Goal: Task Accomplishment & Management: Manage account settings

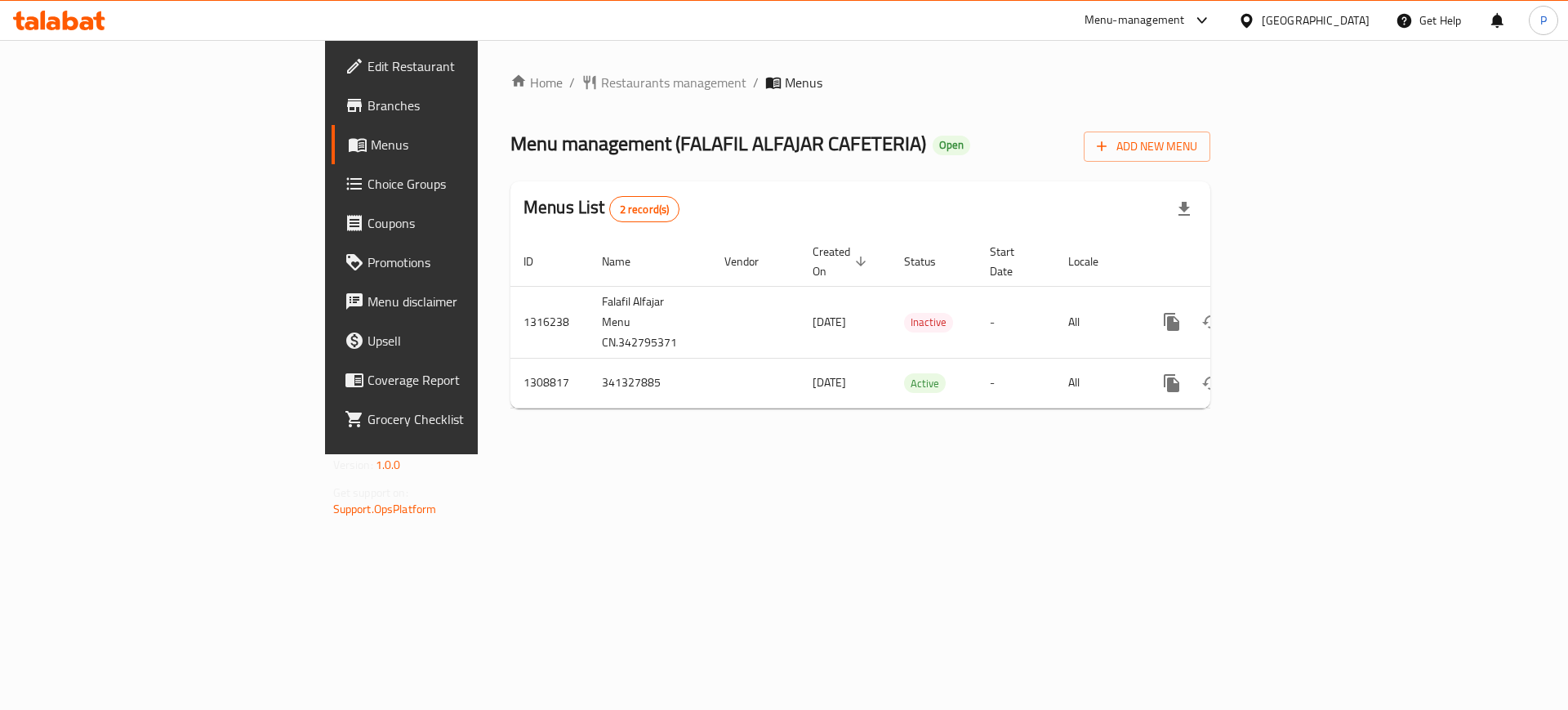
click at [1286, 17] on div "[GEOGRAPHIC_DATA]" at bounding box center [1315, 21] width 108 height 18
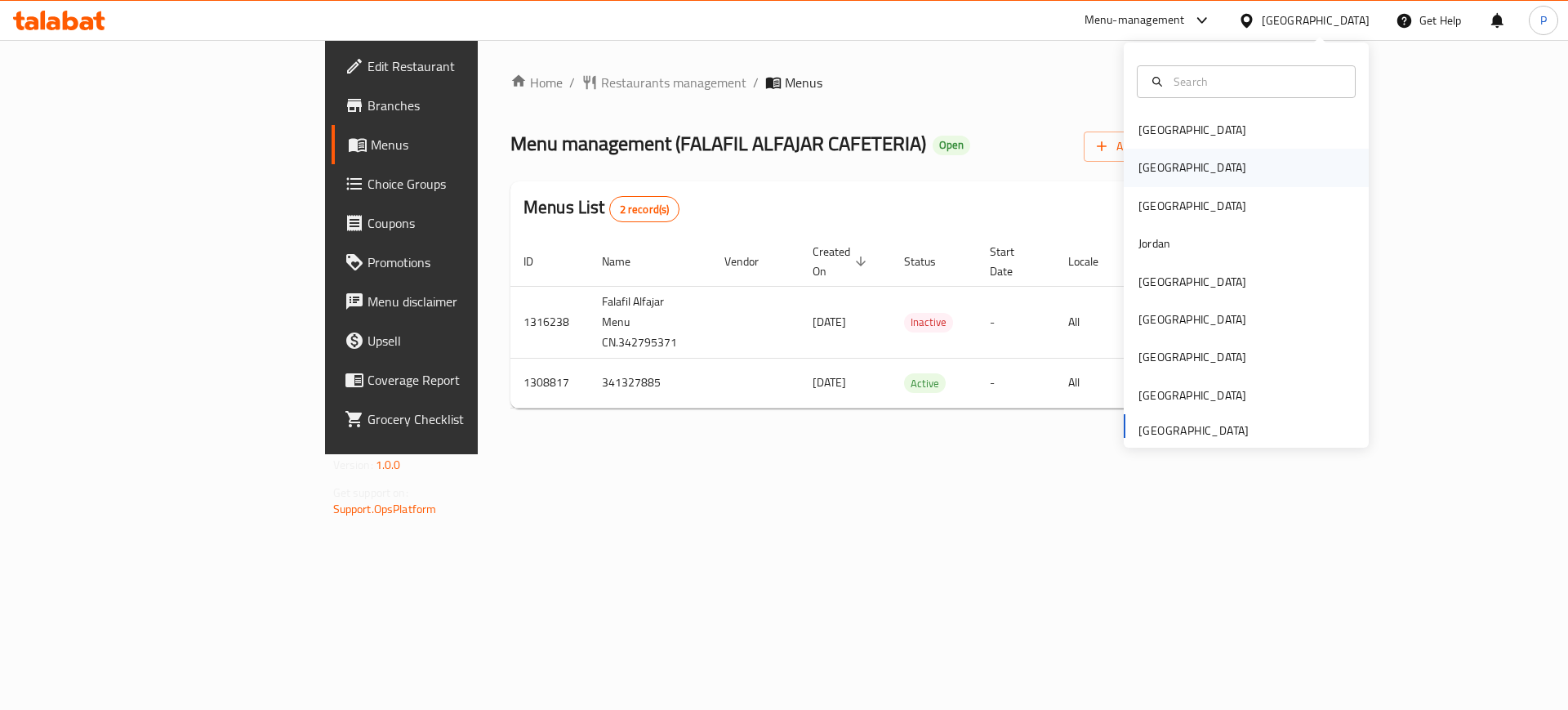
click at [1156, 166] on div "Egypt" at bounding box center [1192, 167] width 134 height 37
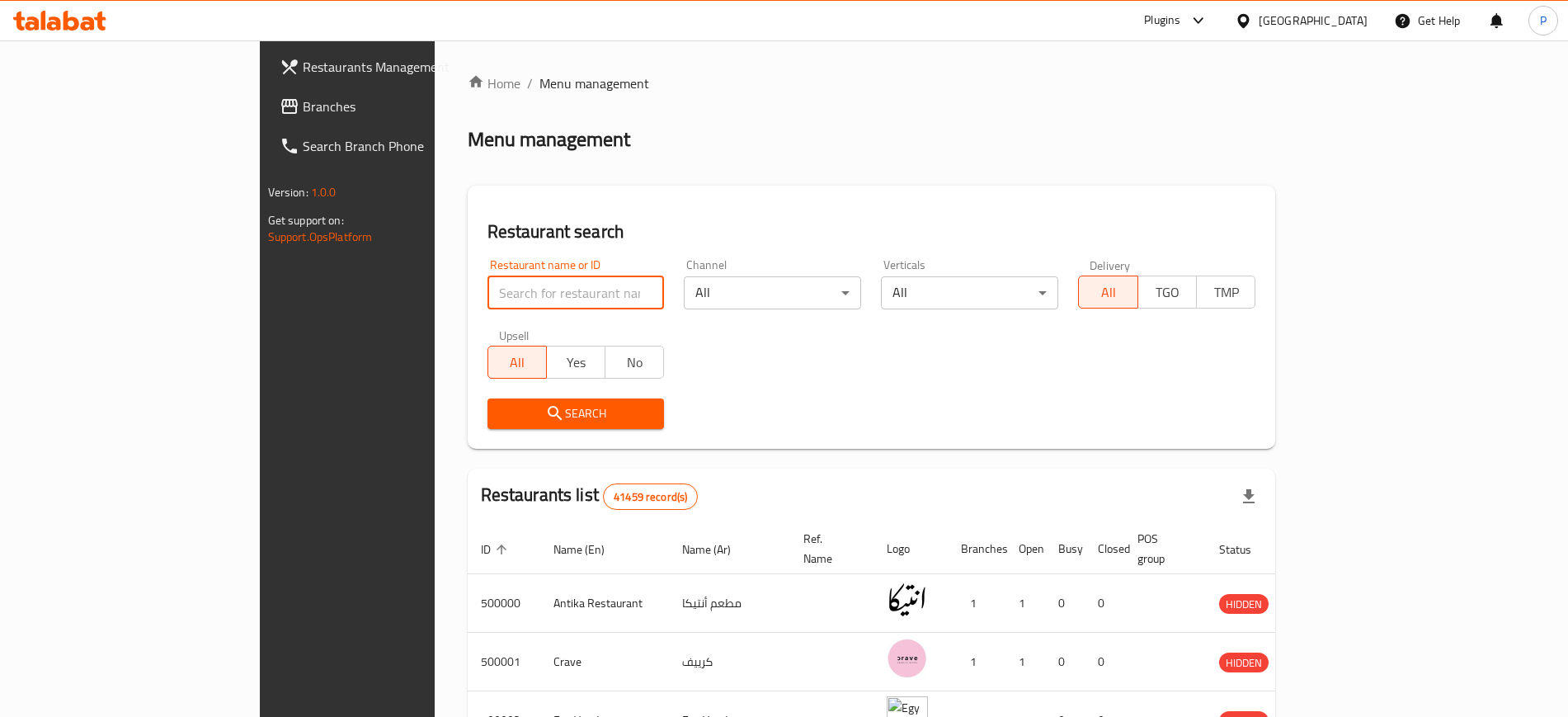
paste input "مخبوزات وحلواني الصفا والمروة"
click at [566, 276] on input "search" at bounding box center [575, 292] width 177 height 33
type input "مخبوزات وحلواني الصفا والمروة"
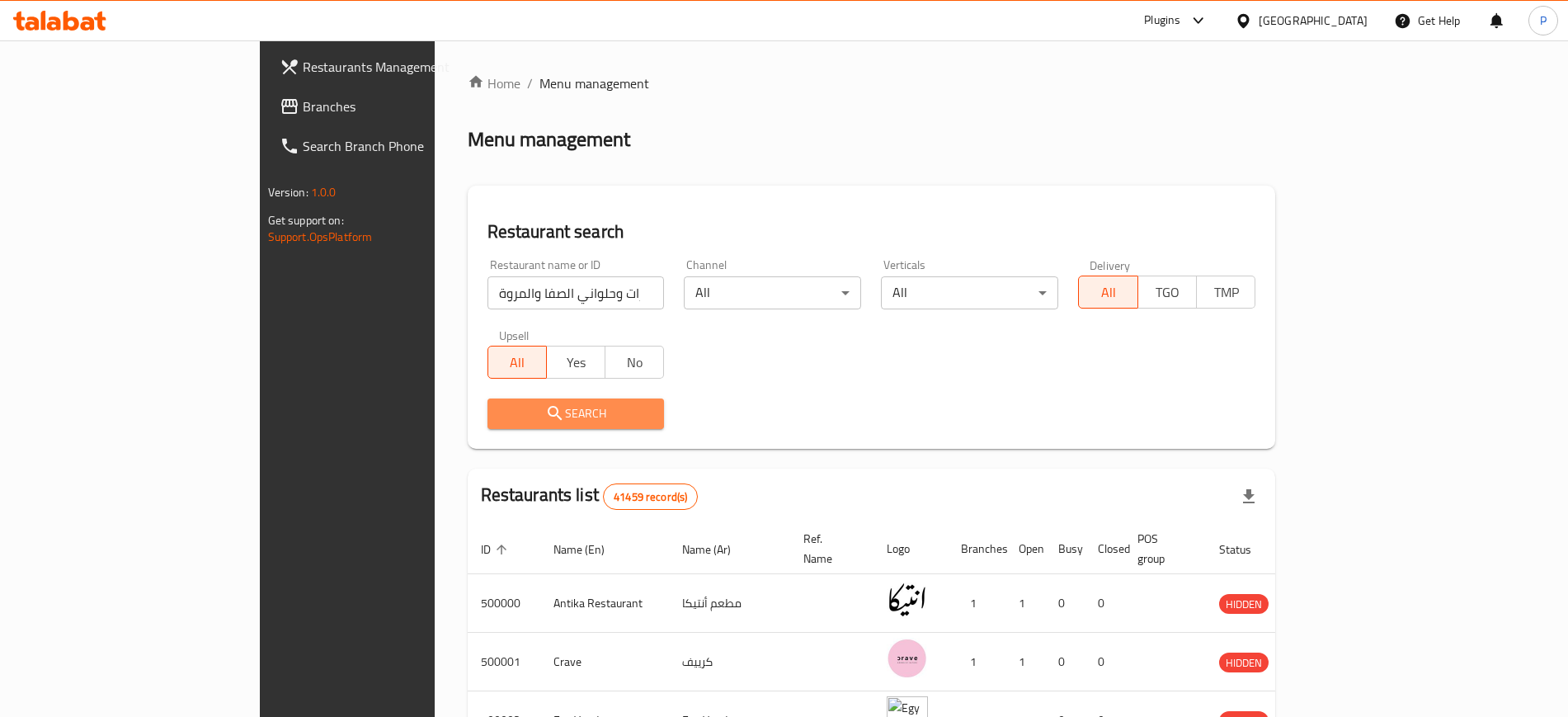
click at [509, 410] on span "Search" at bounding box center [575, 413] width 151 height 21
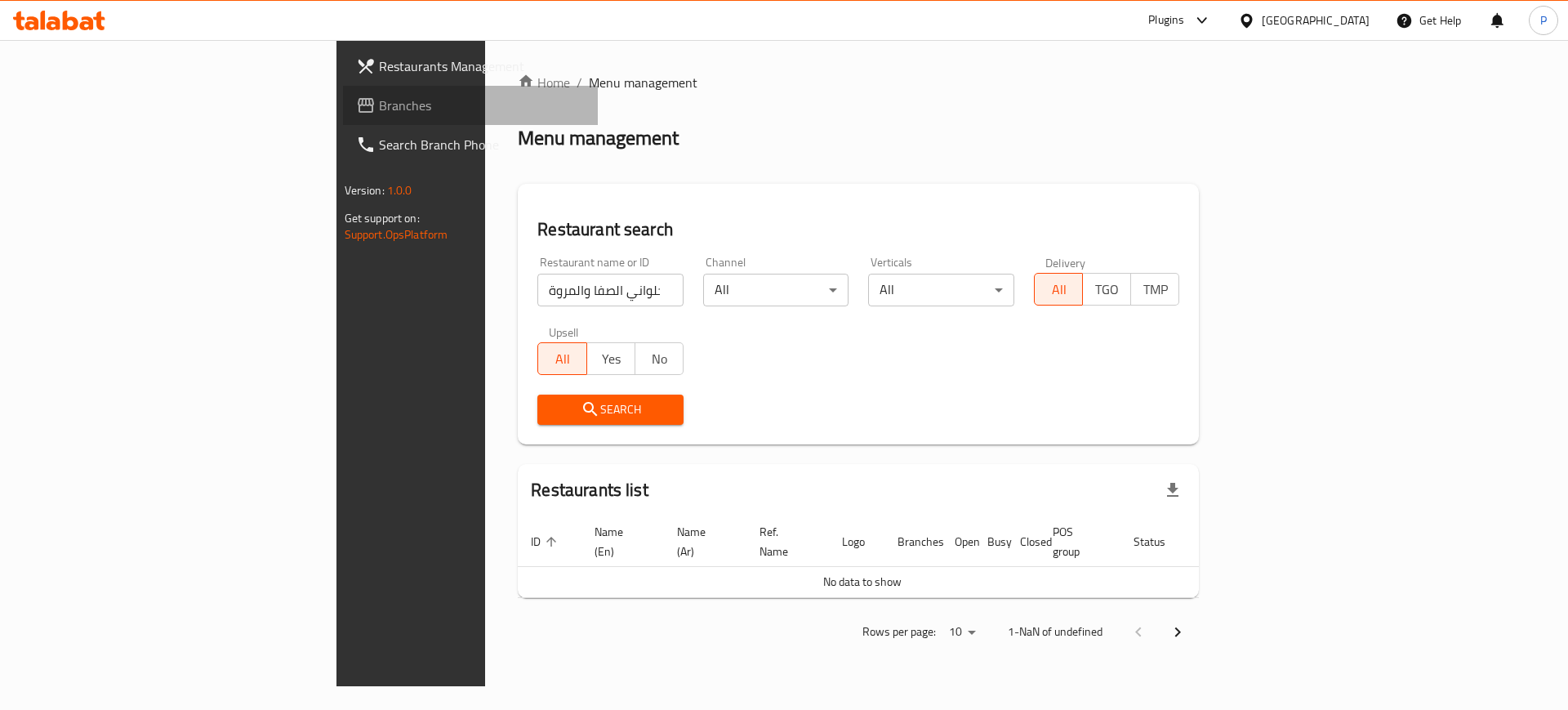
click at [379, 110] on span "Branches" at bounding box center [482, 106] width 207 height 20
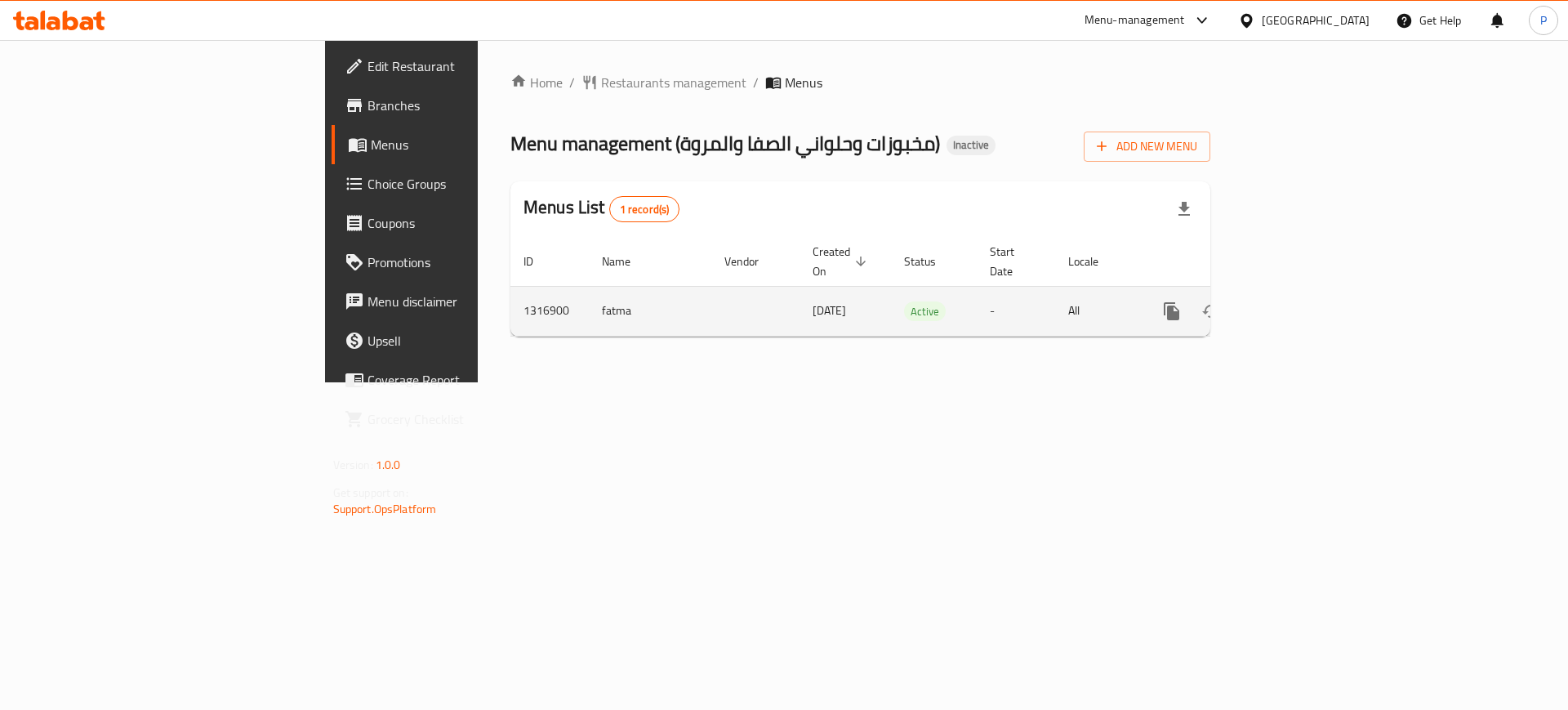
click at [1322, 289] on td "enhanced table" at bounding box center [1230, 310] width 183 height 50
click at [1299, 302] on icon "enhanced table" at bounding box center [1289, 311] width 20 height 20
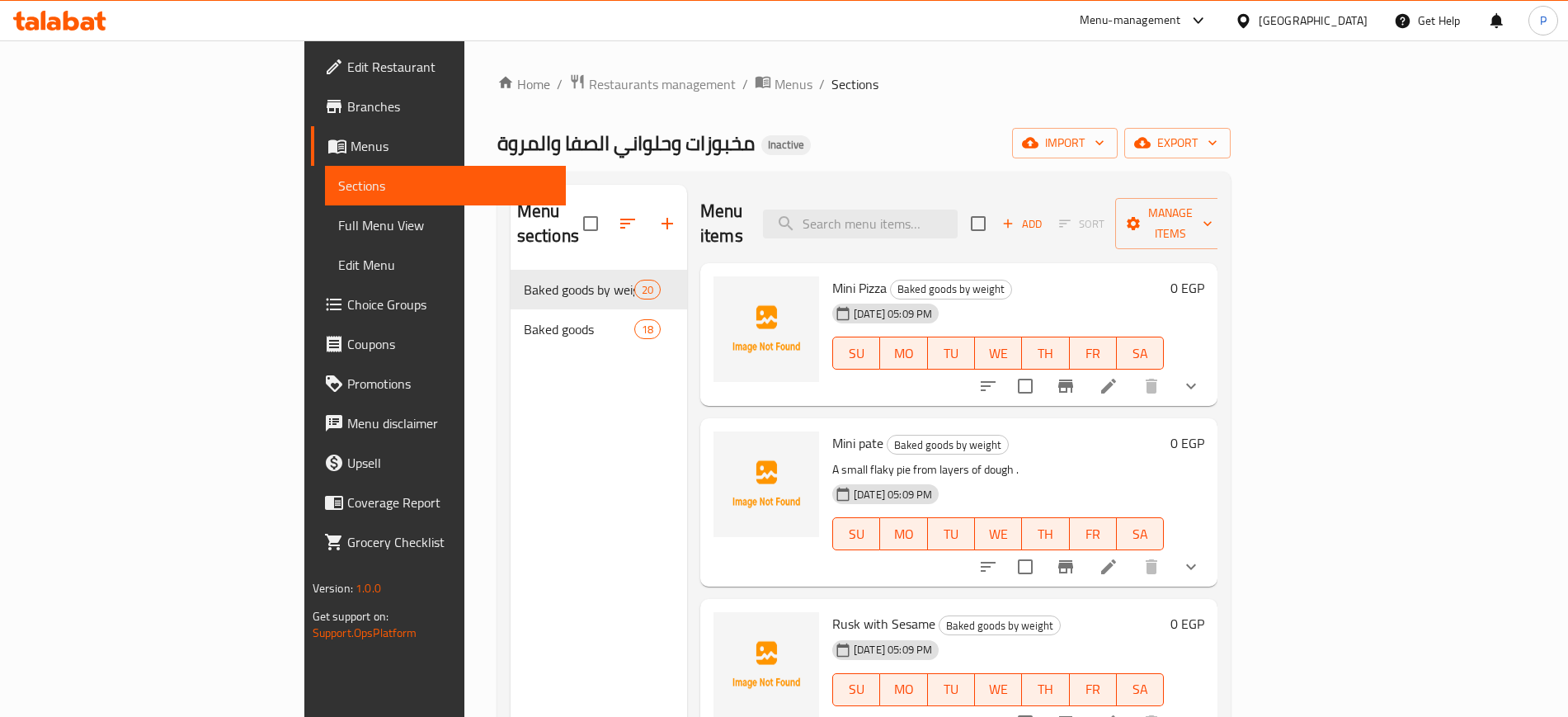
click at [1164, 612] on h6 "Rusk with Sesame Baked goods by weight" at bounding box center [998, 623] width 331 height 23
click at [1104, 148] on span "import" at bounding box center [1065, 142] width 79 height 21
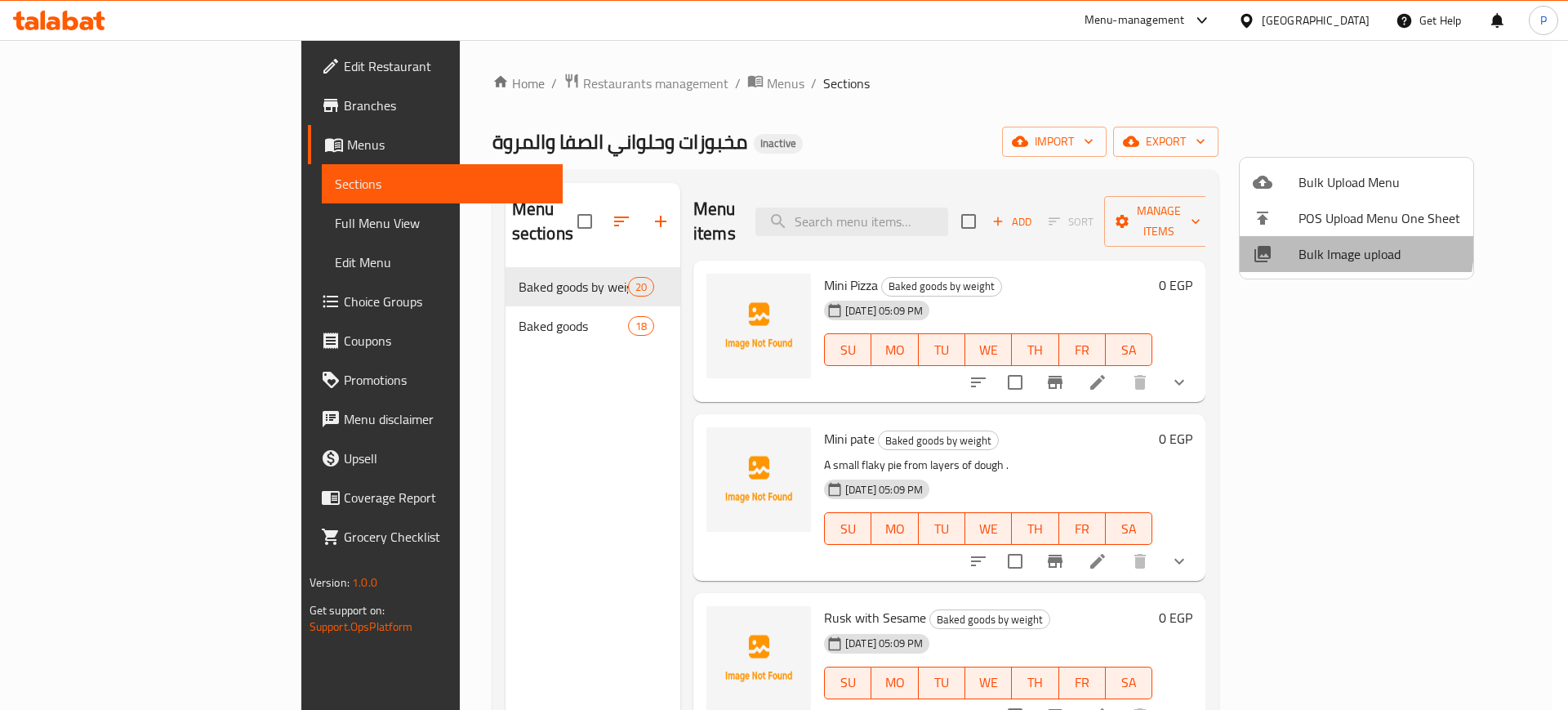
click at [1305, 244] on span "Bulk Image upload" at bounding box center [1379, 254] width 161 height 20
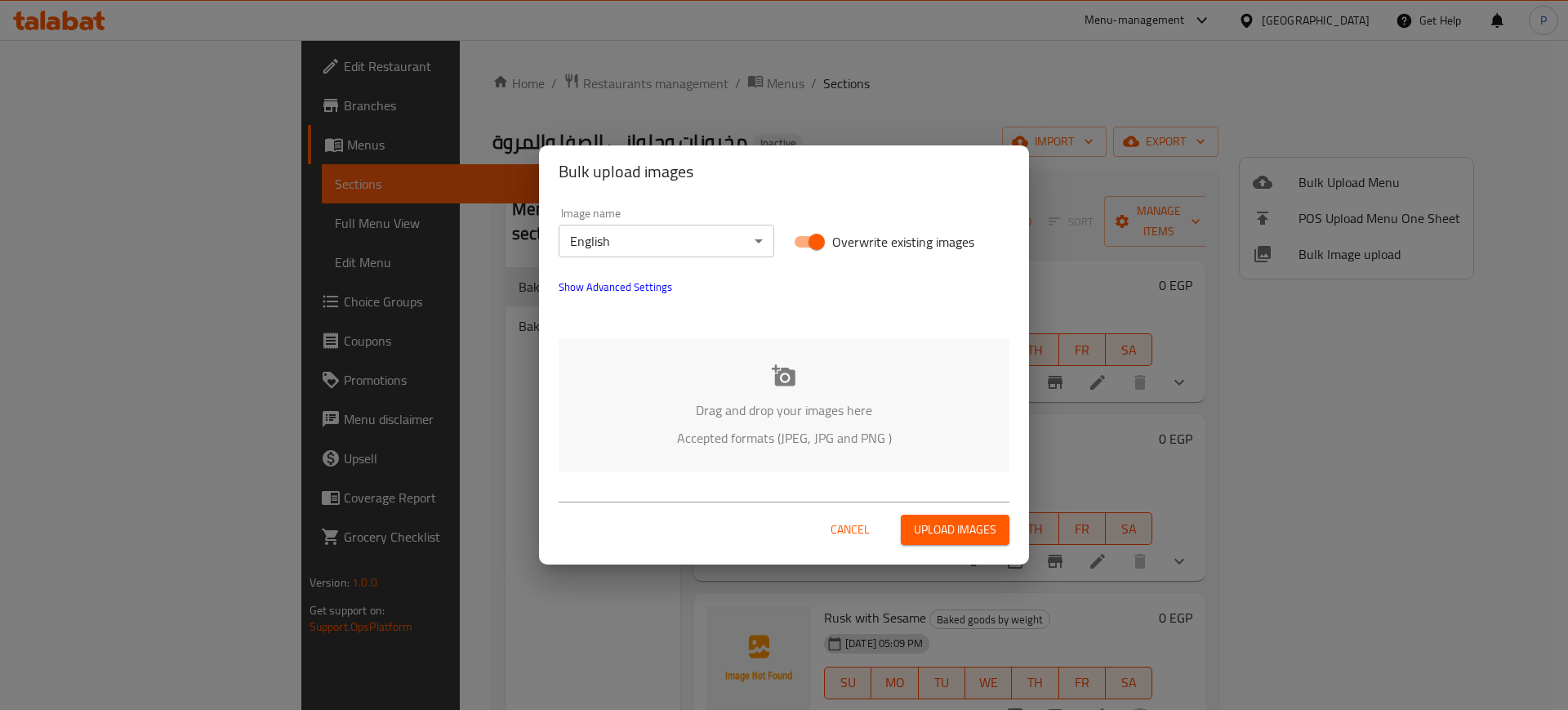
click at [876, 351] on div "Drag and drop your images here Accepted formats (JPEG, JPG and PNG )" at bounding box center [784, 405] width 451 height 133
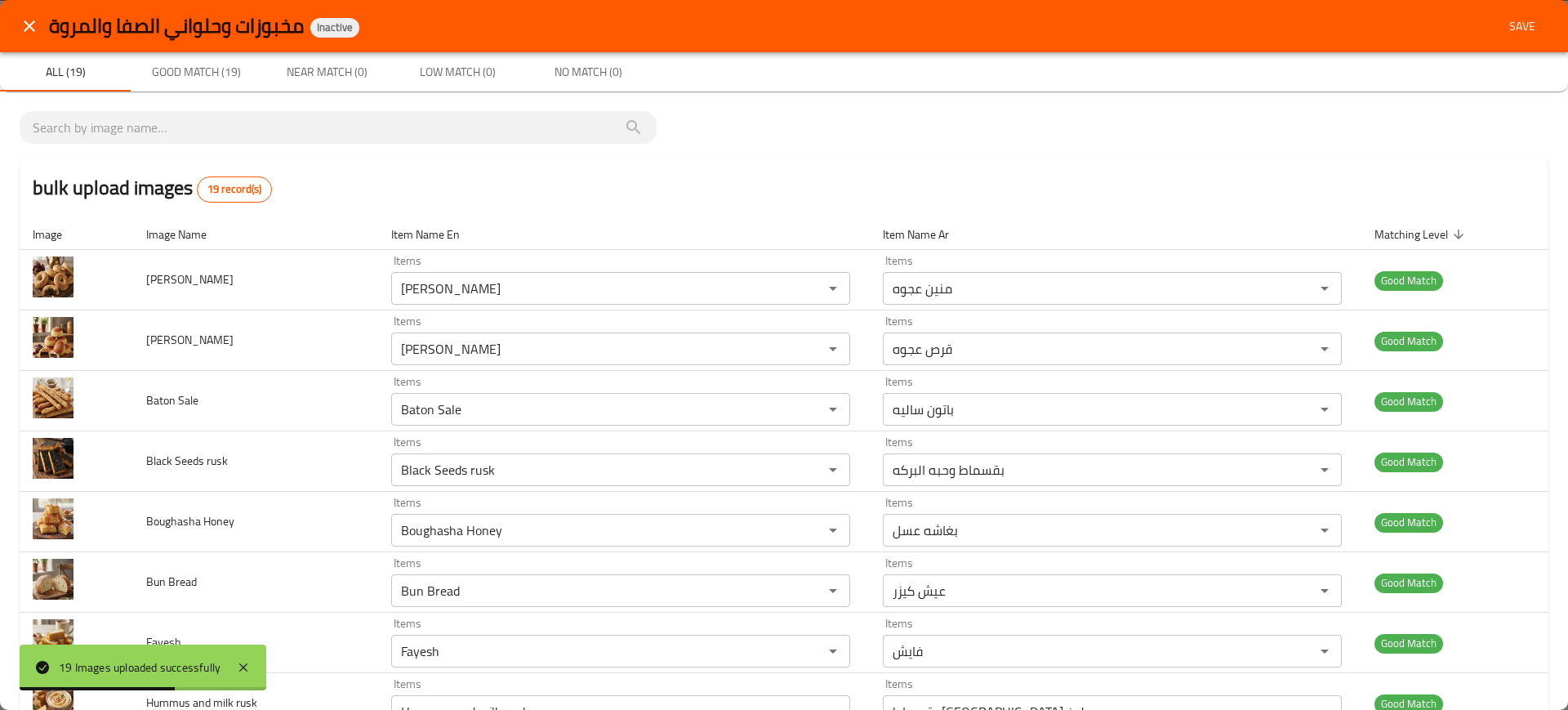
drag, startPoint x: 1501, startPoint y: 8, endPoint x: 1499, endPoint y: 18, distance: 10.2
click at [1499, 18] on div "مخبوزات وحلواني الصفا والمروة Inactive Save" at bounding box center [784, 25] width 1568 height 52
click at [1502, 18] on span "Save" at bounding box center [1522, 26] width 39 height 21
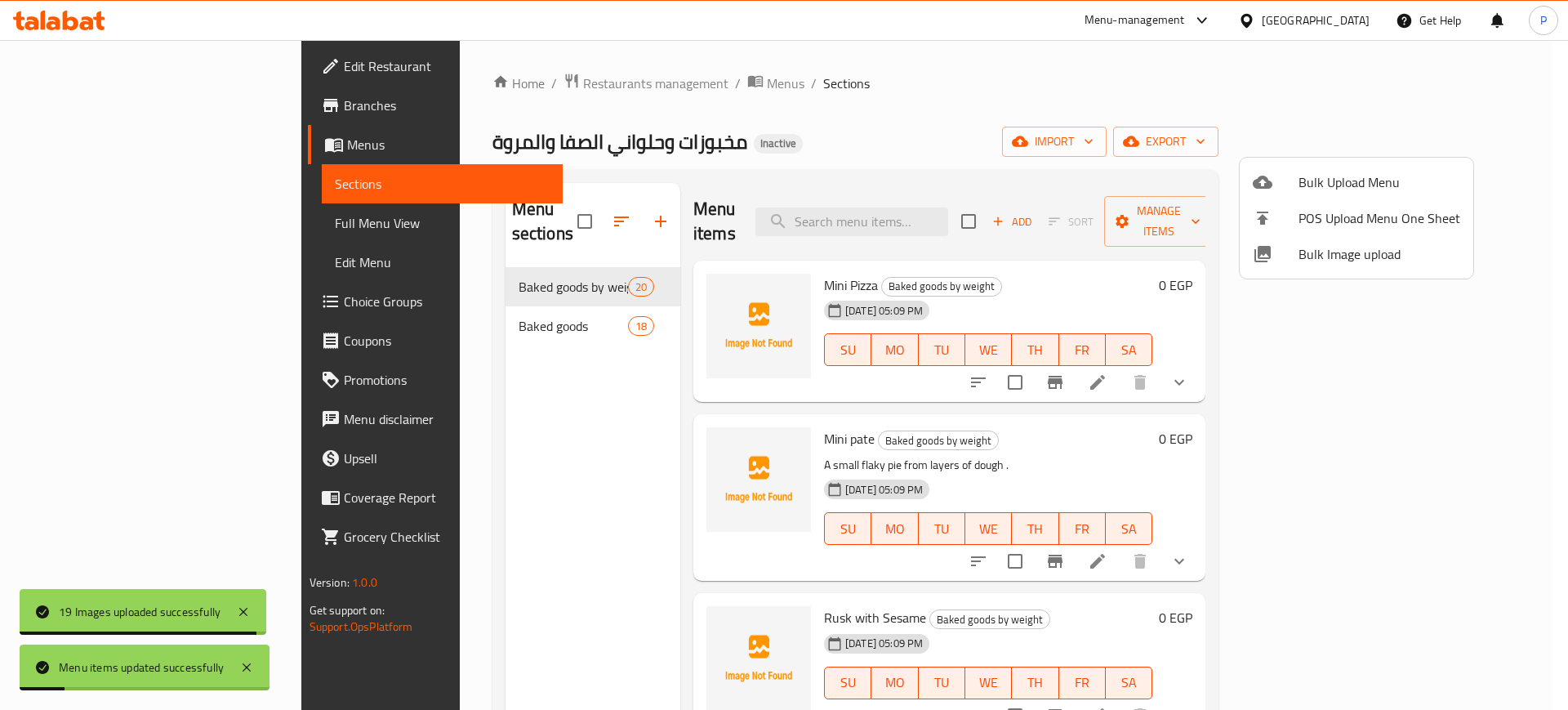
click at [527, 299] on div at bounding box center [784, 355] width 1568 height 710
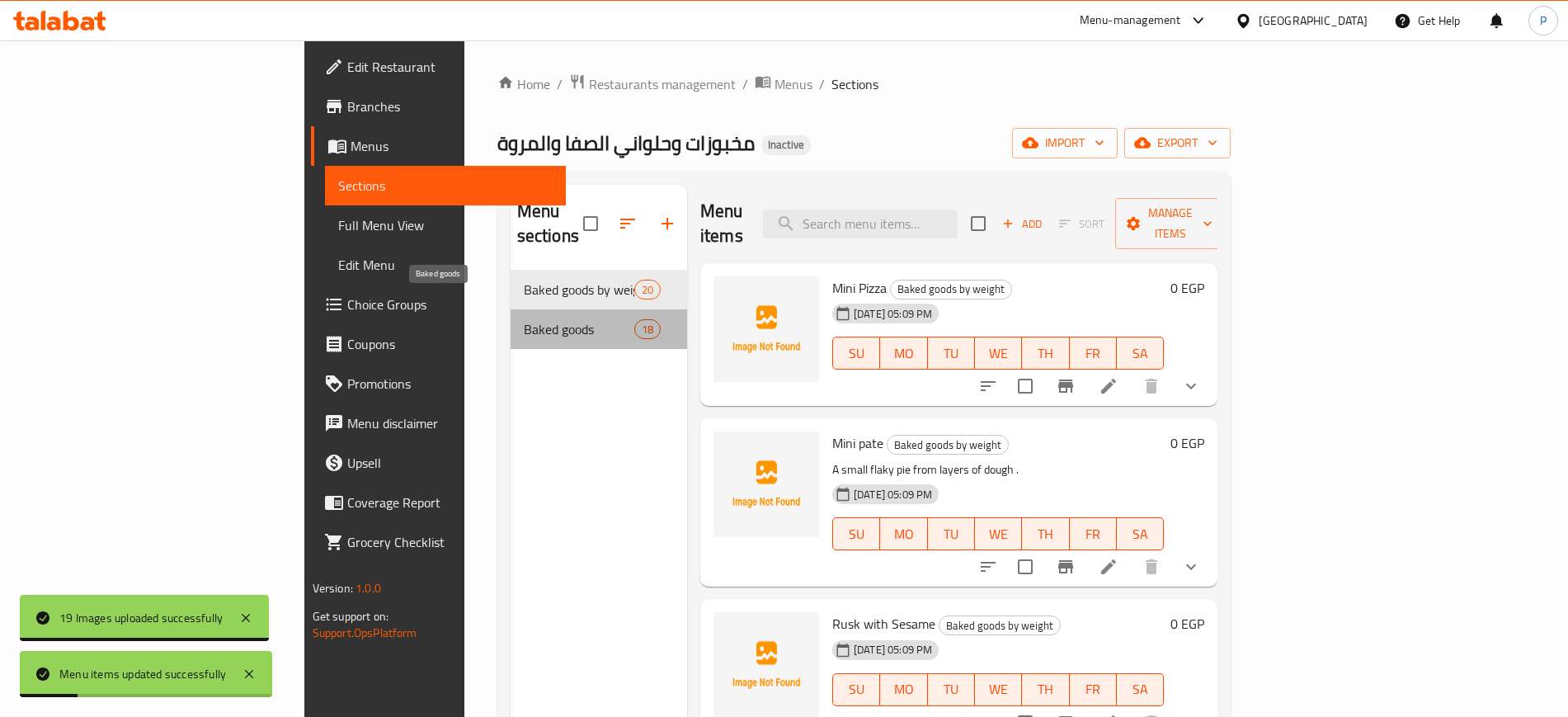
click at [532, 319] on span "Baked goods" at bounding box center [579, 329] width 111 height 20
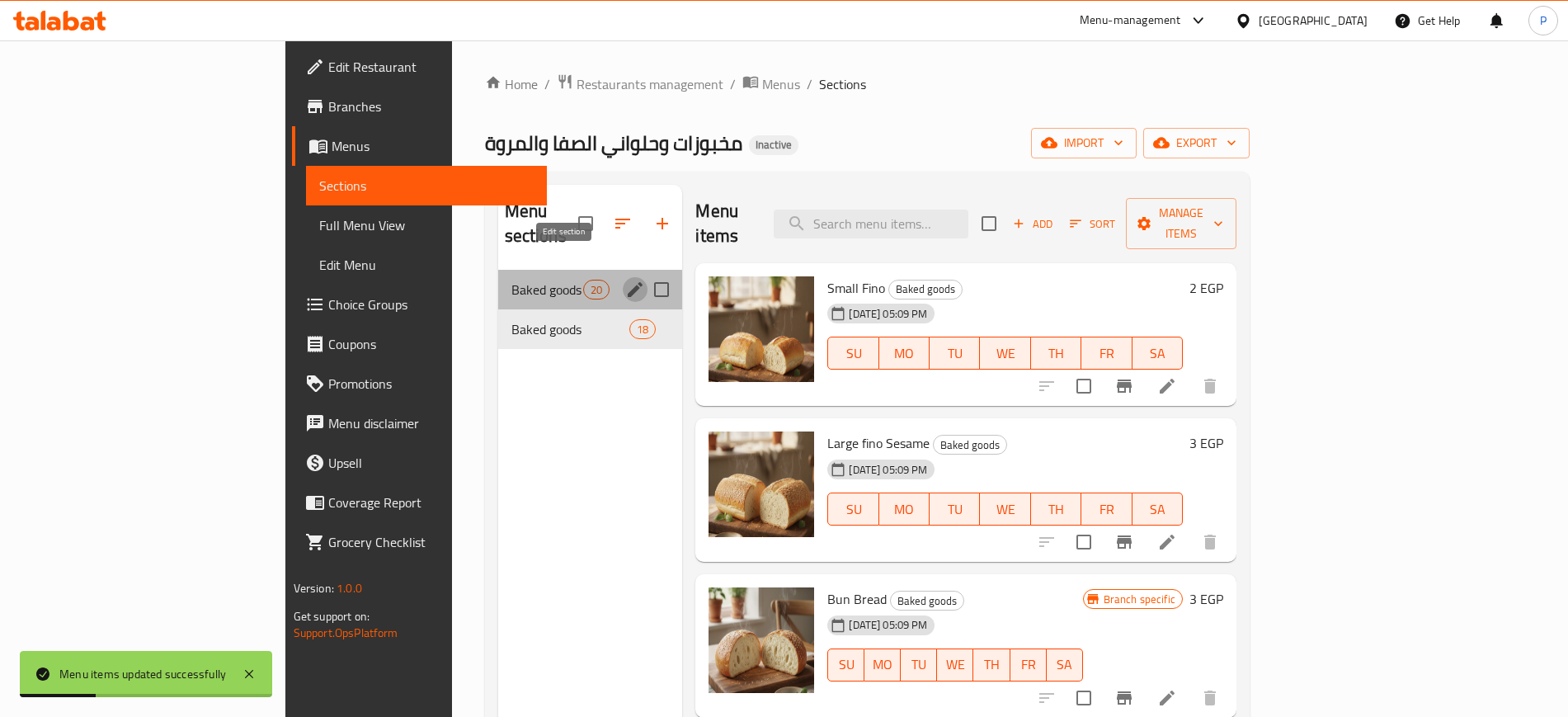
click at [625, 280] on icon "edit" at bounding box center [635, 290] width 20 height 20
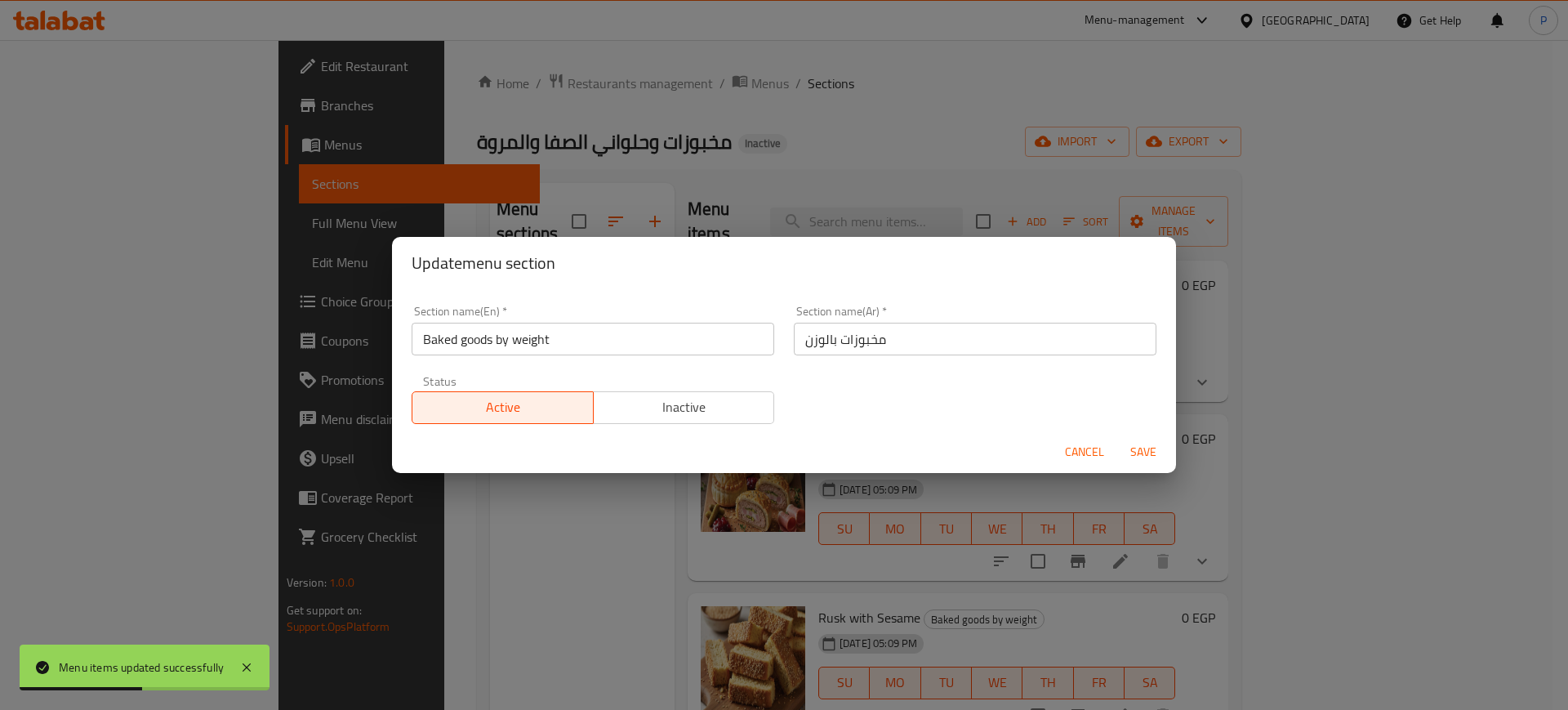
drag, startPoint x: 1052, startPoint y: 441, endPoint x: 1072, endPoint y: 447, distance: 20.9
click at [1072, 447] on div "Cancel Save" at bounding box center [783, 452] width 784 height 43
click at [1072, 447] on span "Cancel" at bounding box center [1084, 451] width 39 height 21
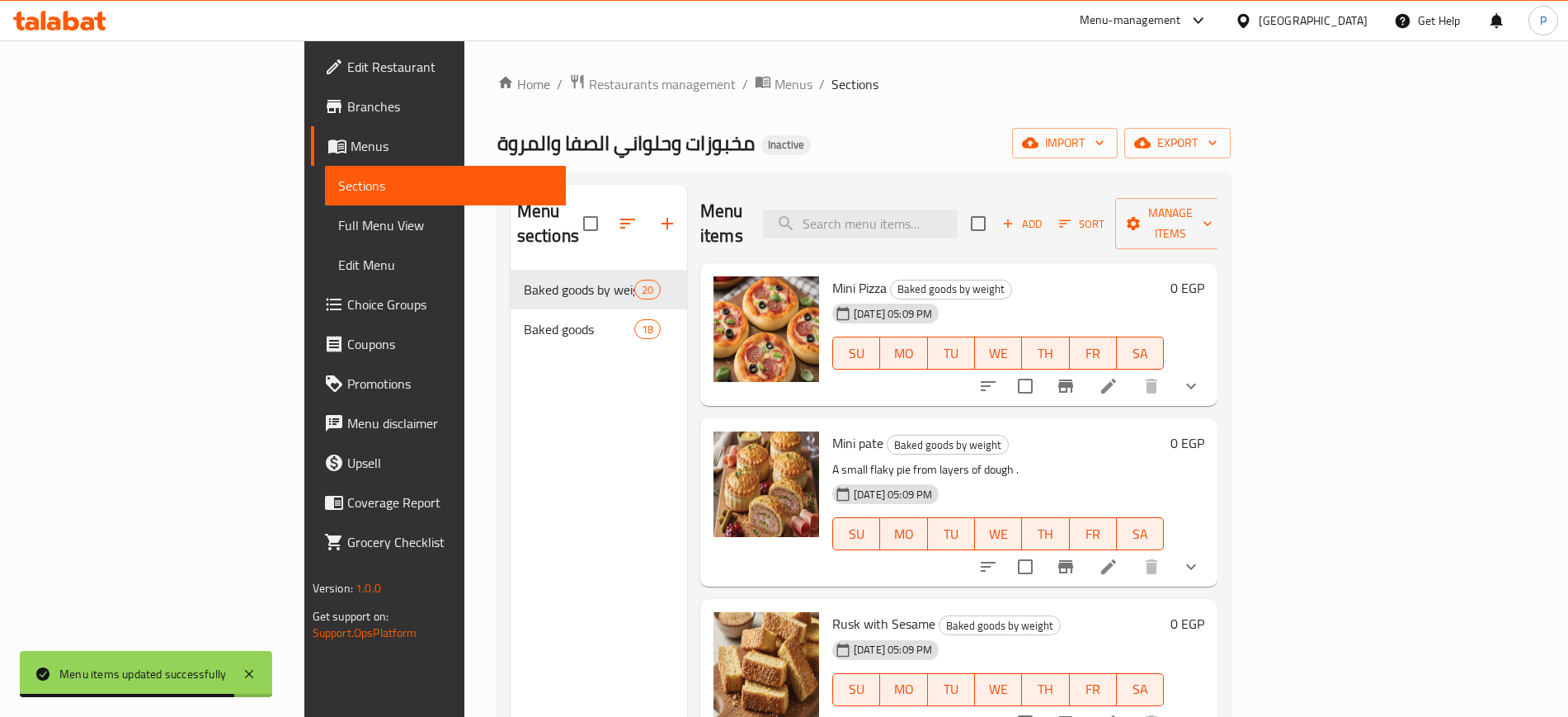
click at [338, 226] on span "Full Menu View" at bounding box center [445, 225] width 215 height 20
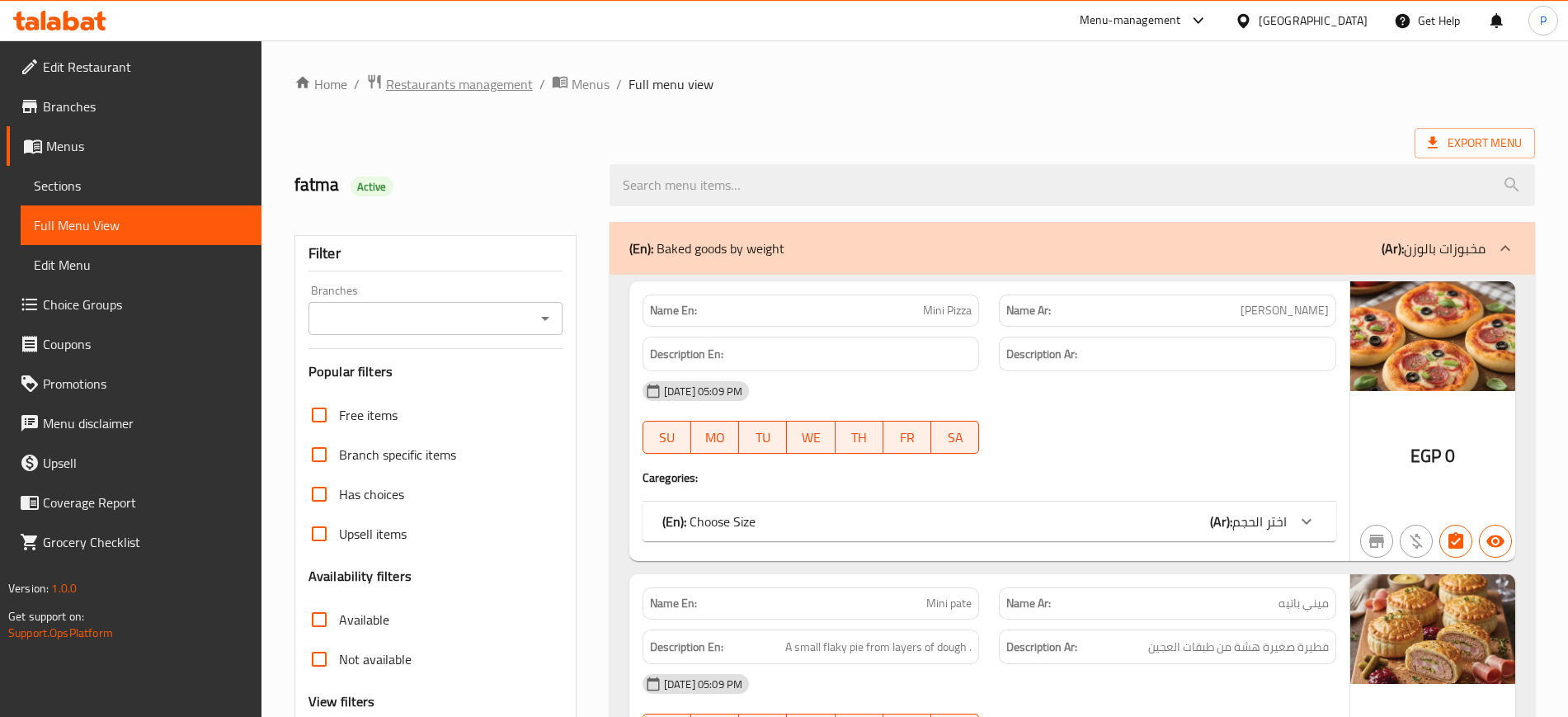
click at [498, 82] on span "Restaurants management" at bounding box center [459, 84] width 147 height 20
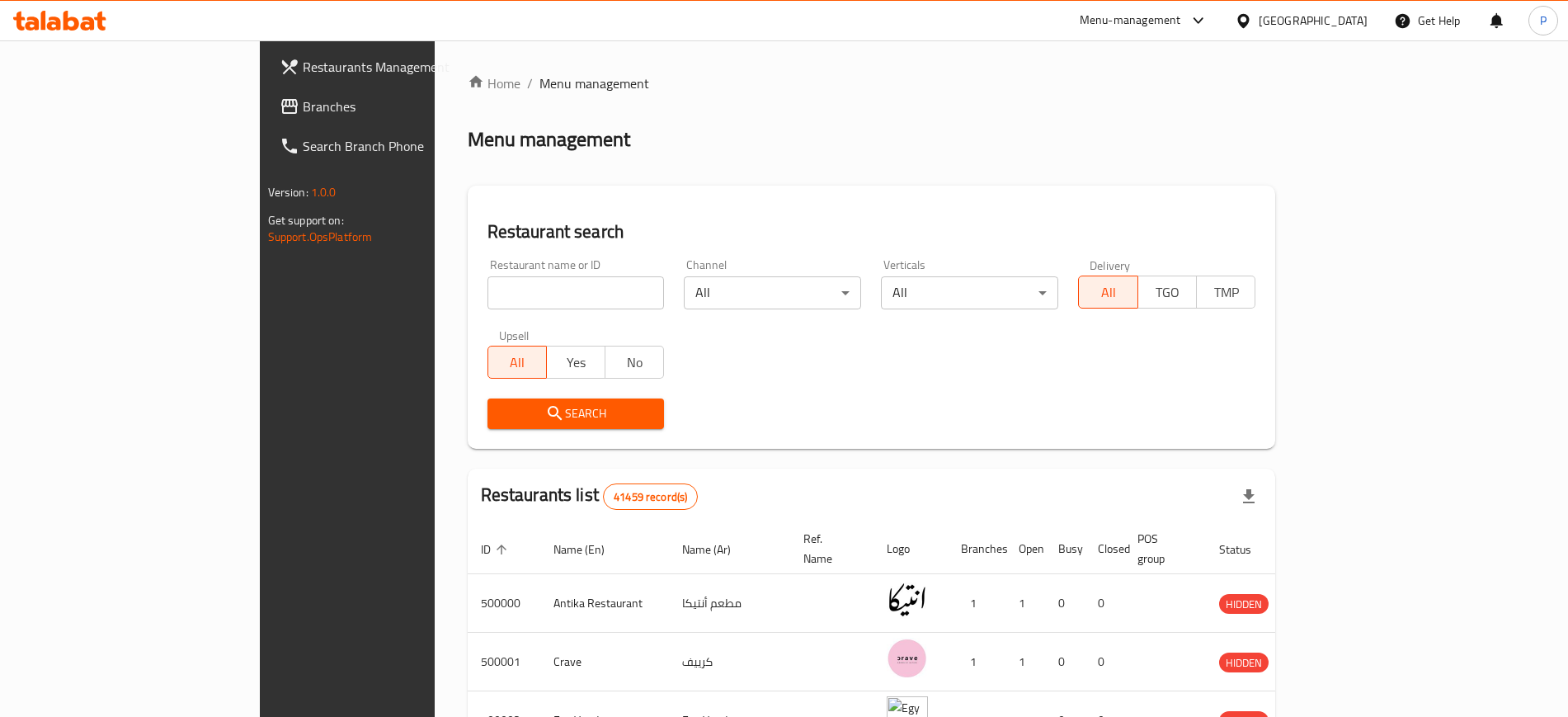
click at [1252, 19] on icon at bounding box center [1244, 22] width 18 height 18
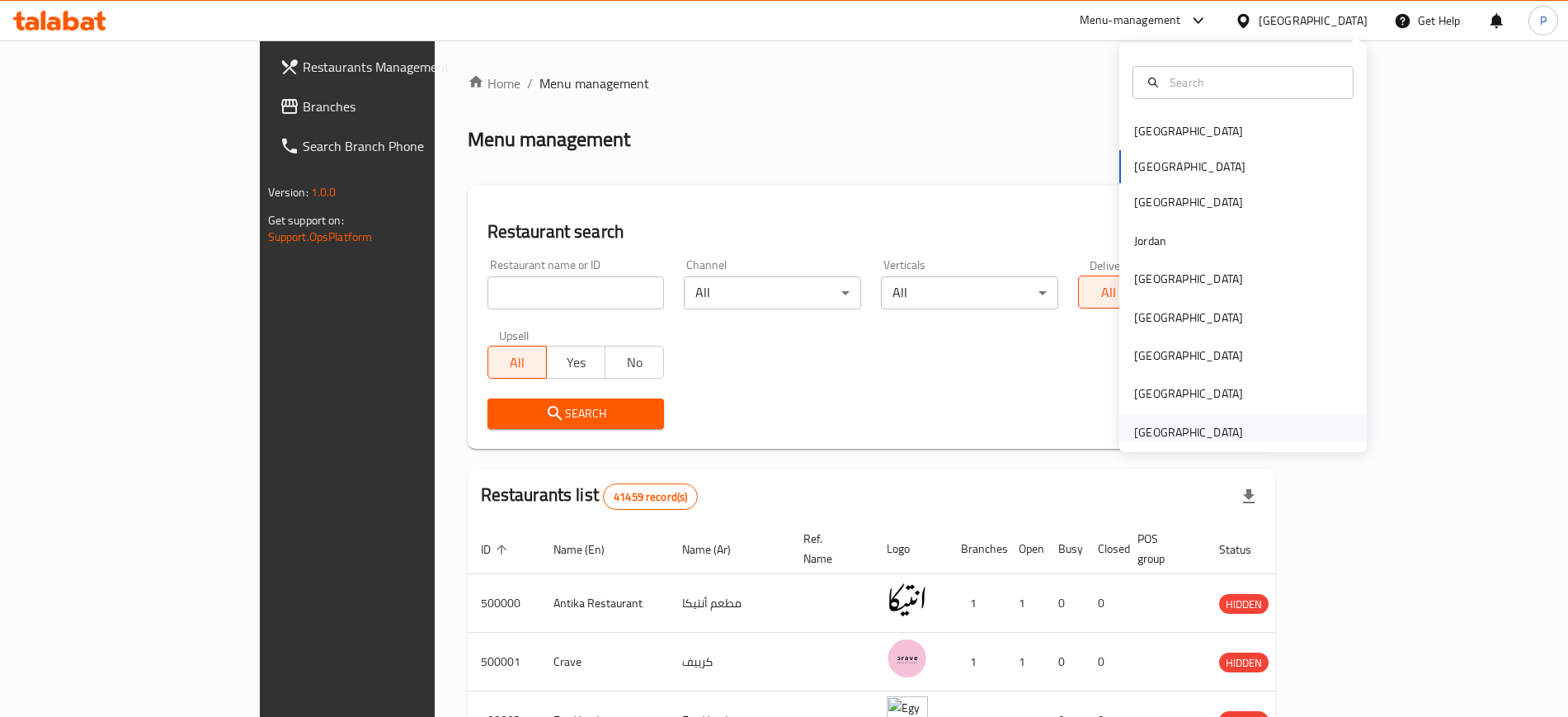
click at [1137, 436] on div "United Arab Emirates" at bounding box center [1188, 432] width 109 height 18
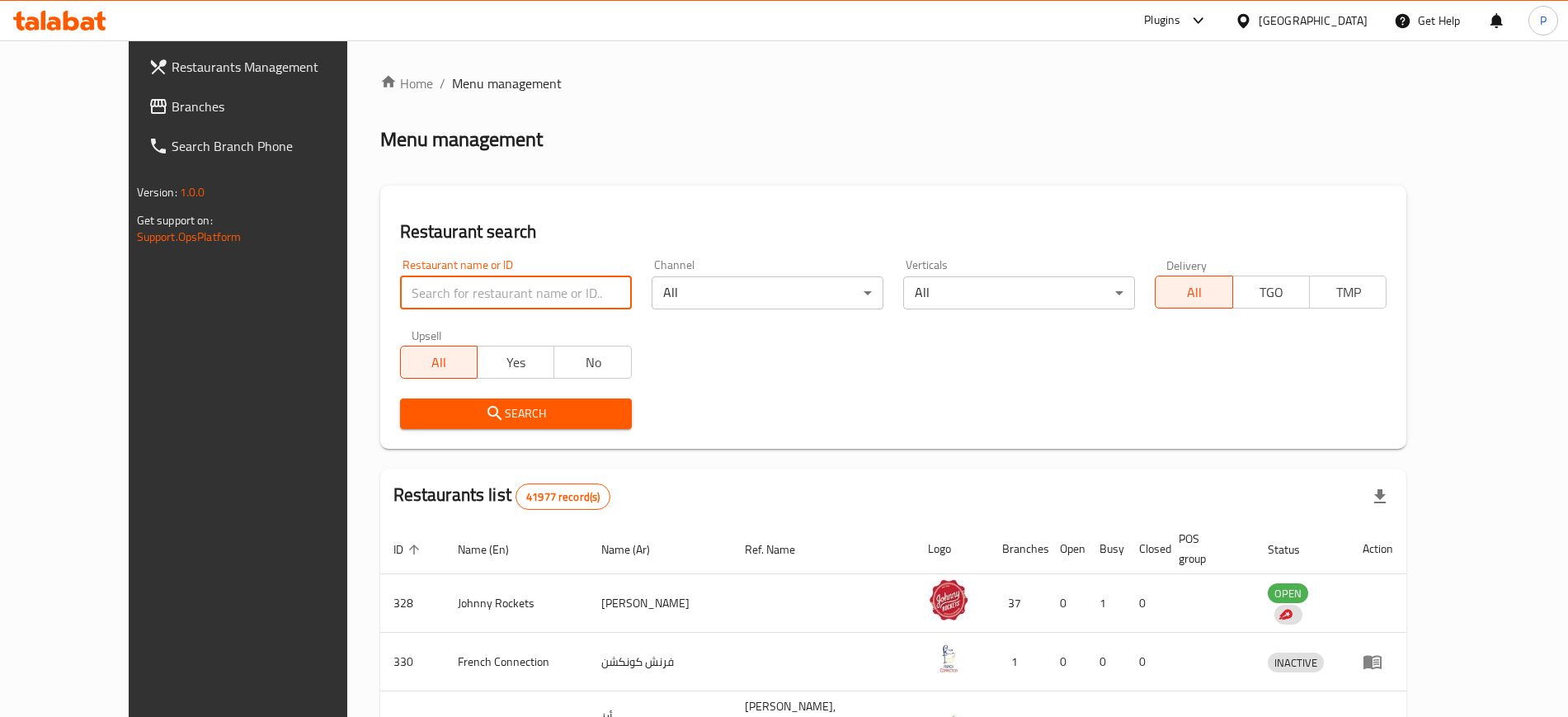
click at [510, 294] on input "search" at bounding box center [516, 292] width 231 height 33
paste input "Lamatna Sawa"
type input "Lamatna Sawa"
click button "Search" at bounding box center [516, 413] width 231 height 31
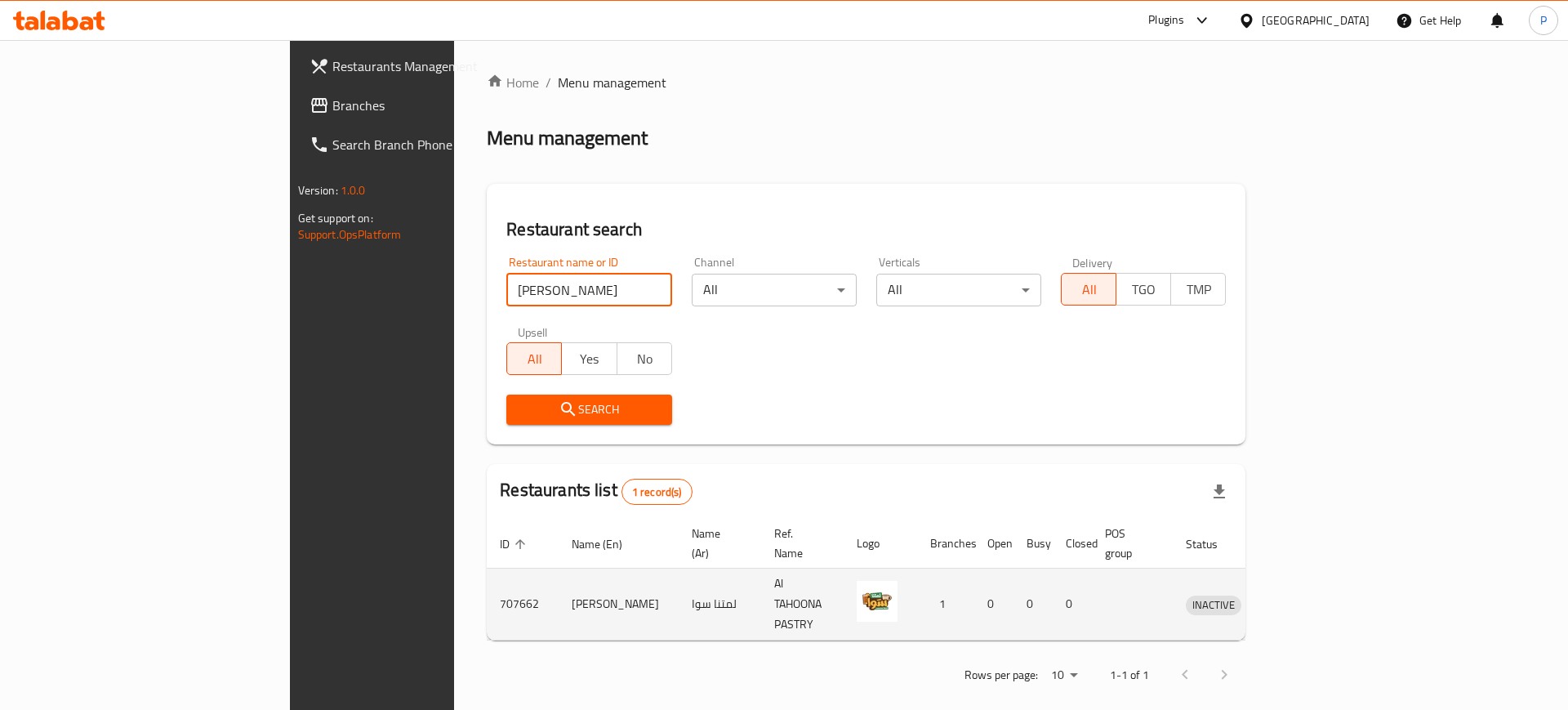
click at [1294, 594] on icon "enhanced table" at bounding box center [1284, 604] width 20 height 20
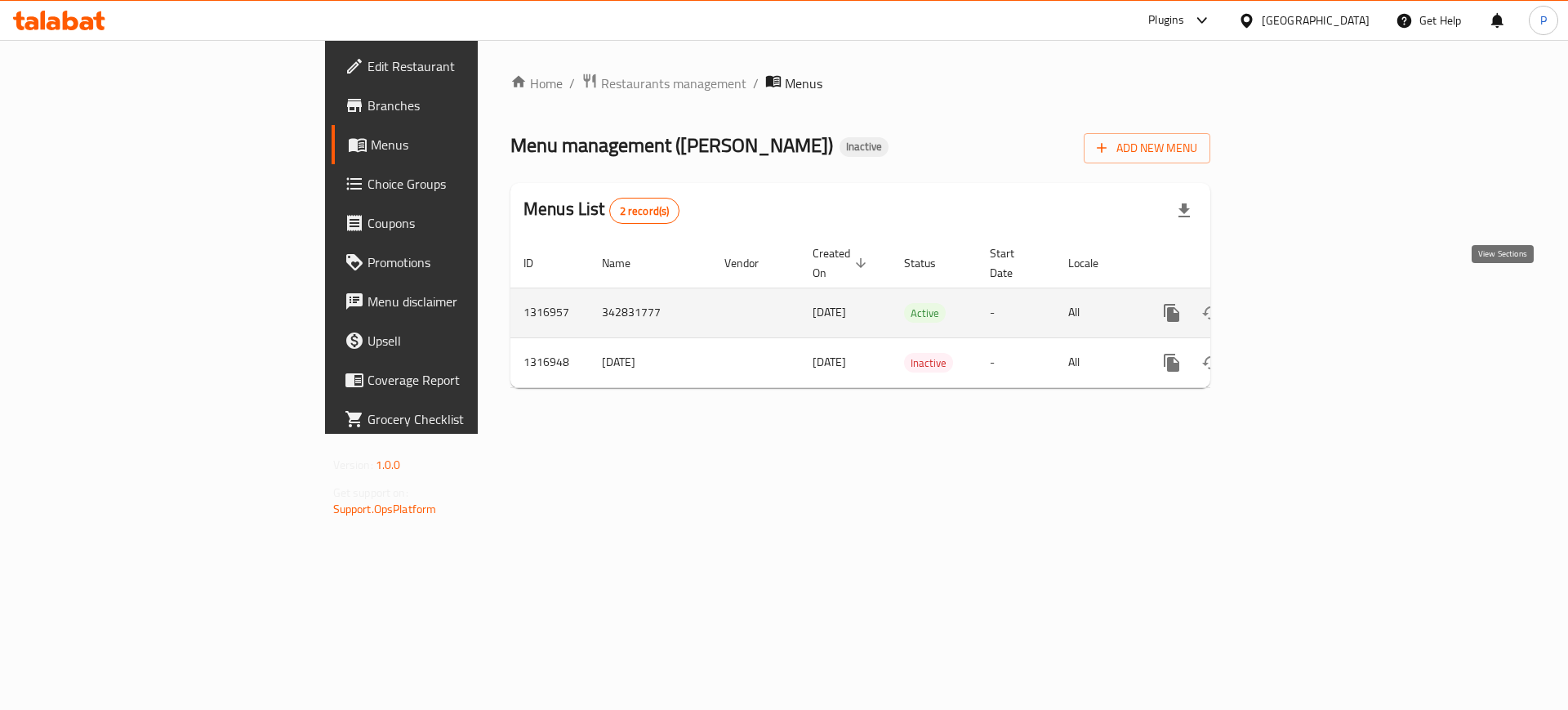
click at [1299, 304] on icon "enhanced table" at bounding box center [1289, 313] width 20 height 20
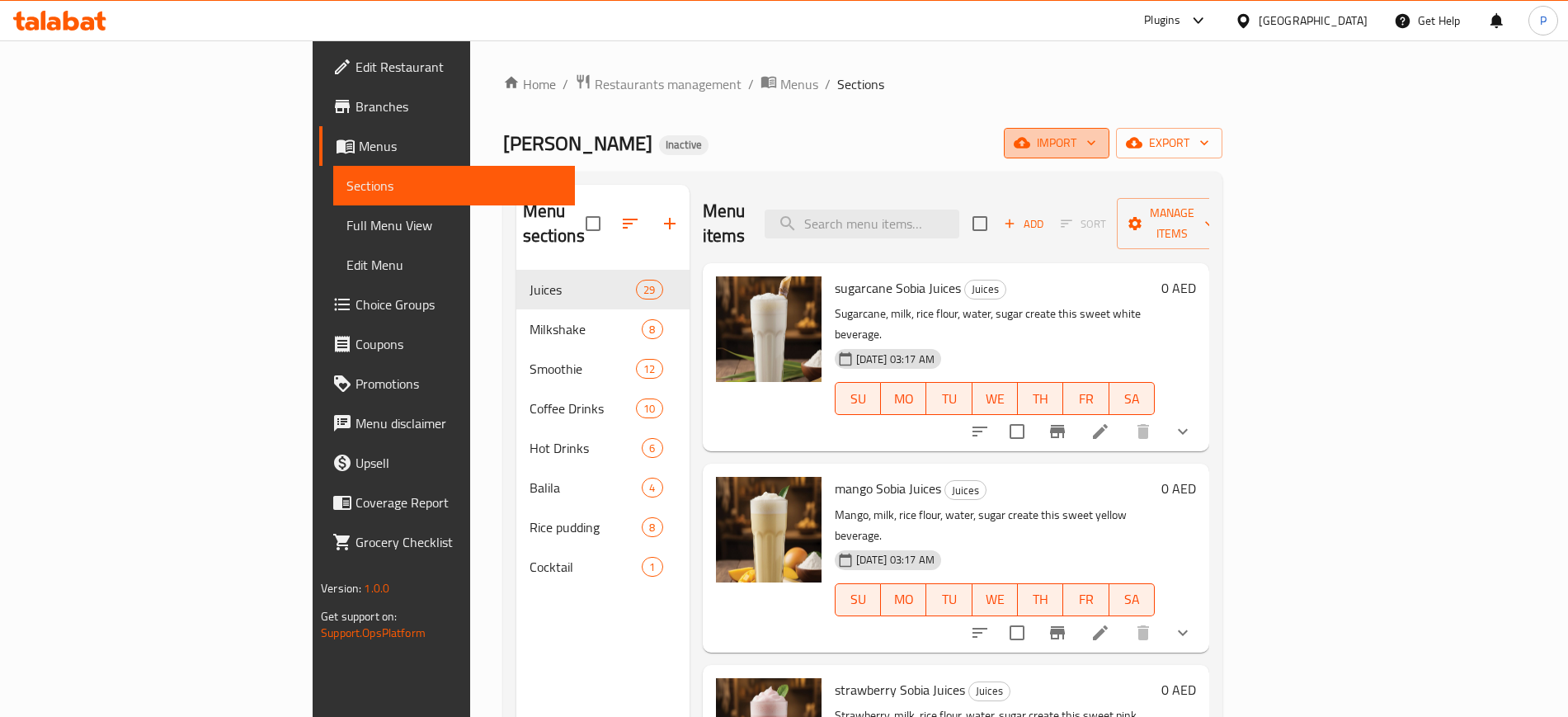
click at [1096, 138] on span "import" at bounding box center [1057, 142] width 79 height 21
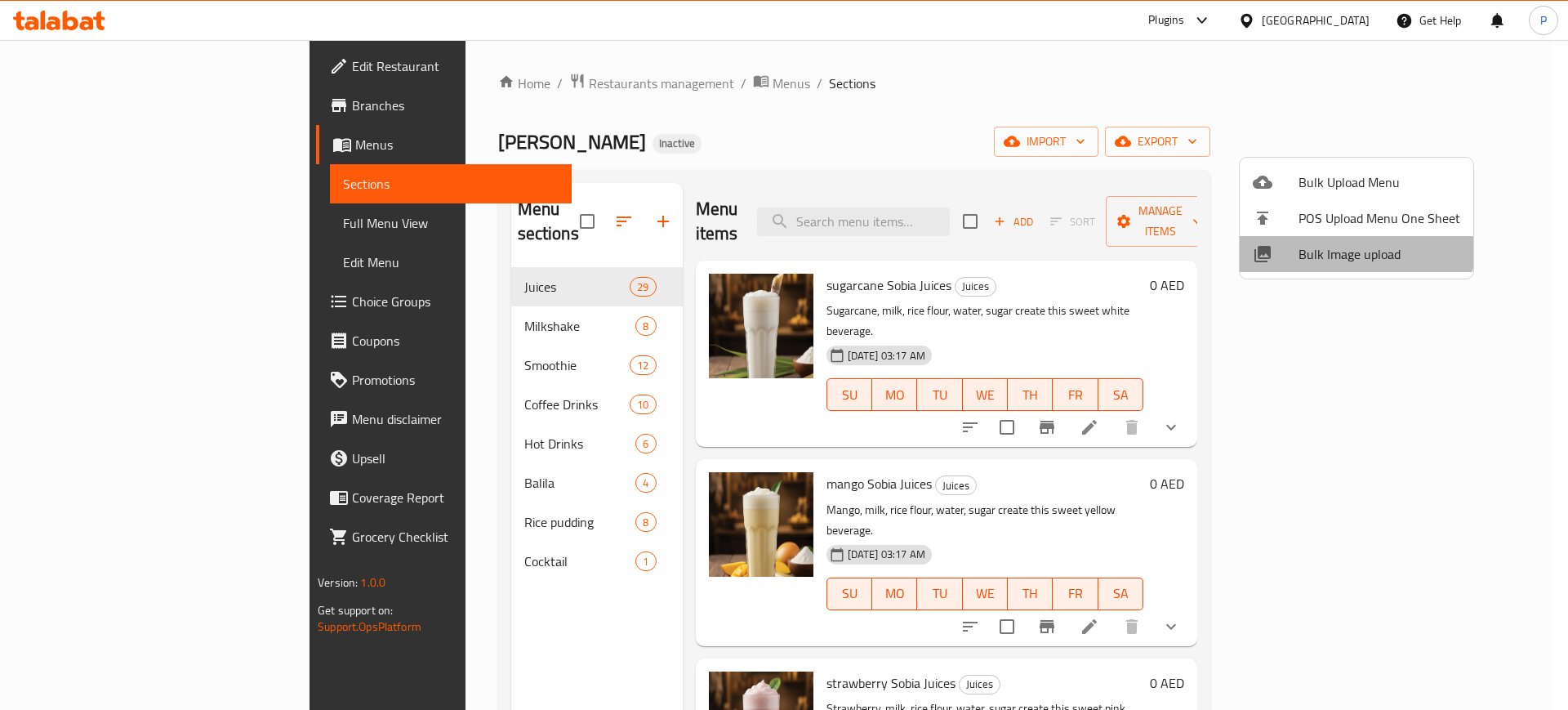
click at [1346, 239] on li "Bulk Image upload" at bounding box center [1356, 254] width 234 height 36
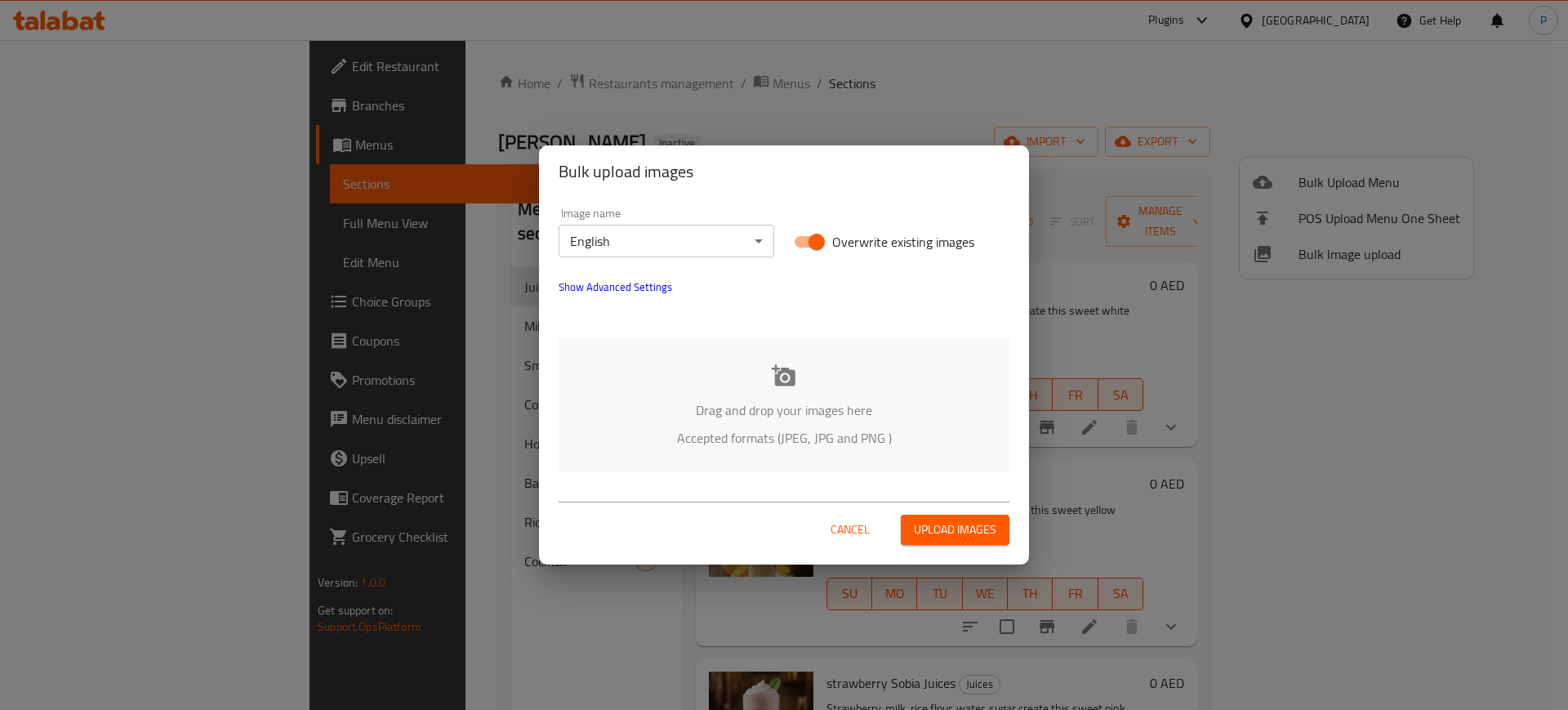
click at [893, 366] on div "Drag and drop your images here Accepted formats (JPEG, JPG and PNG )" at bounding box center [784, 405] width 451 height 133
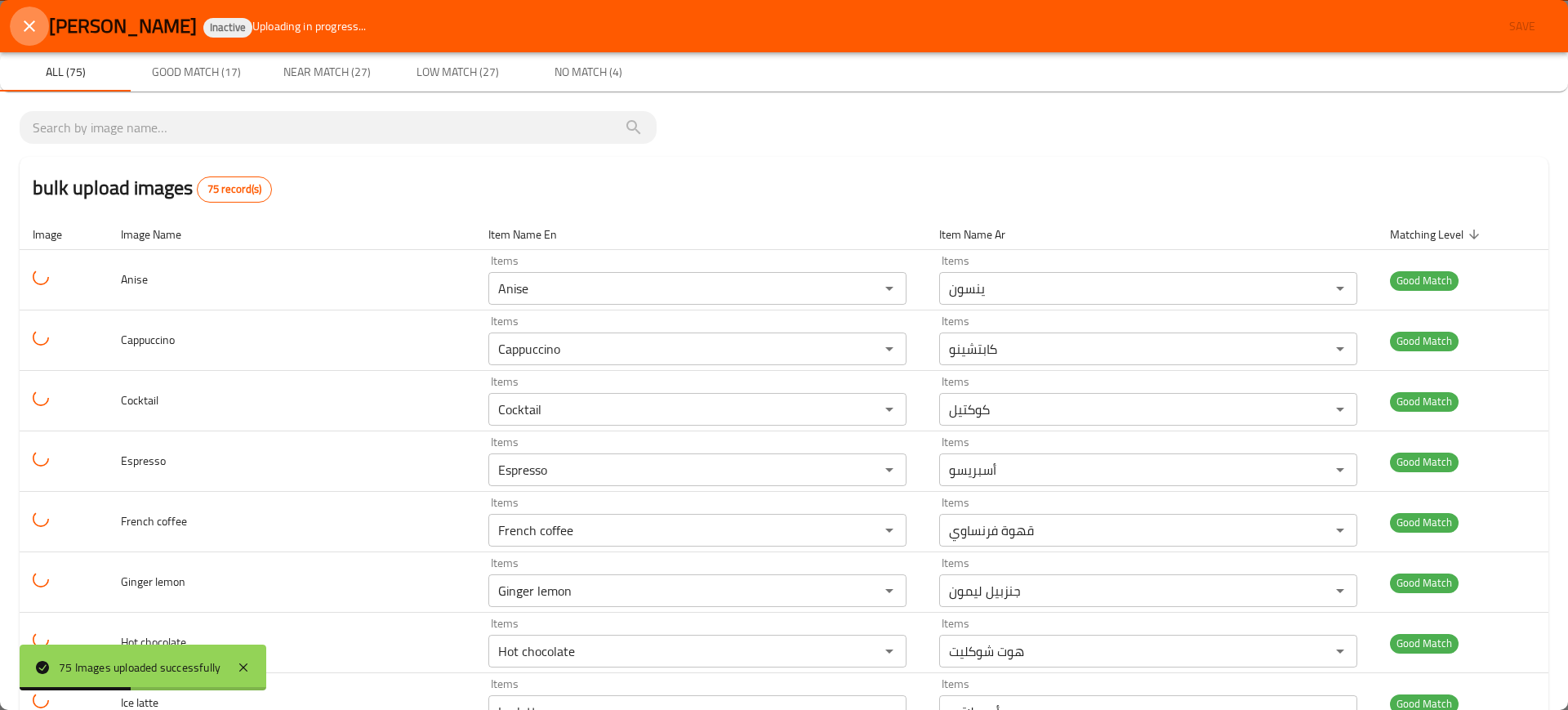
click at [23, 24] on icon "close" at bounding box center [29, 26] width 20 height 20
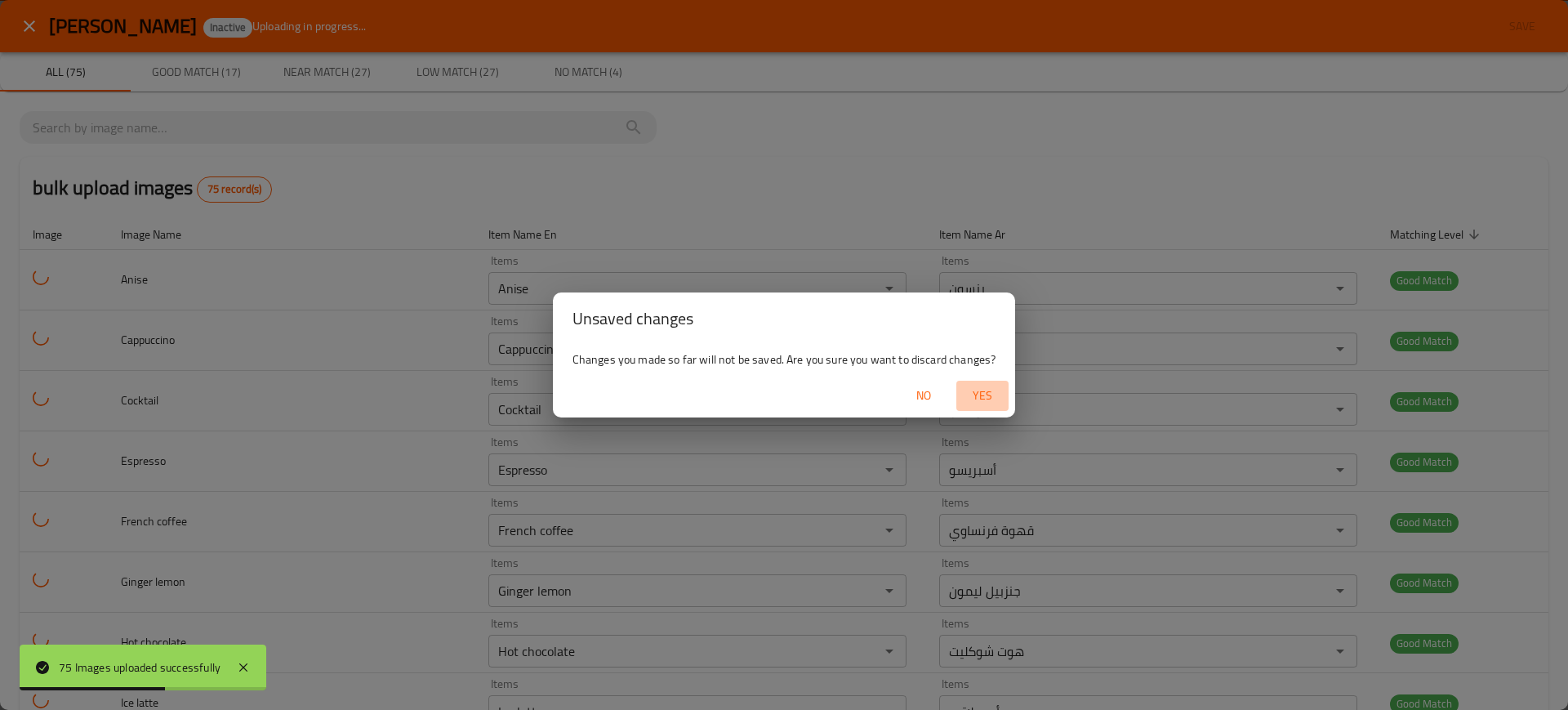
click at [979, 393] on span "Yes" at bounding box center [983, 396] width 39 height 21
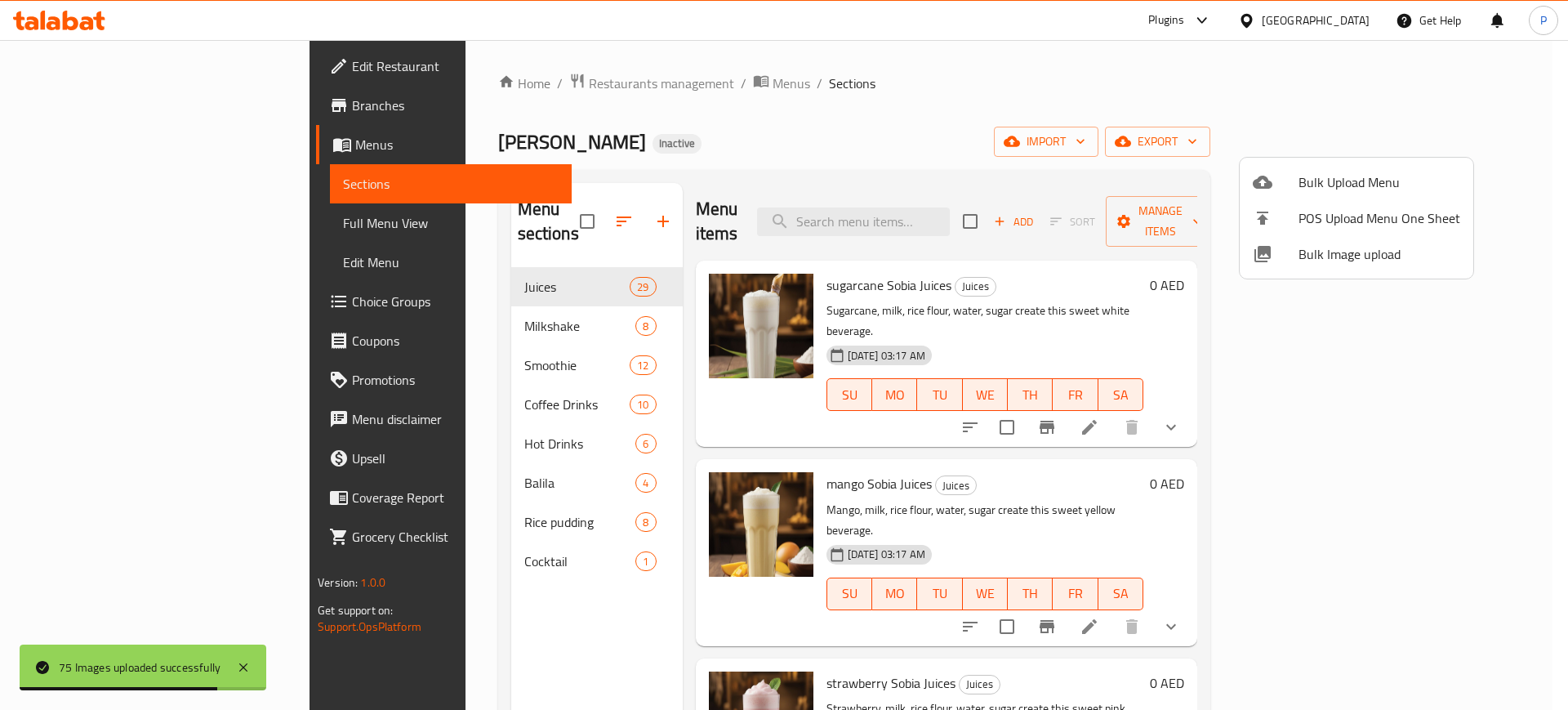
click at [984, 439] on div at bounding box center [784, 355] width 1568 height 710
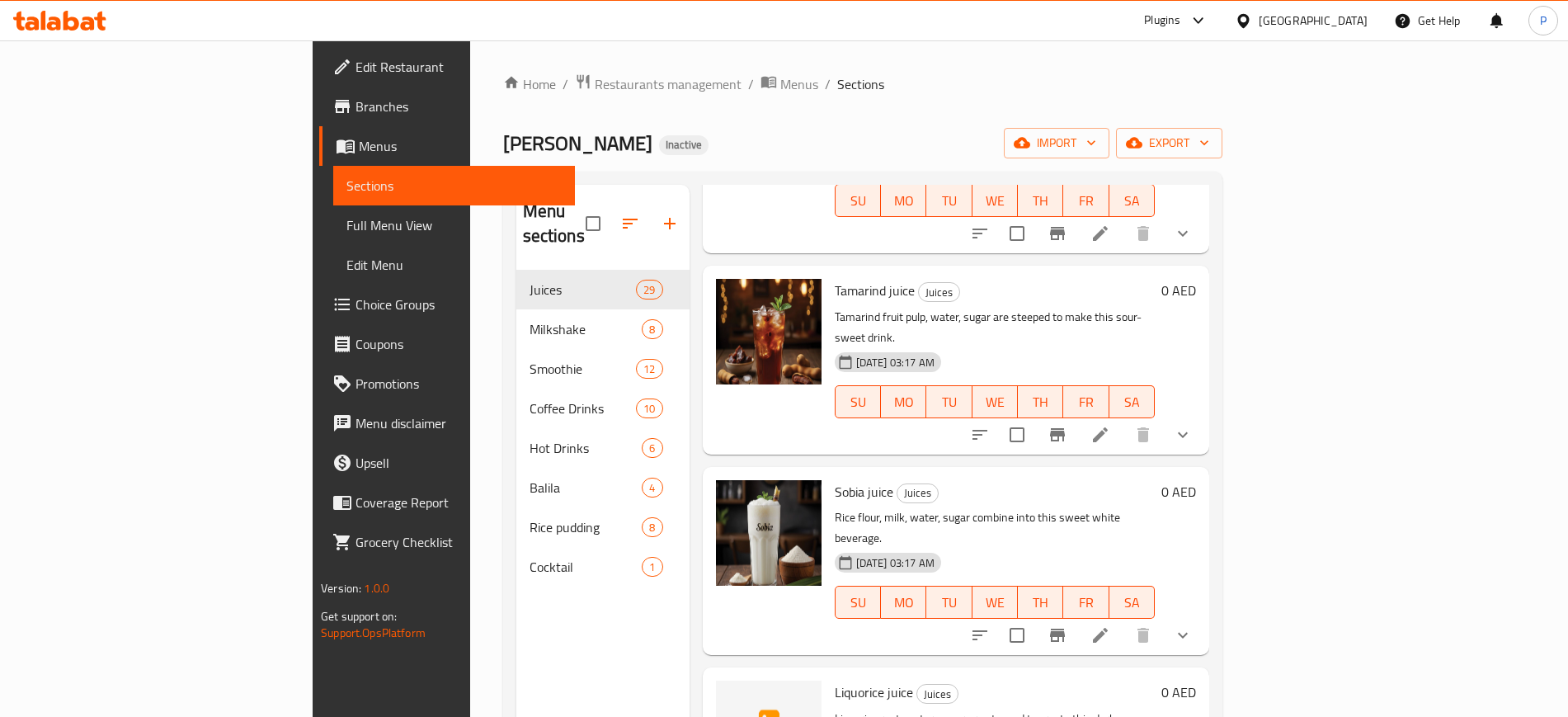
scroll to position [1985, 0]
click at [834, 680] on span "Liquorice juice" at bounding box center [873, 692] width 78 height 25
copy span "Liquorice"
click at [834, 680] on span "Liquorice juice" at bounding box center [873, 692] width 78 height 25
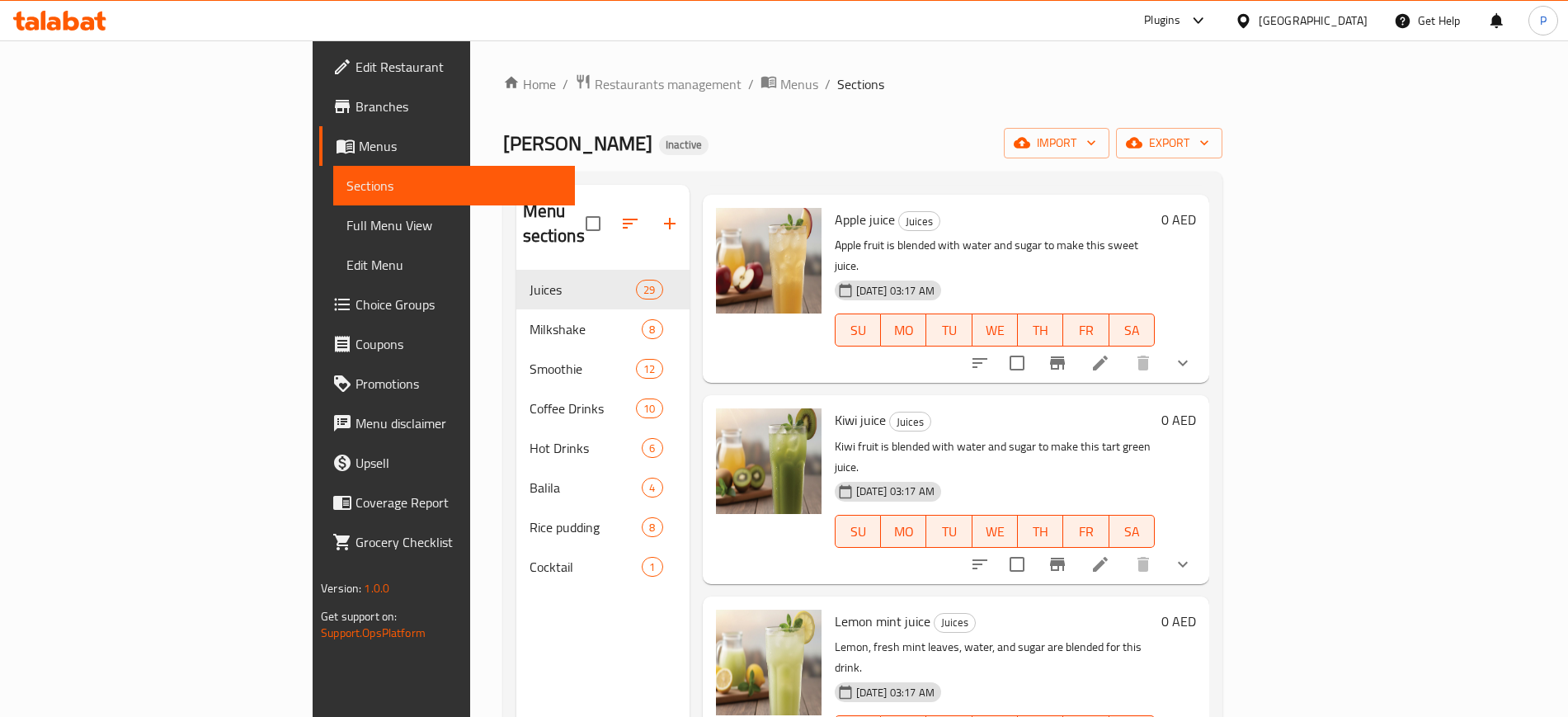
scroll to position [4427, 0]
click at [564, 670] on div "Menu sections Juices 29 Milkshake 8 Smoothie 12 Coffee Drinks 10 Hot Drinks 6 B…" at bounding box center [602, 543] width 173 height 717
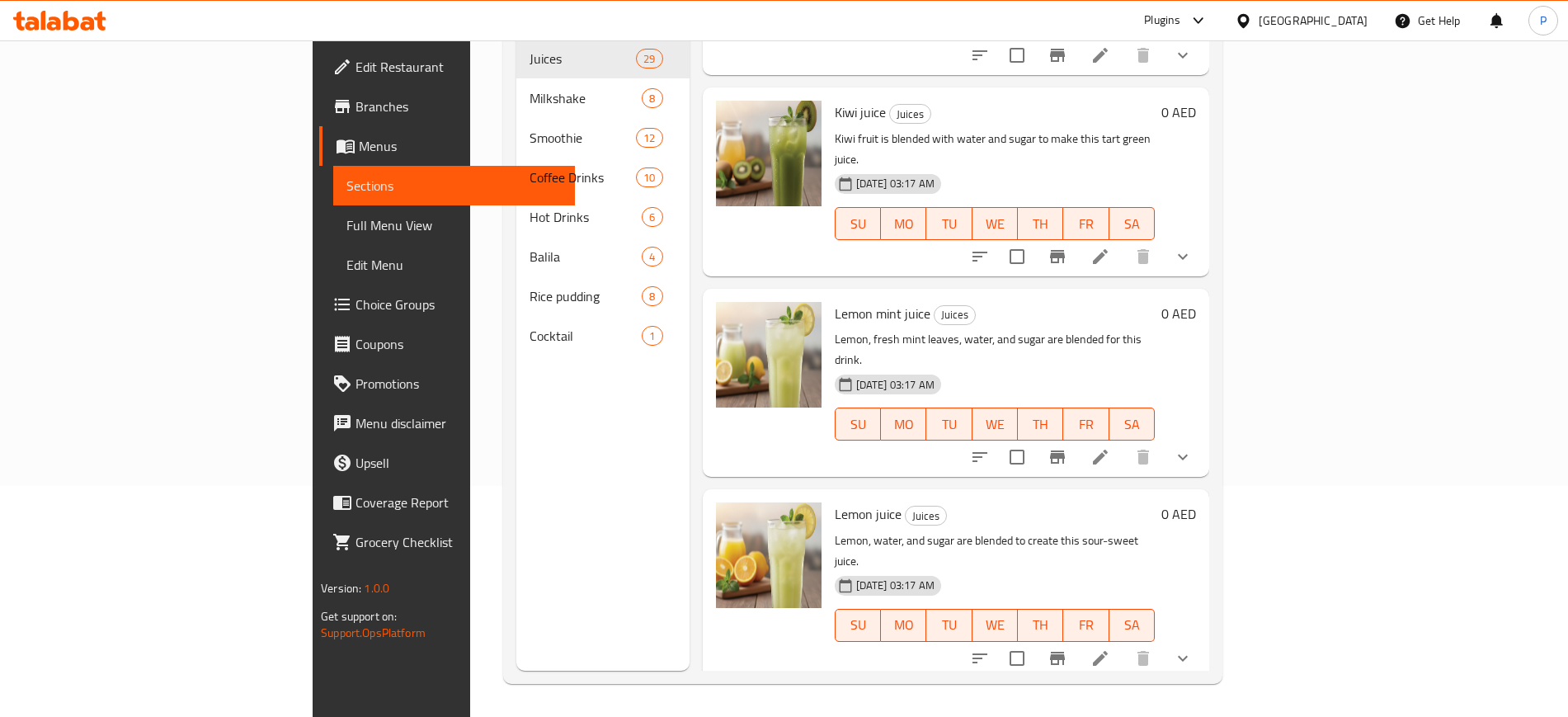
scroll to position [230, 0]
copy span "Hibiscus"
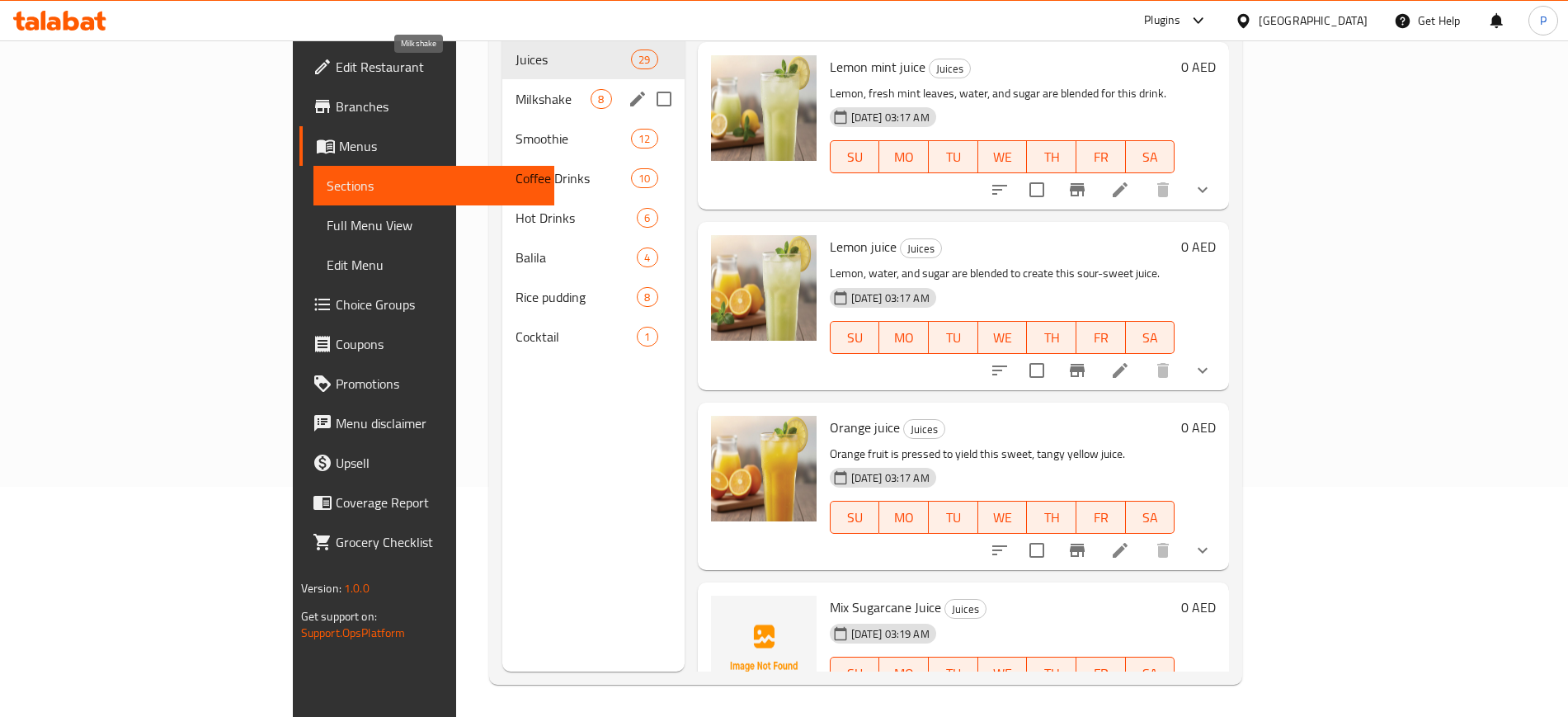
click at [515, 89] on span "Milkshake" at bounding box center [553, 99] width 75 height 20
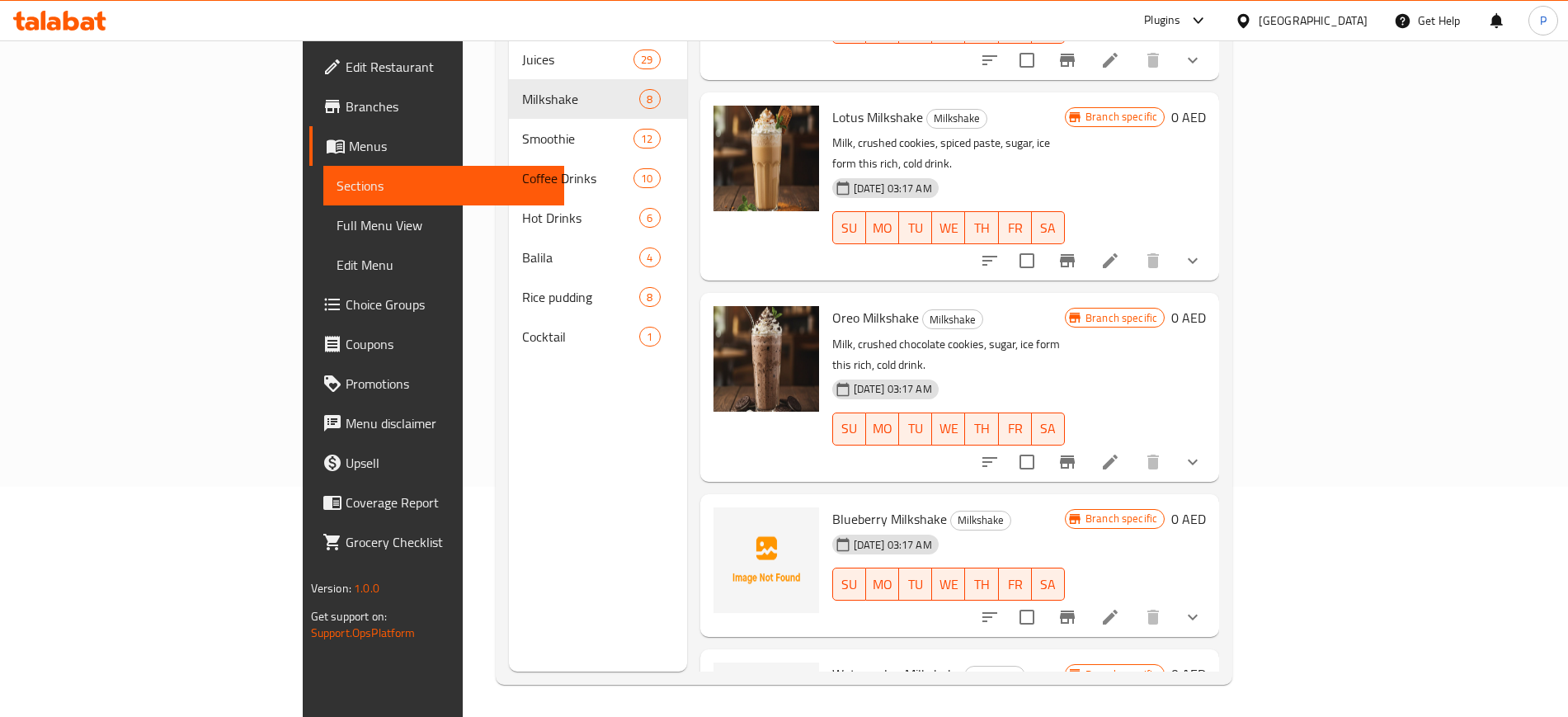
scroll to position [705, 0]
click at [846, 505] on span "Blueberry Milkshake" at bounding box center [890, 517] width 115 height 25
copy h6 "Milkshake"
click at [846, 505] on span "Blueberry Milkshake" at bounding box center [890, 517] width 115 height 25
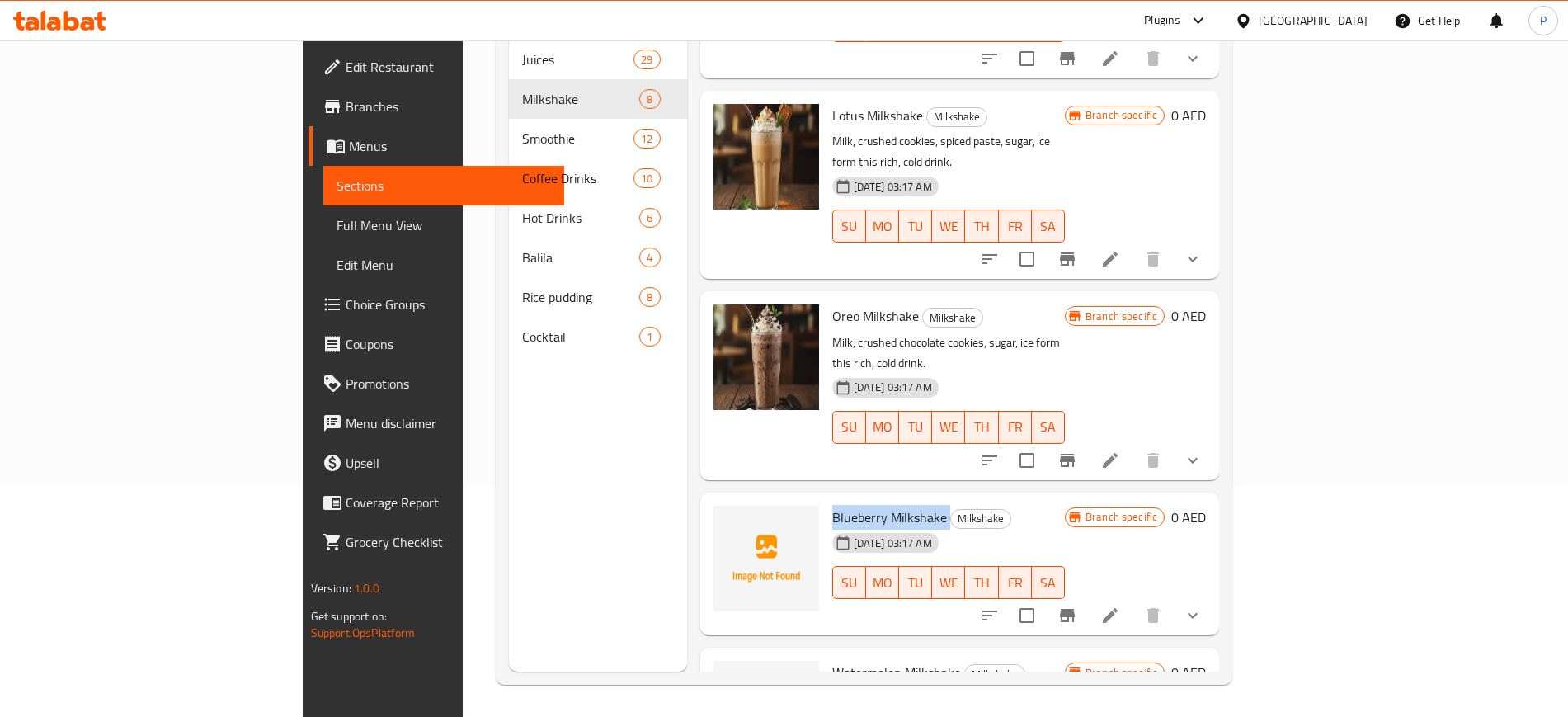
click at [848, 505] on span "Blueberry Milkshake" at bounding box center [890, 517] width 115 height 25
click at [832, 505] on span "Blueberry Milkshake" at bounding box center [890, 517] width 115 height 25
copy span "Blueberry"
click at [832, 505] on span "Blueberry Milkshake" at bounding box center [890, 517] width 115 height 25
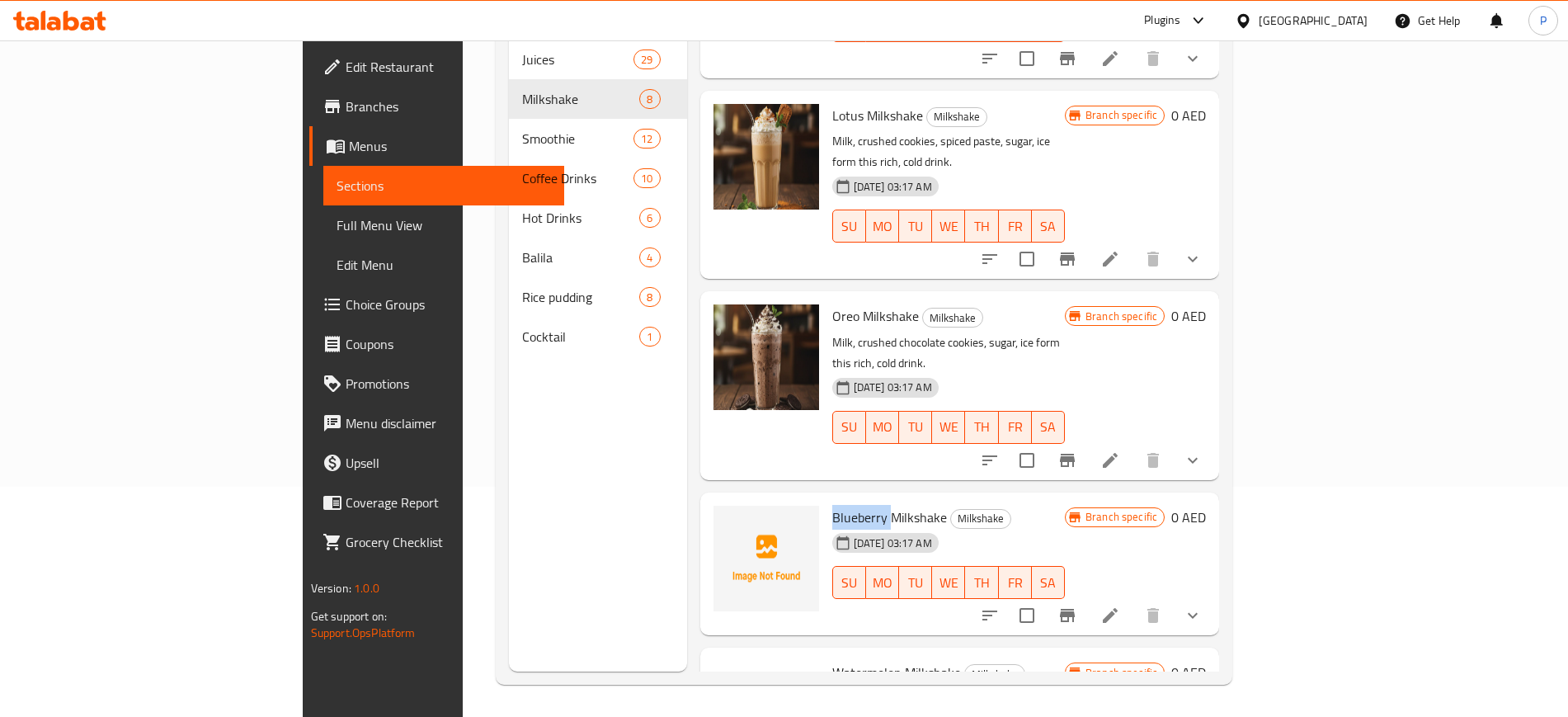
scroll to position [742, 0]
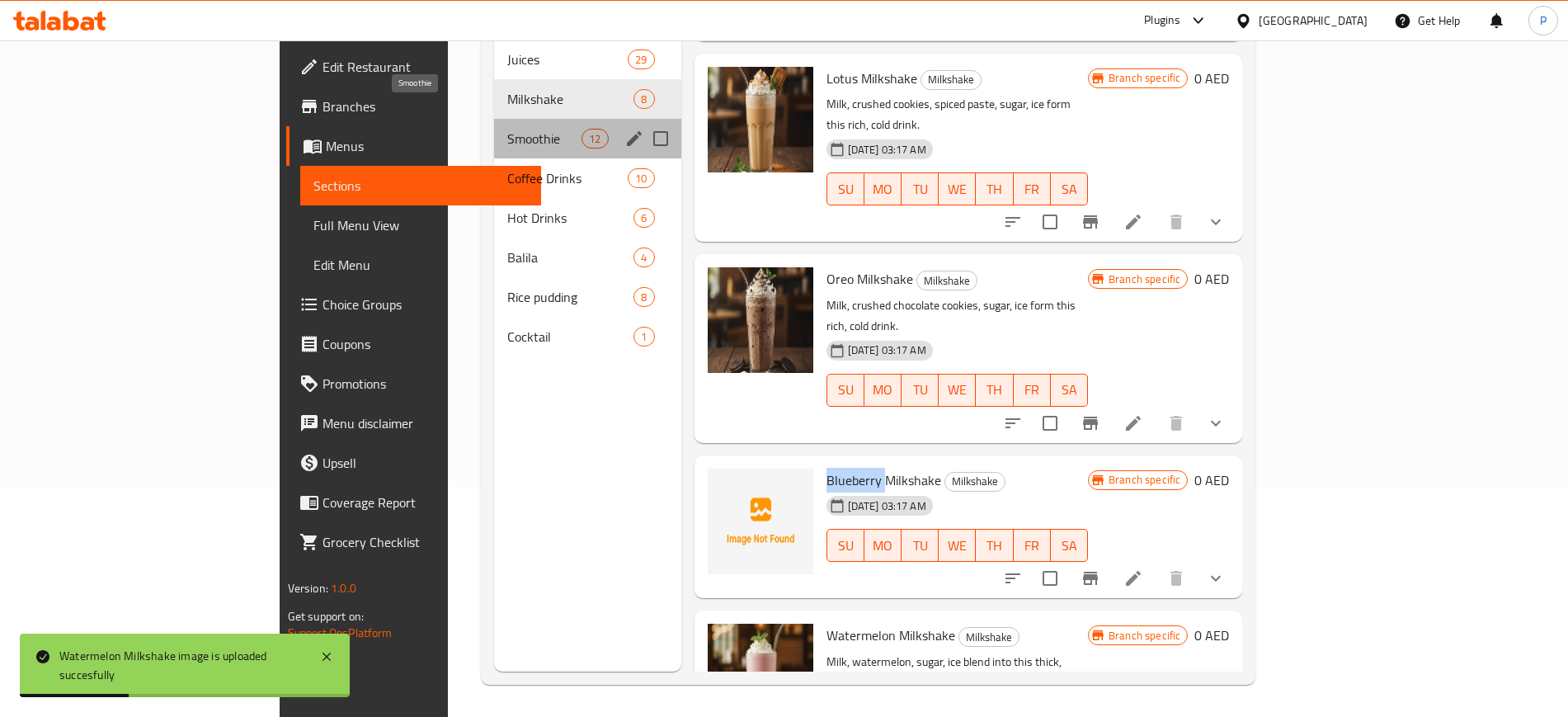
click at [507, 129] on span "Smoothie" at bounding box center [545, 138] width 75 height 20
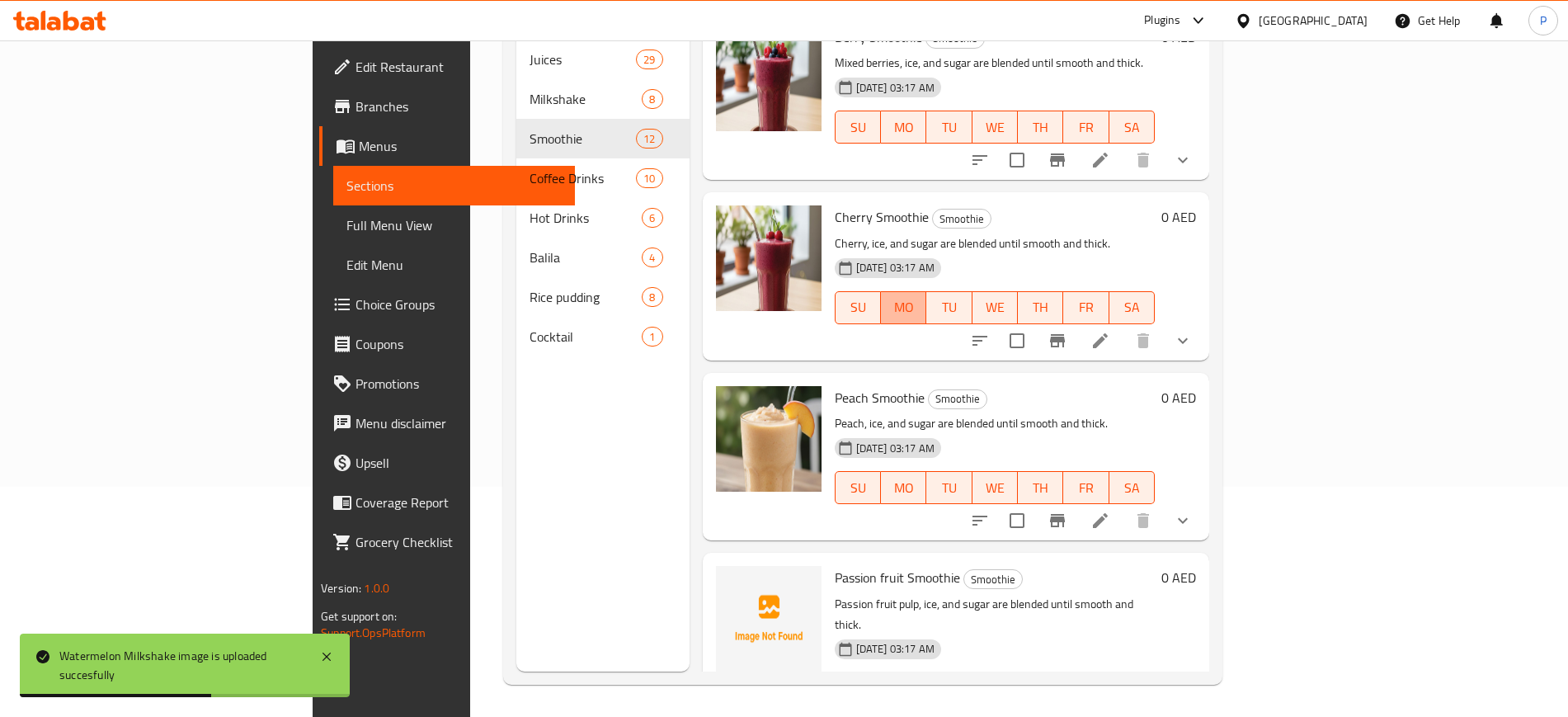
click at [914, 296] on span "MO" at bounding box center [904, 308] width 33 height 24
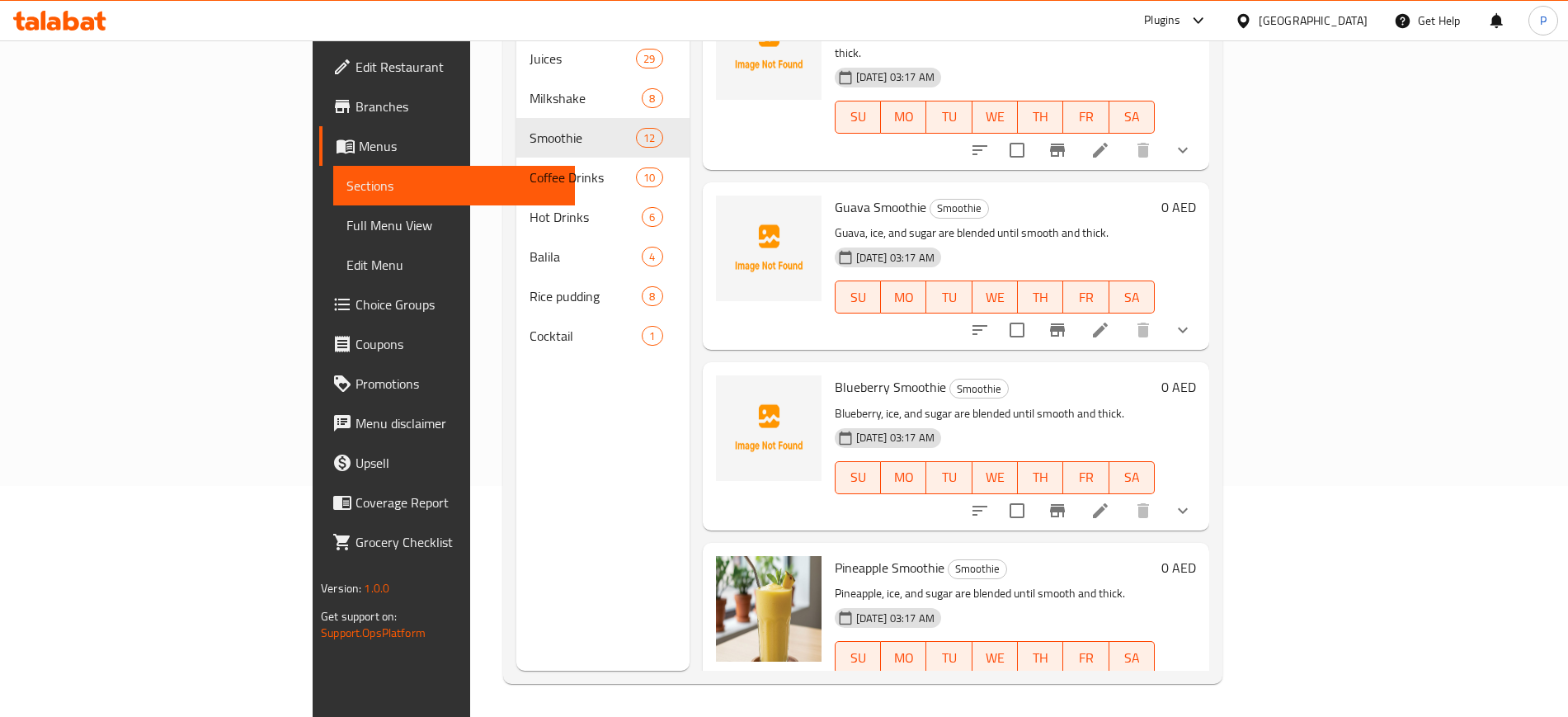
scroll to position [1307, 0]
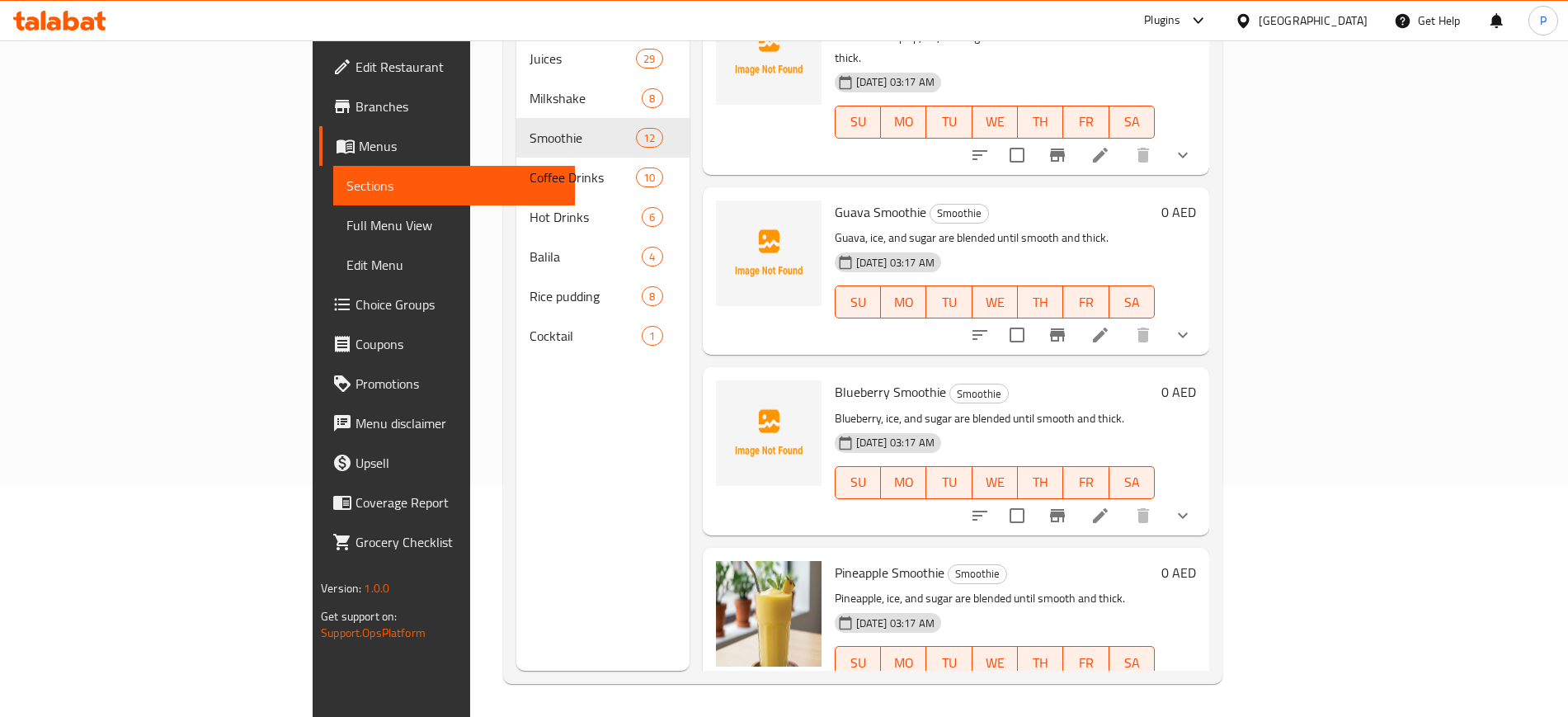
click at [834, 200] on span "Guava Smoothie" at bounding box center [880, 212] width 92 height 25
copy span "Guava"
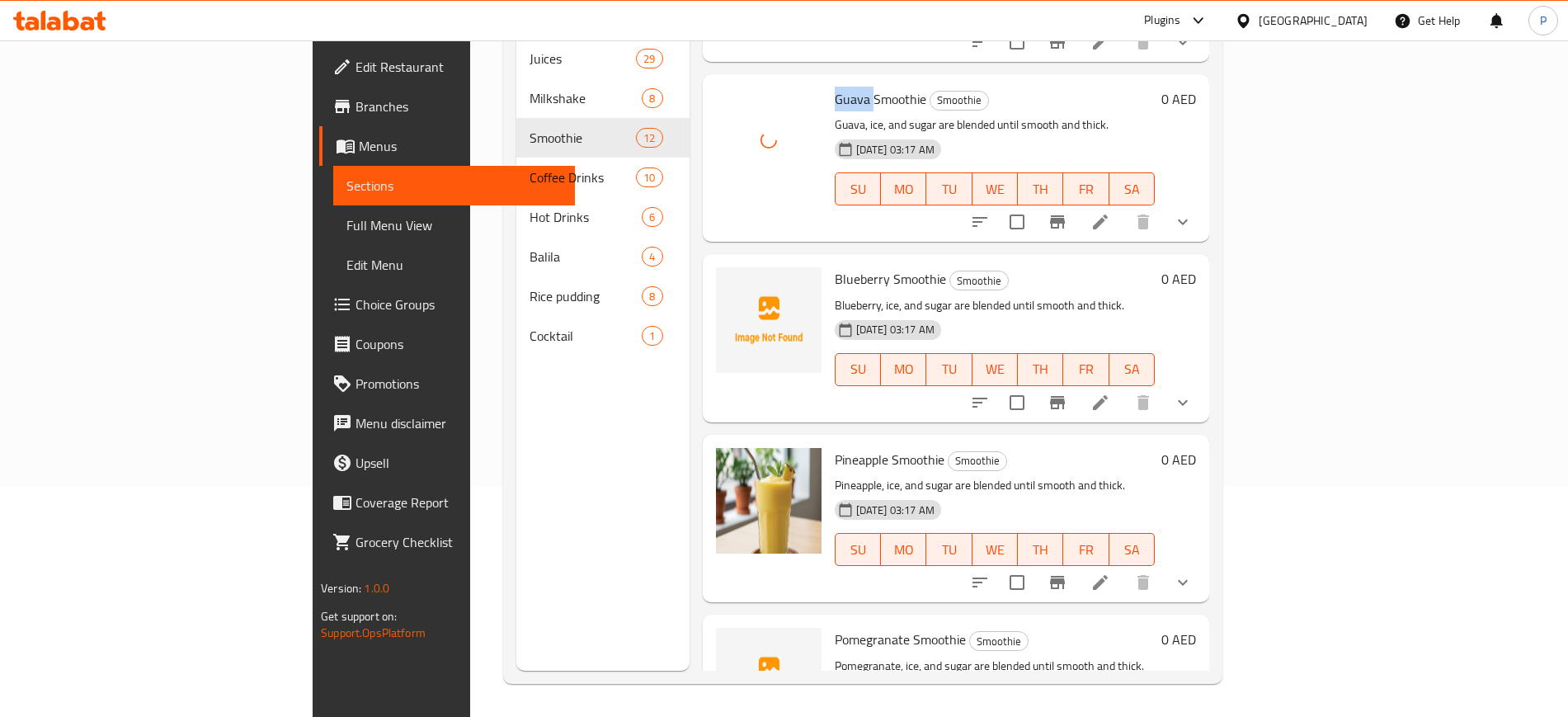
scroll to position [1486, 0]
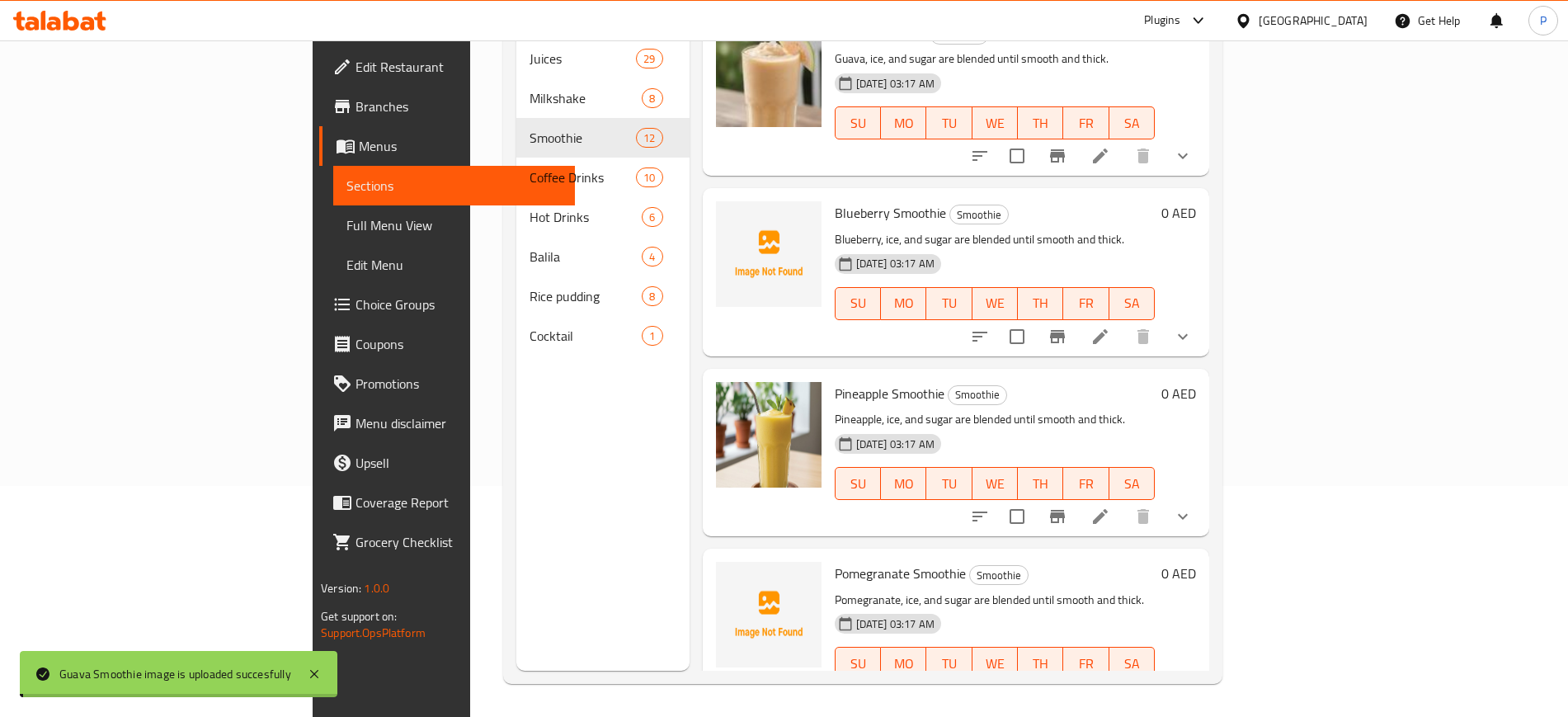
click at [834, 561] on span "Pomegranate Smoothie" at bounding box center [900, 573] width 131 height 25
copy span "Pomegranate"
click at [834, 561] on span "Pomegranate Smoothie" at bounding box center [900, 573] width 131 height 25
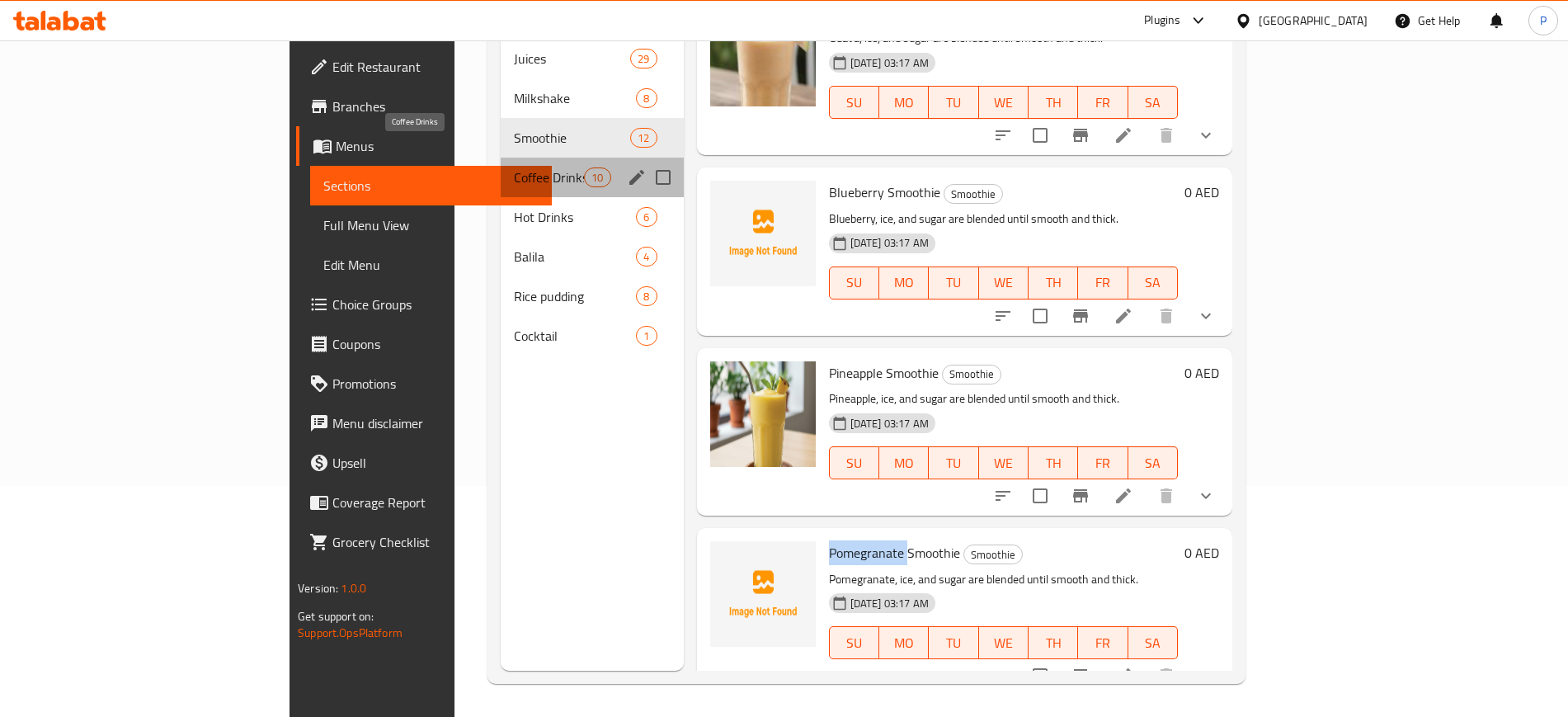
click at [514, 167] on span "Coffee Drinks" at bounding box center [549, 177] width 70 height 20
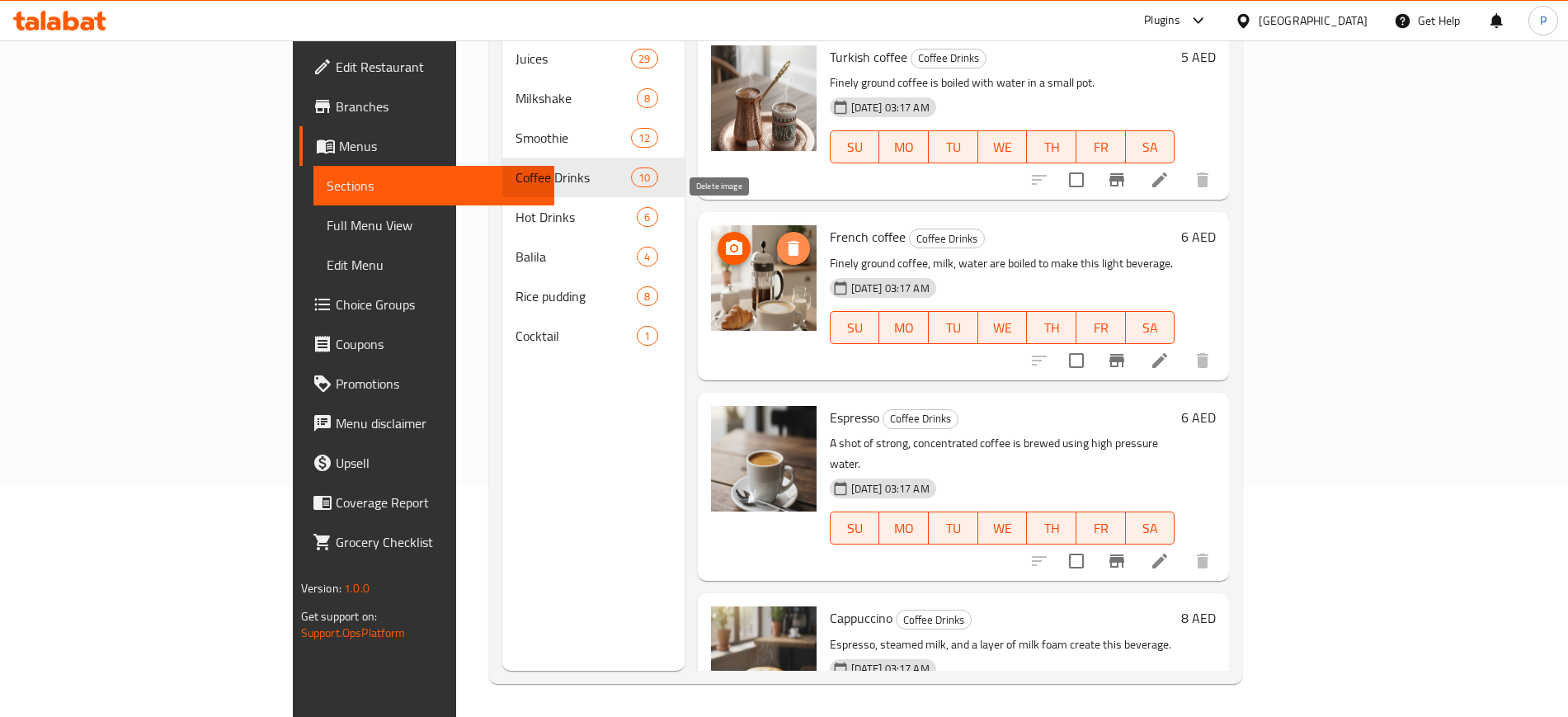
click at [784, 238] on icon "delete image" at bounding box center [794, 248] width 20 height 20
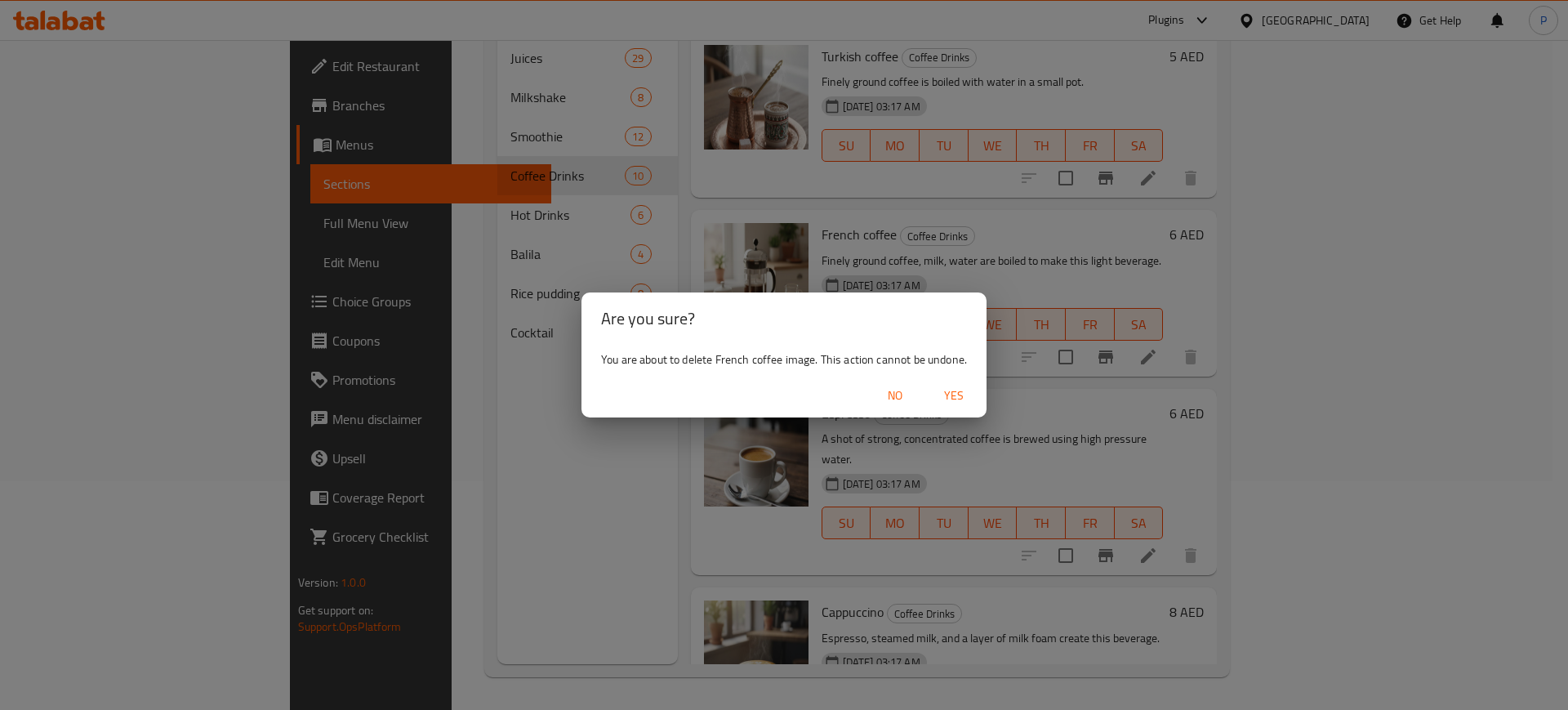
click at [958, 393] on span "Yes" at bounding box center [953, 396] width 39 height 21
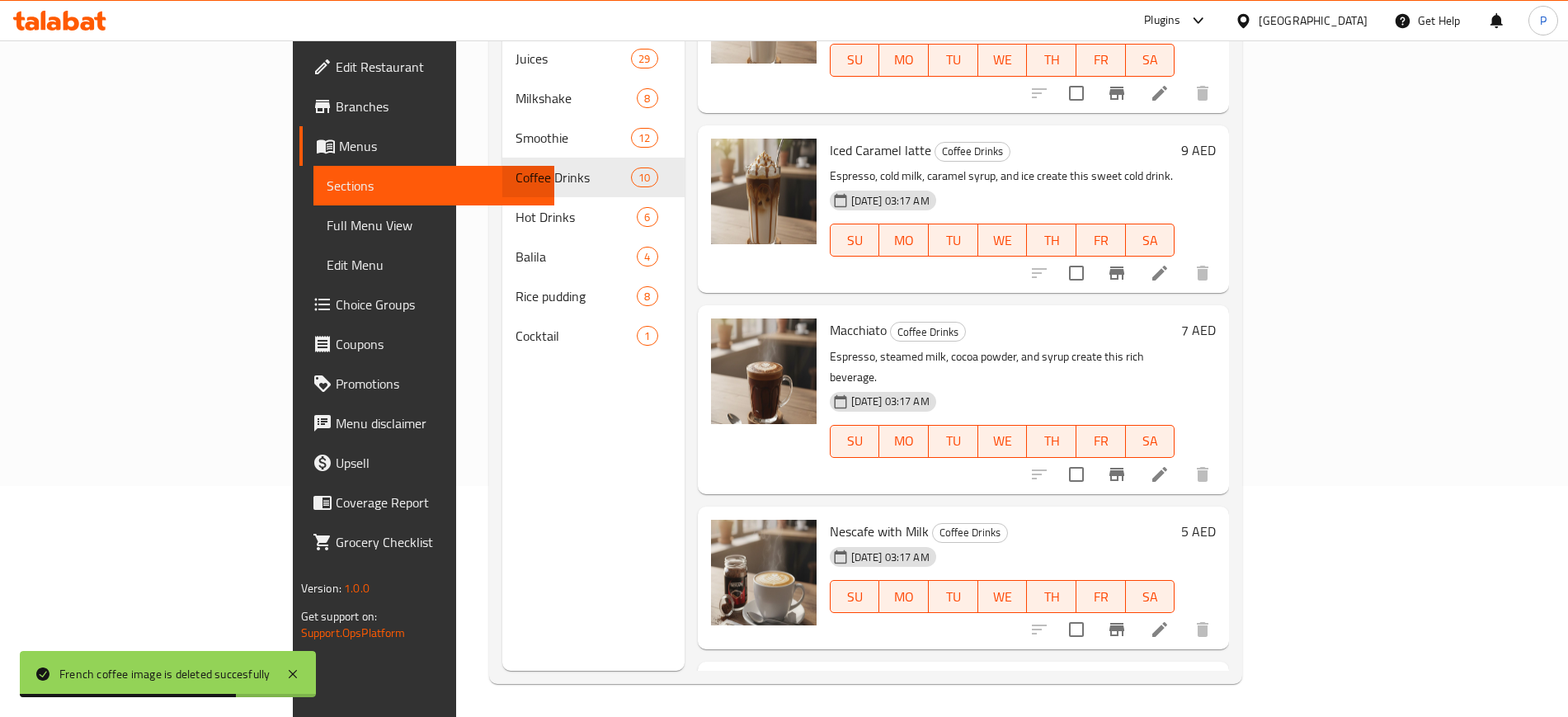
scroll to position [1103, 0]
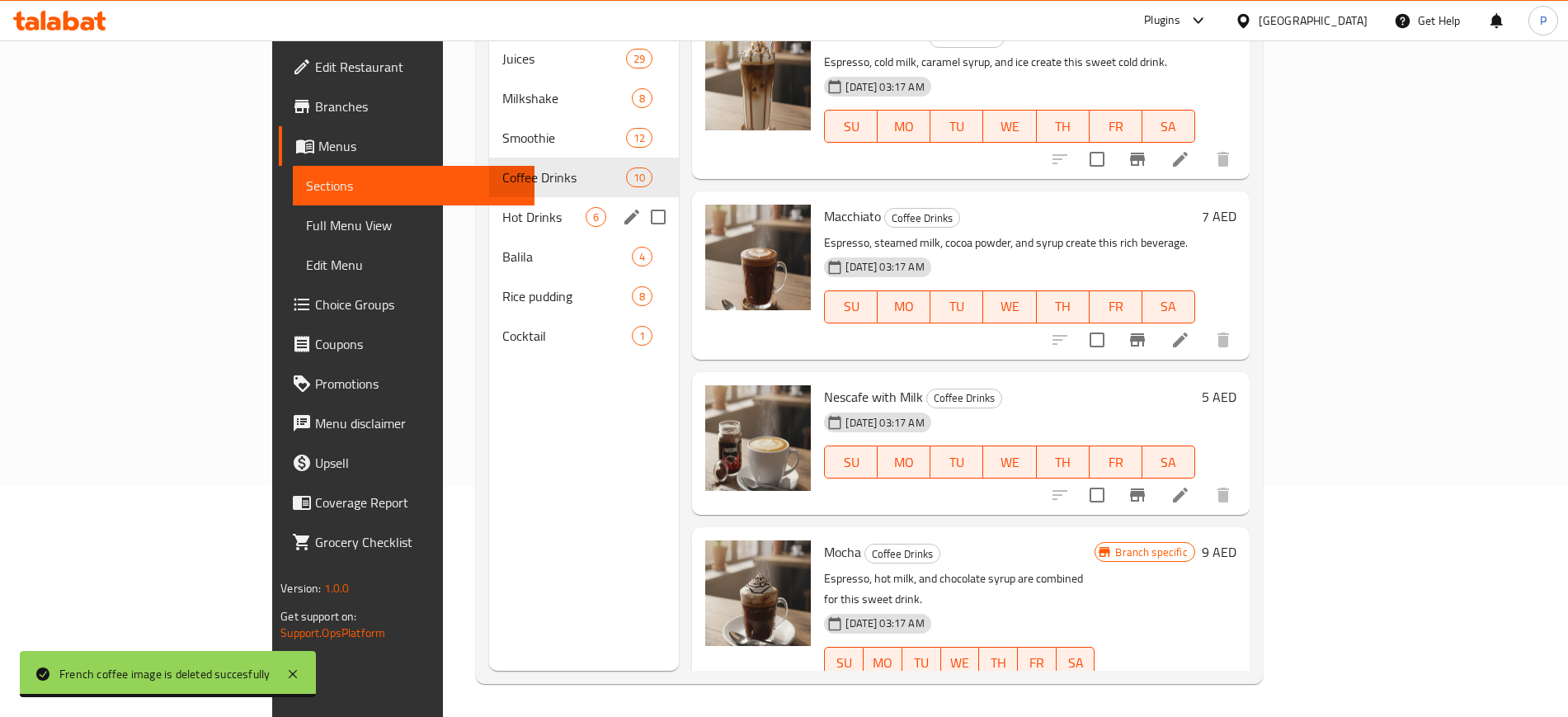
click at [489, 197] on div "Hot Drinks 6" at bounding box center [584, 217] width 190 height 40
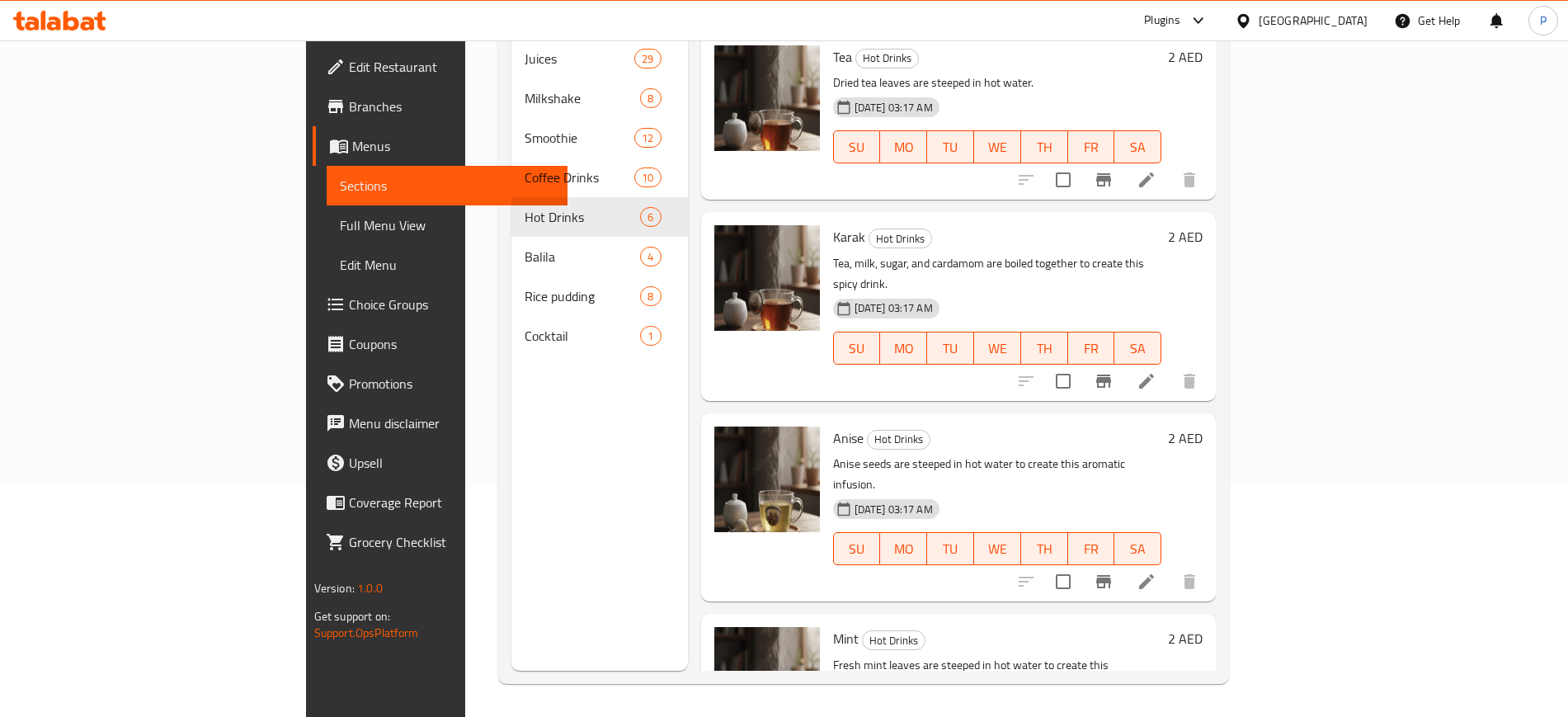
scroll to position [405, 0]
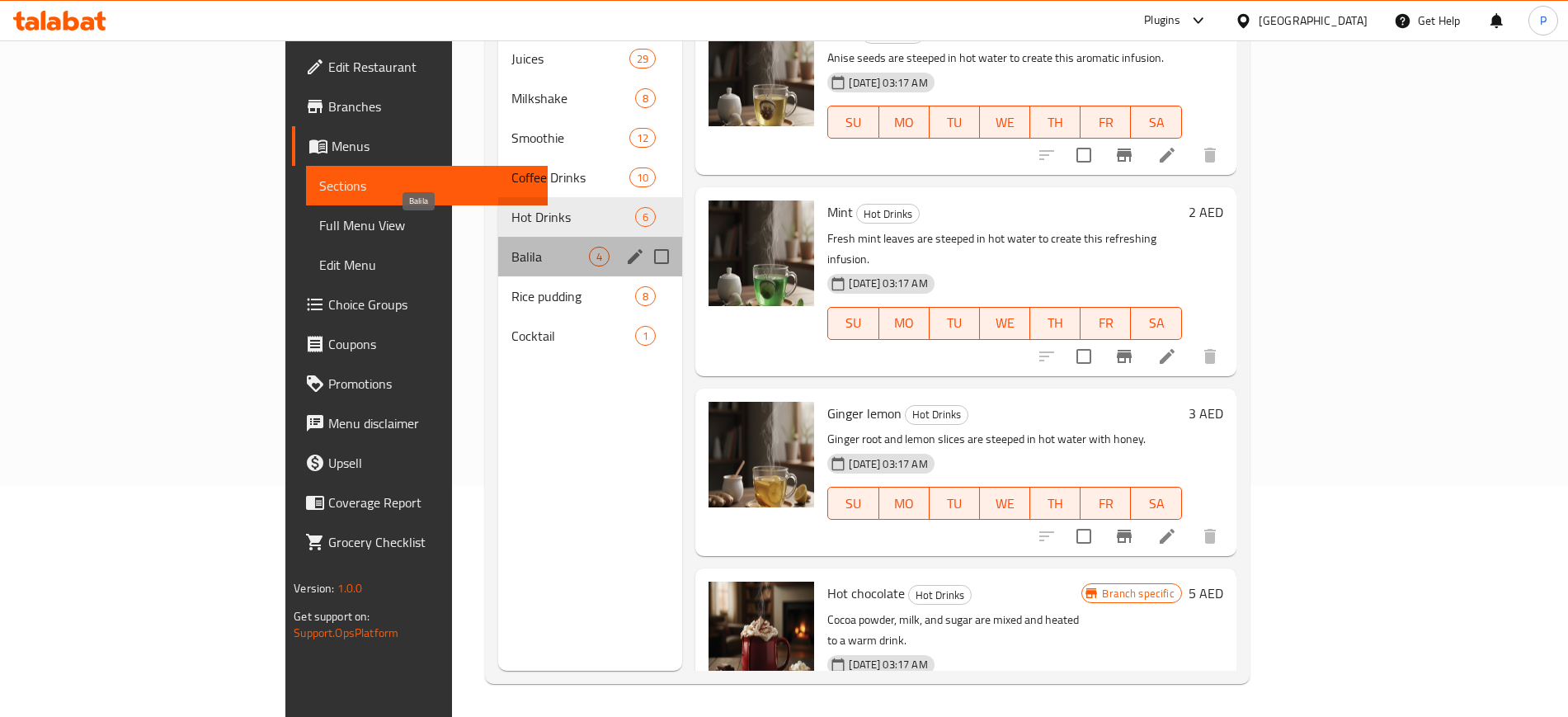
click at [511, 246] on span "Balila" at bounding box center [550, 256] width 78 height 20
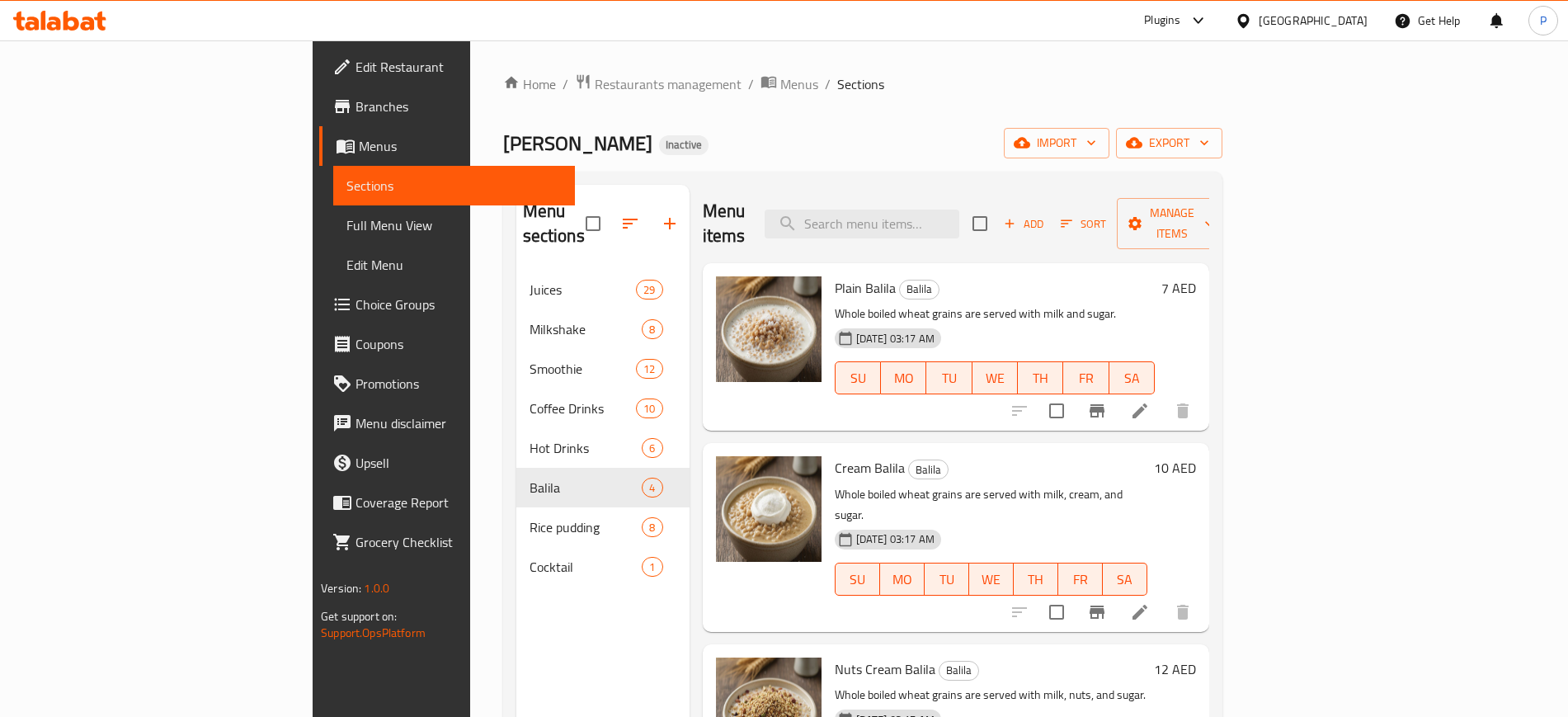
scroll to position [231, 0]
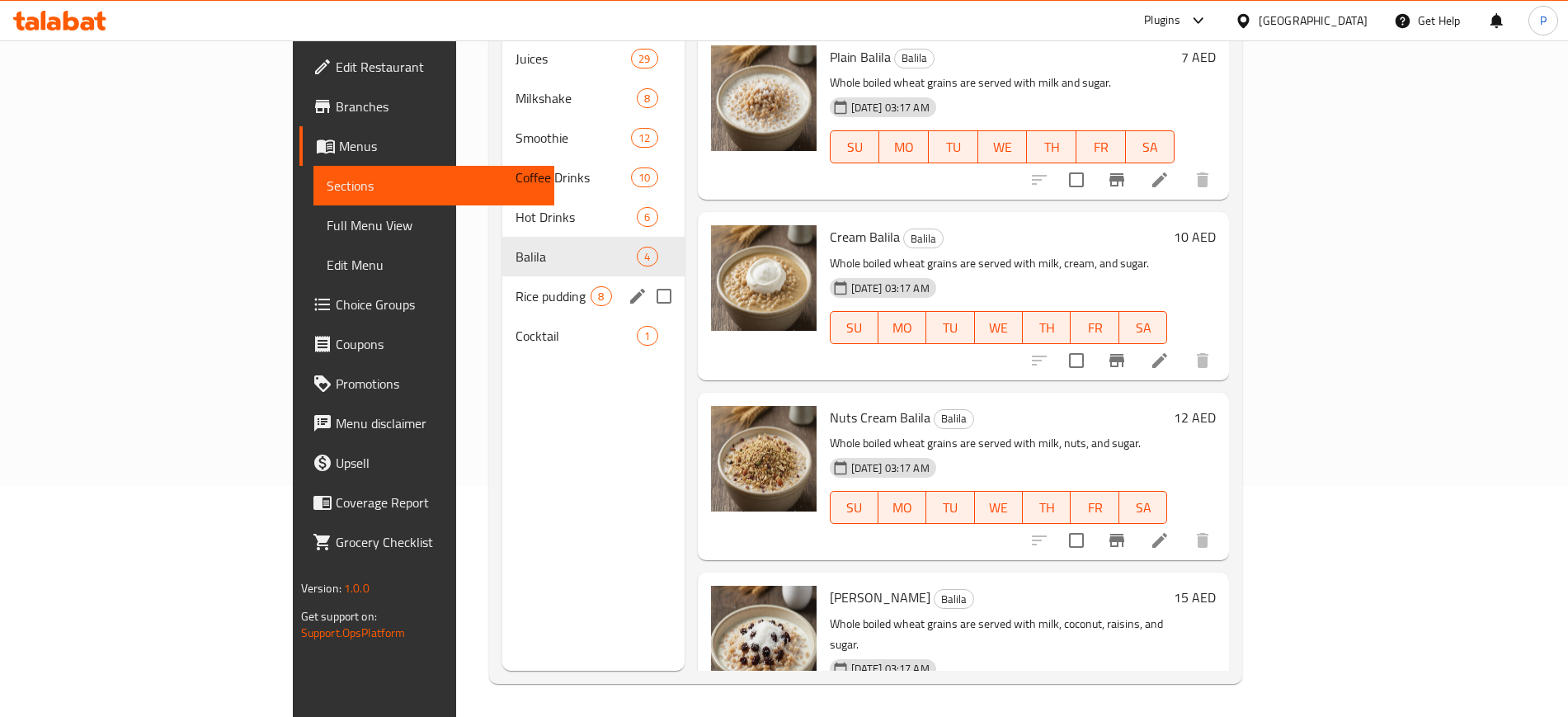
click at [502, 284] on div "Rice pudding 8" at bounding box center [593, 296] width 182 height 40
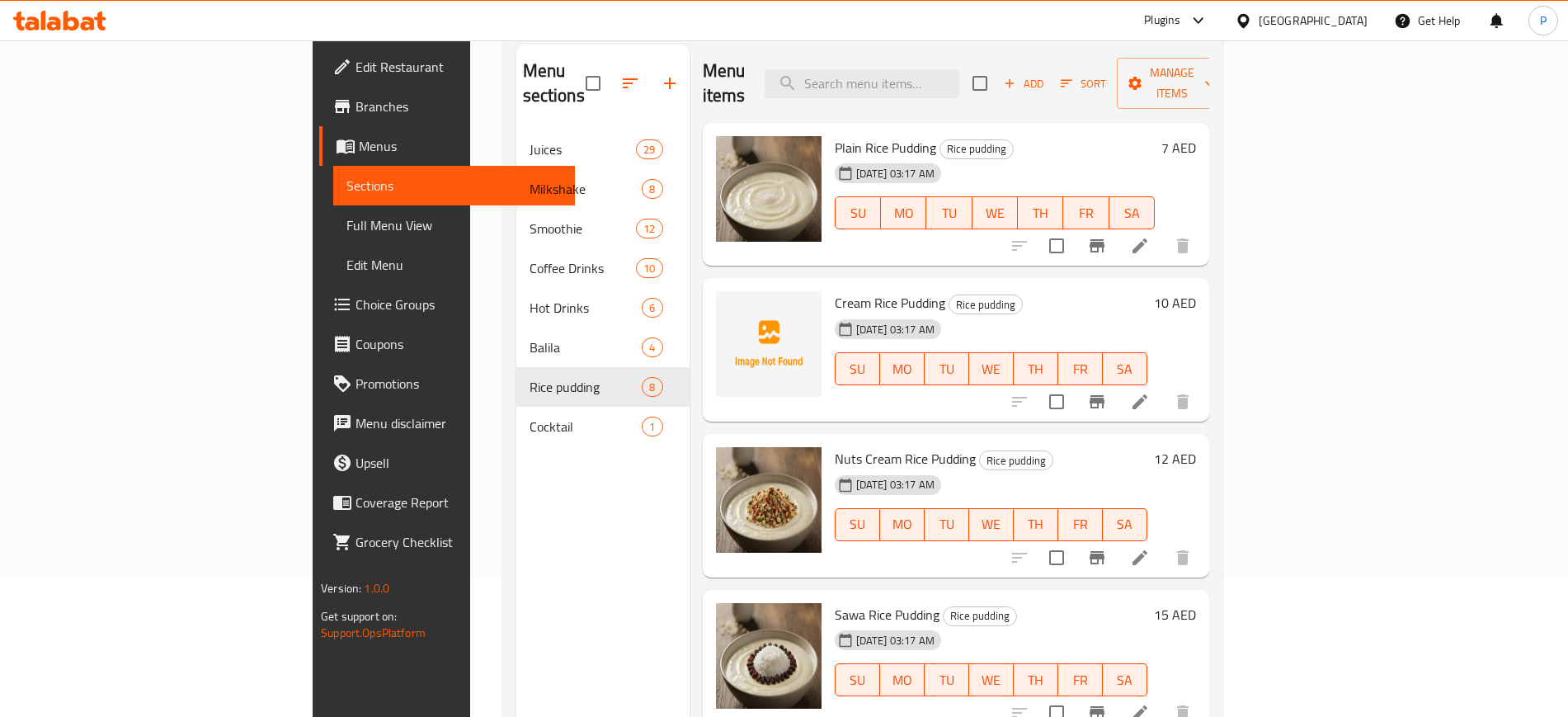
scroll to position [135, 0]
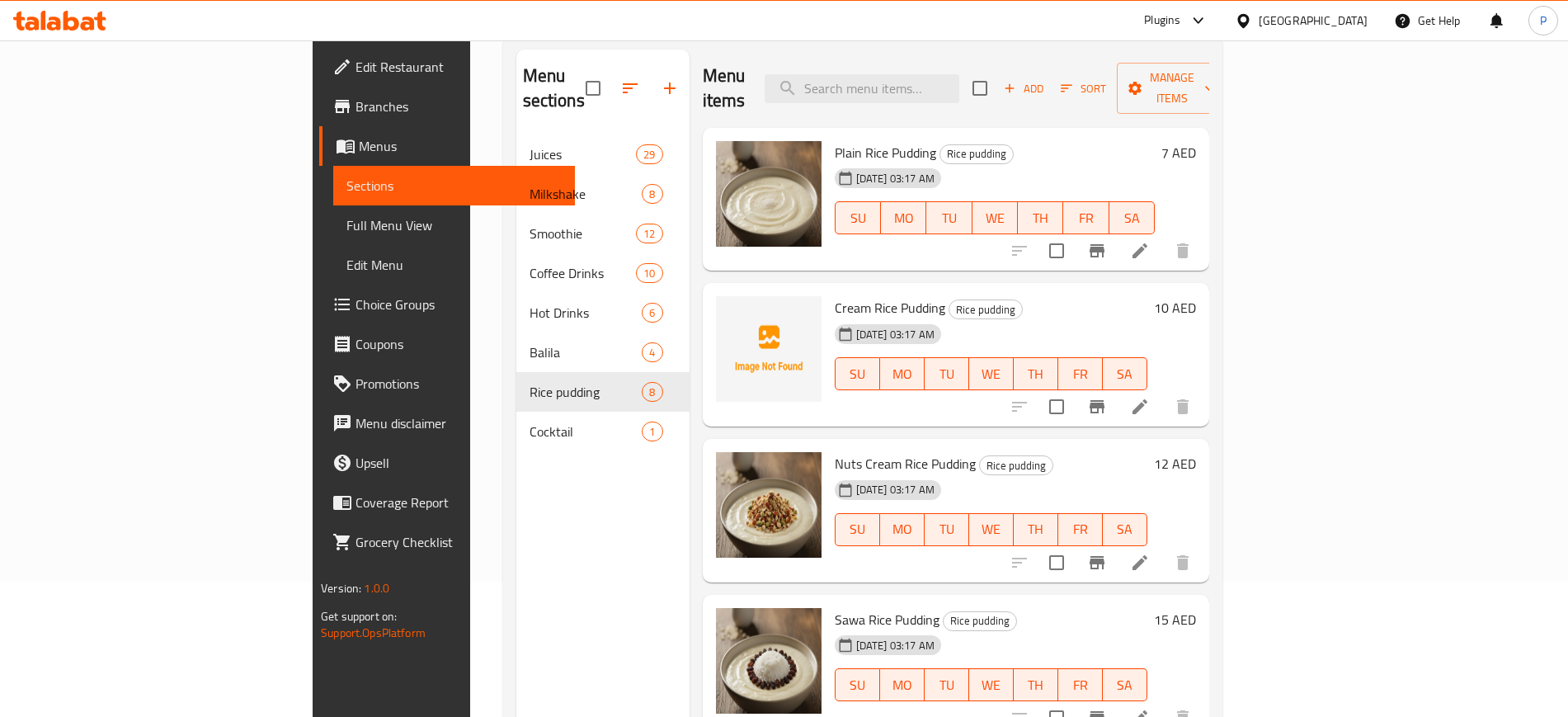
click at [836, 296] on span "Cream Rice Pudding" at bounding box center [890, 308] width 111 height 25
copy h6 "Pudding"
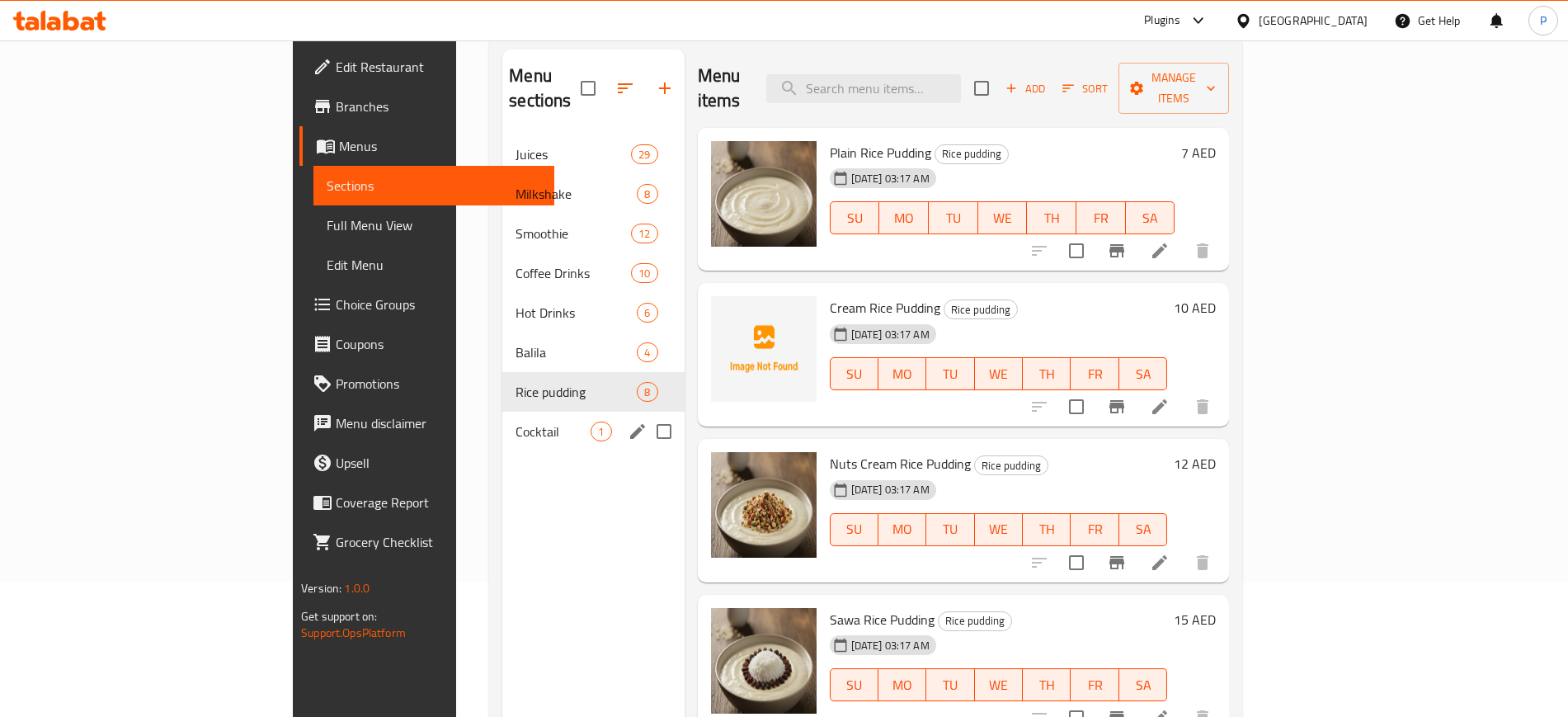
drag, startPoint x: 404, startPoint y: 427, endPoint x: 436, endPoint y: 401, distance: 41.2
click at [502, 401] on nav "Juices 29 Milkshake 8 Smoothie 12 Coffee Drinks 10 Hot Drinks 6 Balila 4 Rice p…" at bounding box center [593, 293] width 182 height 330
click at [515, 421] on span "Cocktail" at bounding box center [553, 431] width 75 height 20
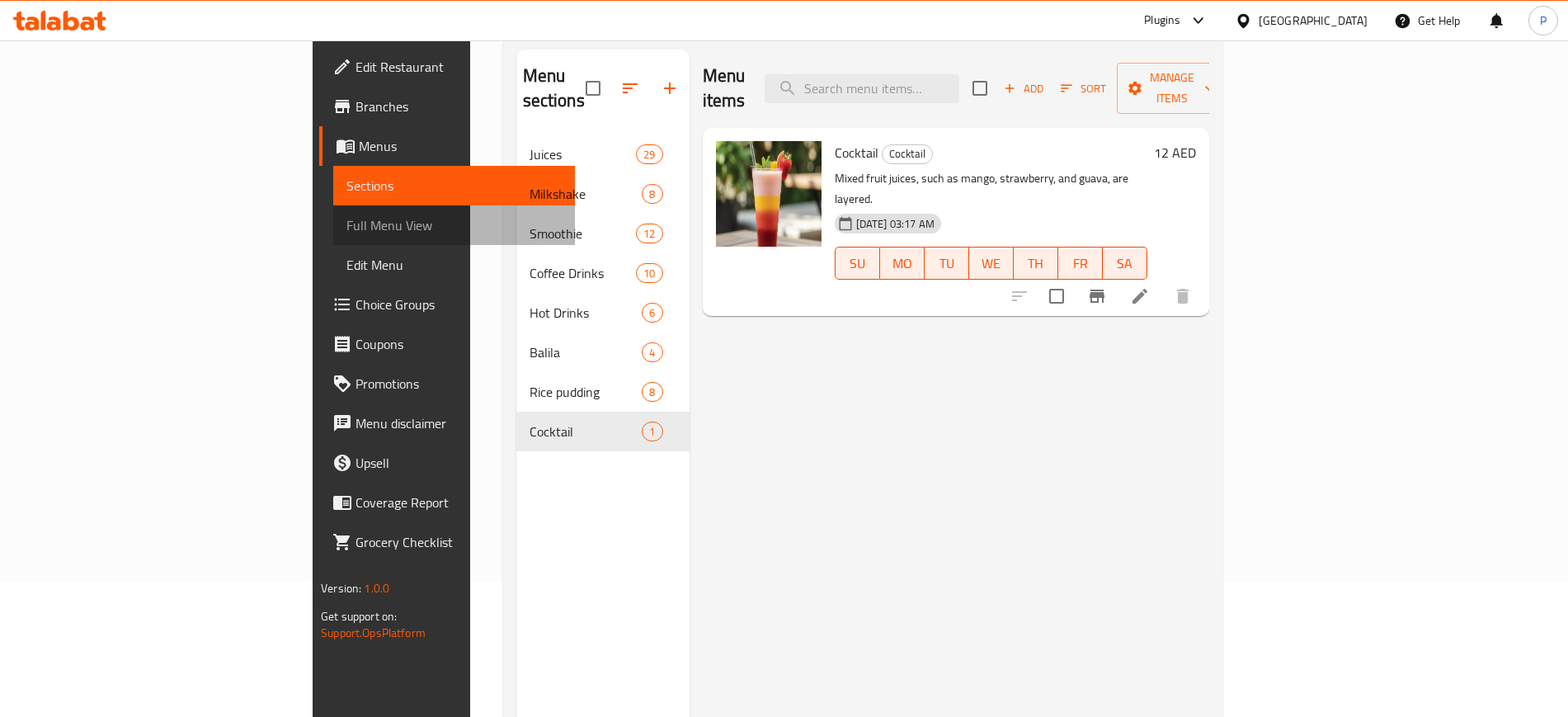
click at [346, 232] on span "Full Menu View" at bounding box center [453, 225] width 215 height 20
click at [346, 231] on span "Full Menu View" at bounding box center [453, 225] width 215 height 20
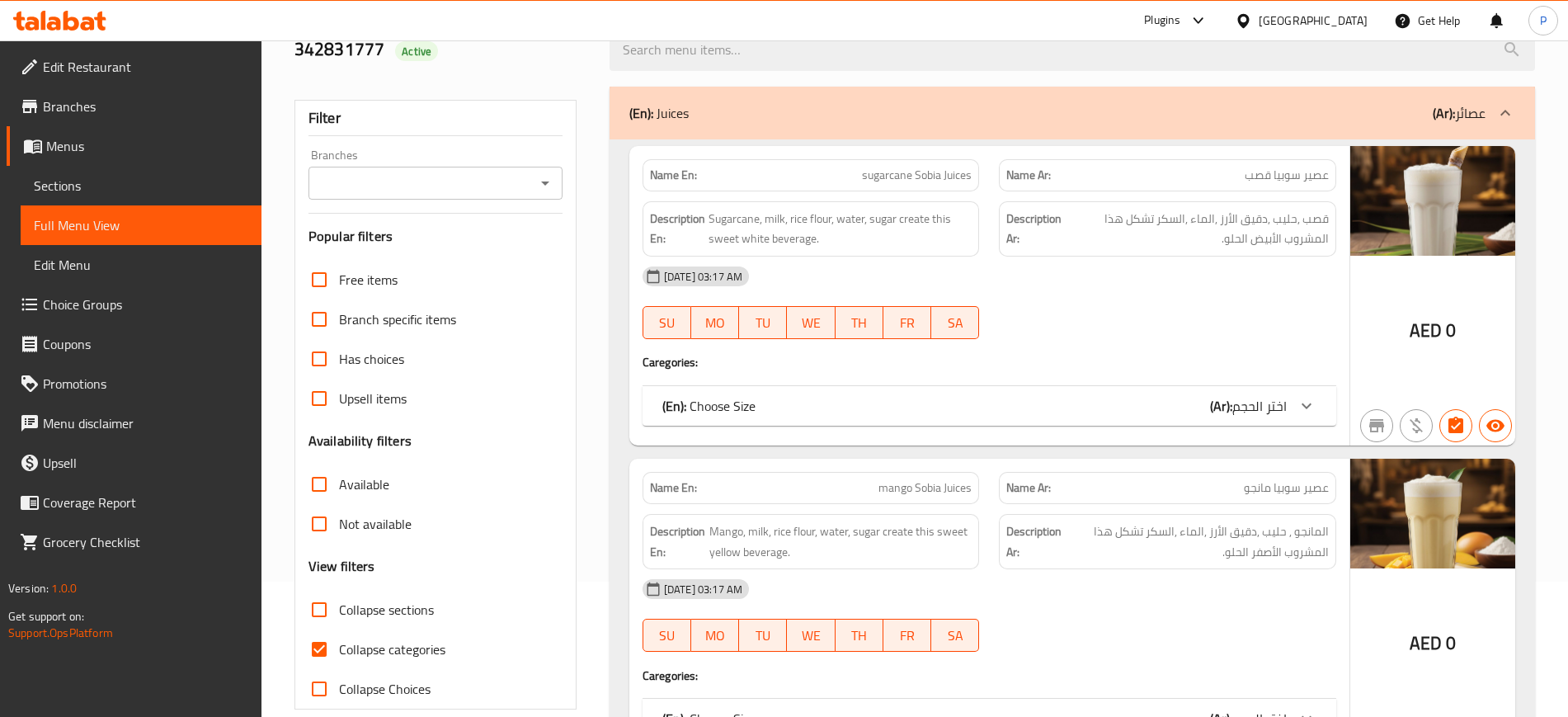
click at [136, 181] on span "Sections" at bounding box center [140, 186] width 215 height 20
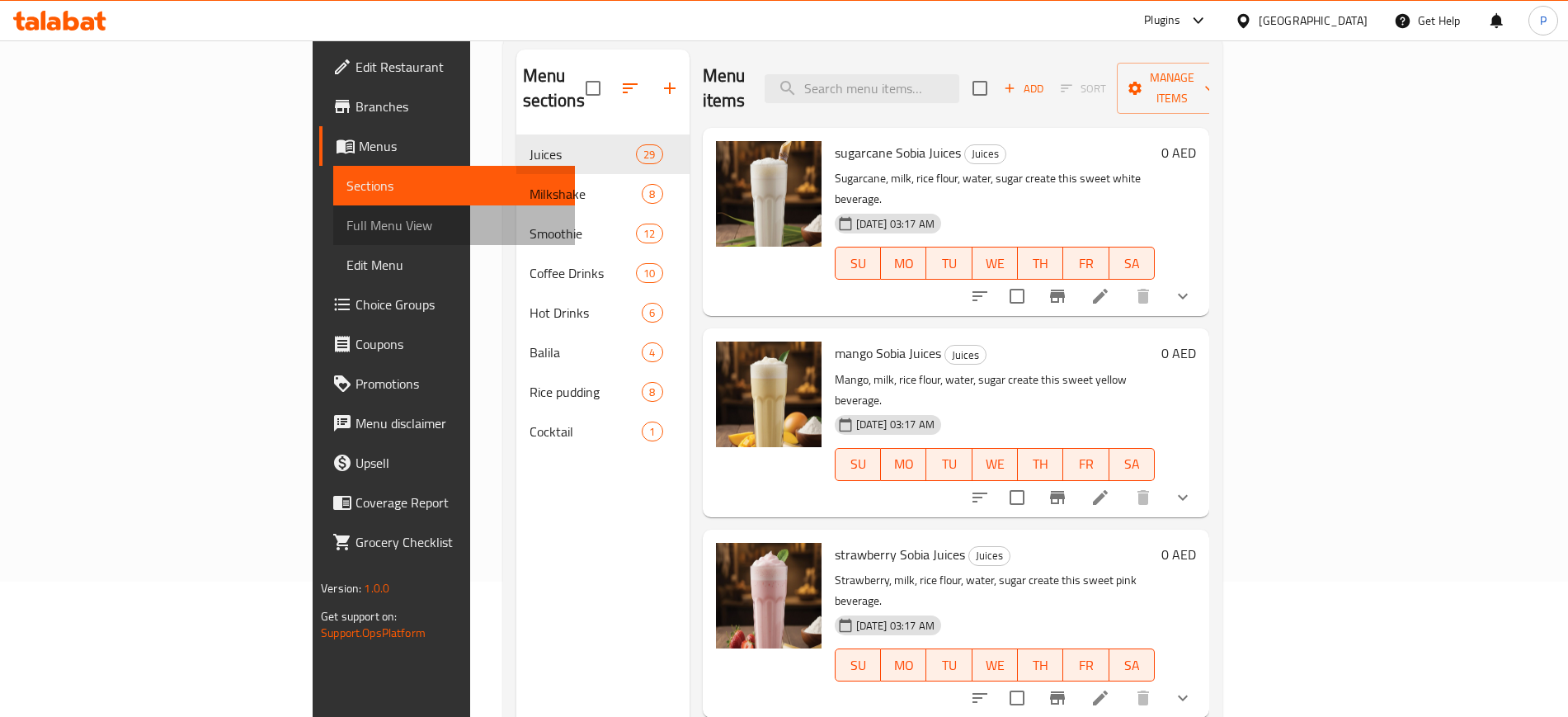
click at [346, 226] on span "Full Menu View" at bounding box center [453, 225] width 215 height 20
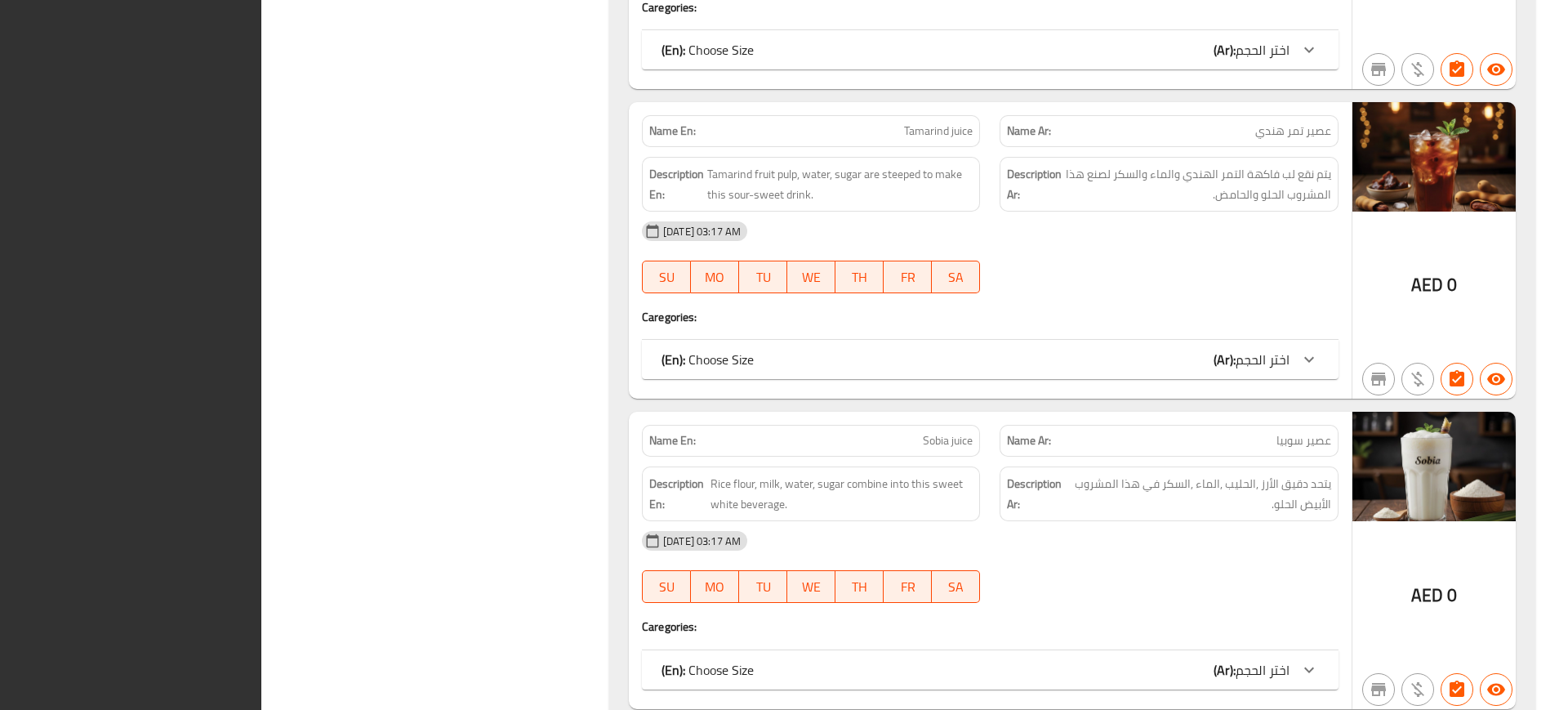
scroll to position [3820, 0]
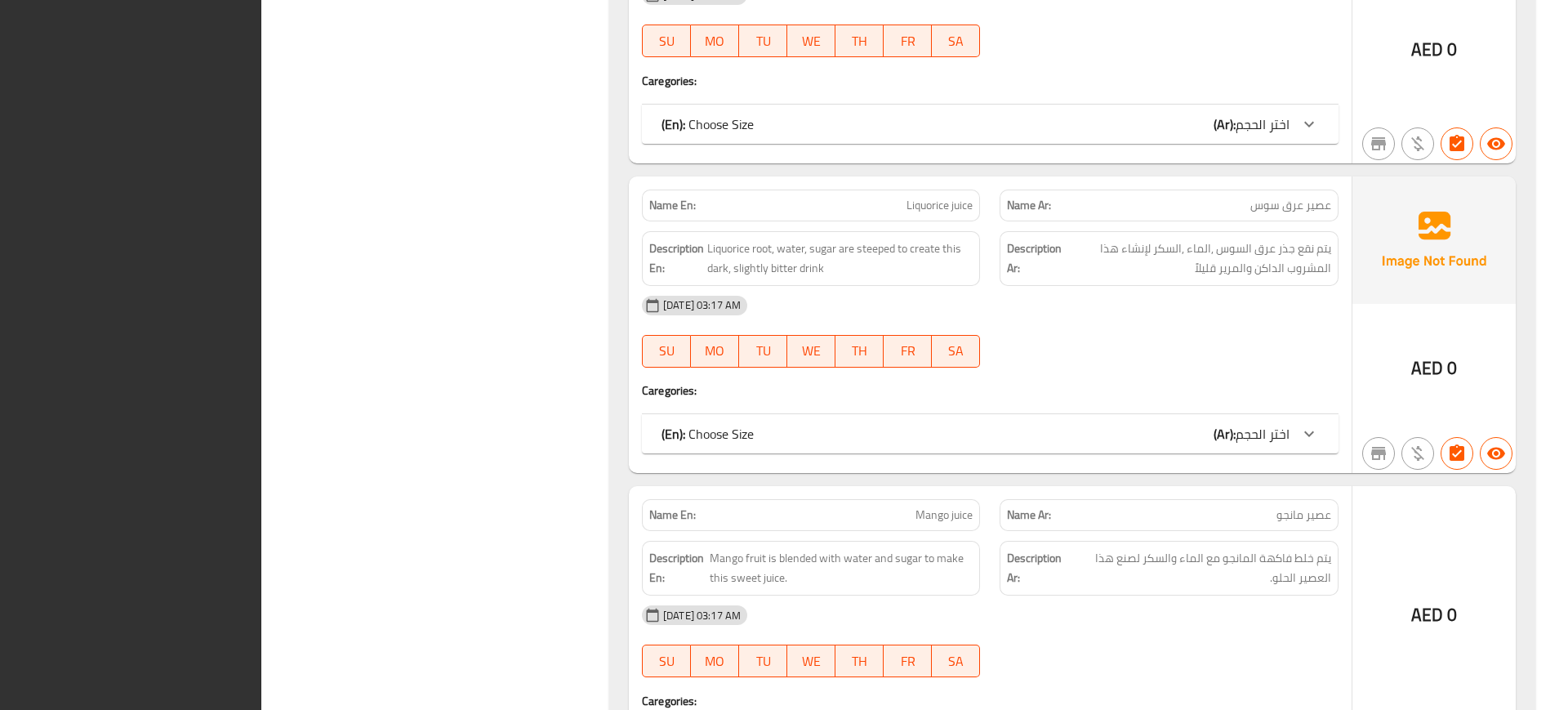
click at [1288, 246] on span "يتم نقع جذر عرق السوس ,الماء ,السكر لإنشاء هذا المشروب الداكن والمرير قليلاً" at bounding box center [1197, 259] width 265 height 40
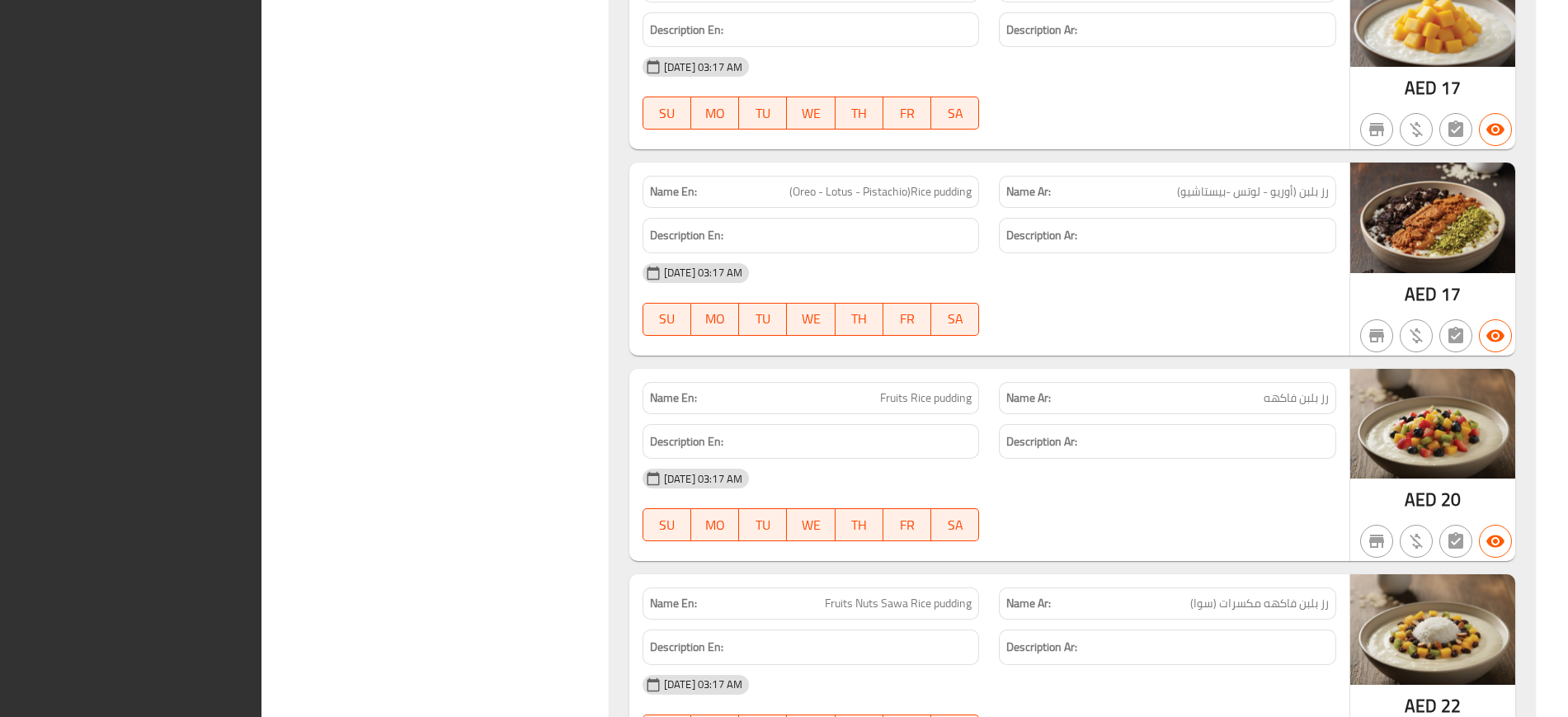
scroll to position [21930, 0]
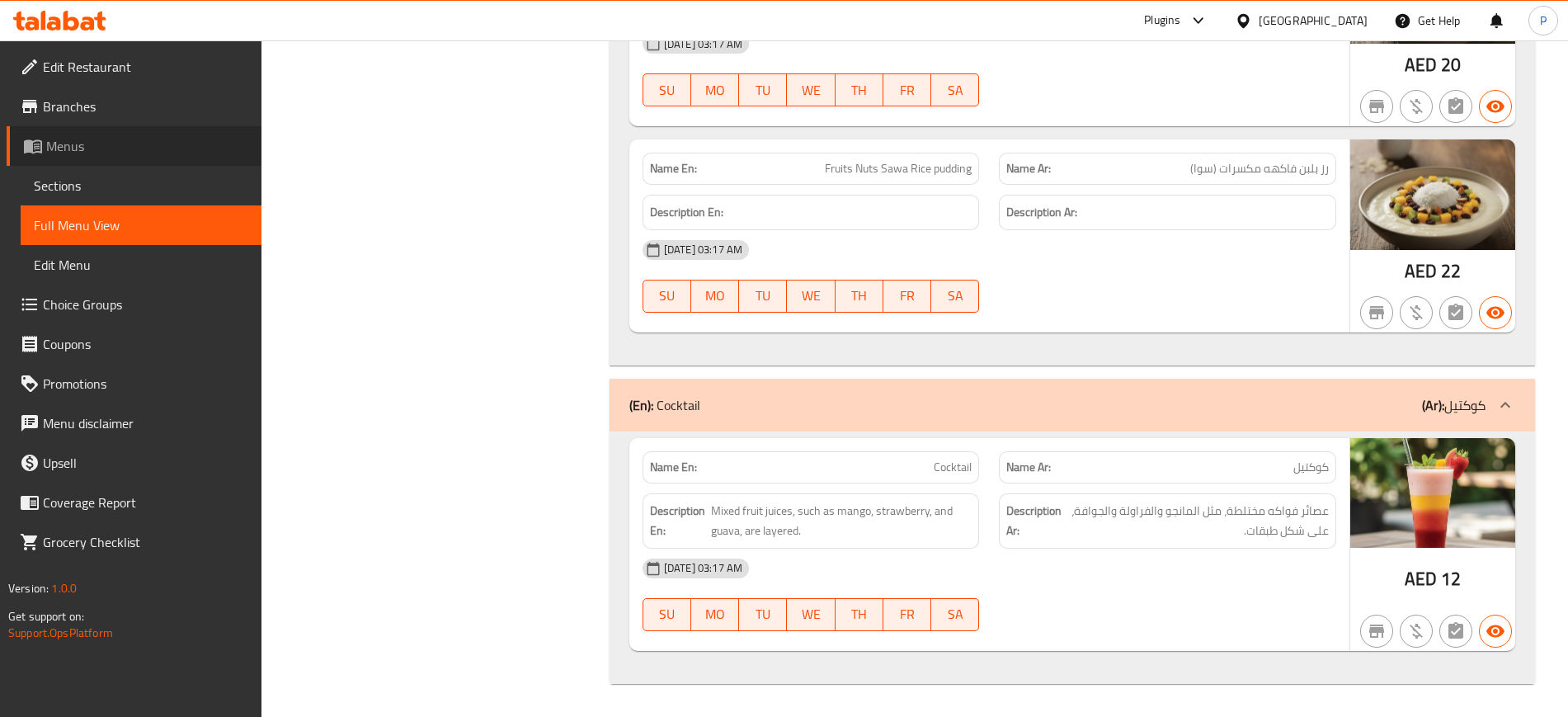
click at [114, 148] on span "Menus" at bounding box center [147, 146] width 202 height 20
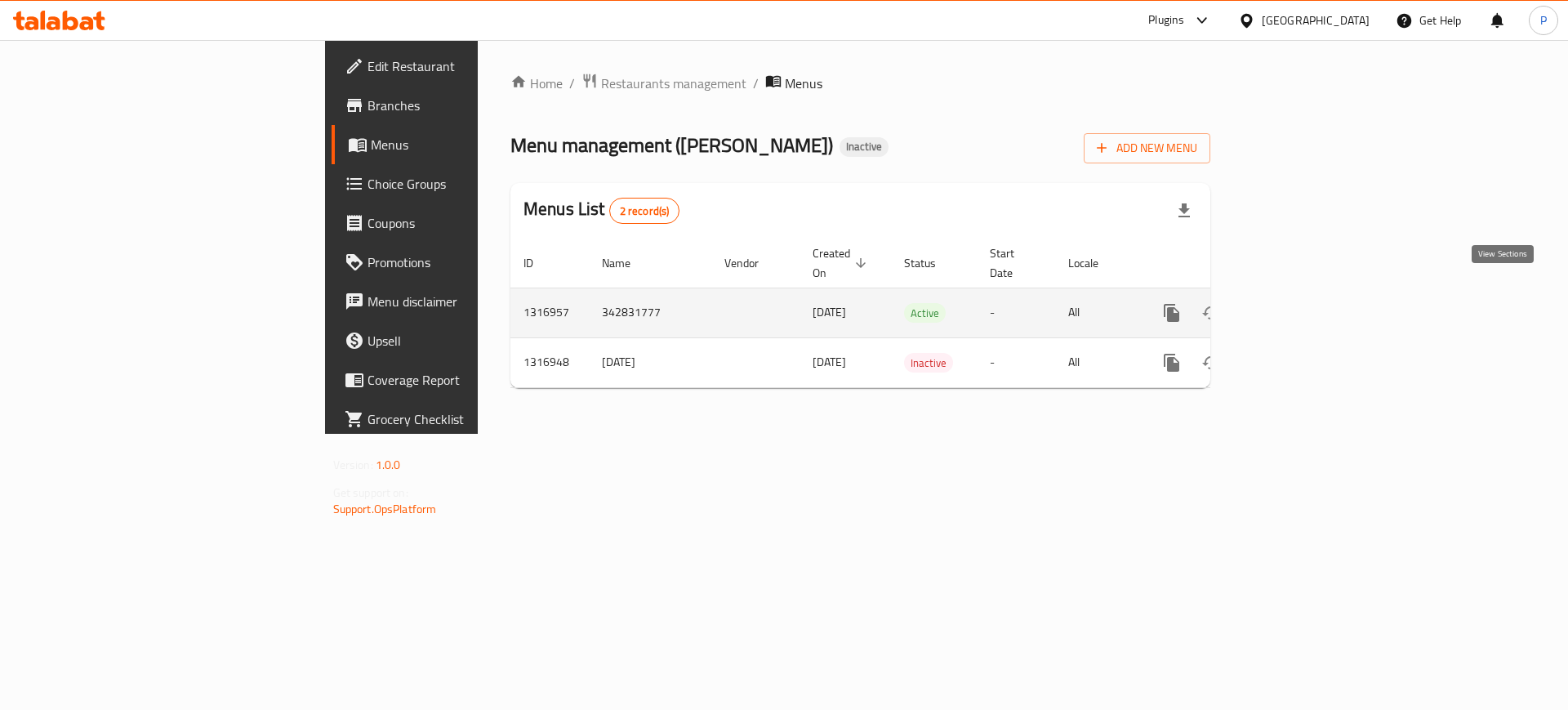
click at [1309, 300] on link "enhanced table" at bounding box center [1289, 313] width 39 height 39
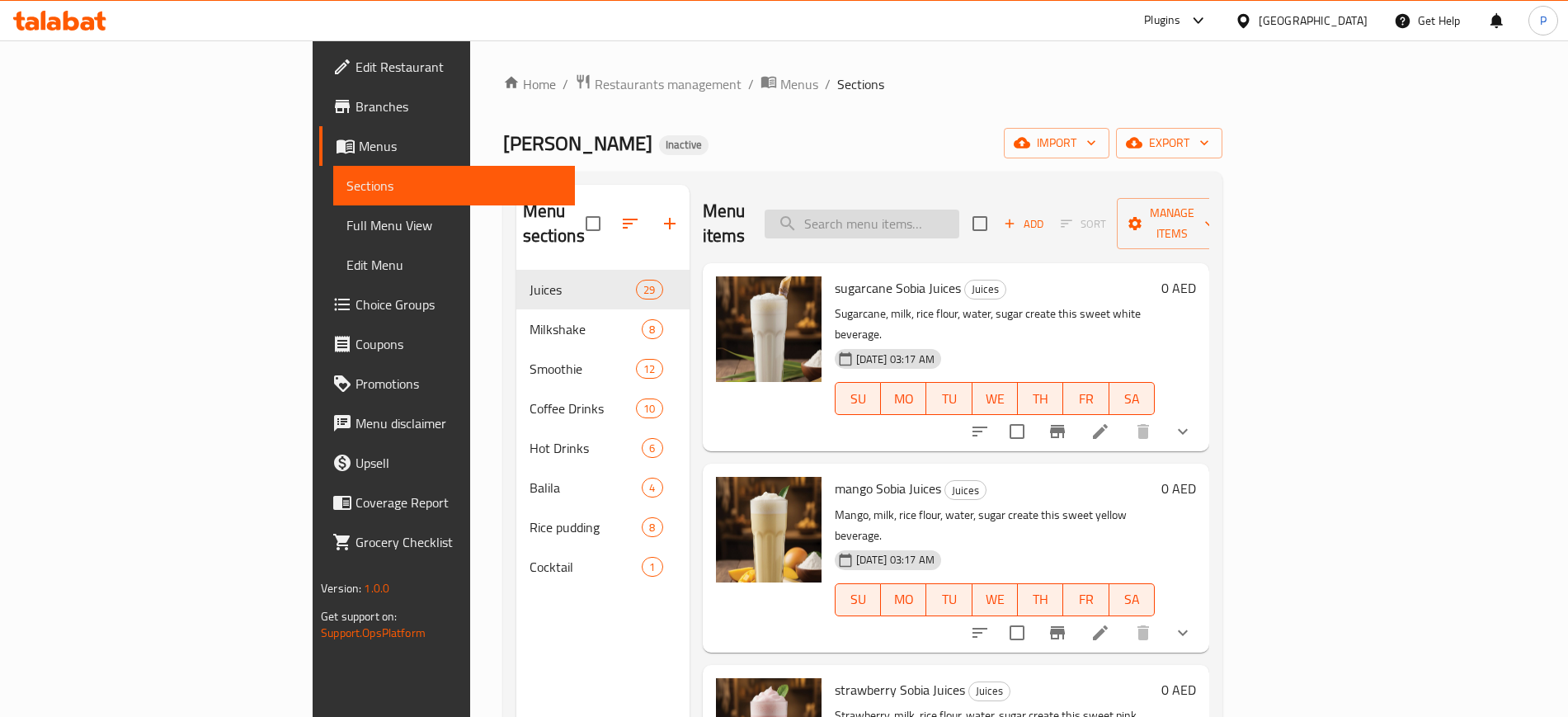
click at [947, 222] on input "search" at bounding box center [861, 224] width 195 height 29
drag, startPoint x: 947, startPoint y: 222, endPoint x: 949, endPoint y: 213, distance: 9.2
click at [949, 213] on input "search" at bounding box center [861, 224] width 195 height 29
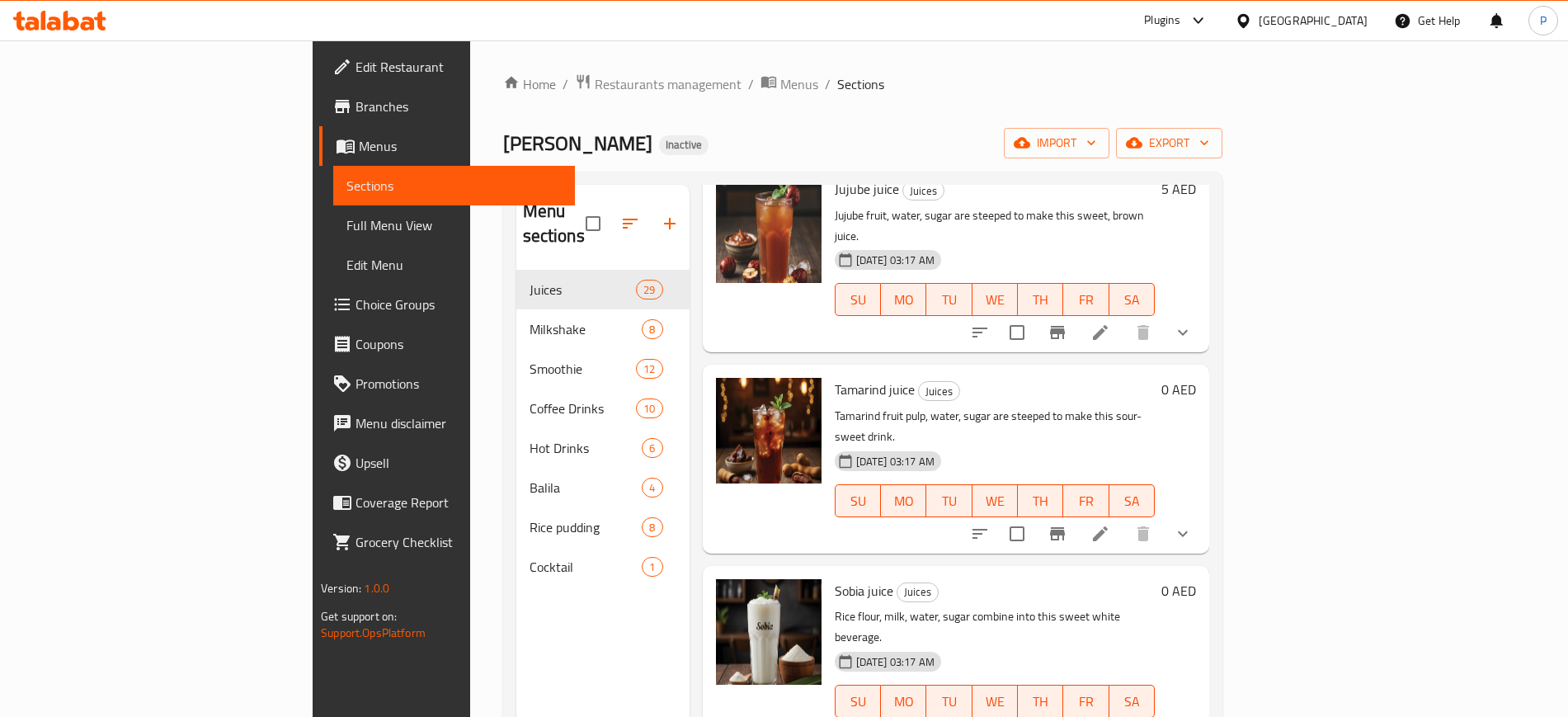
scroll to position [1896, 0]
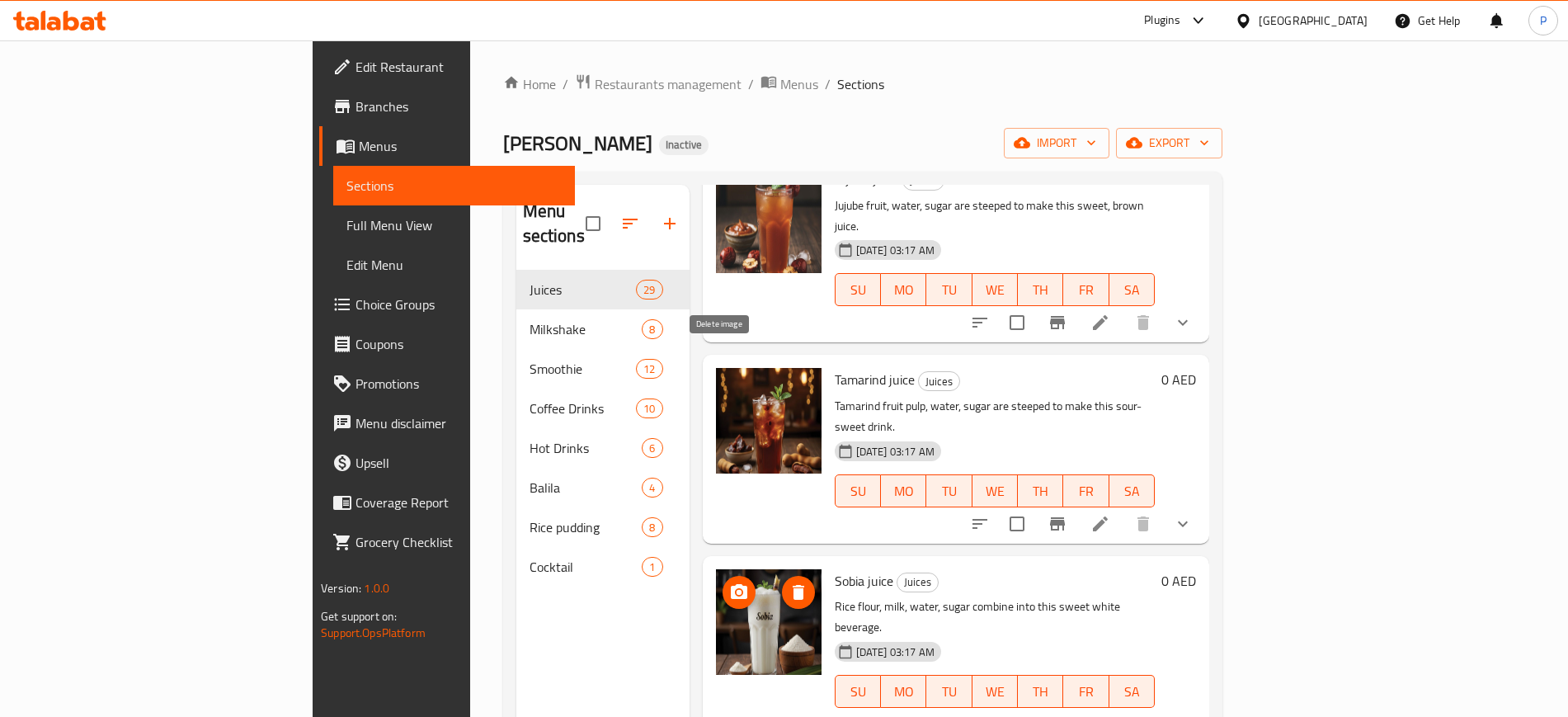
click at [782, 576] on button "delete image" at bounding box center [798, 591] width 33 height 33
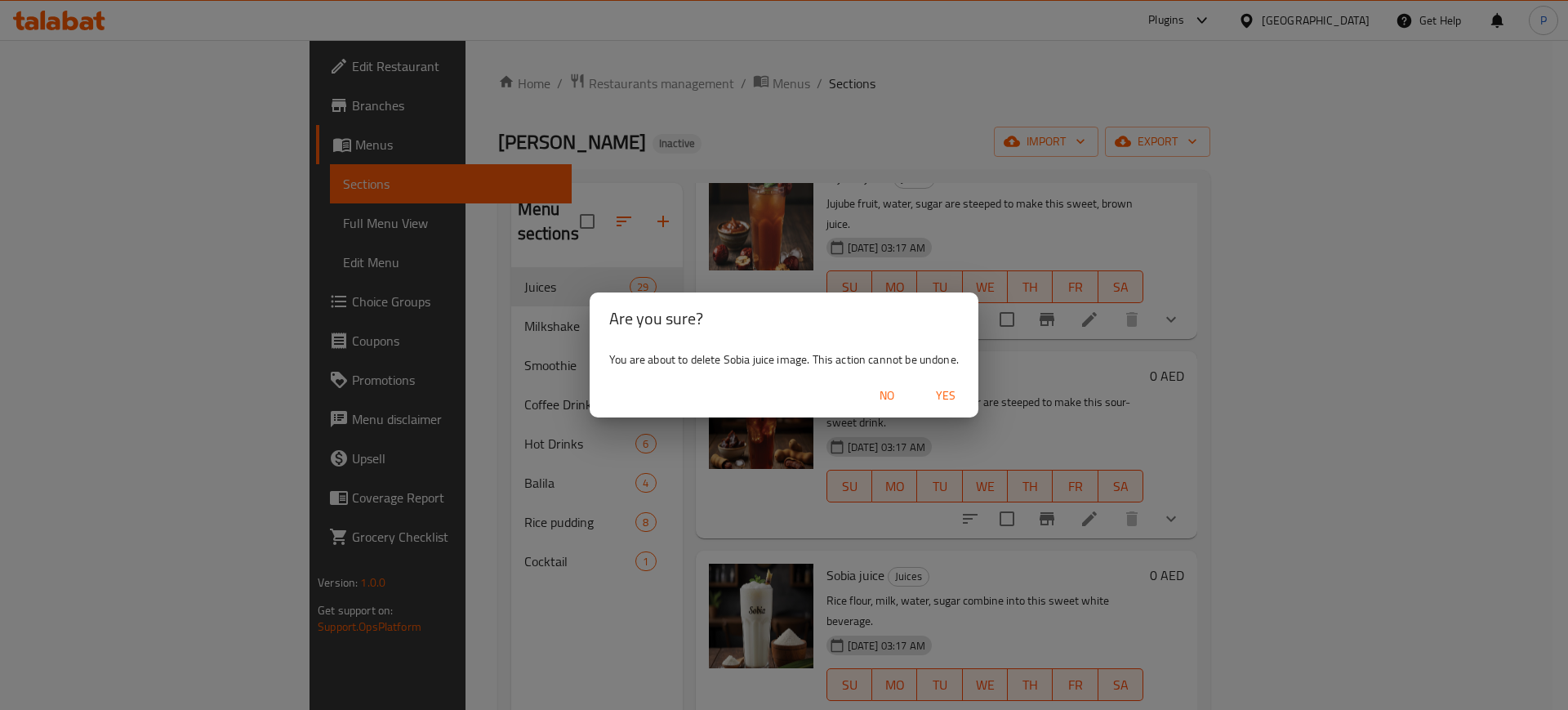
click at [944, 393] on span "Yes" at bounding box center [945, 396] width 39 height 21
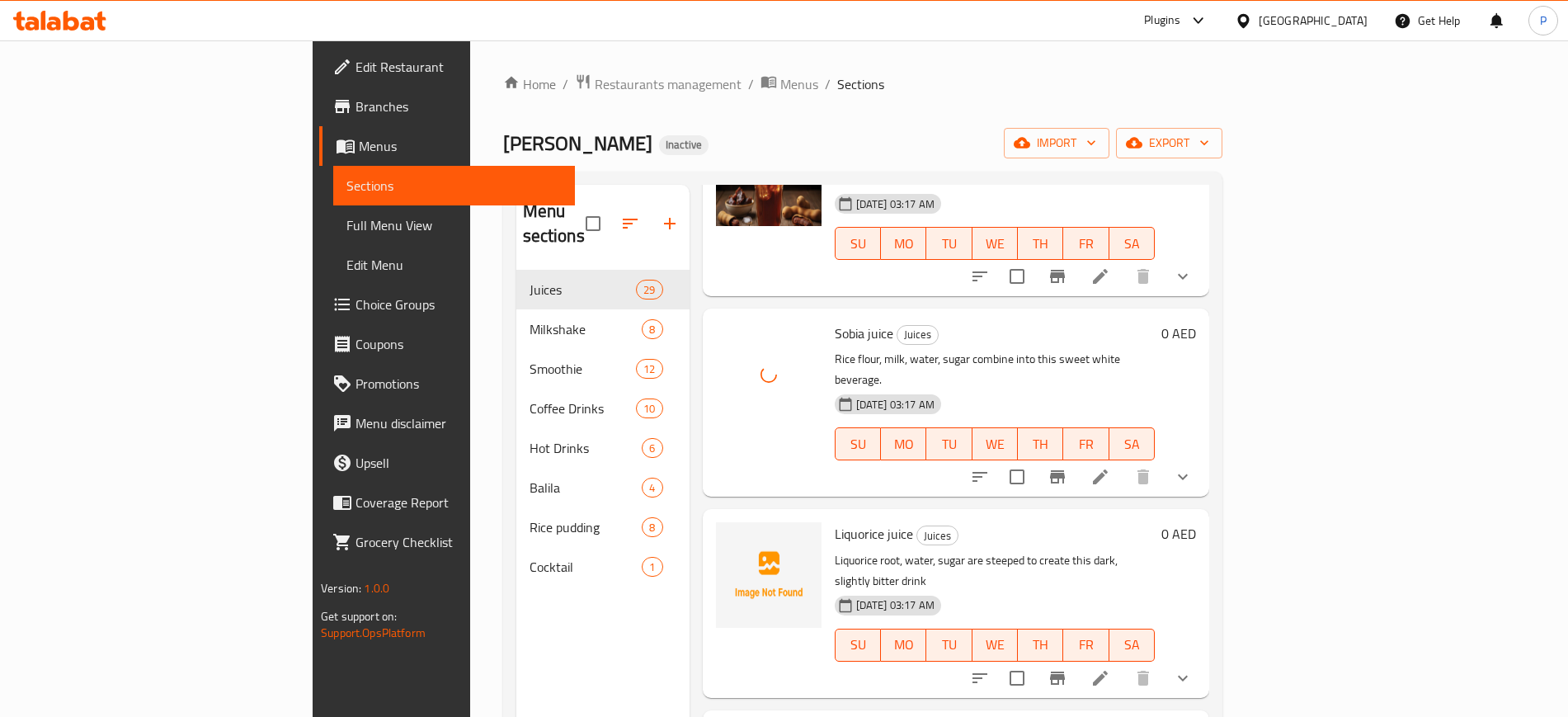
scroll to position [2150, 0]
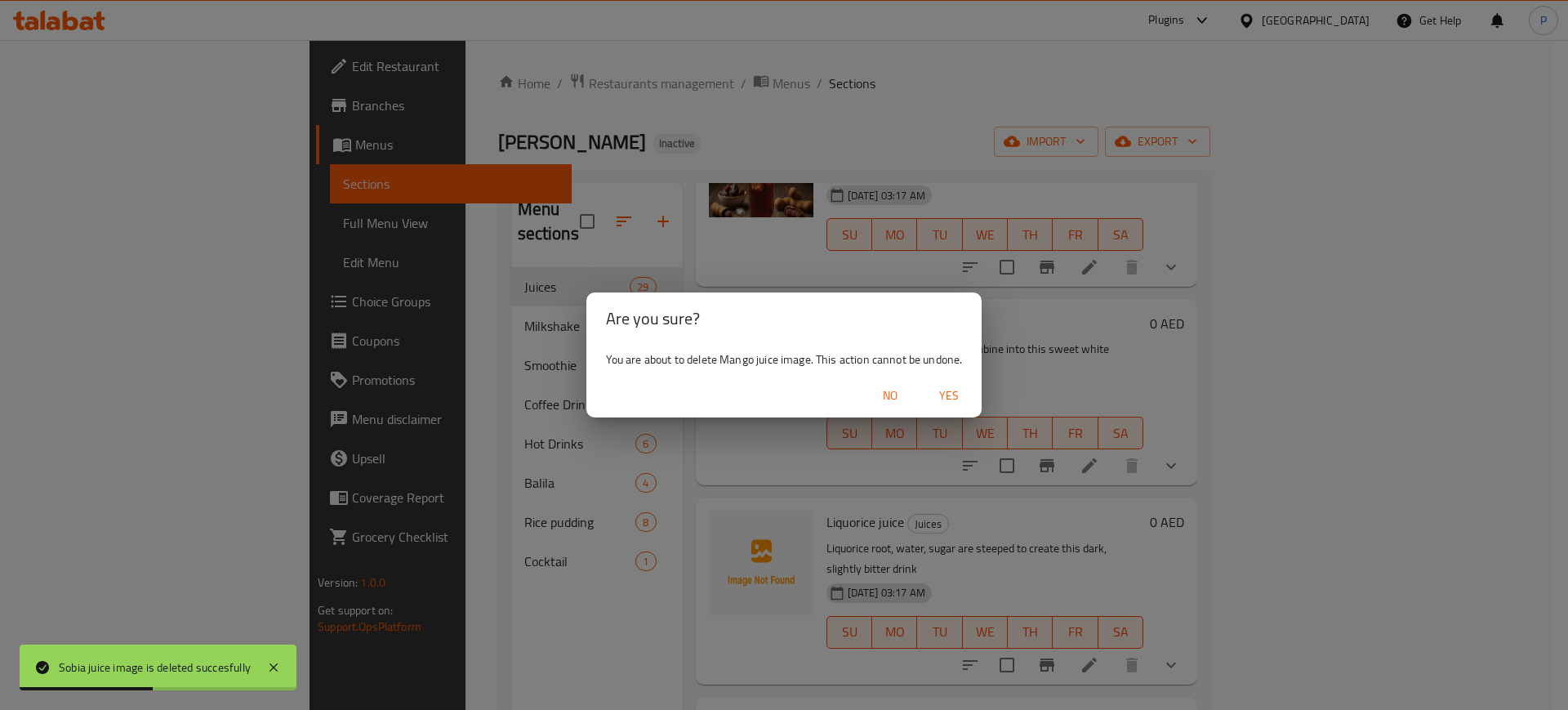
click at [941, 402] on span "Yes" at bounding box center [948, 396] width 39 height 21
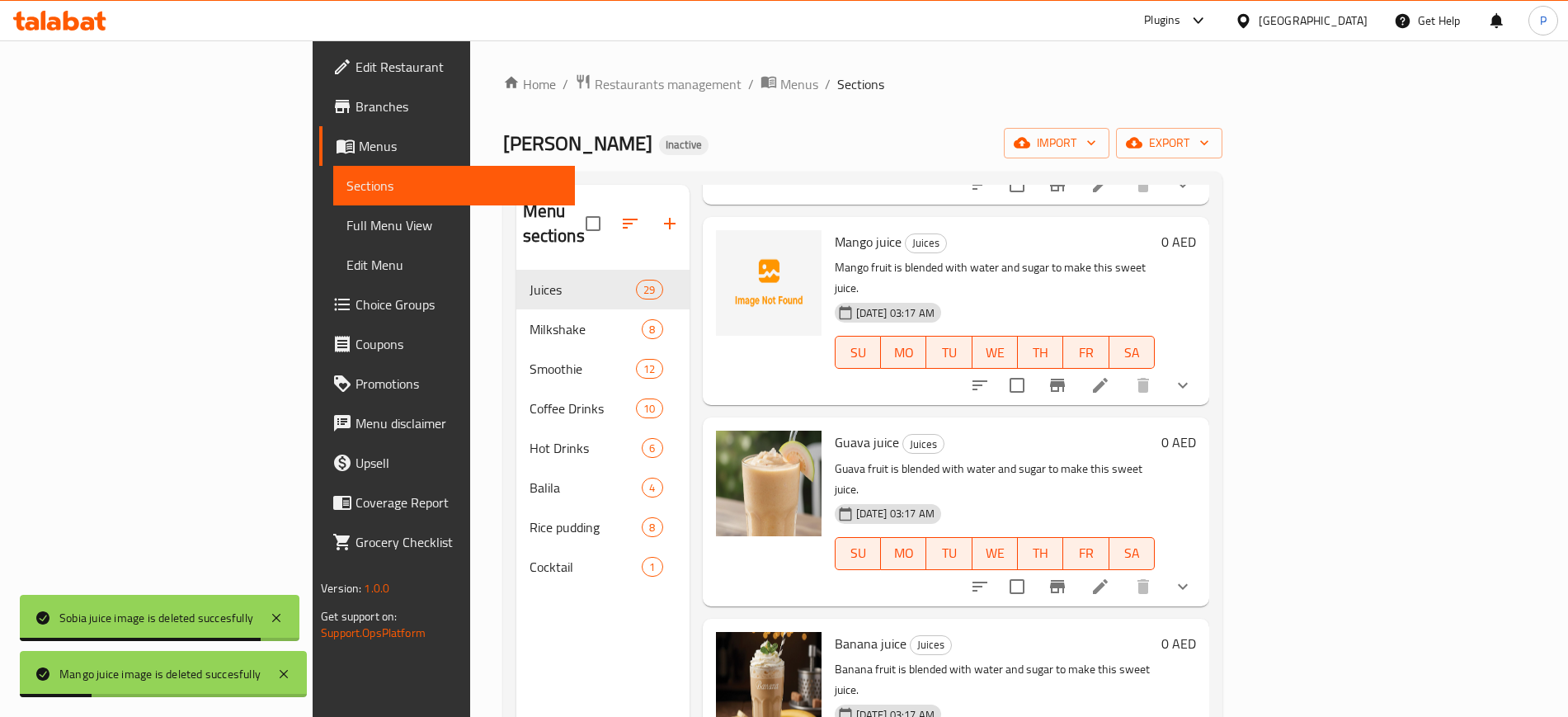
scroll to position [2640, 0]
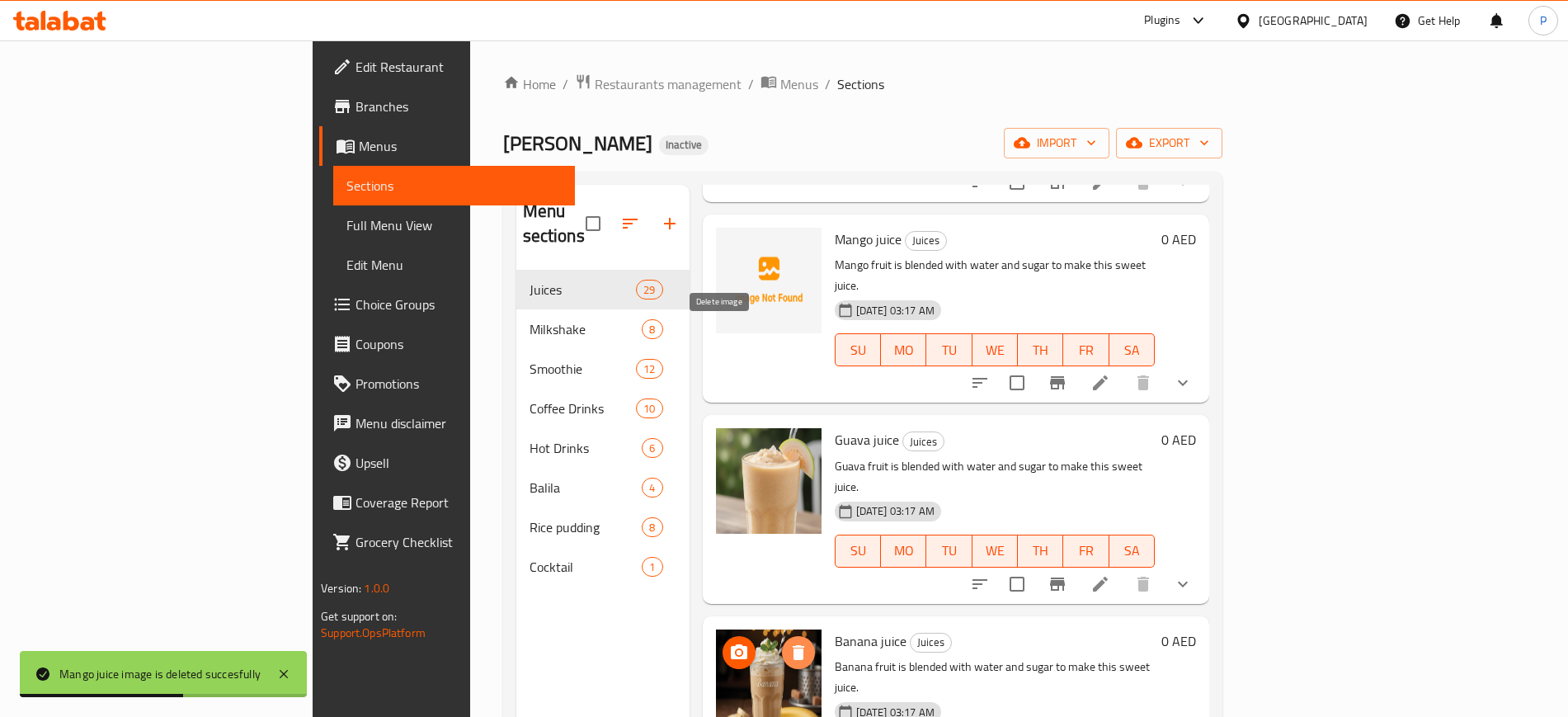
click at [782, 636] on button "delete image" at bounding box center [798, 652] width 33 height 33
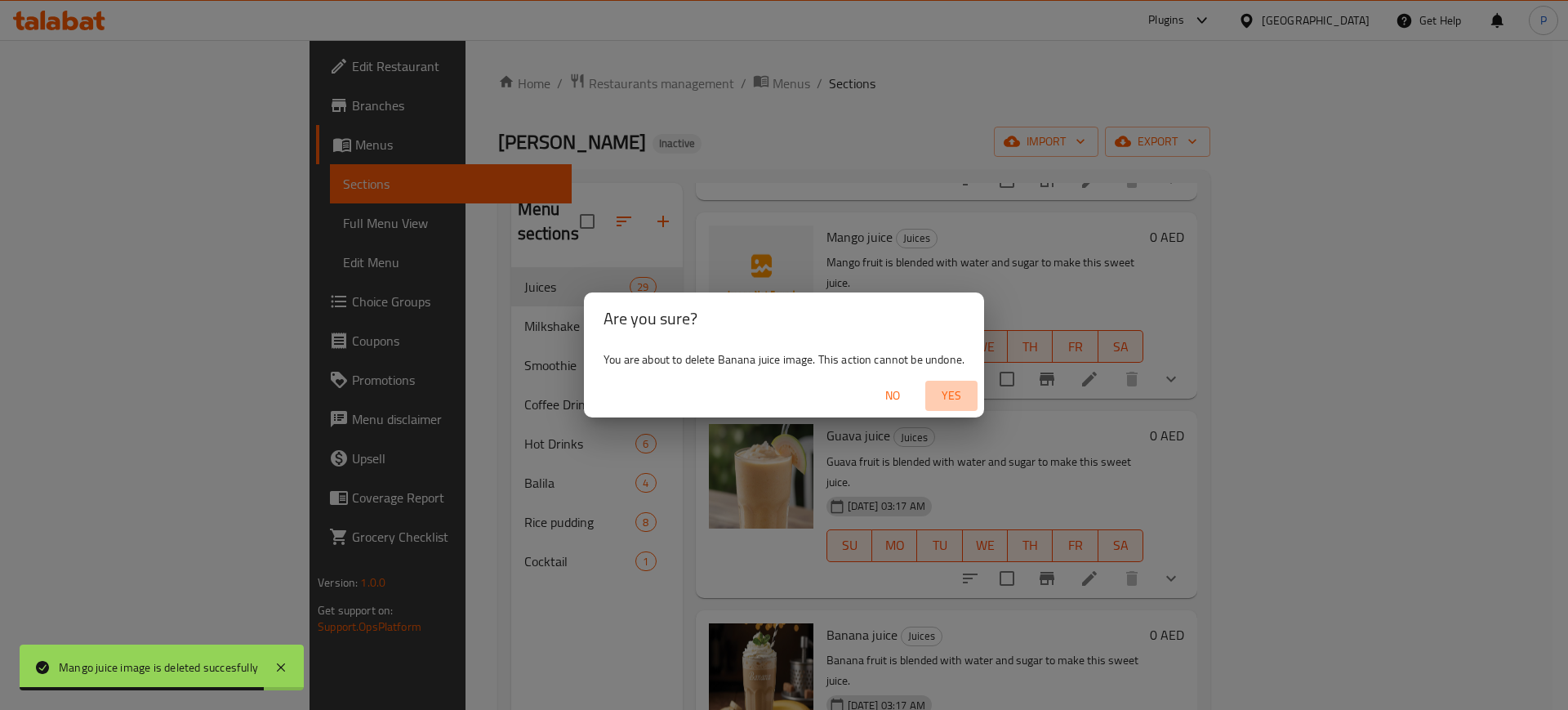
click at [958, 386] on span "Yes" at bounding box center [951, 396] width 39 height 21
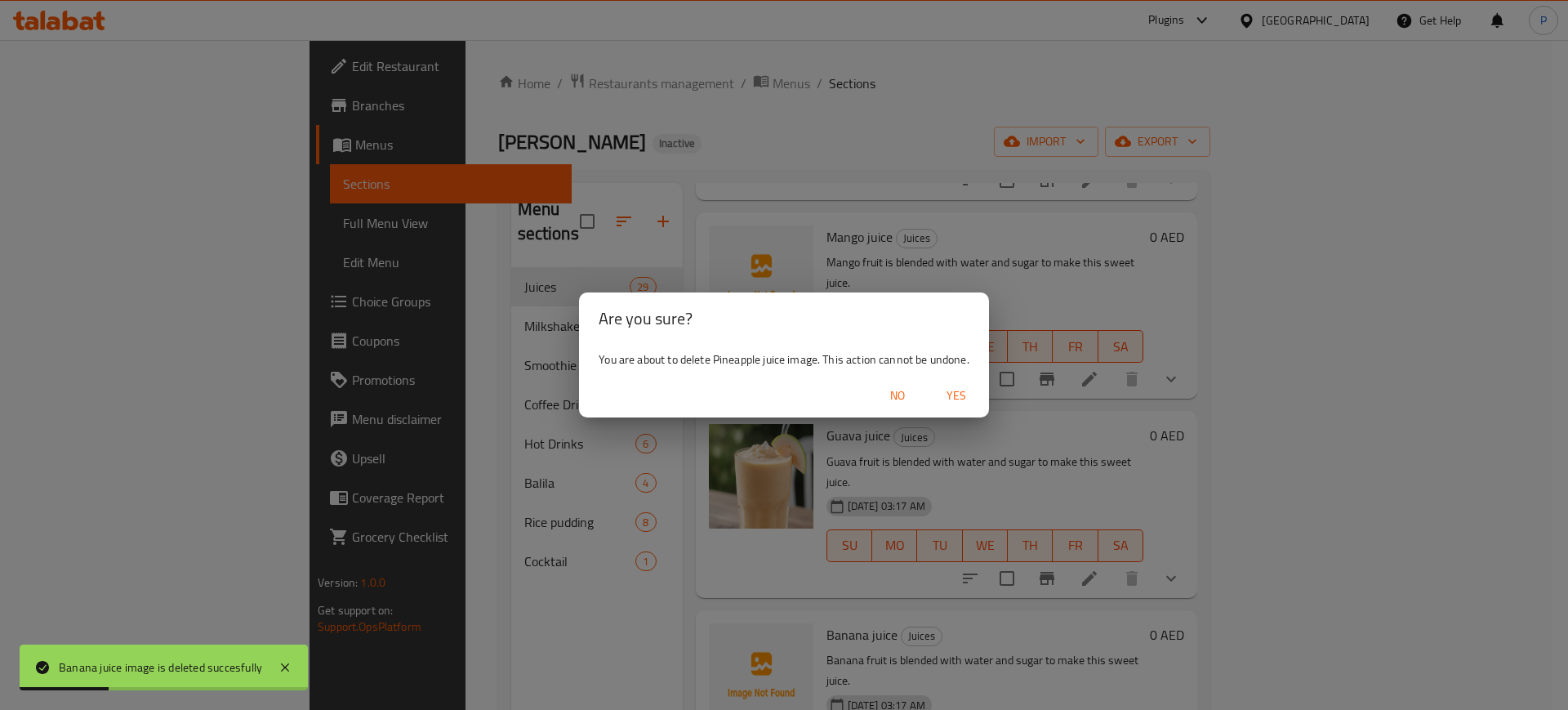
click at [965, 399] on span "Yes" at bounding box center [956, 396] width 39 height 21
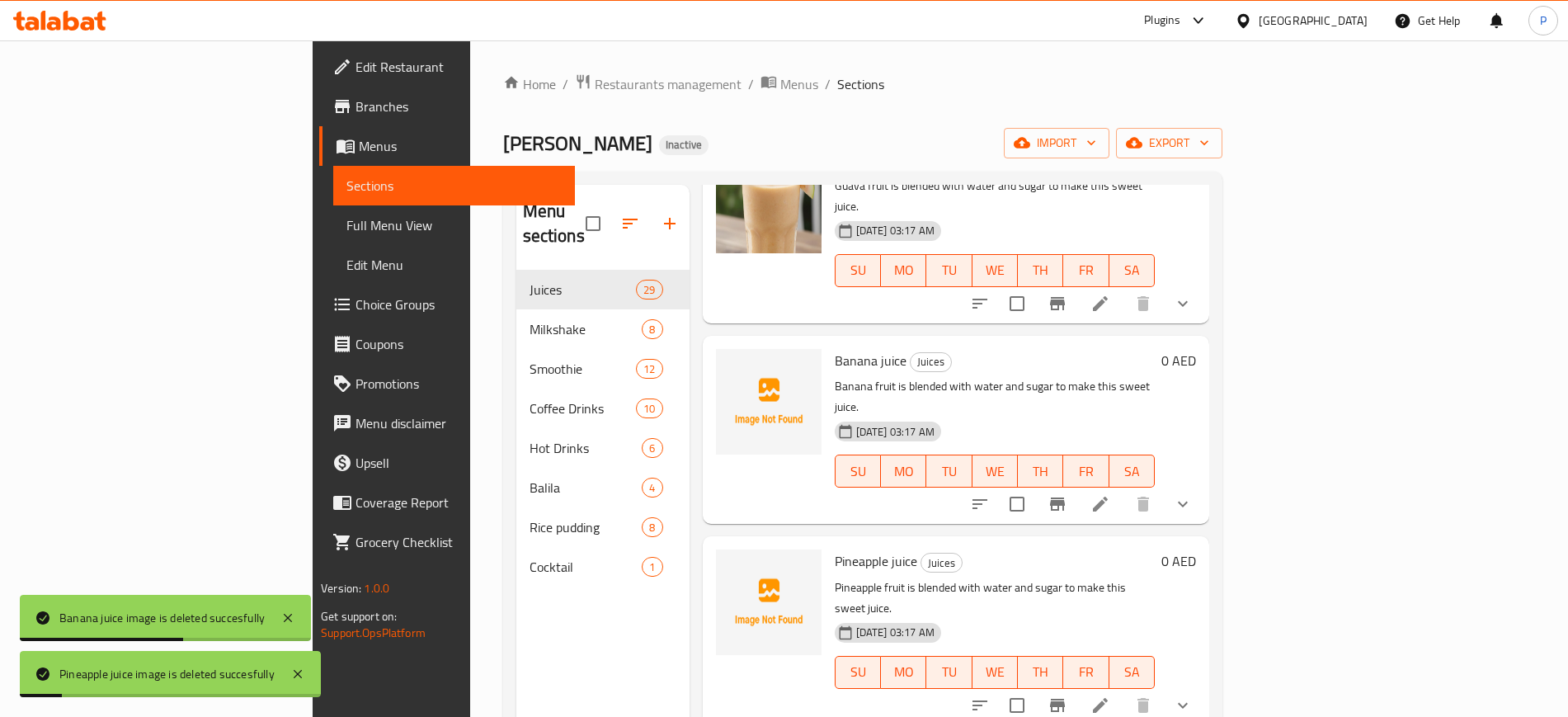
scroll to position [2920, 0]
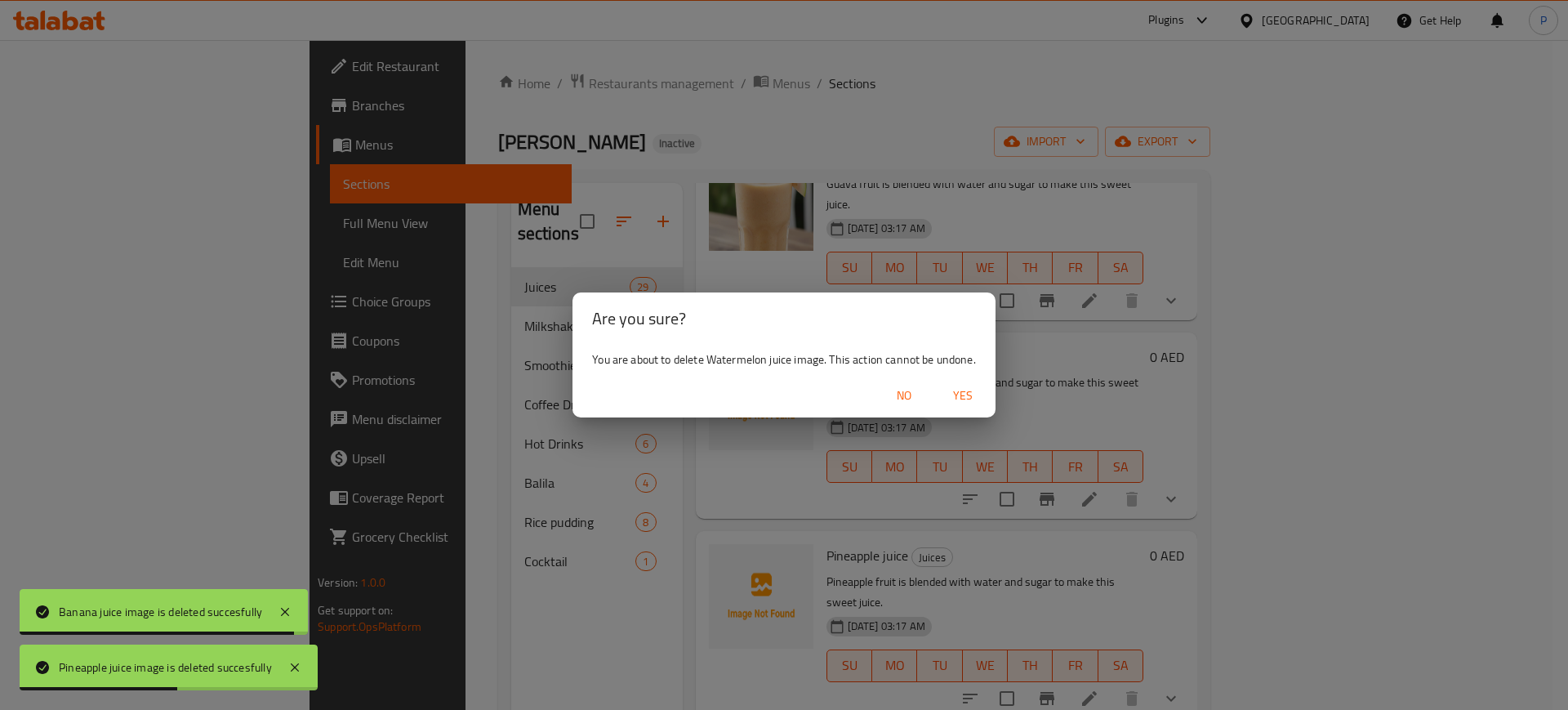
click at [964, 396] on span "Yes" at bounding box center [963, 396] width 39 height 21
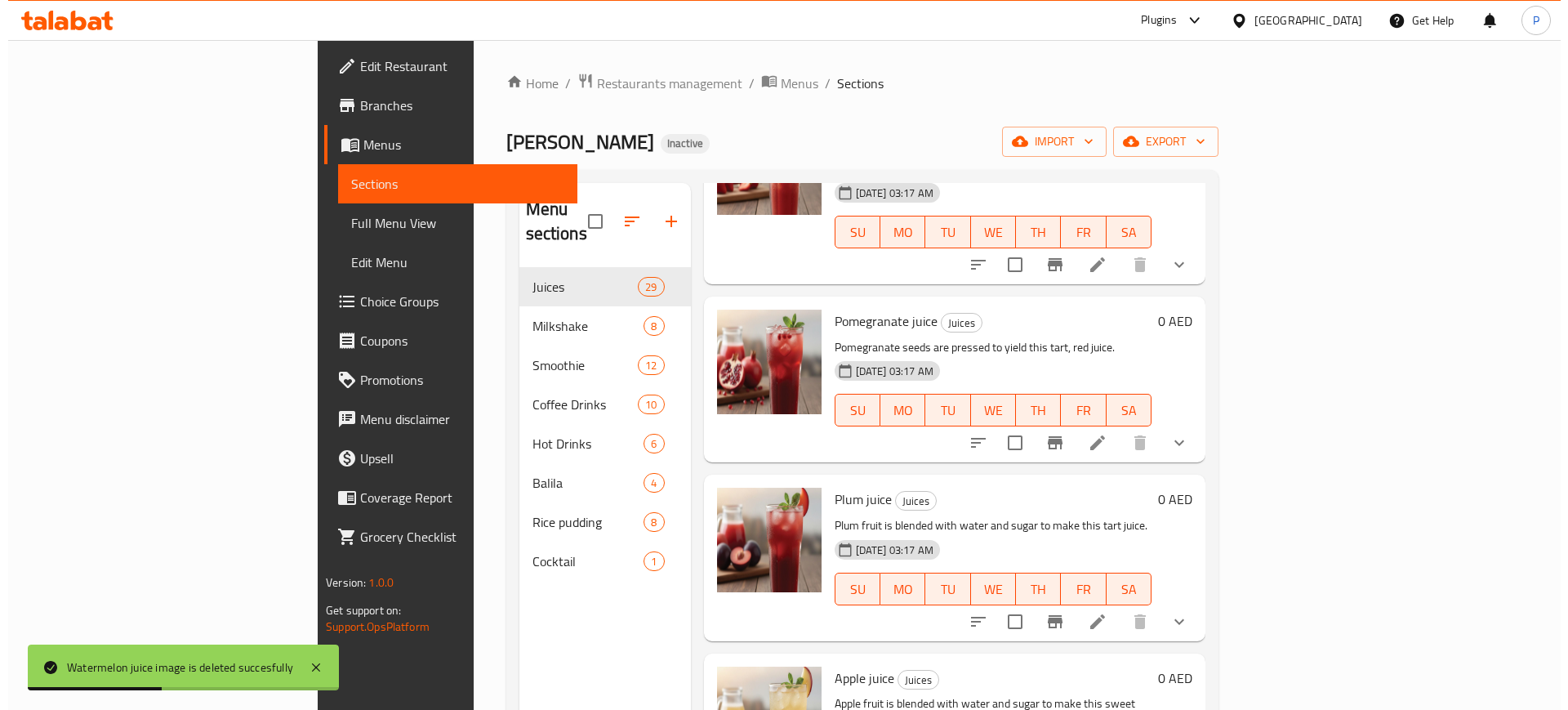
scroll to position [3937, 0]
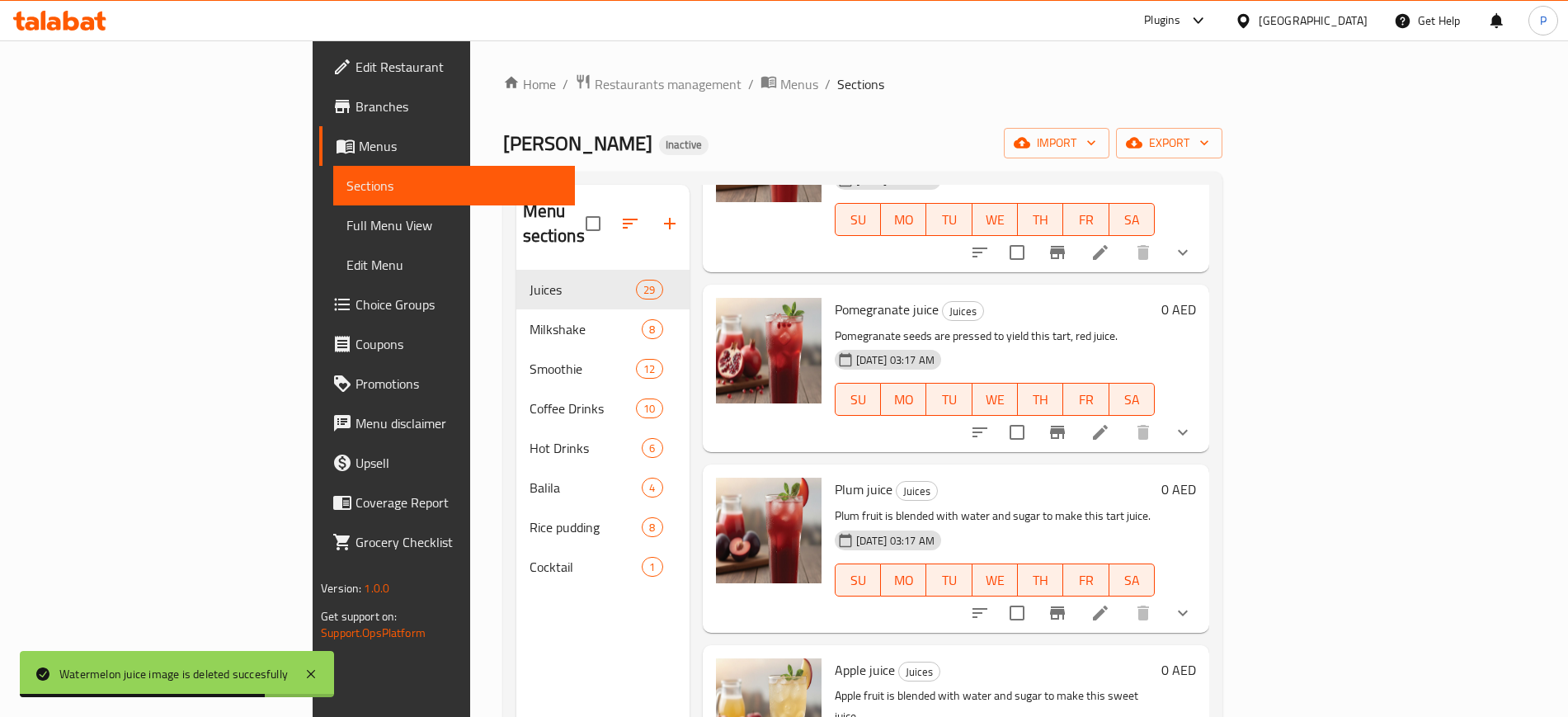
click at [346, 221] on span "Full Menu View" at bounding box center [453, 225] width 215 height 20
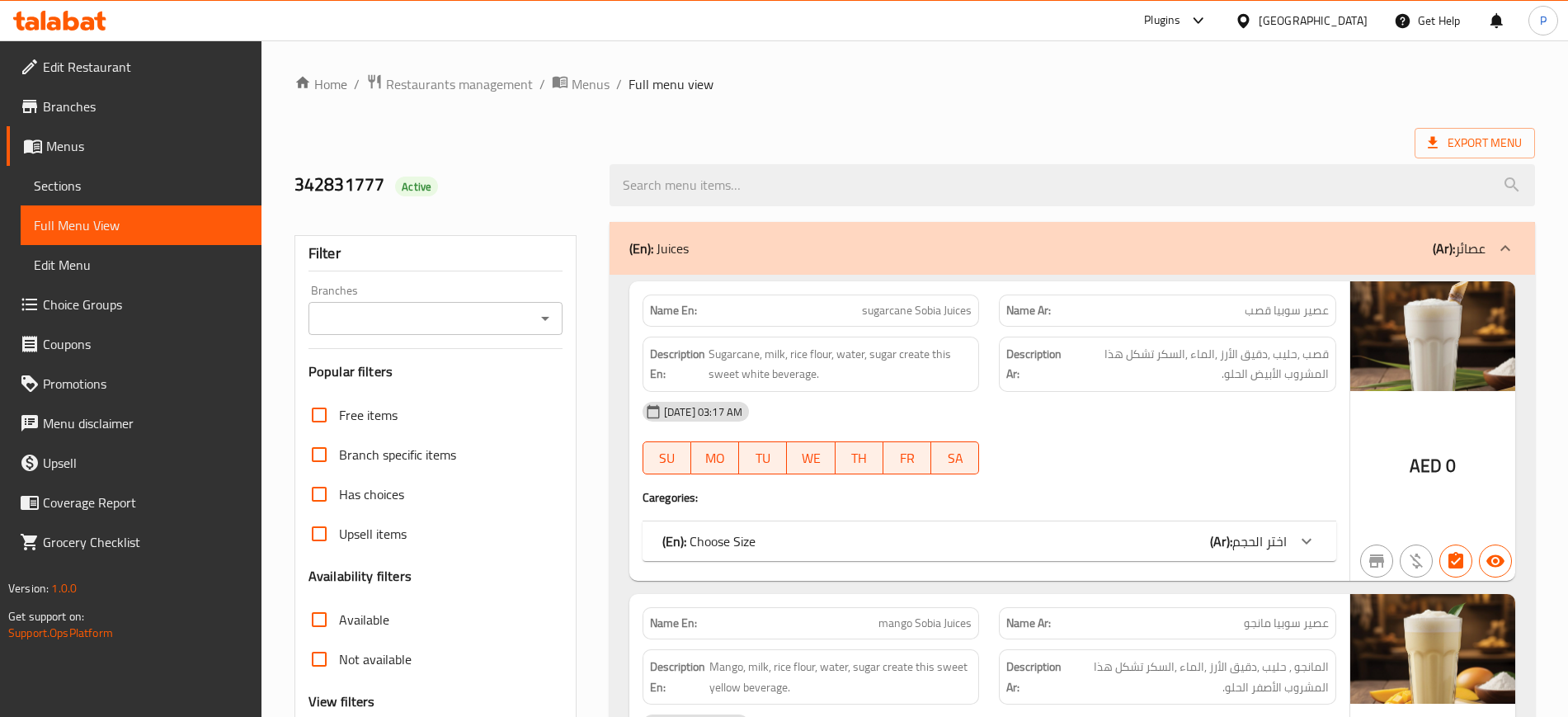
drag, startPoint x: 510, startPoint y: 155, endPoint x: 599, endPoint y: 139, distance: 90.4
click at [510, 155] on div "342831777 Active" at bounding box center [442, 185] width 315 height 73
click at [510, 87] on span "Restaurants management" at bounding box center [459, 84] width 147 height 20
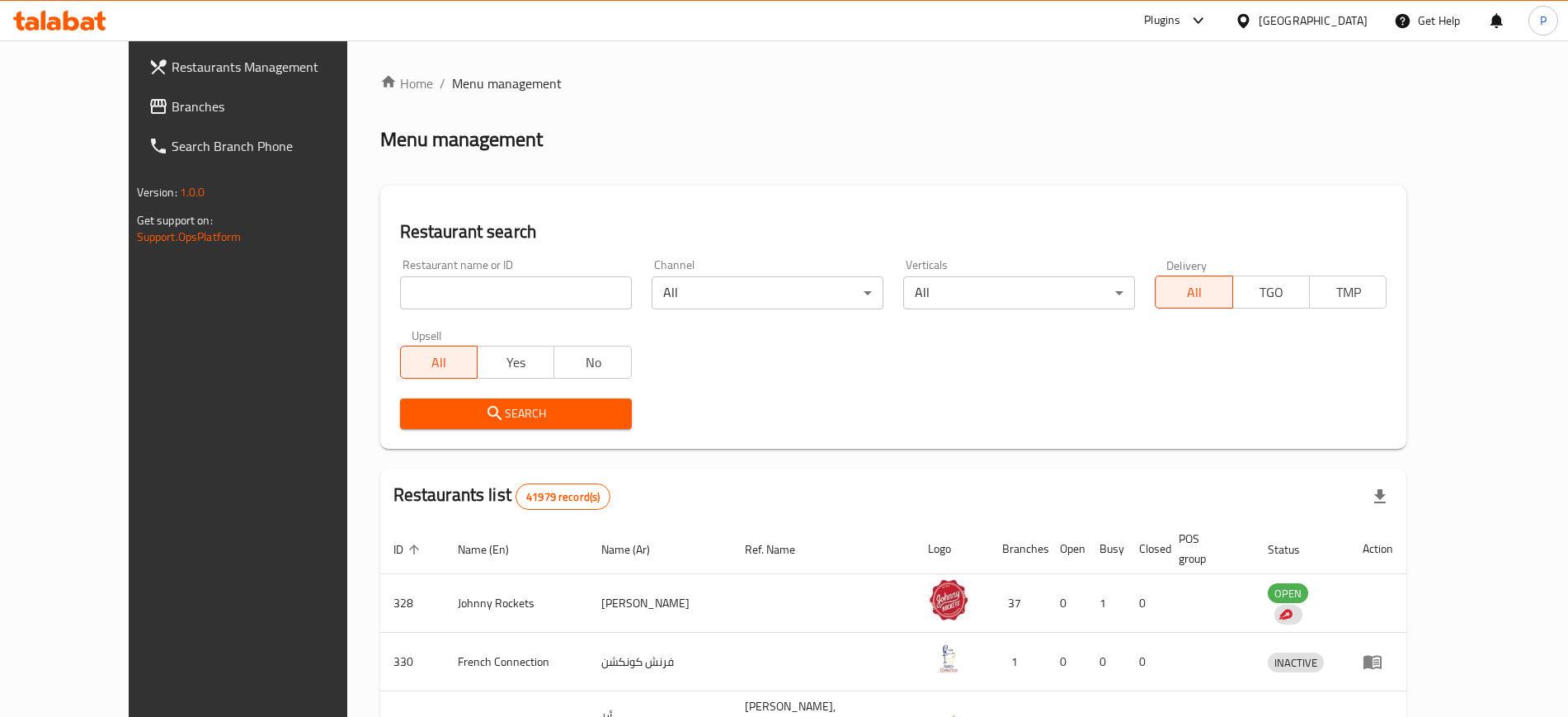
click at [482, 293] on input "search" at bounding box center [516, 292] width 231 height 33
paste input "679730"
click button "Search" at bounding box center [516, 413] width 231 height 31
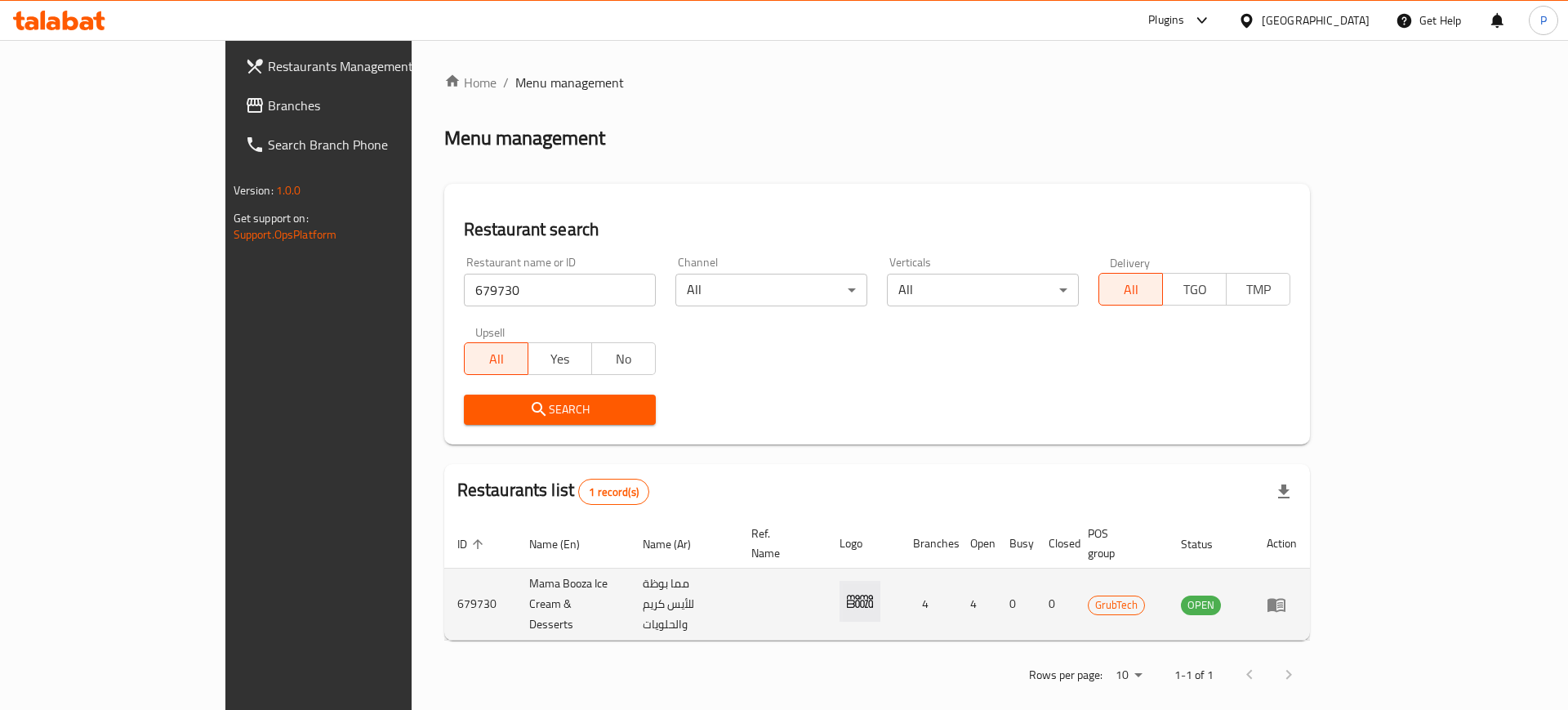
click at [516, 583] on td "Mama Booza Ice Cream & Desserts" at bounding box center [573, 604] width 115 height 71
drag, startPoint x: 387, startPoint y: 584, endPoint x: 419, endPoint y: 584, distance: 32.0
click at [516, 584] on td "Mama Booza Ice Cream & Desserts" at bounding box center [573, 604] width 115 height 71
copy td "Mama Booza"
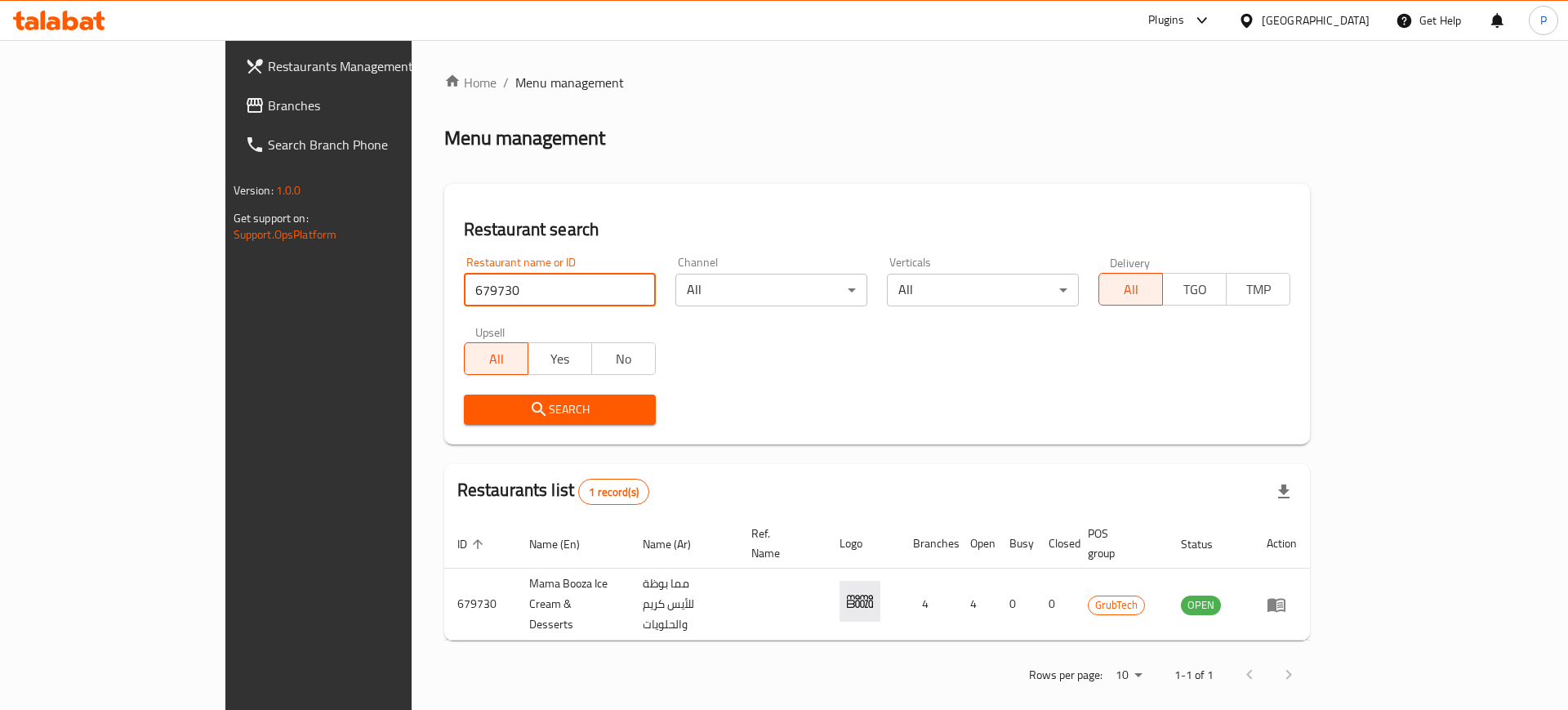
click at [464, 281] on input "679730" at bounding box center [560, 289] width 192 height 32
paste input "Mama Booza"
type input "Mama Booza"
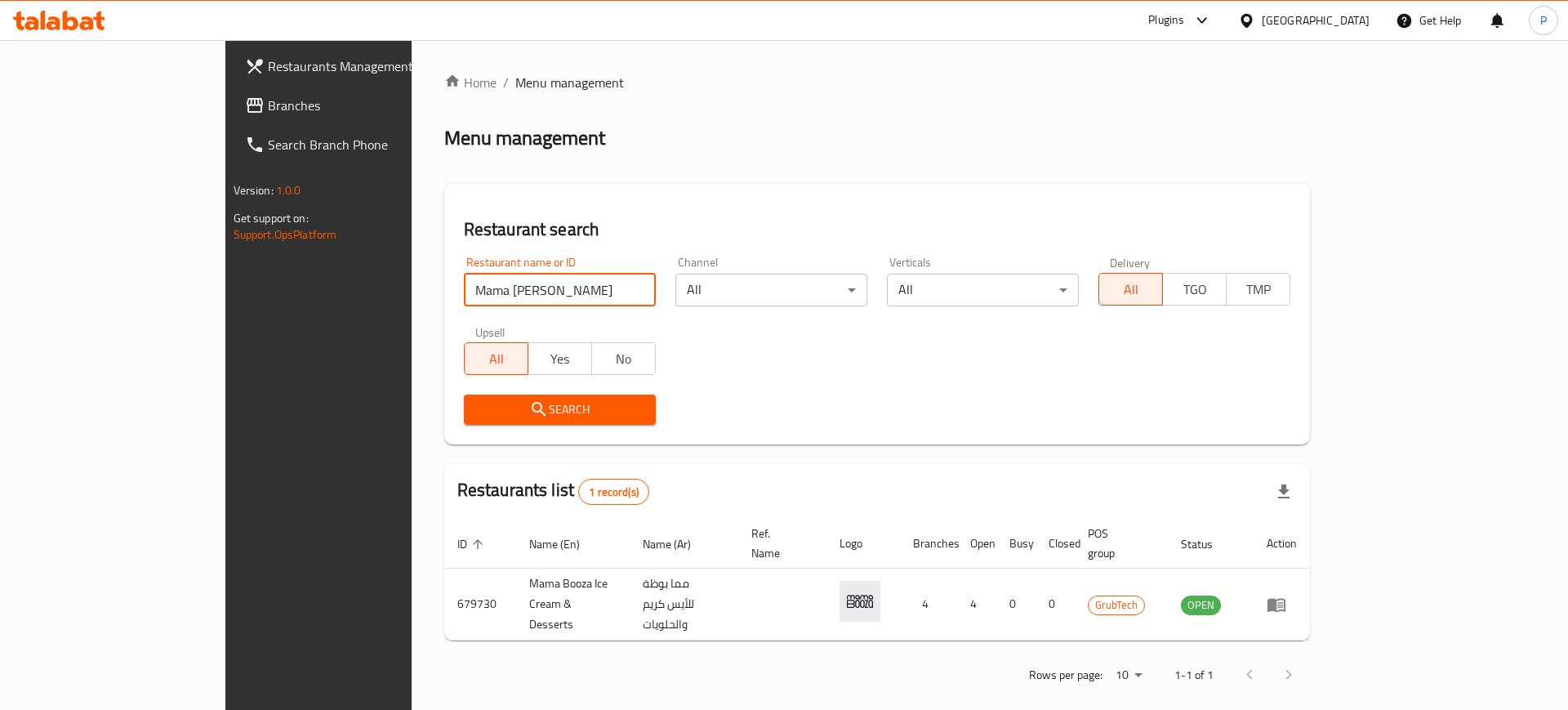
click at [477, 406] on span "Search" at bounding box center [559, 409] width 165 height 21
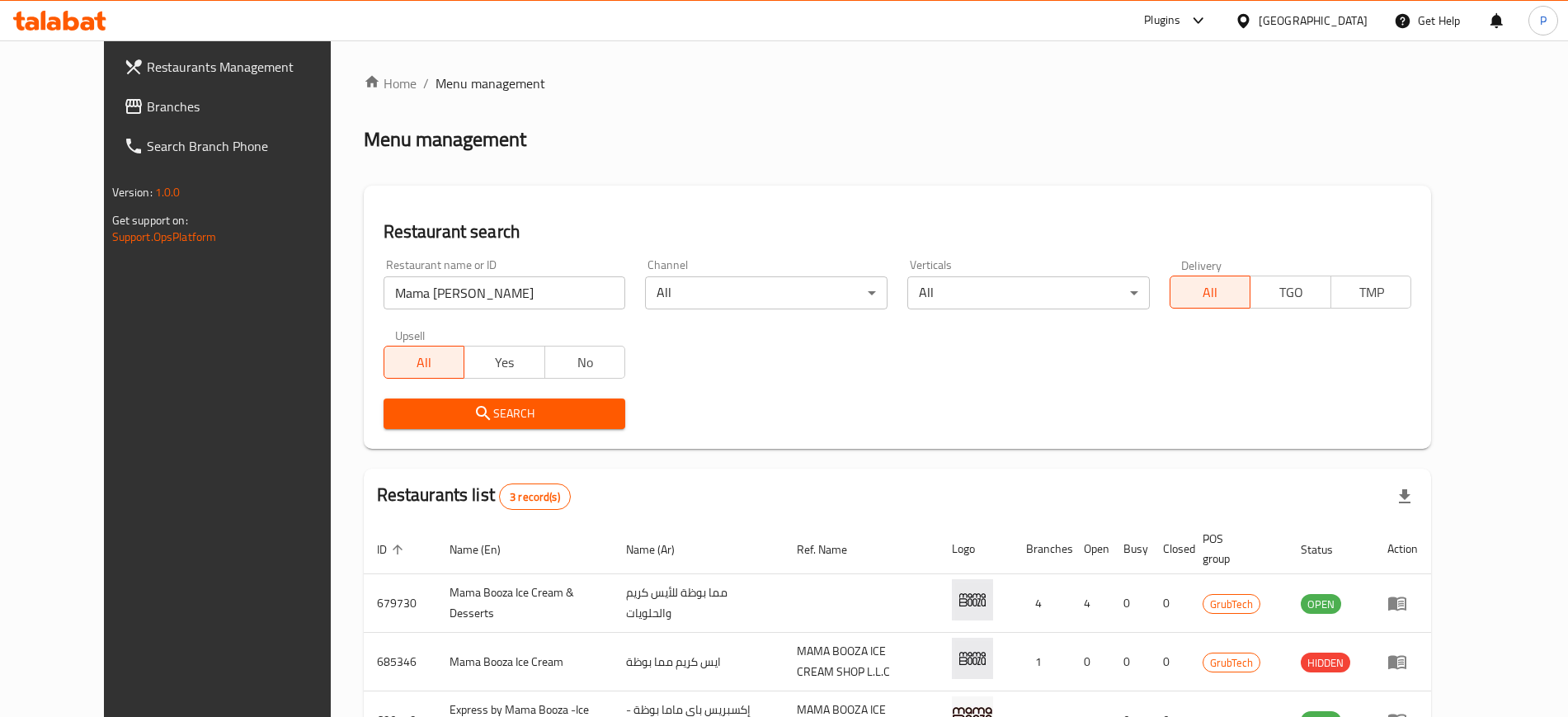
scroll to position [122, 0]
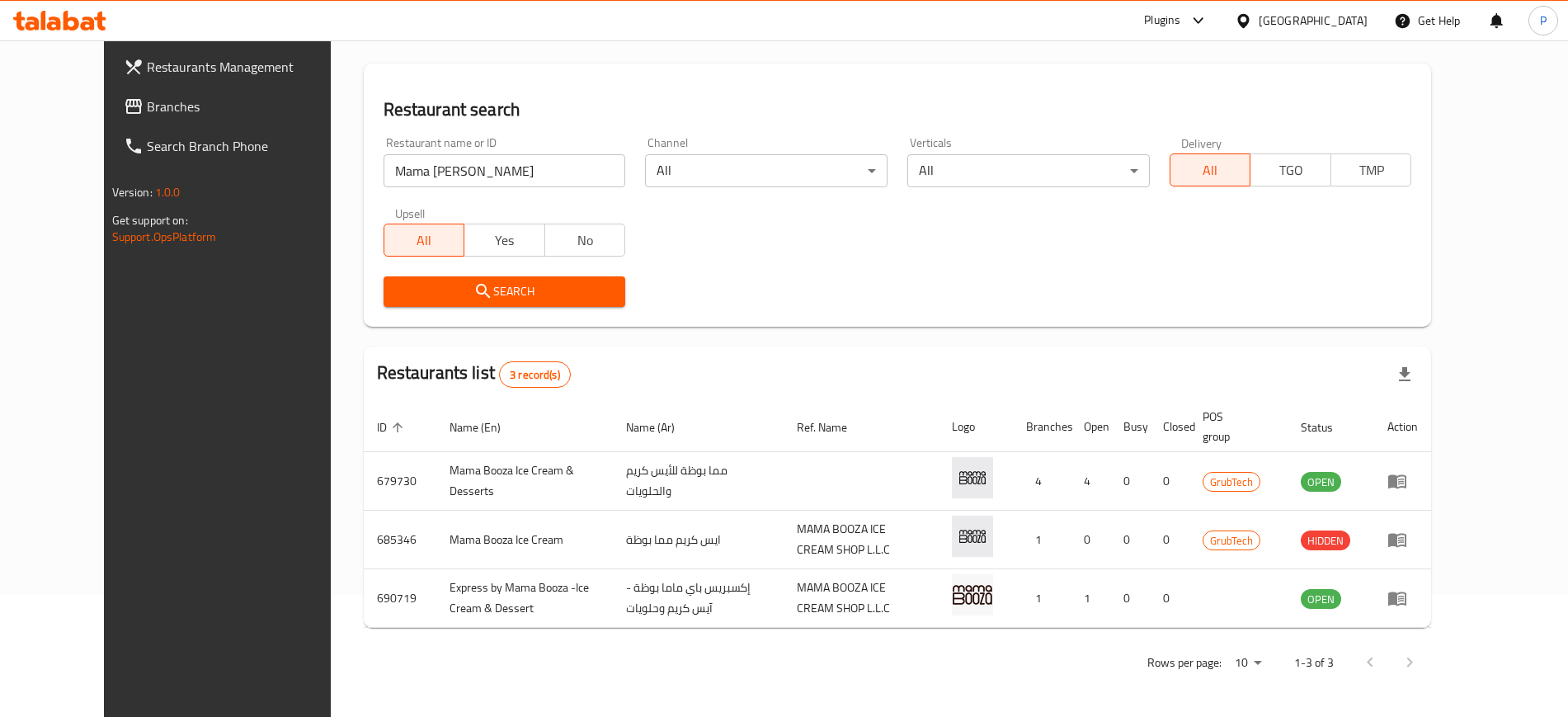
click at [1321, 23] on div "[GEOGRAPHIC_DATA]" at bounding box center [1313, 21] width 109 height 18
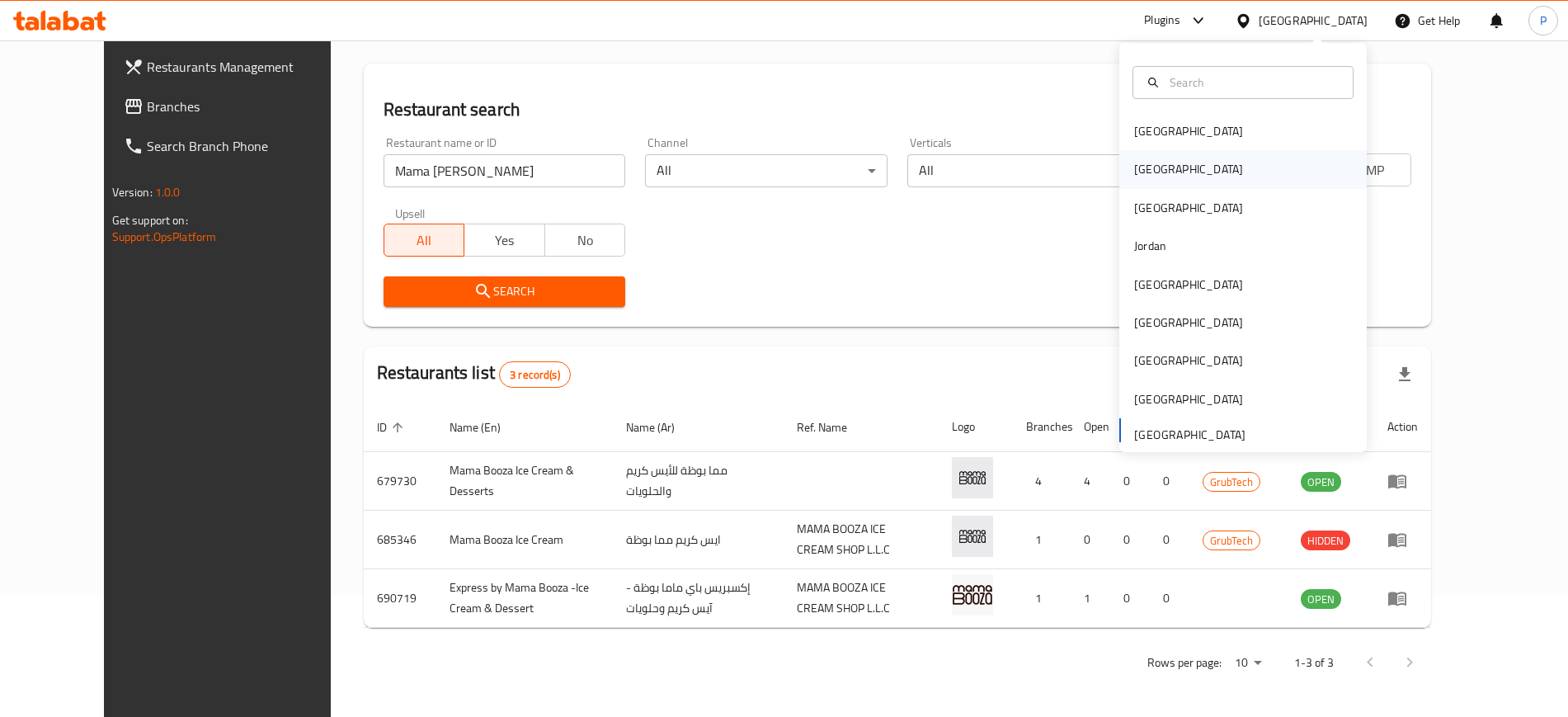
click at [1143, 167] on div "[GEOGRAPHIC_DATA]" at bounding box center [1188, 169] width 109 height 18
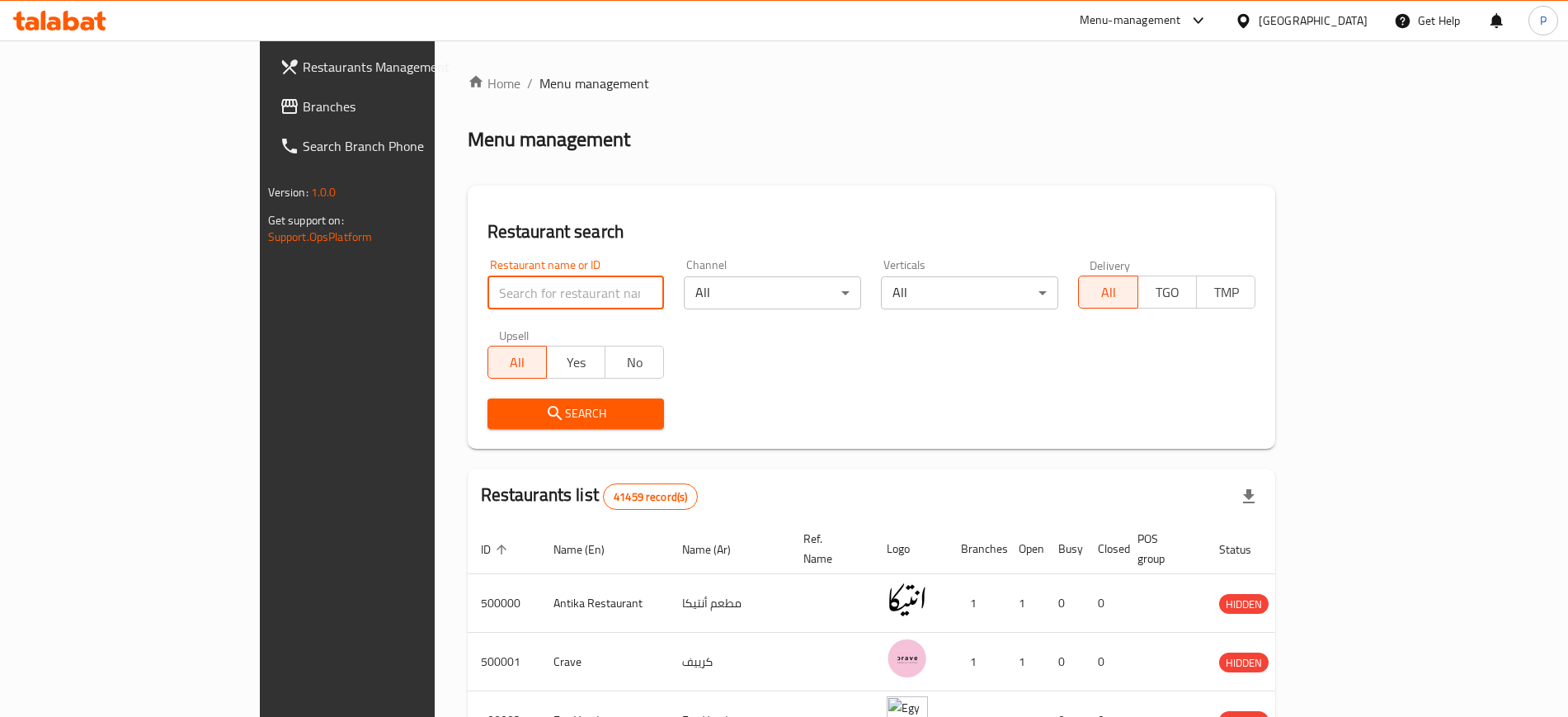
click at [487, 302] on input "search" at bounding box center [575, 292] width 177 height 33
paste input "Kokia Restaur"
click at [487, 302] on input "Kokia Restaur" at bounding box center [575, 292] width 177 height 33
type input "Kokia Restaur"
click button "Search" at bounding box center [575, 413] width 177 height 31
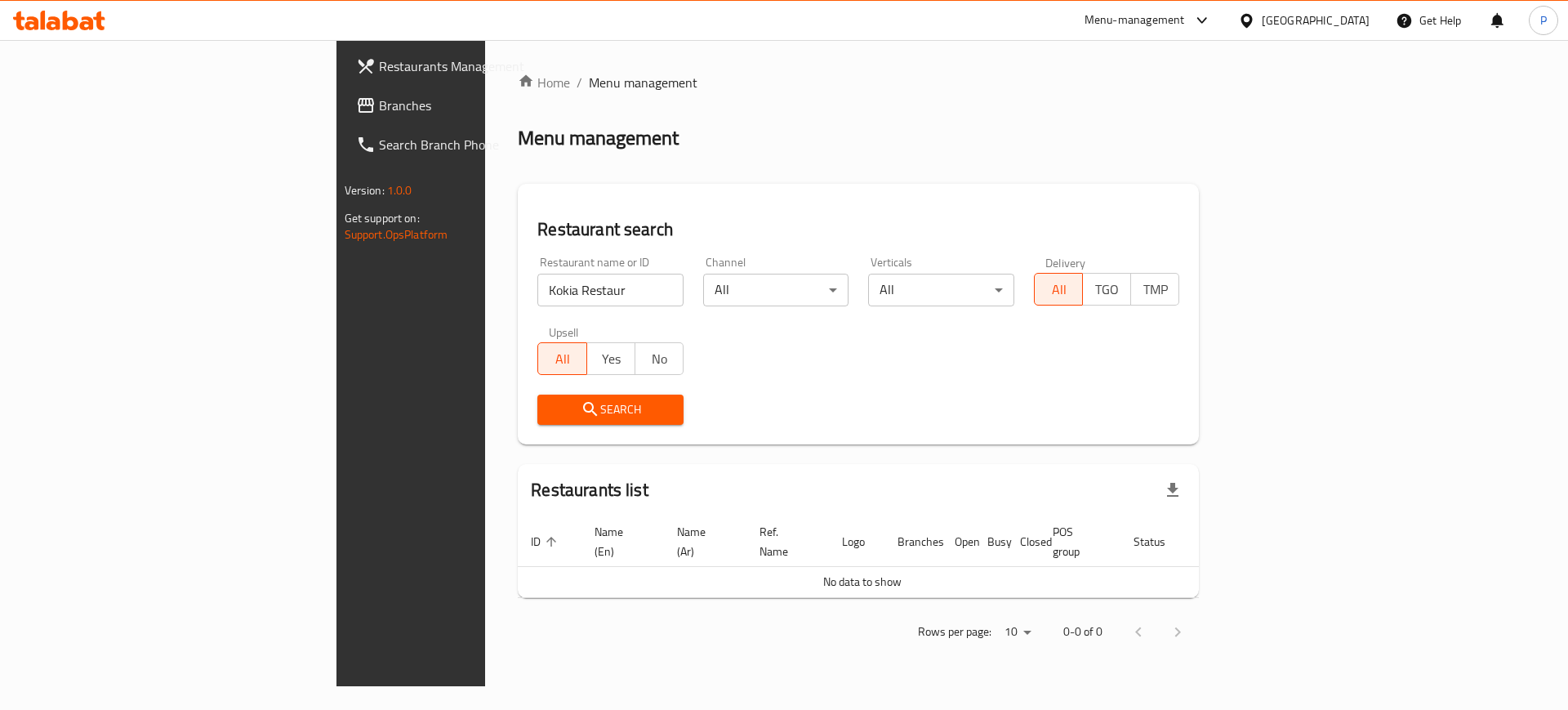
click at [692, 209] on div "Restaurant search Restaurant name or ID Kokia Restaur Restaurant name or ID Cha…" at bounding box center [858, 314] width 681 height 260
click at [379, 111] on span "Branches" at bounding box center [482, 106] width 207 height 20
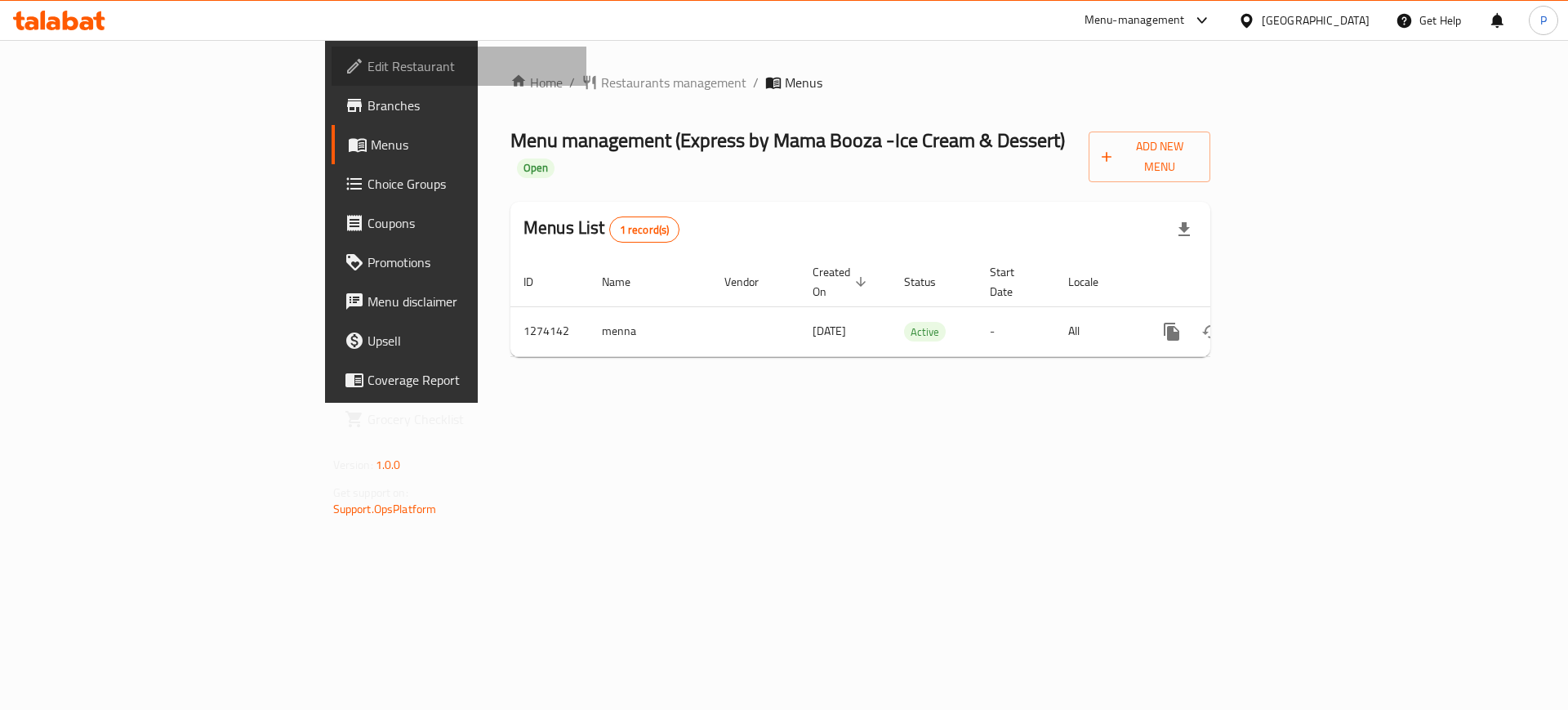
click at [367, 74] on span "Edit Restaurant" at bounding box center [470, 67] width 207 height 20
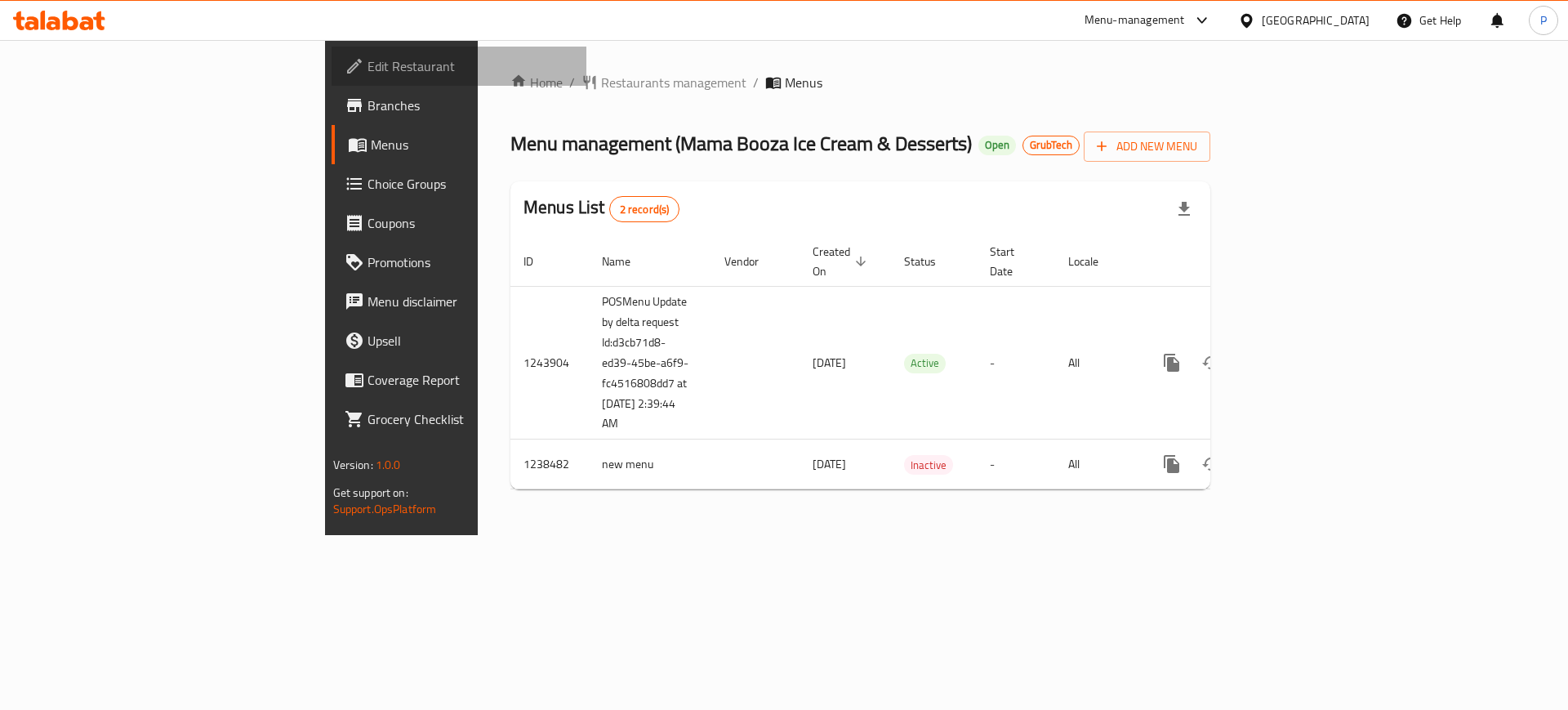
click at [332, 47] on link "Edit Restaurant" at bounding box center [459, 67] width 255 height 39
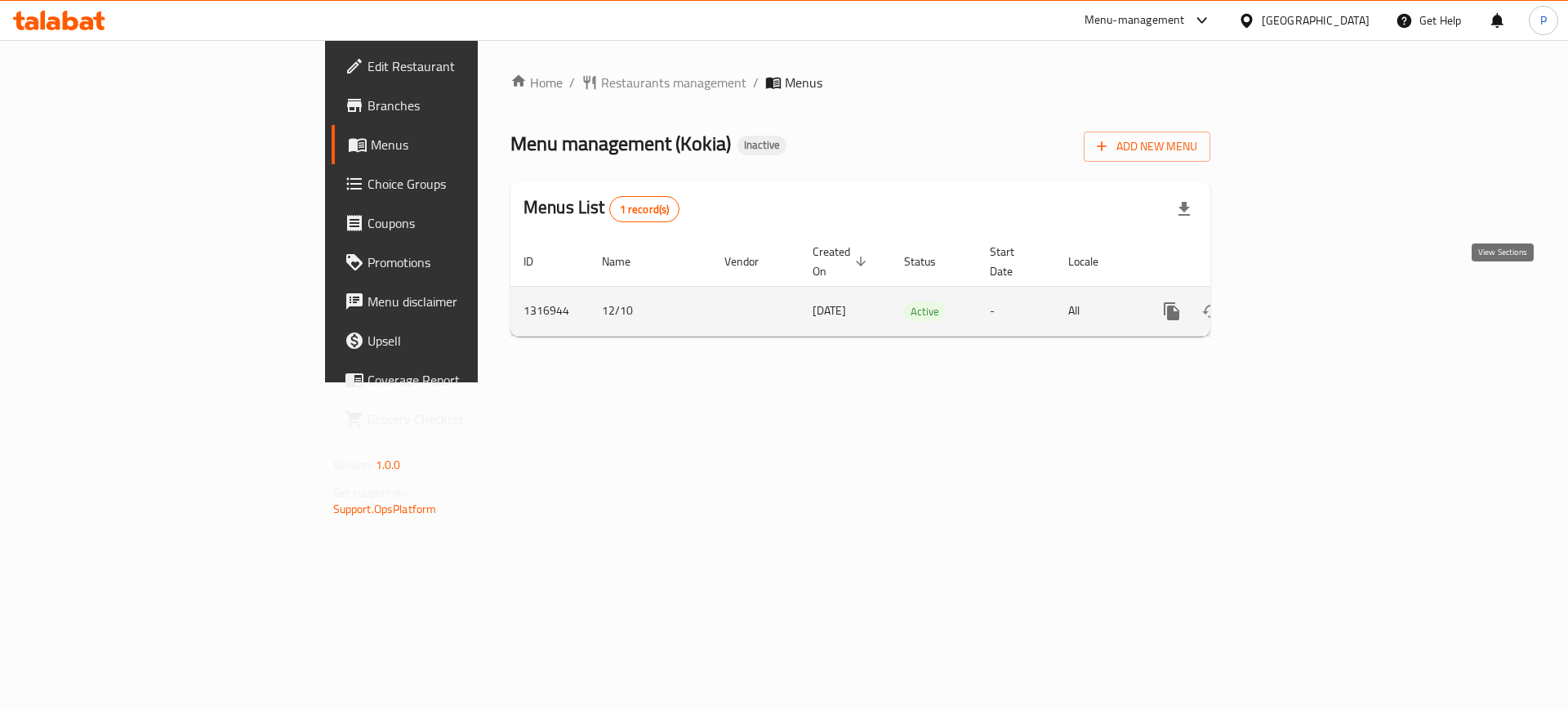
click at [1299, 302] on icon "enhanced table" at bounding box center [1289, 311] width 20 height 20
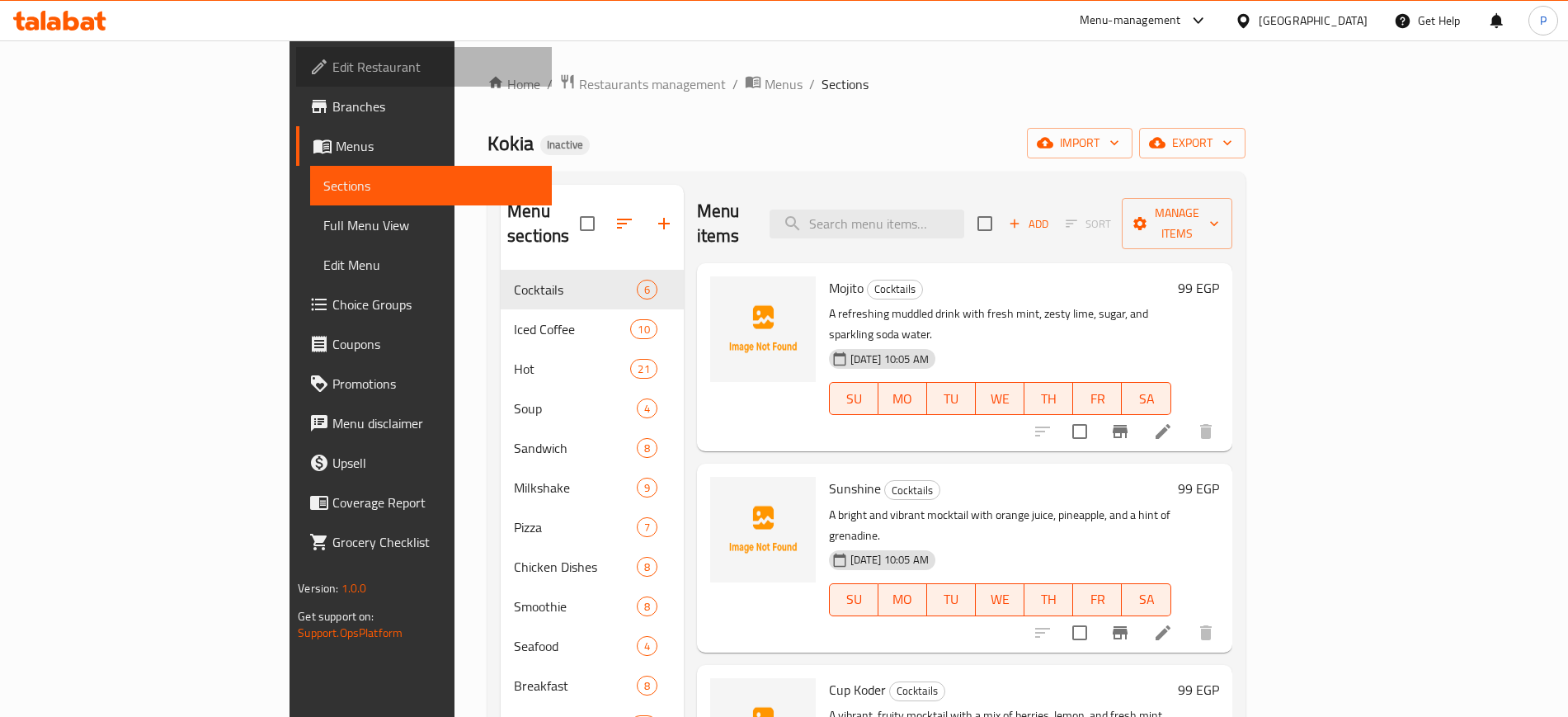
click at [332, 57] on span "Edit Restaurant" at bounding box center [435, 67] width 206 height 20
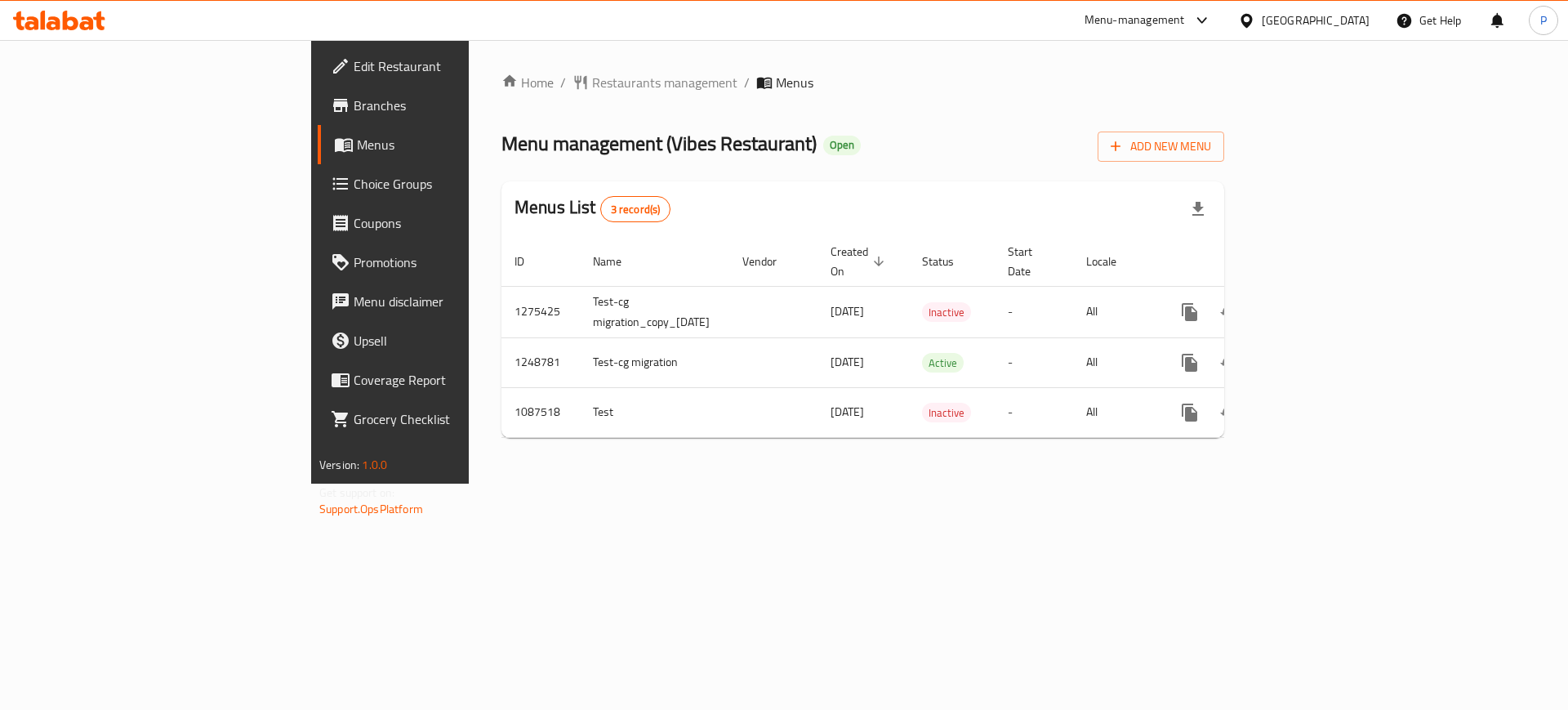
drag, startPoint x: 530, startPoint y: 519, endPoint x: 990, endPoint y: 444, distance: 466.1
click at [530, 484] on div "Home / Restaurants management / Menus Menu management ( Vibes Restaurant ) Open…" at bounding box center [862, 261] width 788 height 444
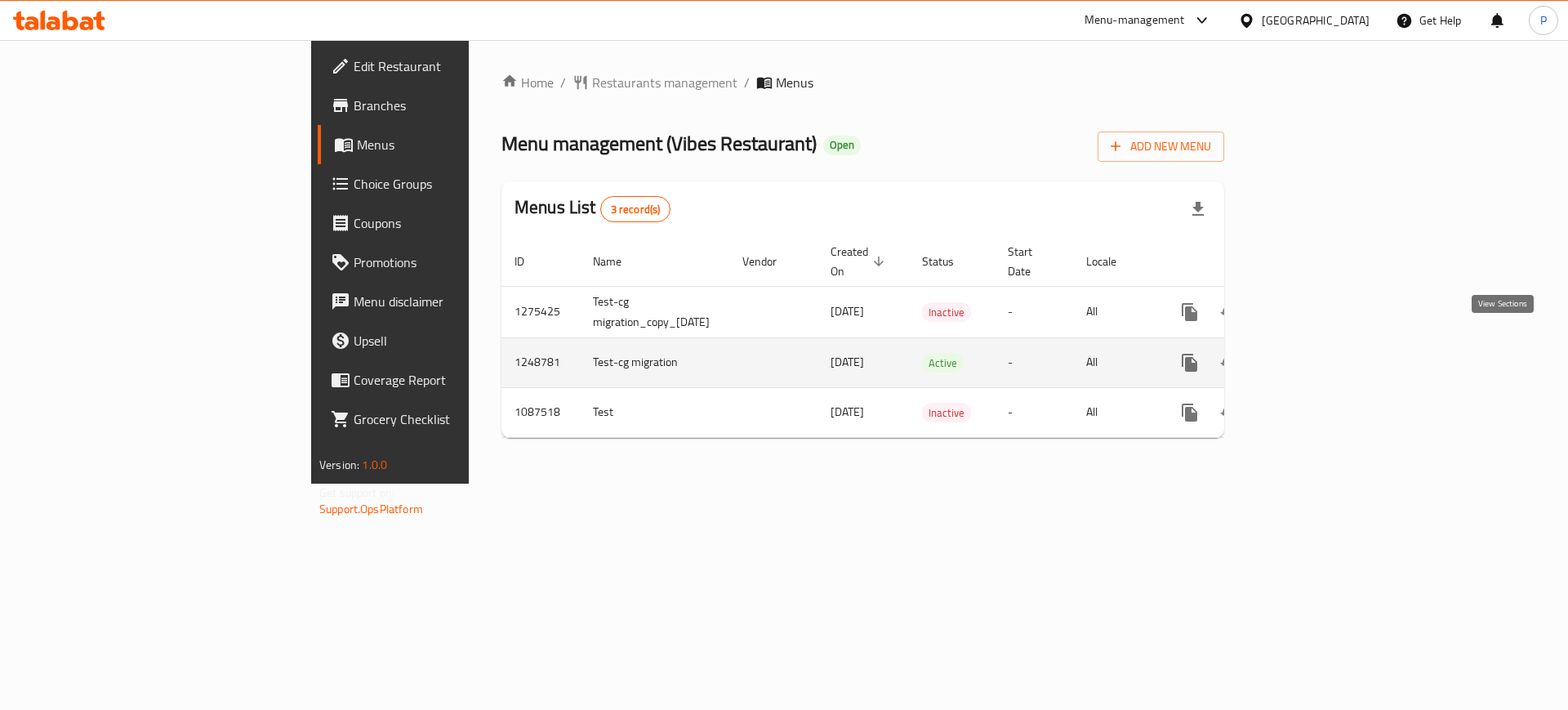
click at [1317, 353] on icon "enhanced table" at bounding box center [1308, 362] width 20 height 20
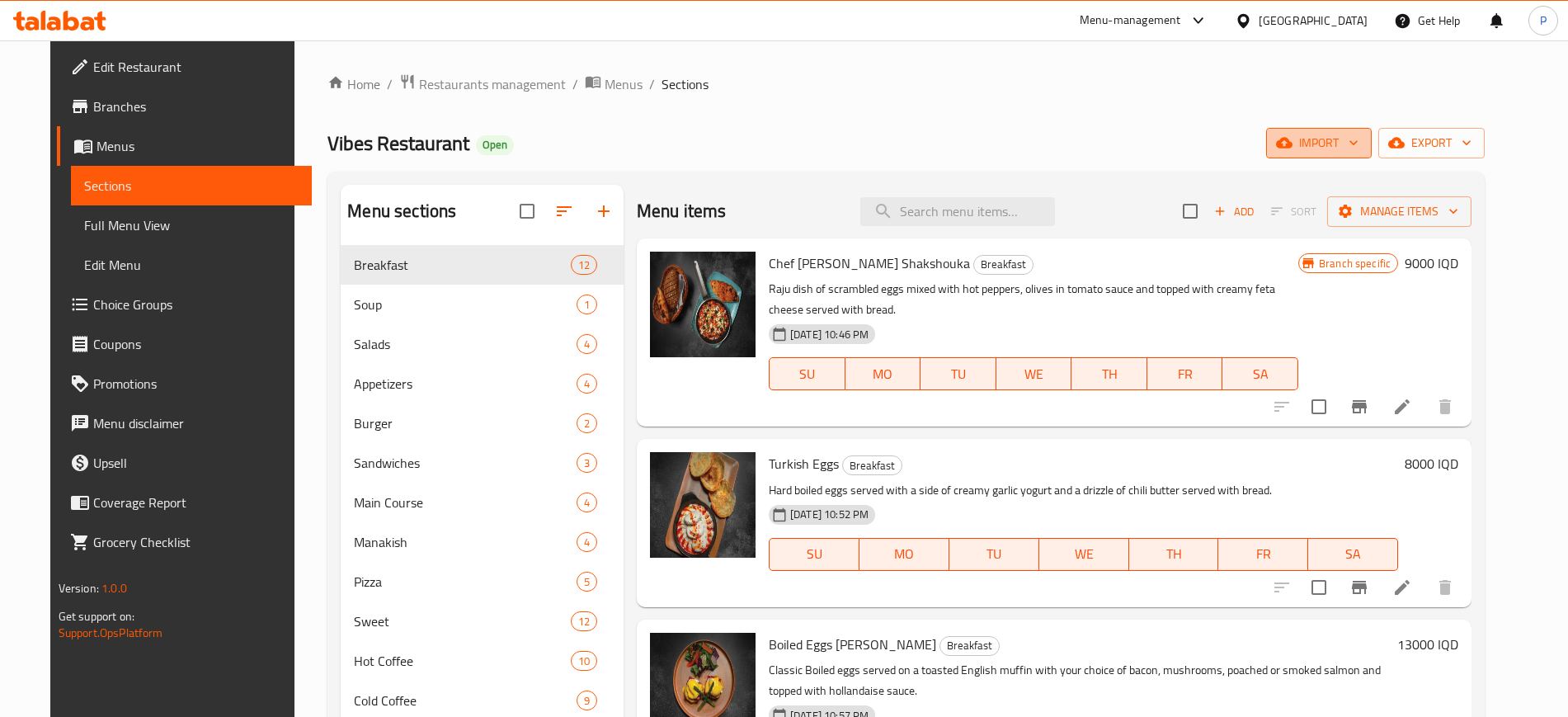
click at [1358, 136] on span "import" at bounding box center [1319, 142] width 79 height 21
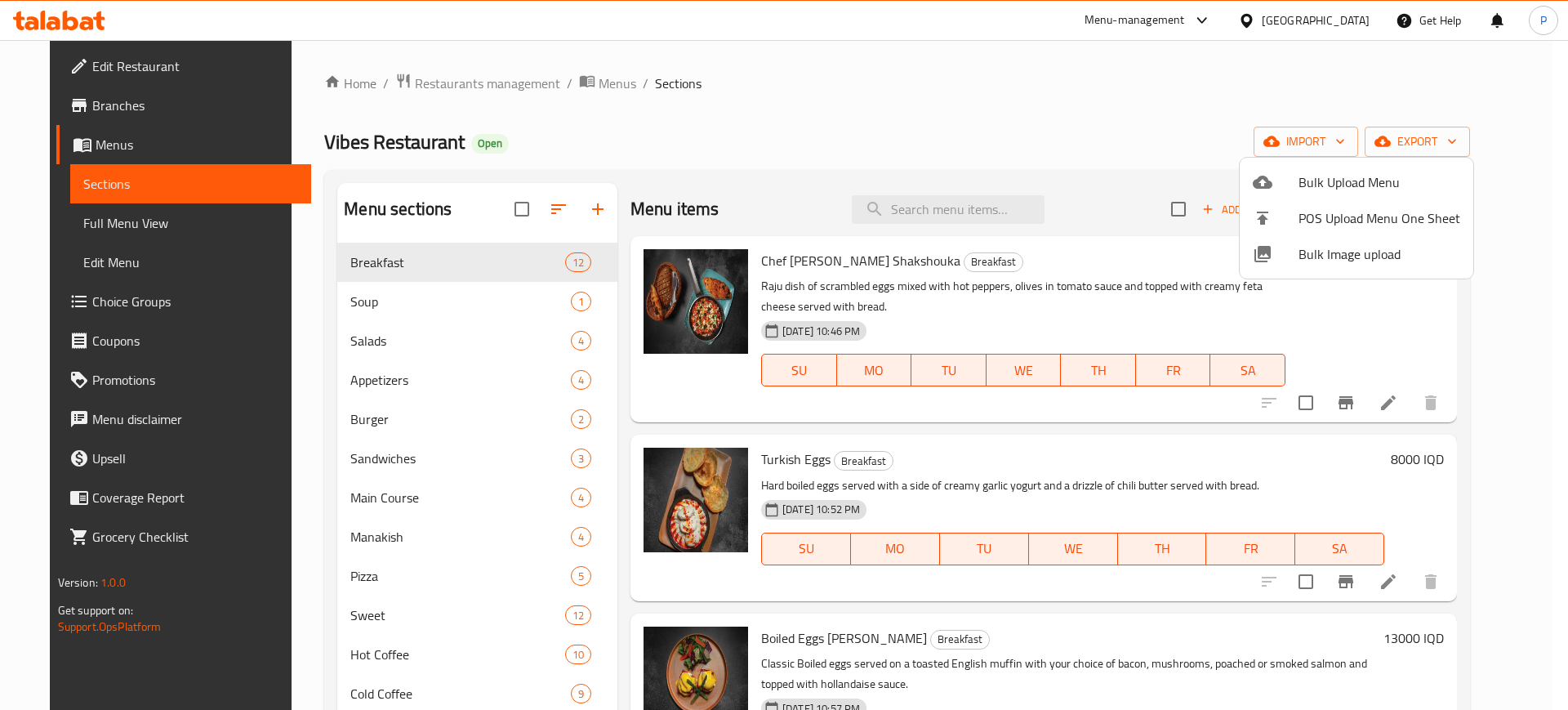
click at [1352, 260] on span "Bulk Image upload" at bounding box center [1379, 254] width 161 height 20
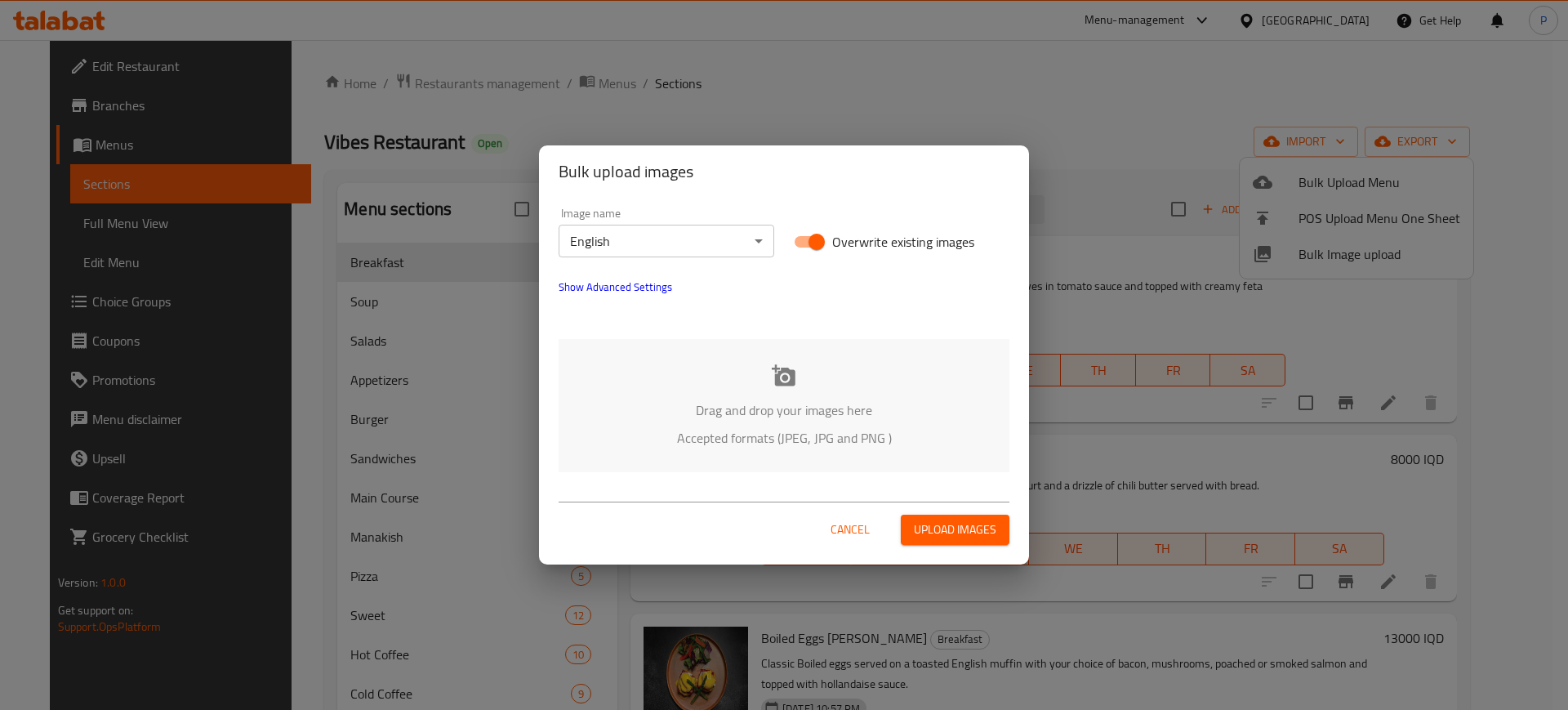
click at [687, 375] on div "Drag and drop your images here Accepted formats (JPEG, JPG and PNG )" at bounding box center [784, 405] width 451 height 133
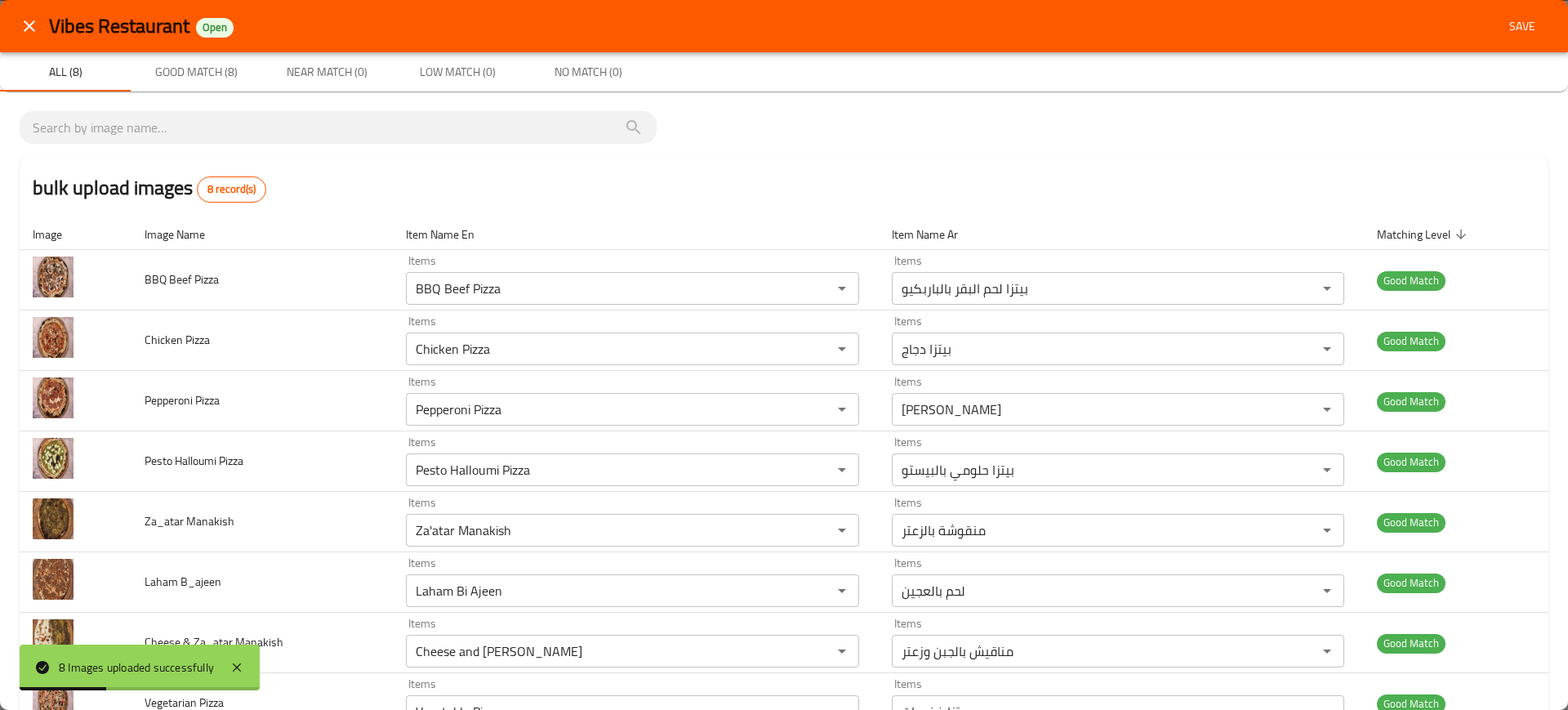
click at [1526, 8] on div "Vibes Restaurant Open Save" at bounding box center [784, 25] width 1568 height 52
click at [1499, 12] on button "Save" at bounding box center [1521, 26] width 52 height 30
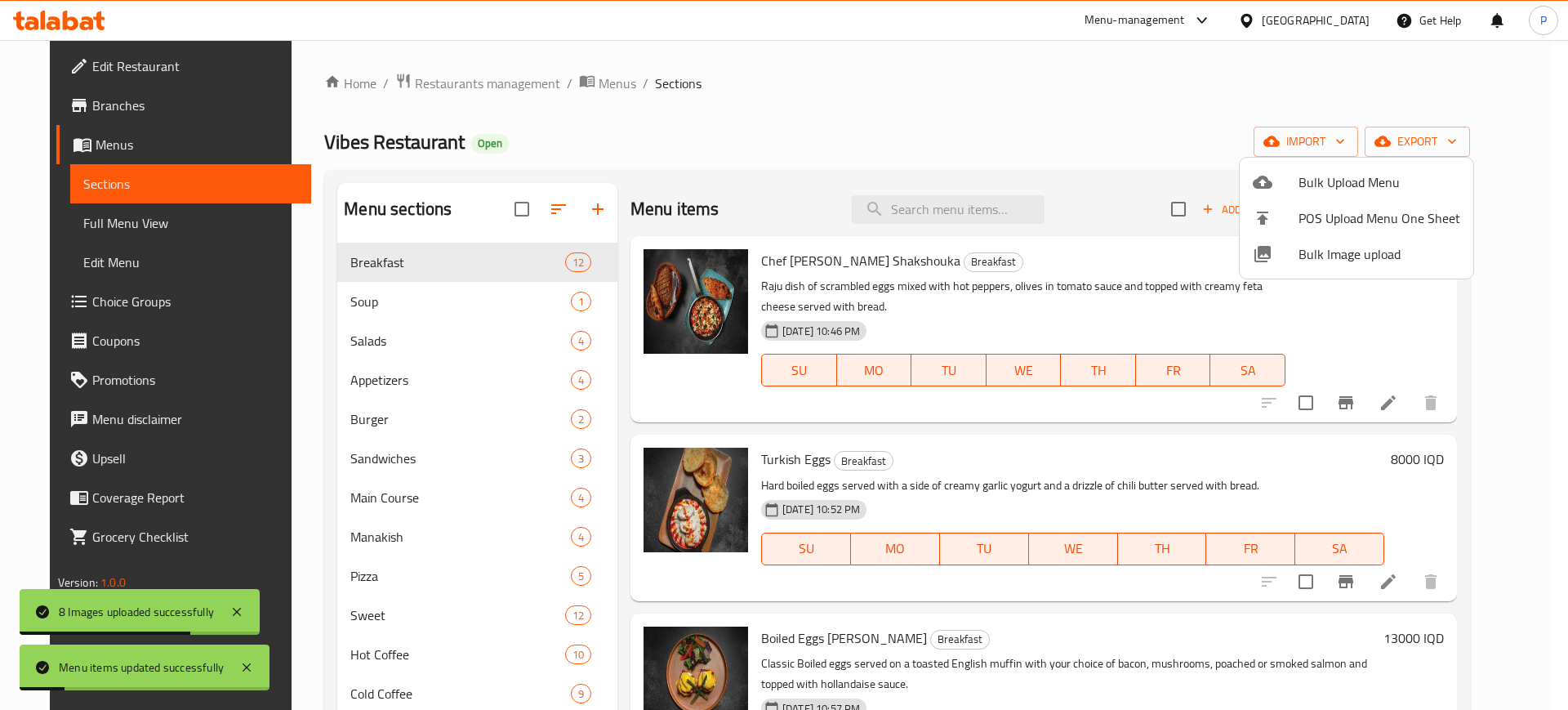
click at [366, 522] on div at bounding box center [784, 355] width 1568 height 710
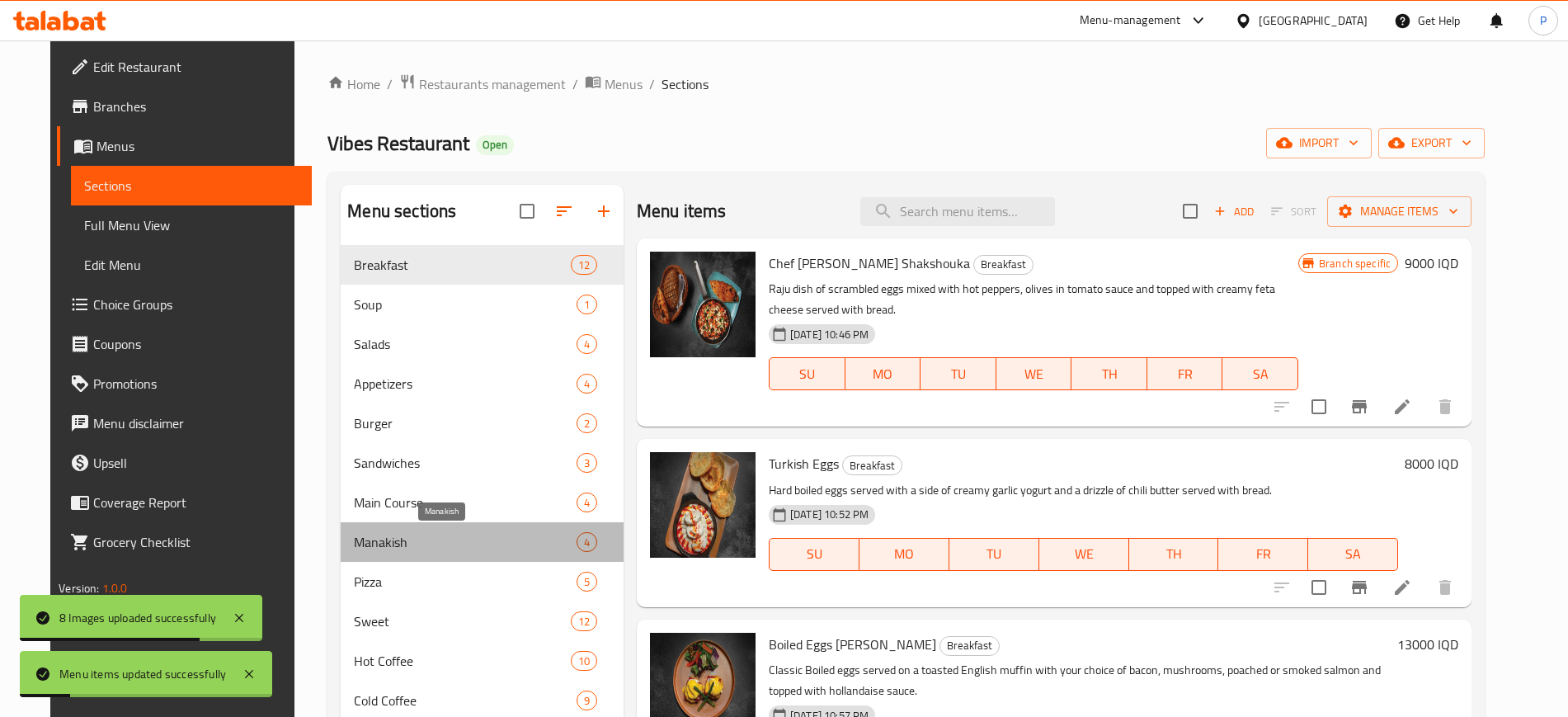
click at [392, 534] on span "Manakish" at bounding box center [465, 542] width 222 height 20
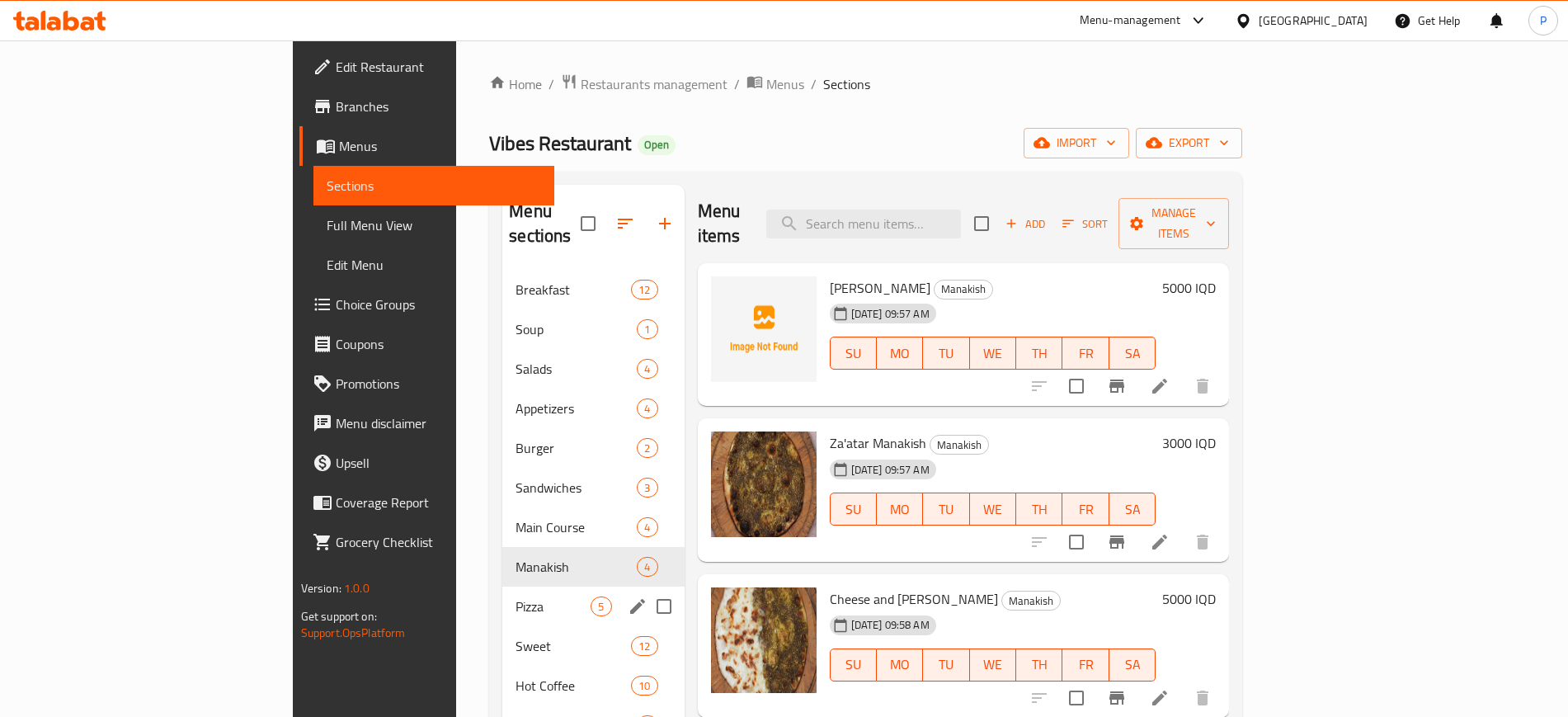
click at [502, 598] on div "Pizza 5" at bounding box center [593, 606] width 182 height 40
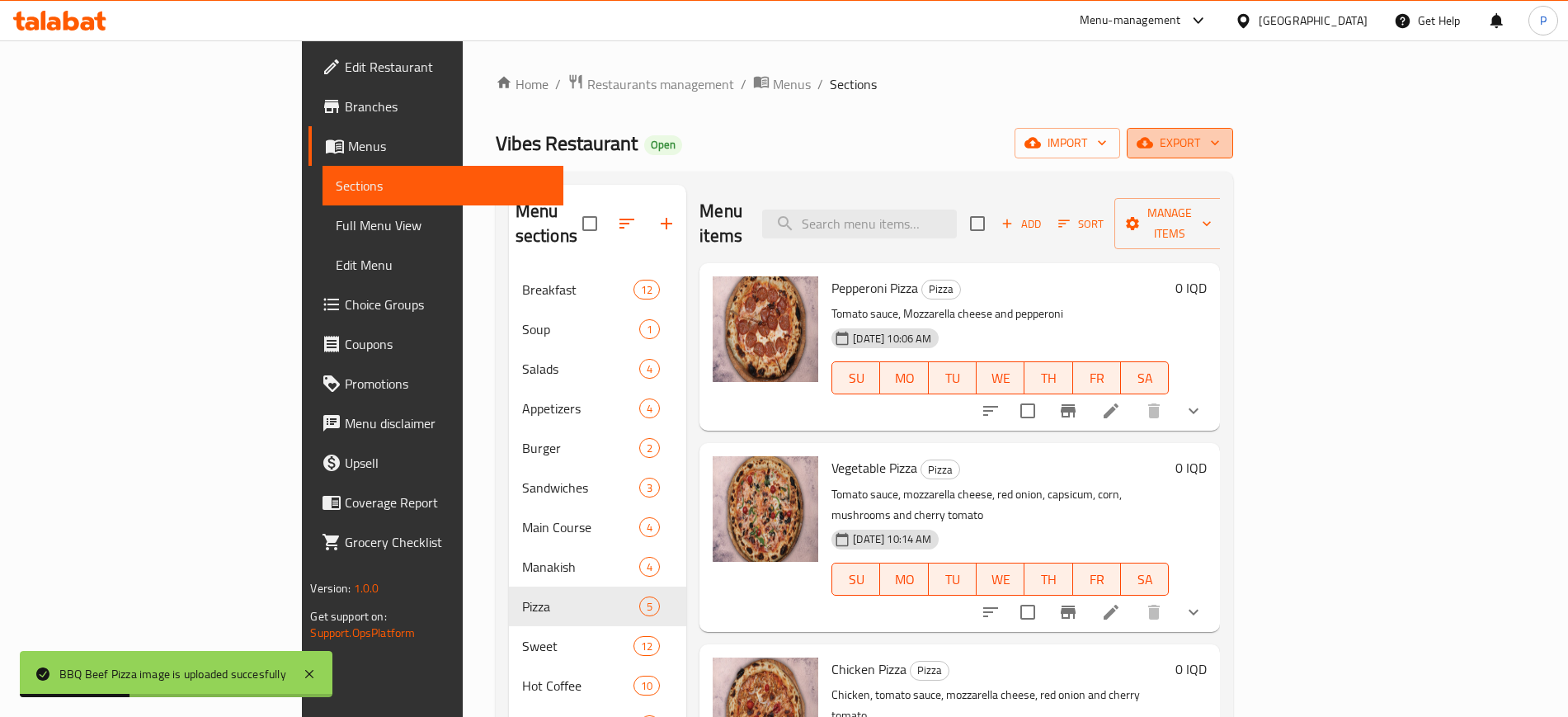
click at [1220, 134] on span "export" at bounding box center [1179, 142] width 80 height 21
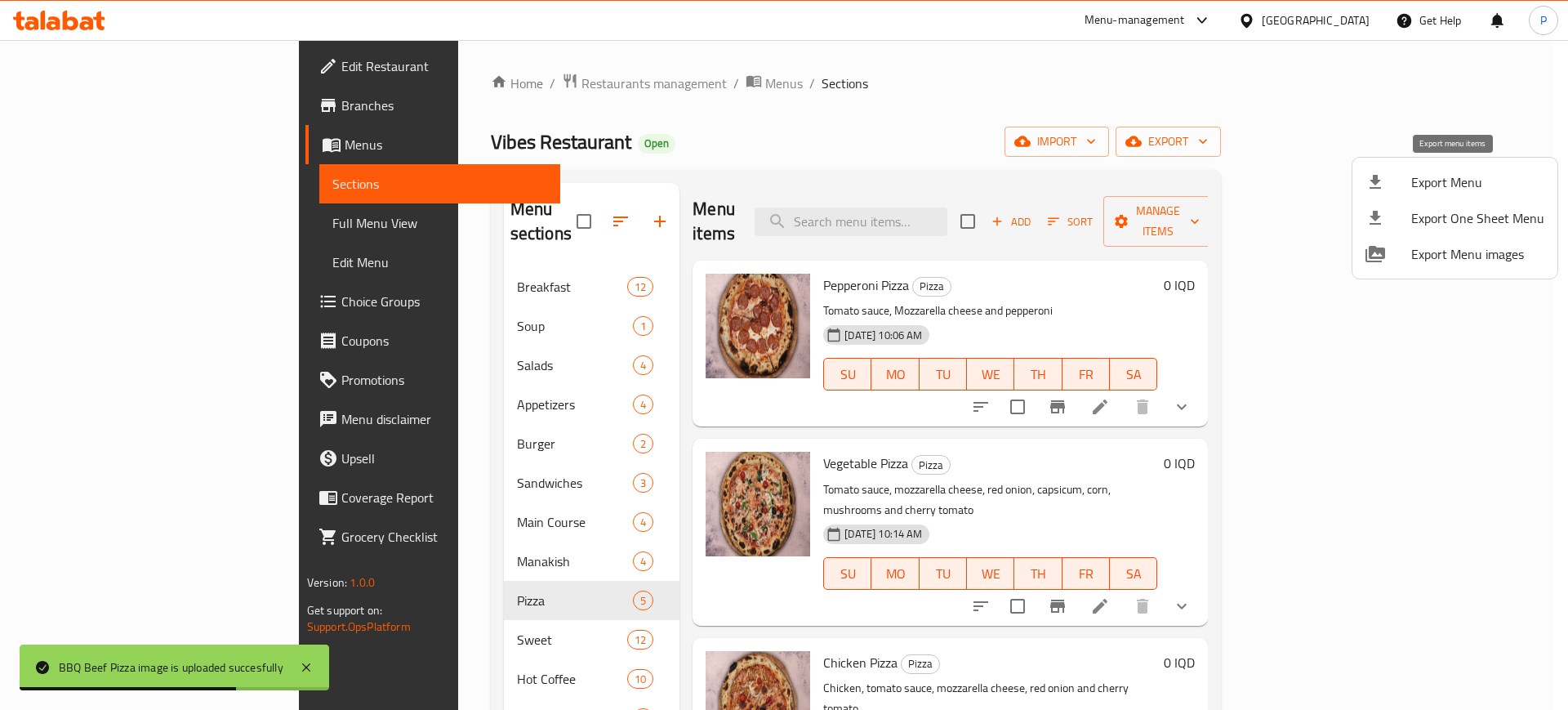
click at [1443, 181] on span "Export Menu" at bounding box center [1478, 182] width 133 height 20
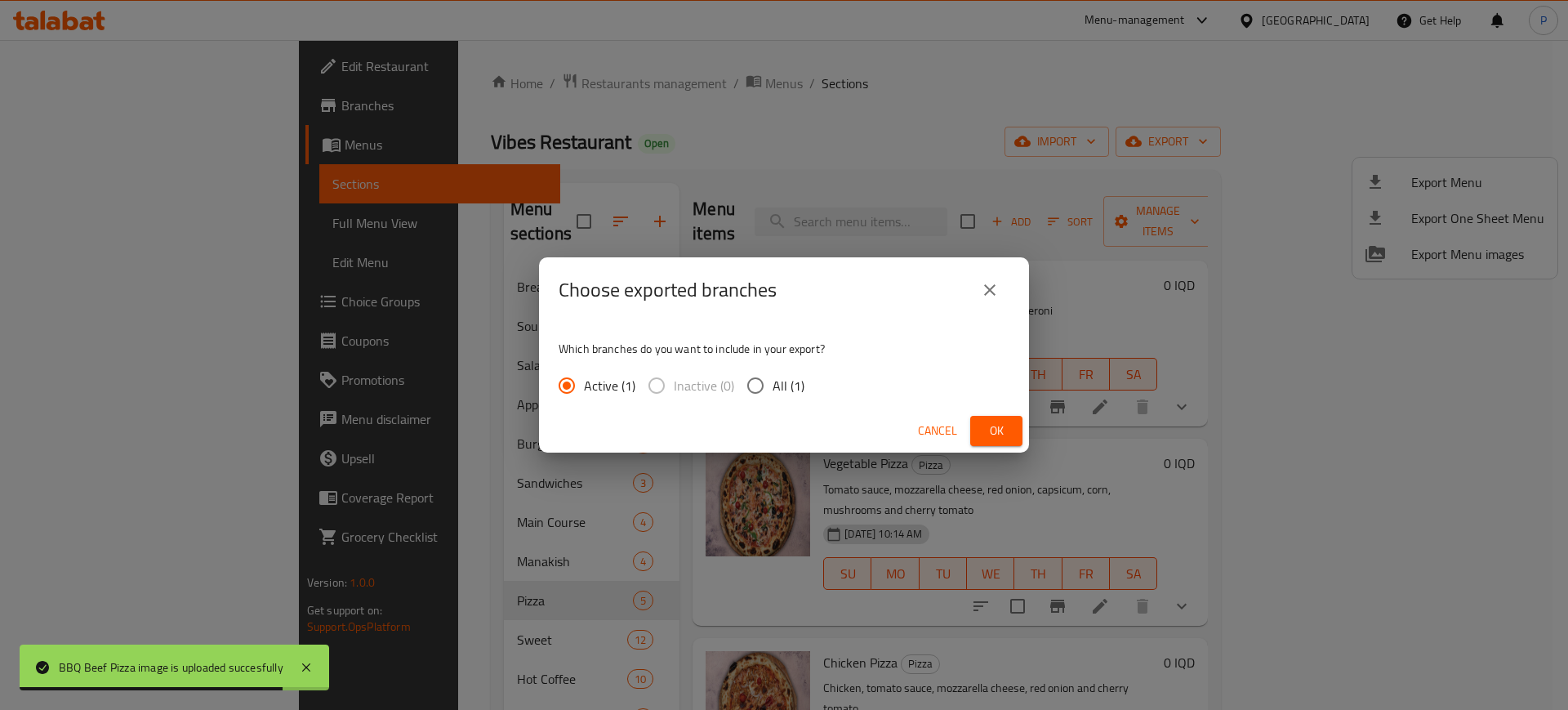
click at [775, 371] on label "All (1)" at bounding box center [771, 385] width 67 height 34
click at [772, 371] on input "All (1)" at bounding box center [755, 385] width 34 height 34
radio input "true"
drag, startPoint x: 1038, startPoint y: 426, endPoint x: 1015, endPoint y: 422, distance: 23.3
click at [1038, 426] on div "Choose exported branches Which branches do you want to include in your export? …" at bounding box center [784, 355] width 1568 height 710
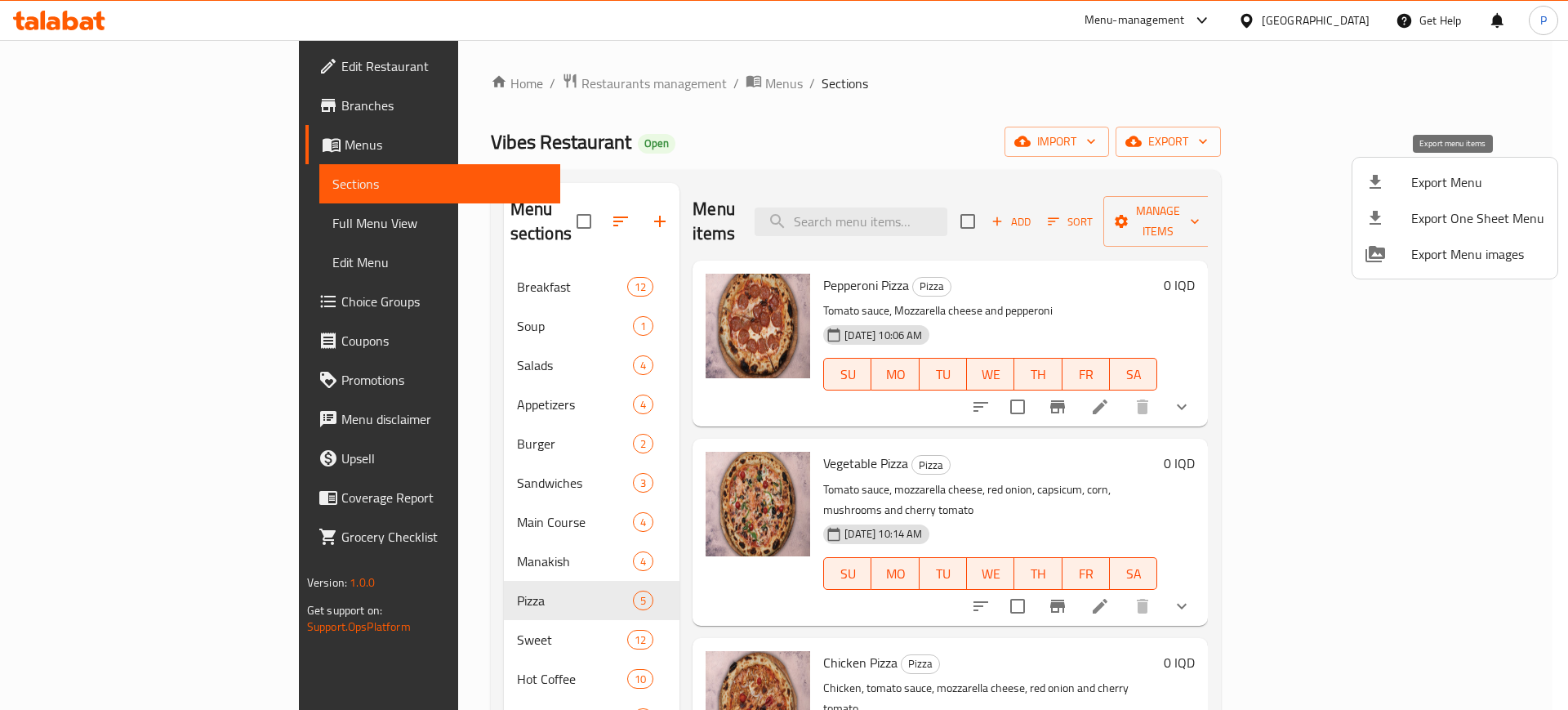
click at [1393, 173] on div at bounding box center [1388, 182] width 46 height 20
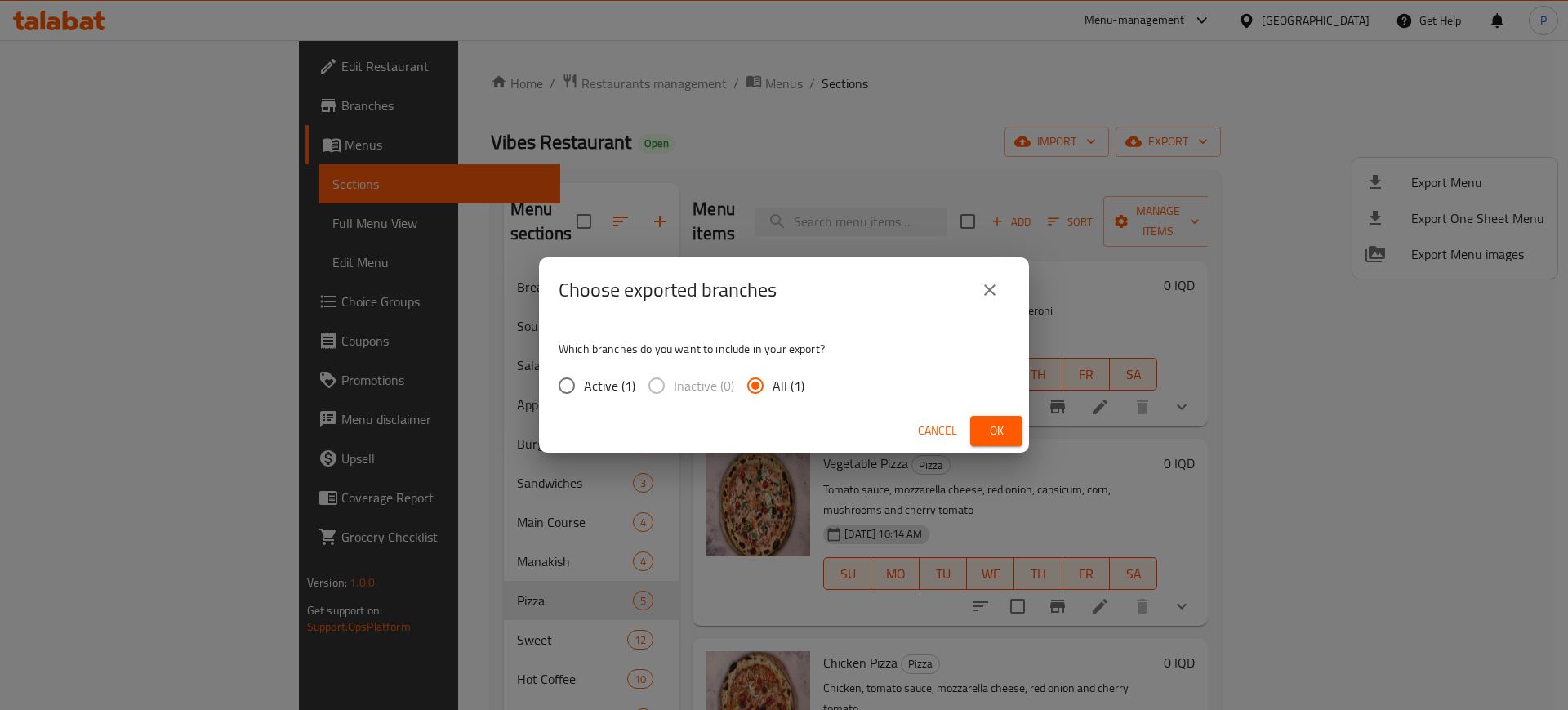
click at [1013, 424] on button "Ok" at bounding box center [995, 431] width 52 height 30
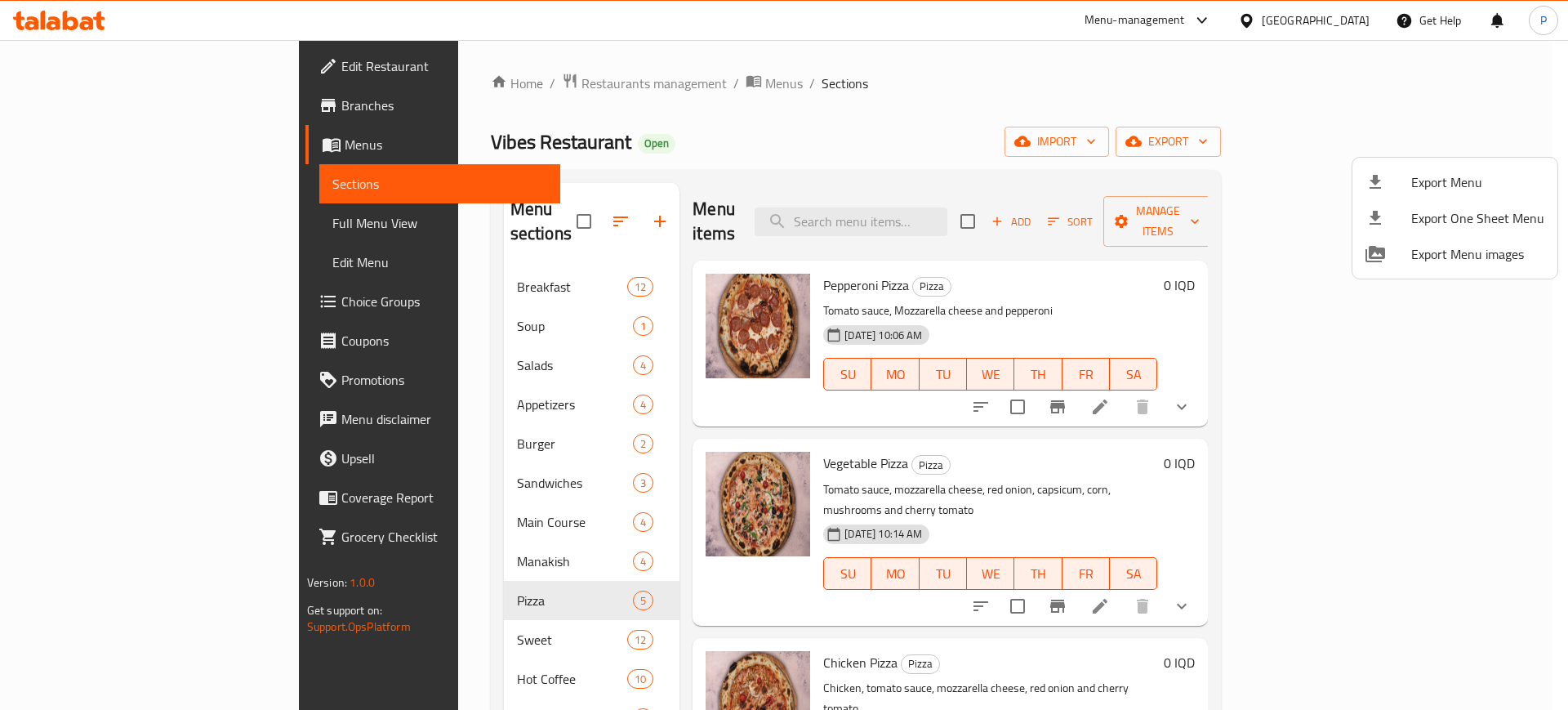
click at [1341, 19] on div at bounding box center [784, 355] width 1568 height 710
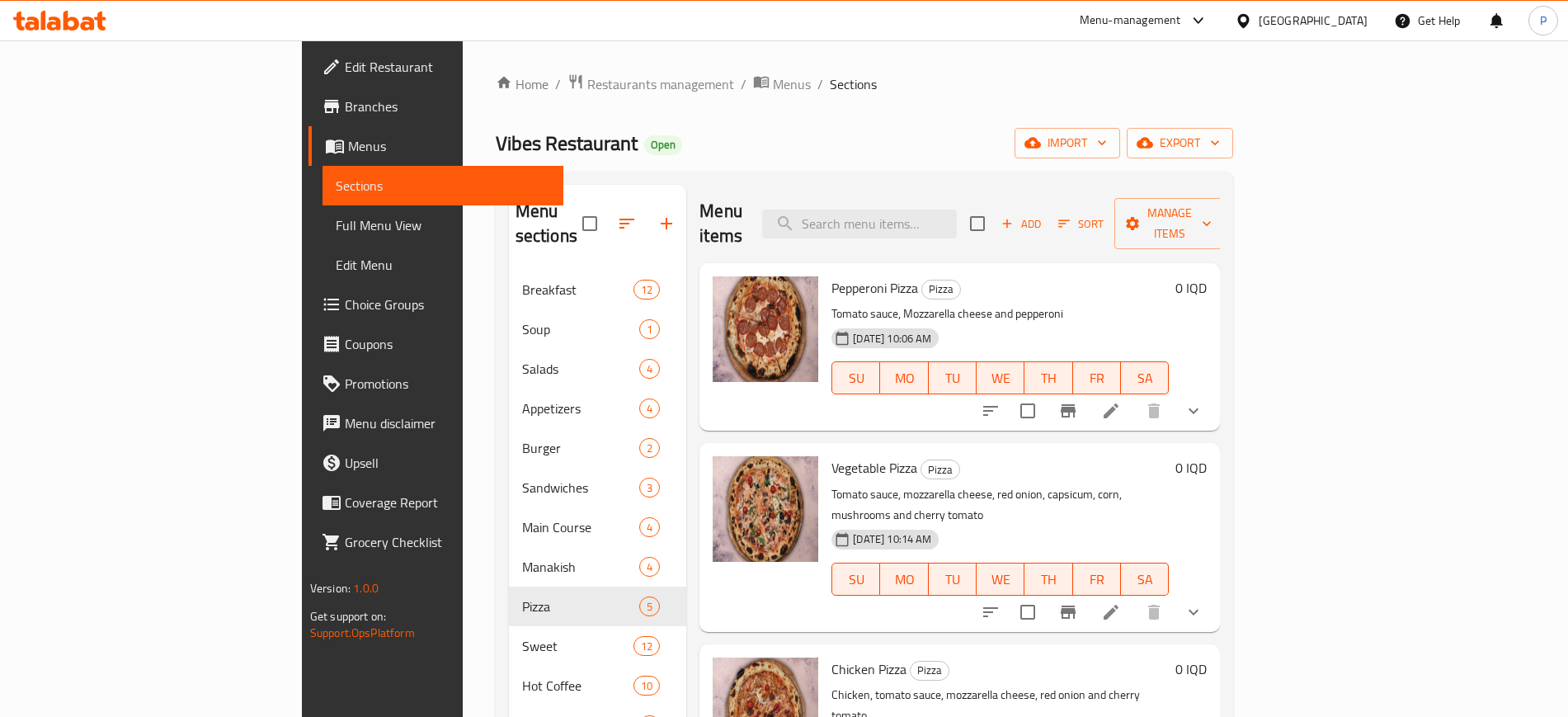
click at [1357, 22] on div "Iraq" at bounding box center [1313, 21] width 109 height 18
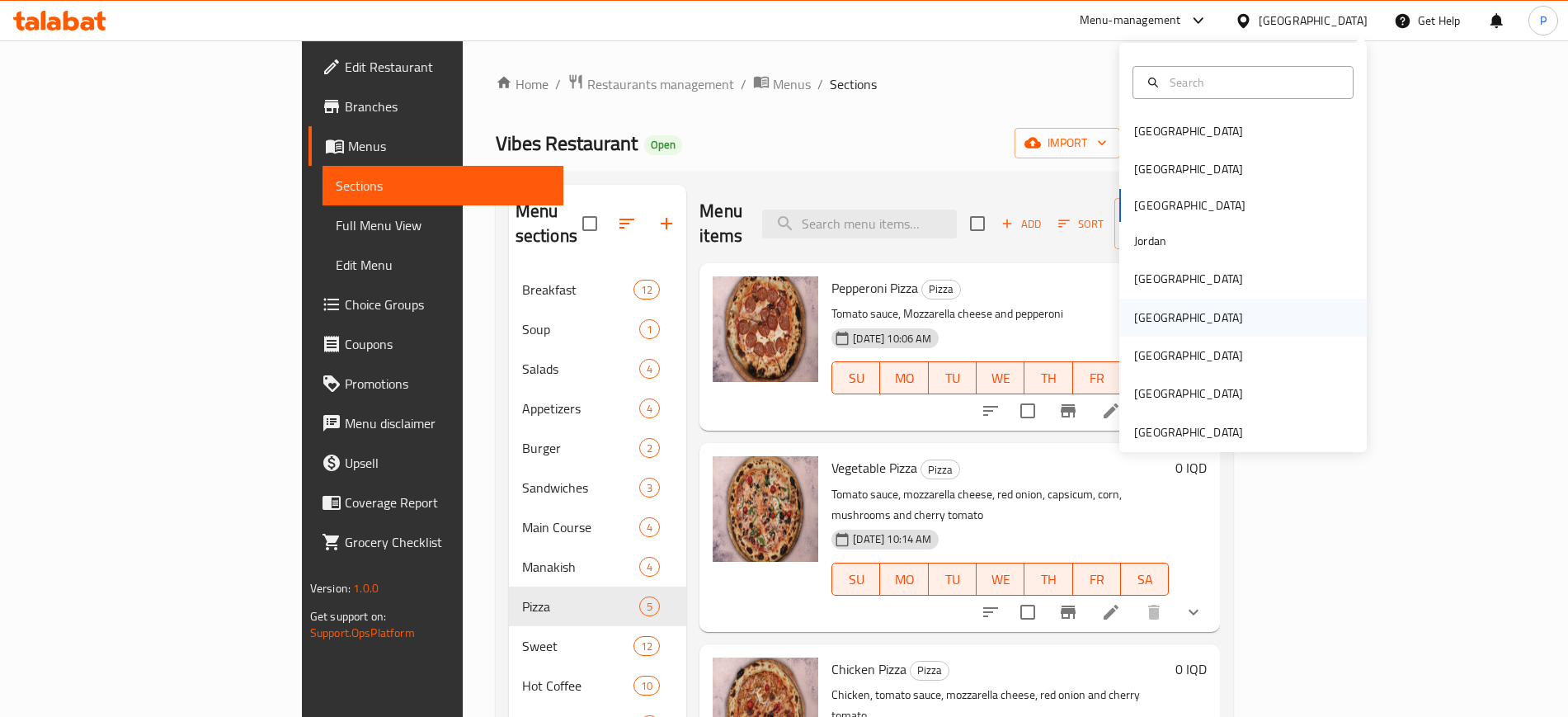
click at [1157, 313] on div "Oman" at bounding box center [1188, 317] width 135 height 38
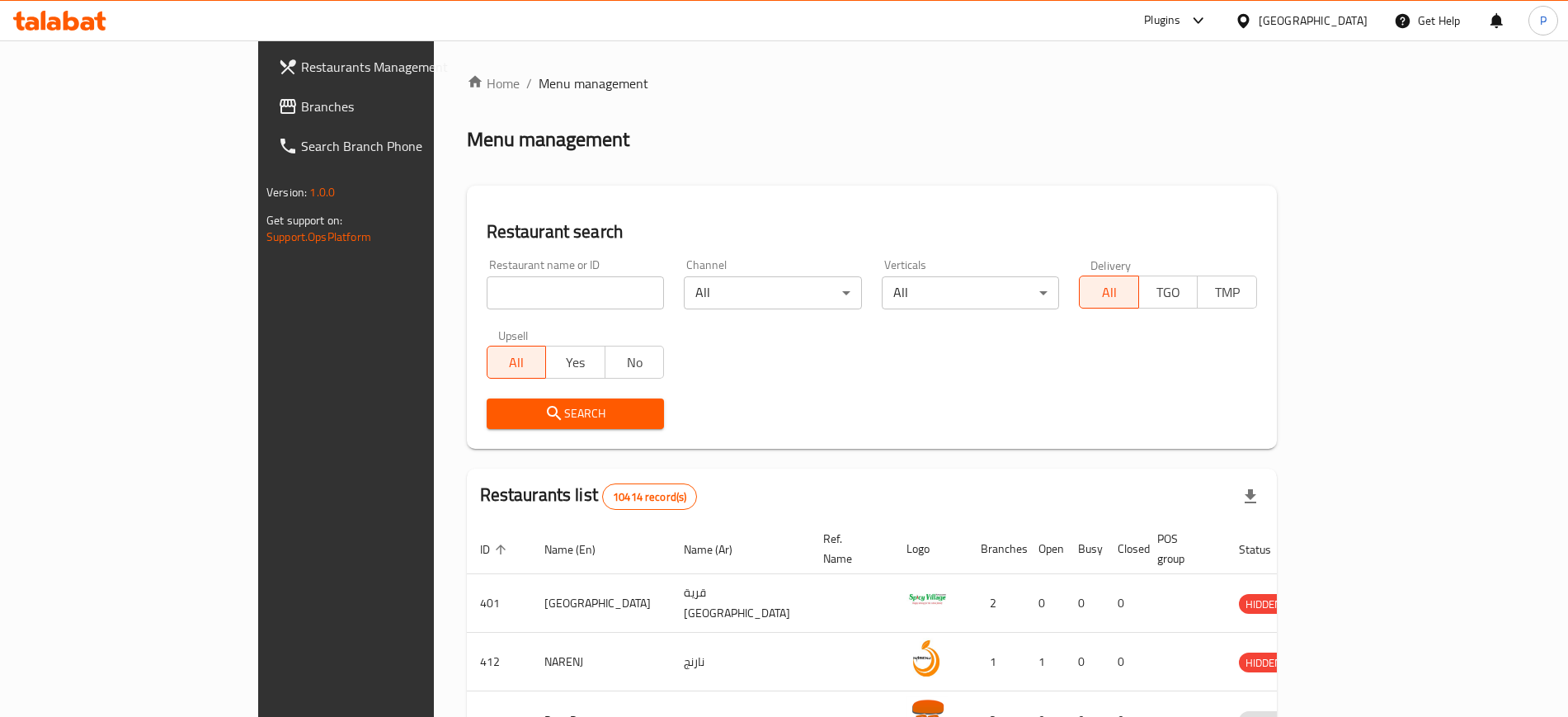
click at [486, 294] on input "search" at bounding box center [575, 292] width 178 height 33
paste input "Madhabi Bin"
type input "Madhabi Bin"
click button "Search" at bounding box center [575, 413] width 178 height 31
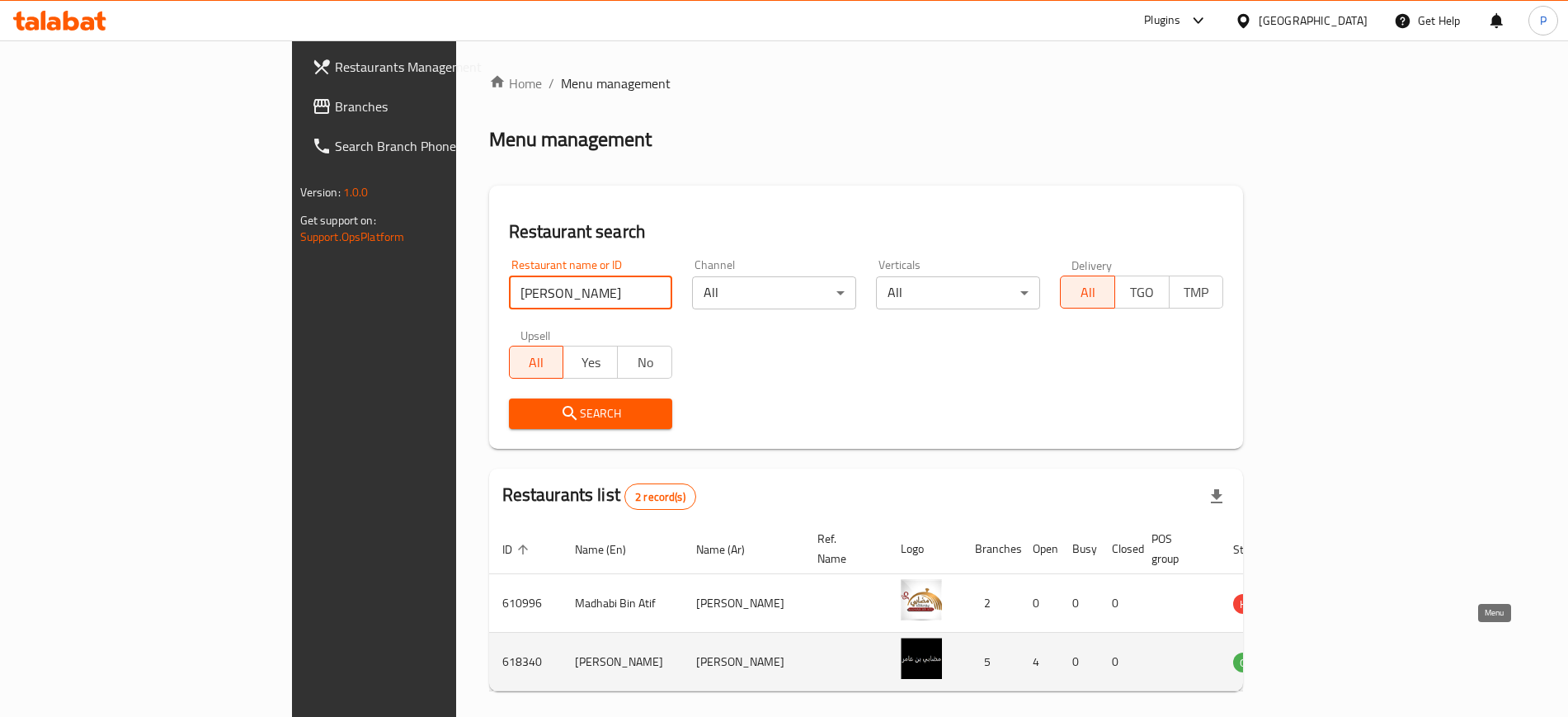
click at [1340, 652] on icon "enhanced table" at bounding box center [1330, 662] width 20 height 20
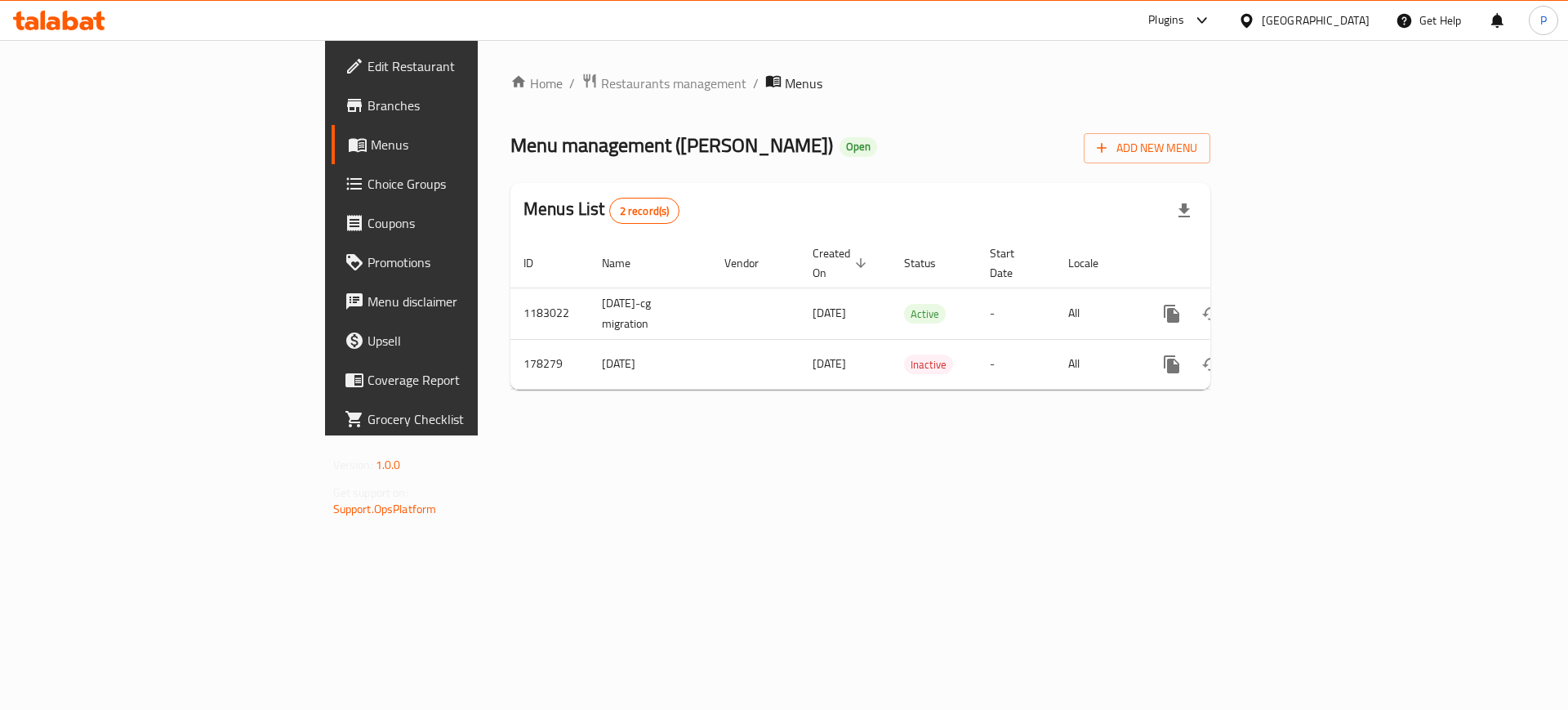
click at [367, 108] on span "Branches" at bounding box center [470, 106] width 207 height 20
click at [367, 67] on span "Edit Restaurant" at bounding box center [470, 67] width 207 height 20
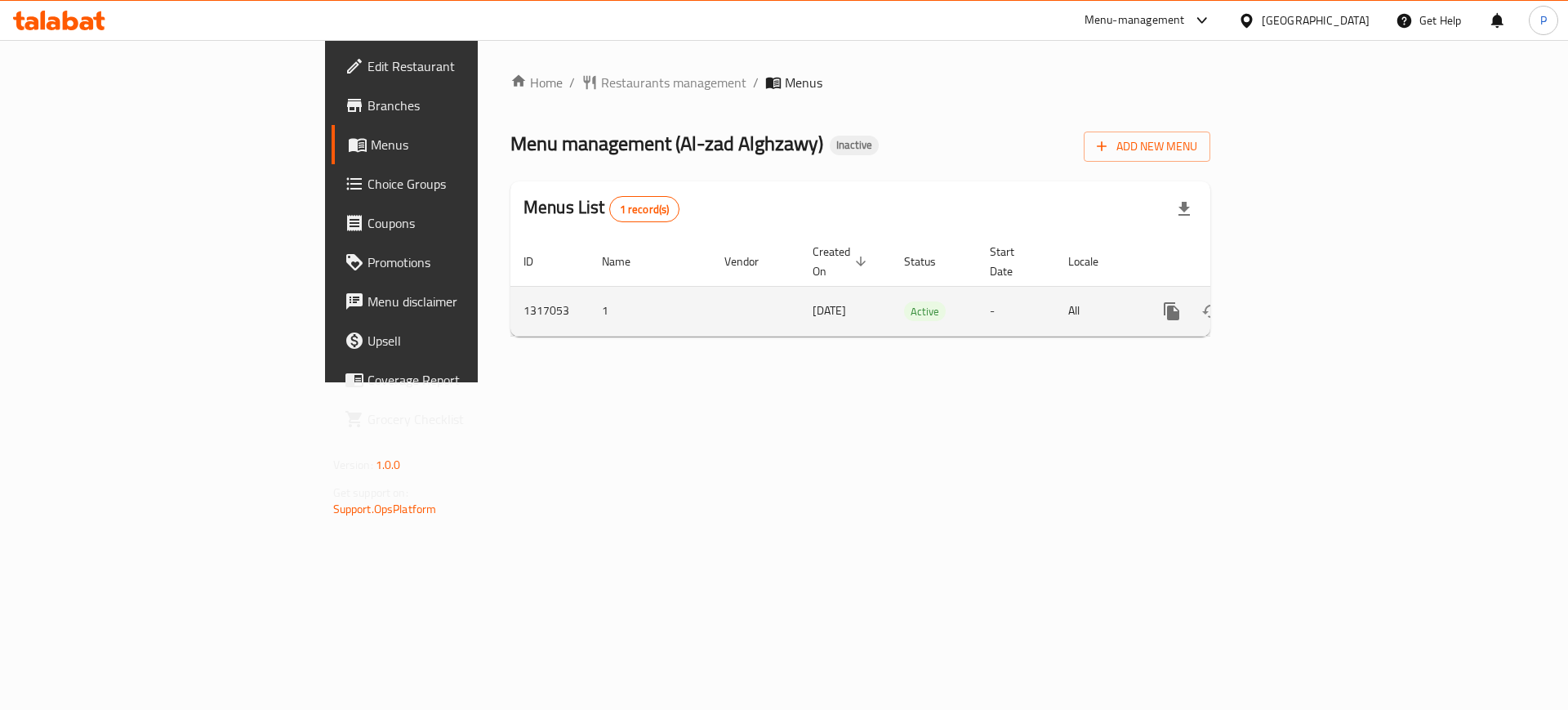
click at [1309, 292] on link "enhanced table" at bounding box center [1289, 311] width 39 height 39
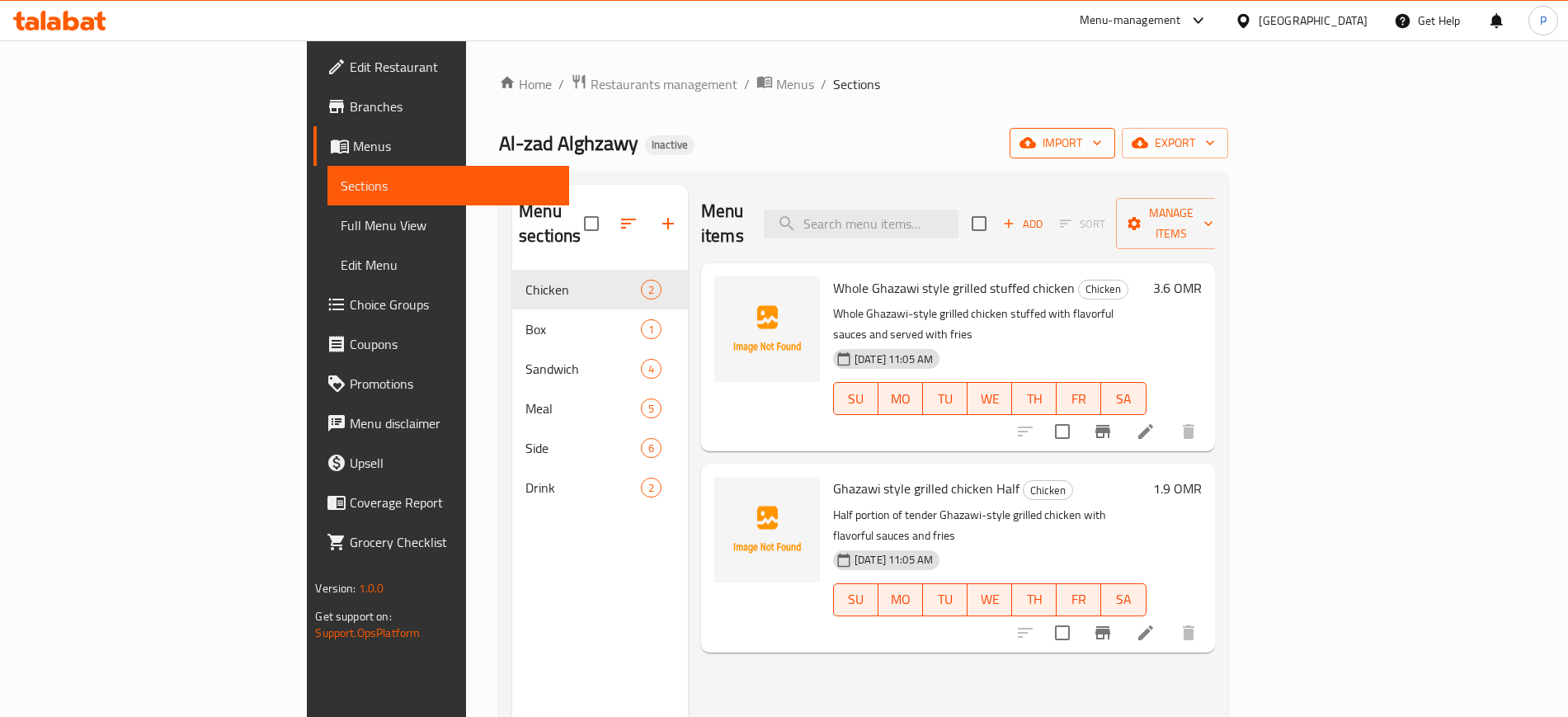
click at [1102, 134] on span "import" at bounding box center [1063, 142] width 79 height 21
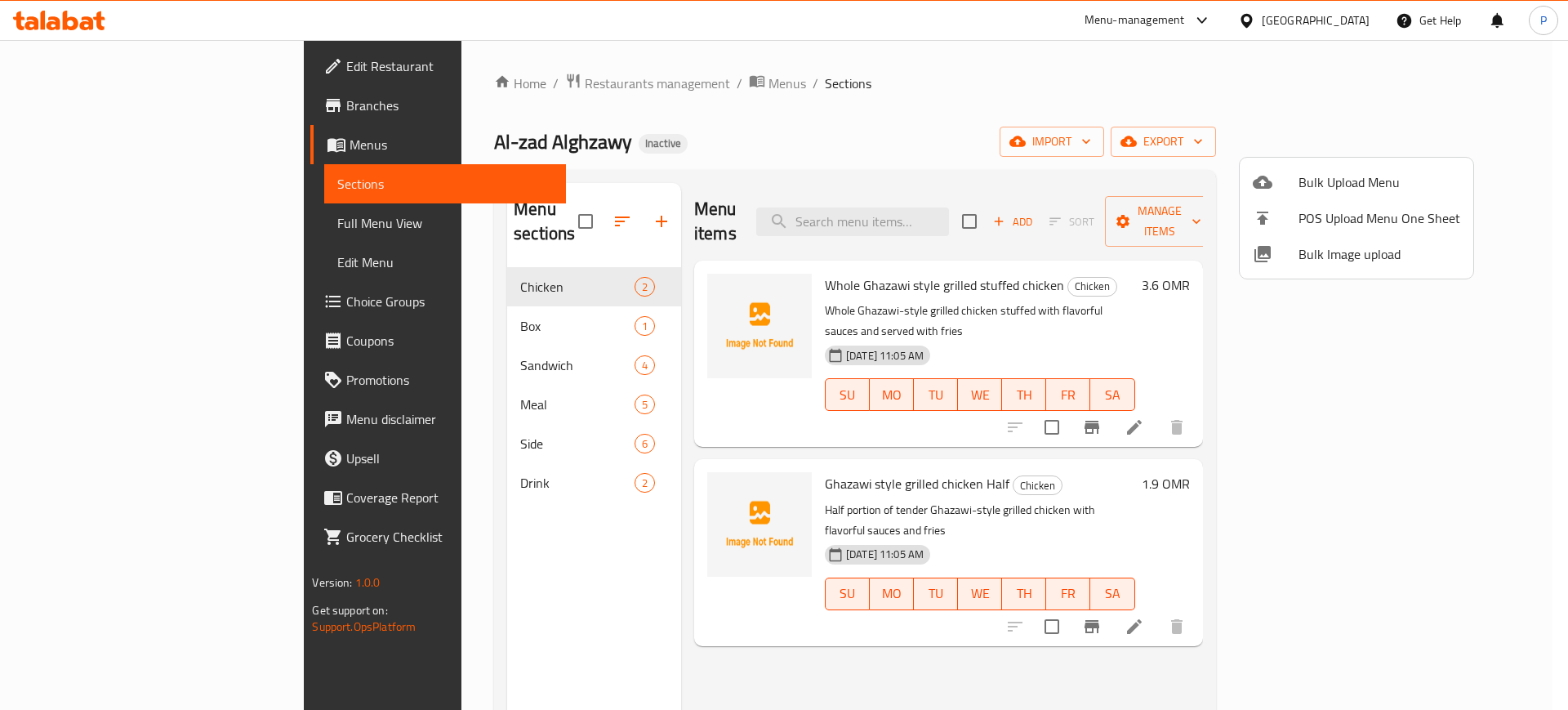
click at [1332, 259] on span "Bulk Image upload" at bounding box center [1379, 254] width 161 height 20
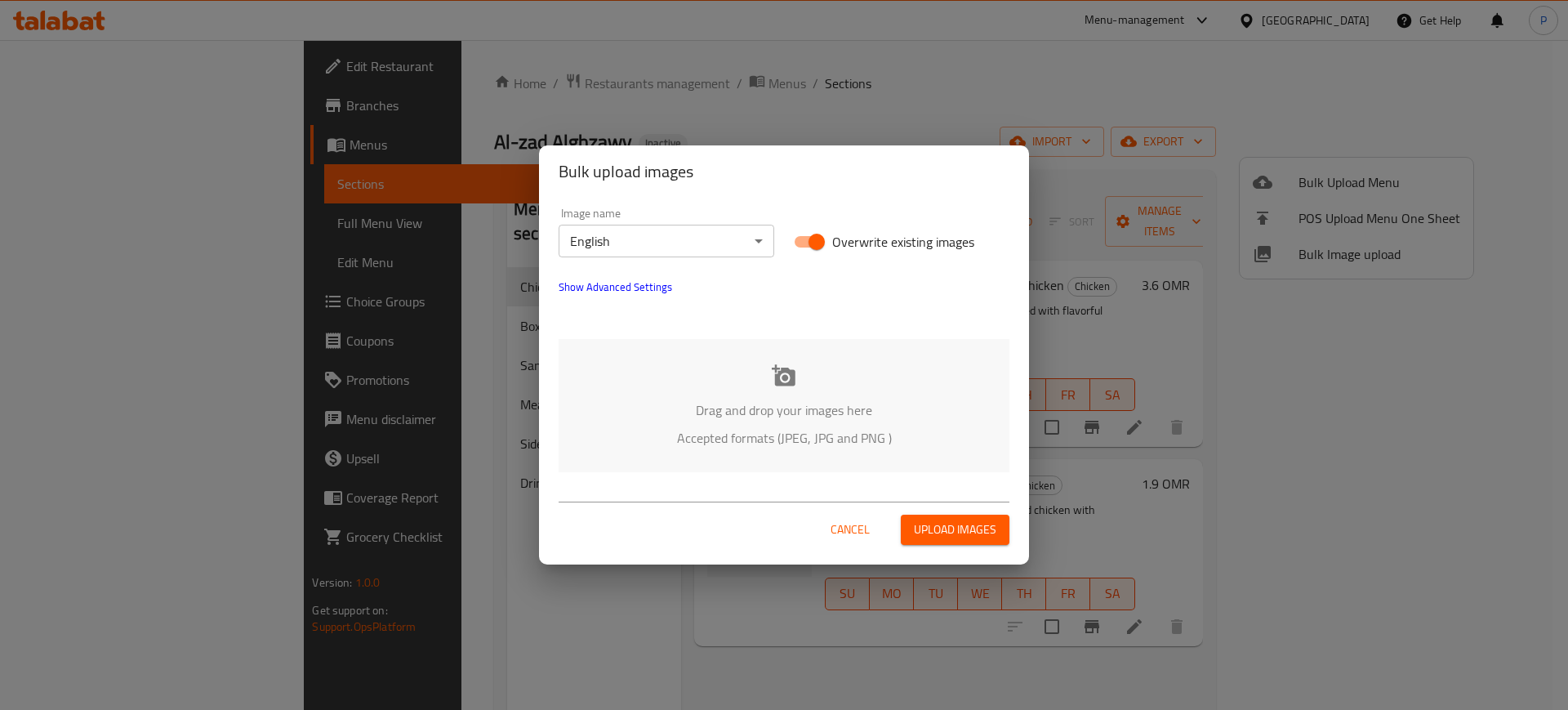
drag, startPoint x: 648, startPoint y: 220, endPoint x: 641, endPoint y: 241, distance: 22.1
click at [647, 220] on div "Image name English ​" at bounding box center [667, 232] width 215 height 50
click at [639, 244] on body "​ Menu-management Oman Get Help P Edit Restaurant Branches Menus Sections Full …" at bounding box center [784, 375] width 1568 height 670
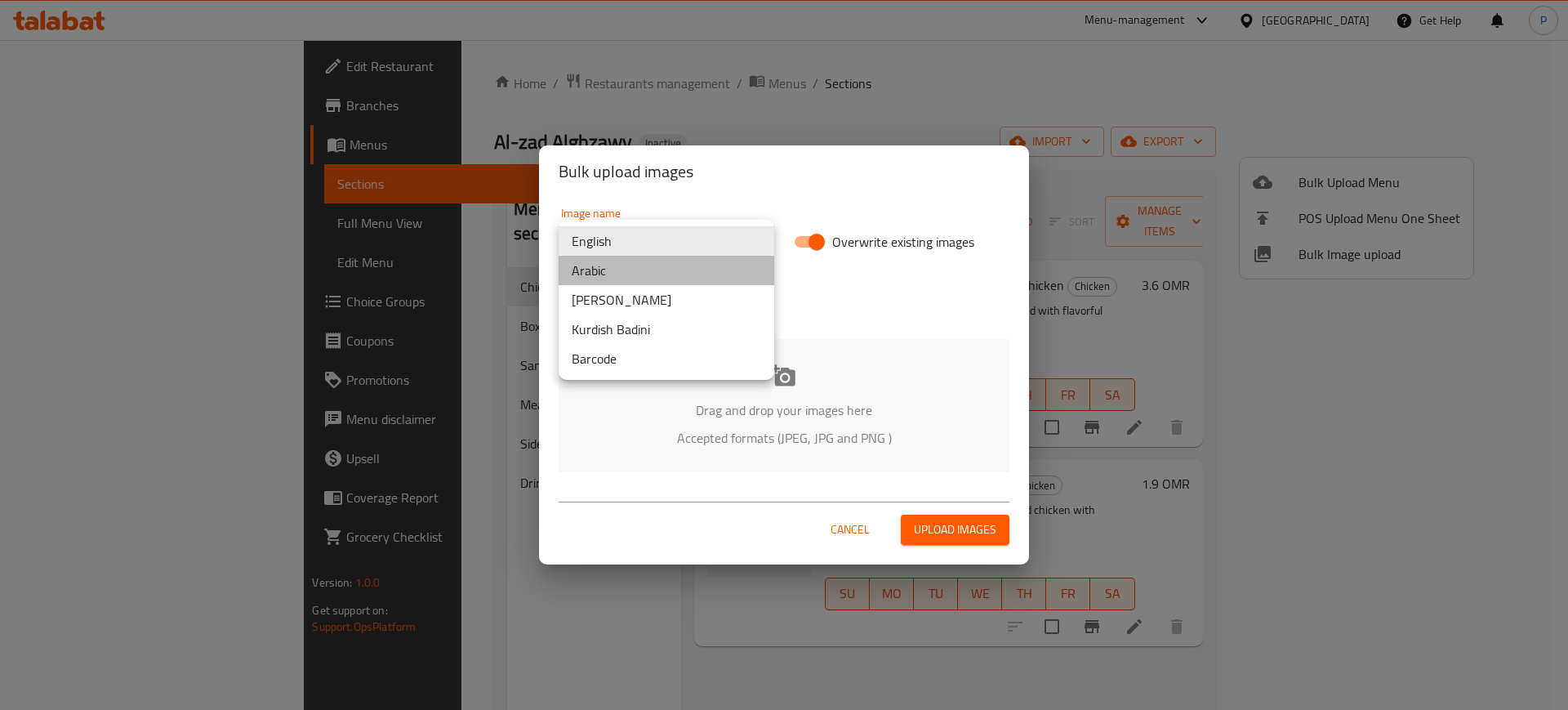
click at [612, 276] on li "Arabic" at bounding box center [667, 270] width 215 height 29
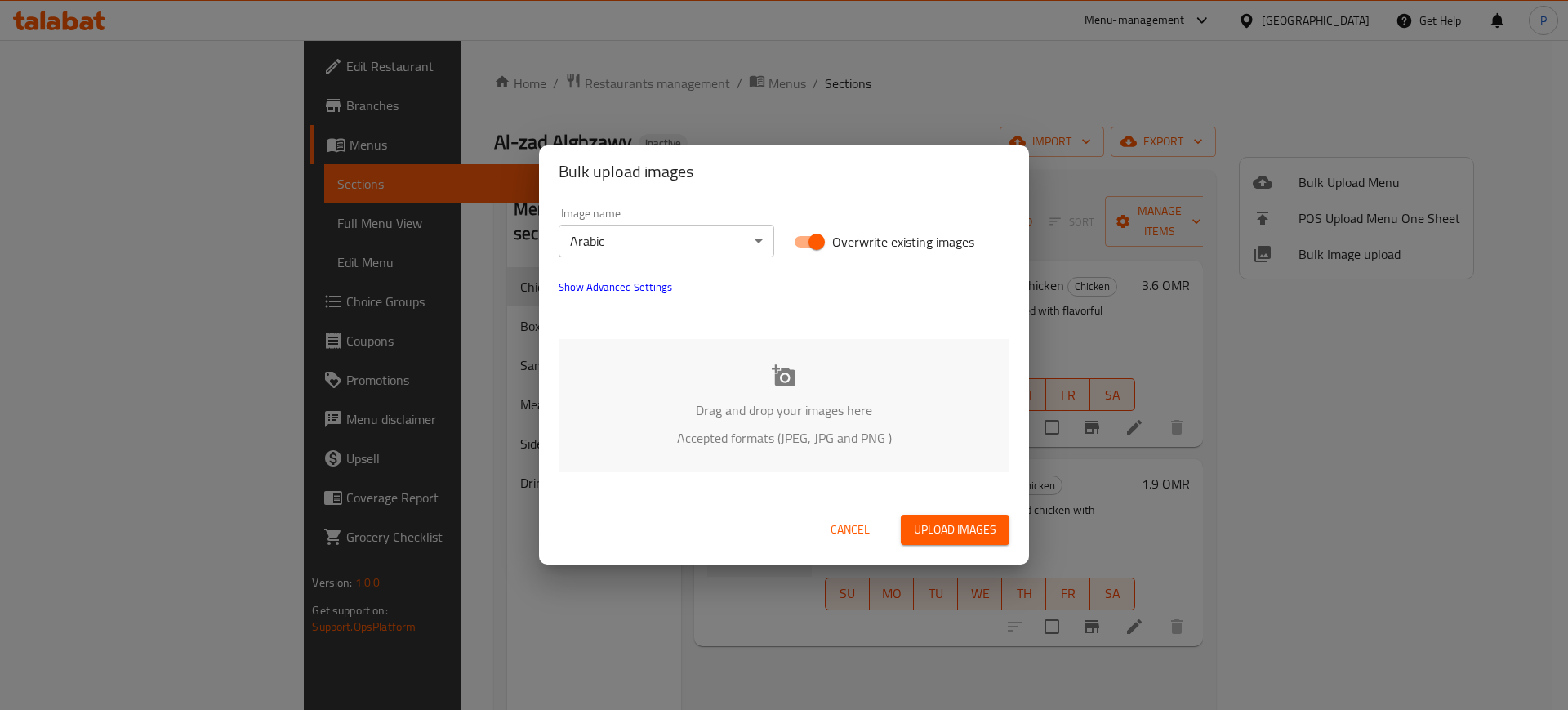
click at [821, 367] on div "Drag and drop your images here Accepted formats (JPEG, JPG and PNG )" at bounding box center [784, 405] width 451 height 133
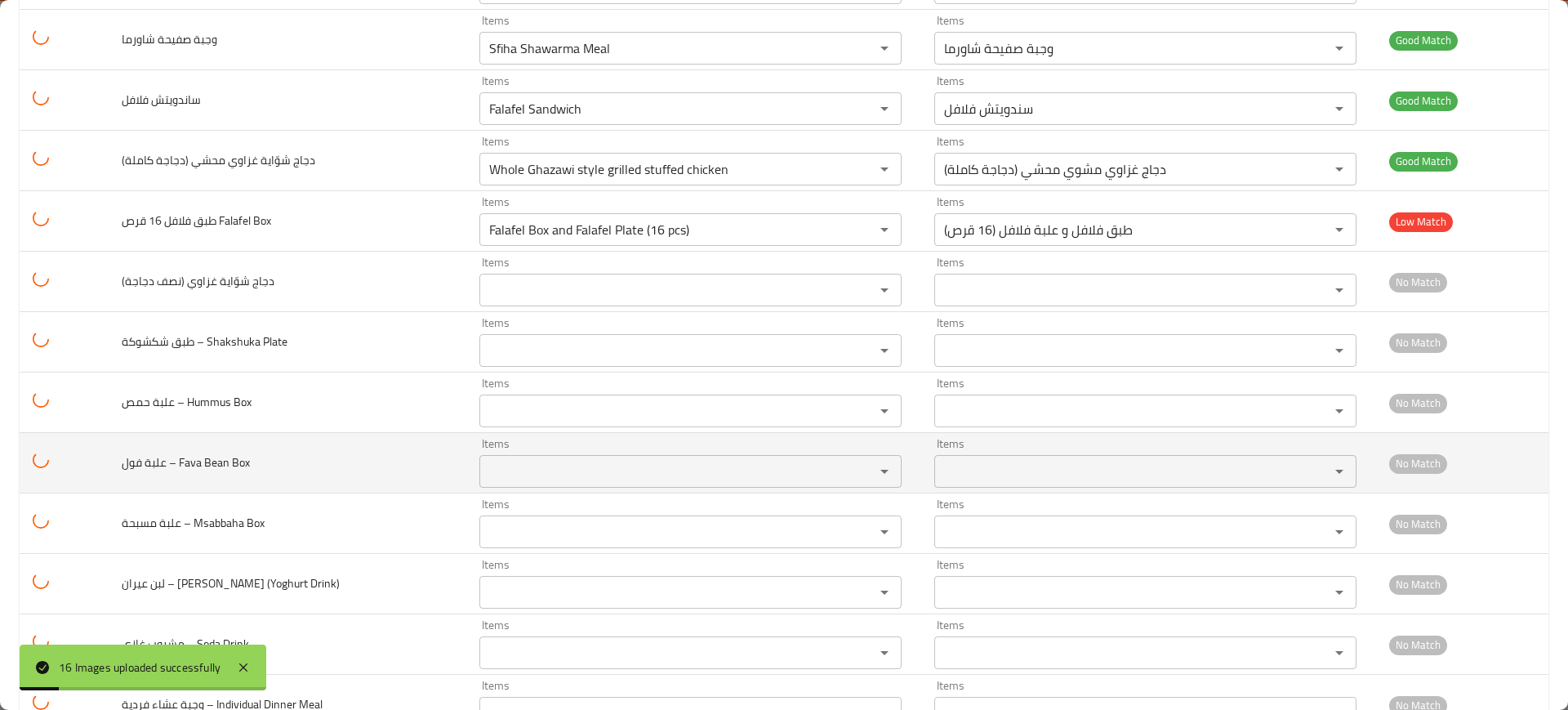
scroll to position [540, 0]
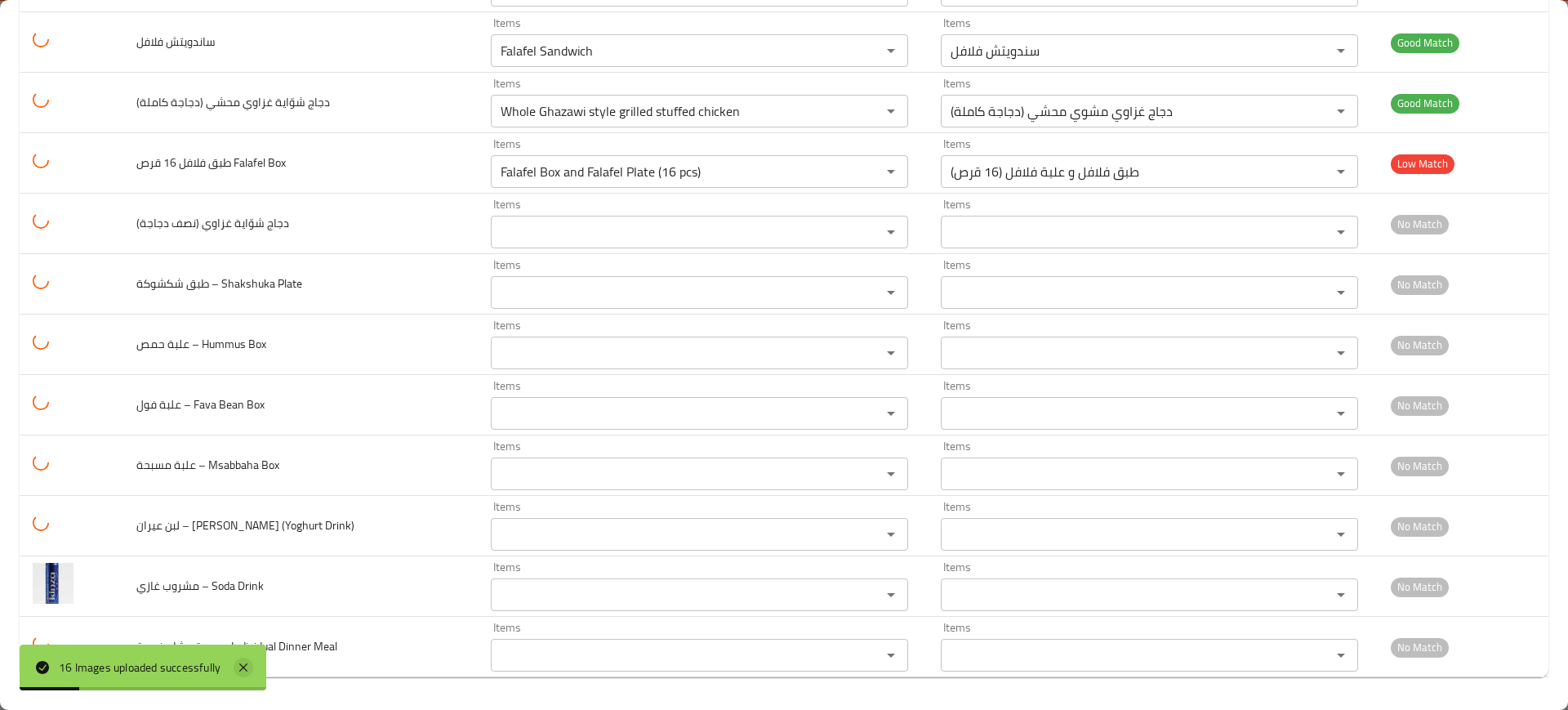
click at [242, 669] on icon at bounding box center [243, 667] width 8 height 8
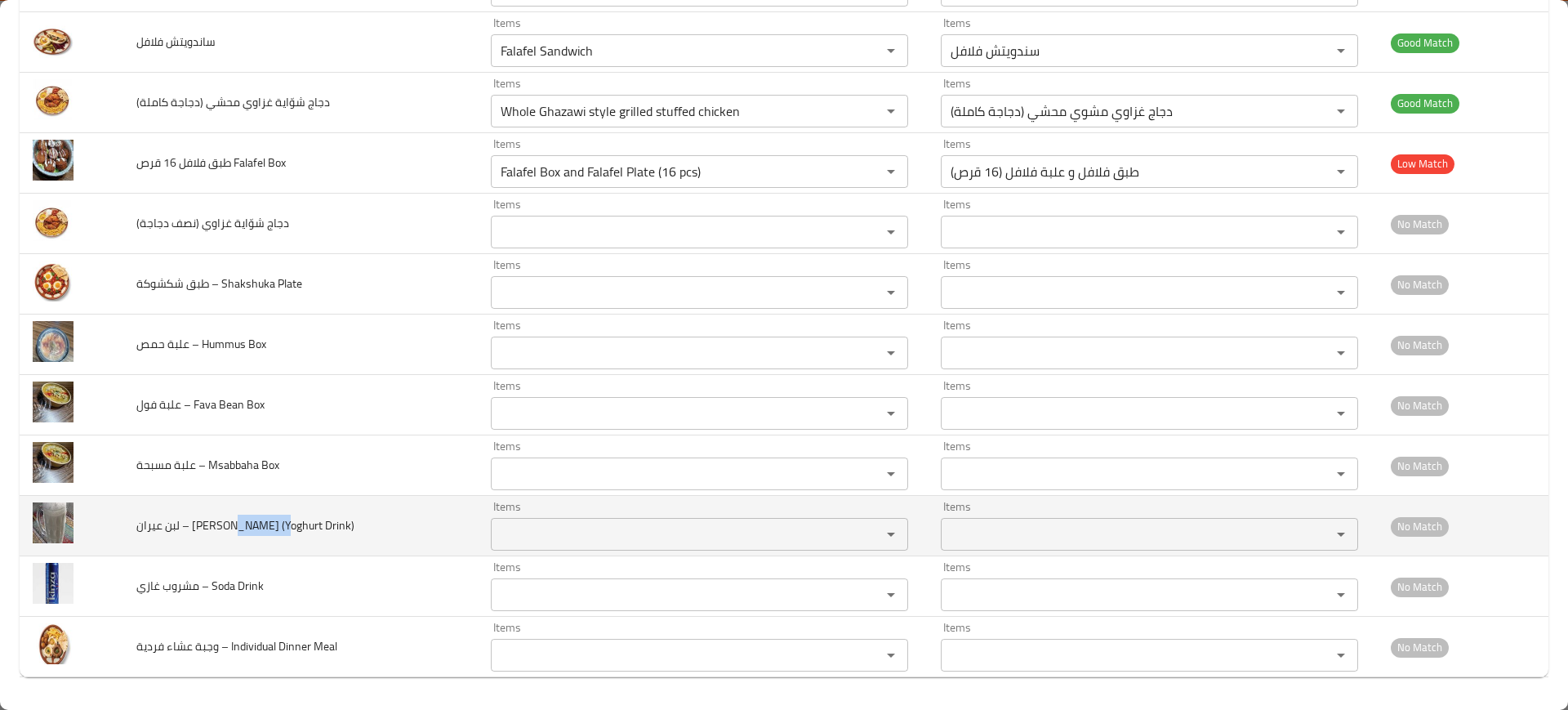
drag, startPoint x: 227, startPoint y: 526, endPoint x: 270, endPoint y: 539, distance: 44.9
click at [270, 539] on td "لبن عيران – Ayran (Yoghurt Drink)" at bounding box center [300, 526] width 354 height 61
click at [263, 520] on span "لبن عيران – Ayran (Yoghurt Drink)" at bounding box center [245, 526] width 218 height 22
drag, startPoint x: 285, startPoint y: 526, endPoint x: 239, endPoint y: 525, distance: 46.0
click at [239, 525] on span "لبن عيران – Ayran (Yoghurt Drink)" at bounding box center [245, 526] width 218 height 22
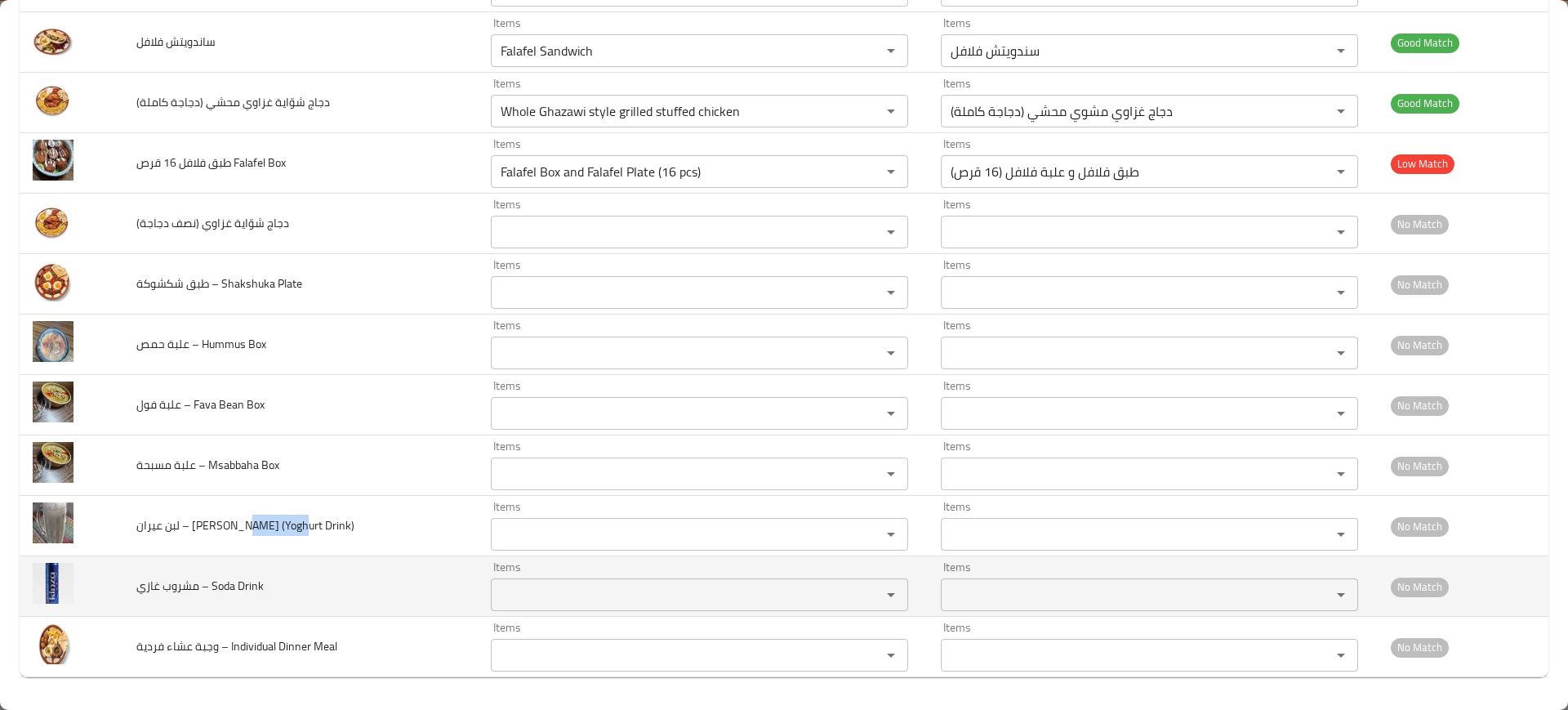
copy span "ghurt Drin"
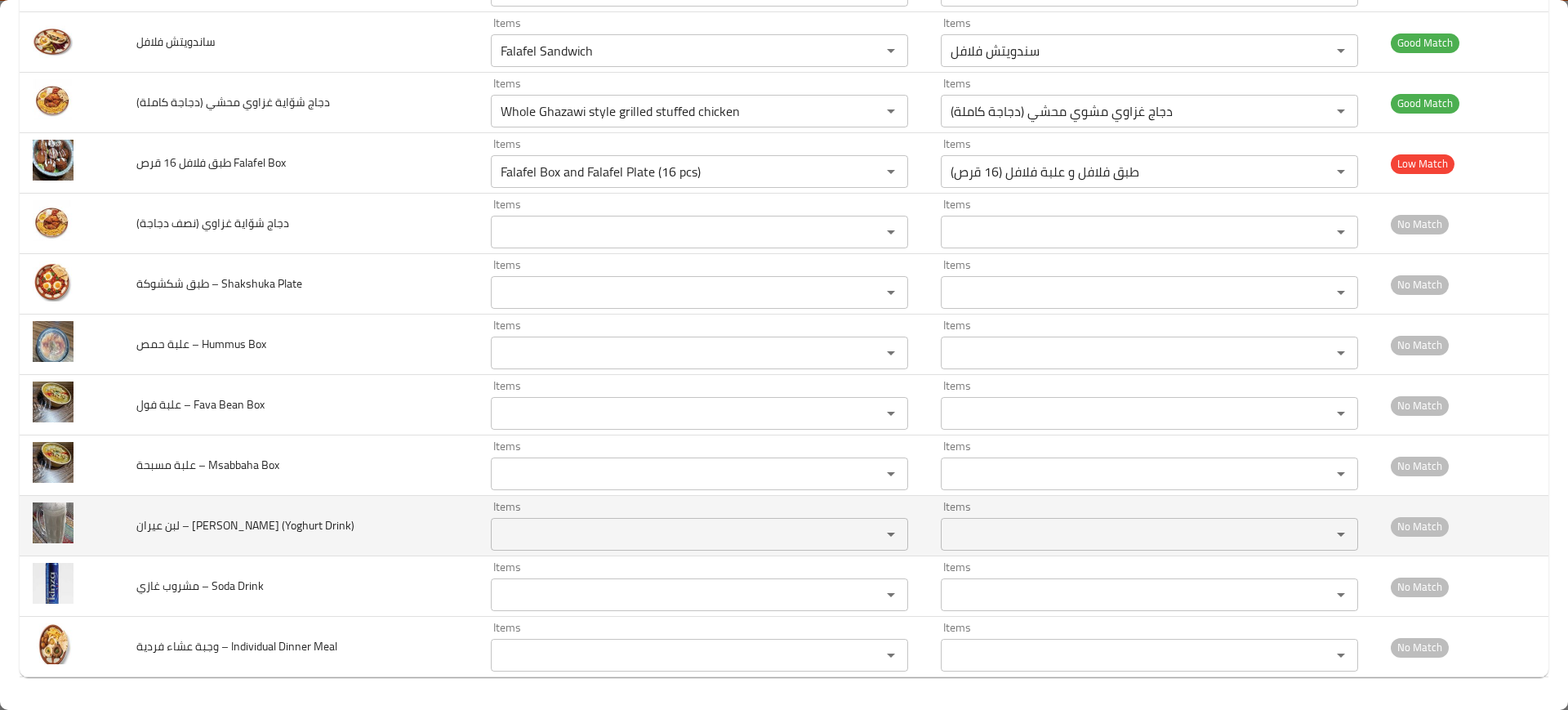
click at [545, 554] on td "Items Items" at bounding box center [703, 526] width 450 height 61
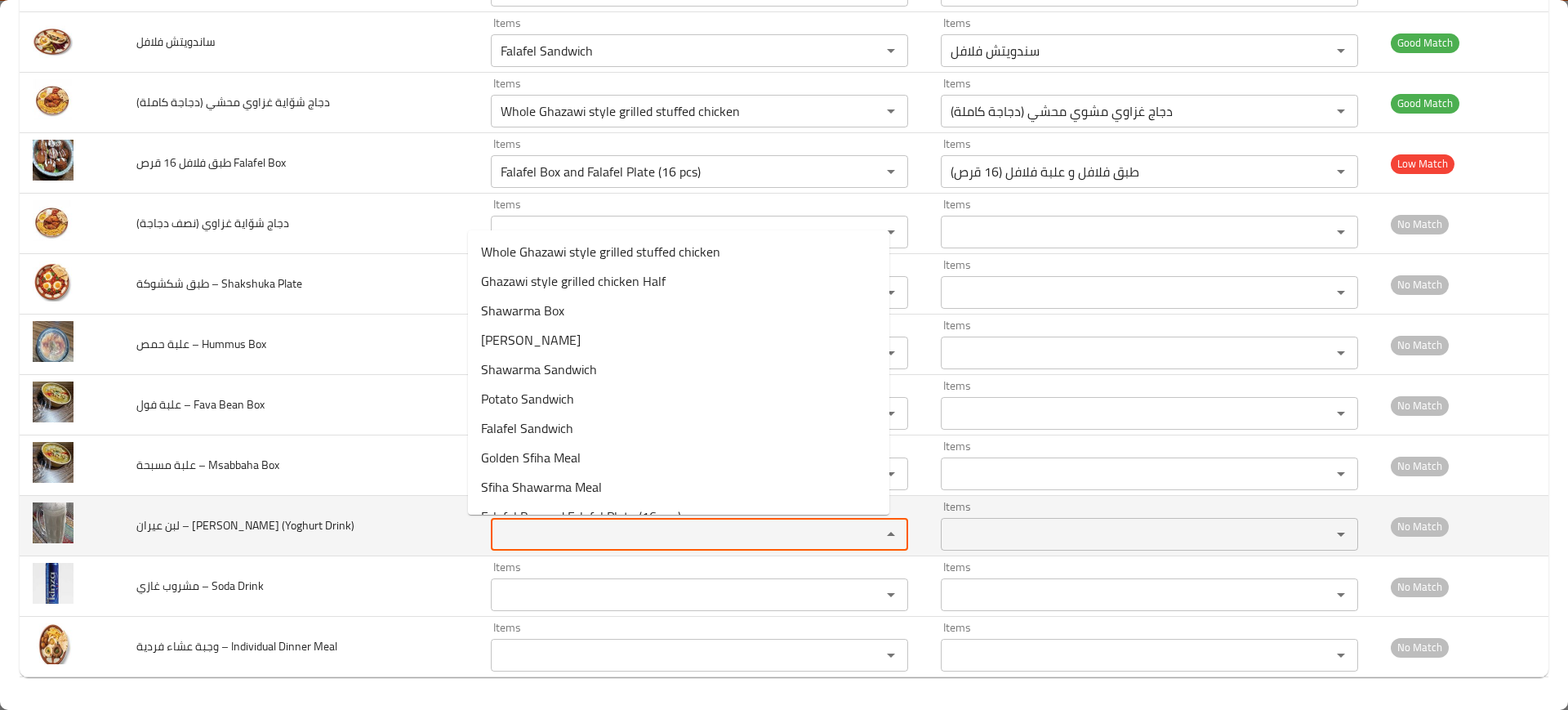
click at [545, 541] on Drink\) "Items" at bounding box center [674, 534] width 359 height 23
paste Drink\) "ghurt Drin"
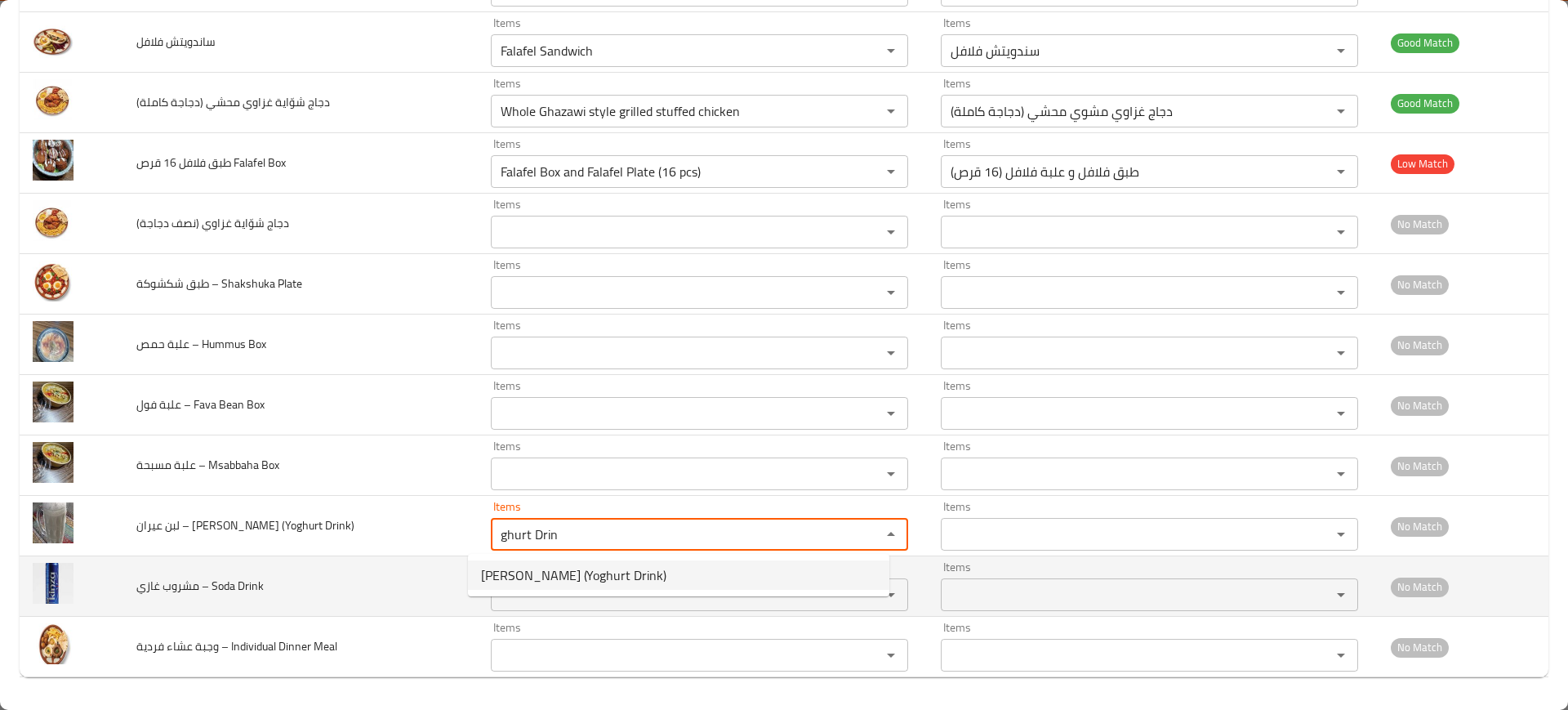
click at [510, 572] on span "Ayran (Yoghurt Drink)" at bounding box center [573, 575] width 185 height 20
type Drink\) "Ayran (Yoghurt Drink)"
type Drink\)-ar "لبن عيران (مشروب زبادى)"
type Drink\) "Ayran (Yoghurt Drink)"
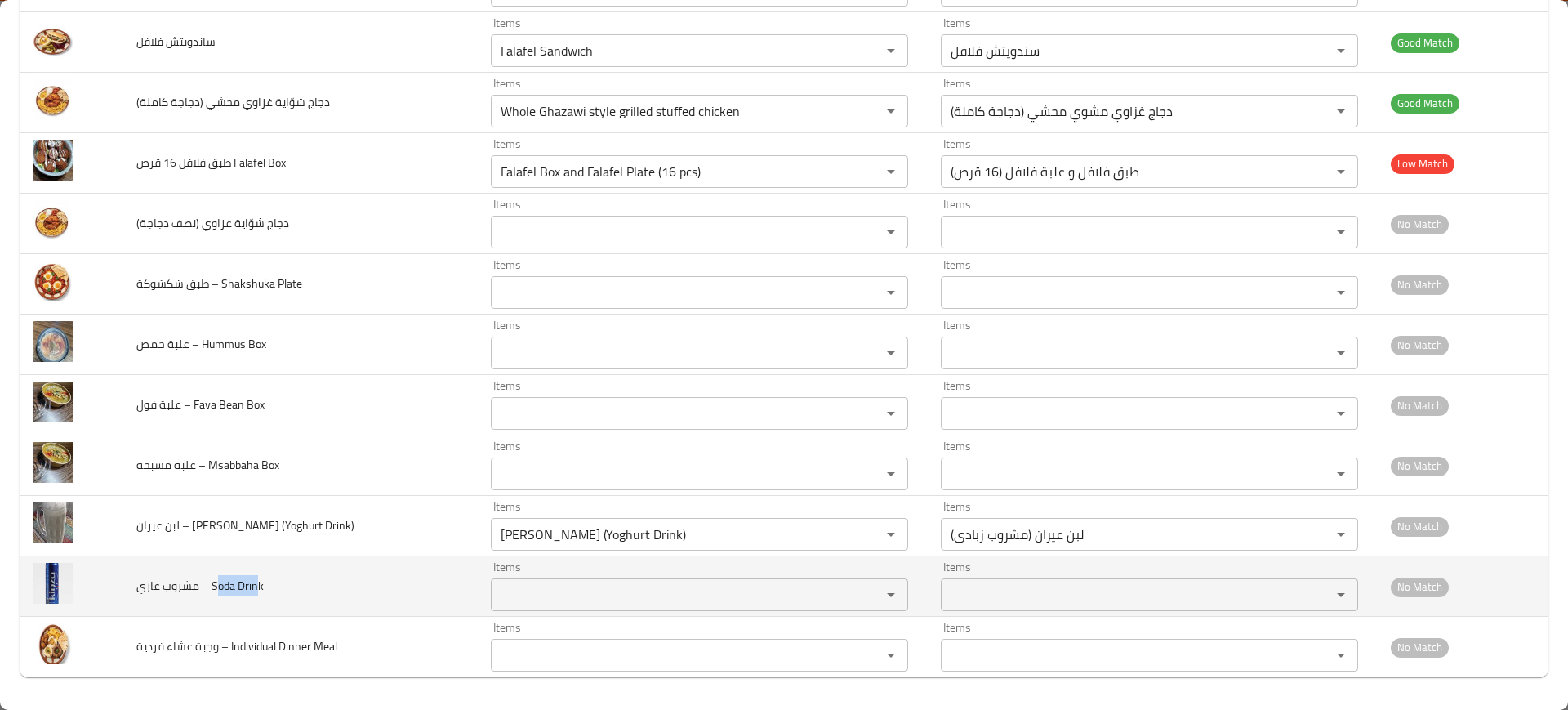
drag, startPoint x: 254, startPoint y: 585, endPoint x: 219, endPoint y: 583, distance: 35.1
click at [219, 583] on span "مشروب غازي – Soda Drink" at bounding box center [200, 586] width 127 height 22
copy span "oda Drin"
click at [548, 586] on Drink "Items" at bounding box center [674, 594] width 359 height 23
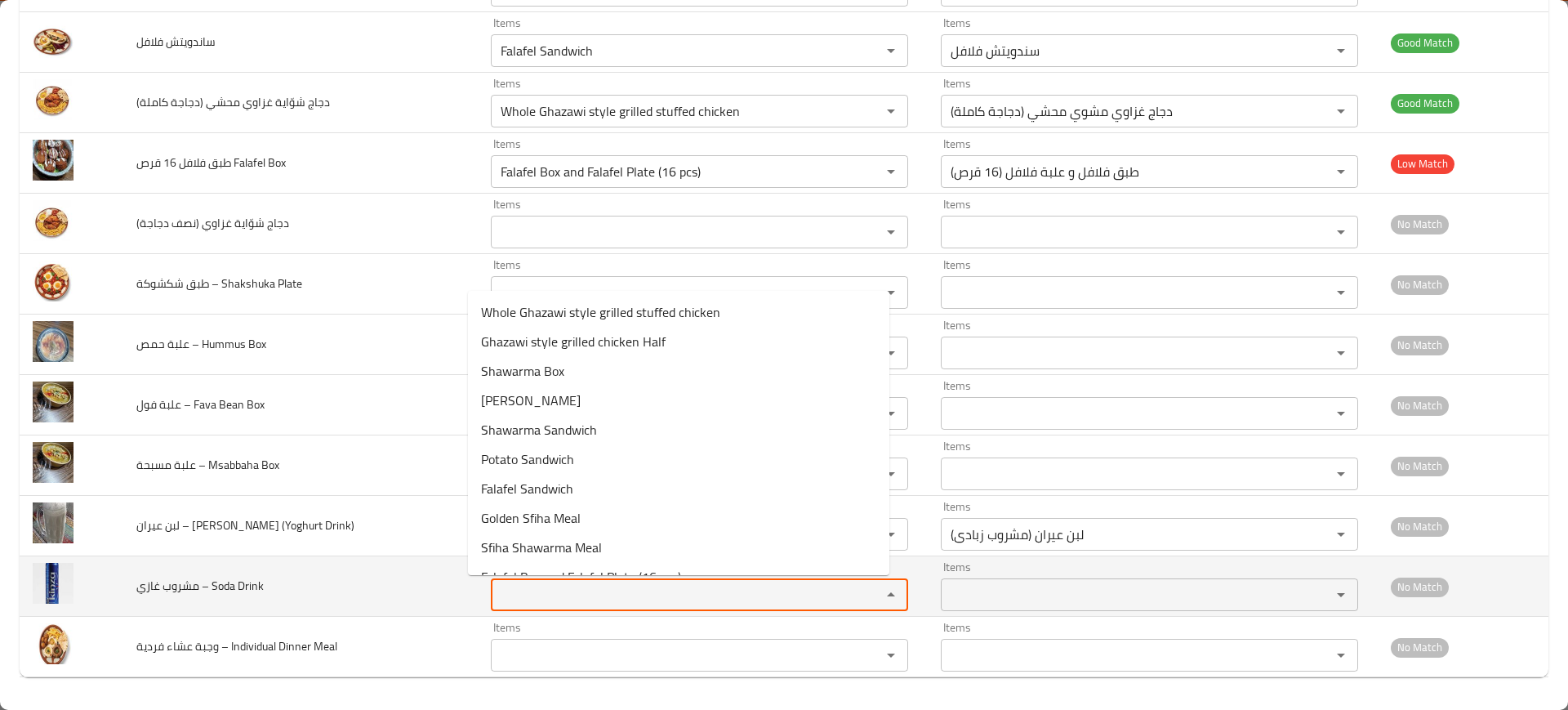
paste Drink "oda Drin"
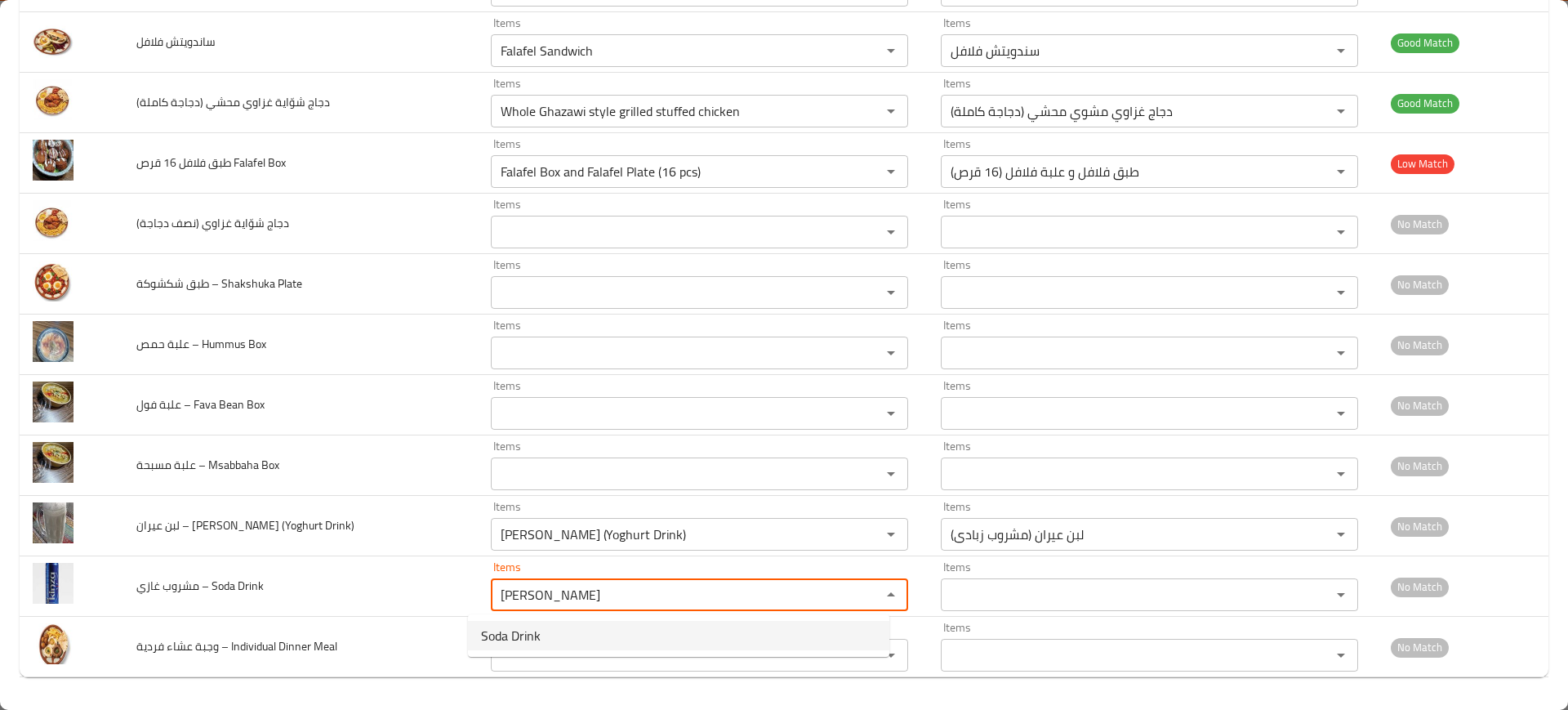
click at [538, 629] on span "Soda Drink" at bounding box center [510, 636] width 60 height 20
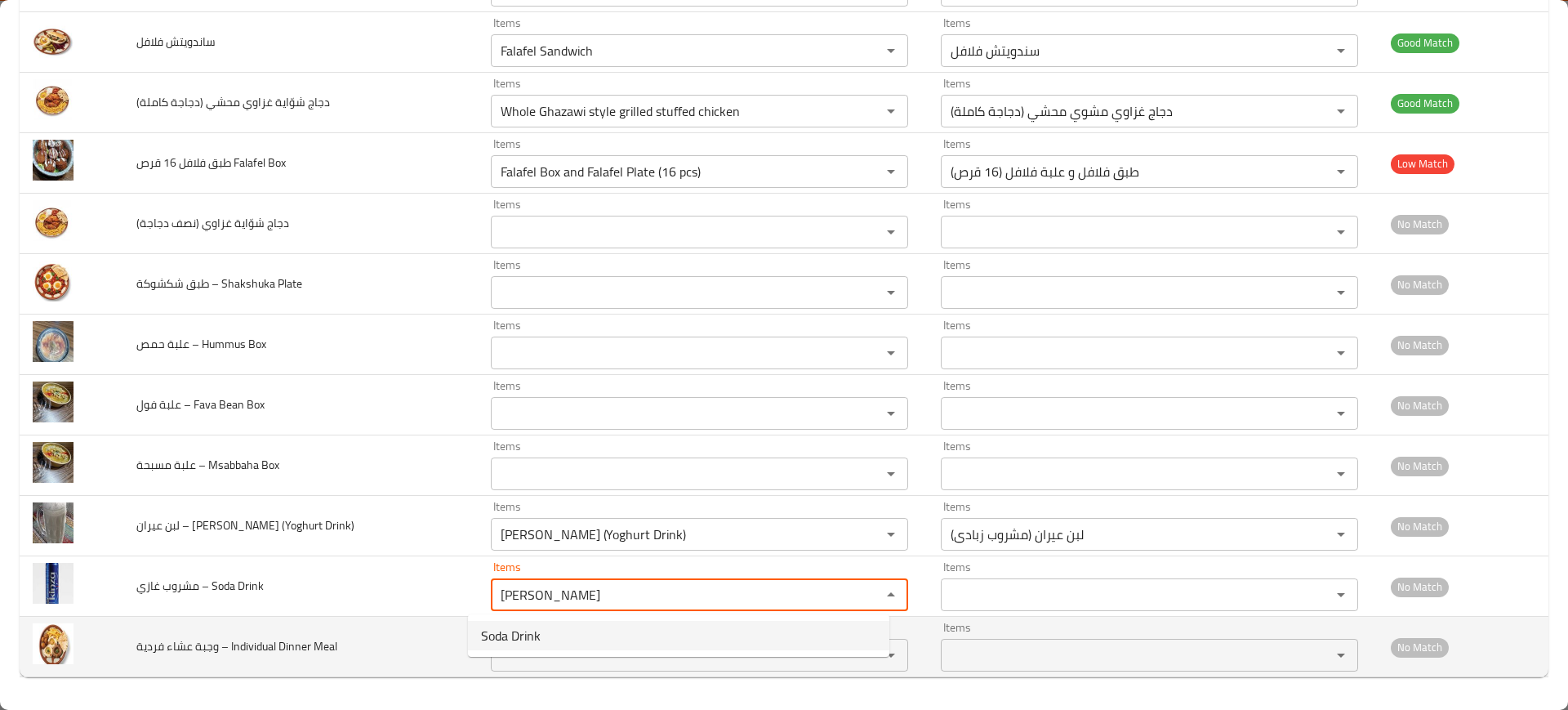
type Drink "Soda Drink"
type Drink-ar "مشروب غازي"
type Drink "Soda Drink"
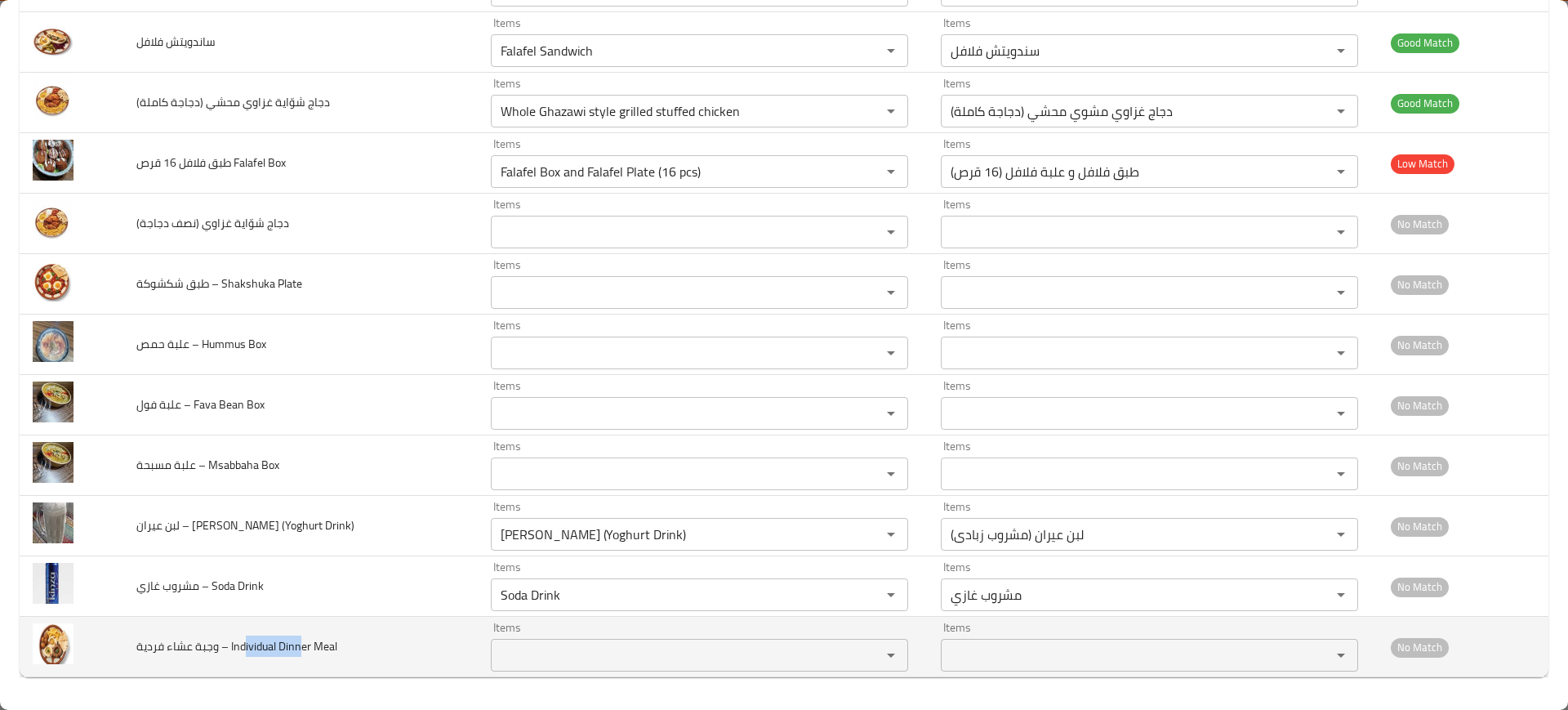
drag, startPoint x: 303, startPoint y: 643, endPoint x: 245, endPoint y: 653, distance: 58.9
click at [245, 653] on span "وجبة عشاء فردية – Individual Dinner Meal" at bounding box center [236, 646] width 201 height 22
copy span "ividual Dinn"
click at [542, 658] on Meal "Items" at bounding box center [674, 654] width 359 height 23
paste Meal "ividual Dinn"
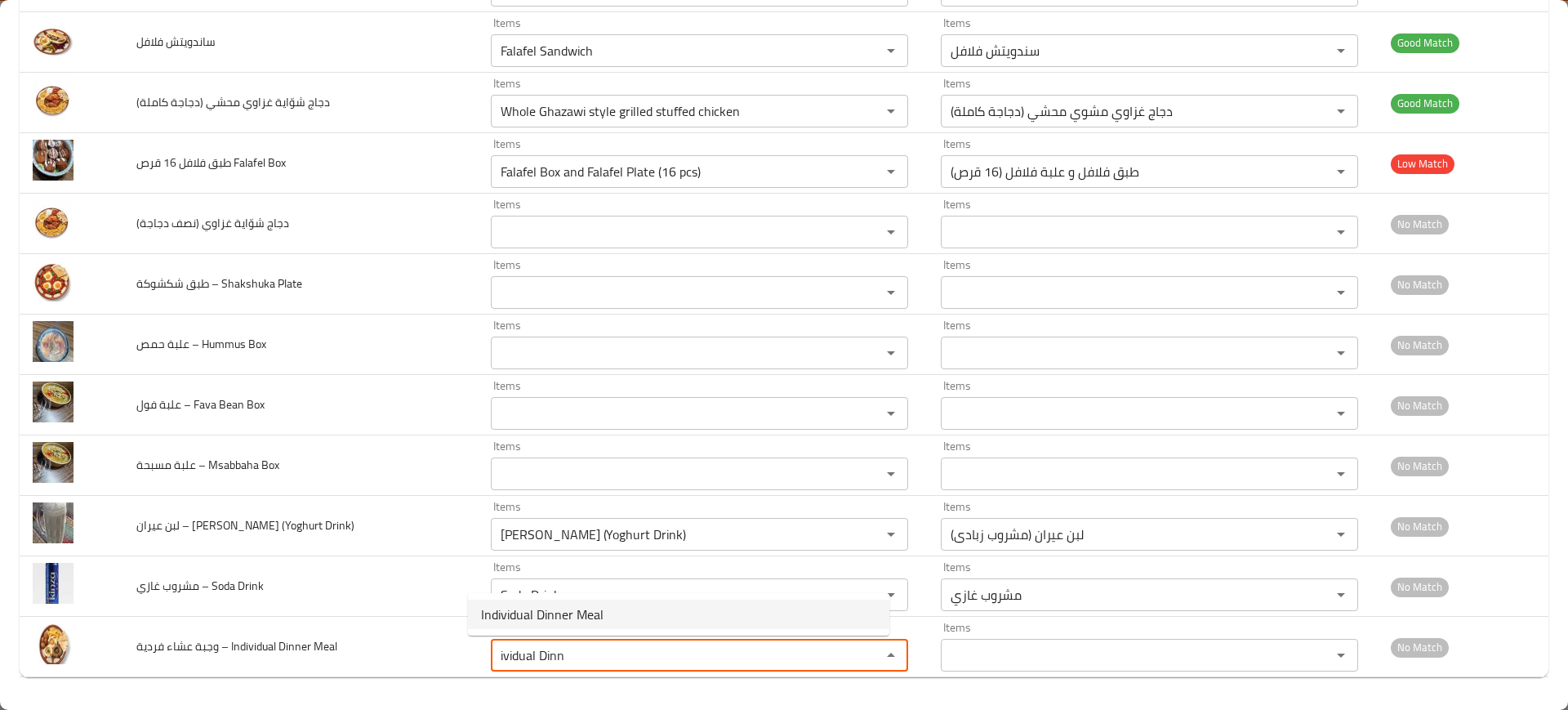
click at [542, 614] on span "Individual Dinner Meal" at bounding box center [541, 614] width 122 height 20
type Meal "Individual Dinner Meal"
type Meal-ar "وجبة عشاء فردية"
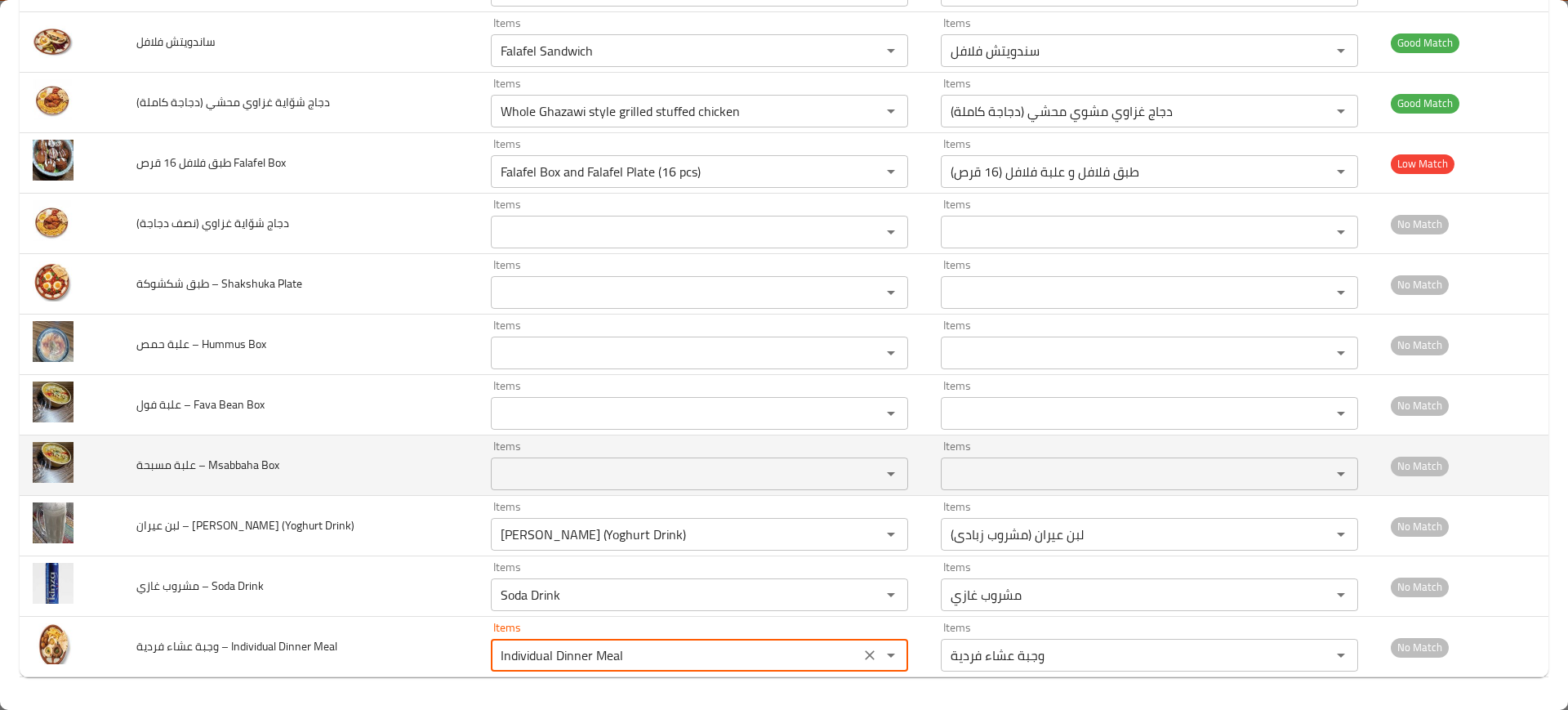
type Meal "Individual Dinner Meal"
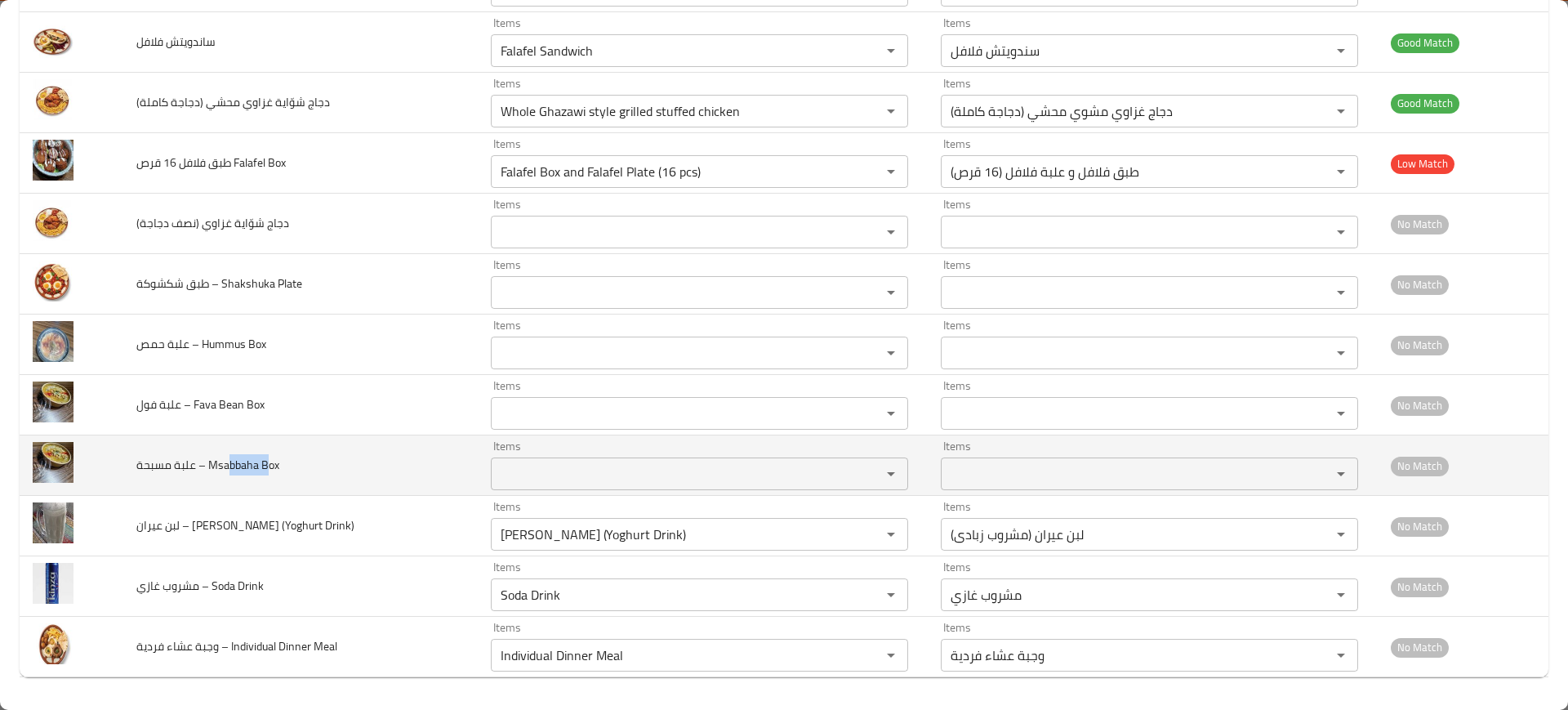
drag, startPoint x: 268, startPoint y: 455, endPoint x: 227, endPoint y: 464, distance: 42.0
click at [227, 464] on span "علبة مسبحة – Msabbaha Box" at bounding box center [208, 465] width 143 height 22
copy span "bbaha B"
click at [511, 474] on Box "Items" at bounding box center [674, 473] width 359 height 23
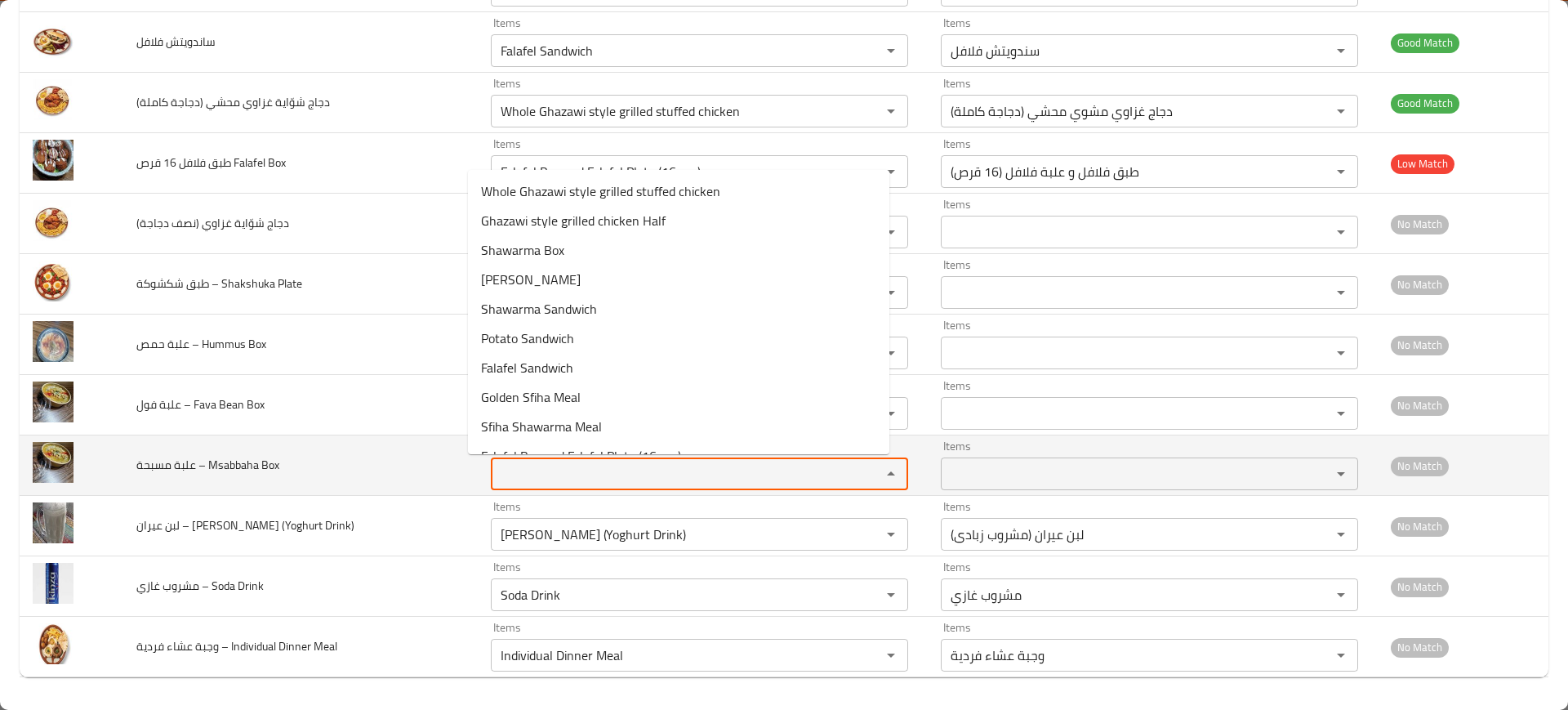
paste Box "bbaha B"
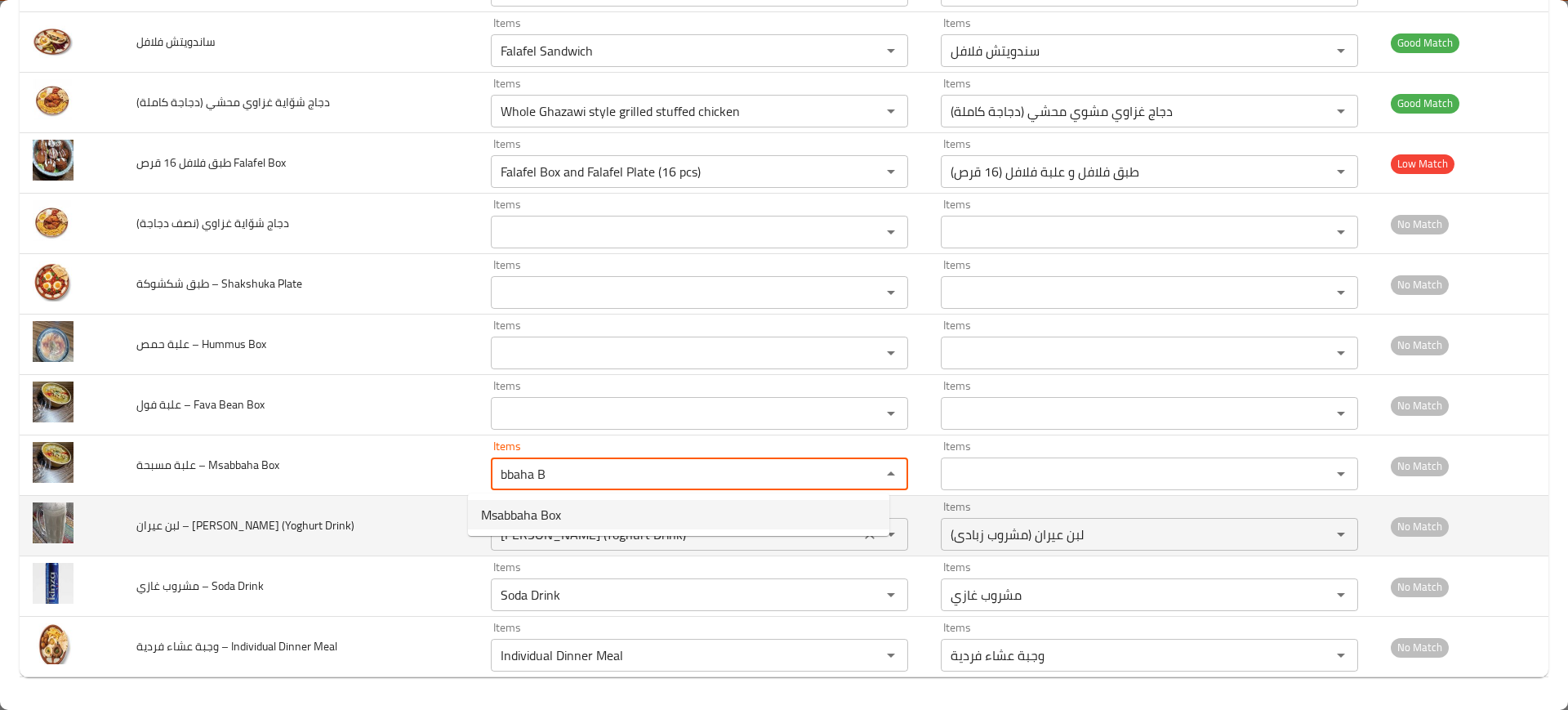
click at [526, 508] on span "Msabbaha Box" at bounding box center [521, 515] width 80 height 20
type Box "Msabbaha Box"
type Box-ar "علبة مسبحة"
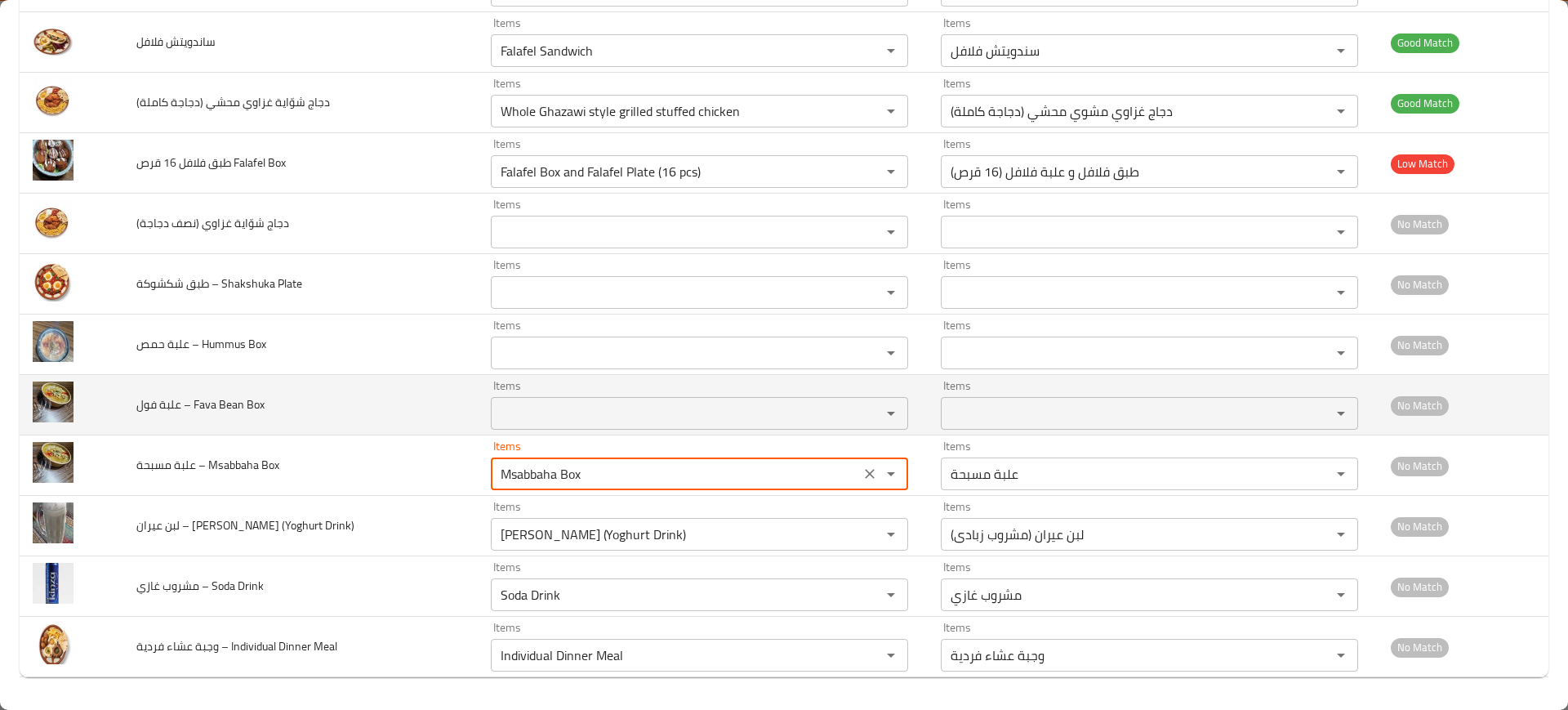
type Box "Msabbaha Box"
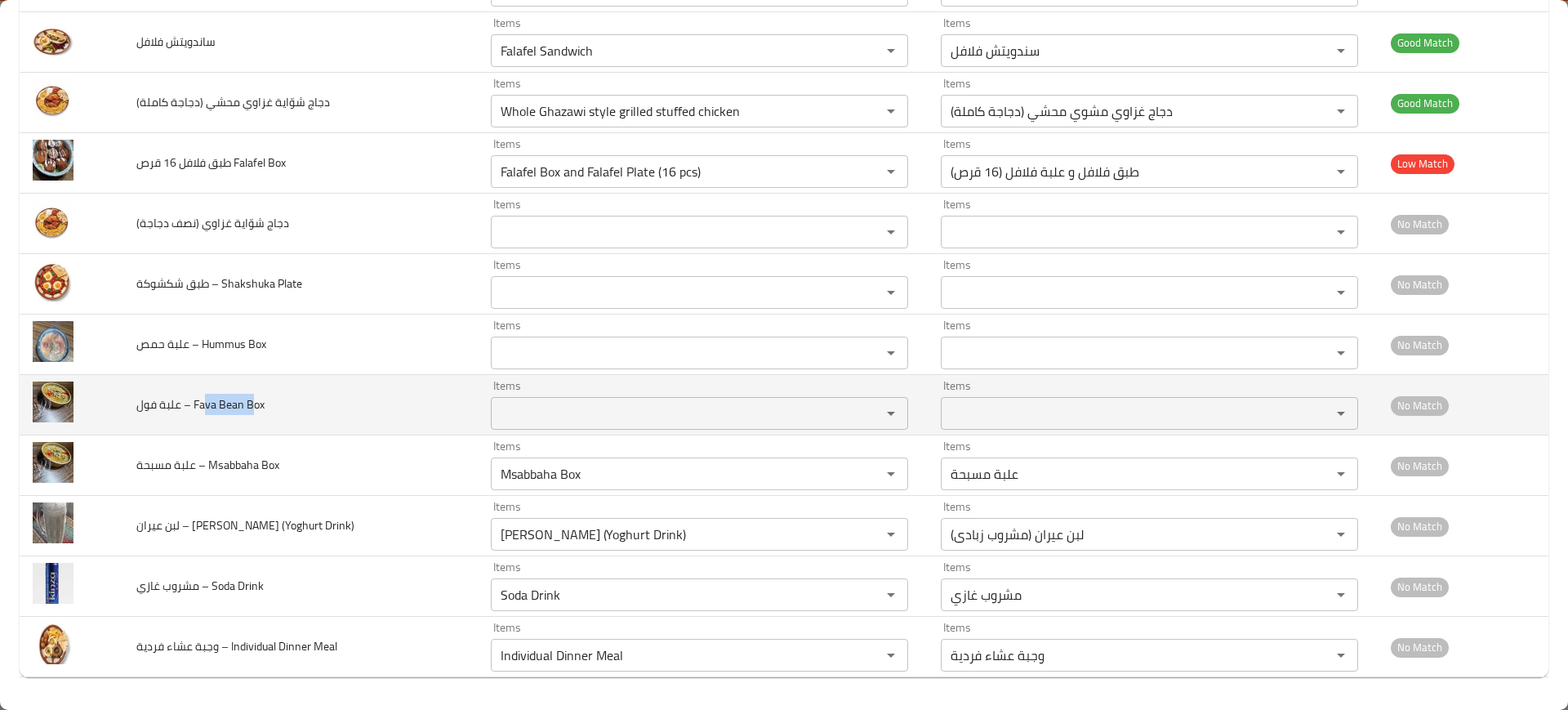
drag, startPoint x: 254, startPoint y: 397, endPoint x: 204, endPoint y: 410, distance: 51.7
click at [204, 410] on span "علبة فول – Fava Bean Box" at bounding box center [200, 404] width 128 height 22
copy span "va Bean B"
click at [495, 422] on Box "Items" at bounding box center [674, 412] width 359 height 23
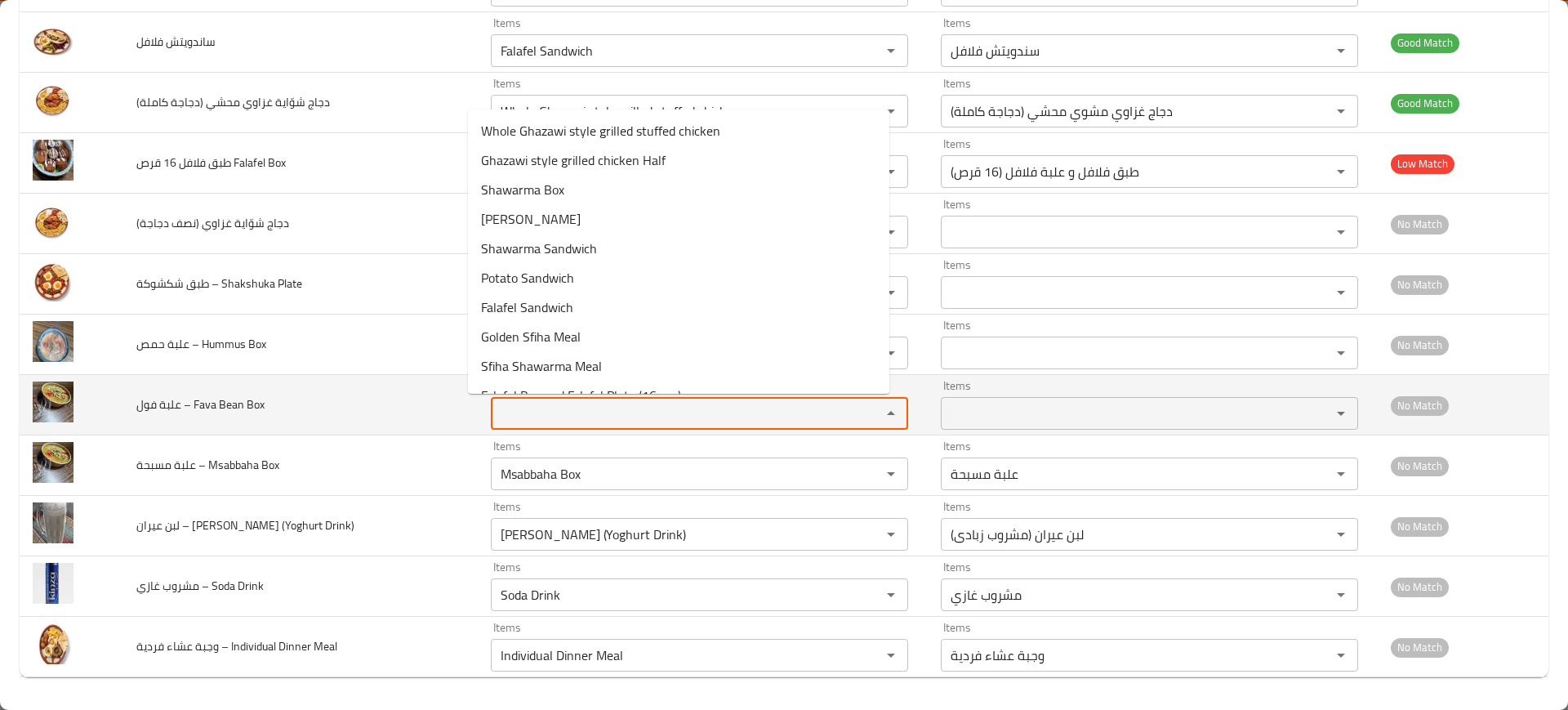
paste Box "va Bean B"
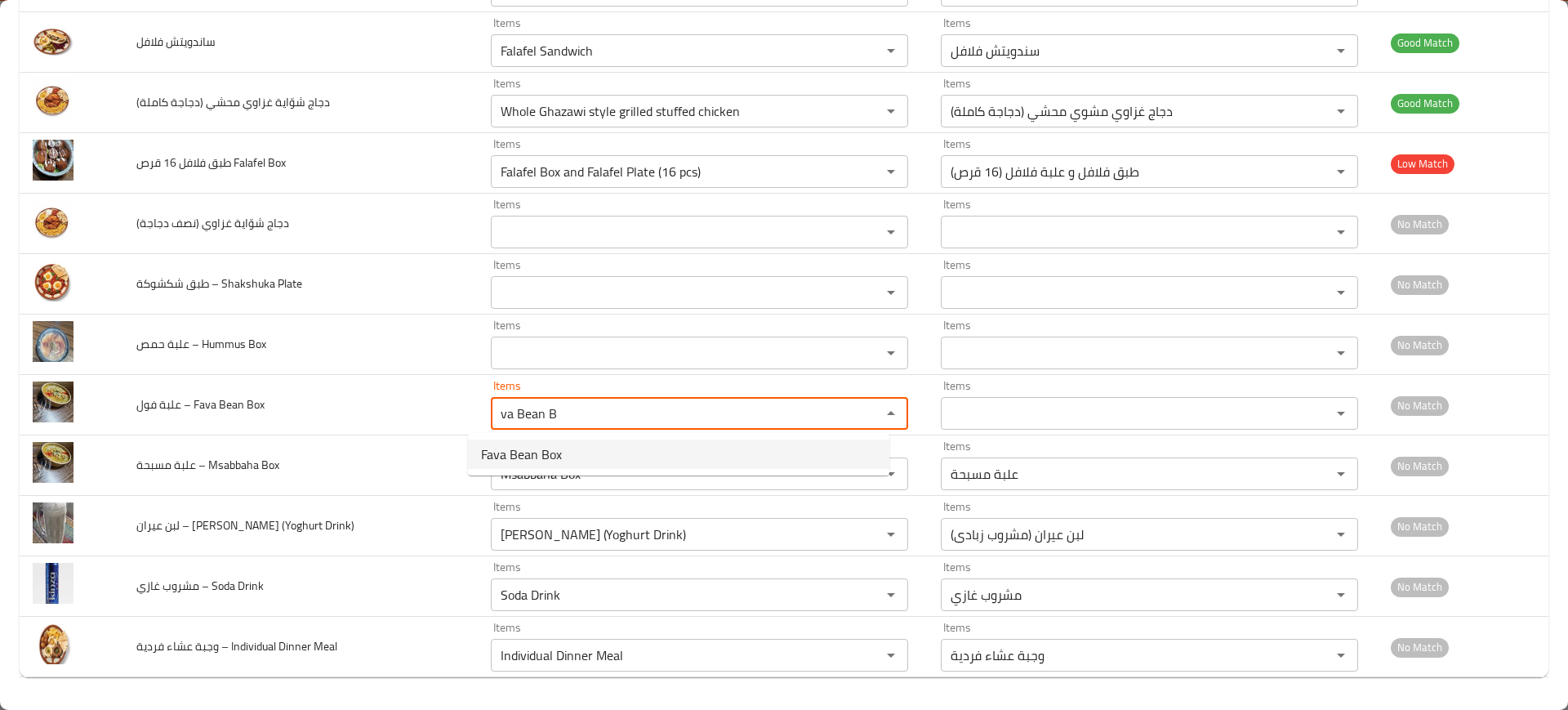
click at [502, 448] on span "Fava Bean Box" at bounding box center [521, 454] width 81 height 20
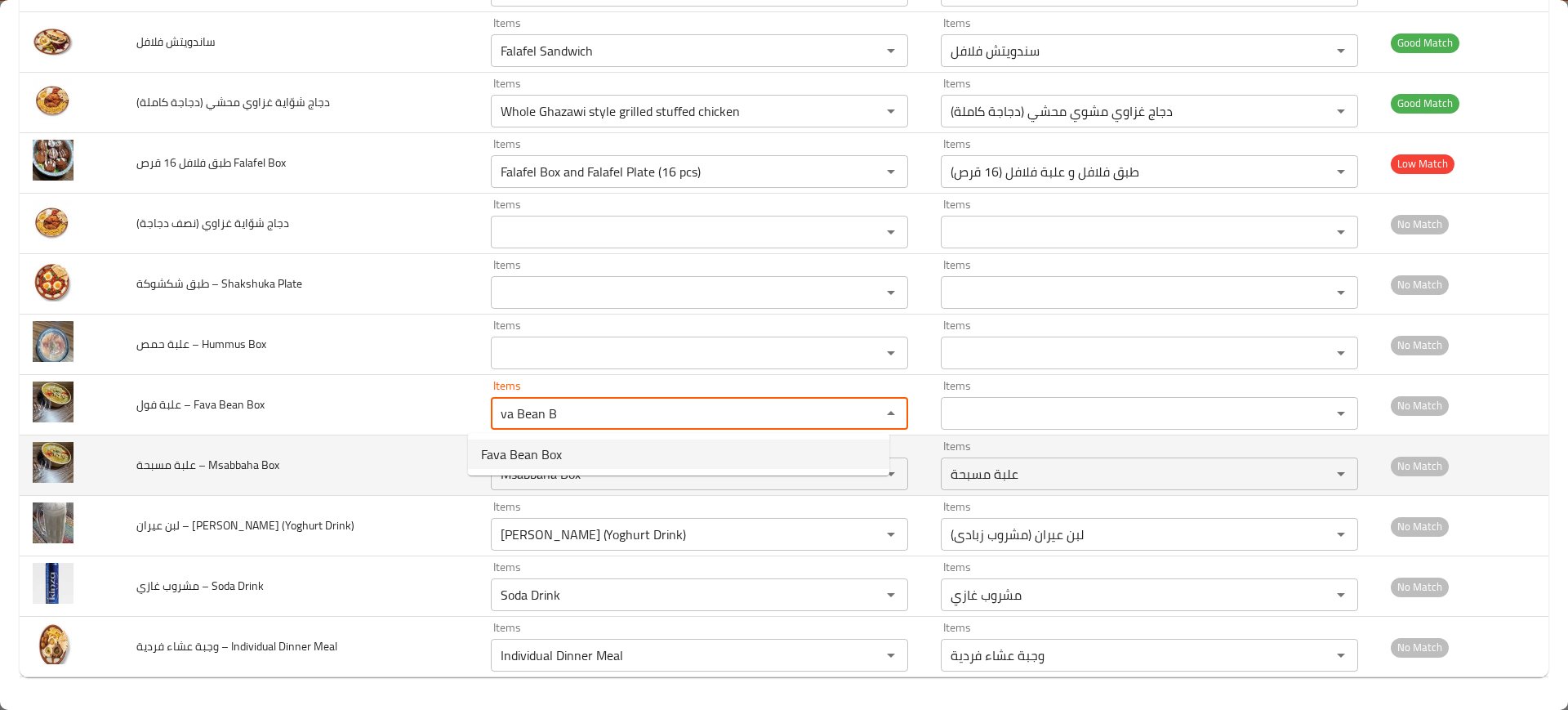
type Box "Fava Bean Box"
type Box-ar "علبة فول"
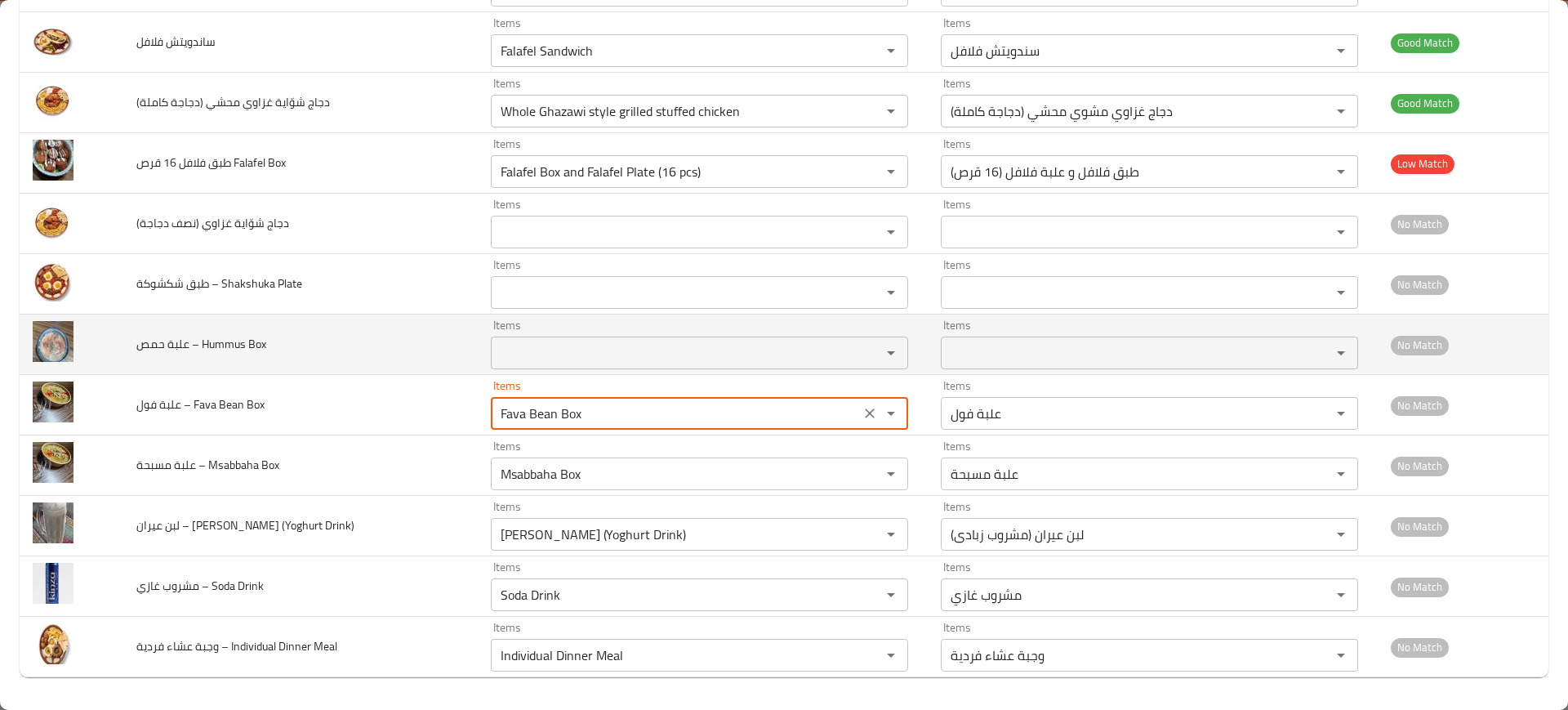
type Box "Fava Bean Box"
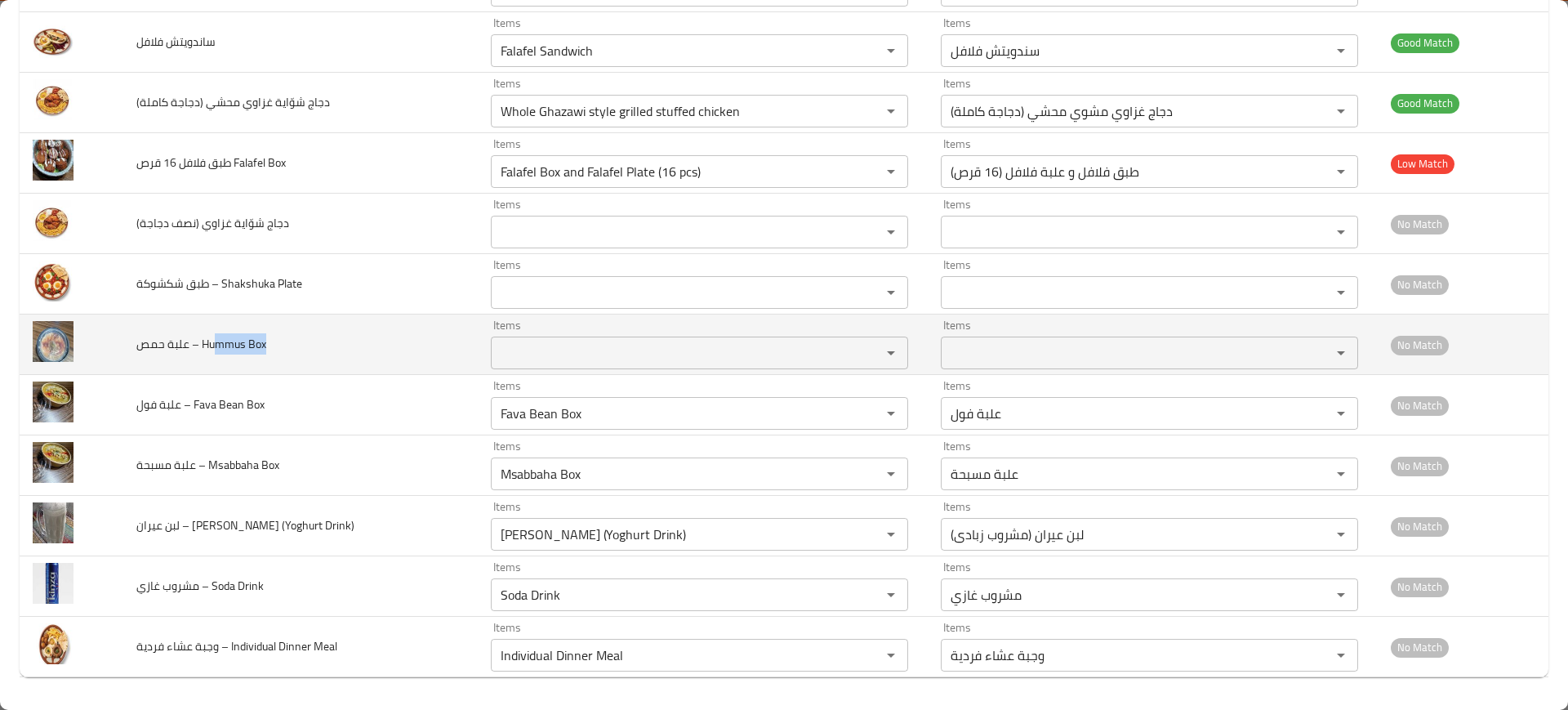
drag, startPoint x: 265, startPoint y: 352, endPoint x: 214, endPoint y: 350, distance: 51.0
click at [214, 350] on td "علبة حمص – Hummus Box" at bounding box center [300, 345] width 354 height 61
copy span "mmus Box"
click at [560, 333] on div "Items Items" at bounding box center [699, 344] width 417 height 50
paste Box "mmus Box"
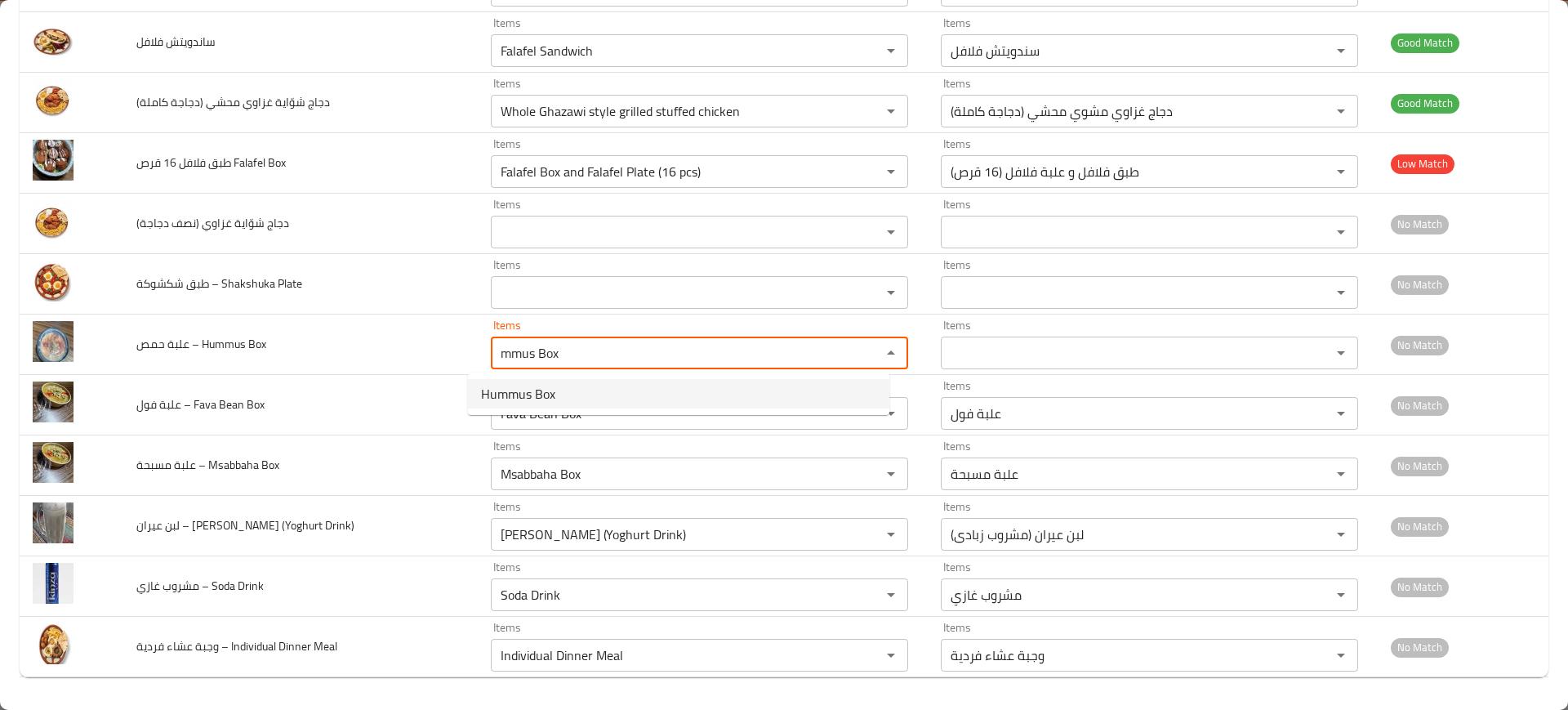
click at [539, 387] on span "Hummus Box" at bounding box center [518, 394] width 74 height 20
type Box "Hummus Box"
type Box-ar "علبة حمص"
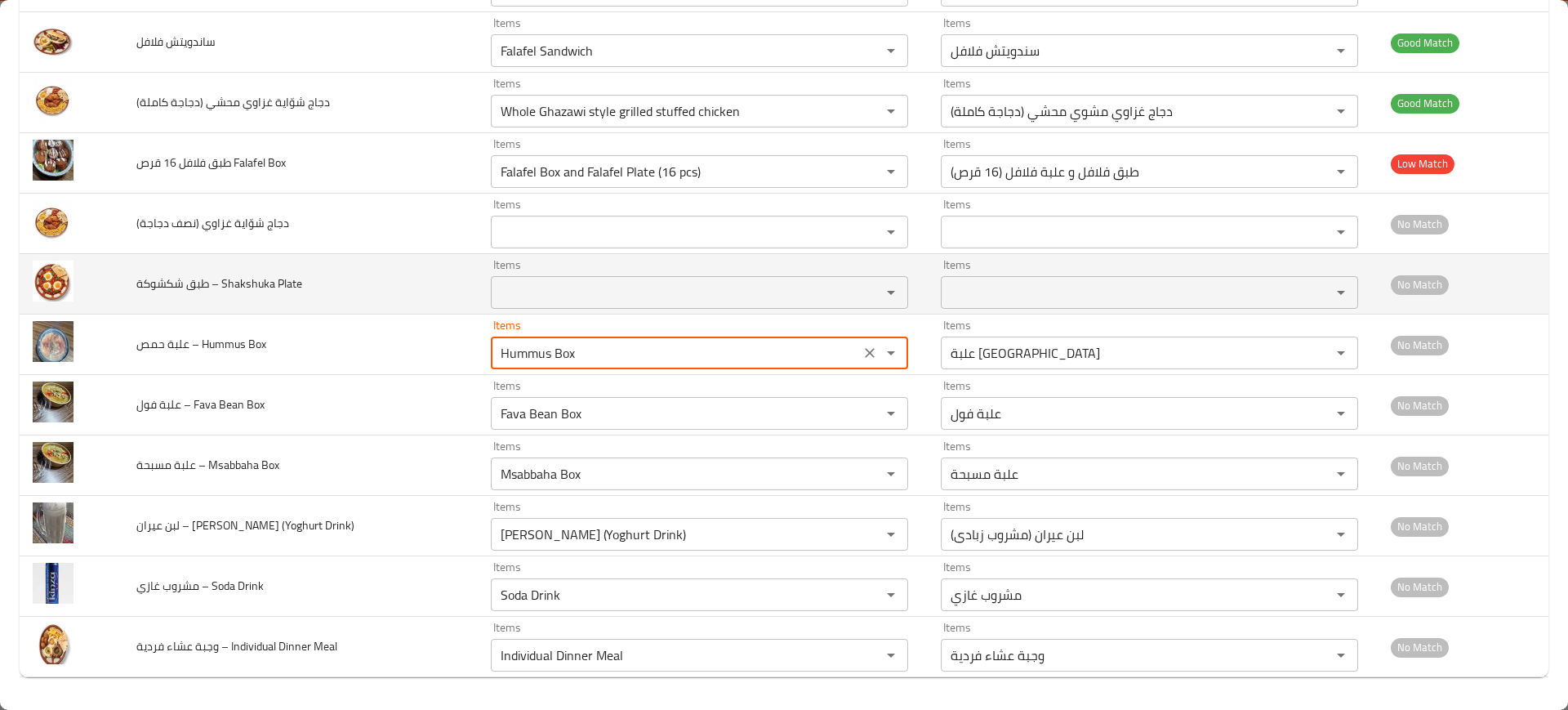
type Box "Hummus Box"
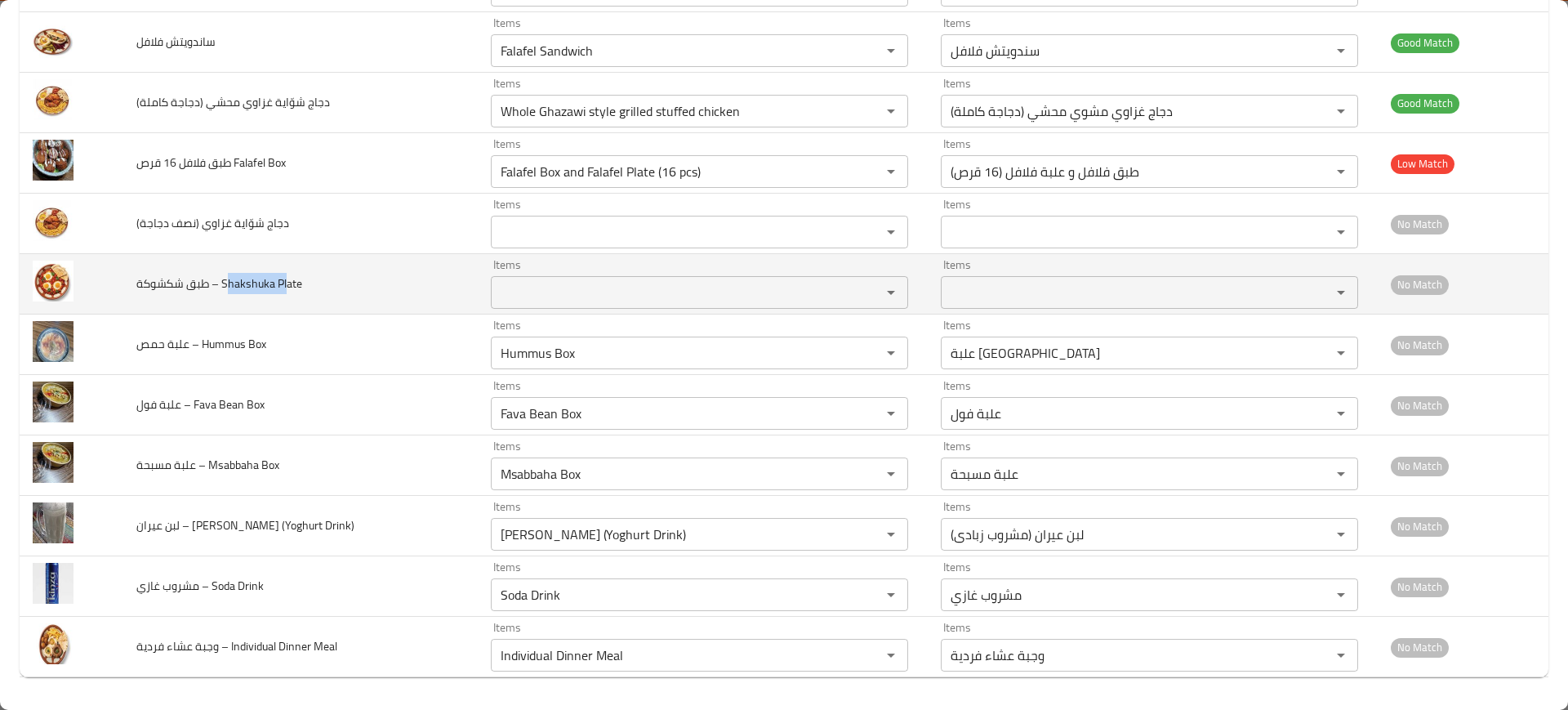
drag, startPoint x: 270, startPoint y: 288, endPoint x: 229, endPoint y: 292, distance: 41.2
click at [229, 292] on span "طبق شكشوكة – Shakshuka Plate" at bounding box center [218, 284] width 165 height 22
copy span "hakshuka Pl"
click at [533, 298] on Plate "Items" at bounding box center [674, 292] width 359 height 23
paste Plate "hakshuka Pl"
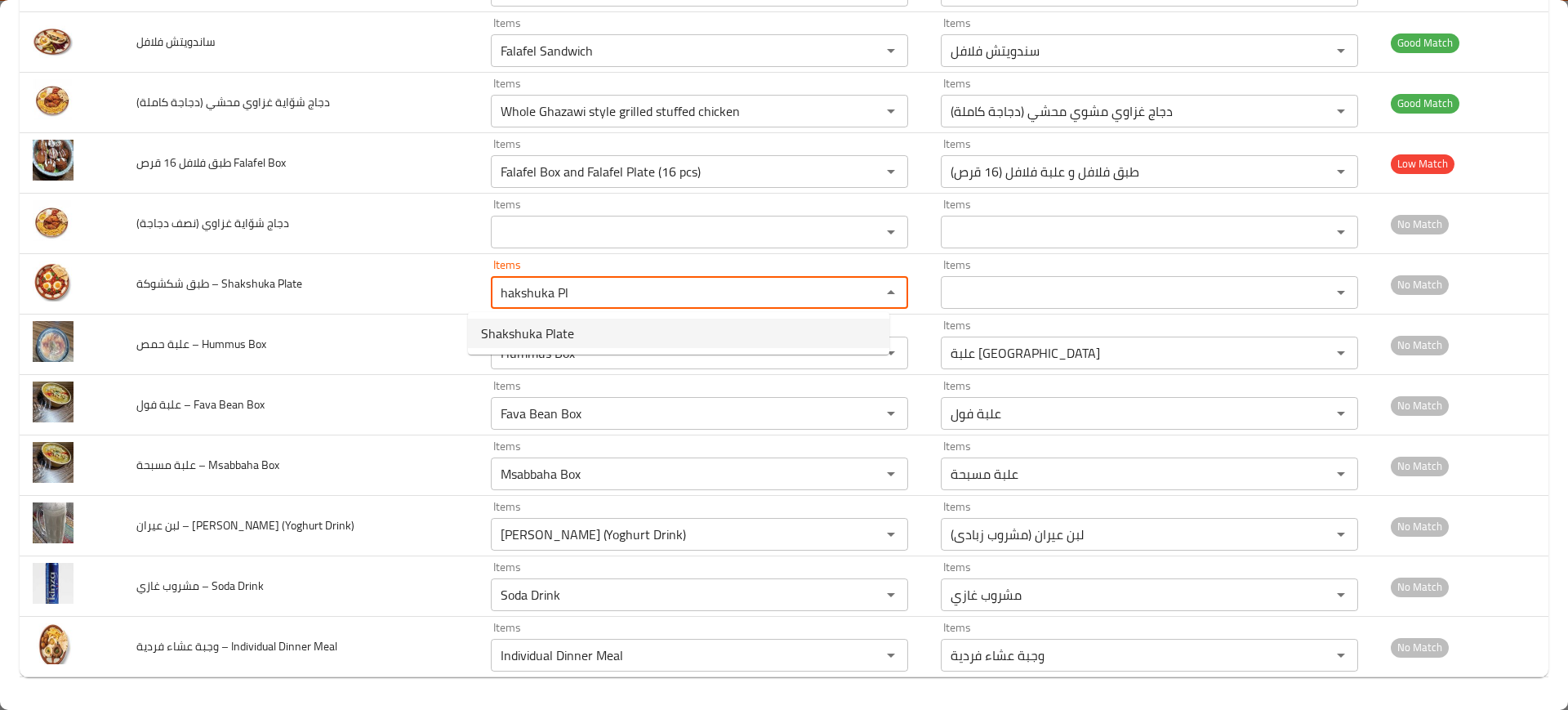
click at [534, 327] on span "Shakshuka Plate" at bounding box center [527, 333] width 93 height 20
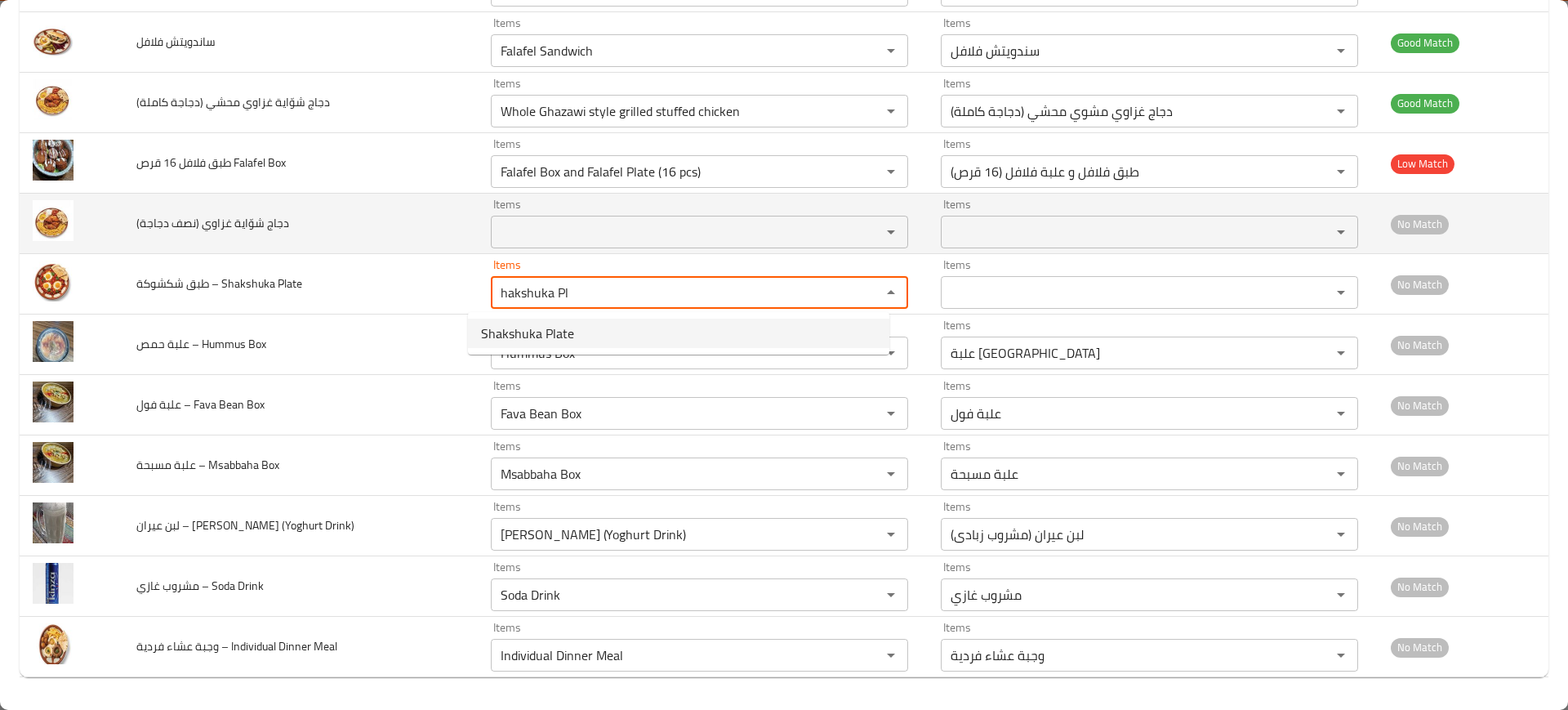
type Plate "Shakshuka Plate"
type Plate-ar "طبق شكشوكة"
type Plate "Shakshuka Plate"
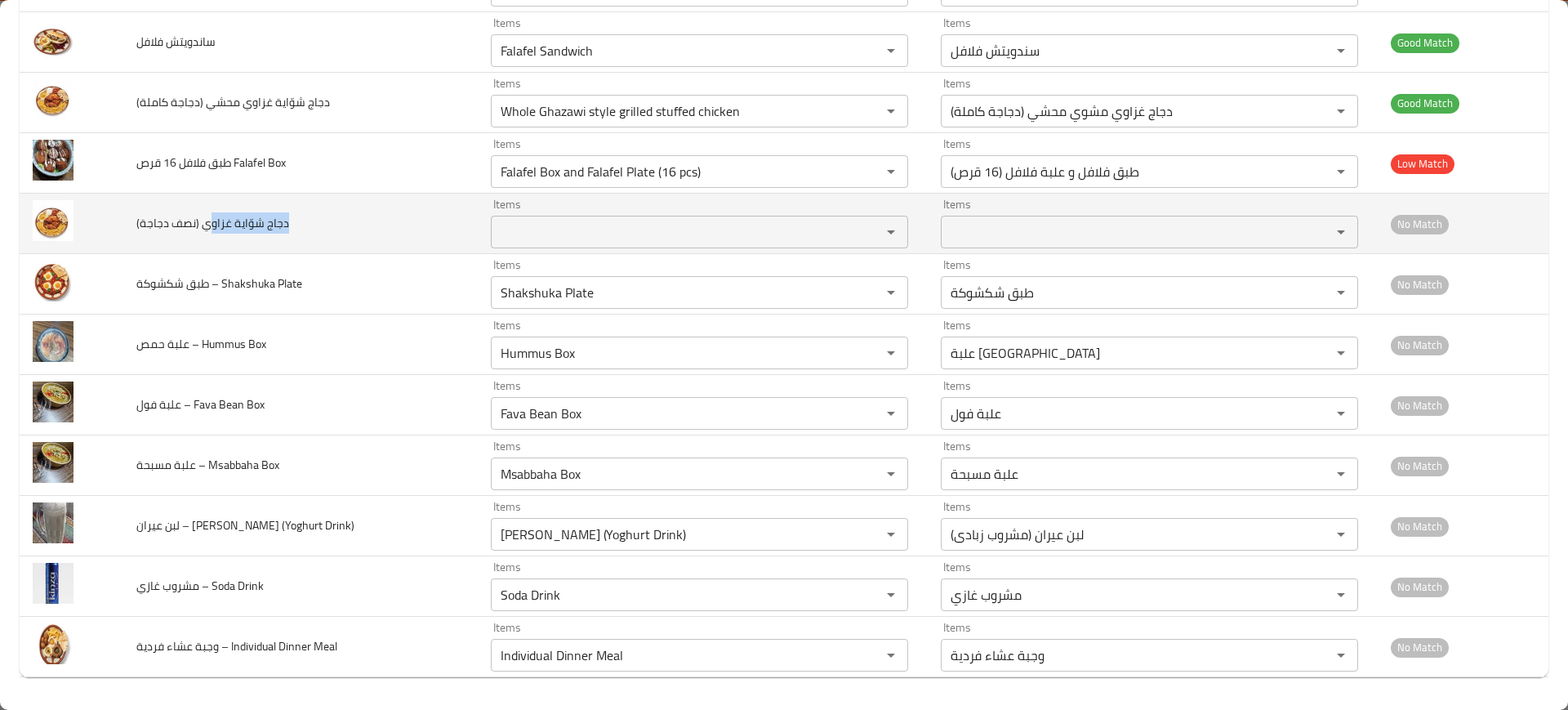
drag, startPoint x: 290, startPoint y: 224, endPoint x: 208, endPoint y: 229, distance: 82.2
click at [208, 229] on td "دجاج شوّاية غزاوي (نصف دجاجة)" at bounding box center [300, 224] width 354 height 61
click at [268, 251] on td "دجاج شوّاية غزاوي (نصف دجاجة)" at bounding box center [300, 224] width 354 height 61
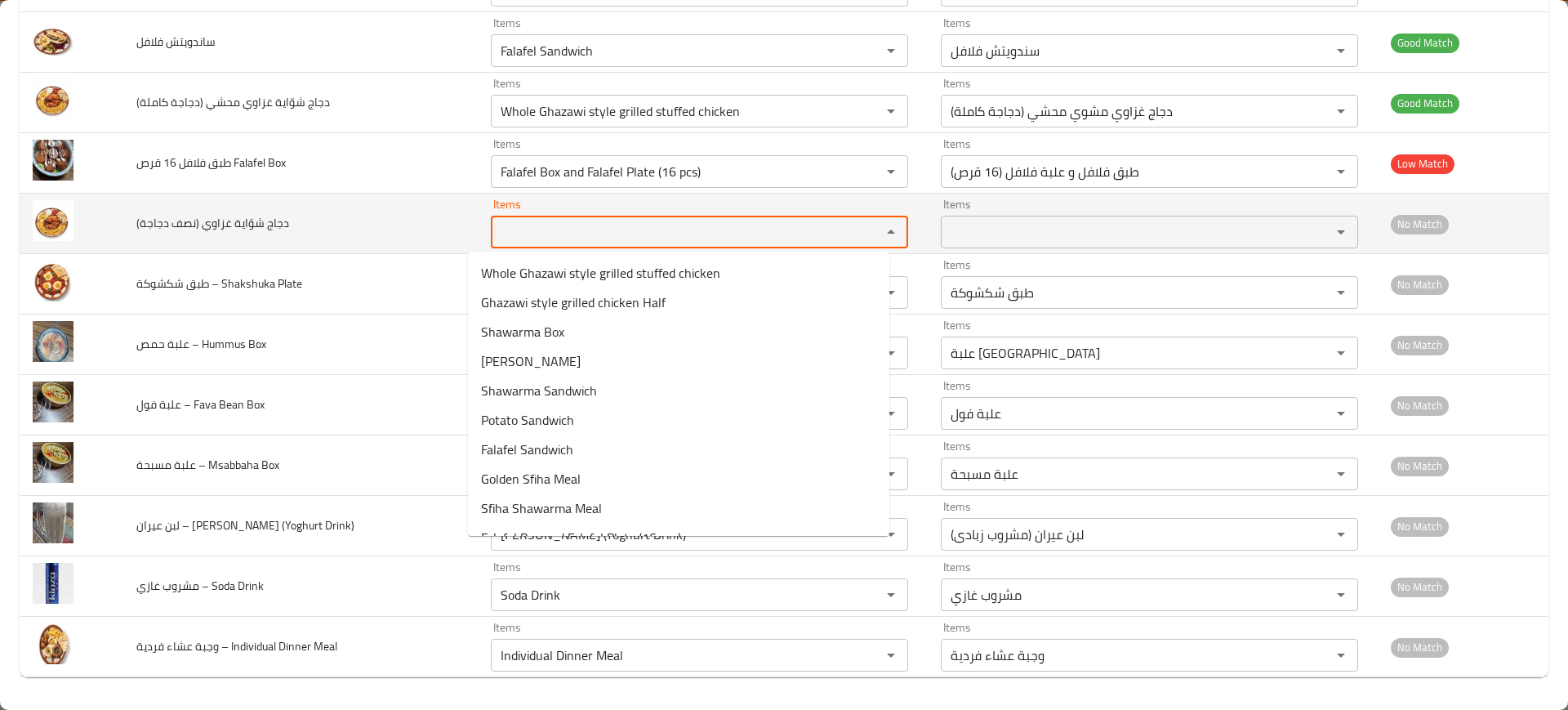
click at [524, 222] on دجاجة\) "Items" at bounding box center [674, 231] width 359 height 23
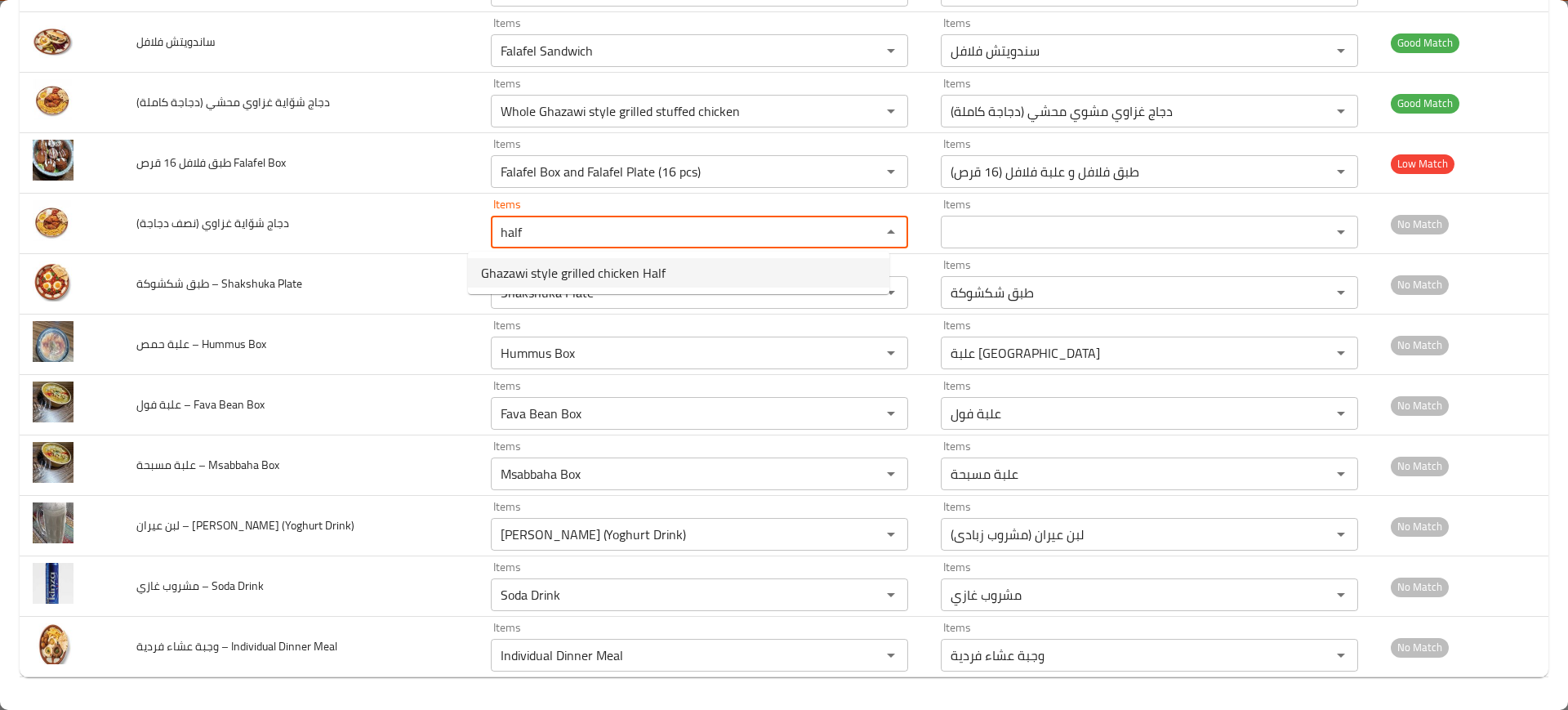
click at [560, 275] on span "Ghazawi style grilled chicken Half" at bounding box center [573, 273] width 185 height 20
type دجاجة\) "Ghazawi style grilled chicken Half"
type دجاجة\)-ar "نصف دجاجة غزاوي مشوي"
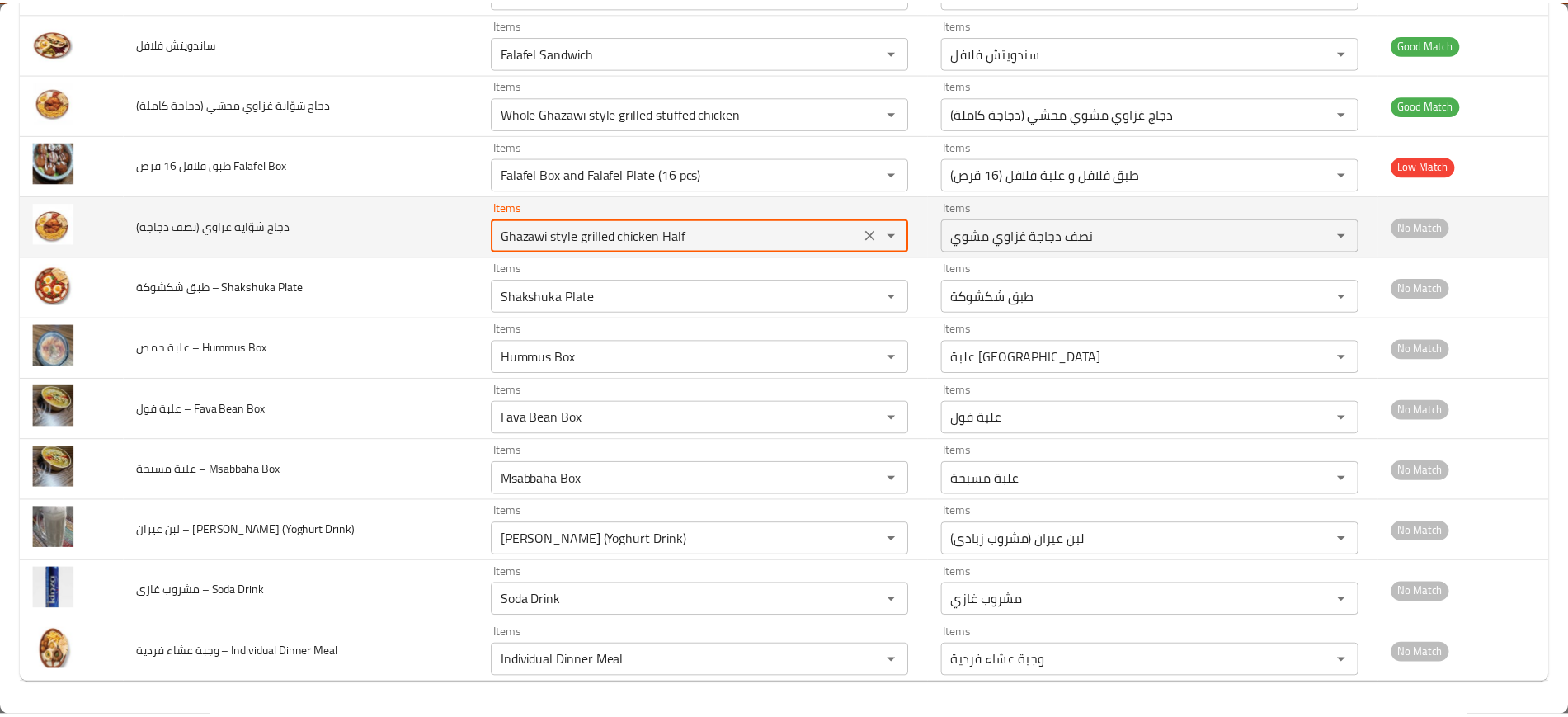
scroll to position [0, 0]
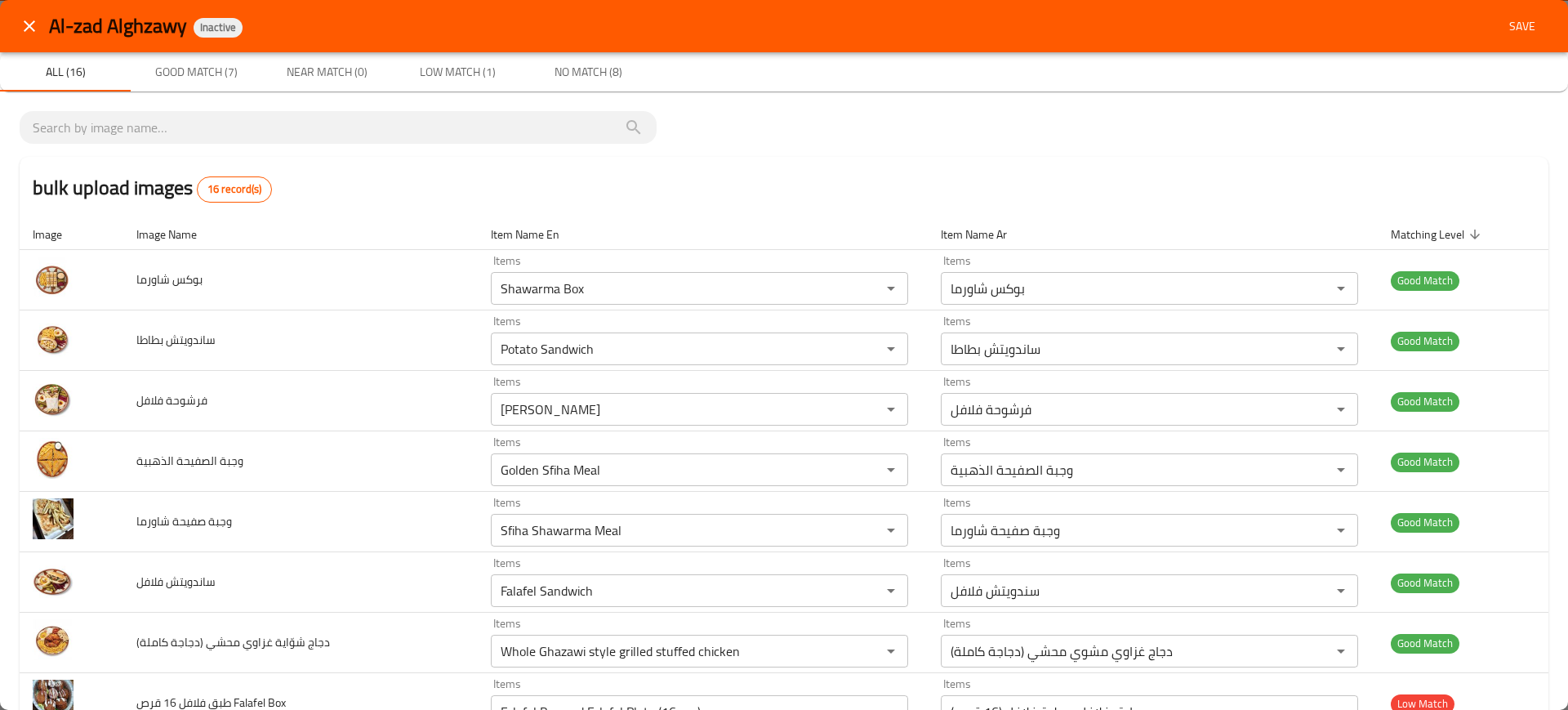
type دجاجة\) "Ghazawi style grilled chicken Half"
click at [1502, 26] on span "Save" at bounding box center [1522, 26] width 39 height 21
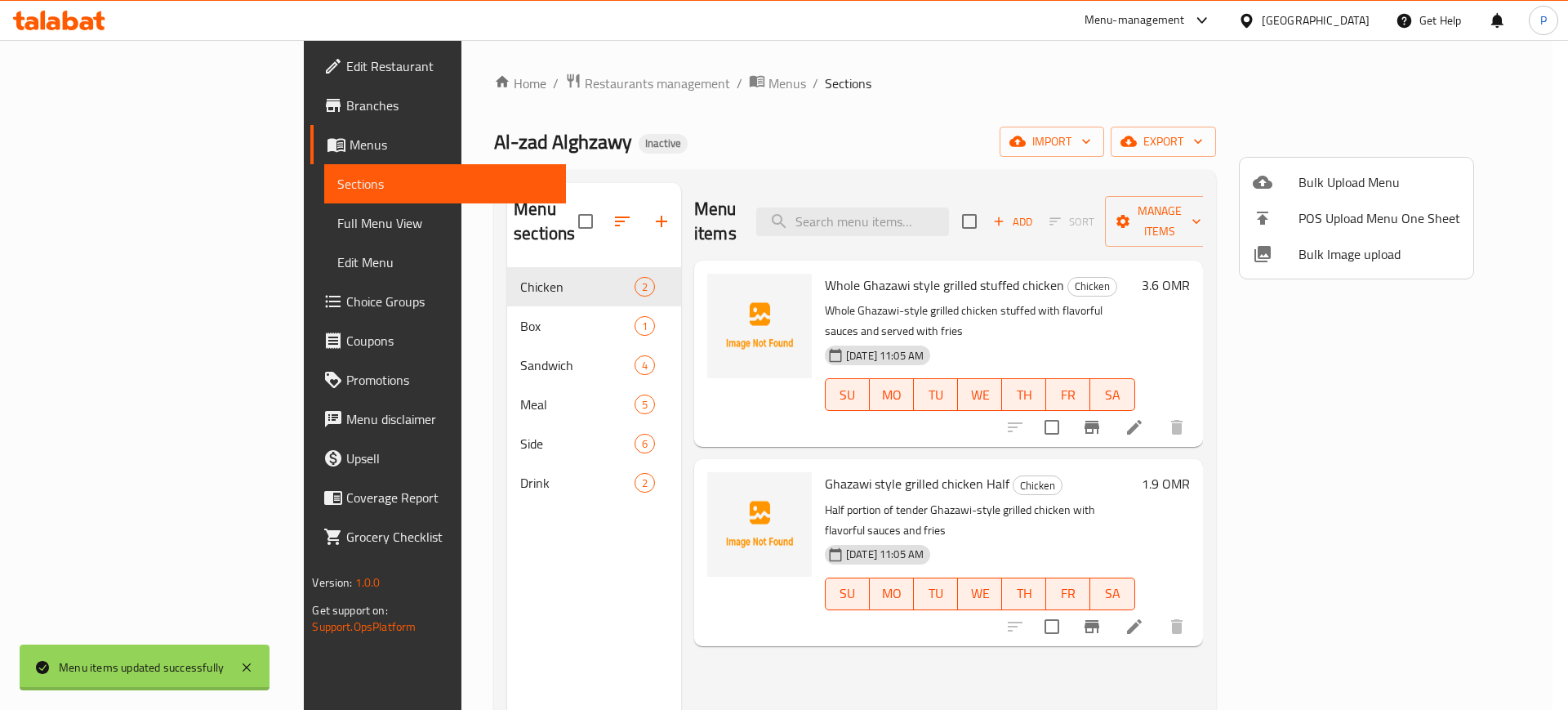
click at [417, 284] on div at bounding box center [784, 355] width 1568 height 710
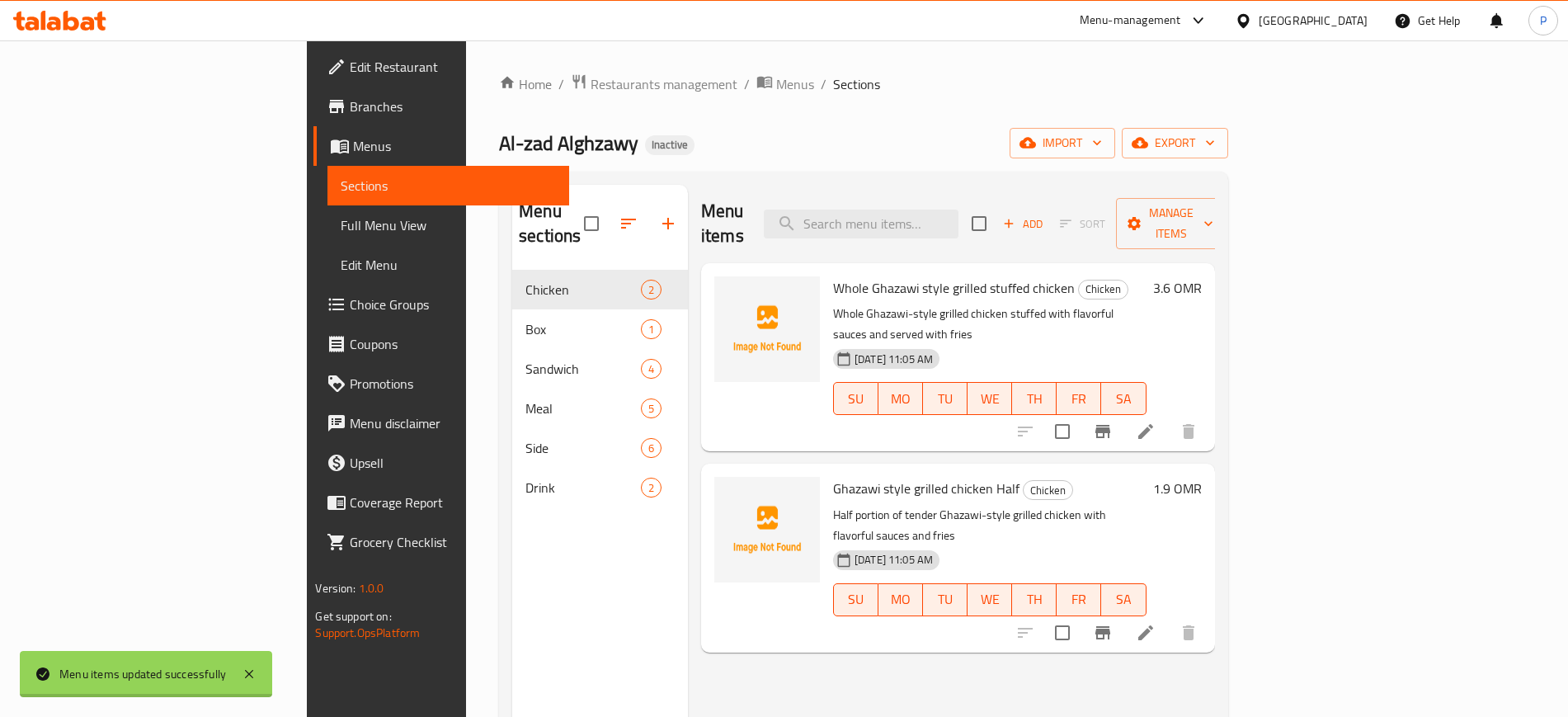
click at [525, 319] on span "Box" at bounding box center [582, 329] width 116 height 20
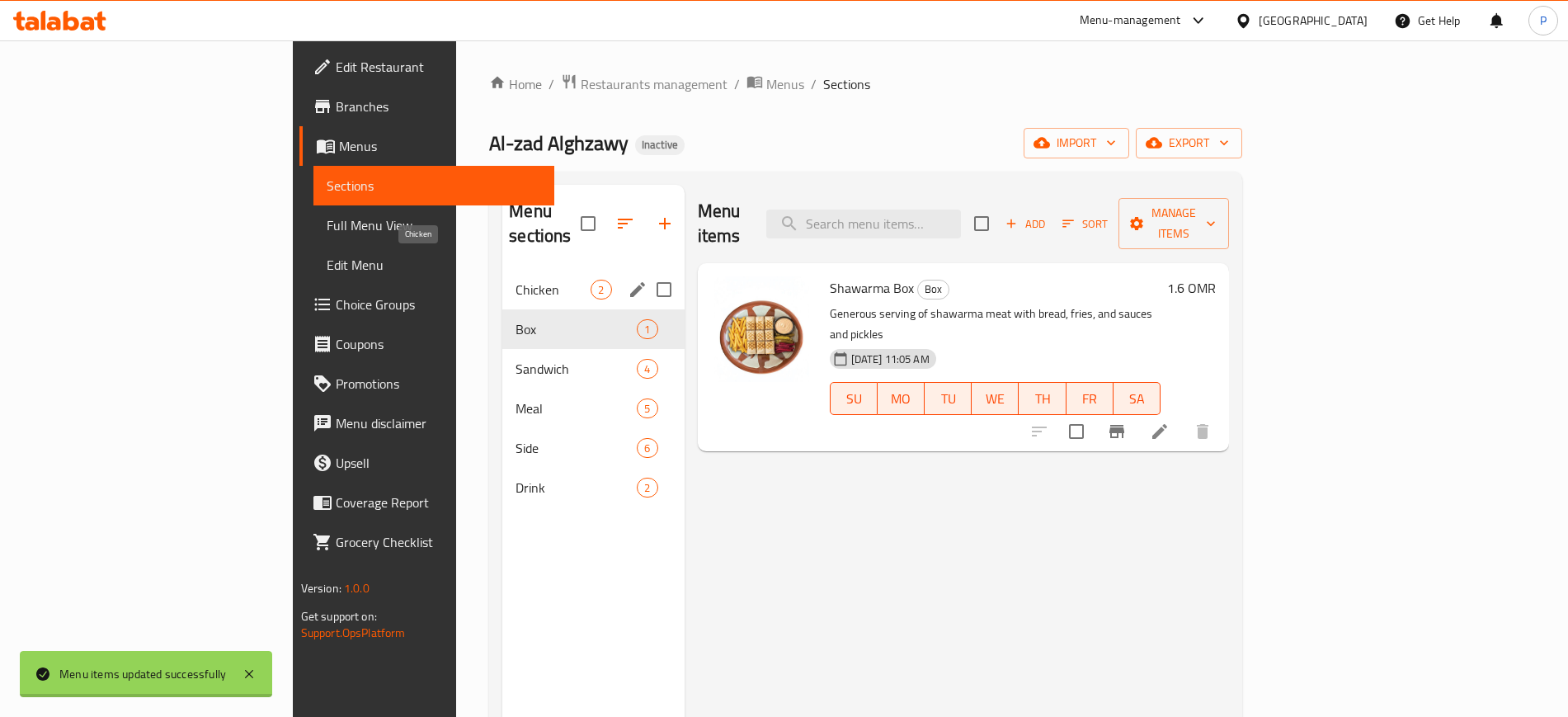
click at [515, 280] on span "Chicken" at bounding box center [553, 290] width 75 height 20
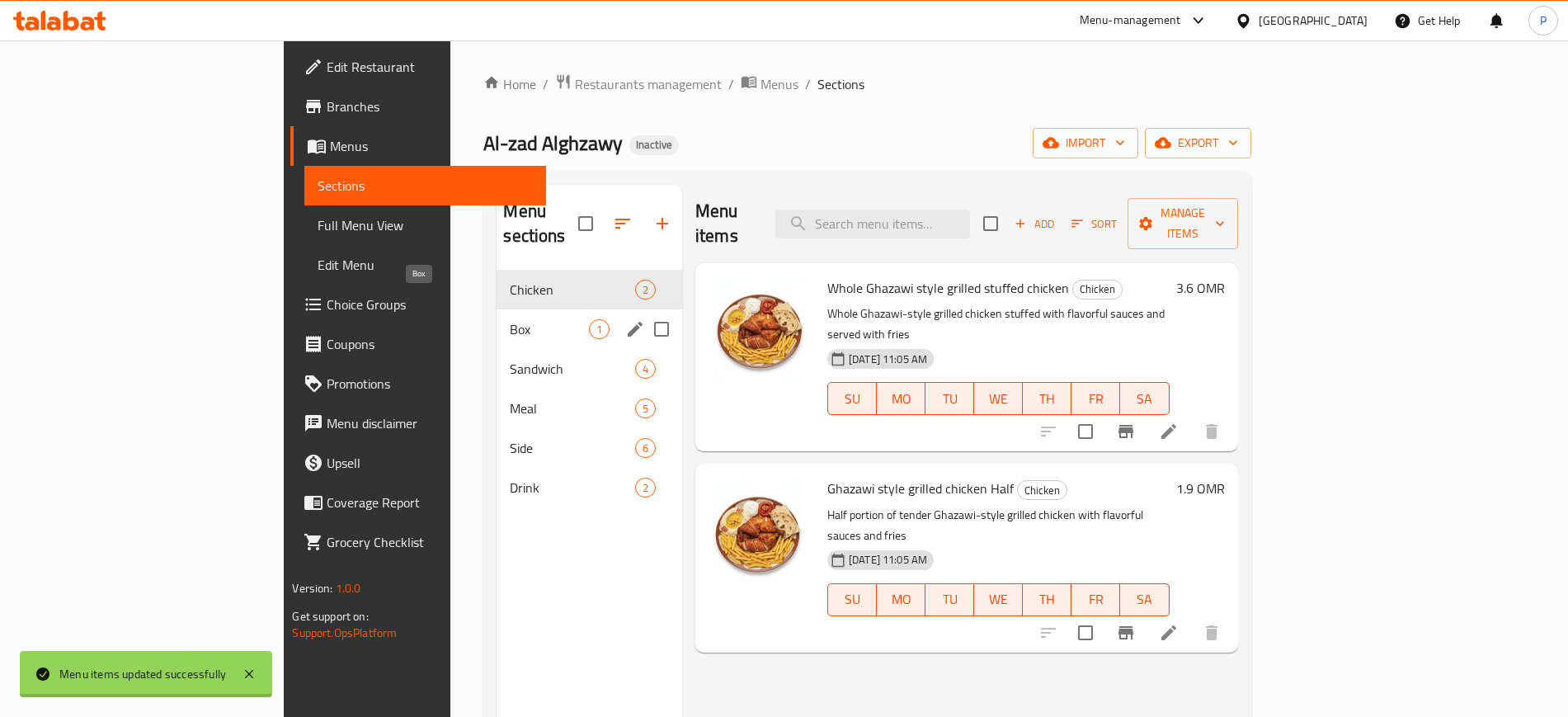
click at [510, 319] on span "Box" at bounding box center [549, 329] width 78 height 20
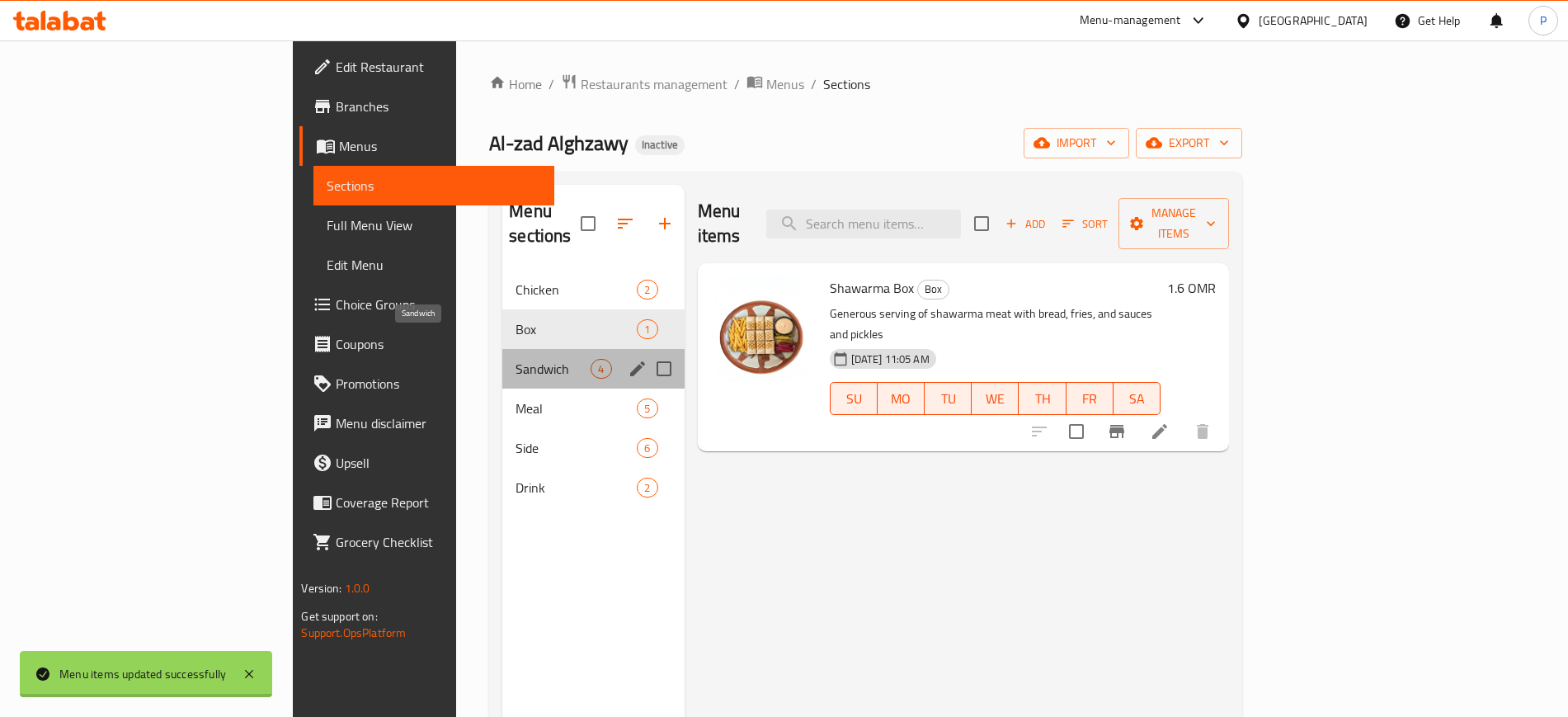
click at [515, 359] on span "Sandwich" at bounding box center [553, 369] width 75 height 20
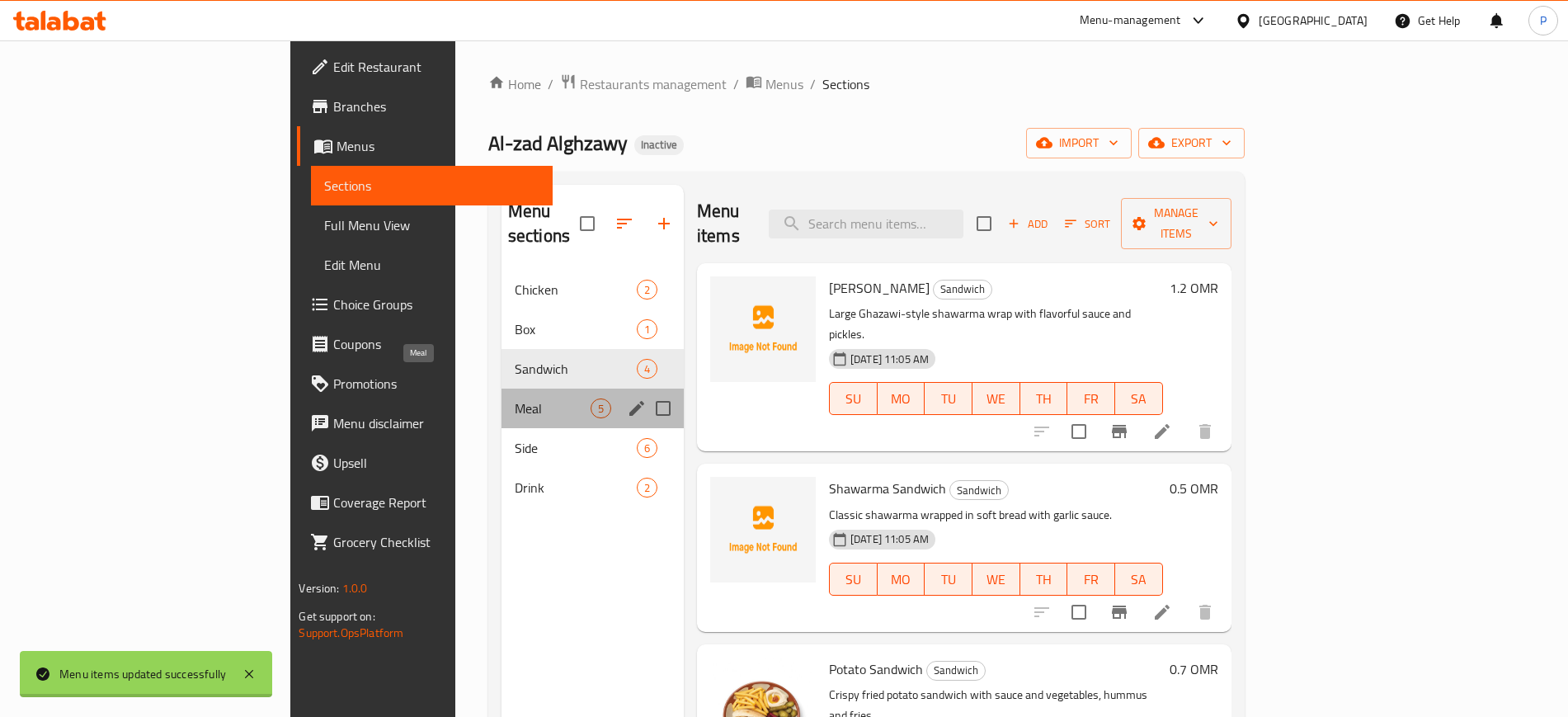
click at [515, 399] on span "Meal" at bounding box center [553, 408] width 76 height 20
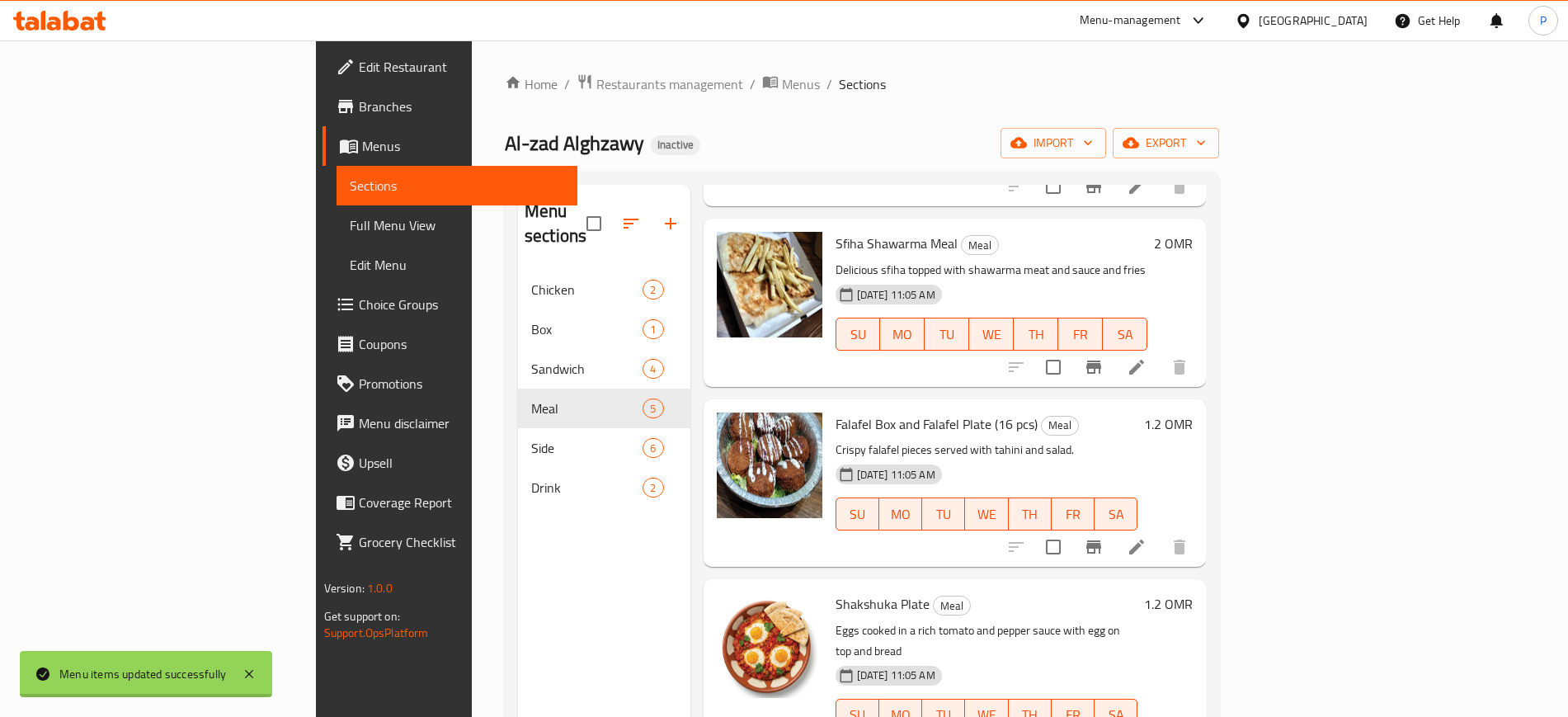
scroll to position [225, 0]
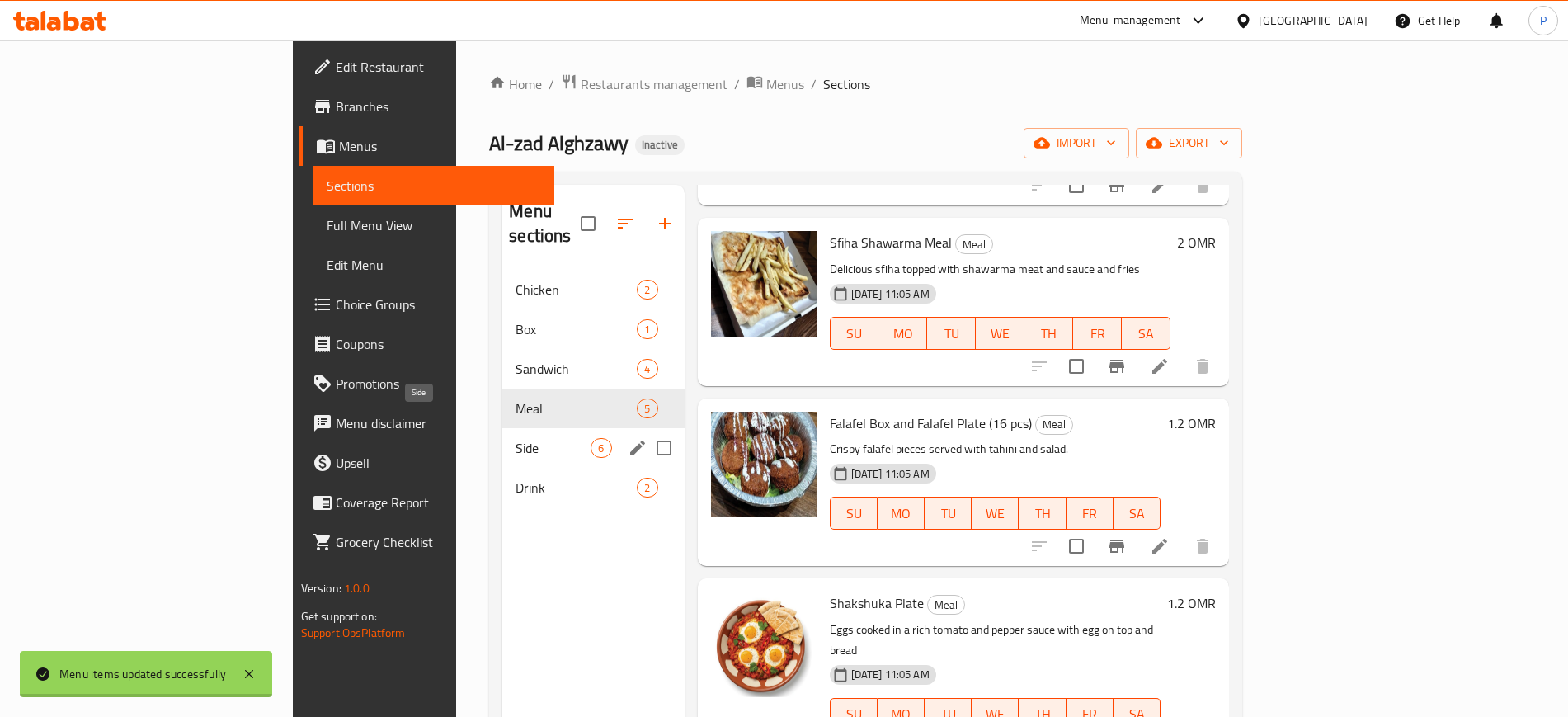
click at [515, 438] on span "Side" at bounding box center [553, 448] width 75 height 20
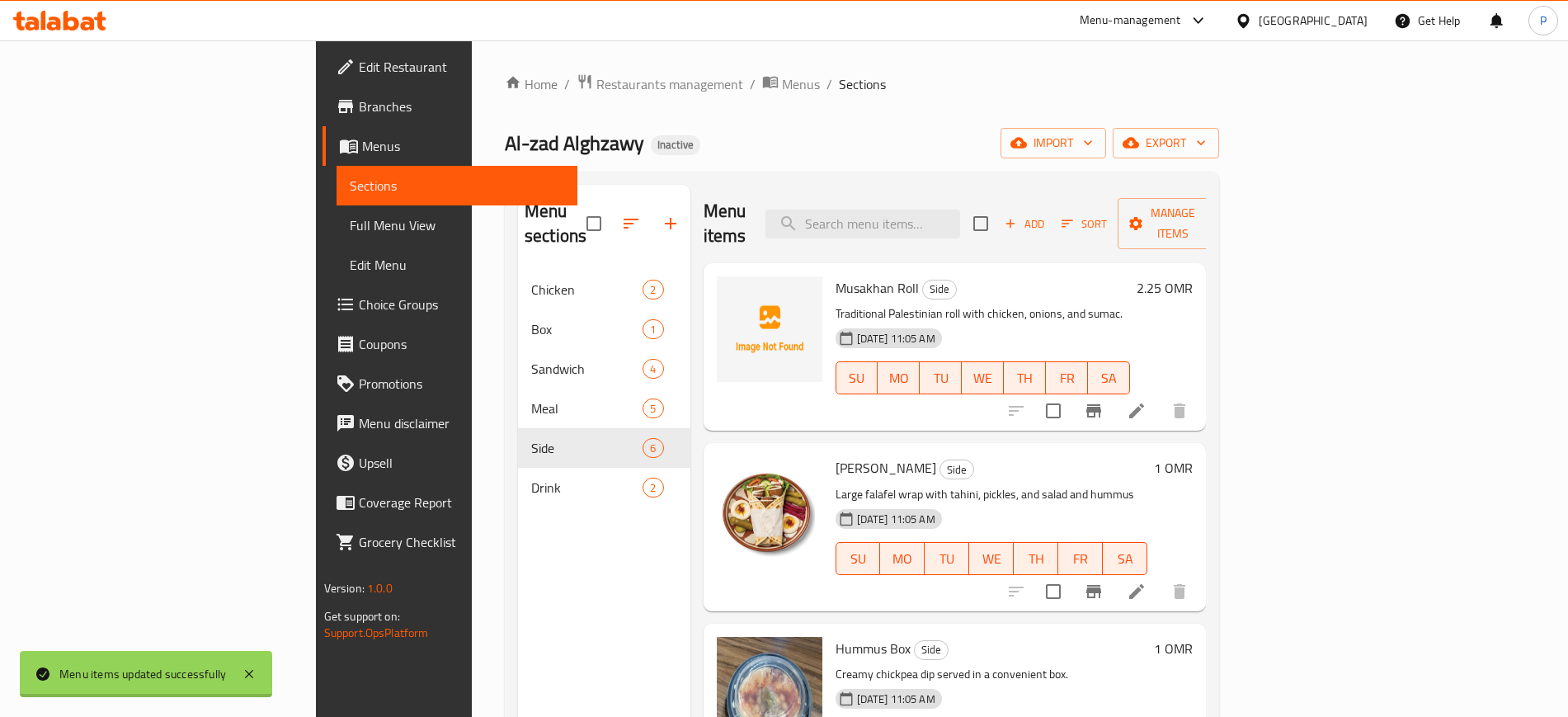
click at [518, 439] on div "Side 6" at bounding box center [604, 448] width 172 height 40
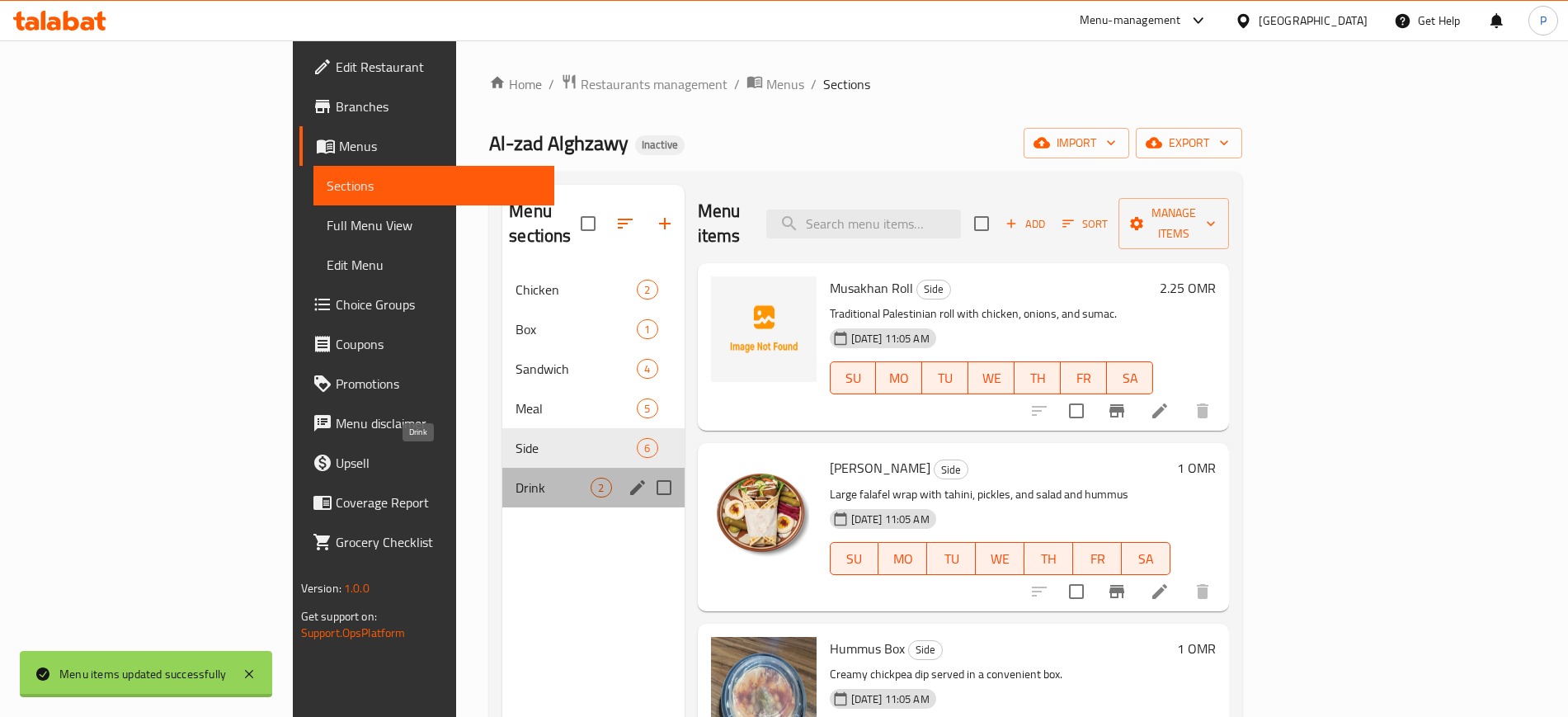
click at [515, 478] on span "Drink" at bounding box center [553, 488] width 75 height 20
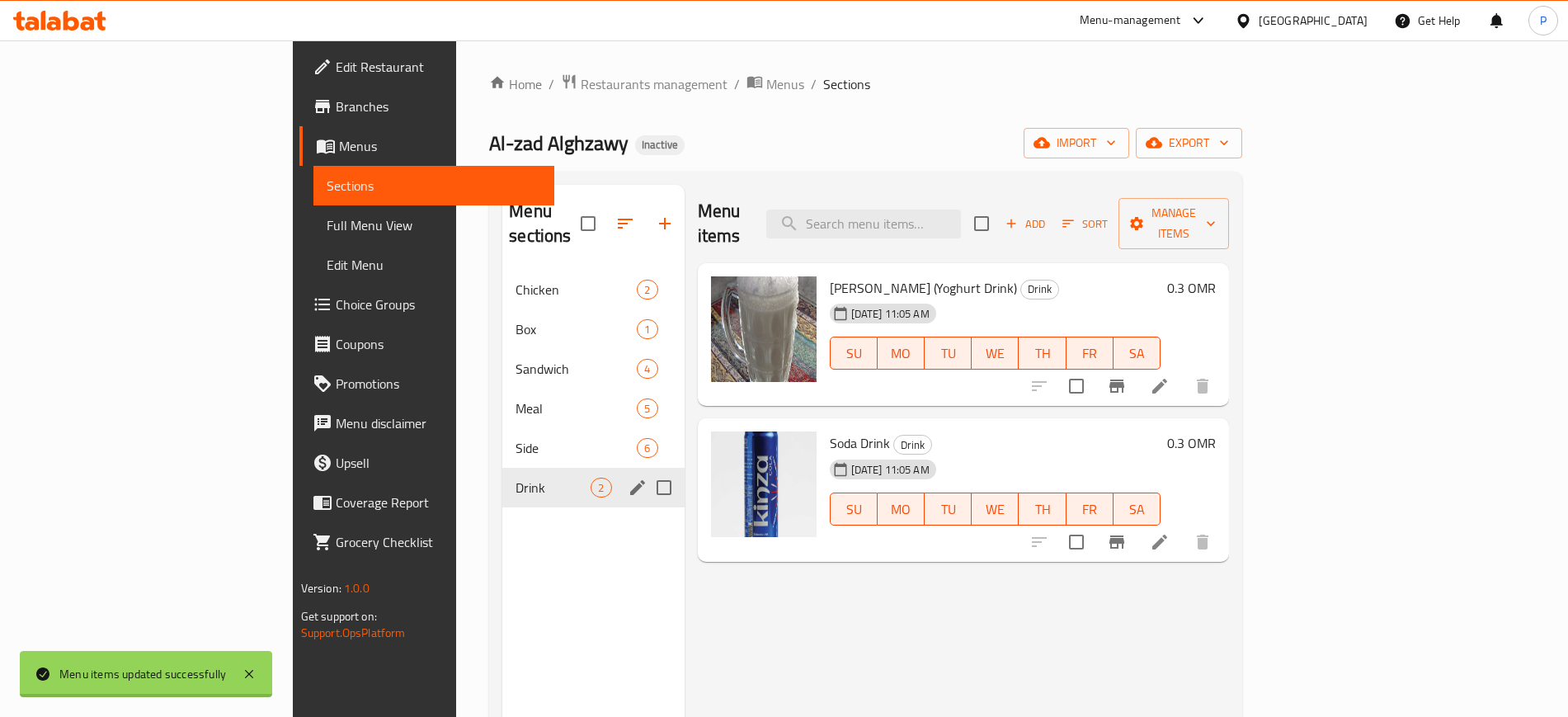
click at [515, 438] on span "Side" at bounding box center [575, 448] width 122 height 20
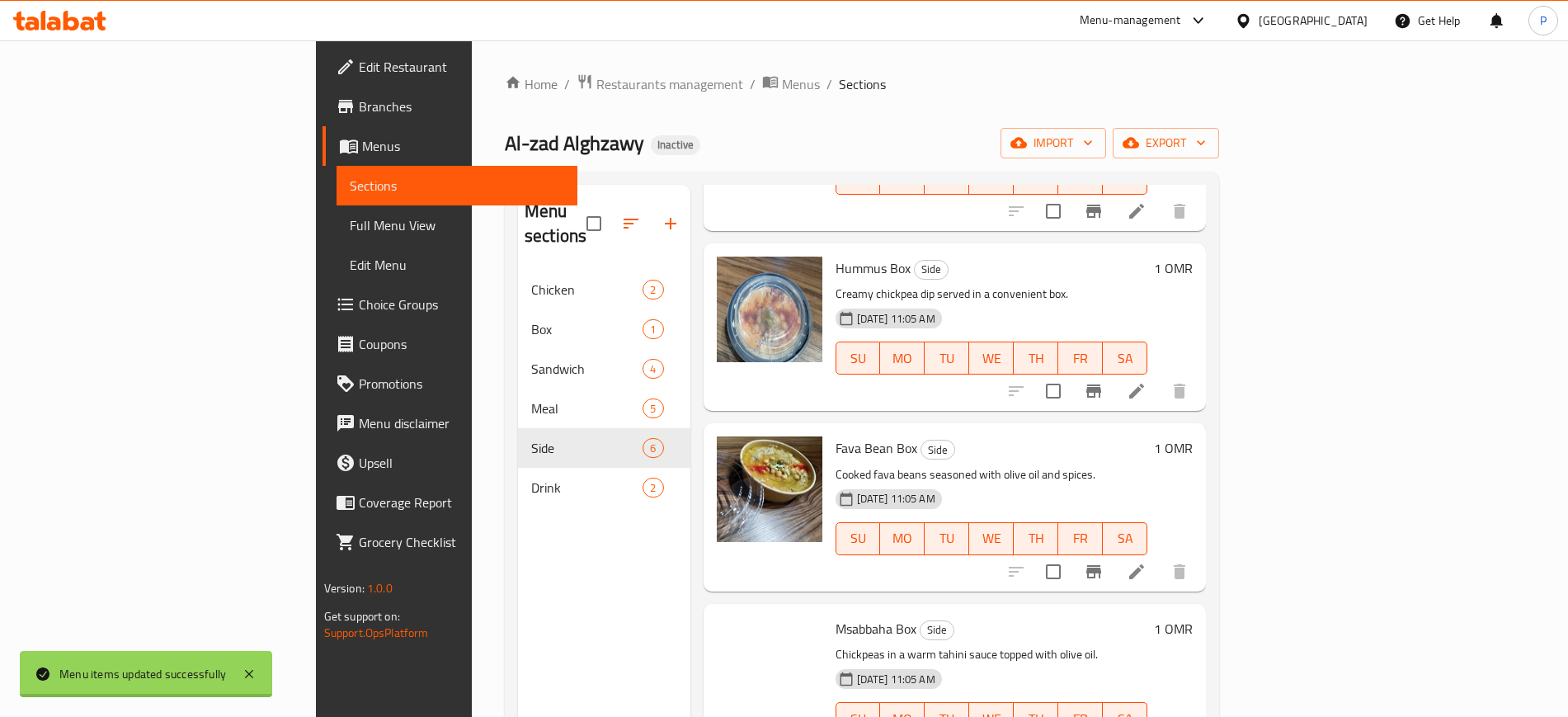
scroll to position [405, 0]
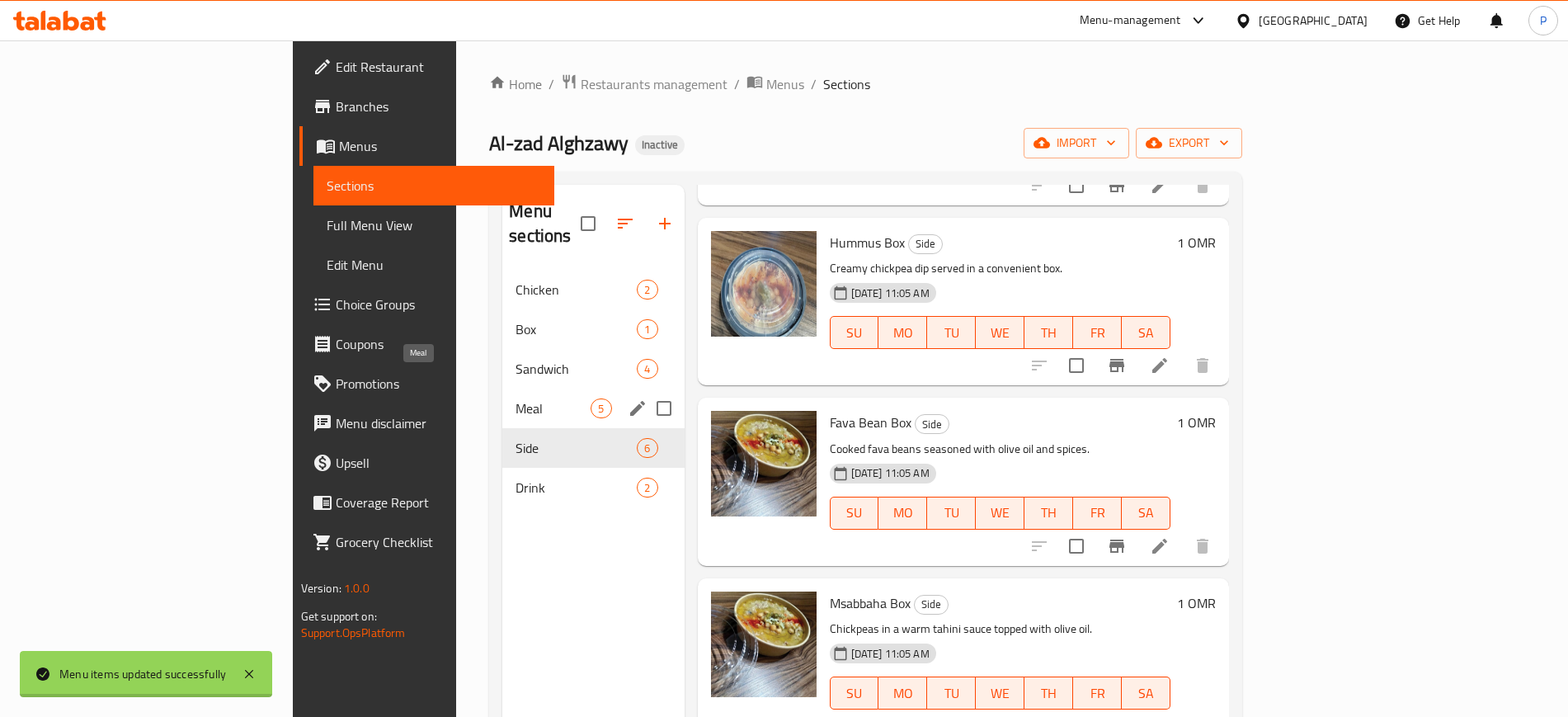
click at [515, 399] on span "Meal" at bounding box center [553, 408] width 75 height 20
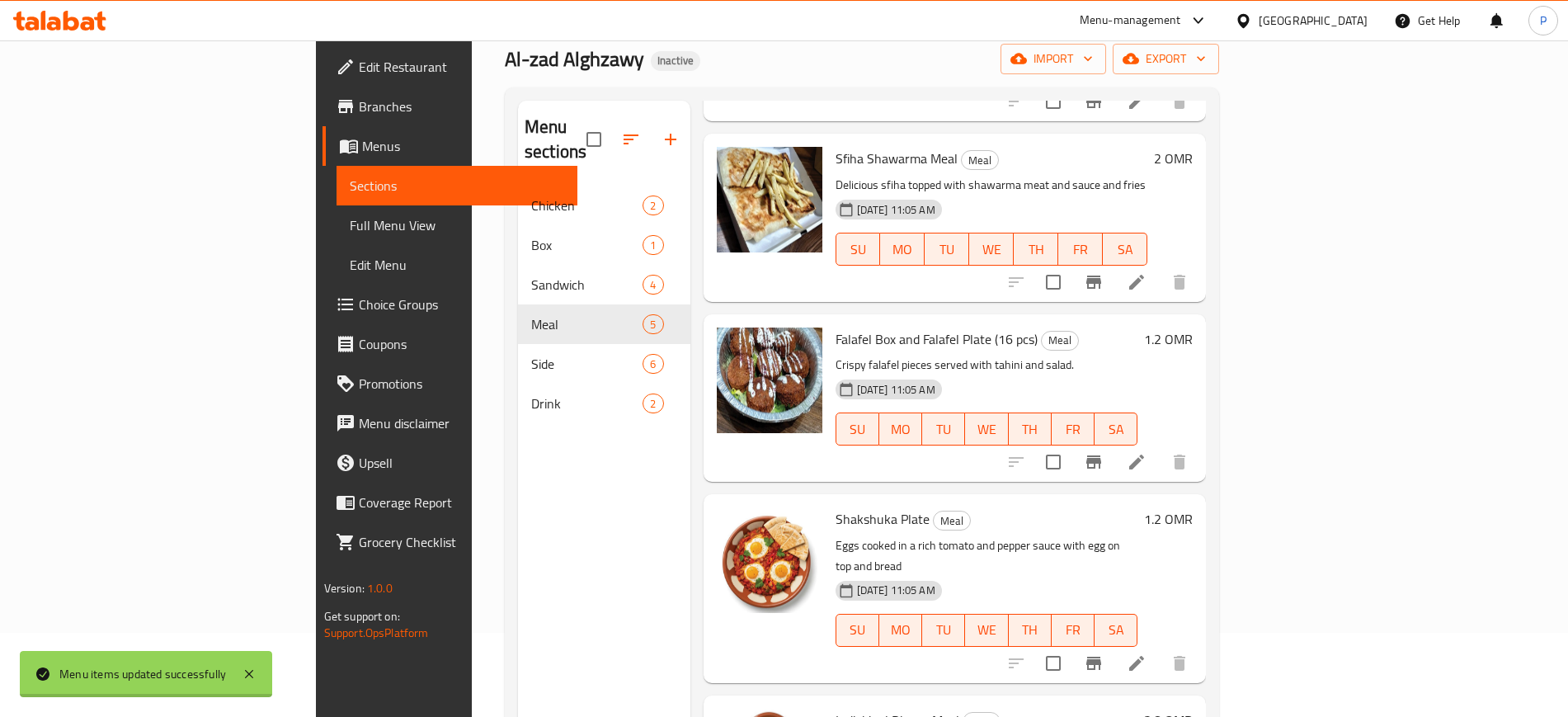
scroll to position [231, 0]
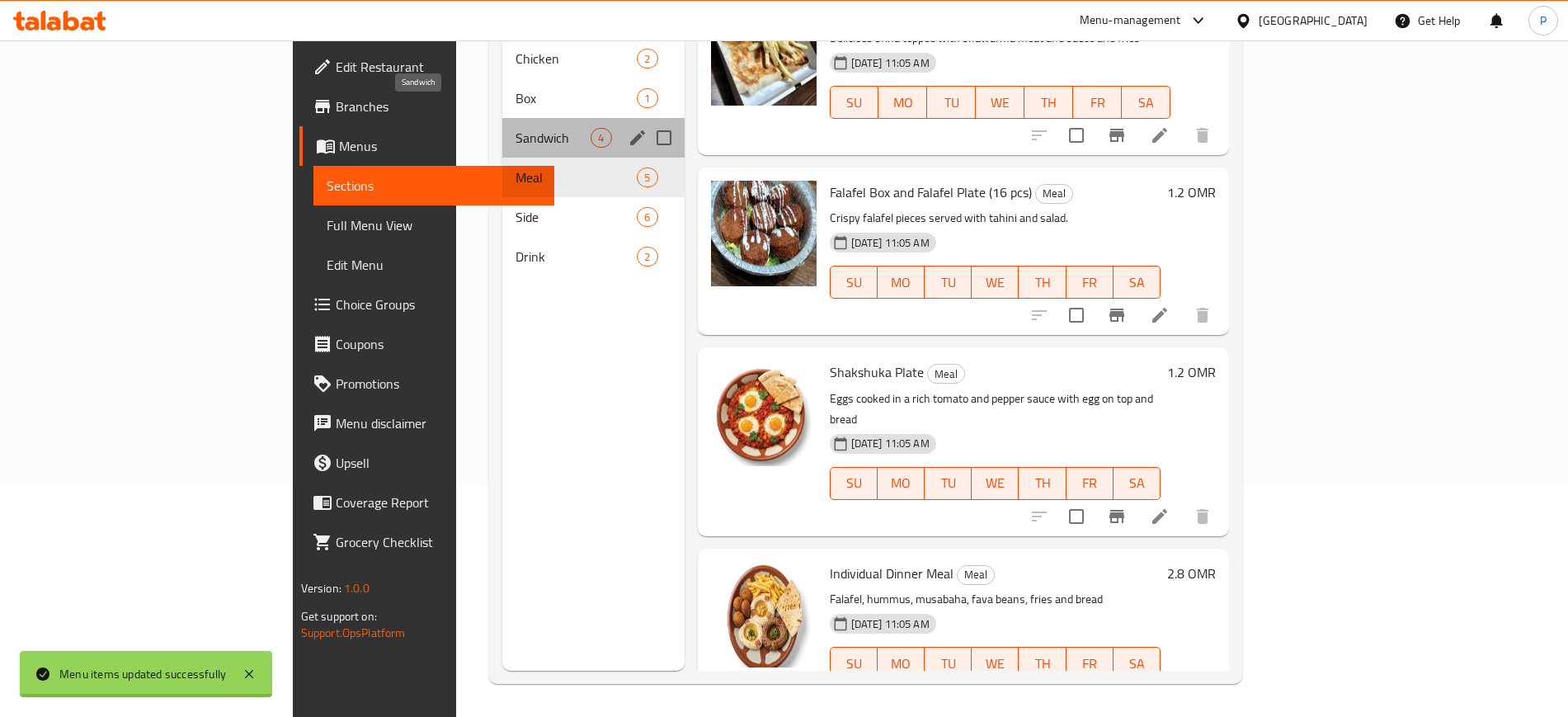
click at [515, 128] on span "Sandwich" at bounding box center [553, 137] width 75 height 20
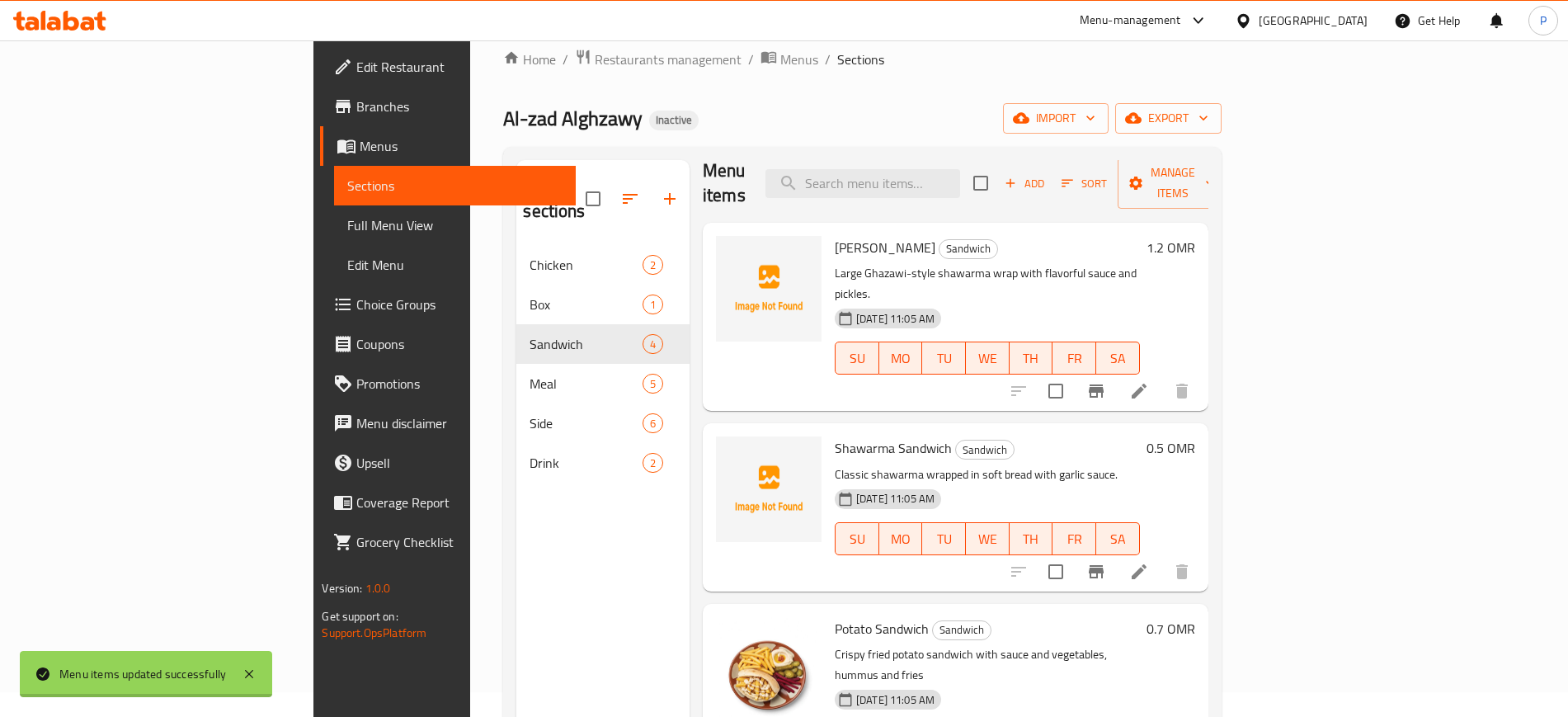
scroll to position [45, 0]
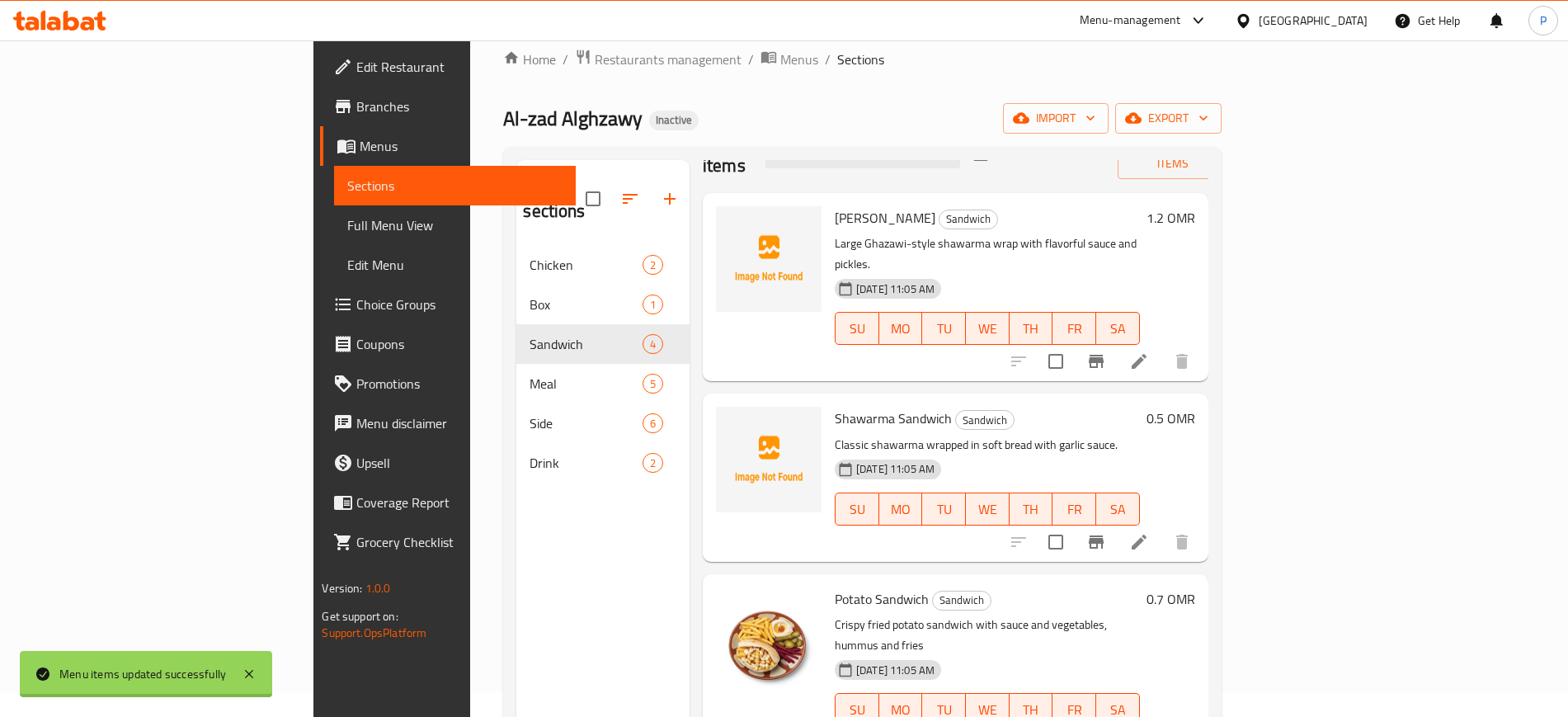
click at [527, 552] on div "Menu sections Chicken 2 Box 1 Sandwich 4 Meal 5 Side 6 Drink 2" at bounding box center [602, 518] width 173 height 717
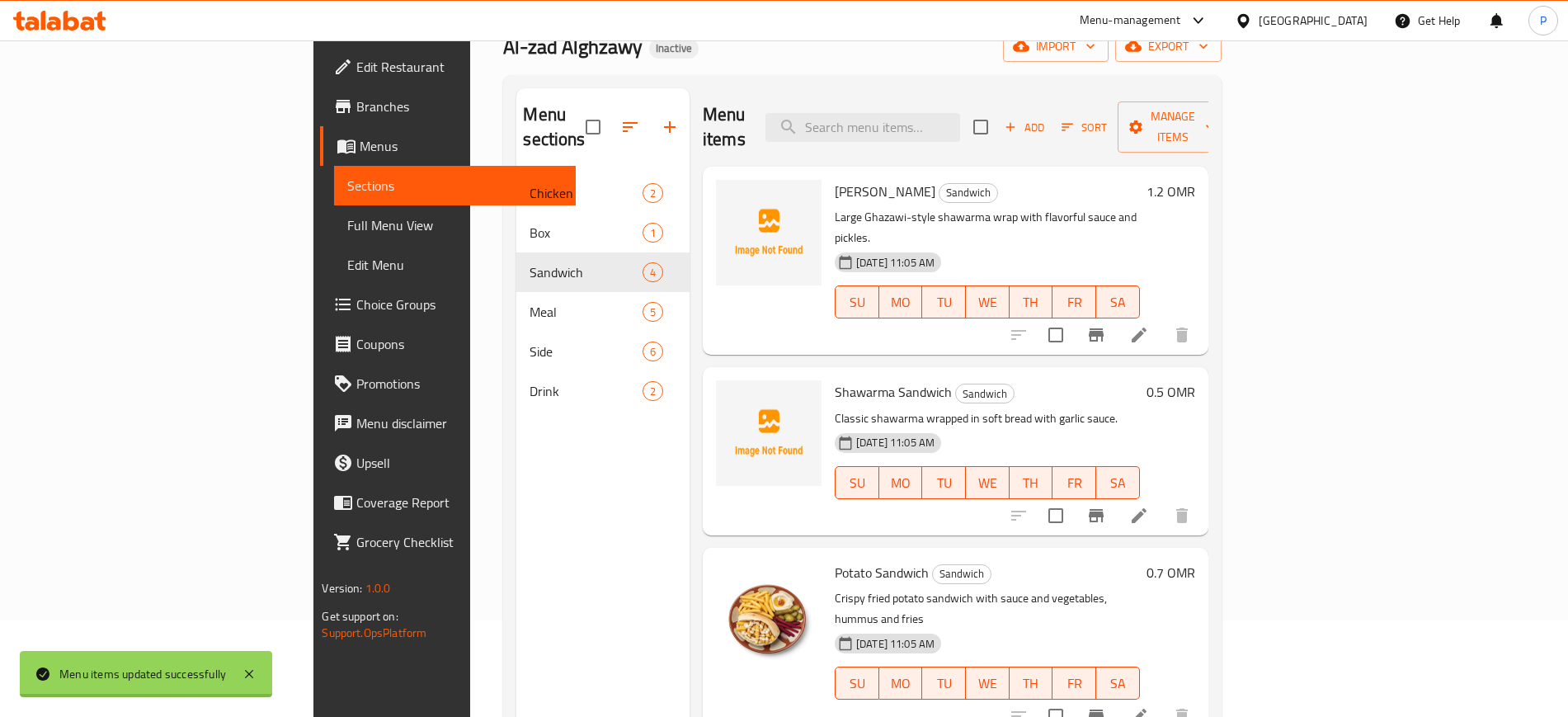
scroll to position [0, 0]
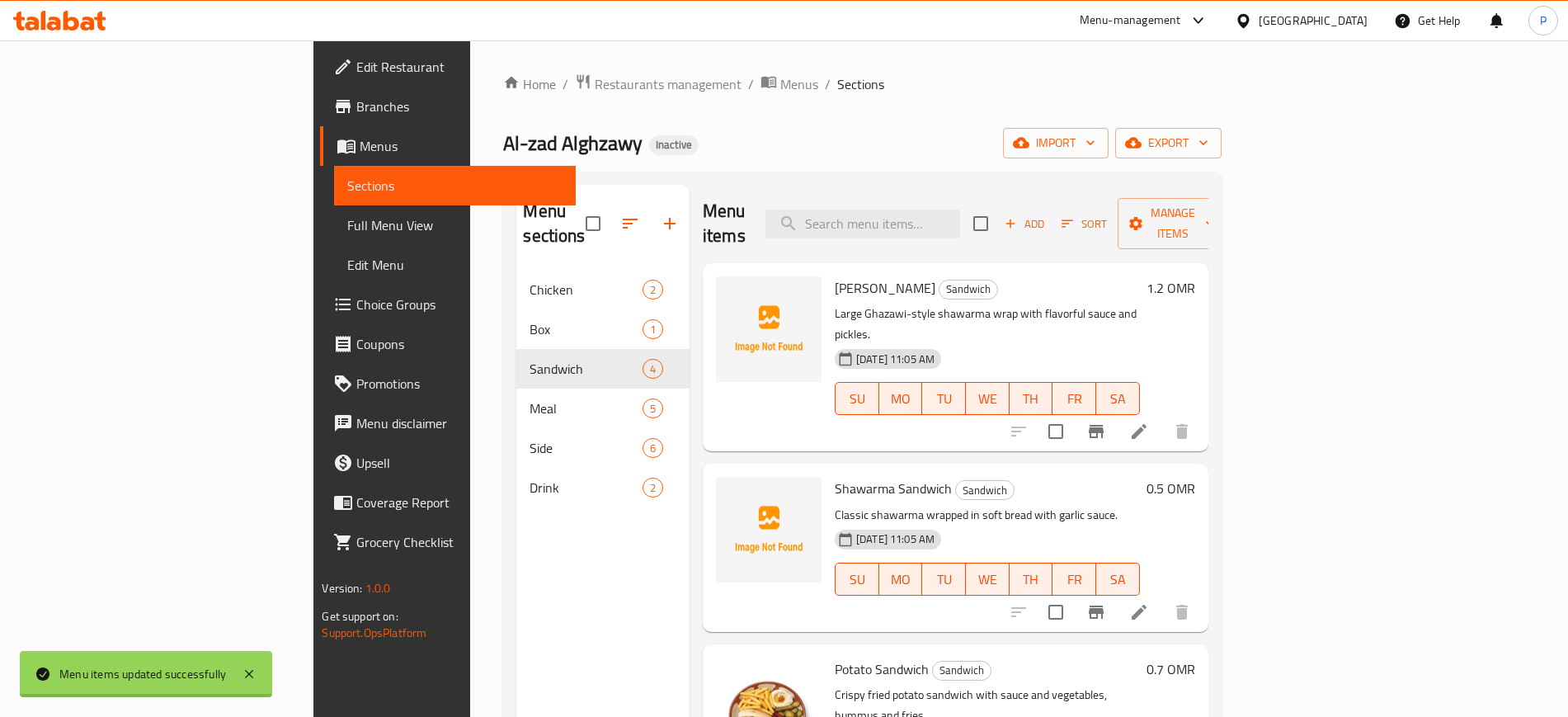
click at [516, 550] on div "Menu sections Chicken 2 Box 1 Sandwich 4 Meal 5 Side 6 Drink 2" at bounding box center [602, 543] width 173 height 717
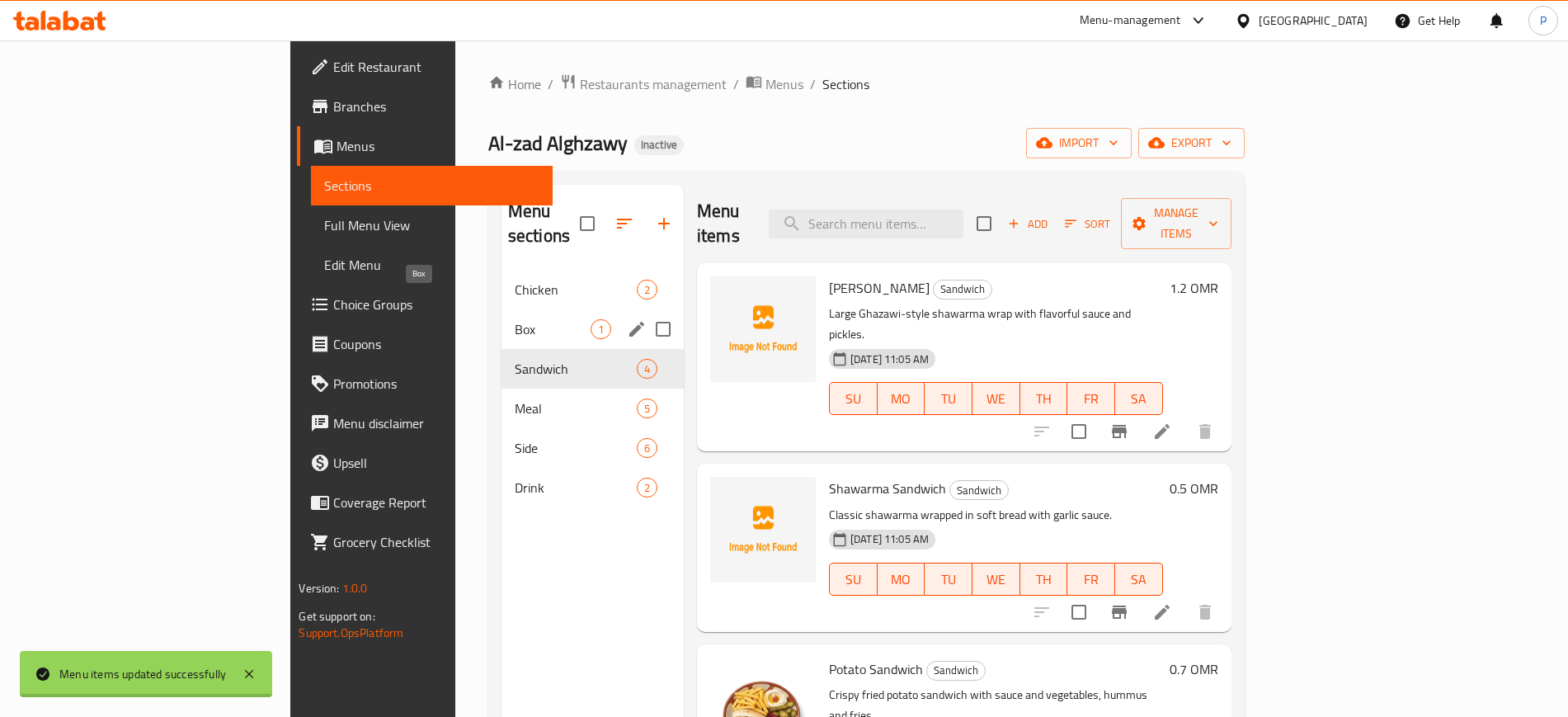
click at [515, 319] on span "Box" at bounding box center [553, 329] width 76 height 20
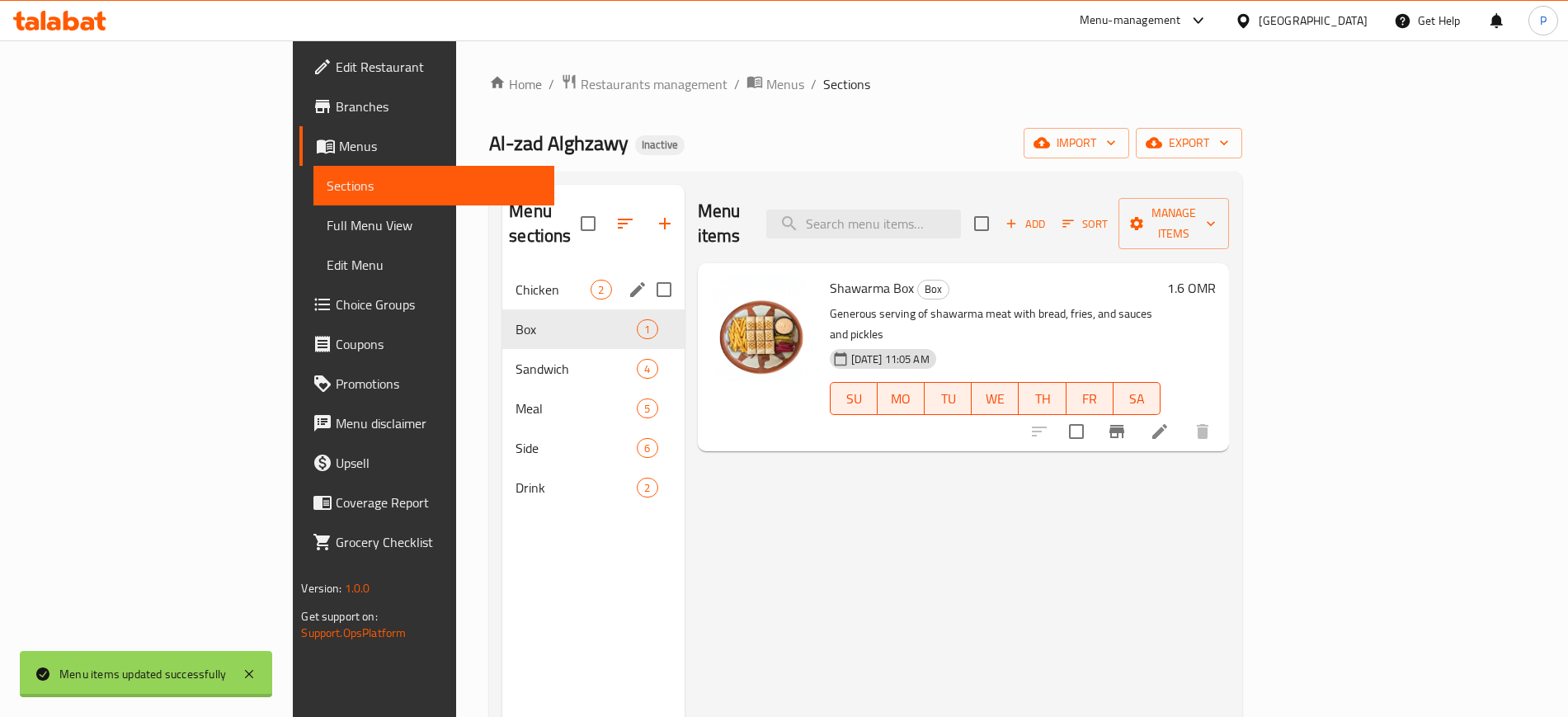
click at [515, 280] on span "Chicken" at bounding box center [553, 290] width 75 height 20
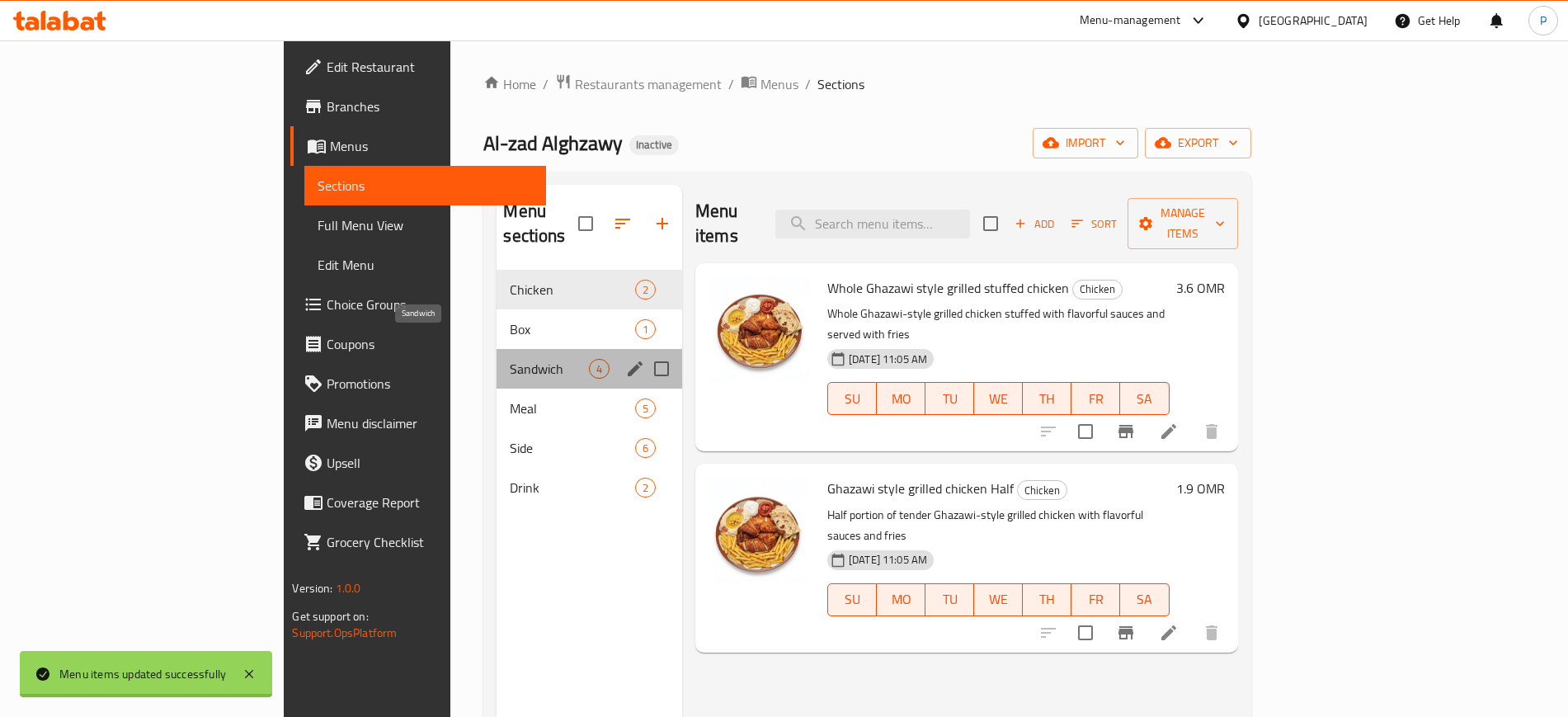
click at [510, 359] on span "Sandwich" at bounding box center [549, 369] width 78 height 20
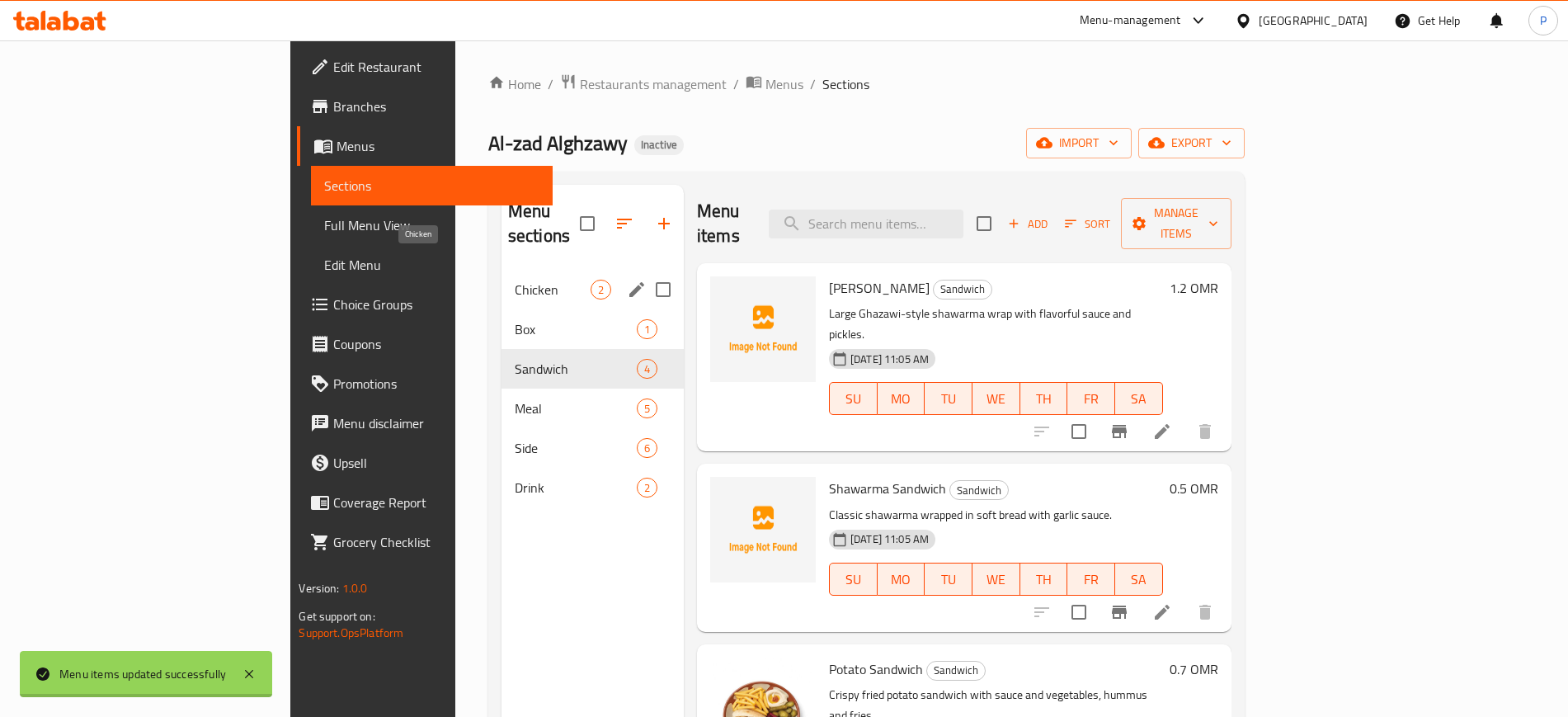
click at [515, 280] on span "Chicken" at bounding box center [553, 290] width 76 height 20
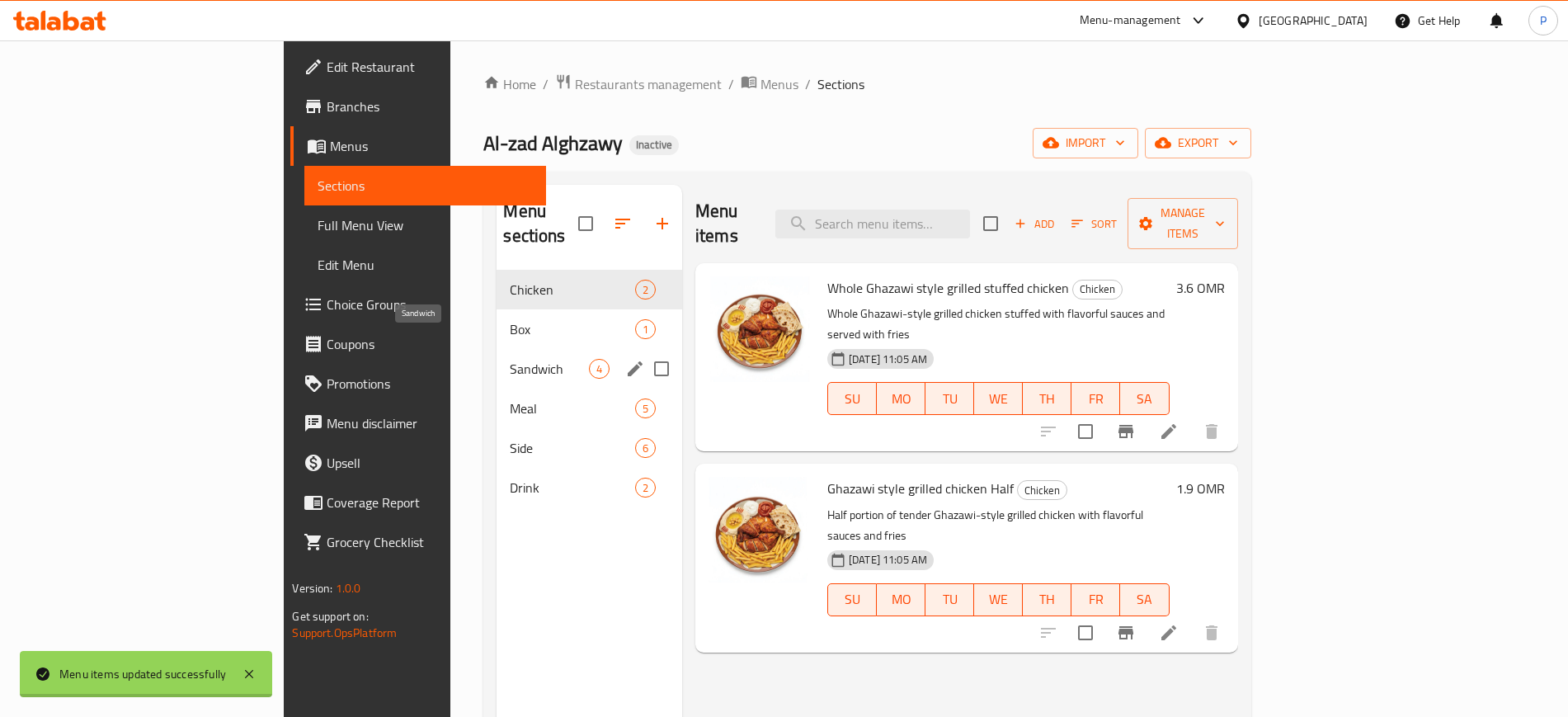
click at [510, 359] on span "Sandwich" at bounding box center [549, 369] width 78 height 20
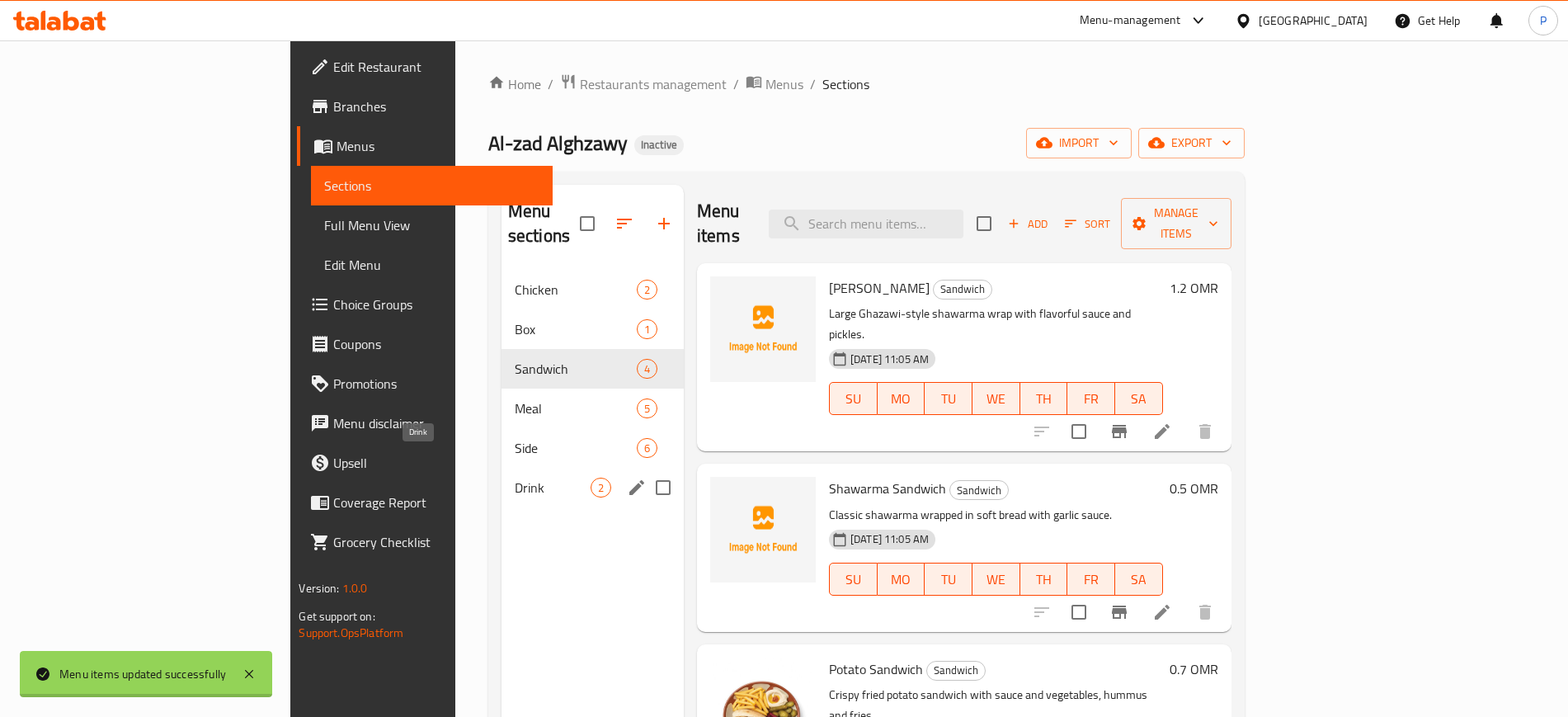
click at [515, 478] on span "Drink" at bounding box center [553, 488] width 76 height 20
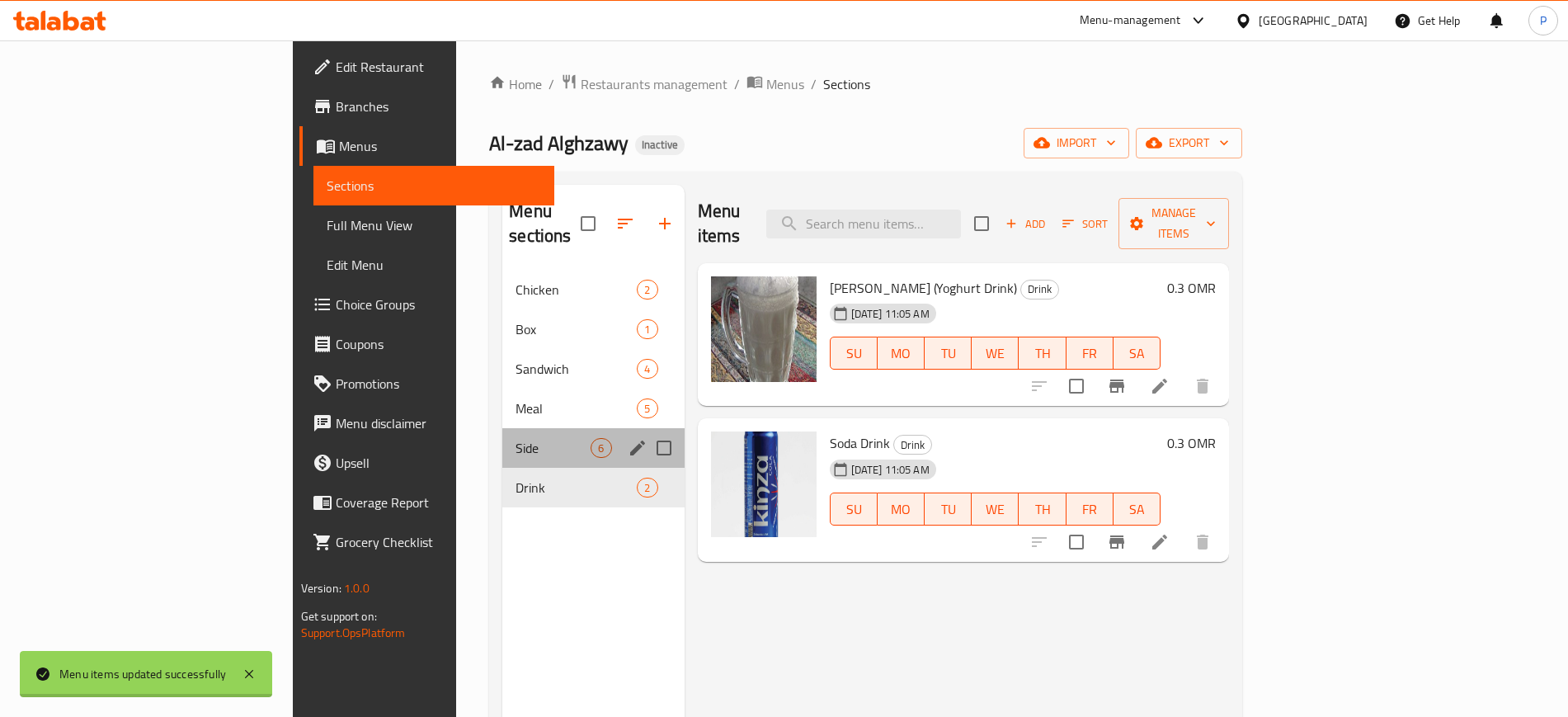
click at [502, 440] on div "Side 6" at bounding box center [593, 448] width 182 height 40
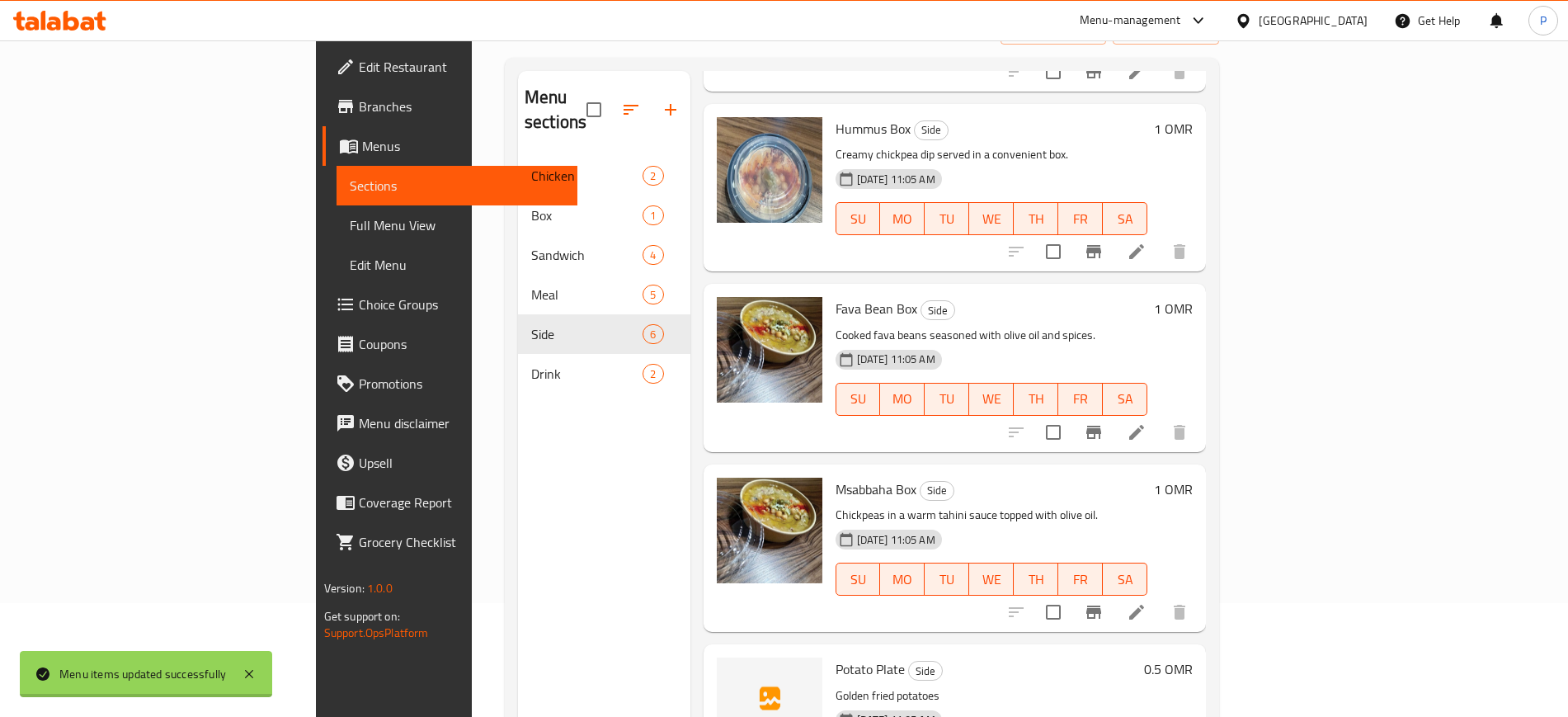
scroll to position [231, 0]
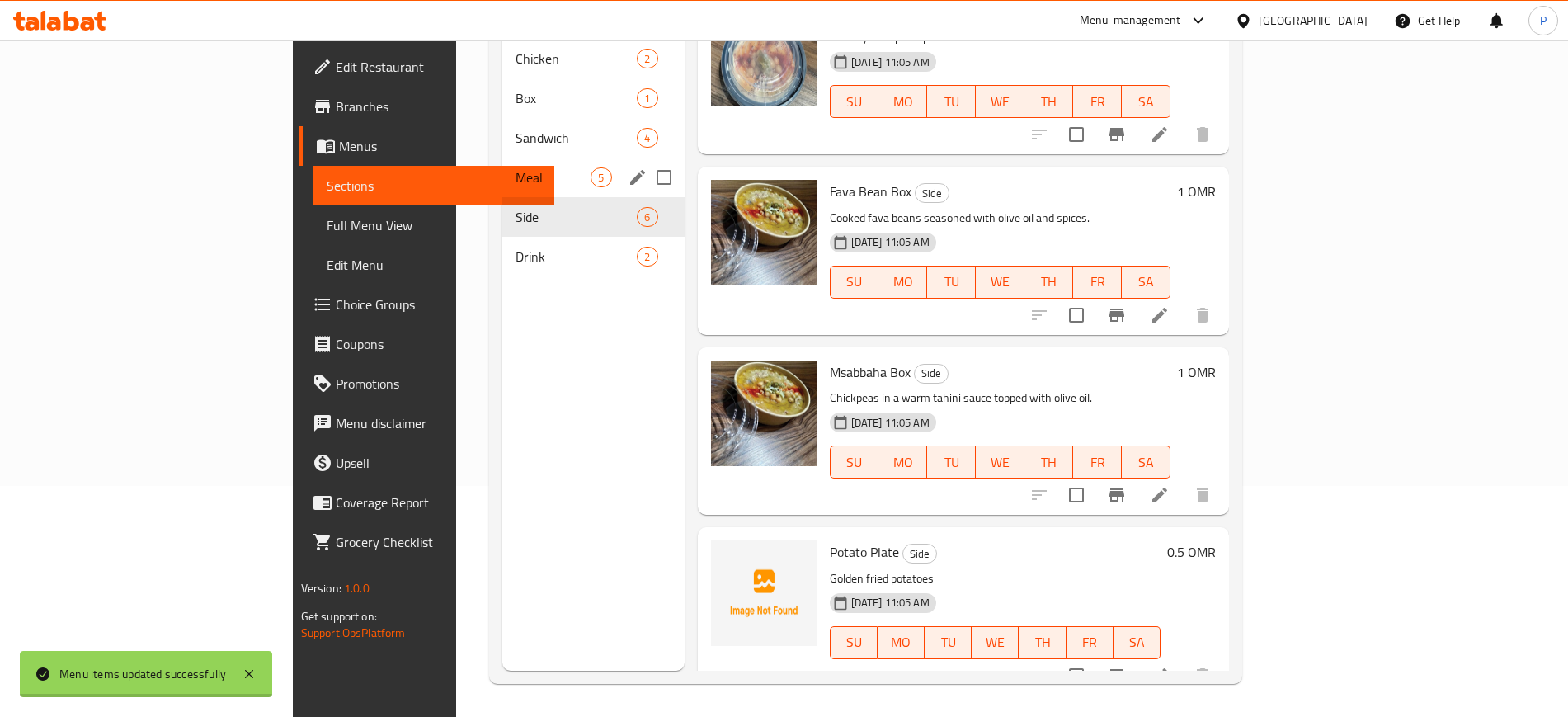
click at [515, 167] on span "Meal" at bounding box center [553, 177] width 75 height 20
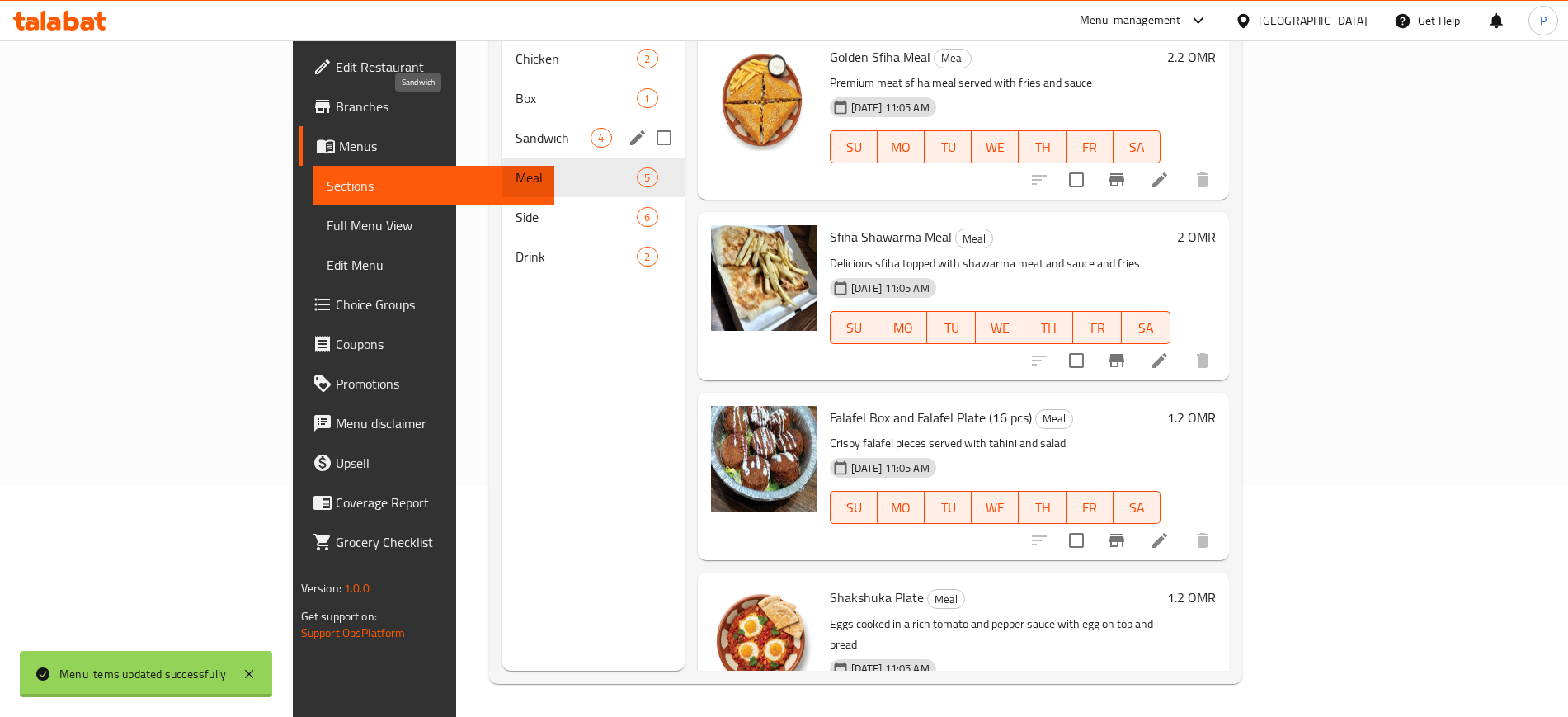
click at [515, 128] on span "Sandwich" at bounding box center [553, 137] width 75 height 20
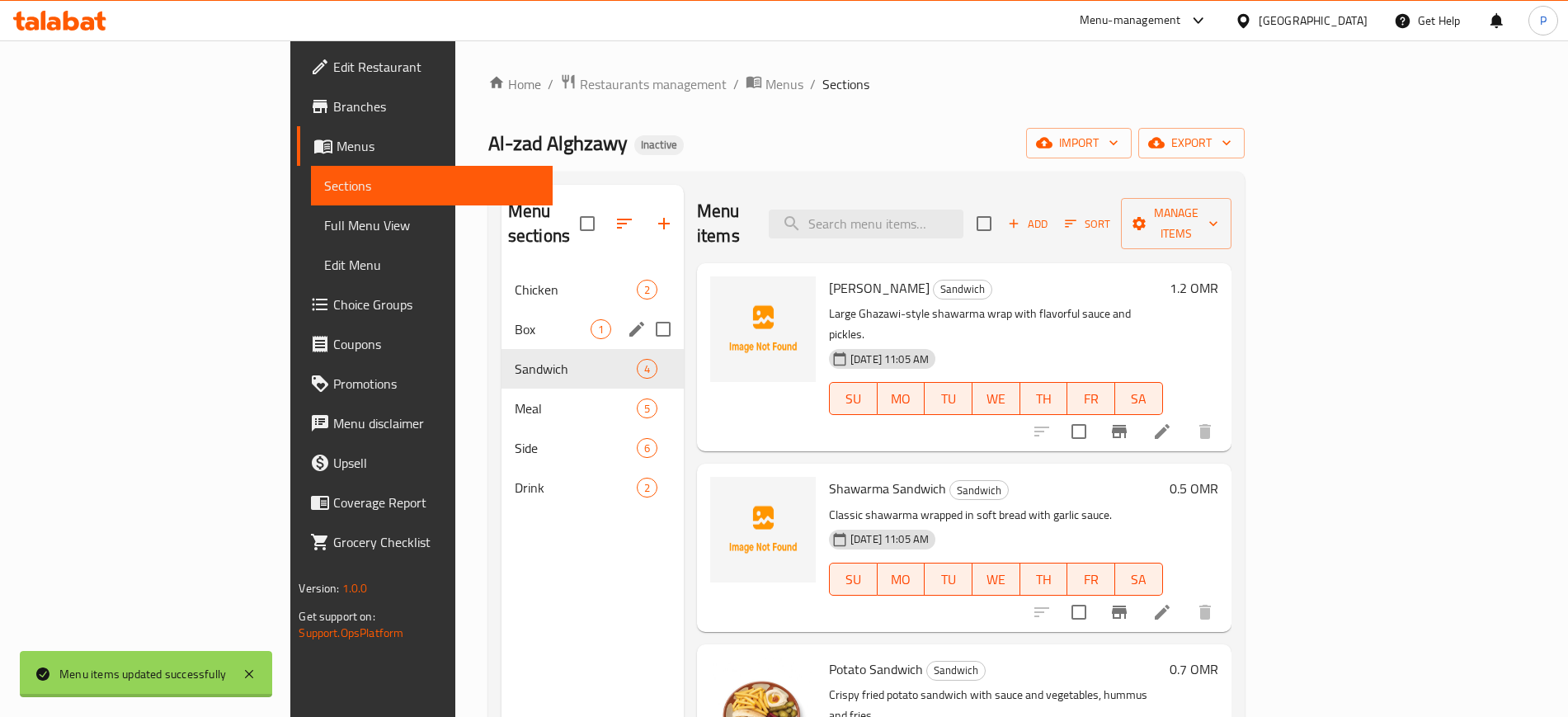
click at [501, 316] on div "Box 1" at bounding box center [592, 329] width 182 height 40
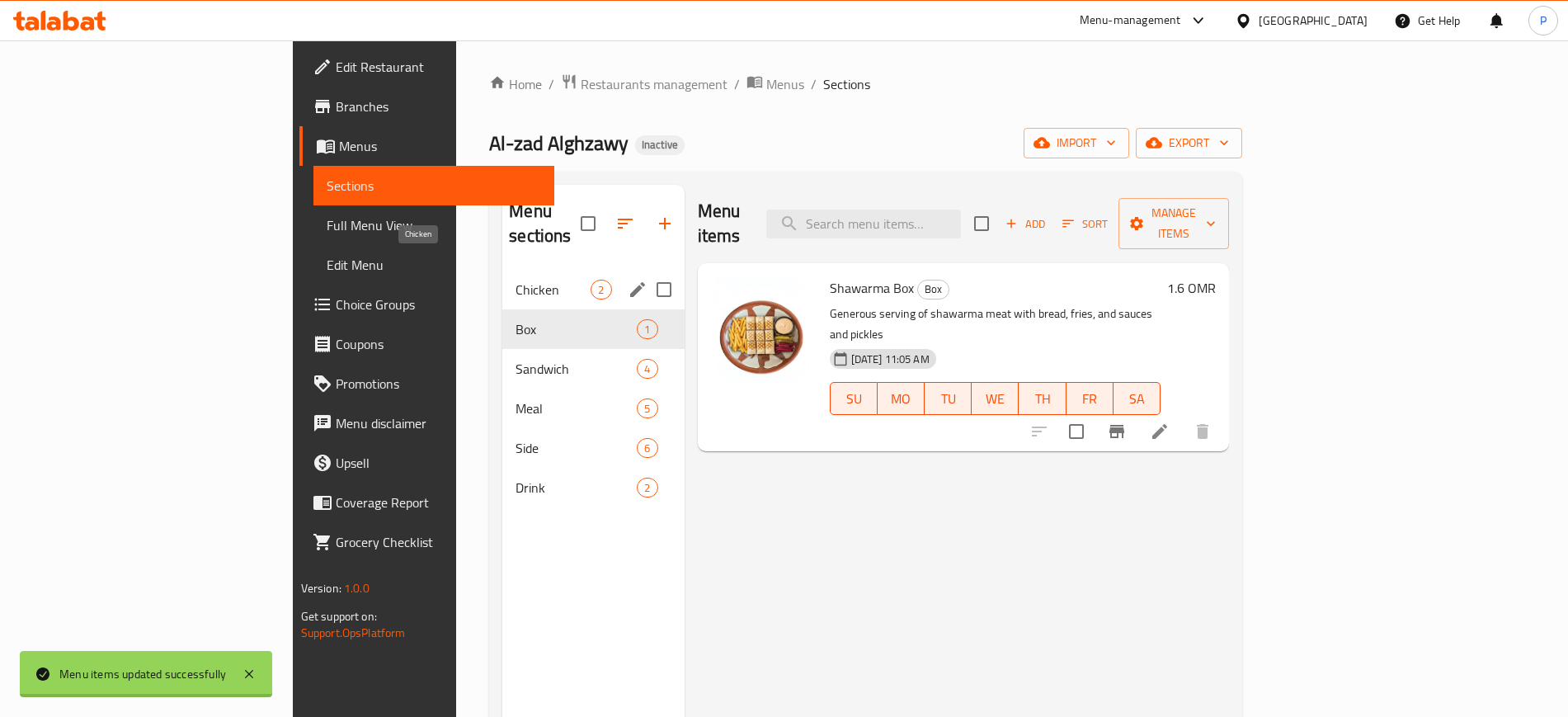
click at [515, 280] on span "Chicken" at bounding box center [553, 290] width 75 height 20
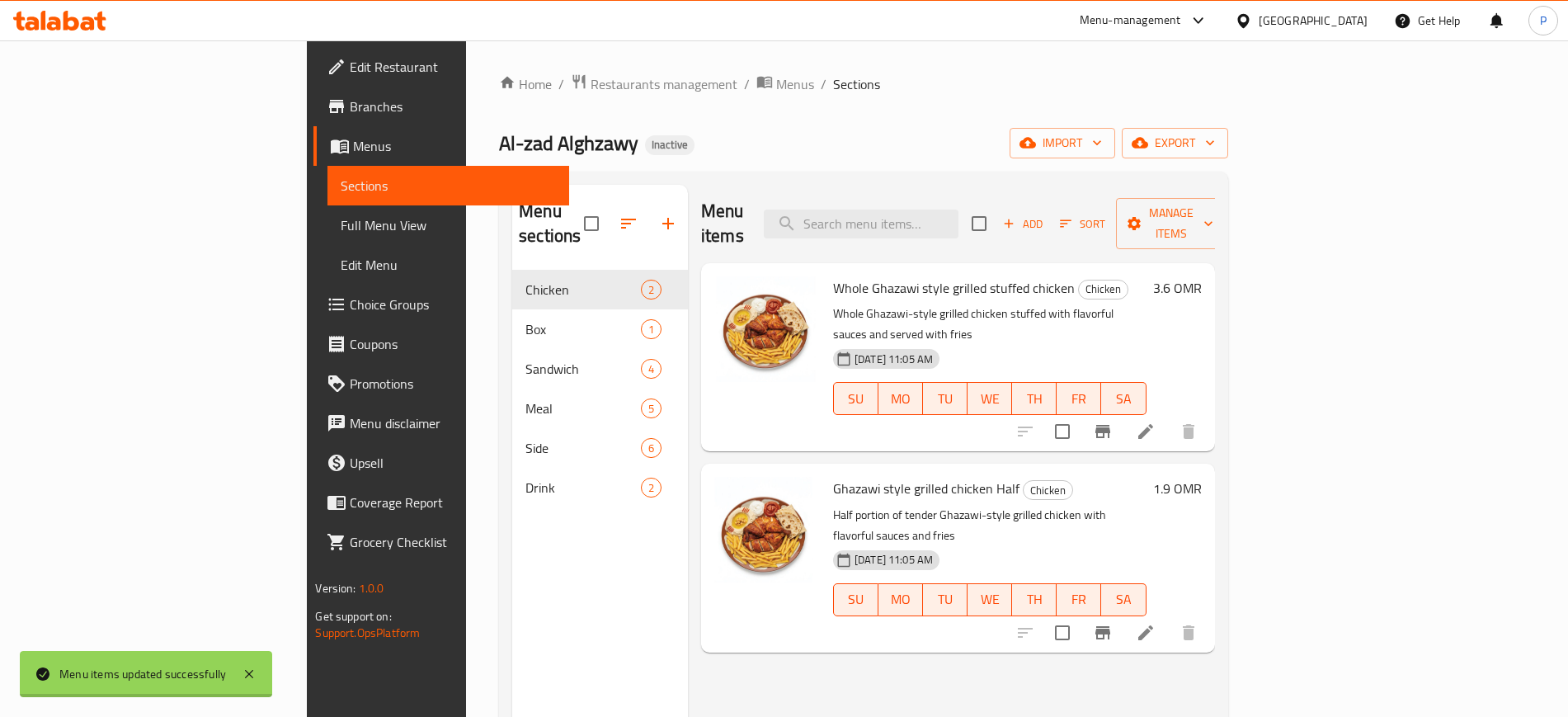
drag, startPoint x: 127, startPoint y: 222, endPoint x: 138, endPoint y: 236, distance: 17.8
click at [341, 222] on span "Full Menu View" at bounding box center [448, 225] width 215 height 20
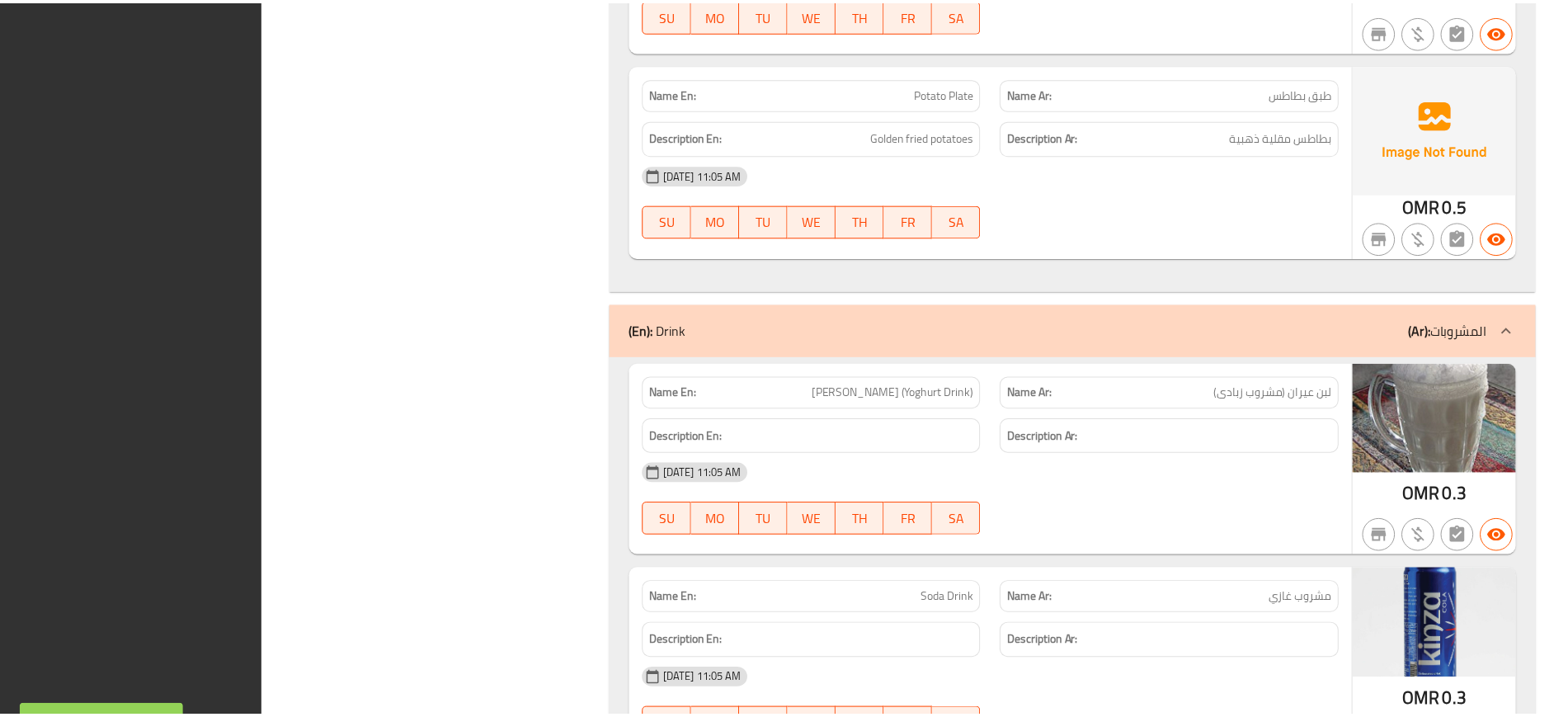
scroll to position [4500, 0]
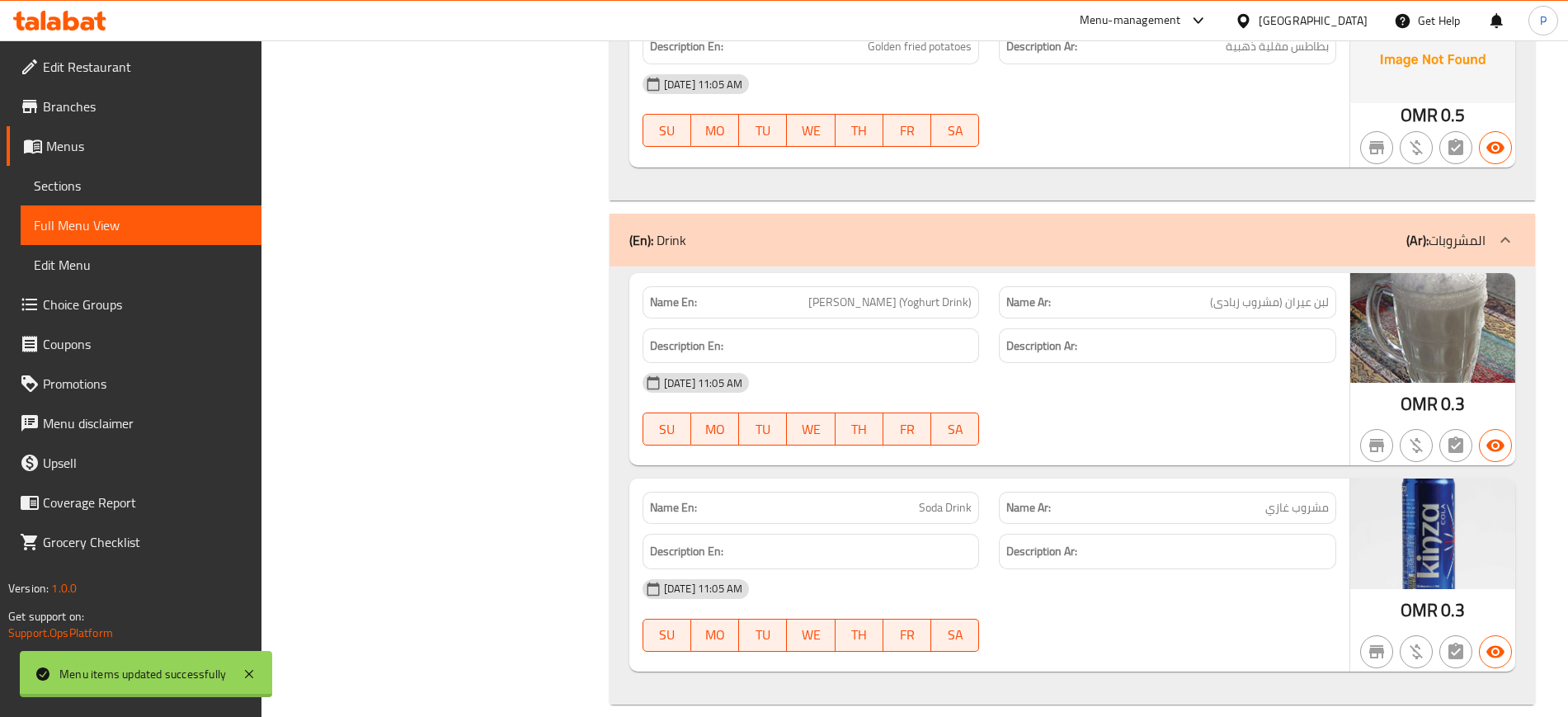
click at [1348, 28] on div "[GEOGRAPHIC_DATA]" at bounding box center [1313, 21] width 109 height 18
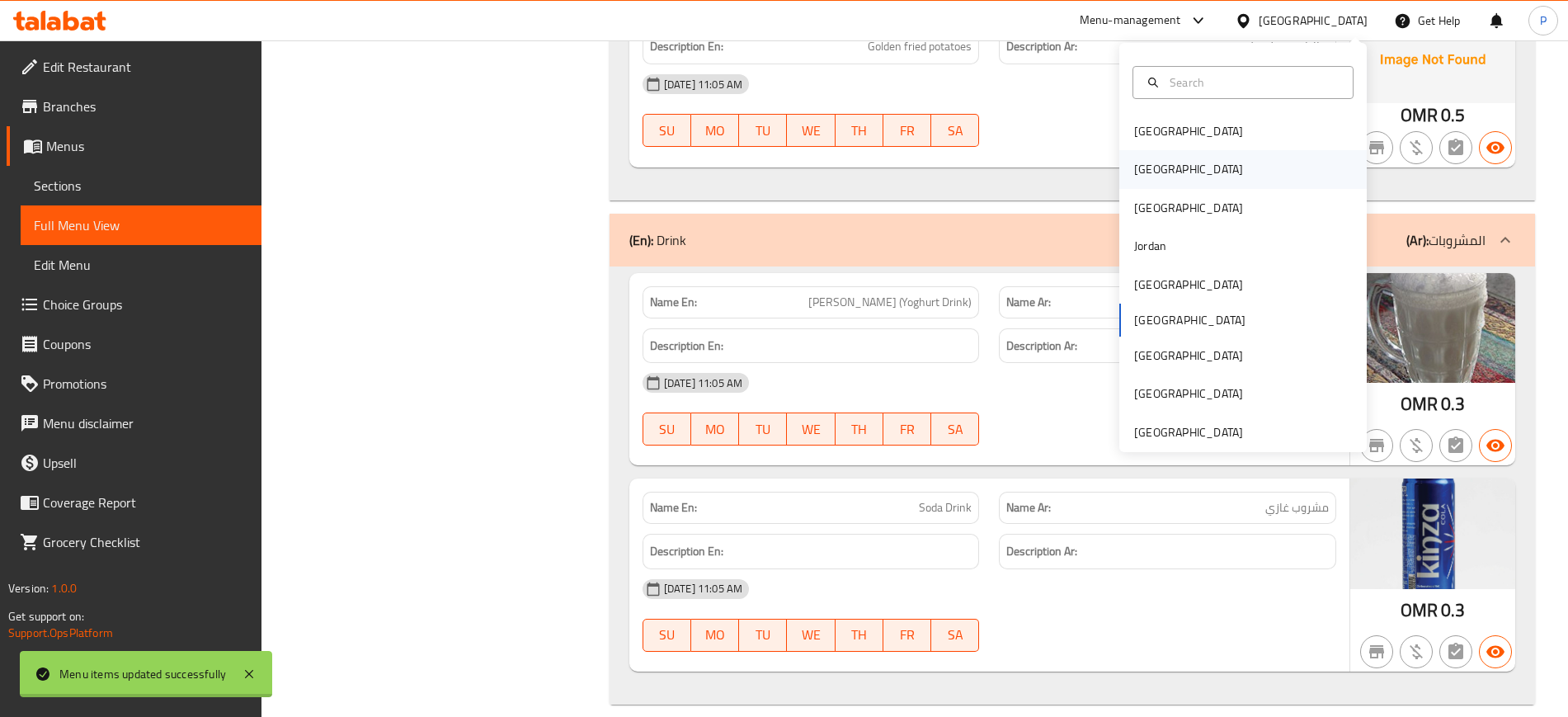
click at [1184, 176] on div "[GEOGRAPHIC_DATA]" at bounding box center [1243, 169] width 247 height 38
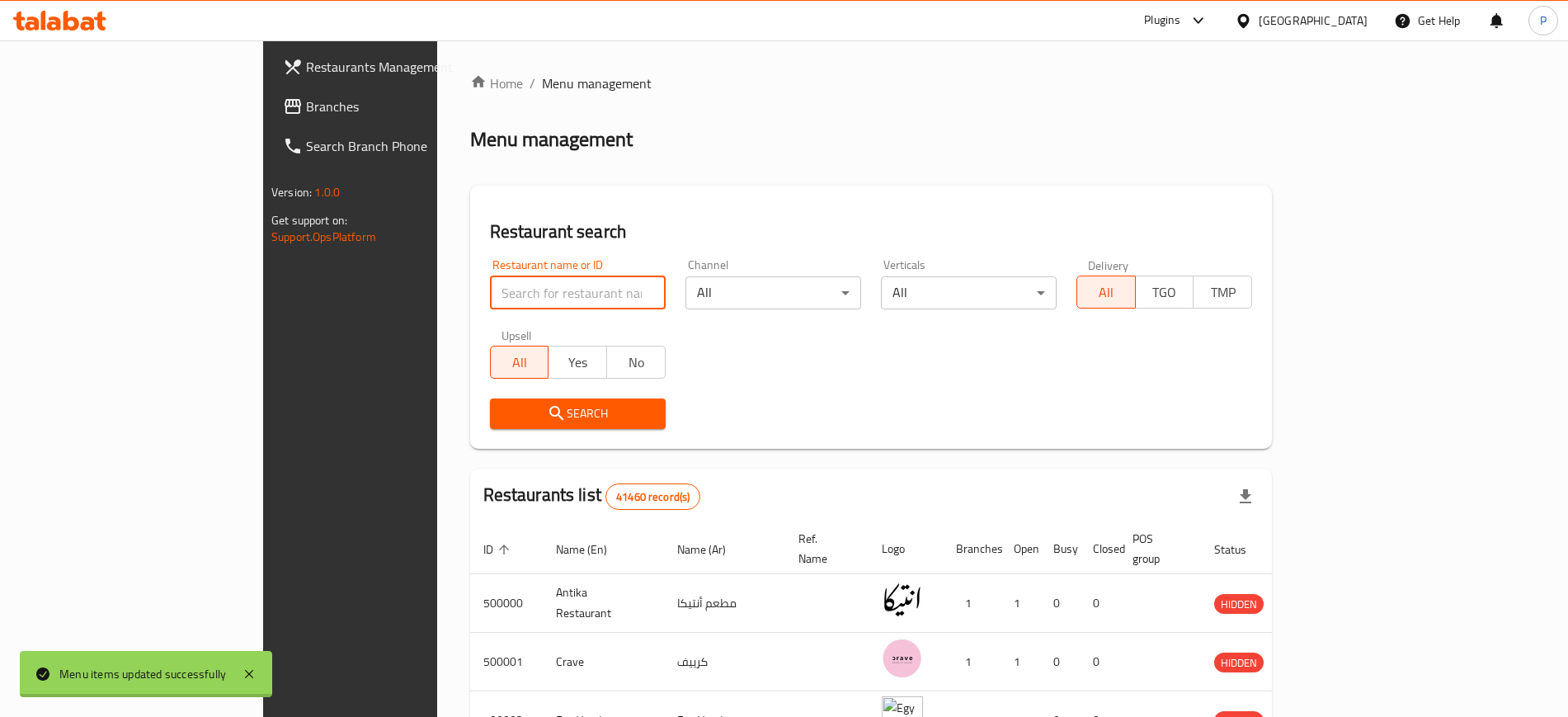
click at [585, 302] on input "search" at bounding box center [578, 292] width 176 height 33
paste input "Gayel"
type input "Gayel"
click button "Search" at bounding box center [578, 413] width 176 height 31
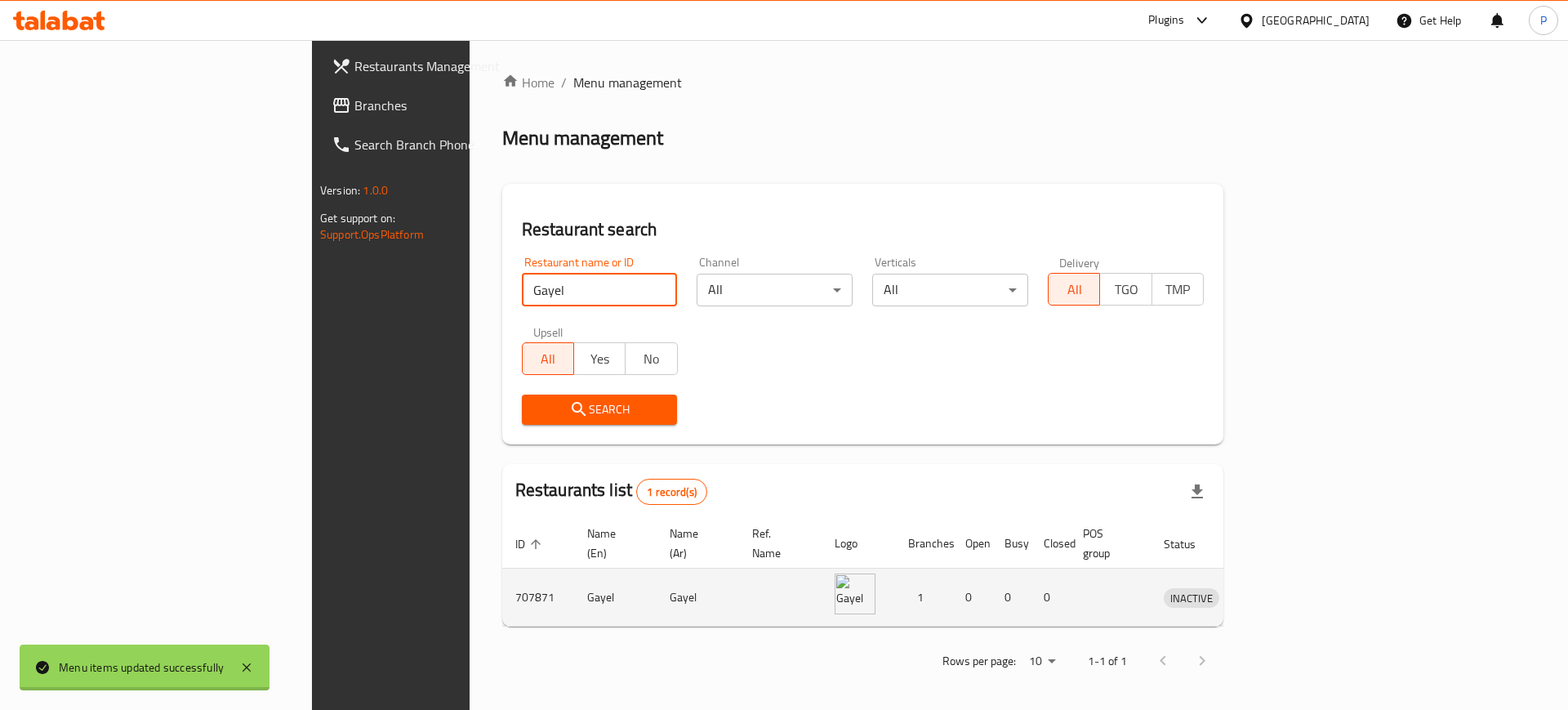
click at [1295, 569] on td "enhanced table" at bounding box center [1268, 597] width 57 height 58
click at [1271, 588] on icon "enhanced table" at bounding box center [1262, 597] width 20 height 20
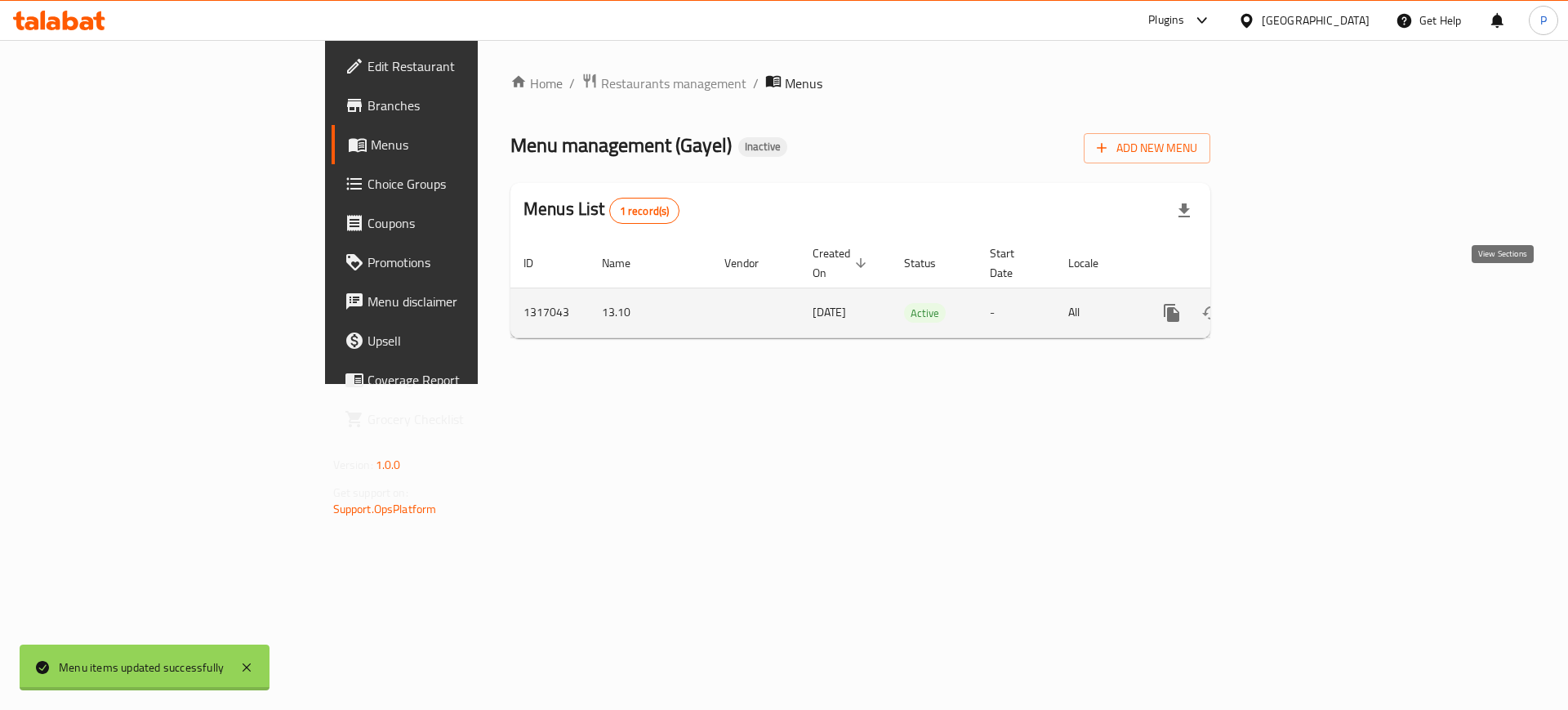
click at [1299, 304] on icon "enhanced table" at bounding box center [1289, 313] width 20 height 20
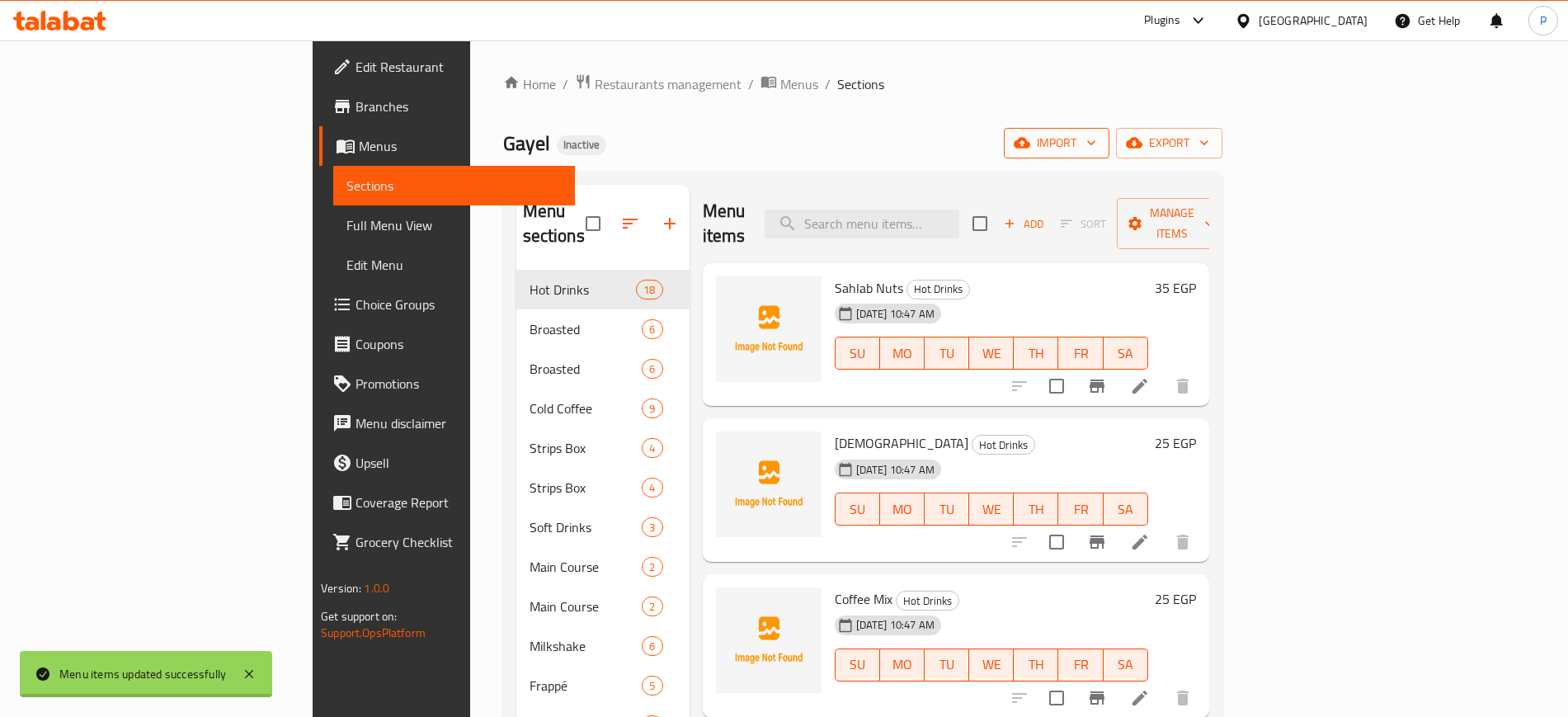
click at [1096, 133] on span "import" at bounding box center [1057, 142] width 79 height 21
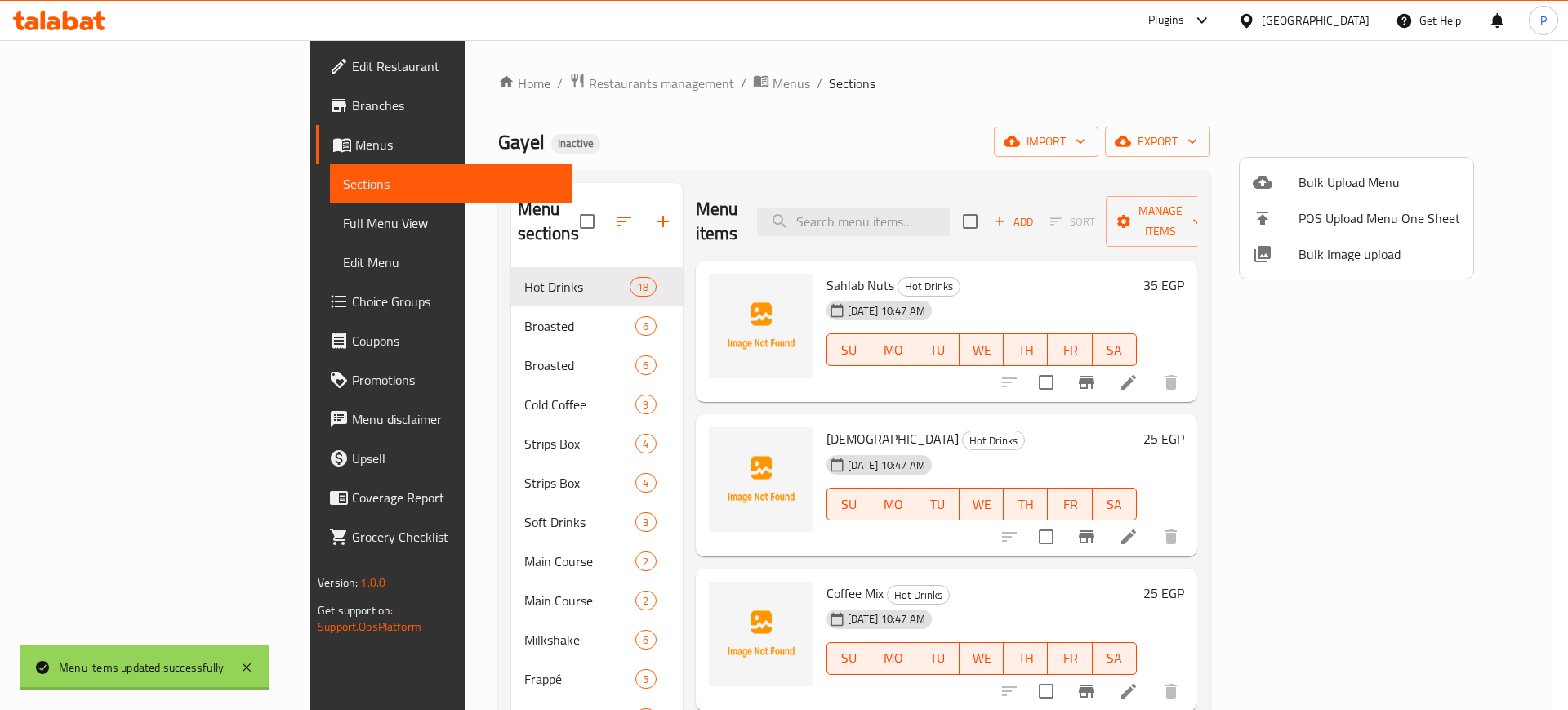
click at [1413, 253] on span "Bulk Image upload" at bounding box center [1379, 254] width 161 height 20
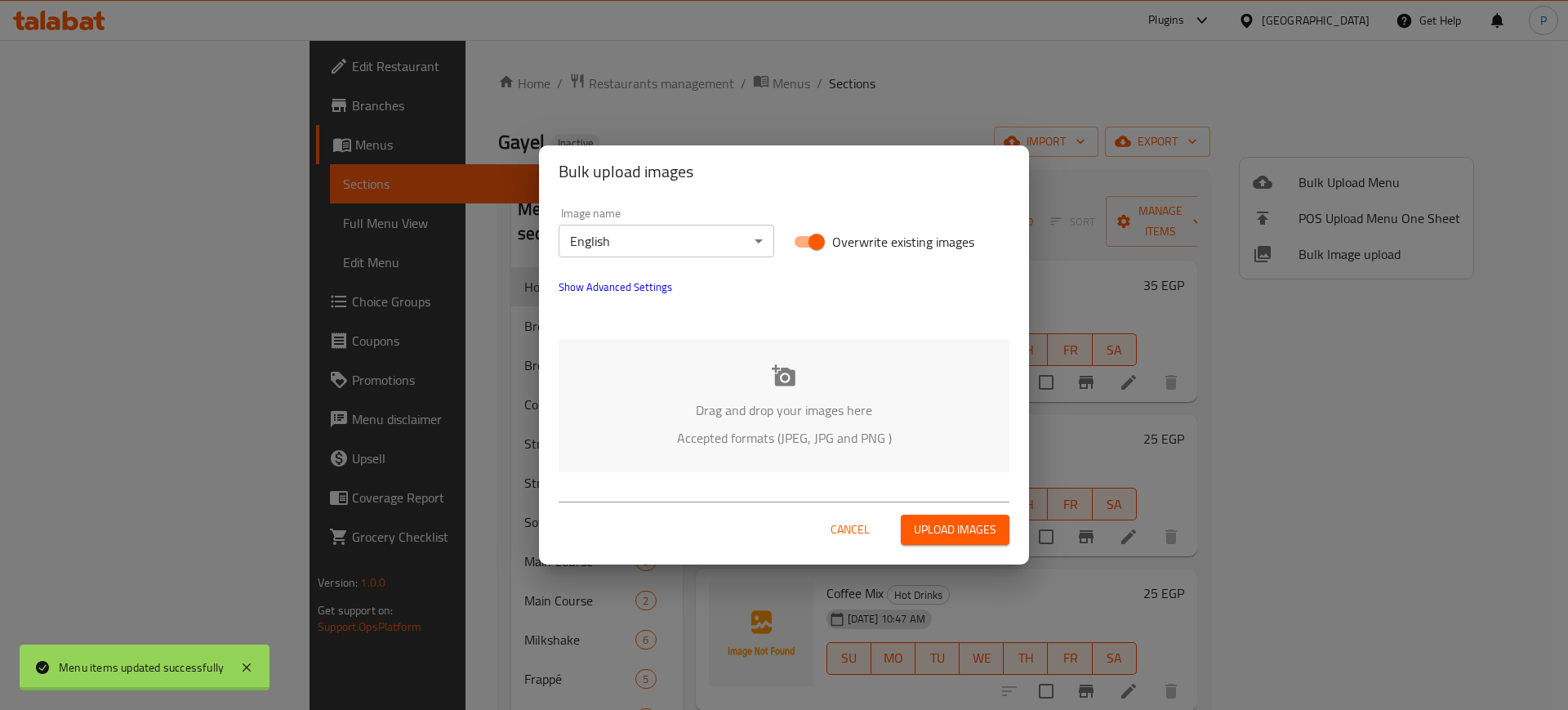
click at [623, 261] on div "Image name English ​" at bounding box center [667, 232] width 235 height 70
click at [624, 248] on body "Menu items updated successfully ​ Plugins Egypt Get Help P Edit Restaurant Bran…" at bounding box center [784, 375] width 1568 height 670
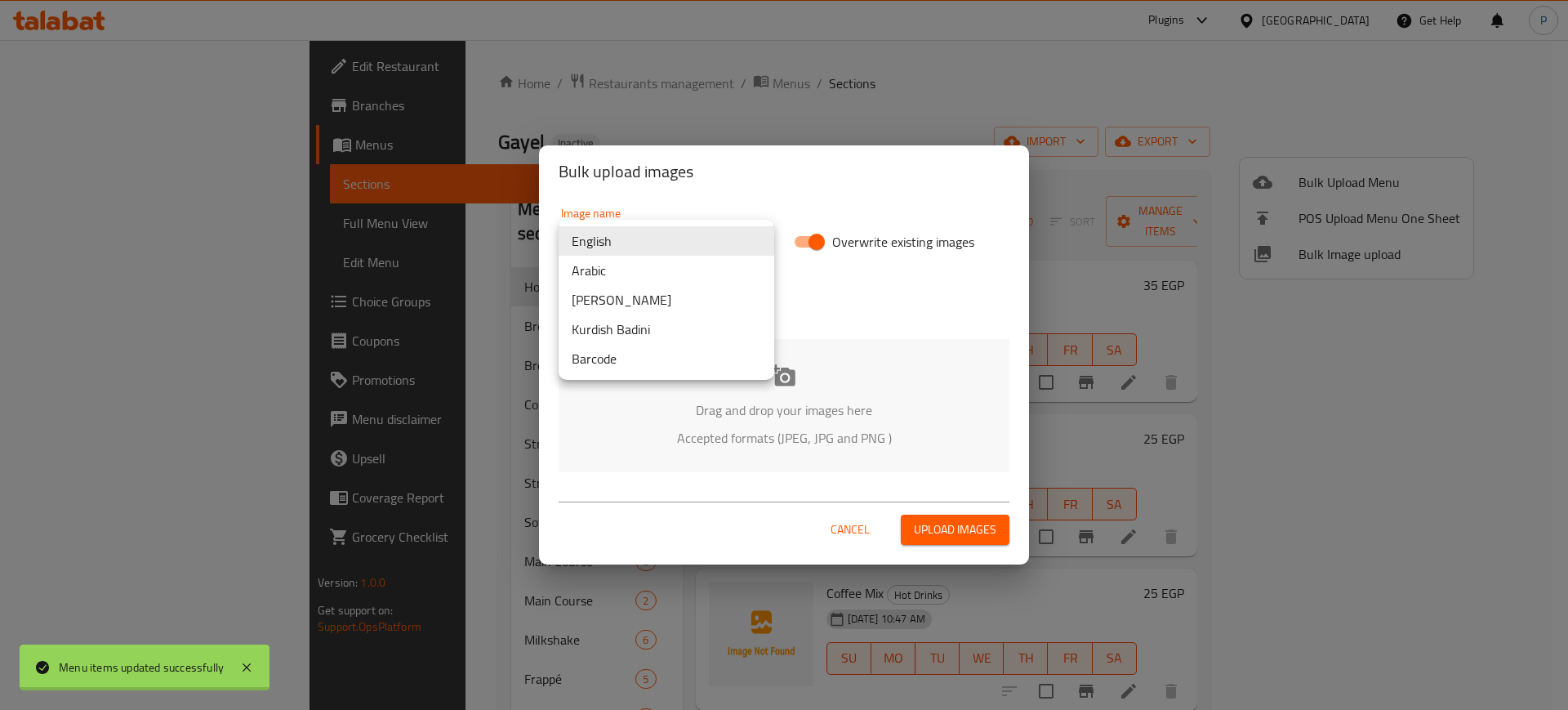
click at [607, 278] on li "Arabic" at bounding box center [667, 270] width 215 height 29
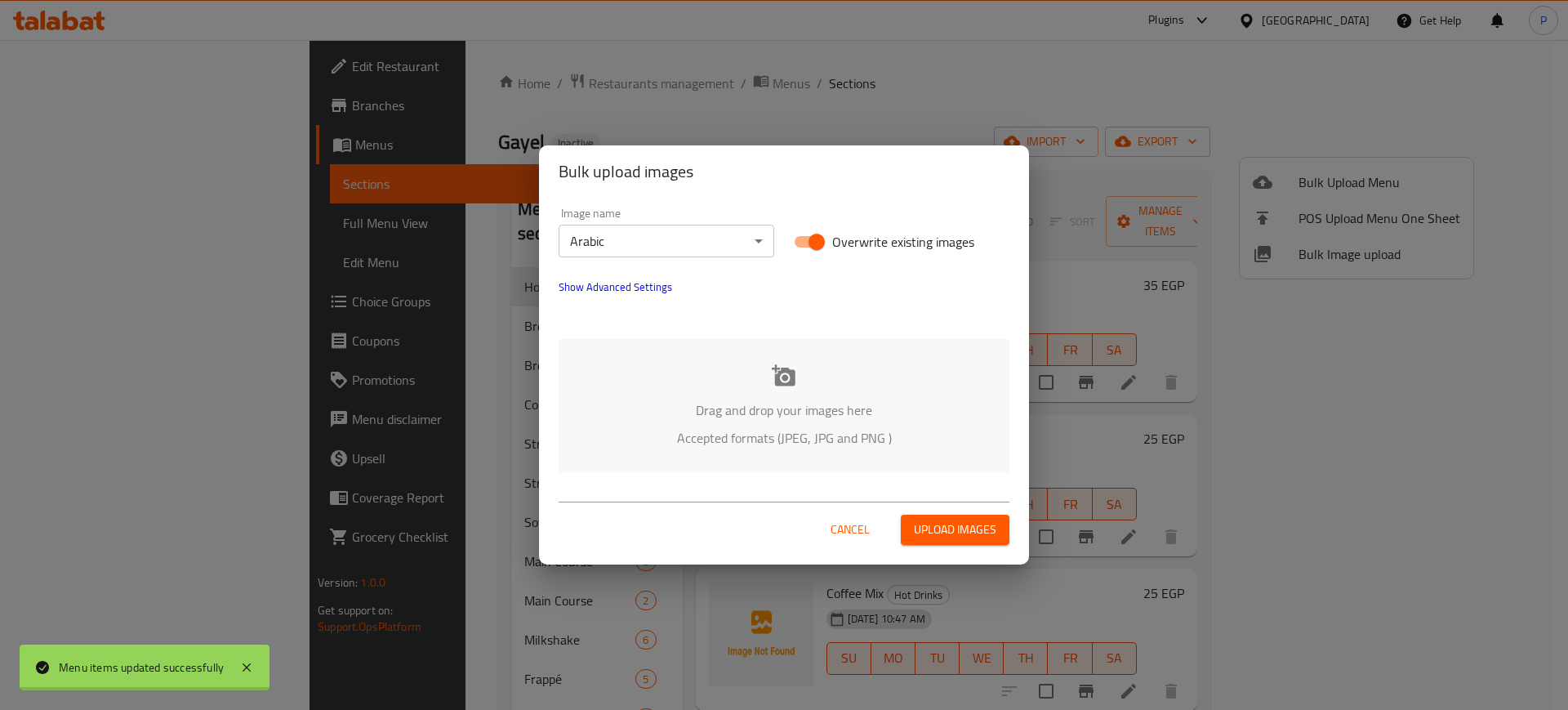
click at [831, 412] on p "Drag and drop your images here" at bounding box center [784, 410] width 401 height 20
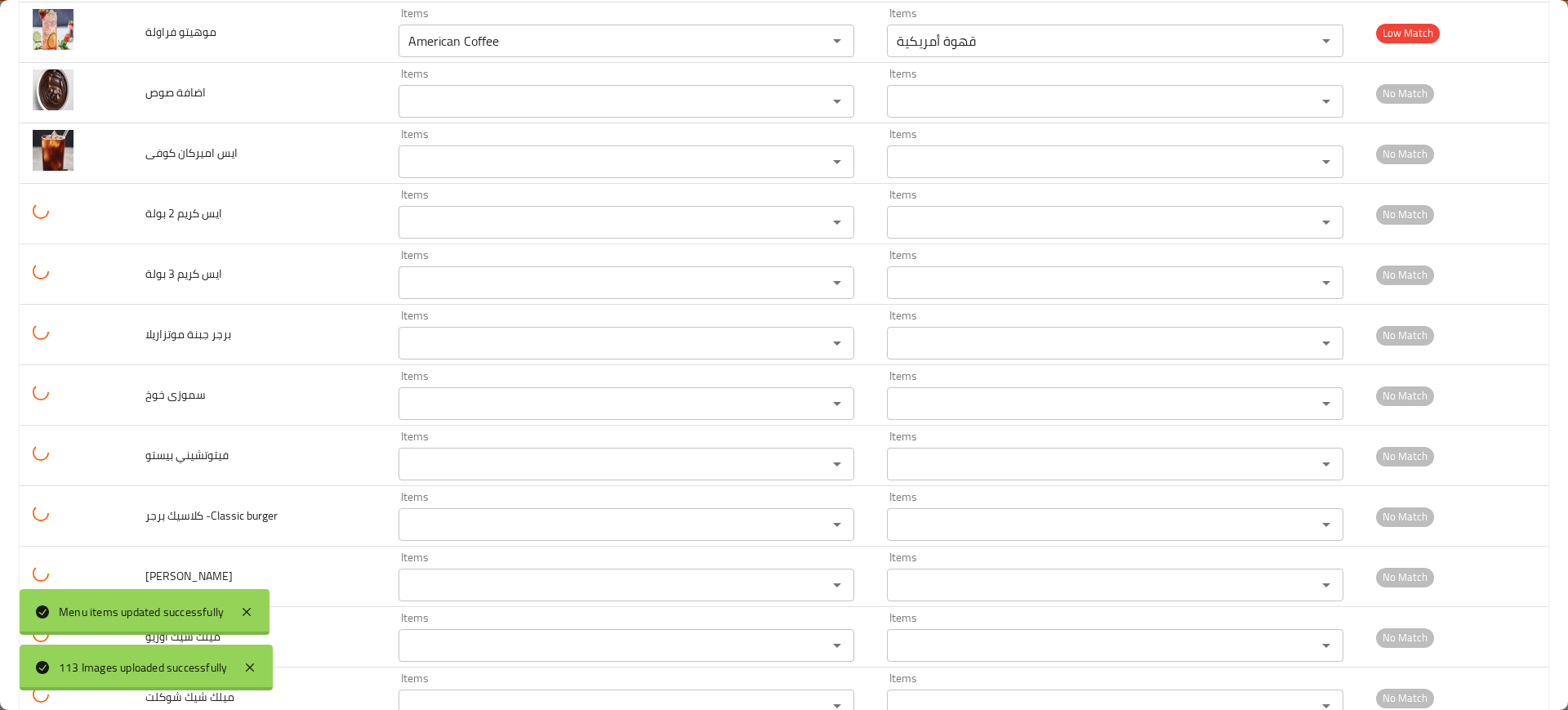
scroll to position [6405, 0]
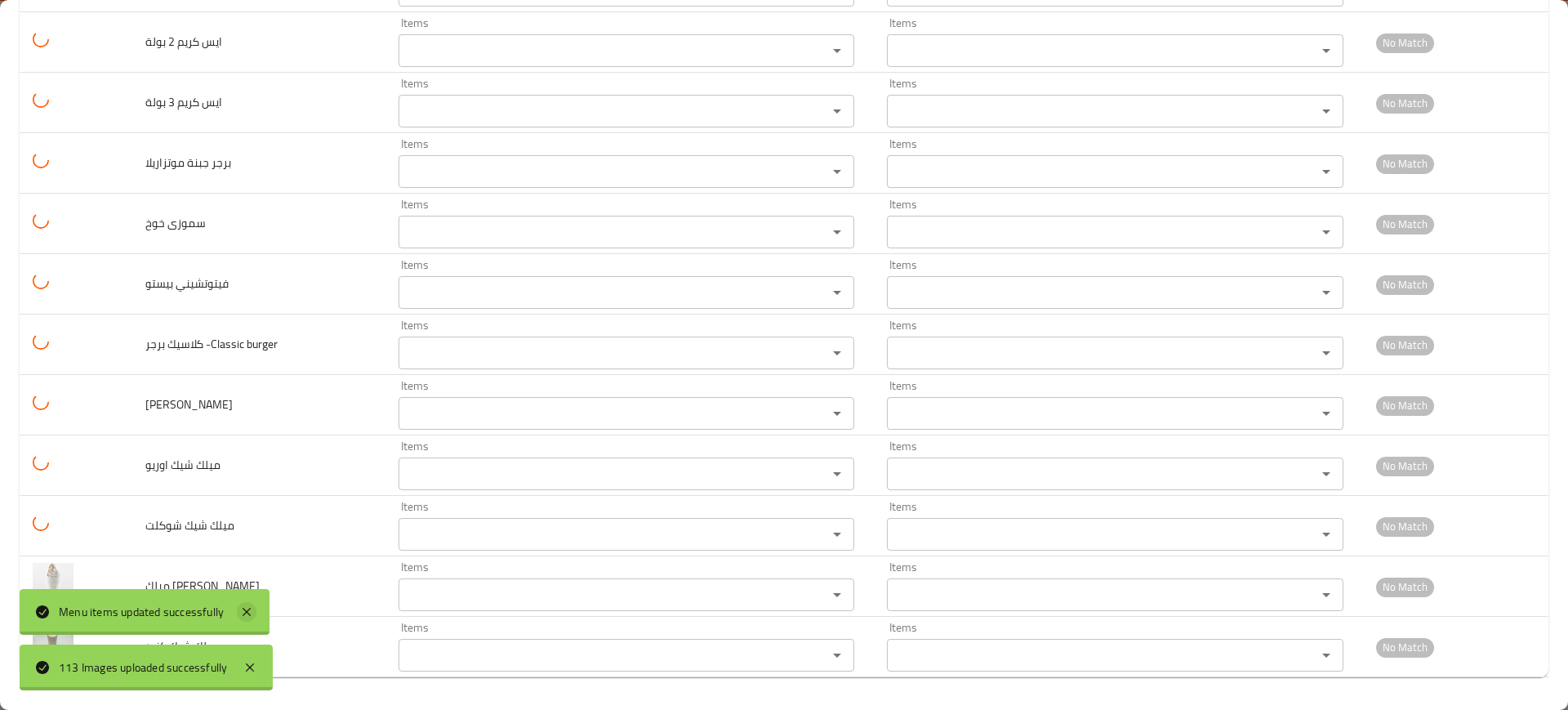
click at [251, 616] on icon at bounding box center [247, 612] width 20 height 20
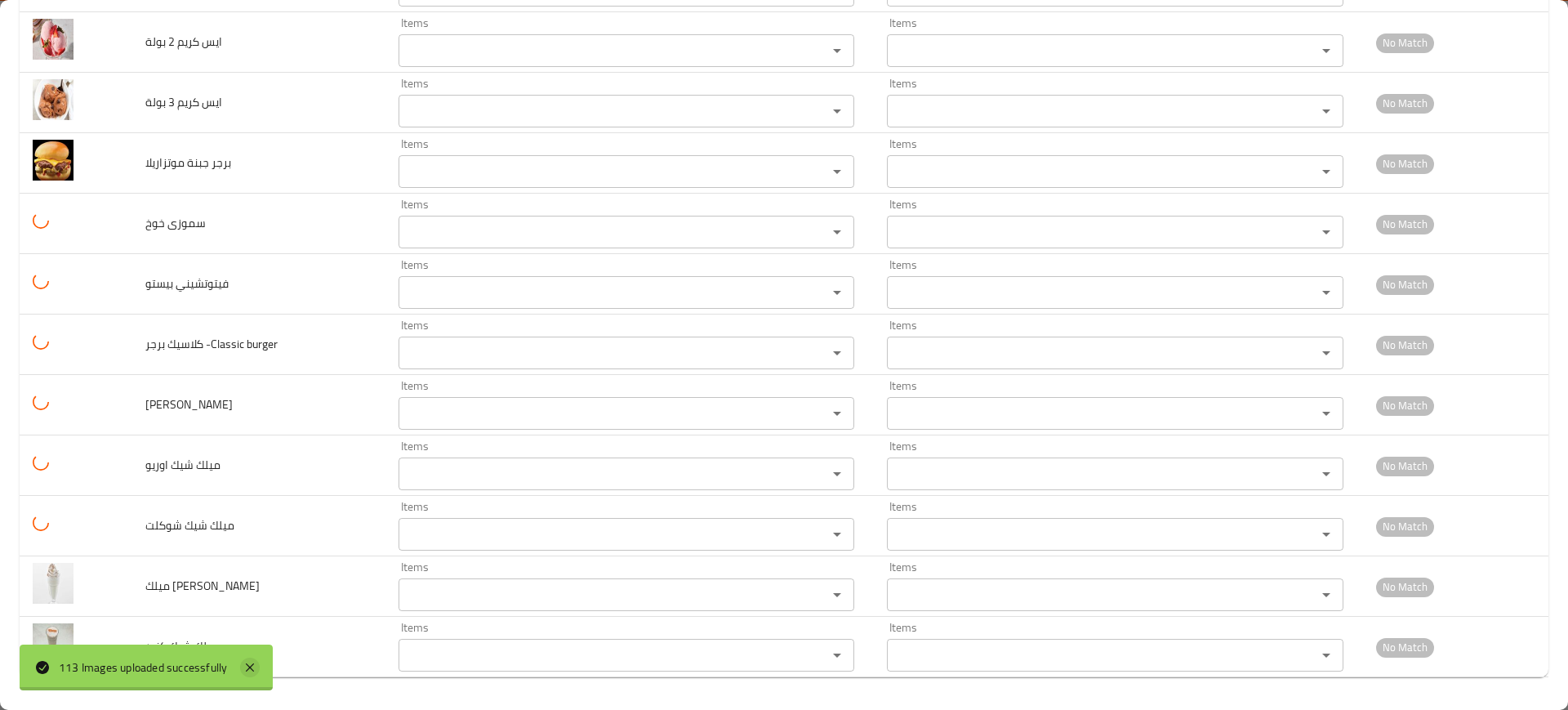
click at [257, 673] on icon at bounding box center [250, 668] width 20 height 20
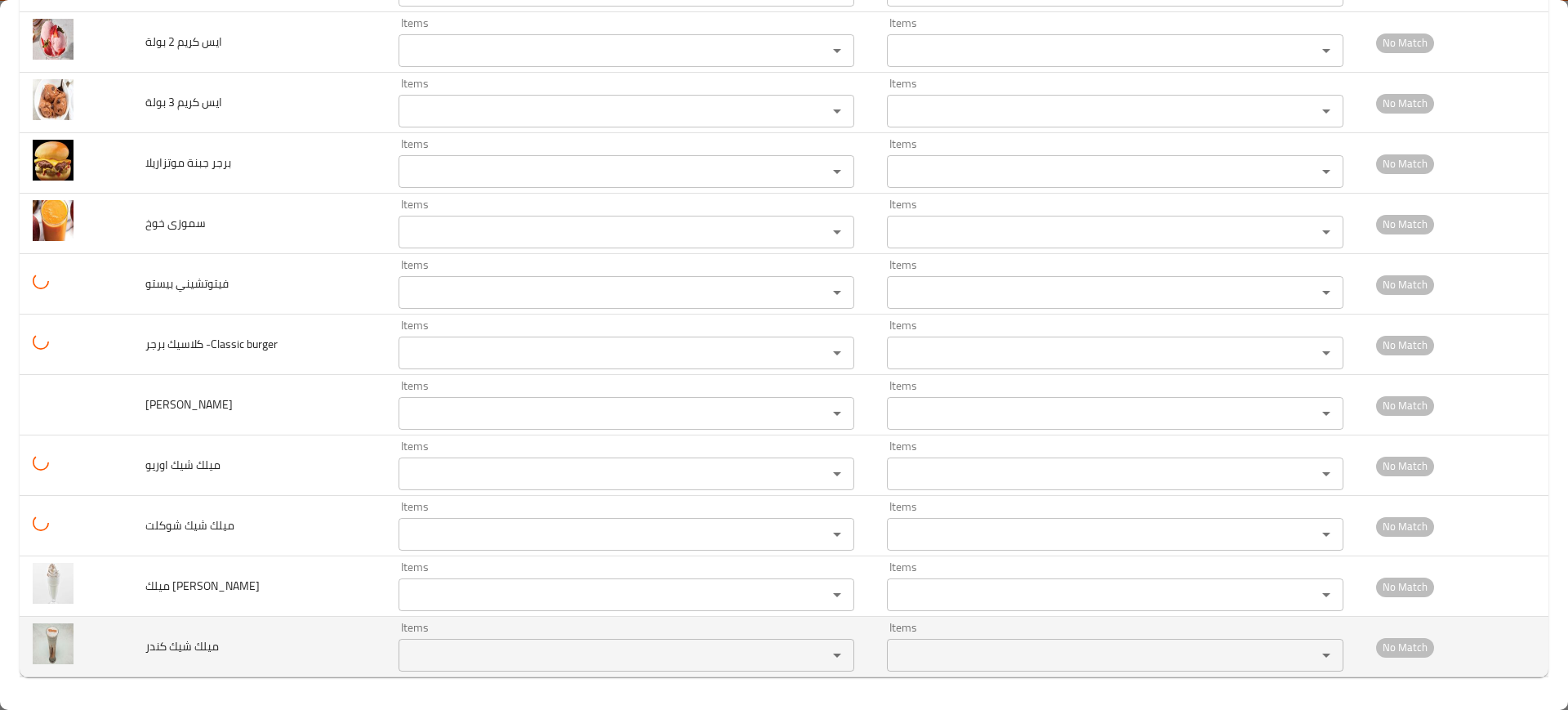
click at [441, 656] on كندر "Items" at bounding box center [602, 654] width 397 height 23
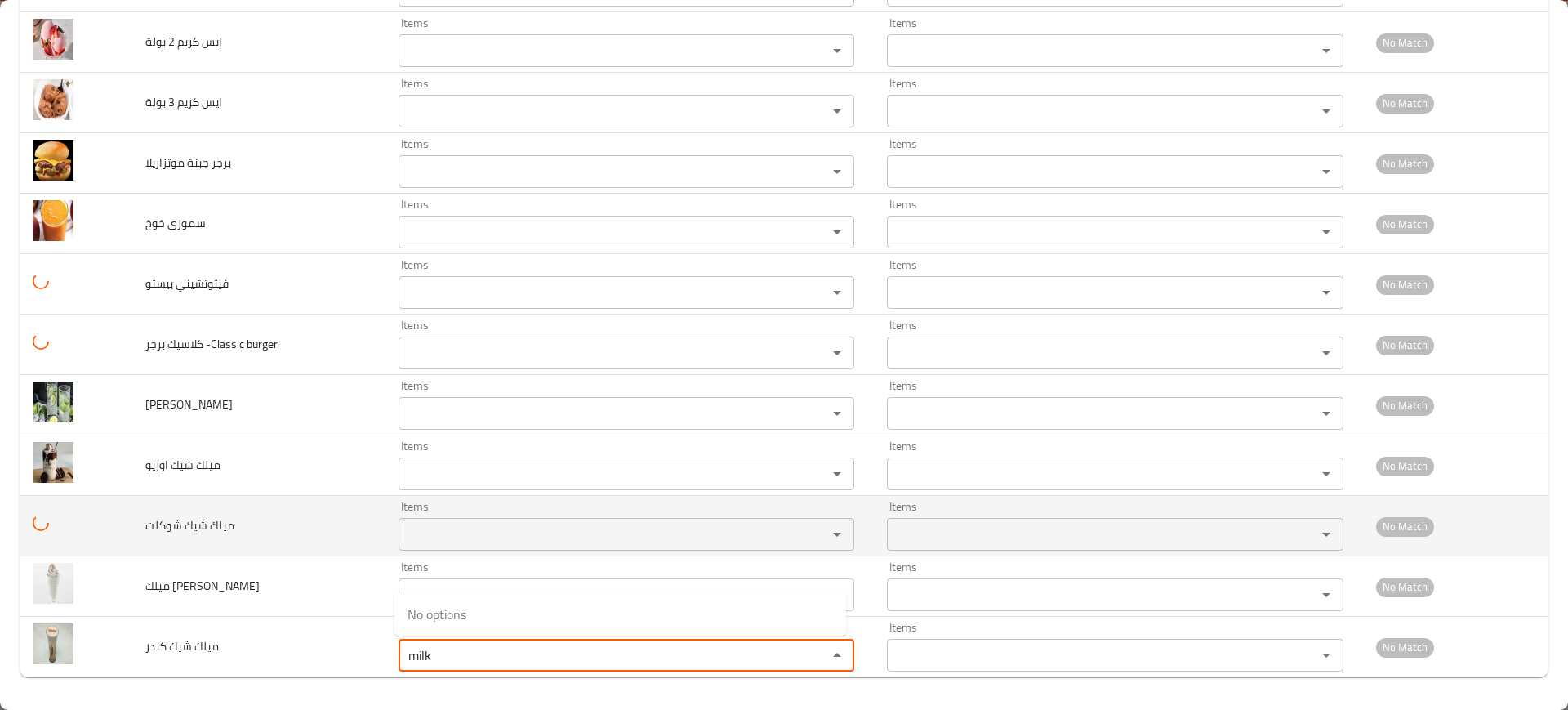
type كندر "milk"
click at [377, 540] on td "ميلك شيك شوكلت" at bounding box center [258, 526] width 254 height 61
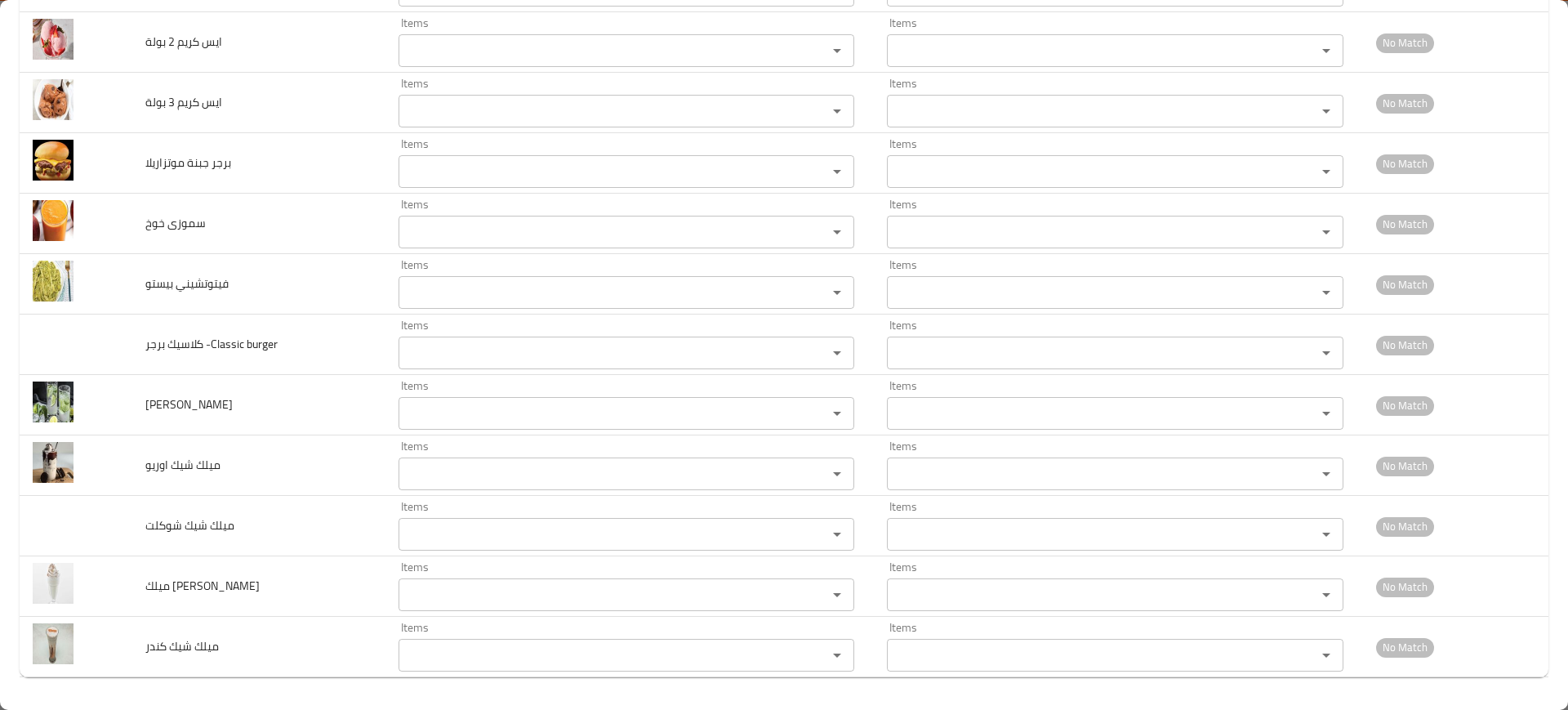
type فراولة "moj"
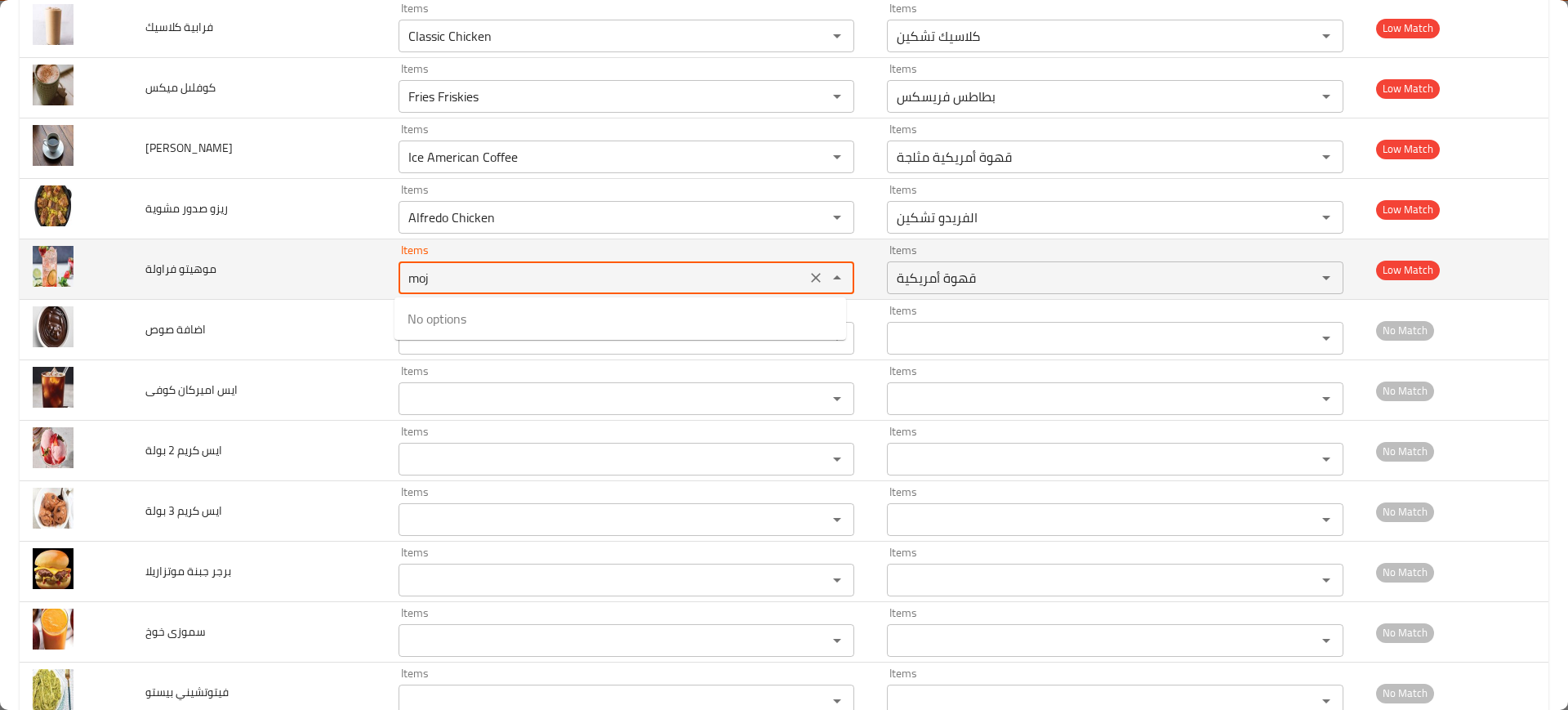
click at [807, 283] on icon "Clear" at bounding box center [815, 277] width 17 height 17
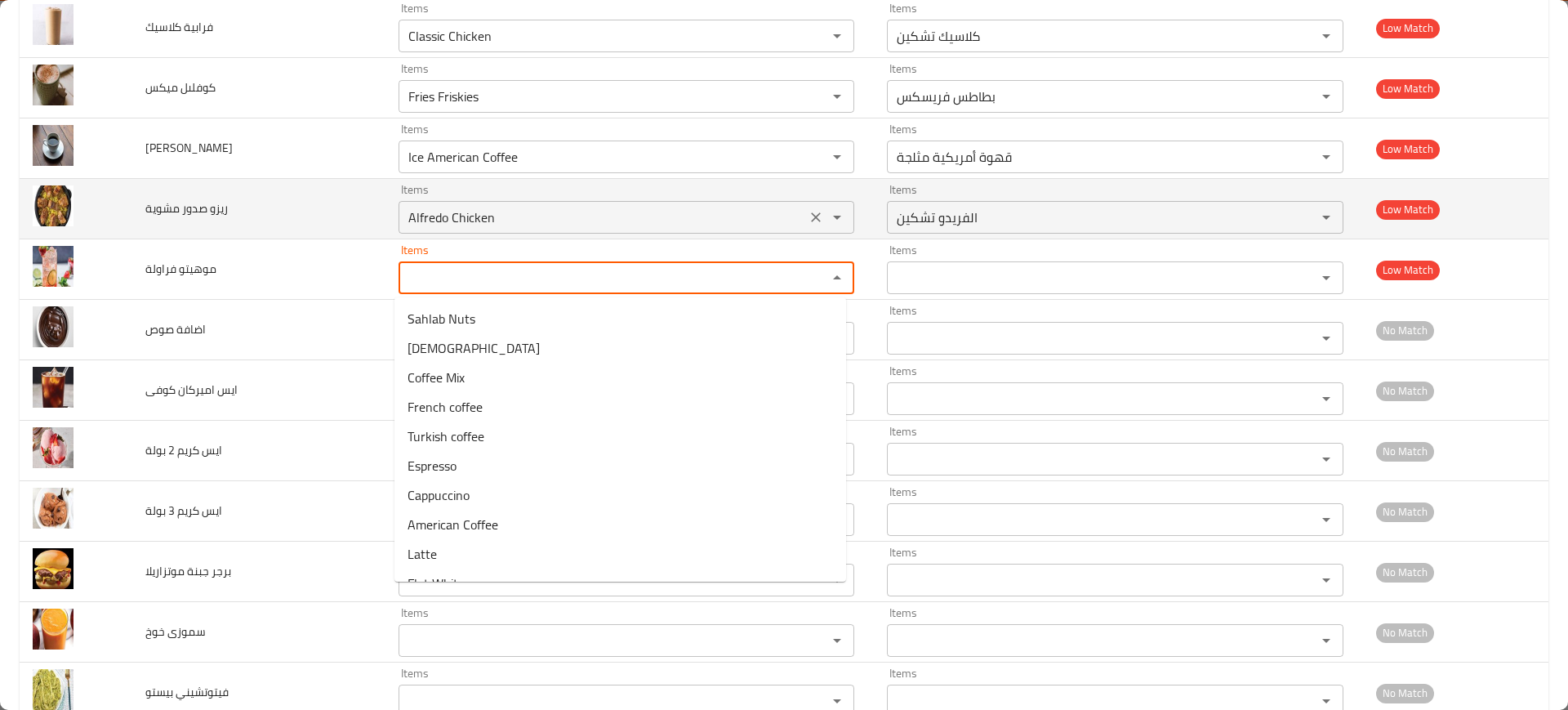
click at [807, 218] on icon "Clear" at bounding box center [815, 217] width 17 height 17
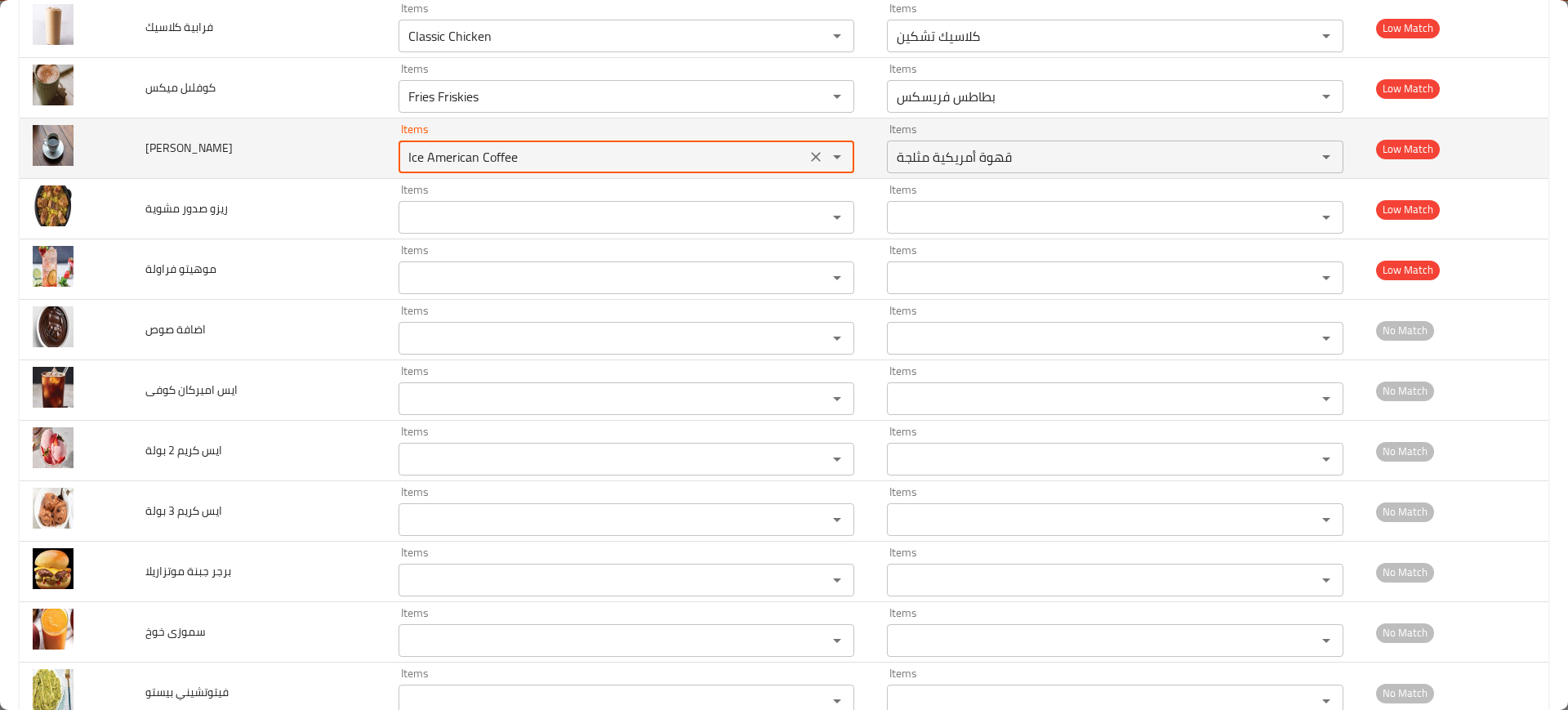
drag, startPoint x: 476, startPoint y: 150, endPoint x: 446, endPoint y: 156, distance: 30.6
click at [446, 156] on كوفى "Ice American Coffee" at bounding box center [602, 157] width 397 height 23
click at [458, 157] on كوفى "Ice American Coffee" at bounding box center [602, 157] width 397 height 23
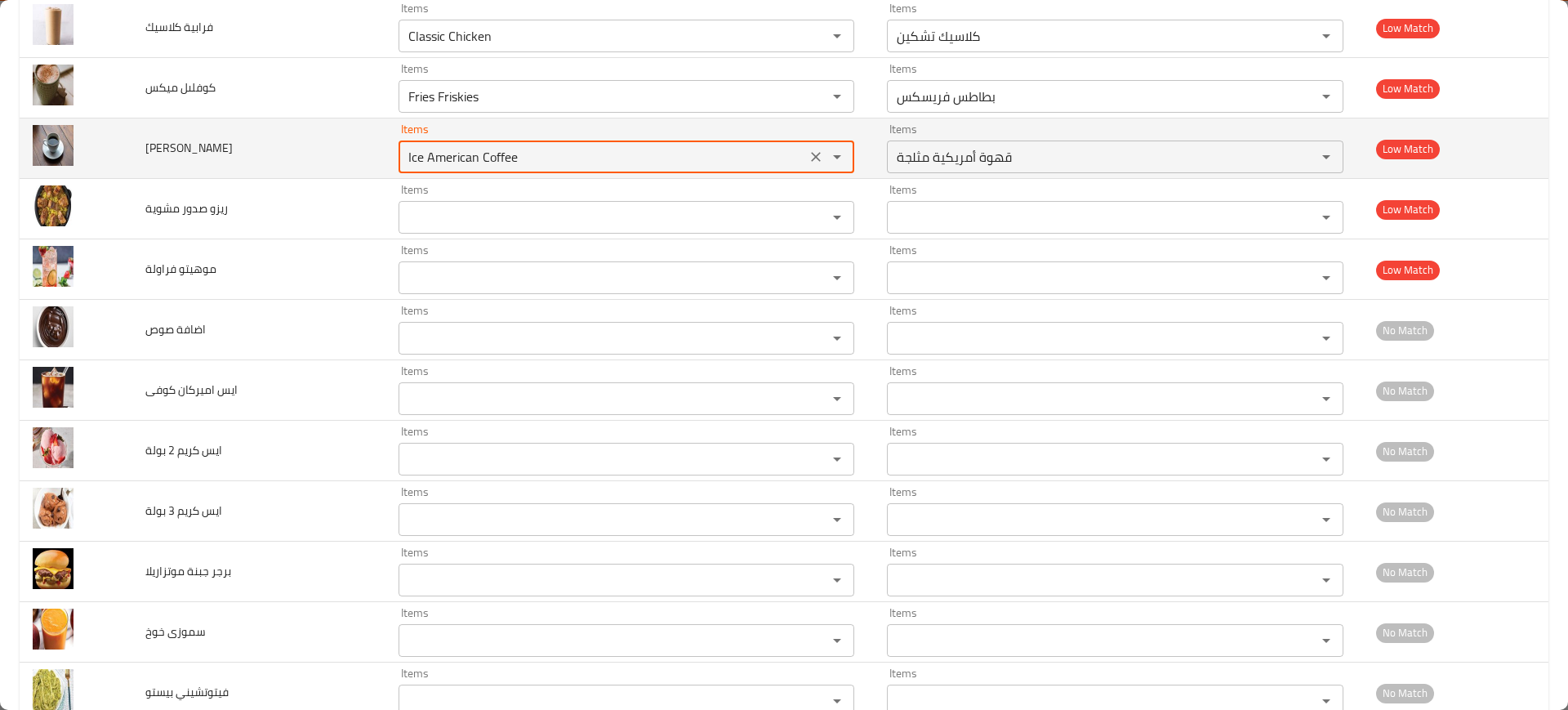
paste كوفى "rican"
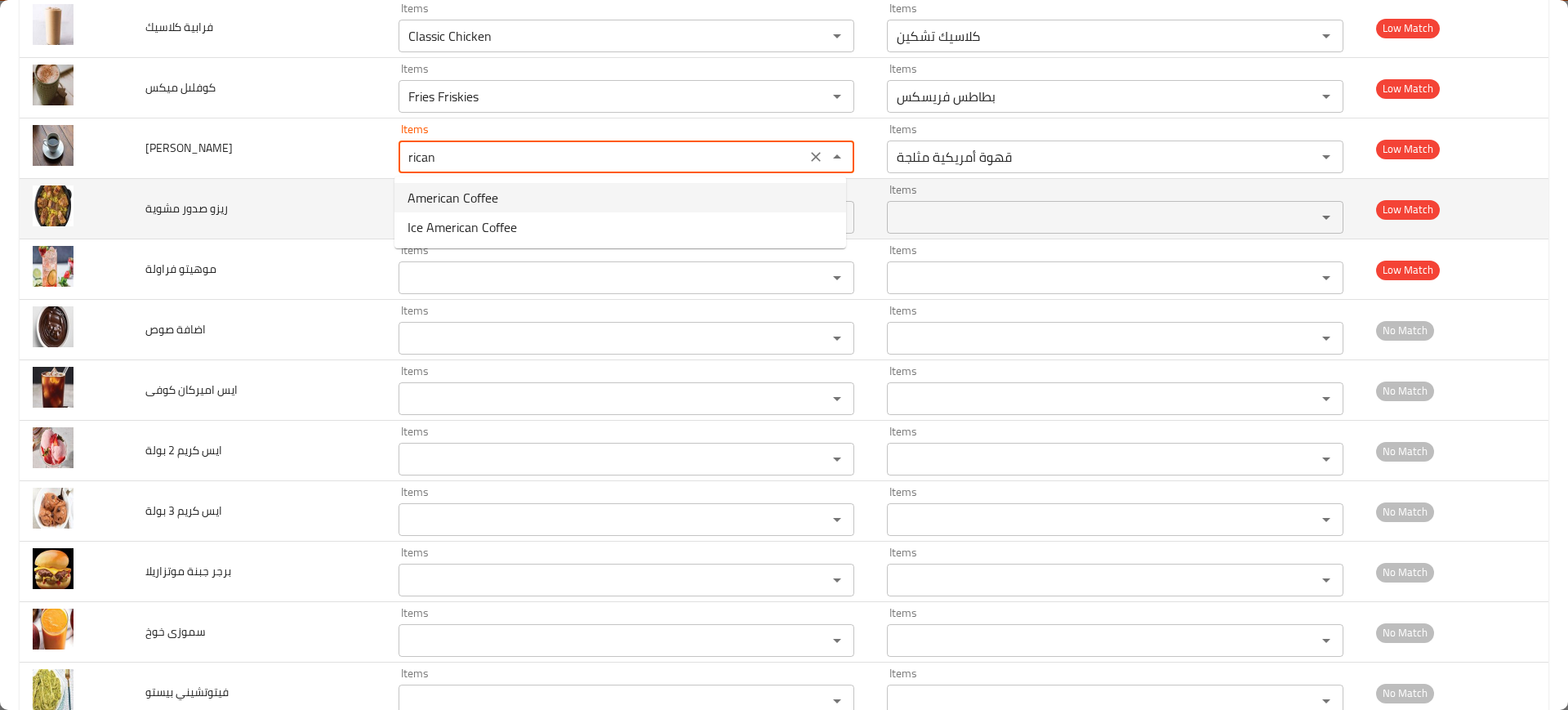
click at [688, 183] on كوفى-option-0 "American Coffee" at bounding box center [620, 198] width 451 height 29
type كوفى "American Coffee"
type كوفى-ar "قهوة أمريكية"
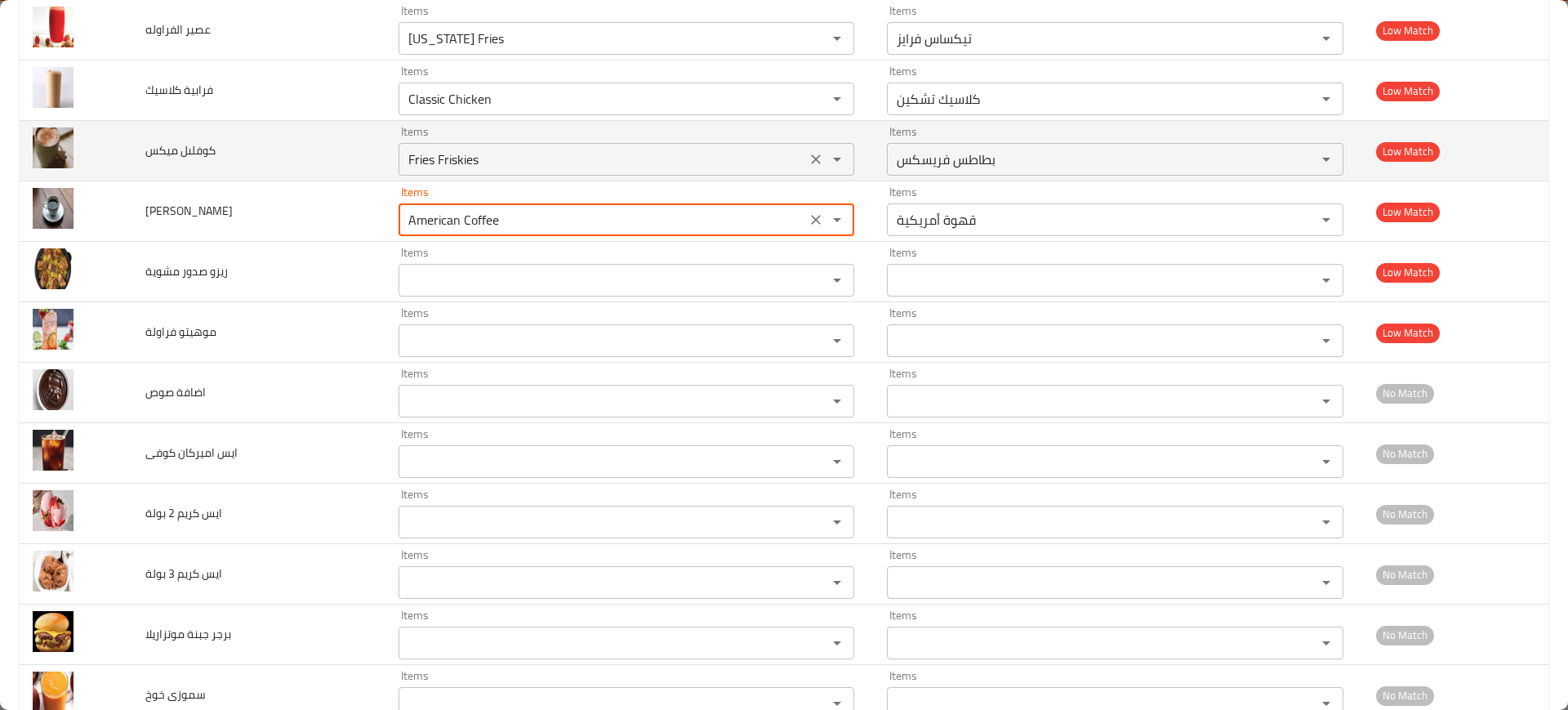
scroll to position [5894, 0]
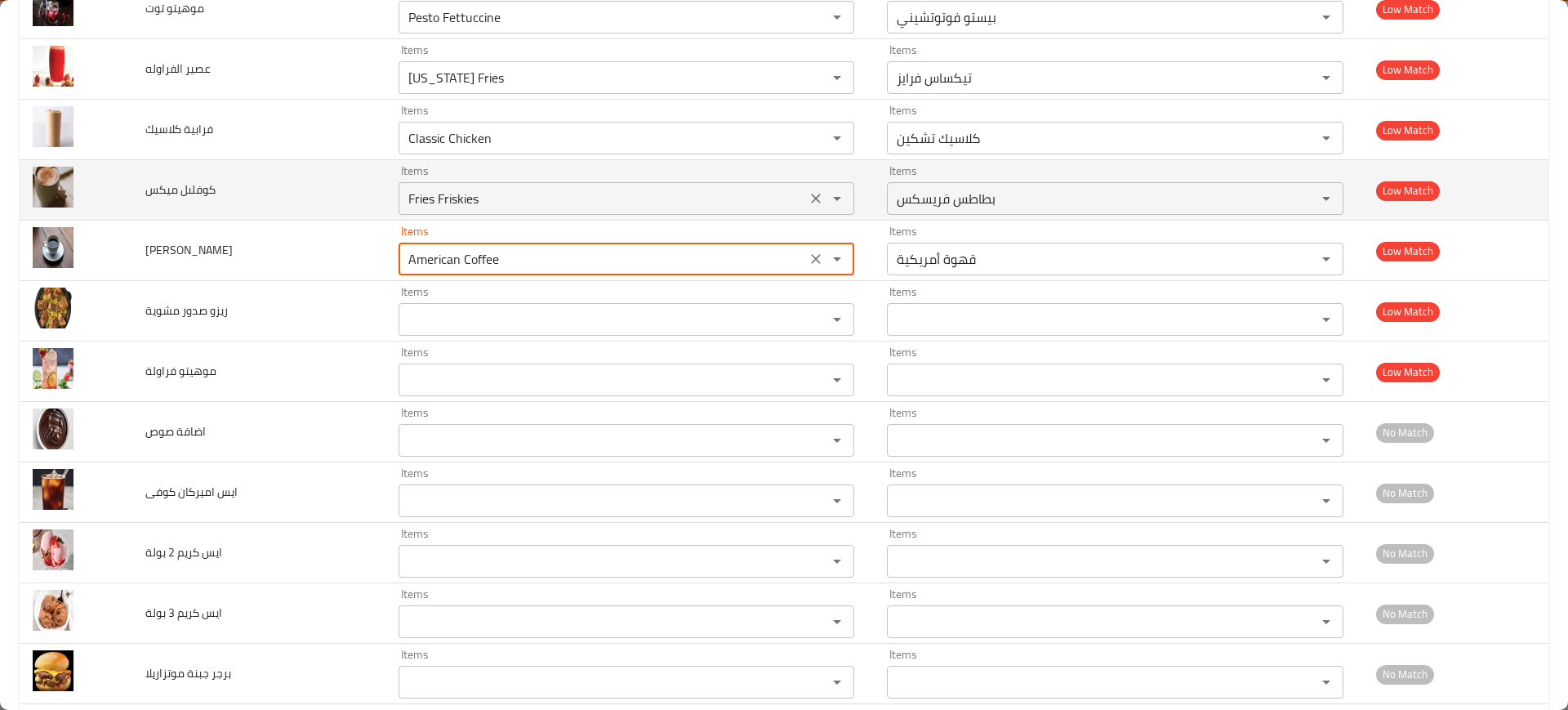
type كوفى "American Coffee"
click at [465, 202] on ميكس "Fries Friskies" at bounding box center [602, 198] width 397 height 23
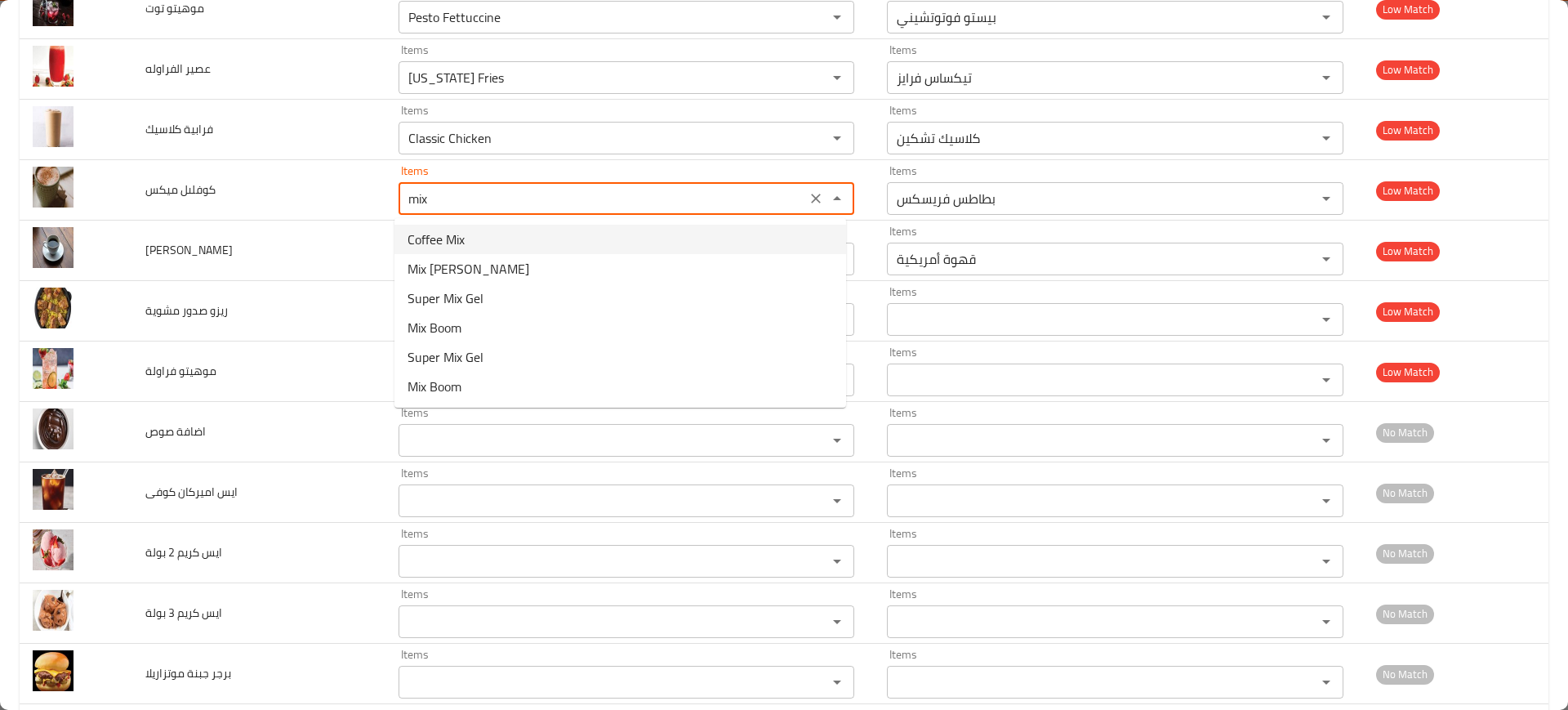
click at [440, 236] on span "Coffee Mix" at bounding box center [436, 239] width 57 height 20
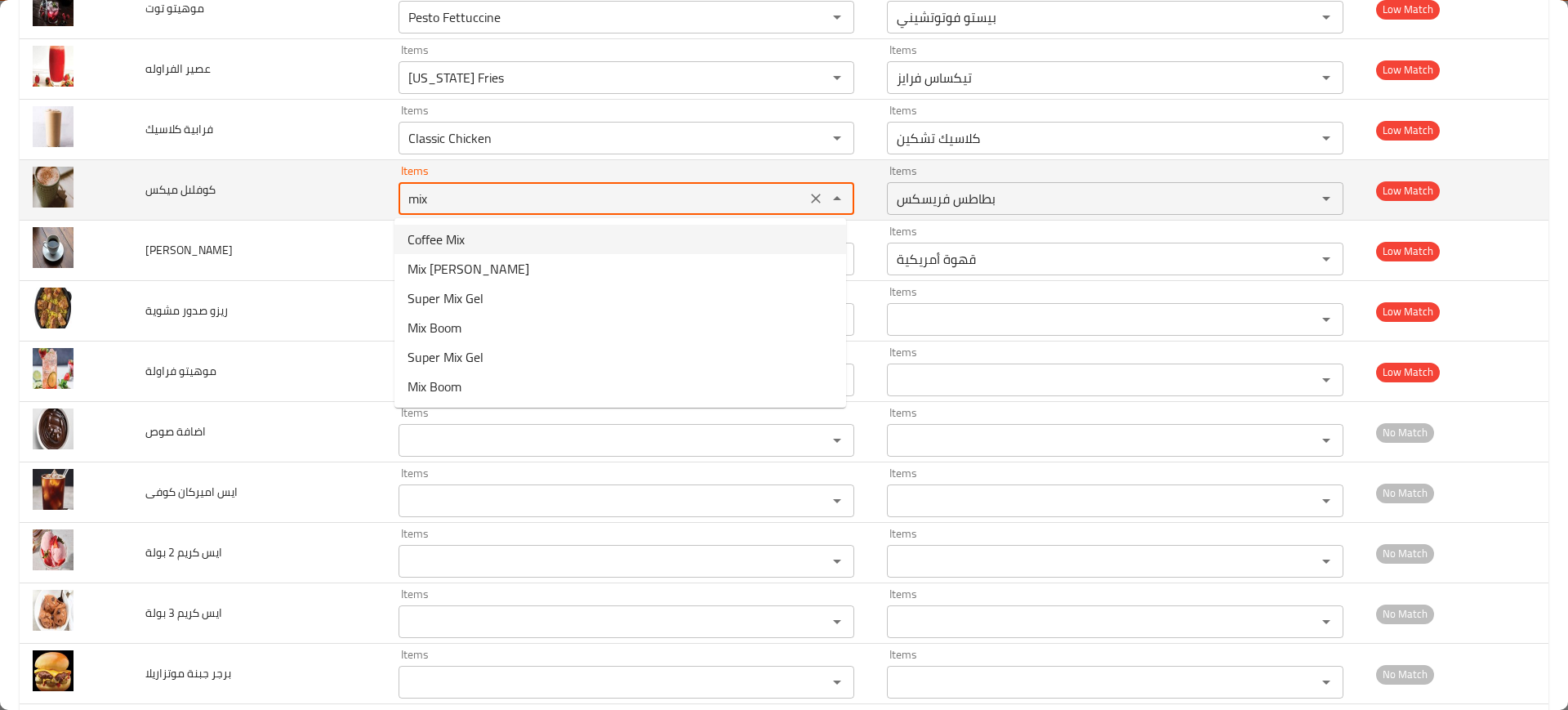
type ميكس "Coffee Mix"
type ميكس-ar "قهوة ميكس"
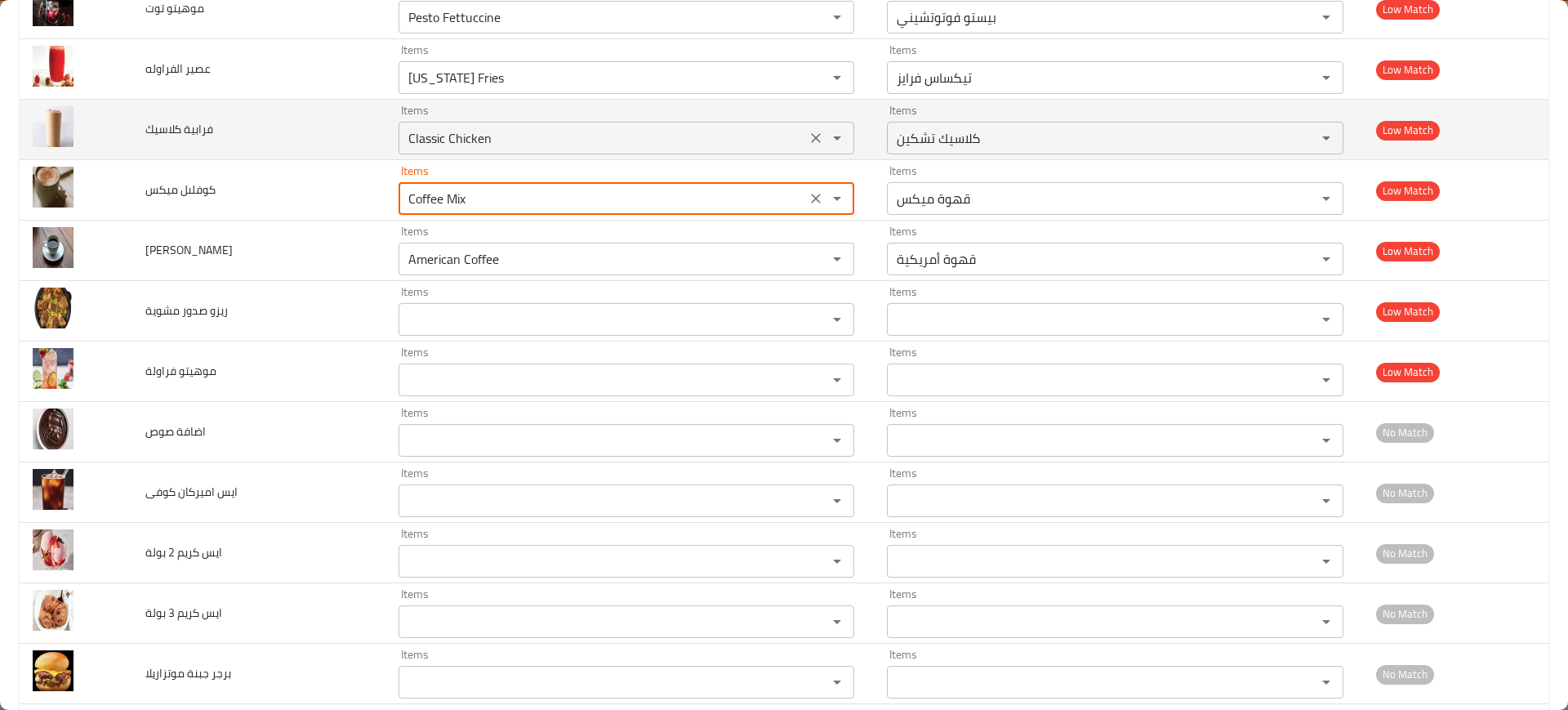
type ميكس "Coffee Mix"
click at [473, 149] on كلاسيك "Classic Chicken" at bounding box center [602, 137] width 397 height 23
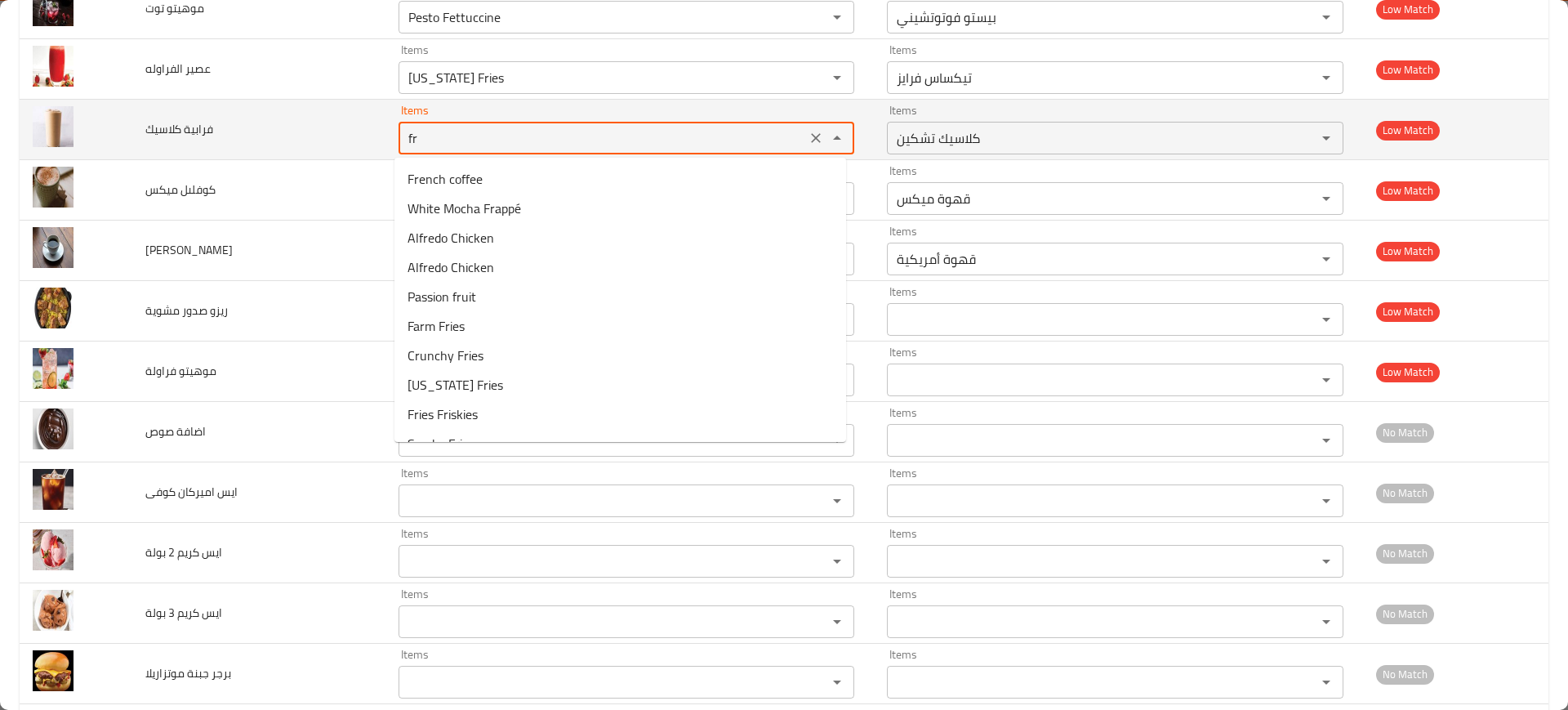
type كلاسيك "fra"
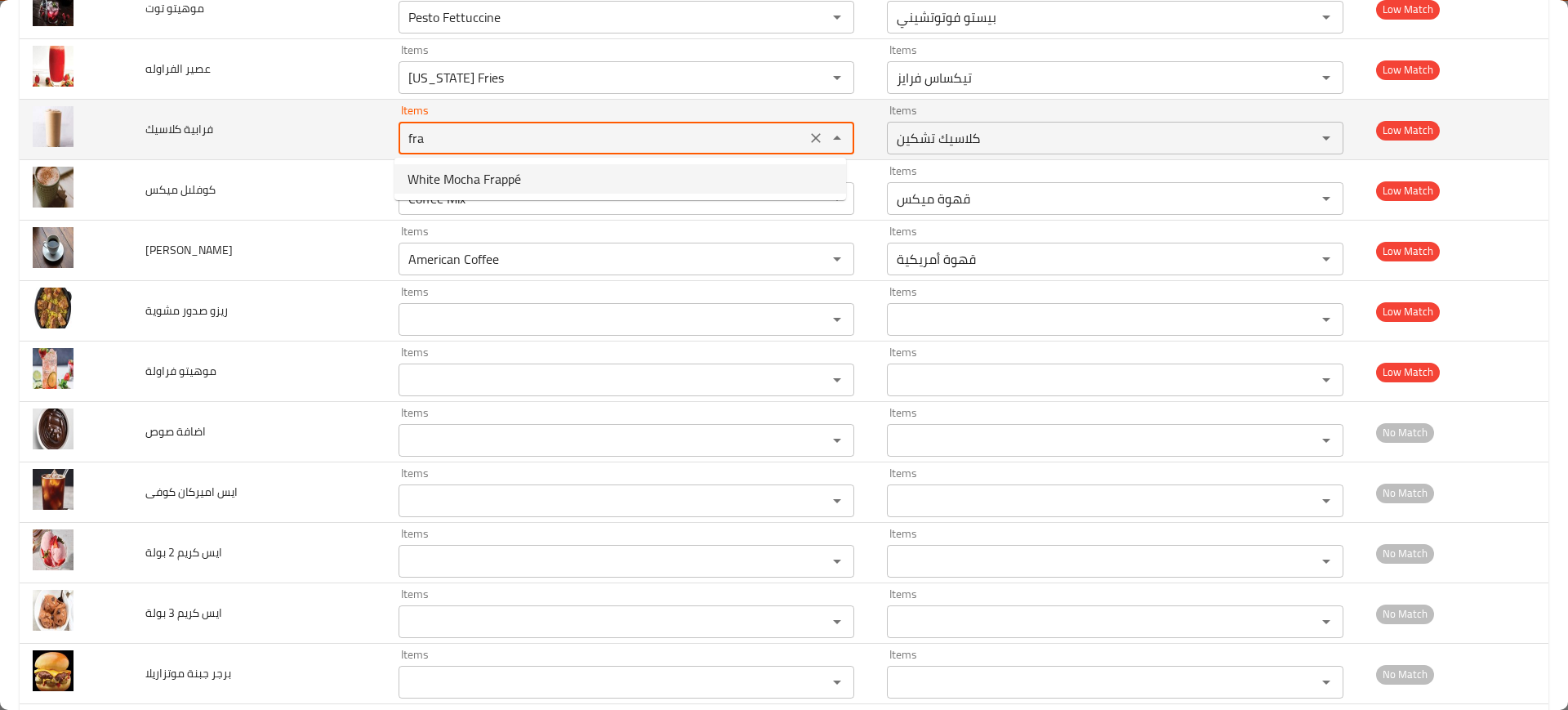
click at [810, 130] on icon "Clear" at bounding box center [815, 138] width 17 height 17
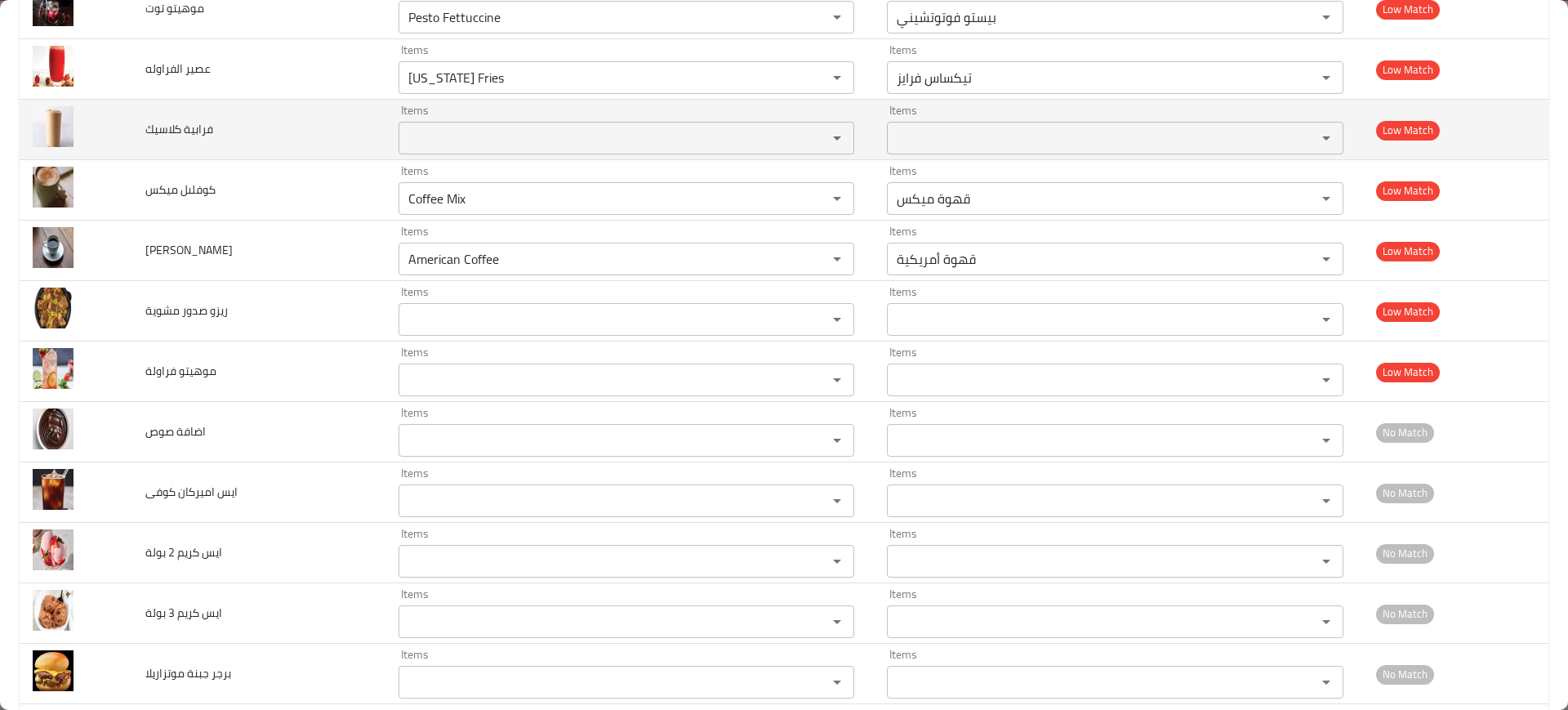
click at [320, 100] on td "فرابية كلاسيك" at bounding box center [258, 130] width 254 height 61
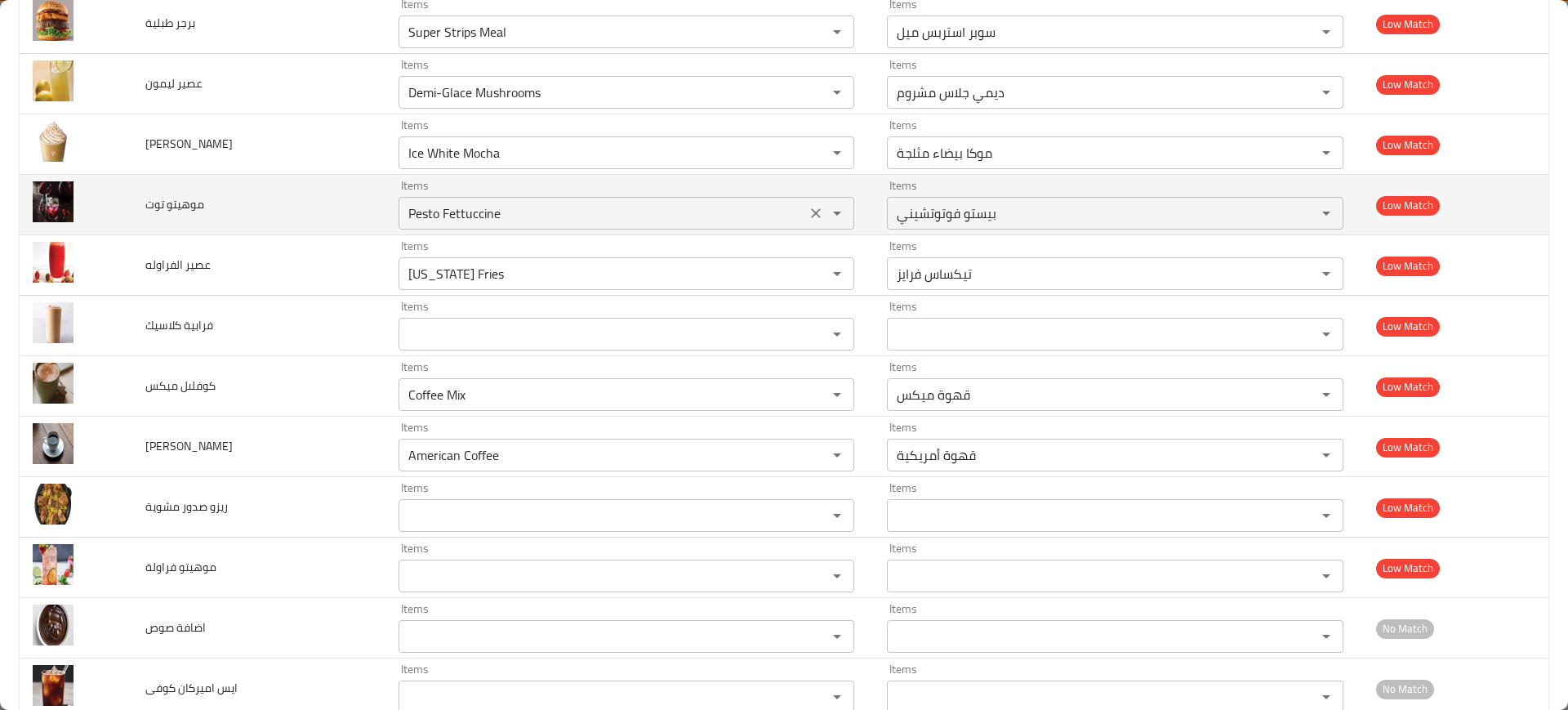
scroll to position [5690, 0]
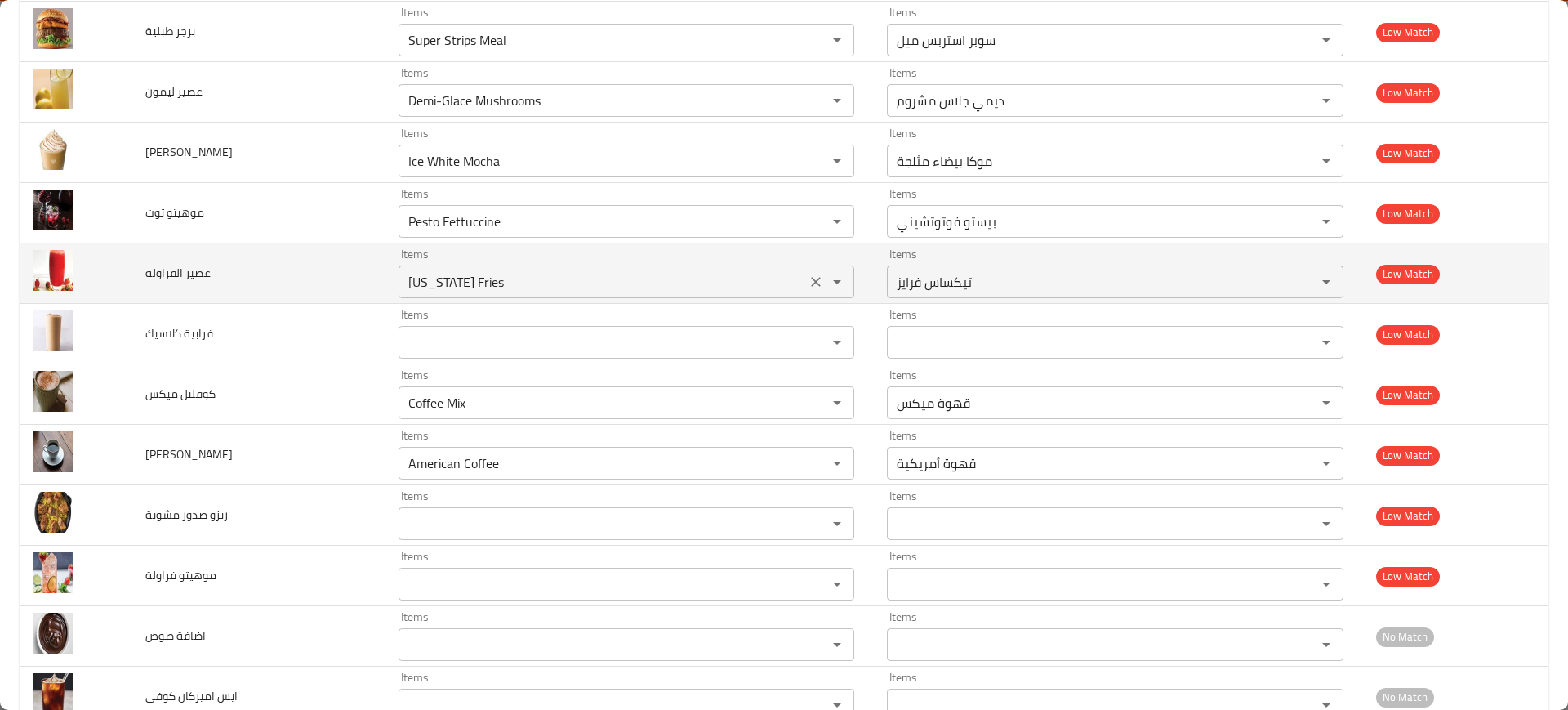
click at [466, 274] on الفراوله "Texas Fries" at bounding box center [602, 281] width 397 height 23
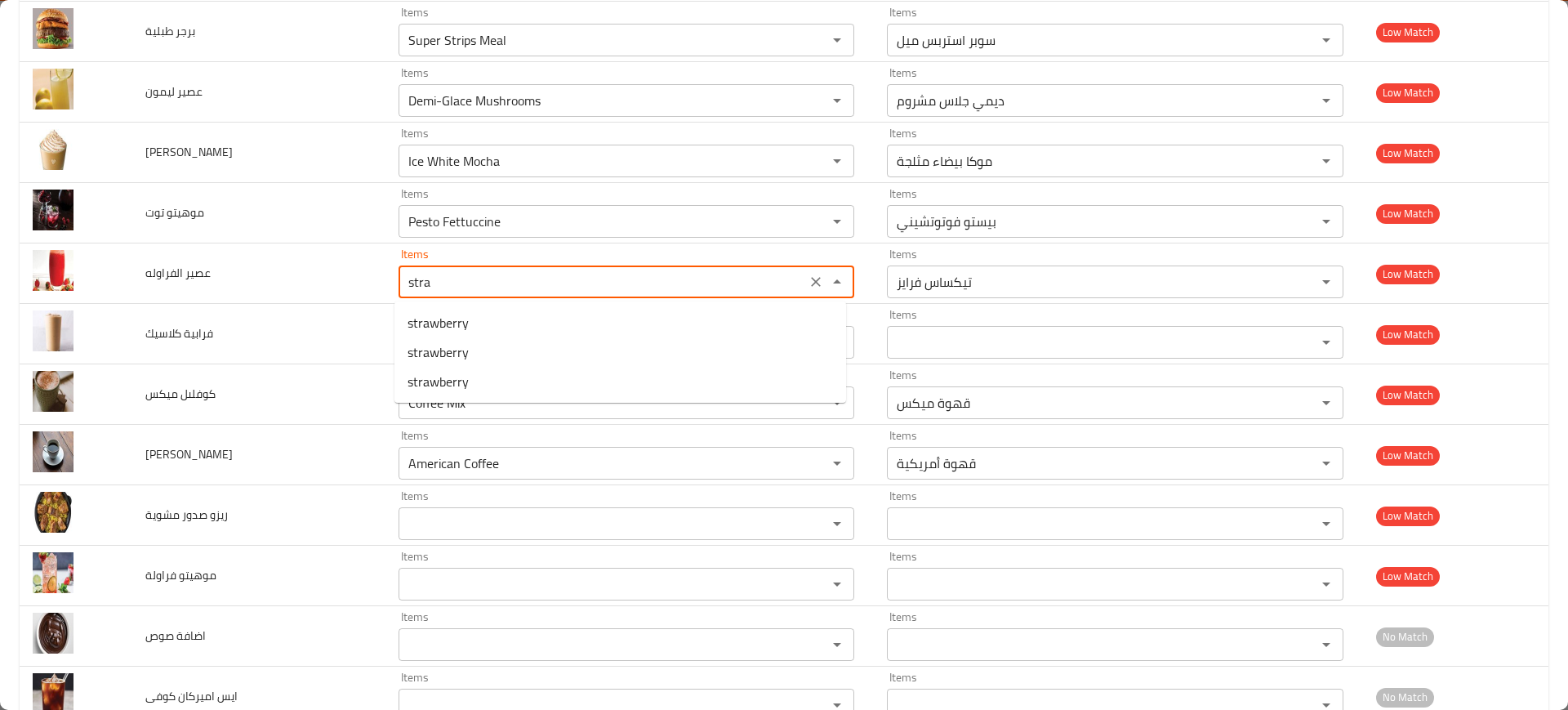
type الفراوله "straw"
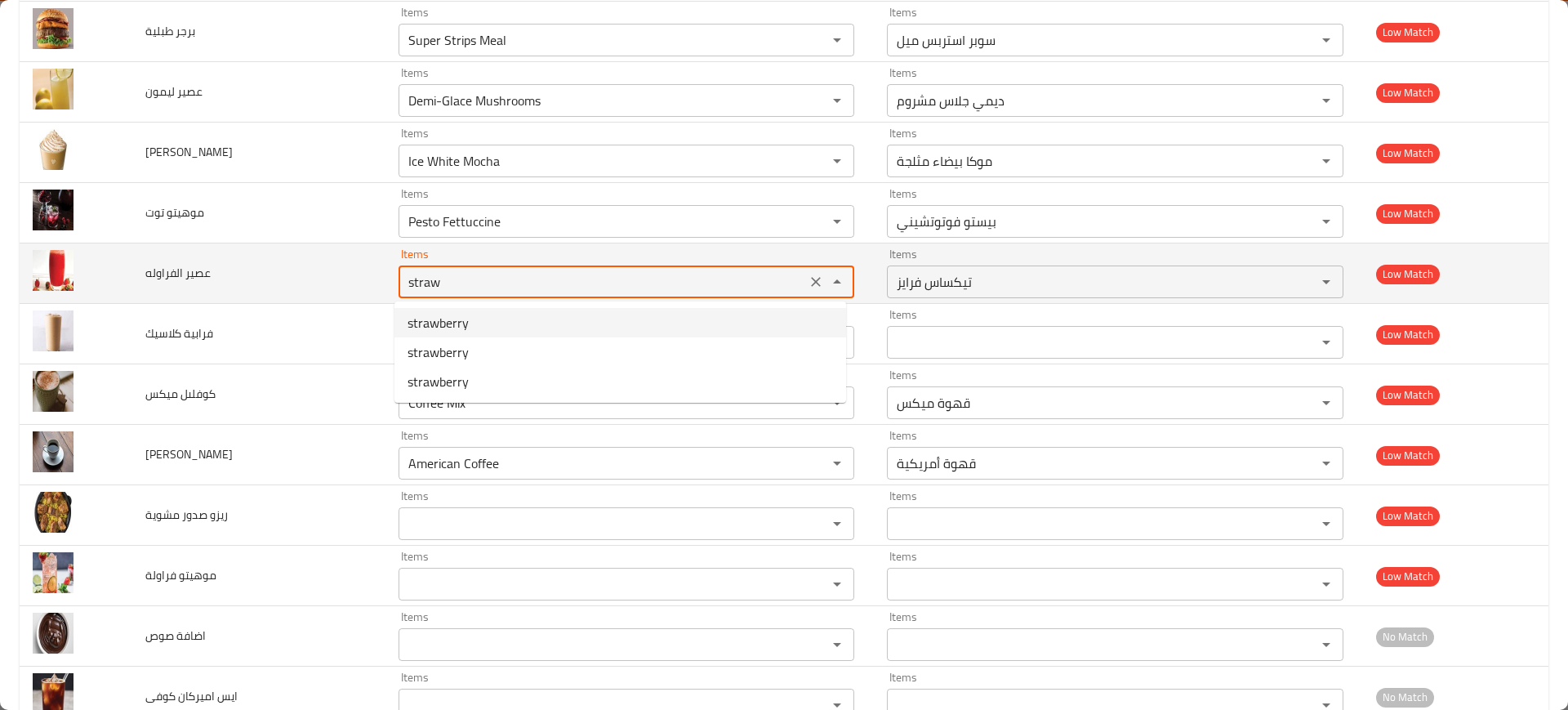
click at [810, 287] on icon "Clear" at bounding box center [815, 281] width 17 height 17
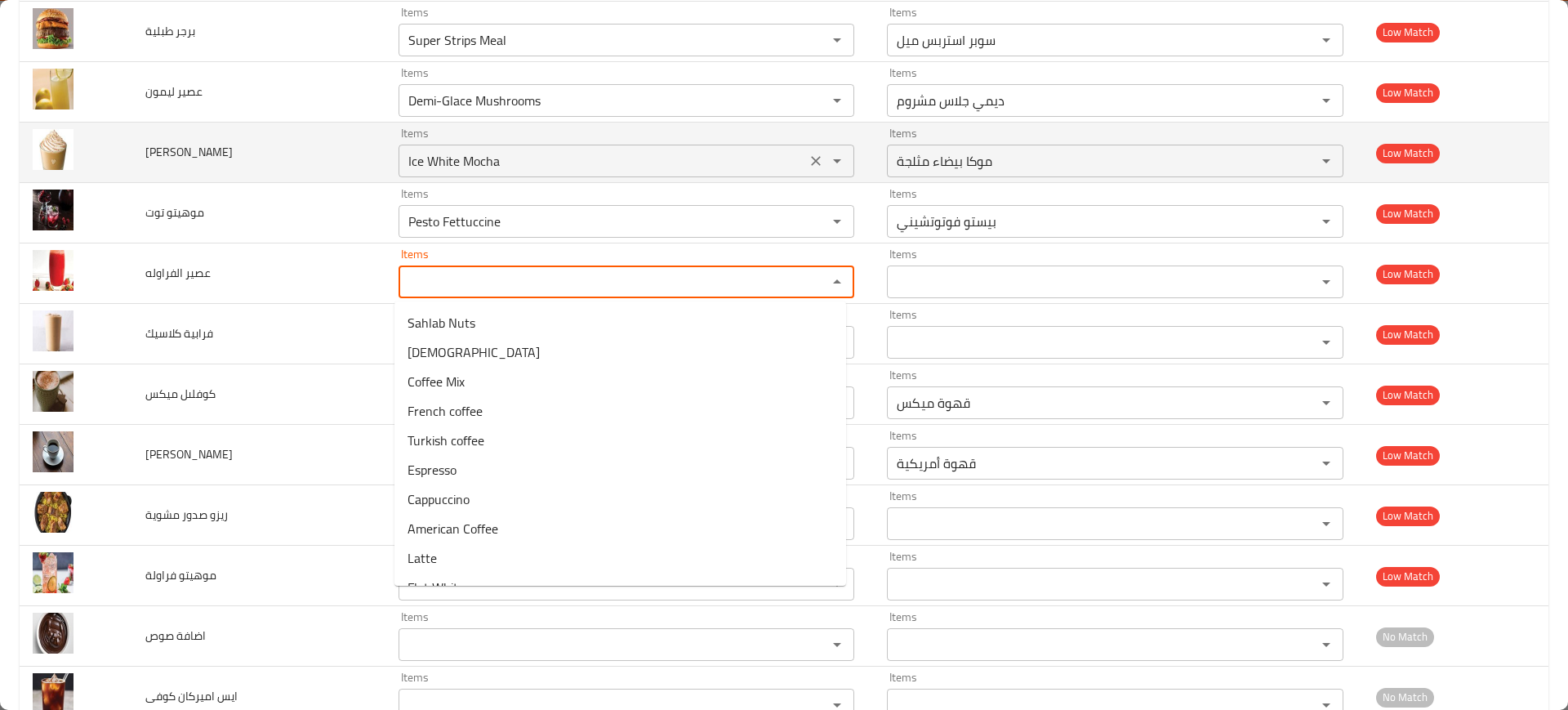
drag, startPoint x: 815, startPoint y: 225, endPoint x: 681, endPoint y: 164, distance: 147.2
click at [815, 225] on icon "Clear" at bounding box center [815, 221] width 17 height 17
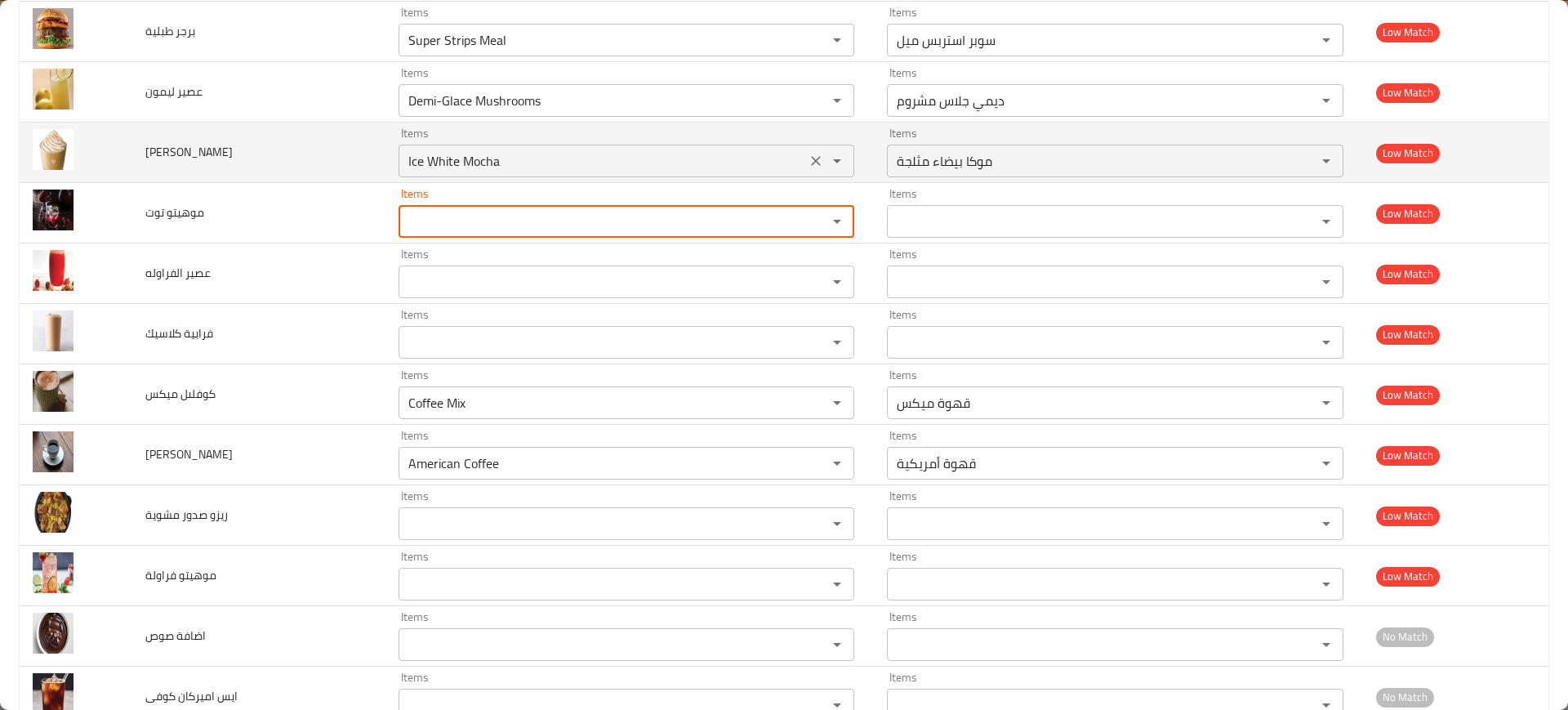
click at [811, 173] on div "Ice White Mocha Items" at bounding box center [626, 161] width 456 height 32
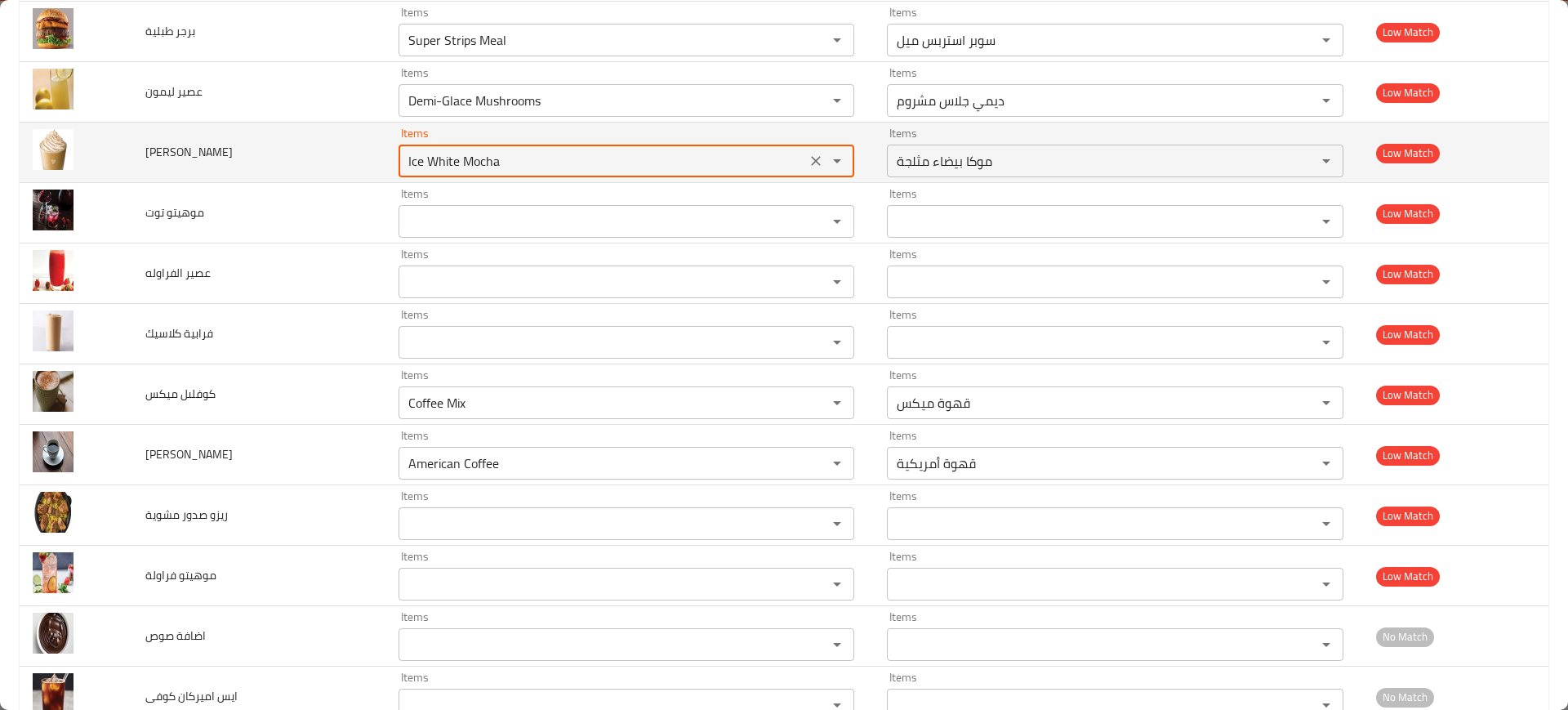
click at [811, 158] on icon "Clear" at bounding box center [816, 161] width 10 height 10
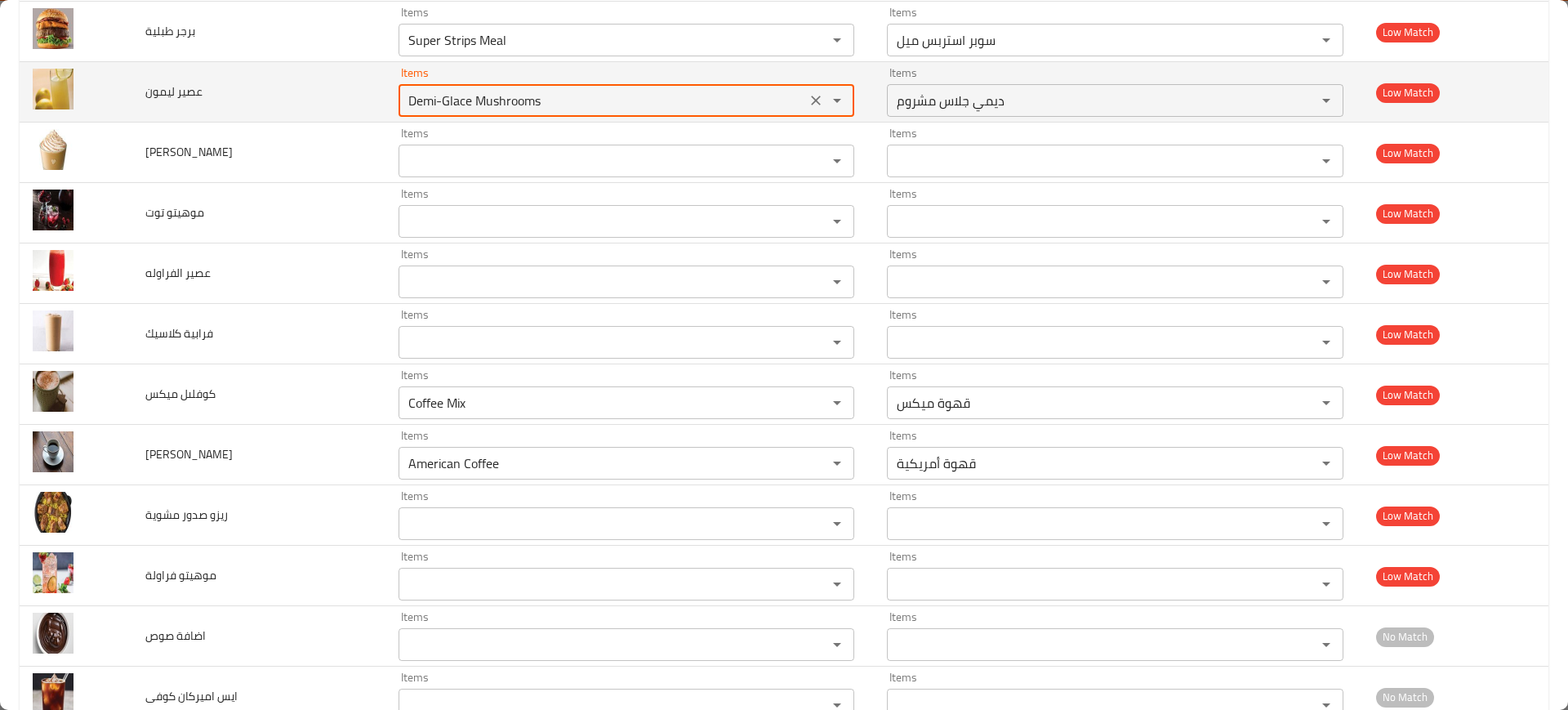
click at [728, 99] on ليمون "Demi-Glace Mushrooms" at bounding box center [602, 100] width 397 height 23
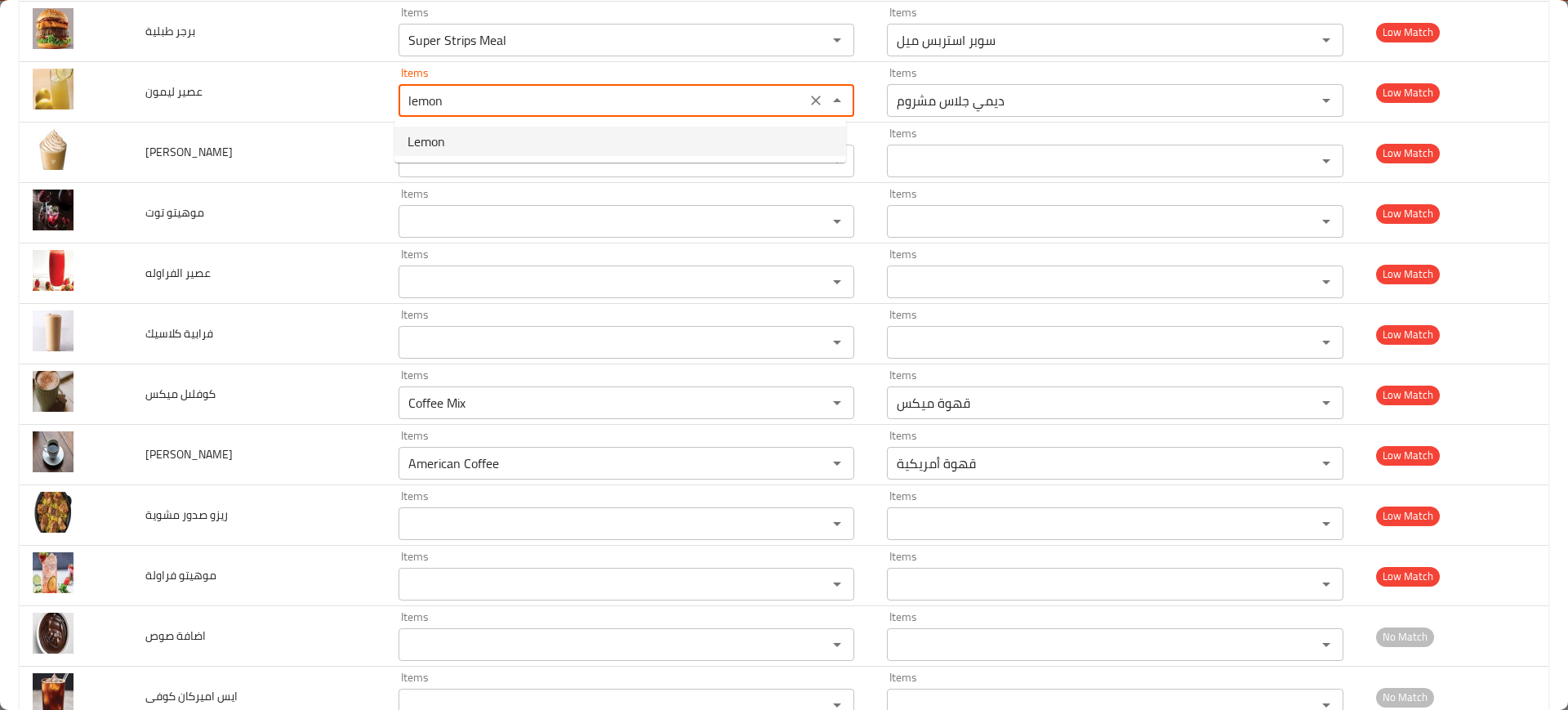
click at [578, 141] on ليمون-option-0 "Lemon" at bounding box center [620, 141] width 451 height 29
type ليمون "Lemon"
type ليمون-ar "ليمون"
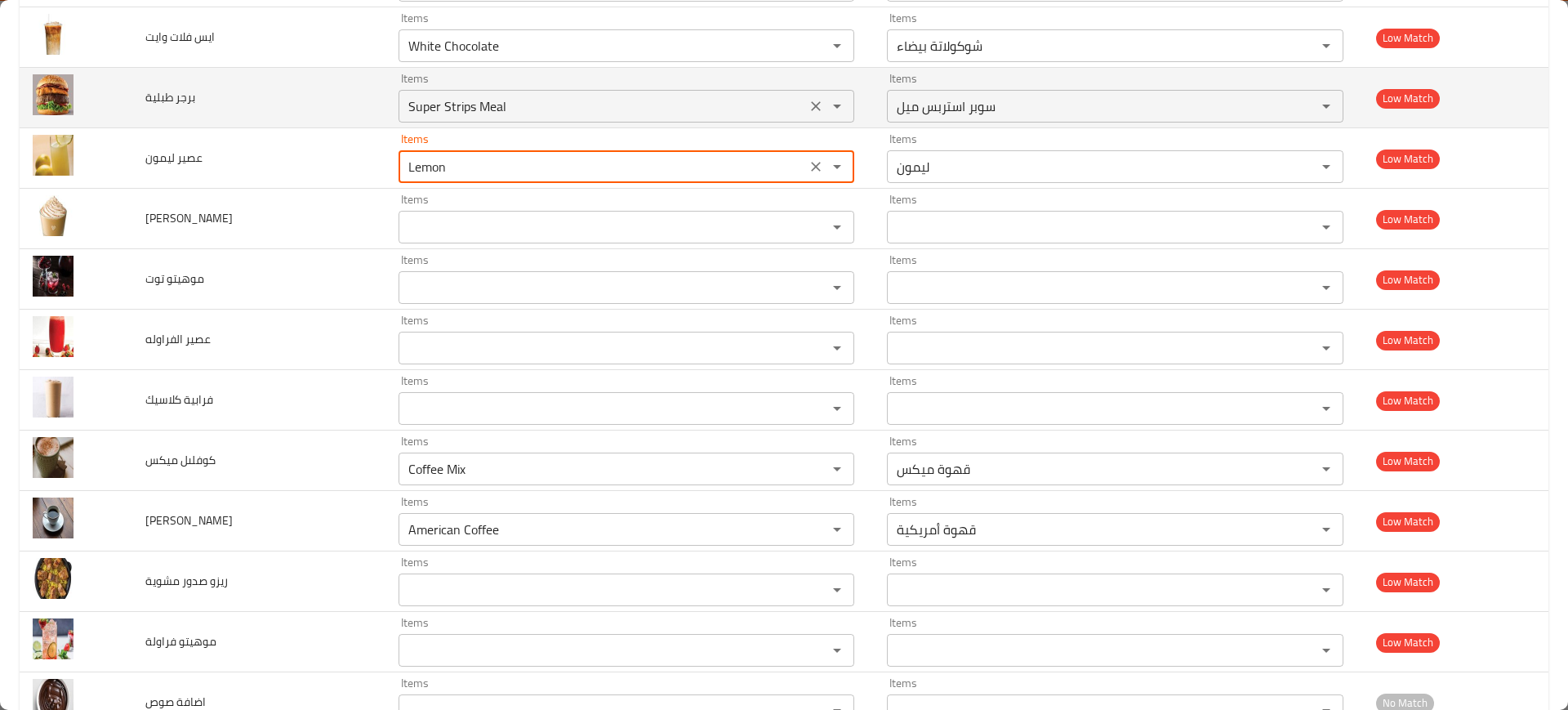
scroll to position [5588, 0]
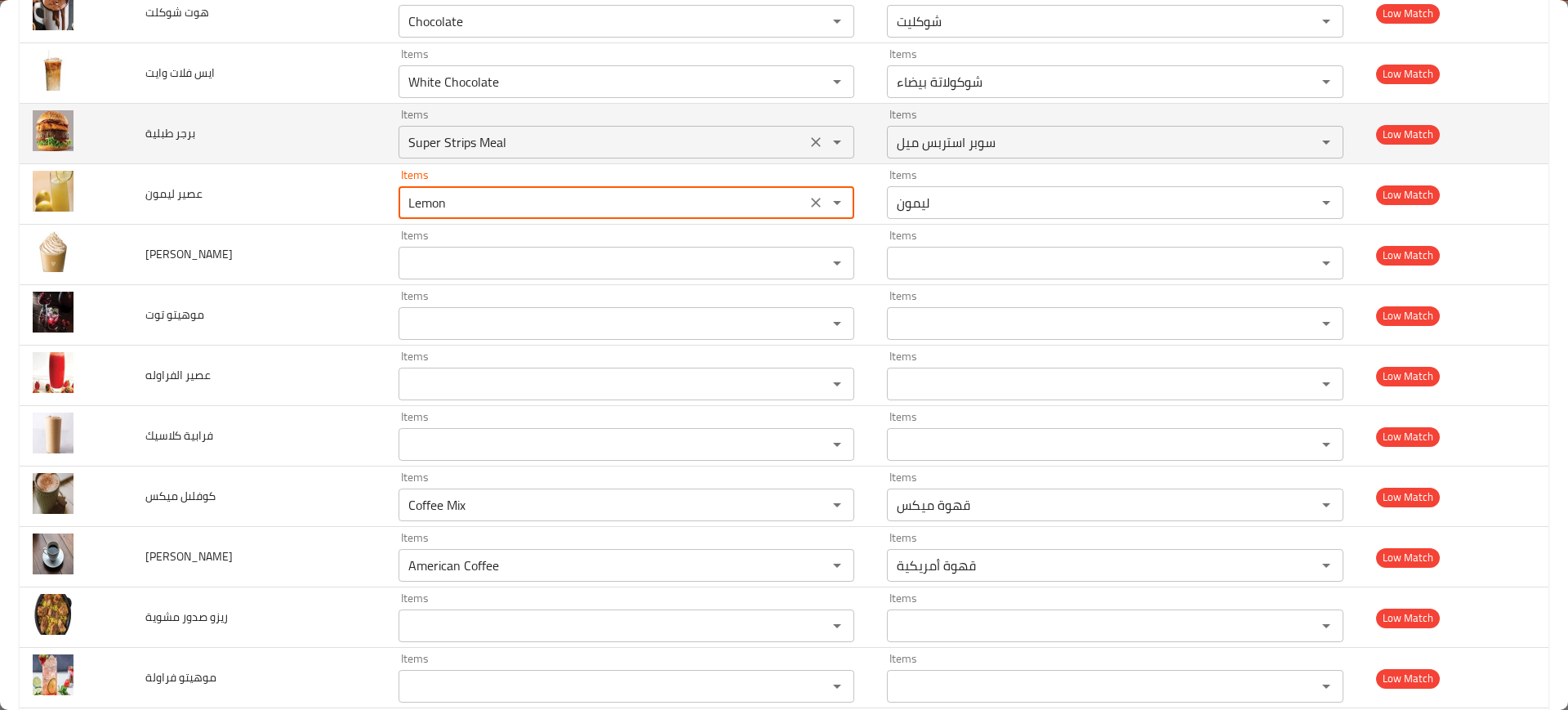
type ليمون "Lemon"
click at [609, 132] on طبلية "Super Strips Meal" at bounding box center [602, 141] width 397 height 23
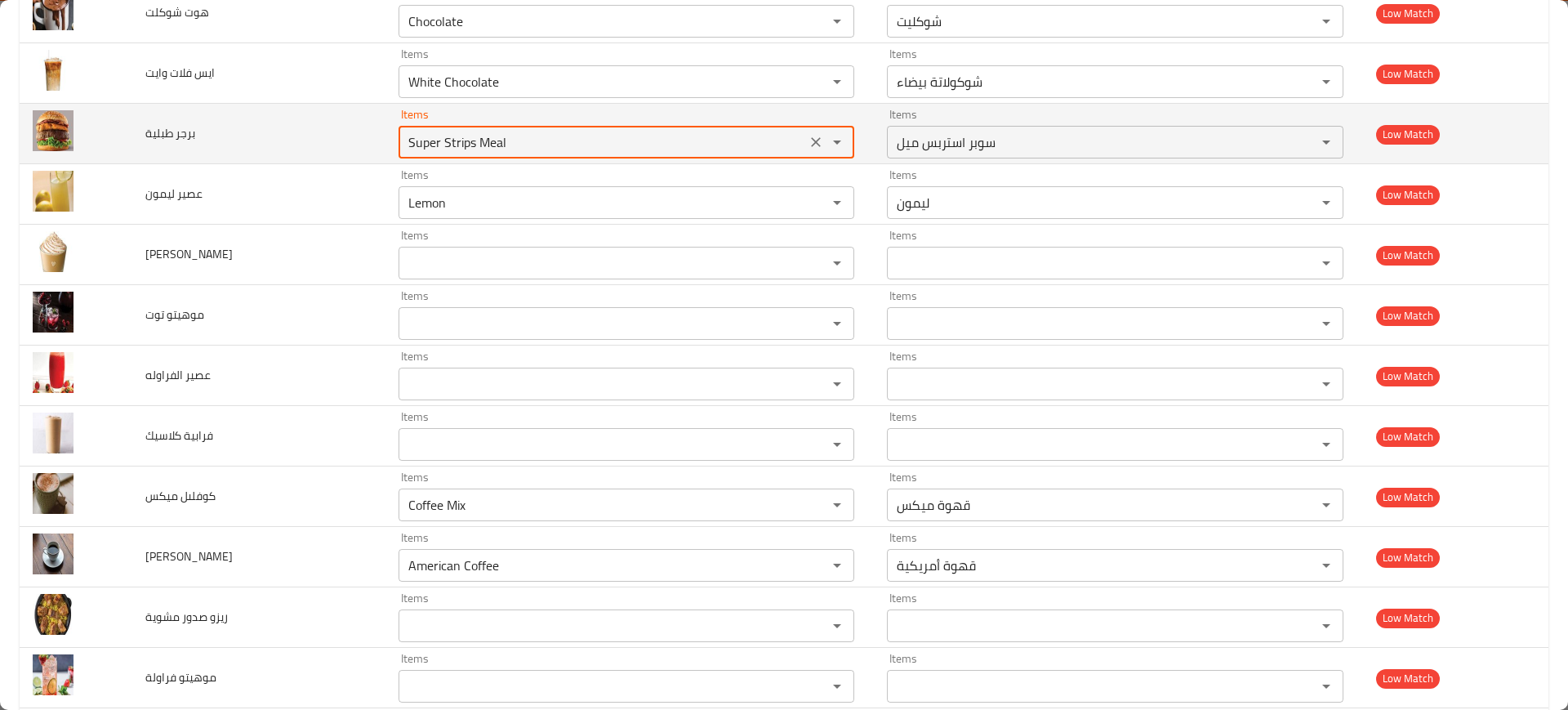
click at [812, 134] on icon "Clear" at bounding box center [815, 142] width 17 height 17
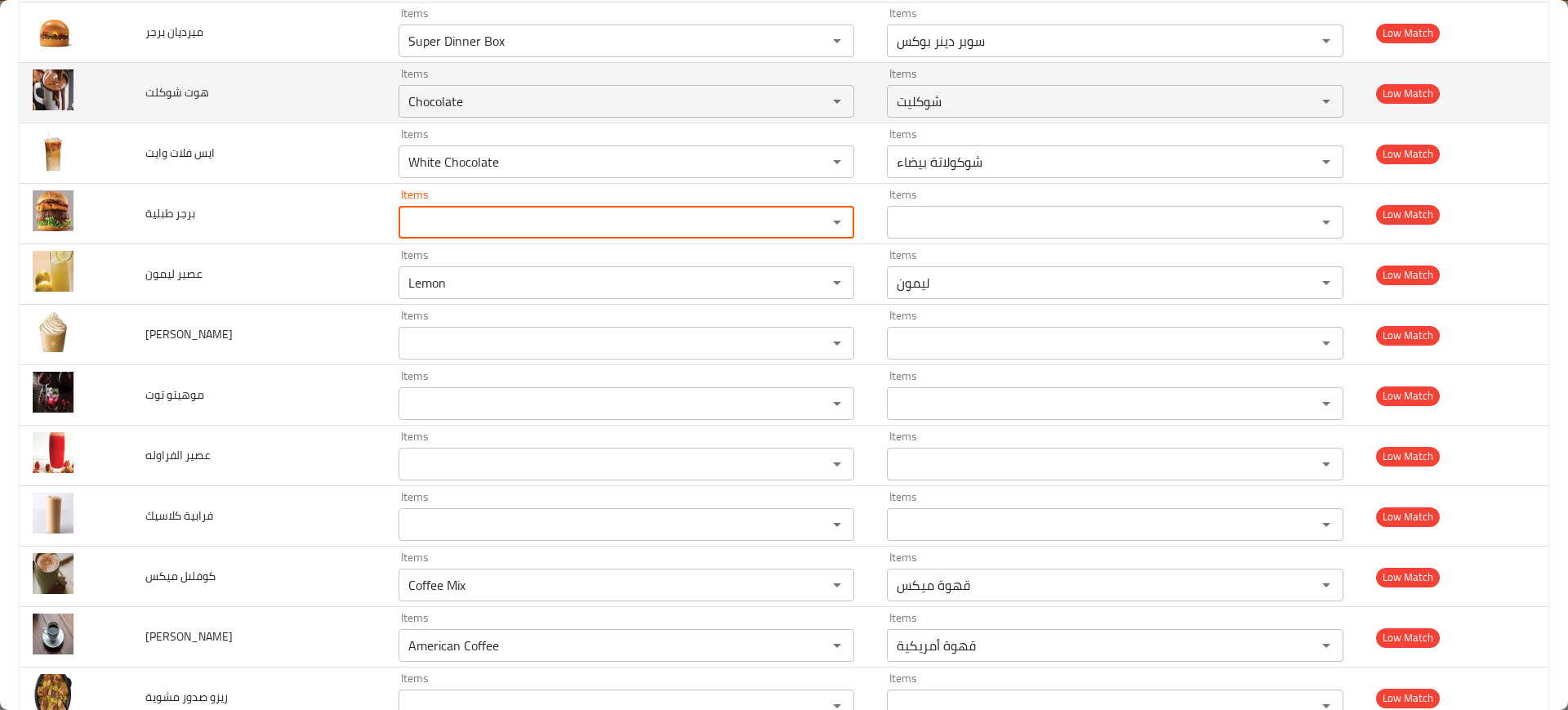
scroll to position [5383, 0]
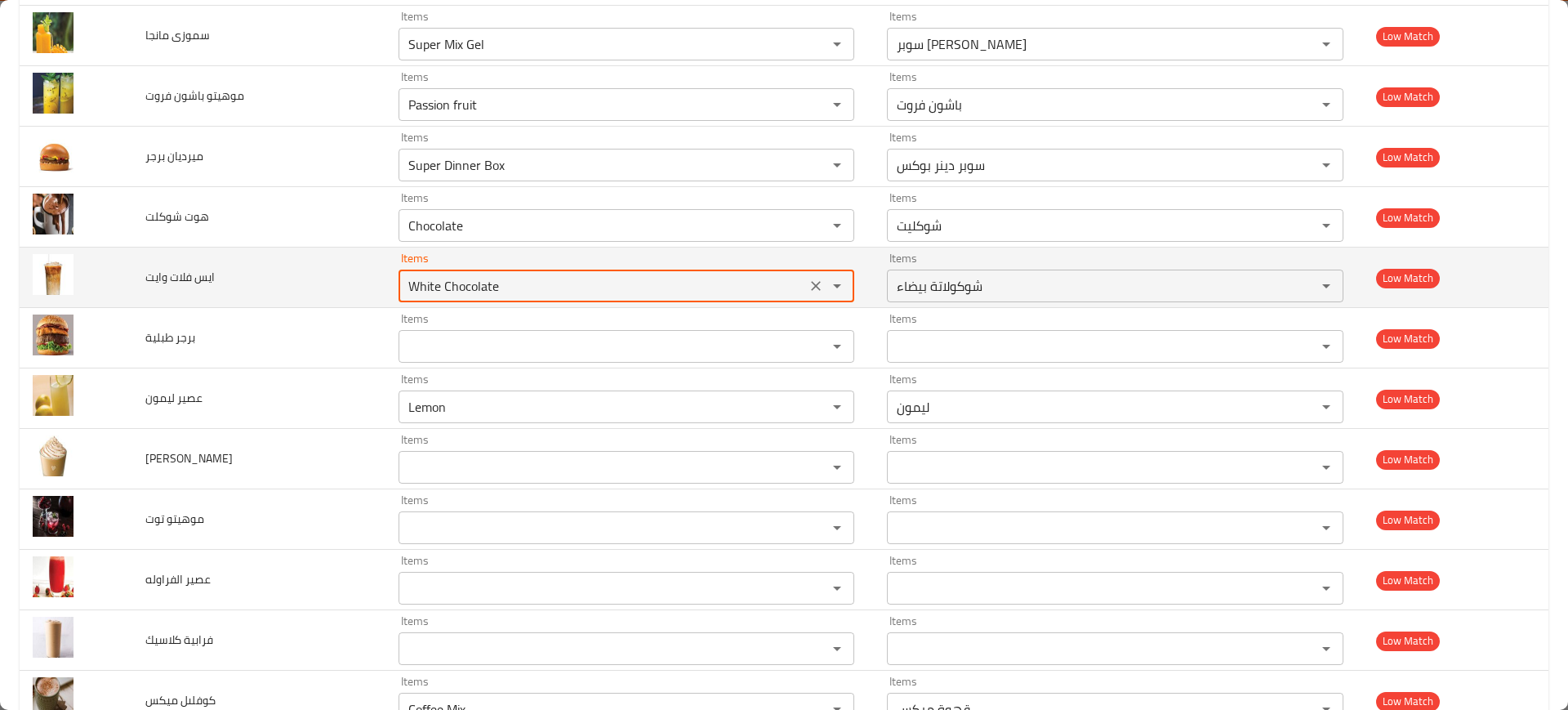
click at [639, 292] on وايت "White Chocolate" at bounding box center [602, 285] width 397 height 23
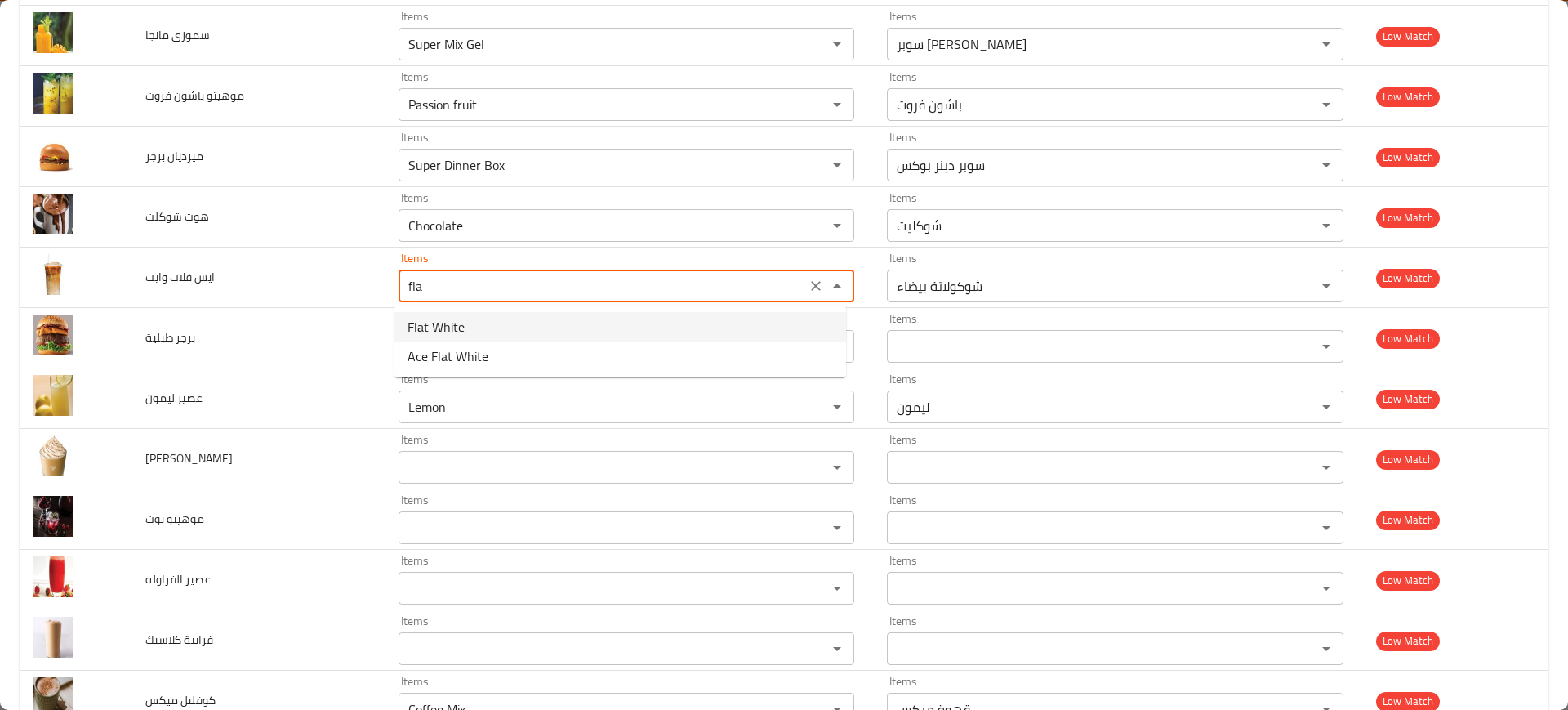
click at [487, 324] on وايت-option-0 "Flat White" at bounding box center [620, 327] width 451 height 29
type وايت "Flat White"
type وايت-ar "فلات وايت"
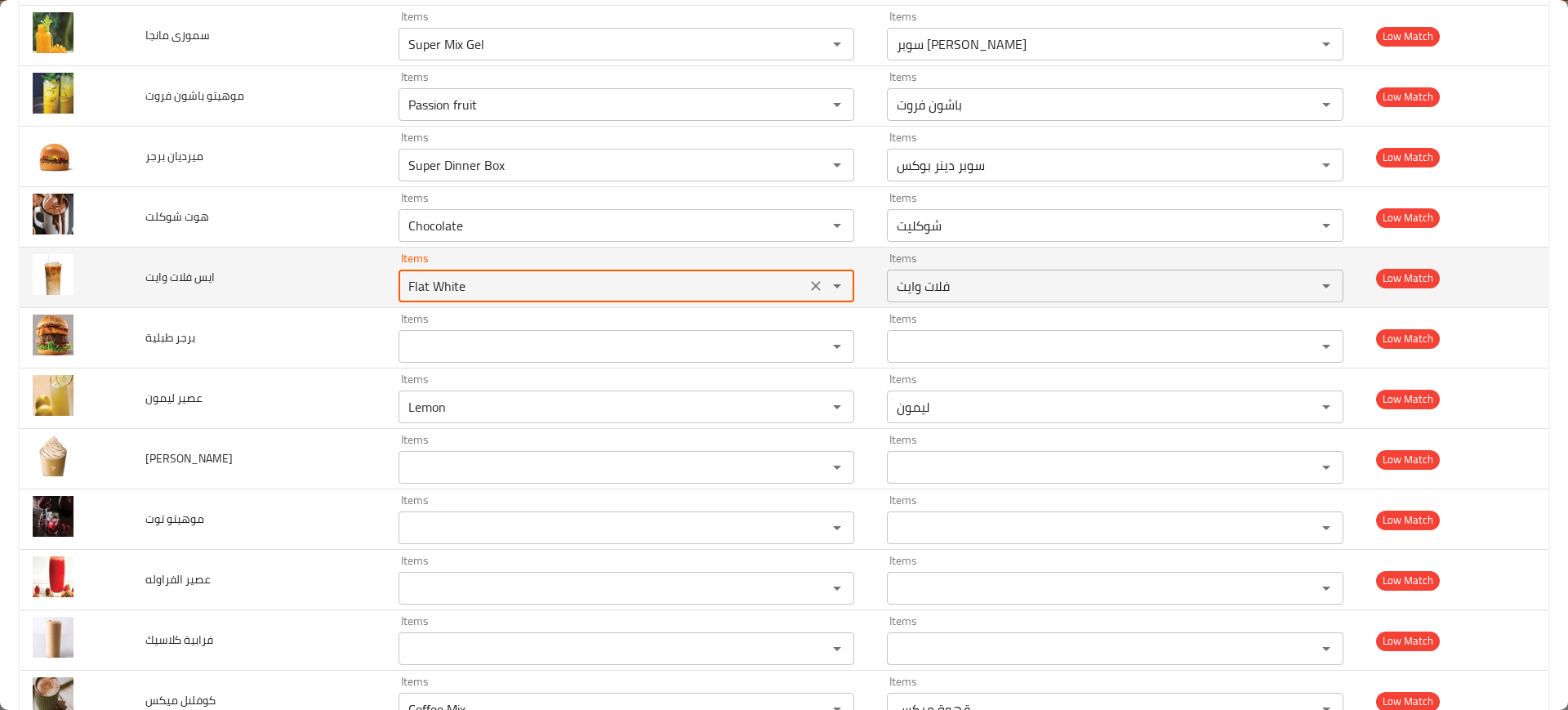
click at [809, 230] on icon "Clear" at bounding box center [815, 225] width 17 height 17
type وايت "Flat White"
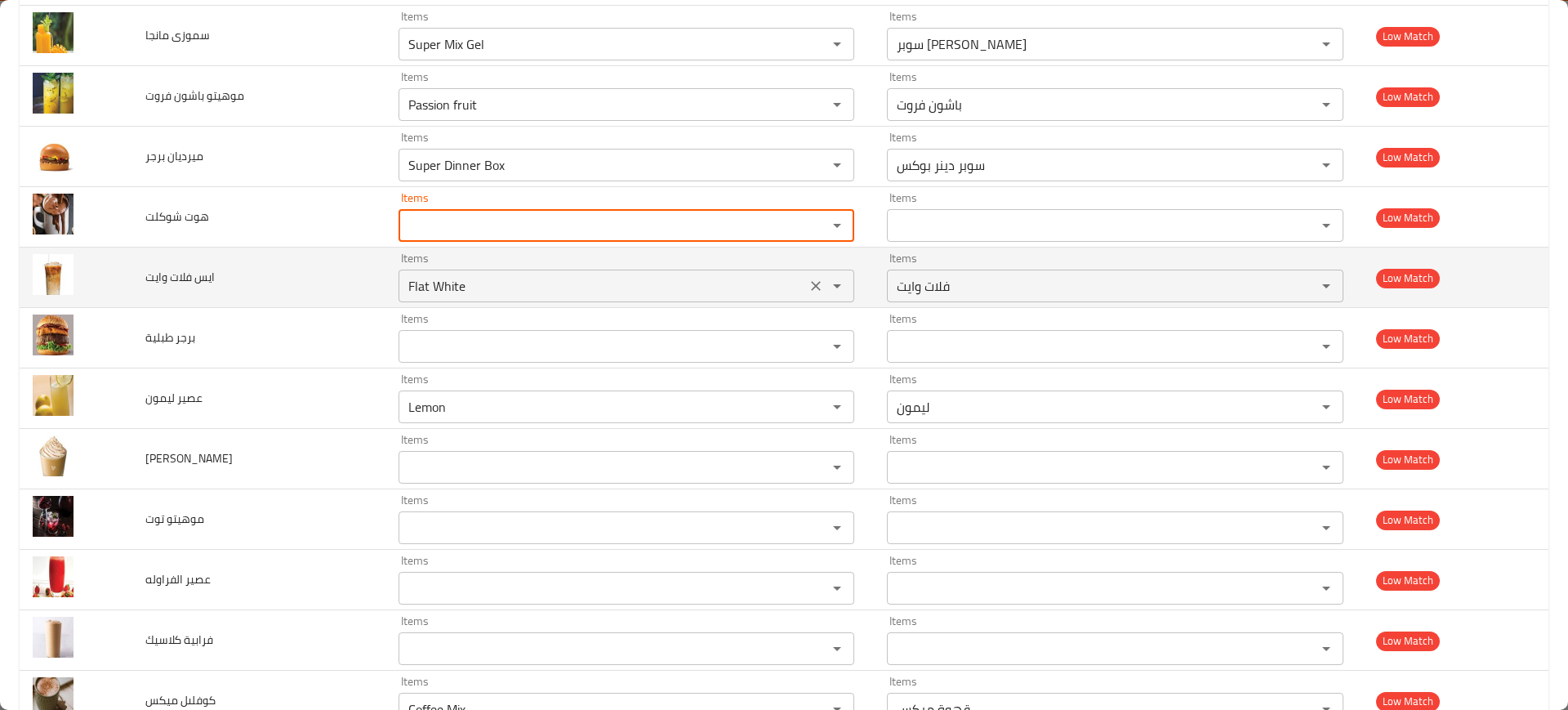
click at [807, 282] on icon "Clear" at bounding box center [815, 286] width 17 height 17
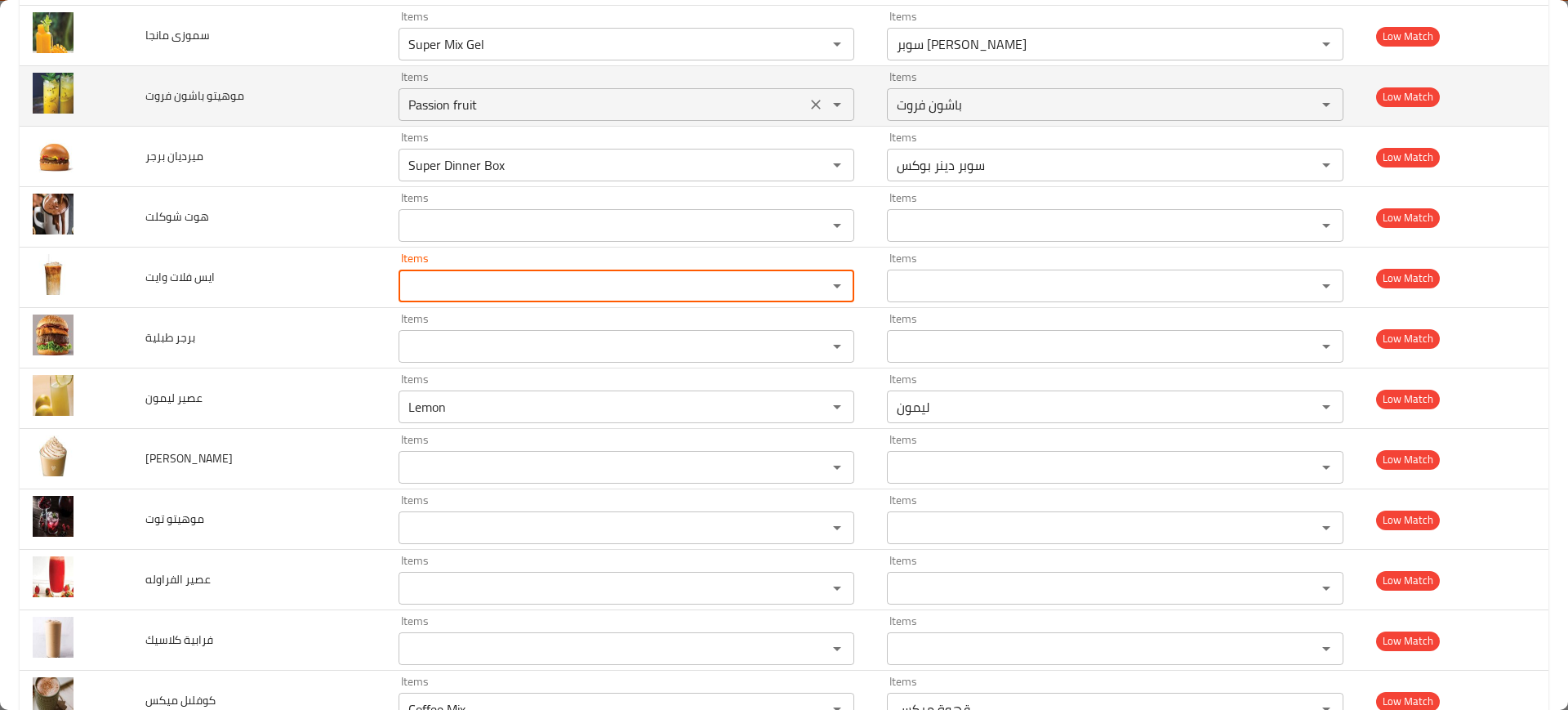
click at [807, 161] on icon "Clear" at bounding box center [815, 165] width 17 height 17
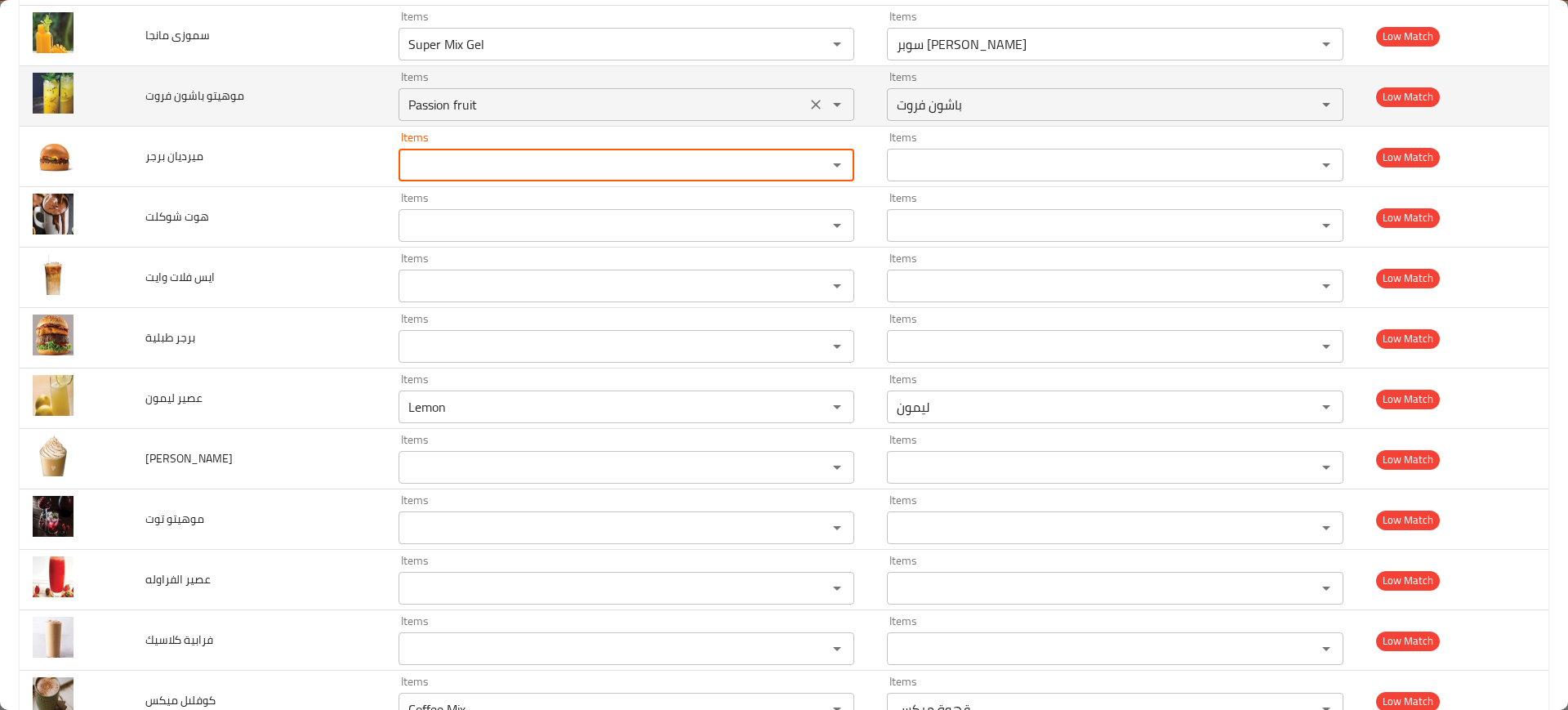
click at [810, 99] on icon "Clear" at bounding box center [815, 104] width 17 height 17
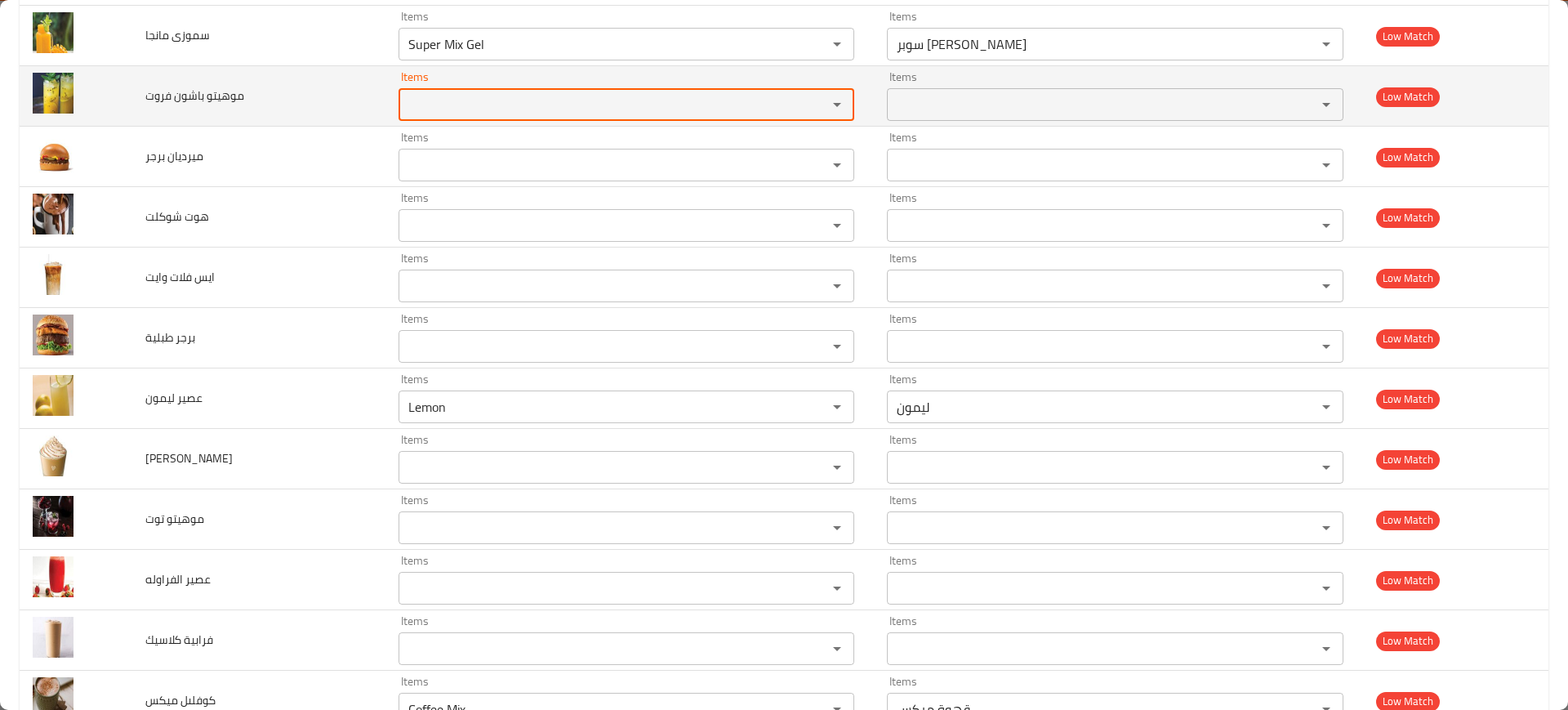
drag, startPoint x: 810, startPoint y: 33, endPoint x: 791, endPoint y: 119, distance: 88.1
click at [811, 33] on button "Clear" at bounding box center [815, 43] width 23 height 23
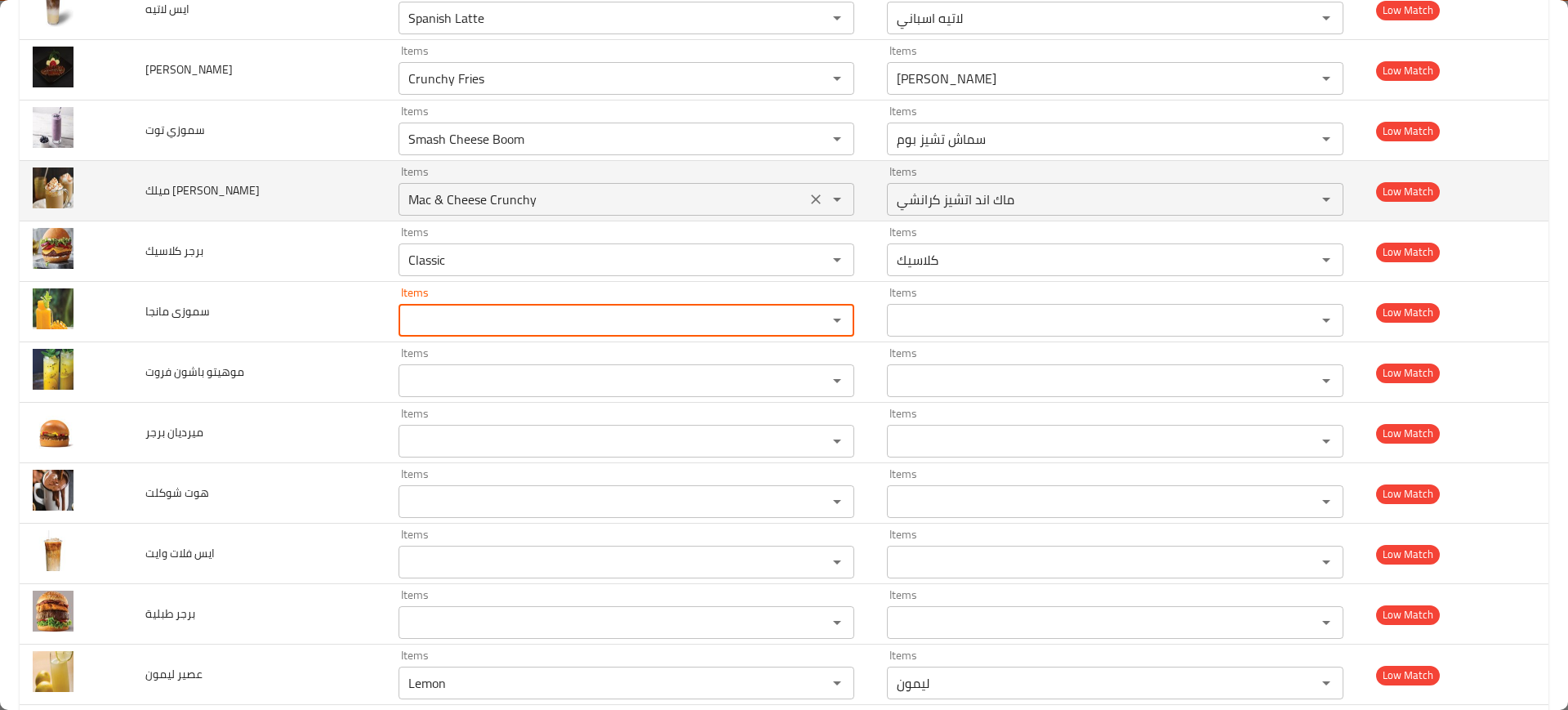
scroll to position [5077, 0]
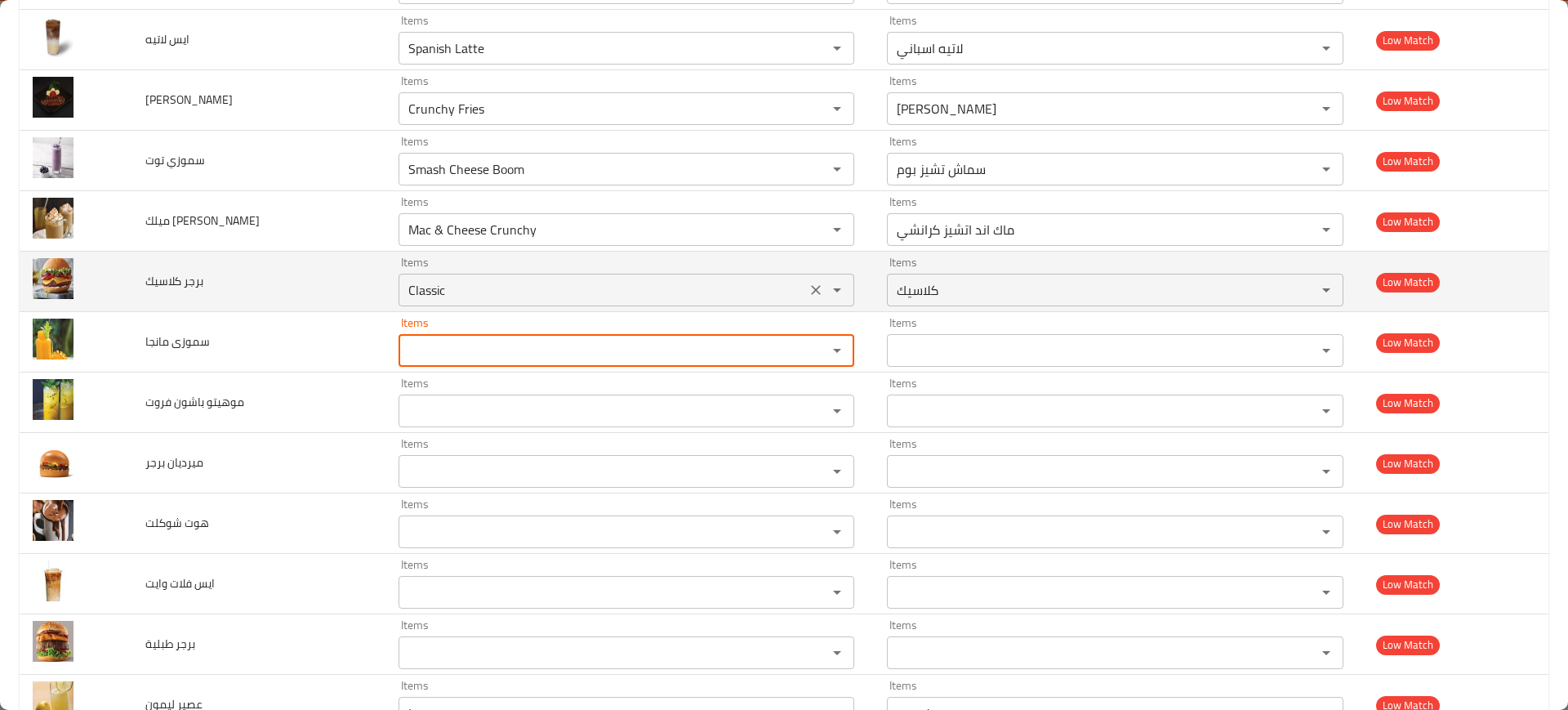
click at [807, 287] on icon "Clear" at bounding box center [815, 290] width 17 height 17
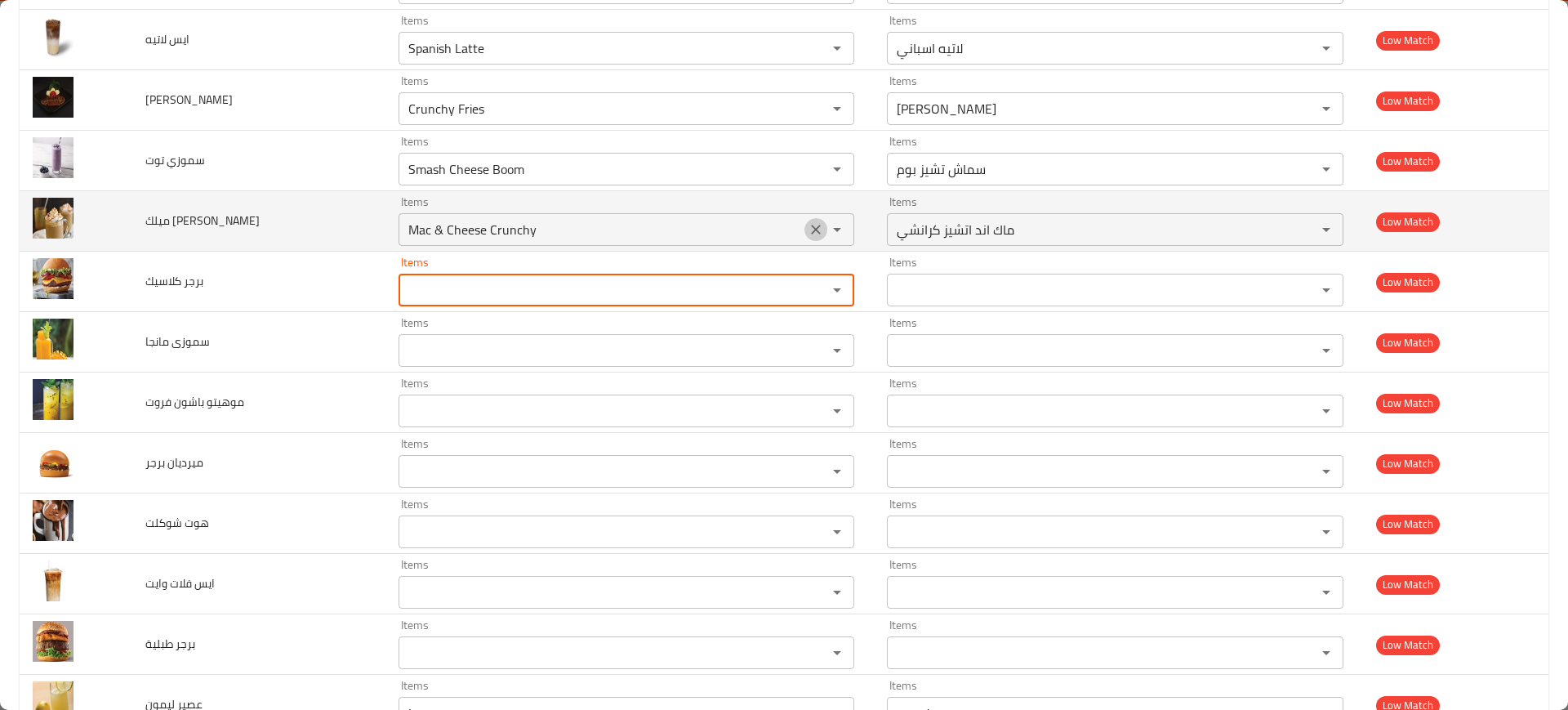
click at [811, 227] on icon "Clear" at bounding box center [816, 229] width 10 height 10
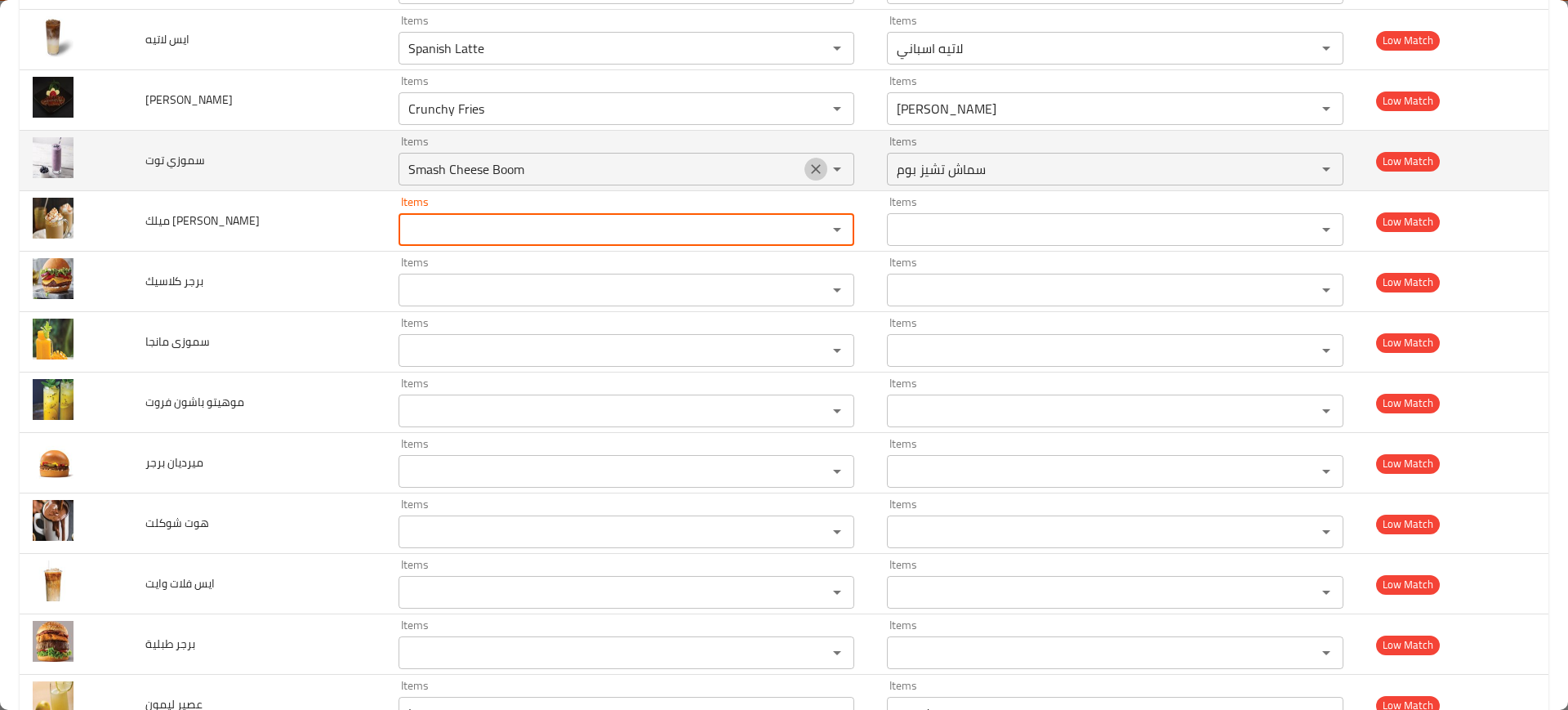
click at [807, 175] on icon "Clear" at bounding box center [815, 168] width 17 height 17
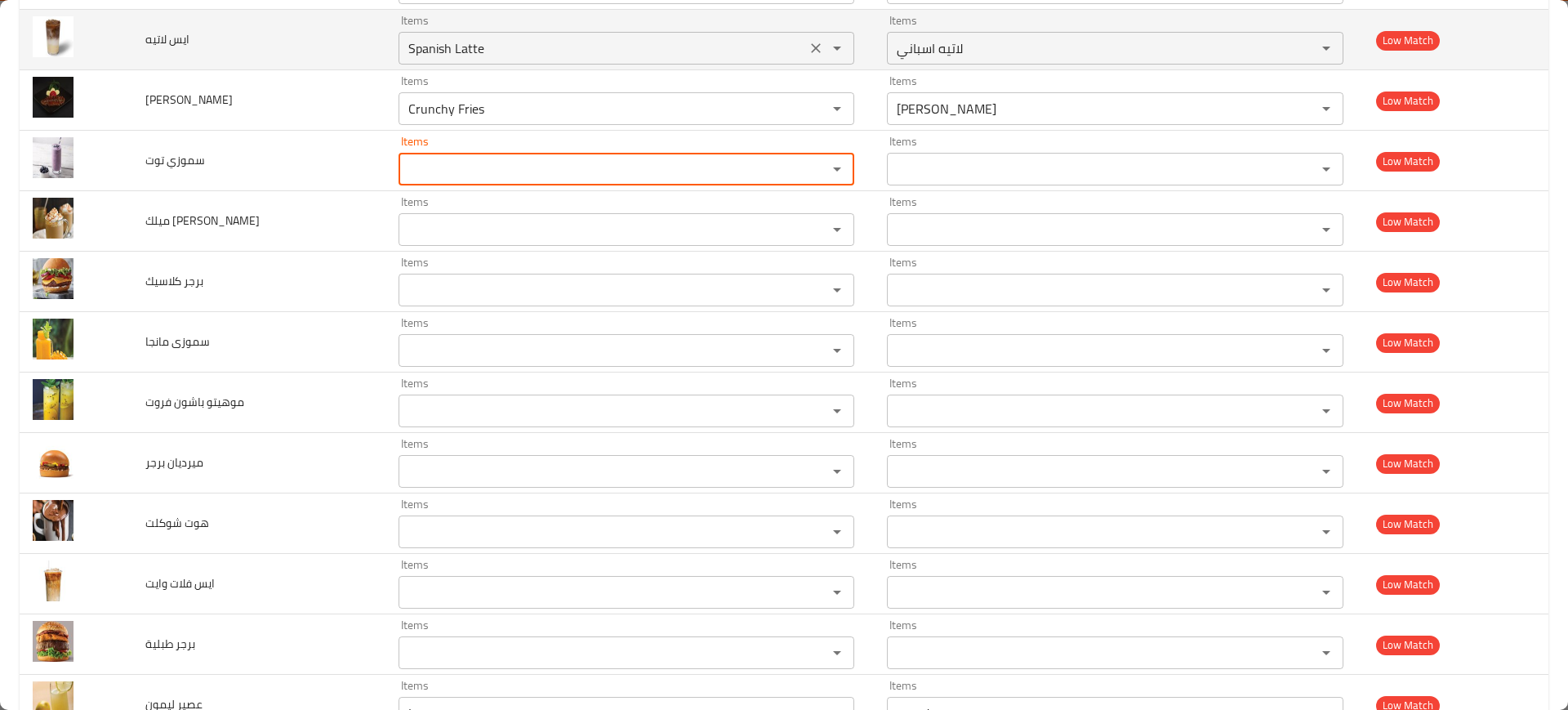
click at [811, 102] on icon "Clear" at bounding box center [815, 109] width 17 height 17
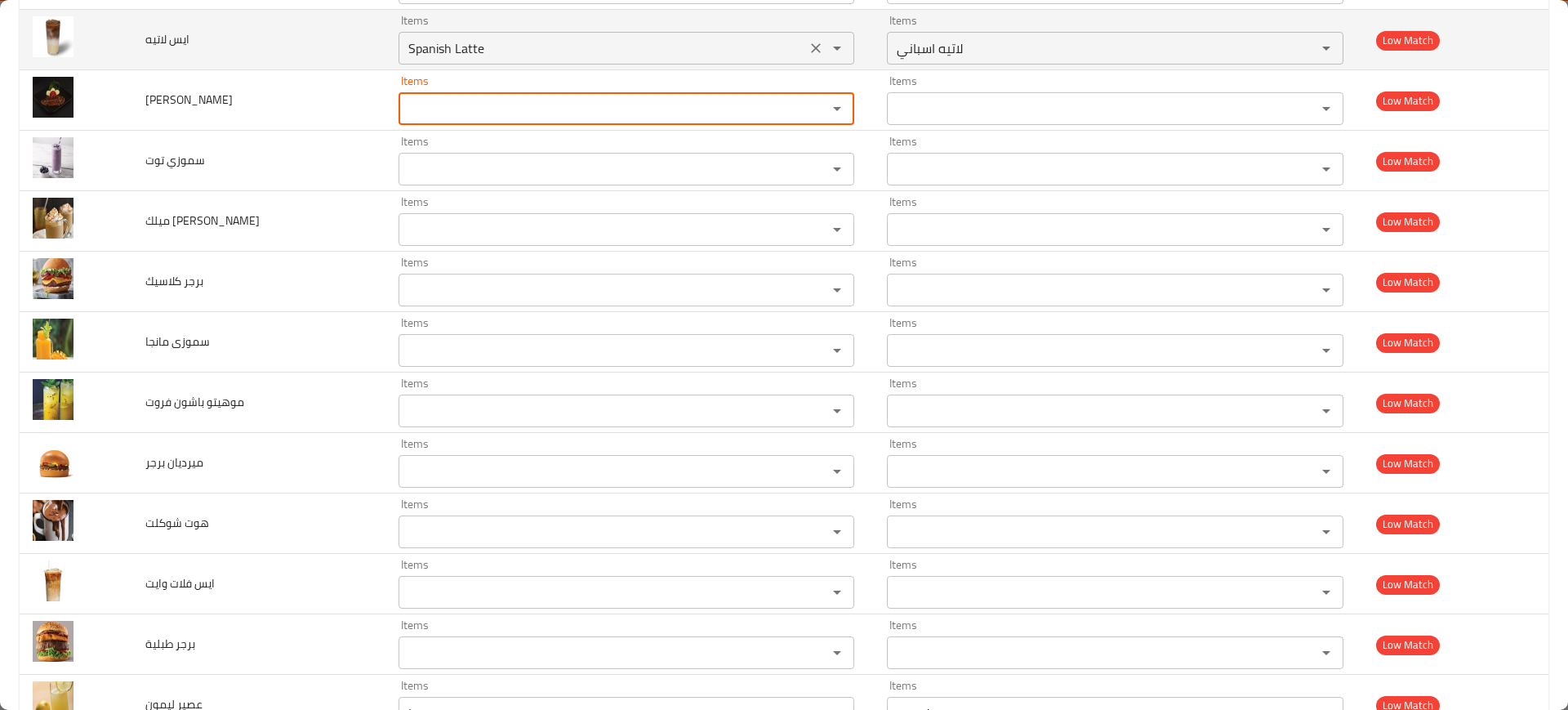
click at [807, 49] on icon "Clear" at bounding box center [815, 48] width 17 height 17
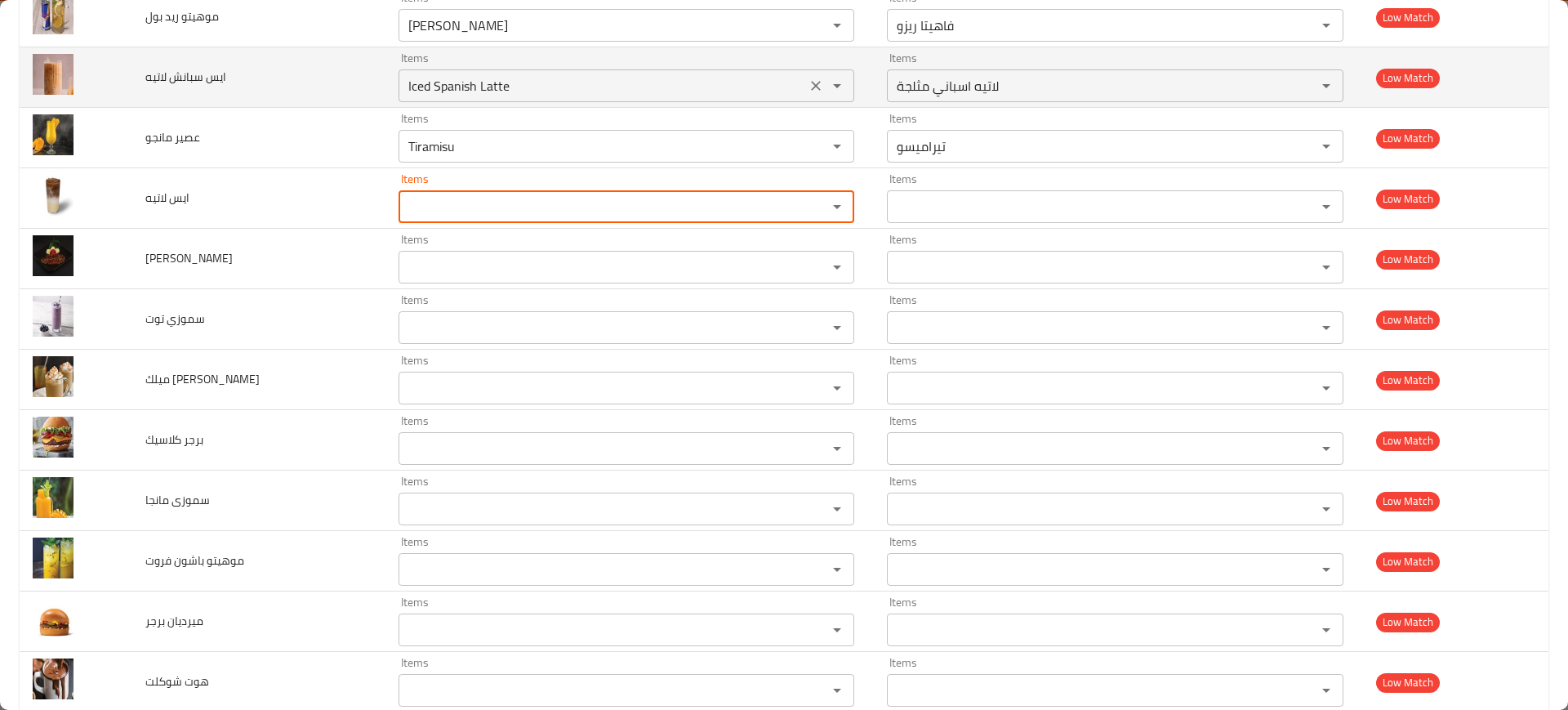
scroll to position [4771, 0]
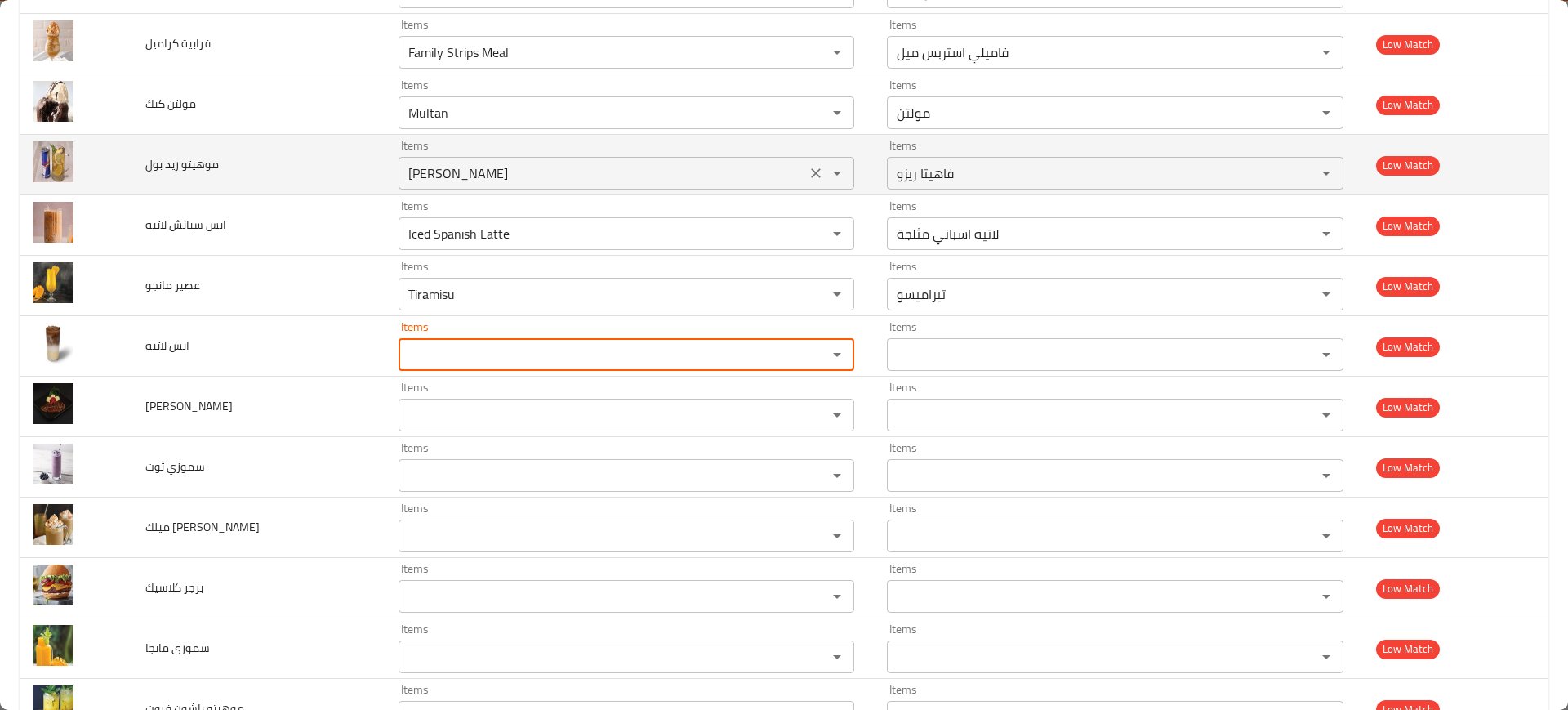
click at [807, 230] on icon "Clear" at bounding box center [815, 233] width 17 height 17
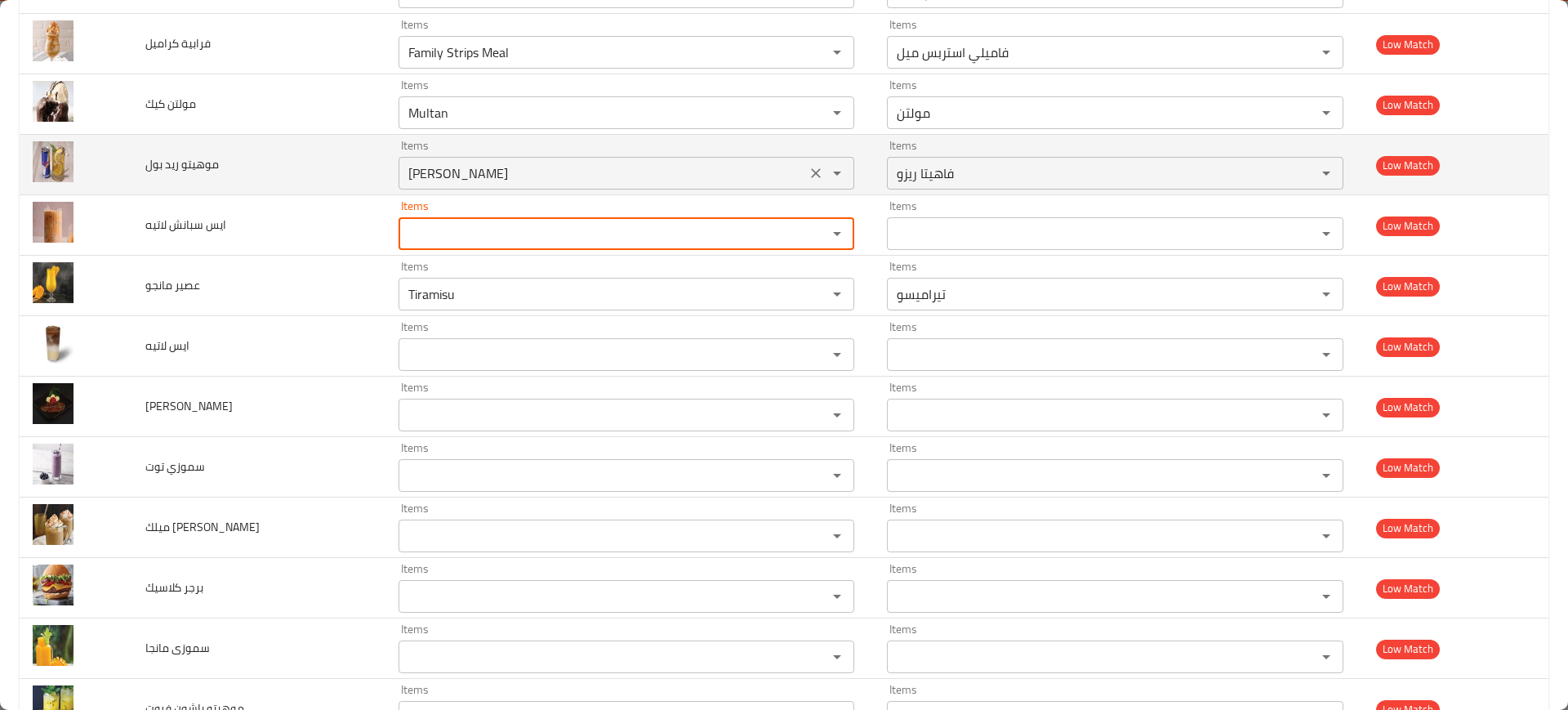
click at [807, 177] on icon "Clear" at bounding box center [815, 173] width 17 height 17
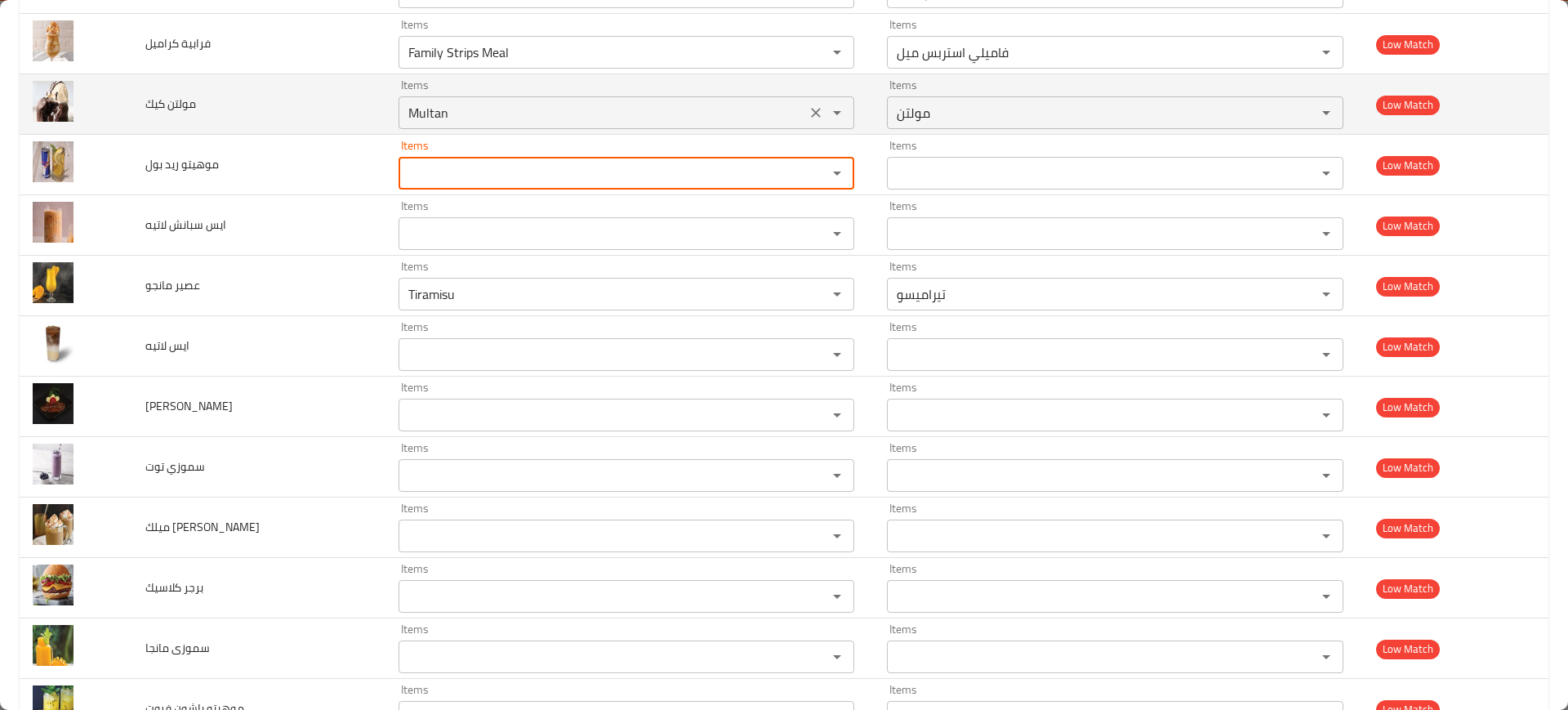
click at [807, 125] on div "Multan Items" at bounding box center [626, 112] width 456 height 32
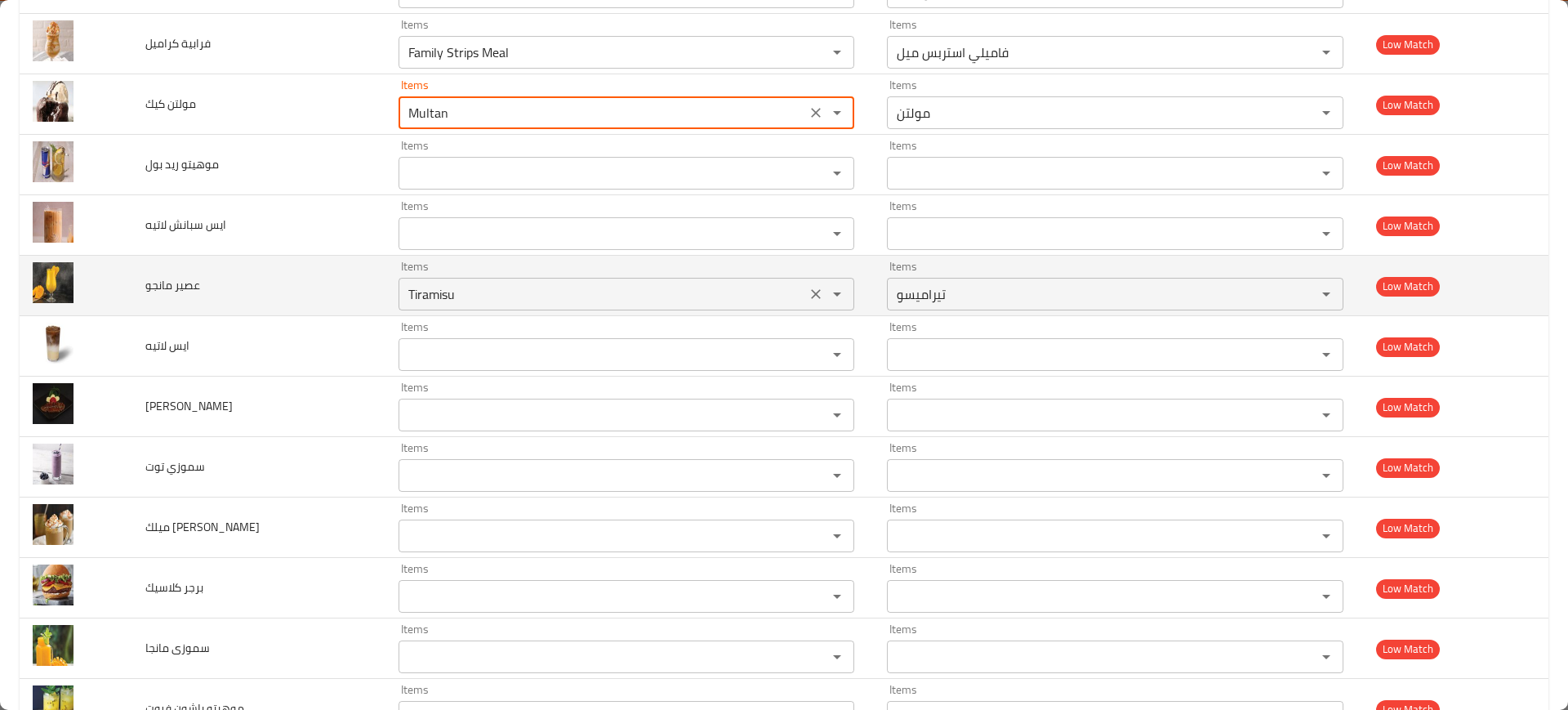
click at [789, 287] on مانجو "Tiramisu" at bounding box center [602, 294] width 397 height 23
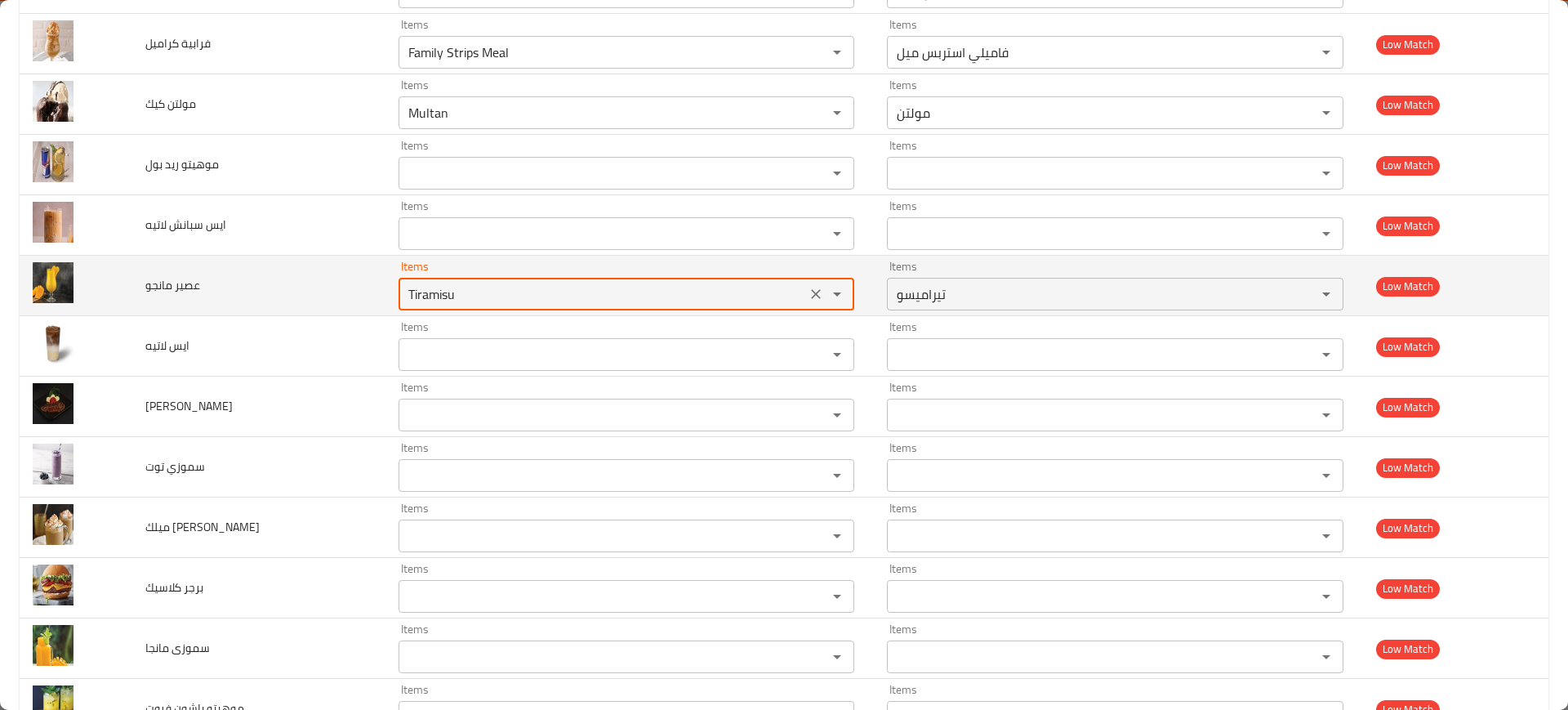
click at [805, 294] on button "Clear" at bounding box center [815, 294] width 23 height 23
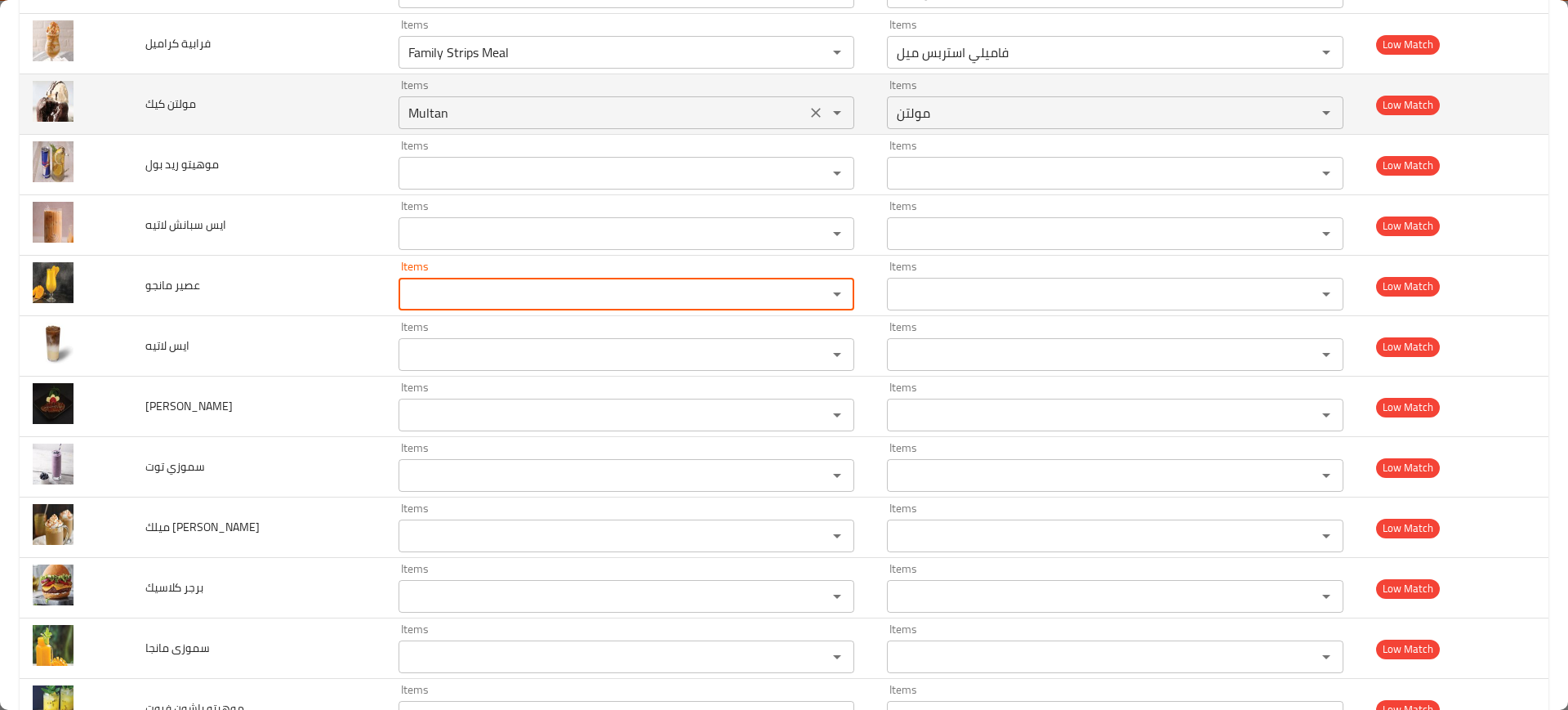
click at [805, 119] on div "enhanced table" at bounding box center [825, 112] width 42 height 23
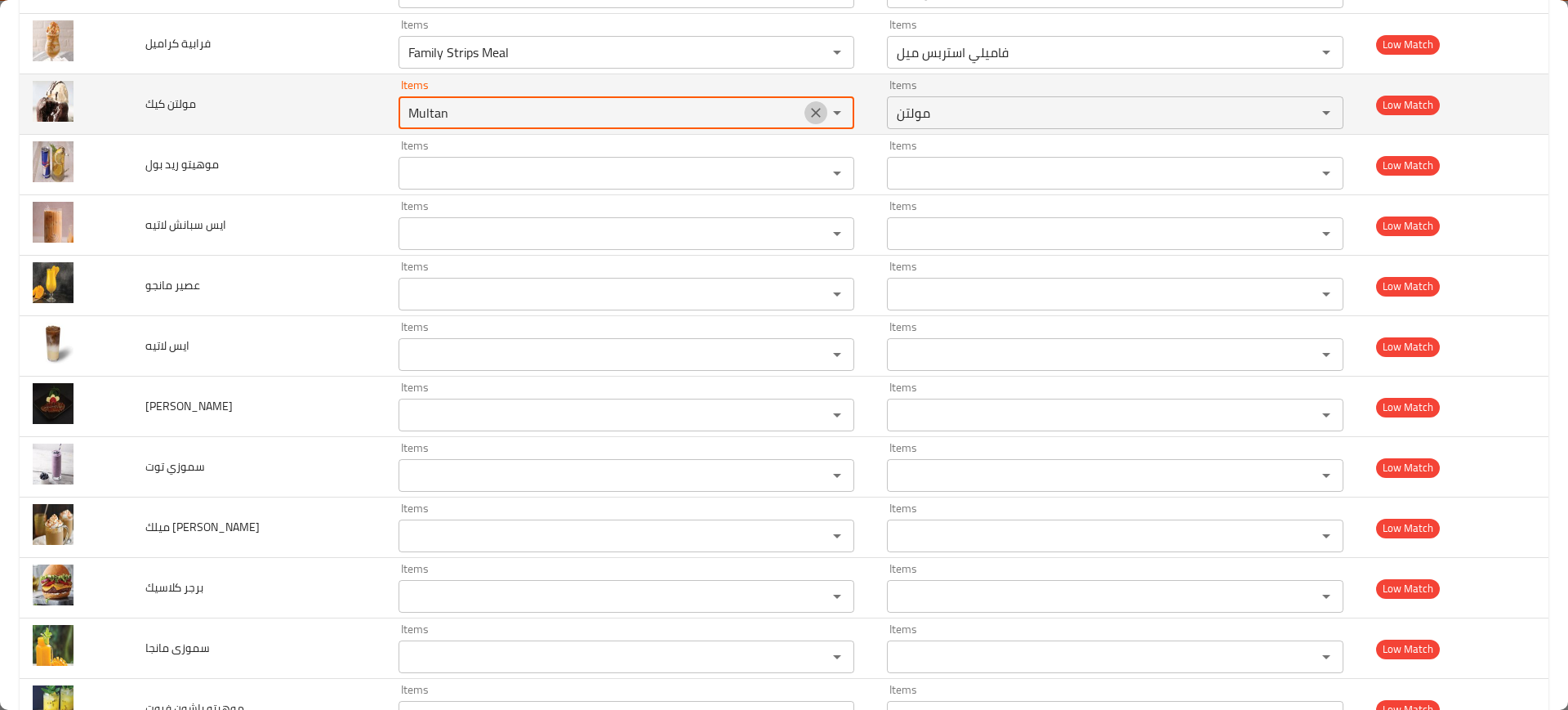
click at [807, 115] on icon "Clear" at bounding box center [815, 113] width 17 height 17
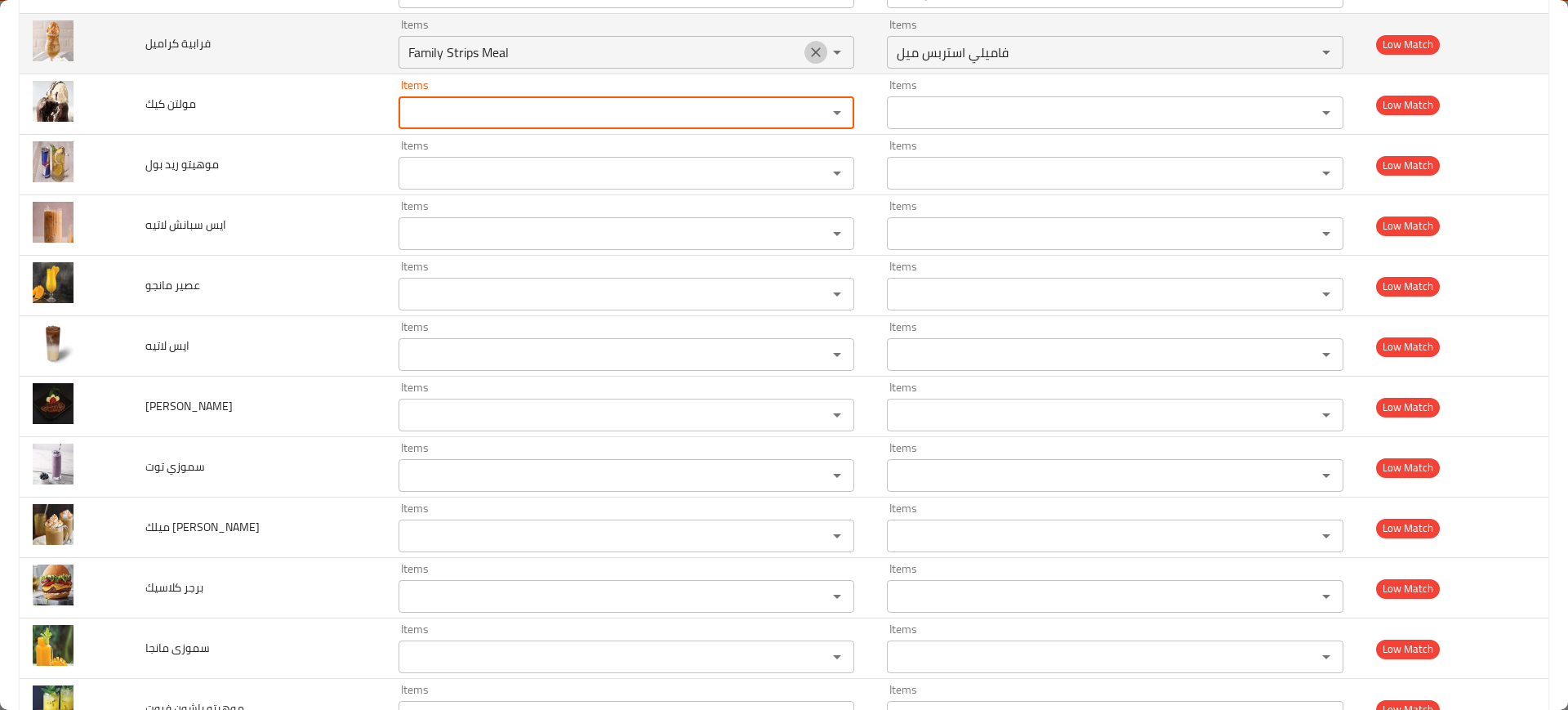
click at [808, 42] on button "Clear" at bounding box center [815, 52] width 23 height 23
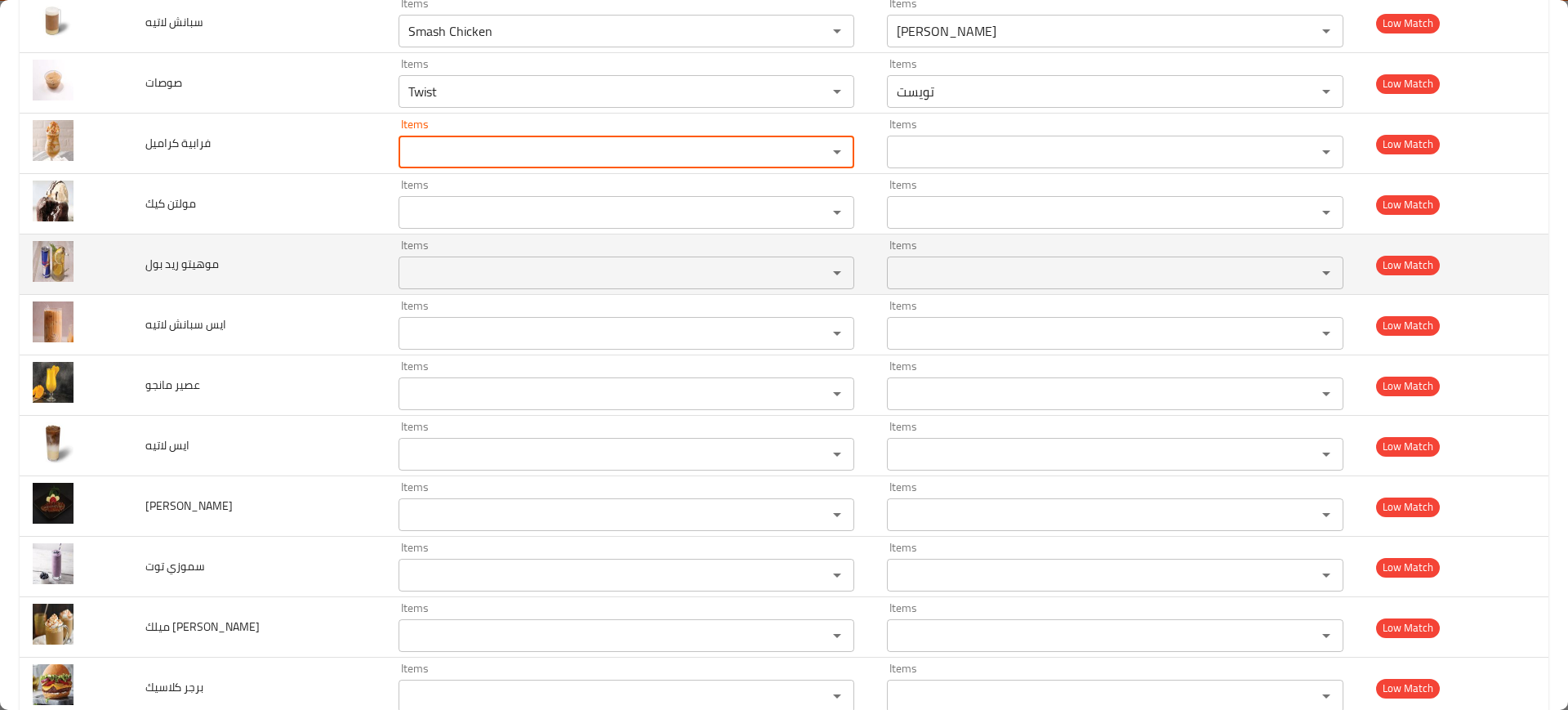
scroll to position [4567, 0]
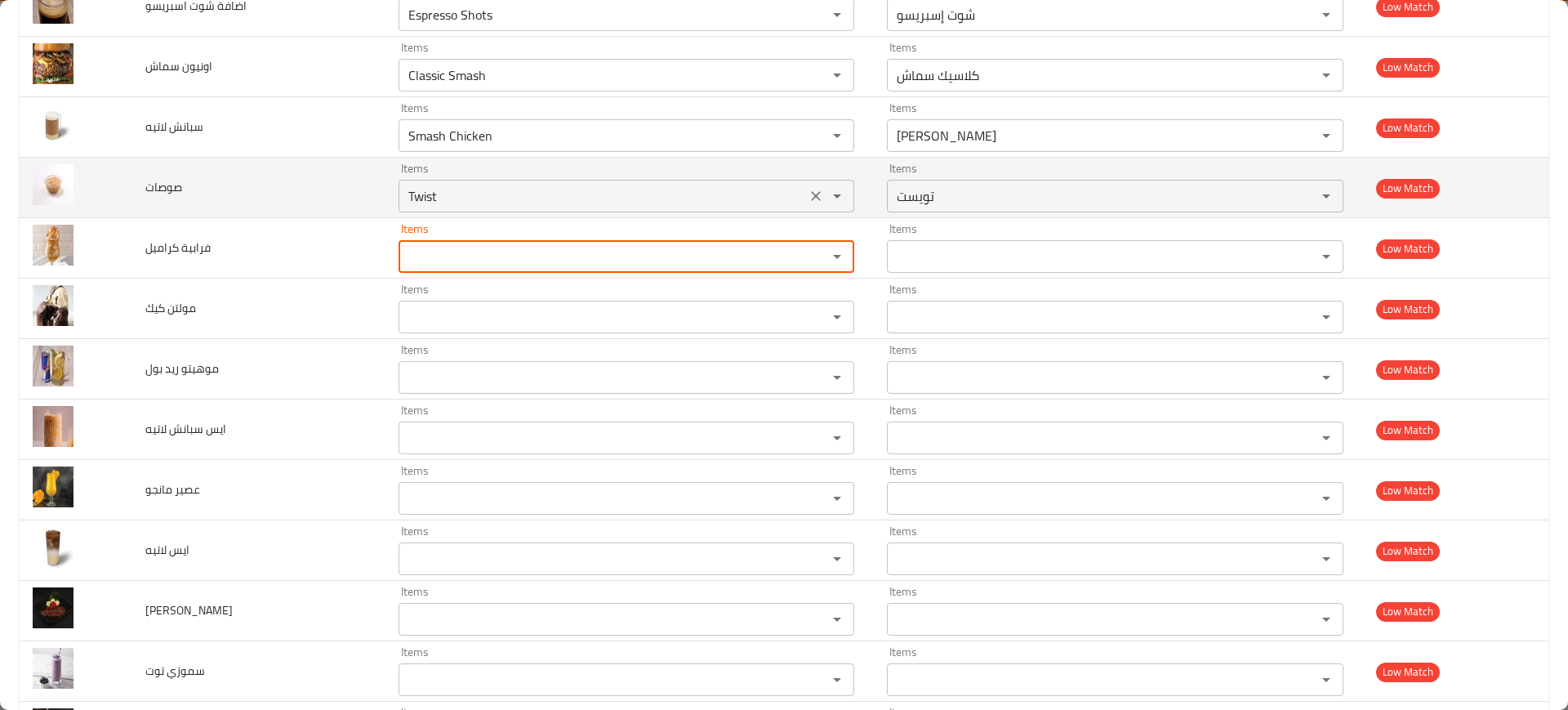
click at [807, 188] on icon "Clear" at bounding box center [815, 196] width 17 height 17
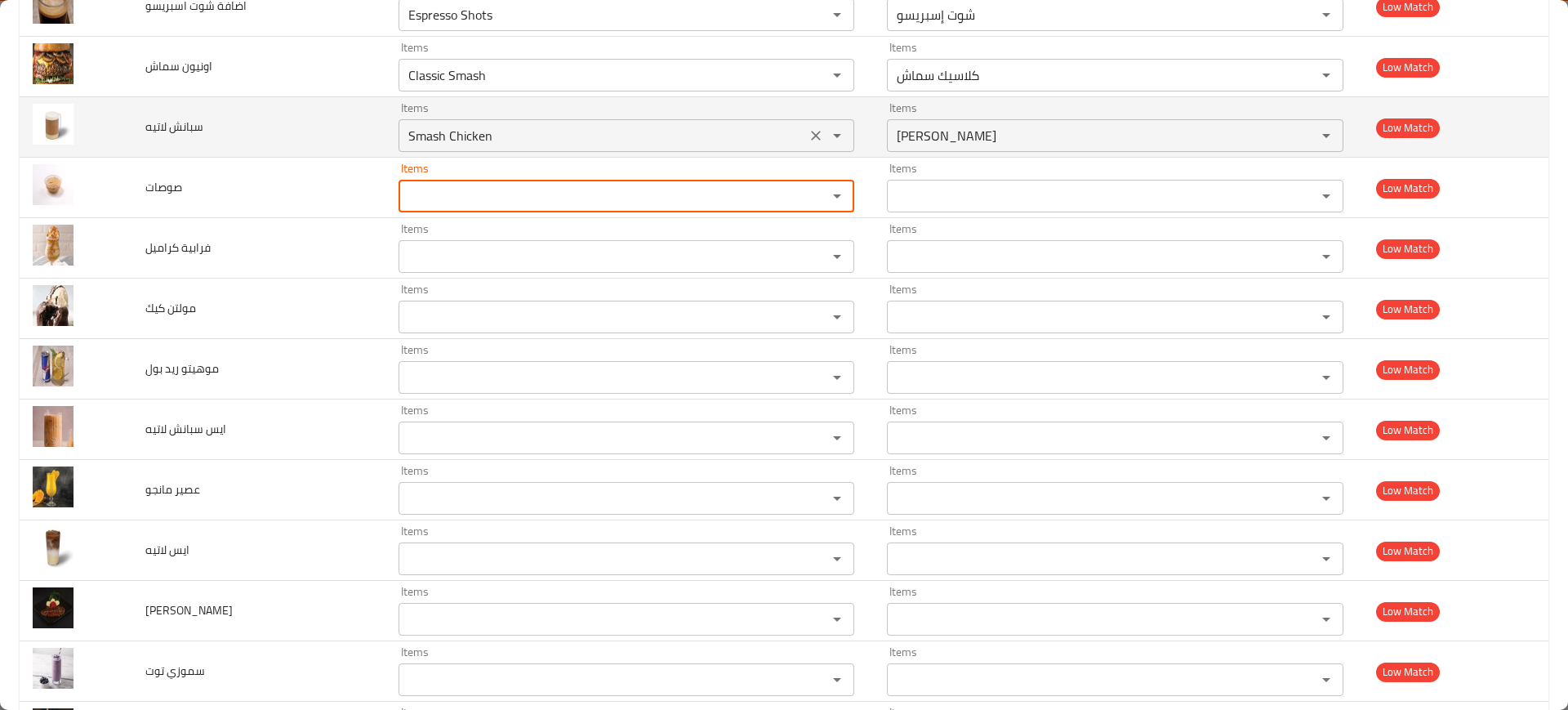
click at [812, 121] on div "Smash Chicken Items" at bounding box center [626, 135] width 456 height 32
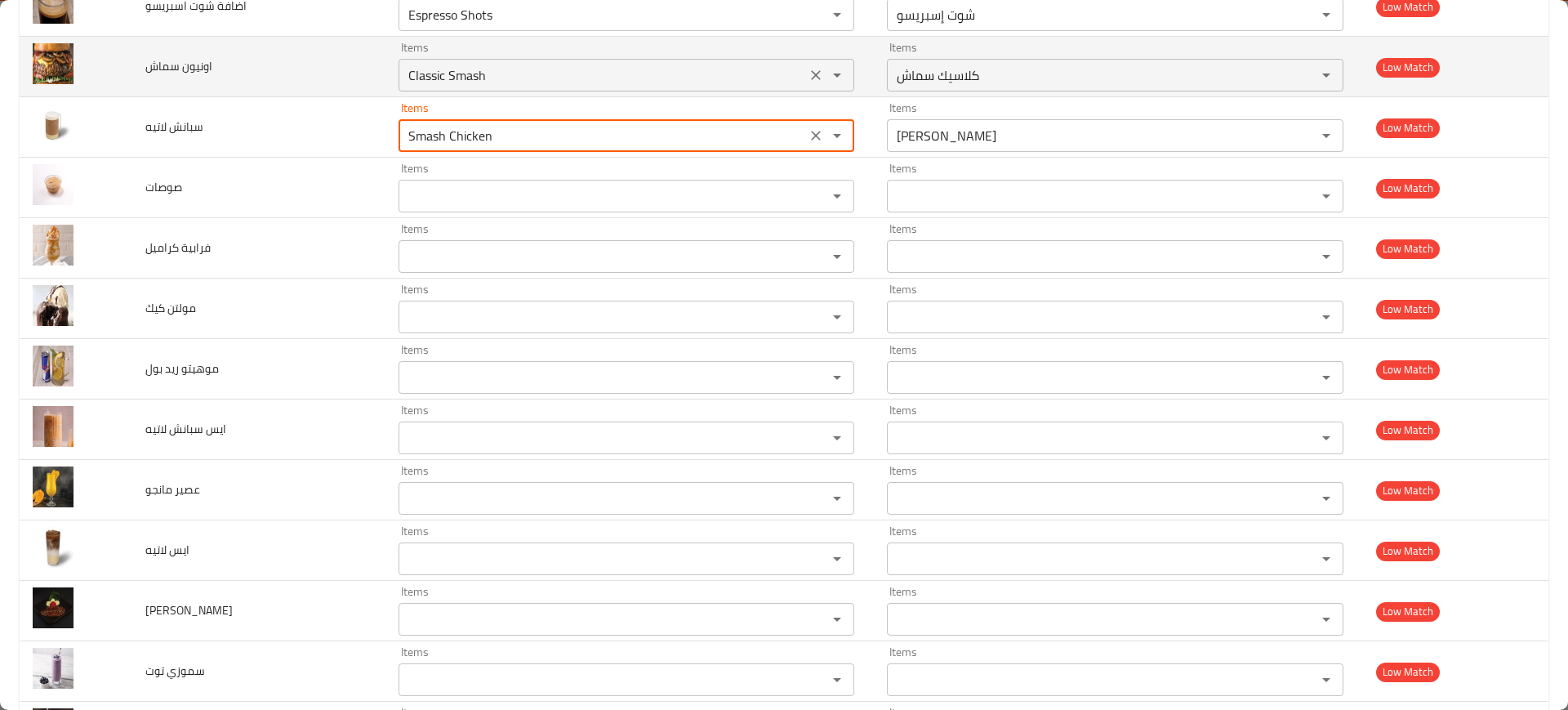
click at [815, 71] on icon "Clear" at bounding box center [815, 74] width 17 height 17
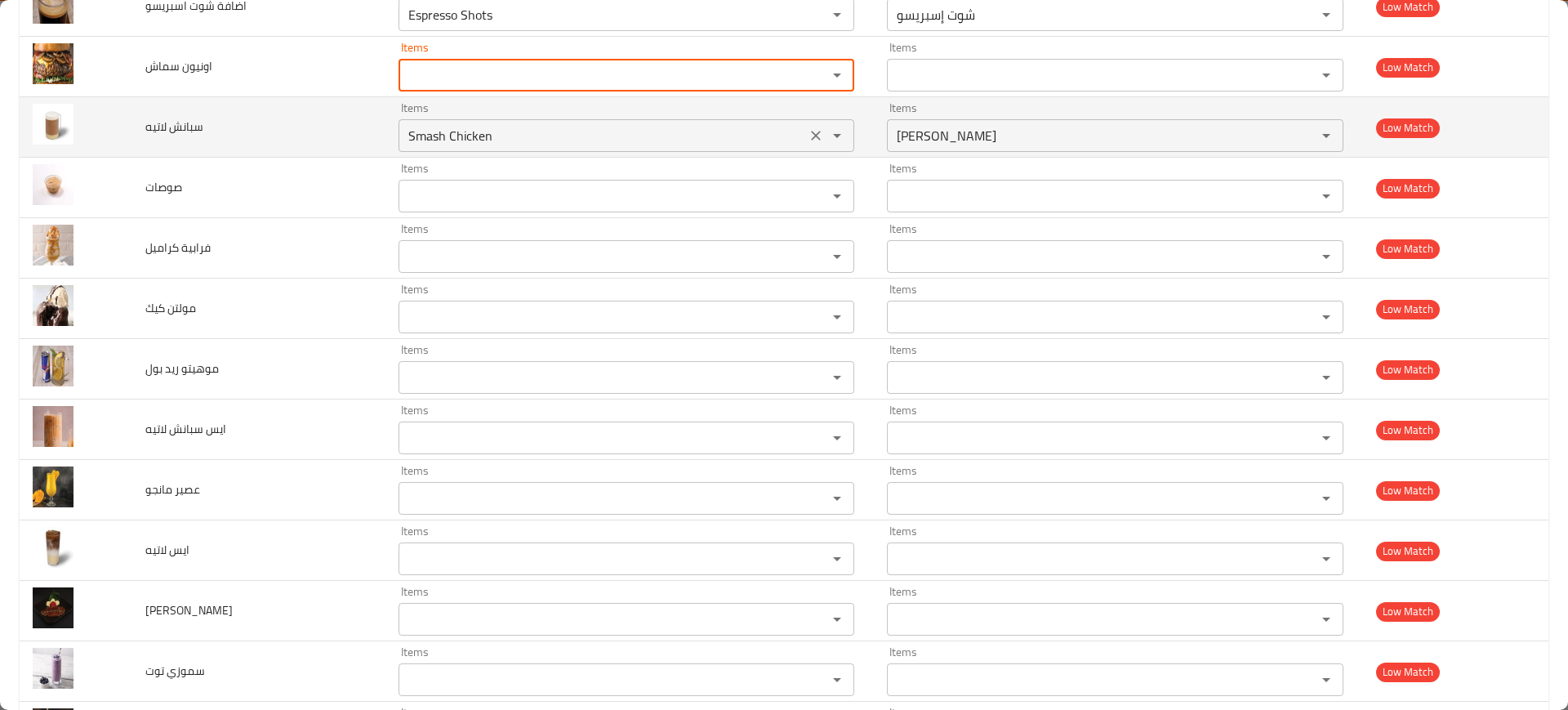
click at [807, 142] on icon "Clear" at bounding box center [815, 135] width 17 height 17
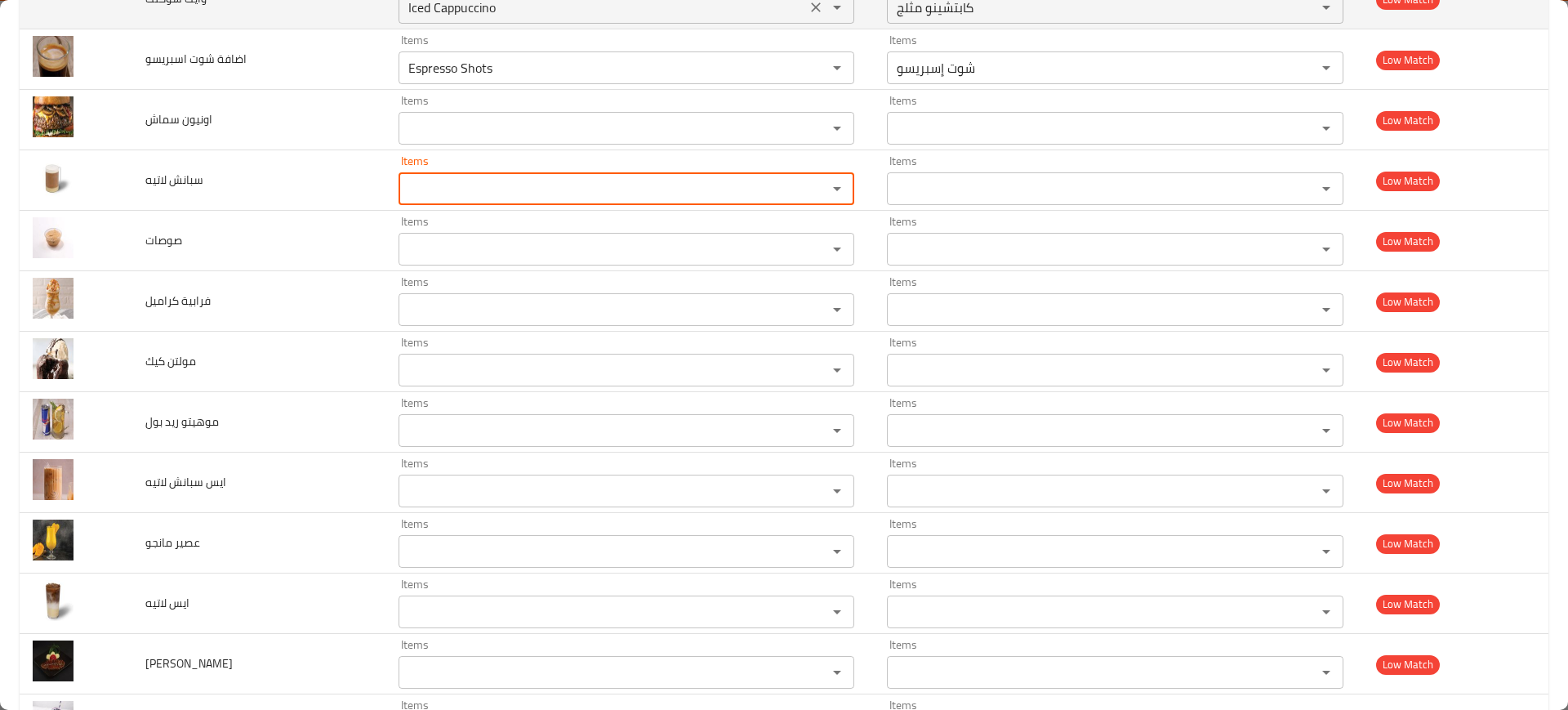
scroll to position [4362, 0]
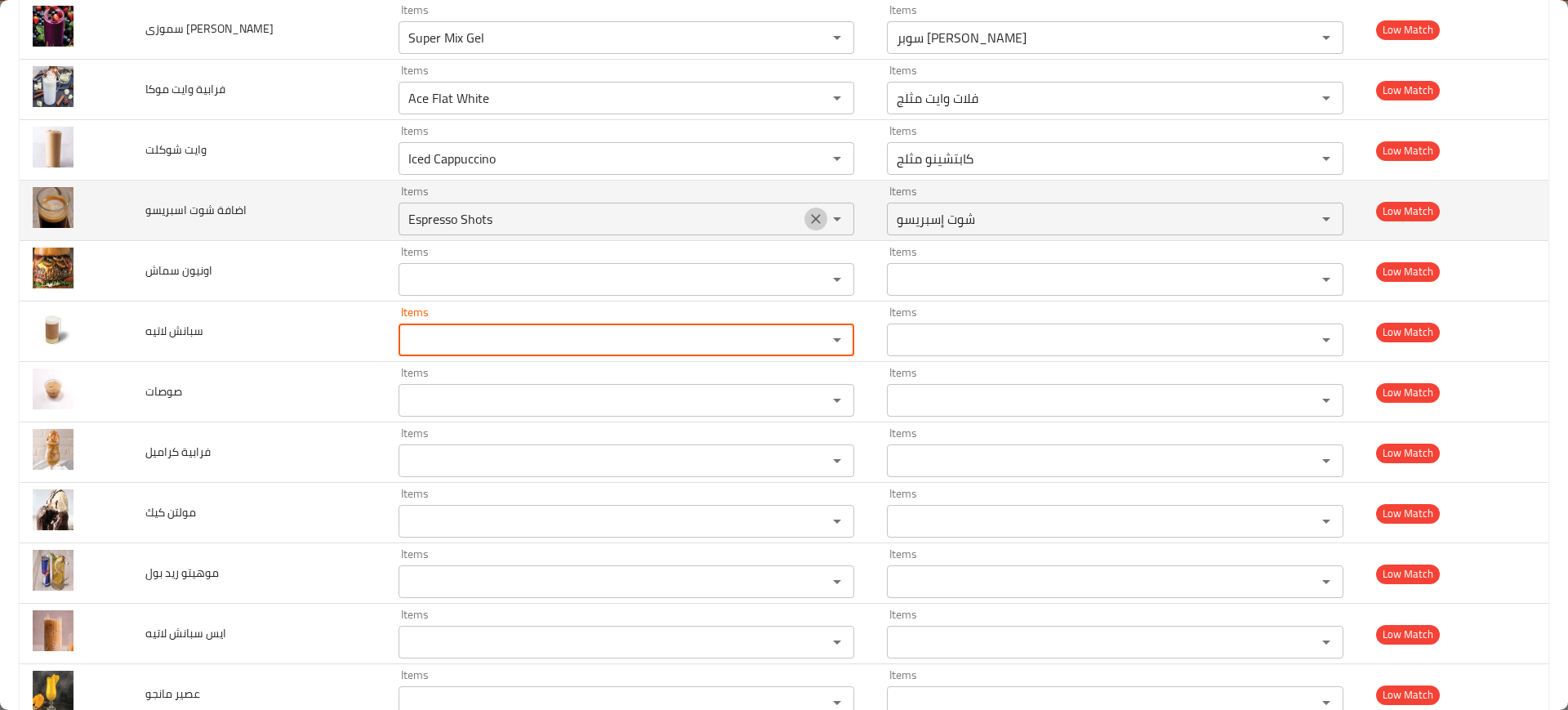
click at [811, 219] on icon "Clear" at bounding box center [816, 219] width 10 height 10
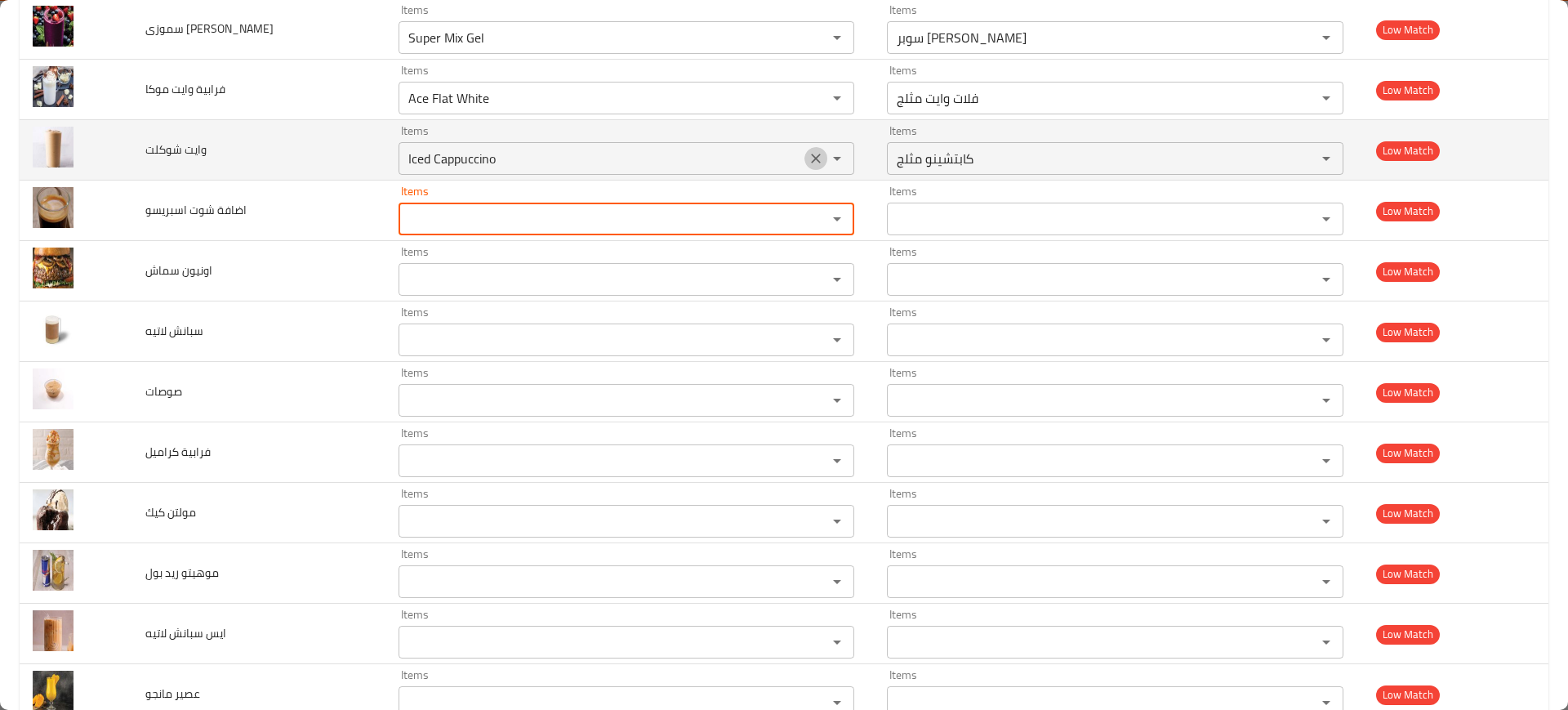
click at [807, 154] on icon "Clear" at bounding box center [815, 159] width 17 height 17
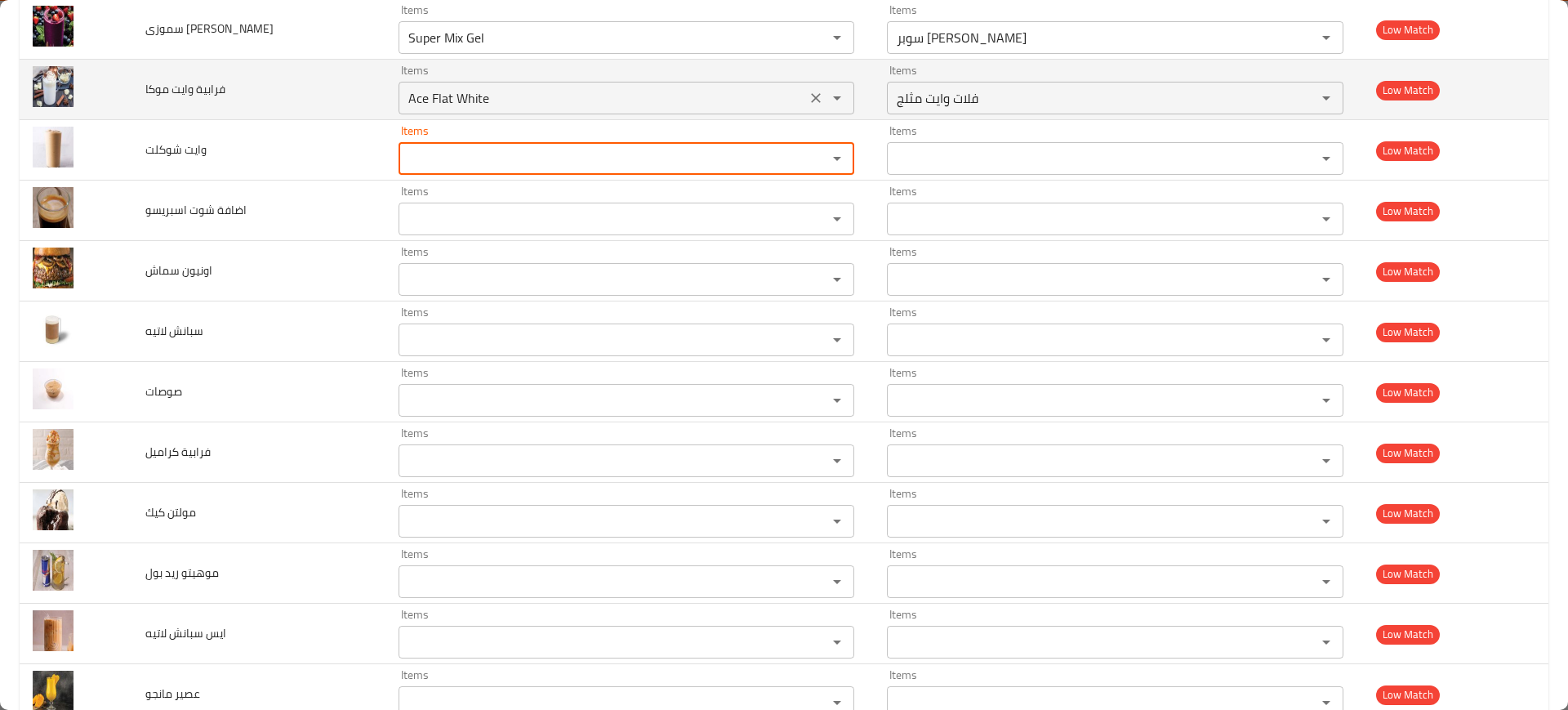
click at [813, 91] on icon "Clear" at bounding box center [815, 98] width 17 height 17
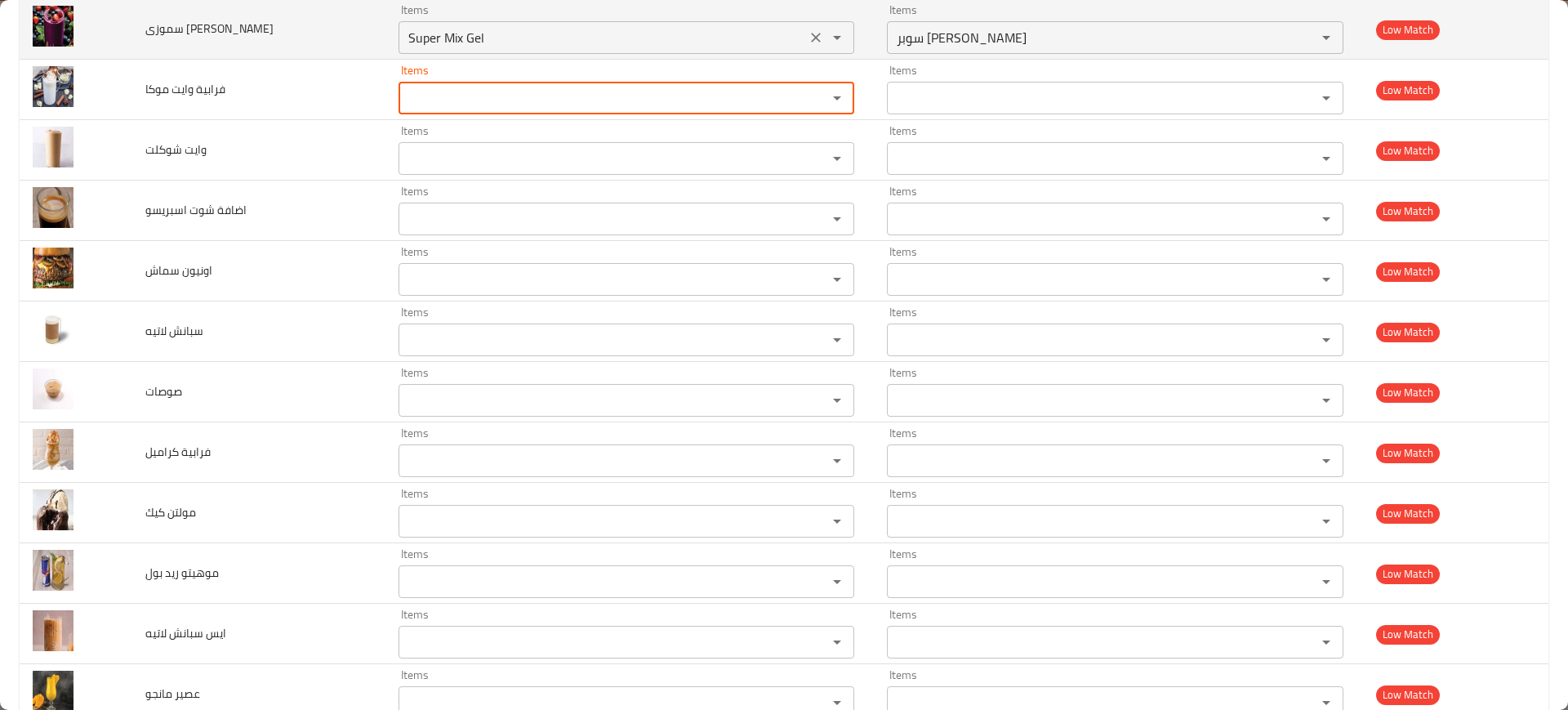
click at [811, 29] on icon "Clear" at bounding box center [815, 37] width 17 height 17
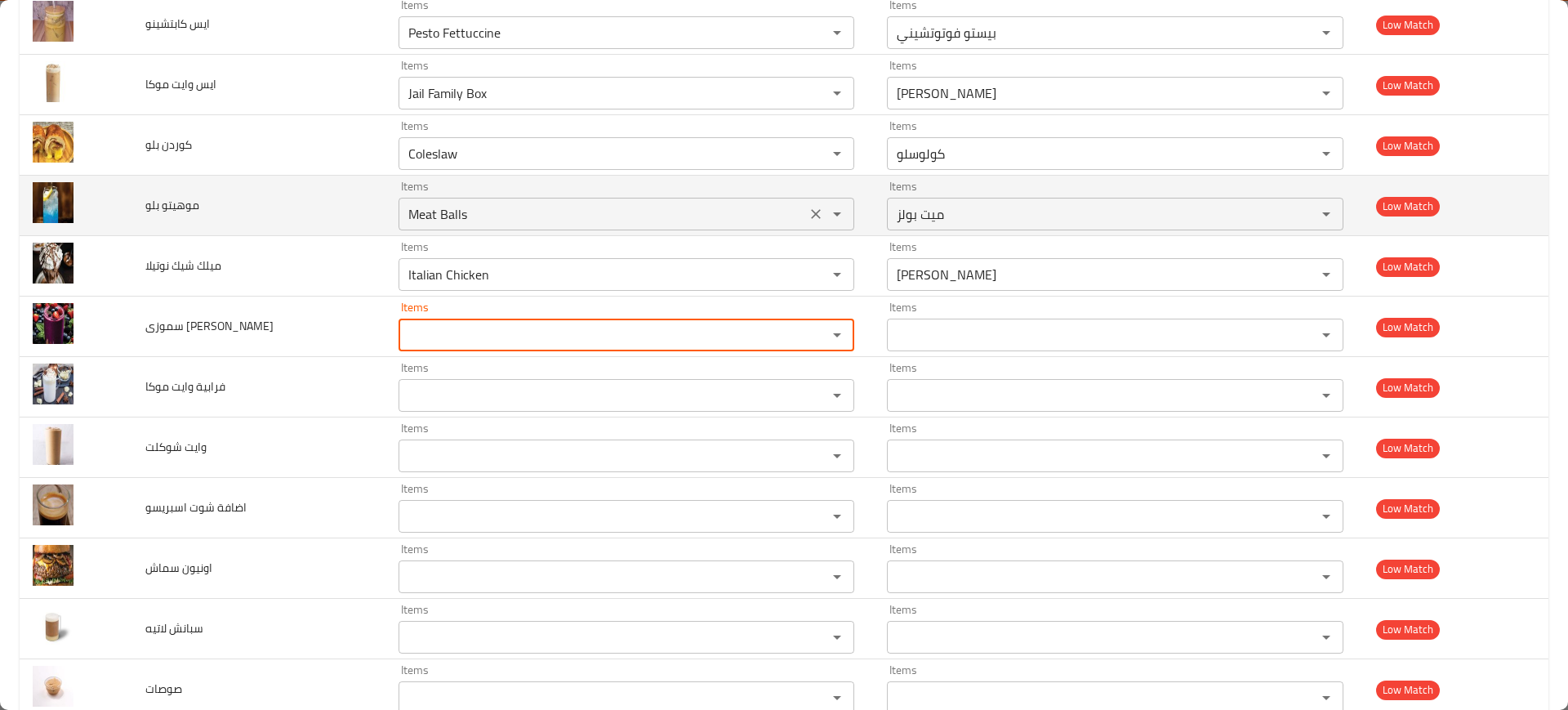
scroll to position [4056, 0]
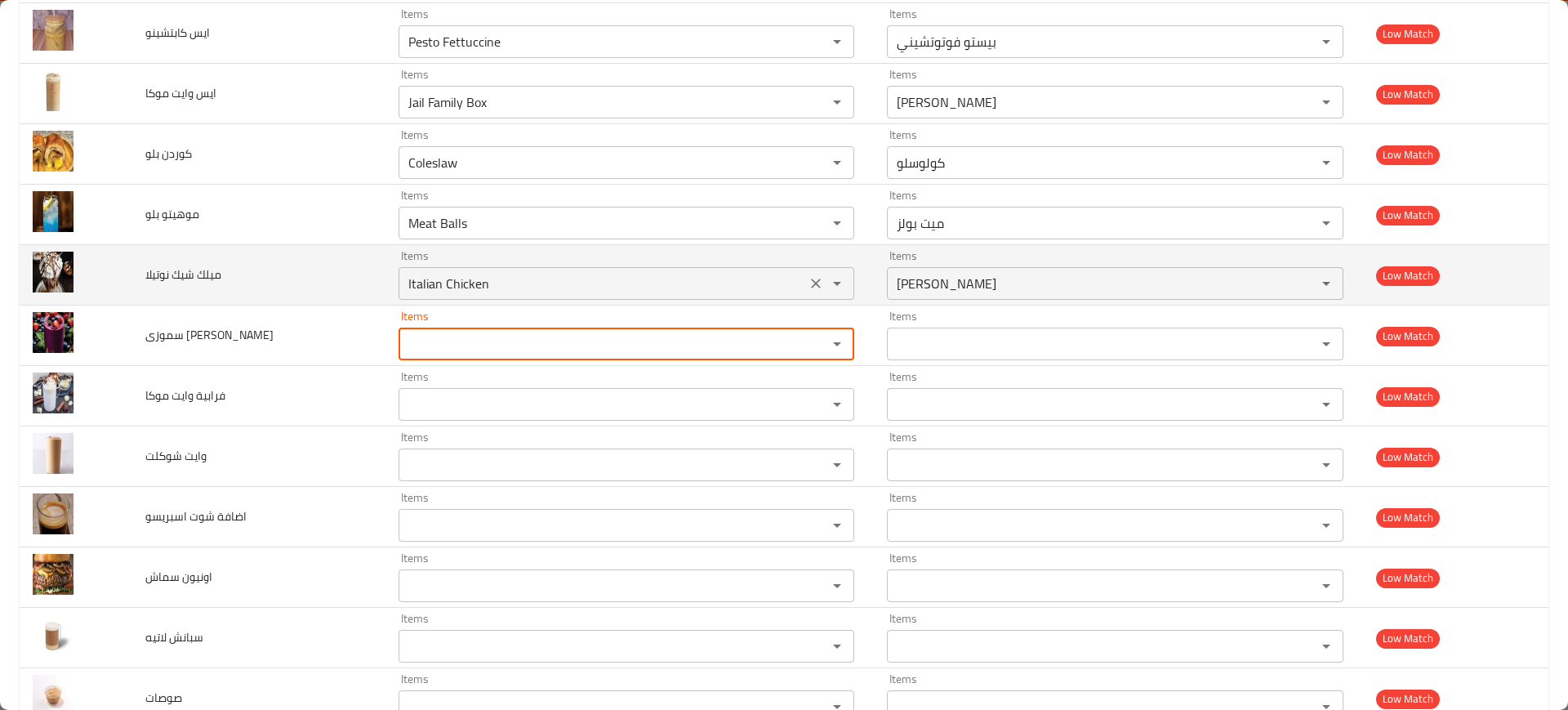
click at [794, 272] on div "Italian Chicken Items" at bounding box center [626, 283] width 456 height 32
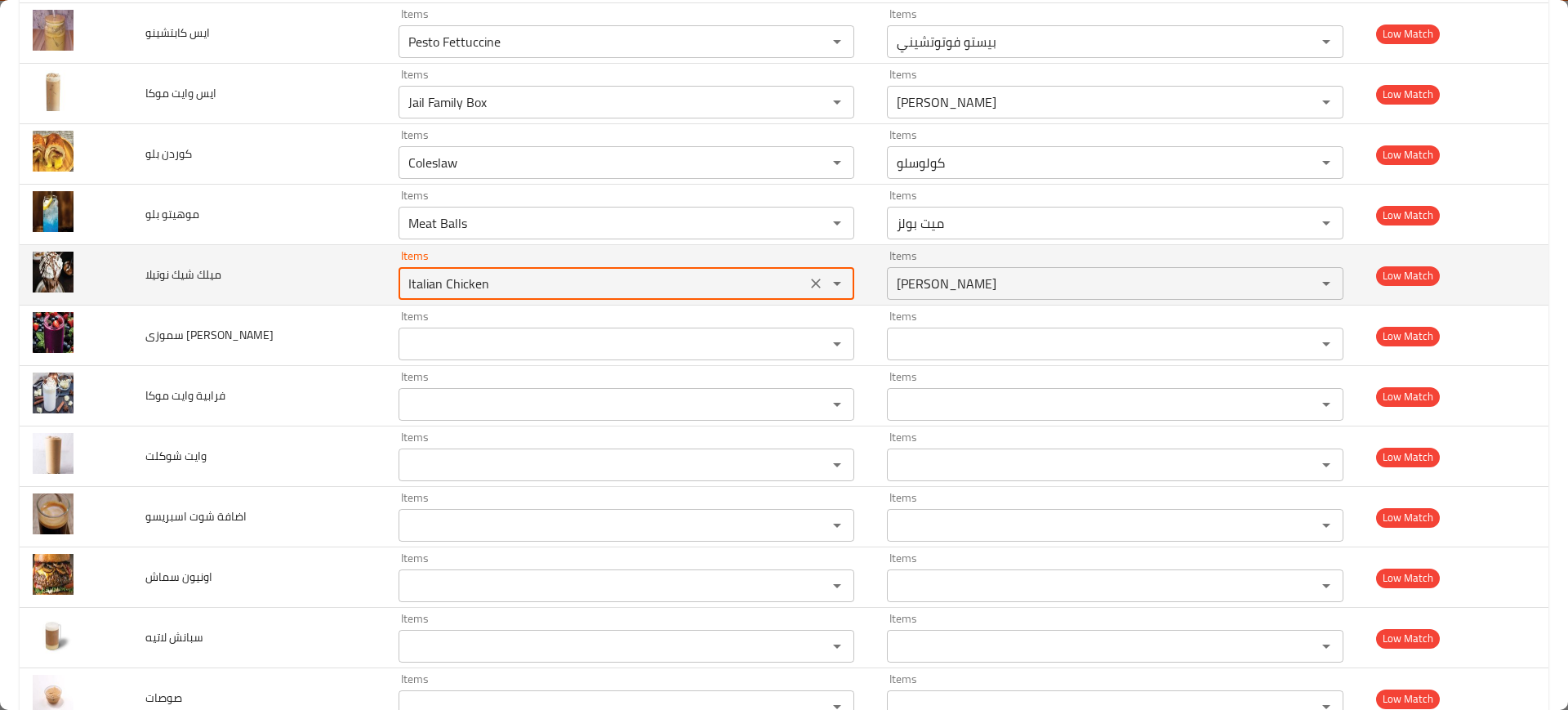
click at [811, 283] on icon "Clear" at bounding box center [815, 283] width 17 height 17
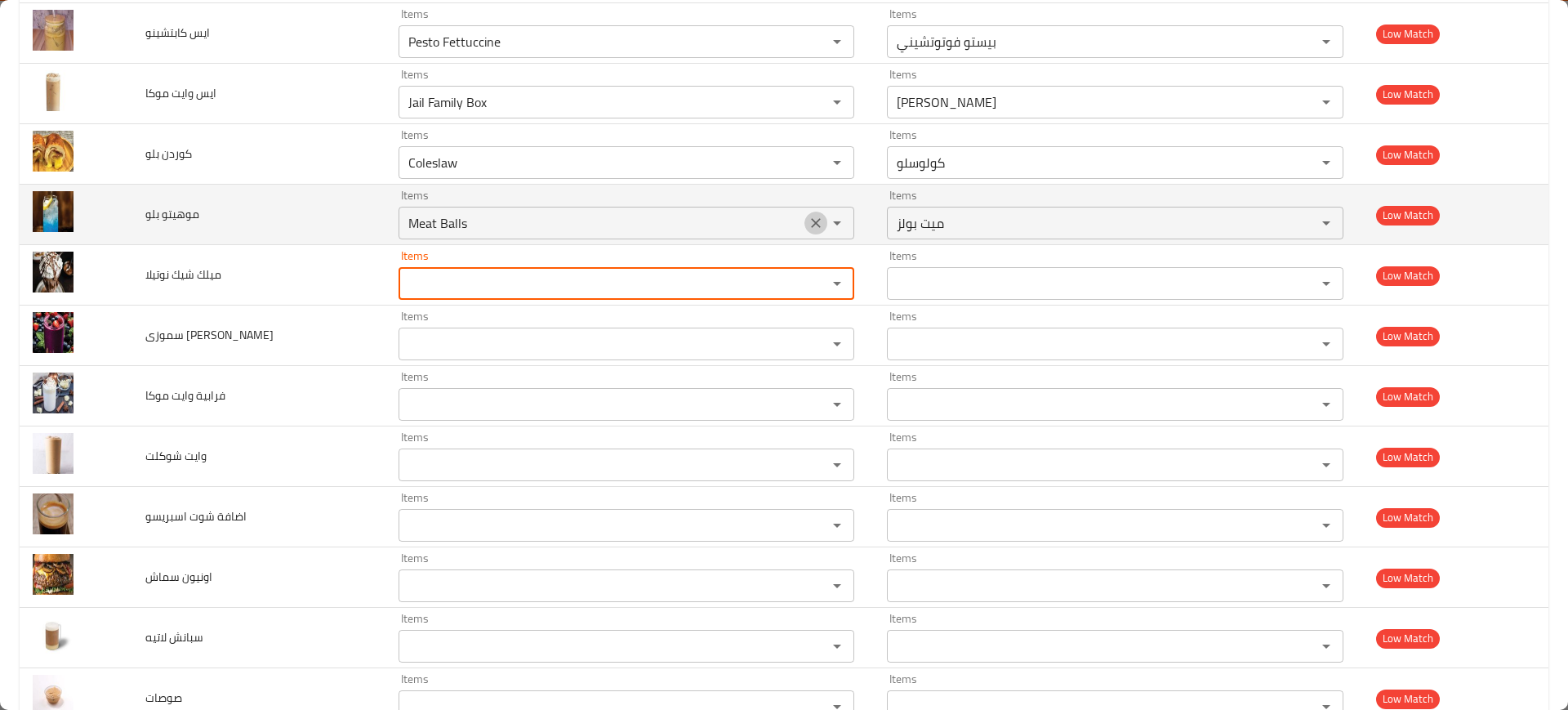
click at [811, 224] on icon "Clear" at bounding box center [815, 222] width 17 height 17
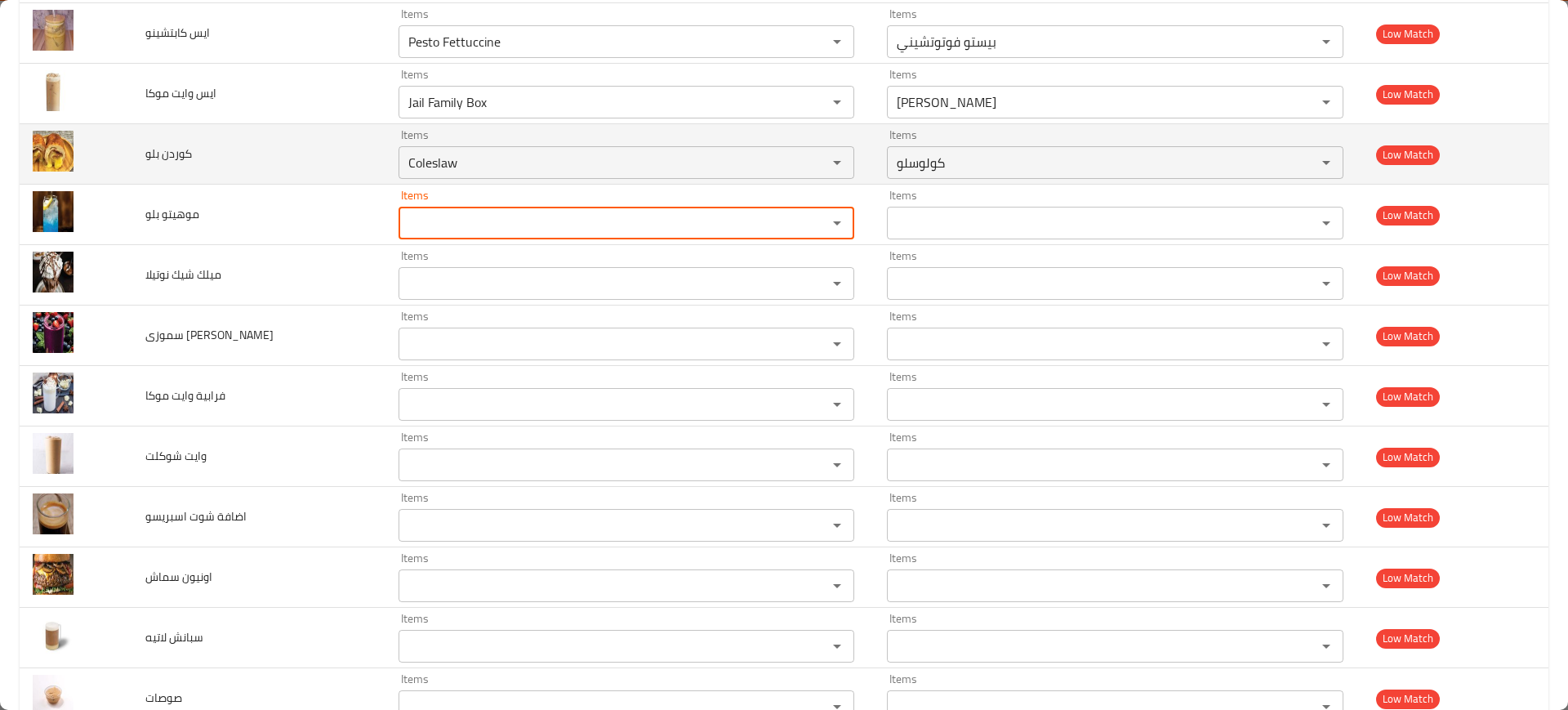
click at [807, 168] on icon "Clear" at bounding box center [815, 163] width 17 height 17
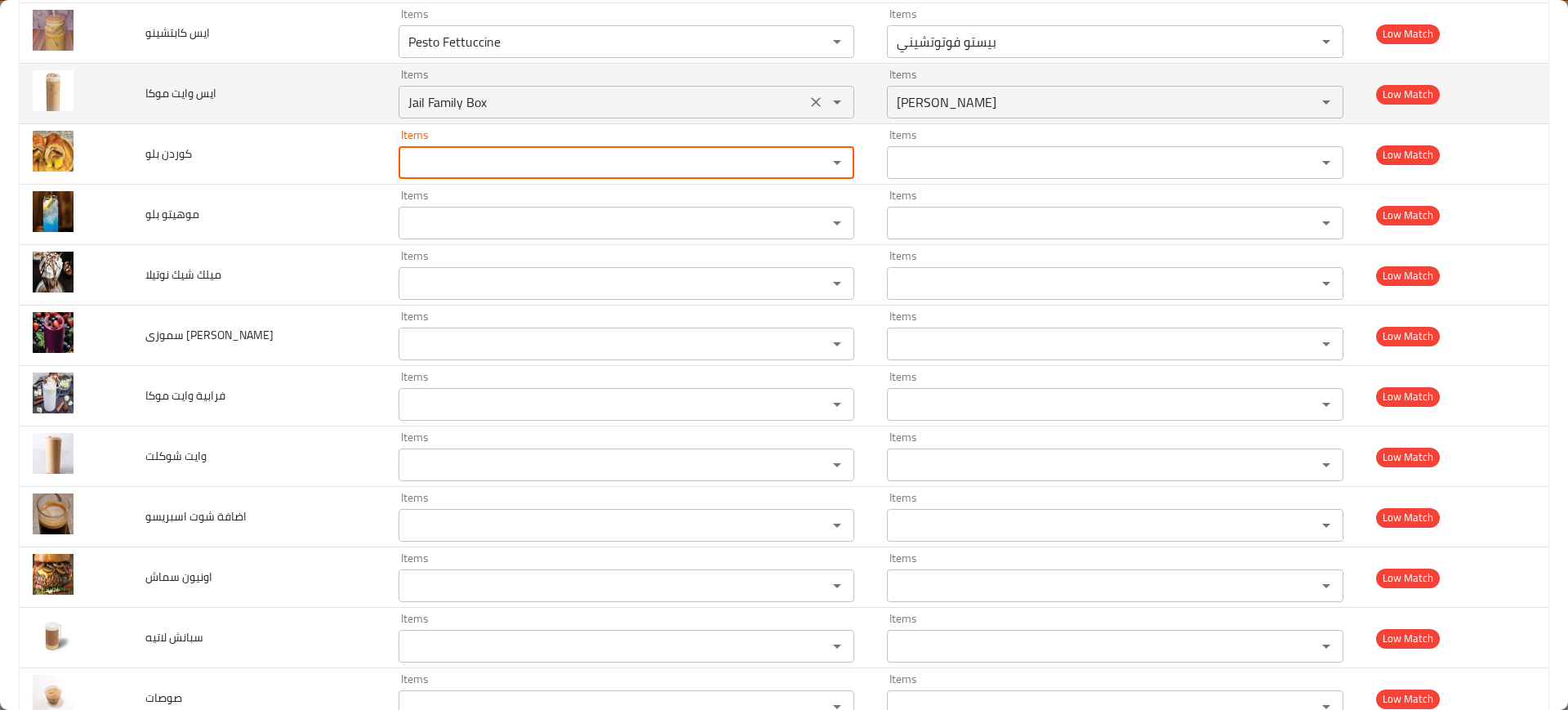
click at [814, 107] on icon "Clear" at bounding box center [815, 102] width 17 height 17
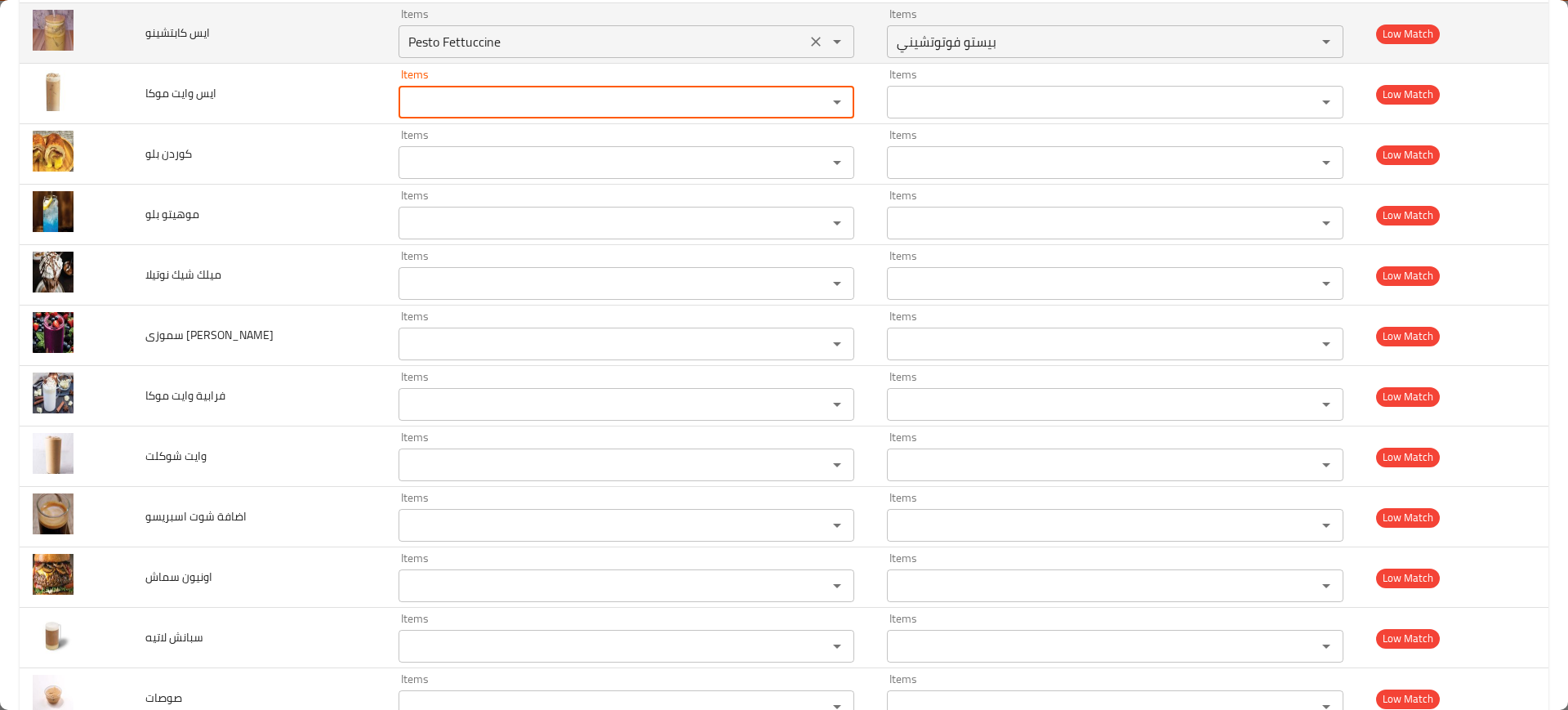
click at [815, 38] on icon "Clear" at bounding box center [815, 41] width 17 height 17
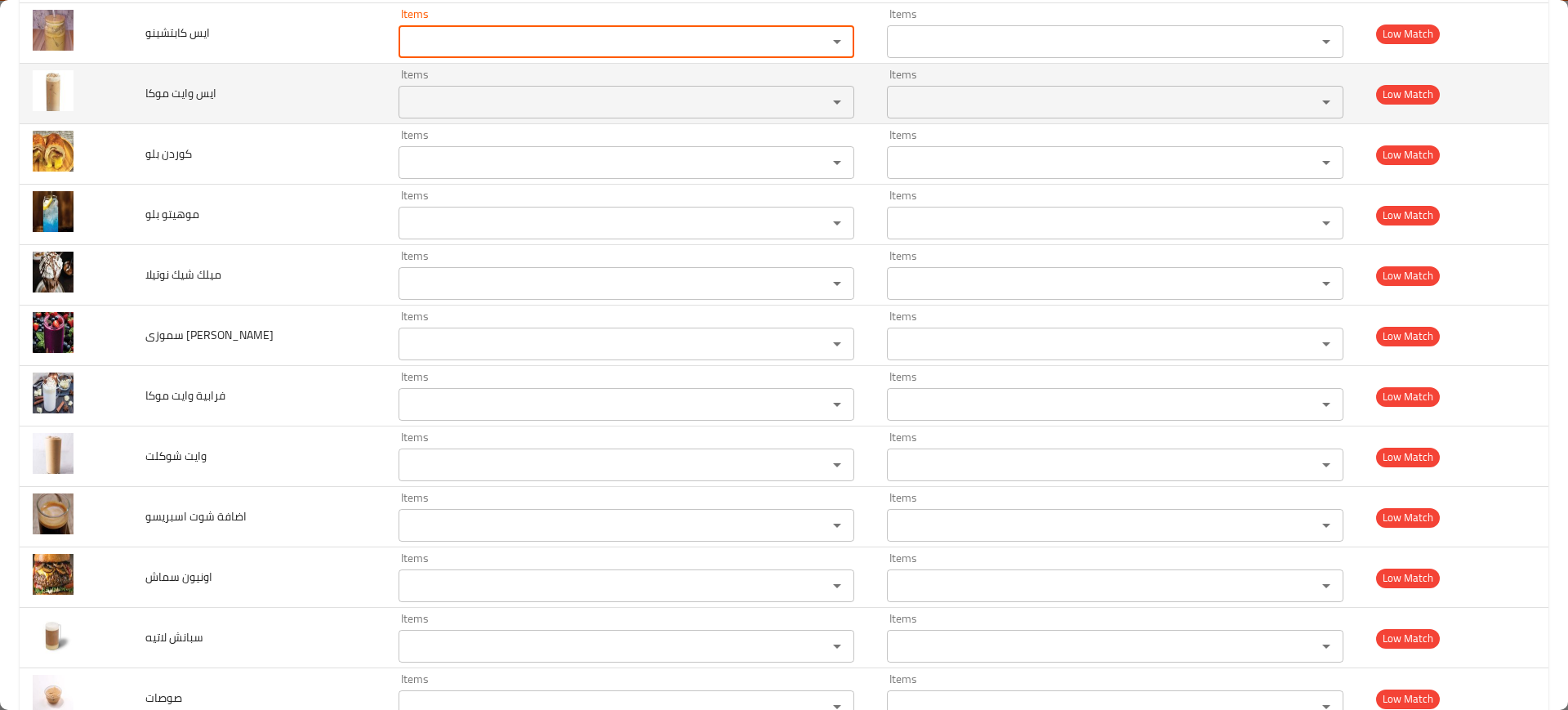
scroll to position [3953, 0]
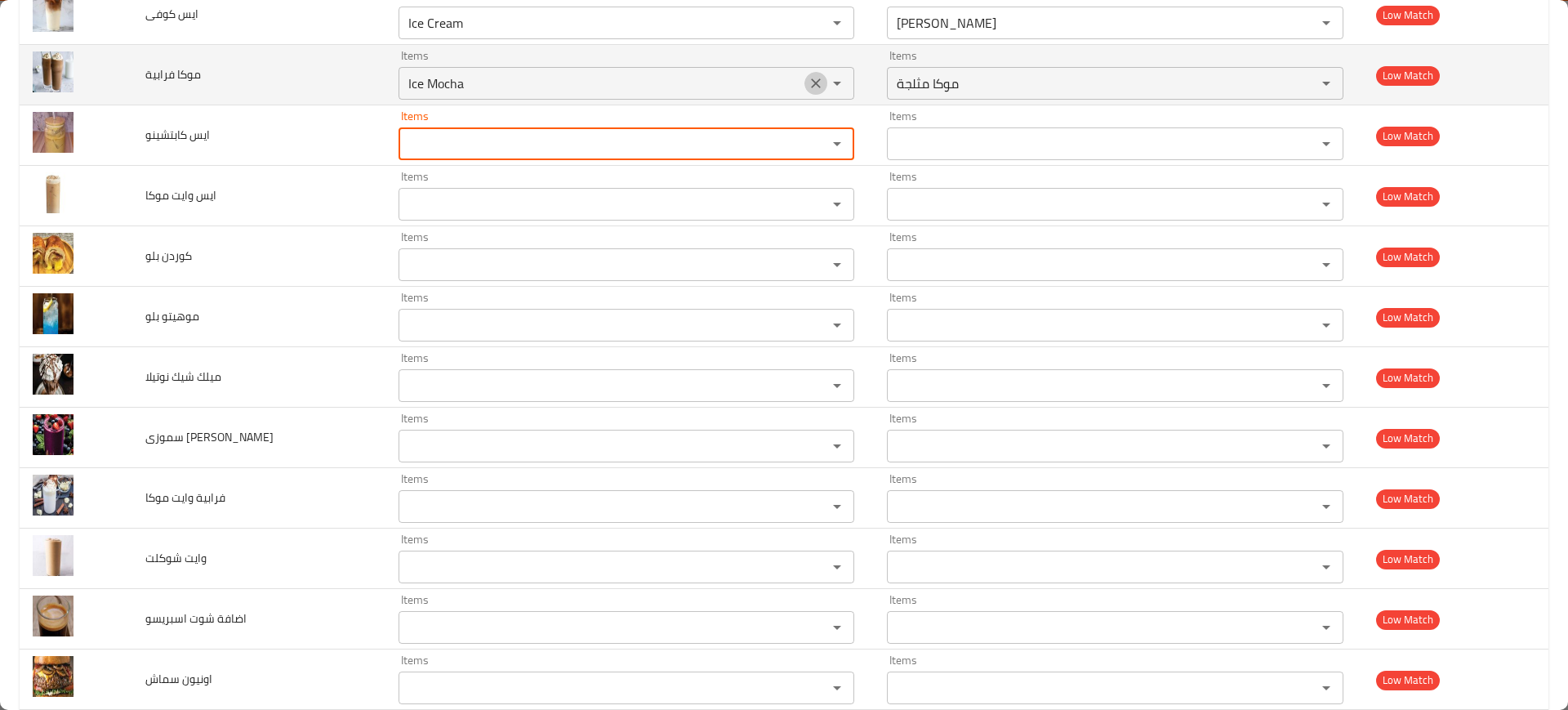
click at [809, 86] on icon "Clear" at bounding box center [815, 83] width 17 height 17
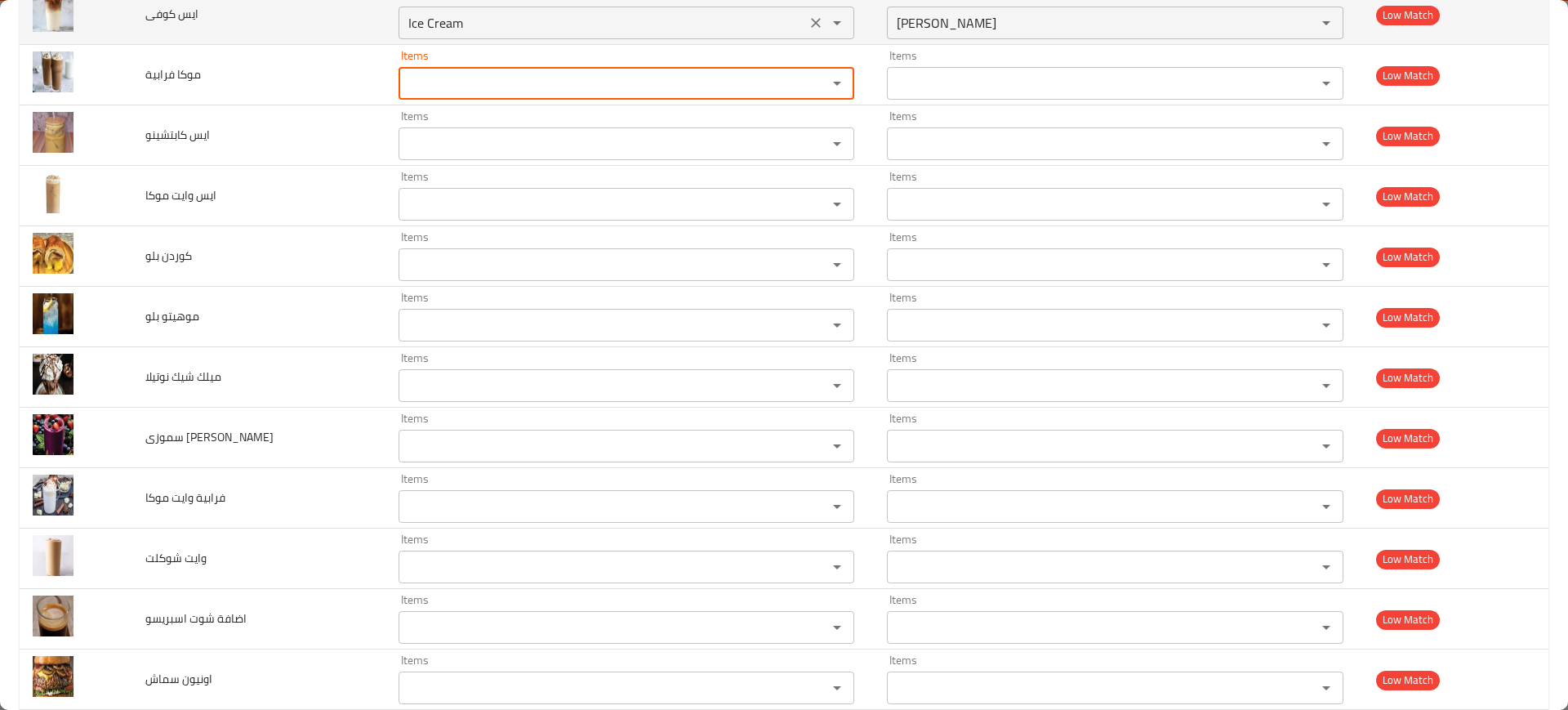
click at [808, 27] on icon "Clear" at bounding box center [815, 23] width 17 height 17
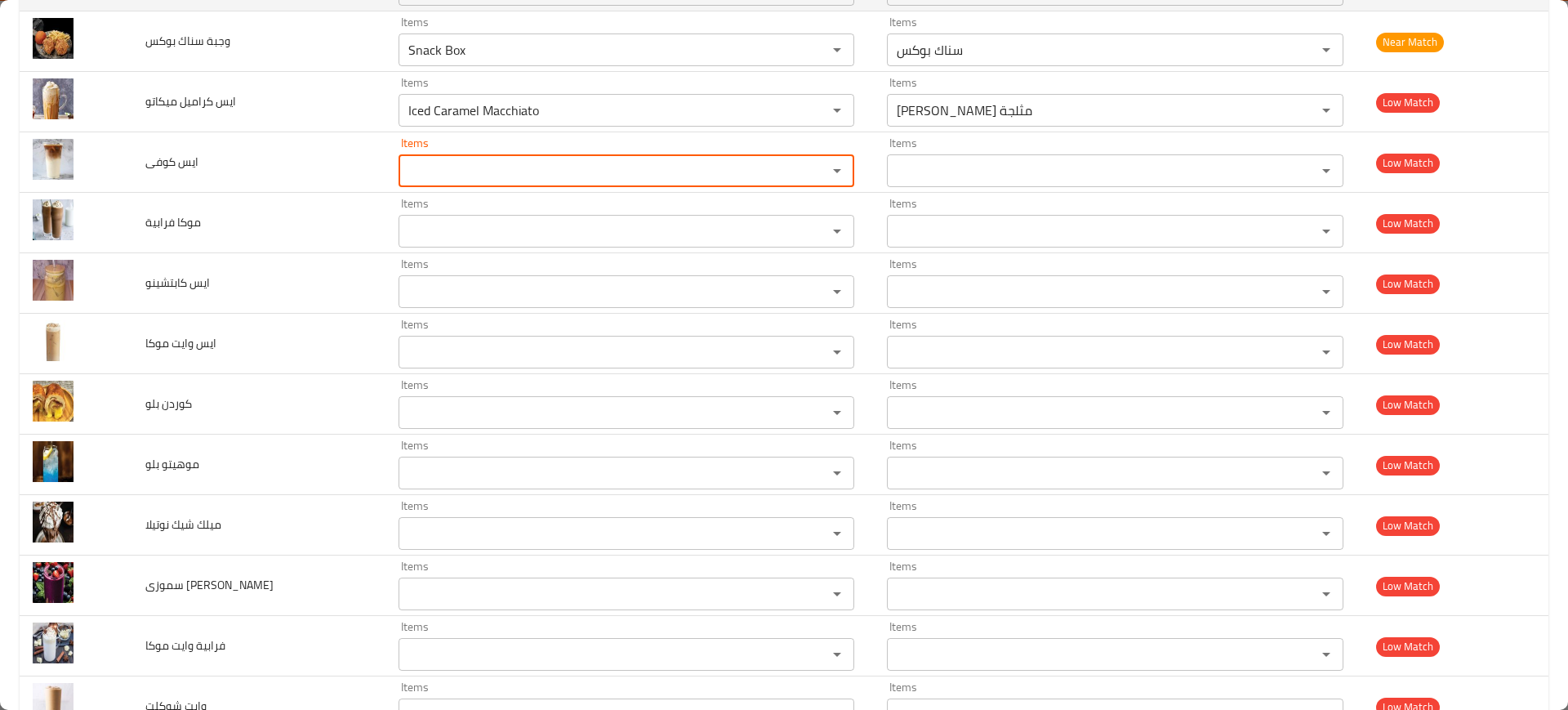
scroll to position [3647, 0]
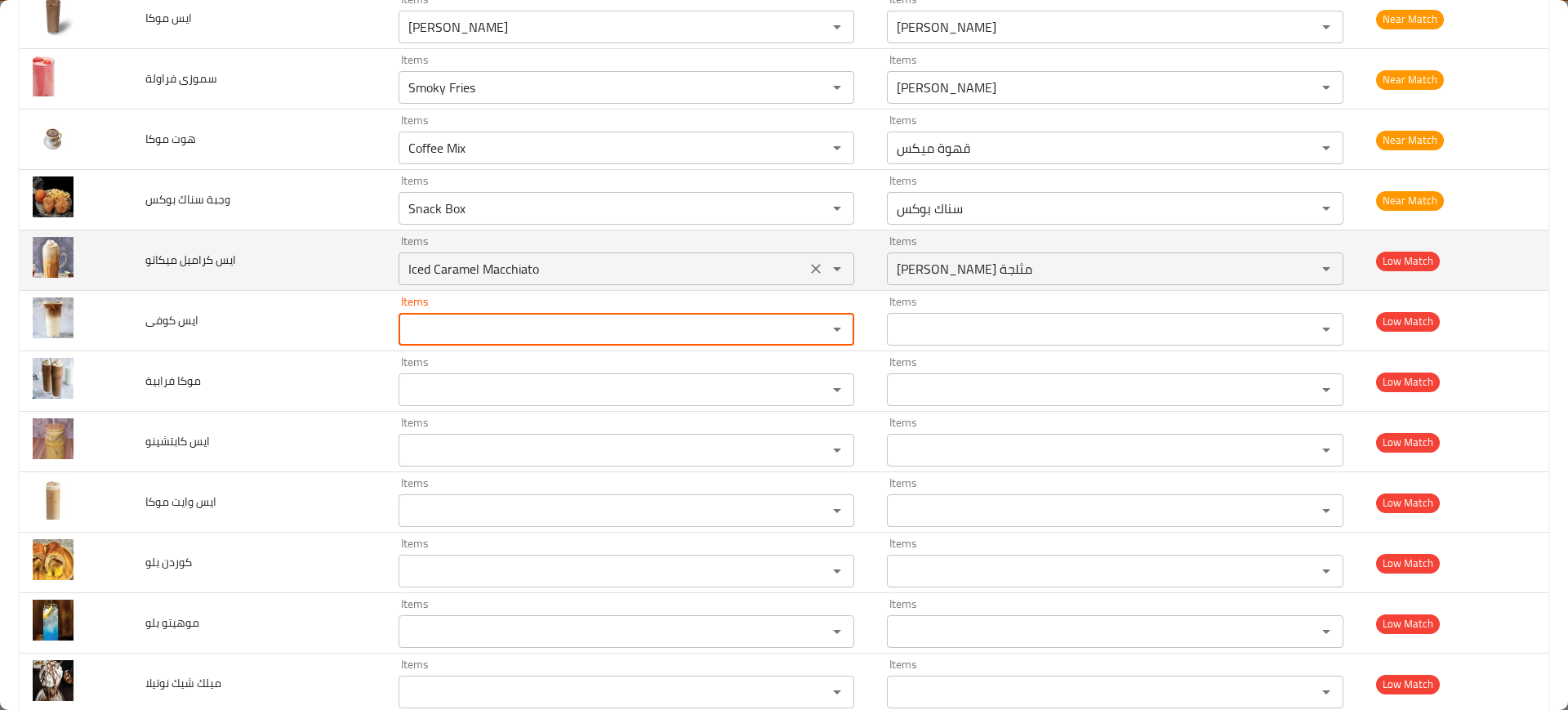
click at [813, 262] on icon "Clear" at bounding box center [815, 268] width 17 height 17
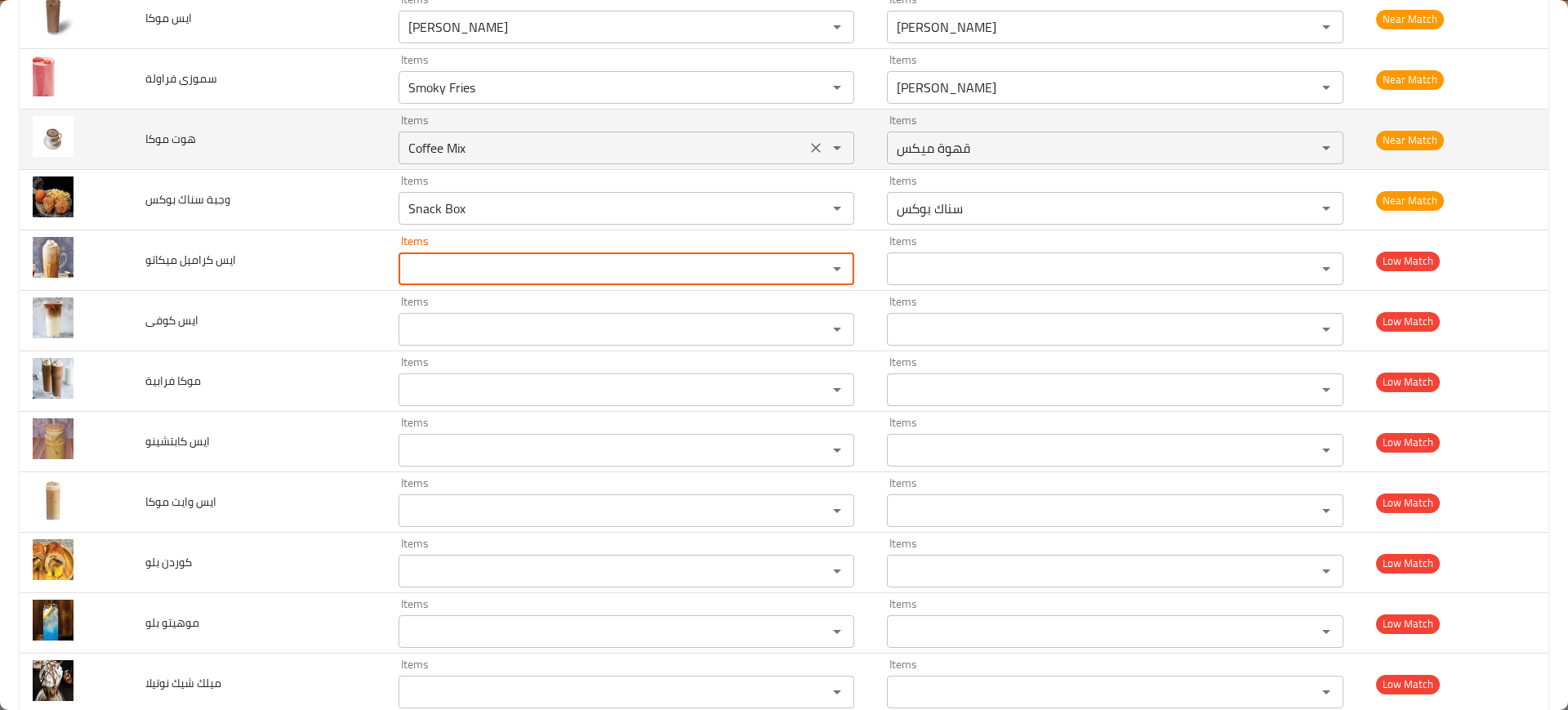
click at [776, 147] on موكا "Coffee Mix" at bounding box center [602, 147] width 397 height 23
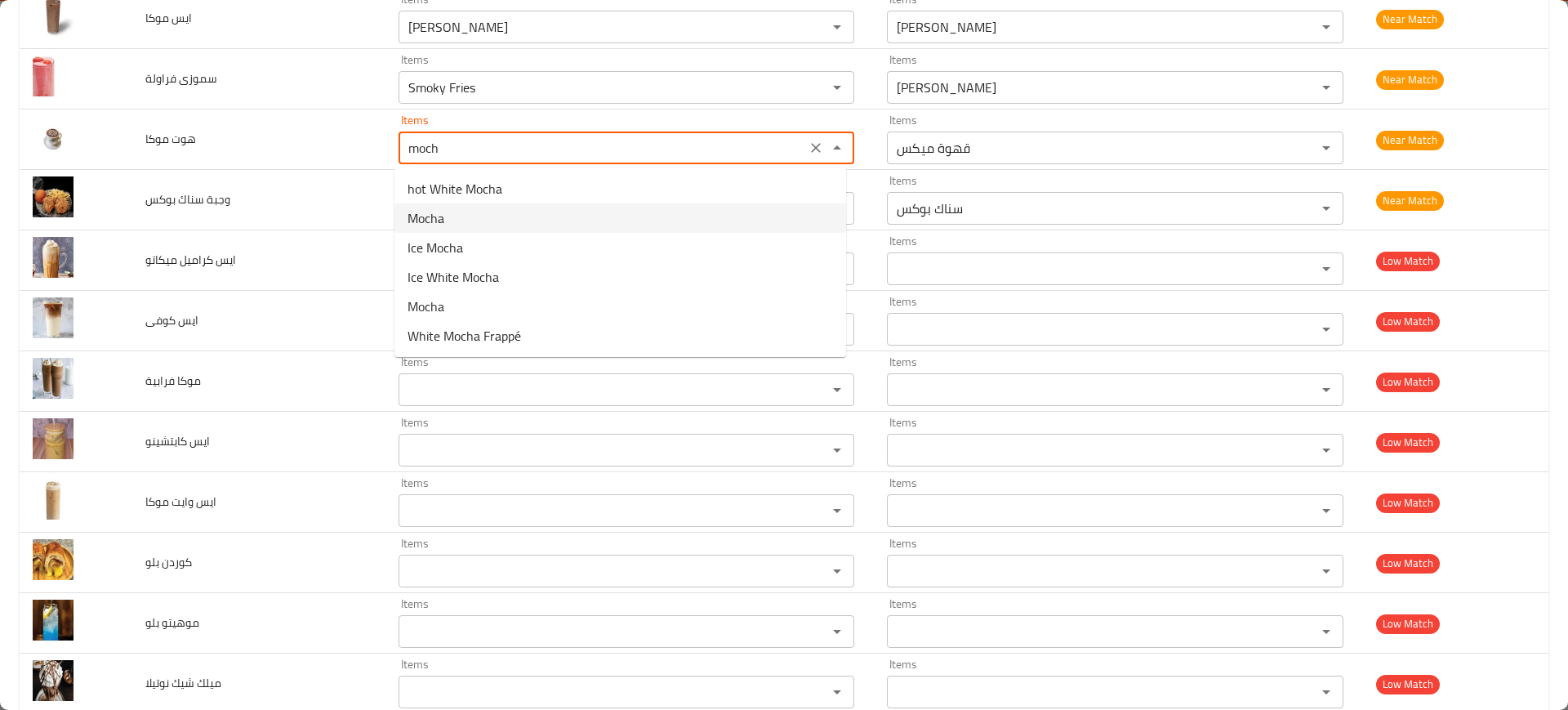
click at [567, 224] on موكا-option-1 "Mocha" at bounding box center [620, 218] width 451 height 29
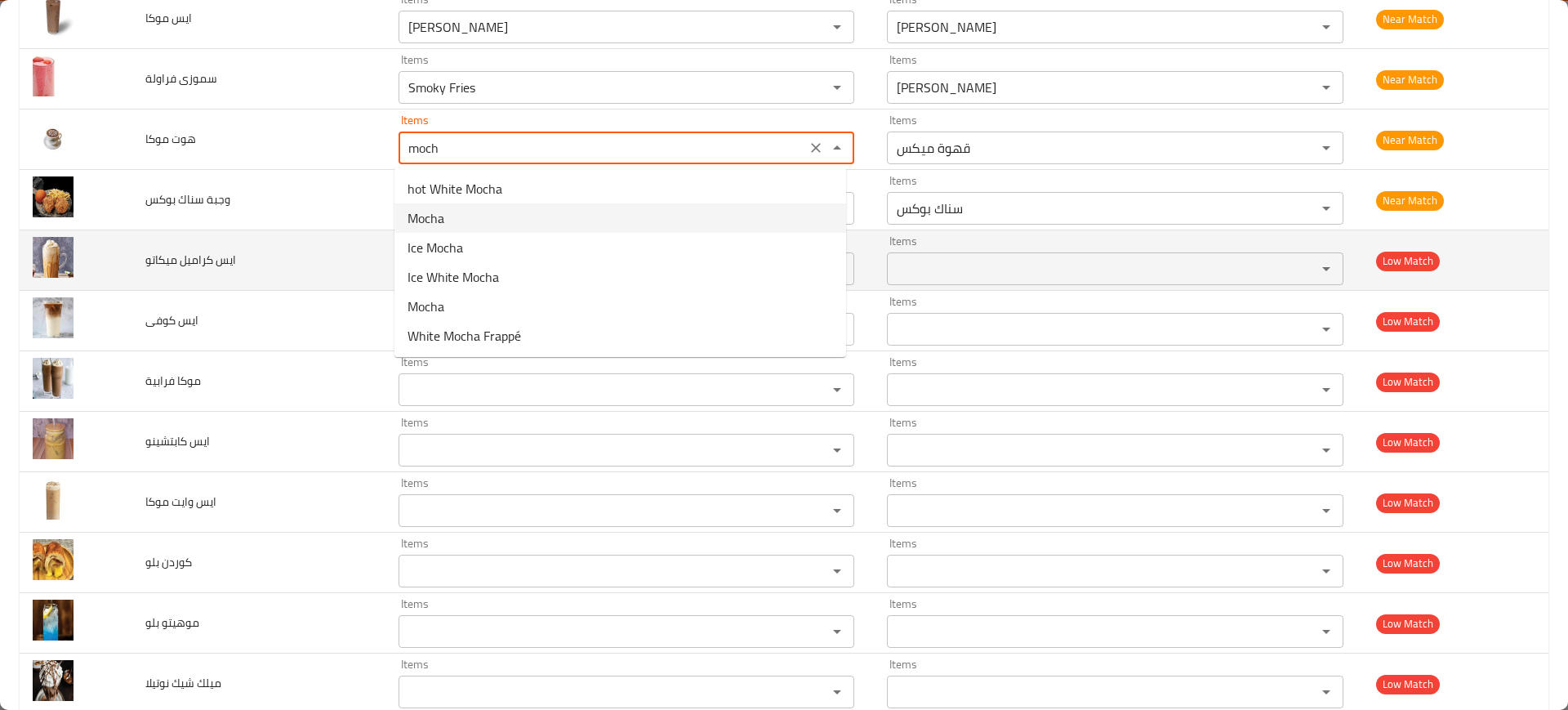
type موكا "Mocha"
type موكا-ar "موكا"
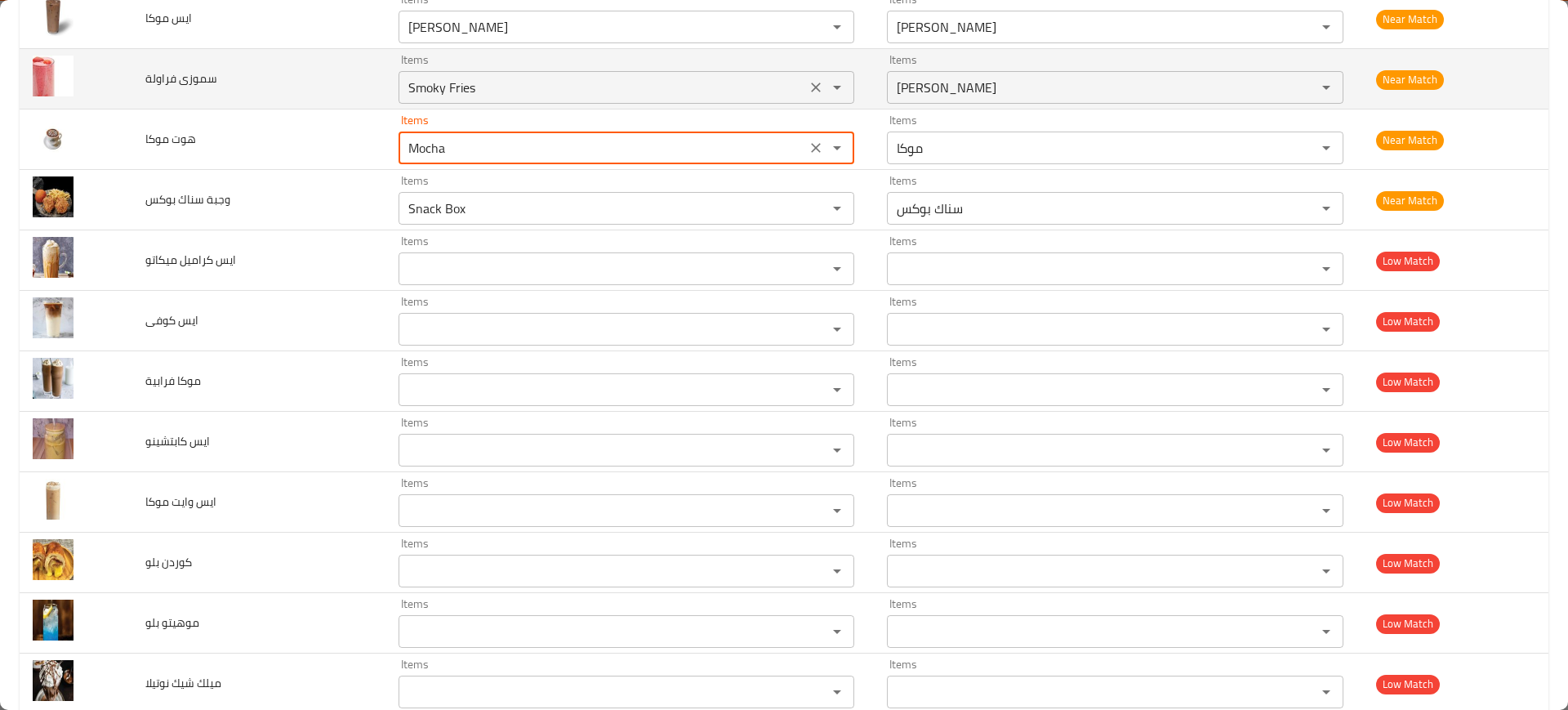
click at [811, 86] on icon "Clear" at bounding box center [816, 87] width 10 height 10
type موكا "Mocha"
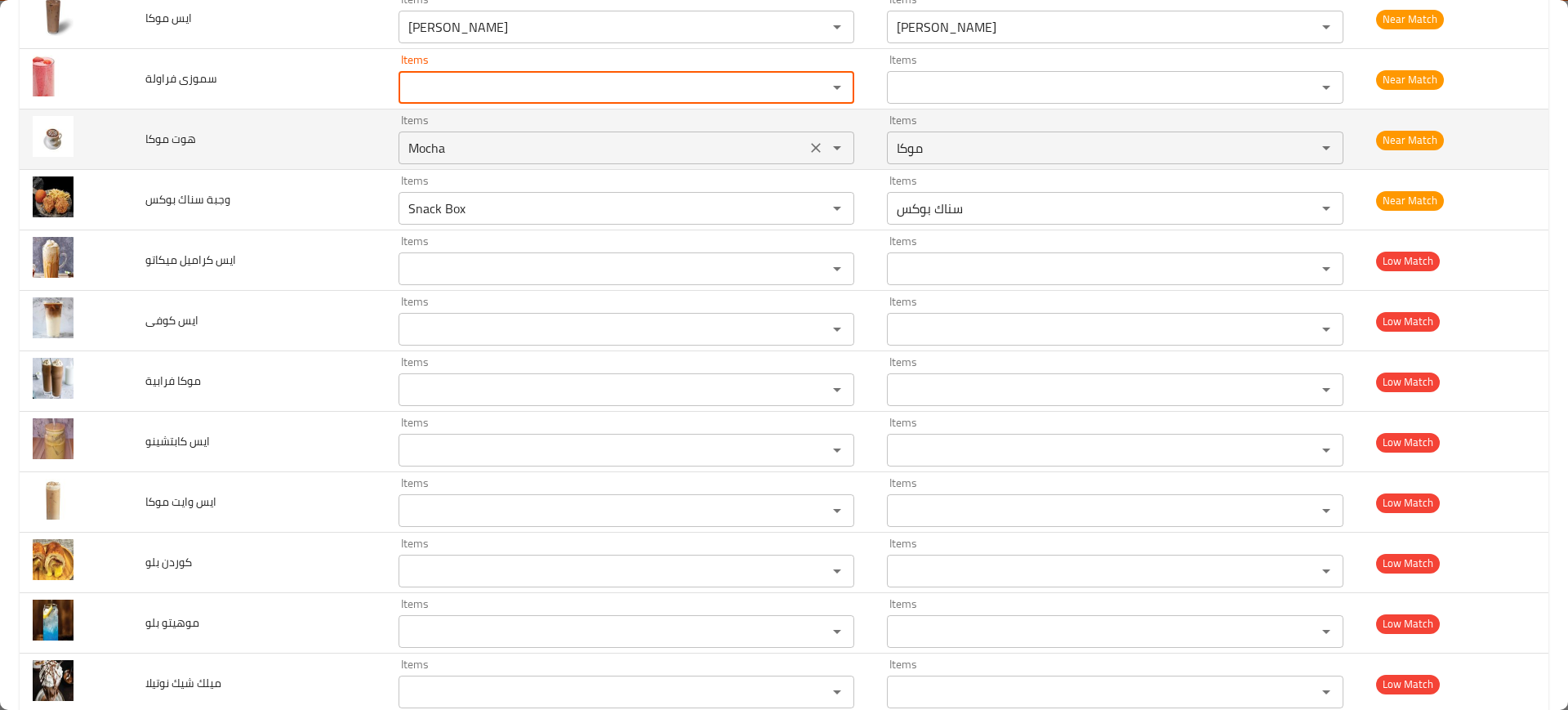
scroll to position [3443, 0]
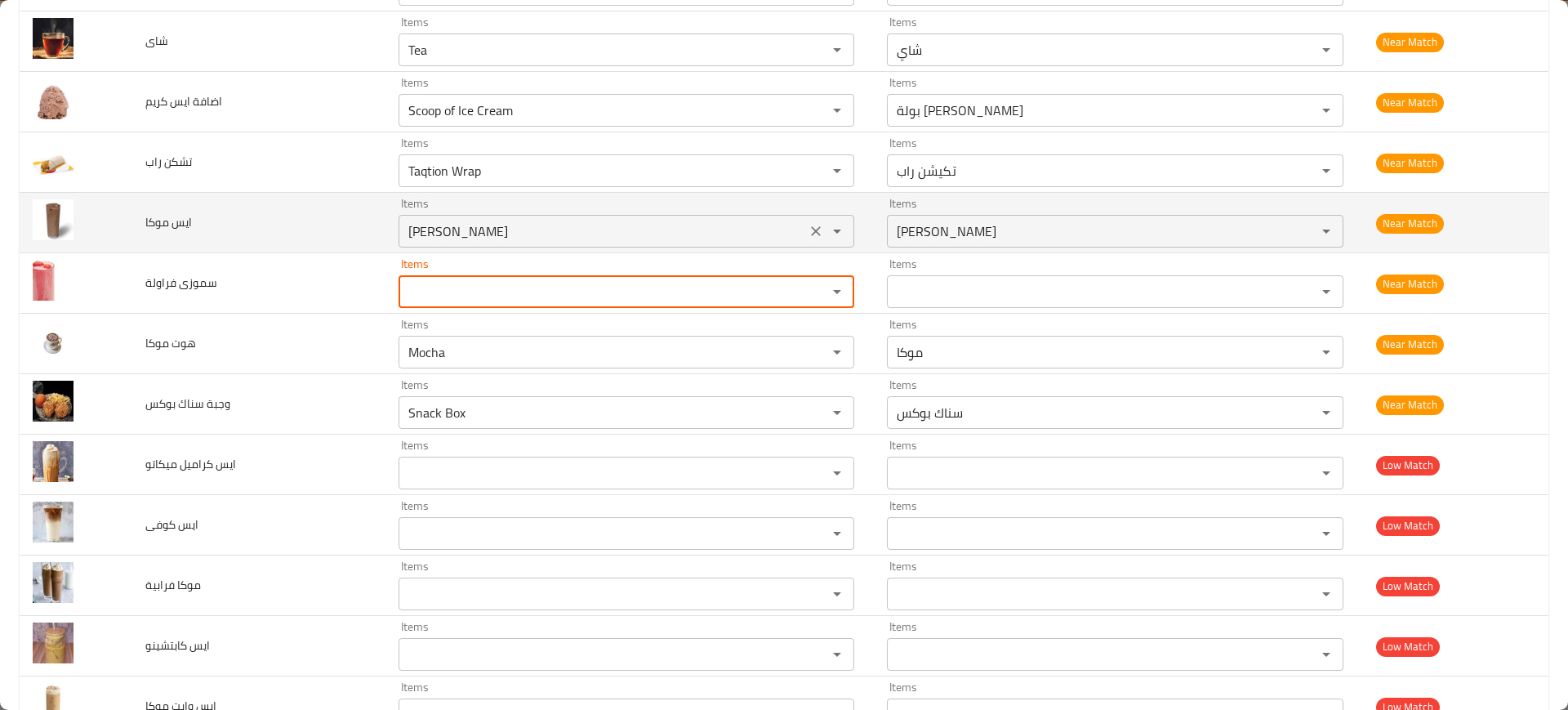
click at [716, 241] on موكا "Gail Box" at bounding box center [602, 230] width 397 height 23
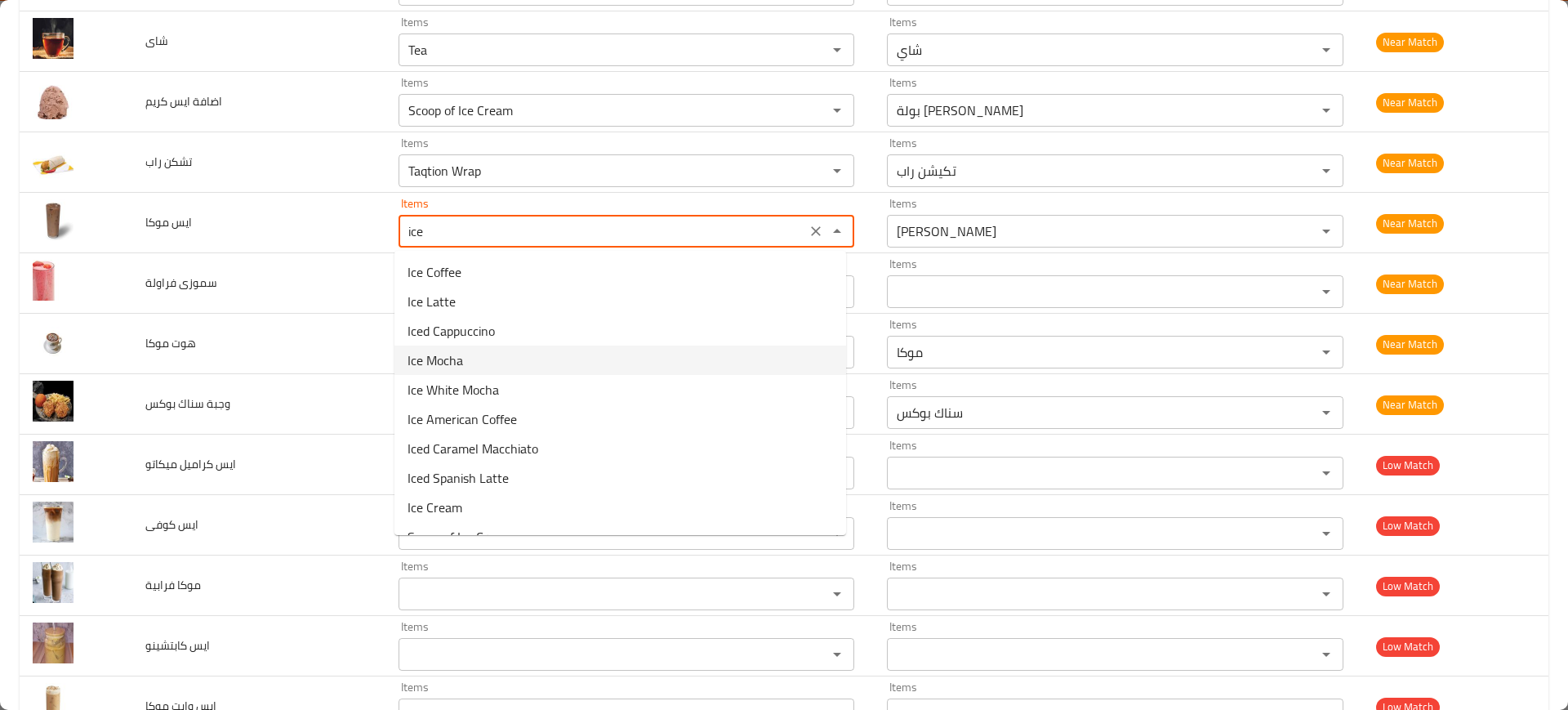
click at [451, 362] on span "Ice Mocha" at bounding box center [435, 360] width 56 height 20
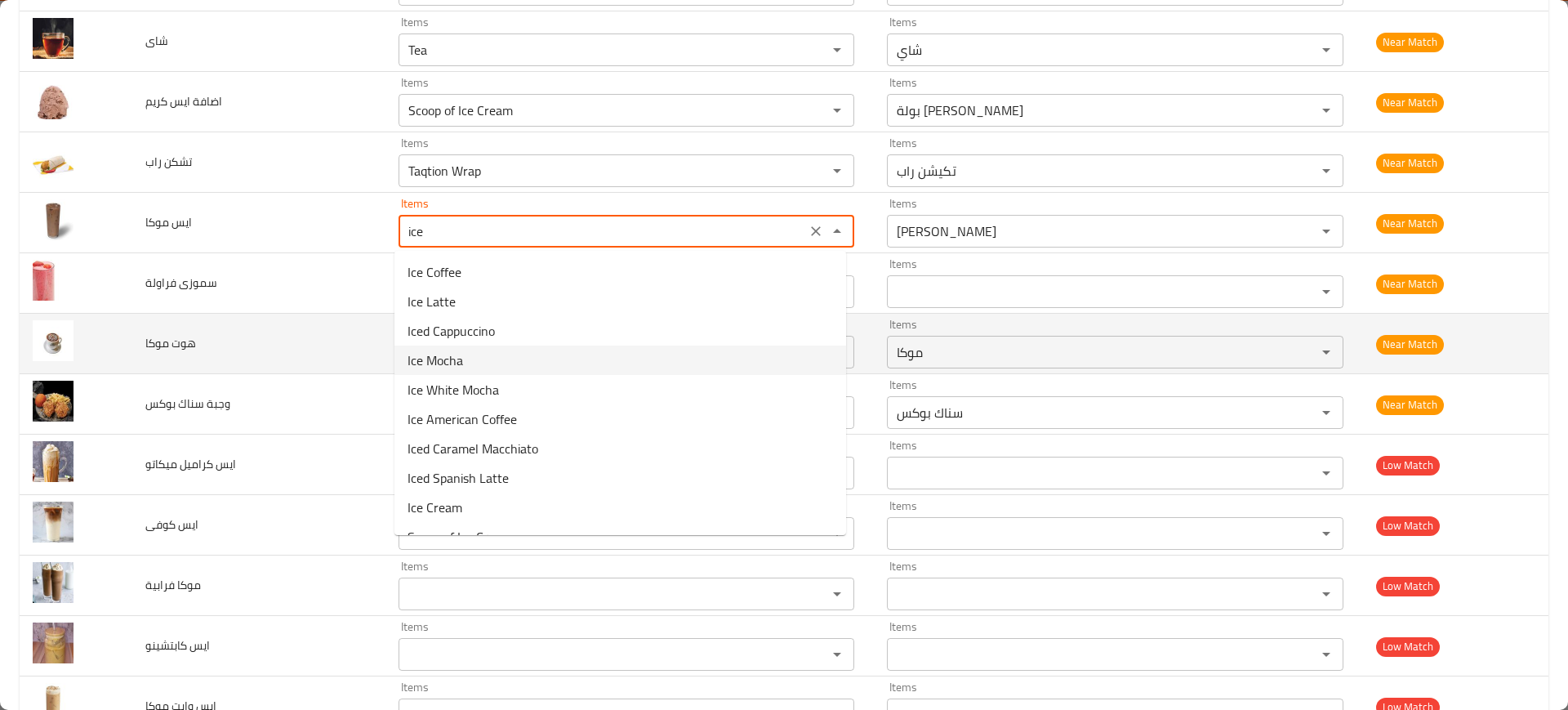
type موكا "Ice Mocha"
type موكا-ar "موكا مثلجة"
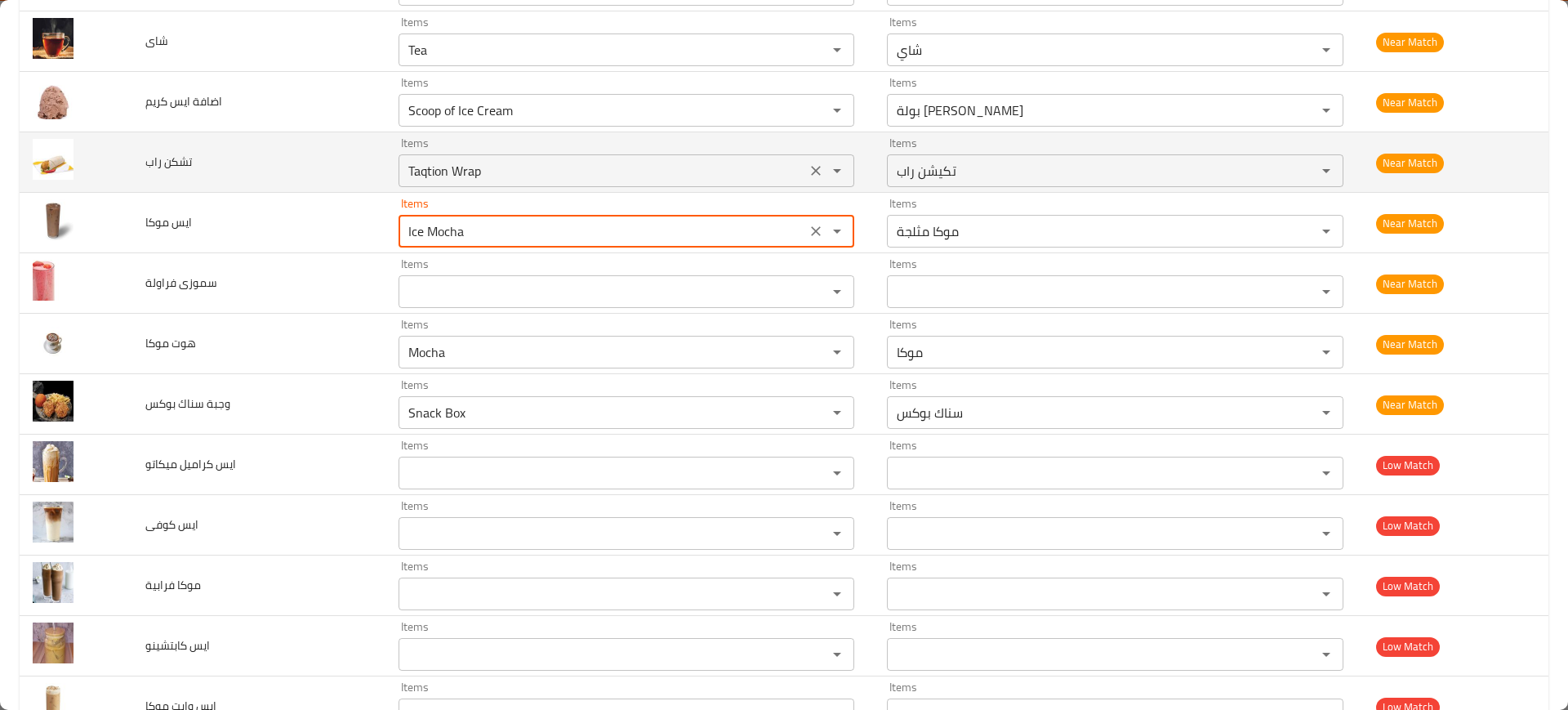
type موكا "Ice Mocha"
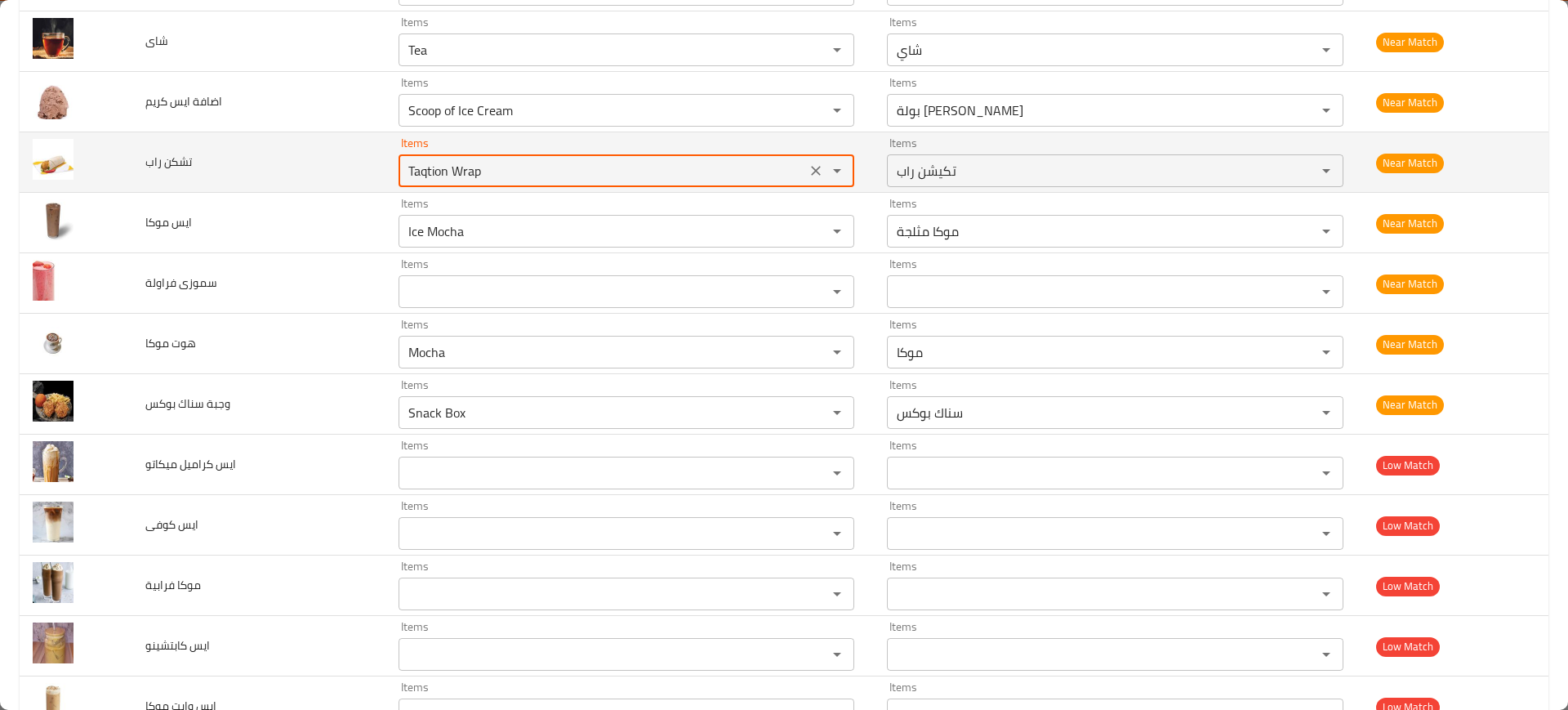
click at [525, 170] on راب "Taqtion Wrap" at bounding box center [602, 170] width 397 height 23
type راب "chicken"
click at [809, 174] on icon "Clear" at bounding box center [815, 170] width 17 height 17
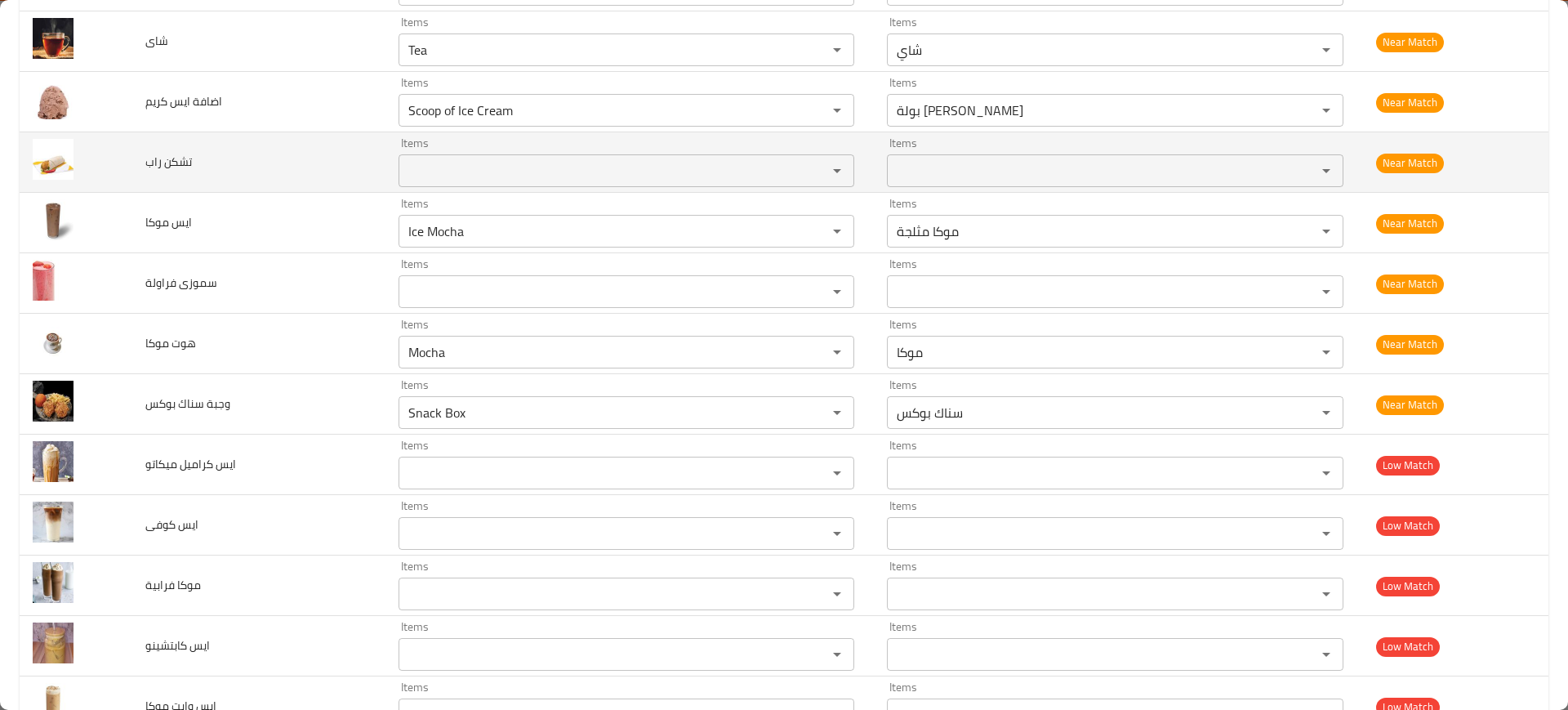
click at [219, 189] on td "تشكن راب" at bounding box center [258, 163] width 254 height 61
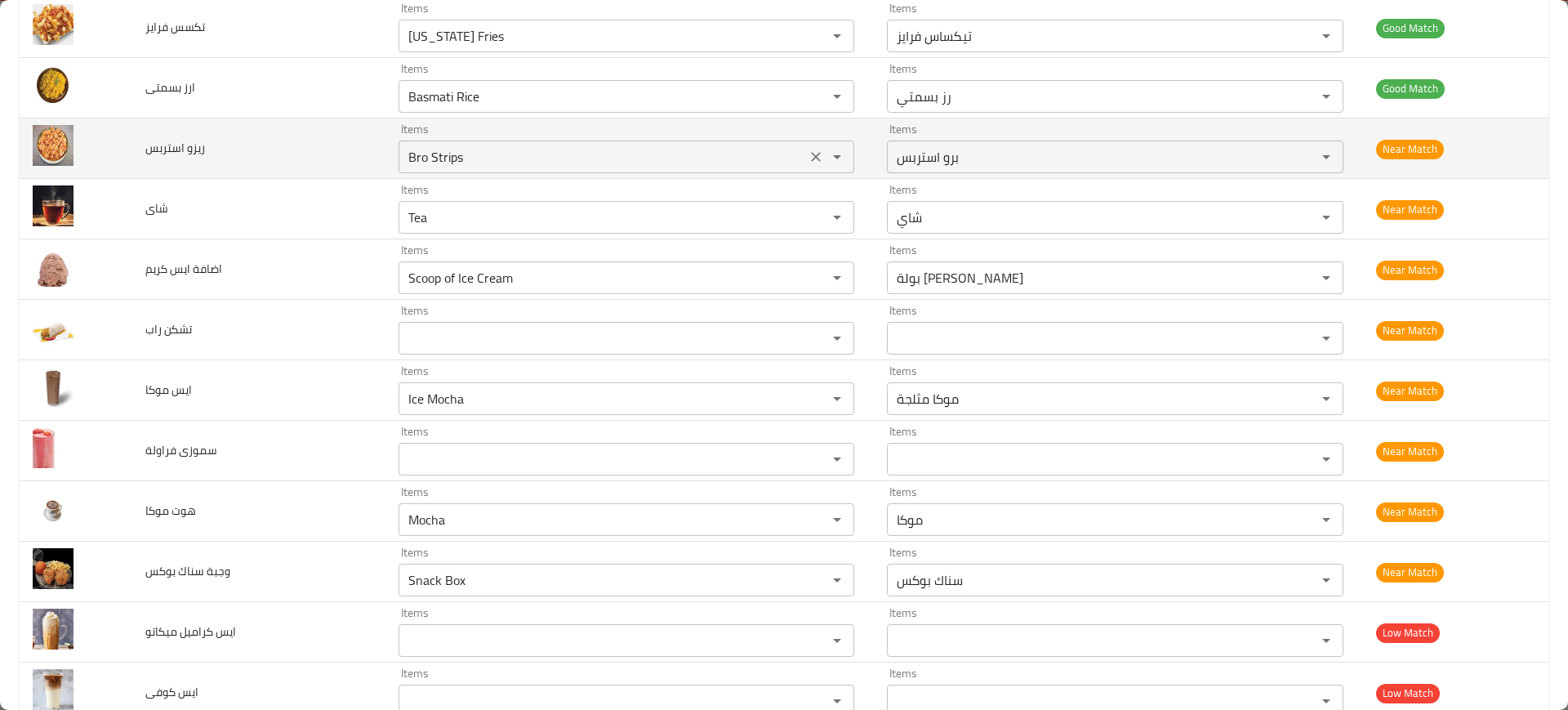
scroll to position [3239, 0]
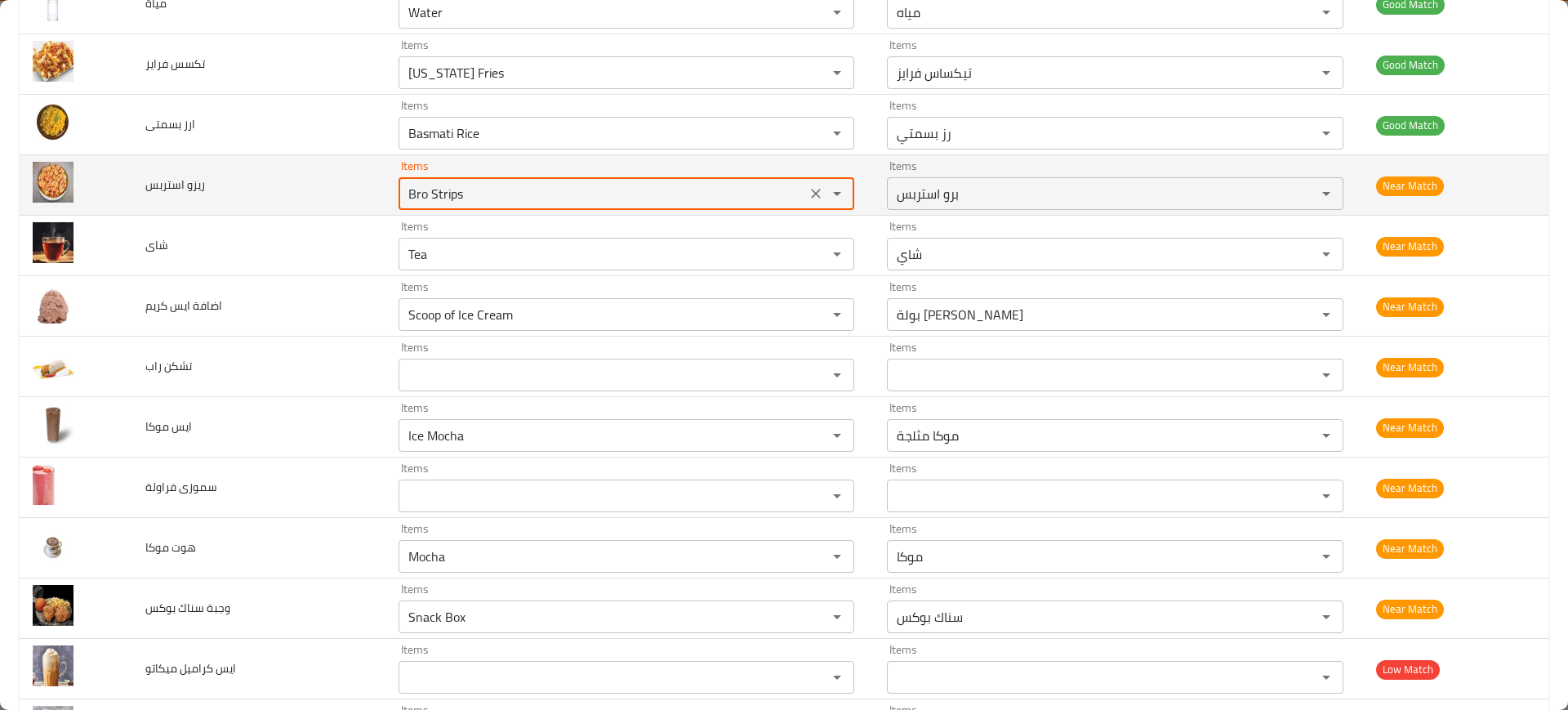
click at [448, 195] on استربس "Bro Strips" at bounding box center [602, 193] width 397 height 23
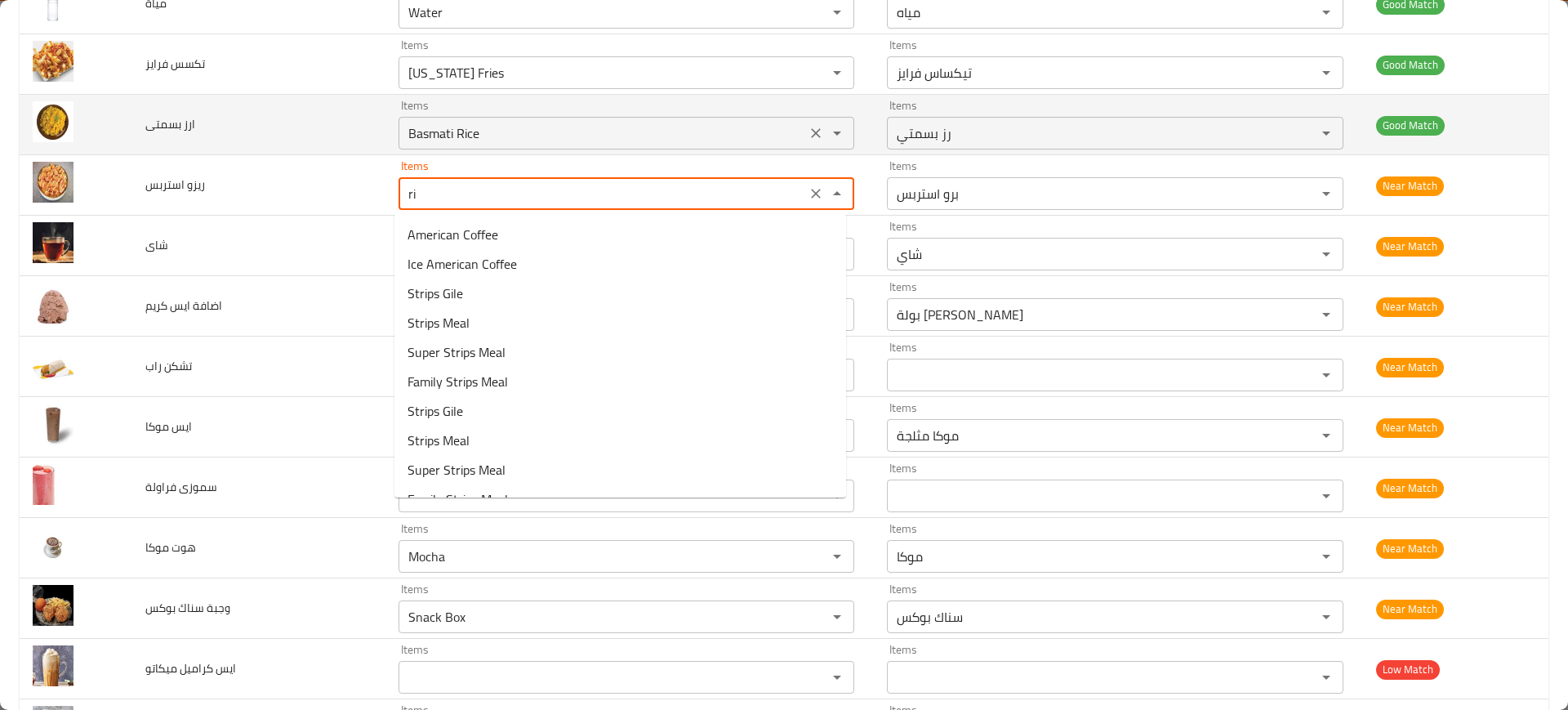
type استربس "riz"
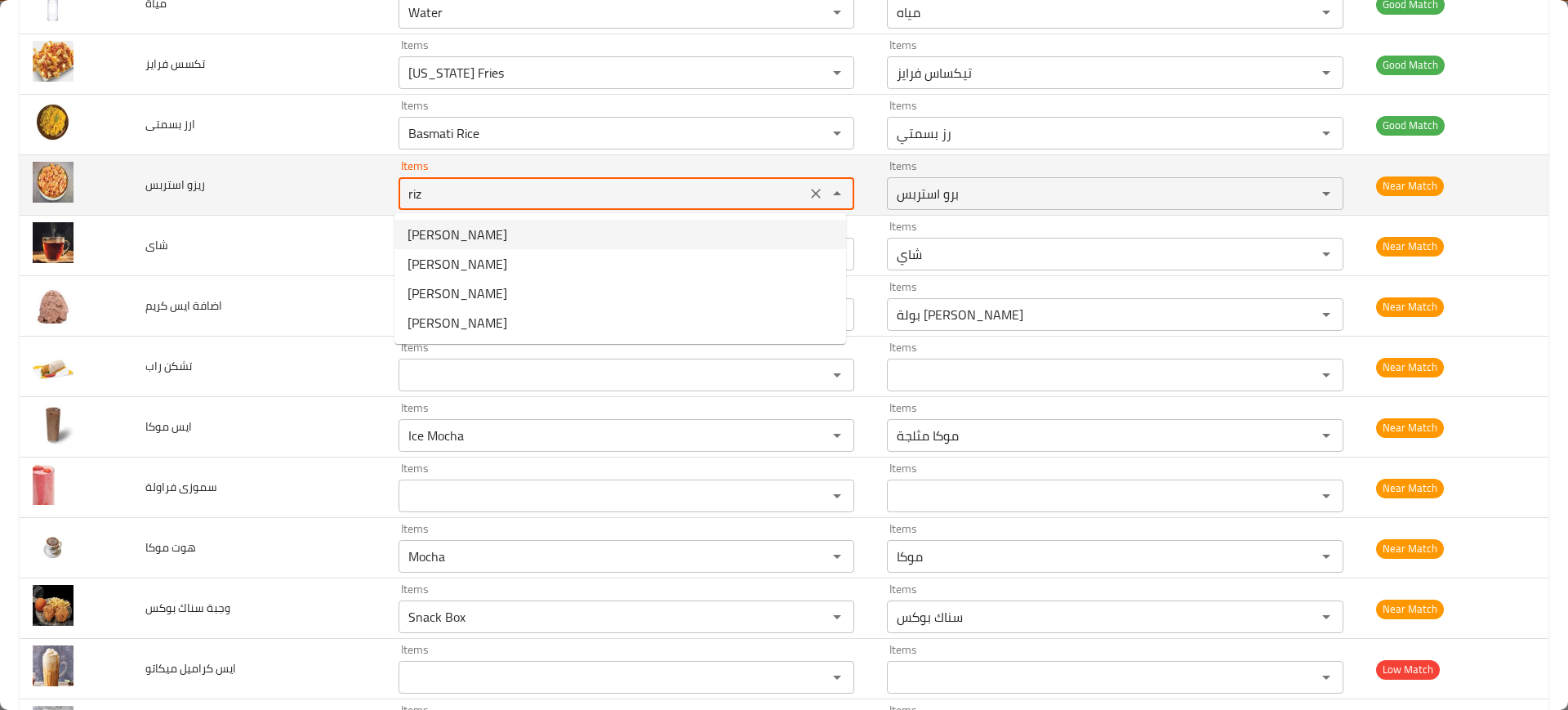
click at [807, 199] on icon "Clear" at bounding box center [815, 193] width 17 height 17
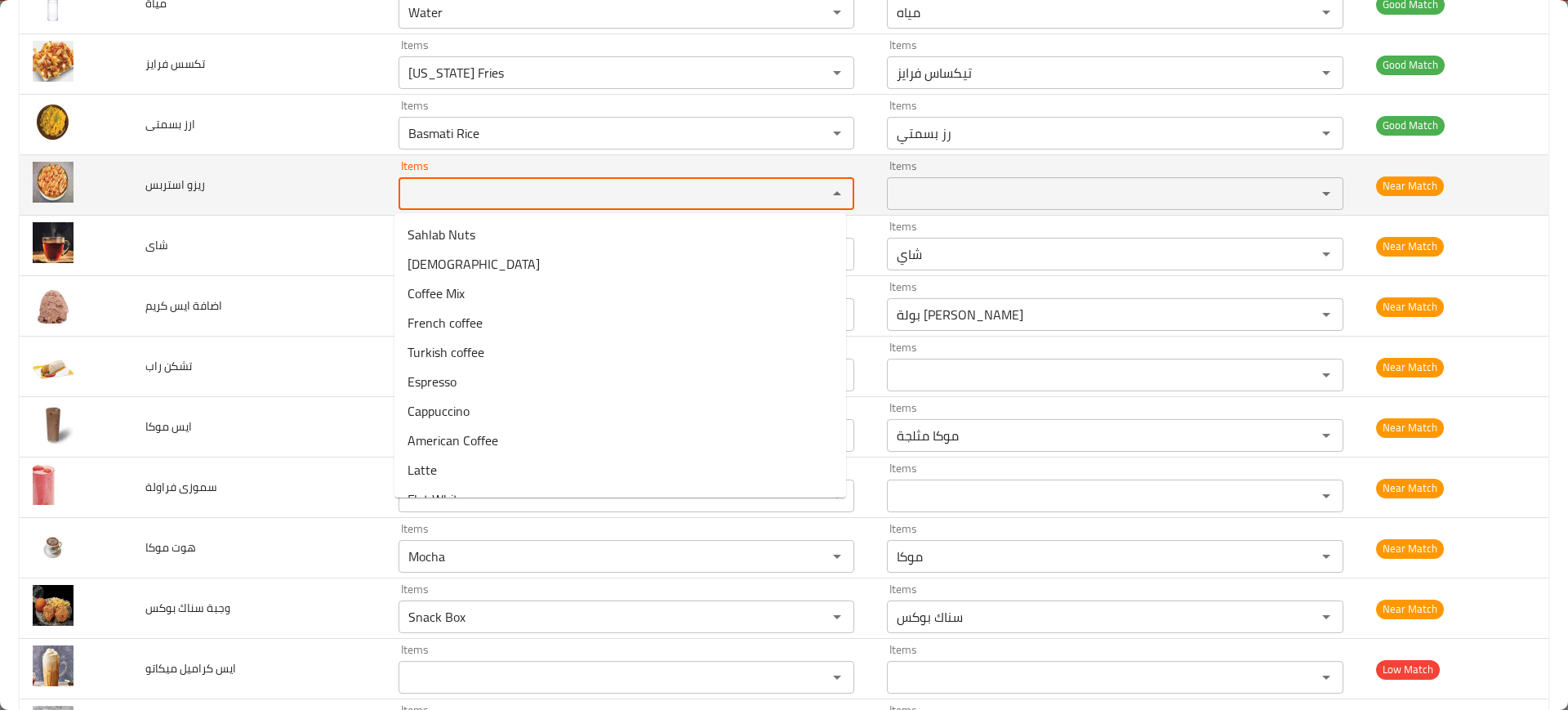
click at [219, 185] on td "ريزو استربس" at bounding box center [258, 186] width 254 height 61
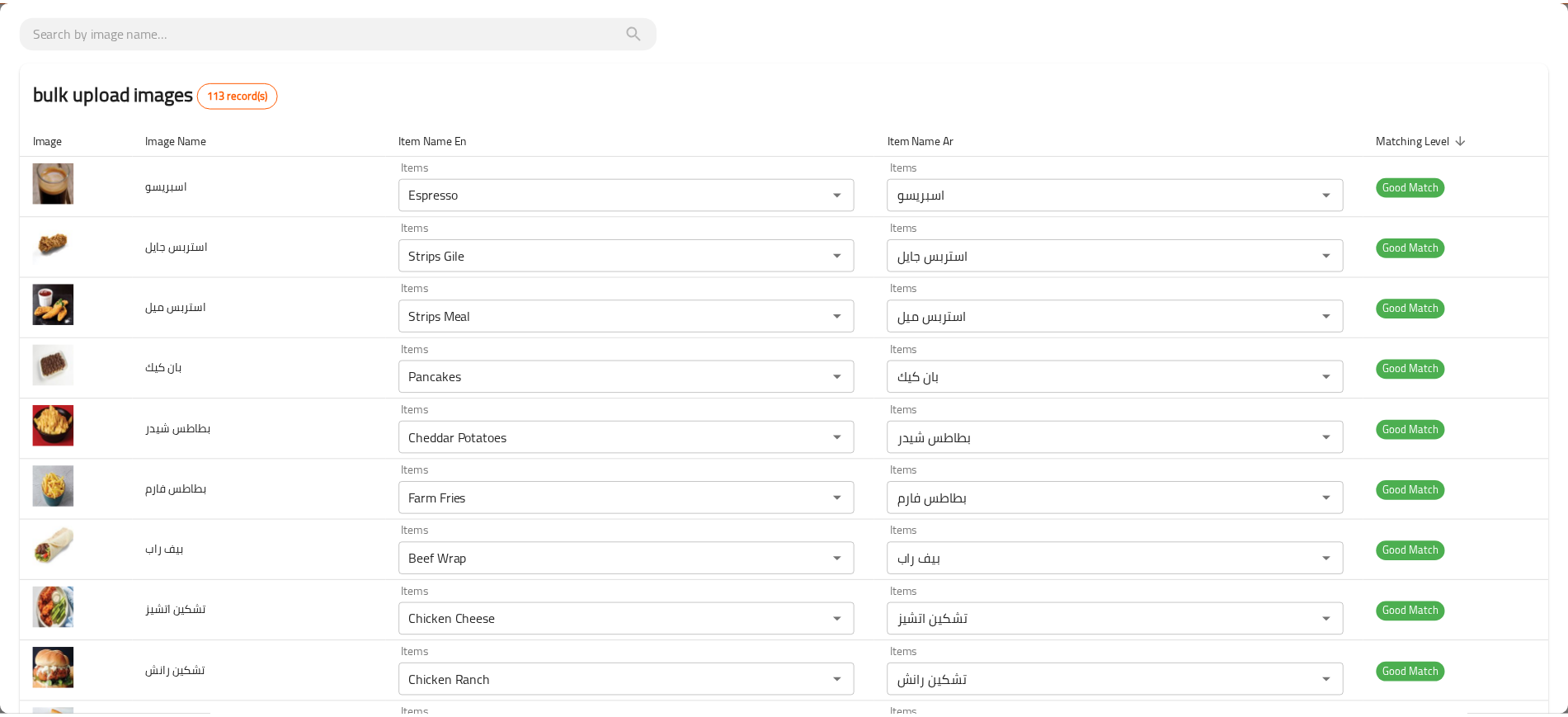
scroll to position [0, 0]
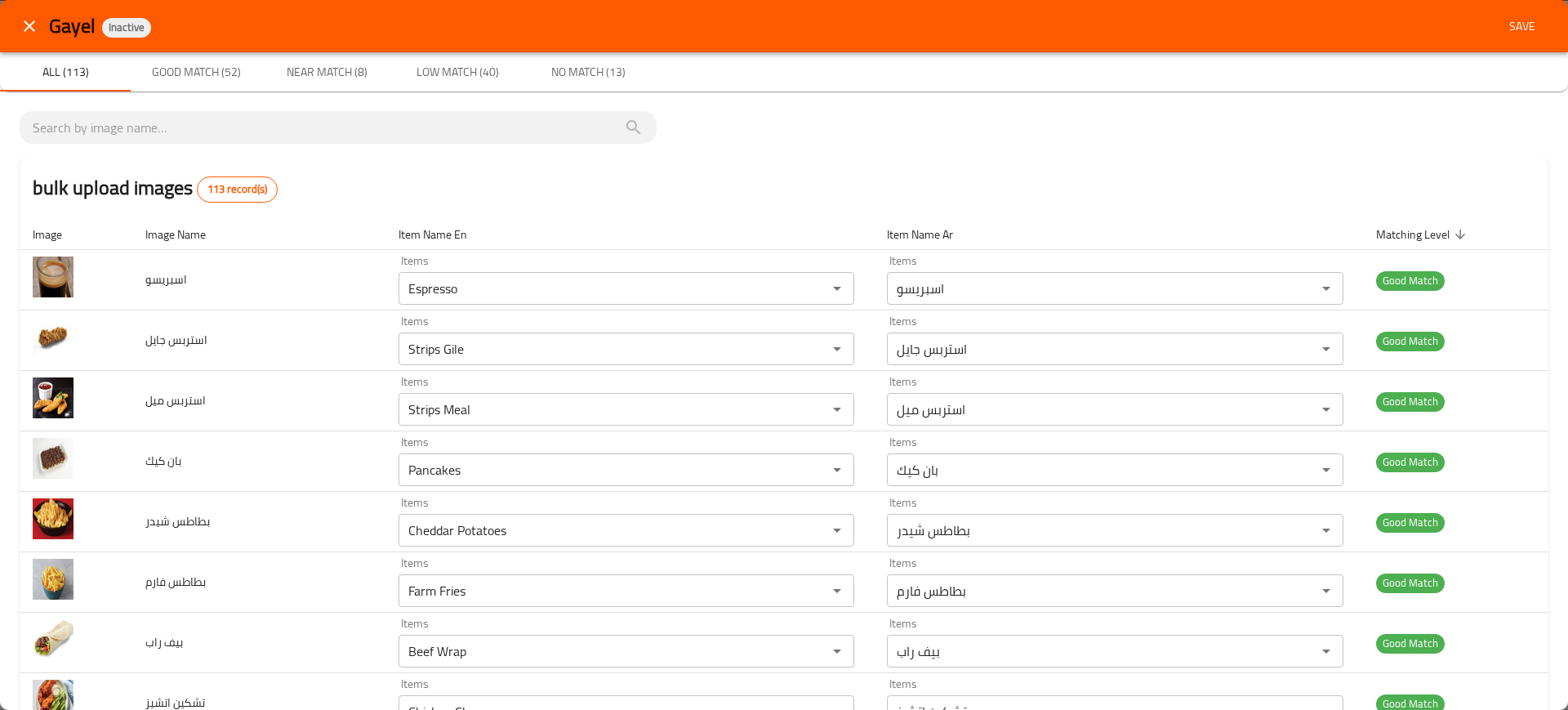
click at [1525, 23] on span "Save" at bounding box center [1522, 26] width 39 height 21
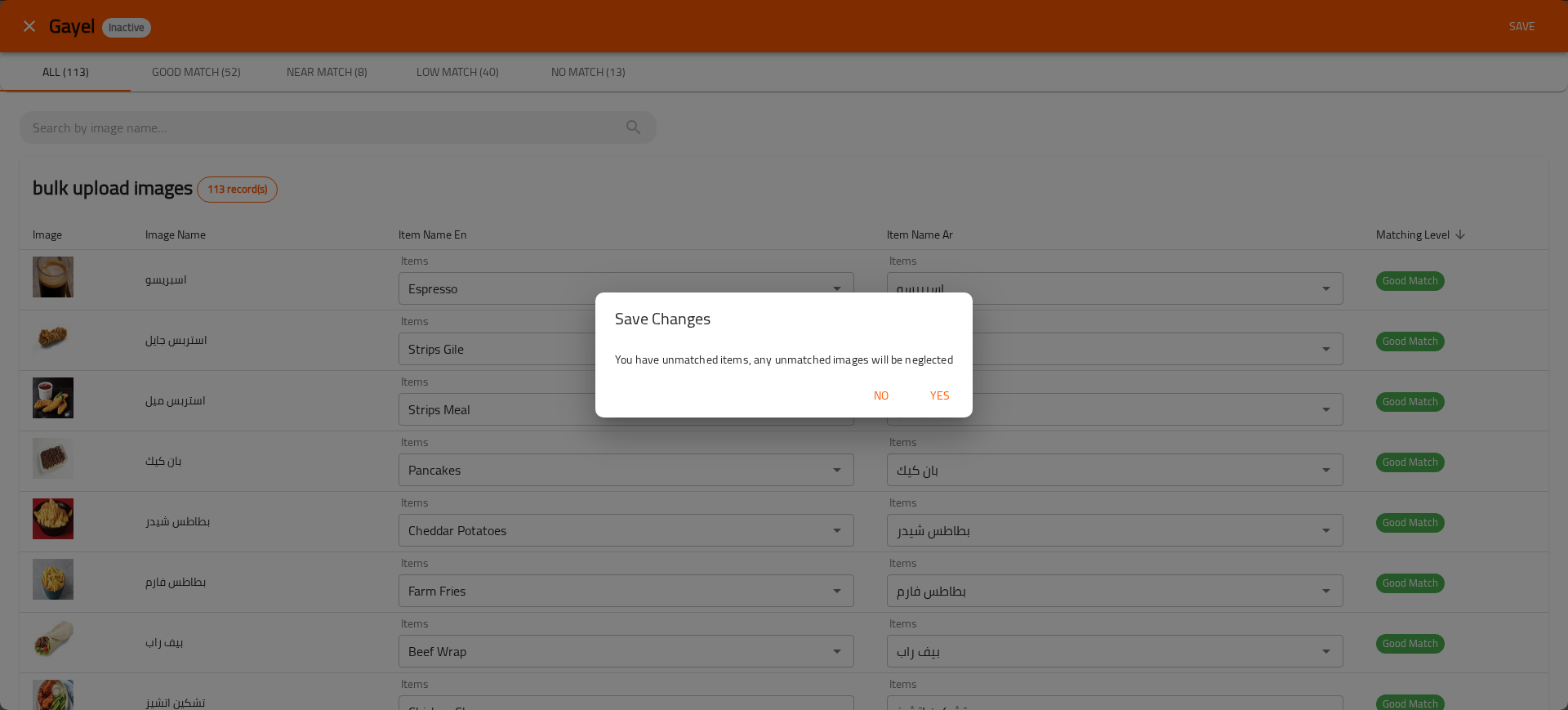
click at [957, 388] on span "Yes" at bounding box center [940, 396] width 39 height 21
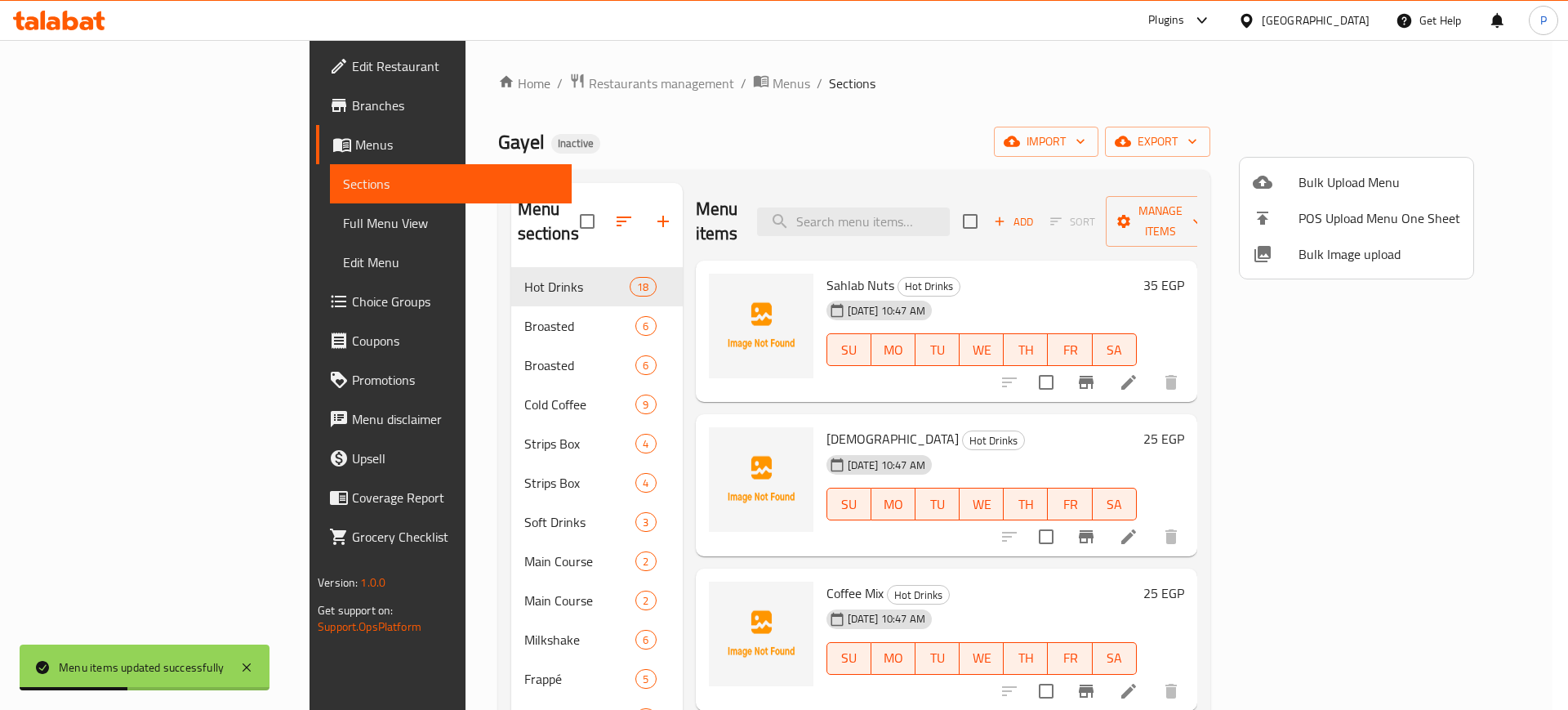
click at [495, 275] on div at bounding box center [784, 355] width 1568 height 710
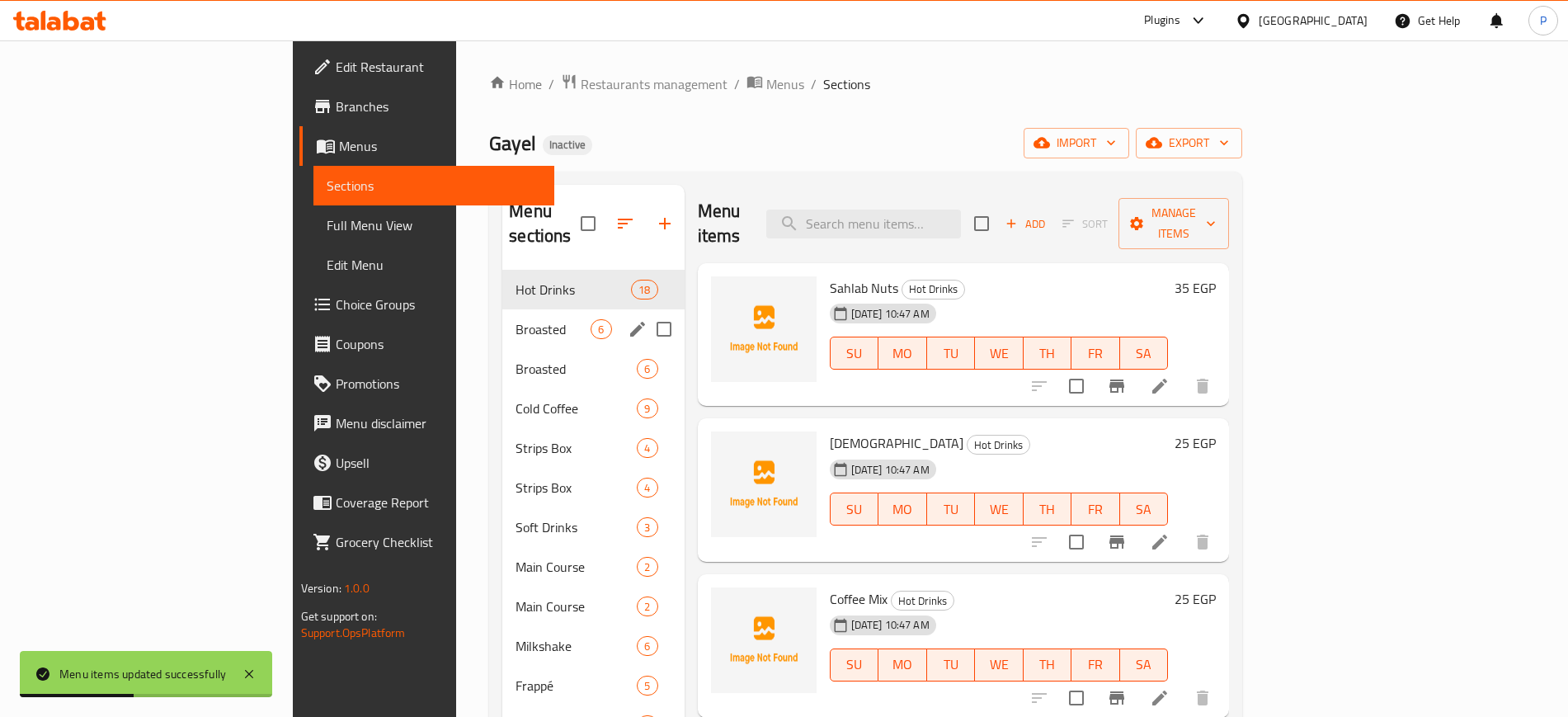
click at [502, 322] on div "Broasted 6" at bounding box center [593, 329] width 182 height 40
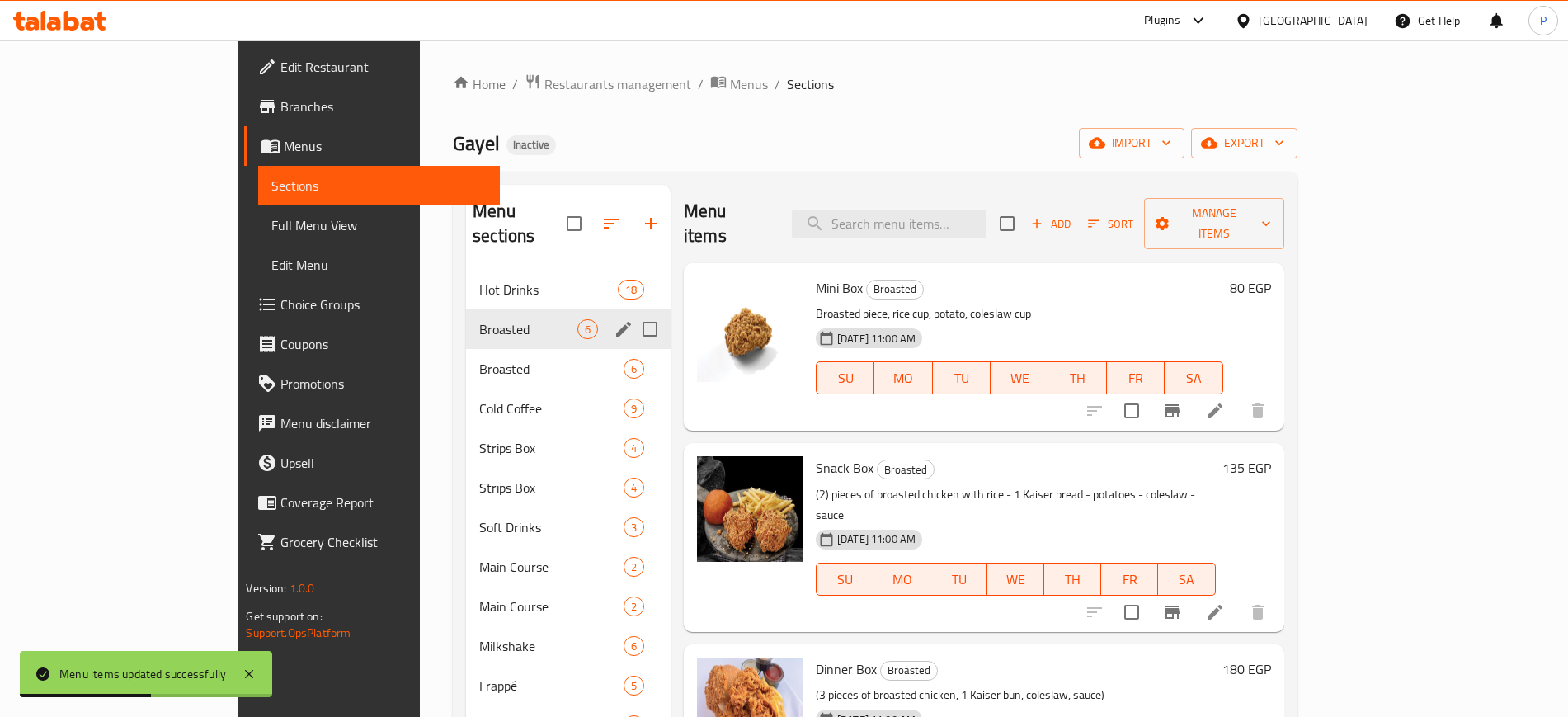
click at [476, 310] on div "Broasted 6" at bounding box center [567, 329] width 205 height 40
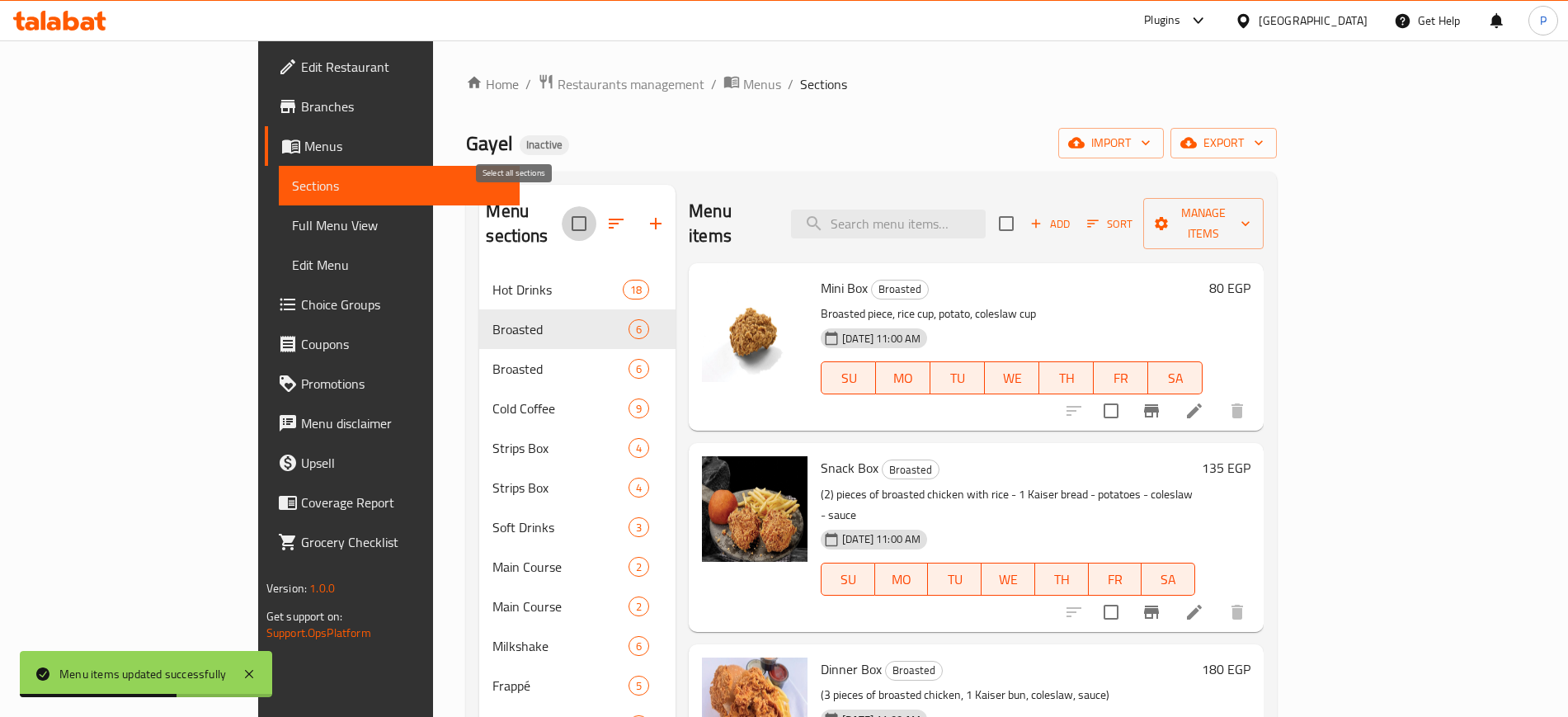
click at [562, 214] on input "checkbox" at bounding box center [578, 224] width 35 height 35
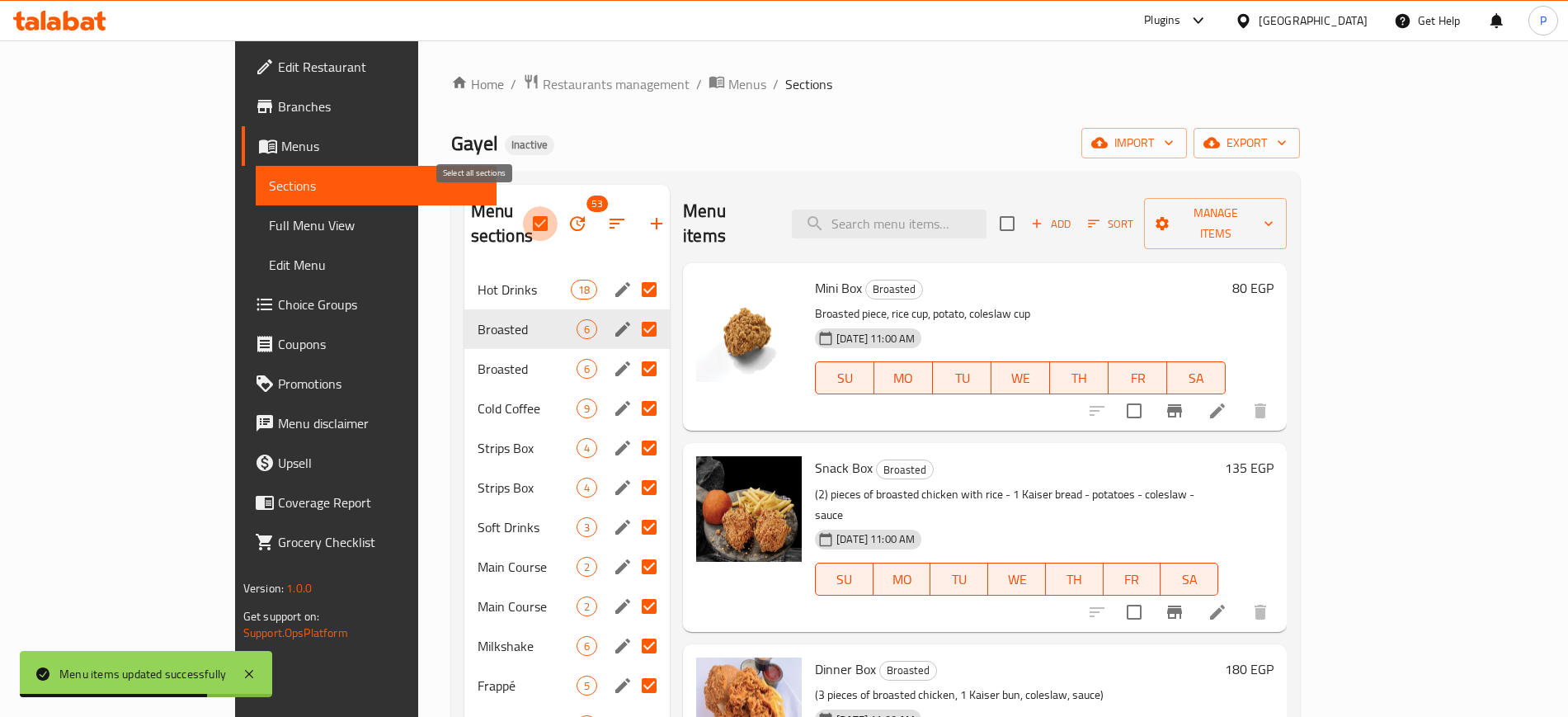
click at [523, 212] on input "checkbox" at bounding box center [540, 224] width 35 height 35
checkbox input "false"
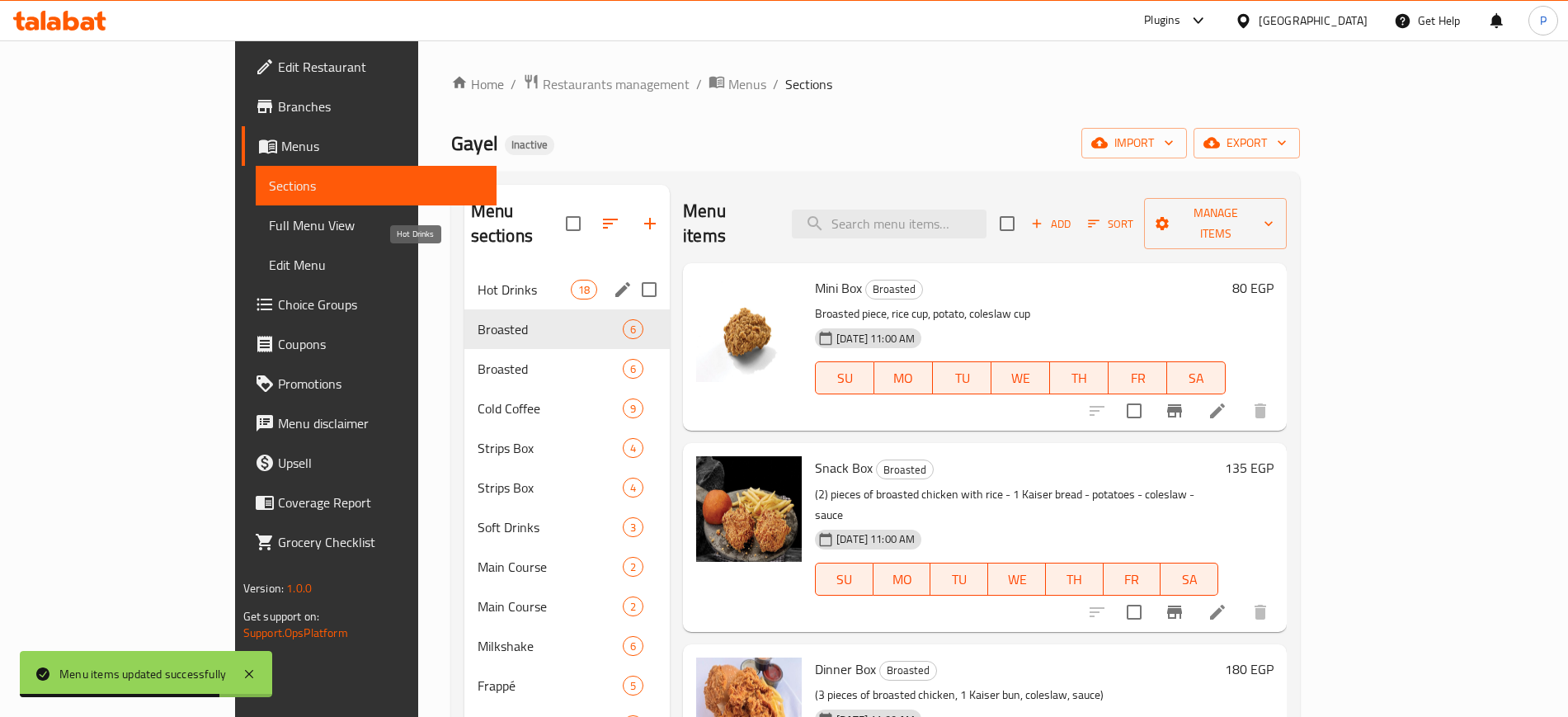
click at [478, 280] on span "Hot Drinks" at bounding box center [524, 290] width 93 height 20
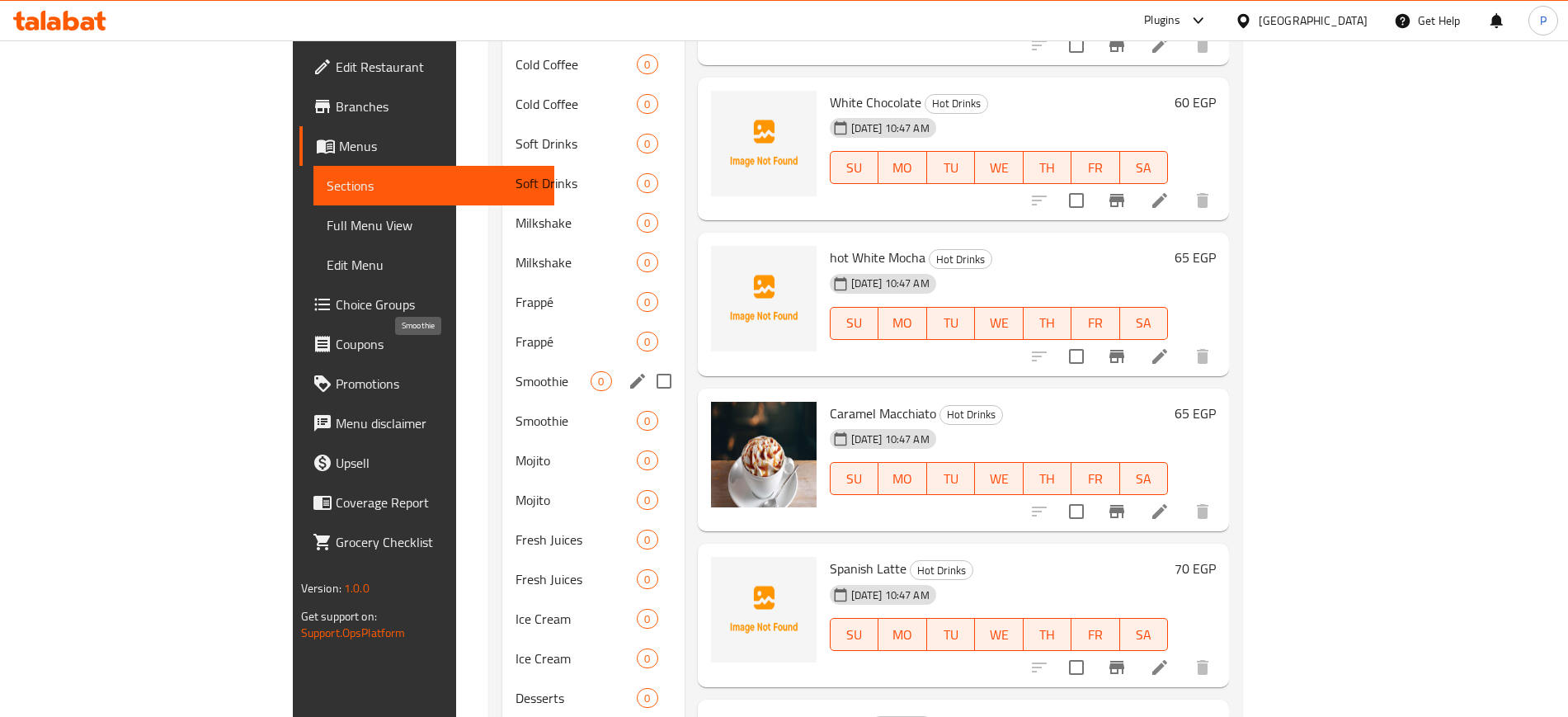
scroll to position [1268, 0]
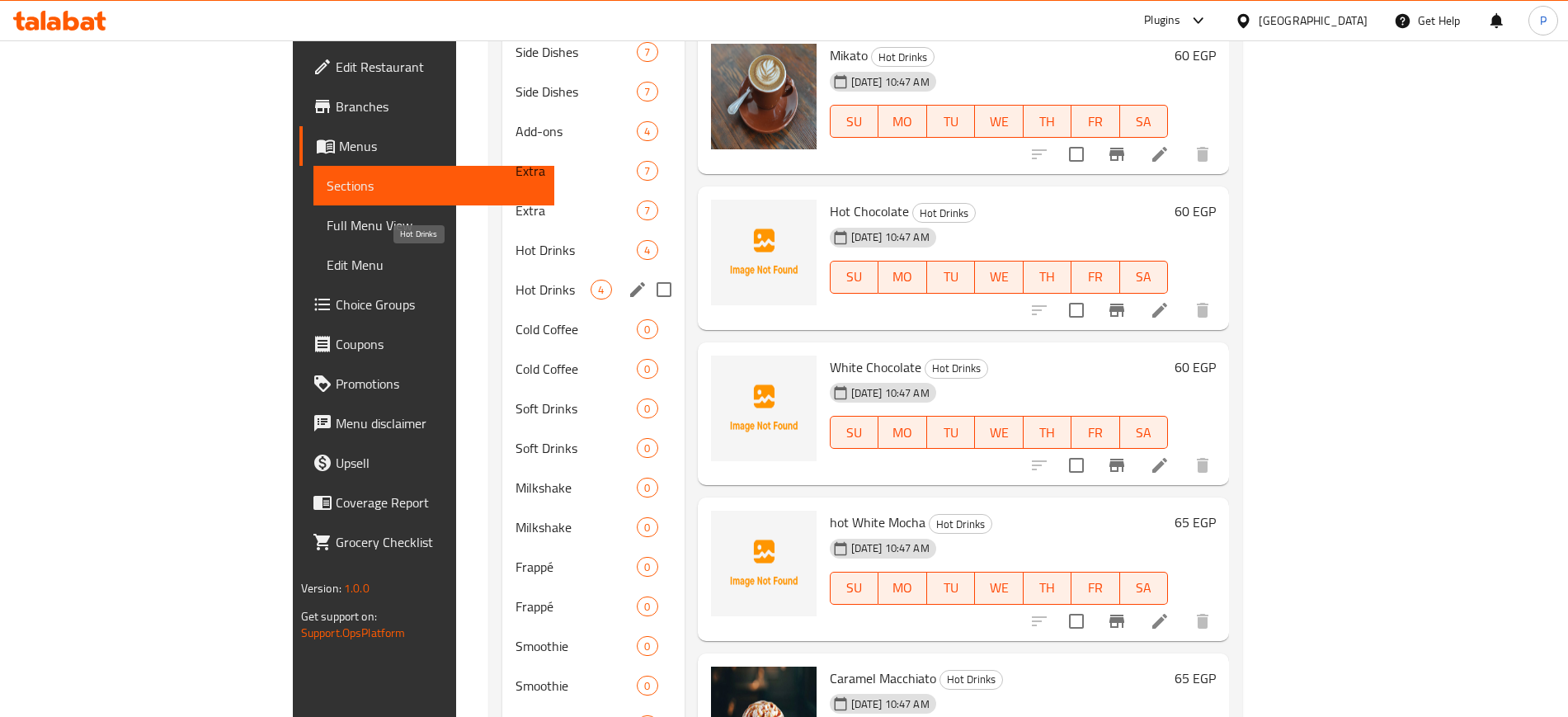
click at [515, 280] on span "Hot Drinks" at bounding box center [553, 290] width 75 height 20
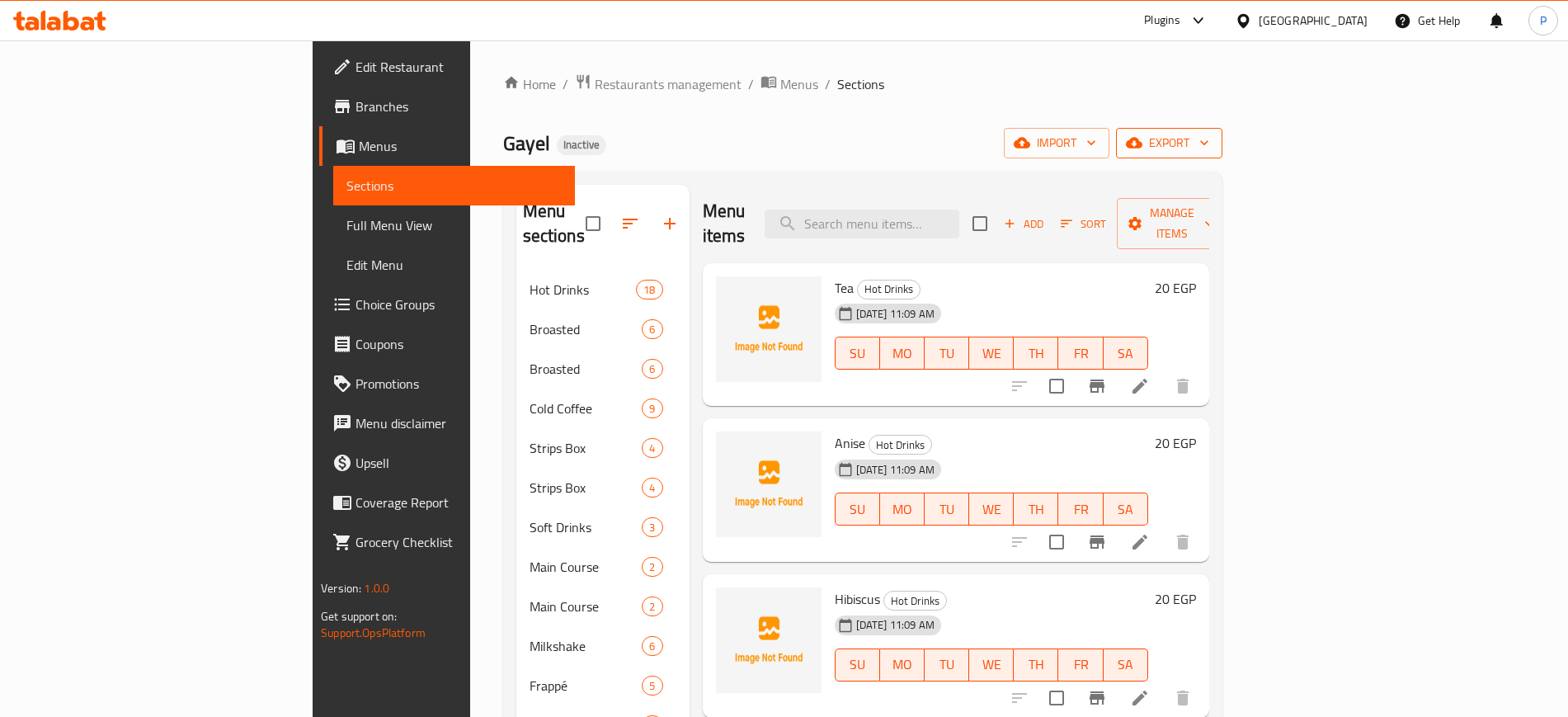
click at [1209, 142] on span "export" at bounding box center [1169, 142] width 80 height 21
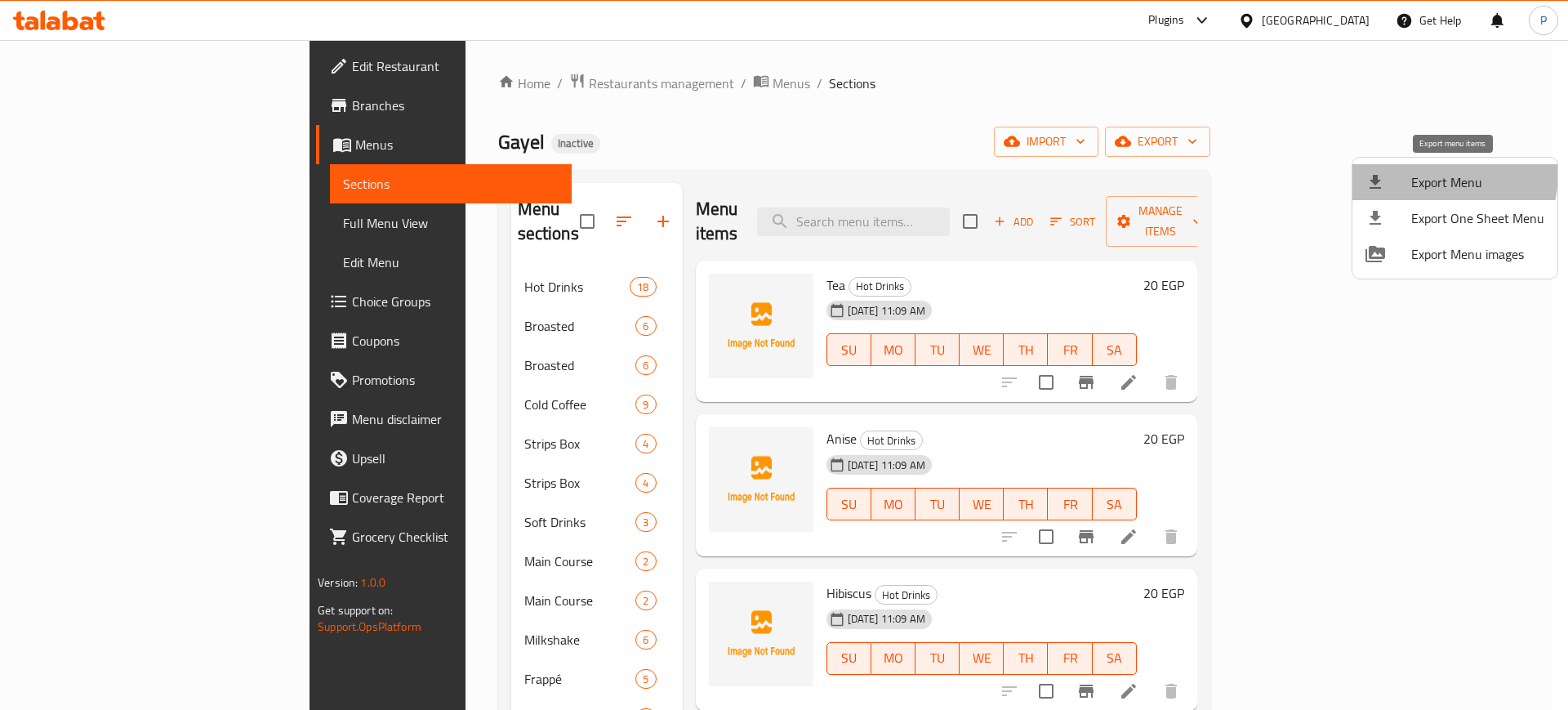
click at [1433, 173] on span "Export Menu" at bounding box center [1478, 182] width 133 height 20
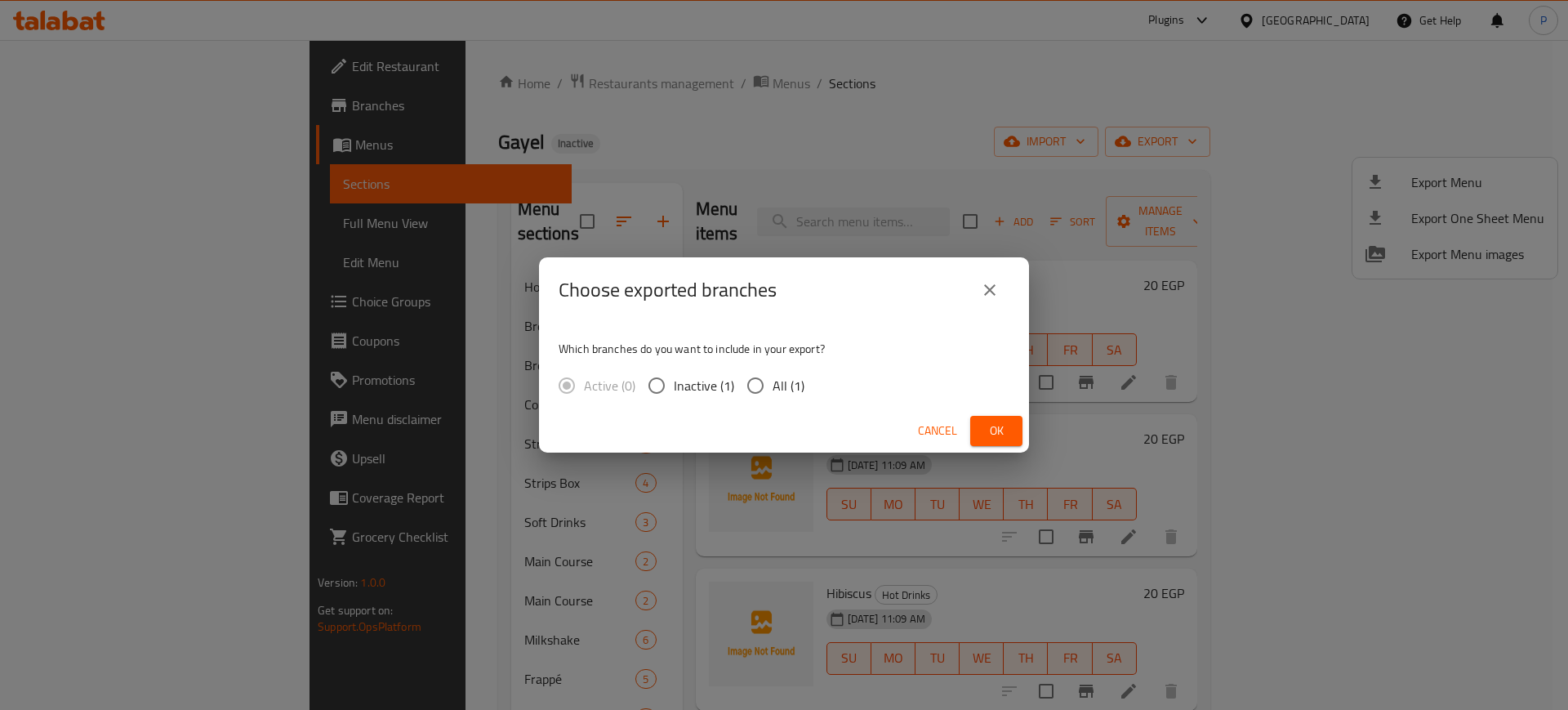
click at [774, 387] on span "All (1)" at bounding box center [788, 386] width 32 height 20
click at [772, 387] on input "All (1)" at bounding box center [755, 385] width 34 height 34
radio input "true"
click at [997, 433] on span "Ok" at bounding box center [996, 431] width 26 height 21
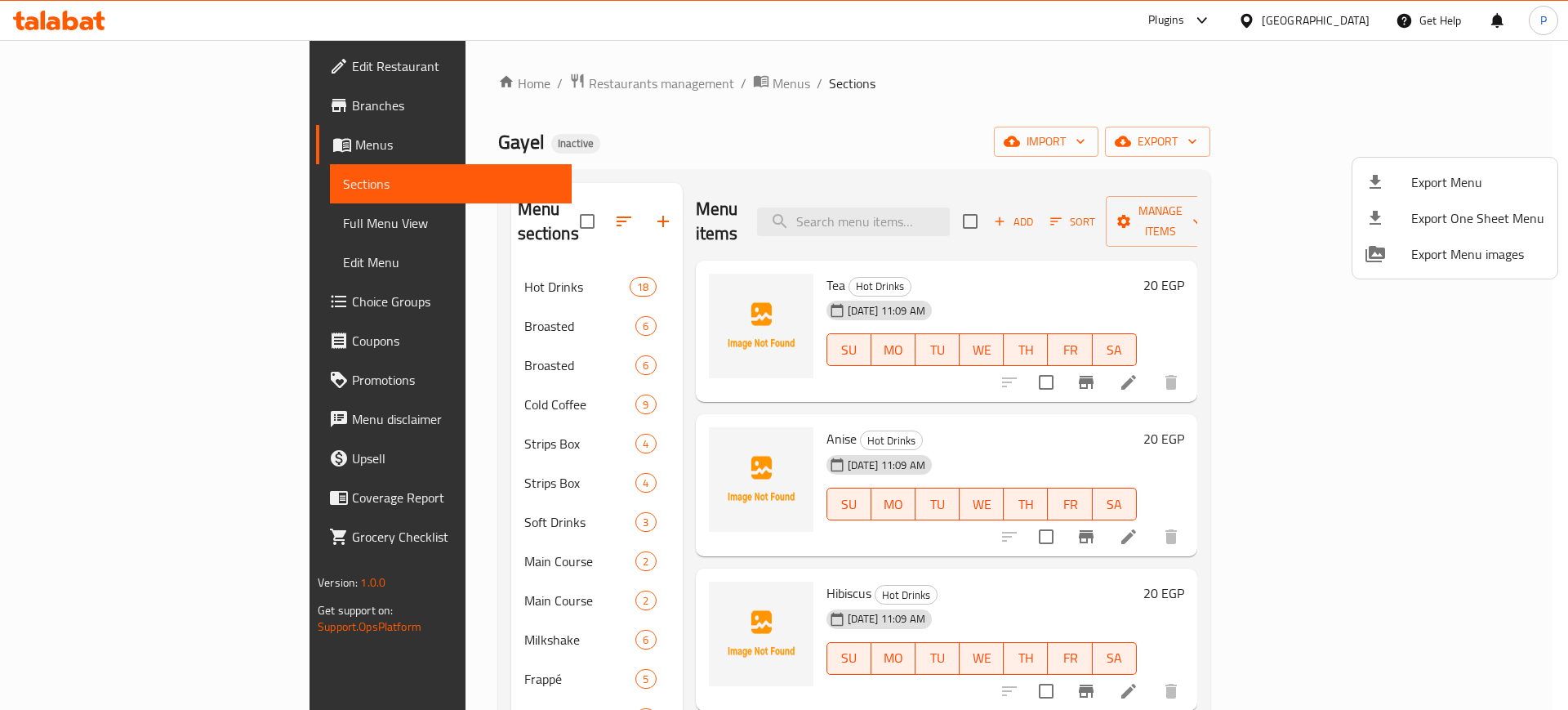
click at [1295, 63] on div at bounding box center [784, 355] width 1568 height 710
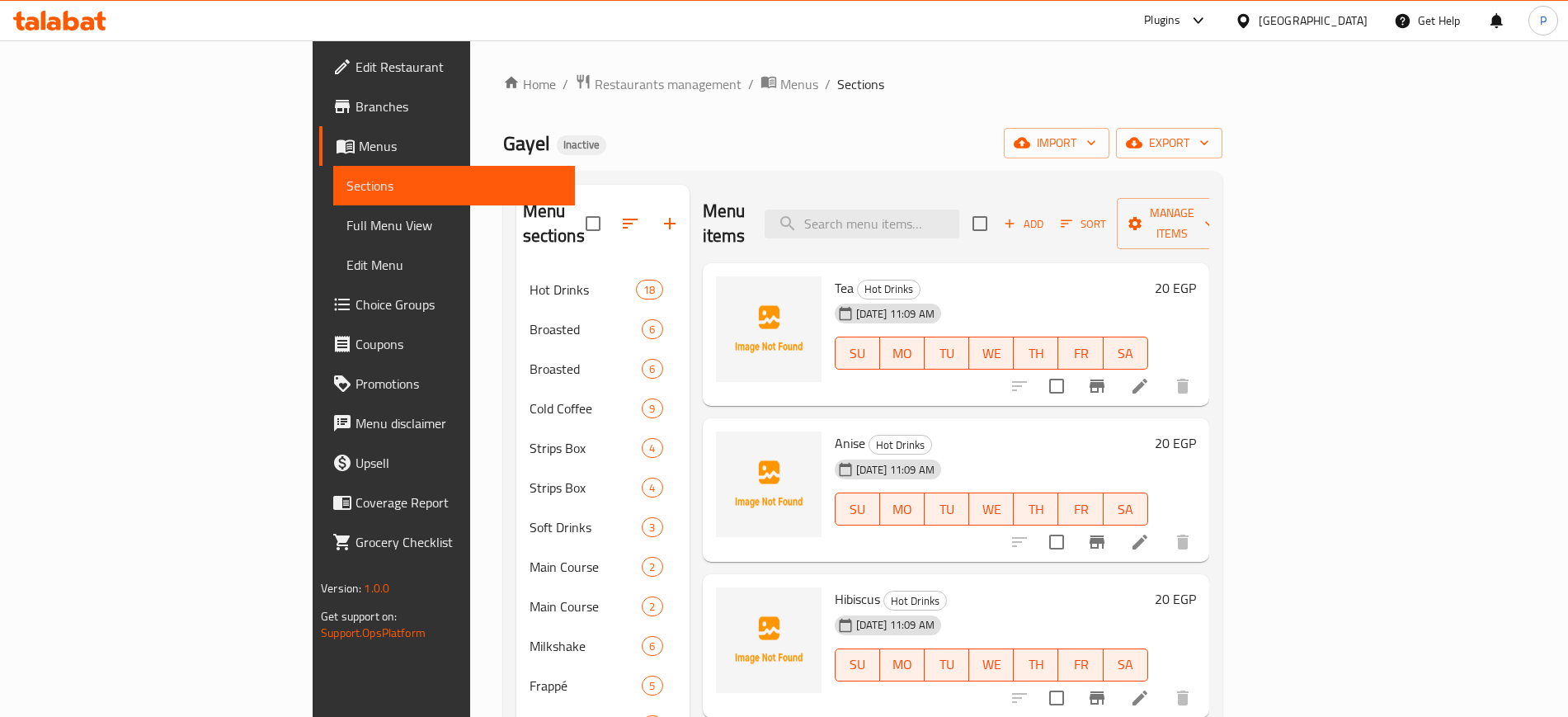
click at [1342, 33] on div "[GEOGRAPHIC_DATA]" at bounding box center [1301, 21] width 159 height 40
click at [1351, 17] on div "[GEOGRAPHIC_DATA]" at bounding box center [1313, 21] width 109 height 18
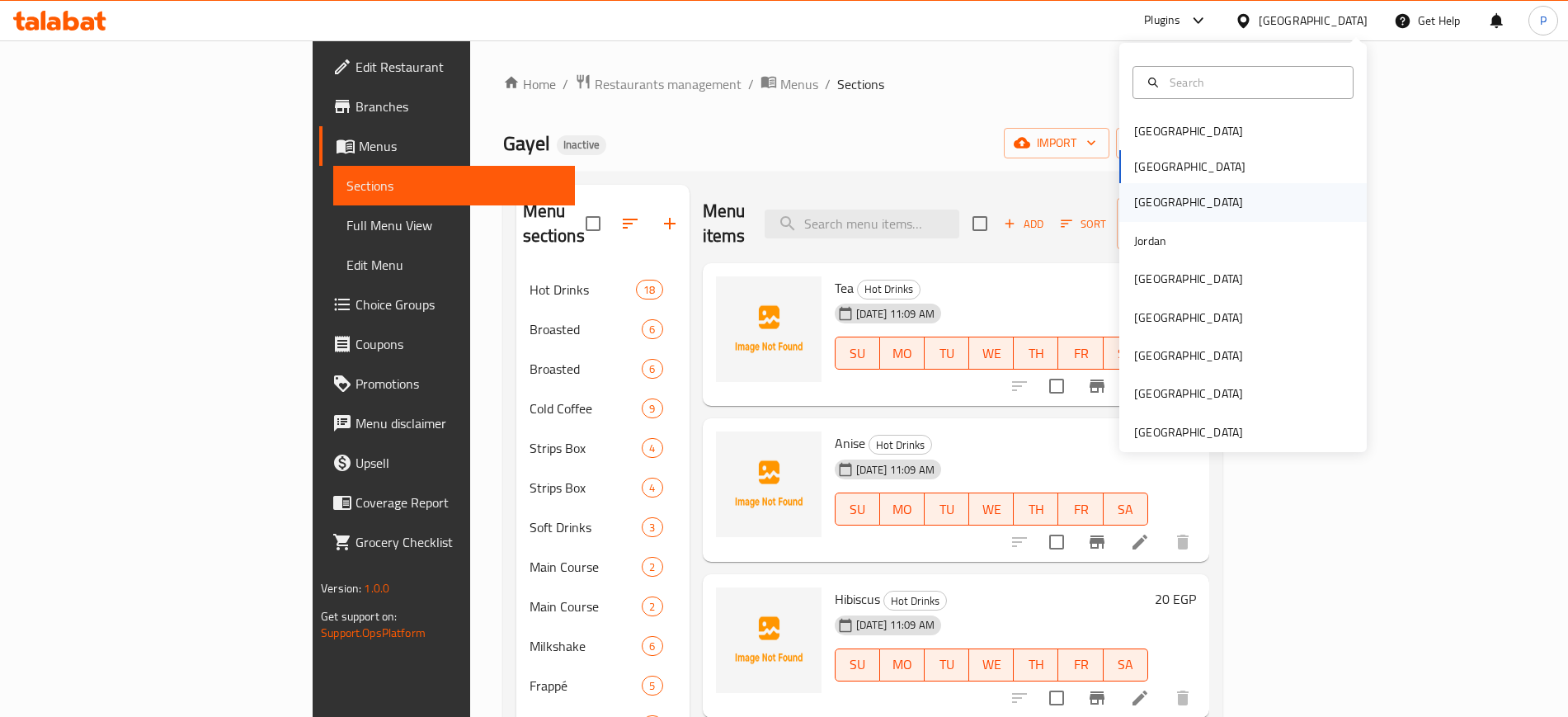
click at [1134, 201] on div "[GEOGRAPHIC_DATA]" at bounding box center [1188, 202] width 109 height 18
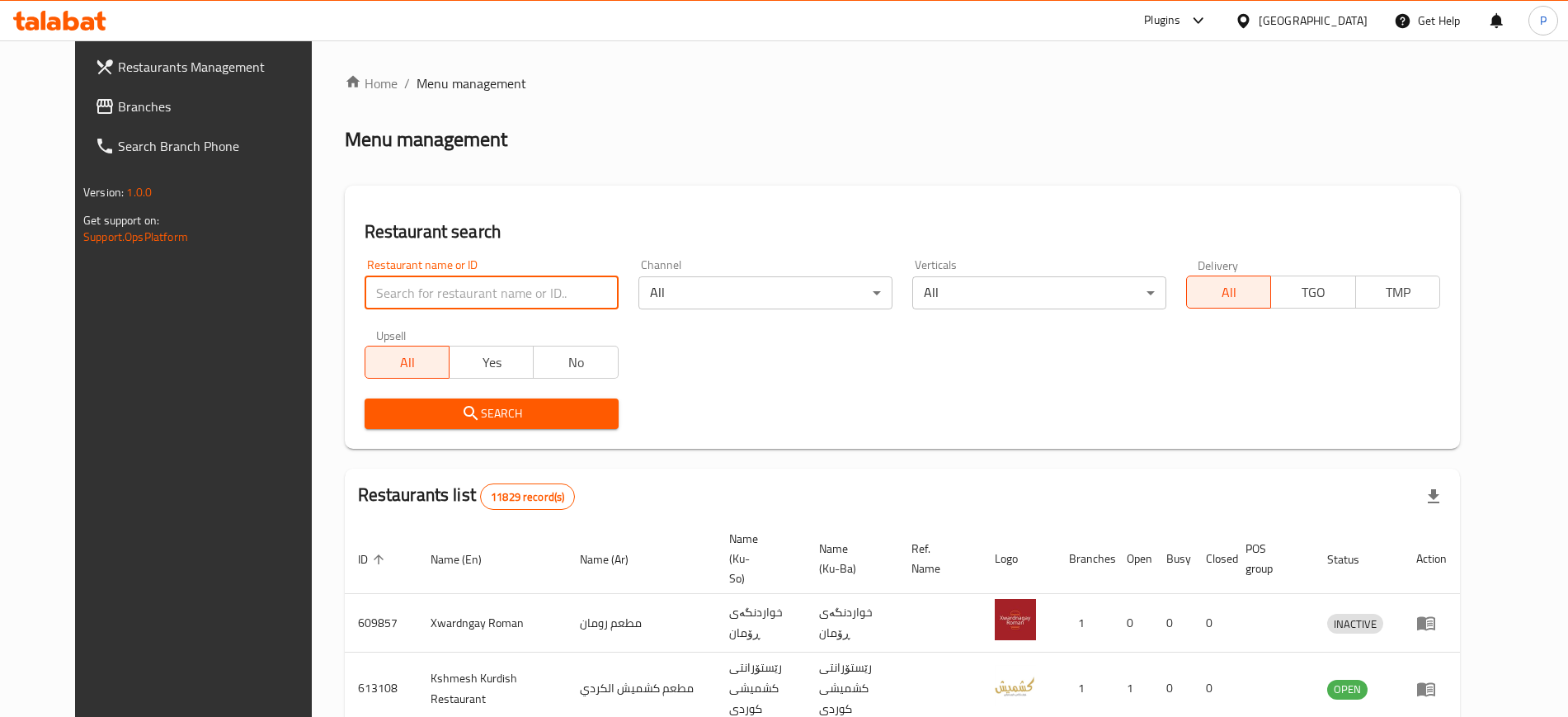
click at [594, 305] on input "search" at bounding box center [491, 292] width 254 height 33
paste input "Al Dosari Rest"
type input "Al Dosari Rest"
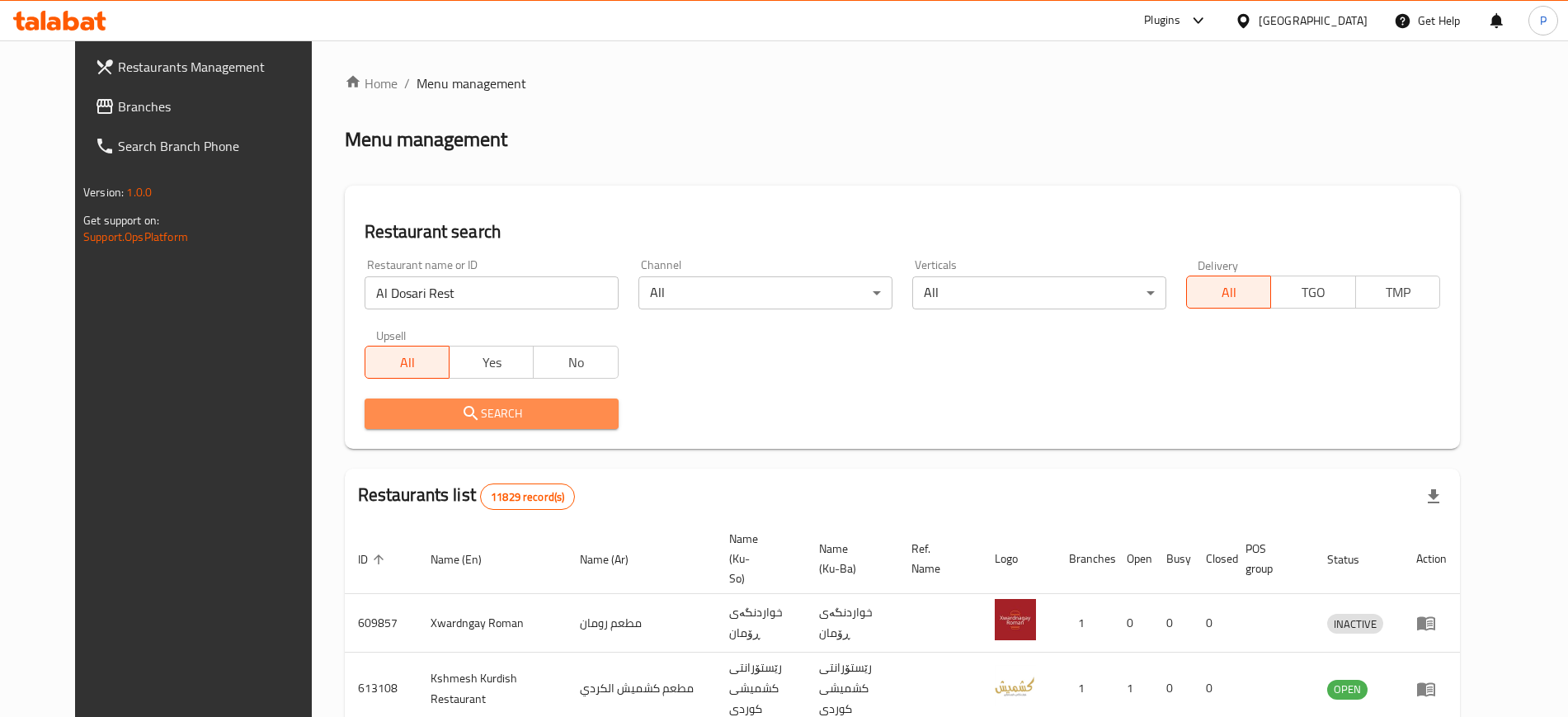
click at [454, 406] on span "Search" at bounding box center [491, 413] width 227 height 21
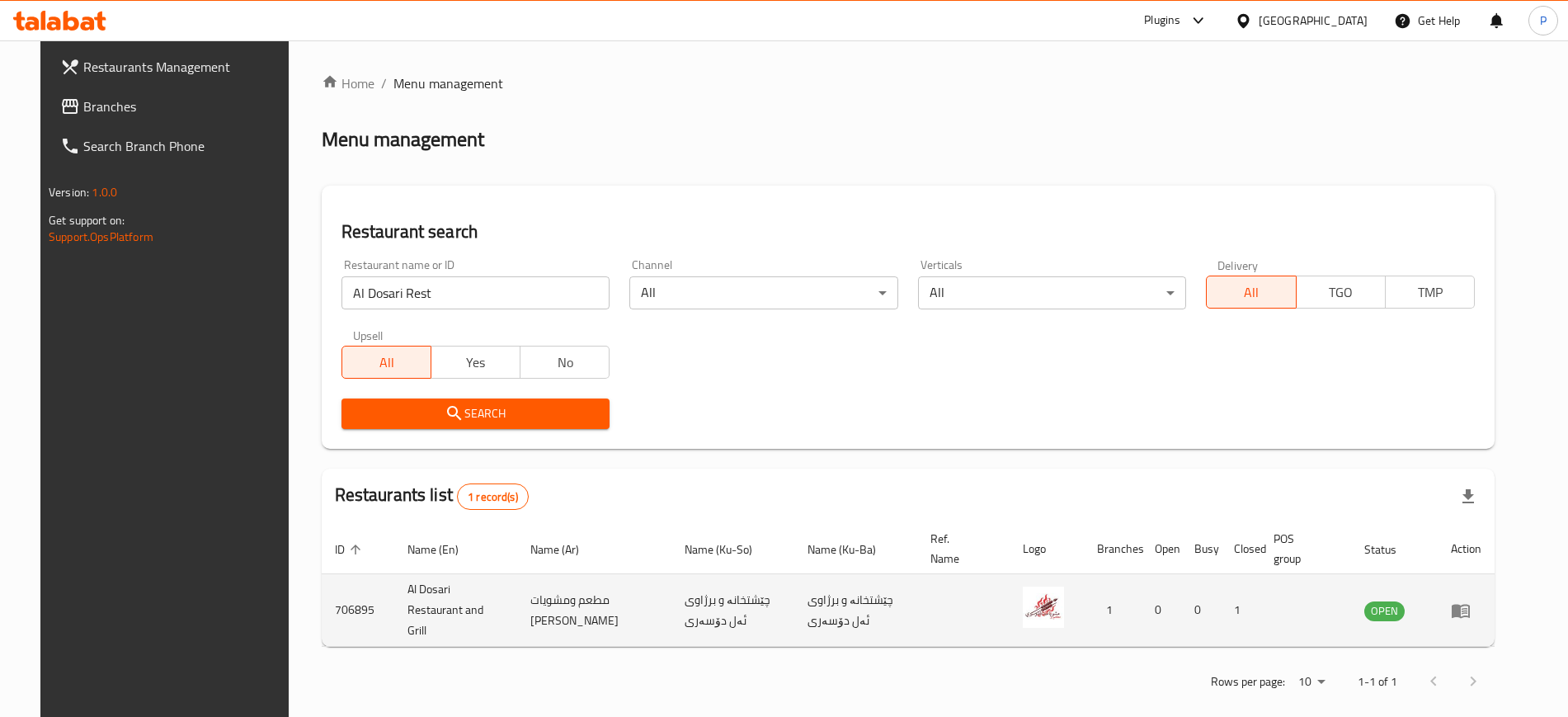
click at [1471, 611] on icon "enhanced table" at bounding box center [1461, 610] width 20 height 20
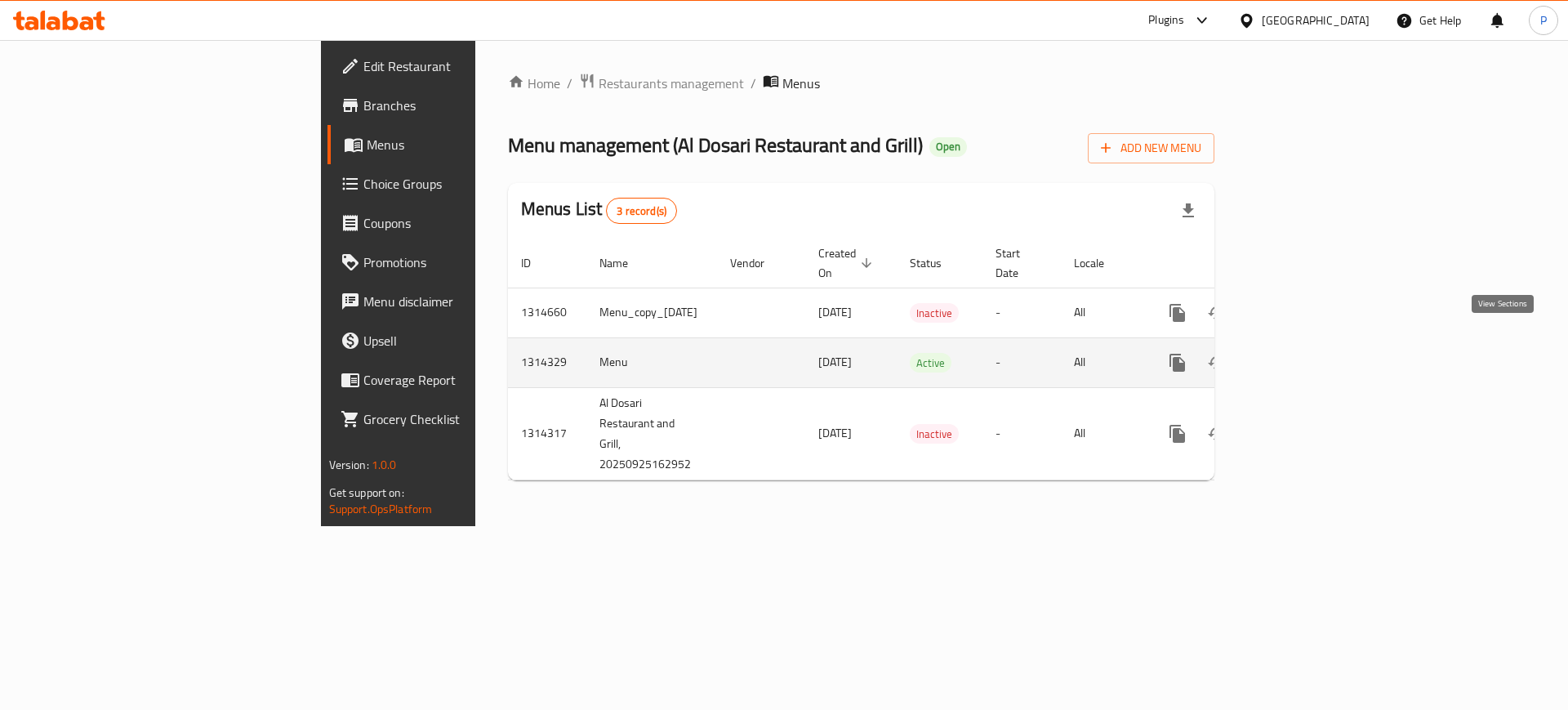
click at [1303, 355] on icon "enhanced table" at bounding box center [1295, 362] width 15 height 15
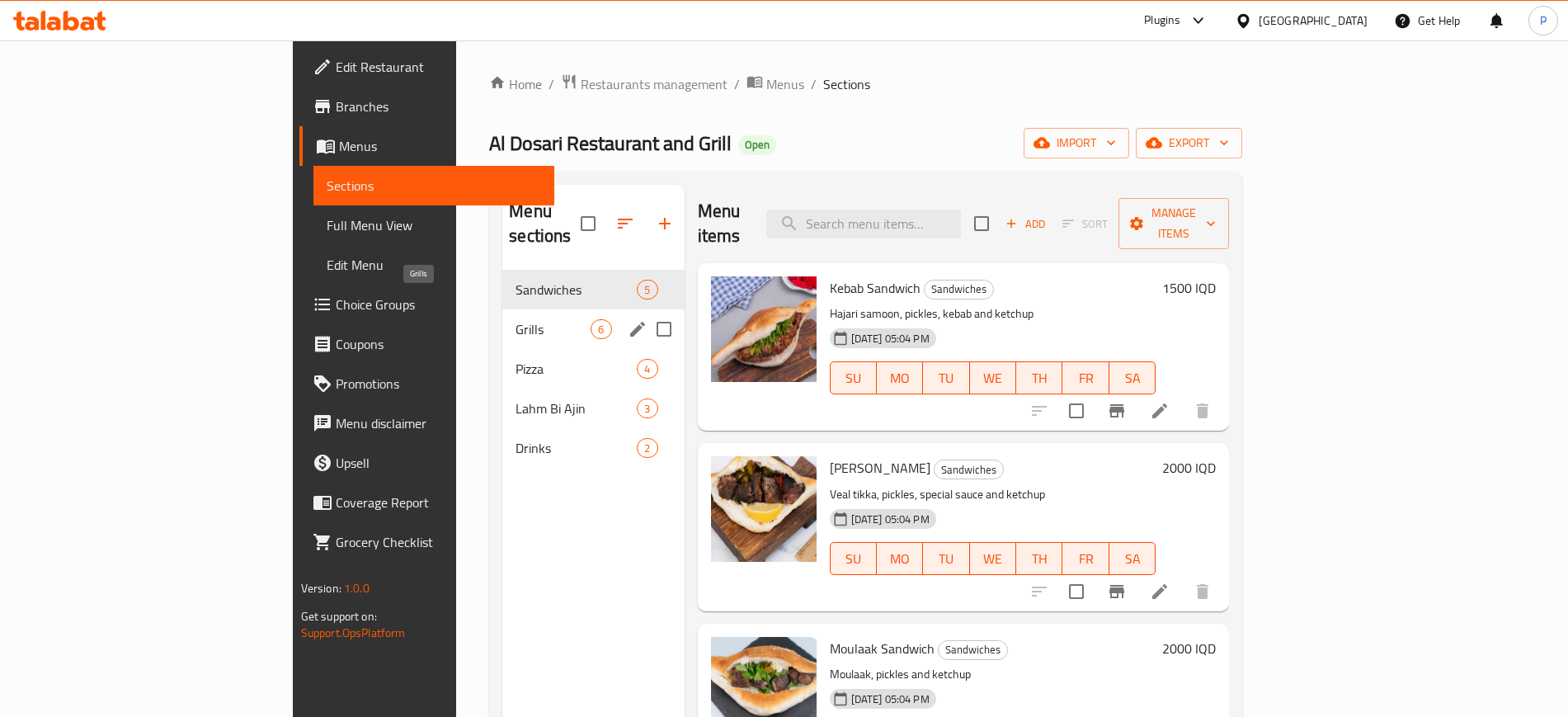
click at [515, 319] on span "Grills" at bounding box center [553, 329] width 75 height 20
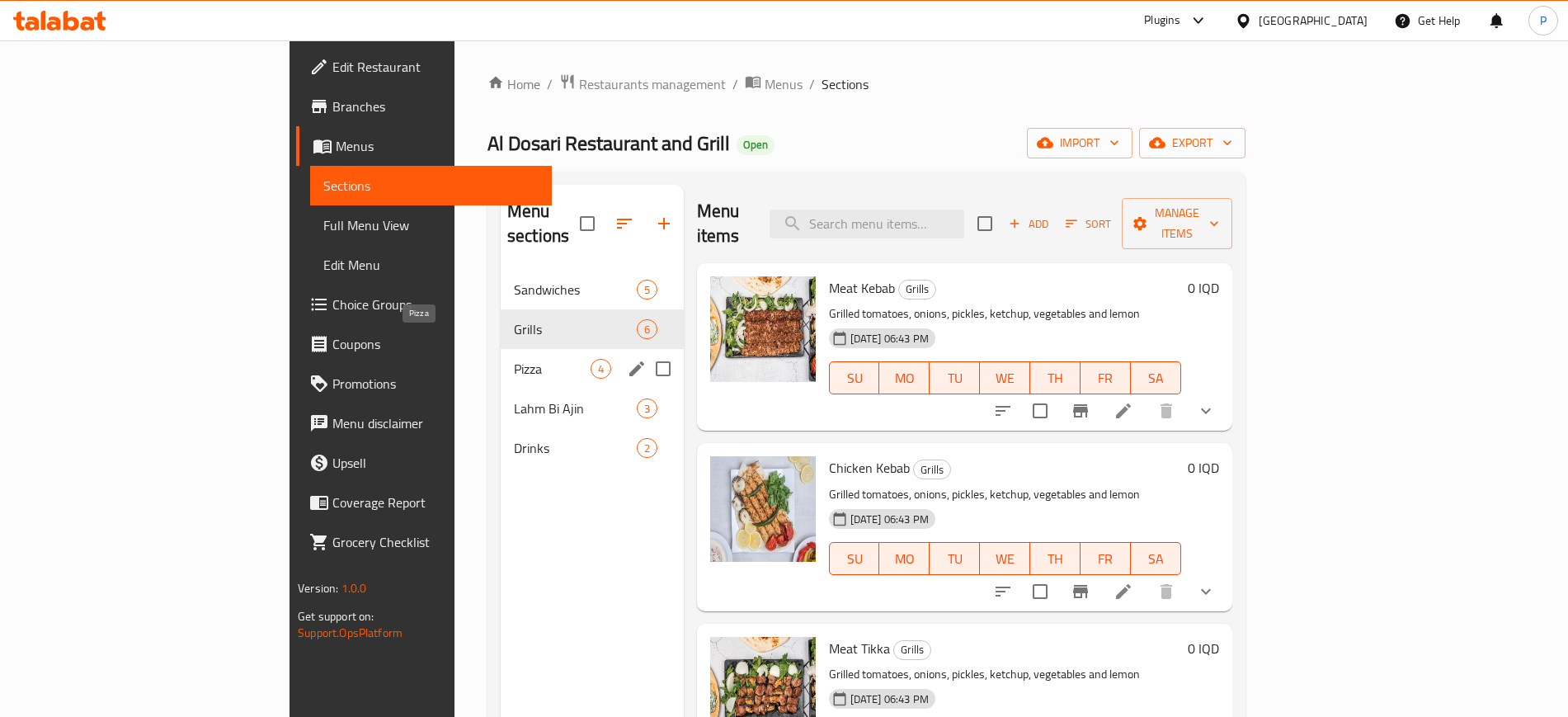
click at [514, 359] on span "Pizza" at bounding box center [553, 369] width 77 height 20
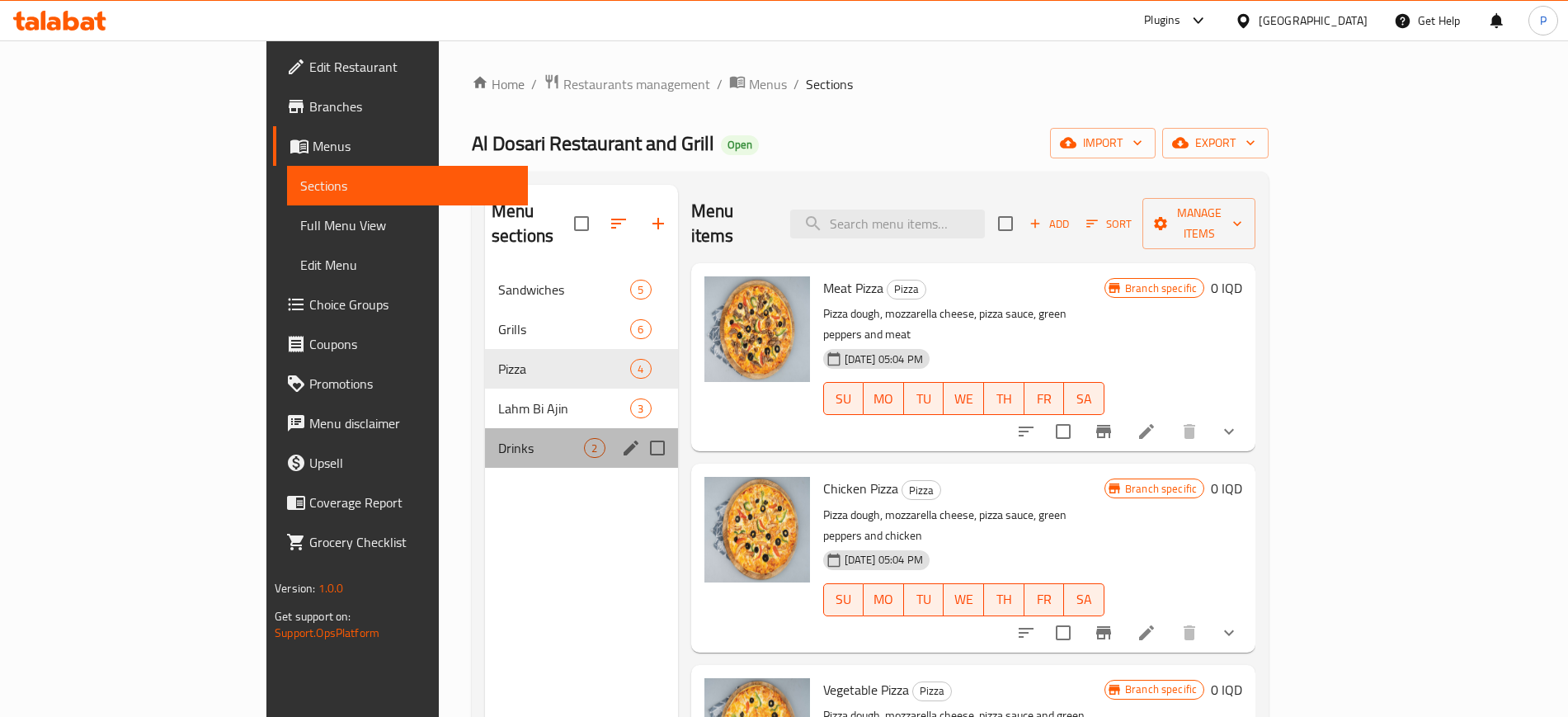
click at [485, 428] on div "Drinks 2" at bounding box center [581, 448] width 193 height 40
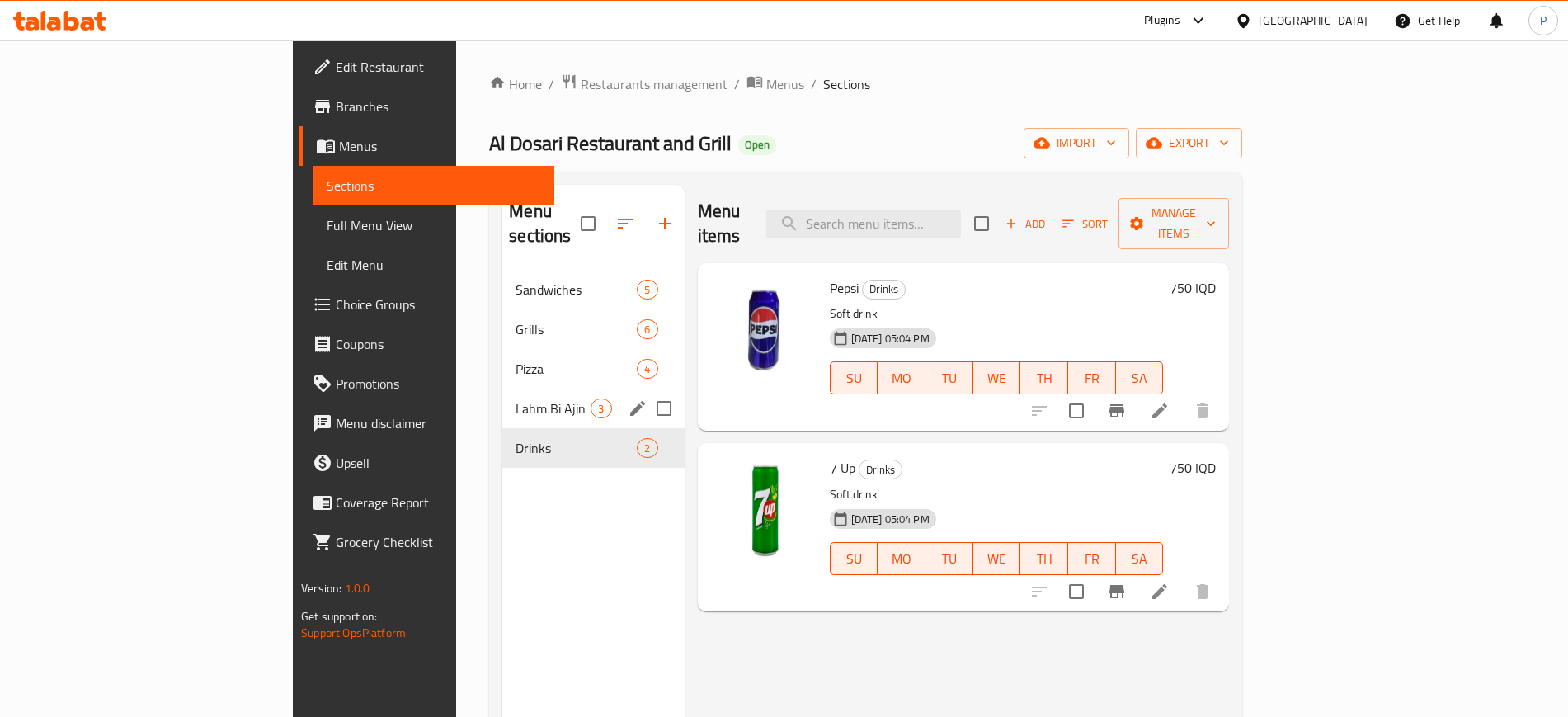
click at [515, 399] on span "Lahm Bi Ajin" at bounding box center [553, 408] width 75 height 20
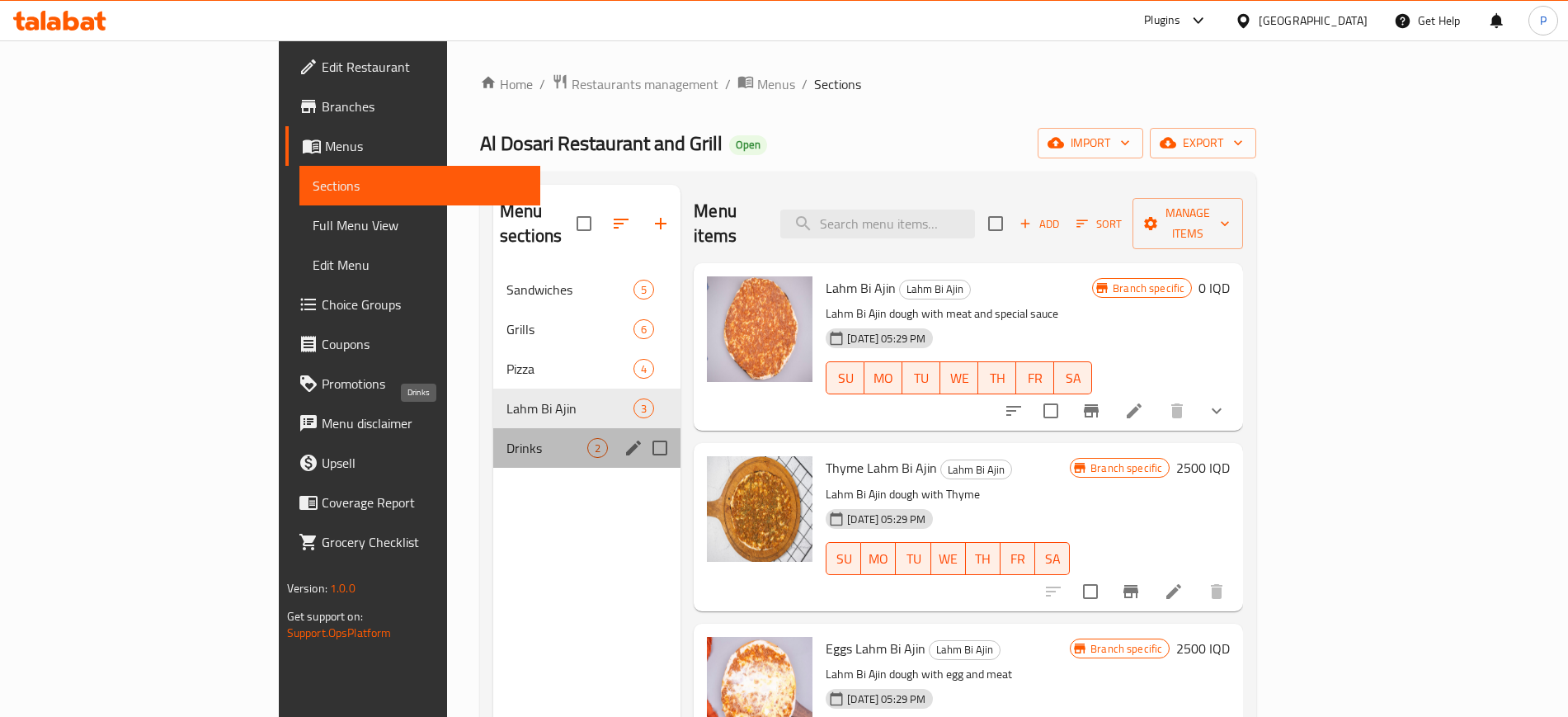
click at [506, 438] on span "Drinks" at bounding box center [547, 448] width 81 height 20
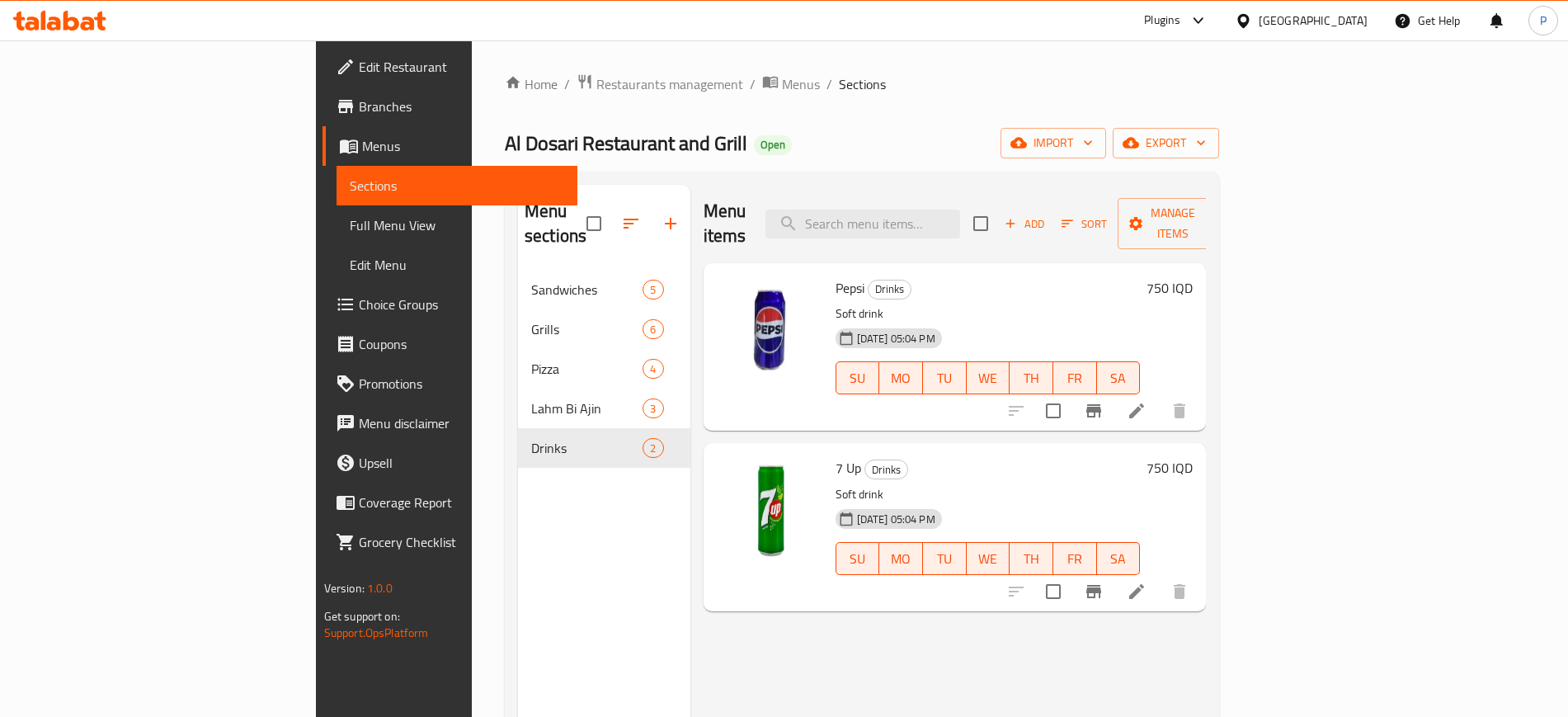
click at [522, 523] on div "Menu sections Sandwiches 5 Grills 6 Pizza 4 Lahm Bi Ajin 3 Drinks 2" at bounding box center [604, 543] width 172 height 717
click at [1092, 148] on span "import" at bounding box center [1053, 142] width 79 height 21
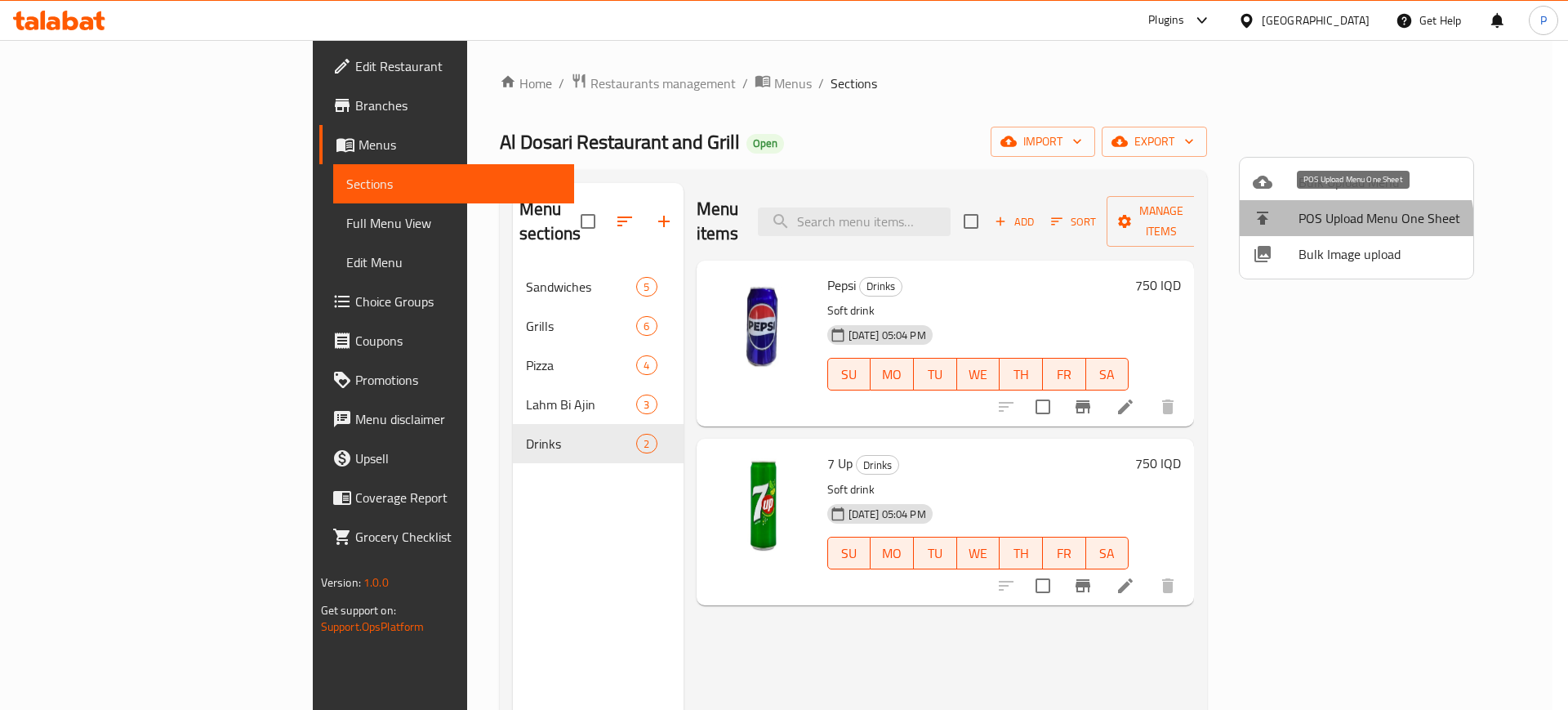
click at [1328, 230] on li "POS Upload Menu One Sheet" at bounding box center [1356, 217] width 234 height 36
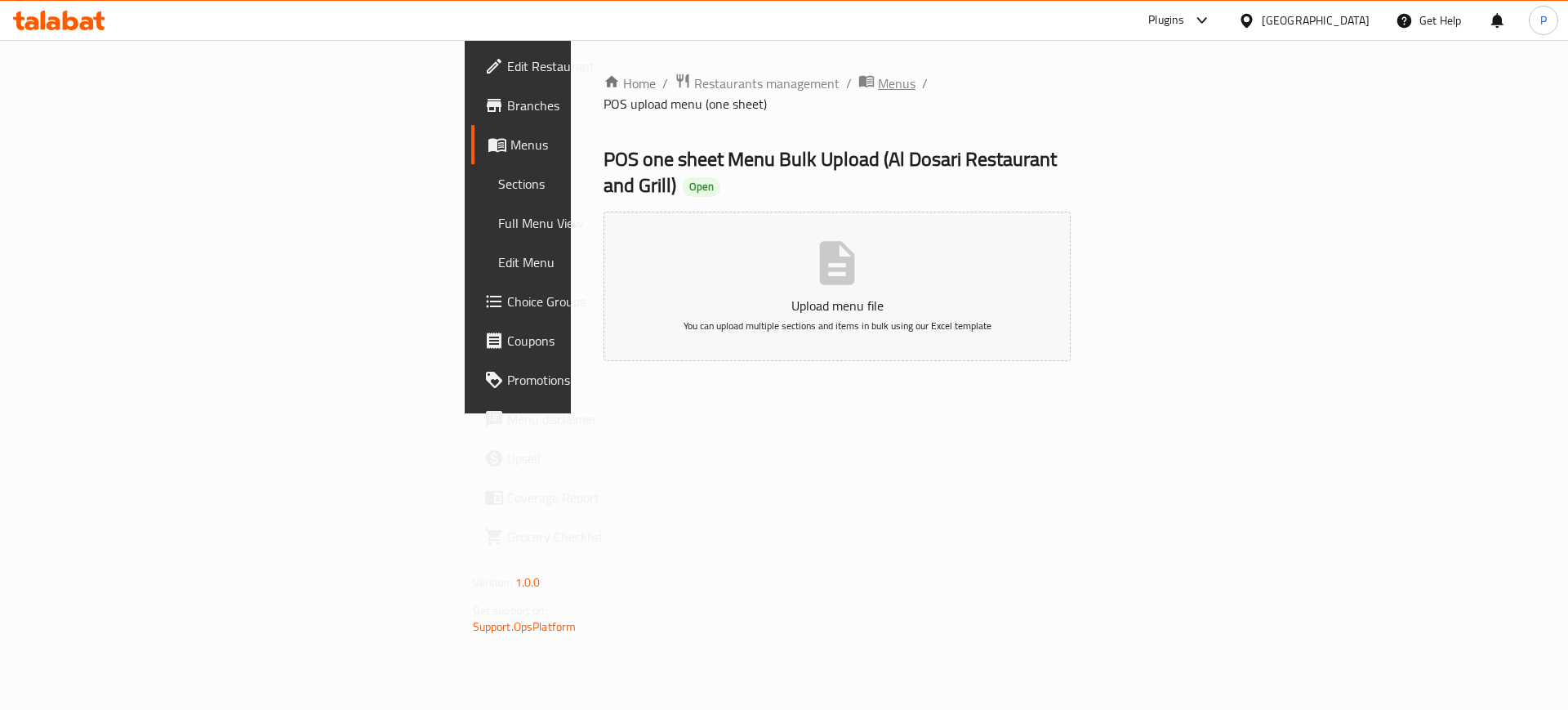
click at [878, 85] on span "Menus" at bounding box center [897, 83] width 37 height 20
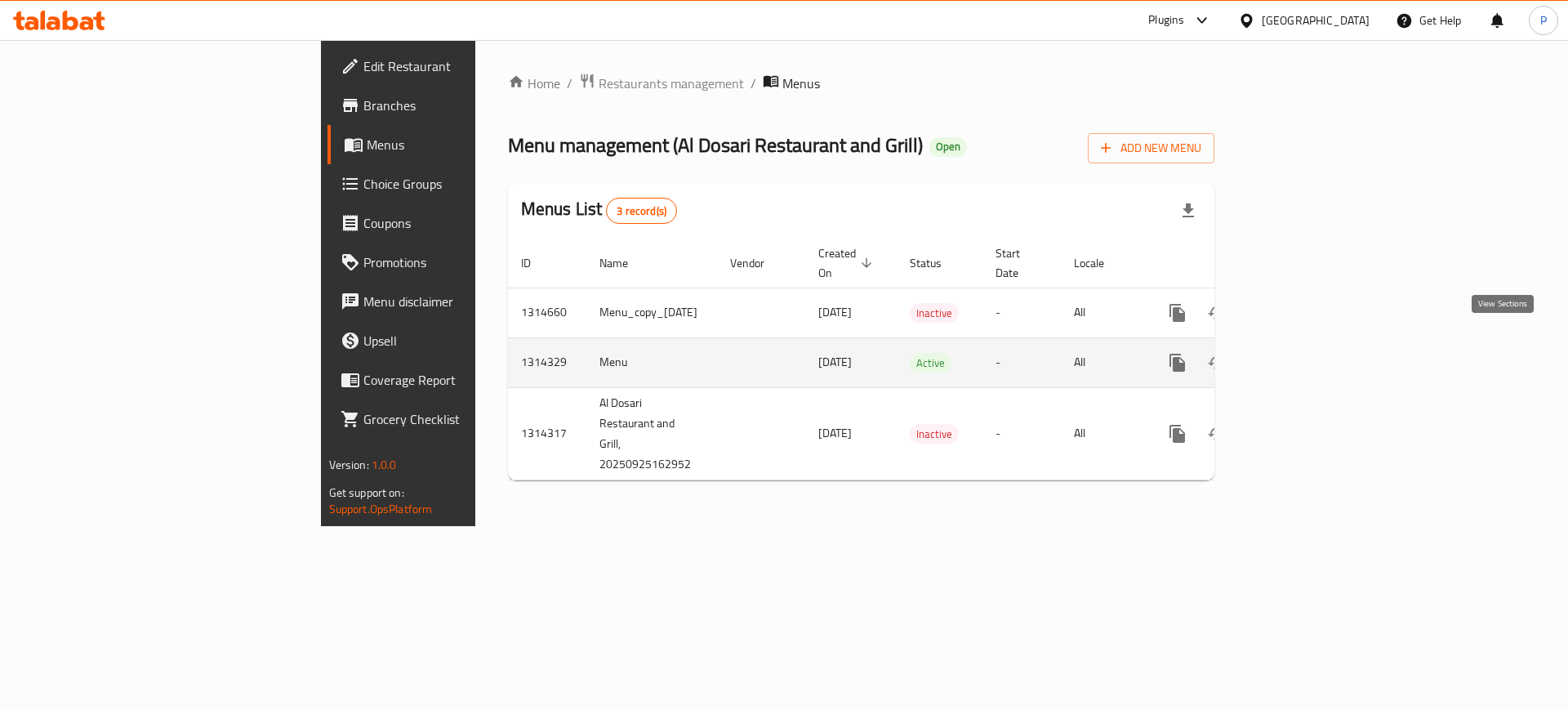
click at [1314, 343] on link "enhanced table" at bounding box center [1295, 362] width 39 height 39
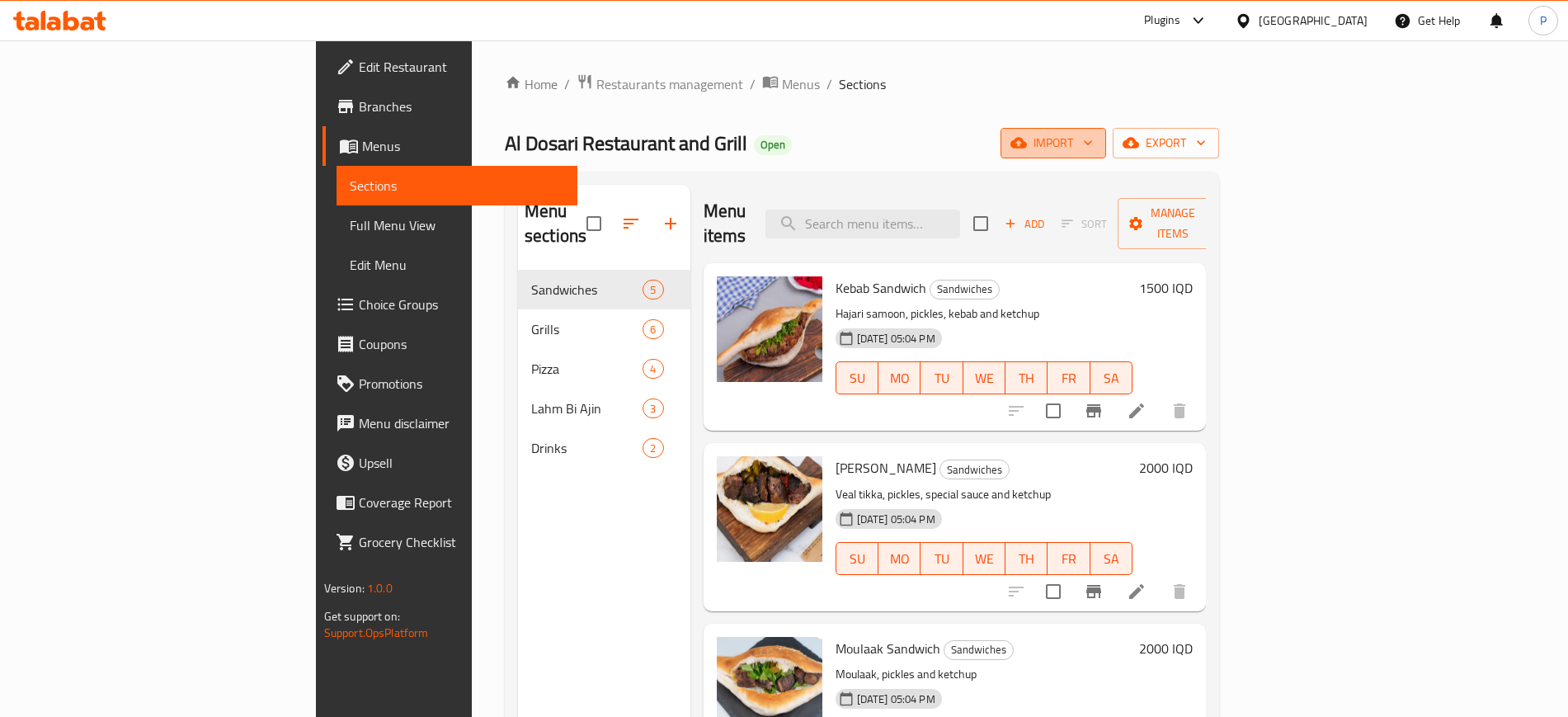
click at [1106, 154] on button "import" at bounding box center [1053, 142] width 106 height 31
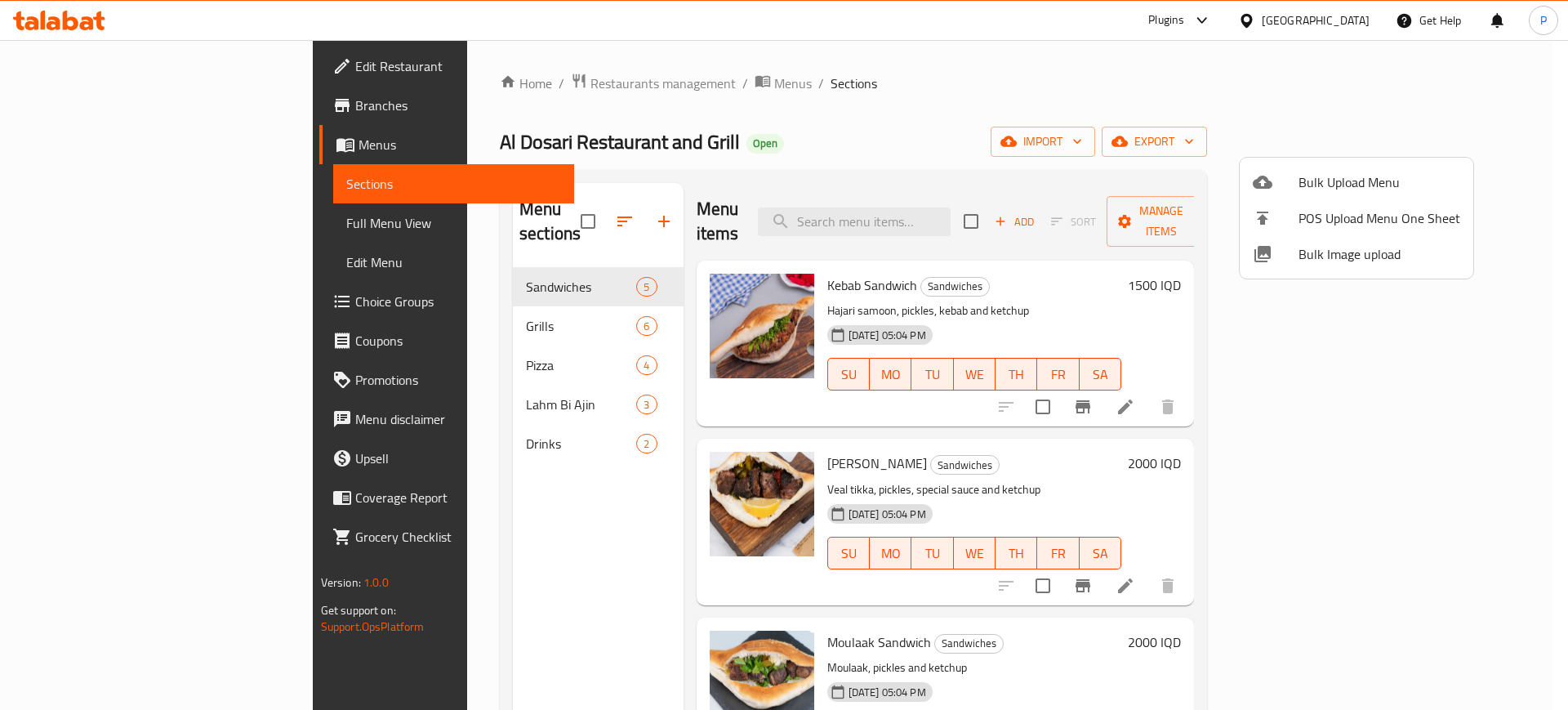
click at [1344, 259] on span "Bulk Image upload" at bounding box center [1379, 254] width 161 height 20
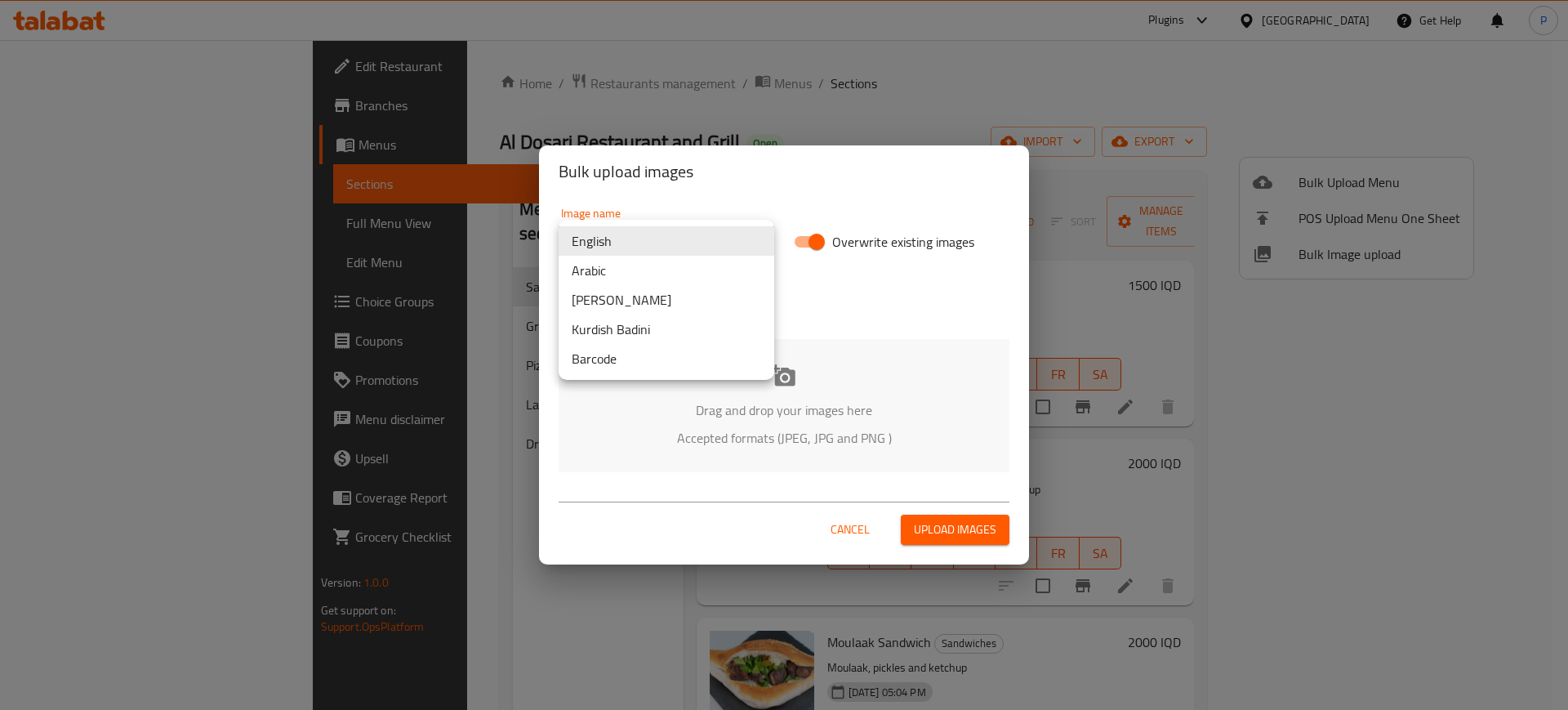
click at [637, 257] on body "​ Plugins Iraq Get Help P Edit Restaurant Branches Menus Sections Full Menu Vie…" at bounding box center [784, 375] width 1568 height 670
click at [889, 290] on div at bounding box center [784, 355] width 1568 height 710
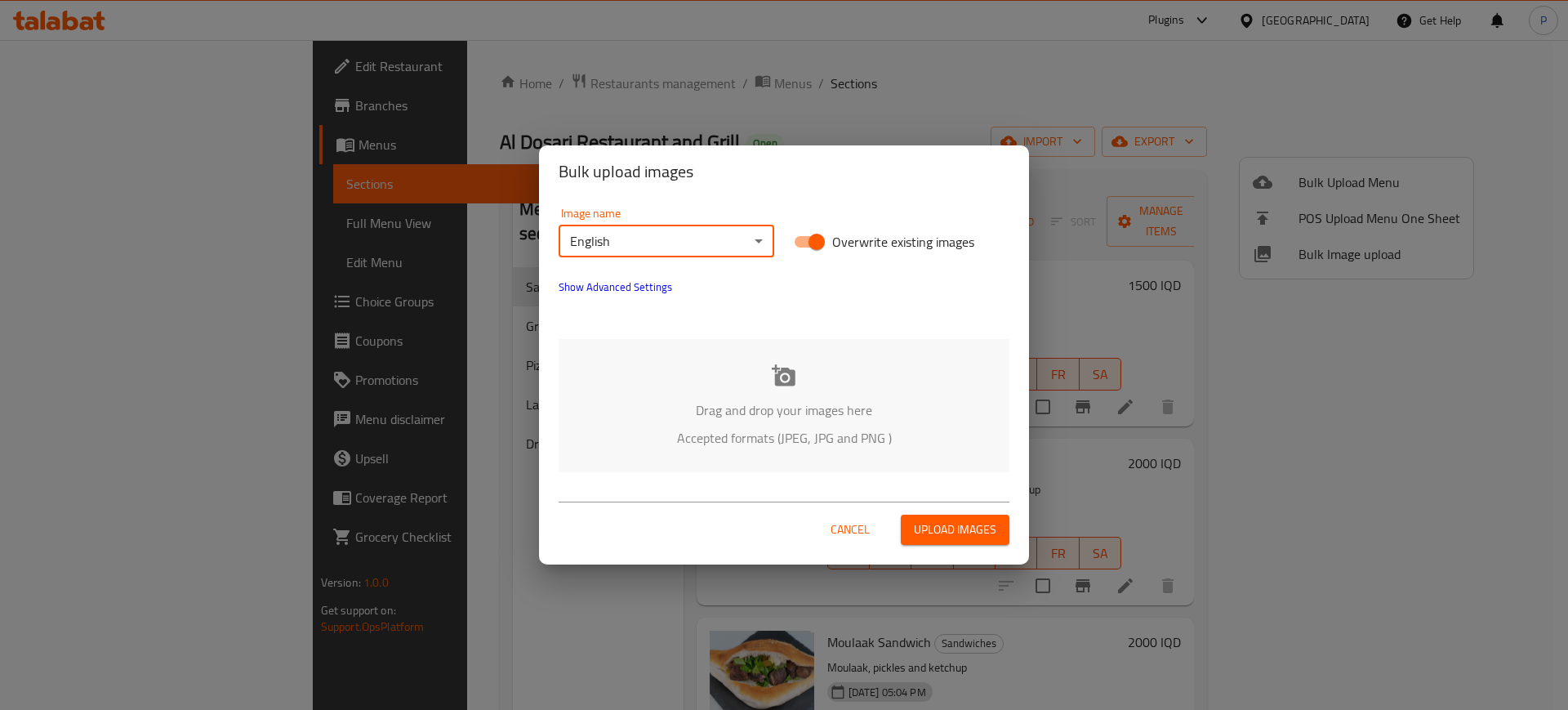
click at [648, 287] on span "Show Advanced Settings" at bounding box center [616, 287] width 114 height 20
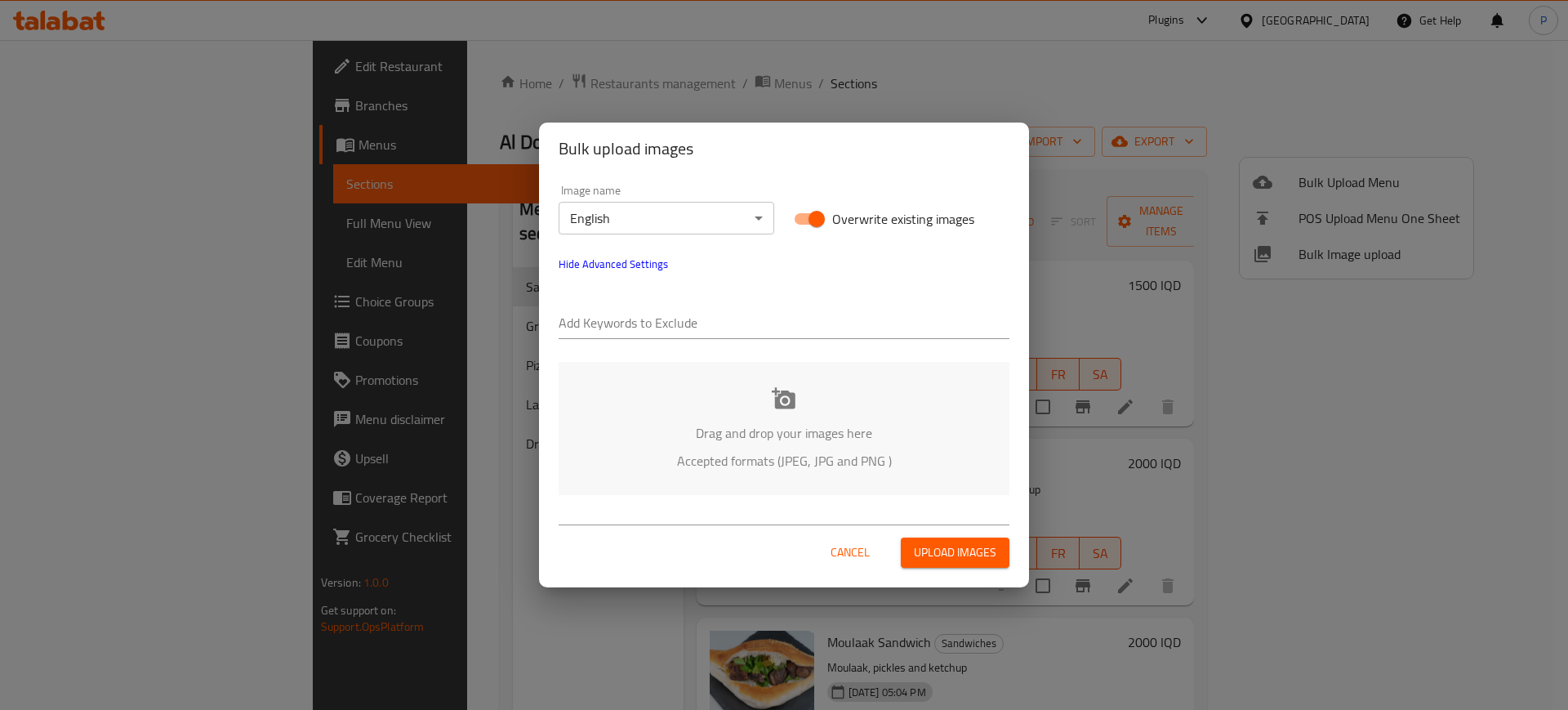
click at [634, 318] on input "text" at bounding box center [784, 324] width 451 height 26
paste input "- Al Dosari Restaurant"
type input "- Al Dosari Restaurant"
click at [747, 285] on div "Add Keywords to Exclude - Al Dosari Restaurant" at bounding box center [784, 316] width 471 height 66
click at [752, 319] on input "text" at bounding box center [858, 324] width 302 height 26
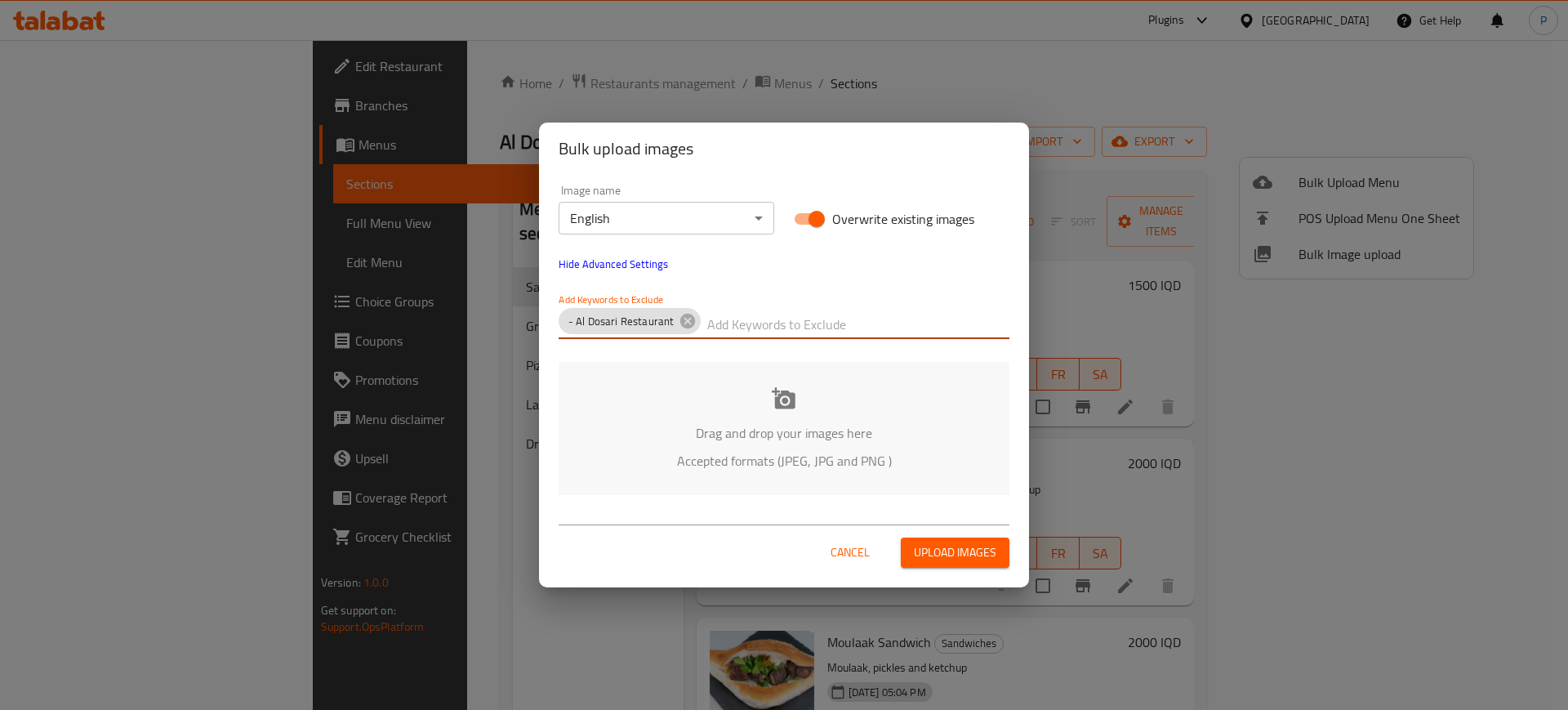
paste input "Amer -"
type input "Amer -"
click at [746, 423] on p "Drag and drop your images here" at bounding box center [784, 433] width 401 height 20
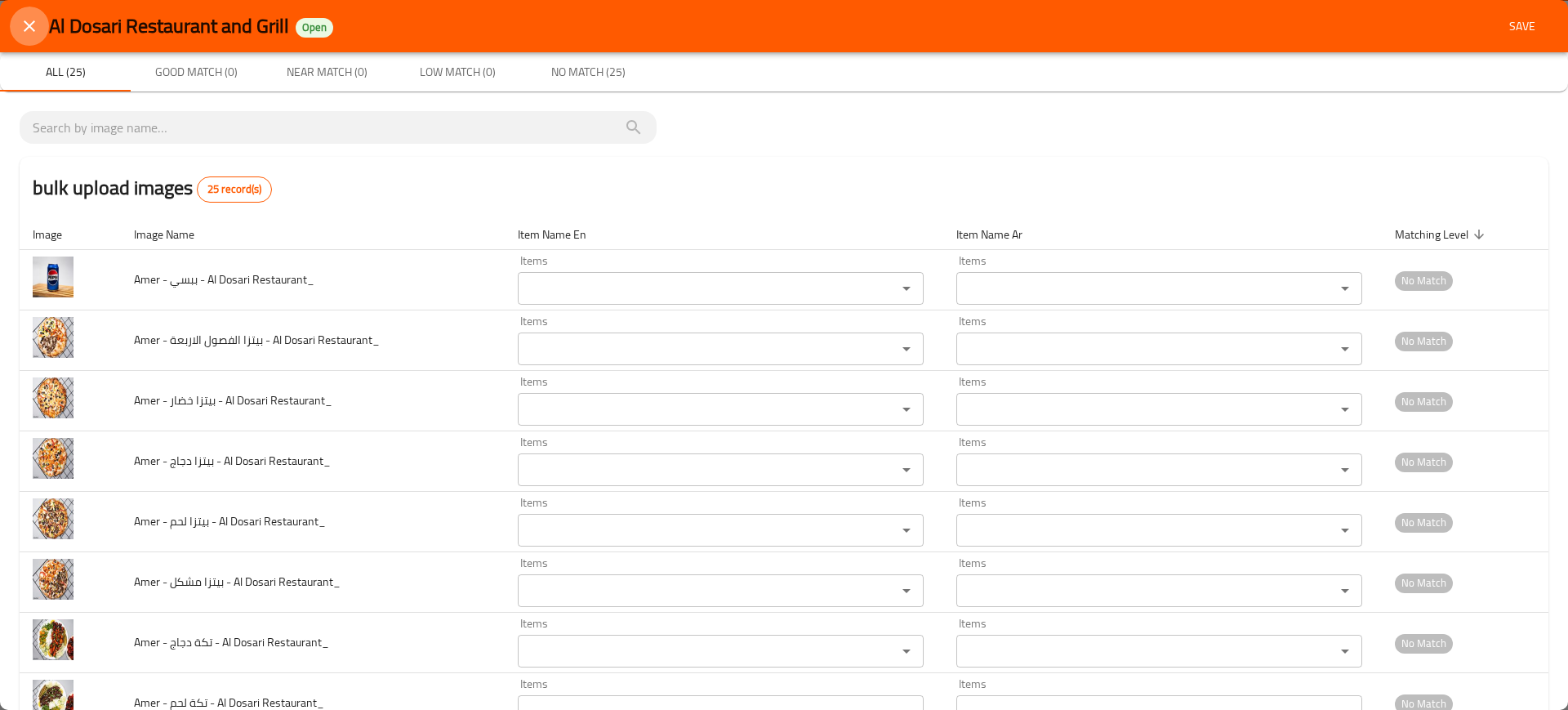
click at [36, 24] on icon "close" at bounding box center [29, 26] width 20 height 20
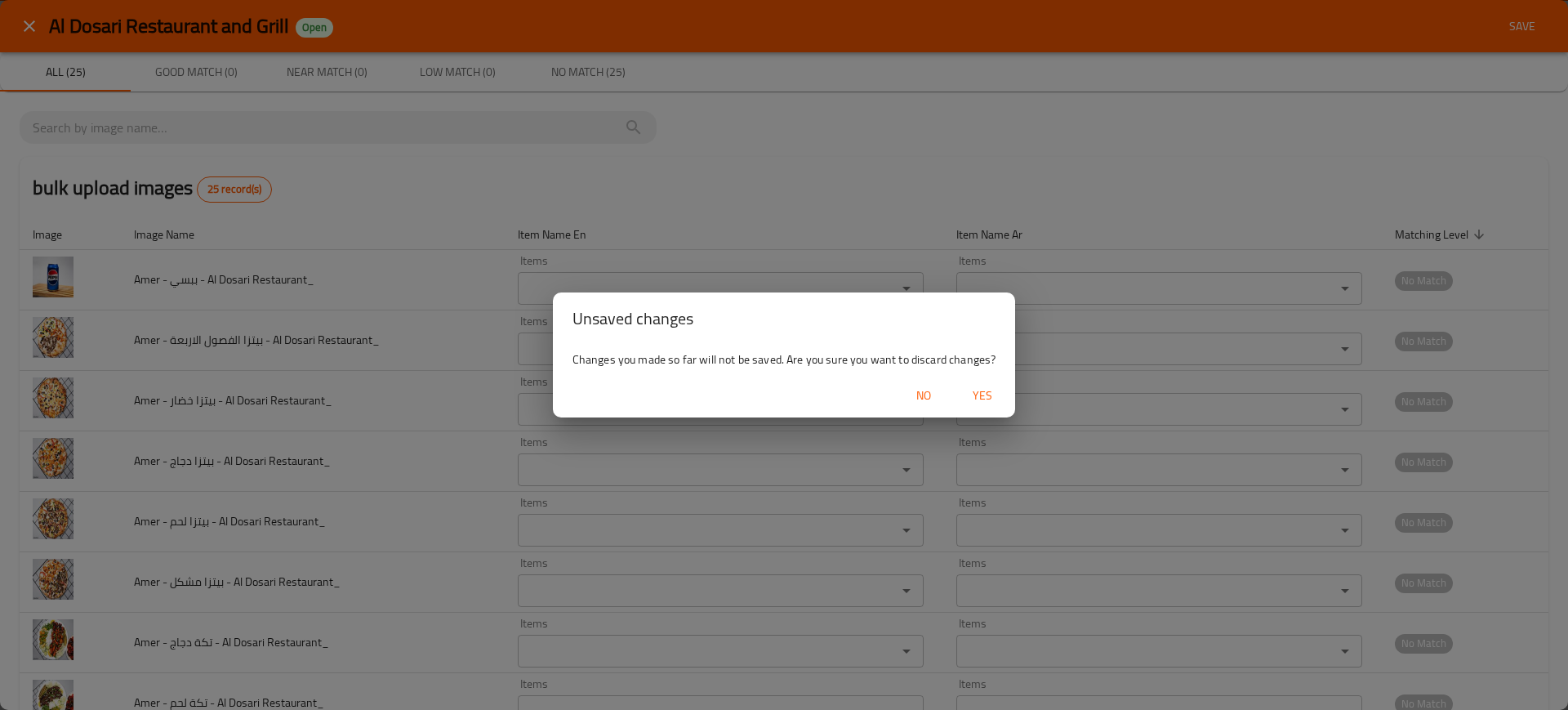
click at [988, 392] on span "Yes" at bounding box center [983, 396] width 39 height 21
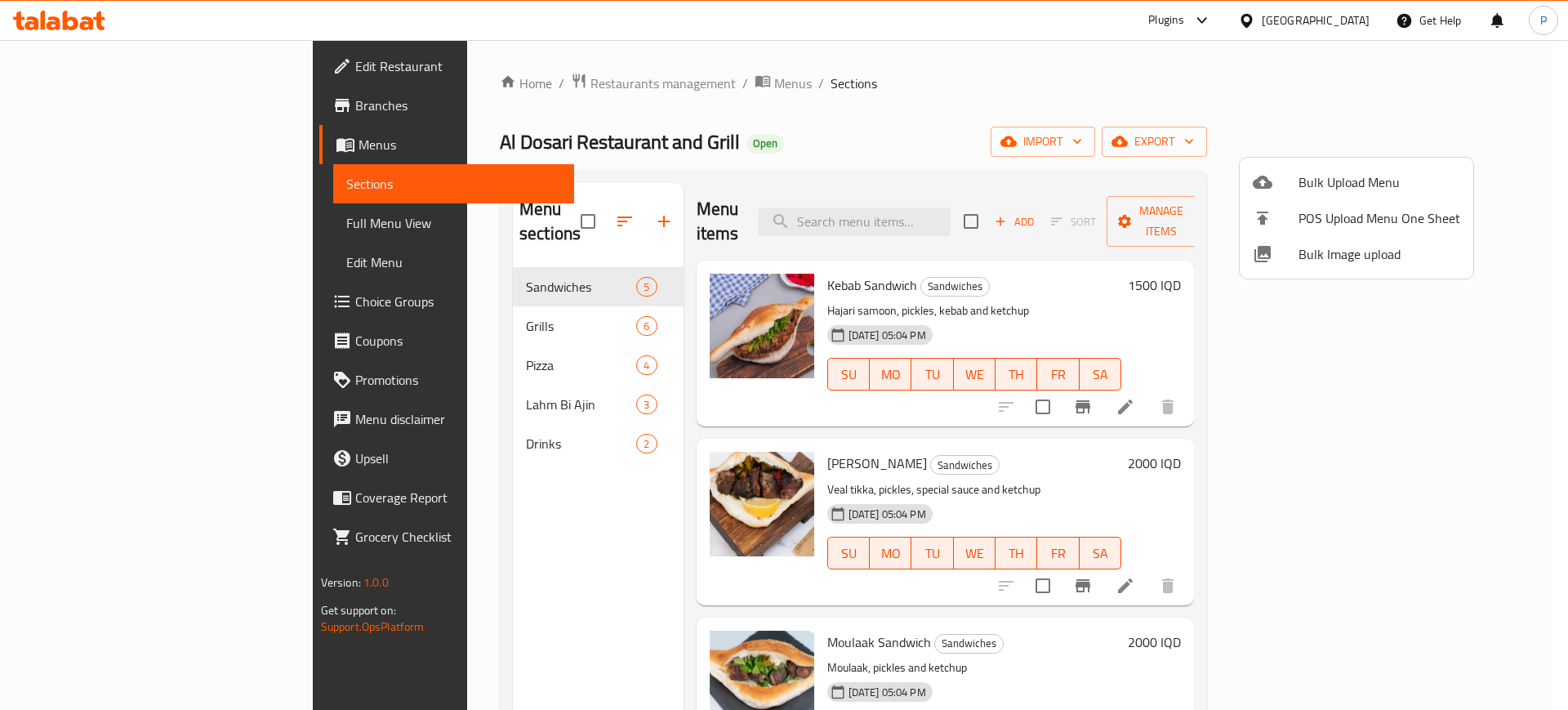
click at [1412, 263] on li "Bulk Image upload" at bounding box center [1356, 254] width 234 height 36
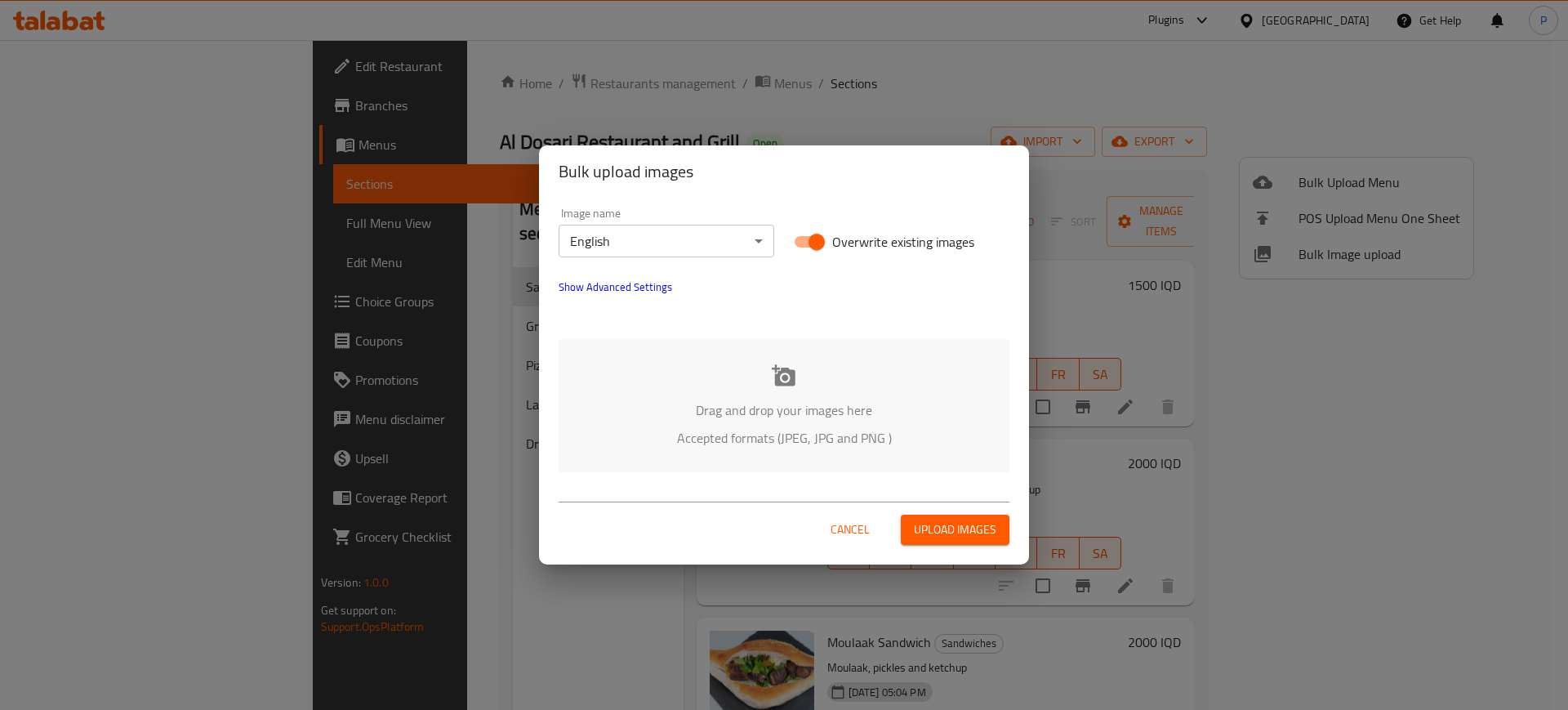
click at [669, 289] on button "Show Advanced Settings" at bounding box center [616, 287] width 133 height 39
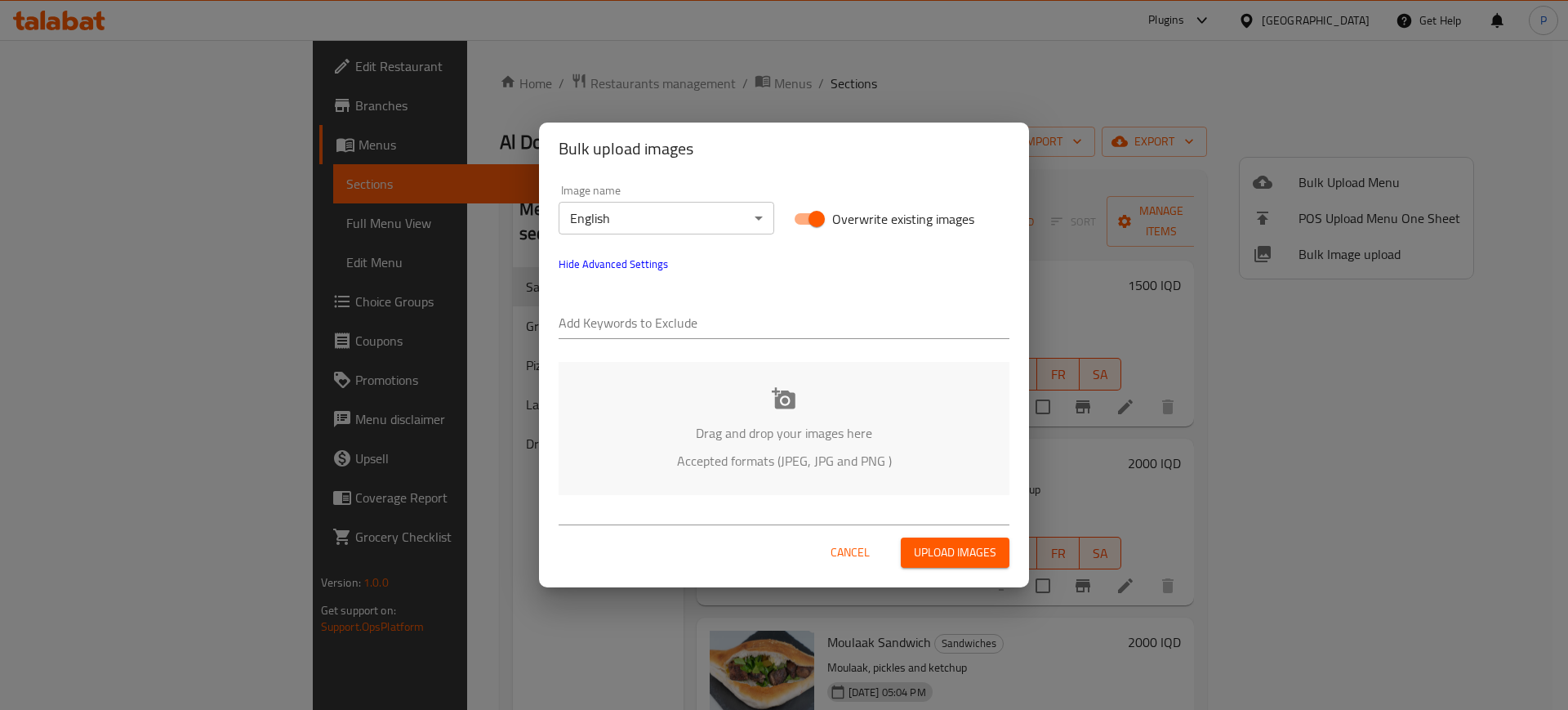
click at [651, 318] on input "text" at bounding box center [784, 324] width 451 height 26
paste input "Amer -"
type input "Amer -"
click at [790, 300] on div "Add Keywords to Exclude" at bounding box center [784, 316] width 451 height 46
drag, startPoint x: 704, startPoint y: 333, endPoint x: 717, endPoint y: 294, distance: 41.1
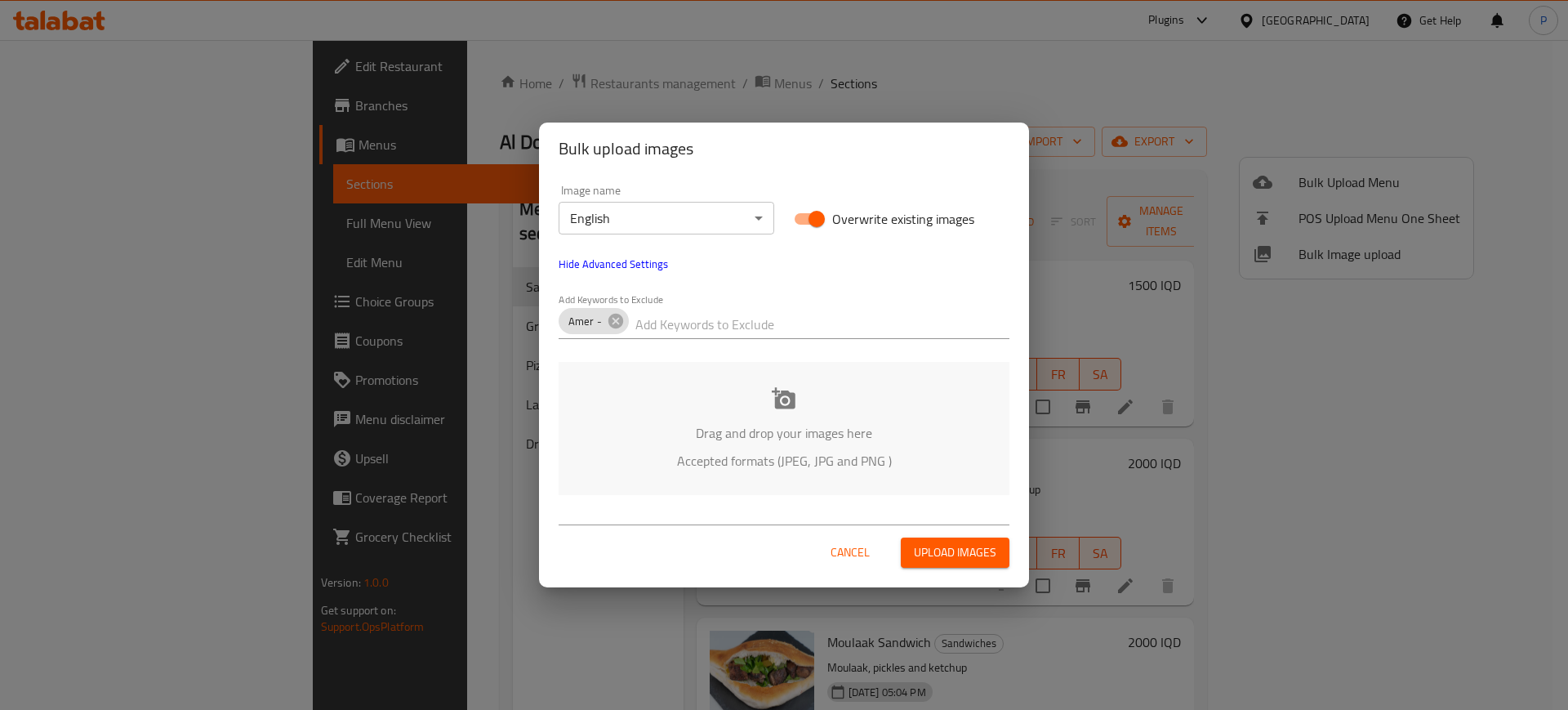
click at [703, 333] on input "text" at bounding box center [822, 324] width 374 height 26
paste input "Al Dosari Restaurant_"
type input "Al Dosari Restaurant_"
click at [727, 216] on body "​ Plugins Iraq Get Help P Edit Restaurant Branches Menus Sections Full Menu Vie…" at bounding box center [784, 375] width 1568 height 670
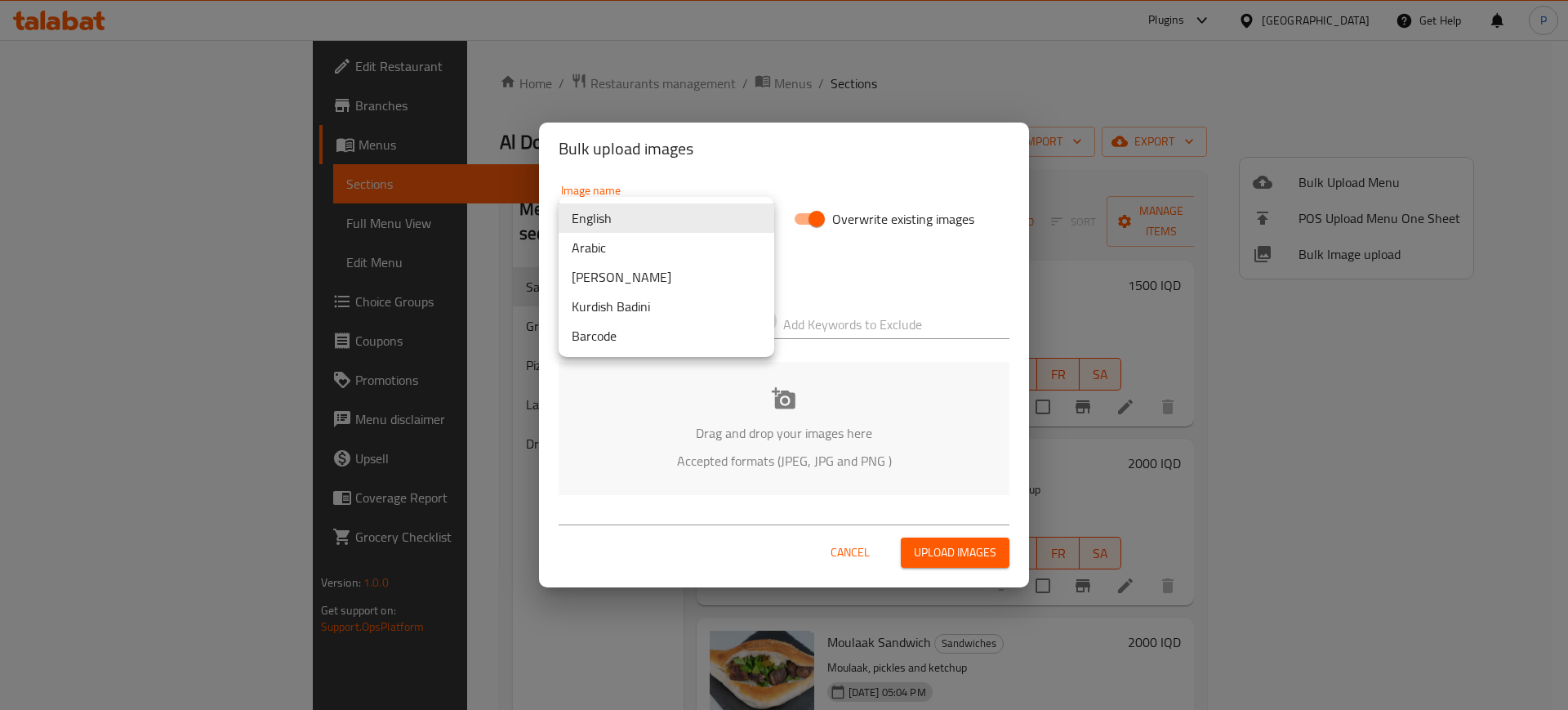
click at [669, 245] on li "Arabic" at bounding box center [667, 248] width 215 height 29
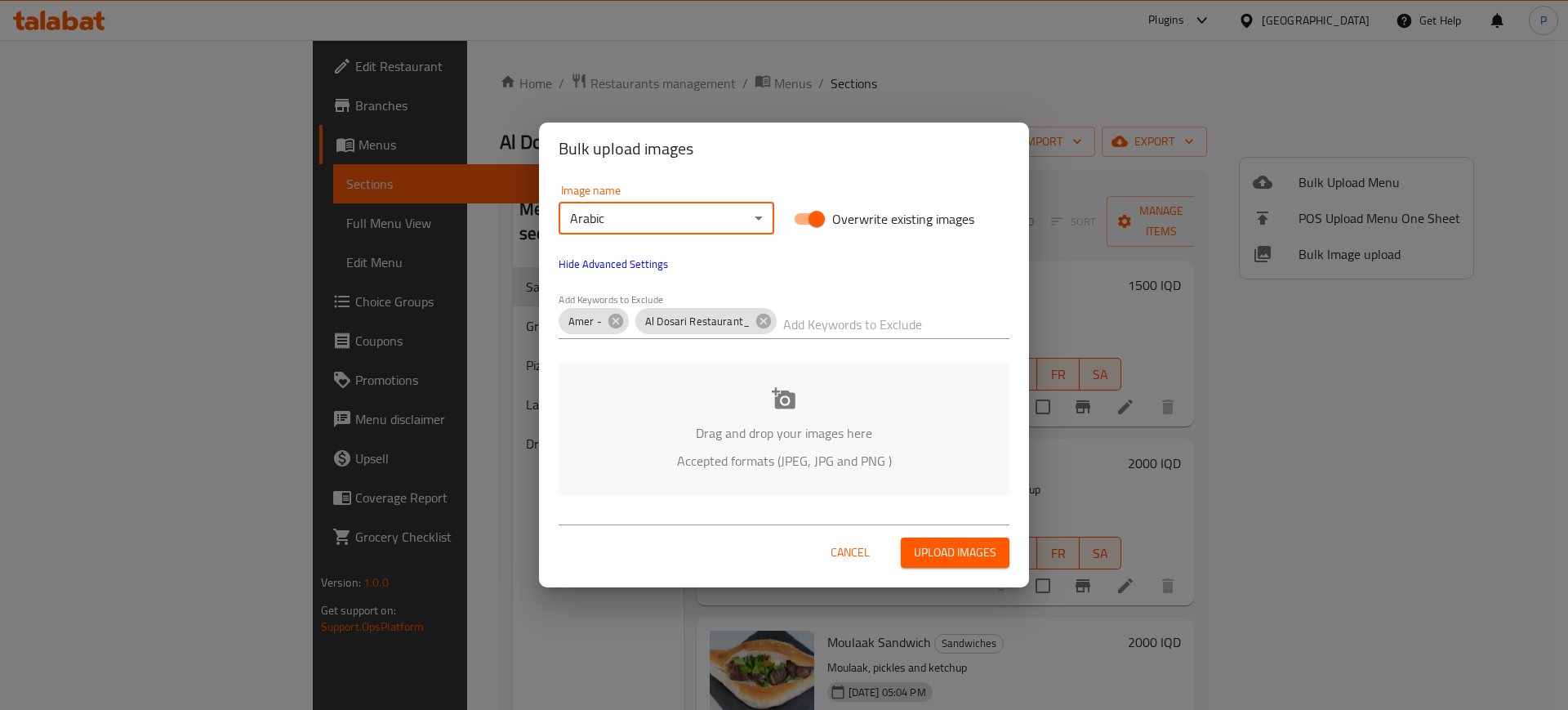
click at [792, 423] on p "Drag and drop your images here" at bounding box center [784, 433] width 401 height 20
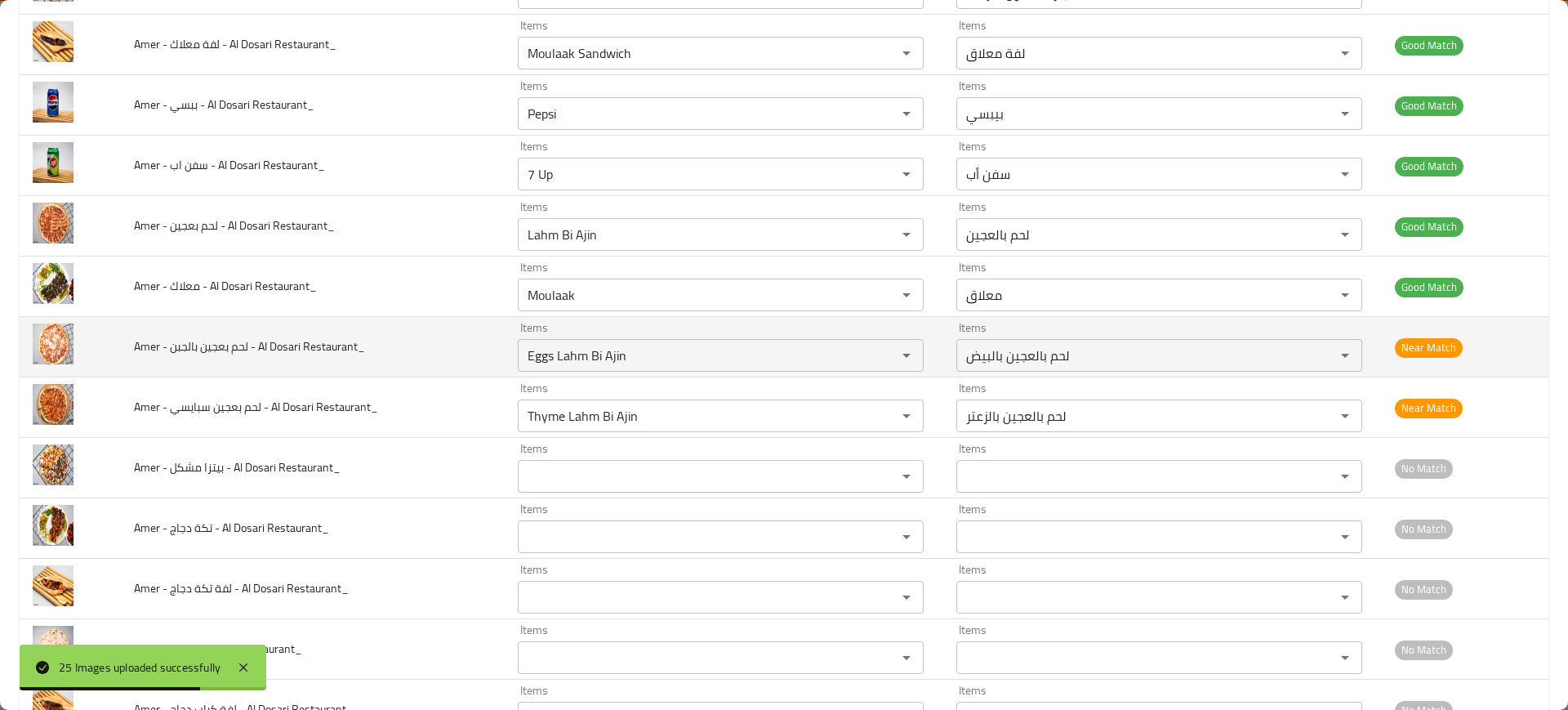
scroll to position [1084, 0]
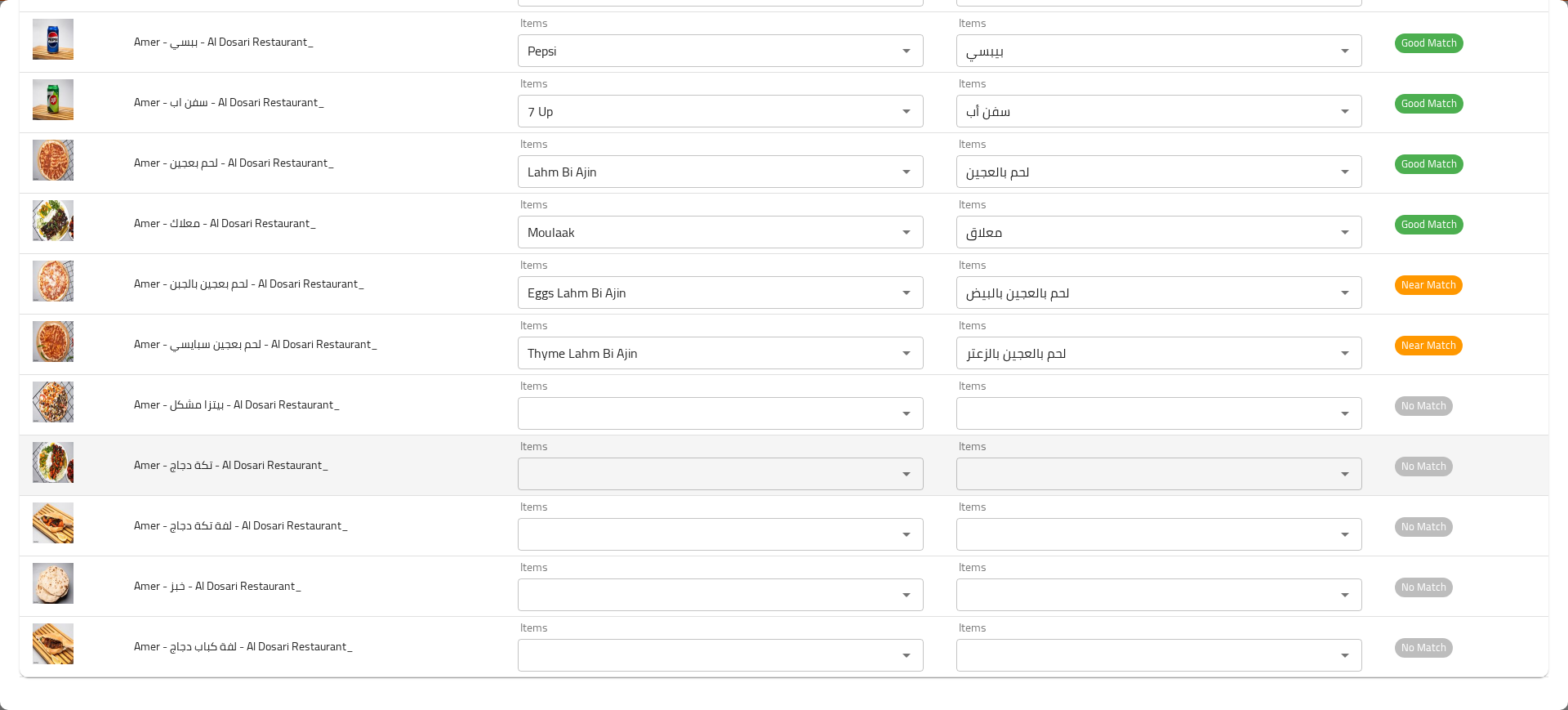
click at [596, 471] on Restaurant_ "Items" at bounding box center [696, 473] width 347 height 23
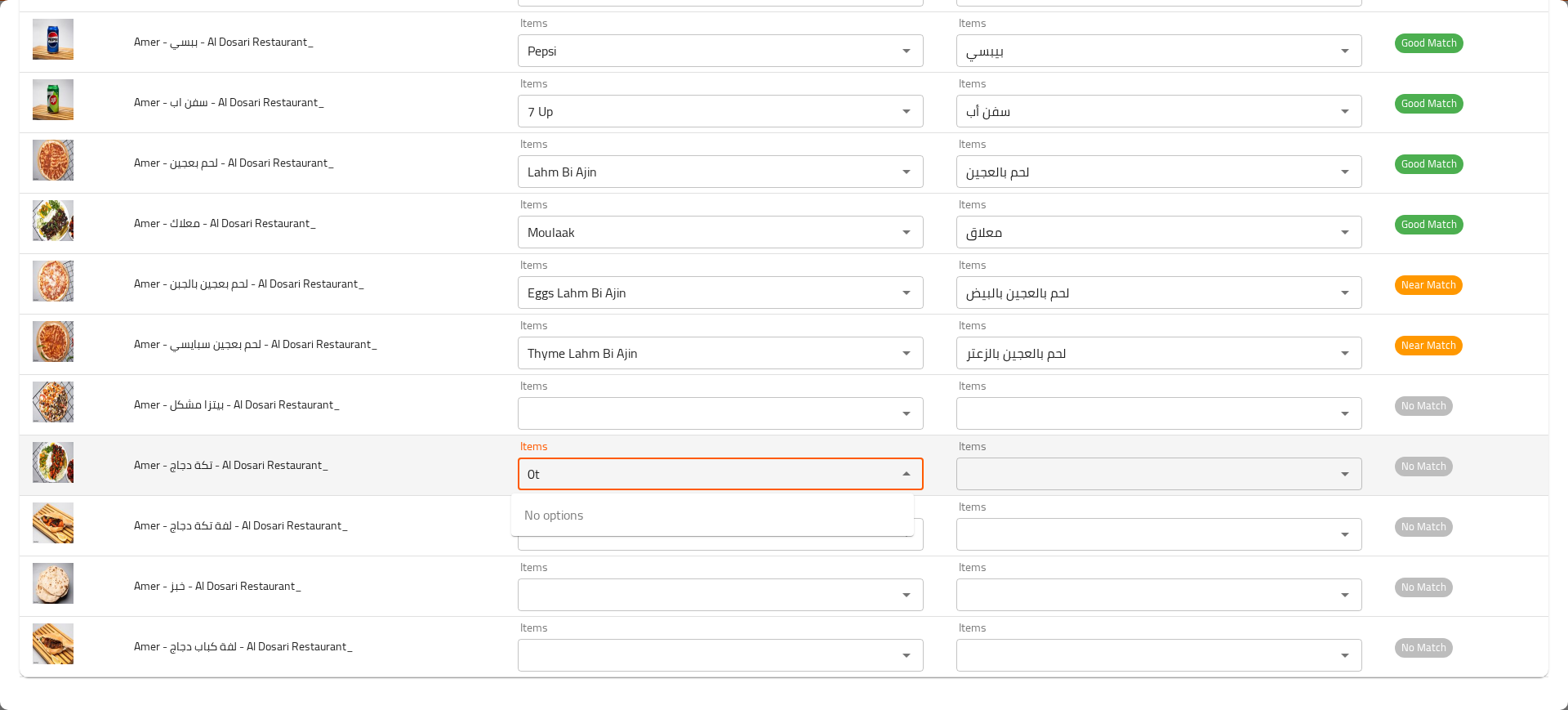
type Restaurant_ "0"
type Restaurant_ "tikk"
click at [400, 484] on td "Amer - تكة دجاج - Al Dosari Restaurant_" at bounding box center [312, 466] width 384 height 61
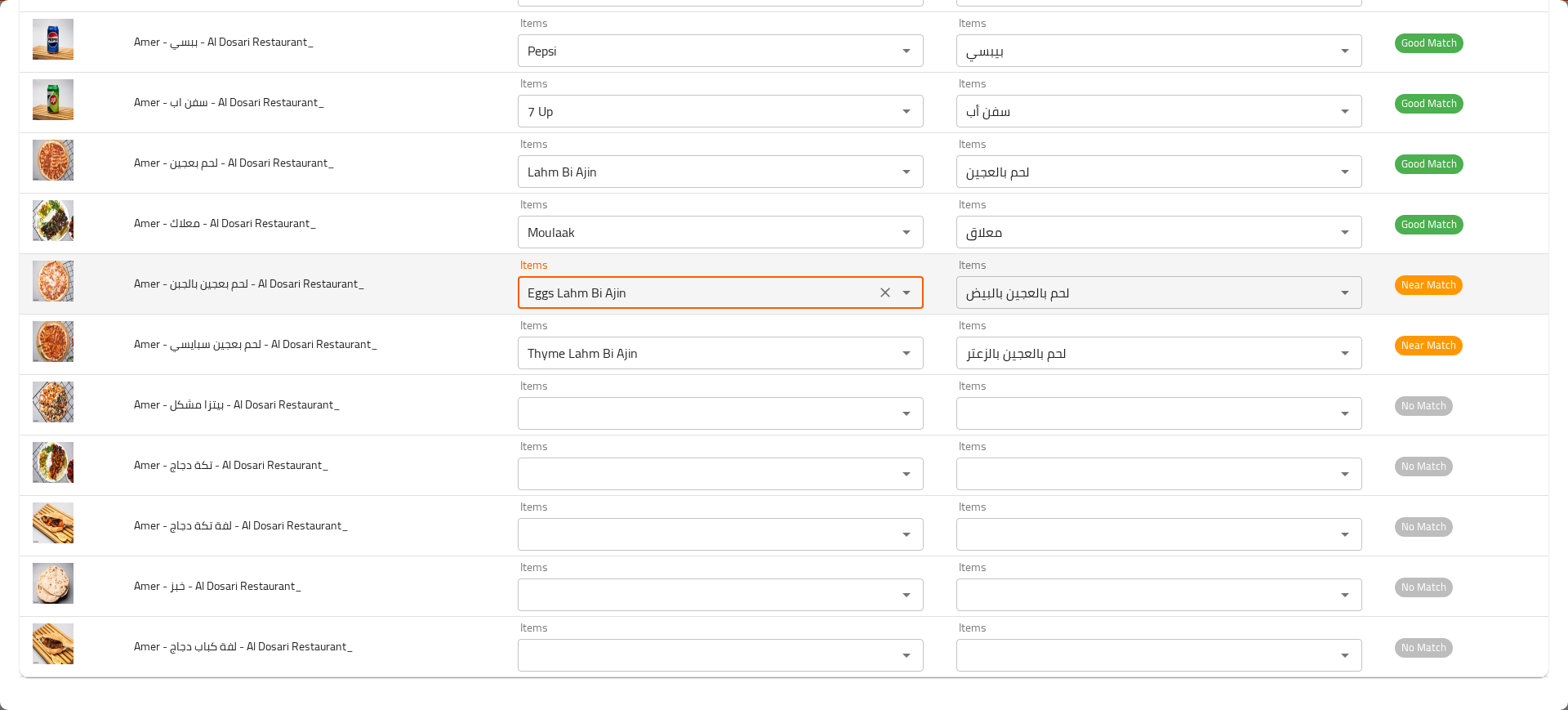
drag, startPoint x: 565, startPoint y: 291, endPoint x: 640, endPoint y: 301, distance: 75.7
click at [640, 301] on Restaurant_ "Eggs Lahm Bi Ajin" at bounding box center [696, 292] width 347 height 23
drag, startPoint x: 598, startPoint y: 281, endPoint x: 570, endPoint y: 288, distance: 28.9
click at [552, 284] on Restaurant_ "Eggs Lahm Bi Ajin" at bounding box center [696, 292] width 347 height 23
drag, startPoint x: 576, startPoint y: 290, endPoint x: 628, endPoint y: 294, distance: 52.2
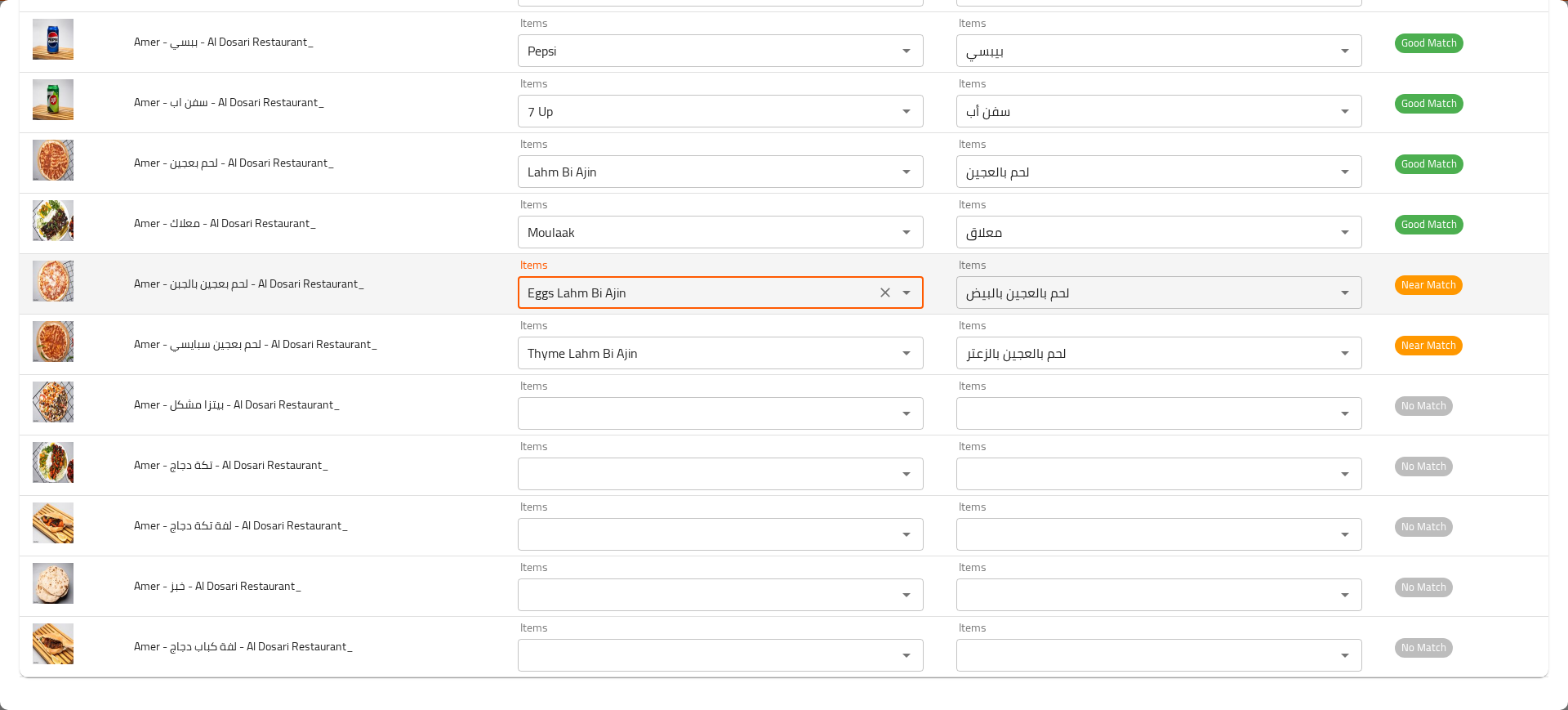
click at [630, 296] on Restaurant_ "Eggs Lahm Bi Ajin" at bounding box center [696, 292] width 347 height 23
drag, startPoint x: 601, startPoint y: 279, endPoint x: 575, endPoint y: 288, distance: 27.5
click at [576, 279] on div "Eggs Lahm Bi Ajin Items" at bounding box center [720, 292] width 406 height 32
drag, startPoint x: 560, startPoint y: 286, endPoint x: 586, endPoint y: 296, distance: 27.9
click at [633, 294] on Restaurant_ "Eggs Lahm Bi Ajin" at bounding box center [696, 292] width 347 height 23
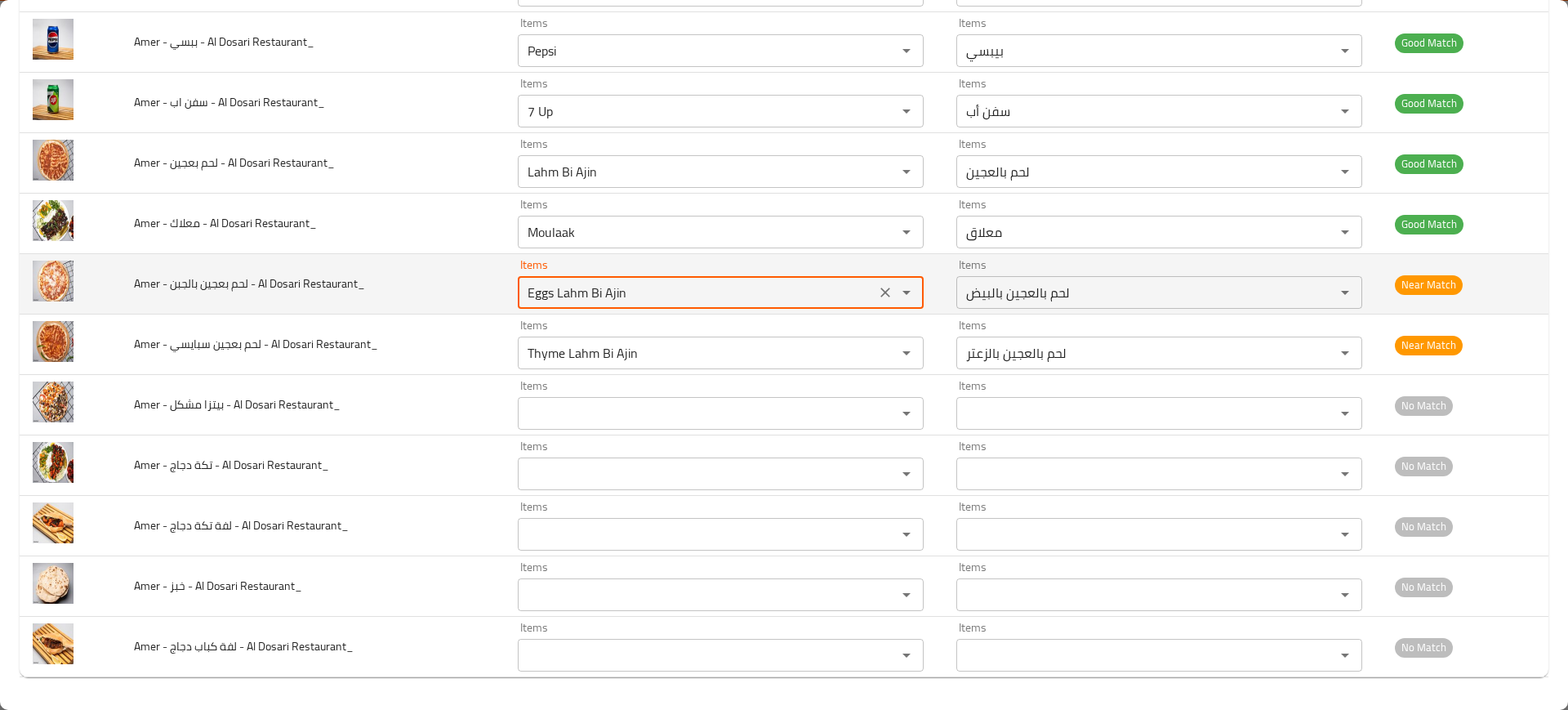
click at [880, 294] on icon "Clear" at bounding box center [885, 293] width 10 height 10
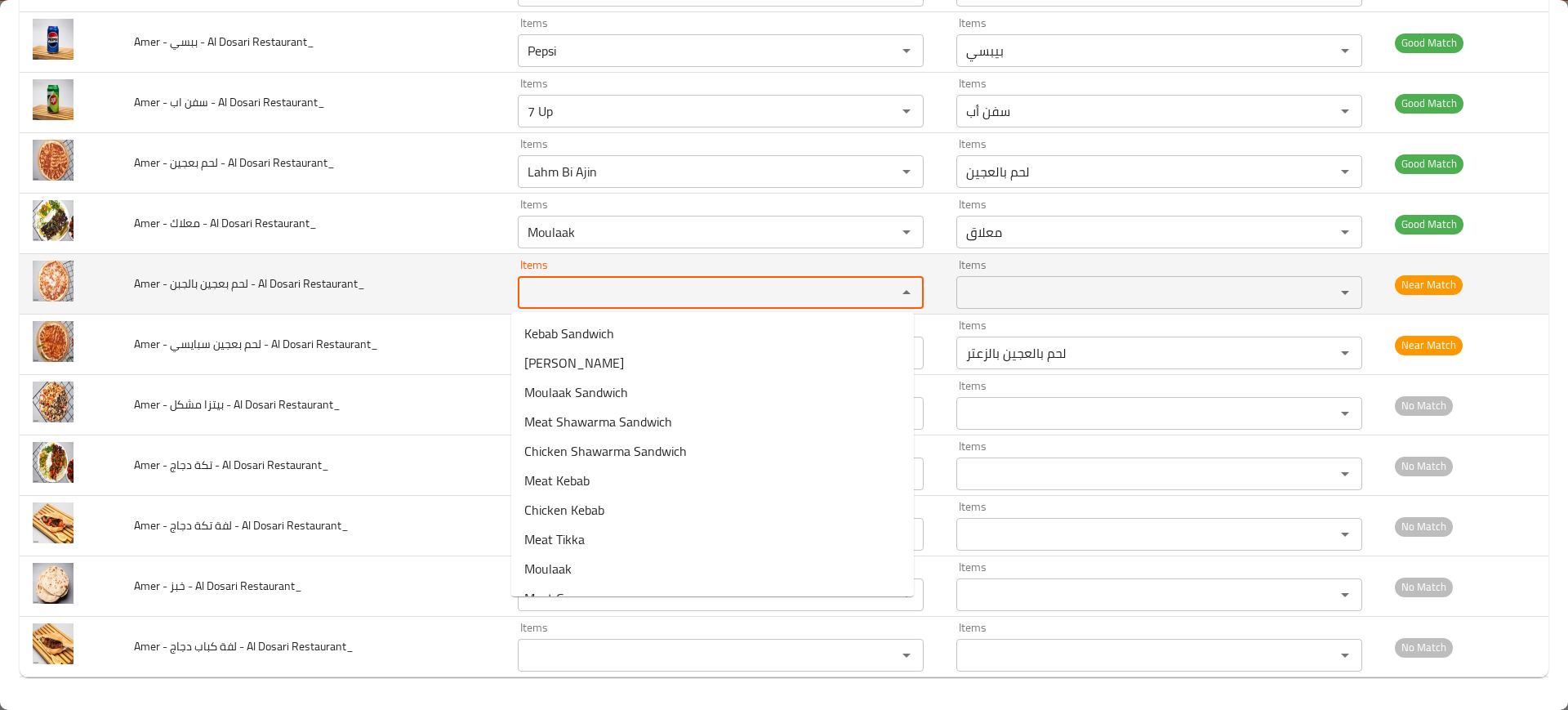
paste Restaurant_ "ahm Bi Ajin"
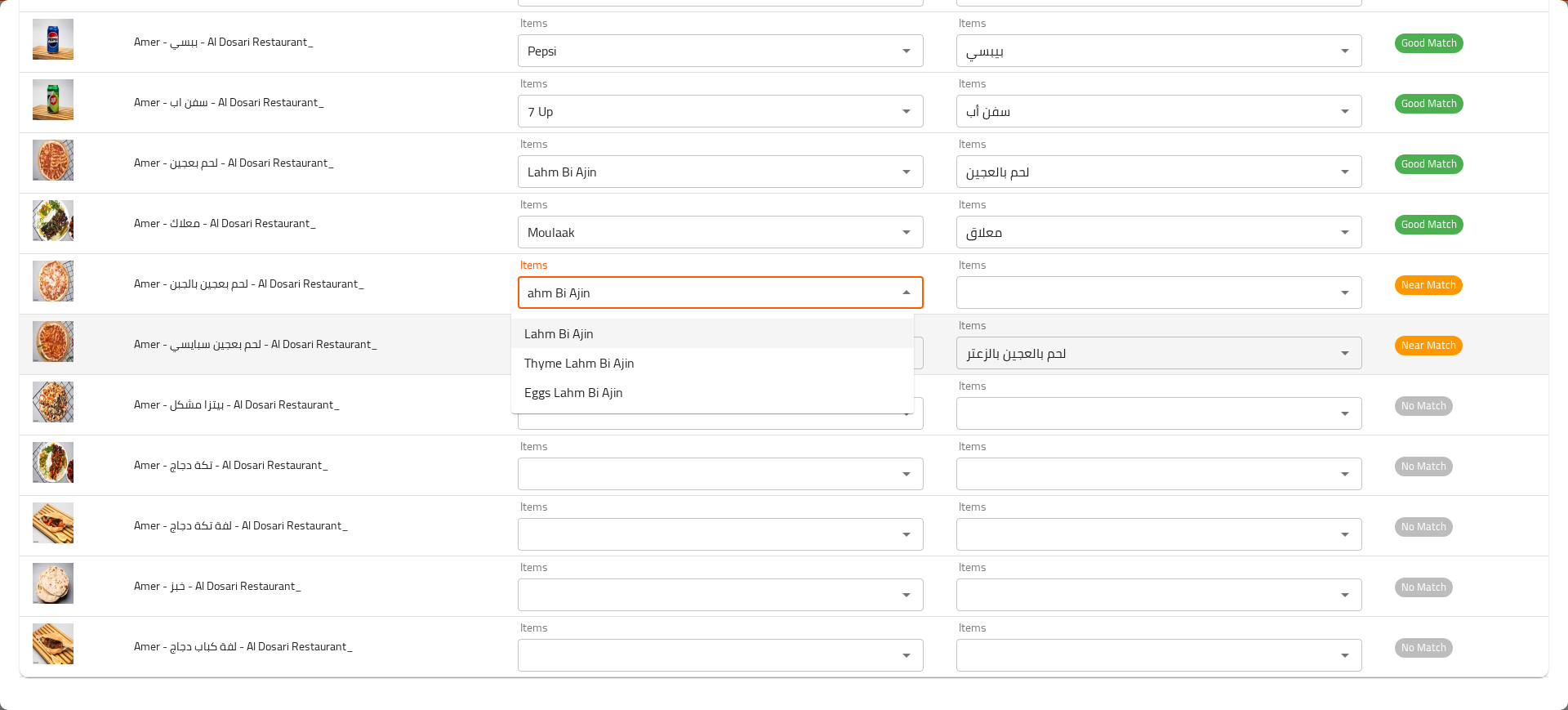
type Restaurant_ "ahm Bi Ajin"
drag, startPoint x: 420, startPoint y: 318, endPoint x: 625, endPoint y: 322, distance: 205.0
click at [424, 322] on td "Amer - لحم بعجين سبايسي - Al Dosari Restaurant_" at bounding box center [312, 345] width 384 height 61
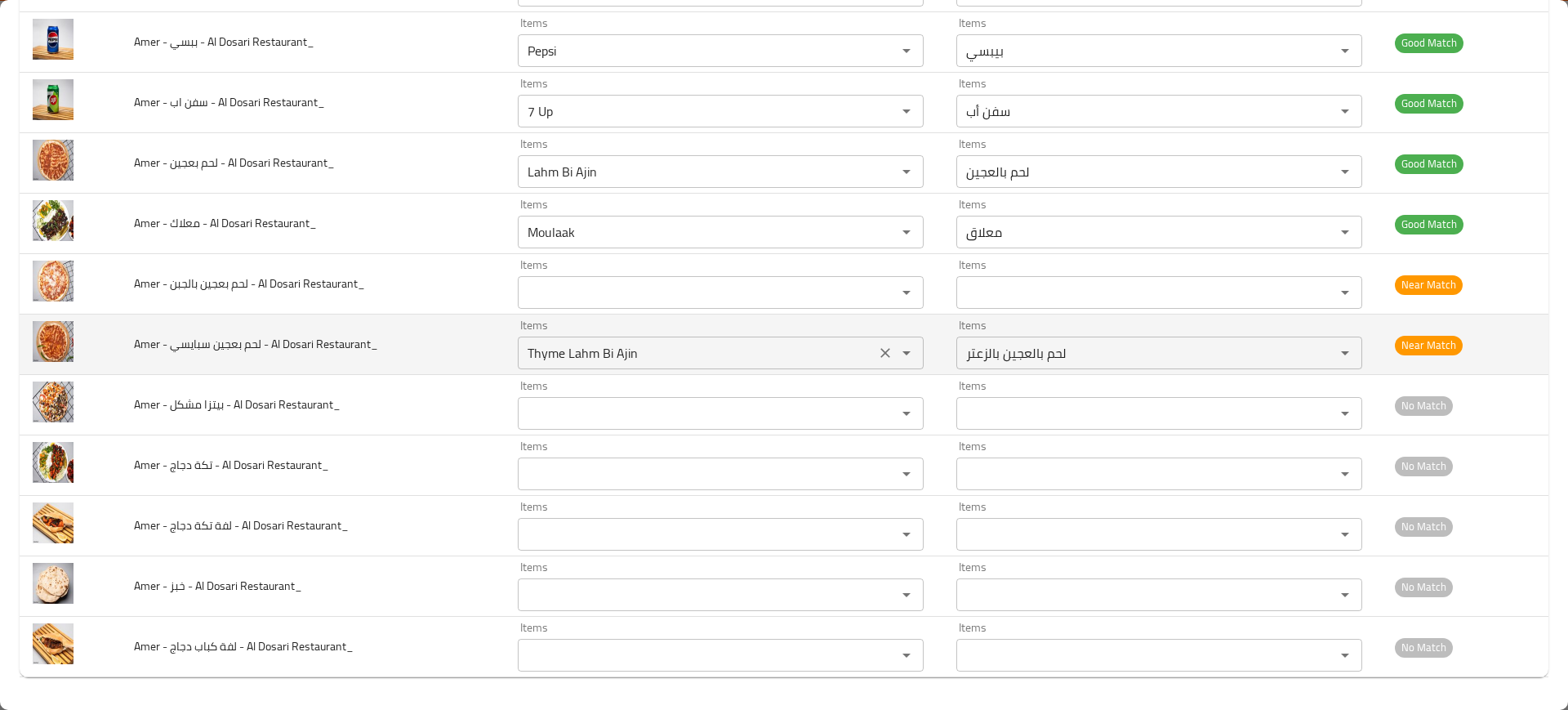
click at [874, 343] on button "Clear" at bounding box center [885, 353] width 23 height 23
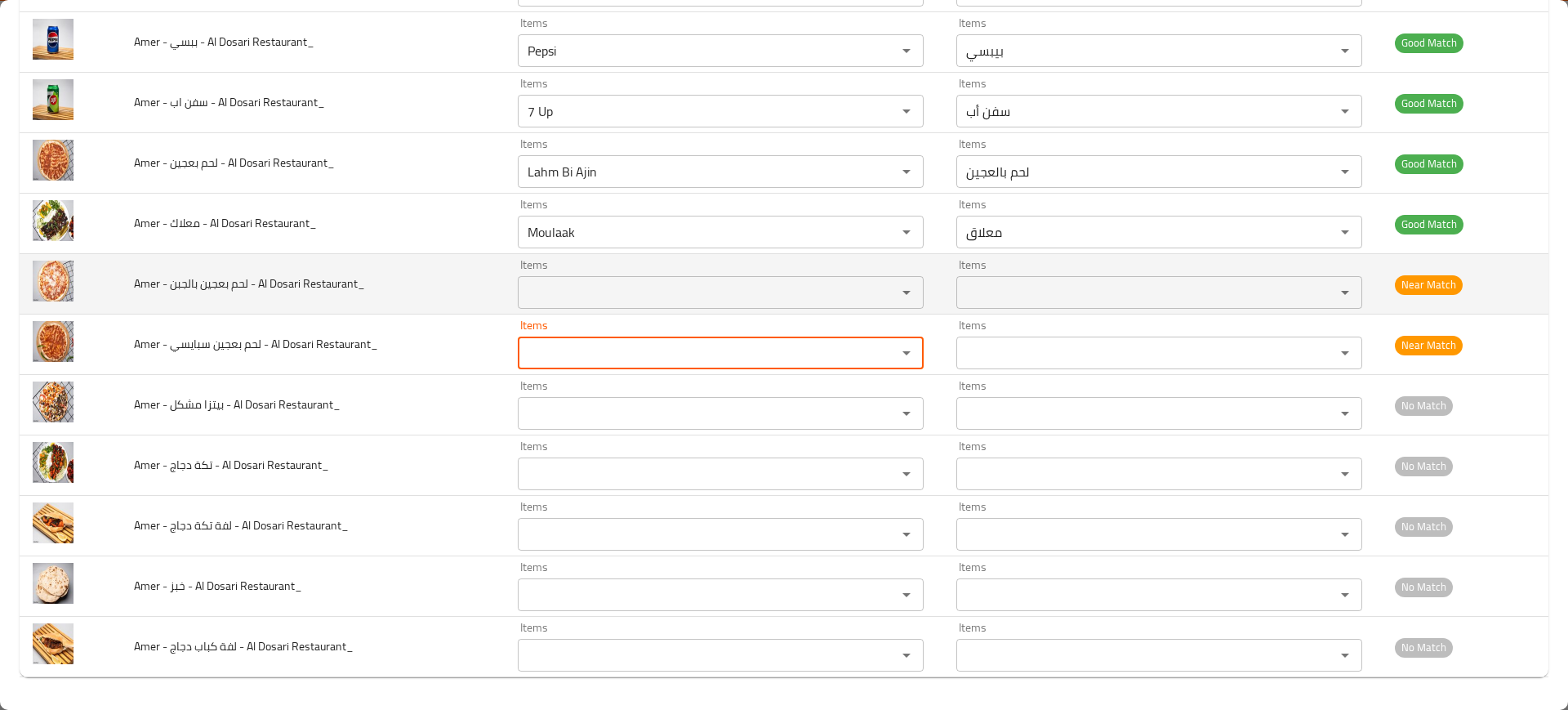
click at [321, 304] on td "Amer - لحم بعجين بالجبن - Al Dosari Restaurant_" at bounding box center [312, 284] width 384 height 61
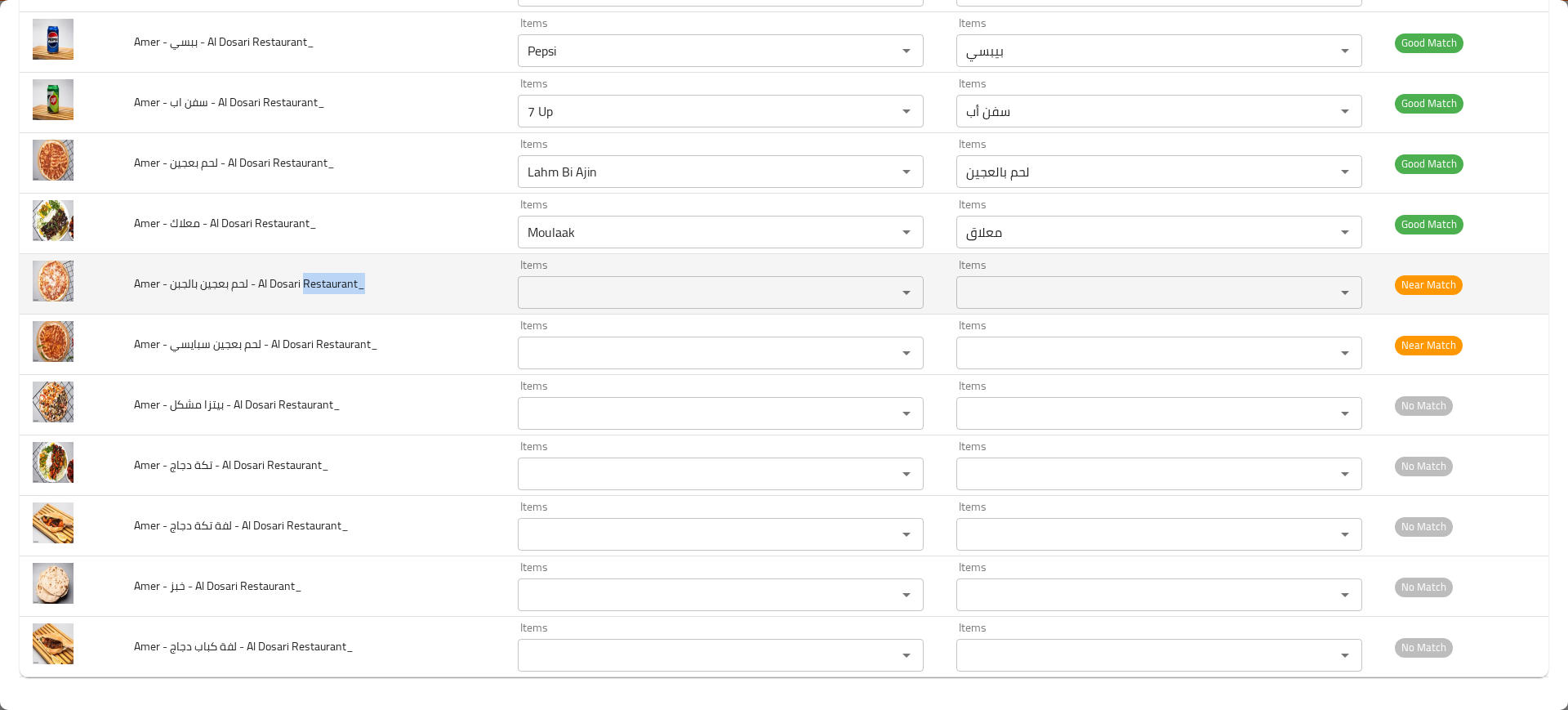
click at [321, 304] on td "Amer - لحم بعجين بالجبن - Al Dosari Restaurant_" at bounding box center [312, 284] width 384 height 61
copy span "Amer - لحم بعجين بالجبن - Al Dosari Restaurant_"
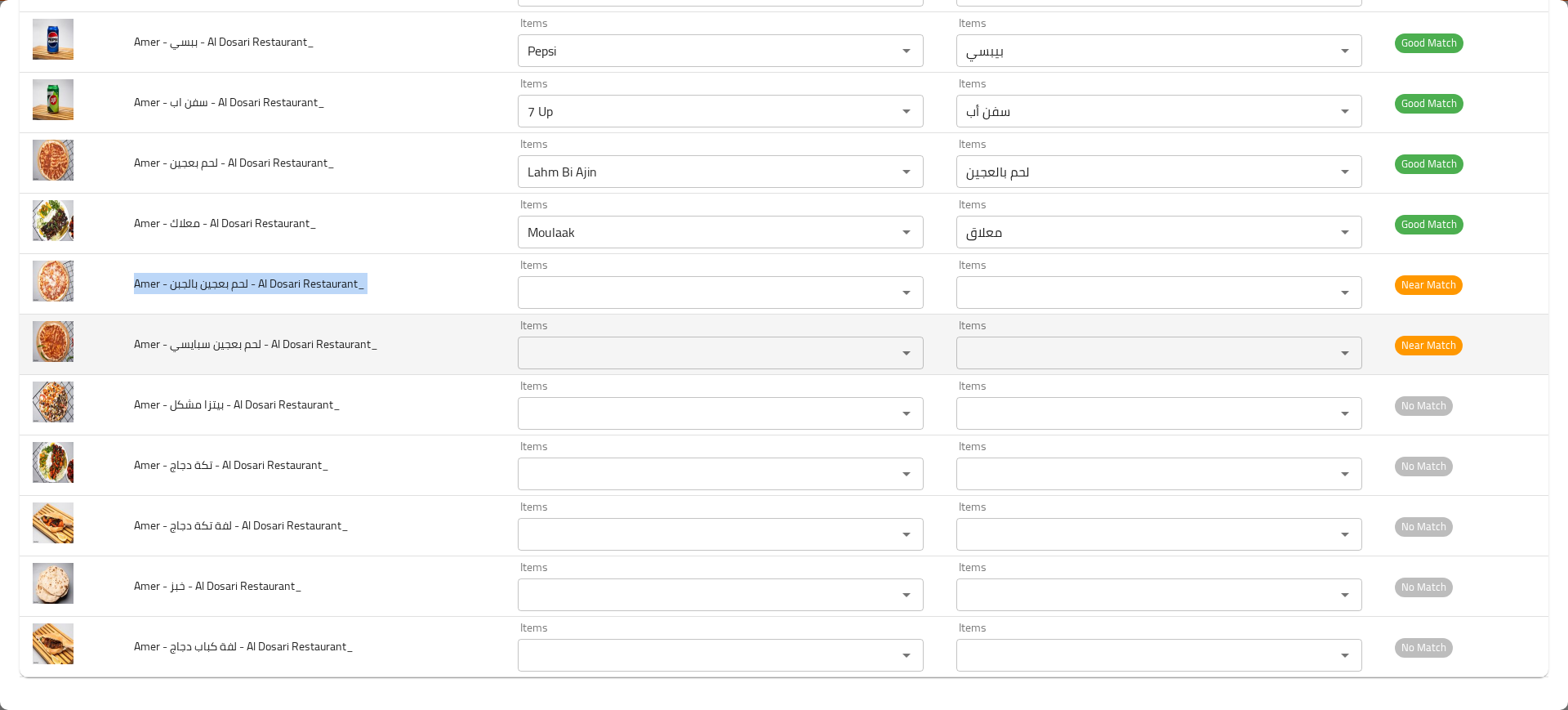
click at [299, 348] on span "Amer - لحم بعجين سبايسي - Al Dosari Restaurant_" at bounding box center [255, 344] width 244 height 22
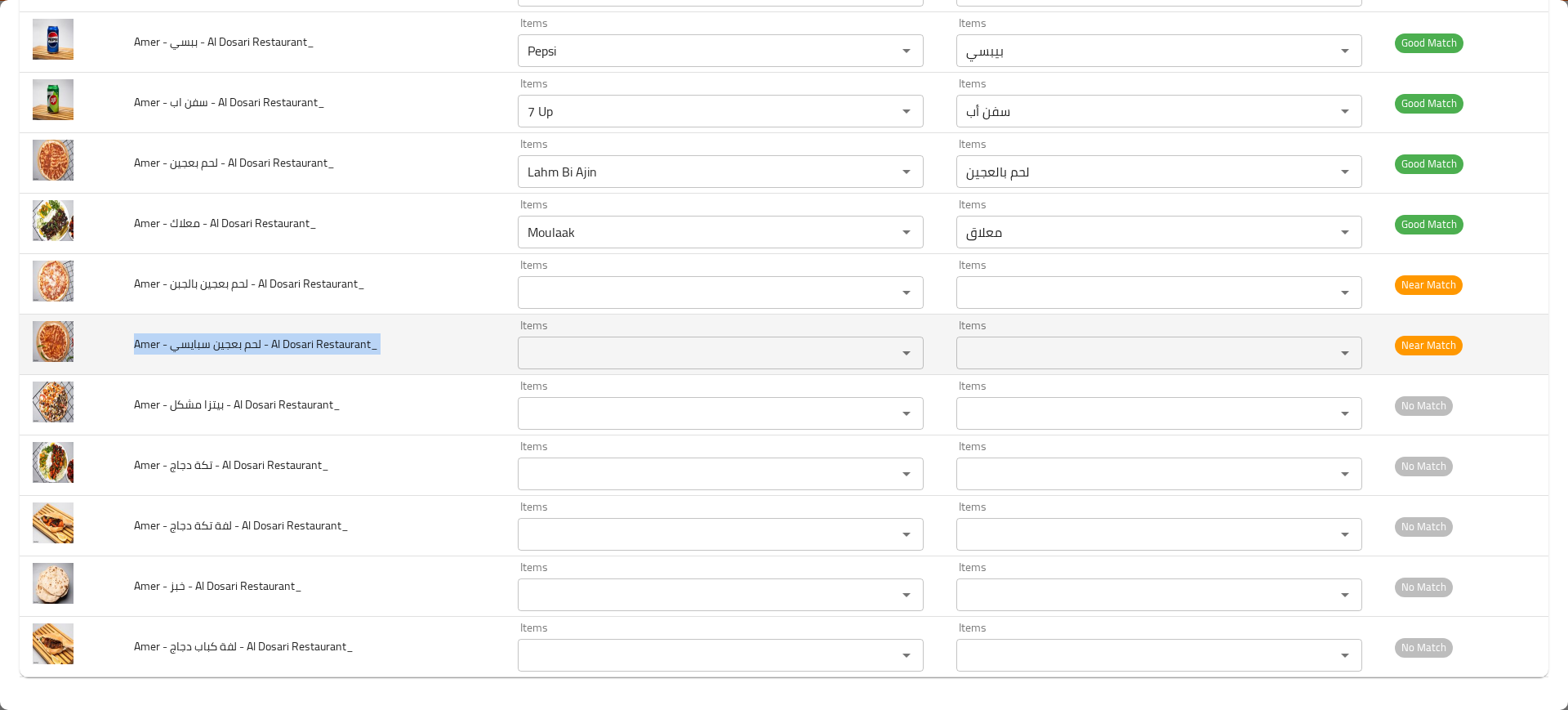
click at [299, 348] on span "Amer - لحم بعجين سبايسي - Al Dosari Restaurant_" at bounding box center [255, 344] width 244 height 22
copy span "Amer - لحم بعجين سبايسي - Al Dosari Restaurant_"
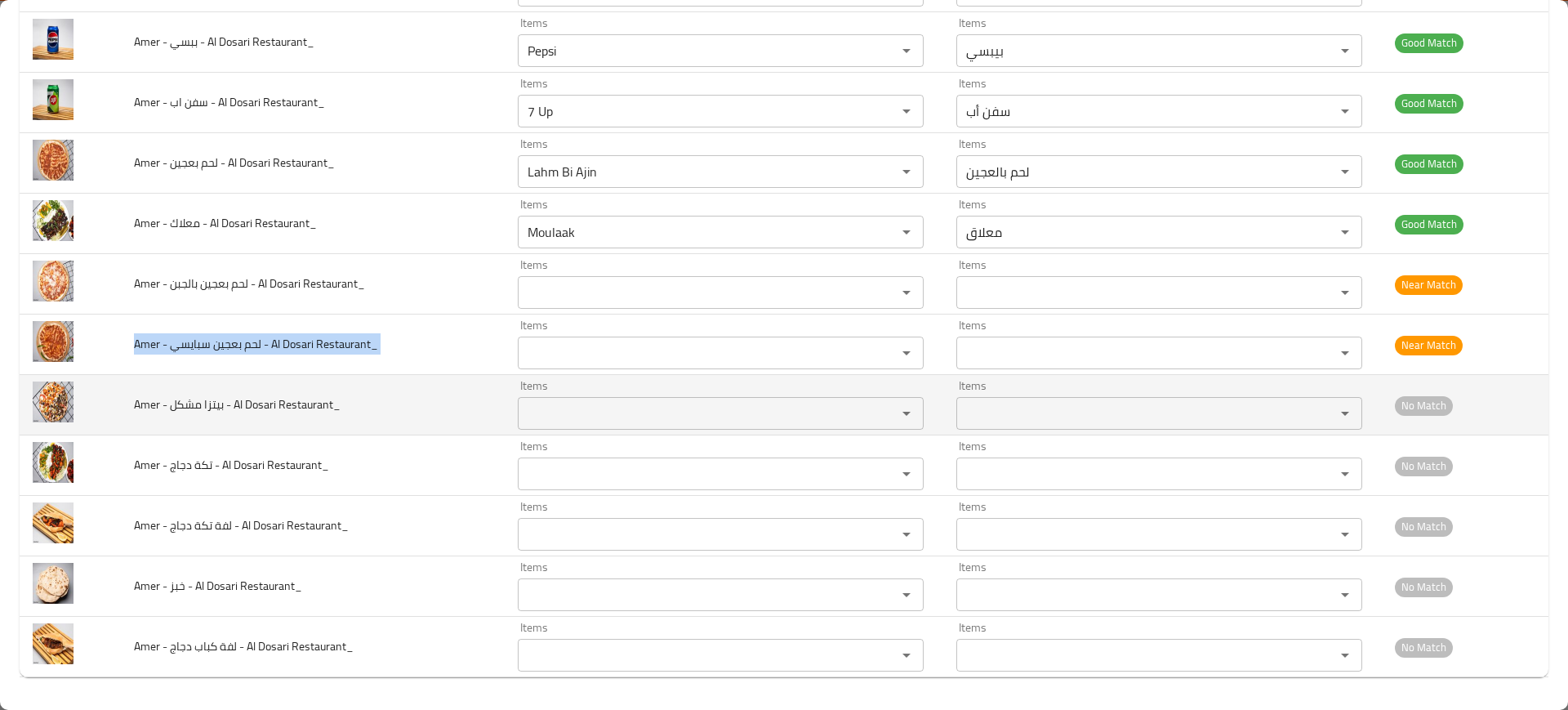
click at [279, 413] on span "Amer - بيتزا مشكل - Al Dosari Restaurant_" at bounding box center [237, 404] width 207 height 22
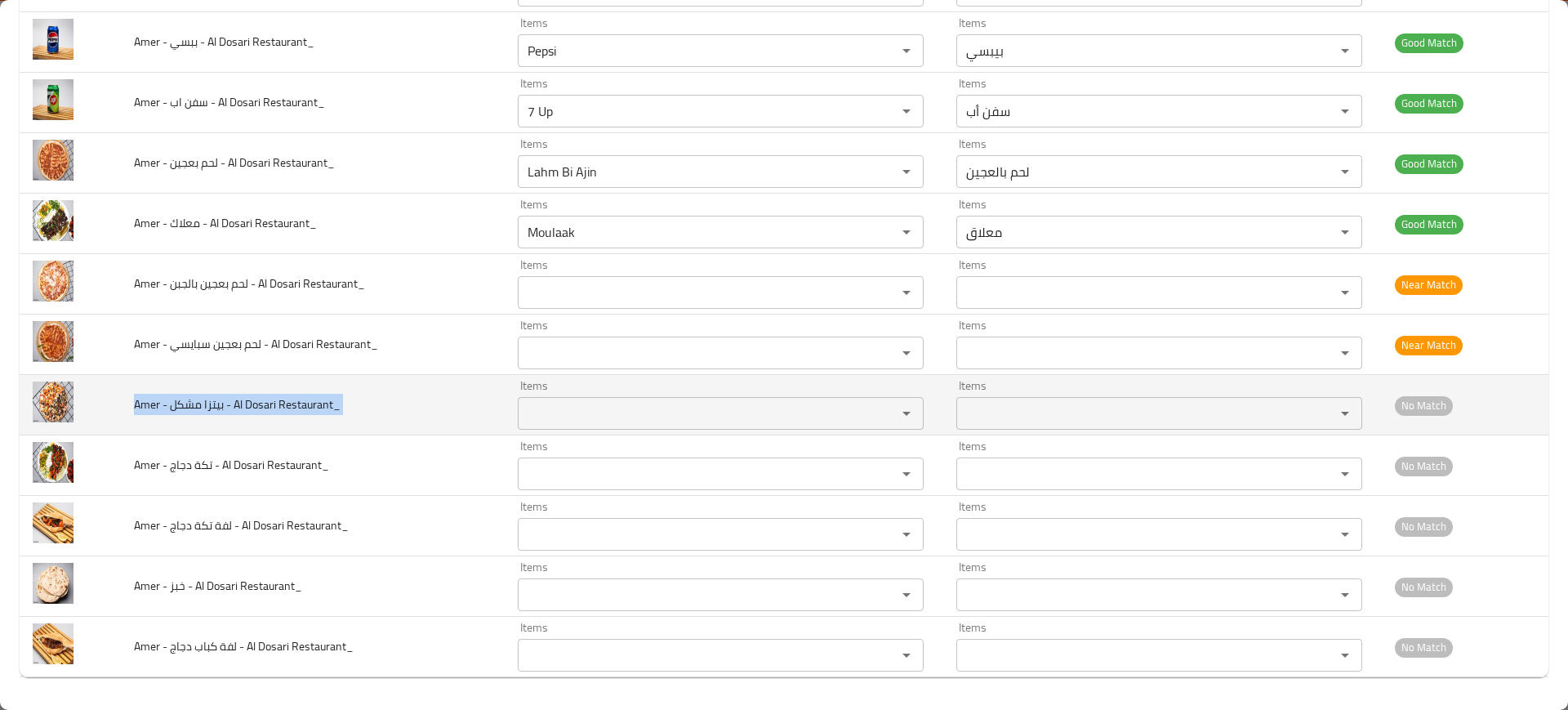
click at [279, 413] on span "Amer - بيتزا مشكل - Al Dosari Restaurant_" at bounding box center [237, 404] width 207 height 22
copy span "Amer - بيتزا مشكل - Al Dosari Restaurant_"
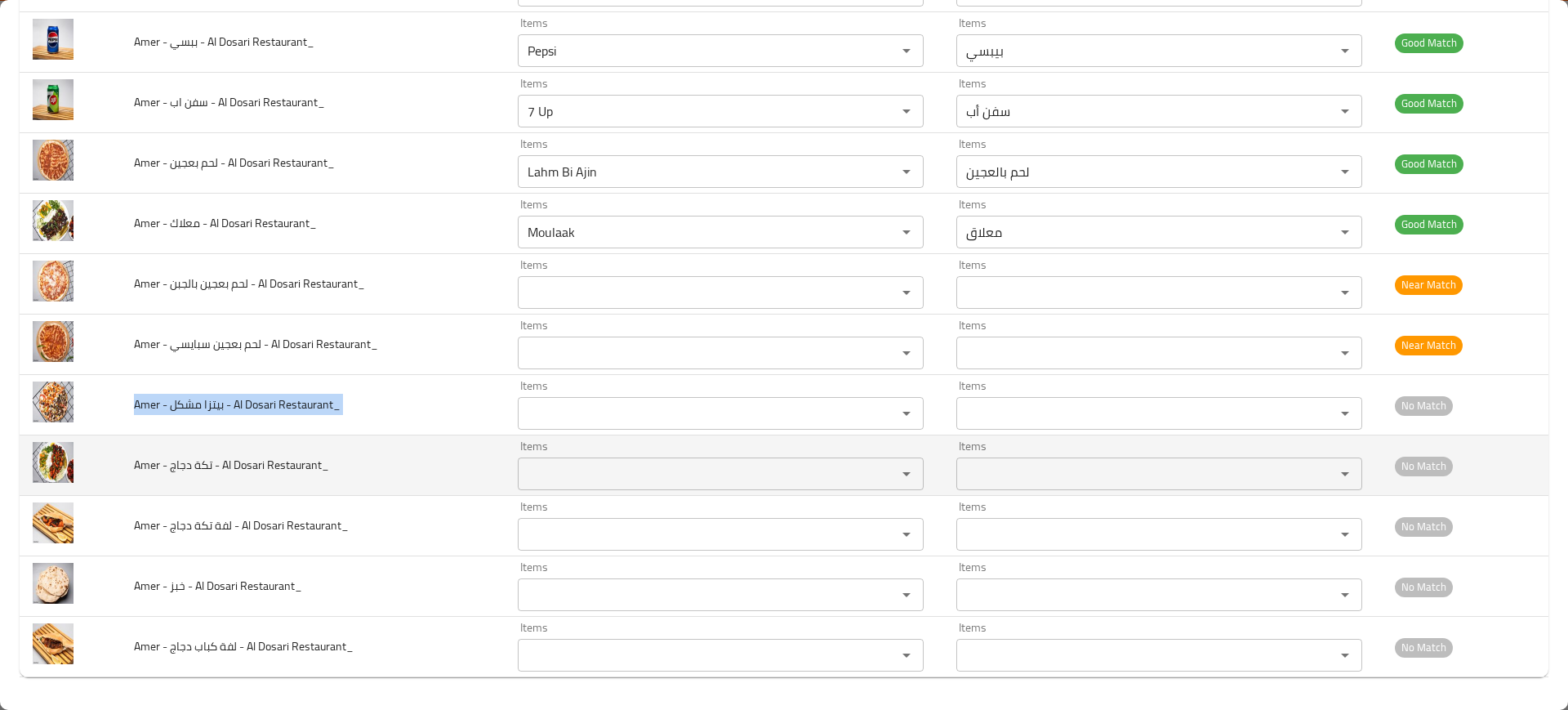
click at [266, 450] on td "Amer - تكة دجاج - Al Dosari Restaurant_" at bounding box center [312, 466] width 384 height 61
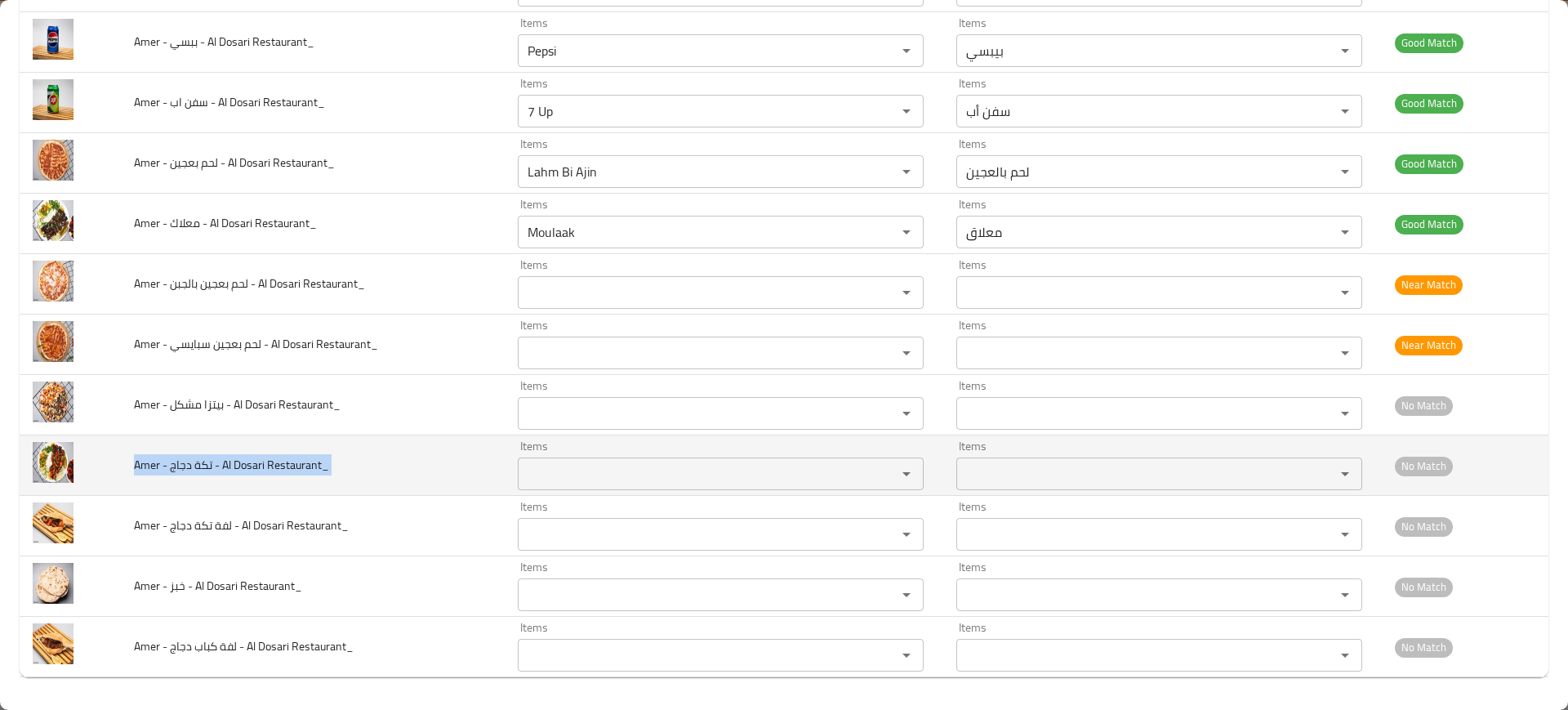
click at [266, 450] on td "Amer - تكة دجاج - Al Dosari Restaurant_" at bounding box center [312, 466] width 384 height 61
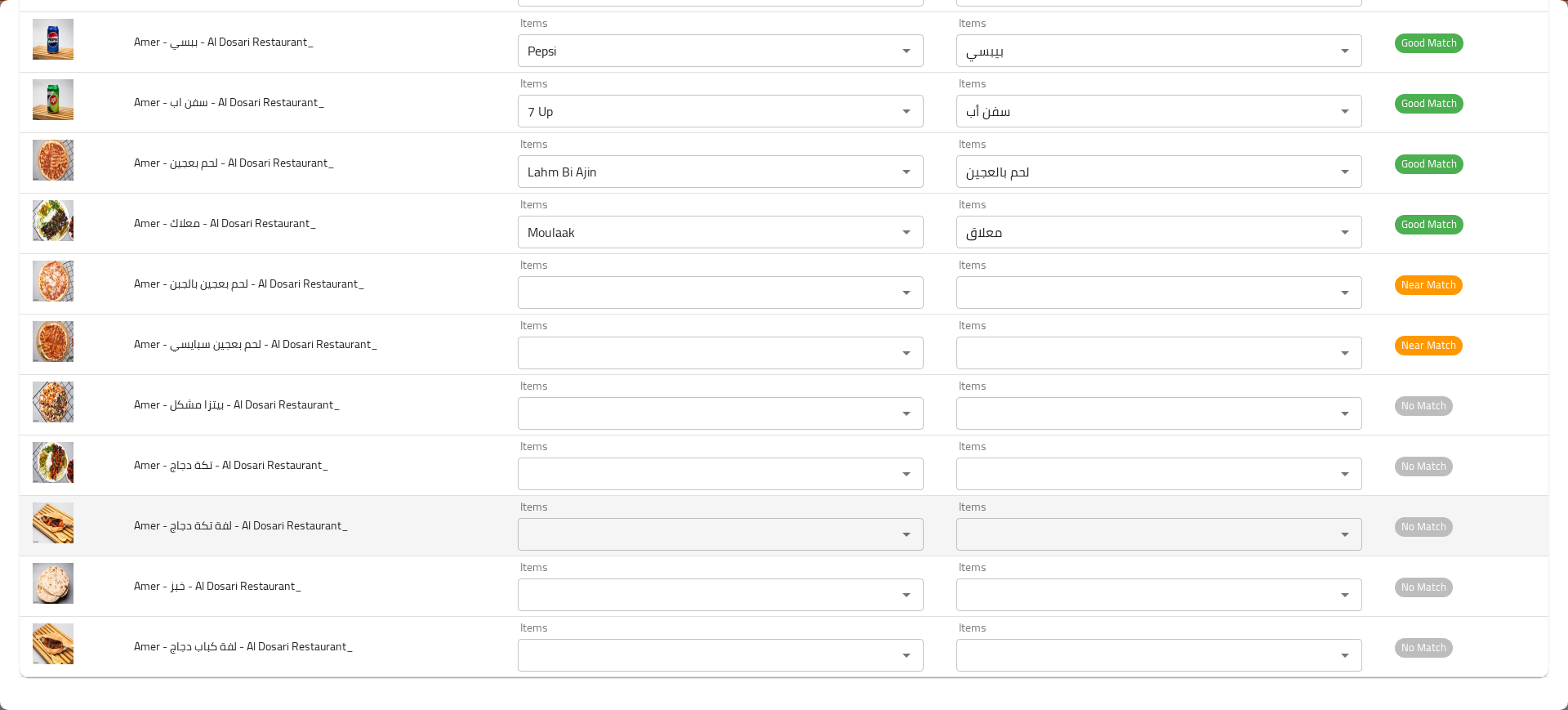
click at [252, 534] on span "Amer - لفة تكة دجاج - Al Dosari Restaurant_" at bounding box center [241, 526] width 214 height 22
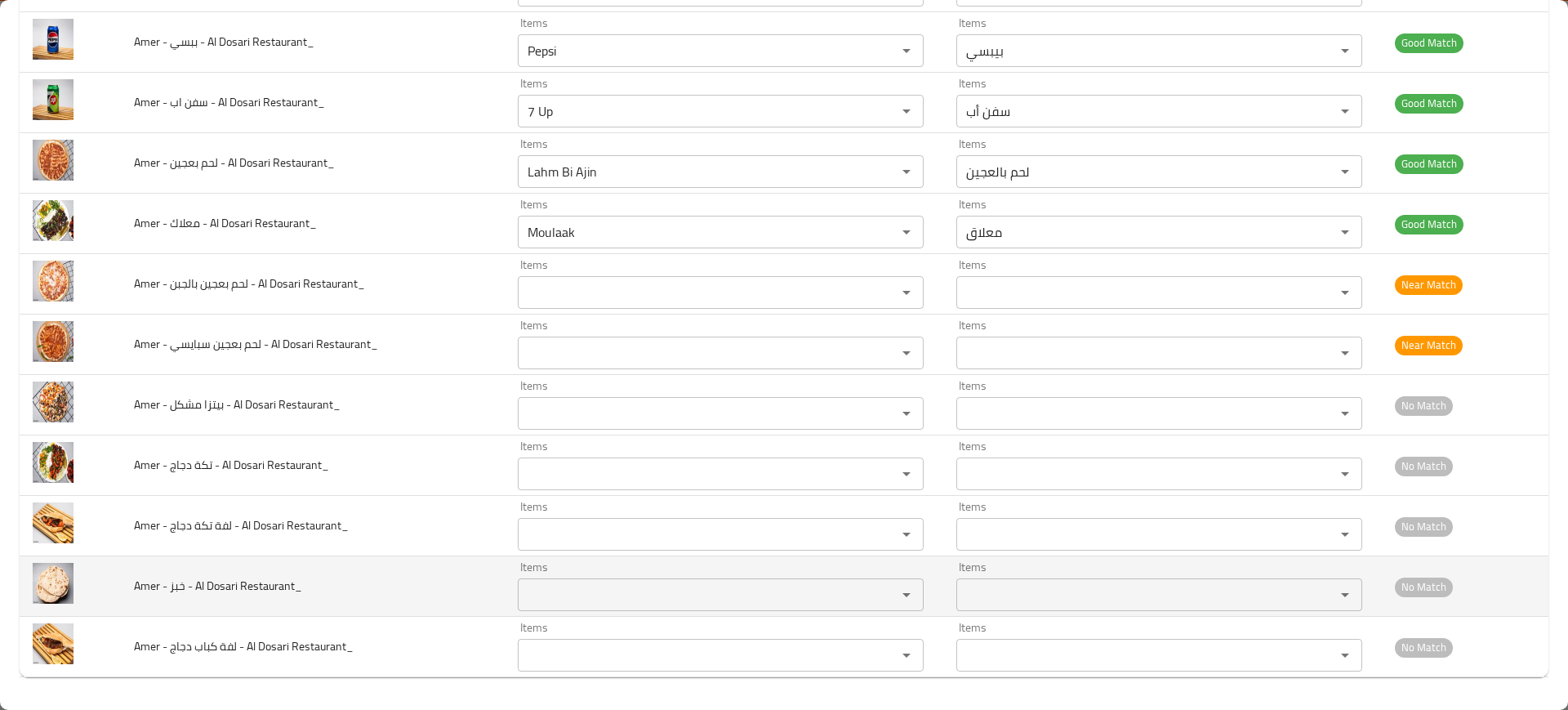
click at [236, 588] on span "Amer - خبز - Al Dosari Restaurant_" at bounding box center [218, 586] width 168 height 22
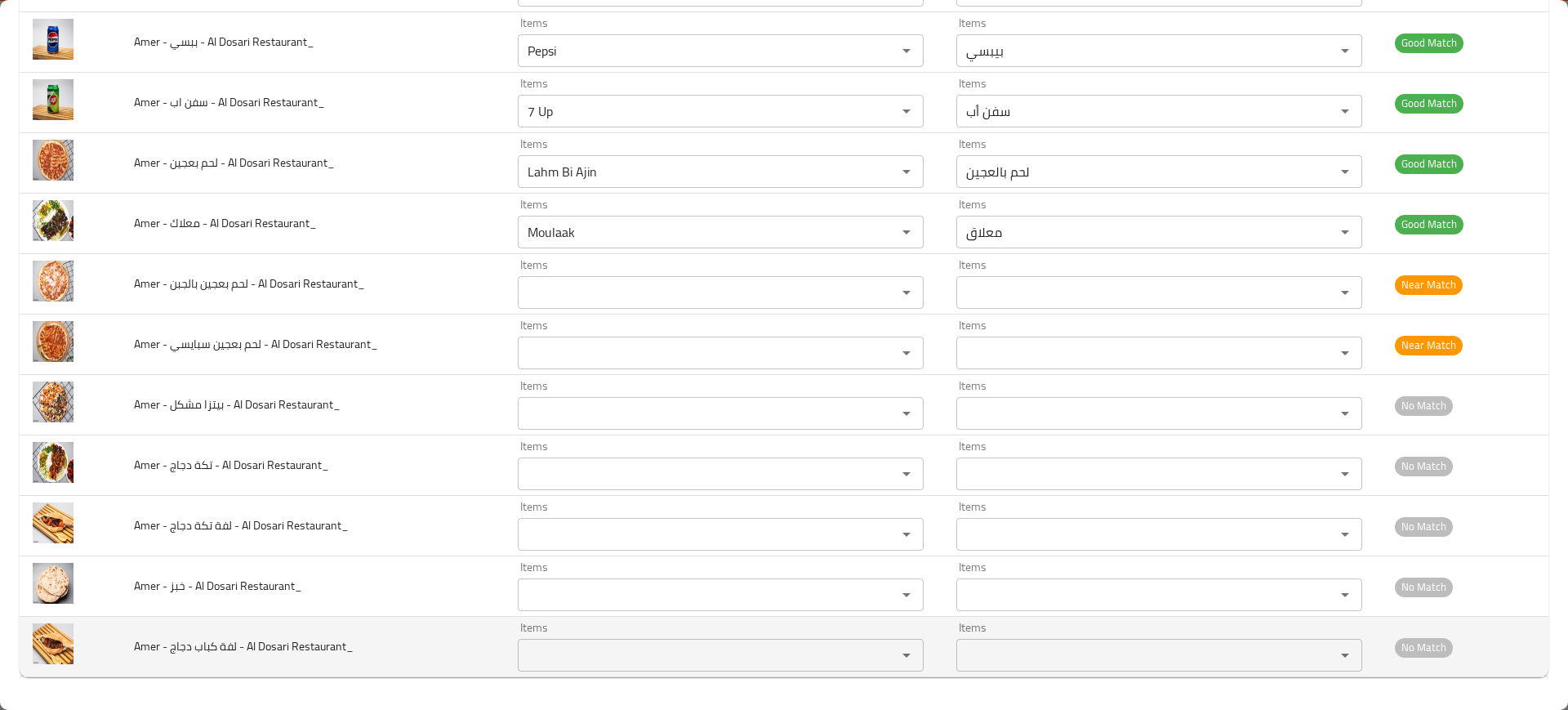
click at [242, 634] on td "Amer - لفة كباب دجاج - Al Dosari Restaurant_" at bounding box center [312, 647] width 384 height 61
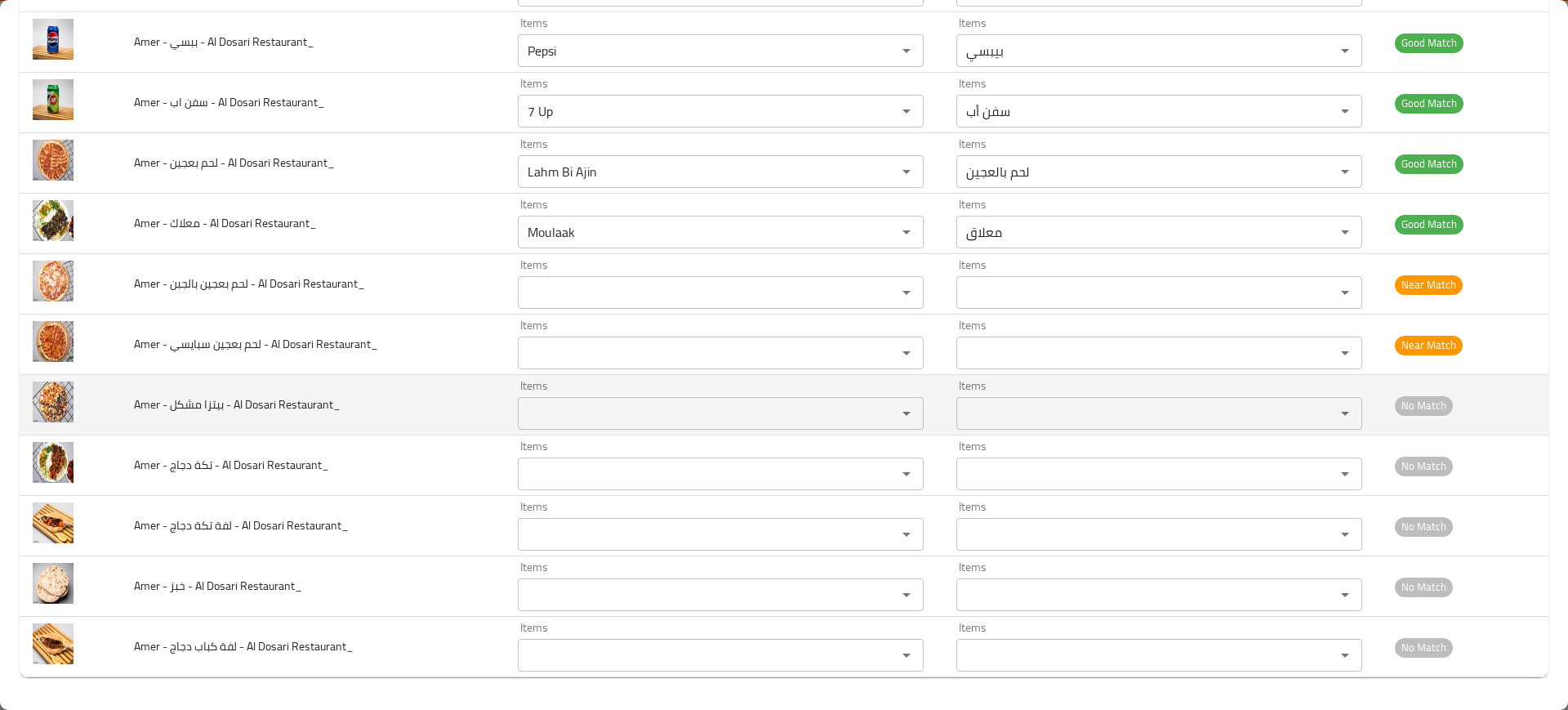
click at [318, 413] on span "Amer - بيتزا مشكل - Al Dosari Restaurant_" at bounding box center [237, 404] width 207 height 22
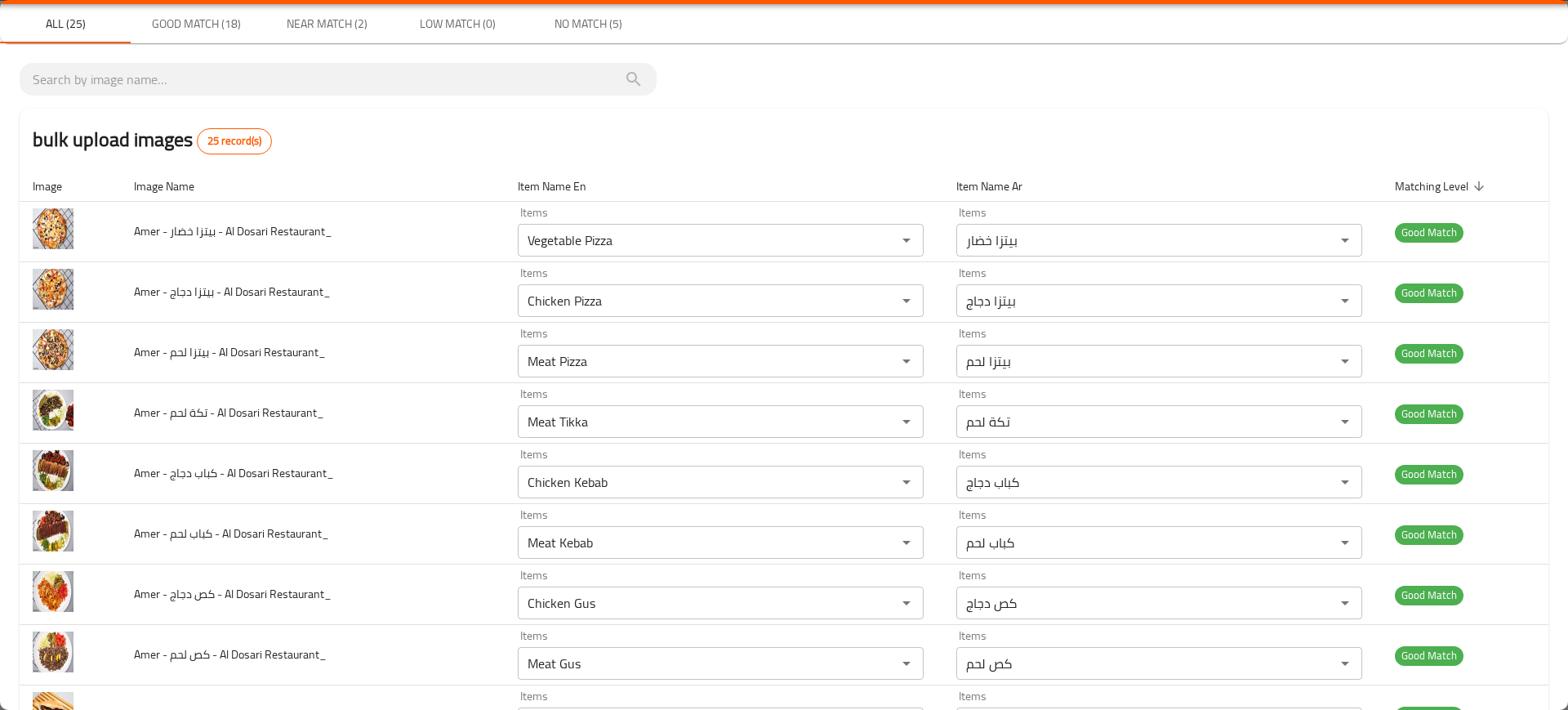
scroll to position [0, 0]
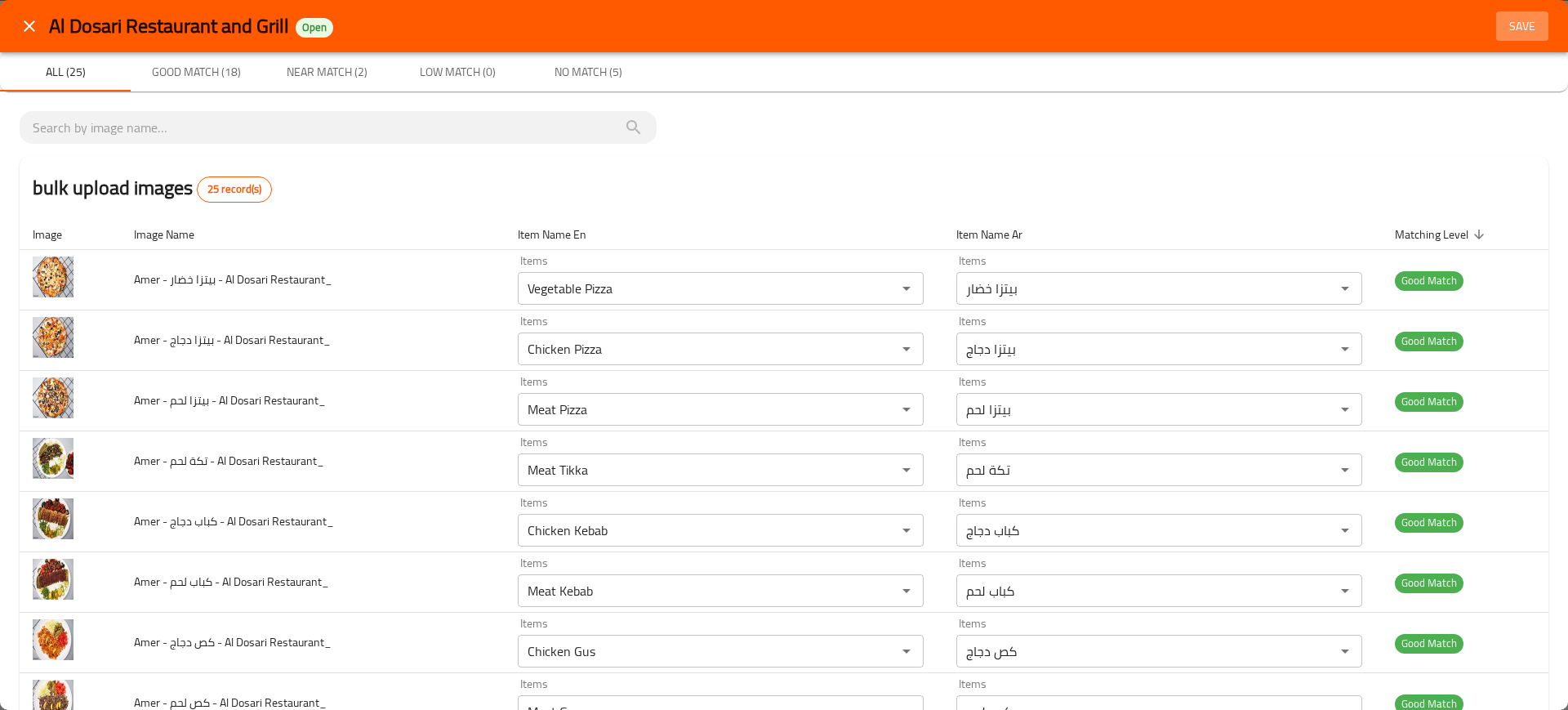
click at [1502, 27] on span "Save" at bounding box center [1522, 26] width 39 height 21
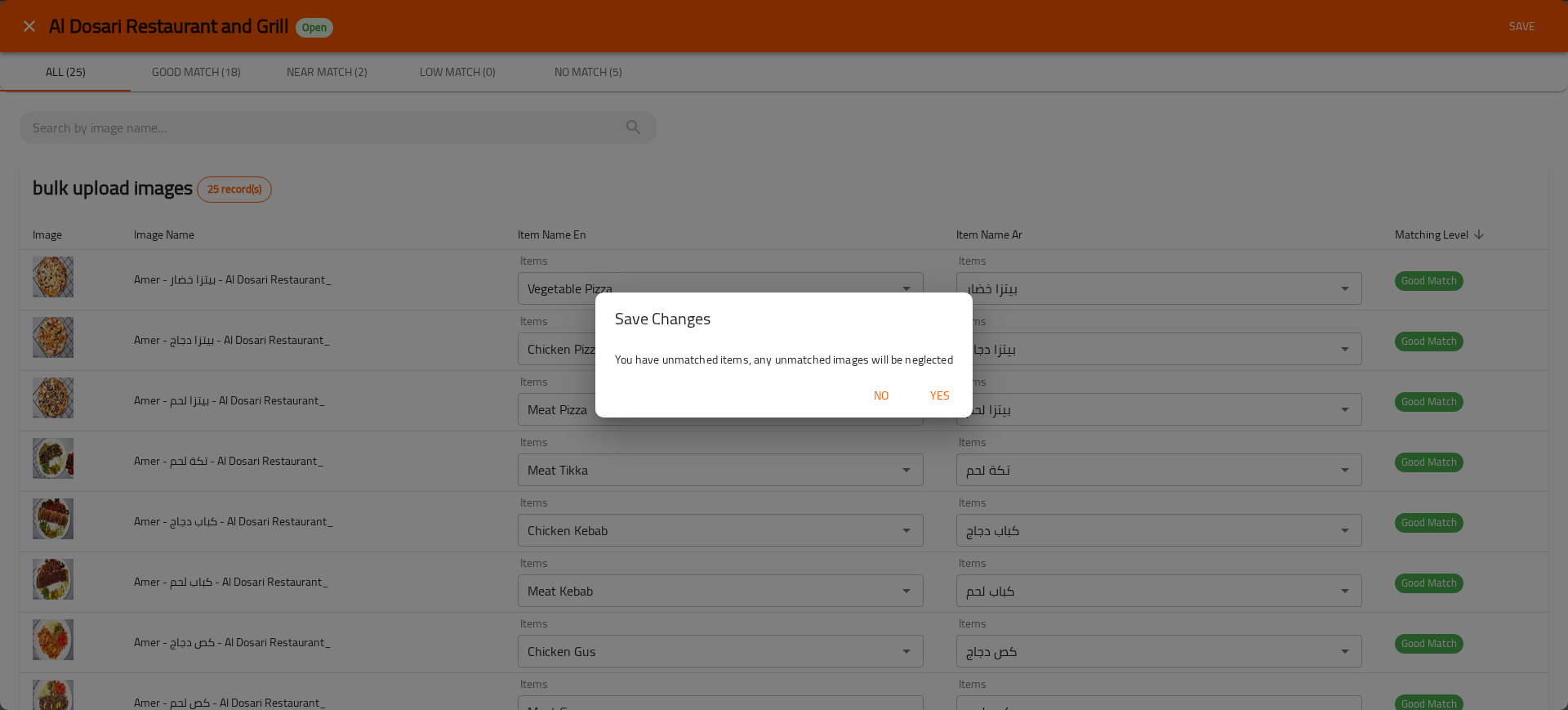
click at [944, 389] on span "Yes" at bounding box center [940, 396] width 39 height 21
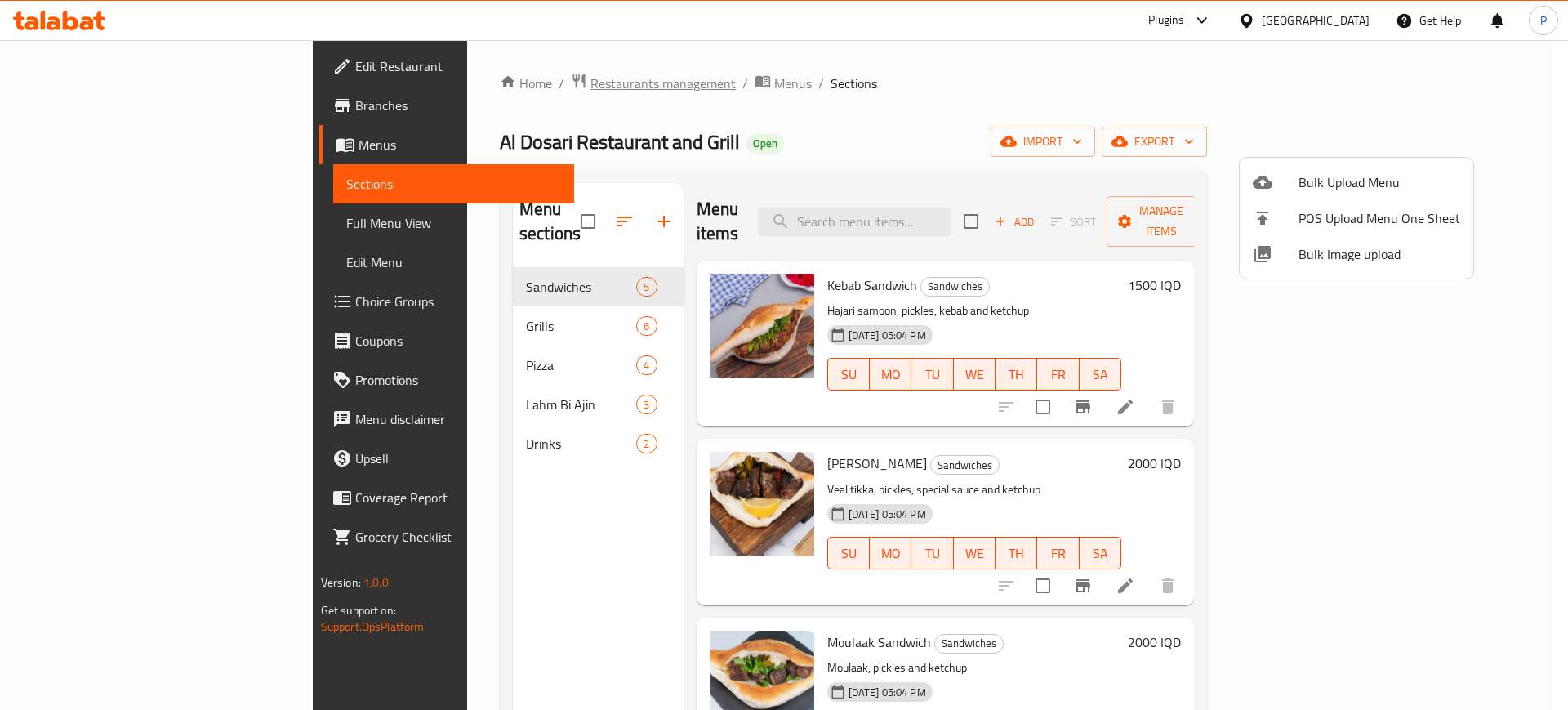
click at [463, 79] on div at bounding box center [784, 355] width 1568 height 710
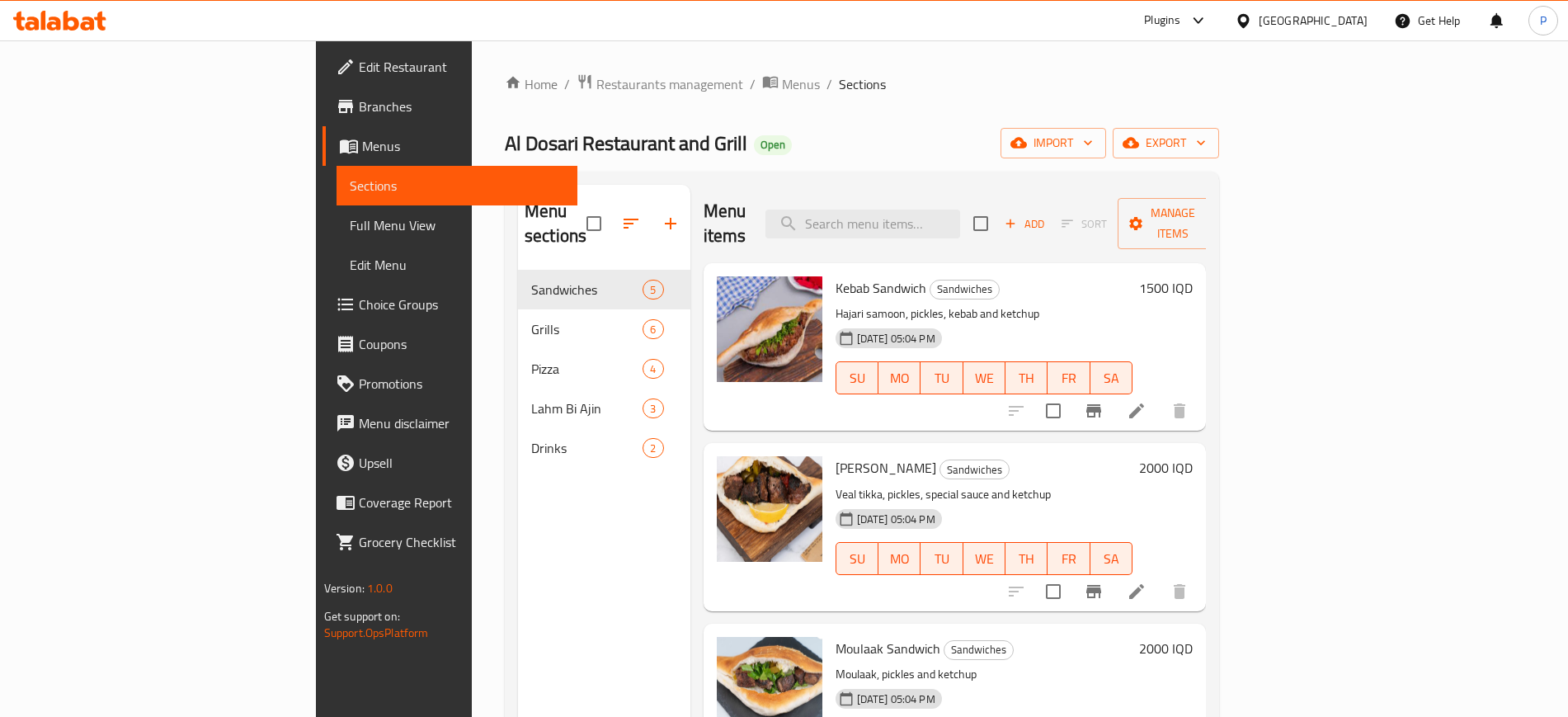
click at [1259, 12] on div at bounding box center [1247, 21] width 24 height 18
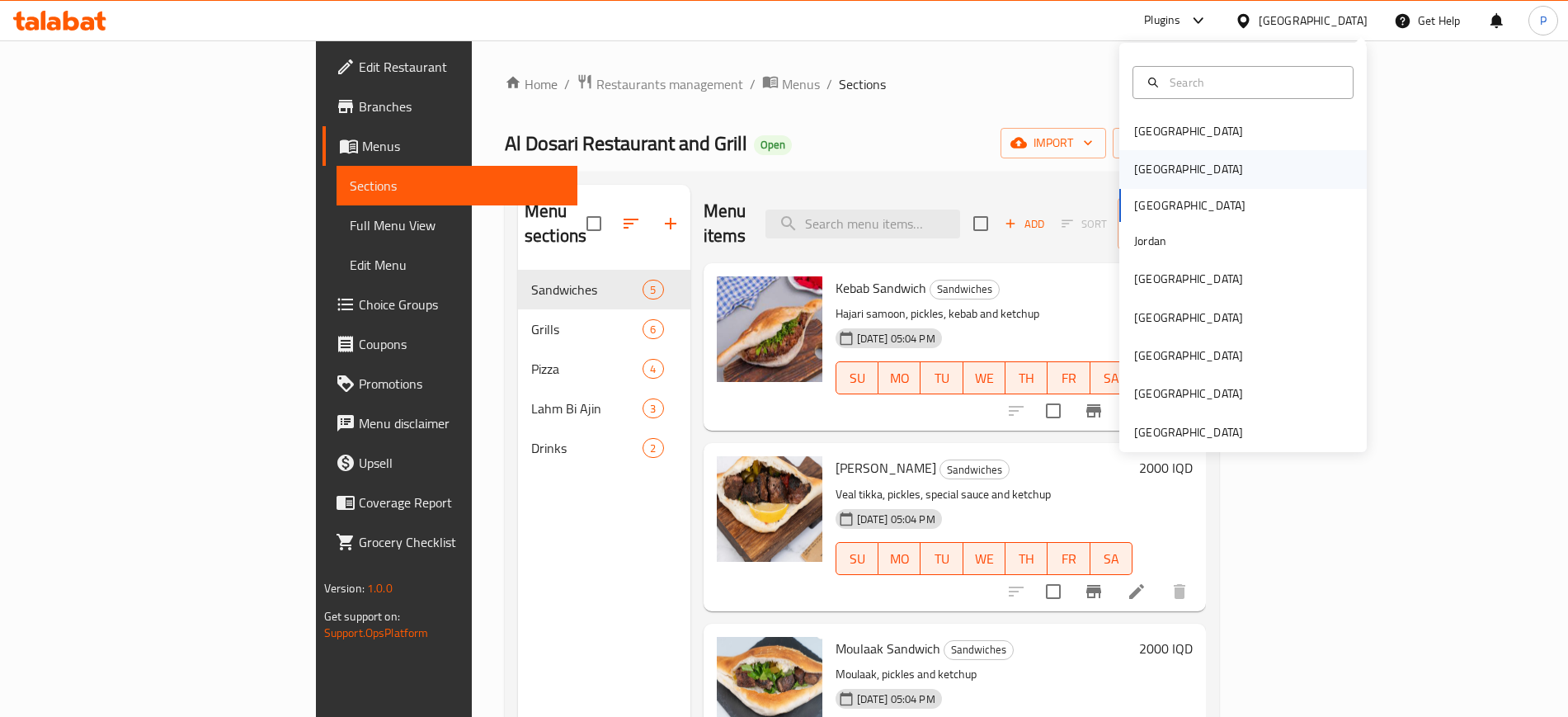
click at [1173, 171] on div "[GEOGRAPHIC_DATA]" at bounding box center [1243, 169] width 247 height 38
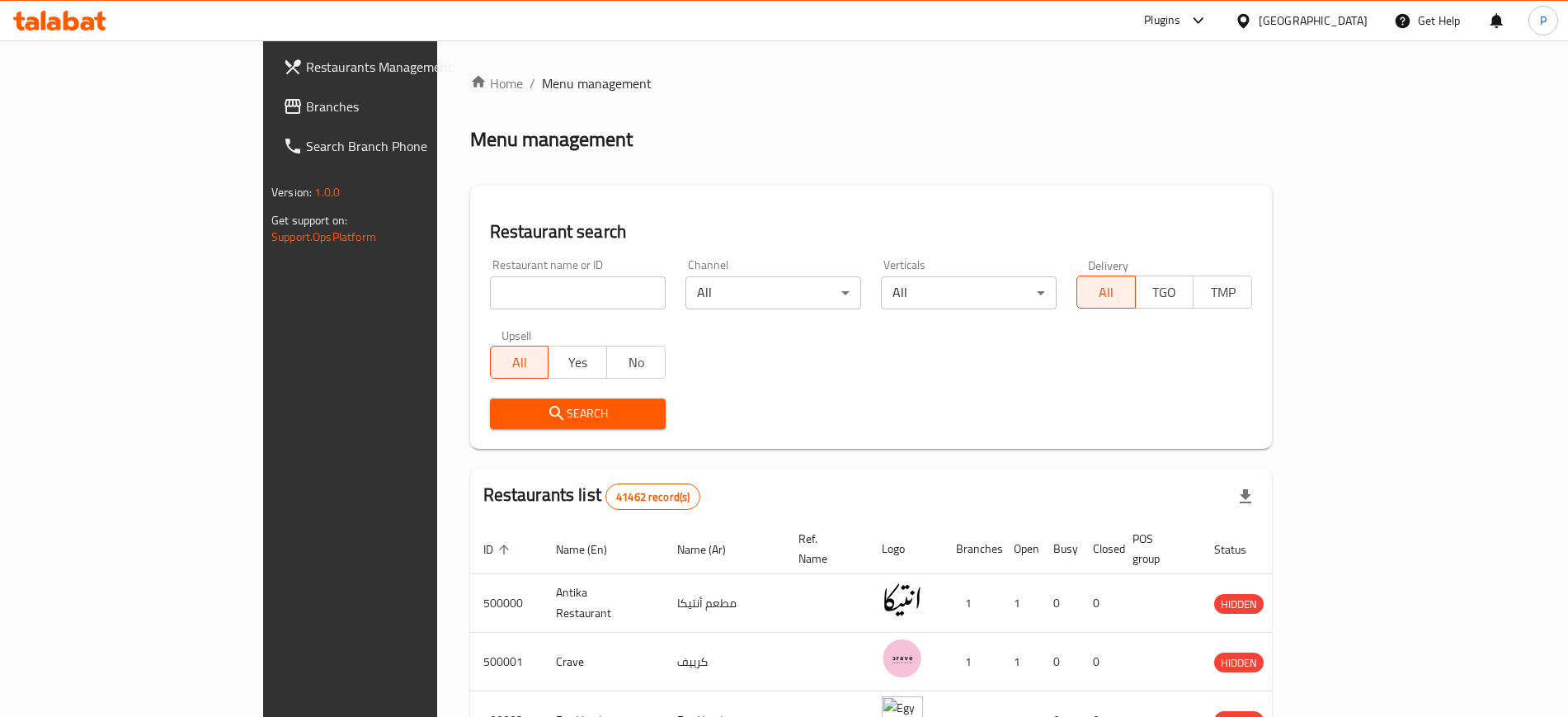
click at [480, 251] on div "Restaurant name or ID Restaurant name or ID" at bounding box center [578, 284] width 196 height 70
click at [490, 289] on input "search" at bounding box center [578, 292] width 176 height 33
paste input "680017"
click at [528, 423] on span "Search" at bounding box center [577, 413] width 149 height 21
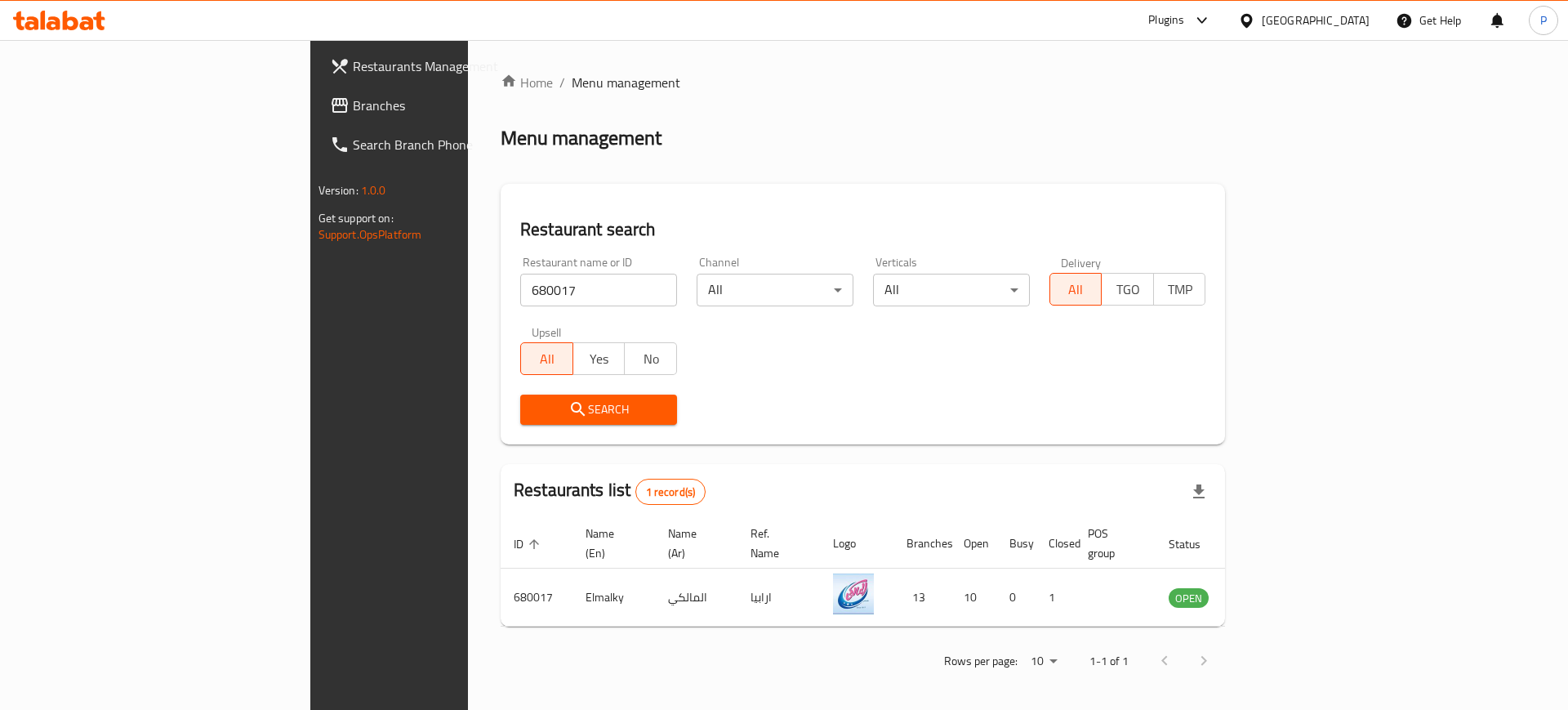
click at [520, 299] on input "680017" at bounding box center [598, 289] width 157 height 32
click at [520, 293] on input "680017" at bounding box center [598, 289] width 157 height 32
paste input "94"
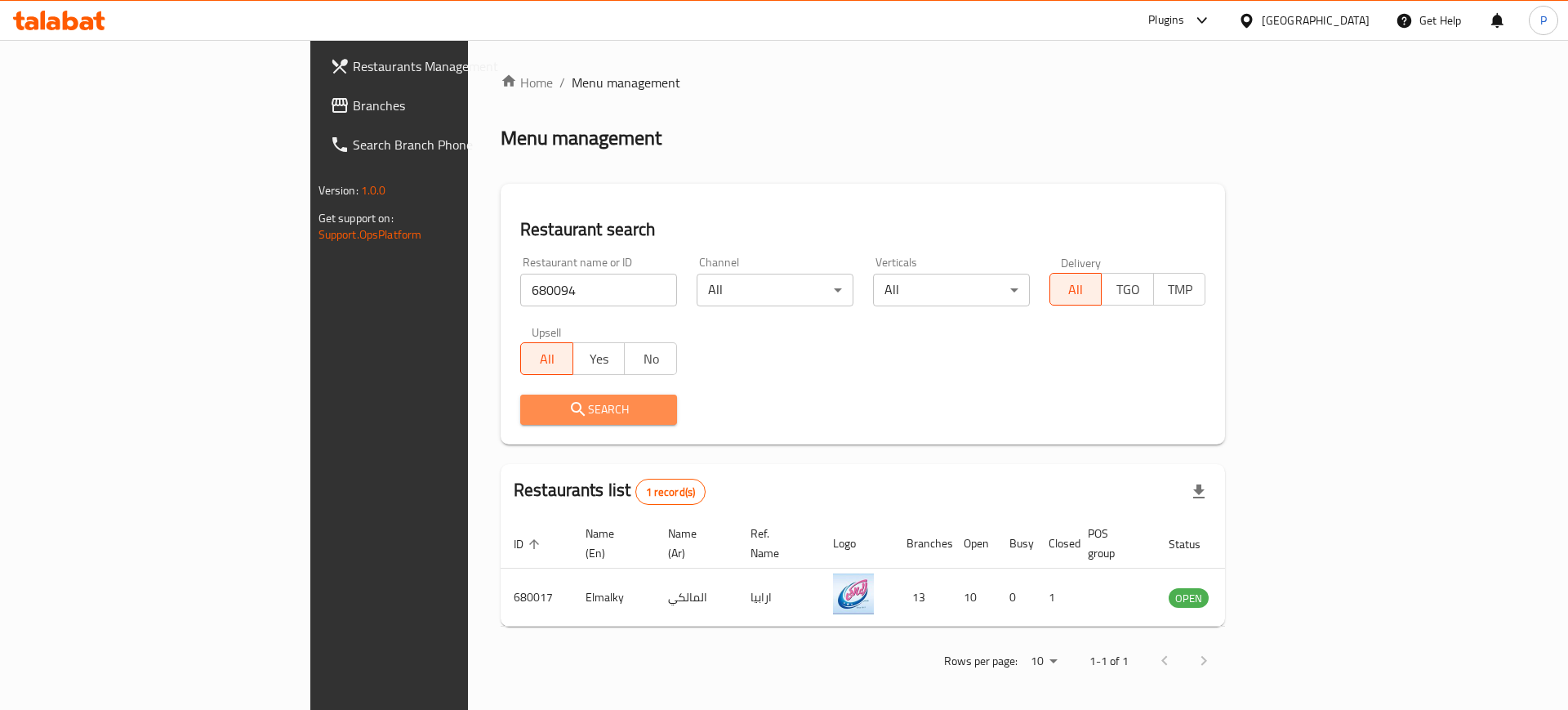
click at [533, 406] on span "Search" at bounding box center [598, 409] width 130 height 21
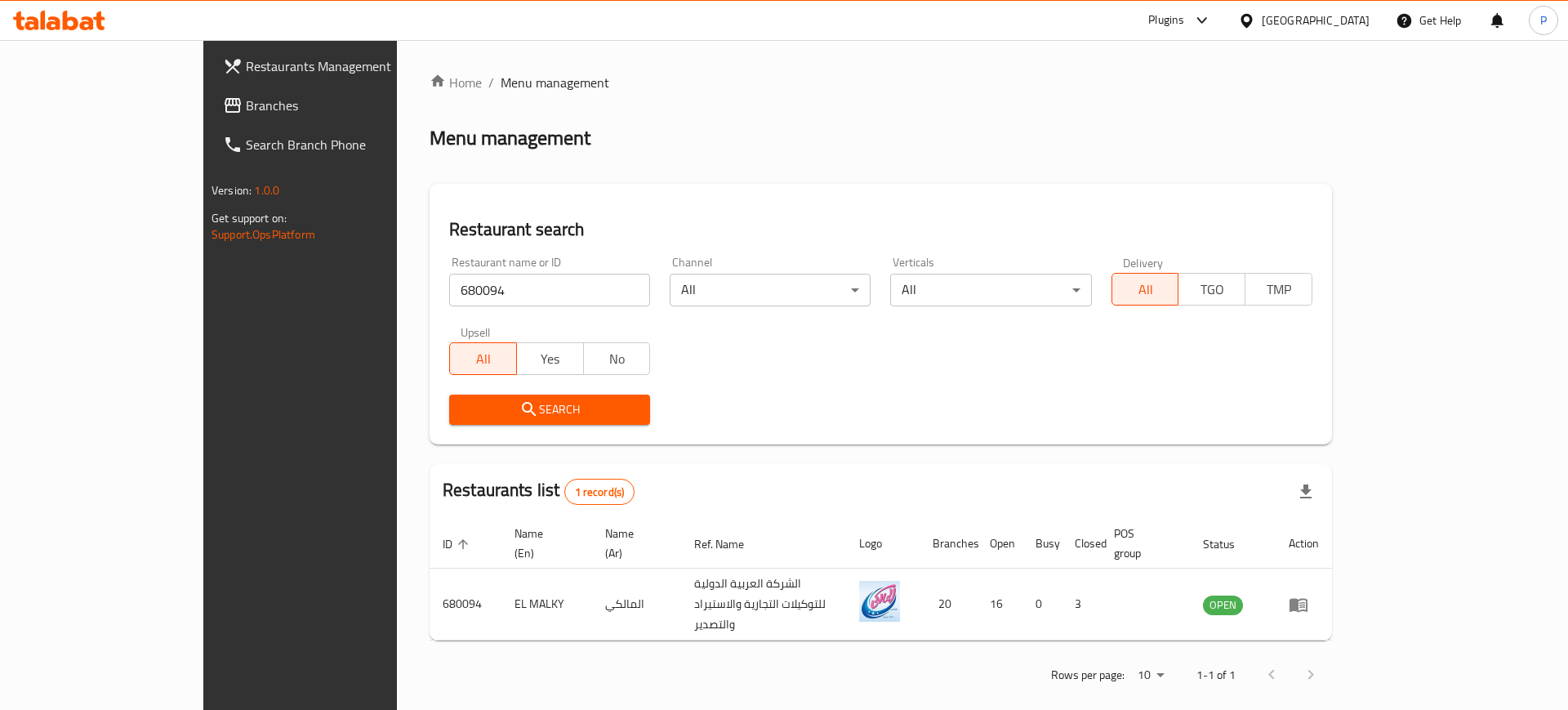
click at [464, 279] on input "680094" at bounding box center [549, 289] width 201 height 32
paste input "684749"
click at [466, 400] on span "Search" at bounding box center [549, 409] width 175 height 21
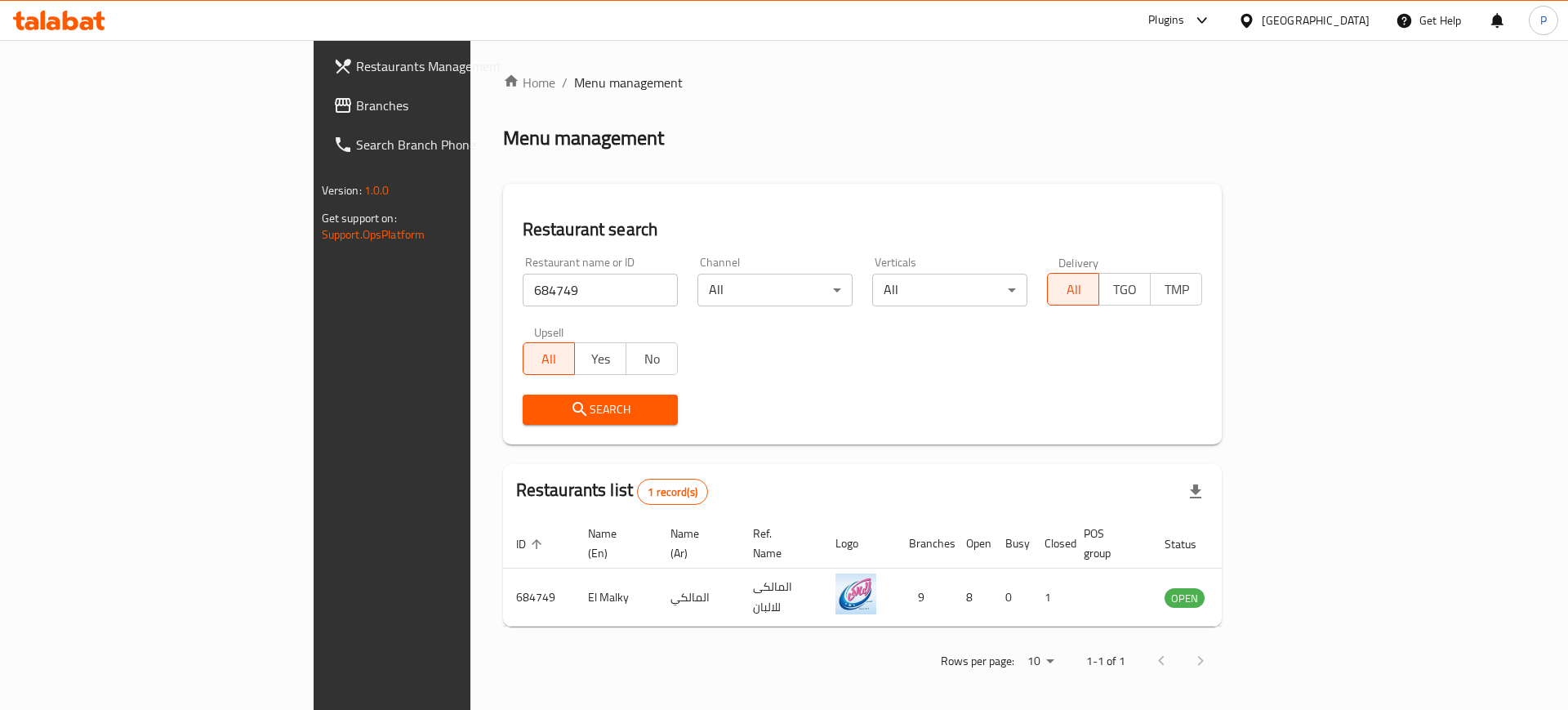
click at [523, 295] on input "684749" at bounding box center [600, 289] width 156 height 32
drag, startPoint x: 473, startPoint y: 295, endPoint x: 481, endPoint y: 291, distance: 8.9
click at [523, 291] on input "684749" at bounding box center [600, 289] width 156 height 32
paste input "676941"
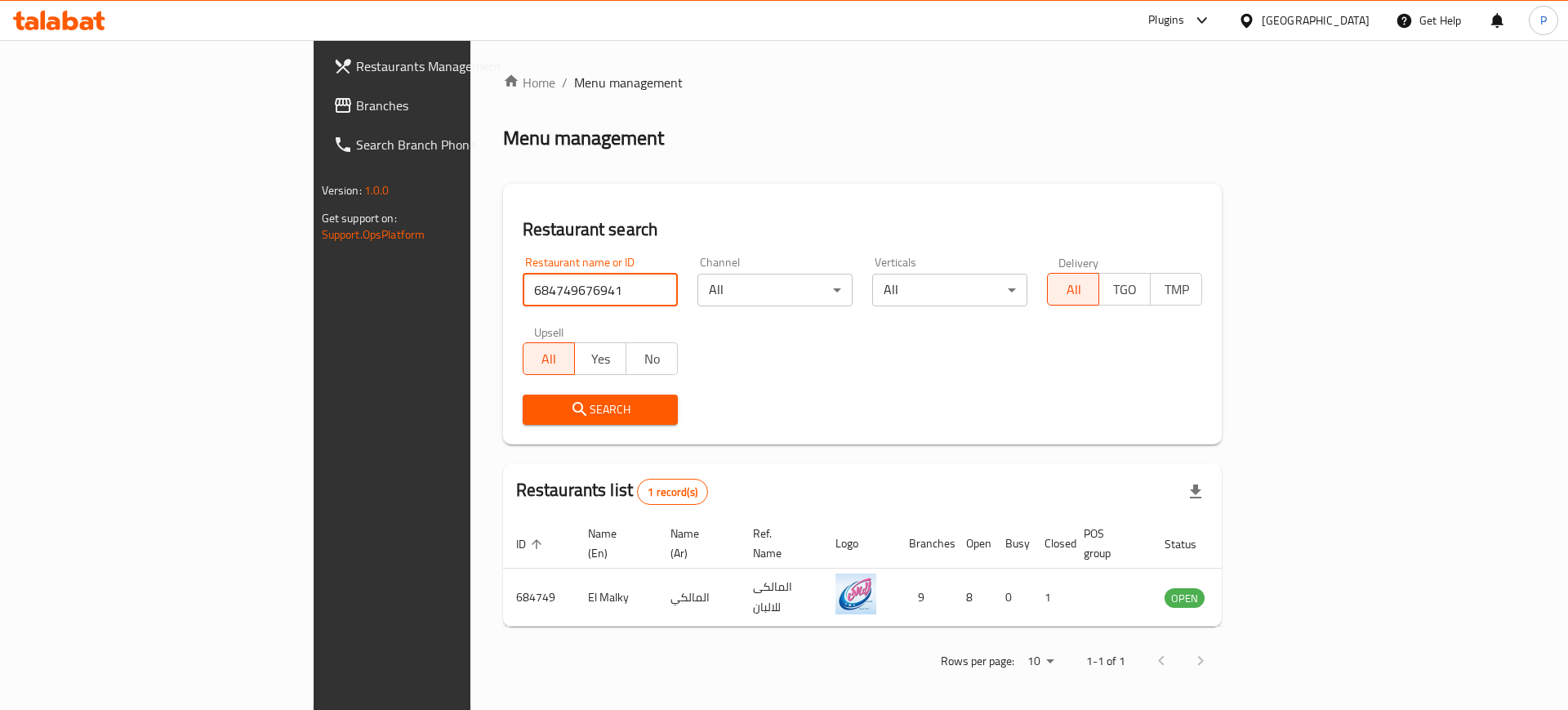
click button "Search" at bounding box center [600, 409] width 156 height 30
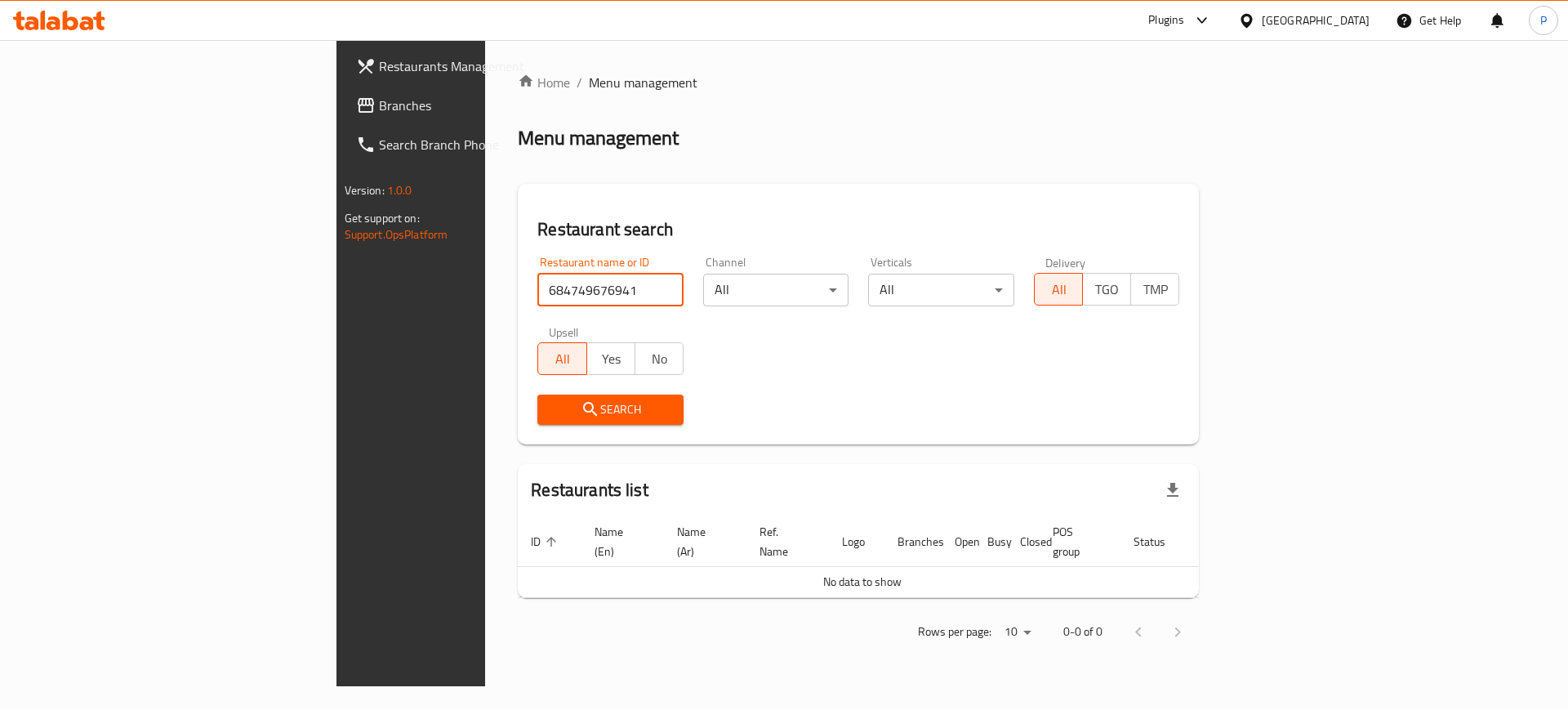
click at [537, 291] on input "684749676941" at bounding box center [610, 289] width 146 height 32
paste input "search"
type input "676941"
click button "Search" at bounding box center [610, 409] width 146 height 30
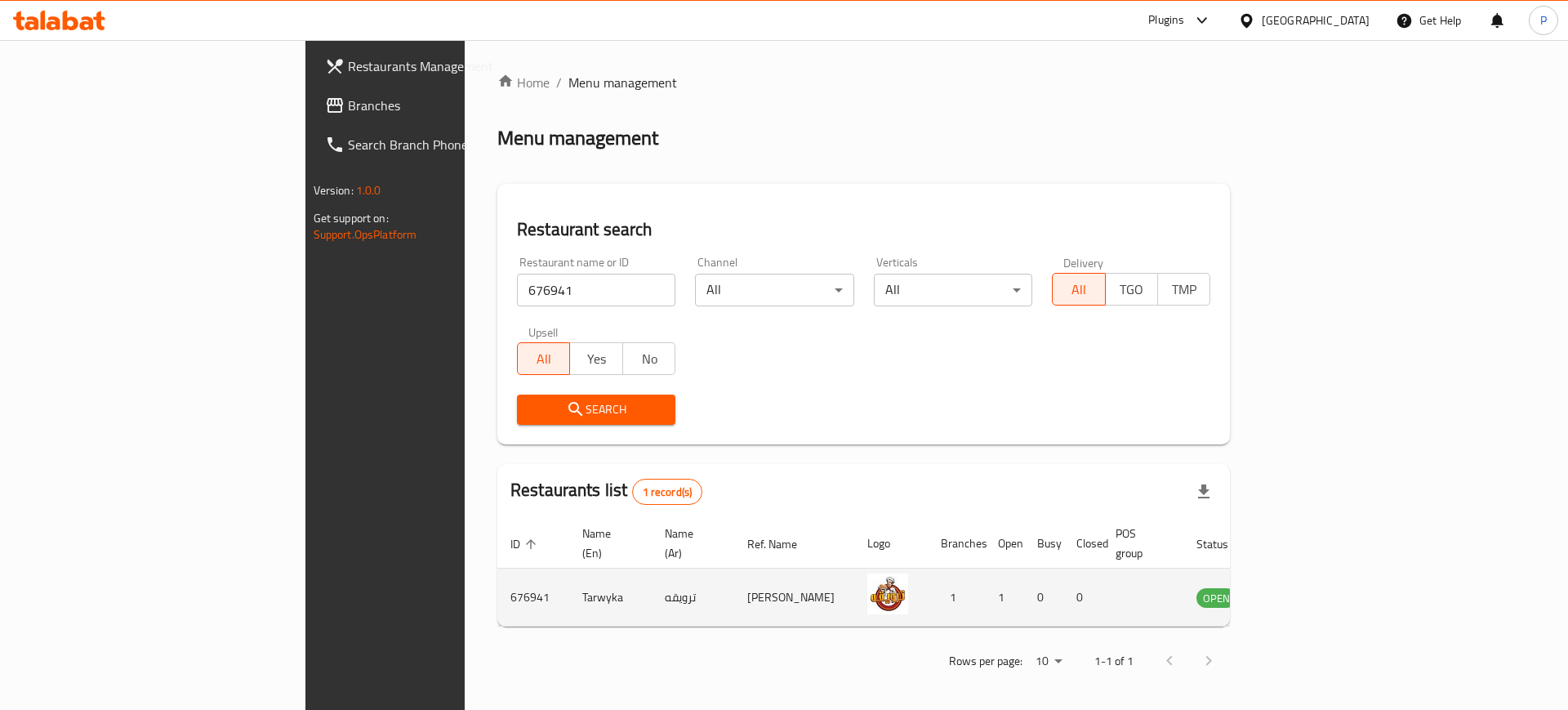
click at [1301, 592] on icon "enhanced table" at bounding box center [1292, 598] width 18 height 14
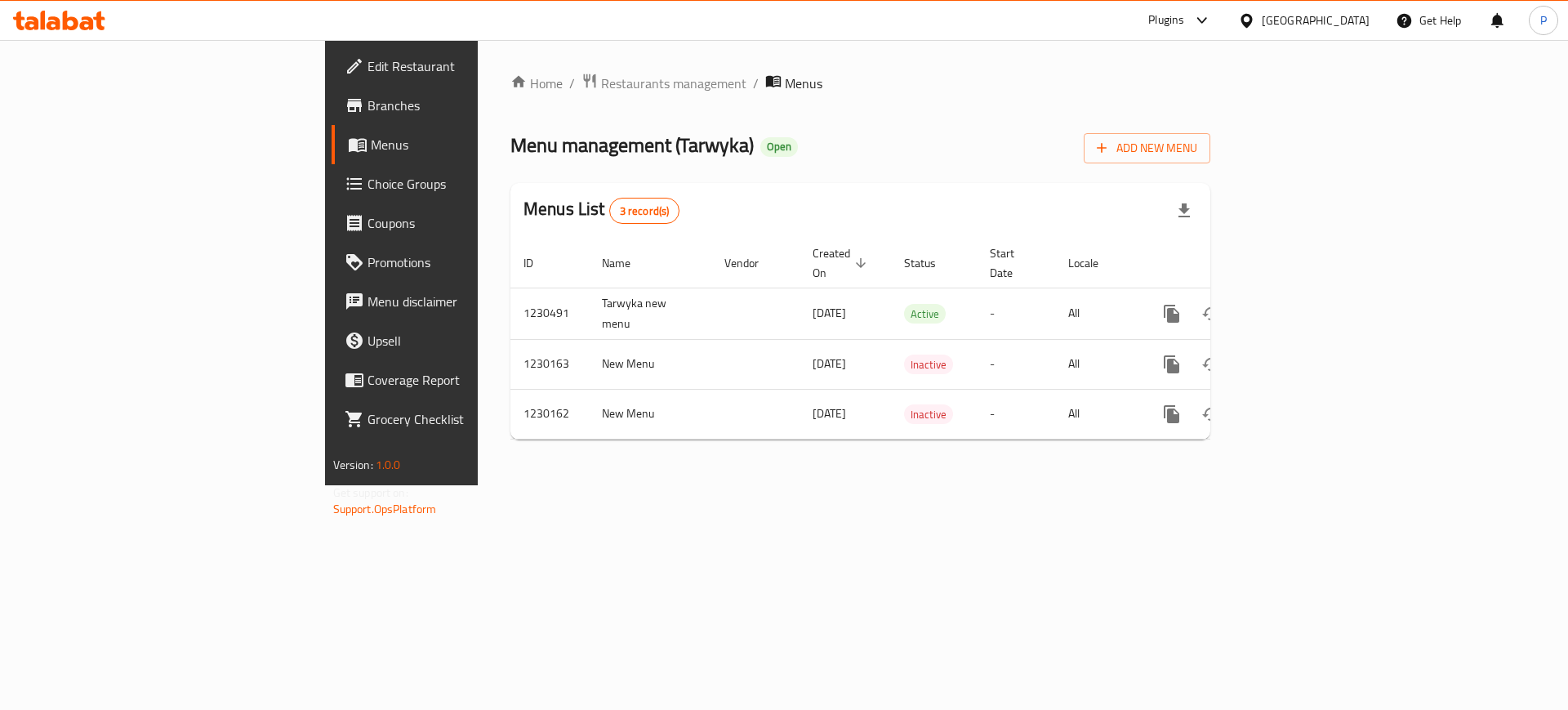
click at [367, 71] on span "Edit Restaurant" at bounding box center [470, 67] width 207 height 20
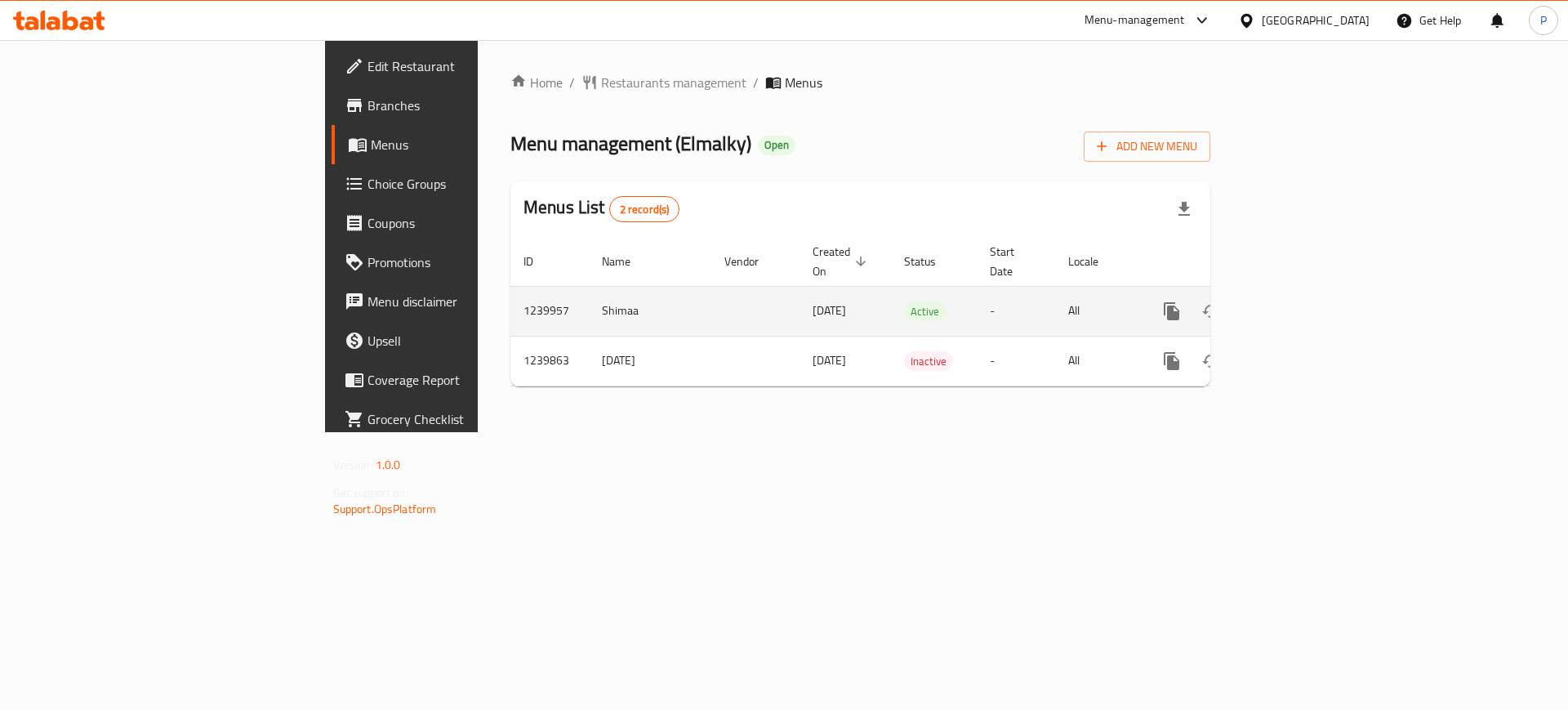
click at [1299, 302] on icon "enhanced table" at bounding box center [1289, 311] width 20 height 20
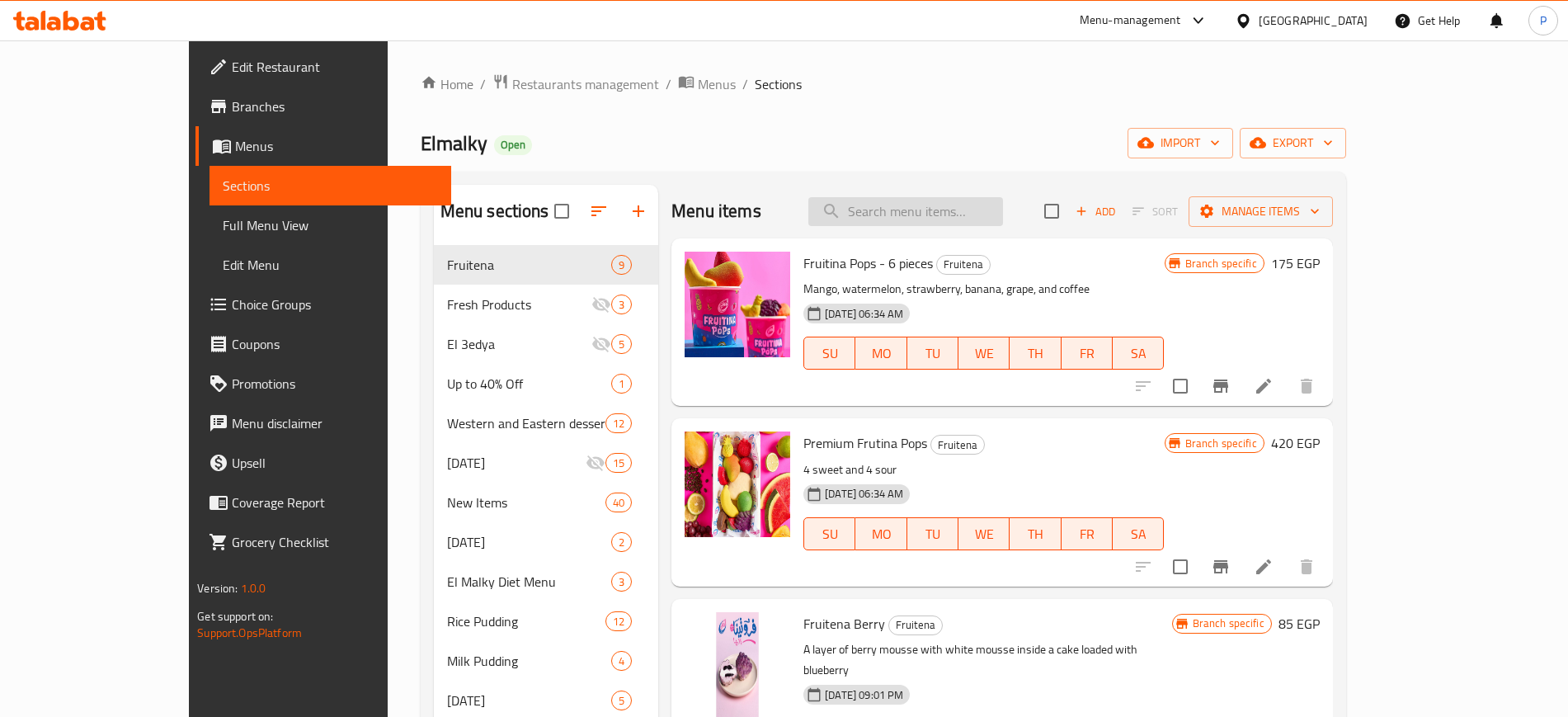
click at [1003, 218] on input "search" at bounding box center [906, 211] width 195 height 29
paste input "كراملينو بندق"
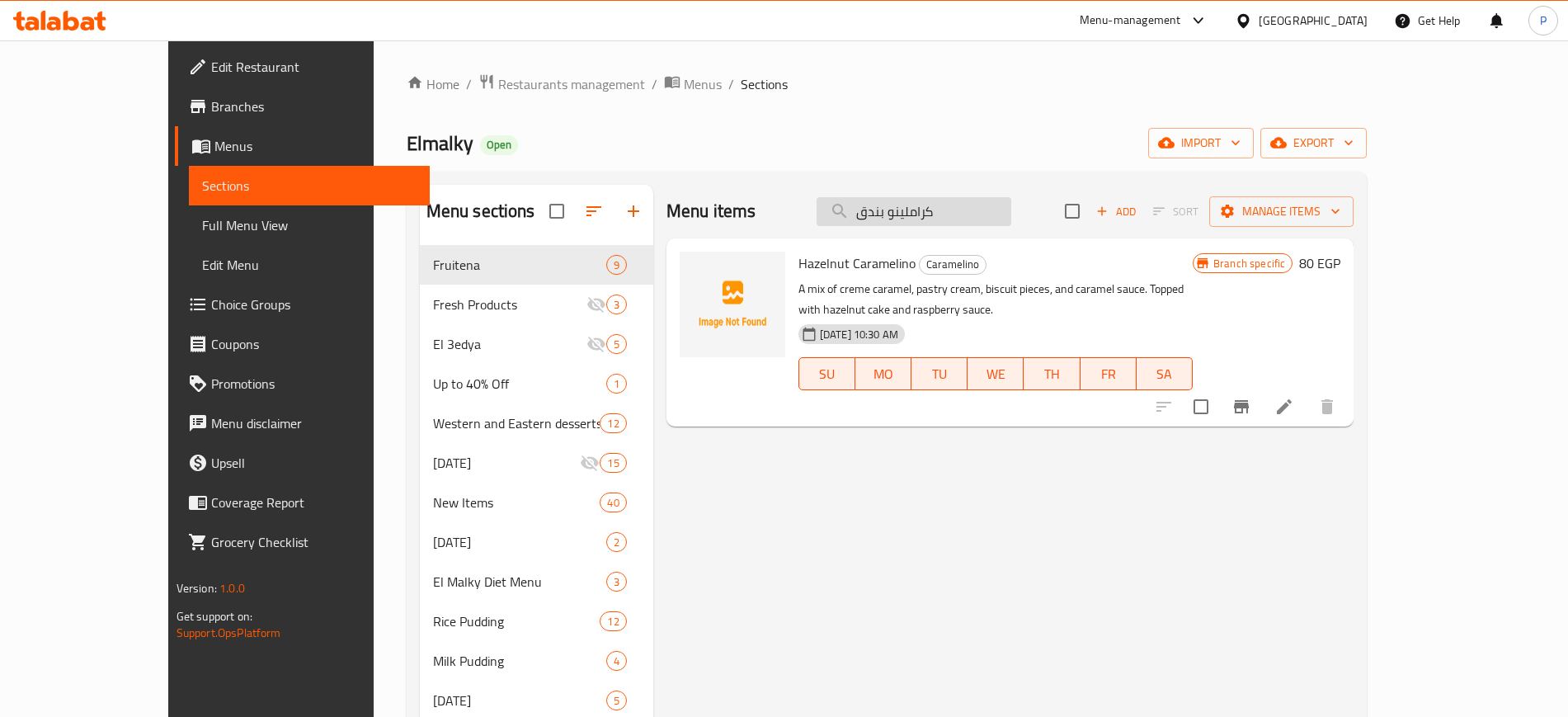
click at [933, 215] on input "كراملينو بندق" at bounding box center [914, 211] width 195 height 29
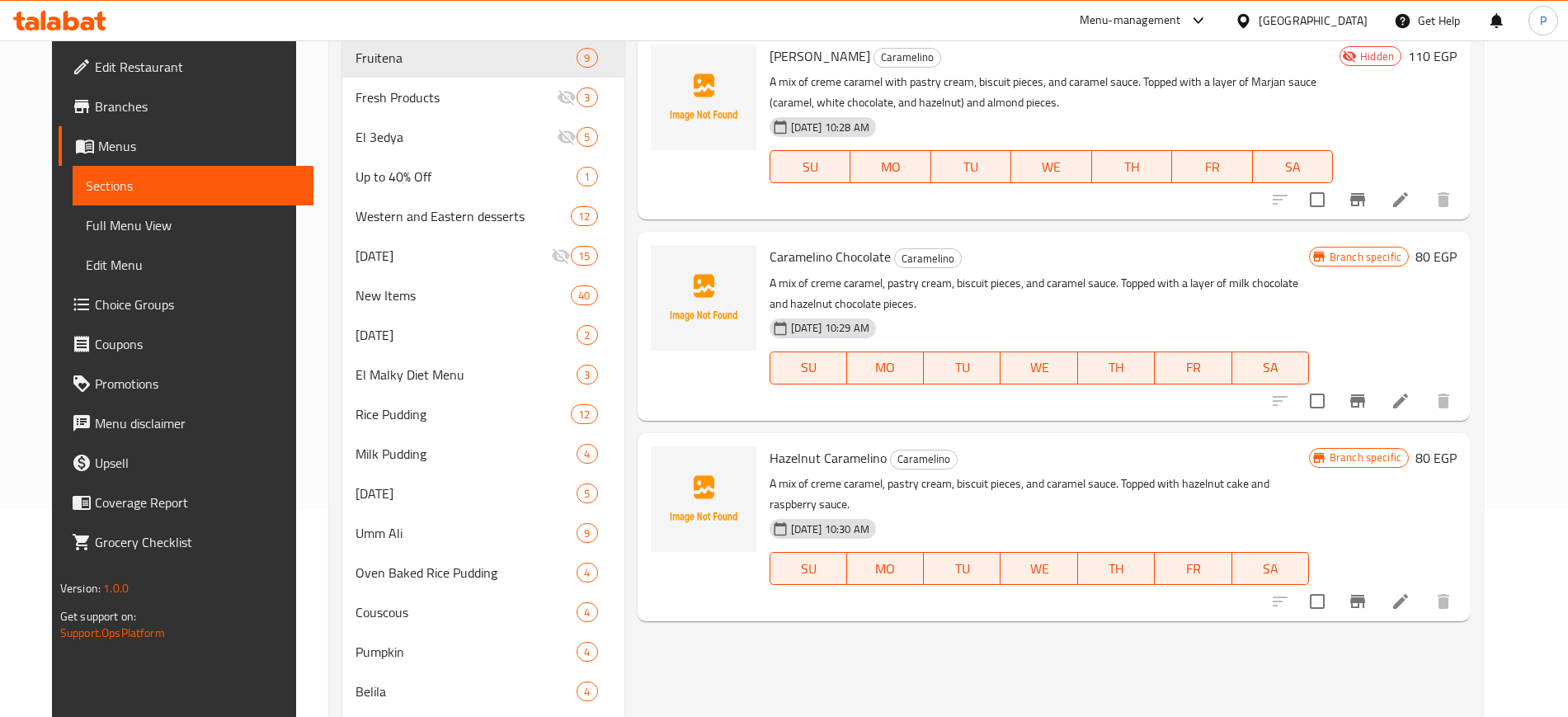
scroll to position [207, 0]
type input "كراملينو"
click at [651, 467] on img at bounding box center [703, 499] width 106 height 106
click at [665, 462] on icon "upload picture" at bounding box center [673, 469] width 17 height 15
click at [657, 256] on button "upload picture" at bounding box center [673, 268] width 33 height 33
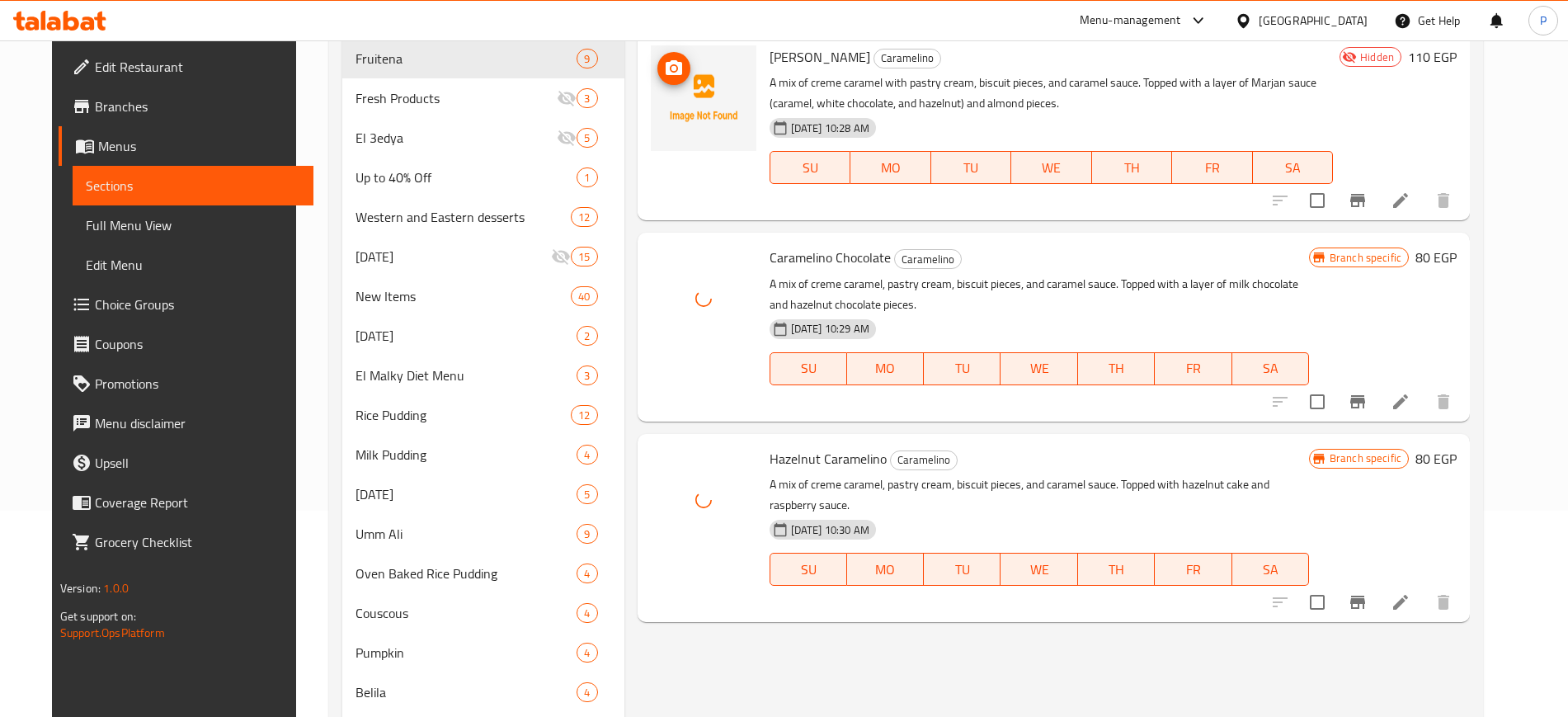
click at [665, 77] on icon "upload picture" at bounding box center [674, 68] width 20 height 20
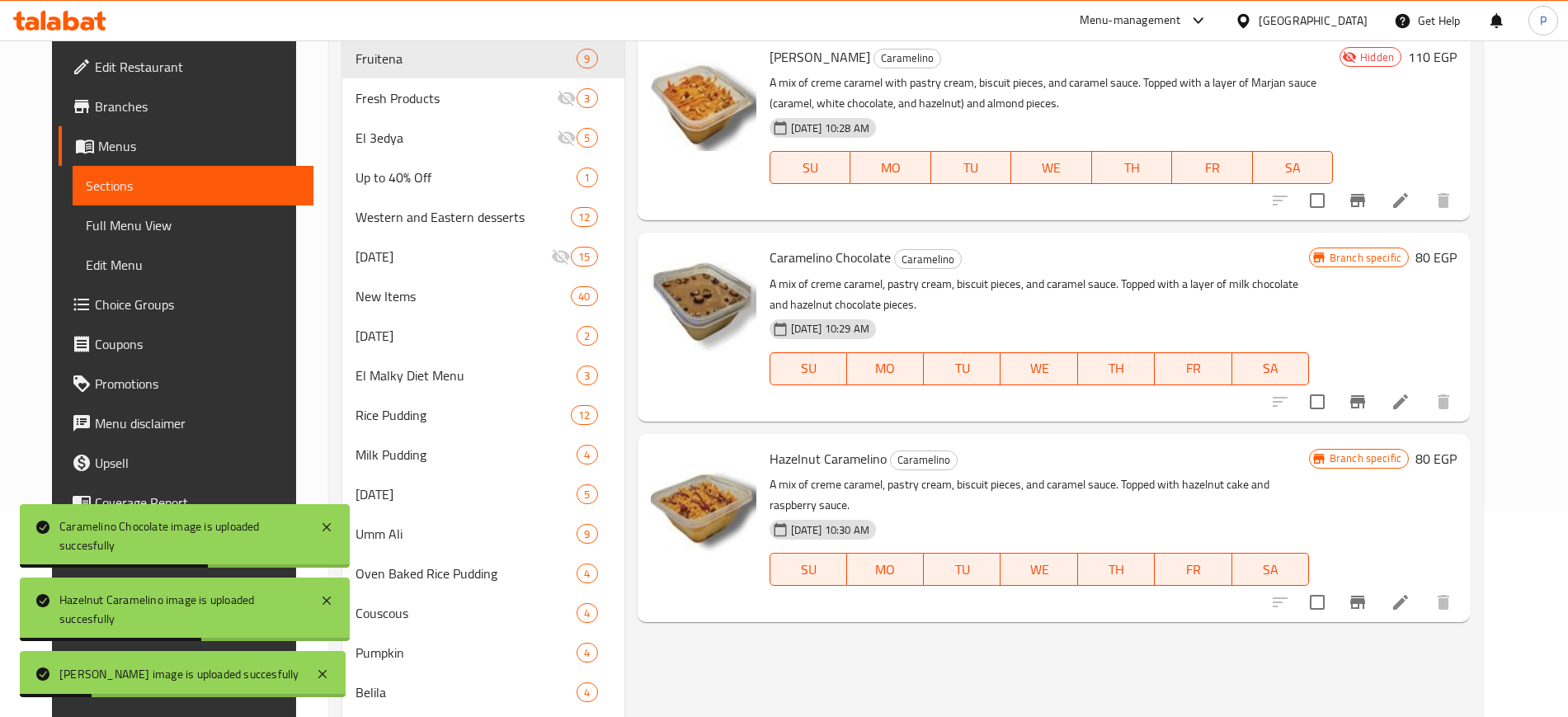
click at [789, 57] on span "[PERSON_NAME]" at bounding box center [820, 56] width 101 height 25
copy span "Caramelino"
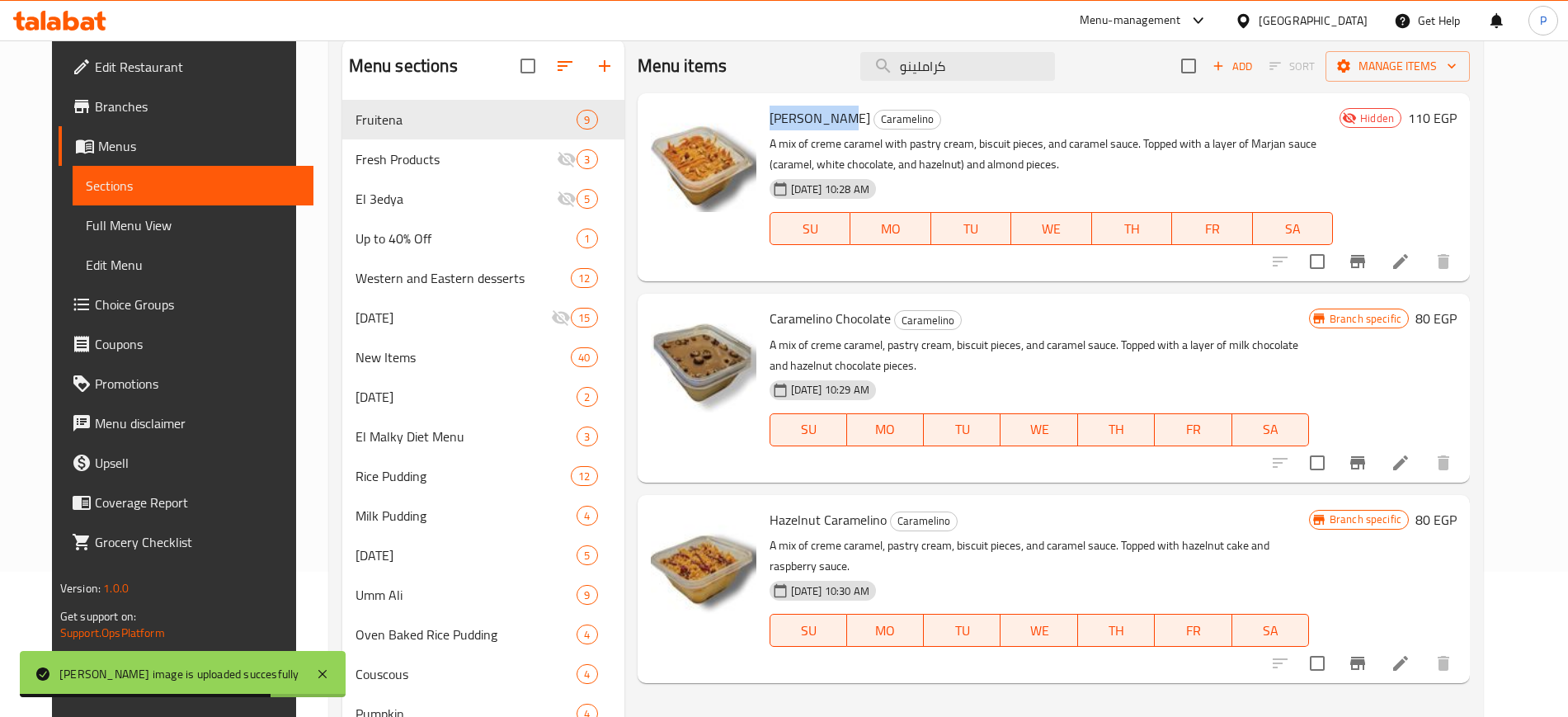
scroll to position [103, 0]
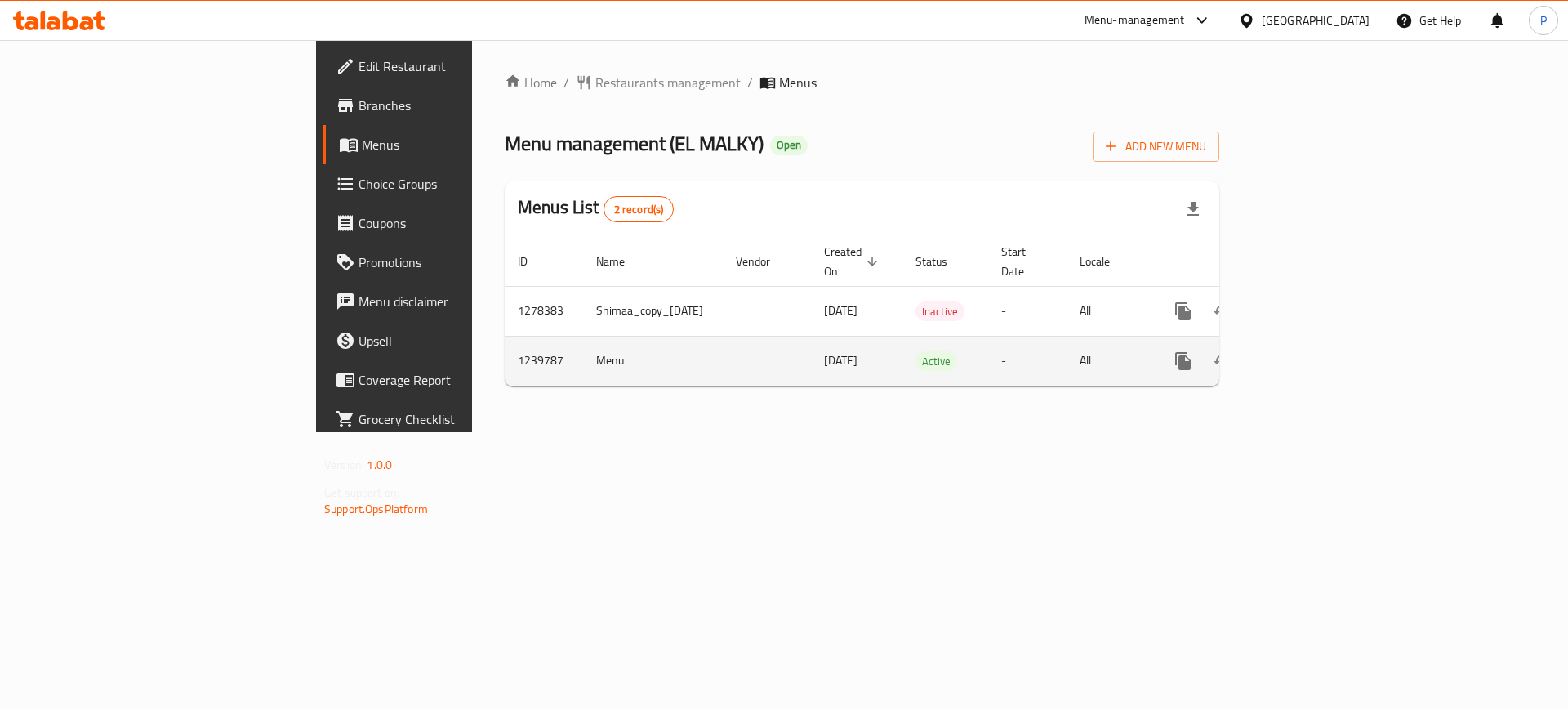
click at [1311, 352] on icon "enhanced table" at bounding box center [1301, 361] width 20 height 20
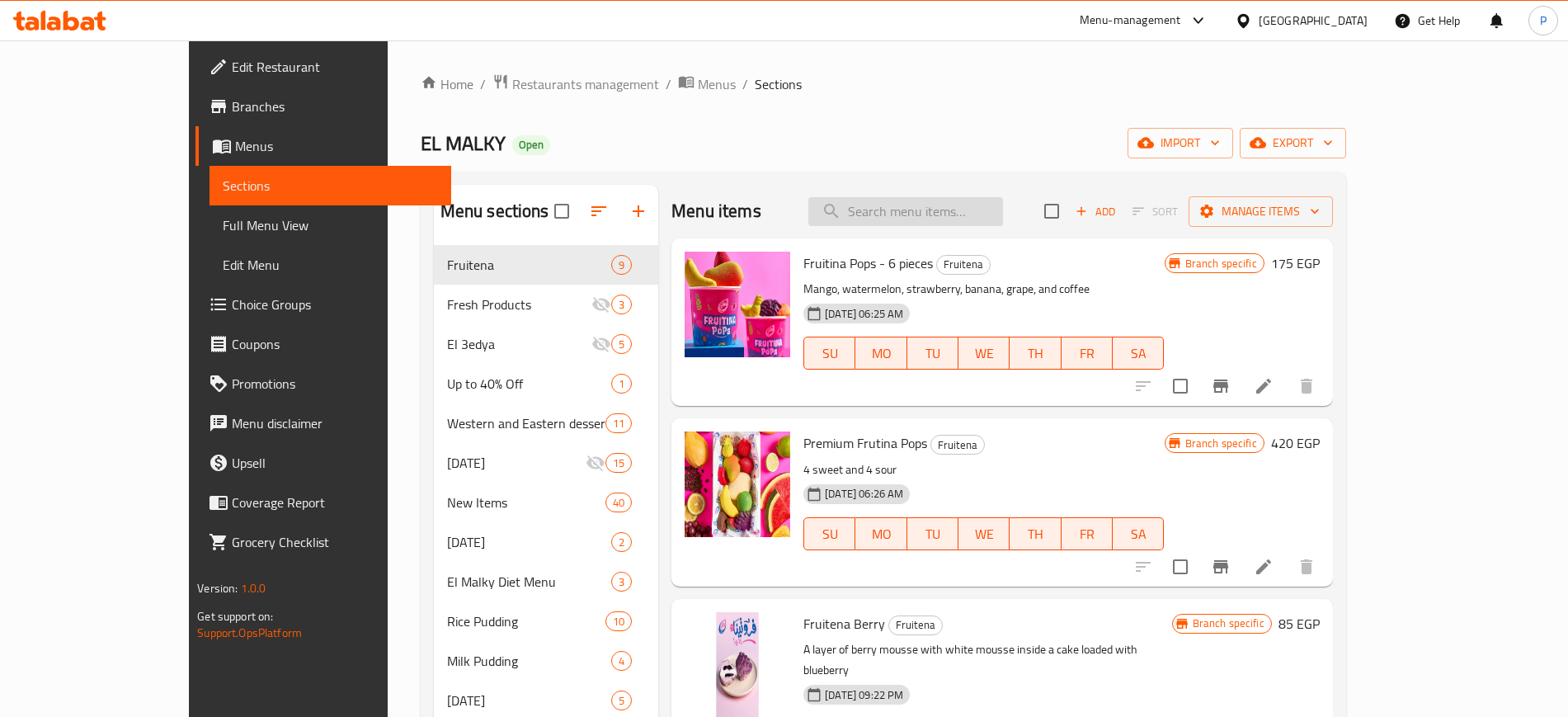
click at [950, 208] on input "search" at bounding box center [906, 211] width 195 height 29
paste input "c"
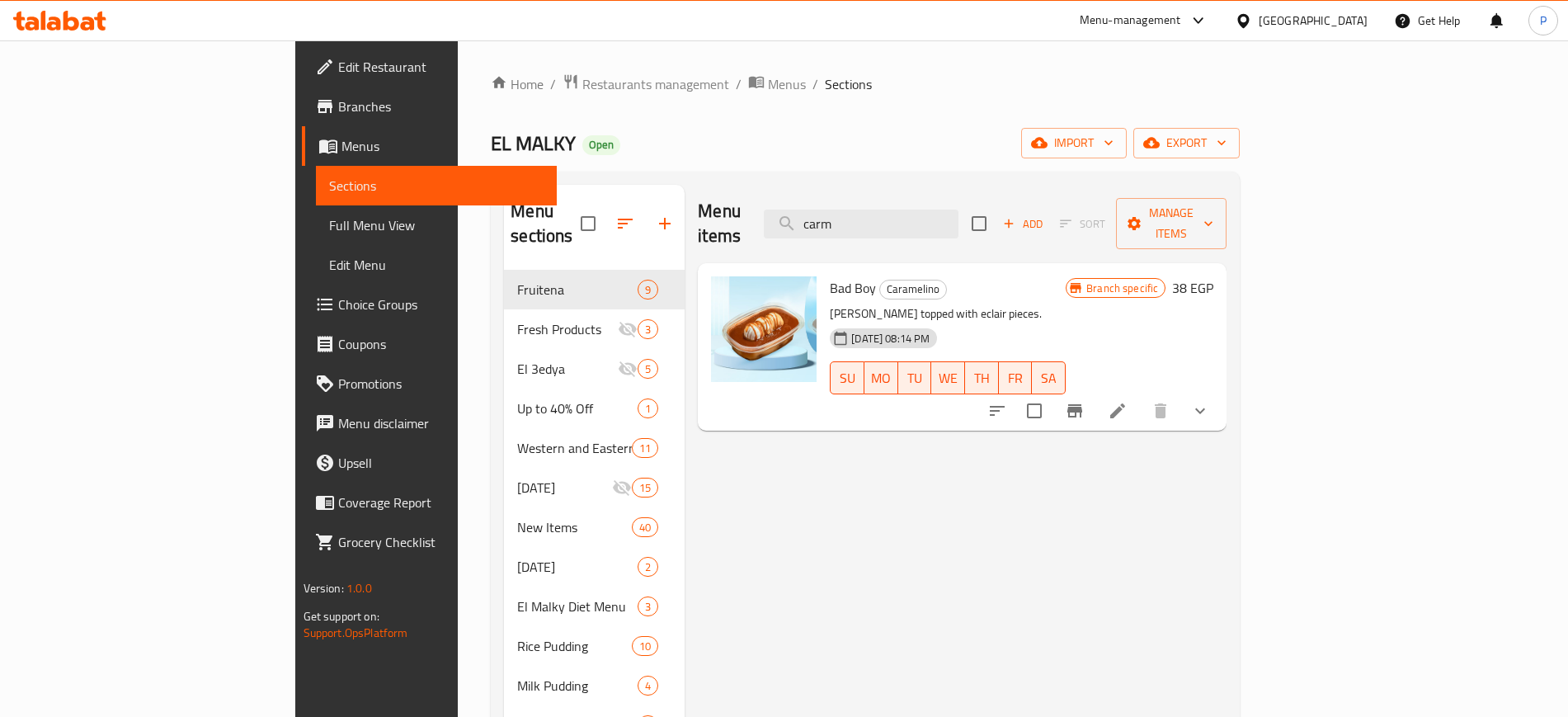
click at [958, 210] on input "carm" at bounding box center [861, 224] width 195 height 29
paste input "كراملينو"
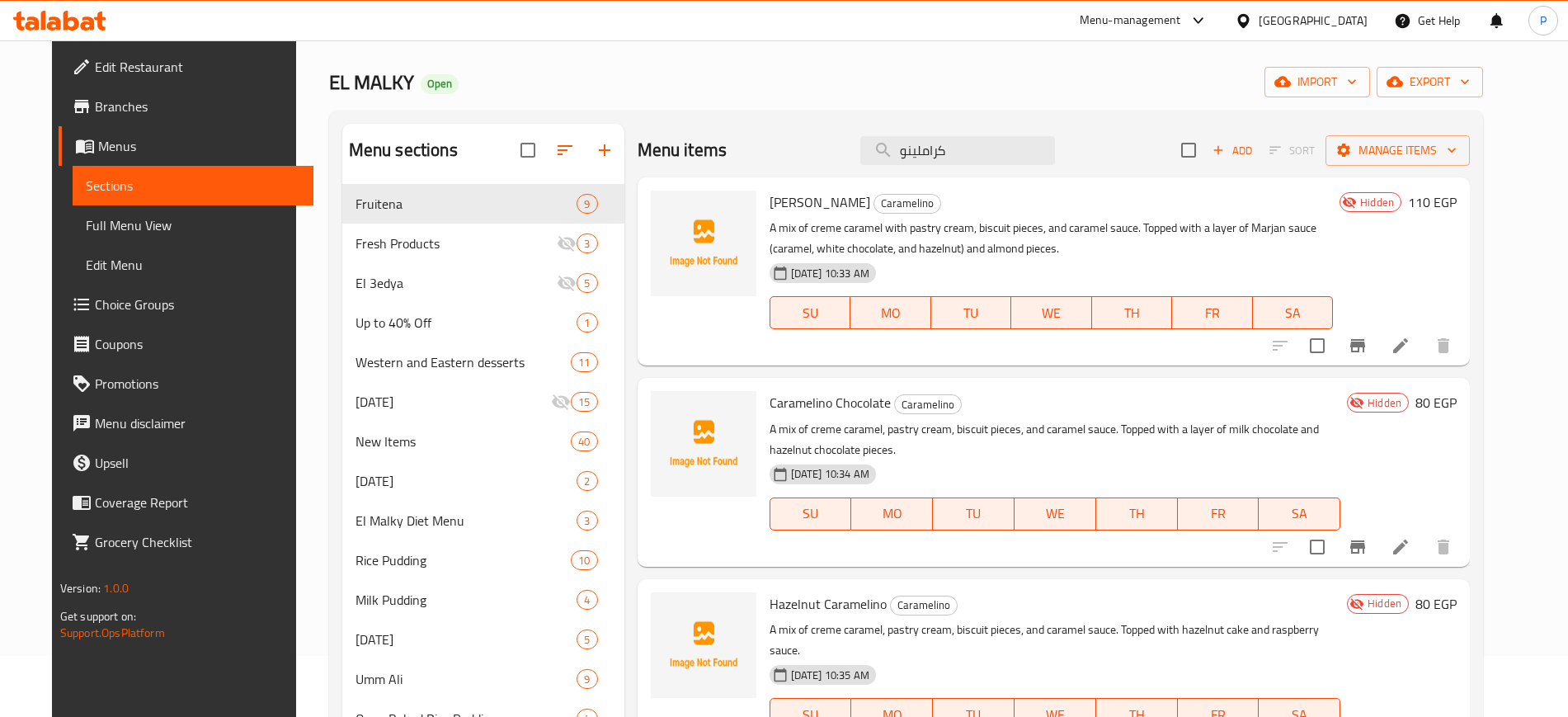
scroll to position [103, 0]
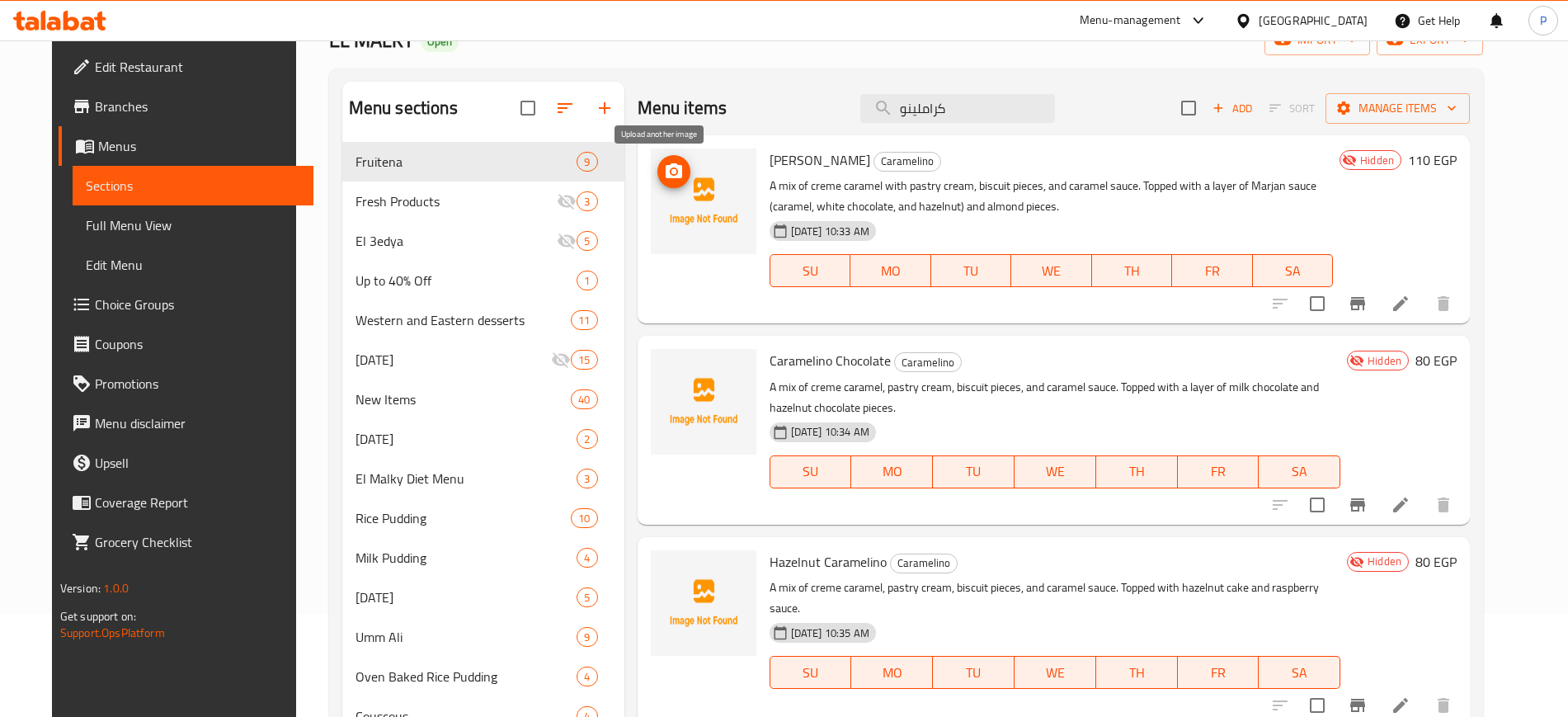
type input "كراملينو"
click at [665, 176] on icon "upload picture" at bounding box center [673, 170] width 17 height 15
click at [664, 362] on icon "upload picture" at bounding box center [674, 372] width 20 height 20
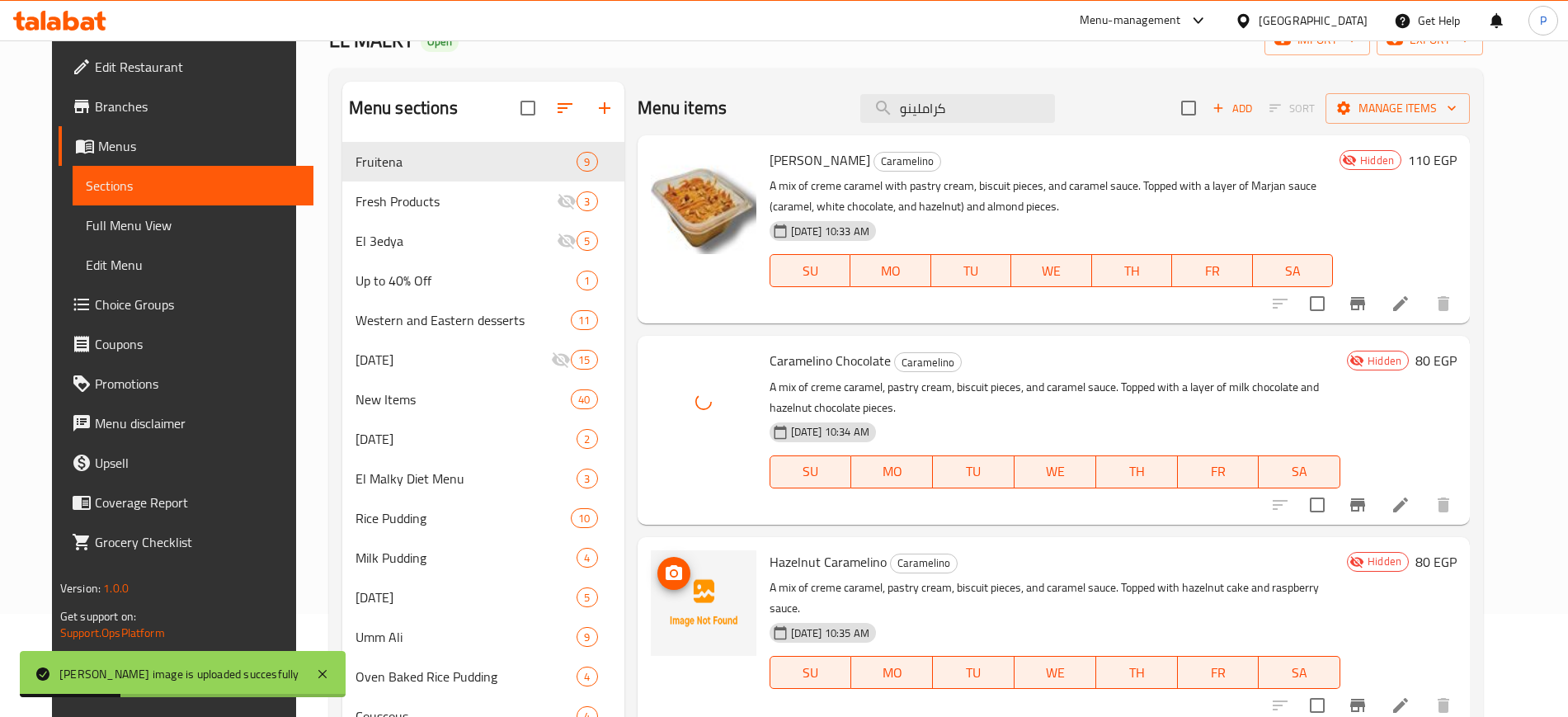
click at [665, 577] on icon "upload picture" at bounding box center [673, 573] width 17 height 15
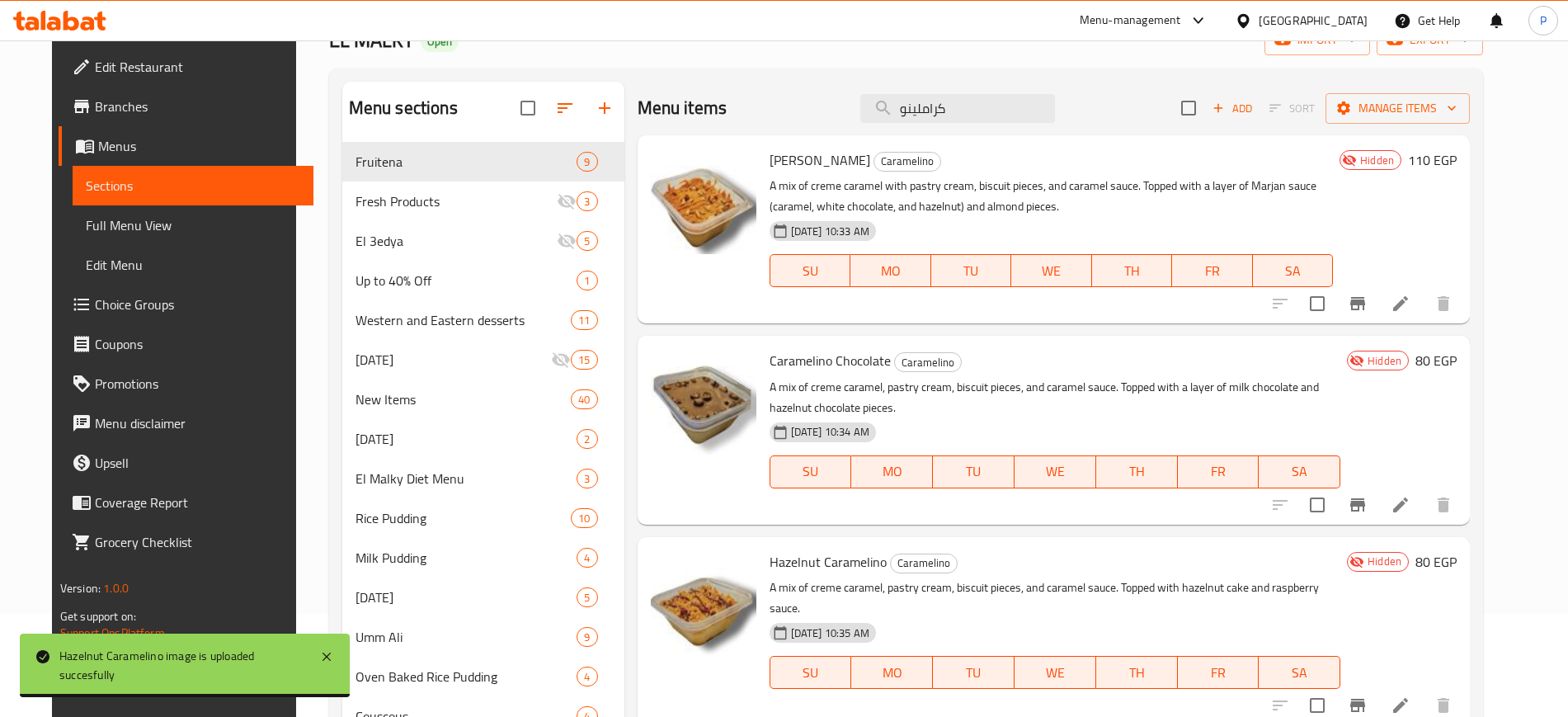
click at [814, 158] on span "[PERSON_NAME]" at bounding box center [820, 159] width 101 height 25
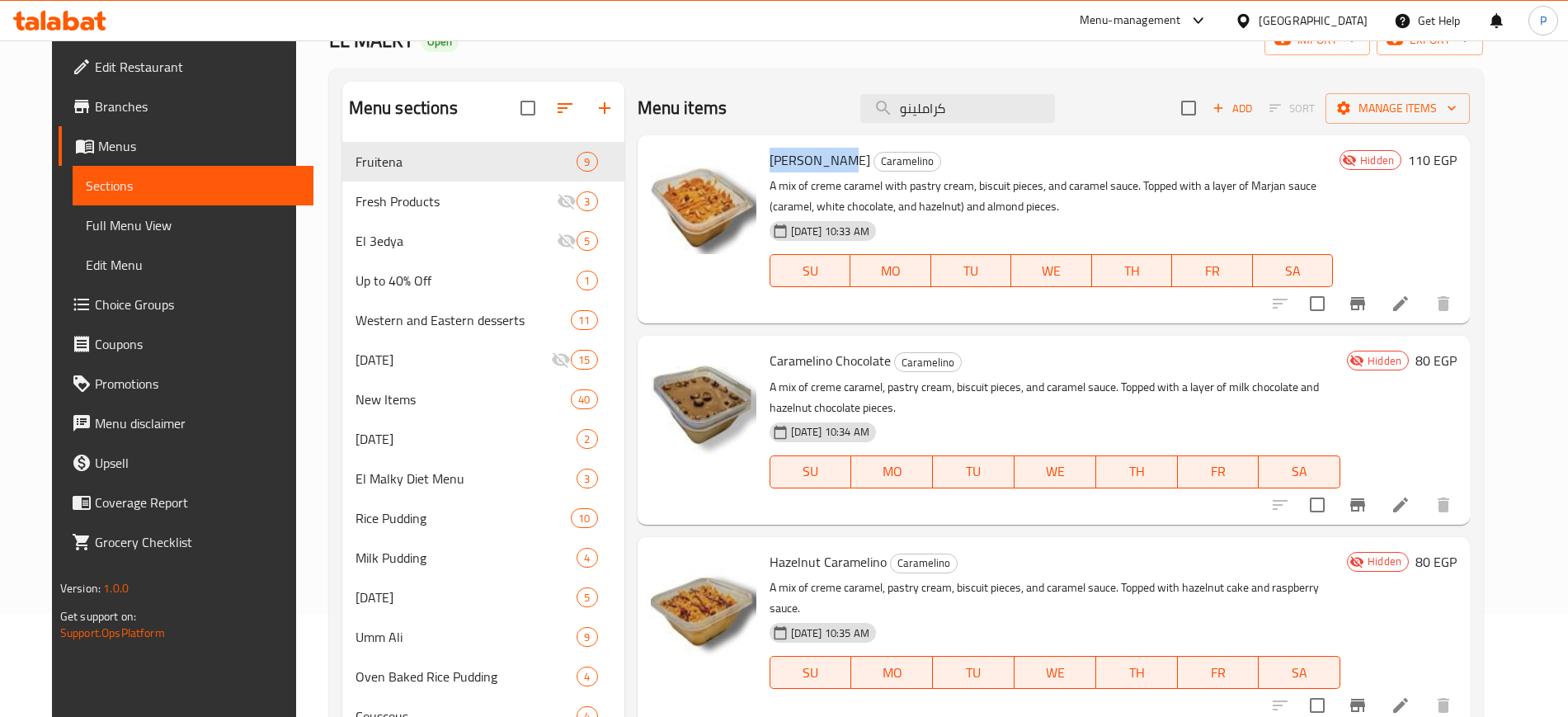
click at [814, 158] on span "[PERSON_NAME]" at bounding box center [820, 159] width 101 height 25
copy span "Caramelino"
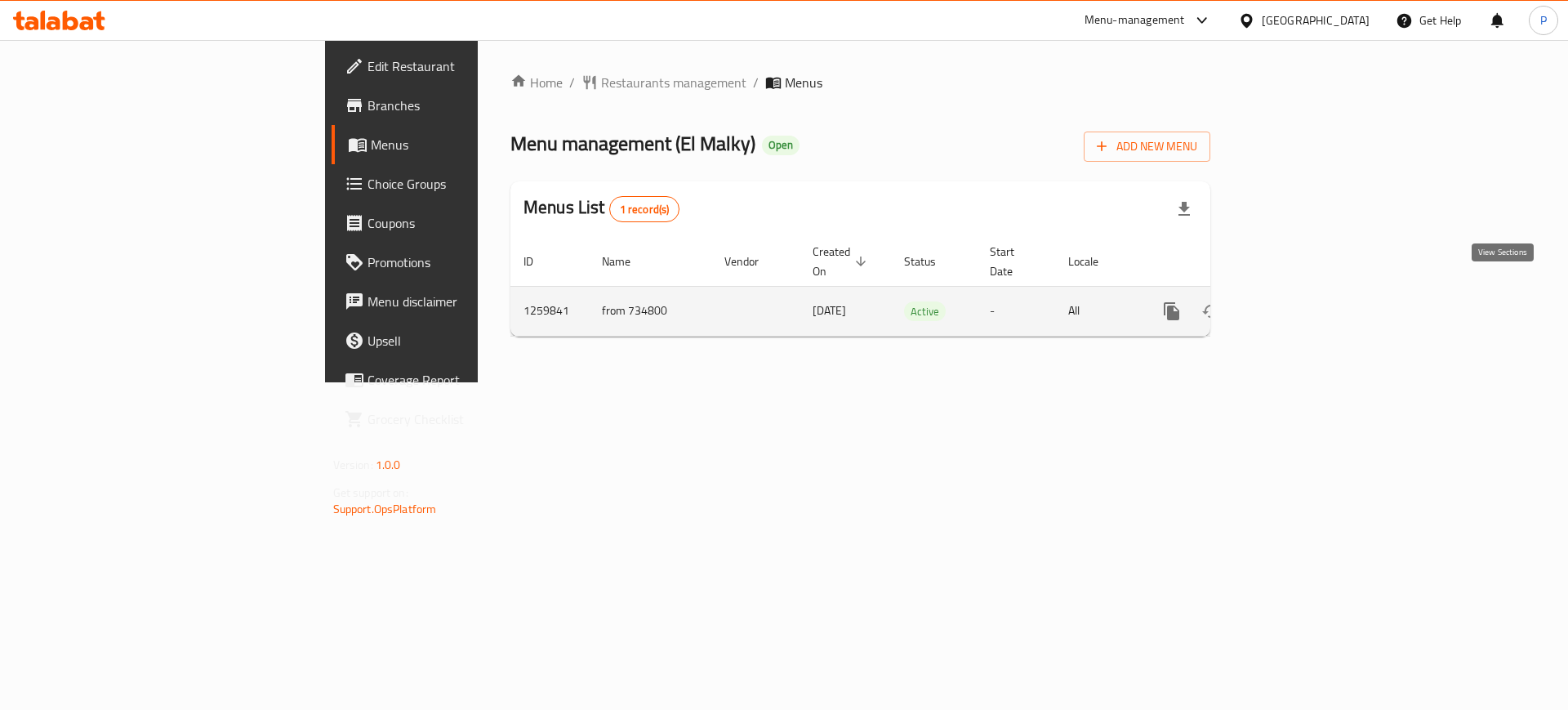
click at [1299, 302] on icon "enhanced table" at bounding box center [1289, 311] width 20 height 20
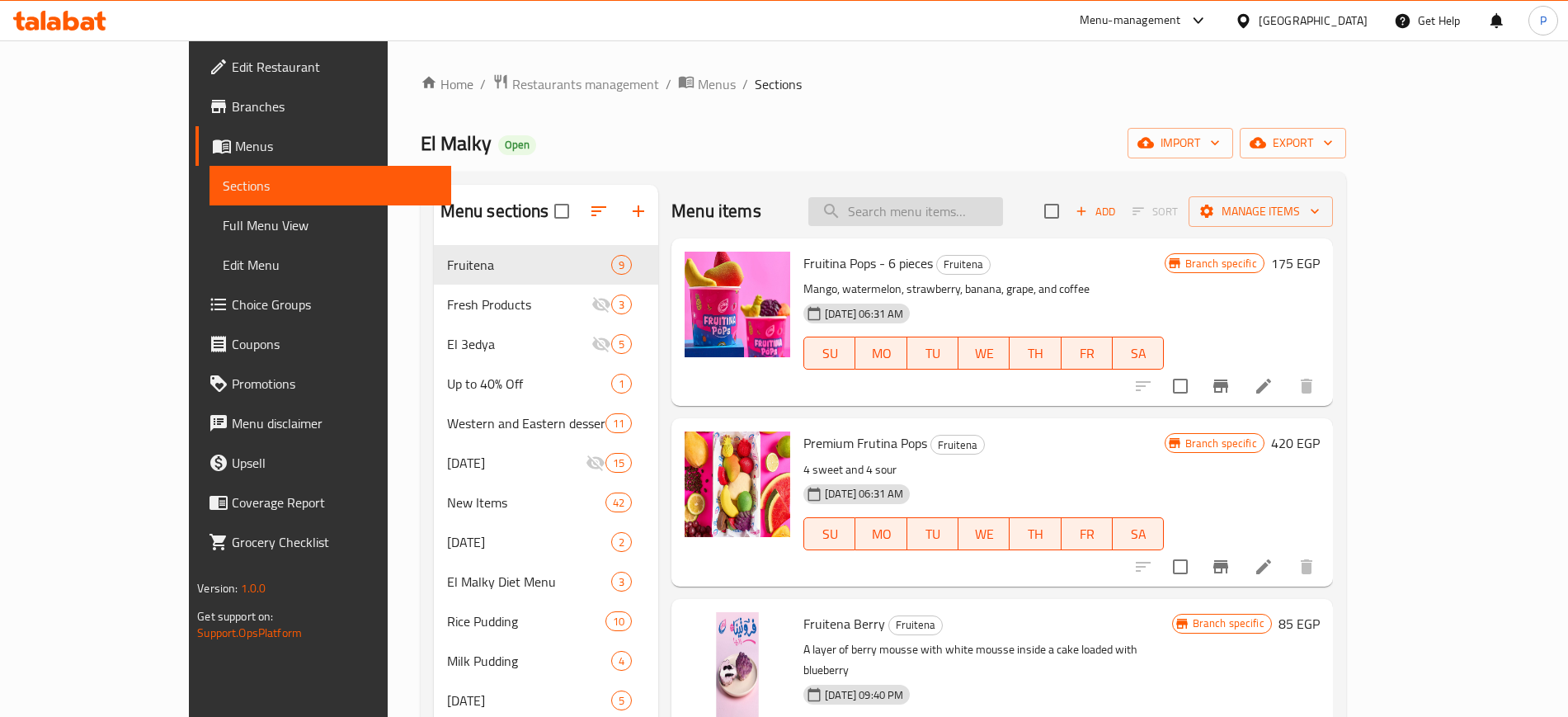
click at [994, 197] on input "search" at bounding box center [906, 211] width 195 height 29
paste input "Caramelino"
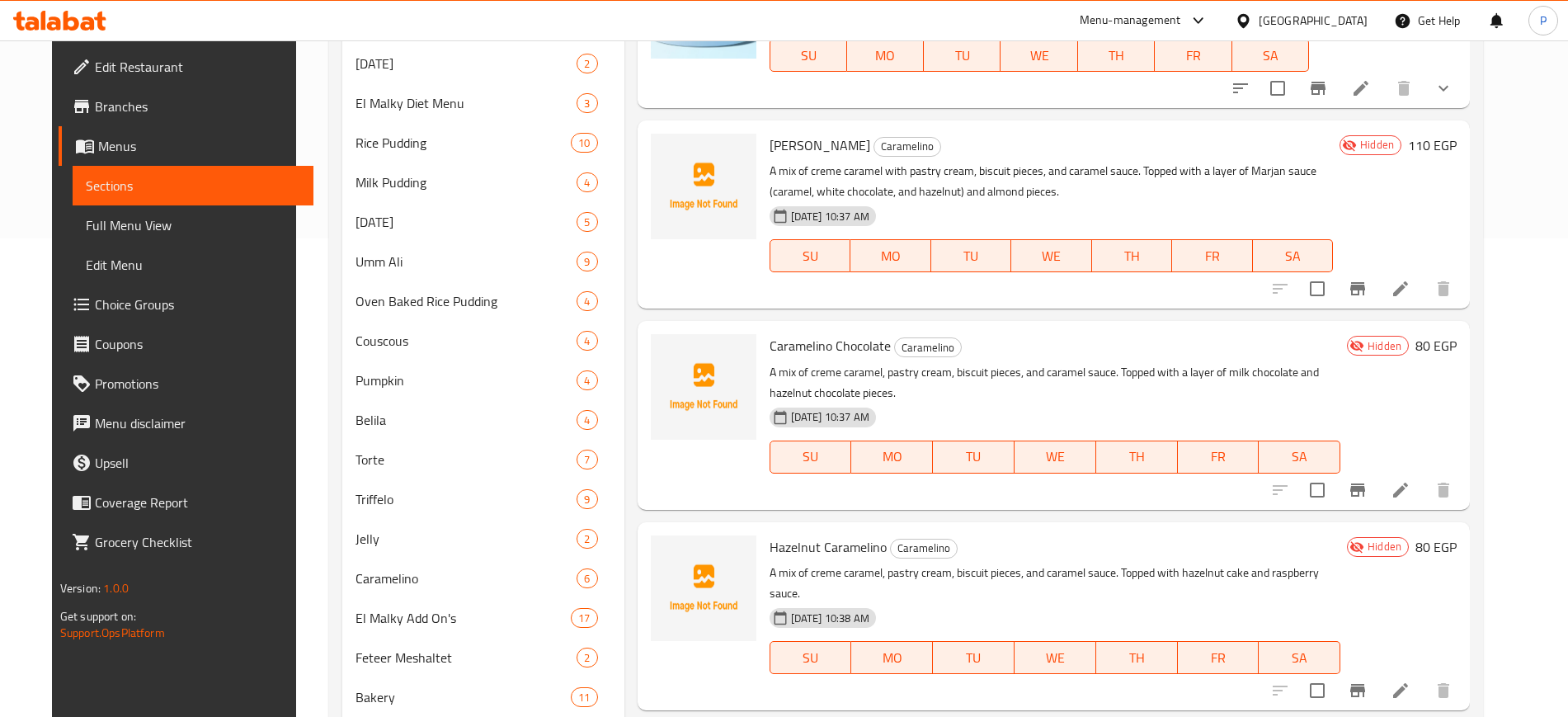
scroll to position [515, 0]
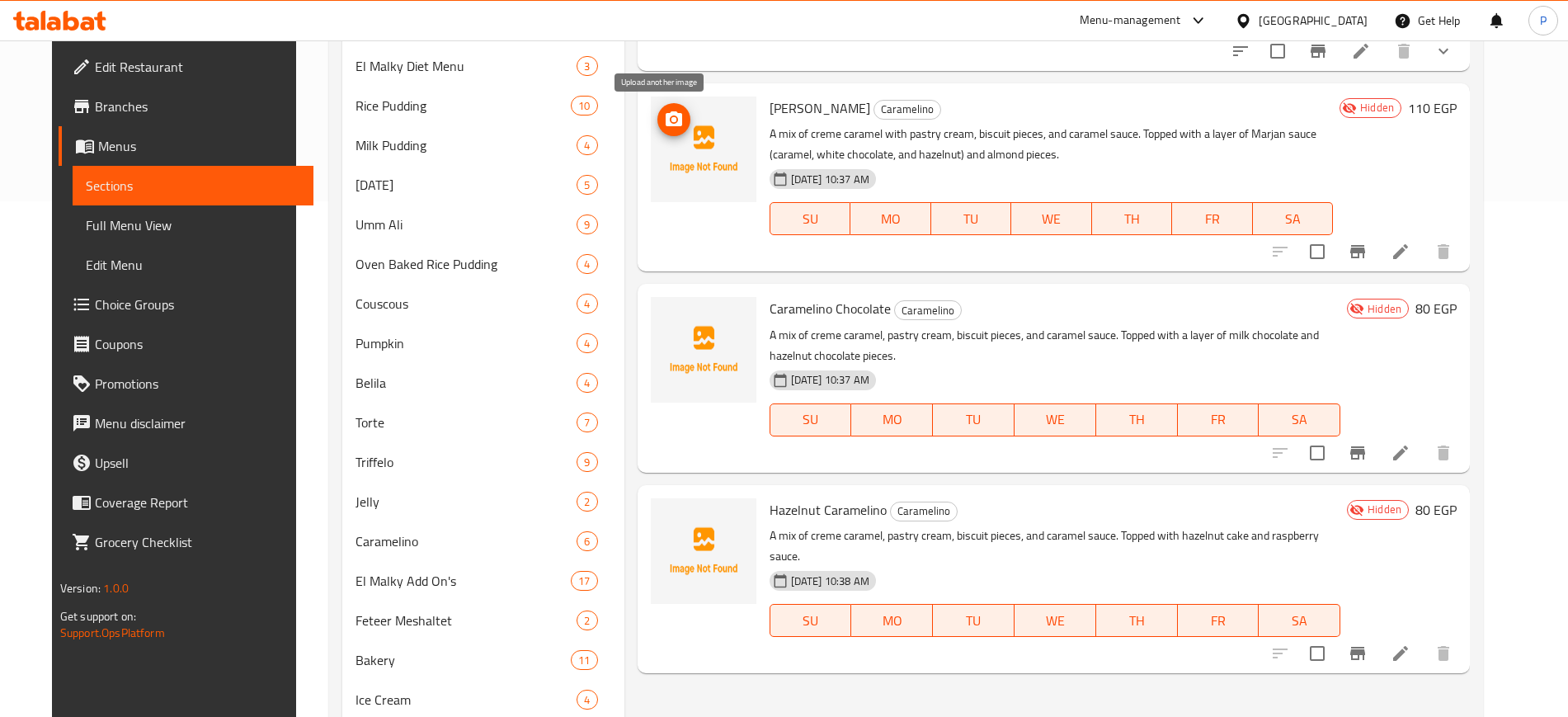
type input "Caramelino"
click at [657, 104] on button "upload picture" at bounding box center [673, 119] width 33 height 33
click at [688, 310] on img at bounding box center [703, 349] width 106 height 106
click at [665, 317] on icon "upload picture" at bounding box center [673, 318] width 17 height 15
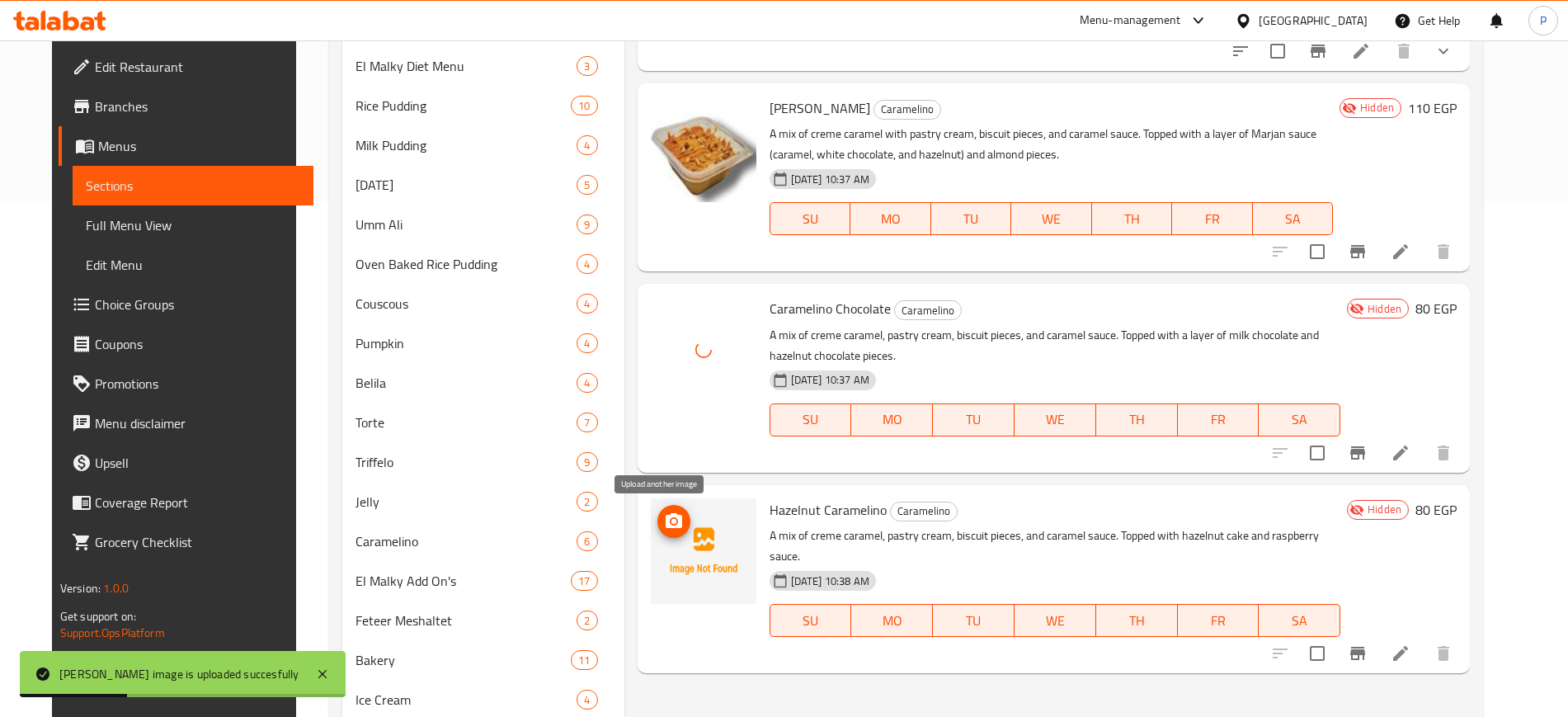
click at [666, 515] on icon "upload picture" at bounding box center [673, 520] width 17 height 15
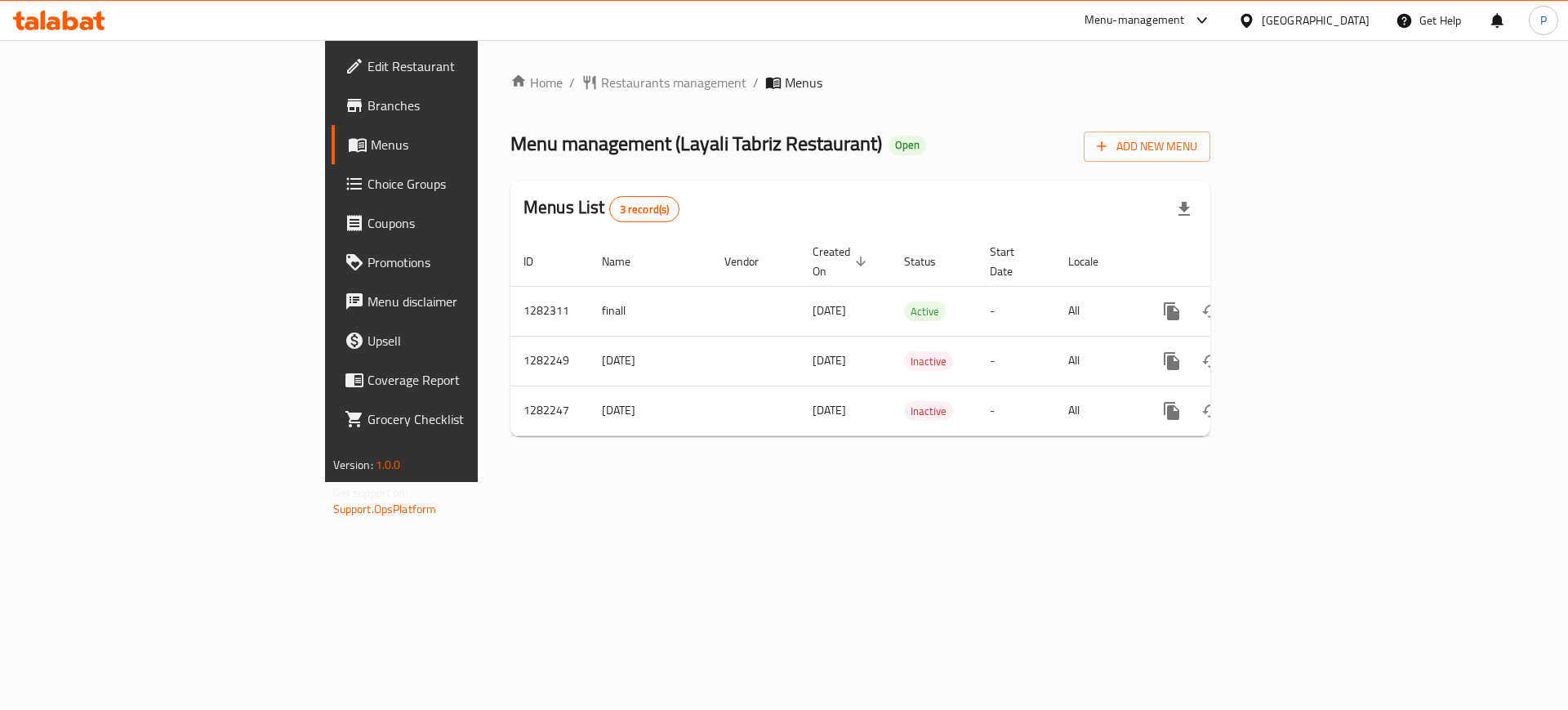
drag, startPoint x: 666, startPoint y: 539, endPoint x: 899, endPoint y: 497, distance: 236.8
click at [669, 482] on div "Home / Restaurants management / Menus Menu management ( Layali Tabriz Restauran…" at bounding box center [860, 260] width 765 height 442
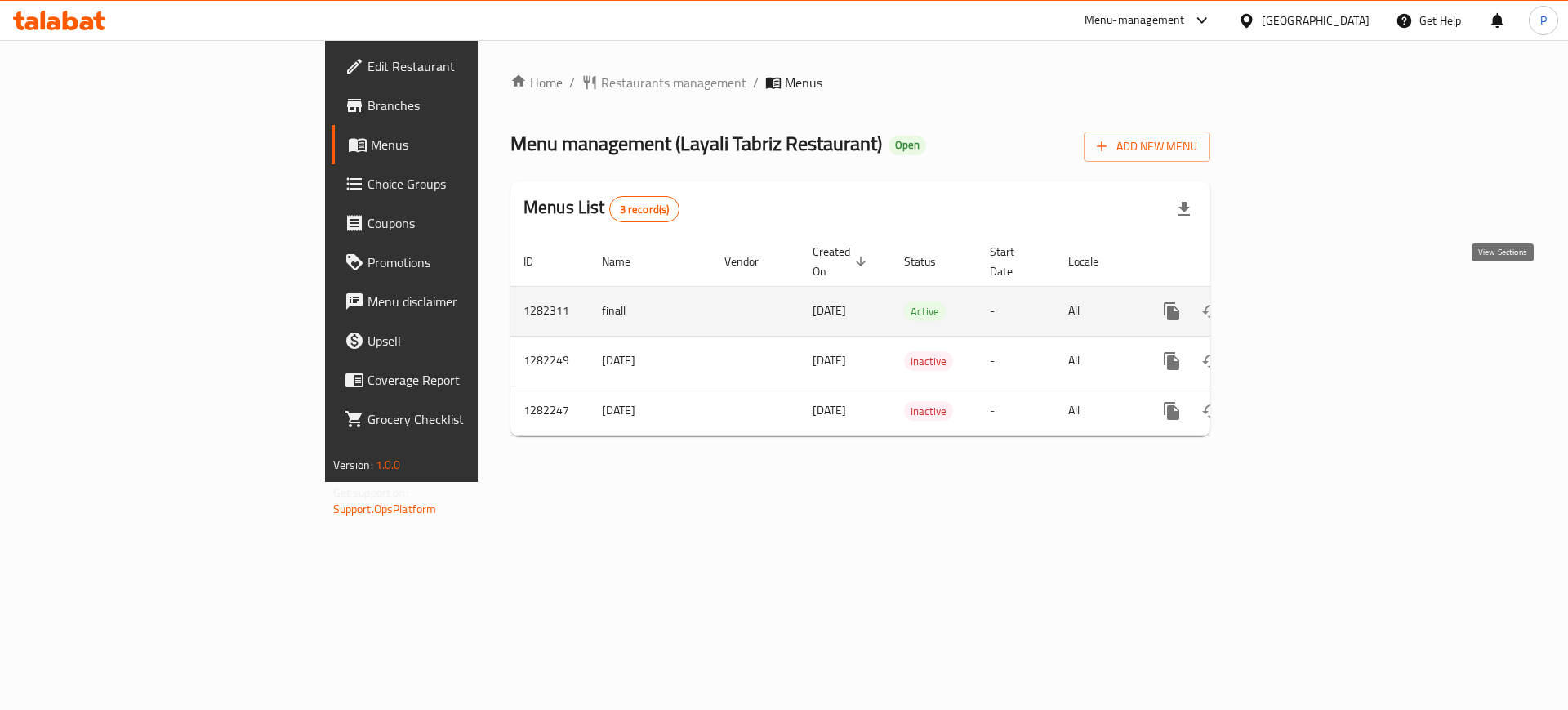
click at [1299, 302] on icon "enhanced table" at bounding box center [1289, 311] width 20 height 20
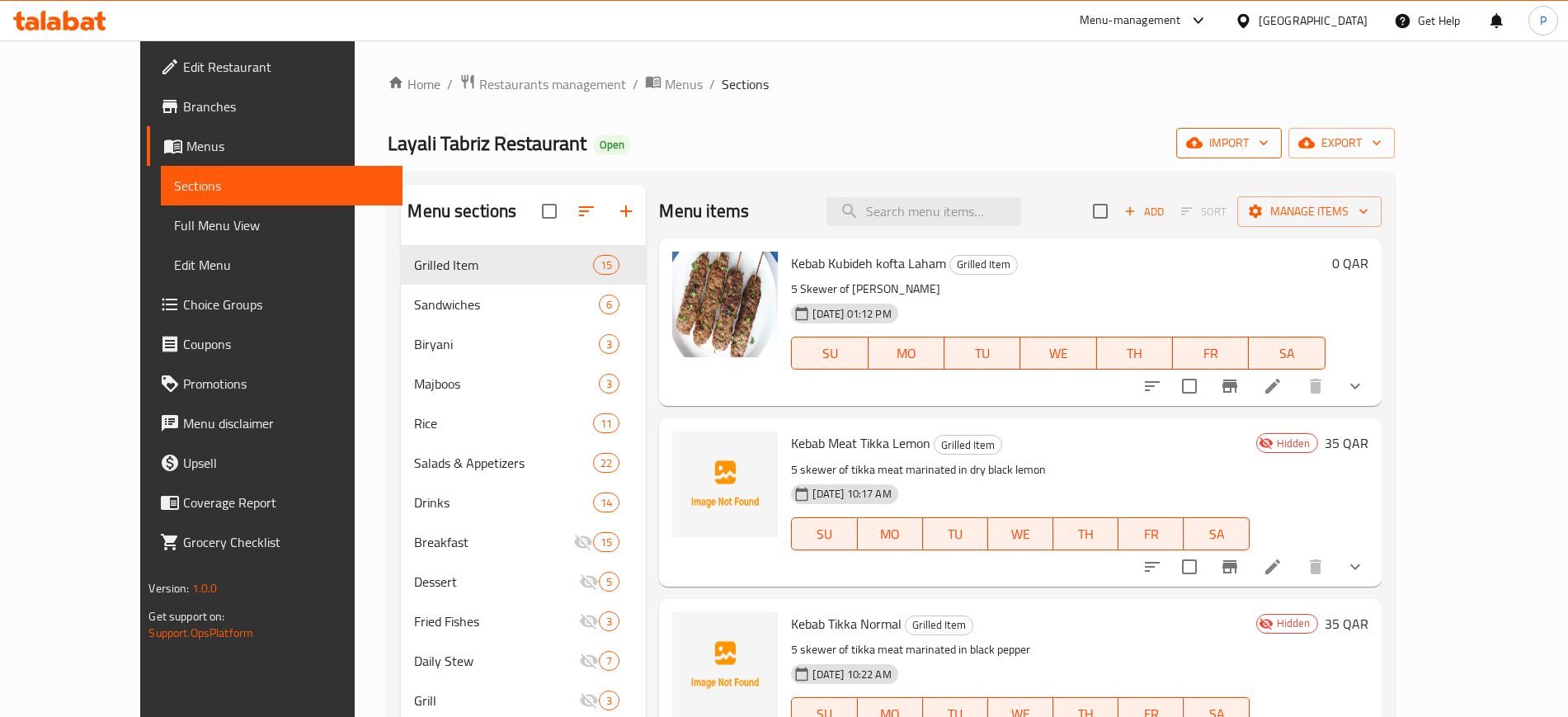
click at [1282, 131] on button "import" at bounding box center [1229, 142] width 106 height 31
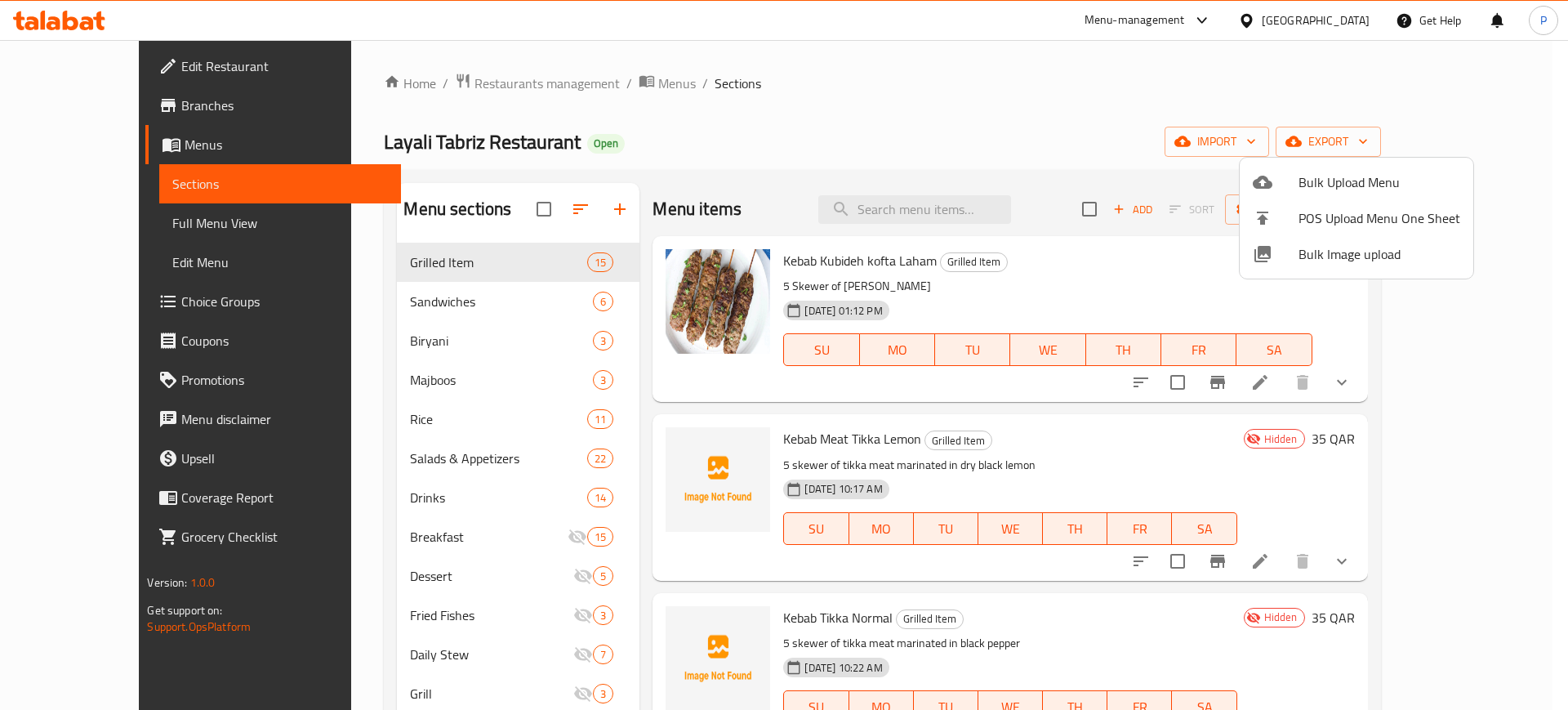
click at [1332, 259] on span "Bulk Image upload" at bounding box center [1379, 254] width 161 height 20
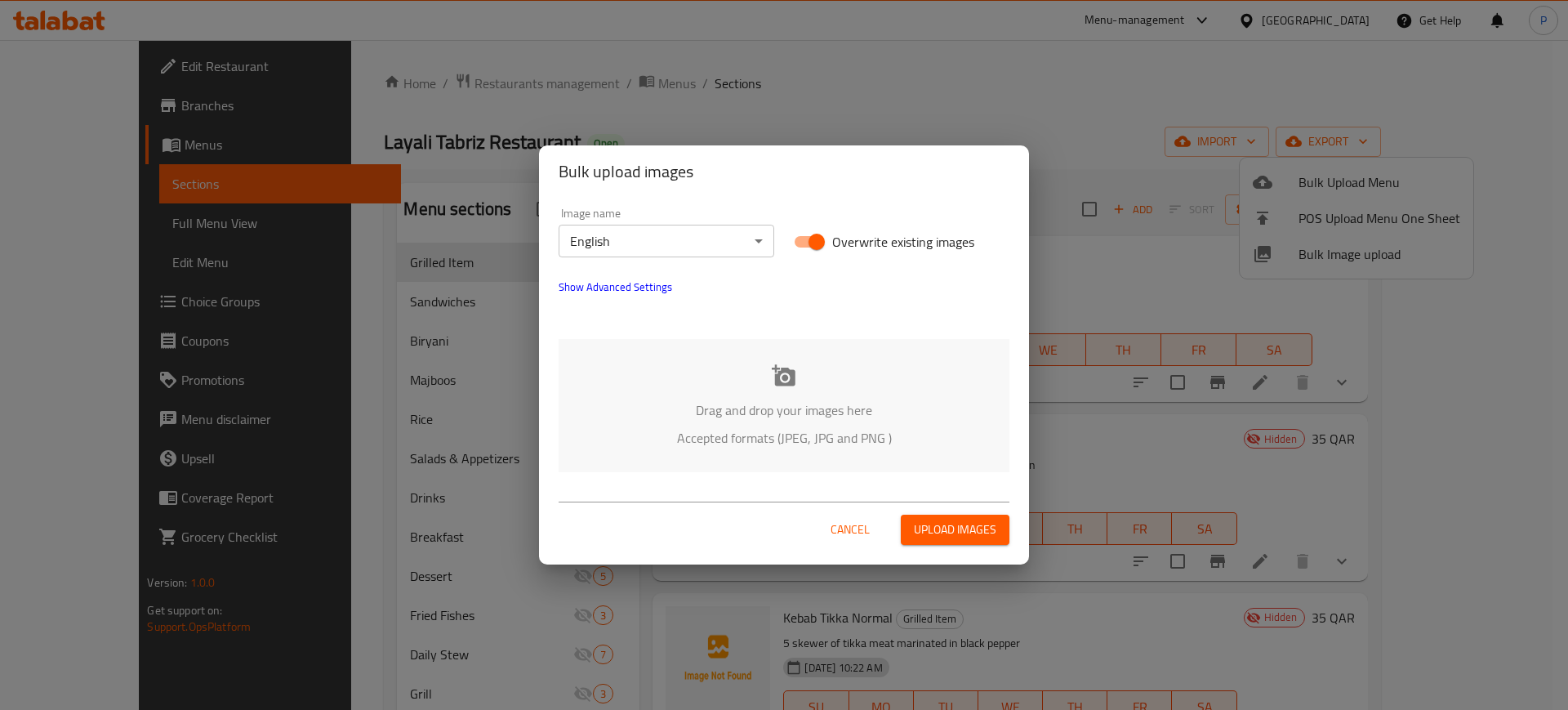
click at [855, 420] on p "Drag and drop your images here" at bounding box center [784, 410] width 401 height 20
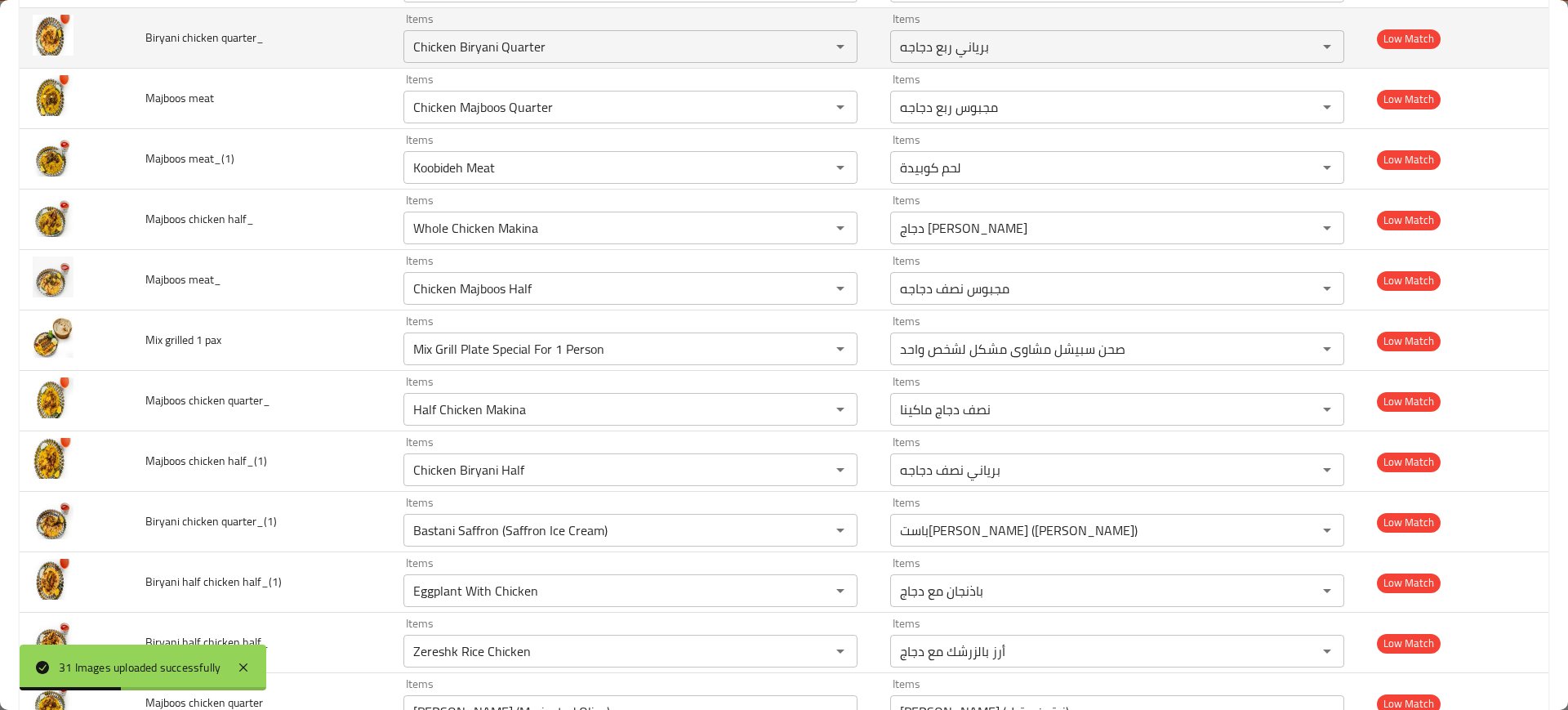
scroll to position [1447, 0]
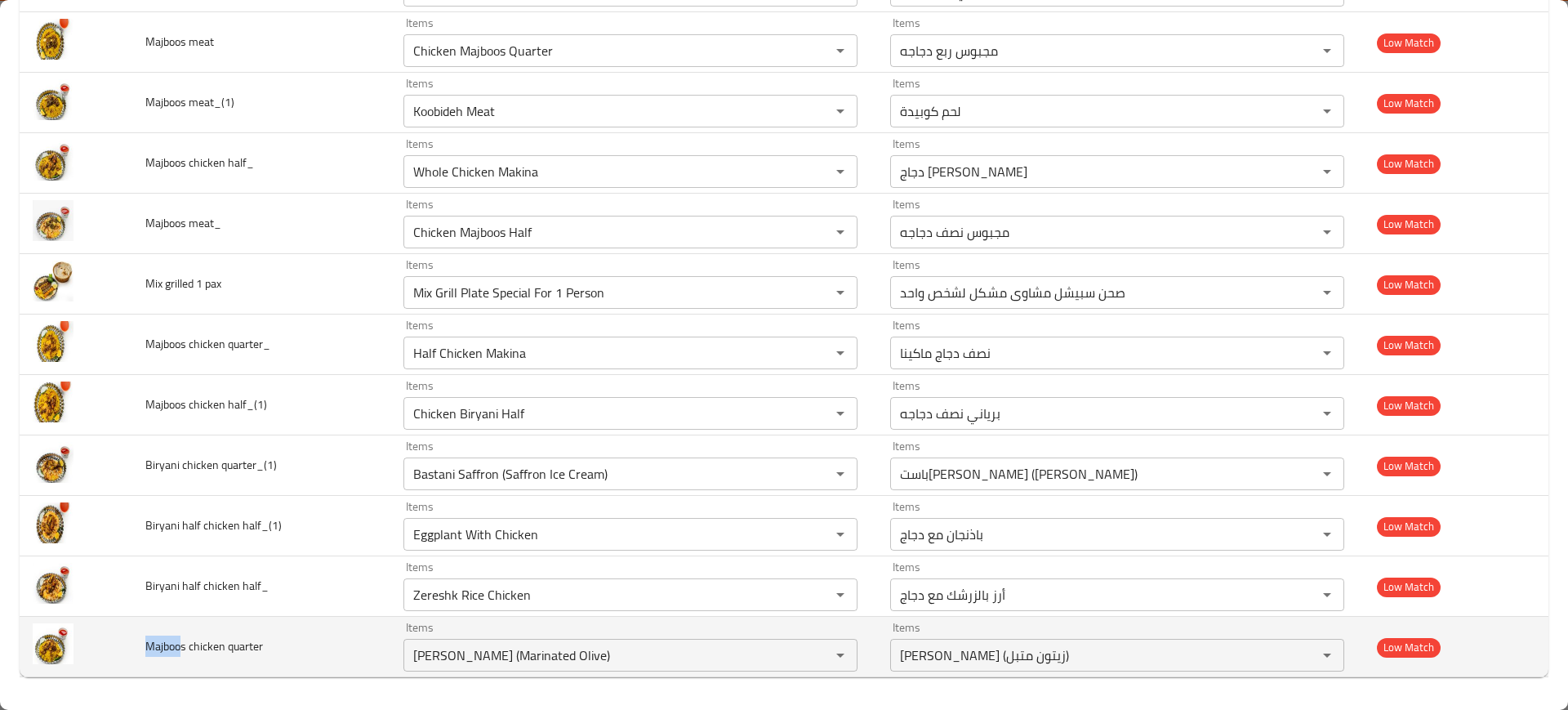
drag, startPoint x: 178, startPoint y: 651, endPoint x: 142, endPoint y: 655, distance: 36.2
click at [142, 655] on td "Majboos chicken quarter" at bounding box center [261, 647] width 258 height 61
copy span "Majboo"
click at [489, 657] on quarter "Zeytoon Parvardeh (Marinated Olive)" at bounding box center [606, 654] width 396 height 23
paste quarter "Majboo"
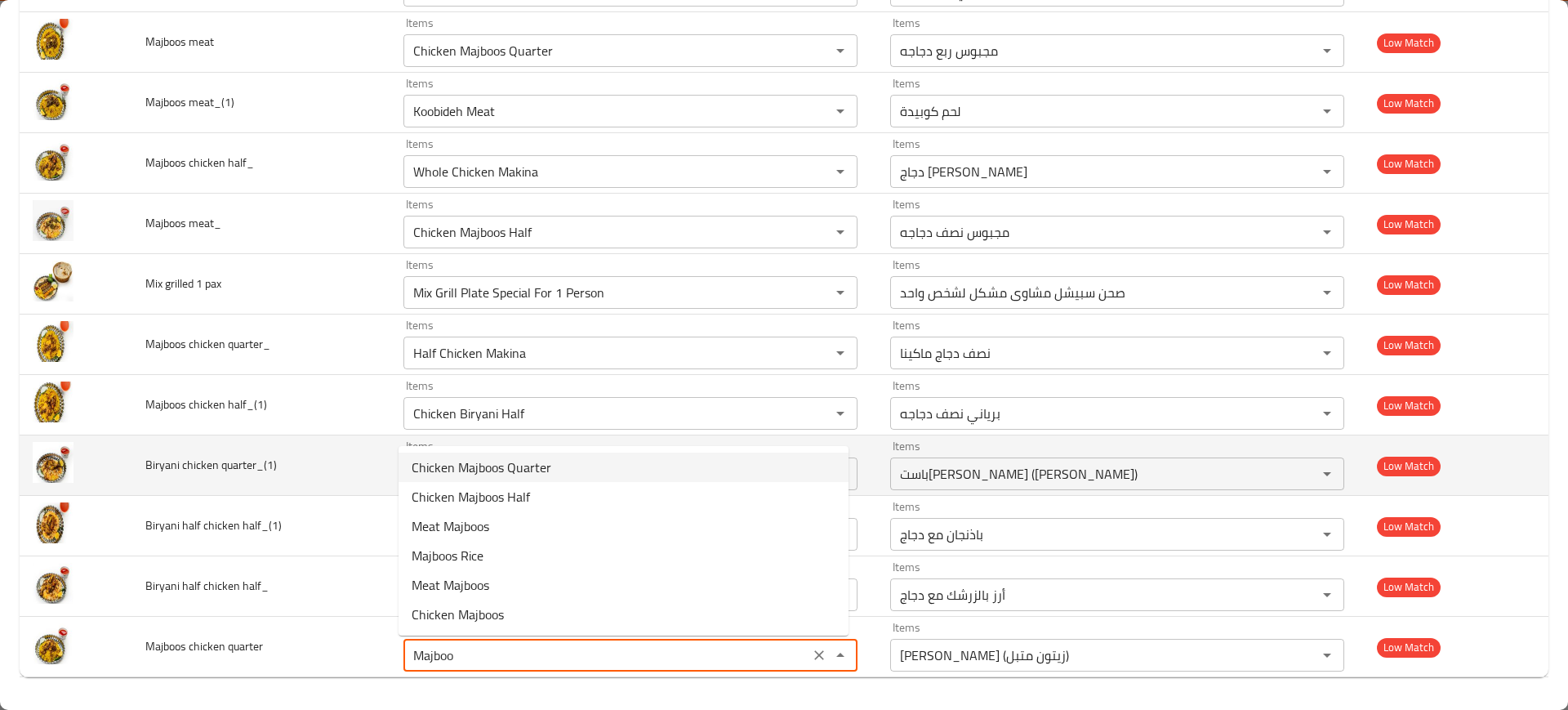
click at [482, 474] on span "Chicken Majboos Quarter" at bounding box center [481, 467] width 140 height 20
type quarter "Chicken Majboos Quarter"
type quarter-ar "مجبوس ربع دجاجه"
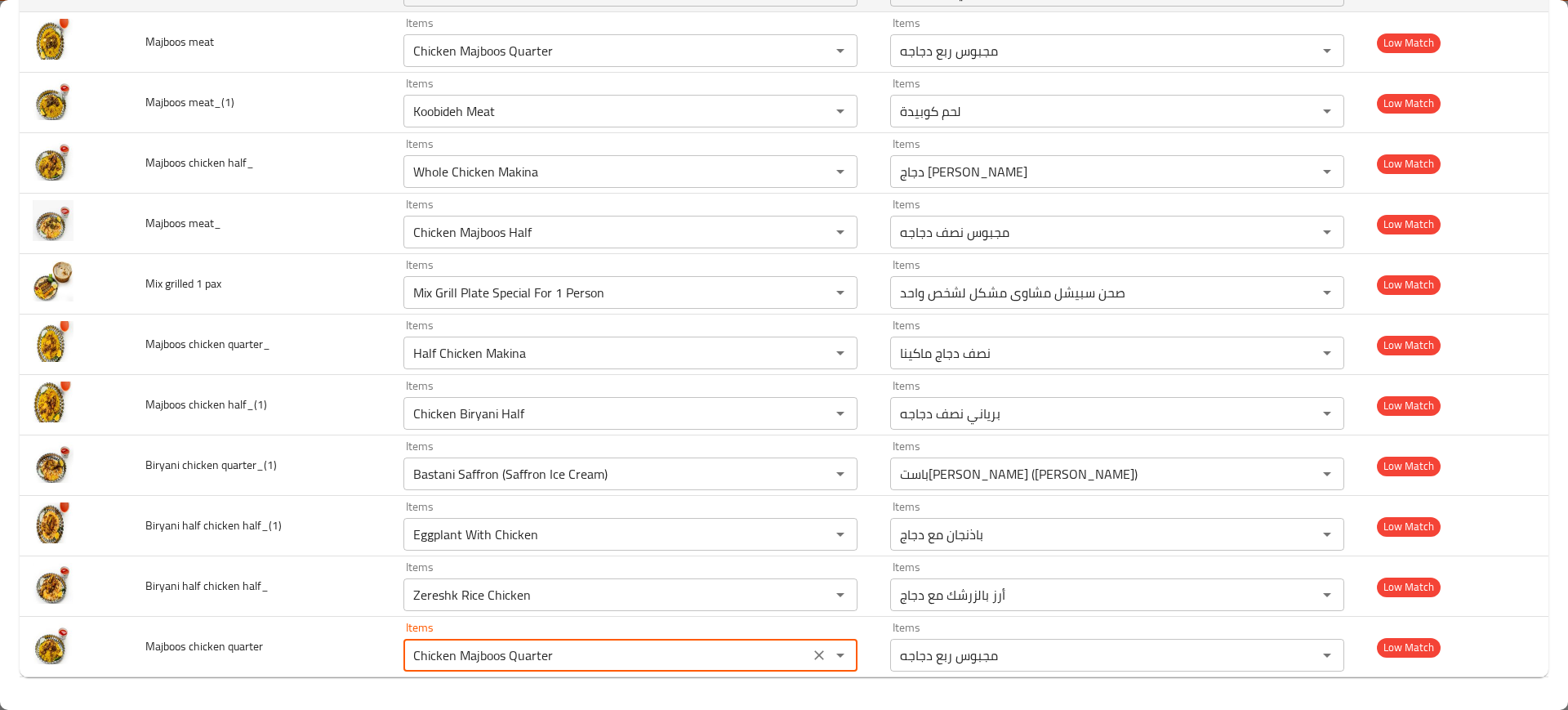
type quarter "Chicken Majboos Quarter"
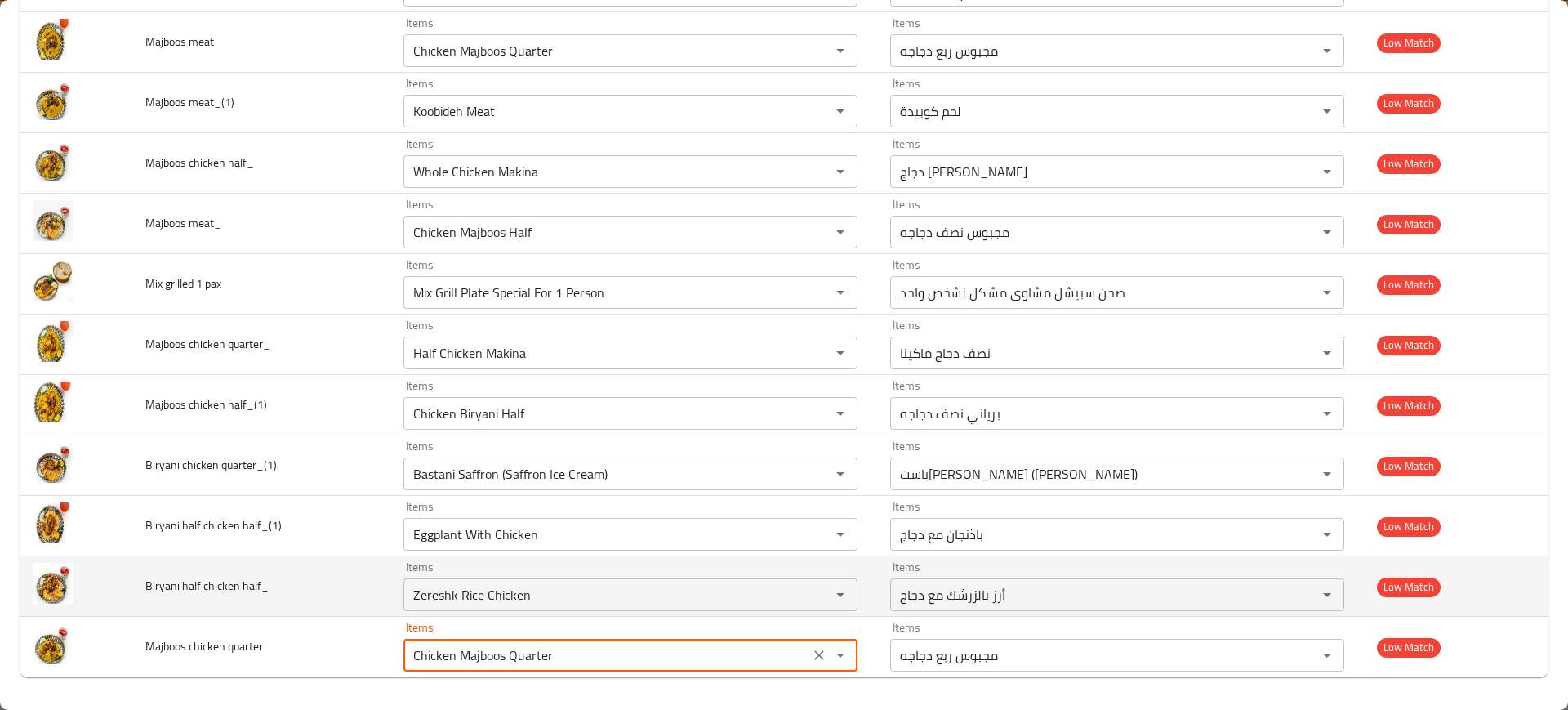
click at [328, 602] on td "Biryani half chicken half_" at bounding box center [261, 587] width 258 height 61
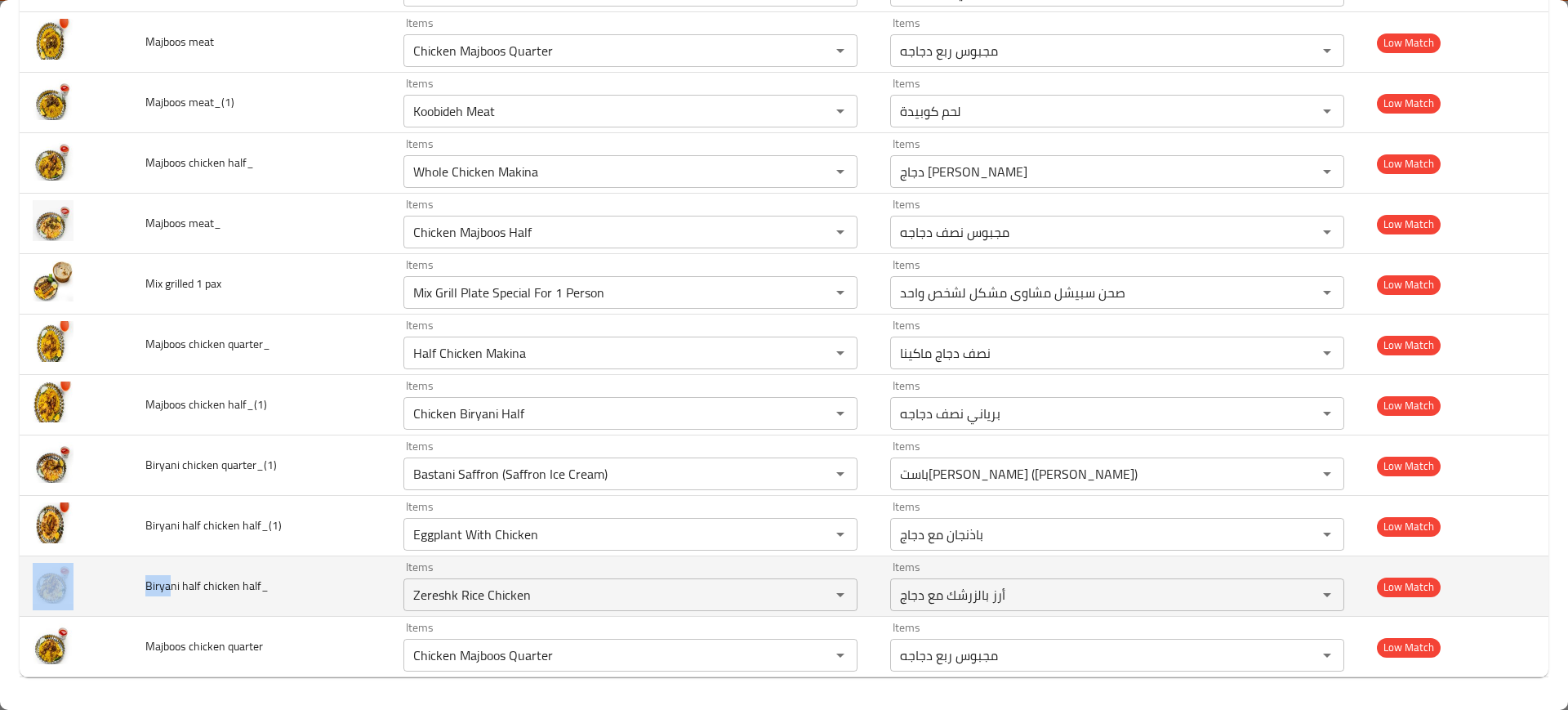
drag, startPoint x: 166, startPoint y: 590, endPoint x: 128, endPoint y: 590, distance: 38.0
click at [128, 590] on tr "Biryani half chicken half_ Items Zereshk Rice Chicken Items Items أرز بالزرشك م…" at bounding box center [784, 587] width 1529 height 61
copy tr "Birya"
click at [544, 591] on half_ "Zereshk Rice Chicken" at bounding box center [606, 594] width 396 height 23
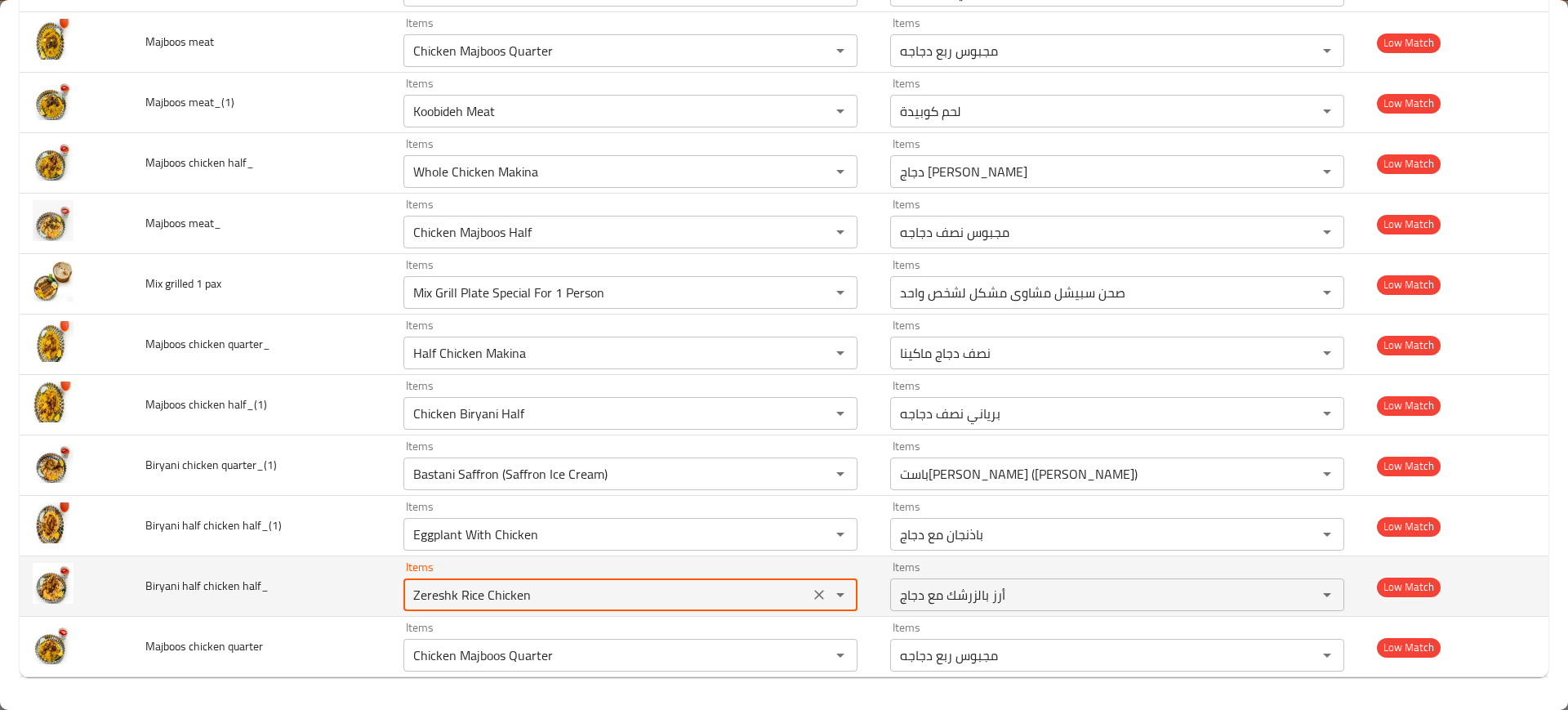
paste half_ "Birya"
drag, startPoint x: 467, startPoint y: 592, endPoint x: 434, endPoint y: 594, distance: 33.1
click at [434, 594] on half_ "Birya" at bounding box center [606, 594] width 396 height 23
click at [479, 587] on half_ "Birya" at bounding box center [606, 594] width 396 height 23
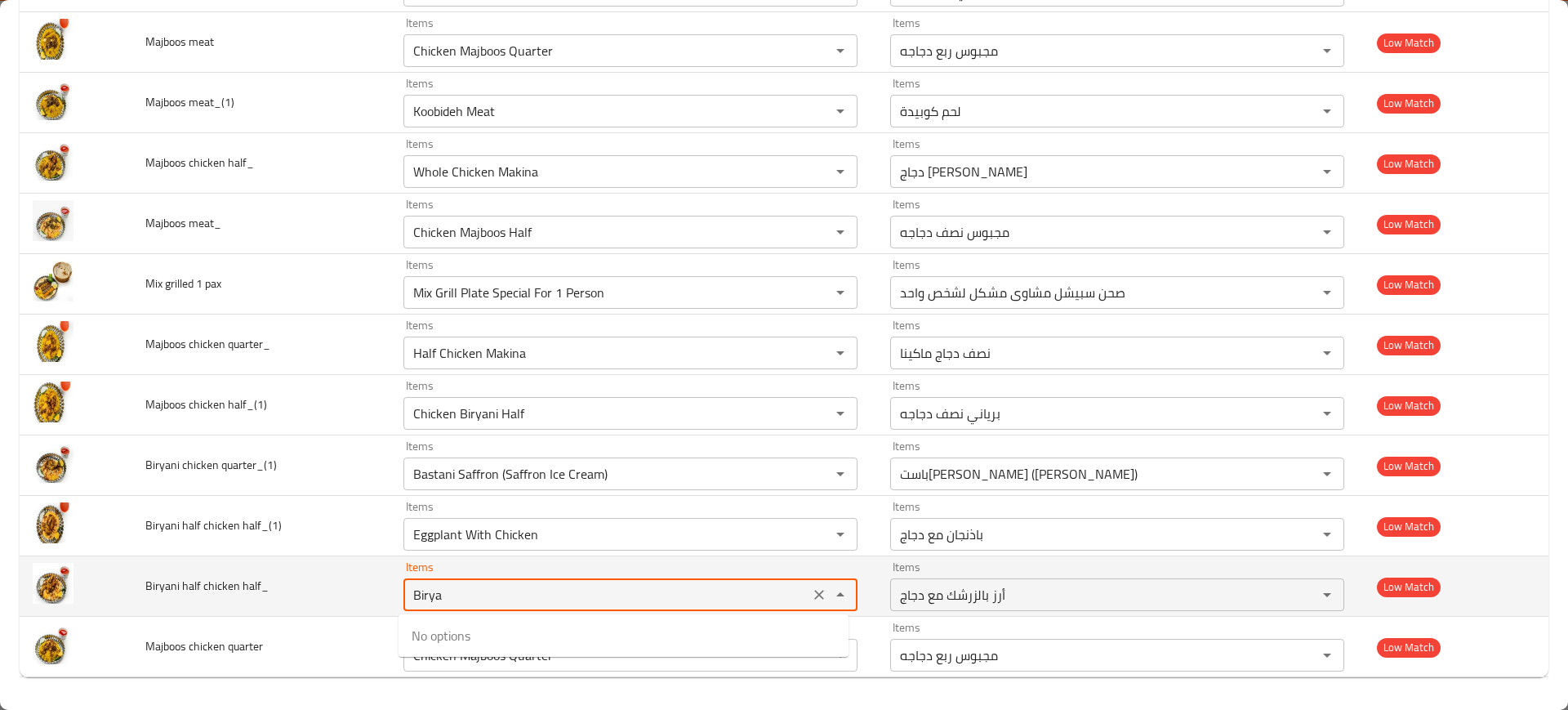
click at [479, 587] on half_ "Birya" at bounding box center [606, 594] width 396 height 23
paste half_ "enhanced table"
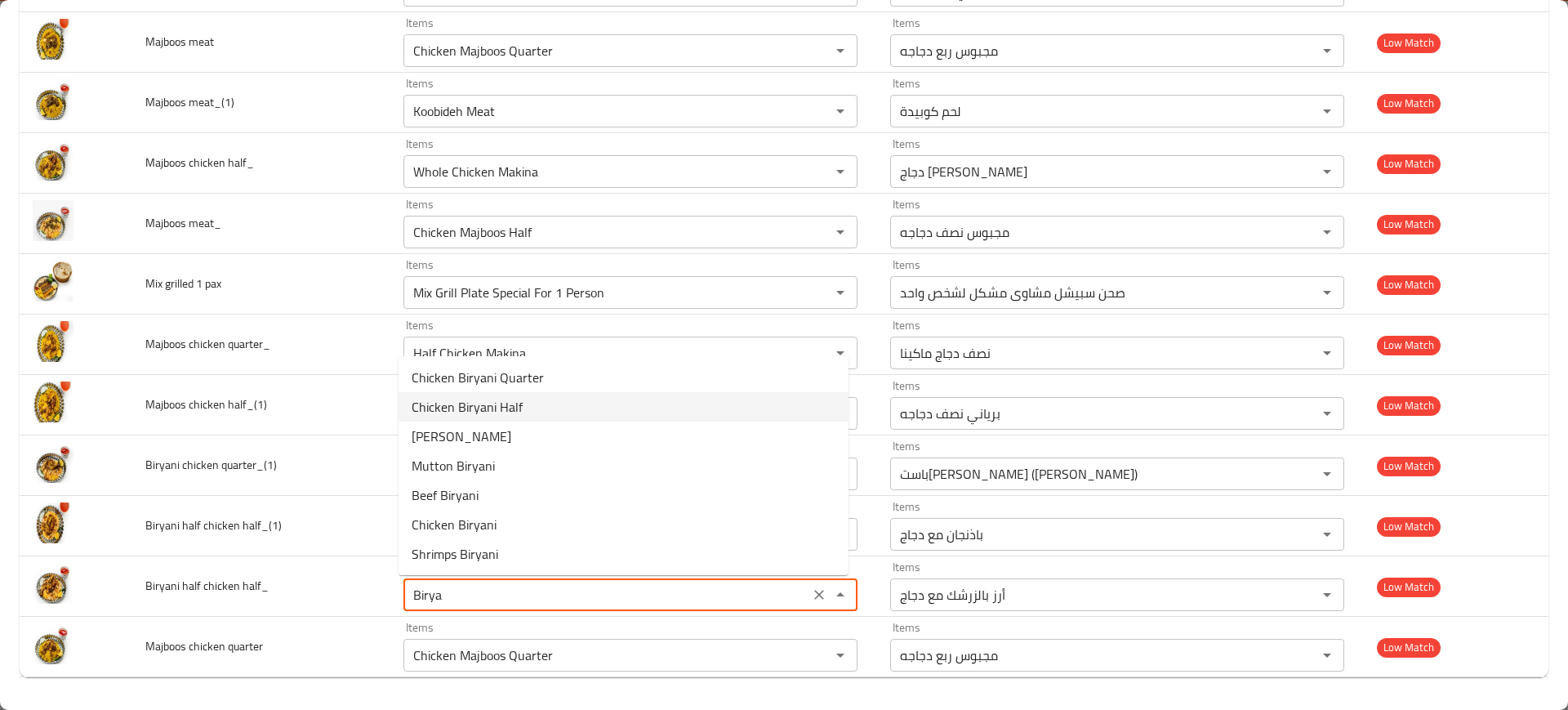
click at [505, 400] on span "Chicken Biryani Half" at bounding box center [466, 406] width 111 height 20
type half_ "Chicken Biryani Half"
type half_-ar "برياني نصف دجاجه"
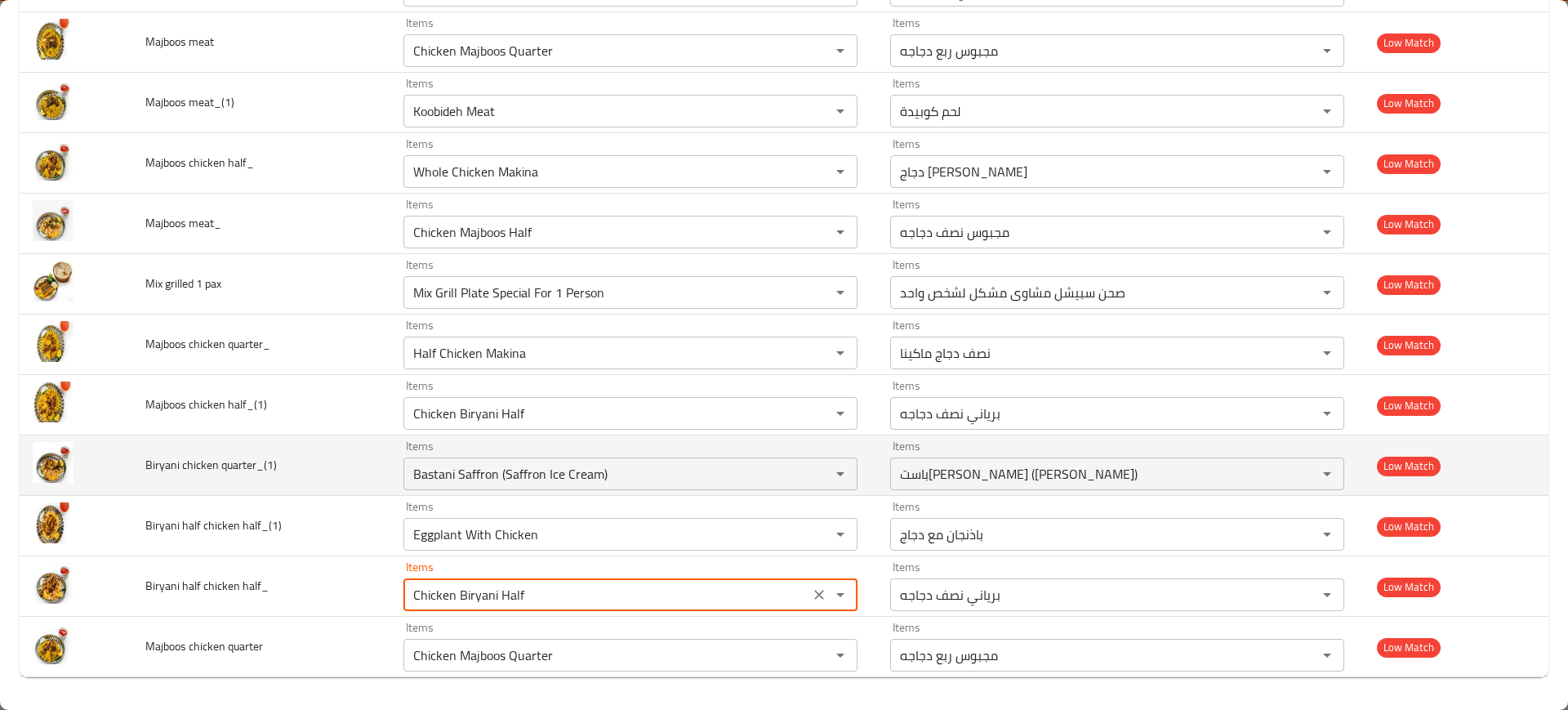
type half_ "Chicken Biryani Half"
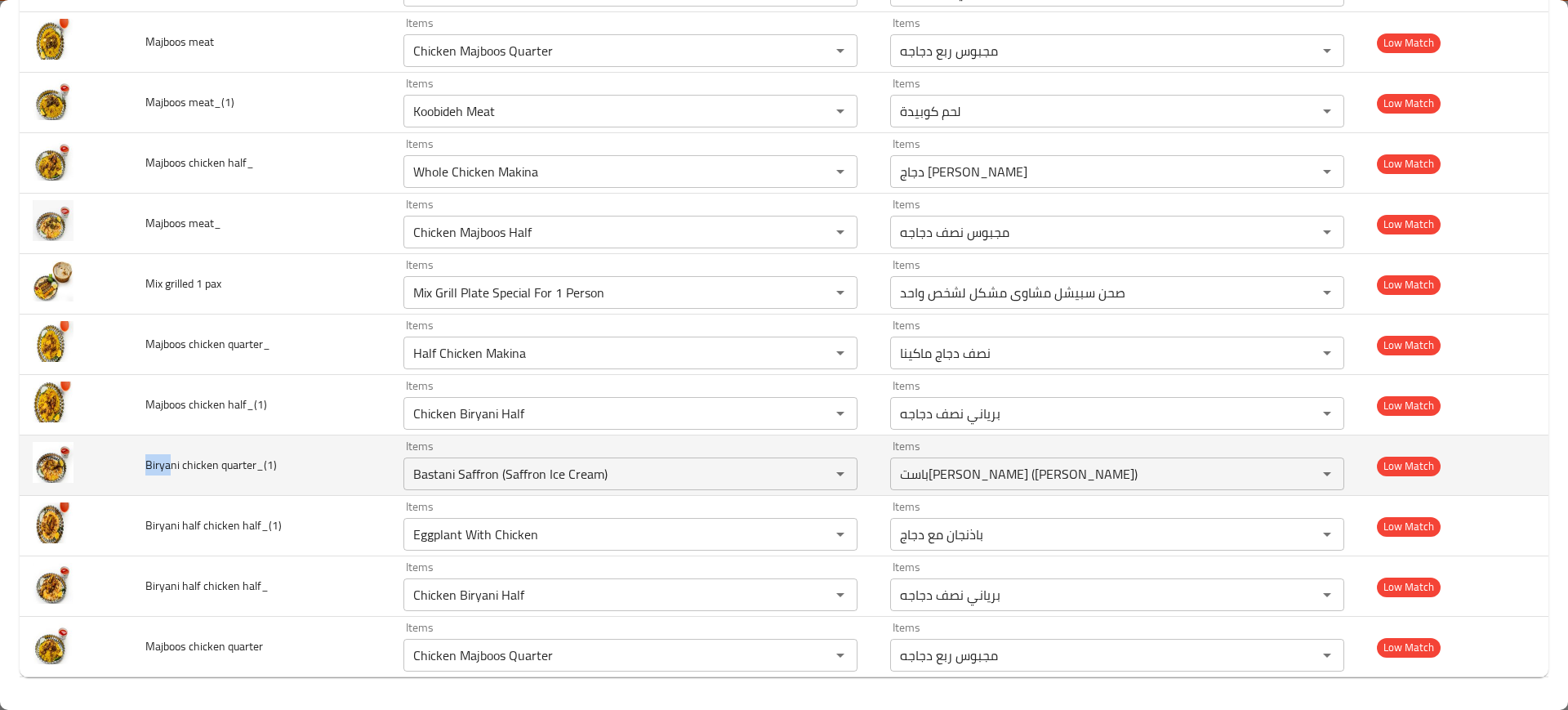
drag, startPoint x: 168, startPoint y: 470, endPoint x: 146, endPoint y: 471, distance: 22.0
click at [146, 471] on span "Biryani chicken quarter_(1)" at bounding box center [211, 465] width 131 height 22
copy span "Birya"
click at [556, 466] on quarter_\(1\) "Bastani Saffron (Saffron Ice Cream)" at bounding box center [606, 473] width 396 height 23
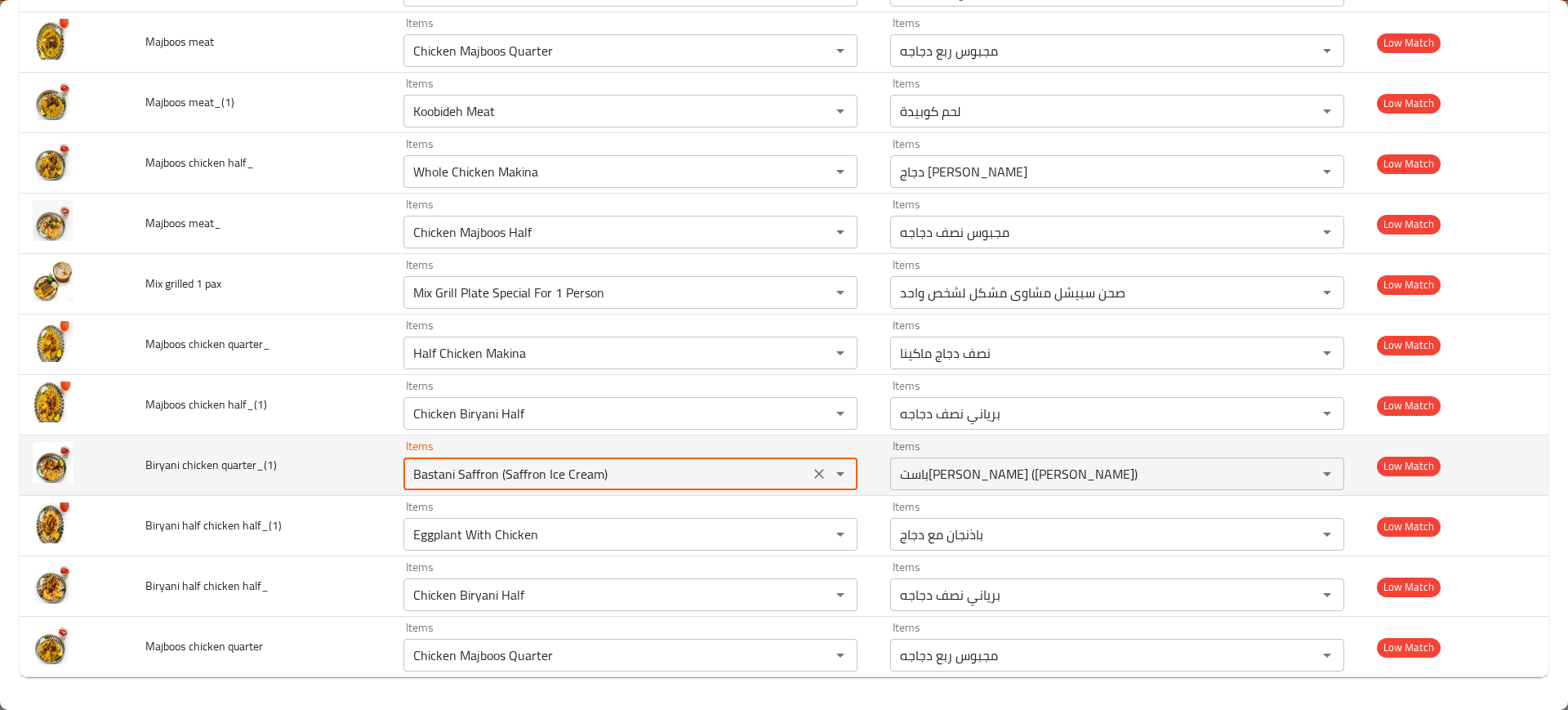
paste quarter_\(1\) "irya"
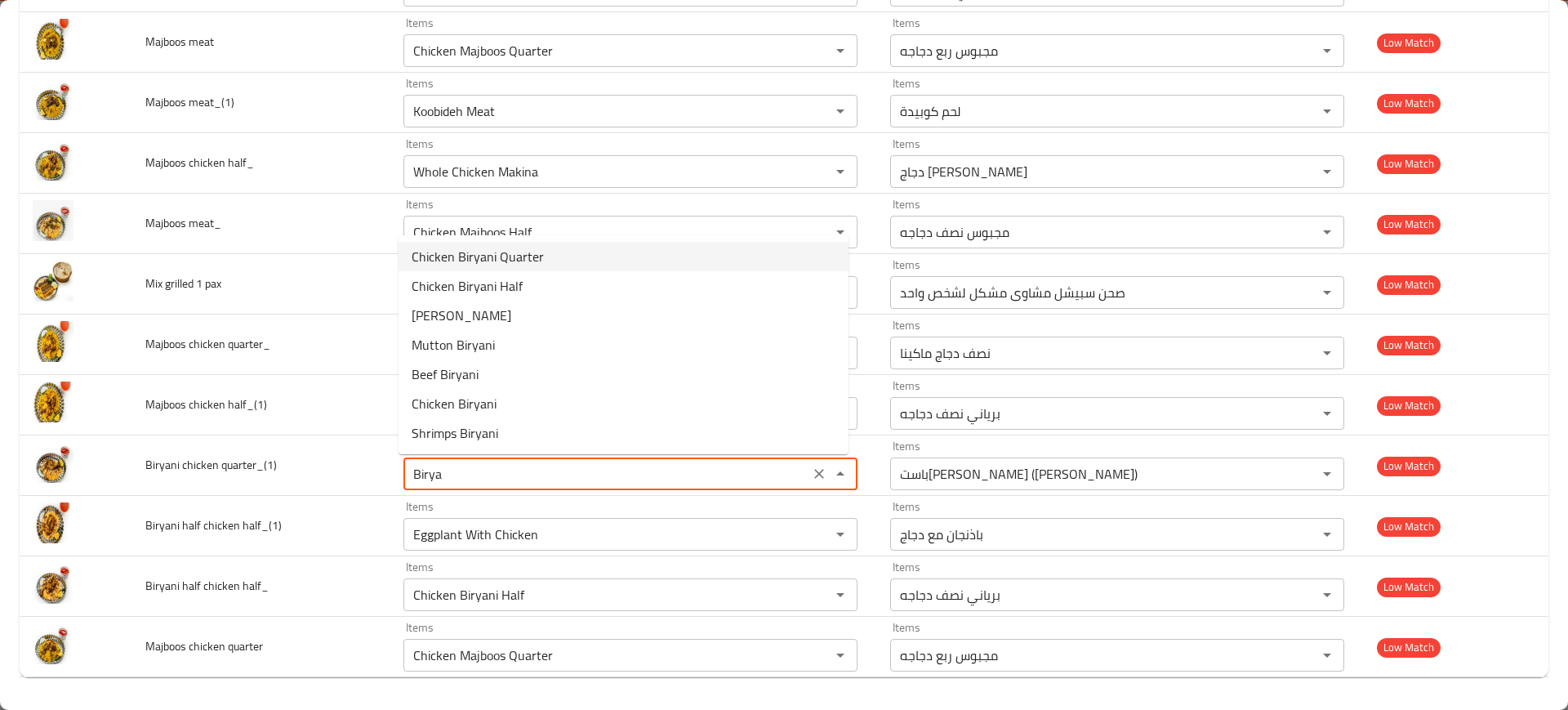
click at [502, 262] on span "Chicken Biryani Quarter" at bounding box center [477, 257] width 132 height 20
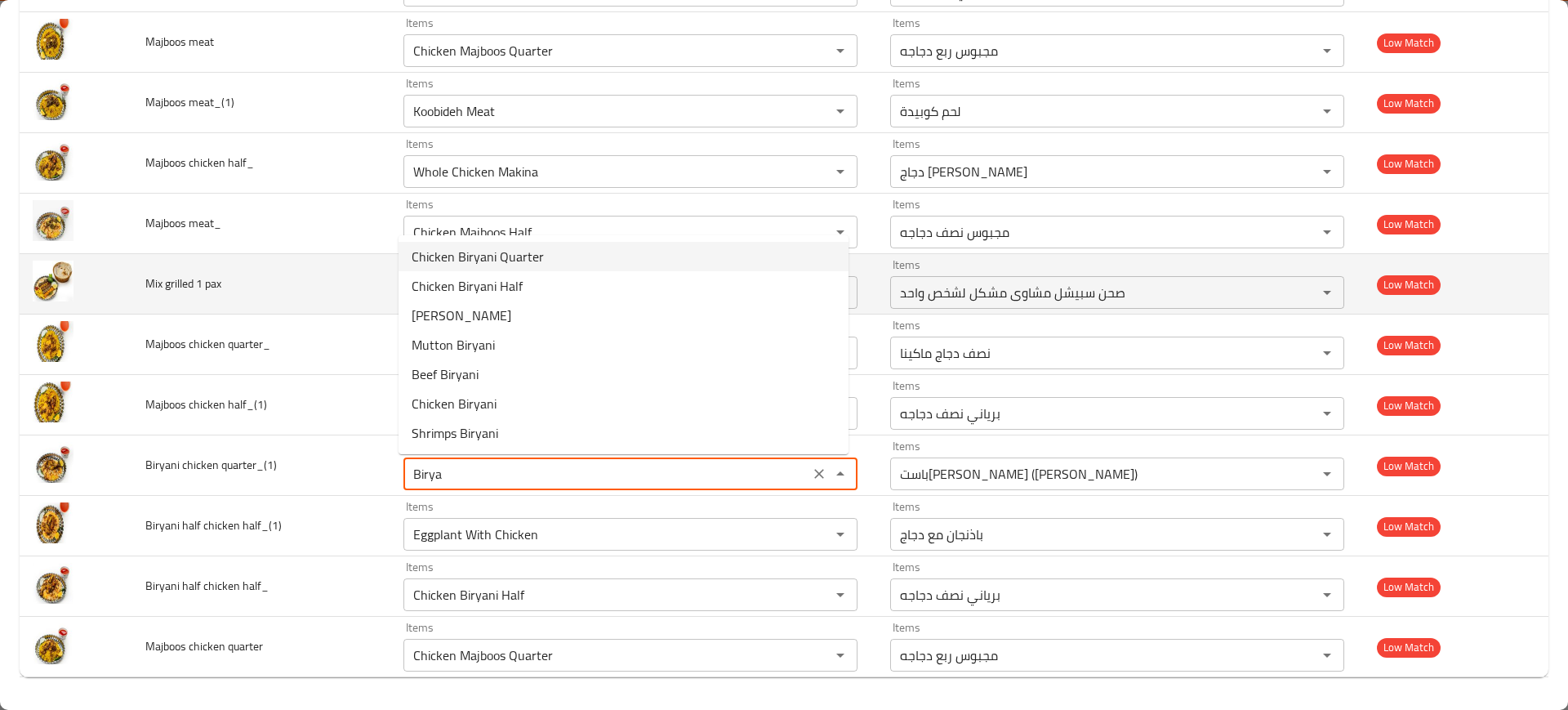
type quarter_\(1\) "Chicken Biryani Quarter"
type quarter_\(1\)-ar "برياني ربع دجاجه"
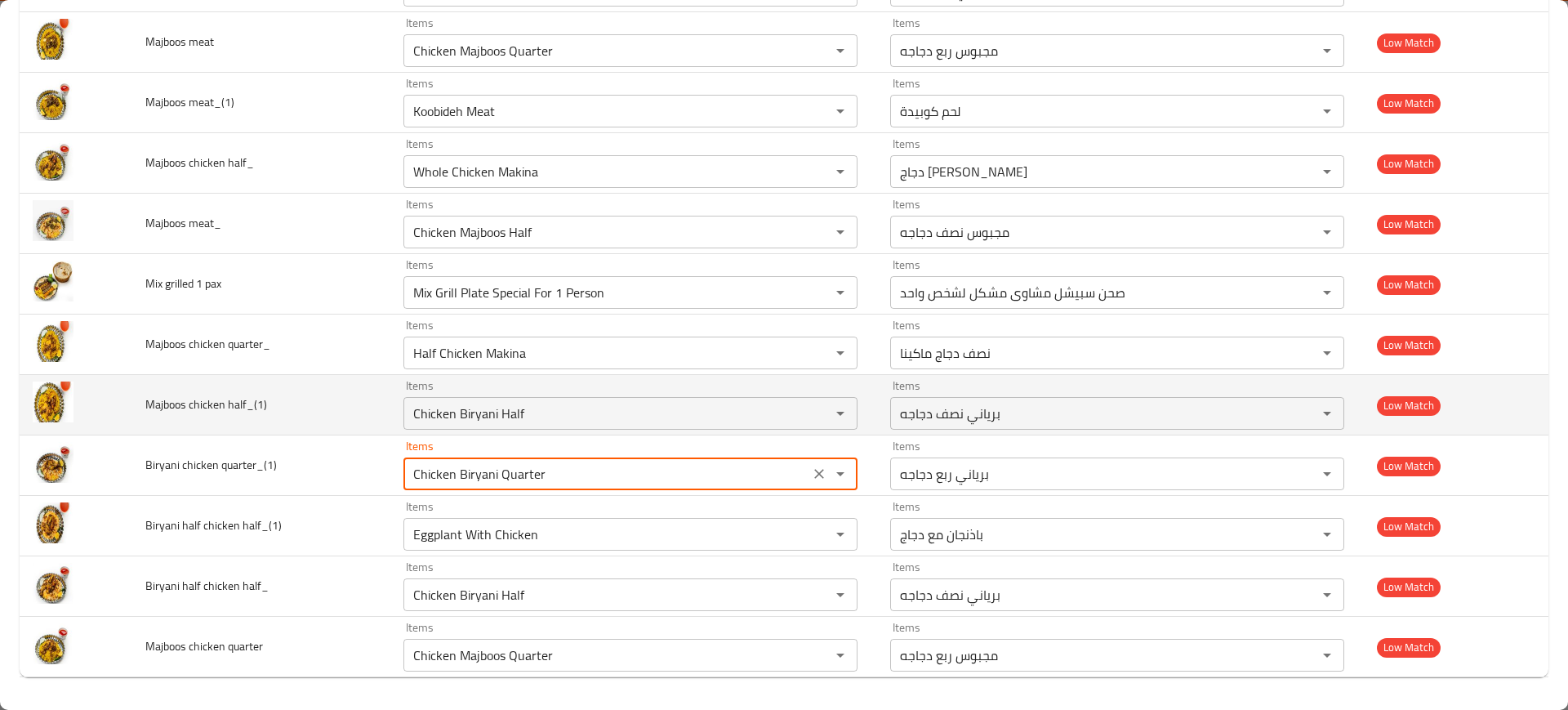
type quarter_\(1\) "Chicken Biryani Quarter"
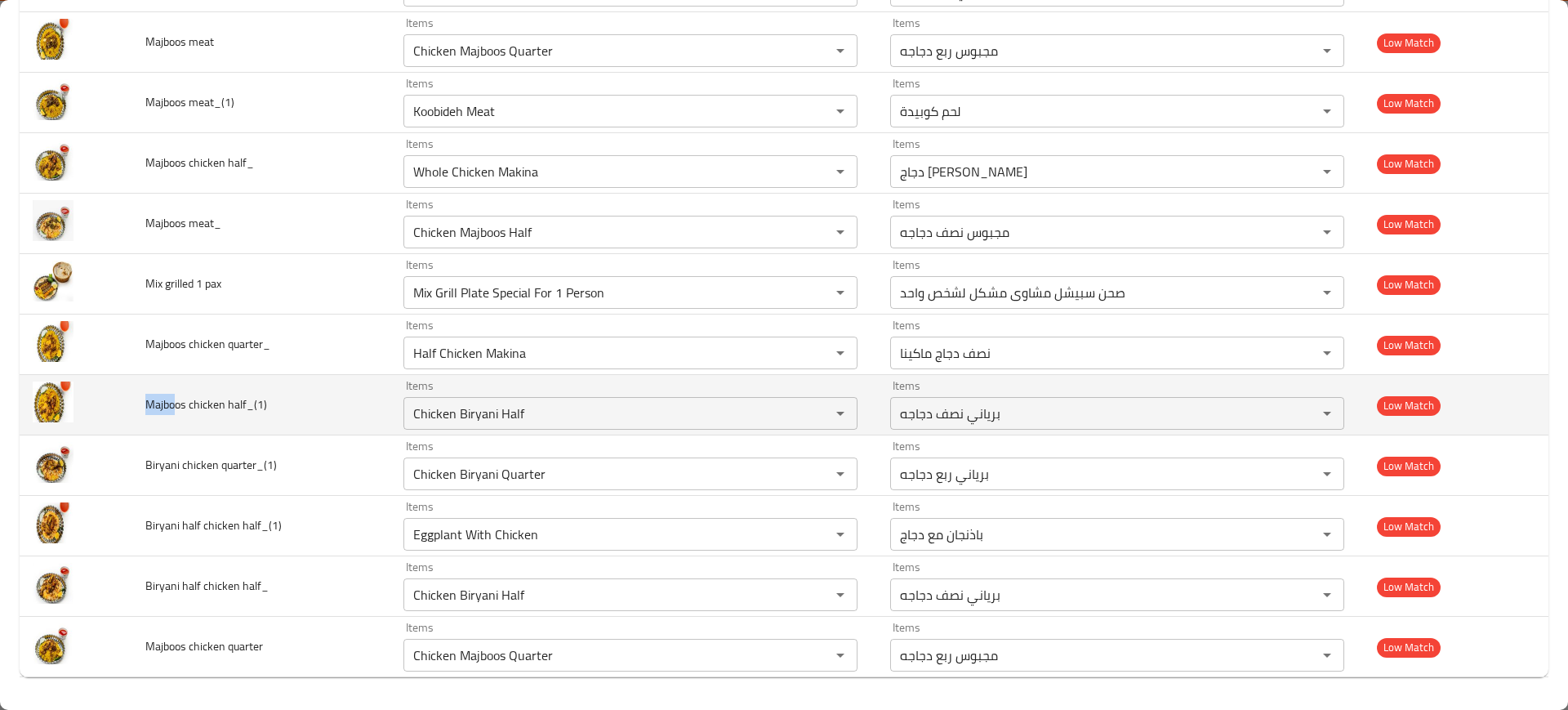
click at [147, 414] on span "Majboos chicken half_(1)" at bounding box center [207, 404] width 121 height 22
copy span "Majbo"
click at [560, 418] on half_\(1\) "Chicken Biryani Half" at bounding box center [606, 412] width 396 height 23
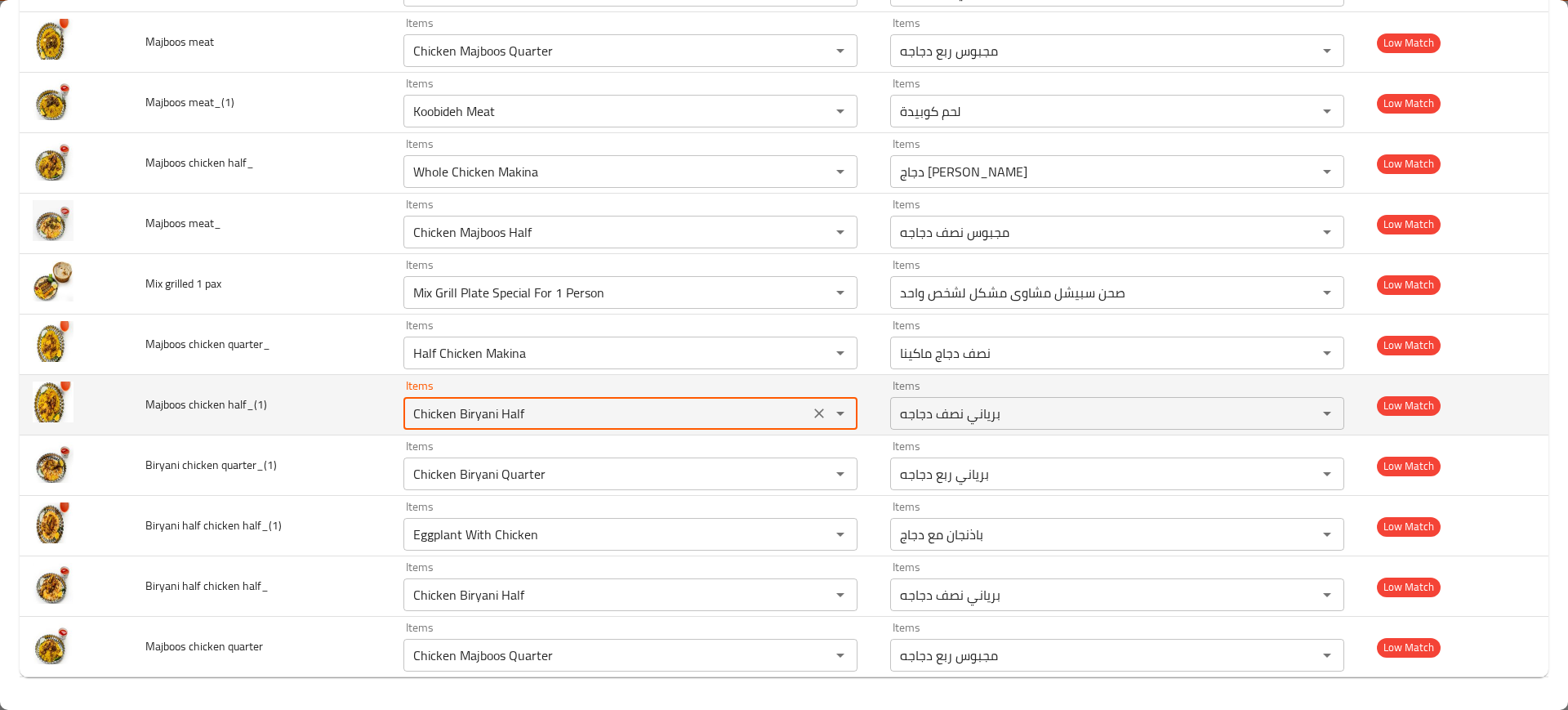
paste half_\(1\) "Majbo"
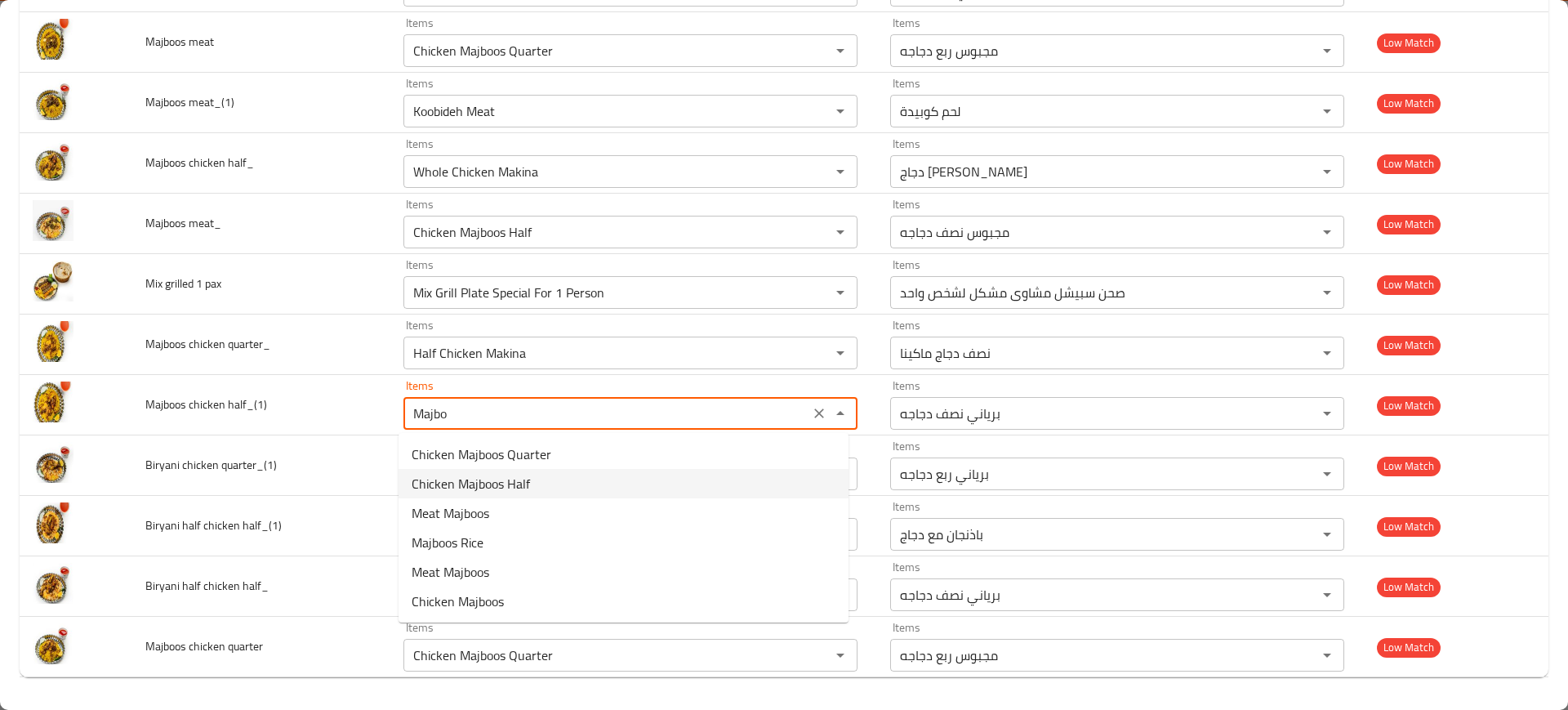
click at [513, 484] on span "Chicken Majboos Half" at bounding box center [470, 484] width 118 height 20
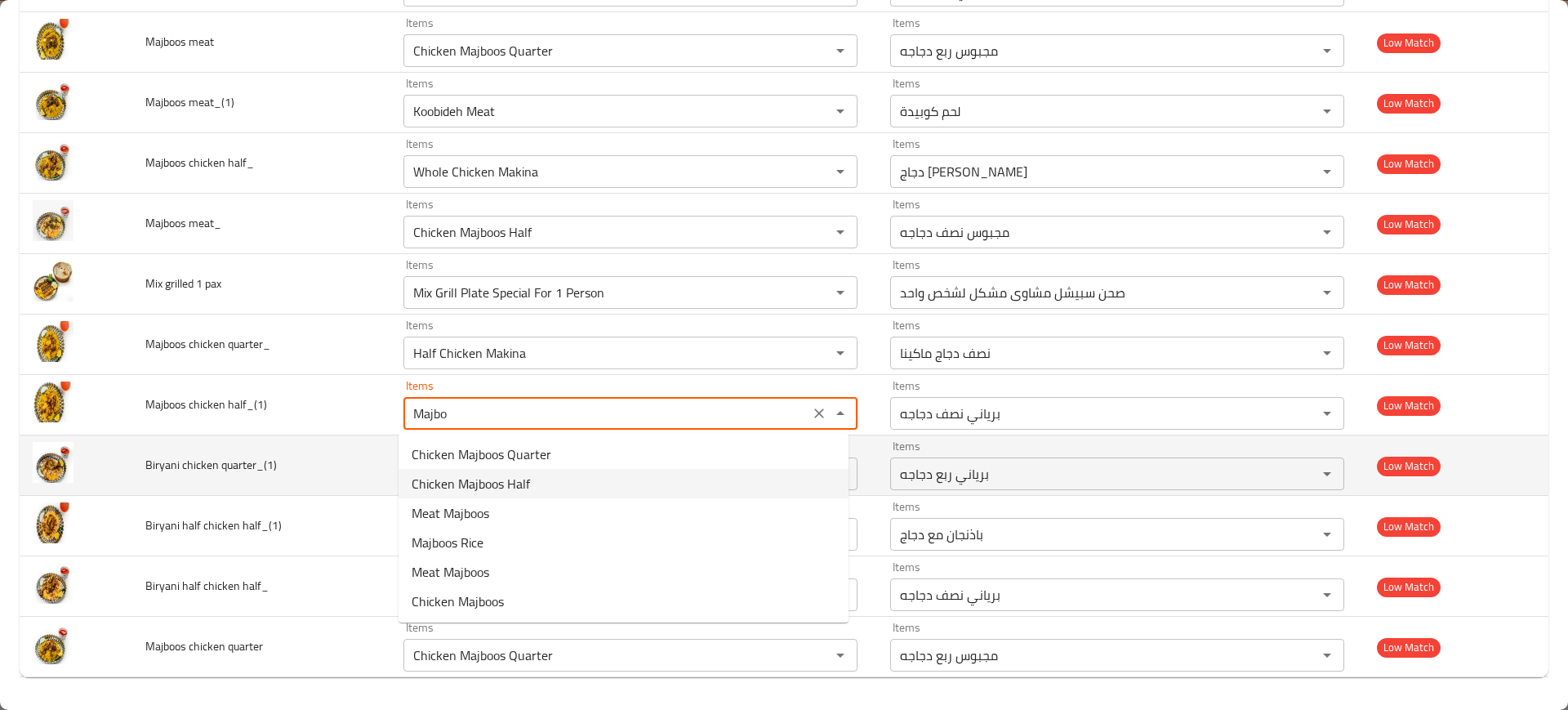
type half_\(1\) "Chicken Majboos Half"
type half_\(1\)-ar "مجبوس نصف دجاجه"
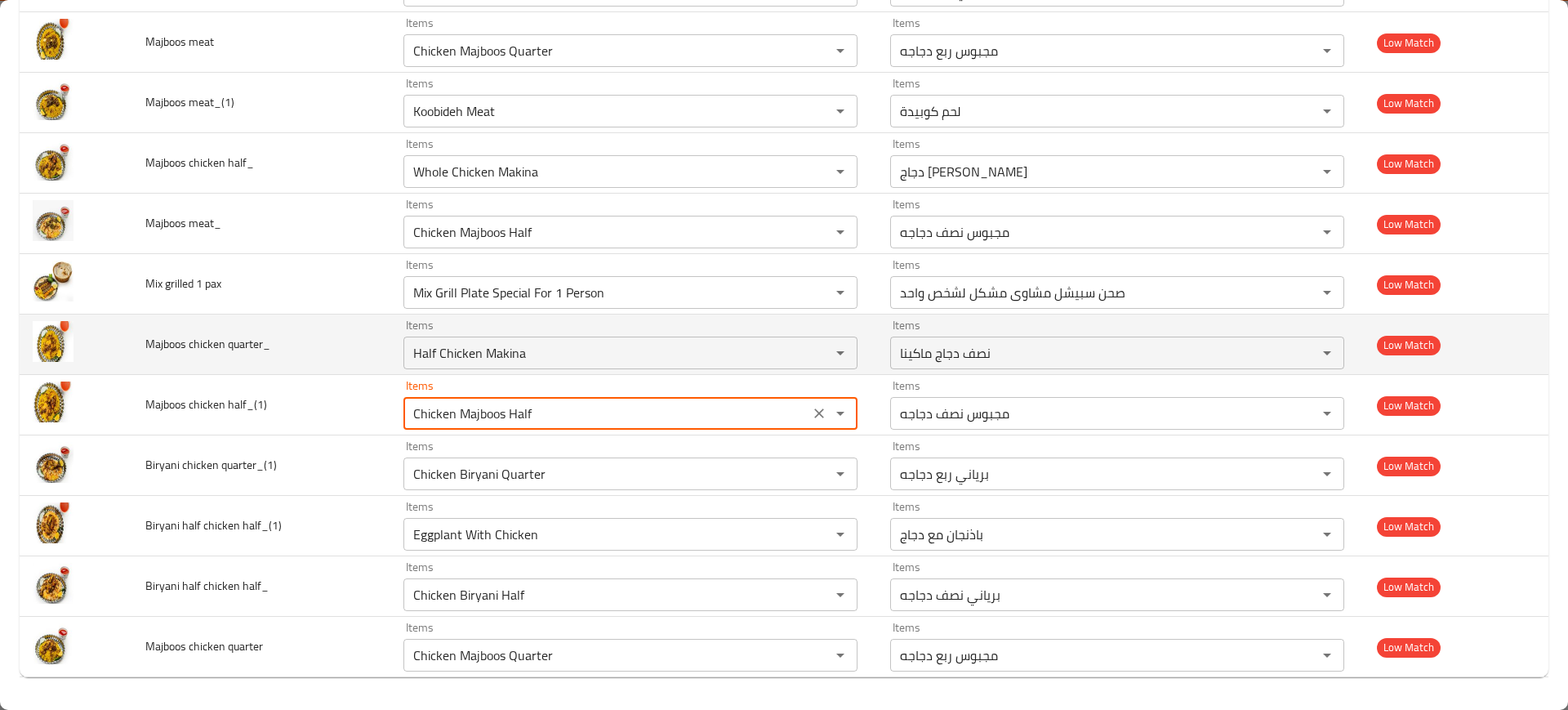
type half_\(1\) "Chicken Majboos Half"
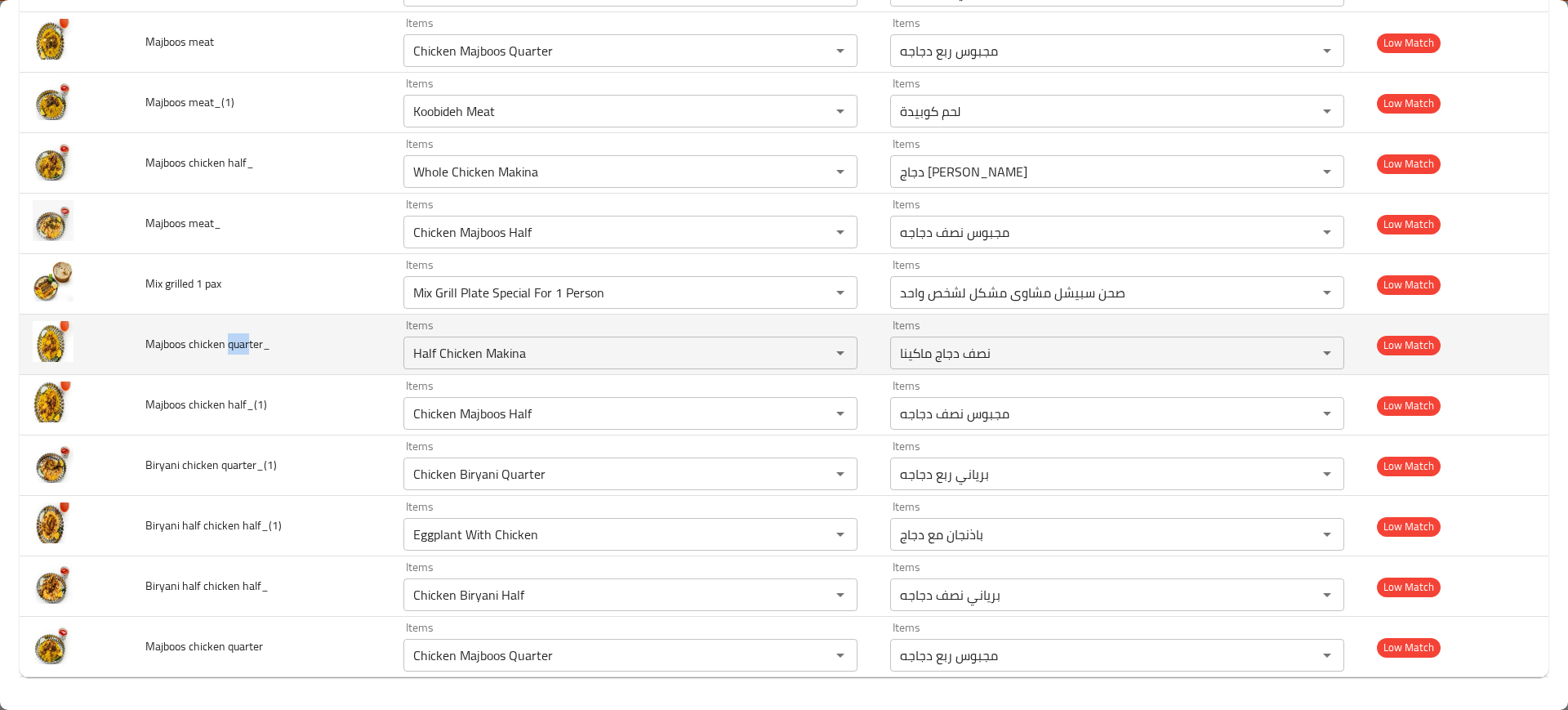
drag, startPoint x: 227, startPoint y: 343, endPoint x: 250, endPoint y: 347, distance: 23.3
click at [250, 347] on span "Majboos chicken quarter_" at bounding box center [208, 344] width 125 height 22
copy span "quart"
click at [525, 351] on quarter_ "Half Chicken Makina" at bounding box center [606, 353] width 396 height 23
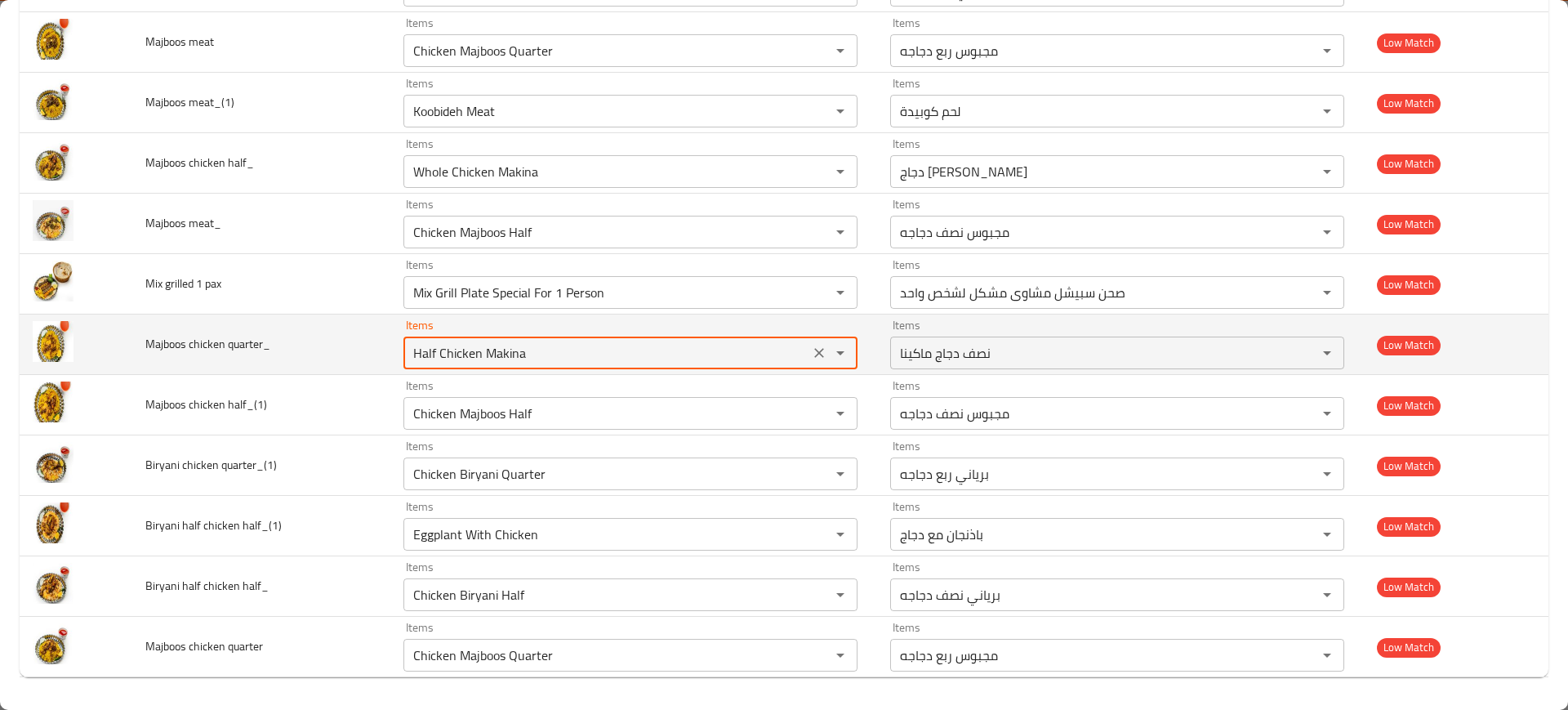
paste quarter_ "quart"
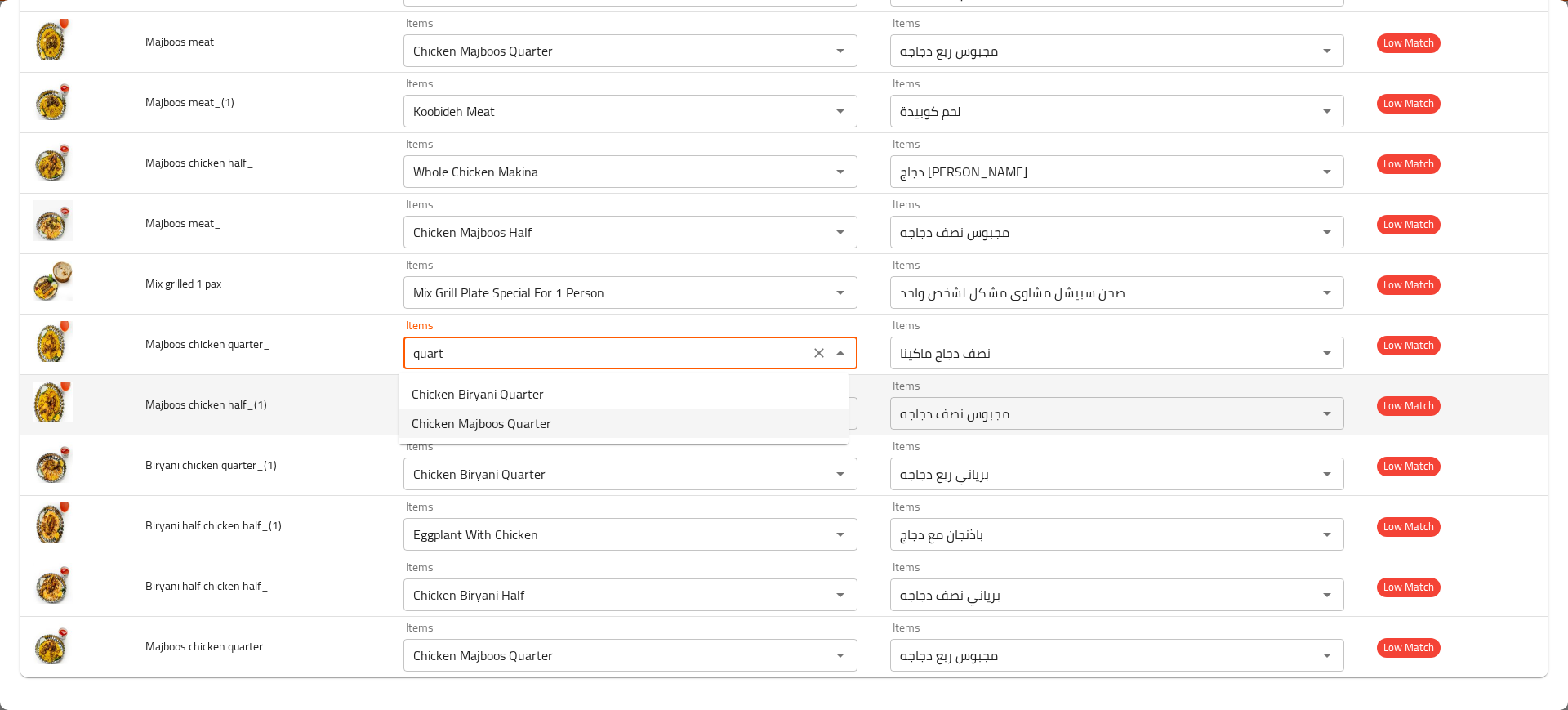
click at [515, 418] on span "Chicken Majboos Quarter" at bounding box center [481, 423] width 140 height 20
type quarter_ "Chicken Majboos Quarter"
type quarter_-ar "مجبوس ربع دجاجه"
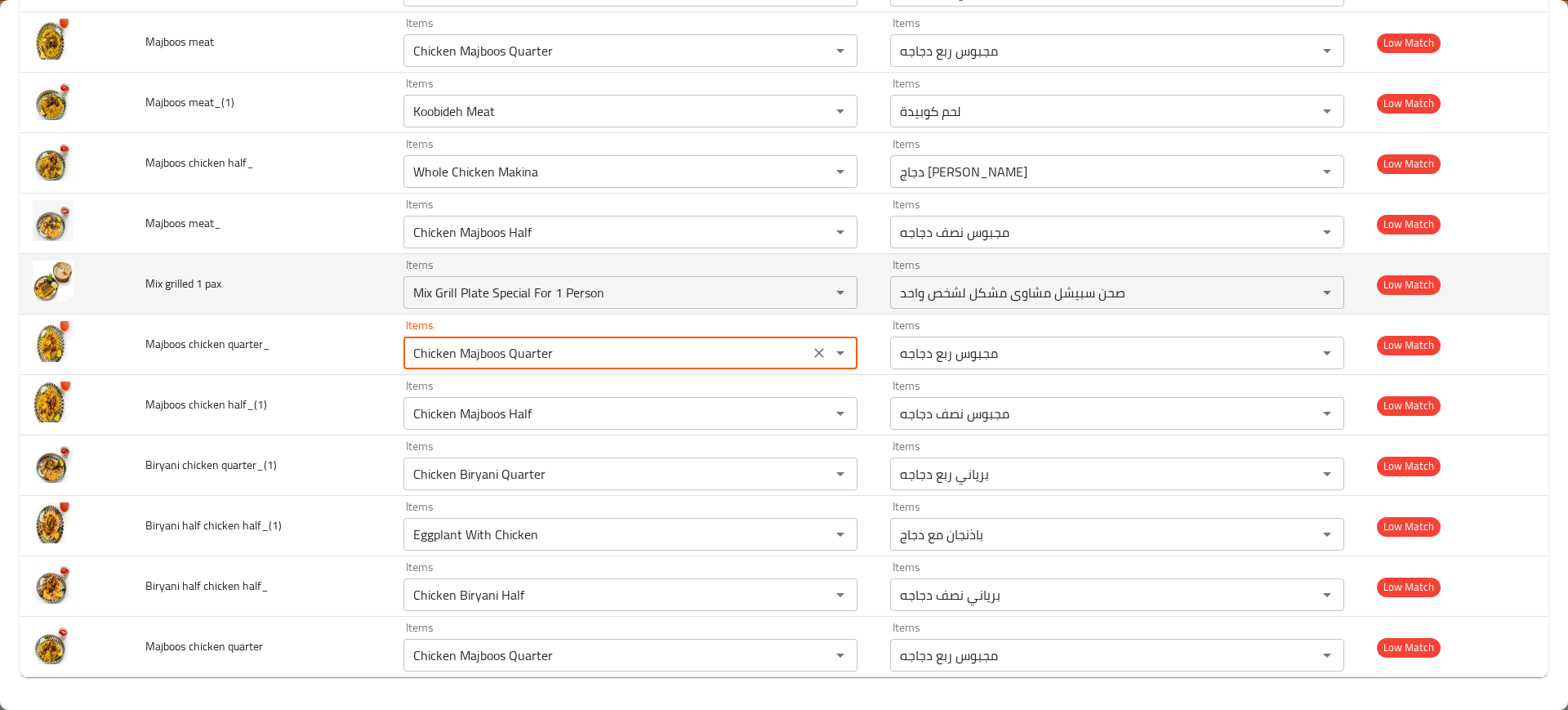
type quarter_ "Chicken Majboos Quarter"
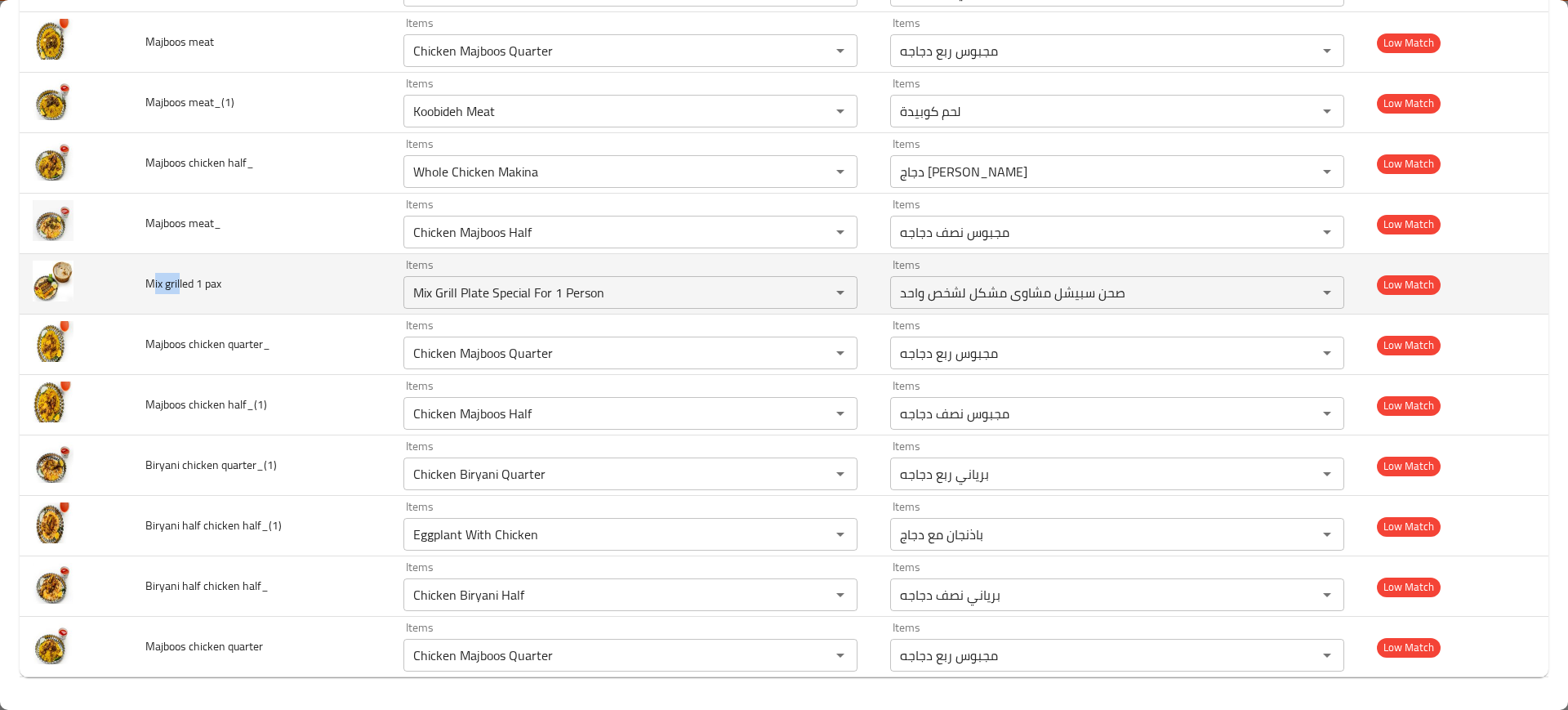
drag, startPoint x: 179, startPoint y: 279, endPoint x: 151, endPoint y: 285, distance: 28.6
click at [151, 285] on span "Mix grilled 1 pax" at bounding box center [184, 284] width 76 height 22
copy span "ix gril"
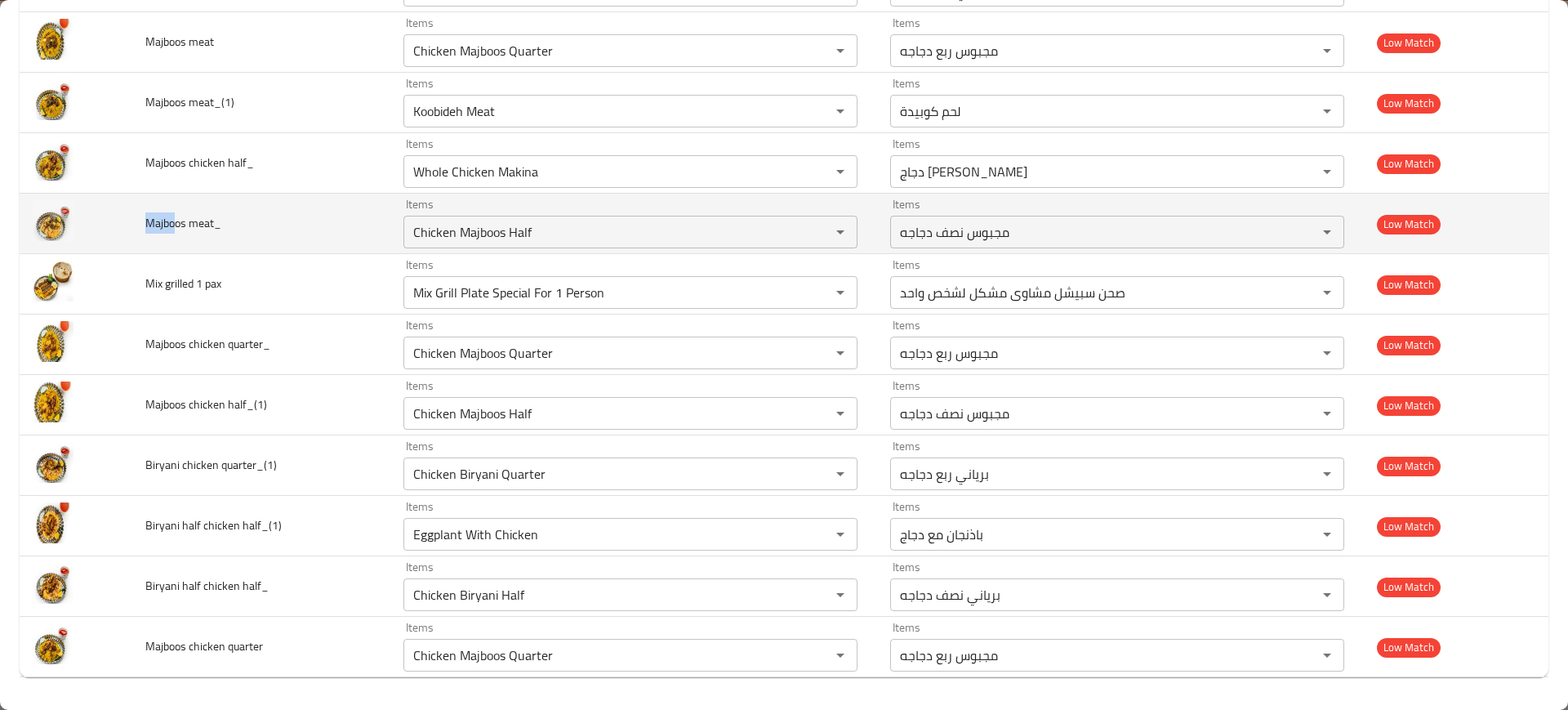
drag, startPoint x: 174, startPoint y: 217, endPoint x: 135, endPoint y: 219, distance: 39.1
click at [135, 219] on td "Majboos meat_" at bounding box center [261, 224] width 258 height 61
copy span "Majbo"
click at [497, 224] on meat_ "Chicken Majboos Half" at bounding box center [606, 231] width 396 height 23
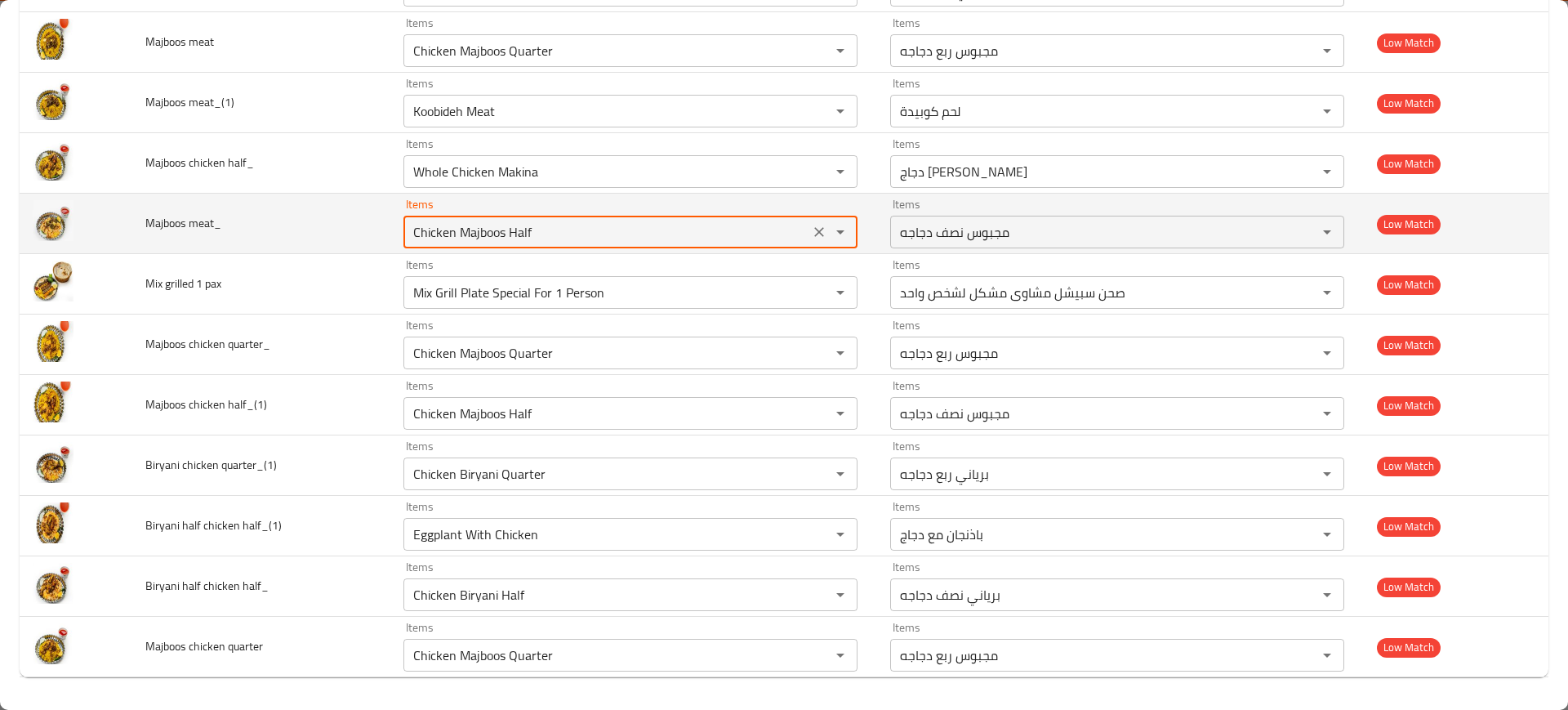
paste meat_ "Majbo"
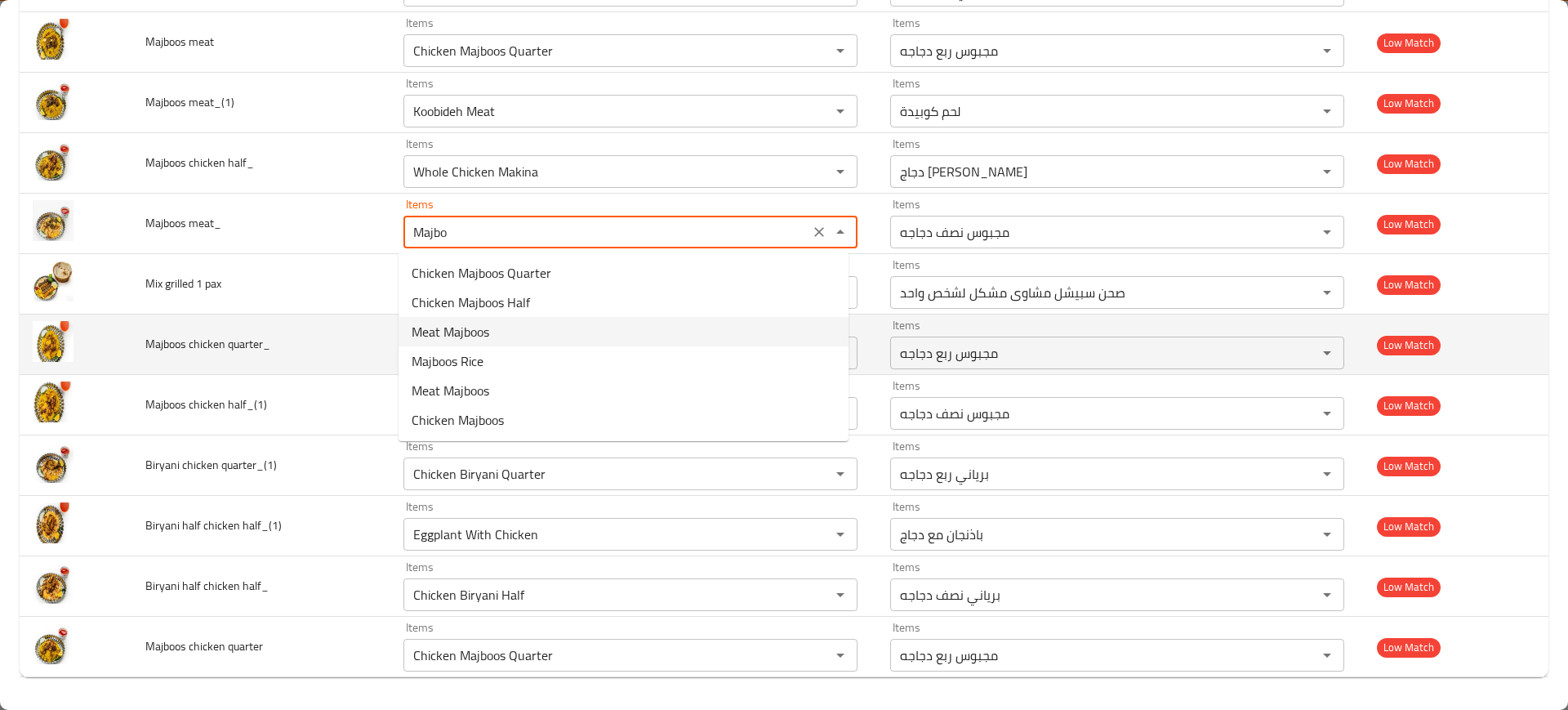
click at [477, 333] on span "Meat Majboos" at bounding box center [449, 332] width 77 height 20
type meat_ "Meat Majboos"
type meat_-ar "مجبوس لحم"
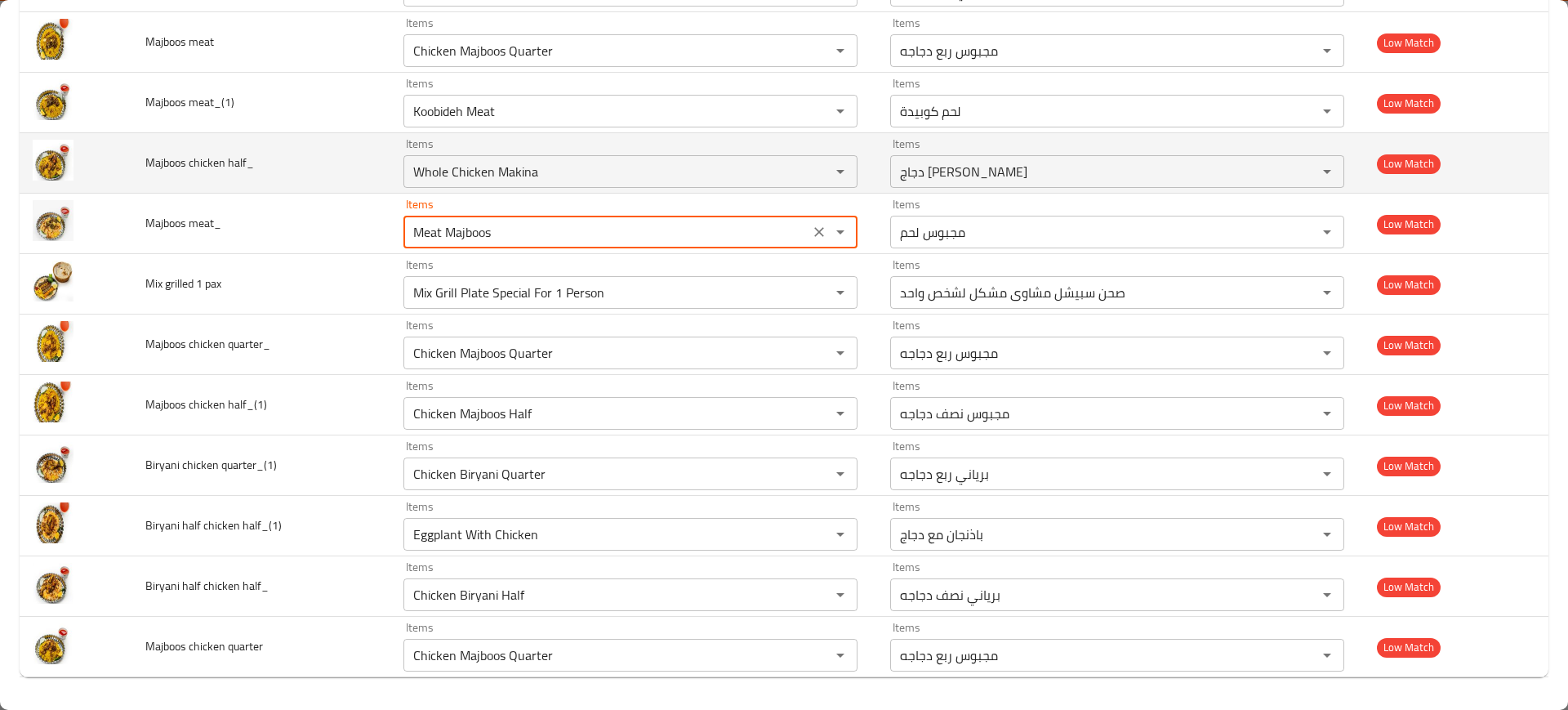
type meat_ "Meat Majboos"
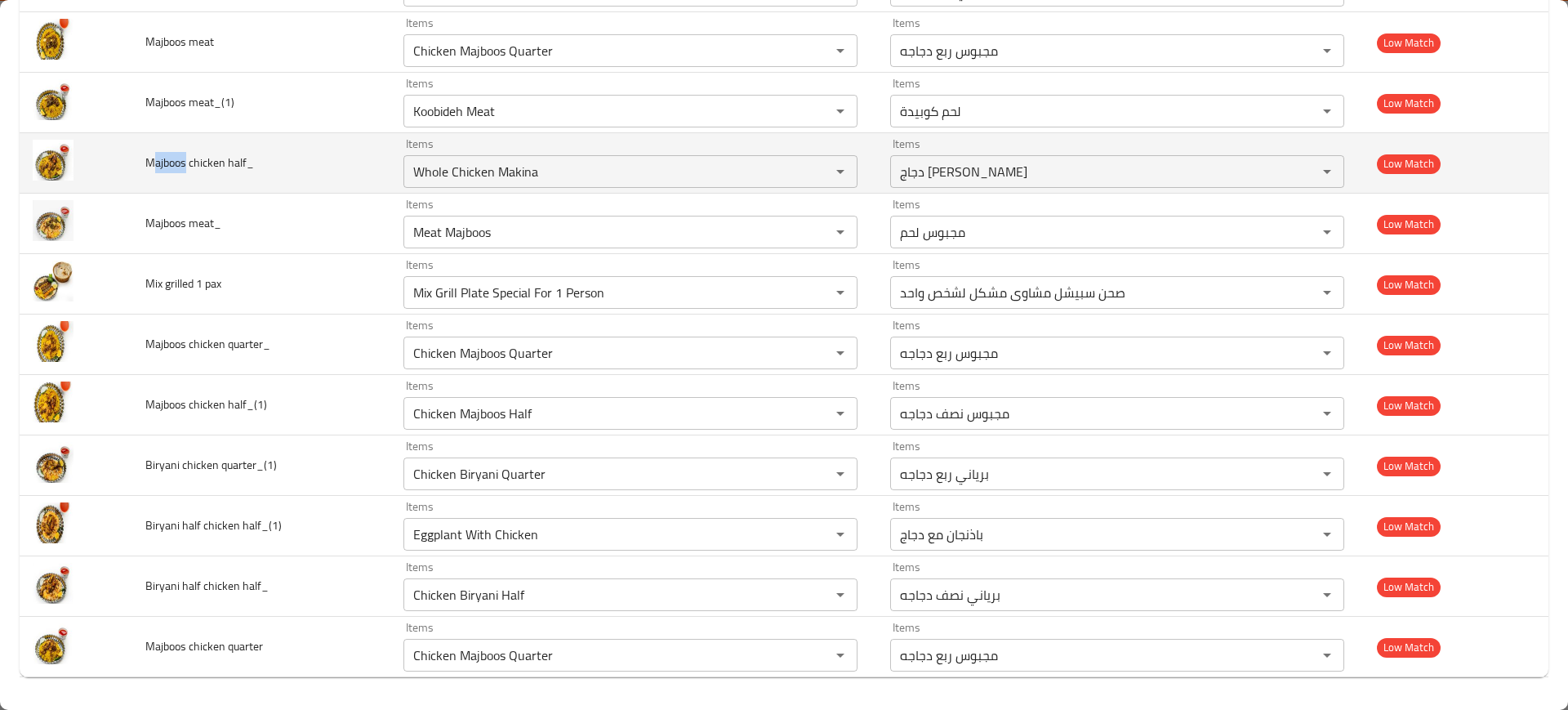
drag, startPoint x: 177, startPoint y: 165, endPoint x: 151, endPoint y: 162, distance: 26.2
click at [151, 162] on span "Majboos chicken half_" at bounding box center [200, 163] width 109 height 22
copy span "ajboos"
click at [462, 173] on half_ "Whole Chicken Makina" at bounding box center [606, 171] width 396 height 23
paste half_ "ajboos"
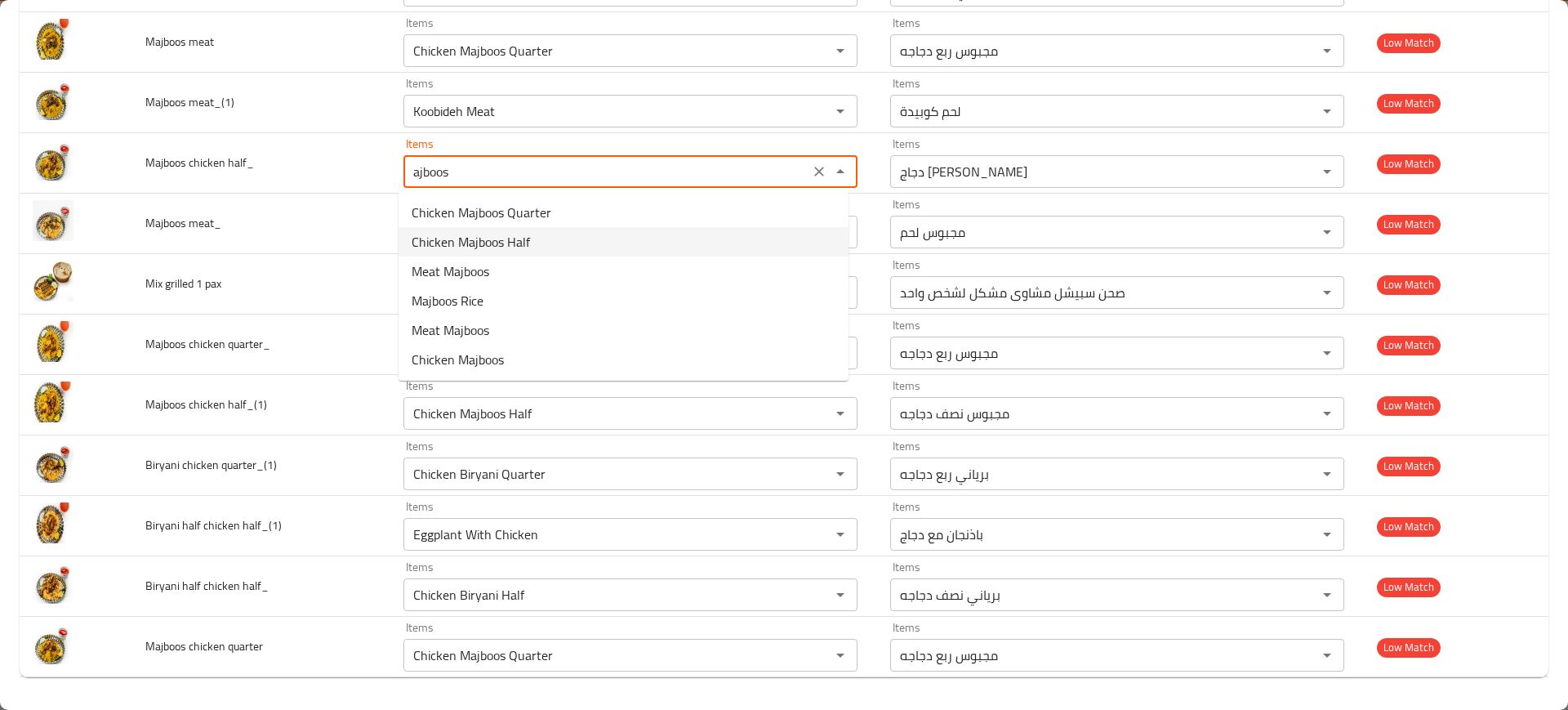
click at [485, 239] on span "Chicken Majboos Half" at bounding box center [470, 242] width 118 height 20
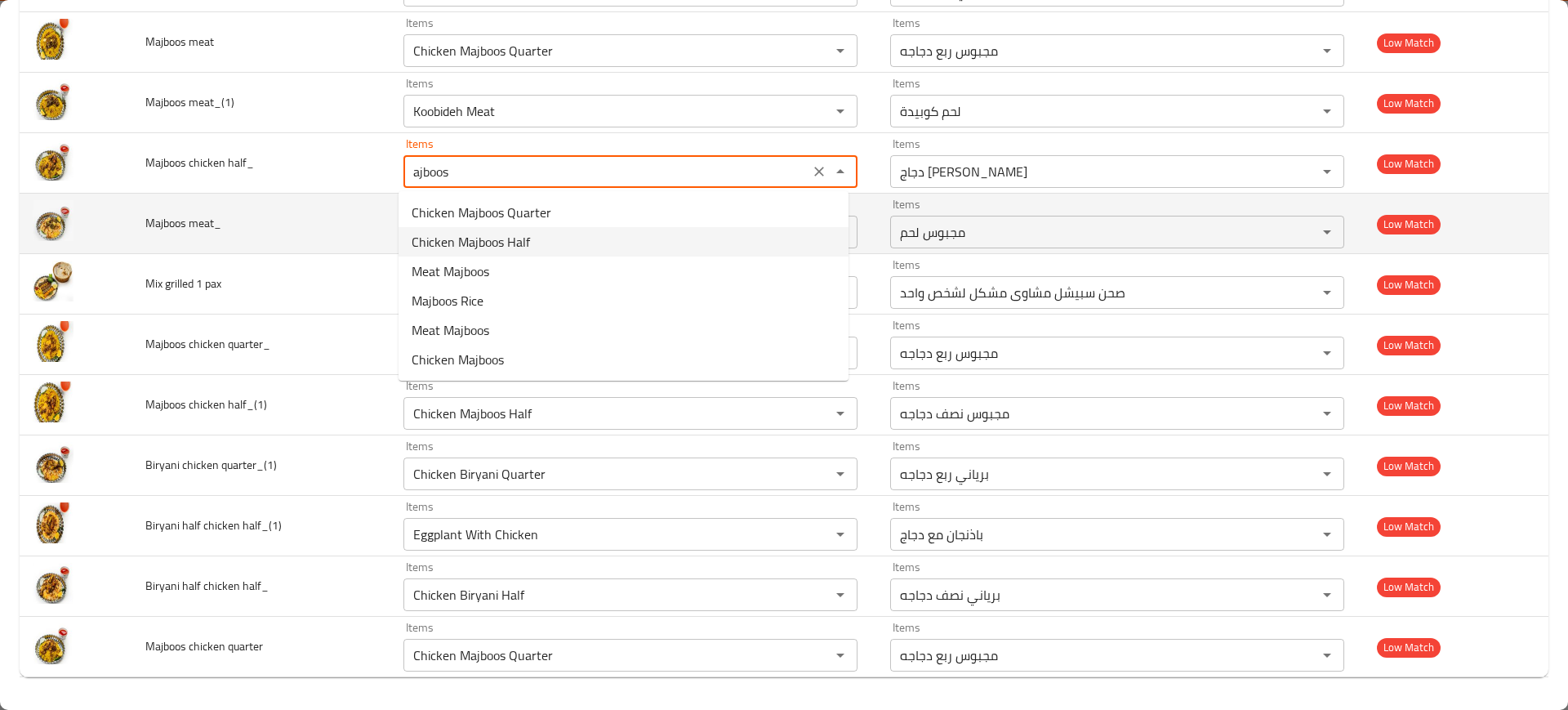
type half_ "Chicken Majboos Half"
type half_-ar "مجبوس نصف دجاجه"
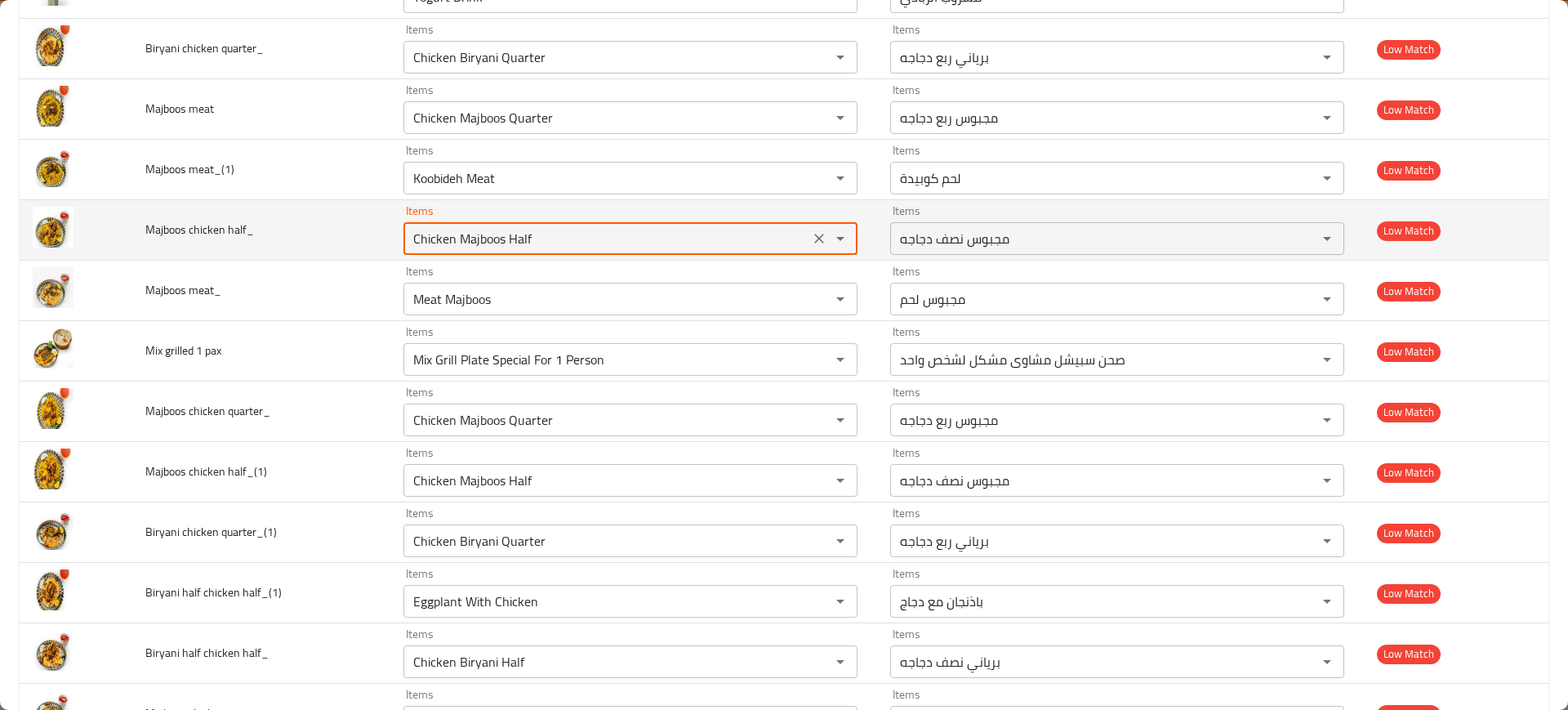
scroll to position [1345, 0]
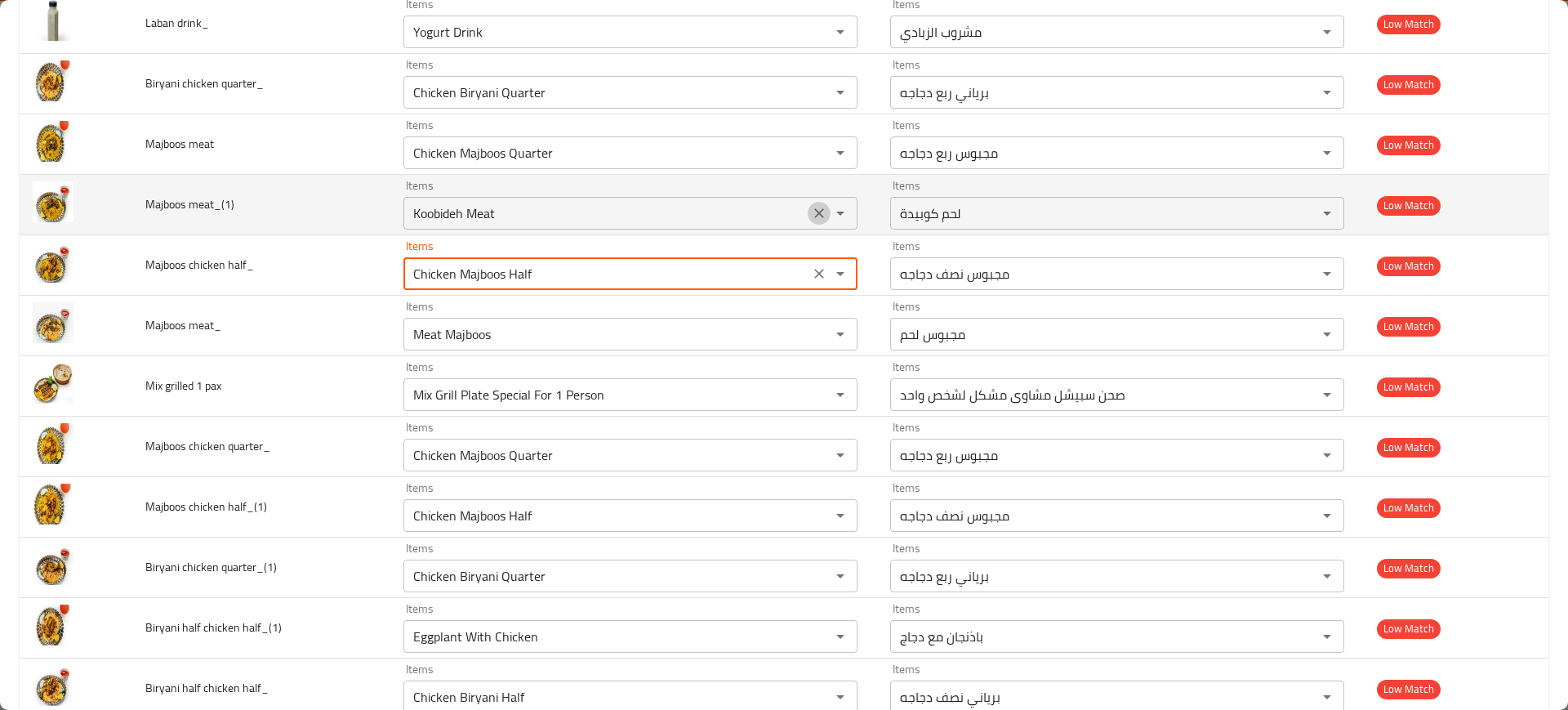
click at [810, 212] on icon "Clear" at bounding box center [818, 213] width 17 height 17
type half_ "Chicken Majboos Half"
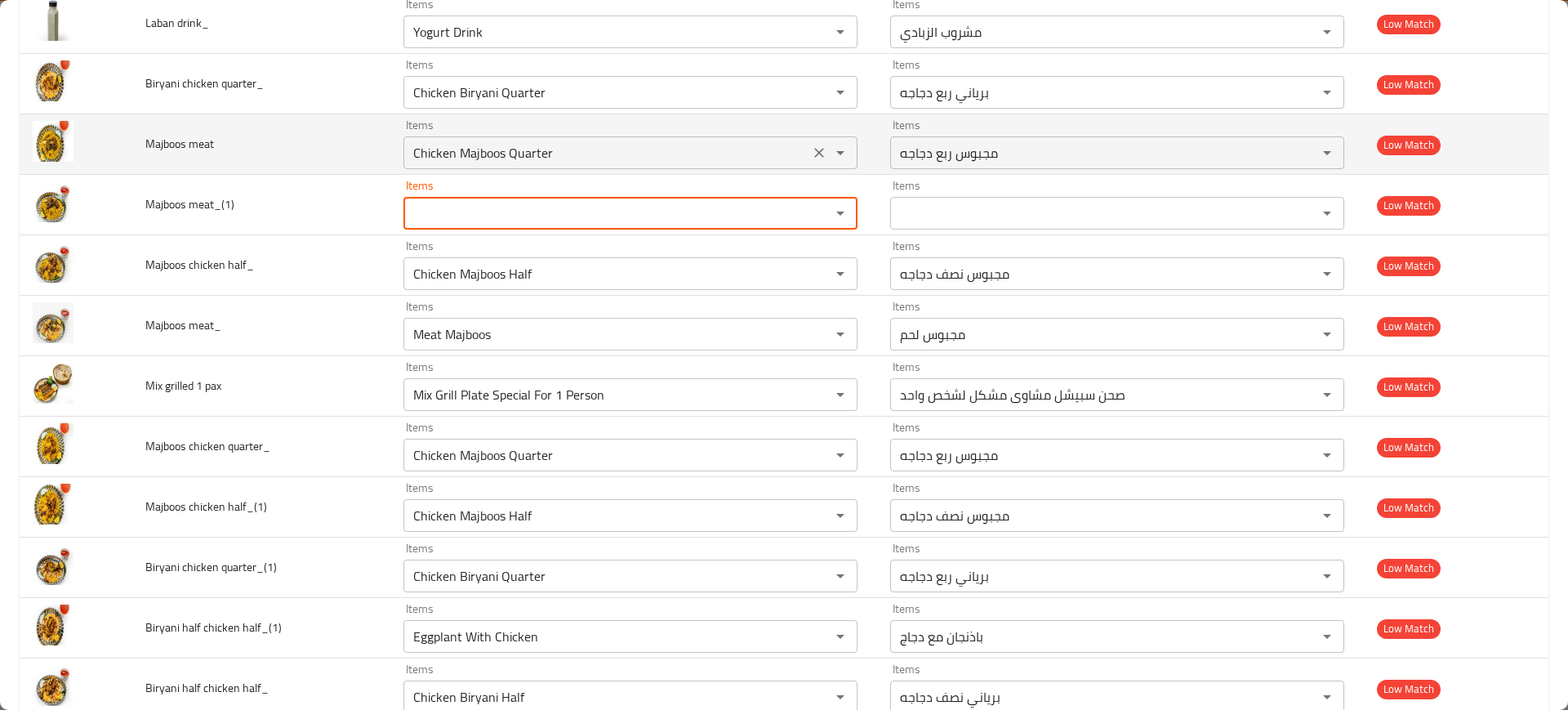
click at [817, 151] on icon "Clear" at bounding box center [818, 153] width 17 height 17
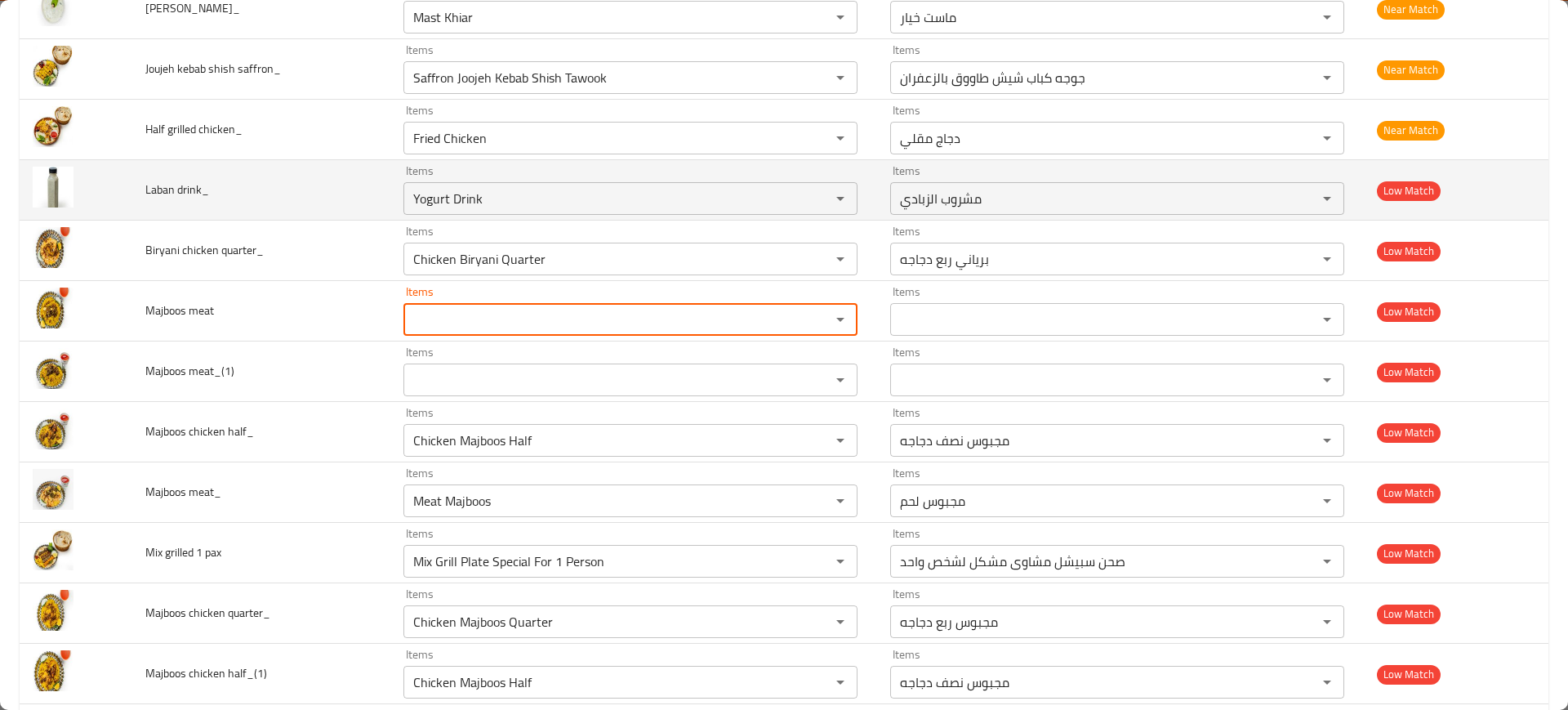
scroll to position [1141, 0]
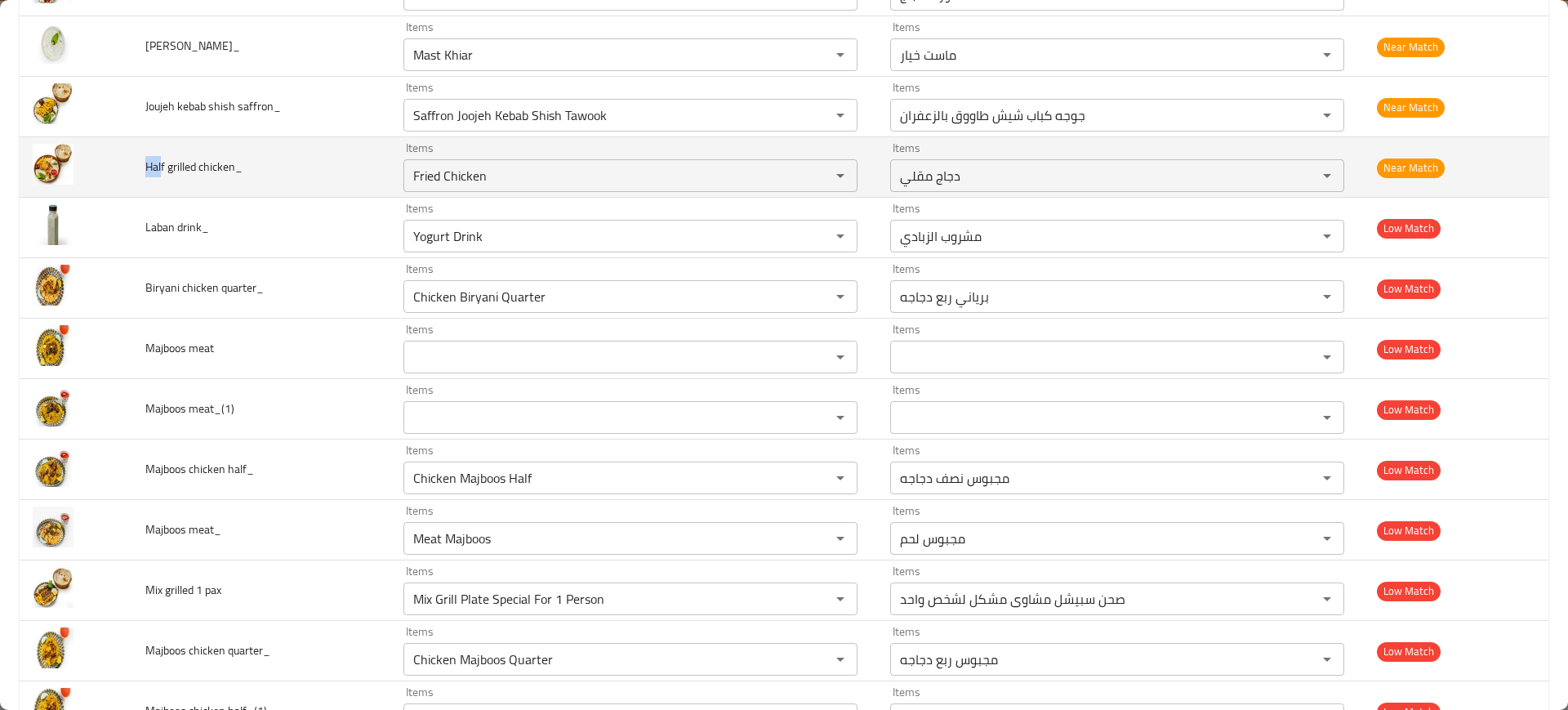
drag, startPoint x: 161, startPoint y: 168, endPoint x: 141, endPoint y: 169, distance: 20.0
click at [141, 169] on td "Half grilled chicken_" at bounding box center [261, 167] width 258 height 61
copy span "Hal"
click at [530, 170] on chicken_ "Fried Chicken" at bounding box center [606, 175] width 396 height 23
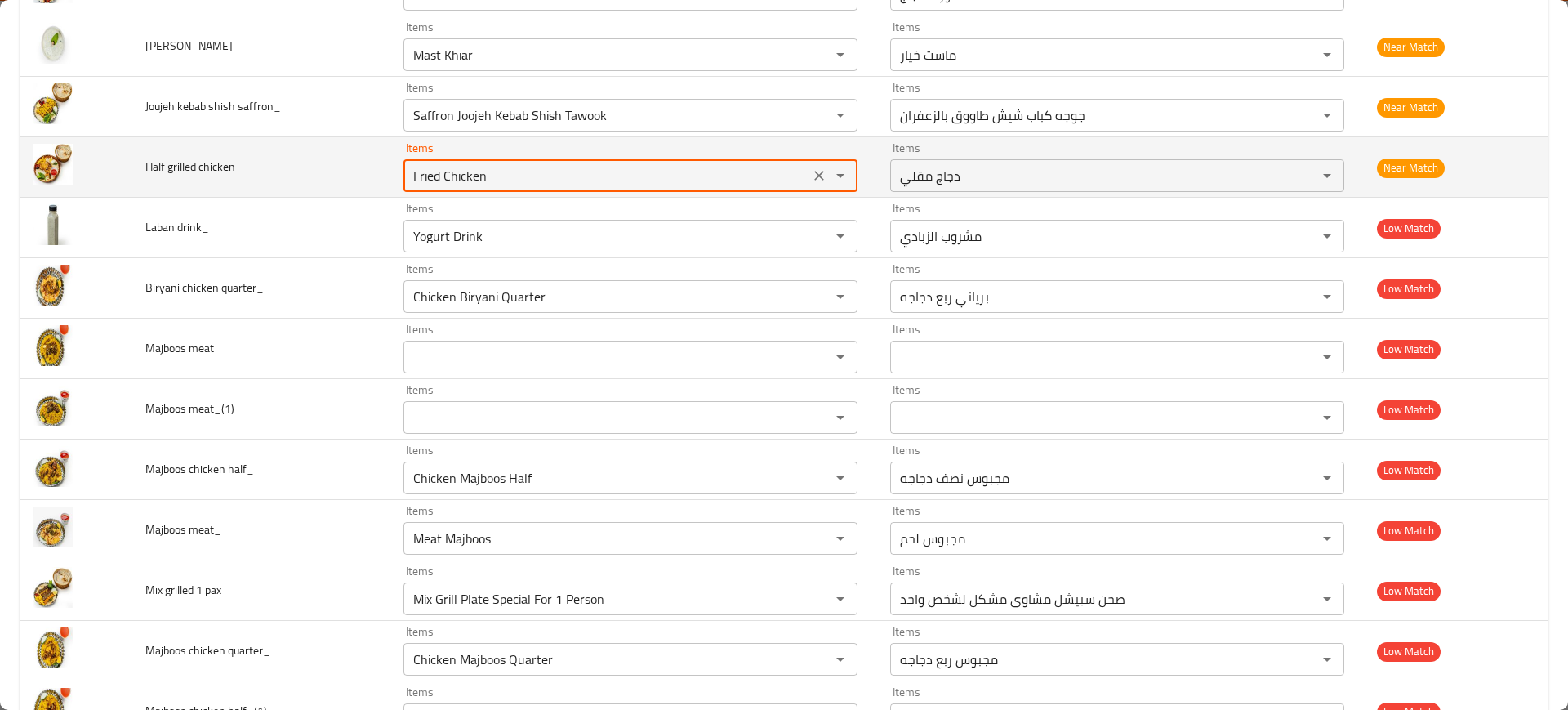
paste chicken_ "Hal"
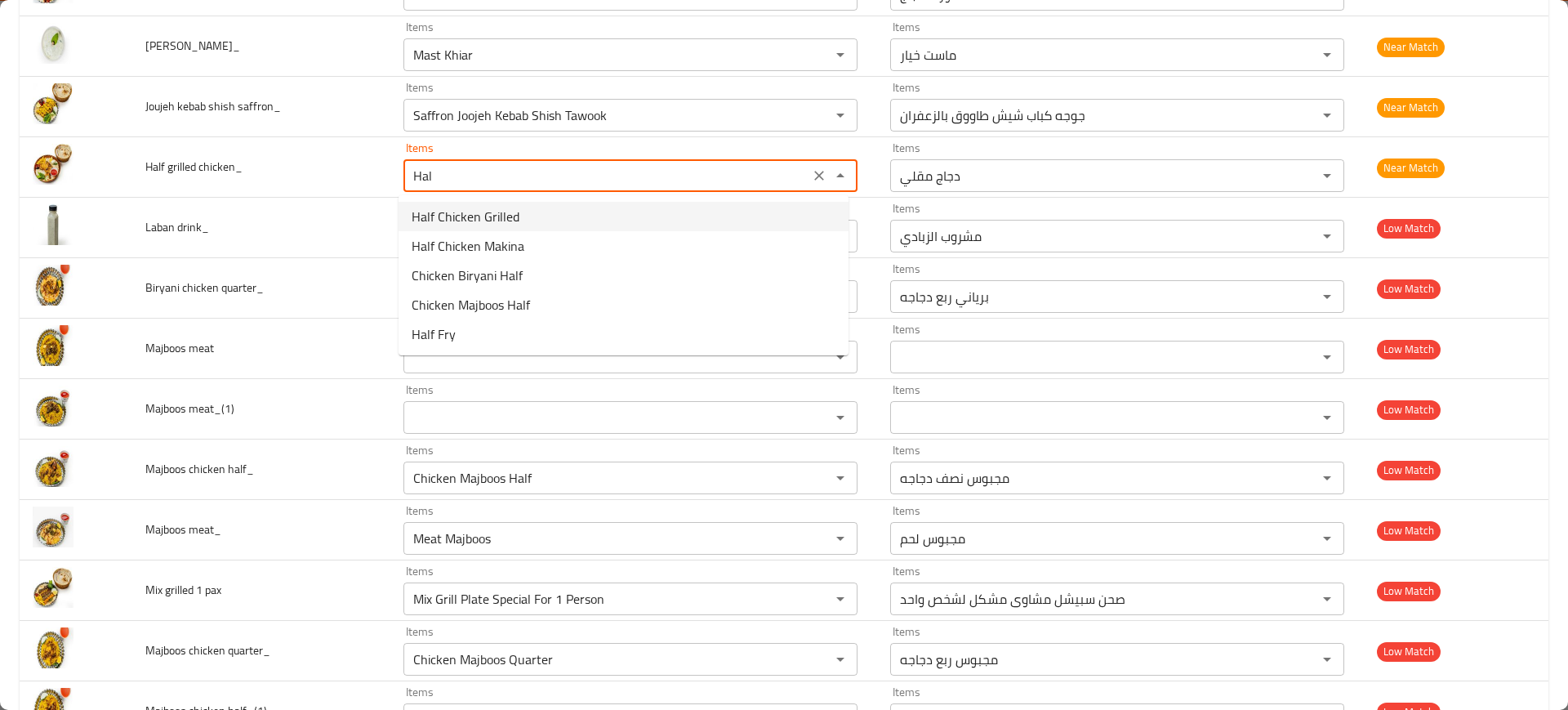
click at [464, 218] on span "Half Chicken Grilled" at bounding box center [465, 216] width 108 height 20
type chicken_ "Half Chicken Grilled"
type chicken_-ar "نصف دجاج مشوي"
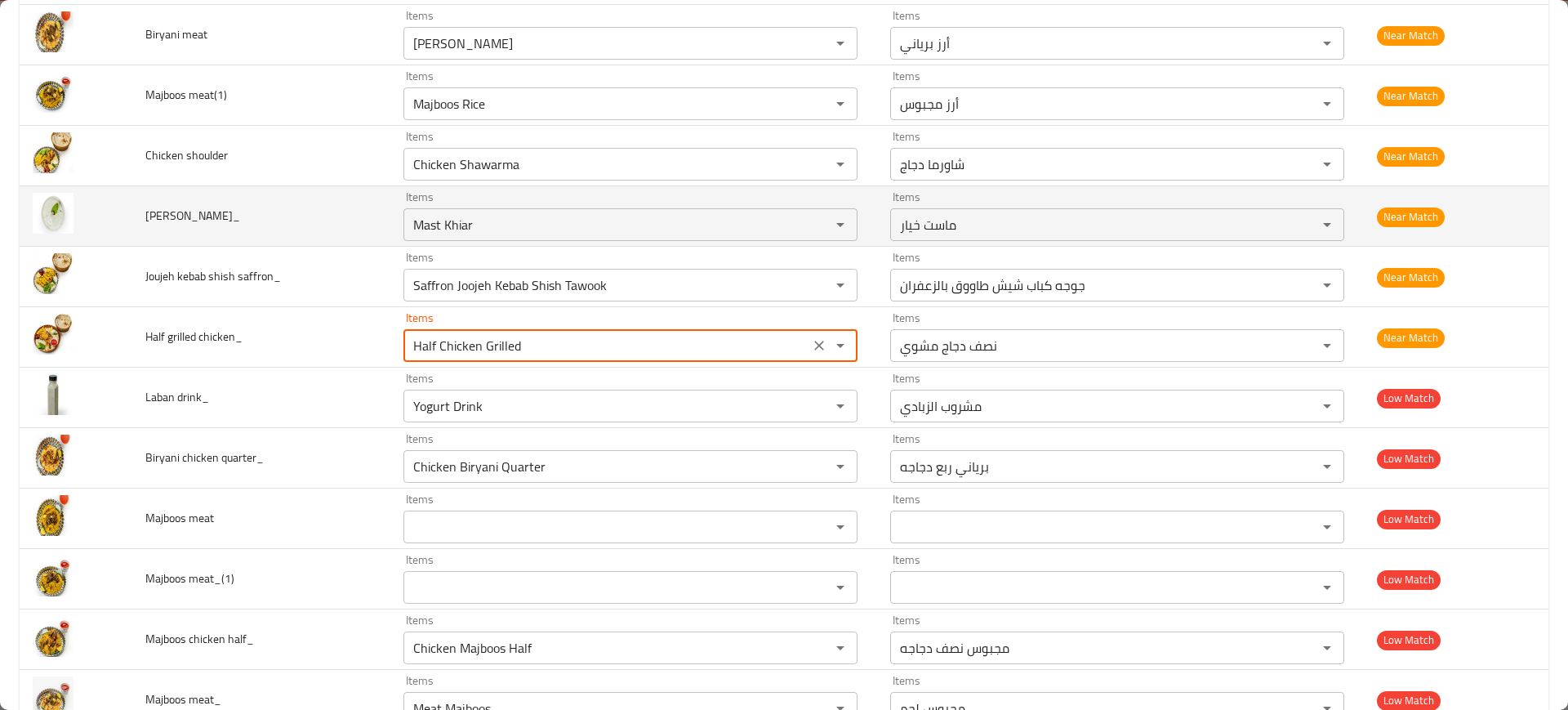
scroll to position [936, 0]
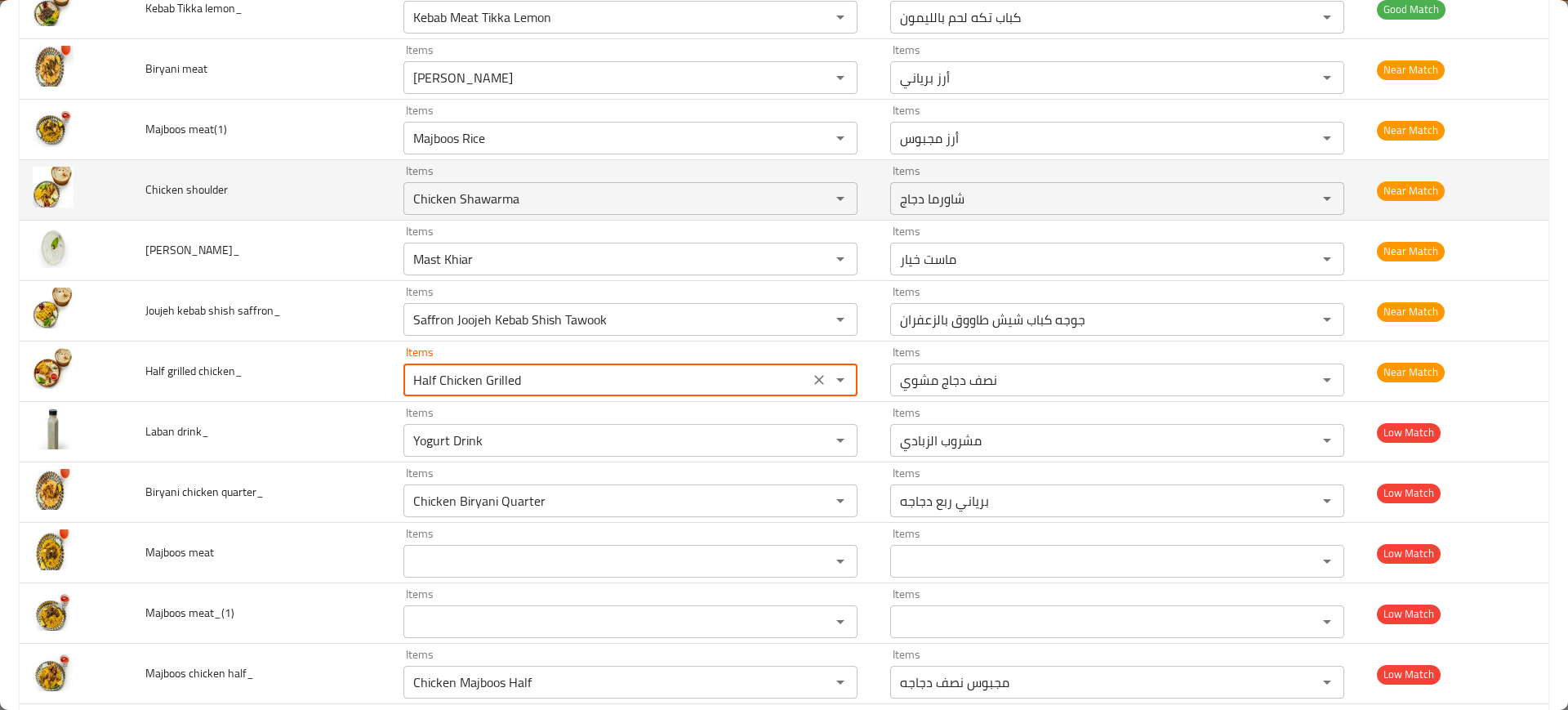
type chicken_ "Half Chicken Grilled"
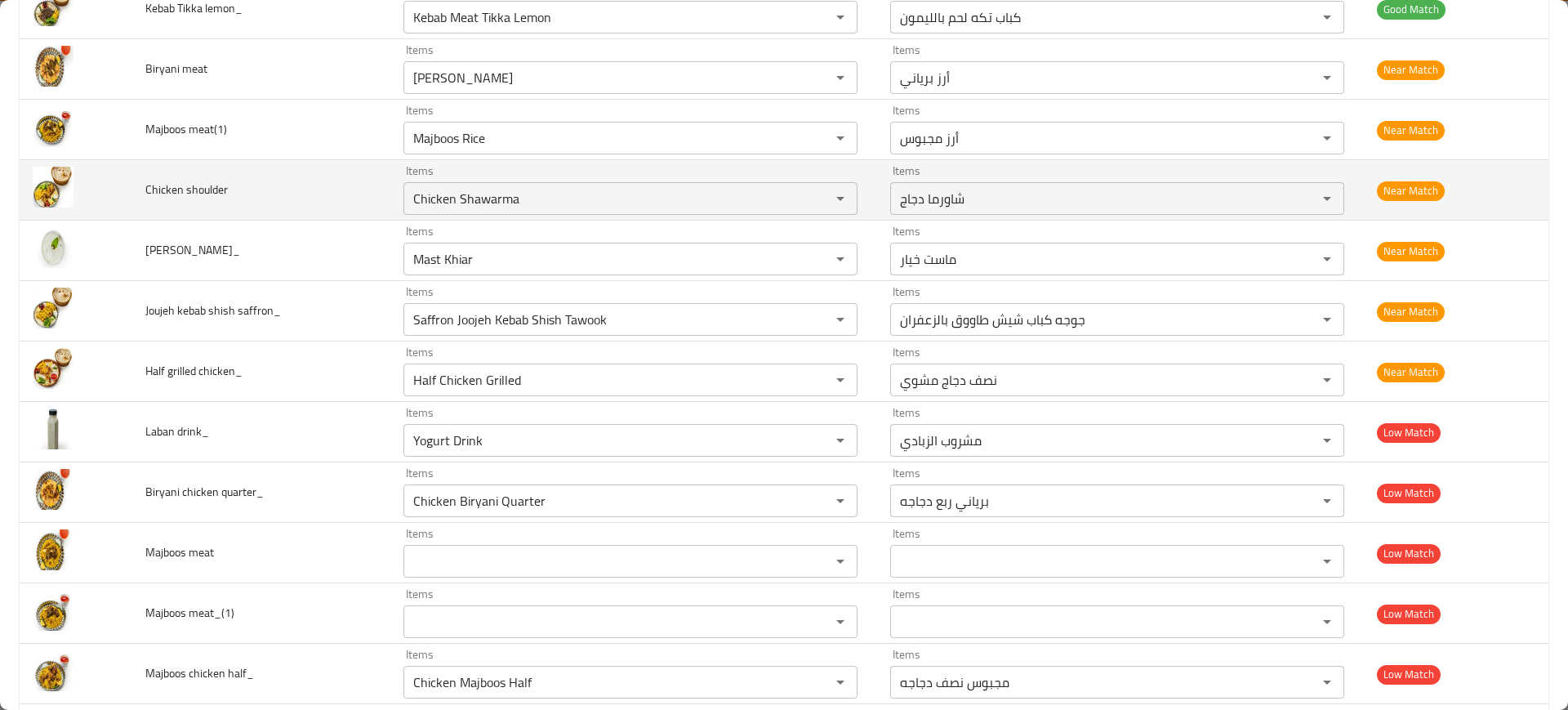
click at [180, 192] on span "Chicken shoulder" at bounding box center [187, 190] width 82 height 22
drag, startPoint x: 188, startPoint y: 188, endPoint x: 209, endPoint y: 194, distance: 21.8
click at [209, 194] on span "Chicken shoulder" at bounding box center [187, 190] width 82 height 22
copy span "houl"
click at [510, 210] on div "Chicken Shawarma Items" at bounding box center [630, 198] width 454 height 32
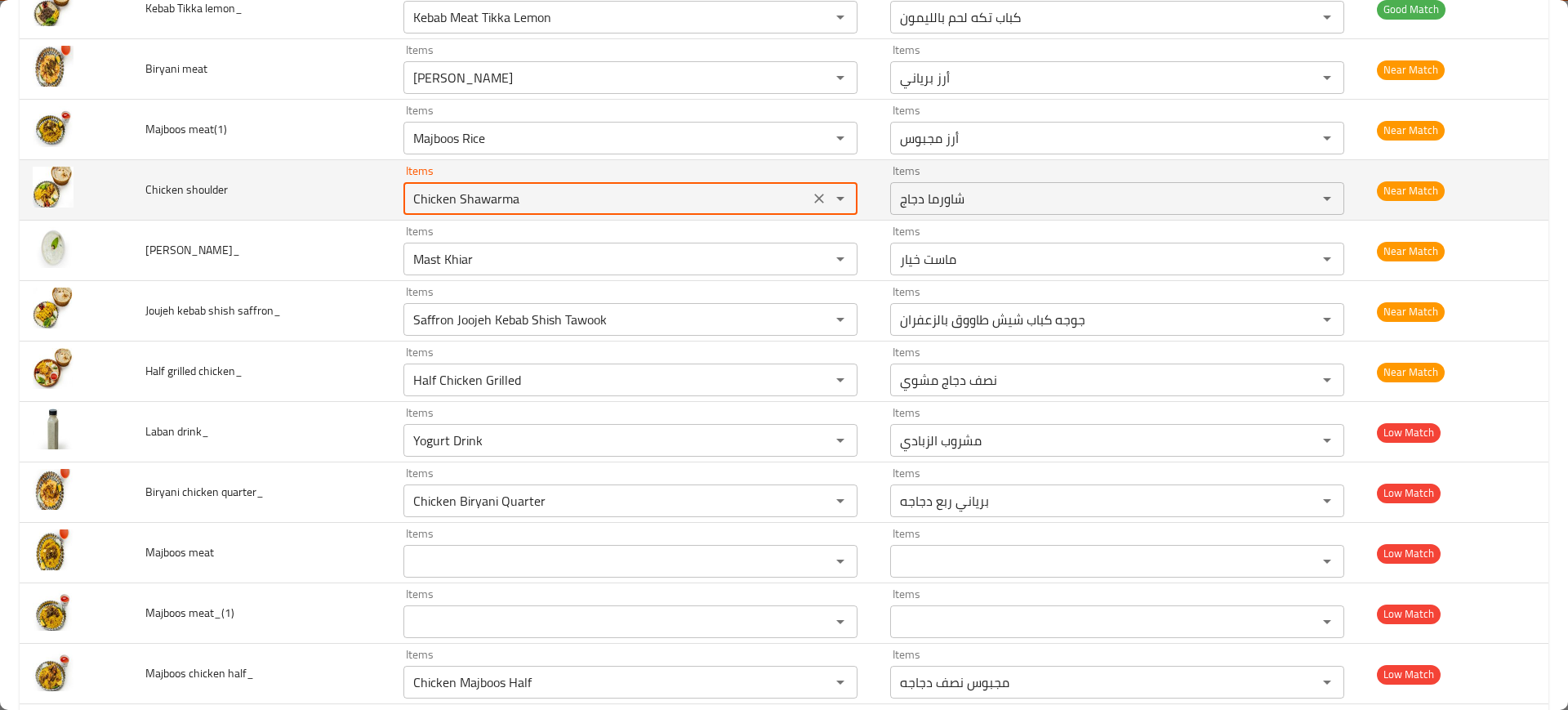
paste shoulder "houl"
click at [329, 185] on td "Chicken shoulder" at bounding box center [261, 191] width 258 height 61
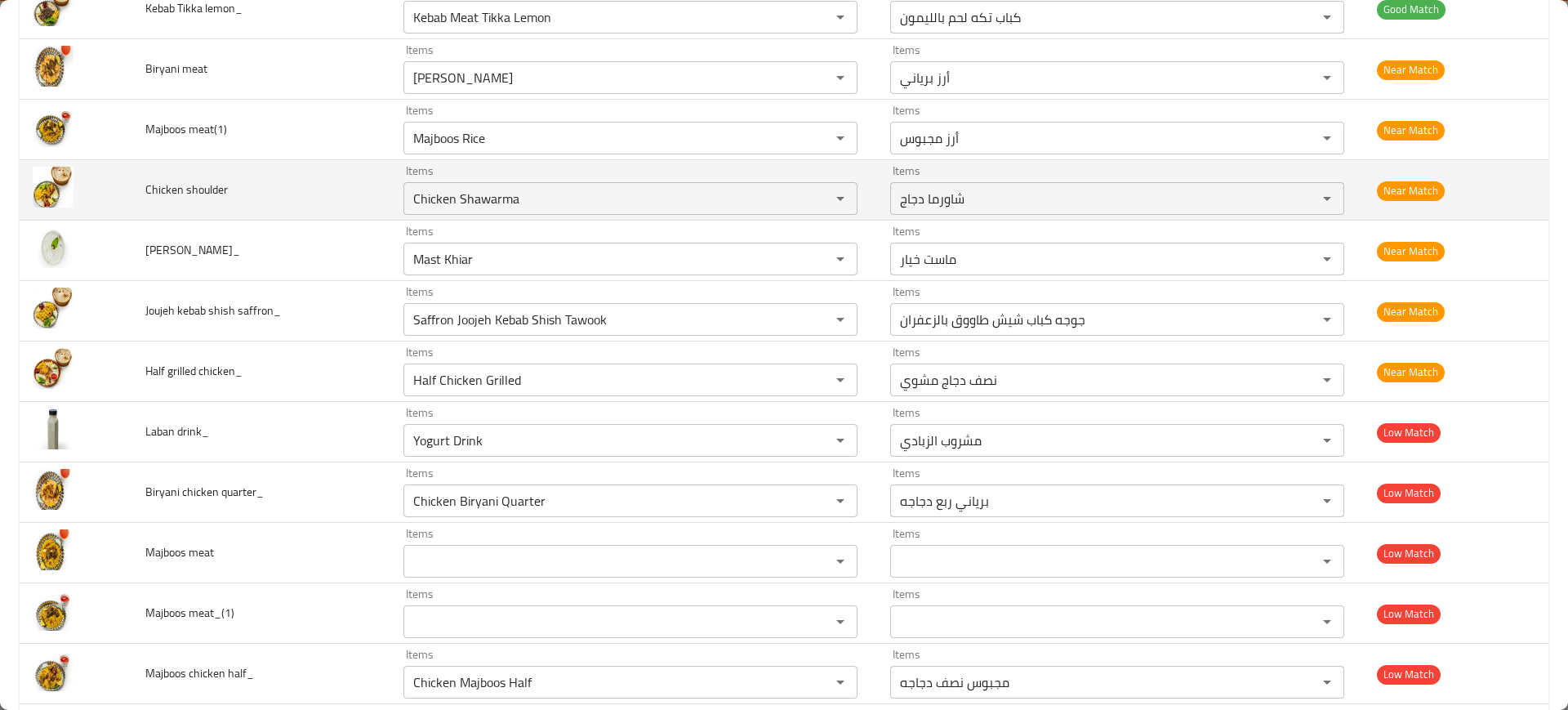
click at [174, 188] on span "Chicken shoulder" at bounding box center [187, 190] width 82 height 22
click at [214, 187] on span "Chicken shoulder" at bounding box center [187, 190] width 82 height 22
drag, startPoint x: 214, startPoint y: 187, endPoint x: 167, endPoint y: 187, distance: 47.0
click at [167, 187] on span "Chicken shoulder" at bounding box center [187, 190] width 82 height 22
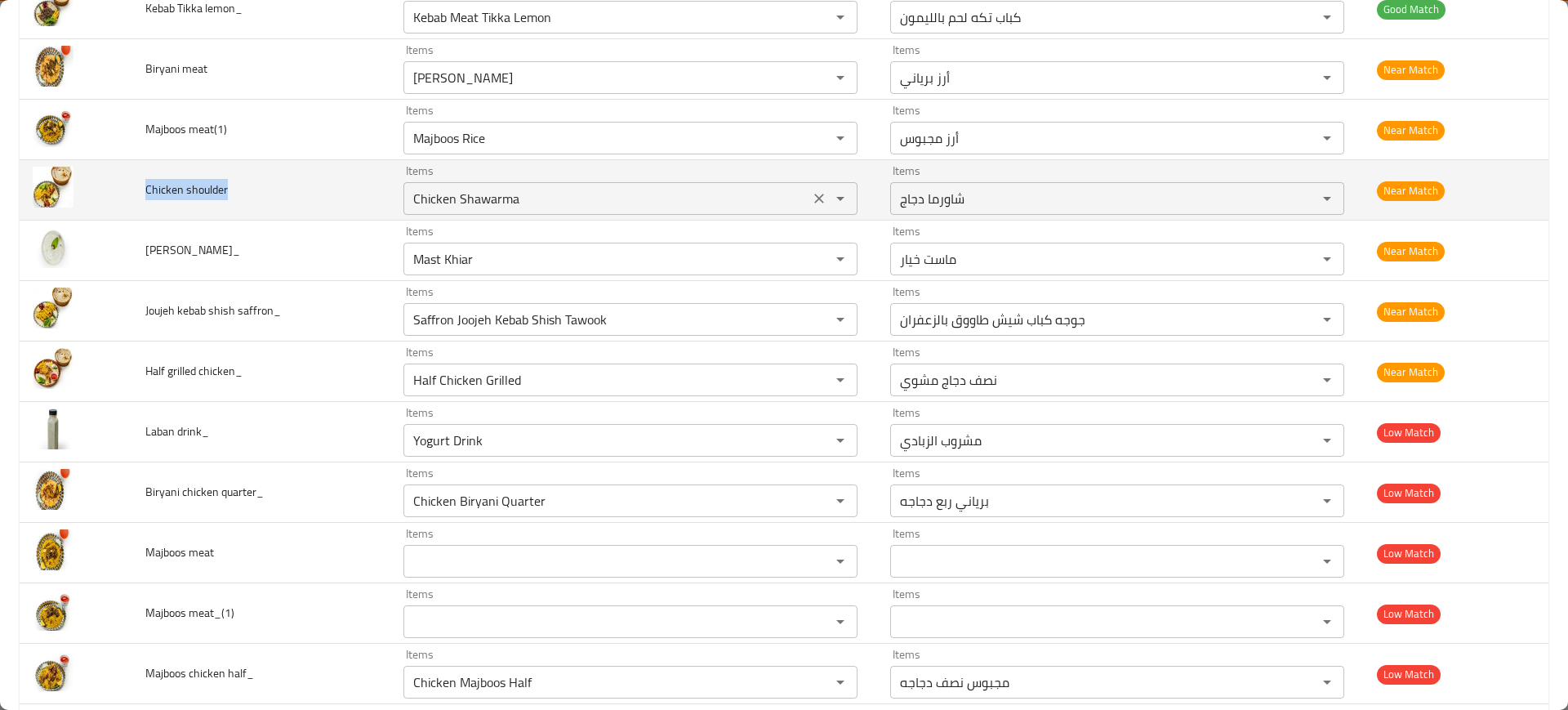
click at [589, 184] on div "Chicken Shawarma Items" at bounding box center [630, 198] width 454 height 32
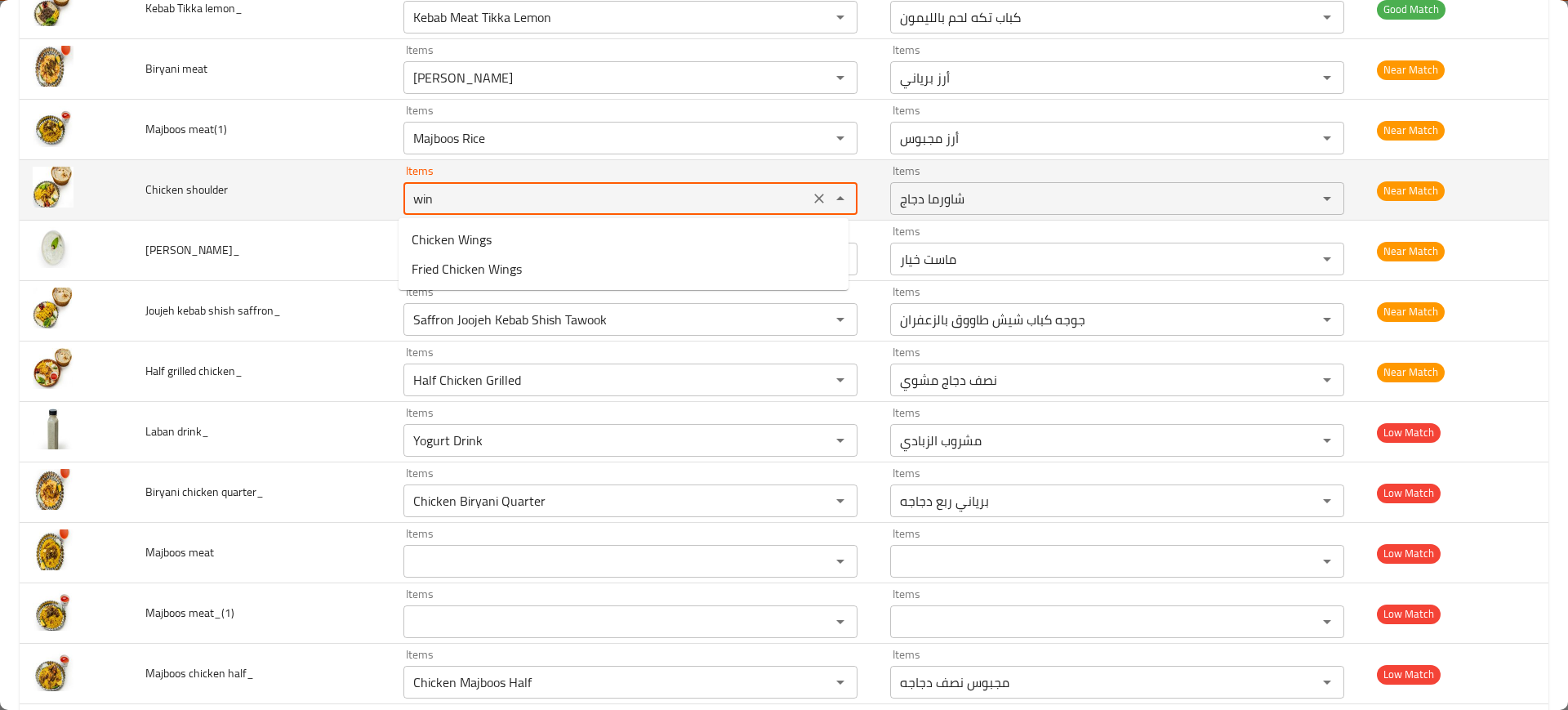
type shoulder "wing"
click at [810, 190] on icon "Clear" at bounding box center [818, 198] width 17 height 17
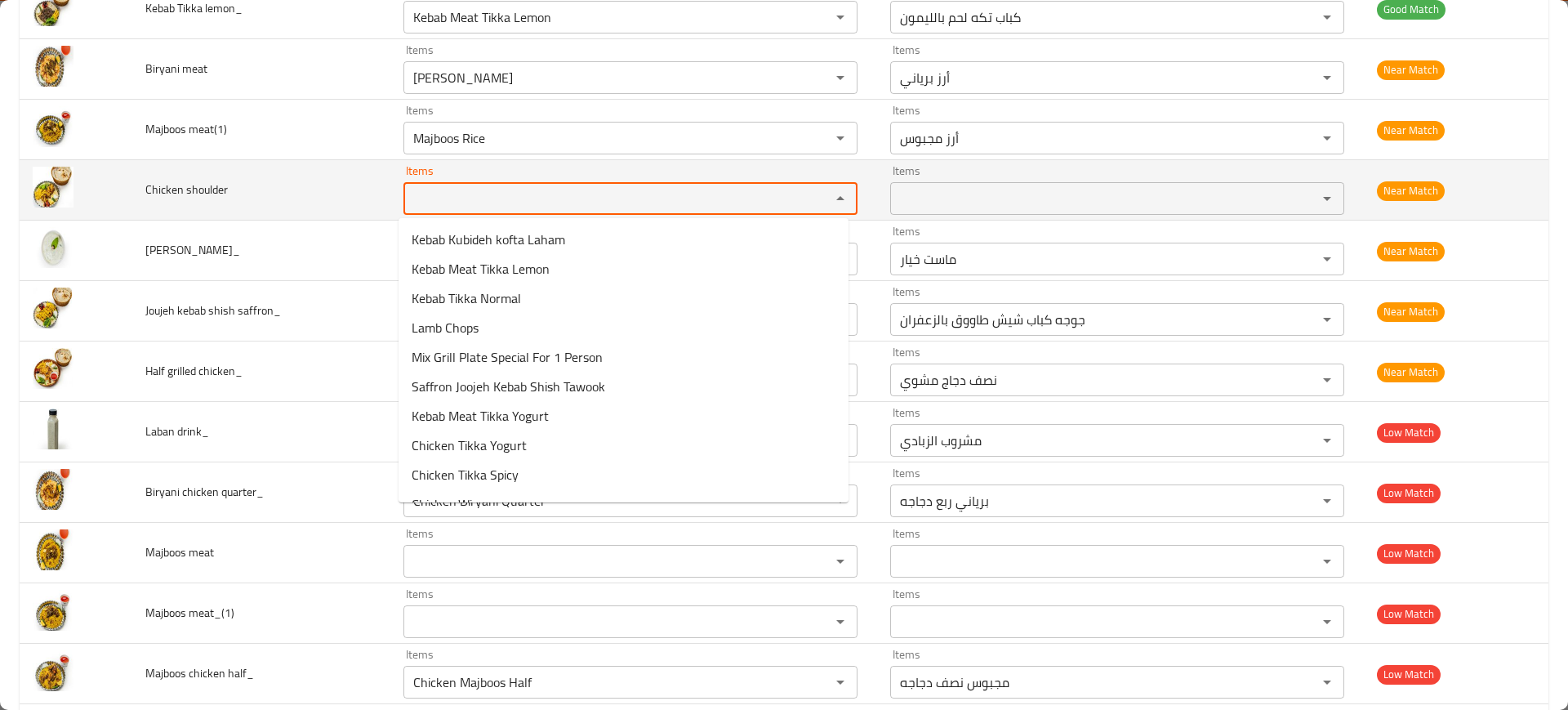
click at [299, 178] on td "Chicken shoulder" at bounding box center [261, 191] width 258 height 61
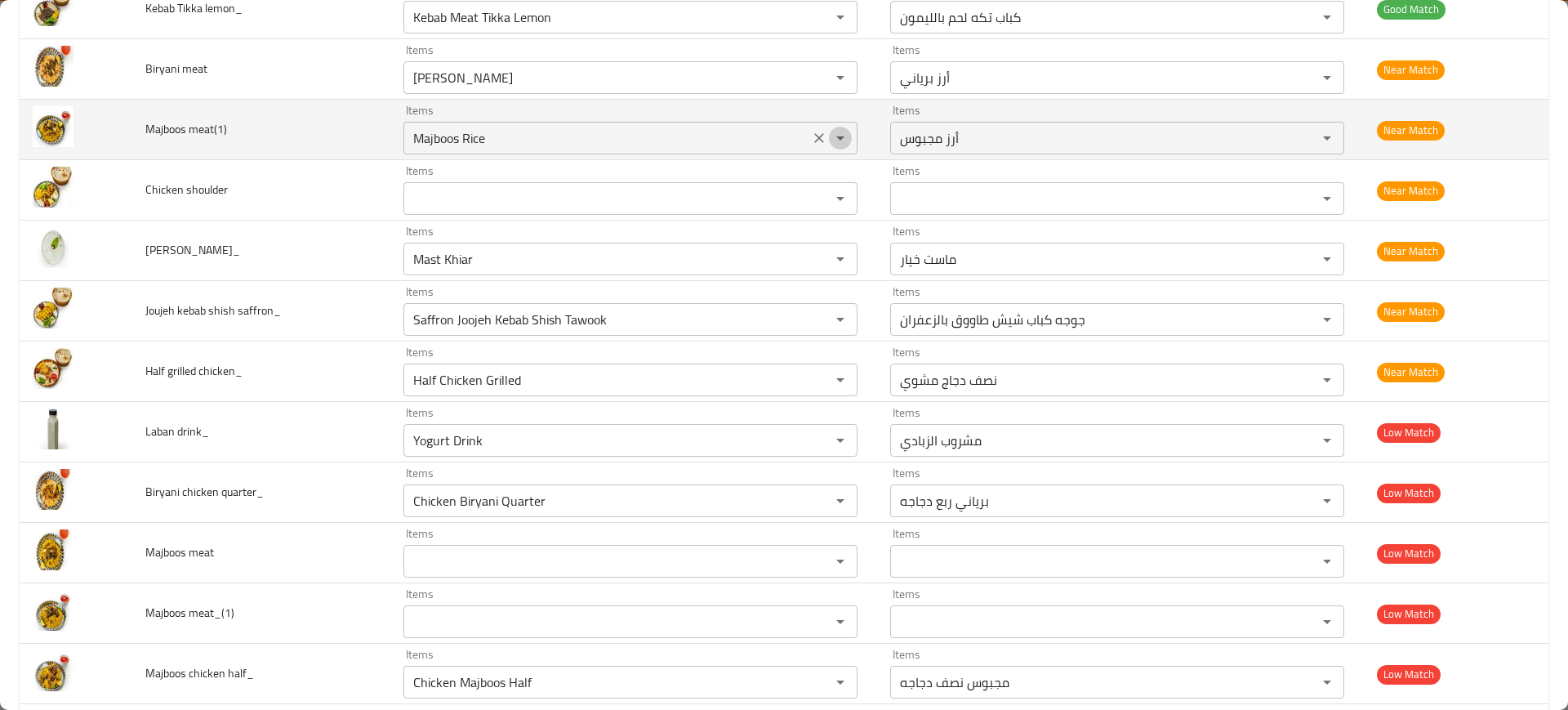
click at [830, 141] on icon "Open" at bounding box center [840, 138] width 20 height 20
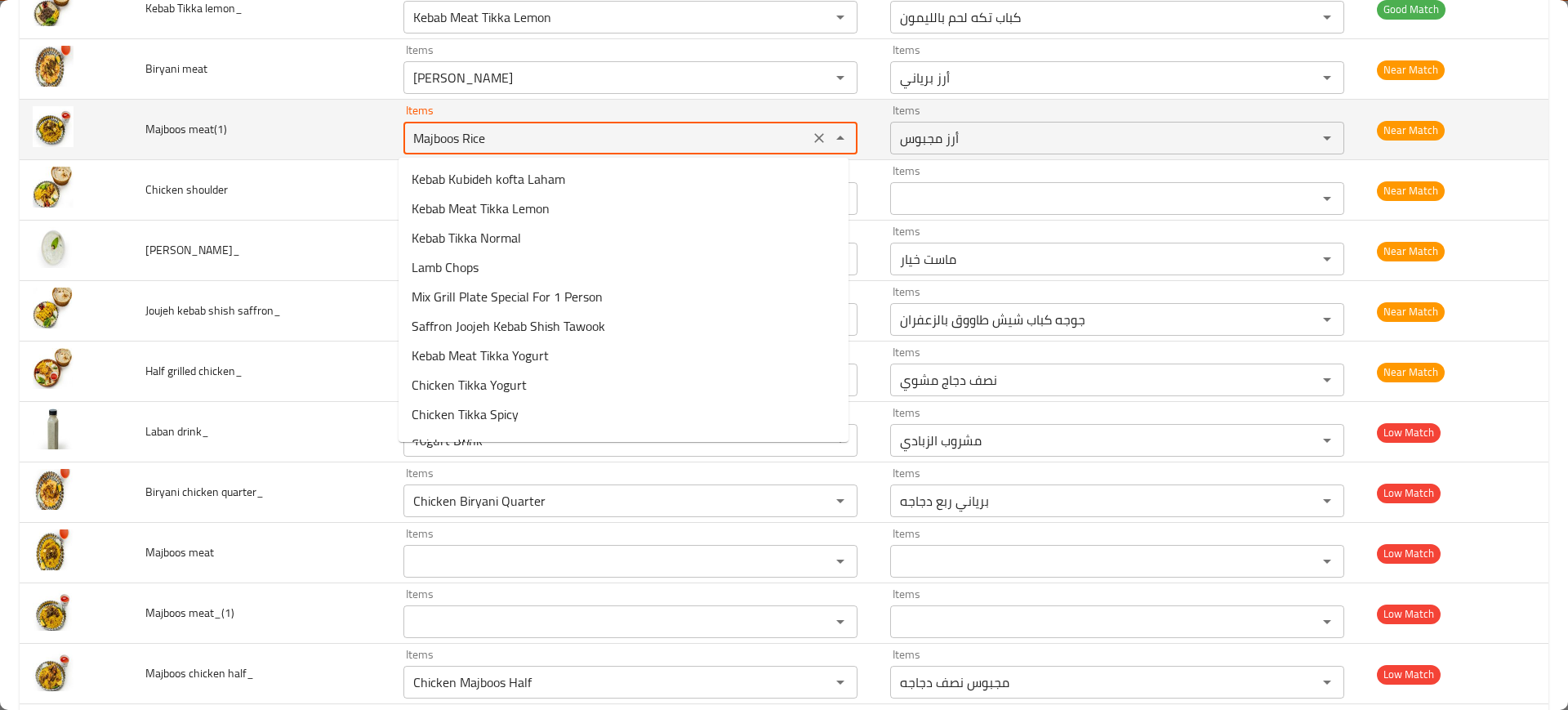
click at [814, 139] on icon "Clear" at bounding box center [818, 138] width 17 height 17
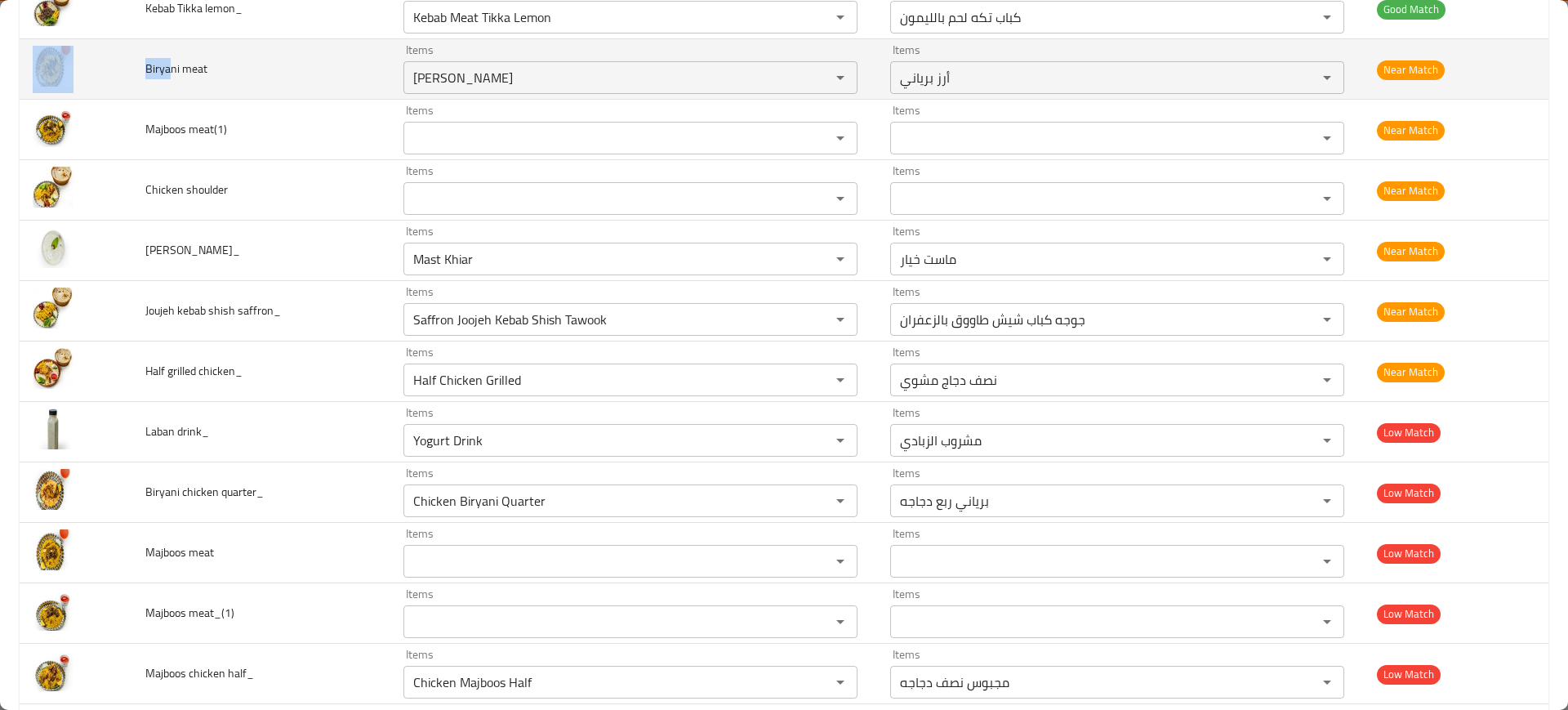
drag, startPoint x: 166, startPoint y: 63, endPoint x: 122, endPoint y: 63, distance: 44.0
click at [122, 63] on tr "Biryani meat Items Biryani Rice Items Items أرز برياني Items Near Match" at bounding box center [784, 70] width 1529 height 61
click at [477, 67] on meat "Biryani Rice" at bounding box center [606, 77] width 396 height 23
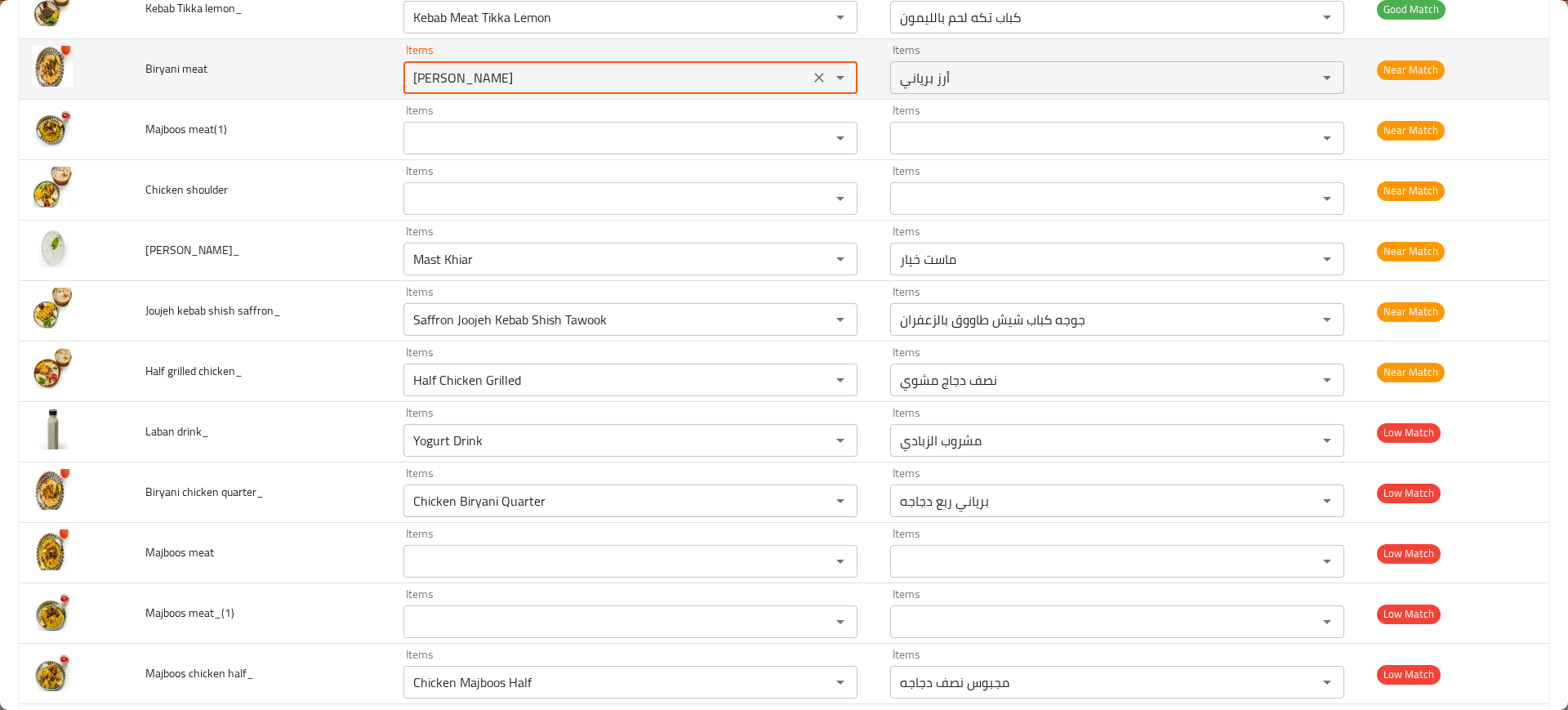
paste meat "Birya"
drag, startPoint x: 465, startPoint y: 85, endPoint x: 428, endPoint y: 81, distance: 37.2
click at [428, 81] on meat "Birya" at bounding box center [606, 77] width 396 height 23
click at [451, 73] on meat "Birya" at bounding box center [606, 77] width 396 height 23
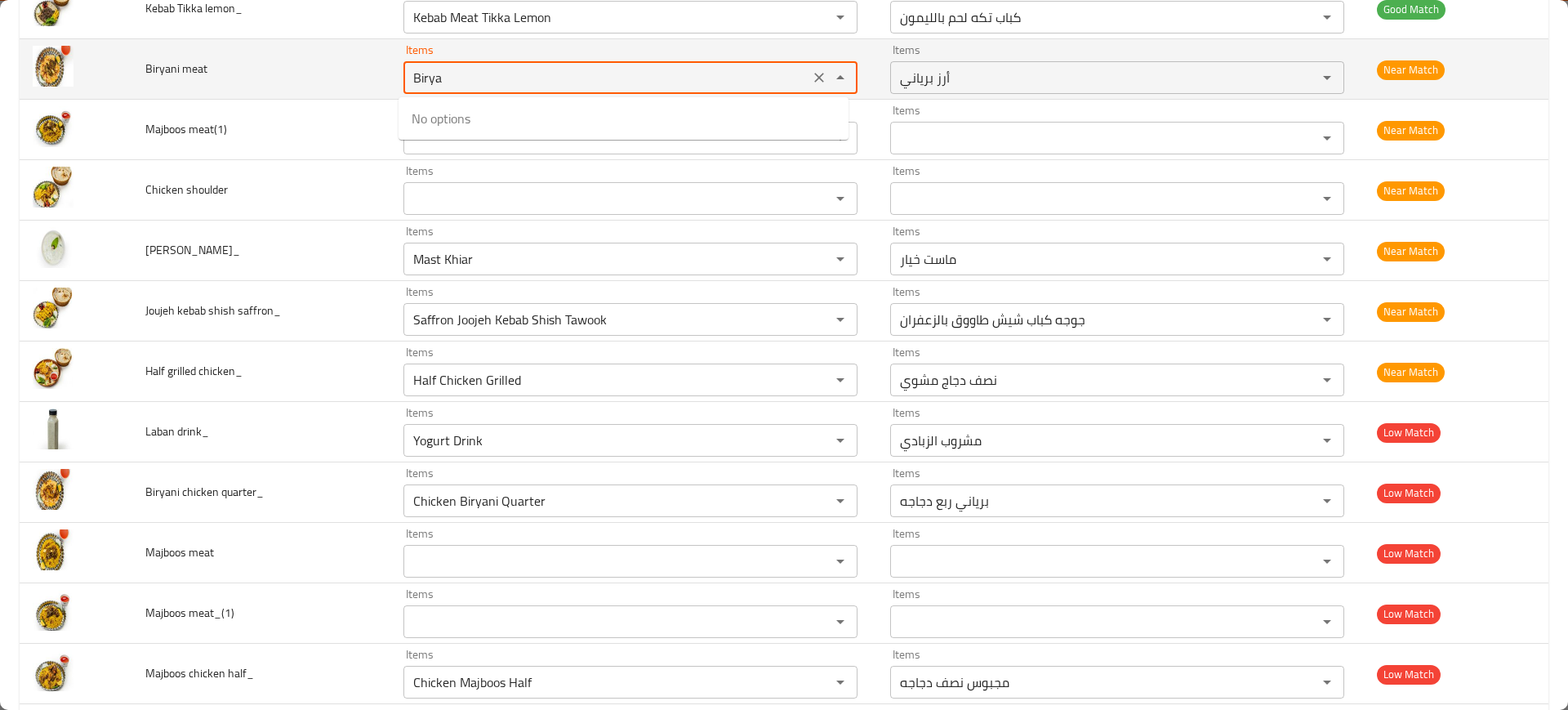
click at [451, 73] on meat "Birya" at bounding box center [606, 77] width 396 height 23
paste meat "enhanced table"
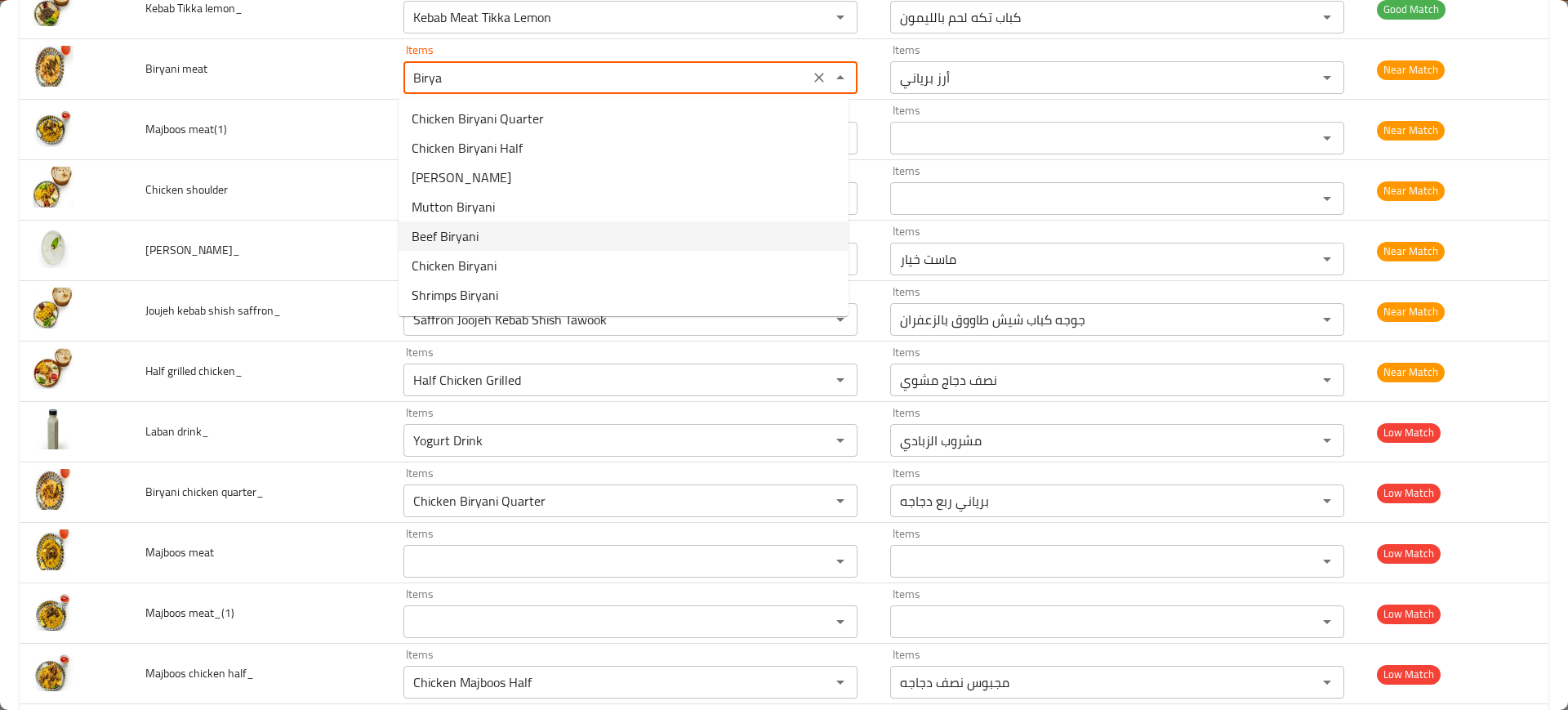
click at [472, 229] on span "Beef Biryani" at bounding box center [444, 236] width 67 height 20
type meat "Beef Biryani"
type meat-ar "برياني لحم بقري"
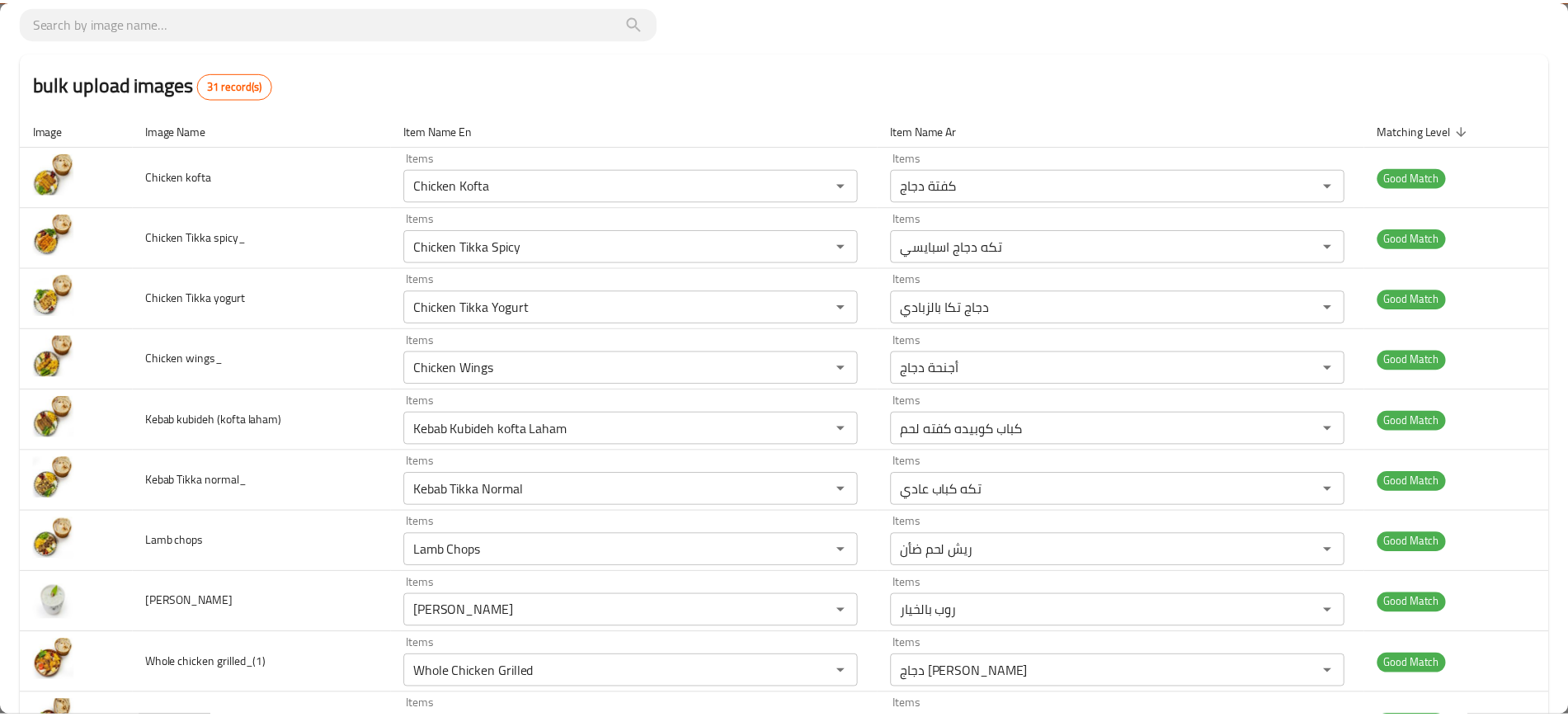
scroll to position [0, 0]
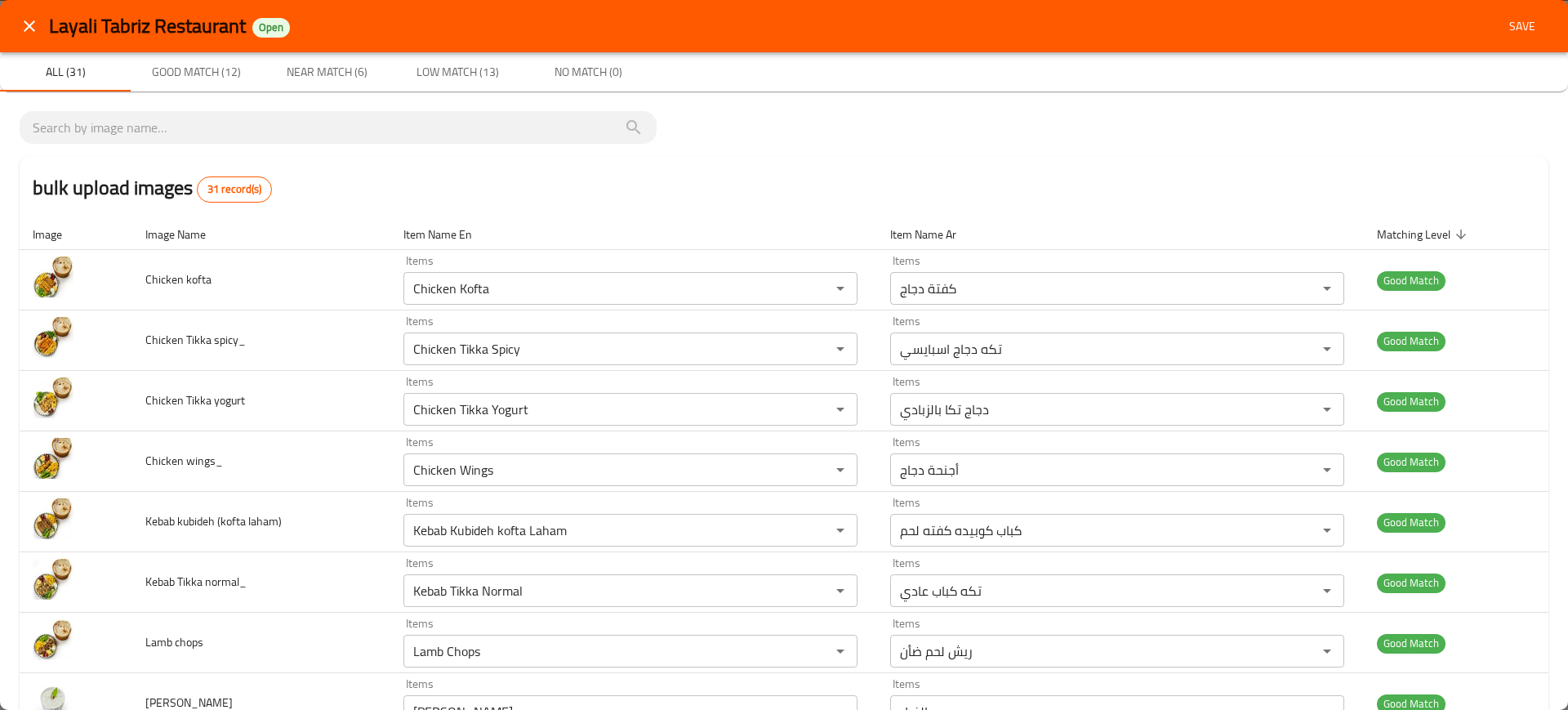
type meat "Beef Biryani"
click at [1514, 21] on span "Save" at bounding box center [1522, 26] width 39 height 21
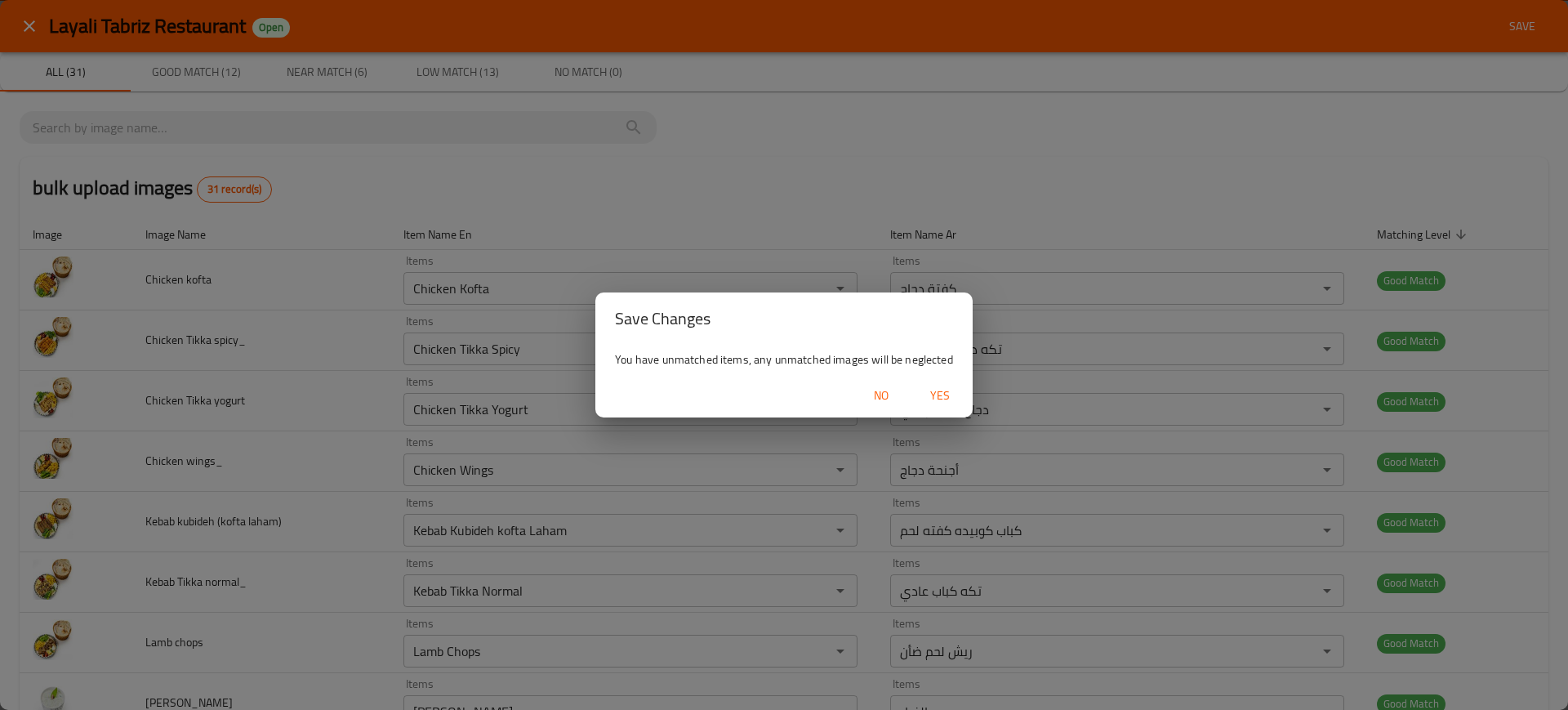
click at [955, 383] on button "Yes" at bounding box center [940, 396] width 52 height 30
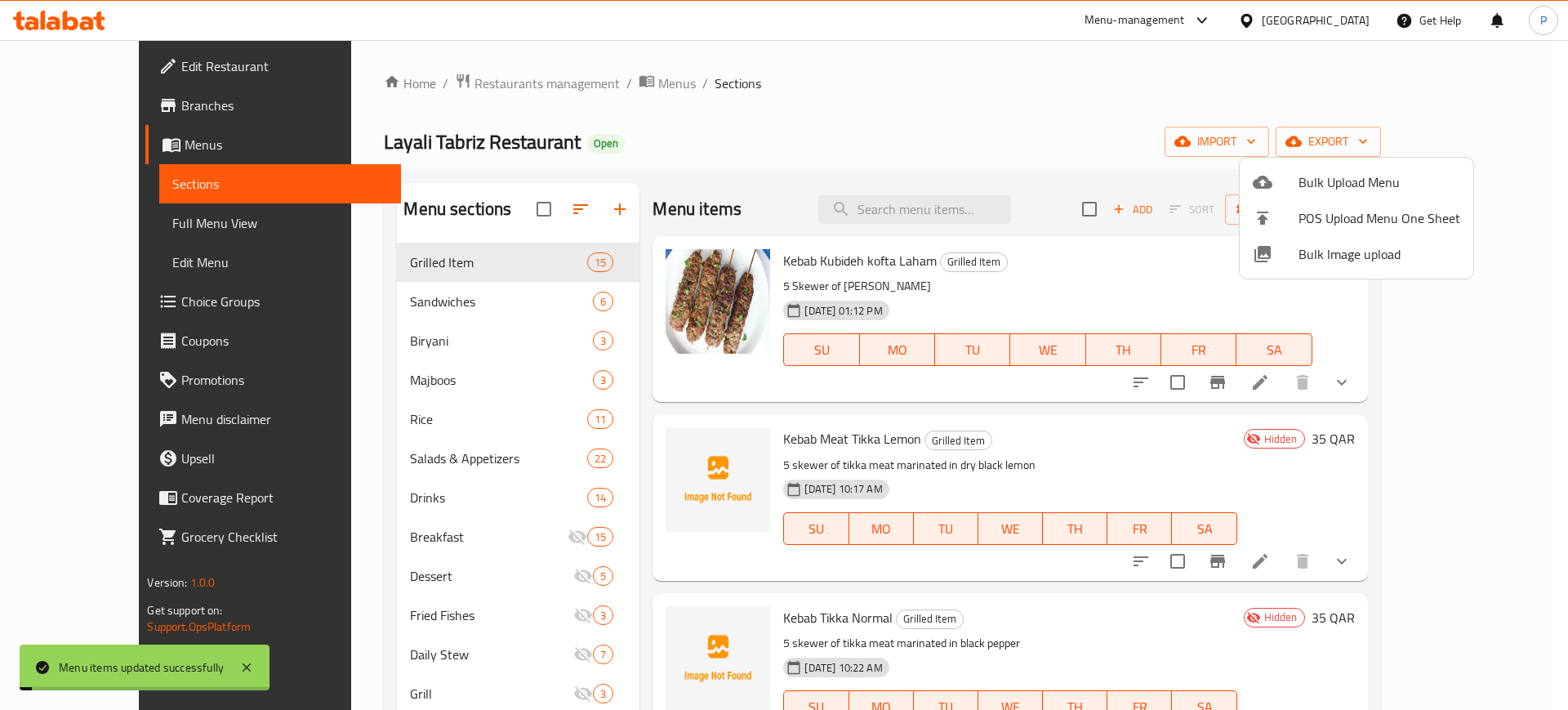
click at [550, 373] on div at bounding box center [784, 355] width 1568 height 710
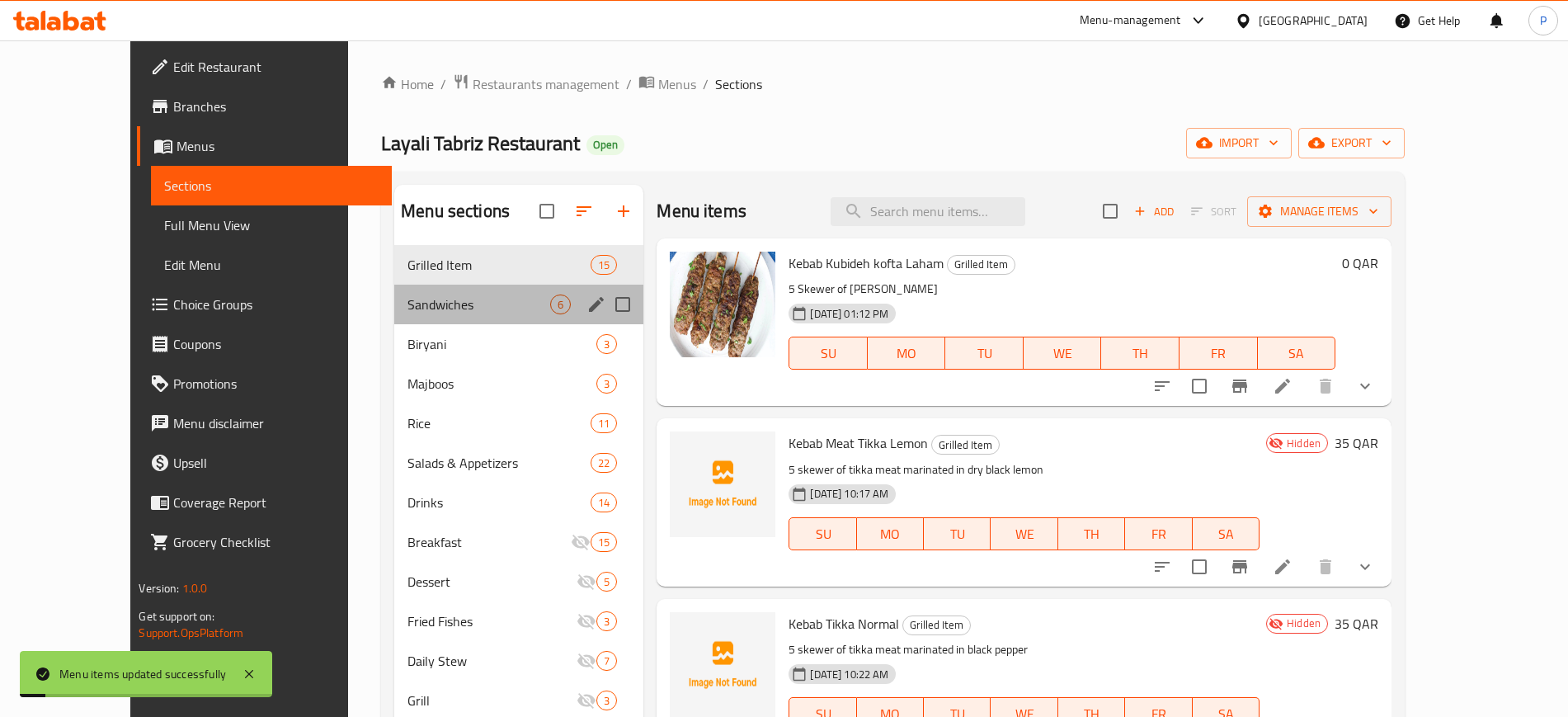
click at [497, 322] on div "Sandwiches 6" at bounding box center [519, 305] width 249 height 40
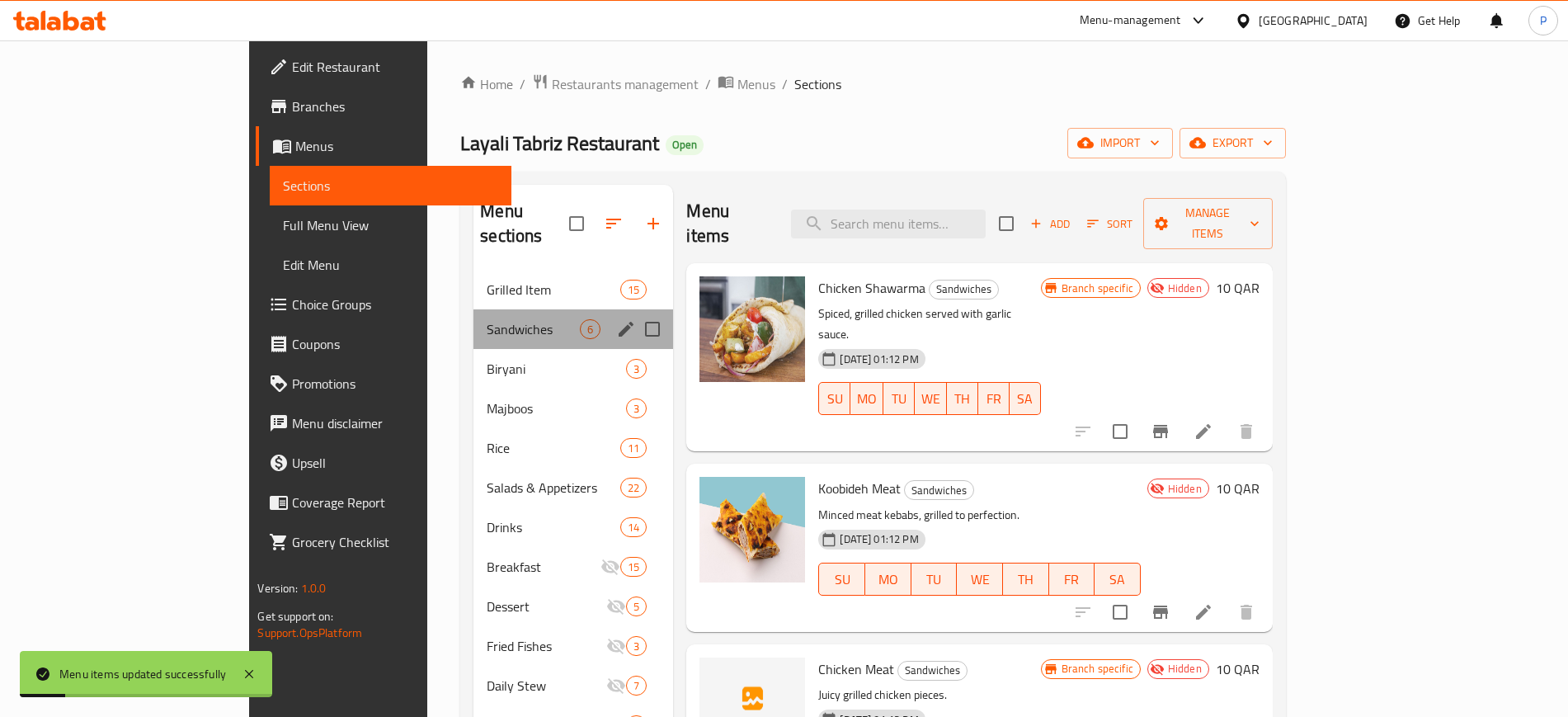
click at [502, 310] on div "Sandwiches 6" at bounding box center [573, 329] width 200 height 40
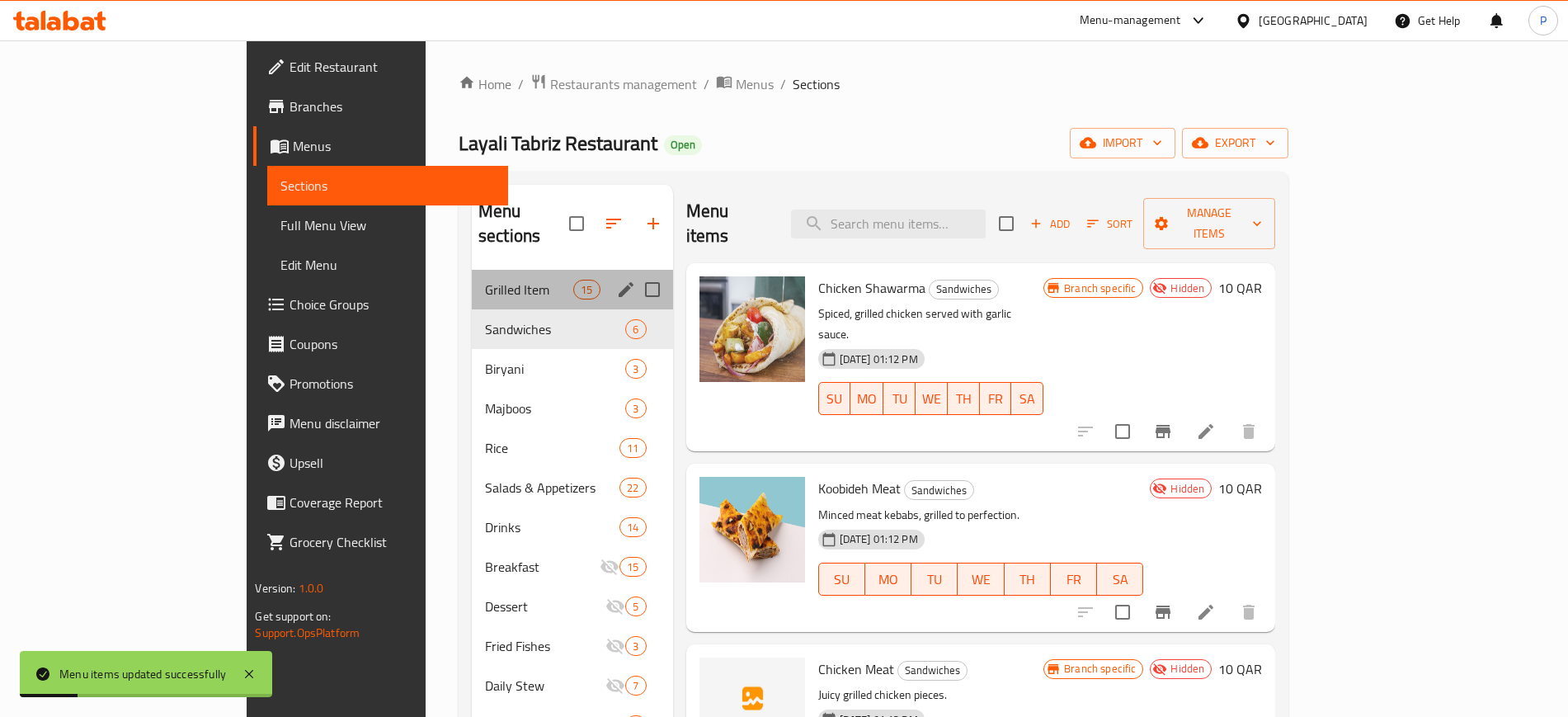
click at [508, 280] on span "Grilled Item" at bounding box center [529, 290] width 88 height 20
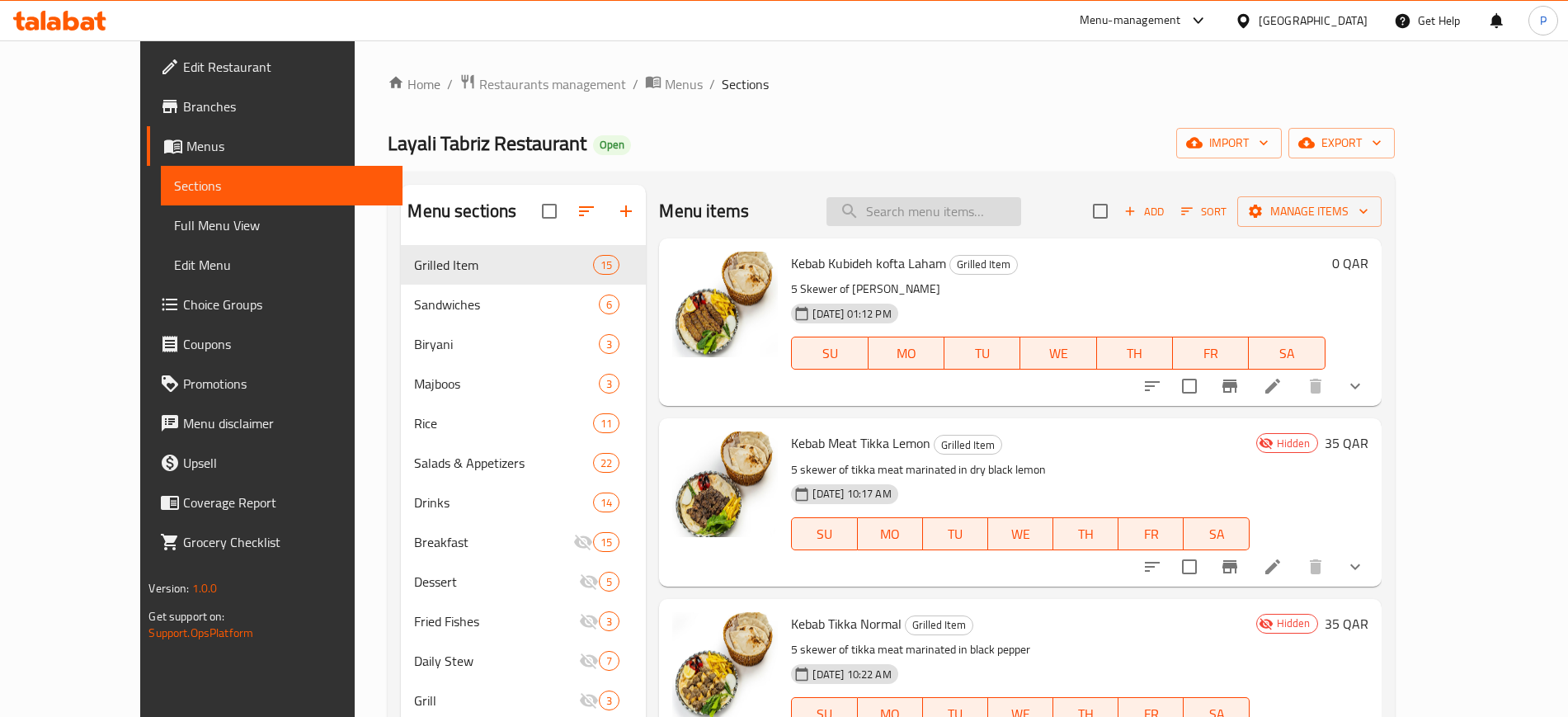
click at [947, 211] on input "search" at bounding box center [923, 211] width 195 height 29
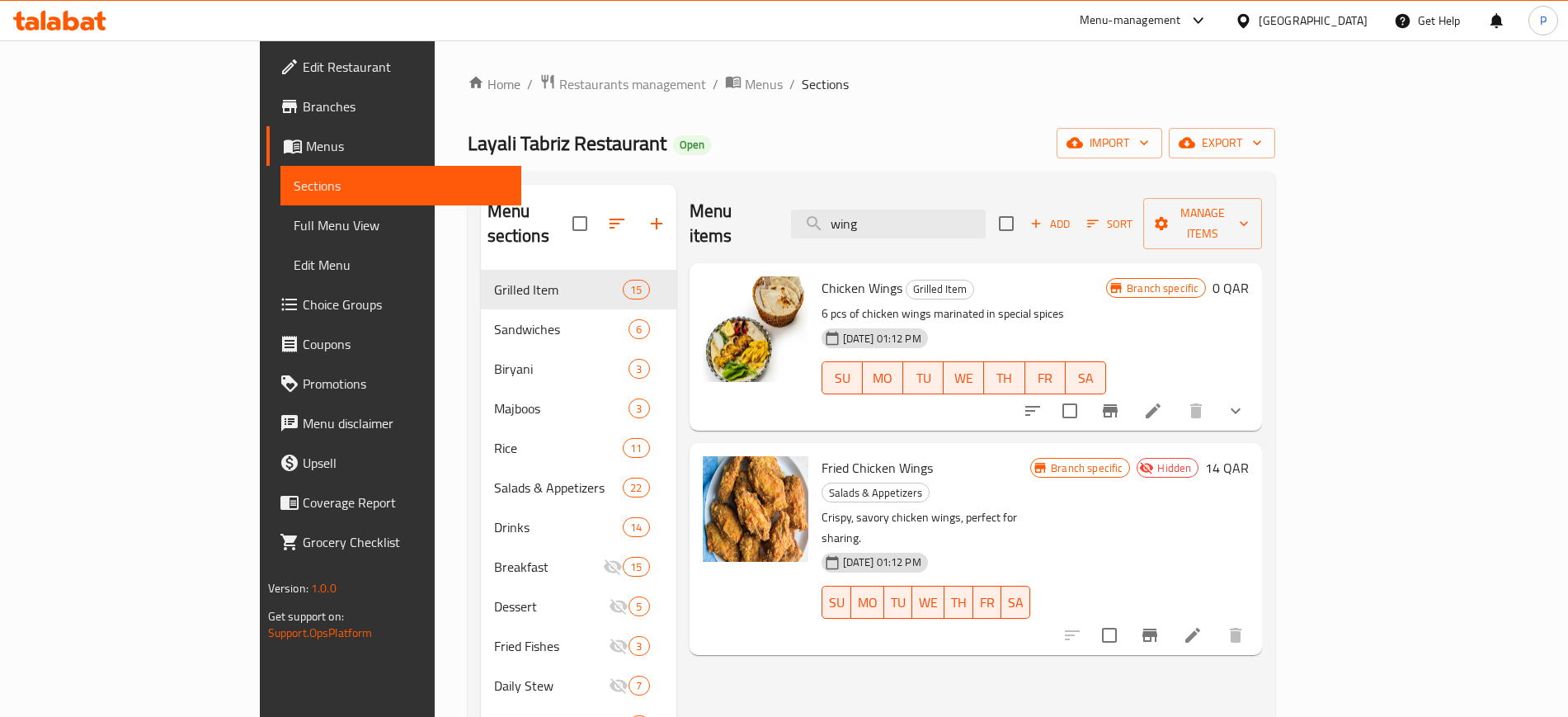
type input "wing"
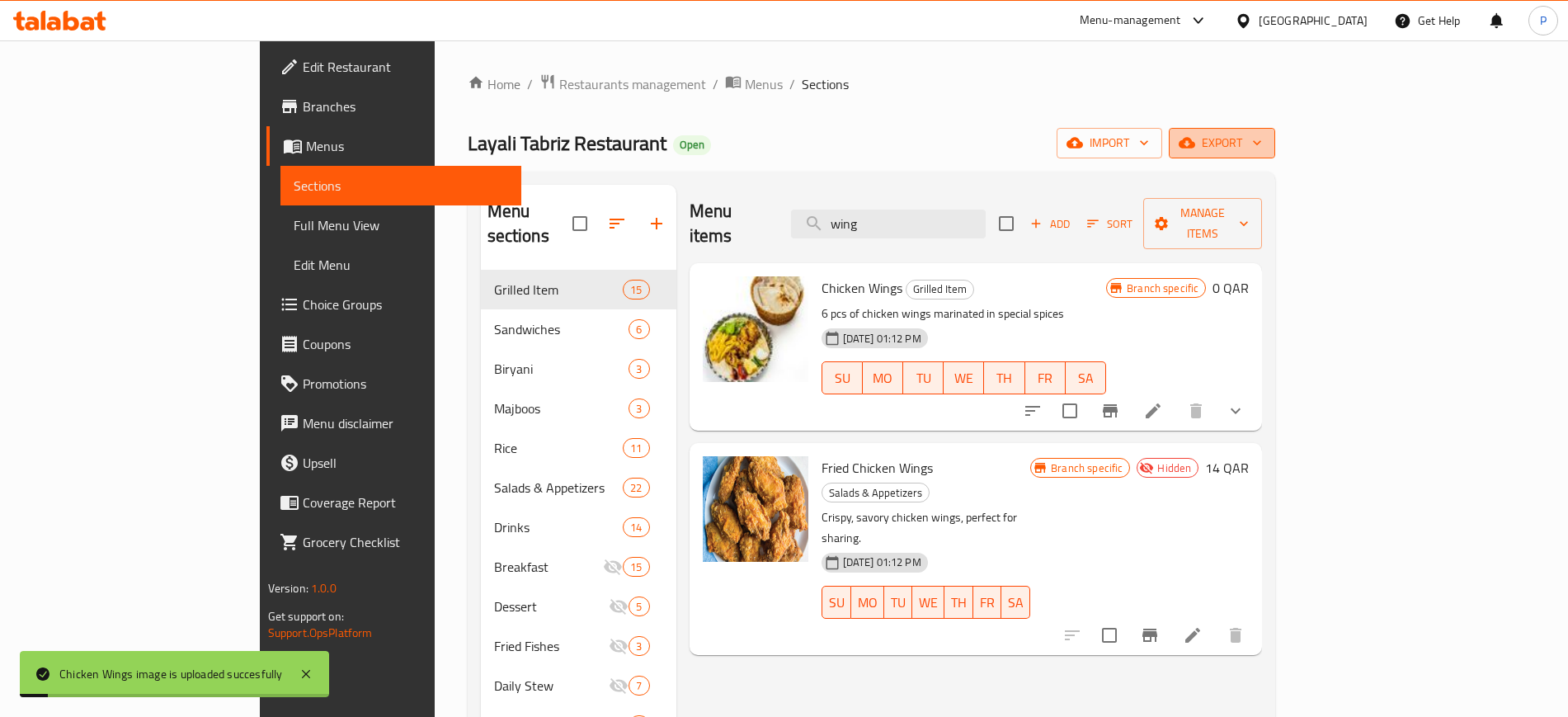
click at [1262, 143] on span "export" at bounding box center [1222, 142] width 80 height 21
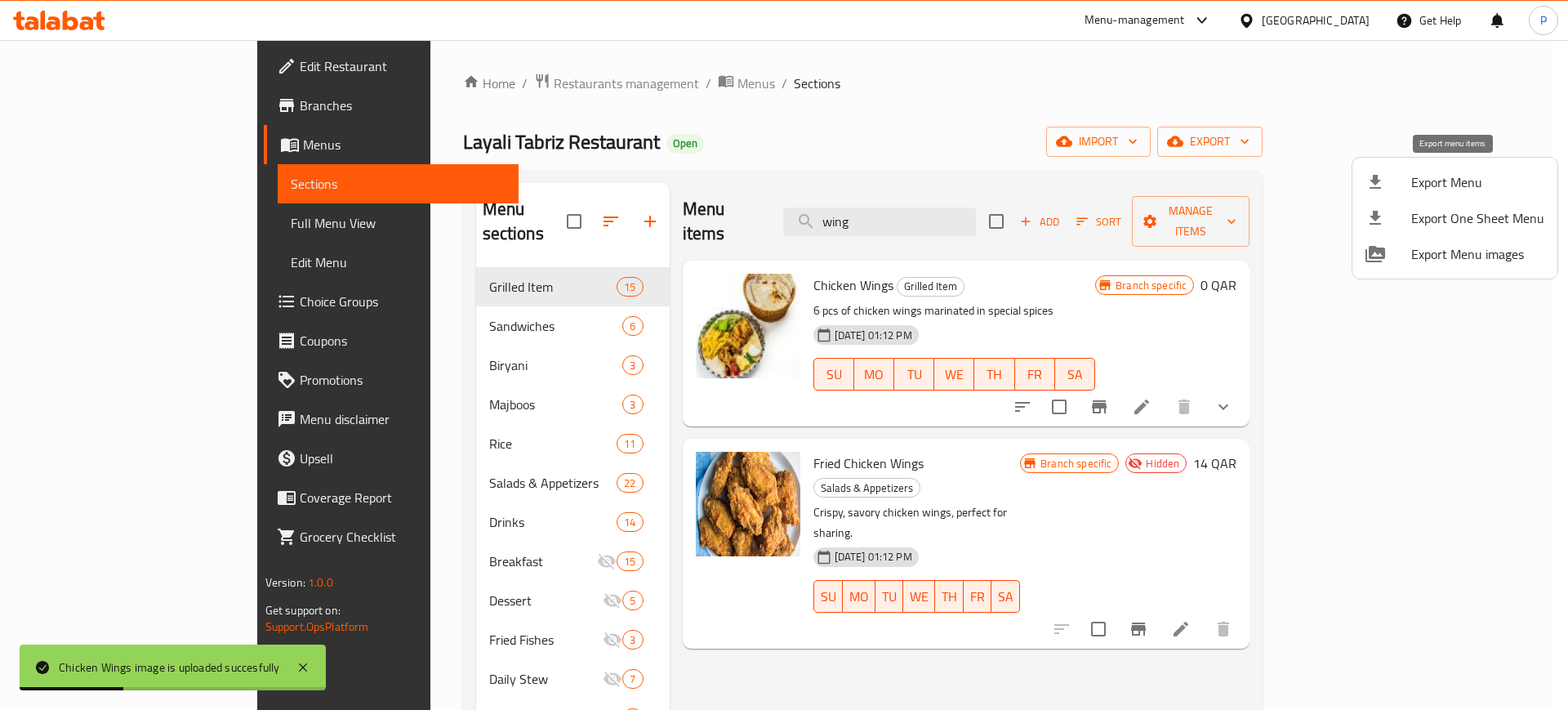
click at [1443, 175] on span "Export Menu" at bounding box center [1478, 182] width 133 height 20
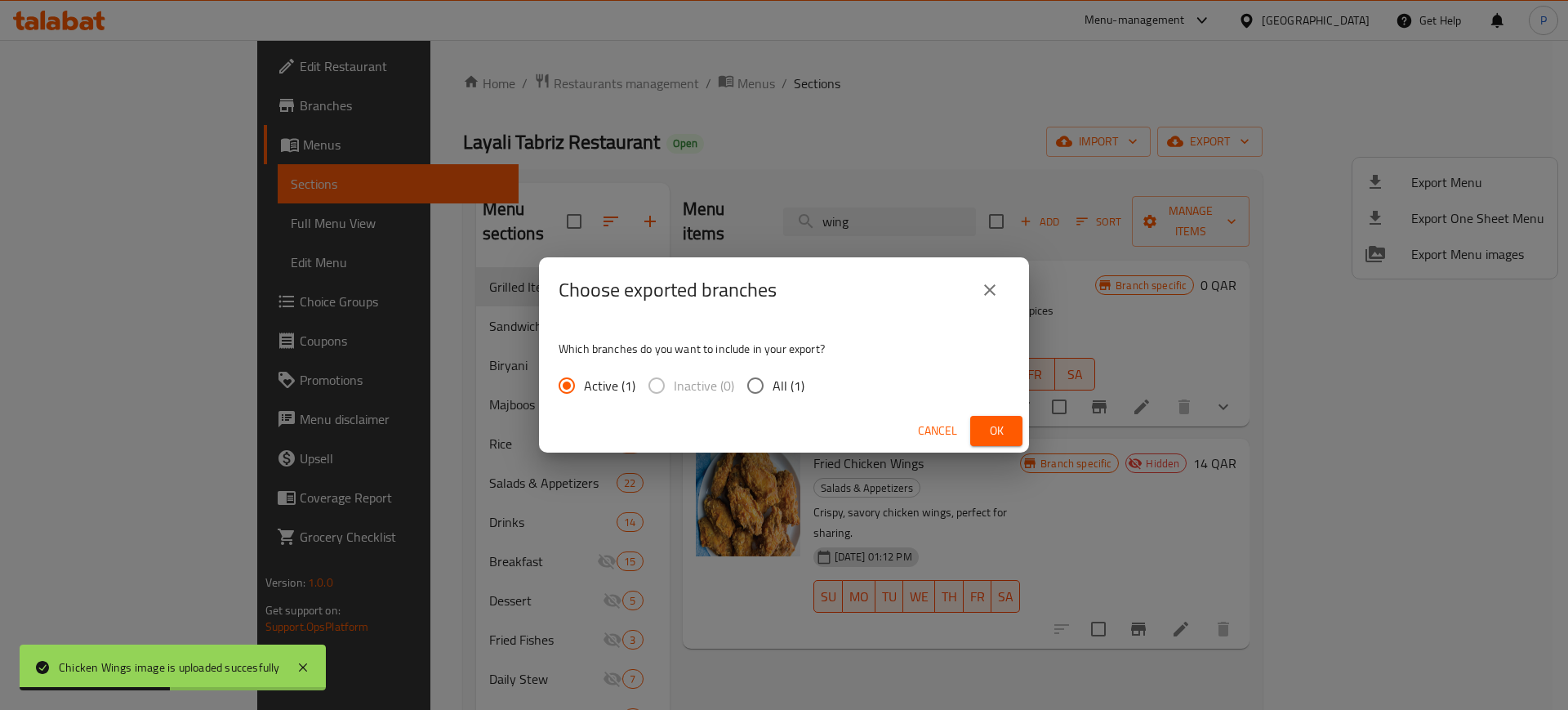
click at [776, 377] on span "All (1)" at bounding box center [788, 386] width 32 height 20
click at [772, 377] on input "All (1)" at bounding box center [755, 385] width 34 height 34
radio input "true"
click at [1003, 431] on span "Ok" at bounding box center [996, 431] width 26 height 21
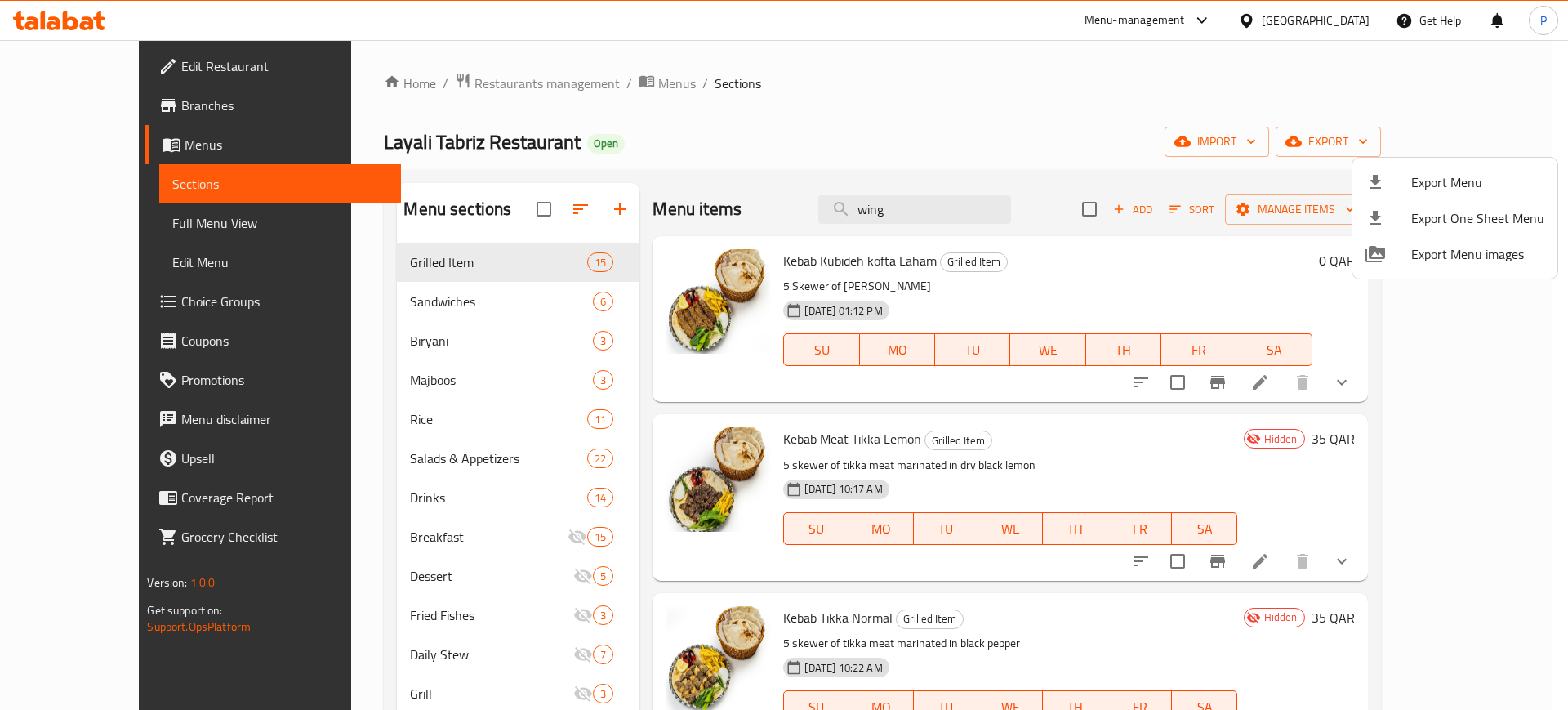
click at [1350, 3] on div at bounding box center [784, 355] width 1568 height 710
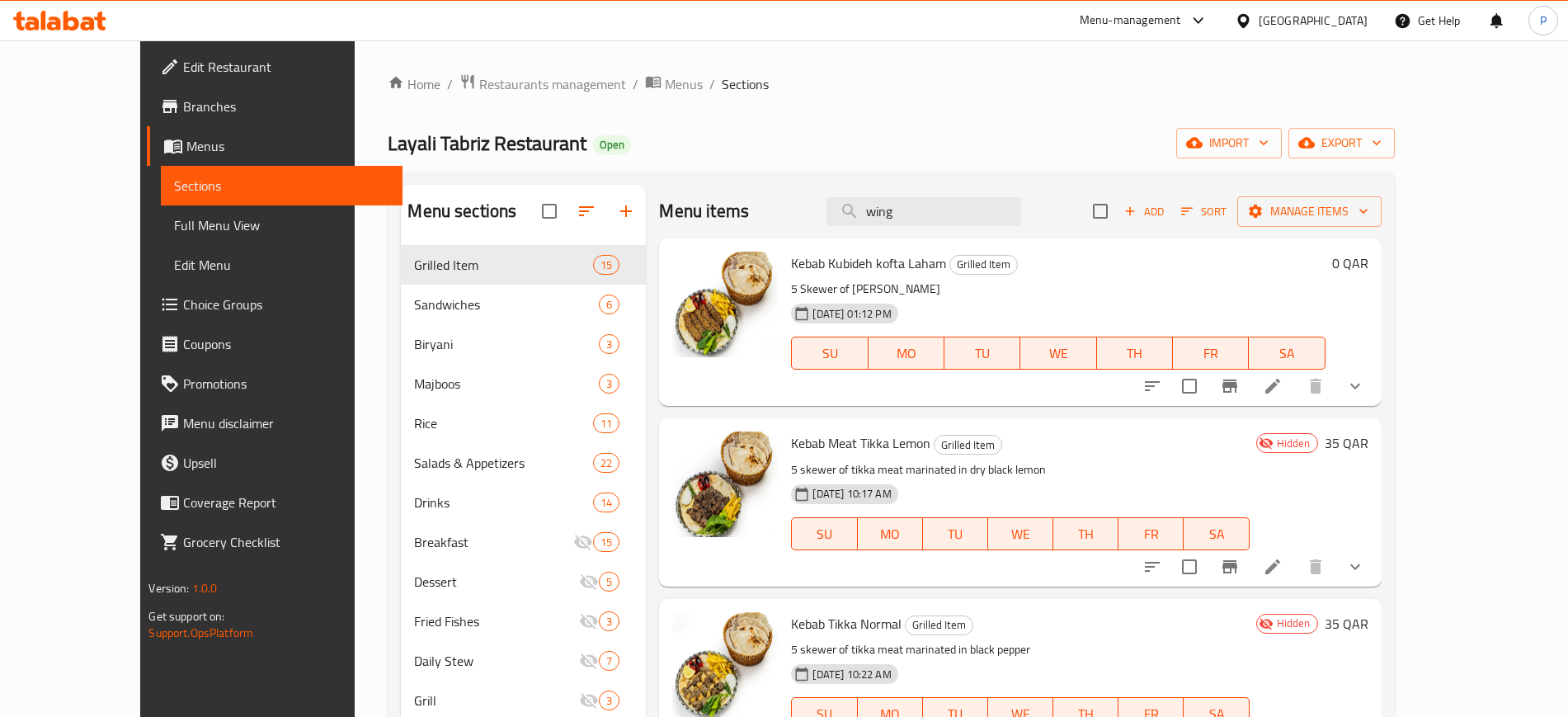
click at [1351, 19] on div "[GEOGRAPHIC_DATA]" at bounding box center [1313, 21] width 109 height 18
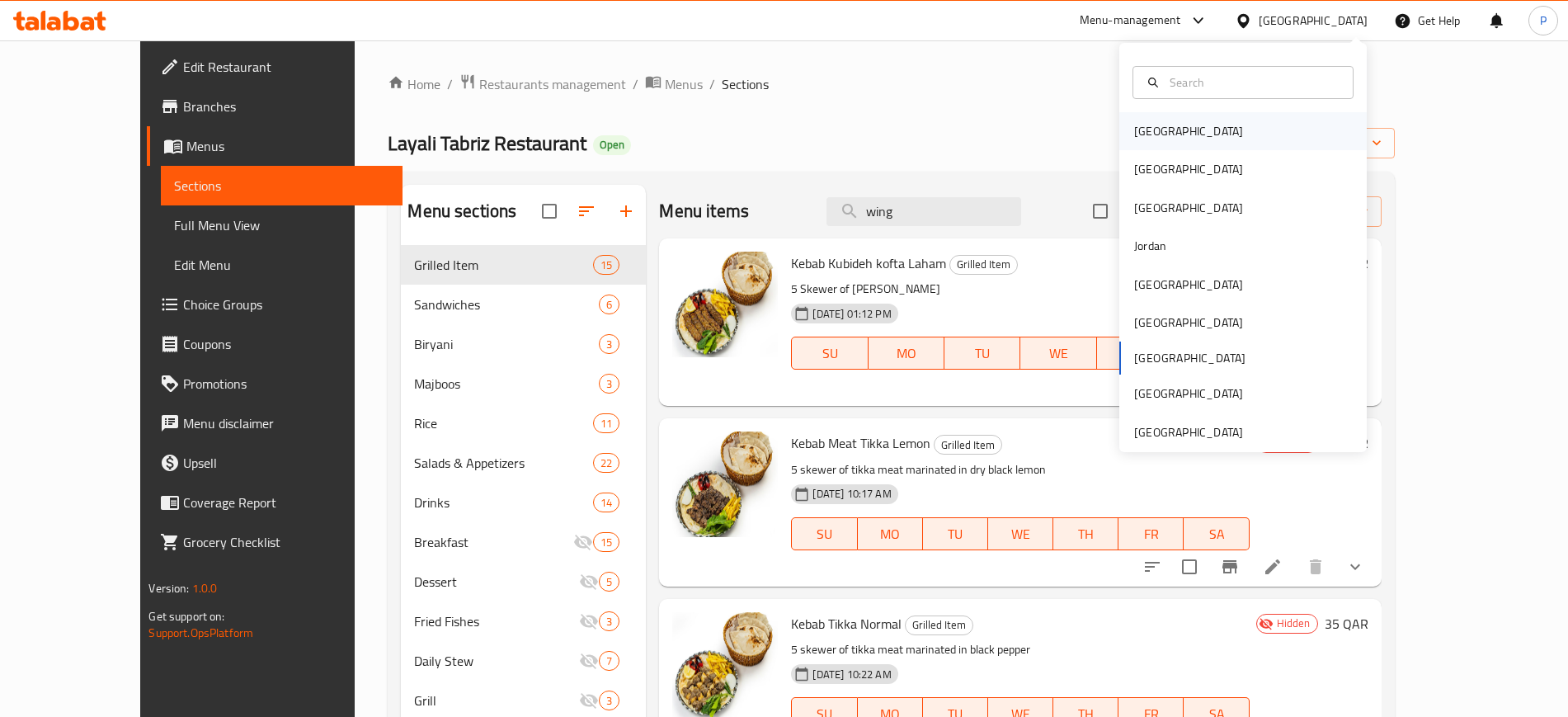
click at [1165, 148] on div "[GEOGRAPHIC_DATA]" at bounding box center [1188, 131] width 135 height 38
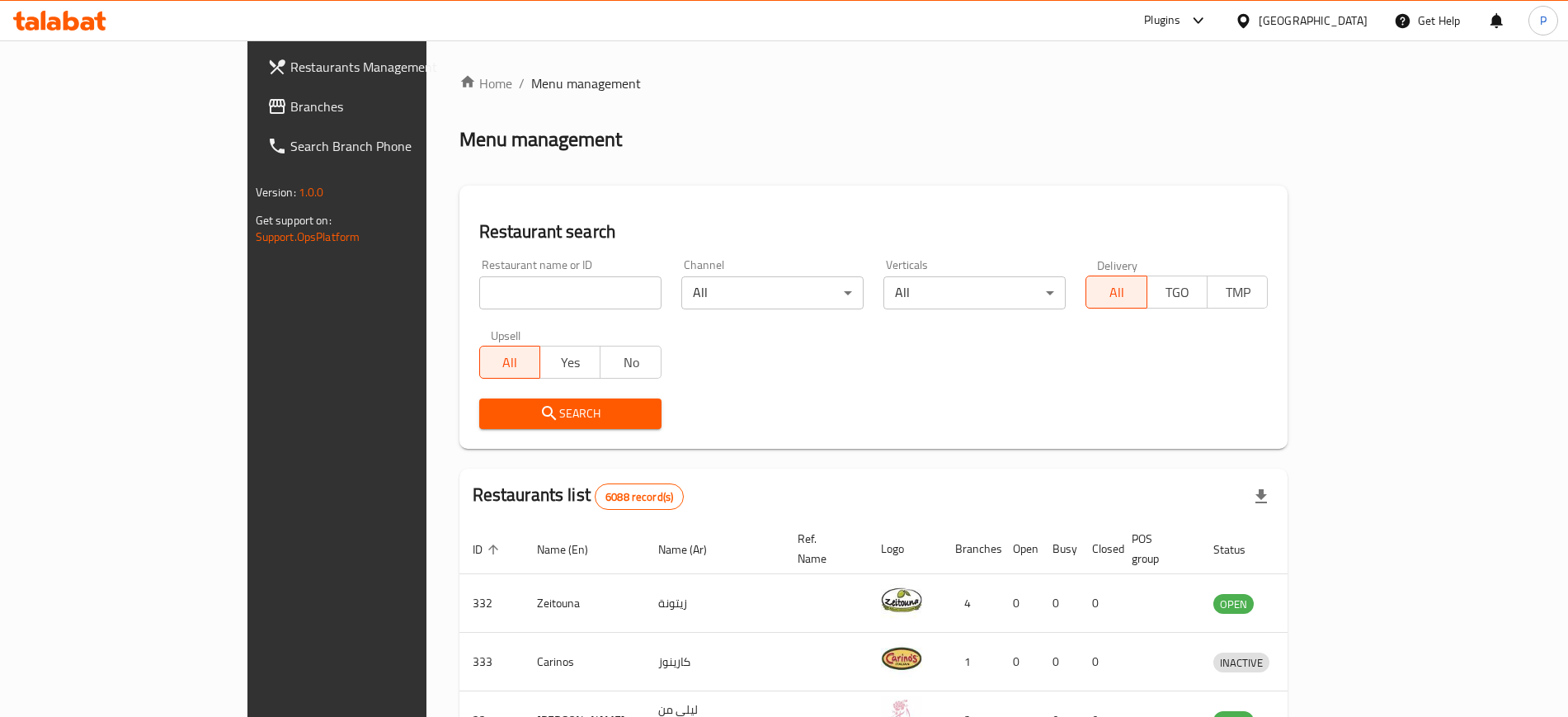
click at [1345, 22] on div "[GEOGRAPHIC_DATA]" at bounding box center [1313, 21] width 109 height 18
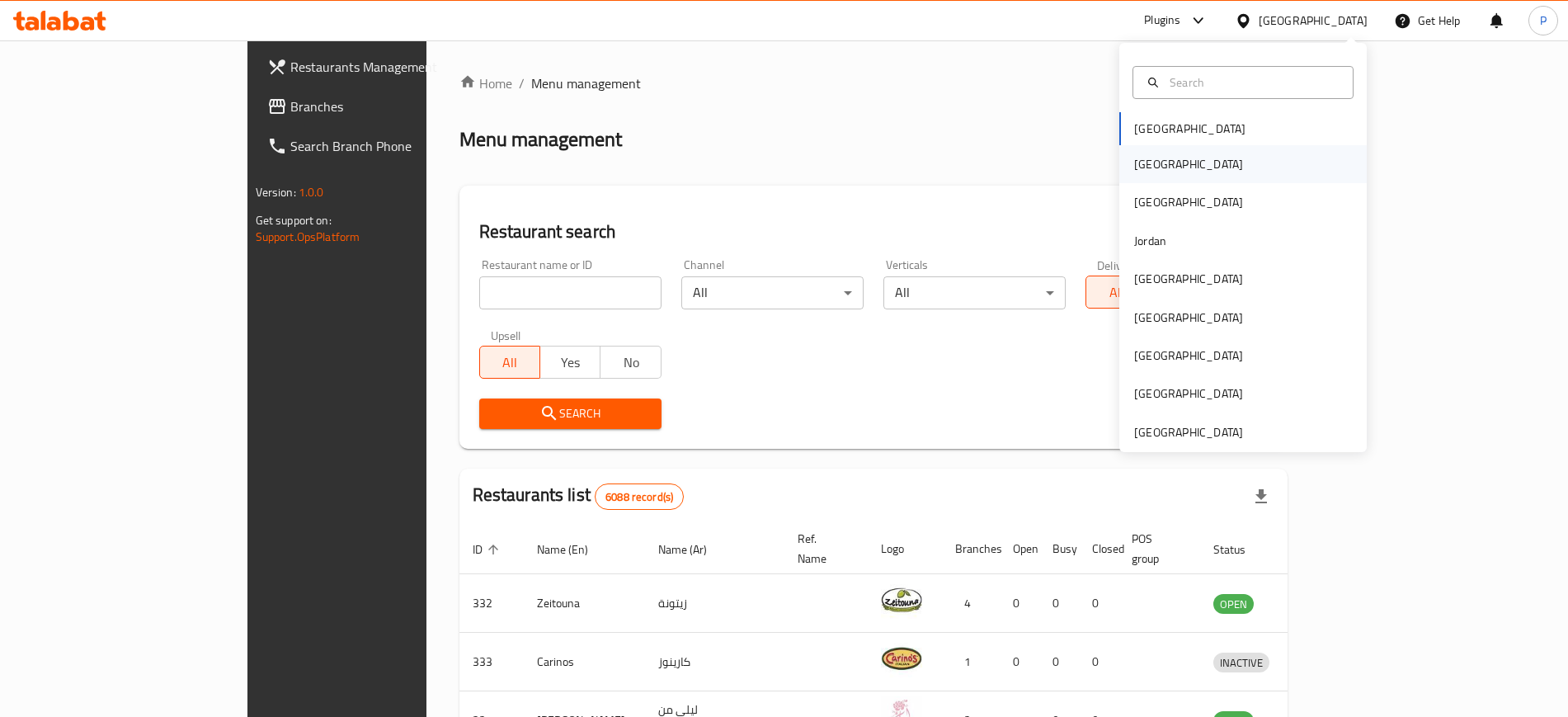
click at [1175, 168] on div "[GEOGRAPHIC_DATA]" at bounding box center [1243, 164] width 247 height 38
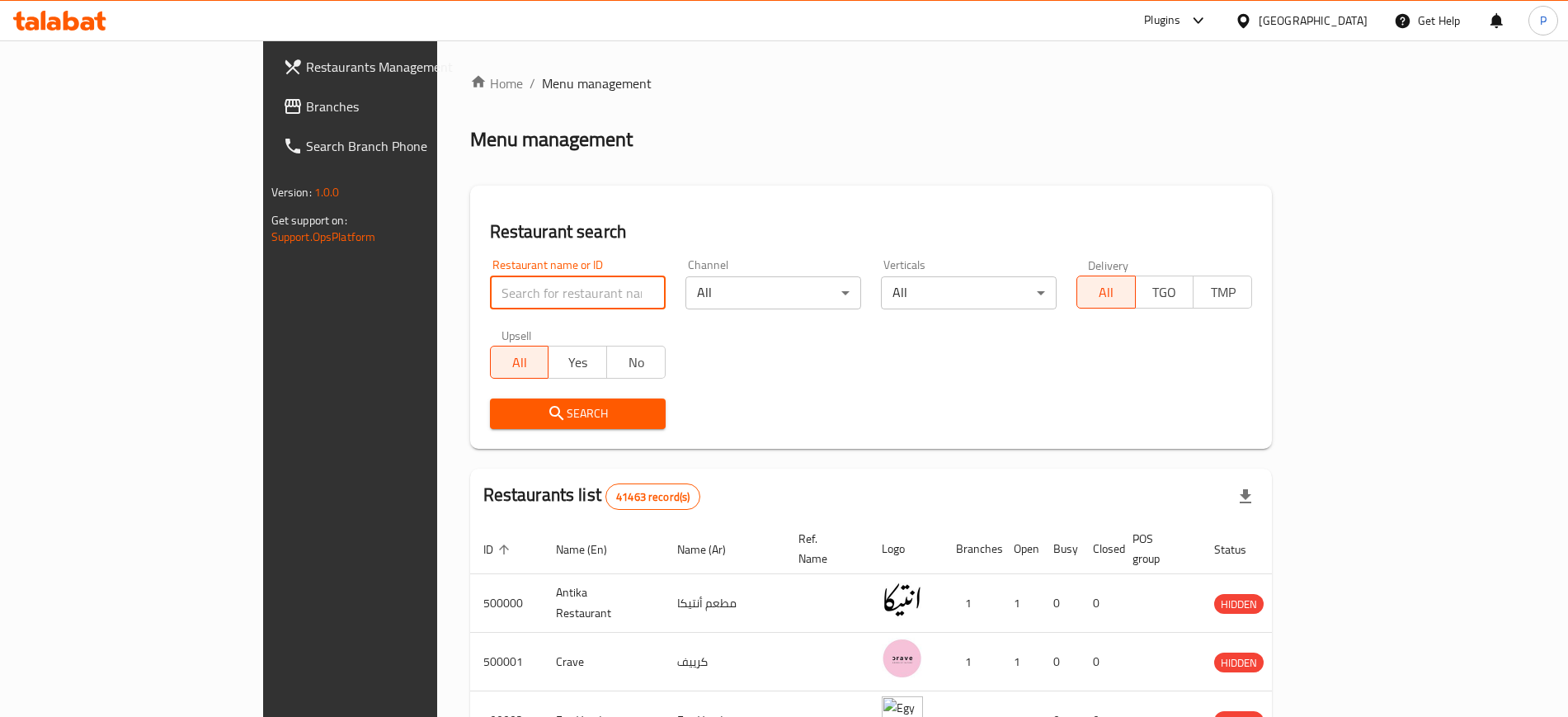
click at [521, 291] on input "search" at bounding box center [578, 292] width 176 height 33
paste input "روائع الكبسه السعودي"
type input "روائع الكبسه السعودي"
click button "Search" at bounding box center [578, 413] width 176 height 31
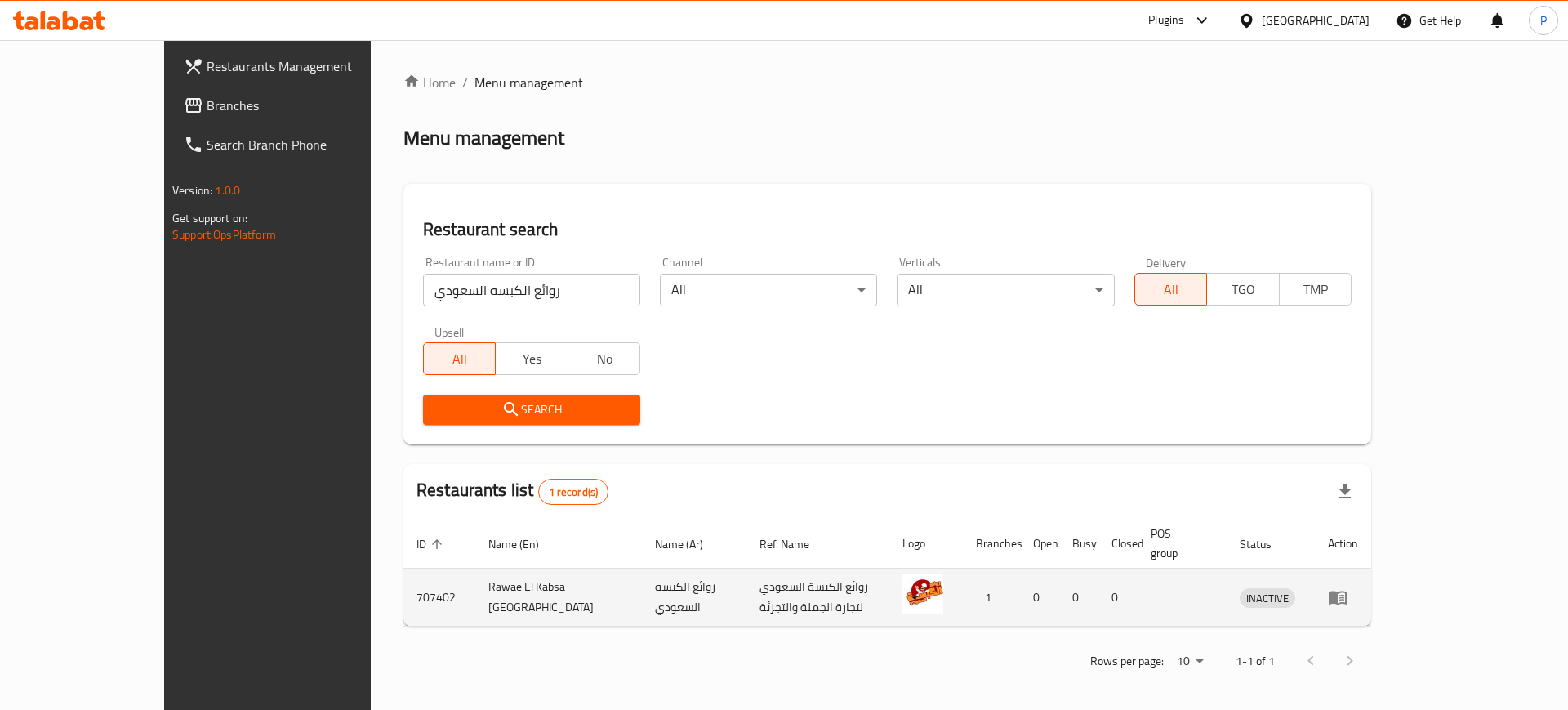
click at [1347, 592] on icon "enhanced table" at bounding box center [1337, 598] width 18 height 14
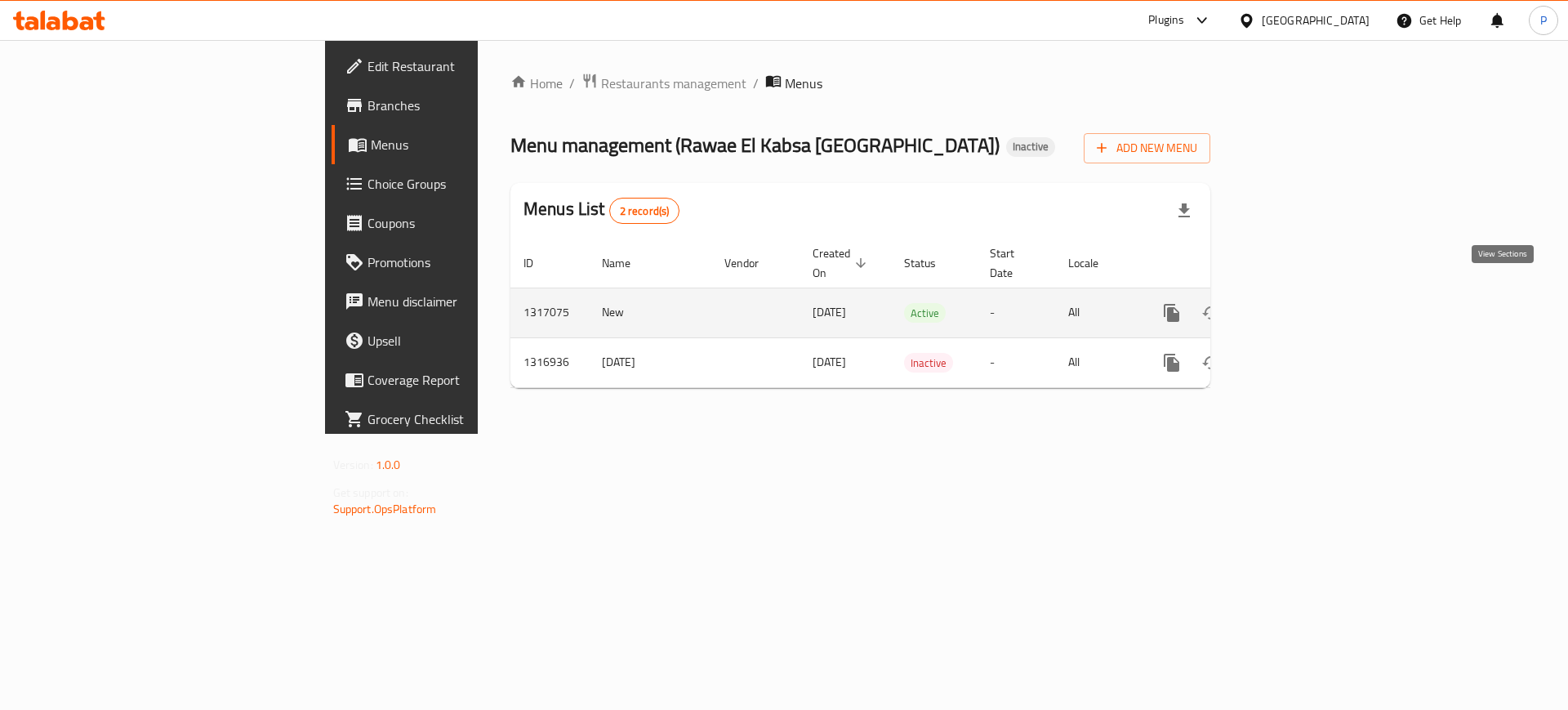
click at [1299, 304] on icon "enhanced table" at bounding box center [1289, 313] width 20 height 20
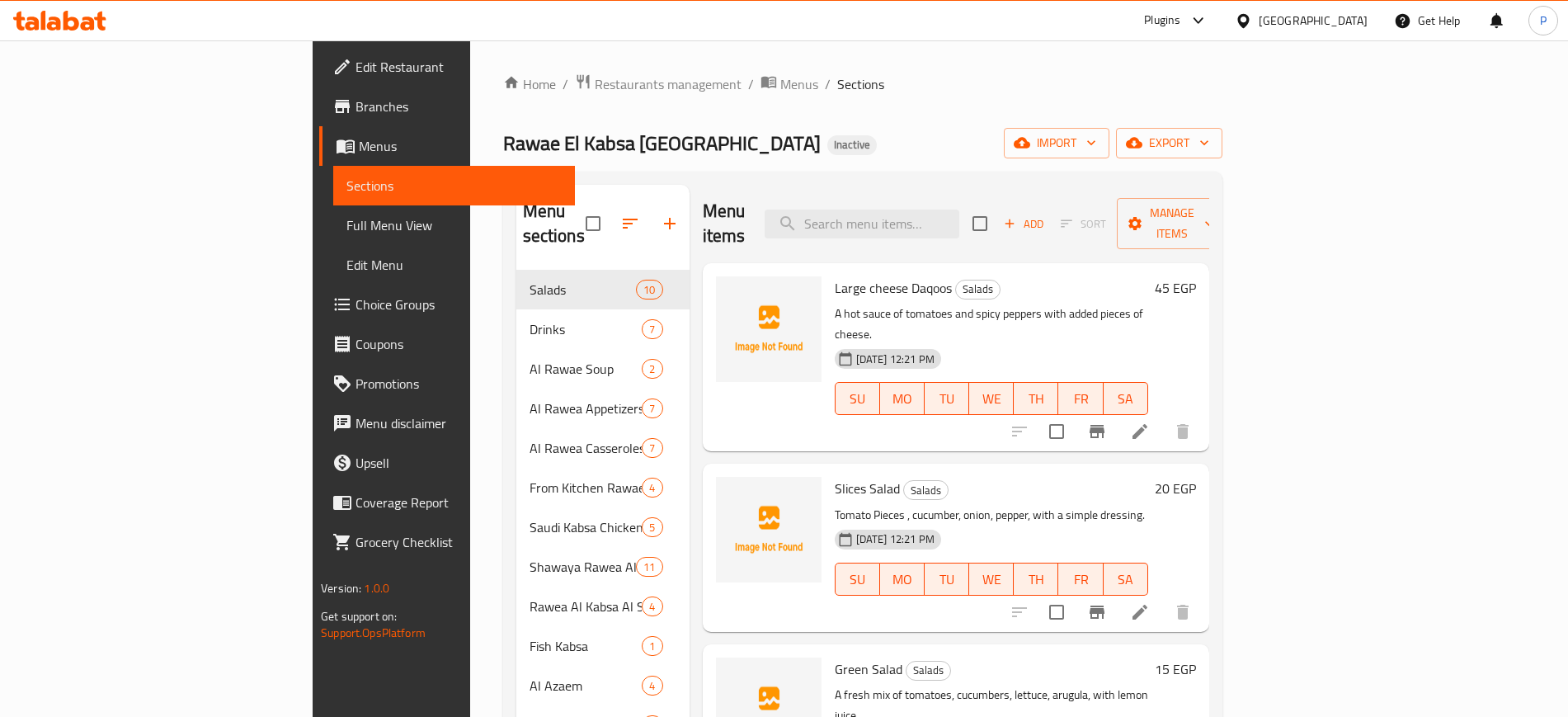
click at [618, 163] on div "Home / Restaurants management / Menus / Sections Rawae El Kabsa El Saudi Inacti…" at bounding box center [863, 493] width 720 height 842
click at [959, 212] on input "search" at bounding box center [861, 224] width 195 height 29
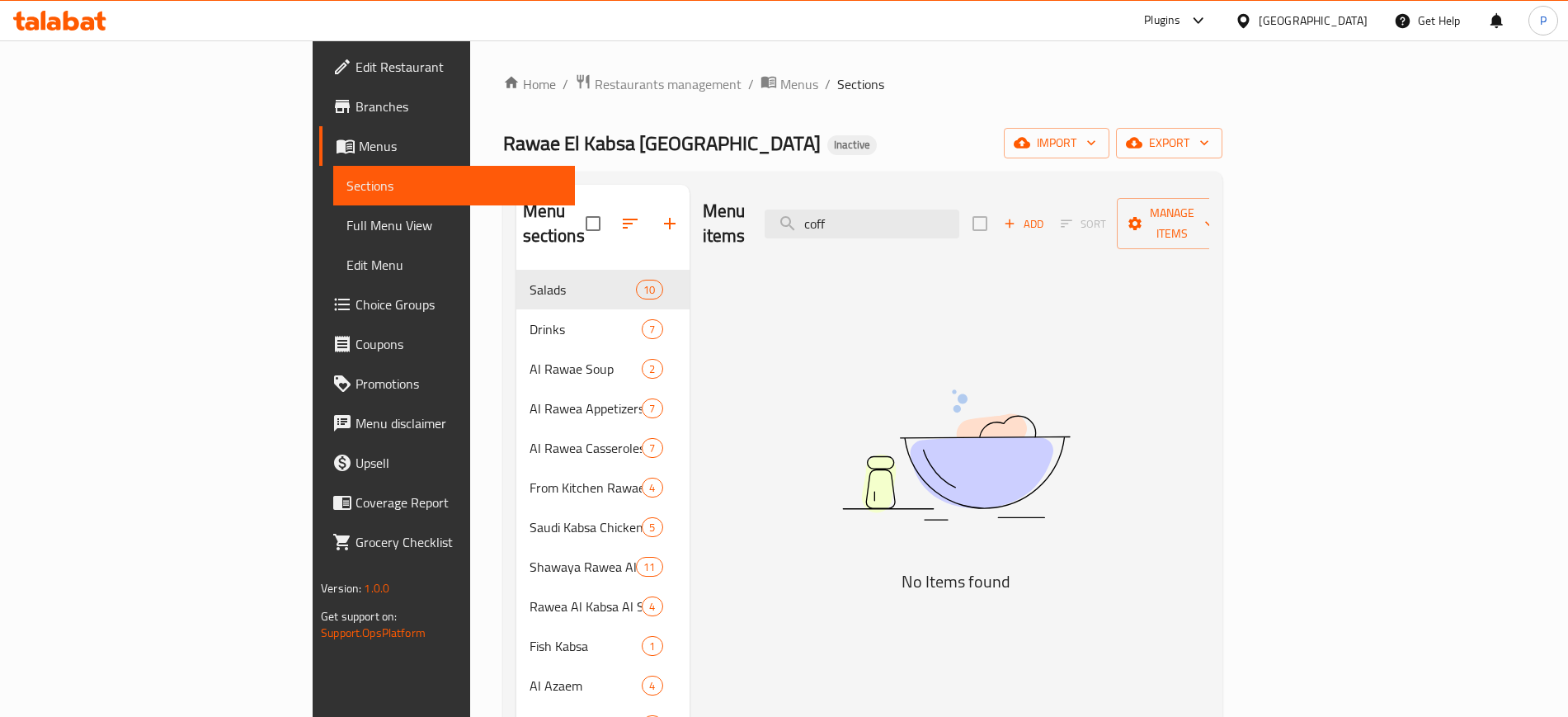
type input "coff"
drag, startPoint x: 640, startPoint y: 145, endPoint x: 648, endPoint y: 148, distance: 8.5
click at [640, 145] on div "Rawae El Kabsa El Saudi Inactive import export" at bounding box center [863, 142] width 720 height 31
click at [1099, 134] on icon "button" at bounding box center [1090, 142] width 17 height 17
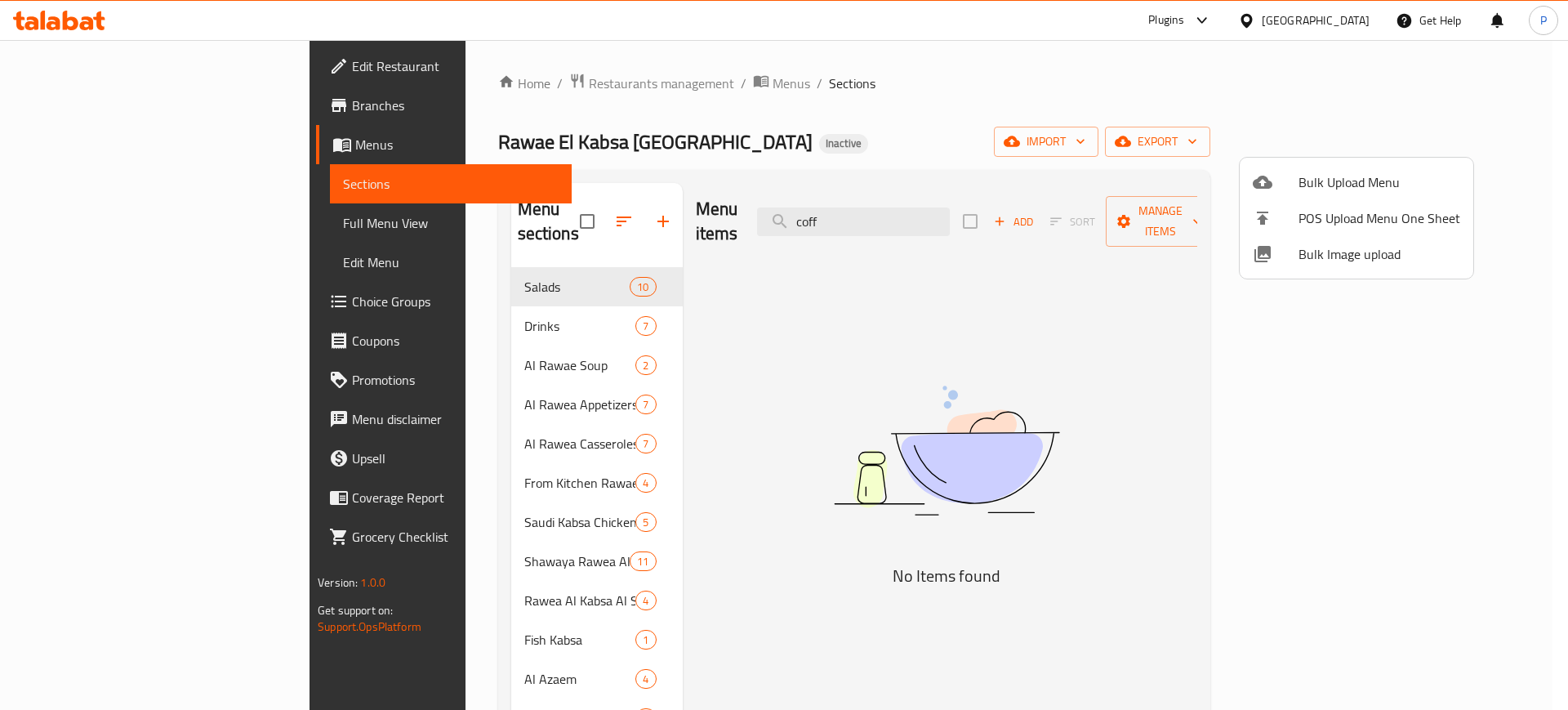
click at [1360, 263] on span "Bulk Image upload" at bounding box center [1379, 254] width 161 height 20
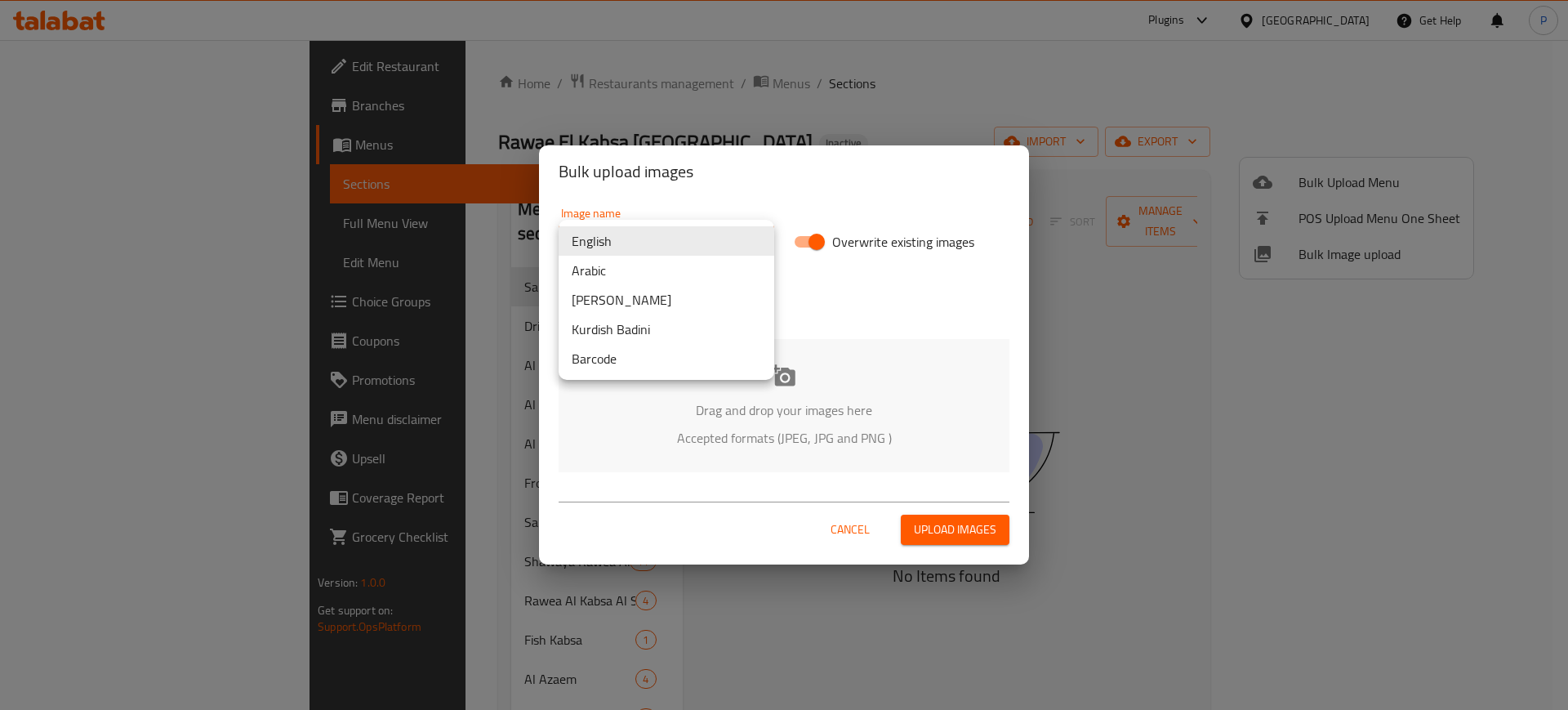
click at [632, 240] on body "​ Plugins Egypt Get Help P Edit Restaurant Branches Menus Sections Full Menu Vi…" at bounding box center [784, 375] width 1568 height 670
click at [928, 348] on div at bounding box center [784, 355] width 1568 height 710
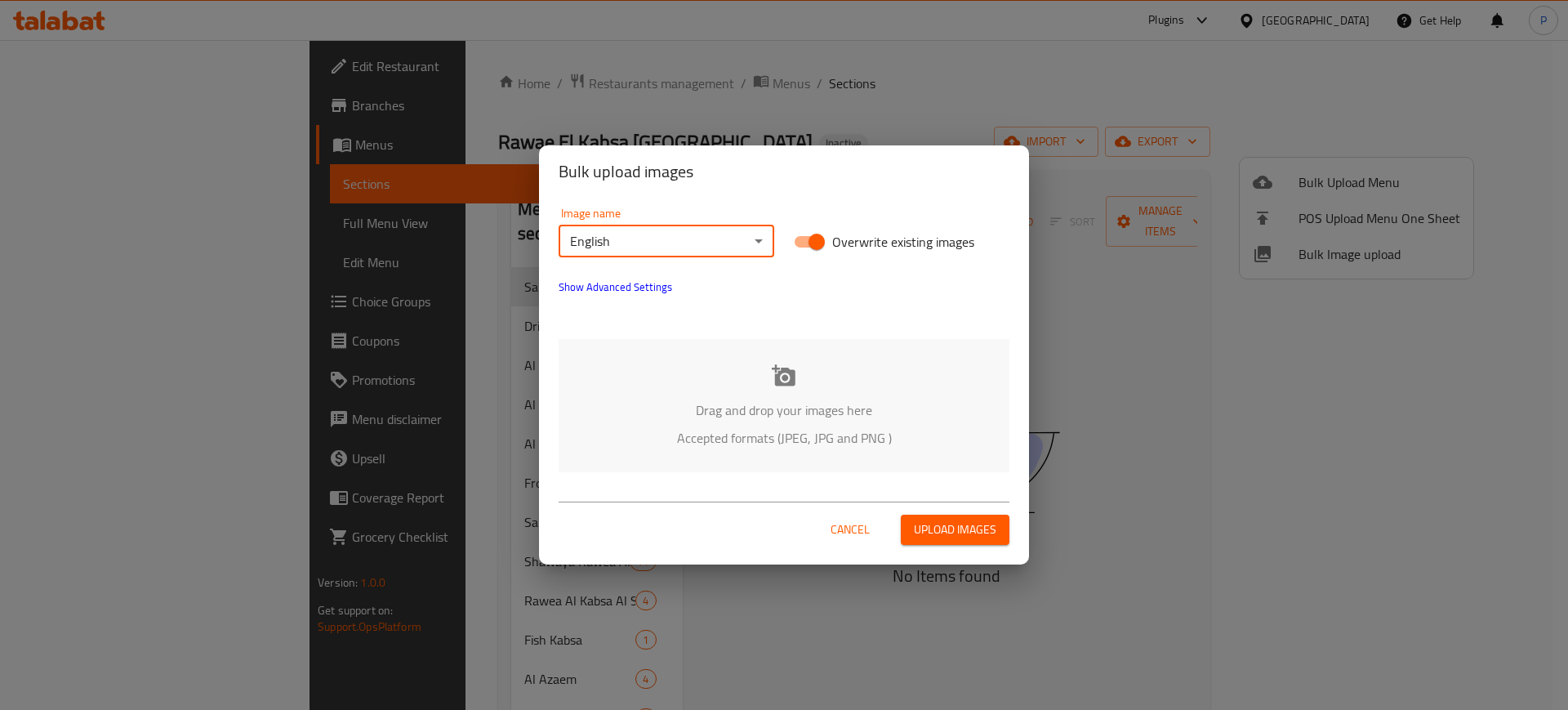
click at [883, 382] on div "Drag and drop your images here Accepted formats (JPEG, JPG and PNG )" at bounding box center [784, 405] width 451 height 133
click at [680, 225] on body "​ Plugins Egypt Get Help P Edit Restaurant Branches Menus Sections Full Menu Vi…" at bounding box center [784, 375] width 1568 height 670
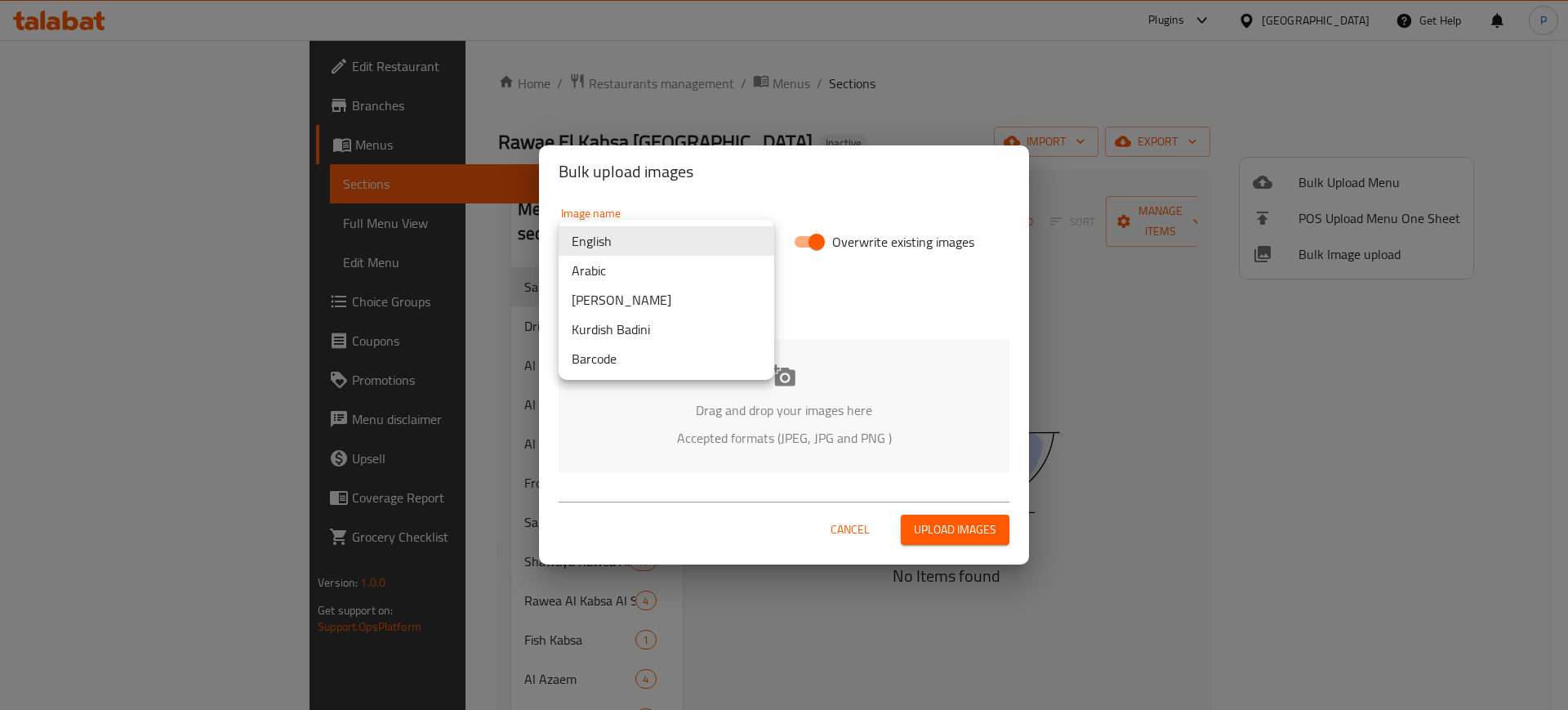
click at [616, 280] on li "Arabic" at bounding box center [667, 270] width 215 height 29
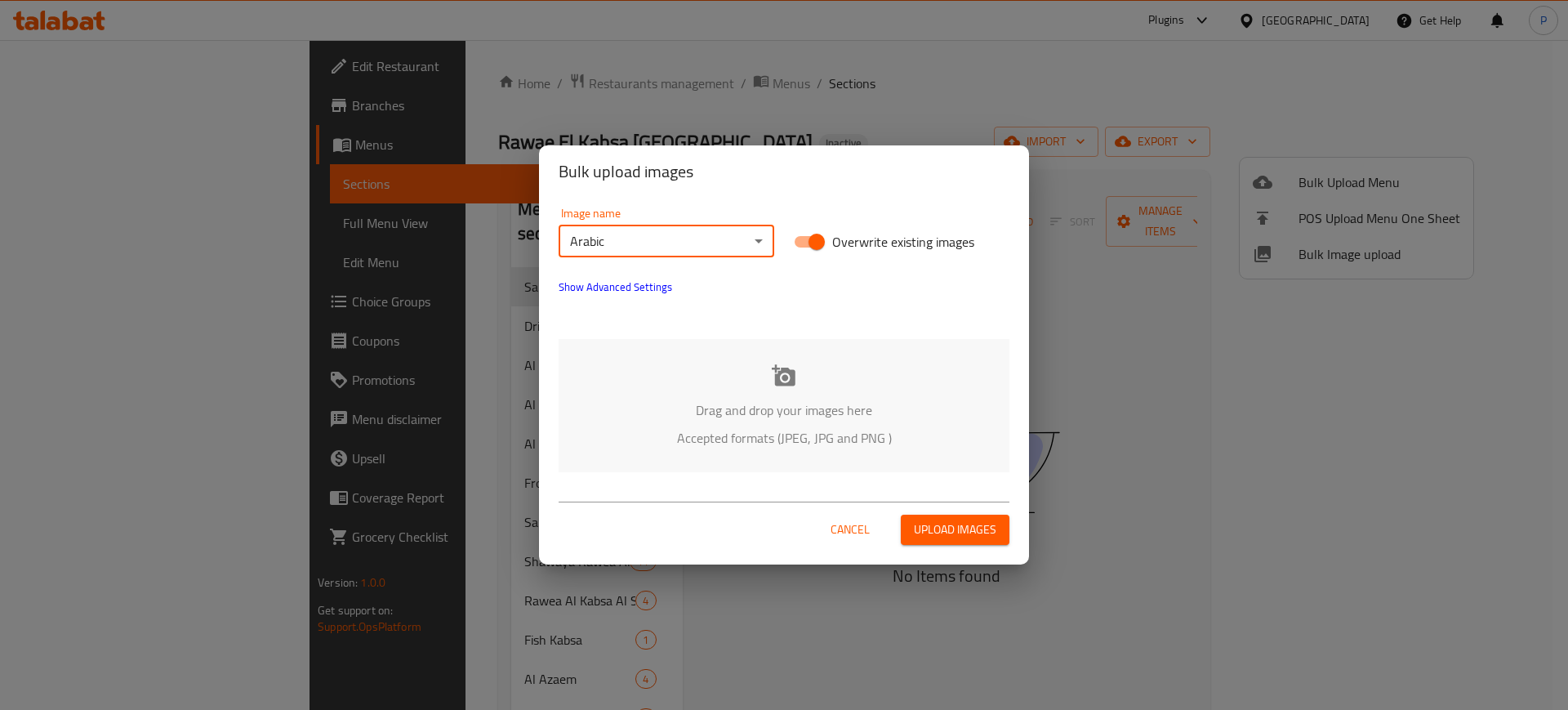
click at [811, 410] on p "Drag and drop your images here" at bounding box center [784, 410] width 401 height 20
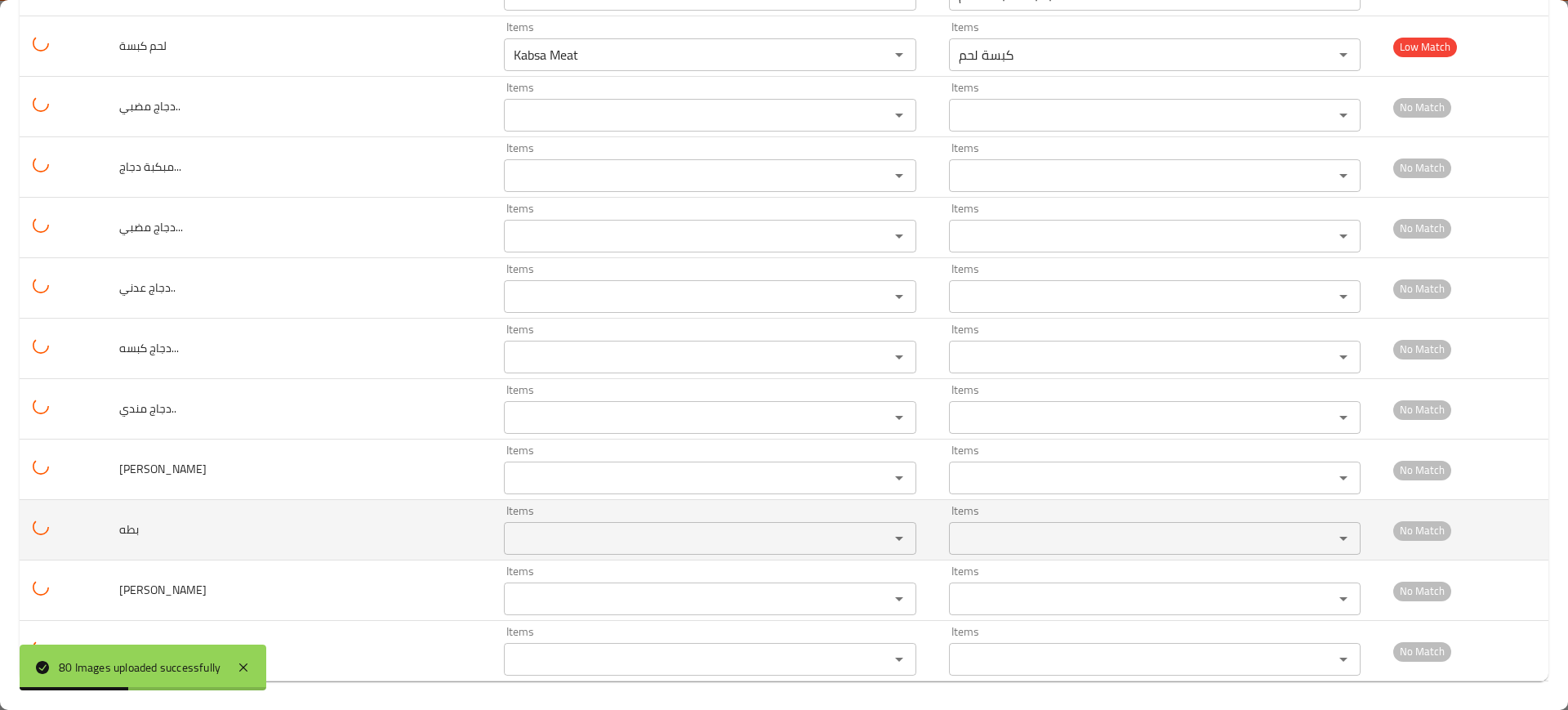
scroll to position [4410, 0]
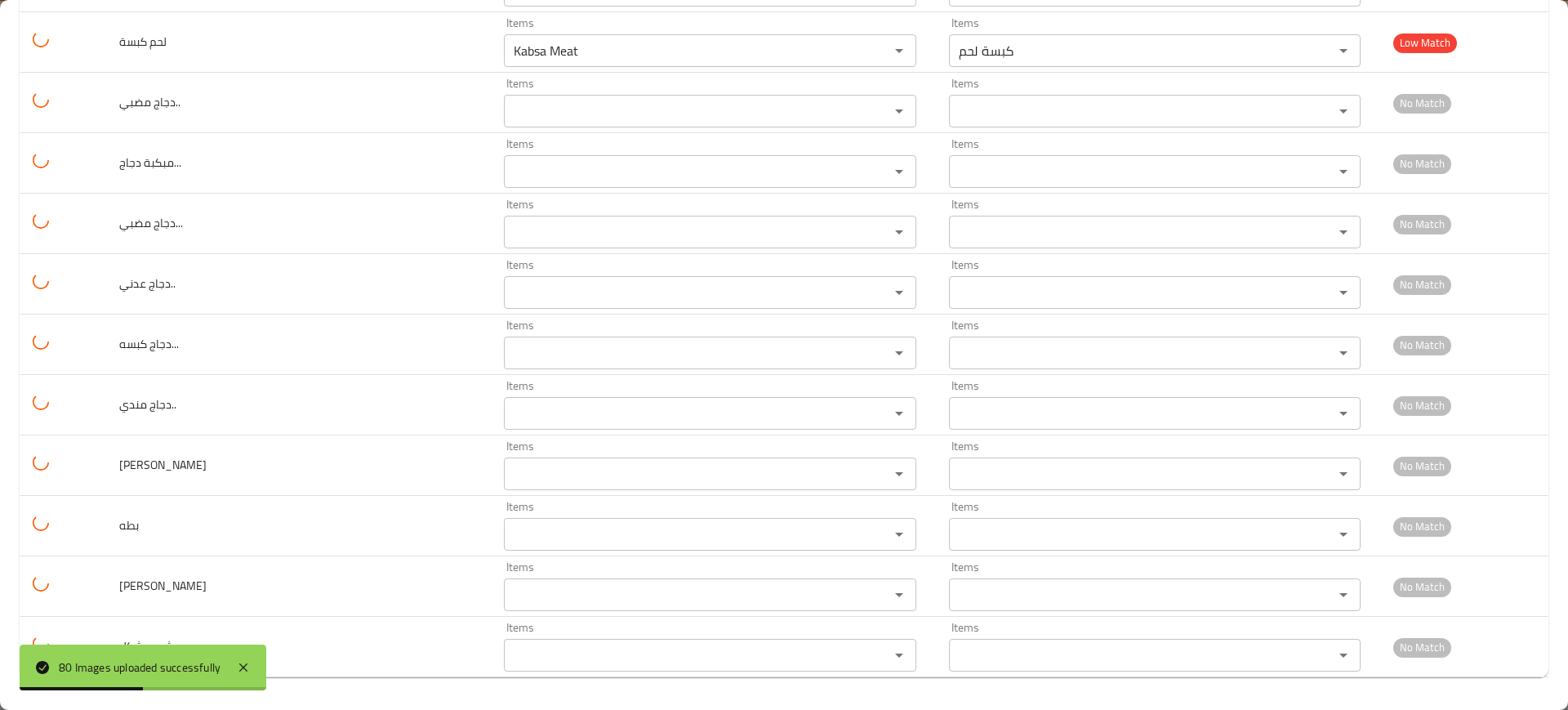
click at [234, 663] on div "80 Images uploaded successfully" at bounding box center [143, 667] width 247 height 46
click at [248, 662] on icon at bounding box center [244, 668] width 20 height 20
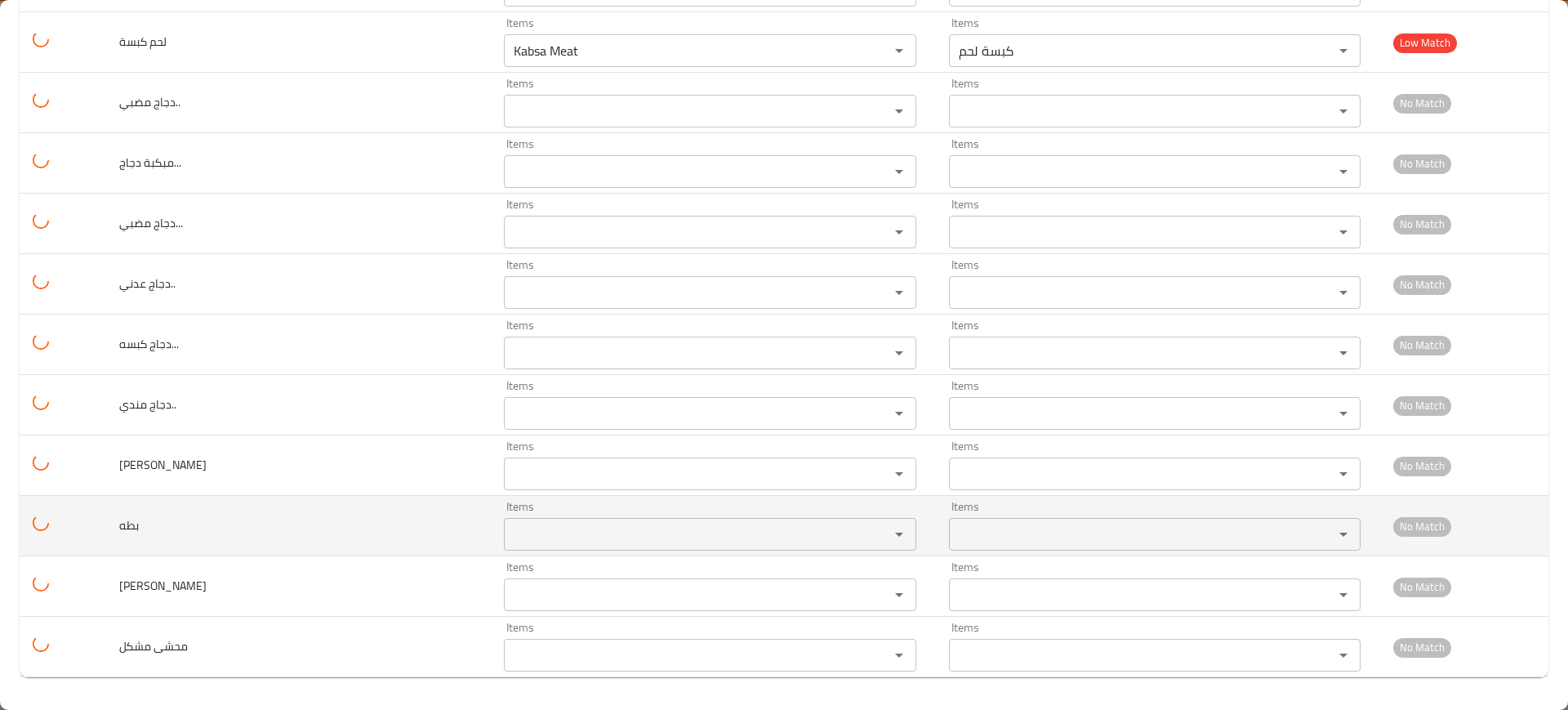
click at [548, 518] on div "Items Items" at bounding box center [710, 525] width 411 height 50
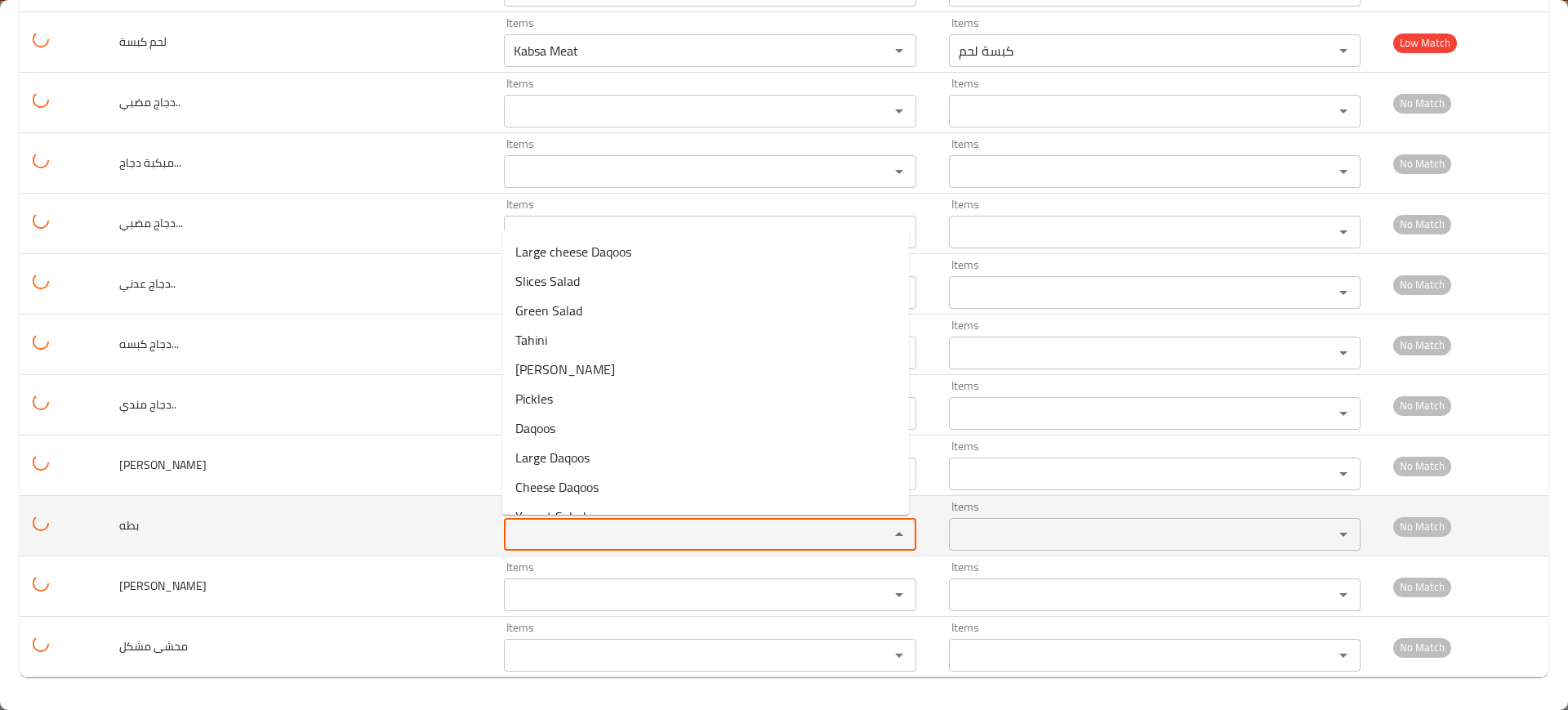
click at [554, 527] on input "Items" at bounding box center [685, 534] width 353 height 23
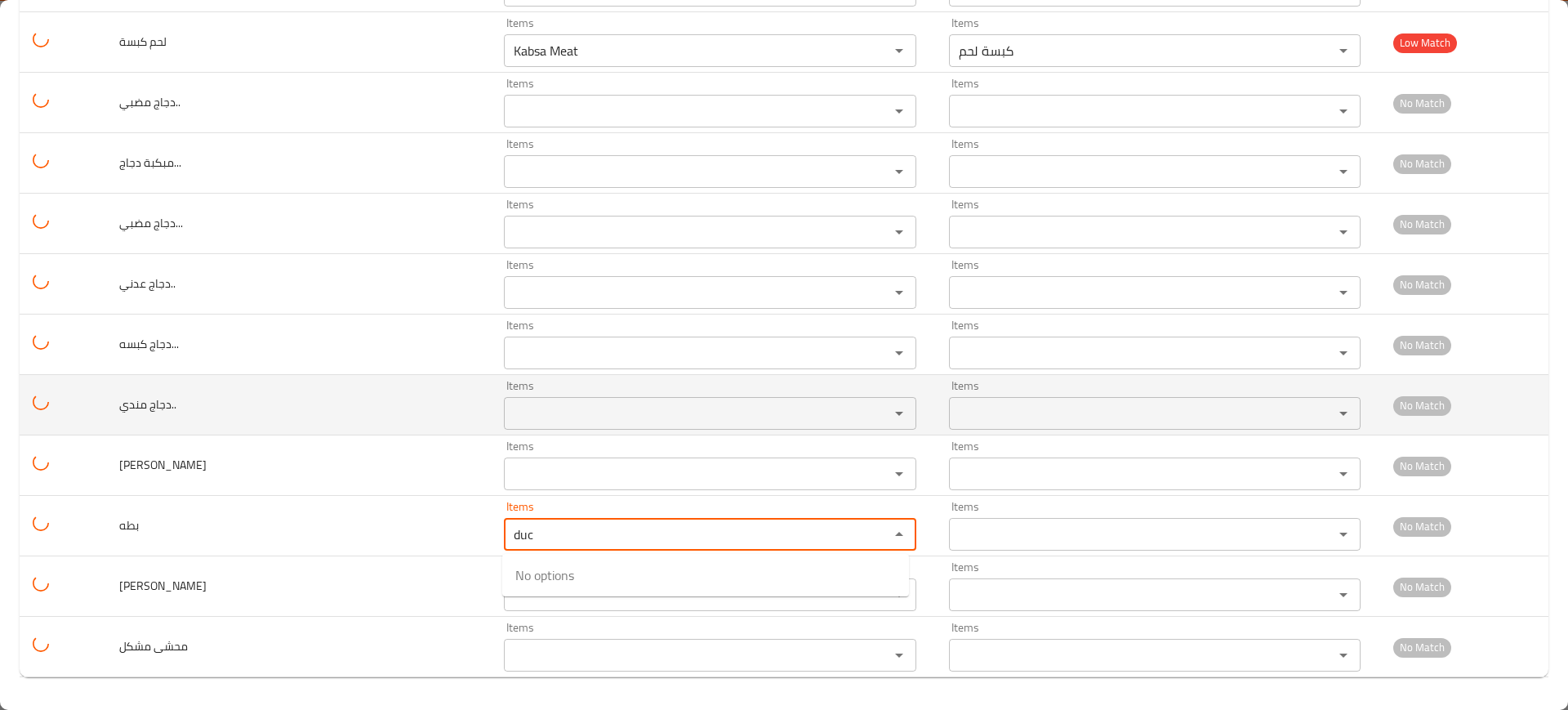
type input "duc"
click at [410, 415] on td "دجاج مندي.." at bounding box center [298, 405] width 385 height 61
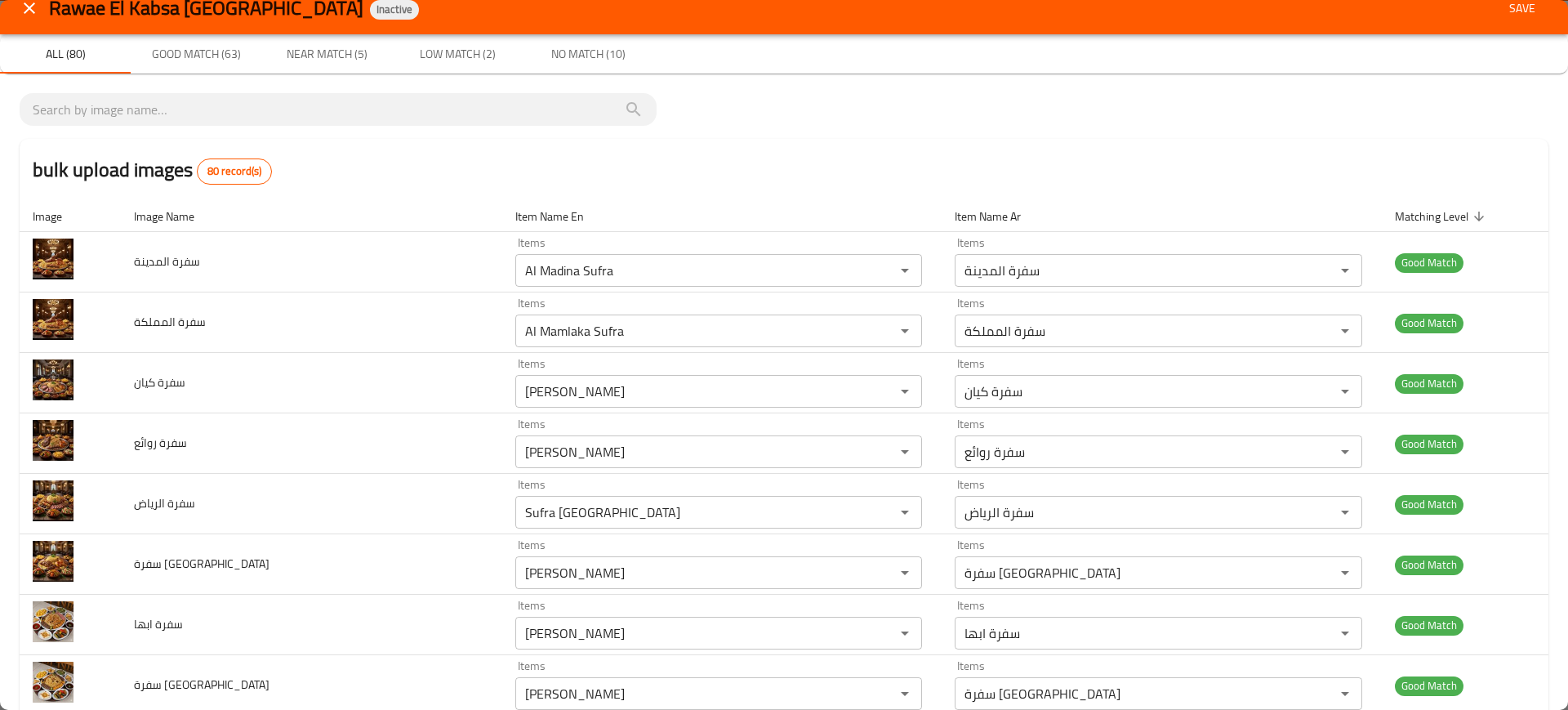
scroll to position [0, 0]
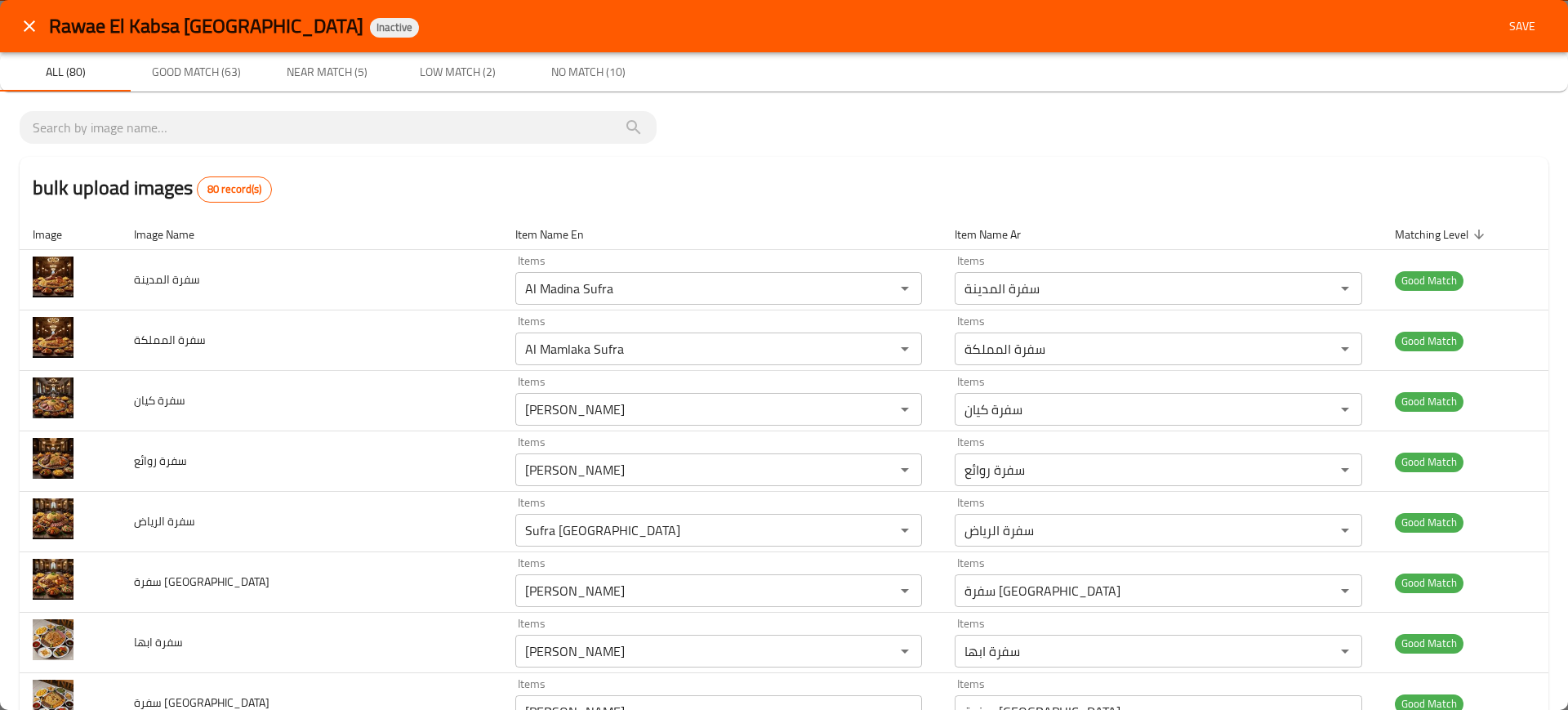
click at [1496, 12] on button "Save" at bounding box center [1521, 26] width 52 height 30
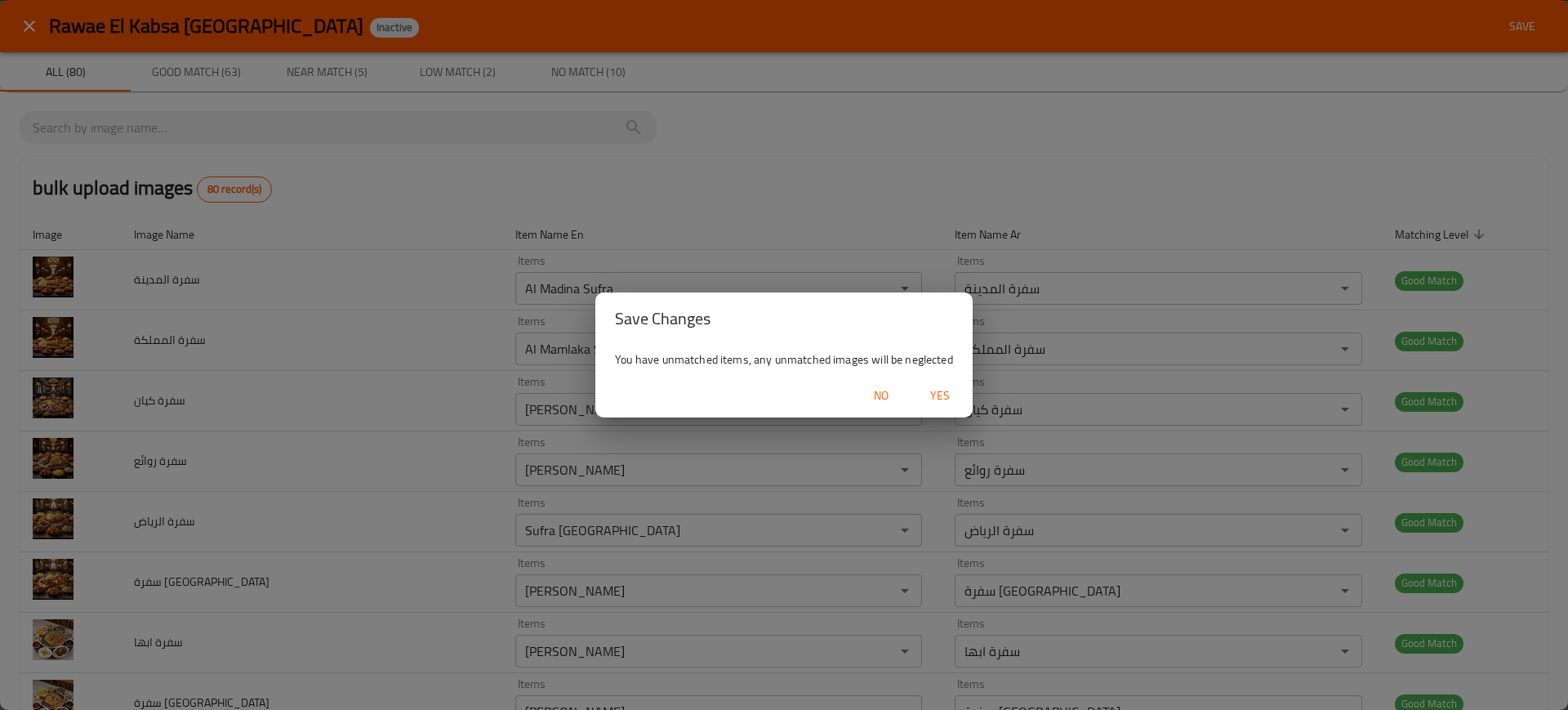
click at [945, 382] on button "Yes" at bounding box center [940, 396] width 52 height 30
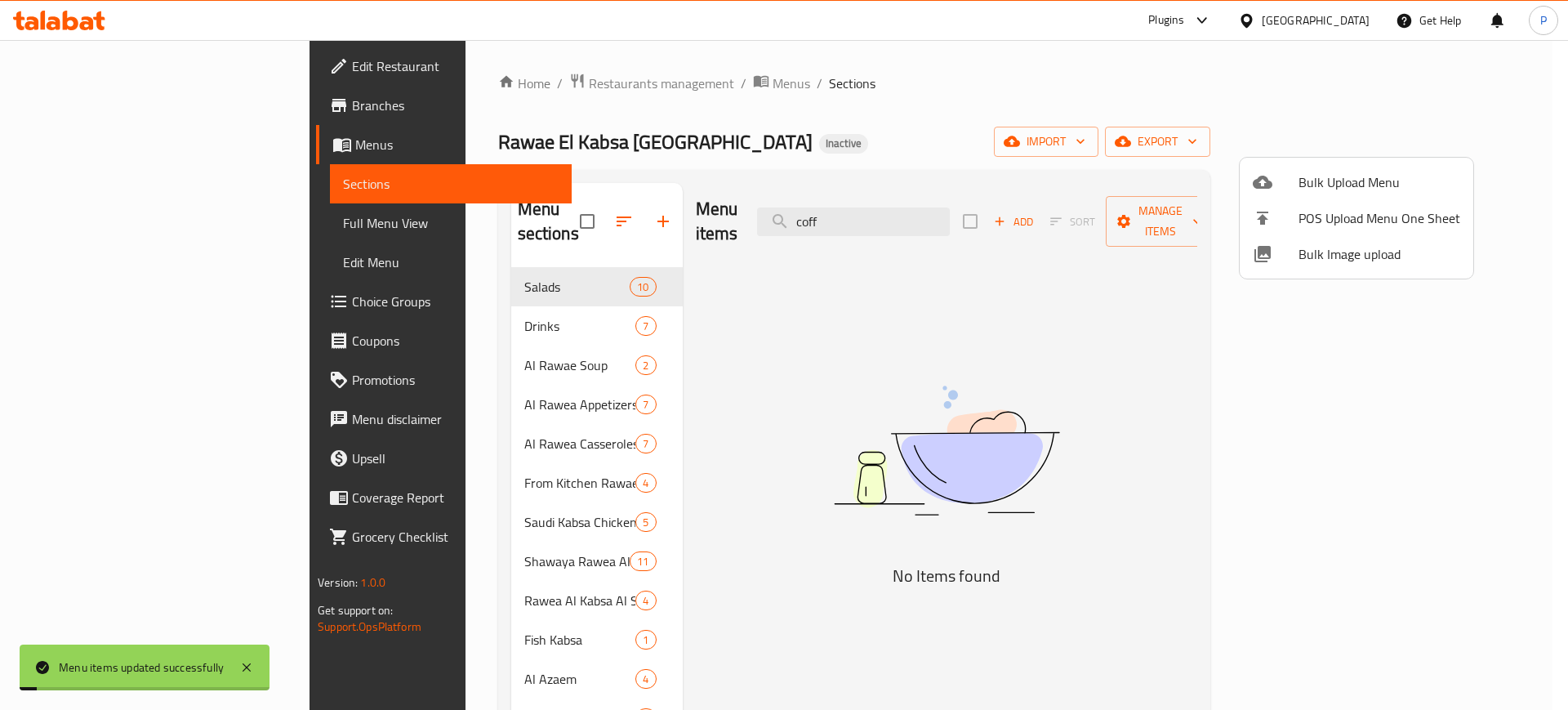
click at [481, 327] on div at bounding box center [784, 355] width 1568 height 710
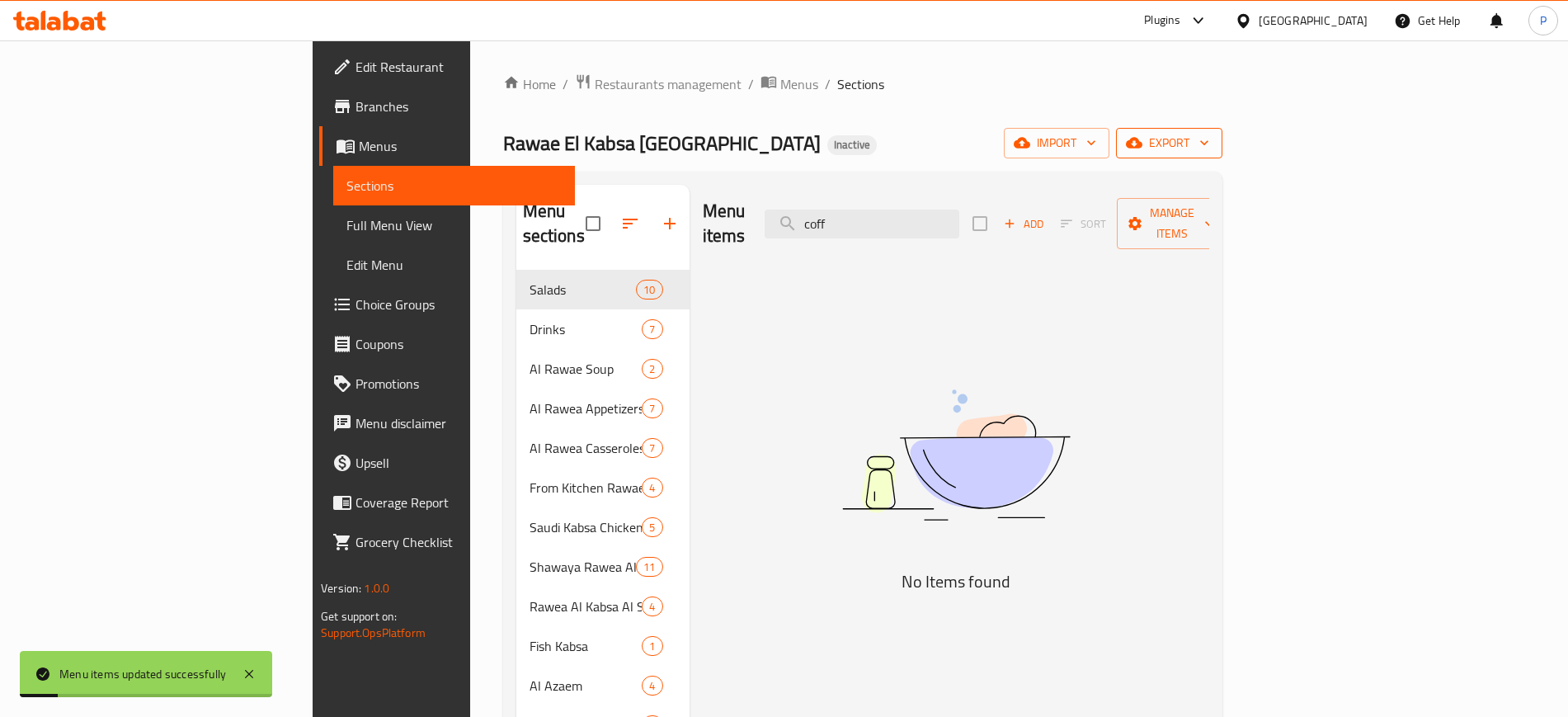
click at [1209, 134] on span "export" at bounding box center [1169, 142] width 80 height 21
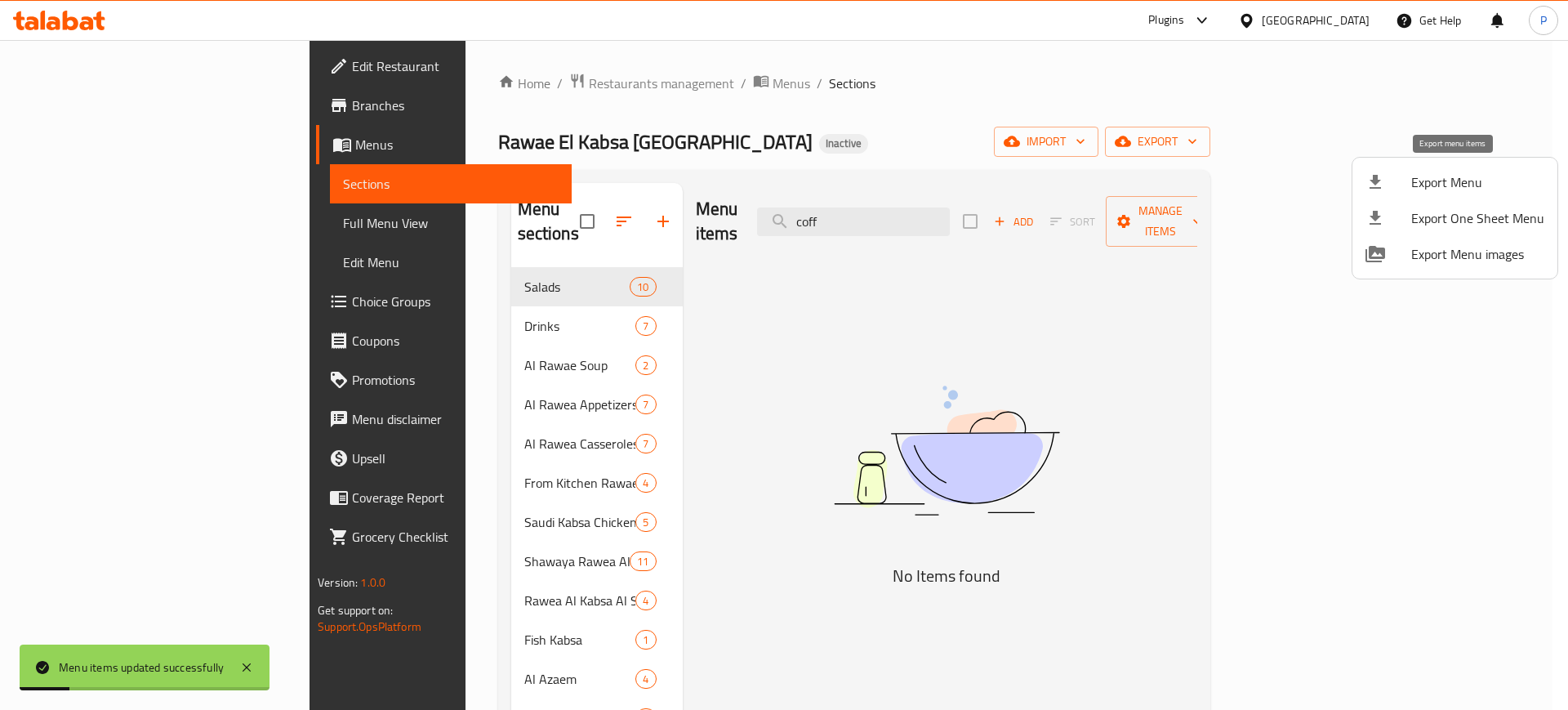
click at [1450, 172] on span "Export Menu" at bounding box center [1478, 182] width 133 height 20
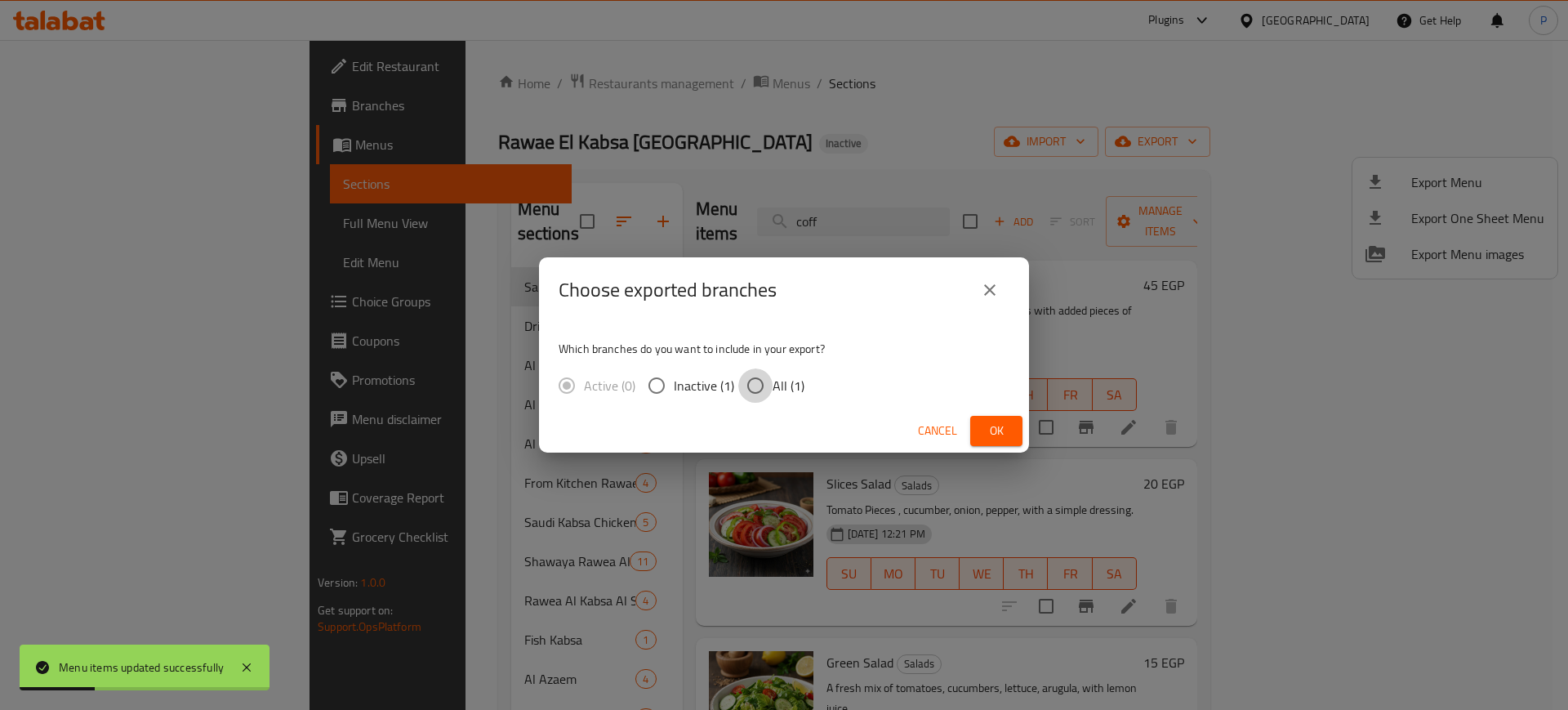
click at [766, 368] on input "All (1)" at bounding box center [755, 385] width 34 height 34
radio input "true"
click at [994, 424] on span "Ok" at bounding box center [996, 431] width 26 height 21
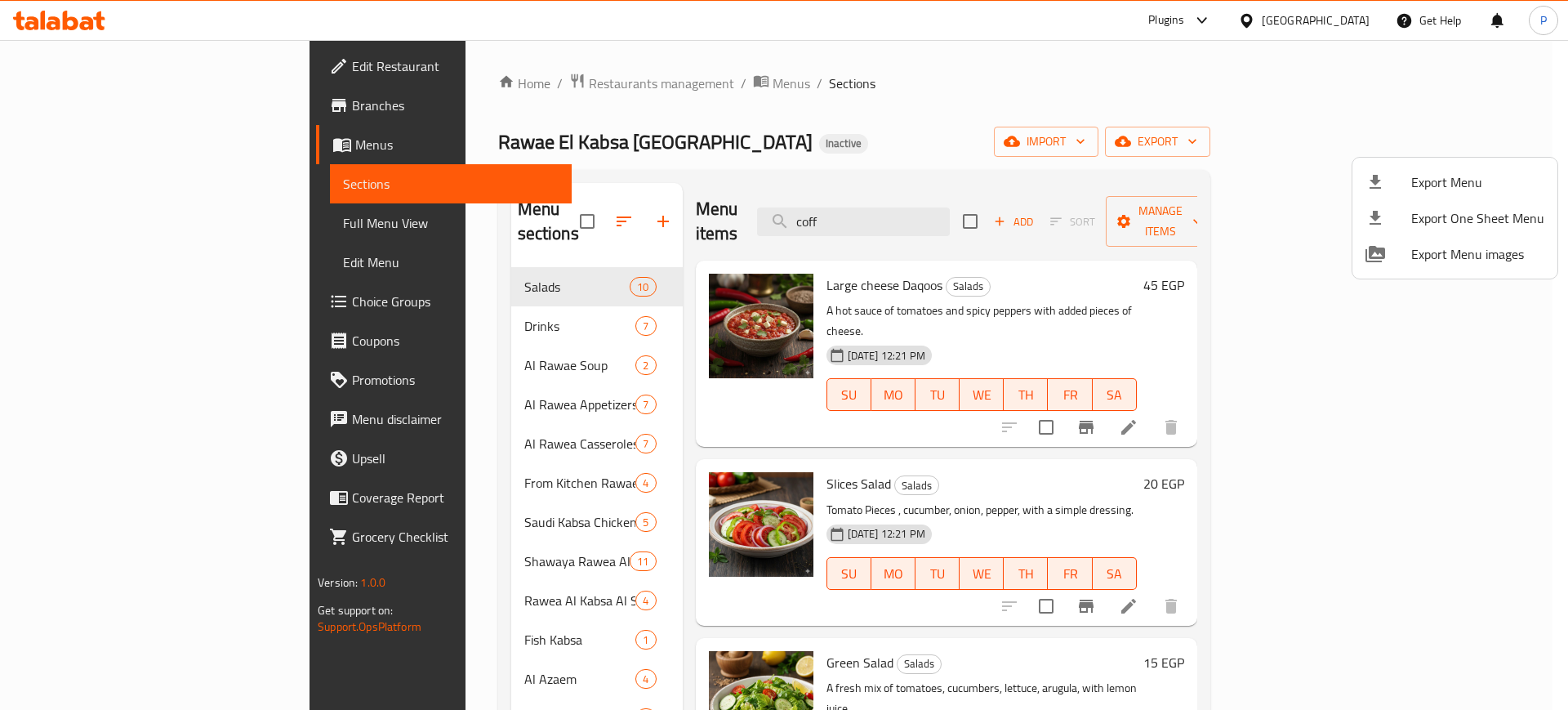
click at [1353, 16] on div at bounding box center [784, 355] width 1568 height 710
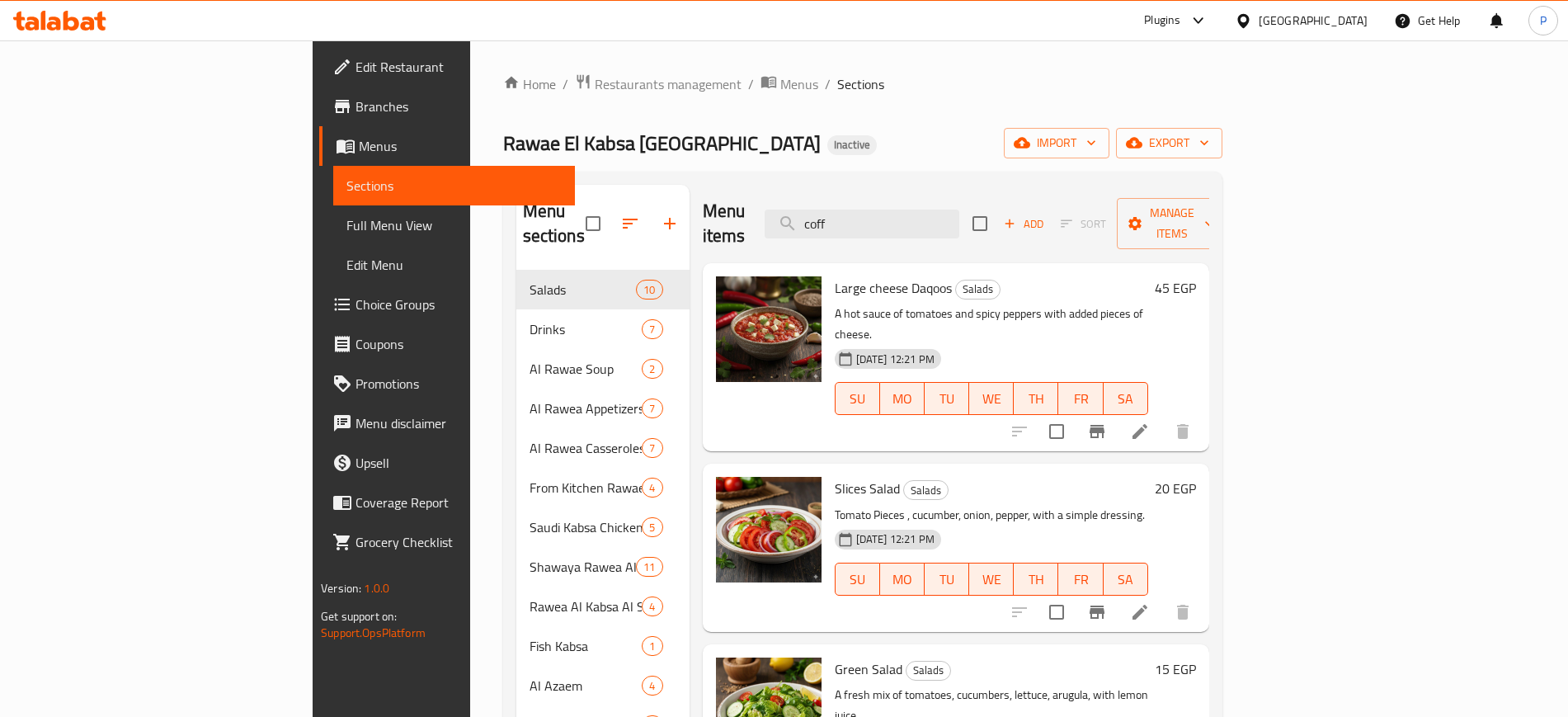
click at [1252, 20] on icon at bounding box center [1244, 22] width 18 height 18
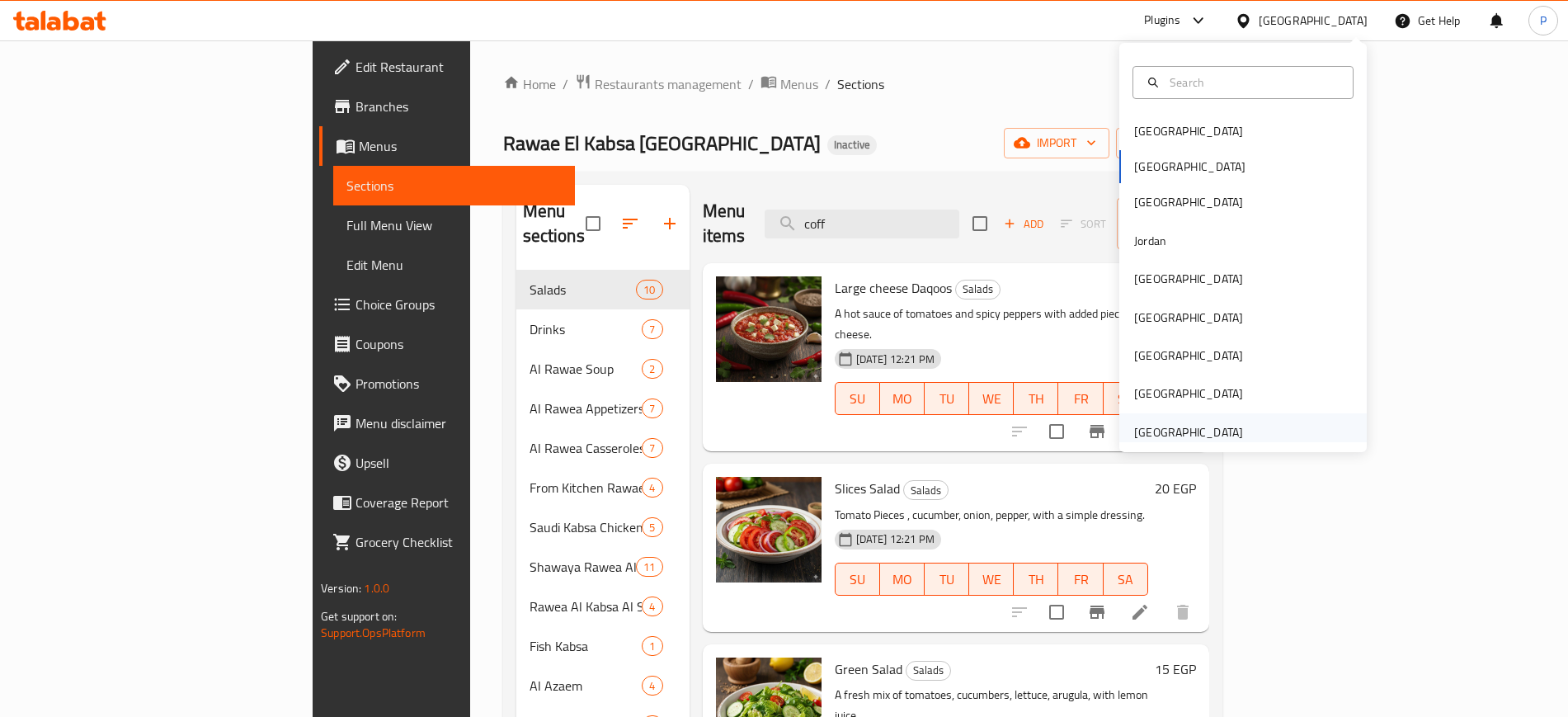
click at [1158, 419] on div "[GEOGRAPHIC_DATA]" at bounding box center [1188, 432] width 135 height 38
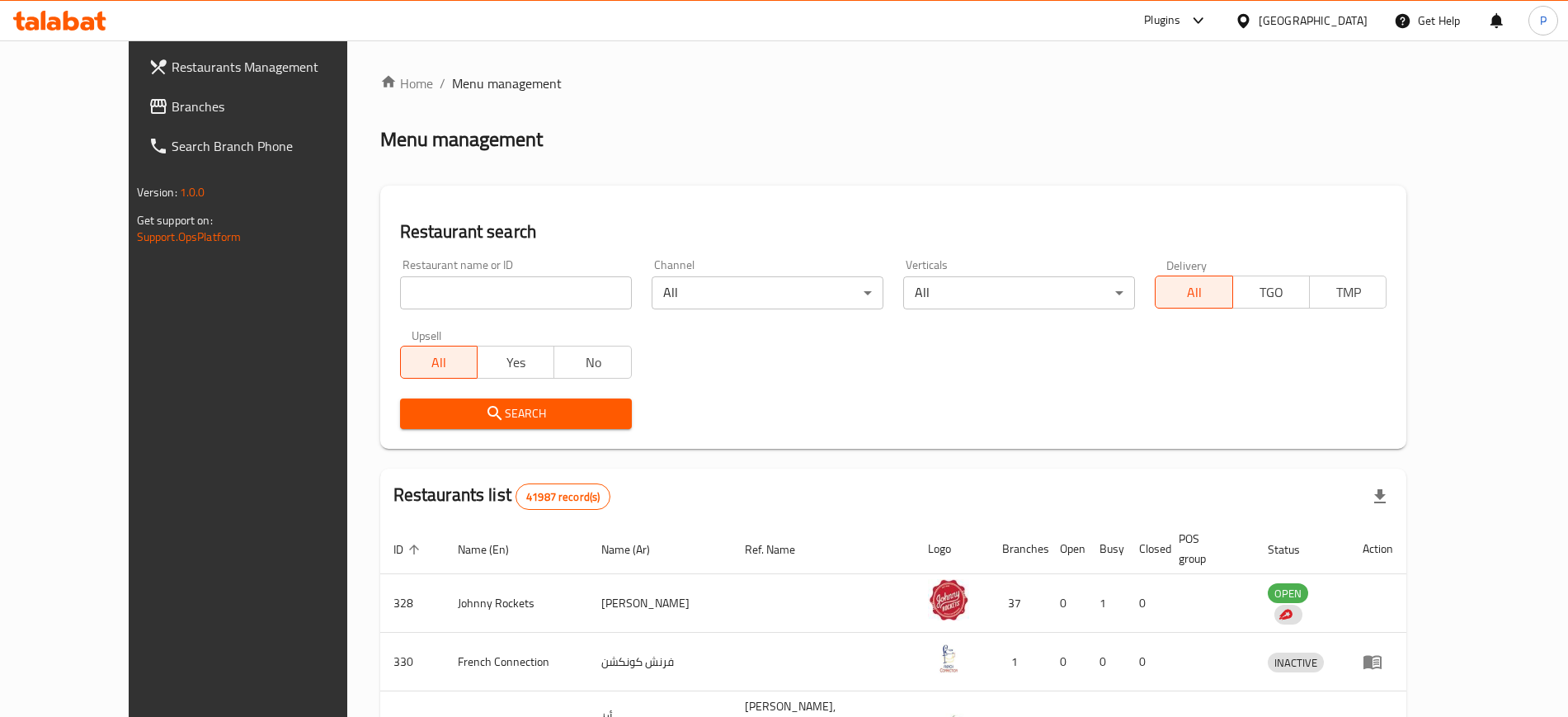
drag, startPoint x: 562, startPoint y: 303, endPoint x: 584, endPoint y: 293, distance: 24.2
click at [561, 303] on input "search" at bounding box center [516, 292] width 231 height 33
paste input "from scratch"
type input "from scratch"
click button "Search" at bounding box center [516, 413] width 231 height 31
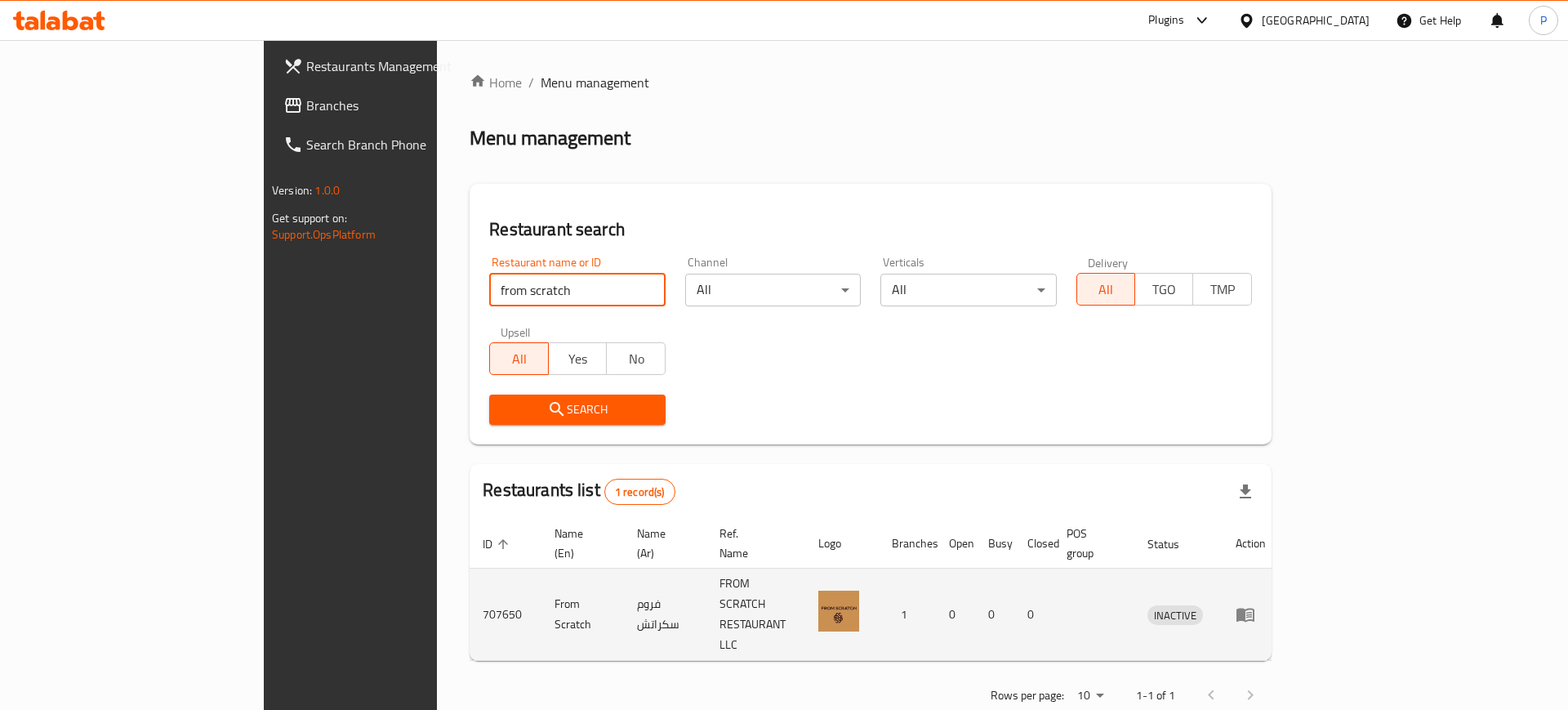
click at [1255, 604] on icon "enhanced table" at bounding box center [1245, 614] width 20 height 20
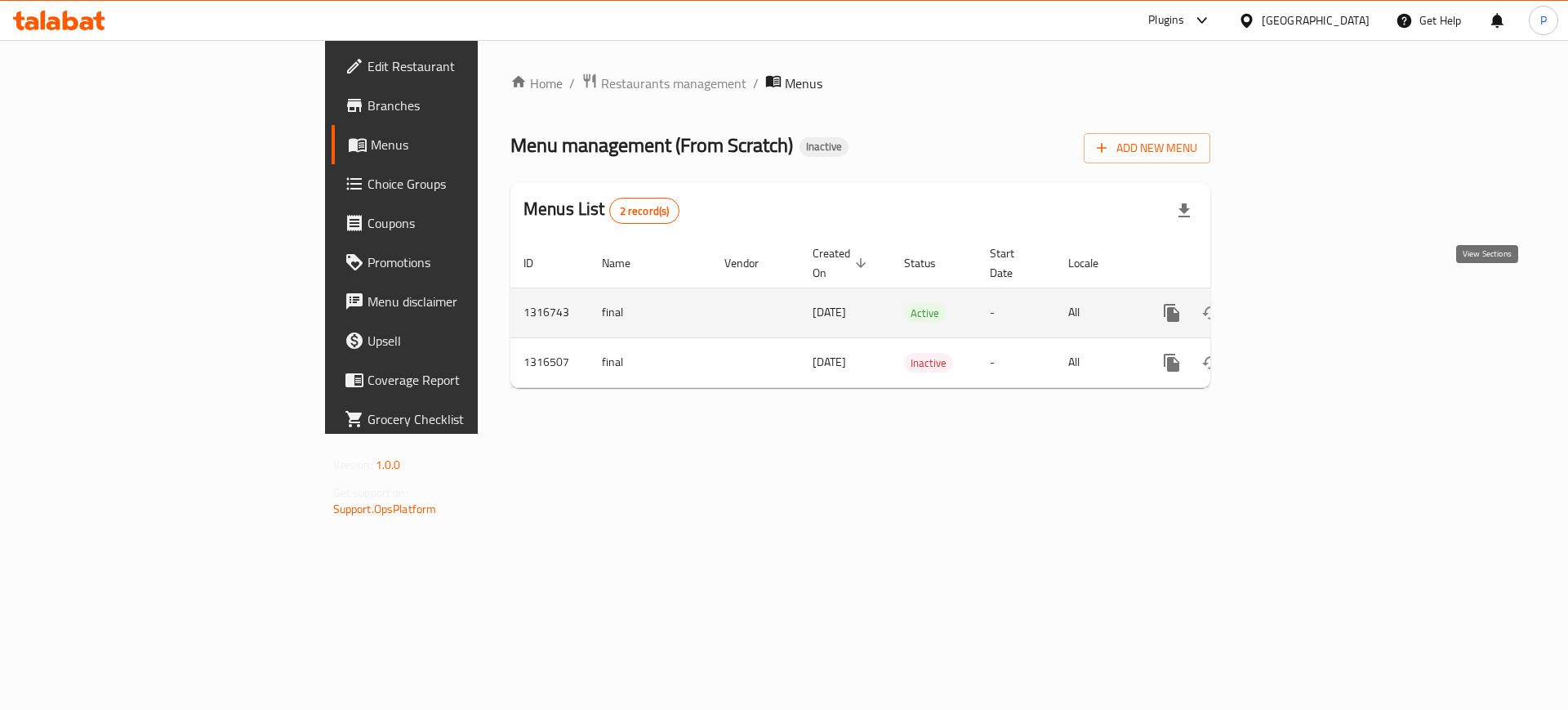
click at [1309, 294] on link "enhanced table" at bounding box center [1289, 313] width 39 height 39
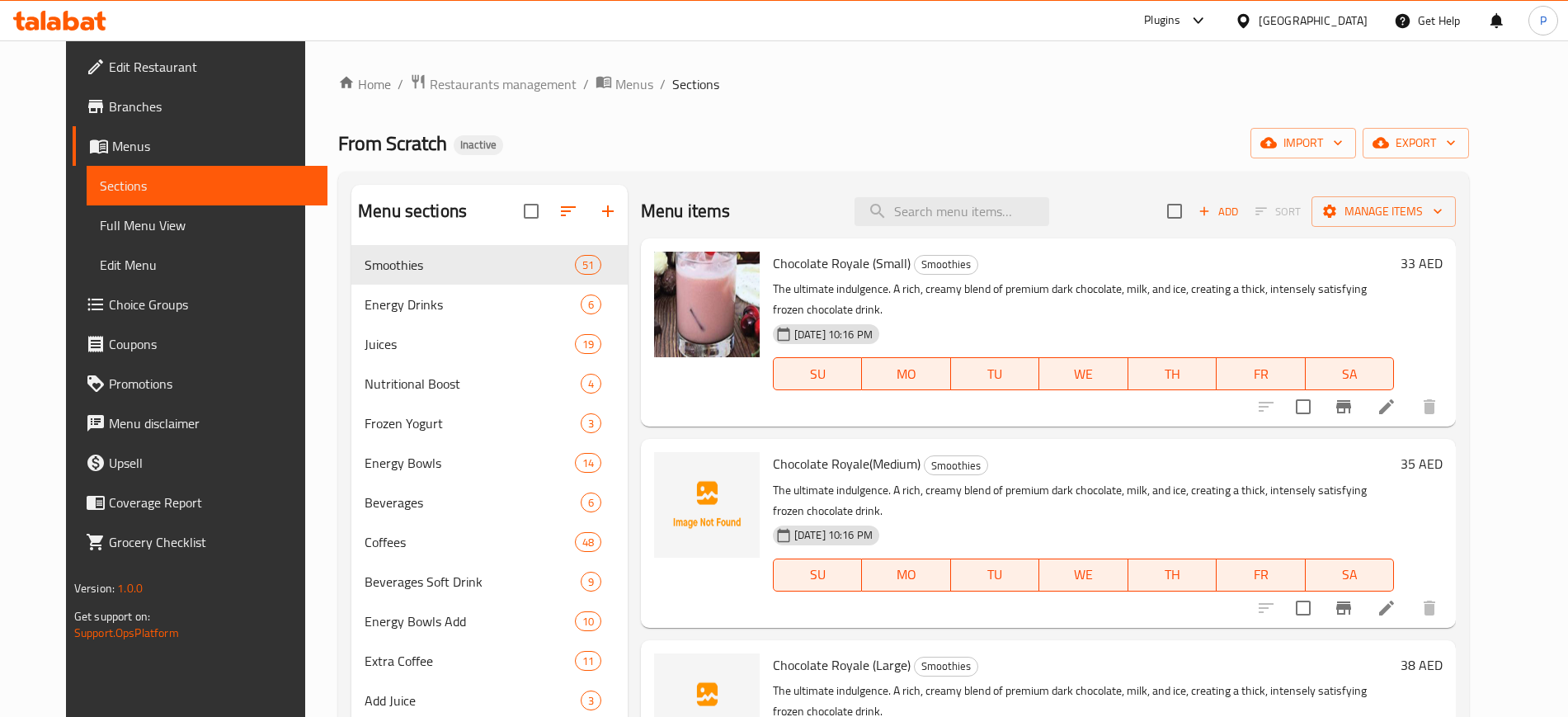
click at [612, 134] on div "From Scratch Inactive import export" at bounding box center [904, 142] width 1131 height 31
click at [1356, 156] on button "import" at bounding box center [1303, 142] width 106 height 31
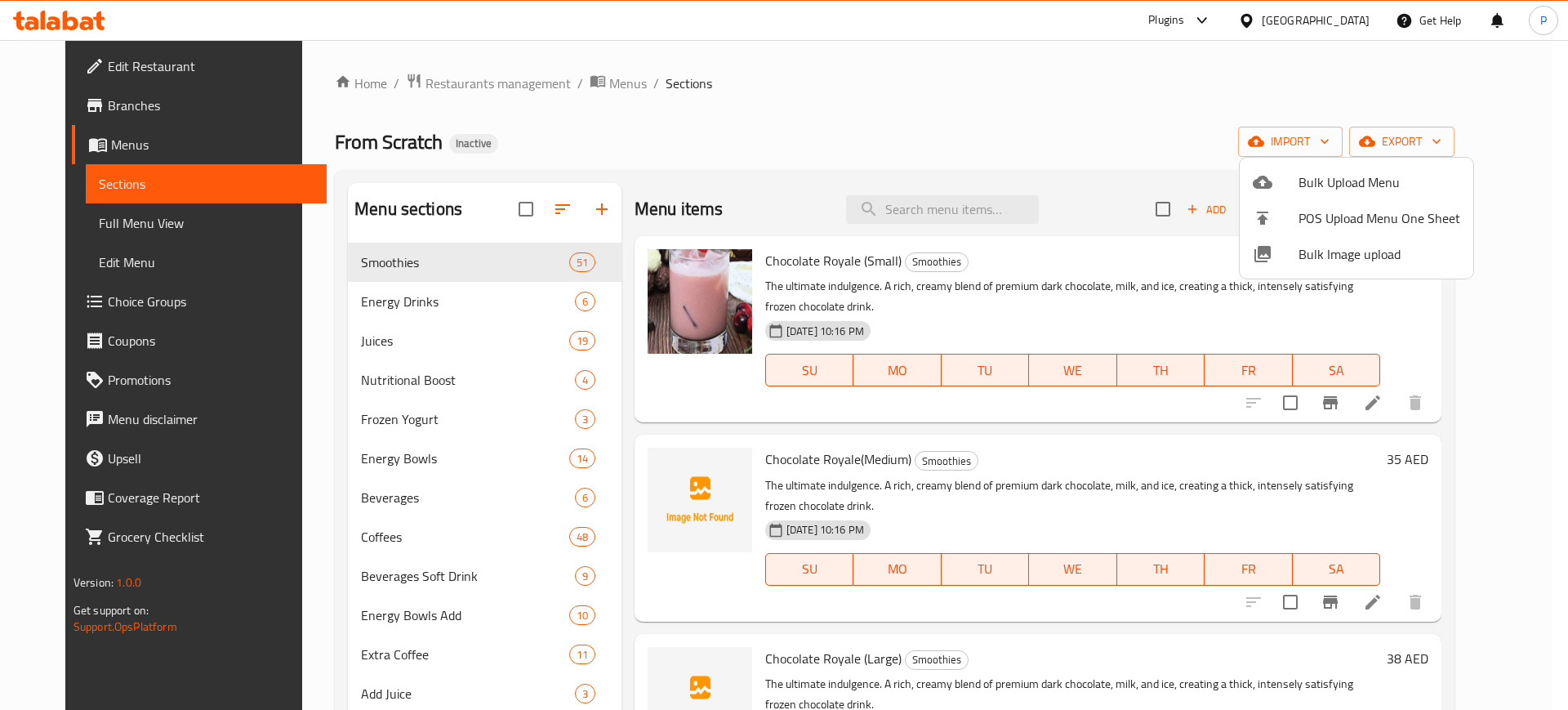
click at [1361, 247] on span "Bulk Image upload" at bounding box center [1379, 254] width 161 height 20
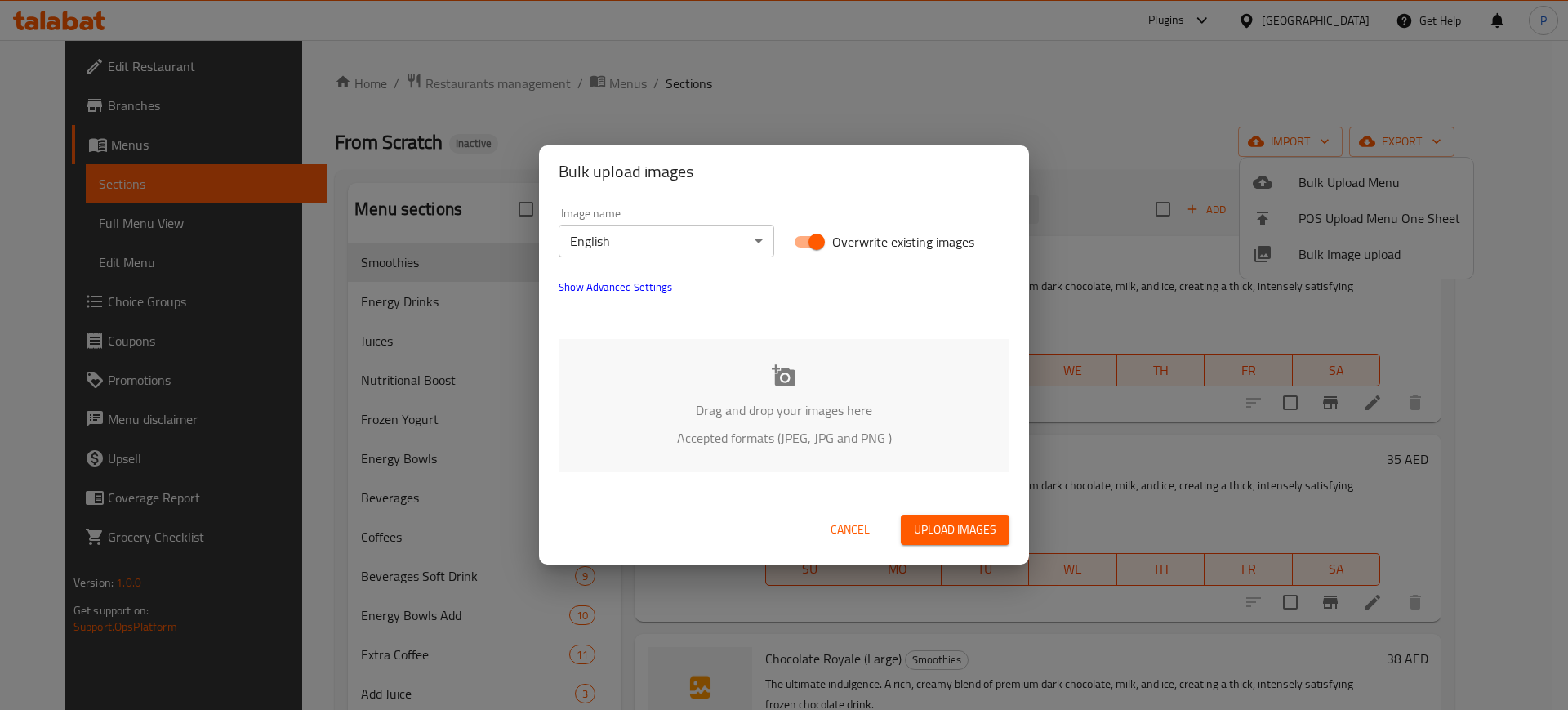
click at [810, 351] on div "Drag and drop your images here Accepted formats (JPEG, JPG and PNG )" at bounding box center [784, 405] width 451 height 133
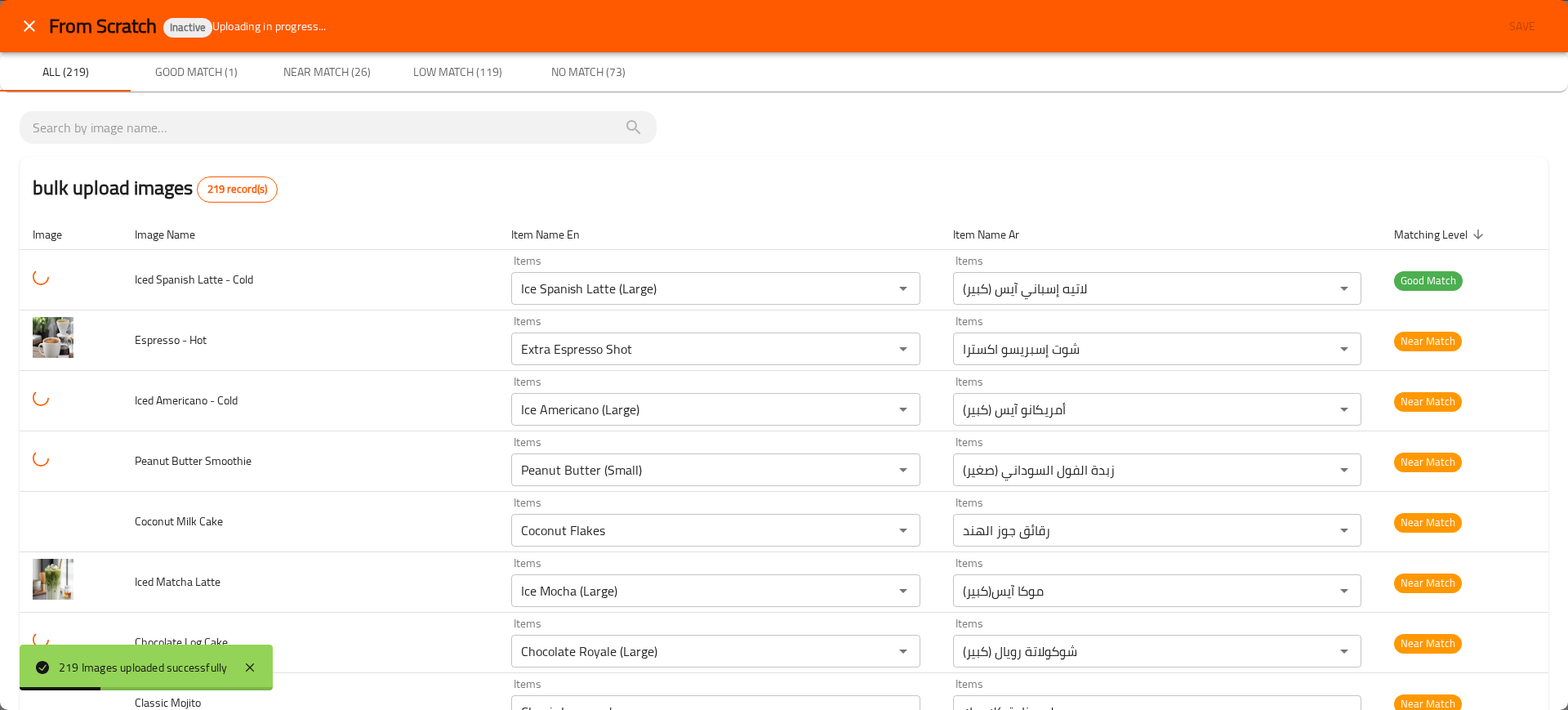
scroll to position [7957, 0]
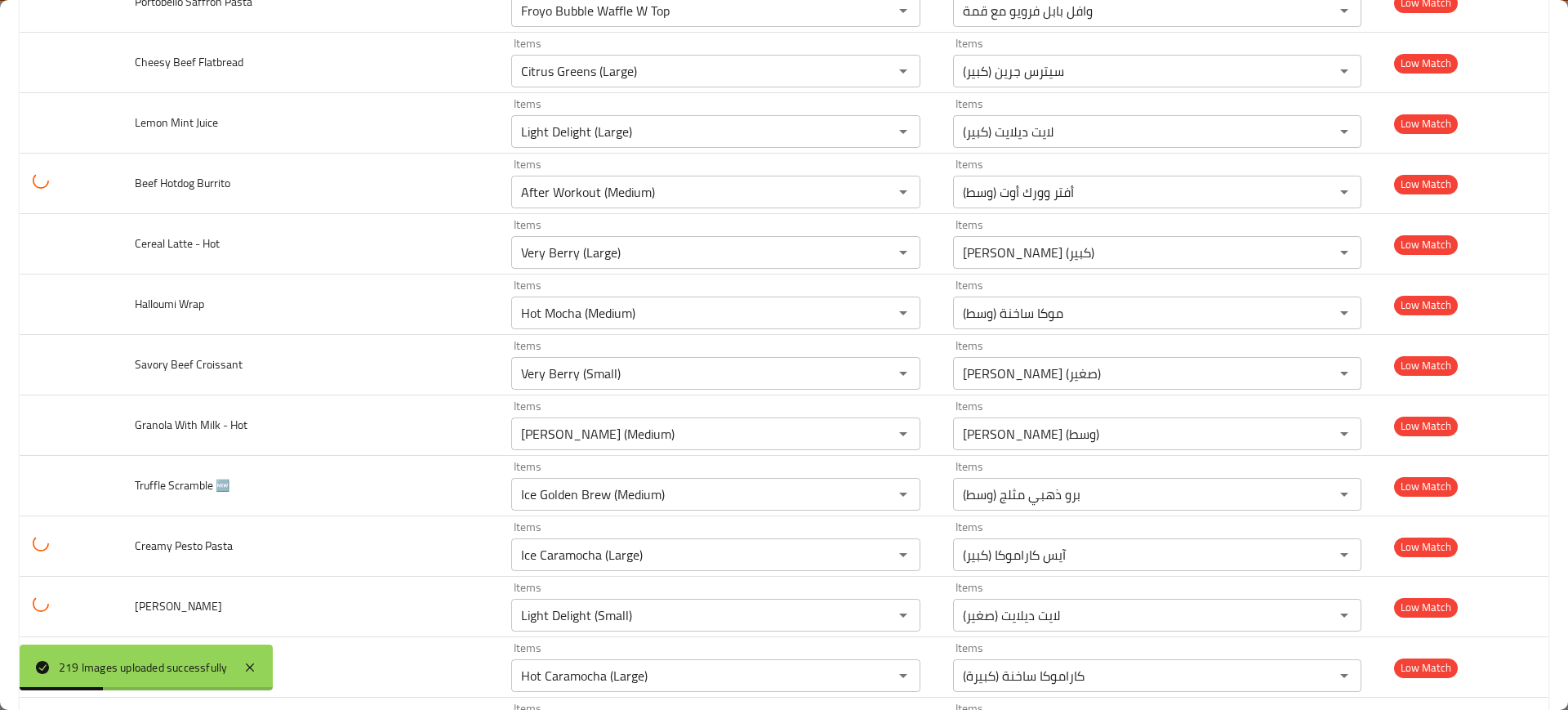
click at [250, 658] on icon at bounding box center [250, 668] width 20 height 20
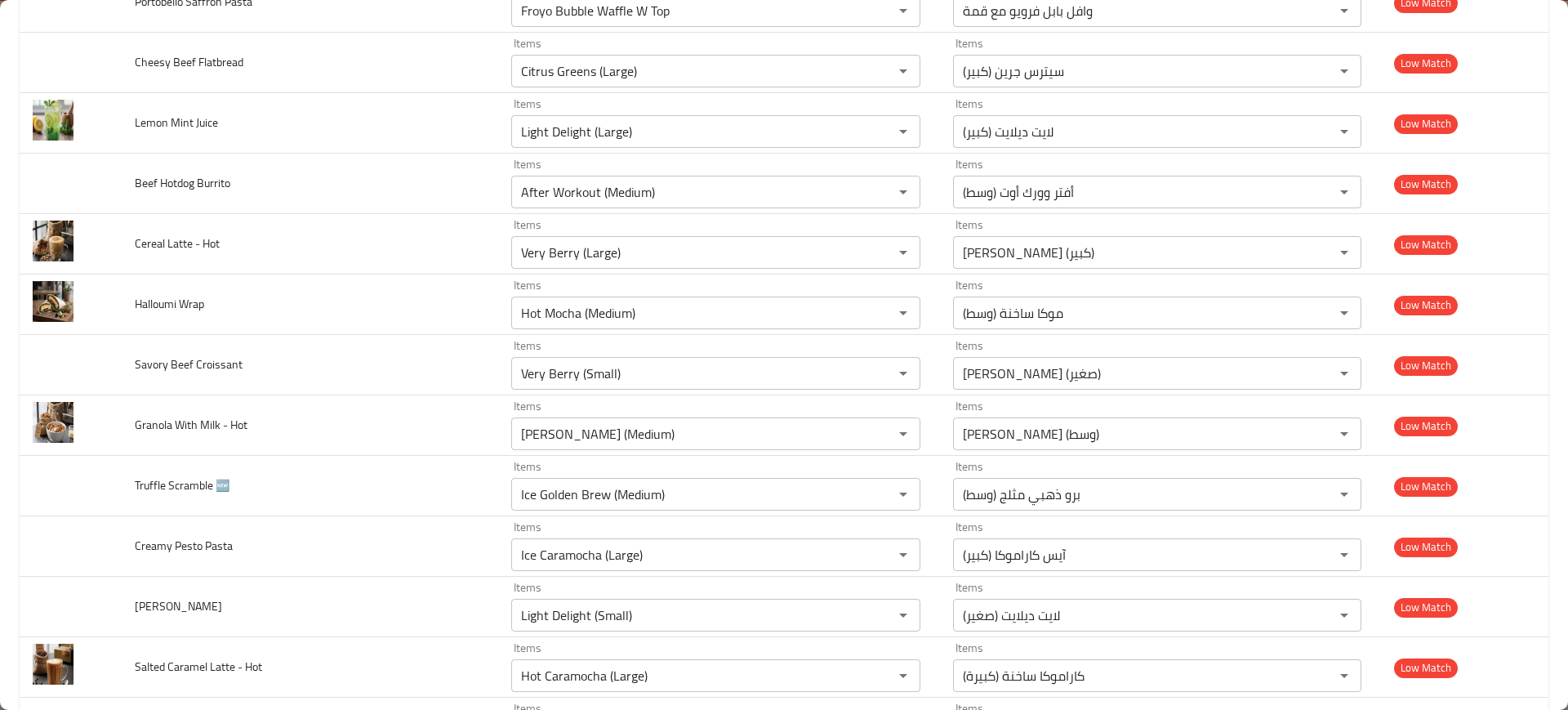
paste Hot "spres"
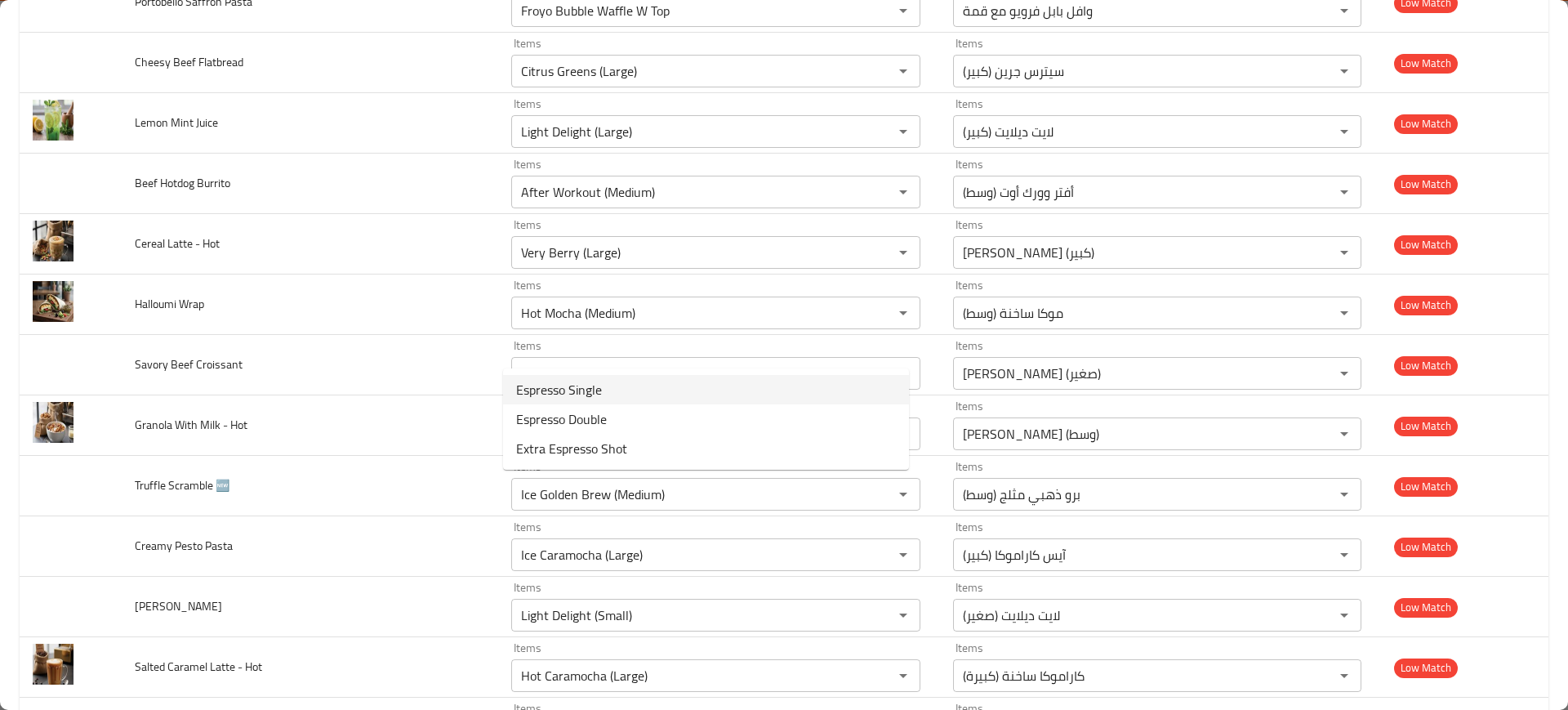
click at [594, 392] on span "Espresso Single" at bounding box center [559, 390] width 86 height 20
type Hot "Espresso Single"
type Hot-ar "إسبرسو سنجل"
type Hot "Espresso Single"
drag, startPoint x: 166, startPoint y: 279, endPoint x: 135, endPoint y: 280, distance: 31.0
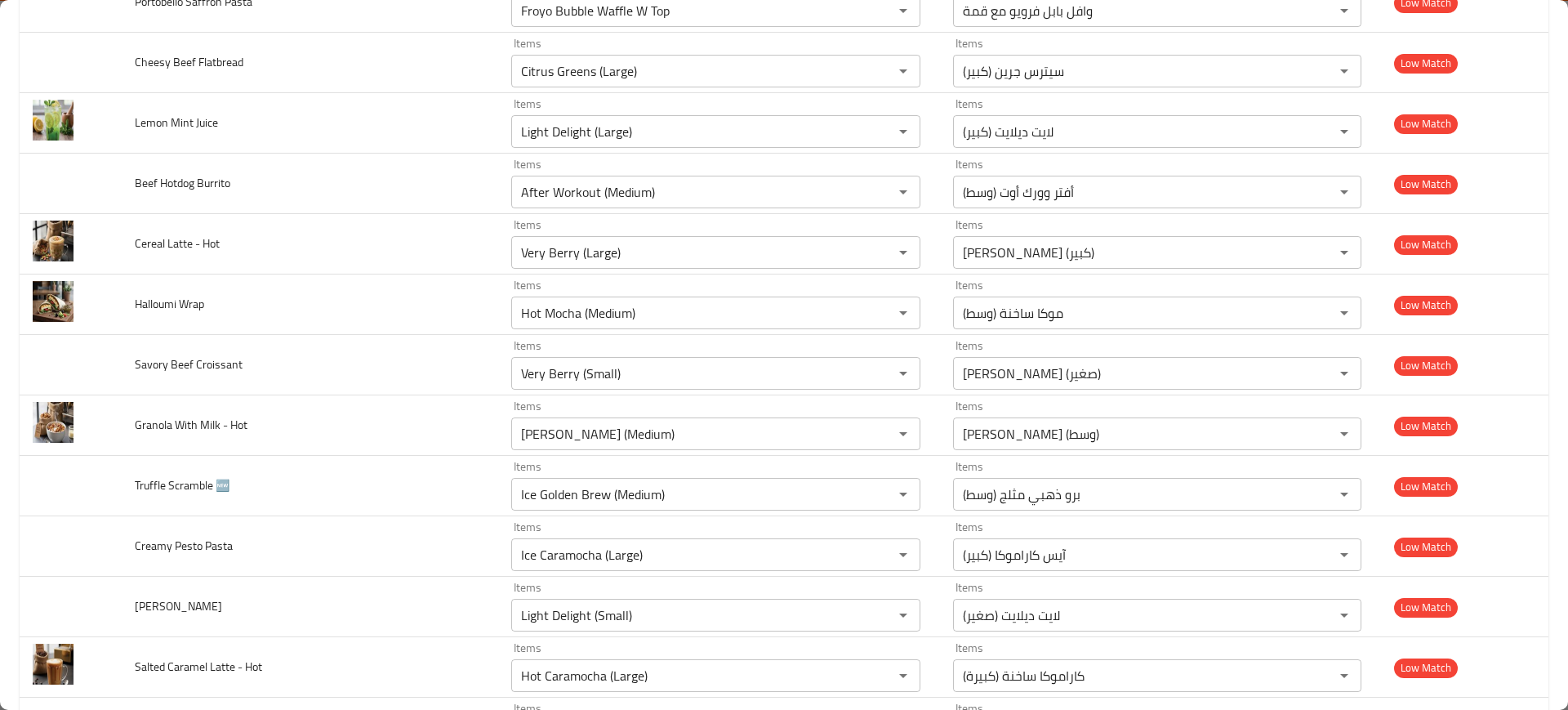
paste Cold "ced Ame"
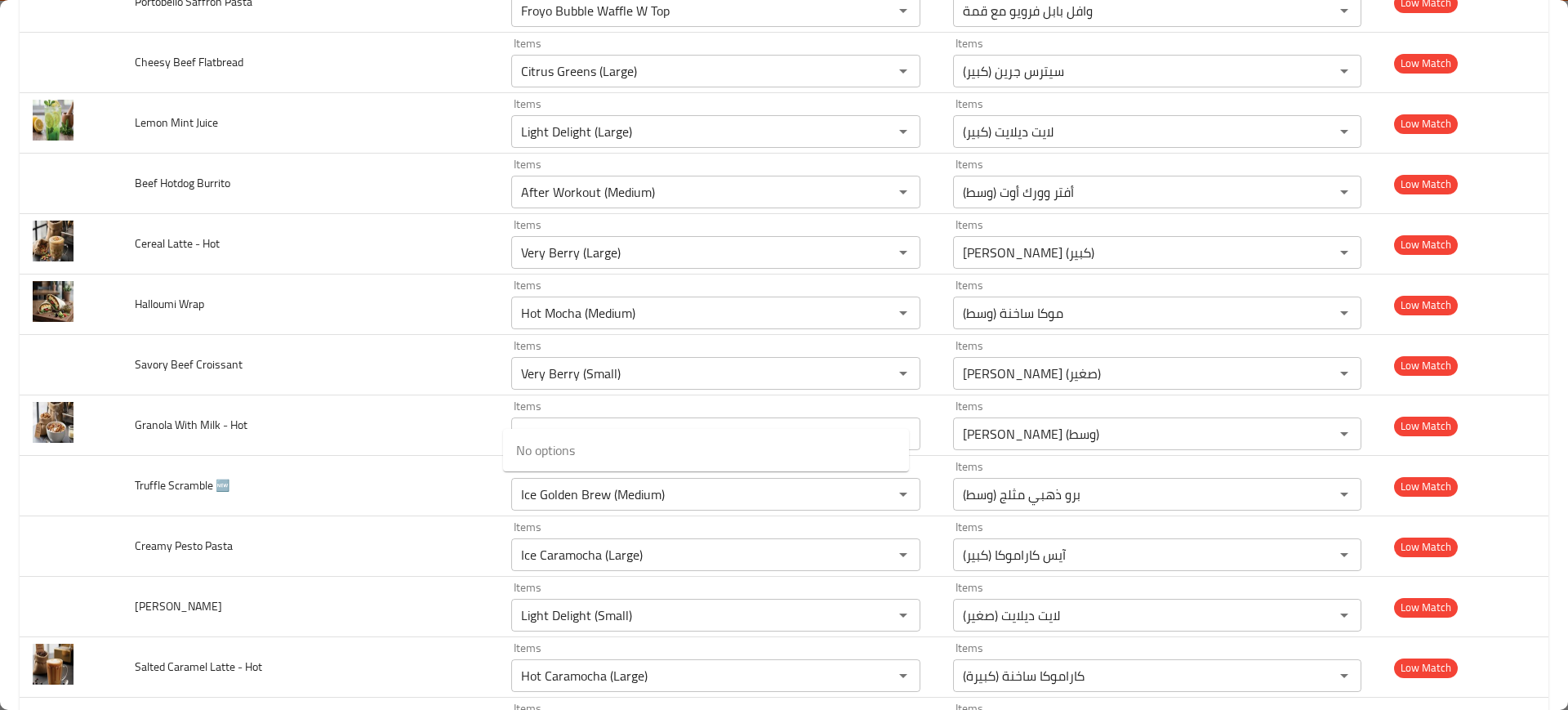
type Cold "Ice Americano (Large)"
drag, startPoint x: 188, startPoint y: 467, endPoint x: 141, endPoint y: 464, distance: 47.1
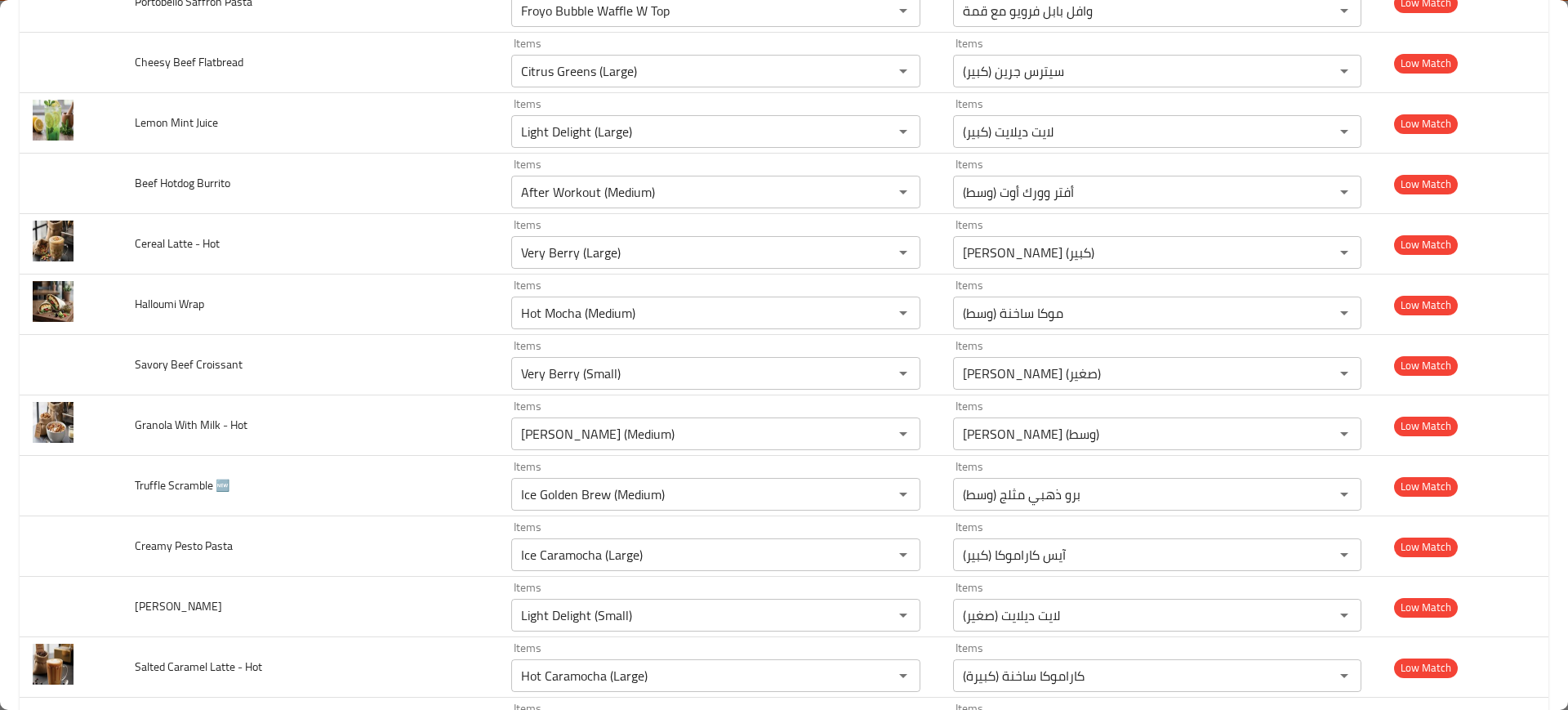
paste Smoothie "enhanced table"
type Smoothie "Peanut Butter (Small)"
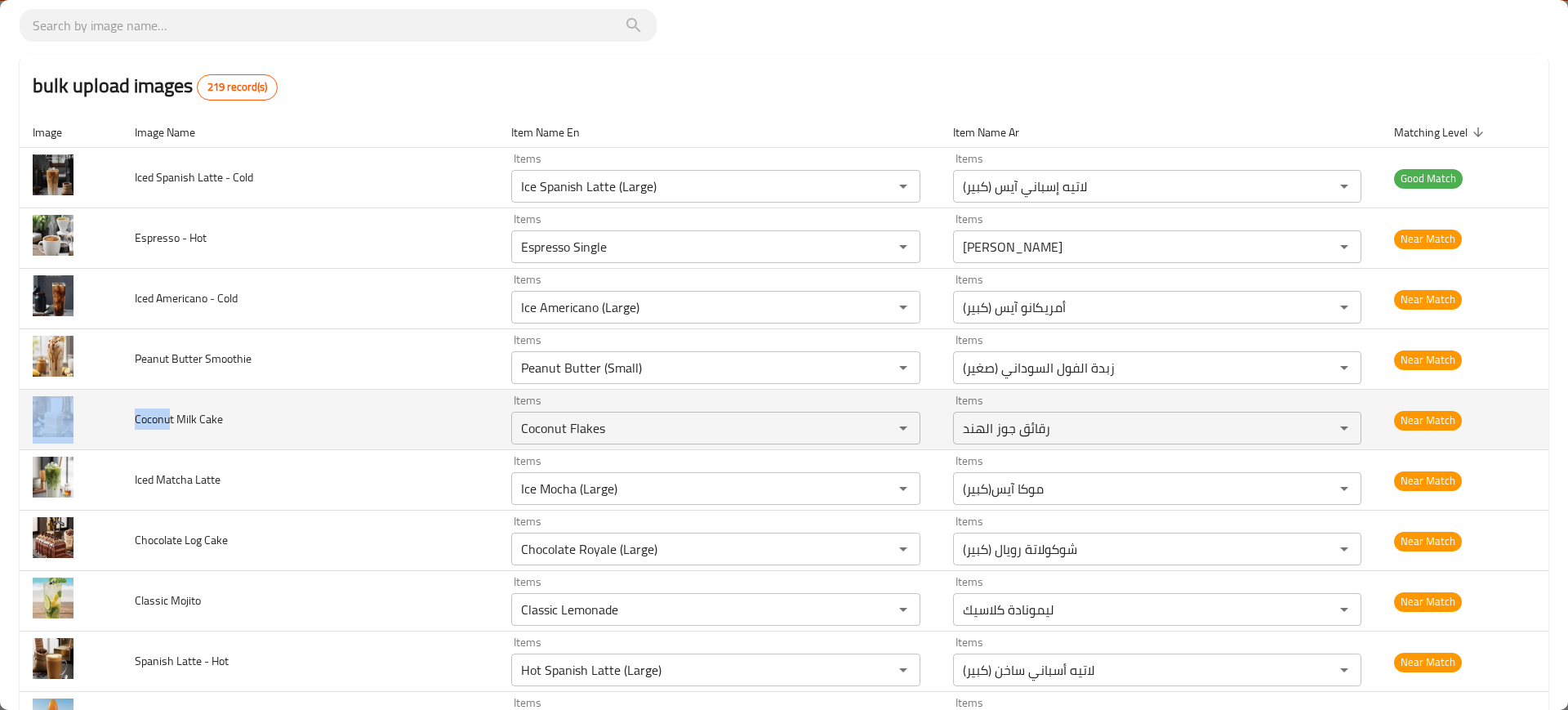
drag, startPoint x: 155, startPoint y: 423, endPoint x: 114, endPoint y: 424, distance: 41.0
click at [114, 424] on tr "Coconut Milk Cake Items Coconut Flakes Items Items رقائق جوز الهند Items Near M…" at bounding box center [784, 420] width 1529 height 61
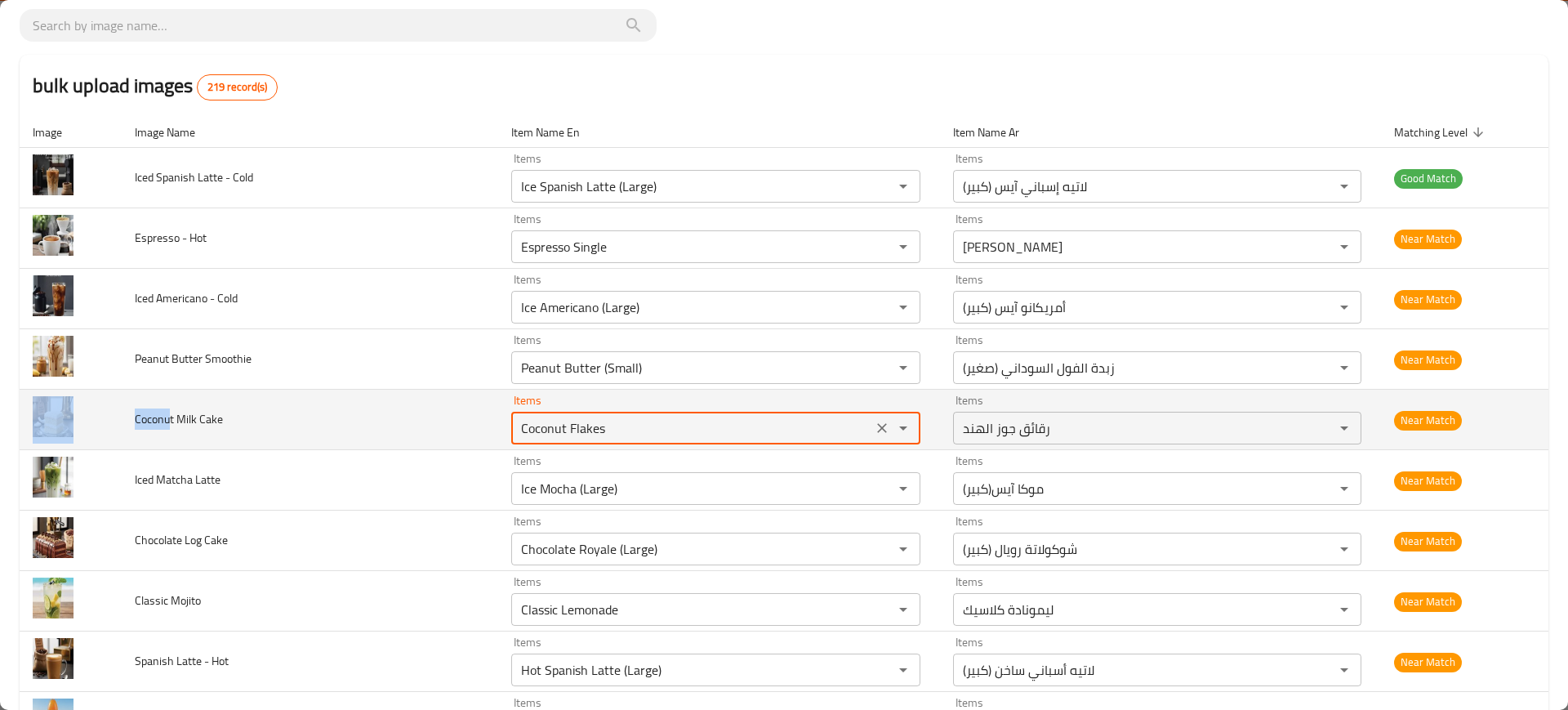
click at [518, 421] on Cake "Coconut Flakes" at bounding box center [691, 427] width 350 height 23
paste Cake "Coconu"
drag, startPoint x: 539, startPoint y: 419, endPoint x: 504, endPoint y: 424, distance: 35.4
click at [511, 424] on div "Coconu Items" at bounding box center [715, 427] width 408 height 32
click at [363, 432] on td "Coconut Milk Cake" at bounding box center [309, 420] width 377 height 61
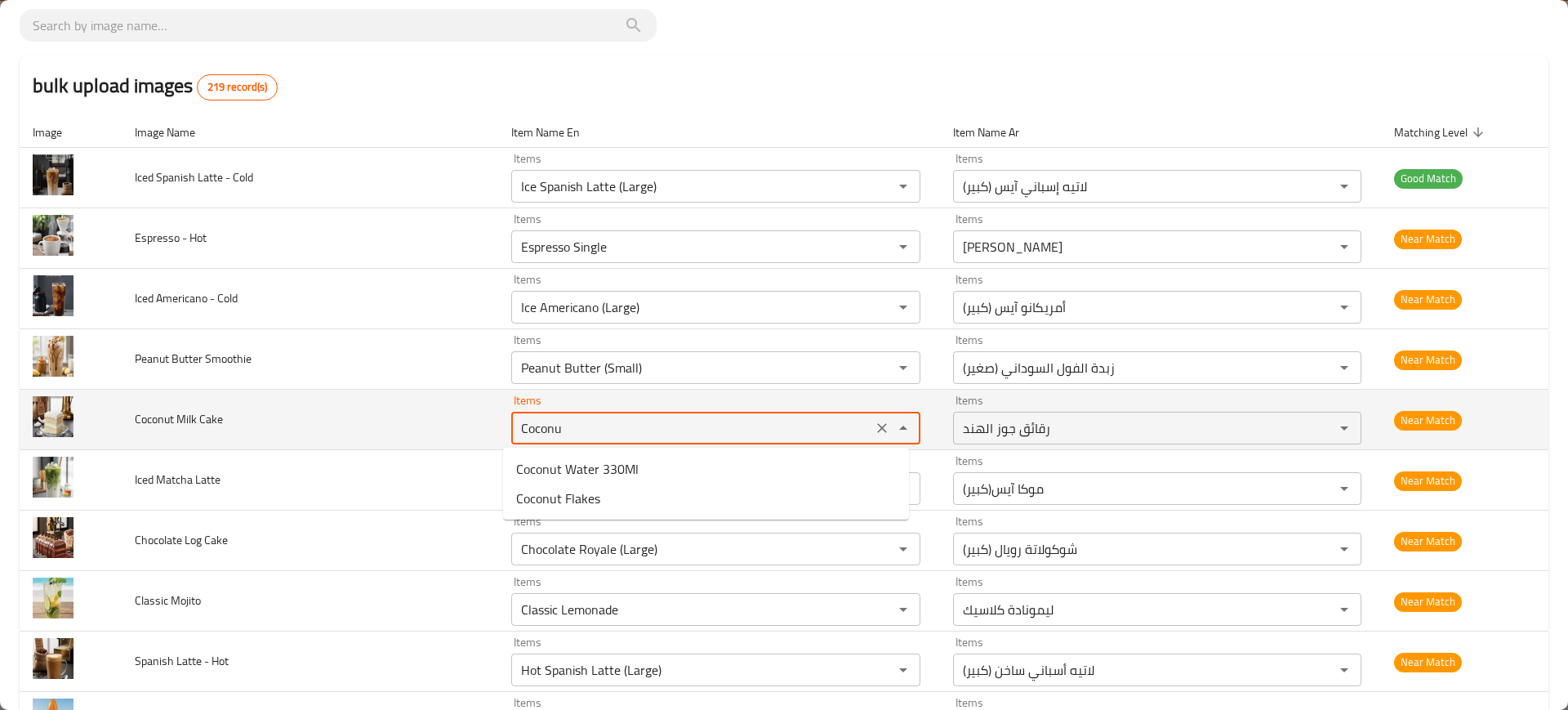
type Cake "Coconut Flakes"
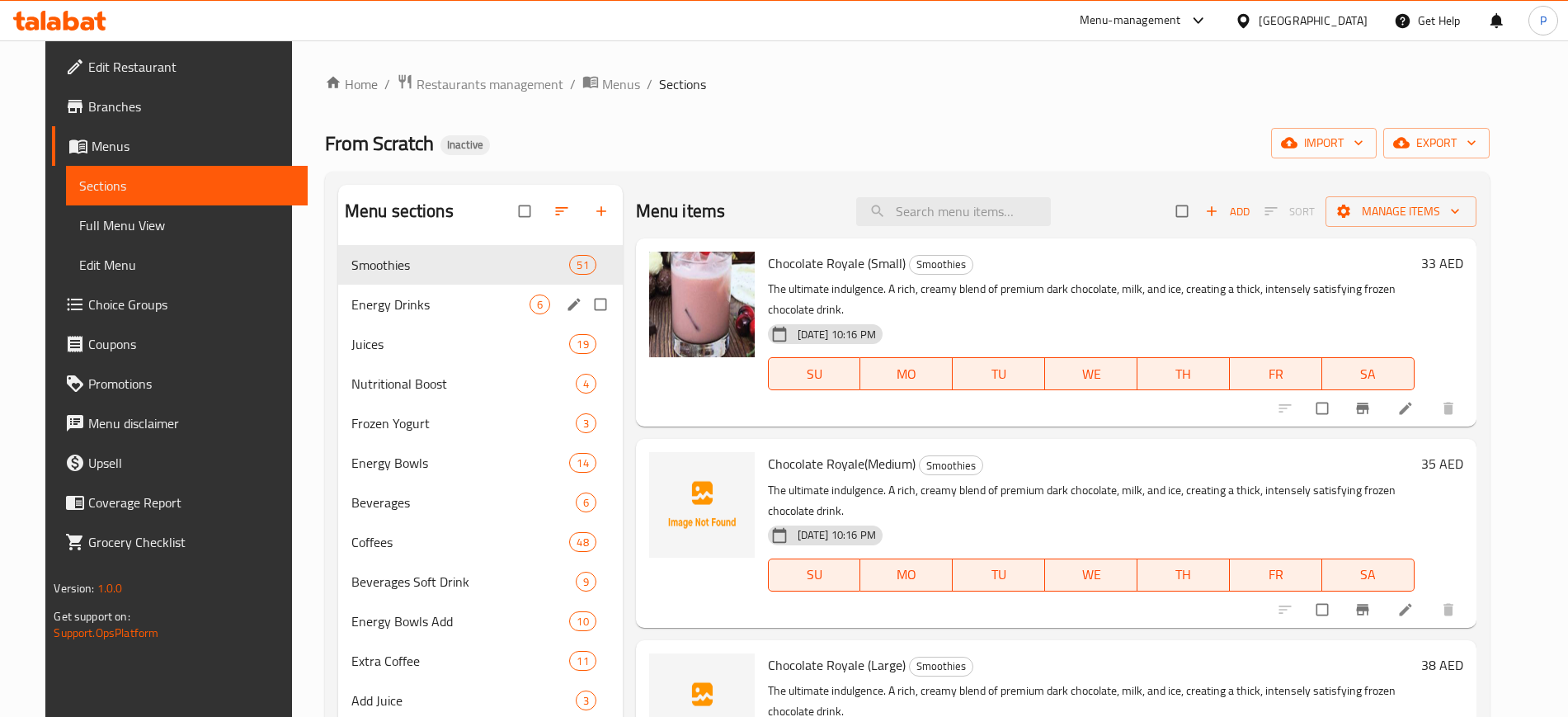
click at [476, 309] on span "Energy Drinks" at bounding box center [440, 305] width 178 height 20
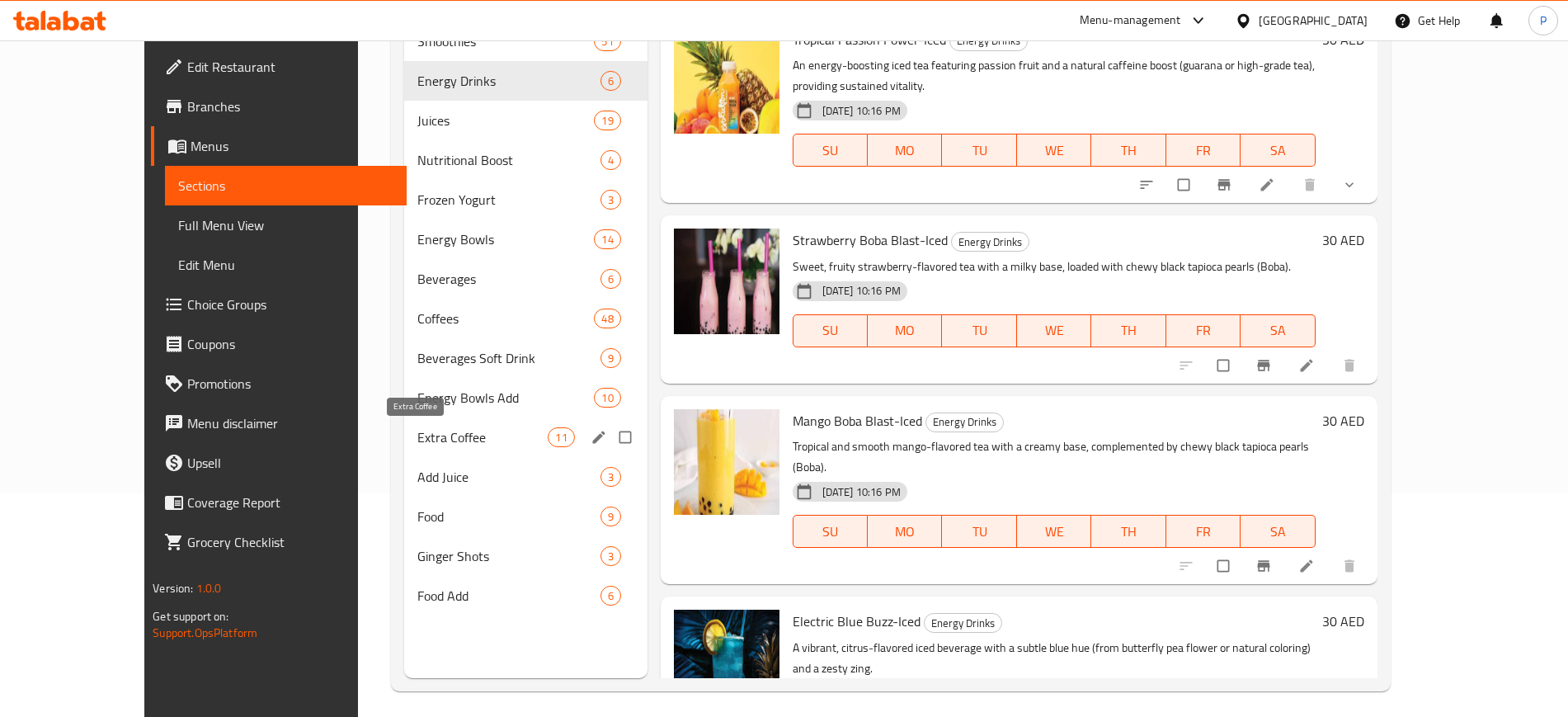
scroll to position [231, 0]
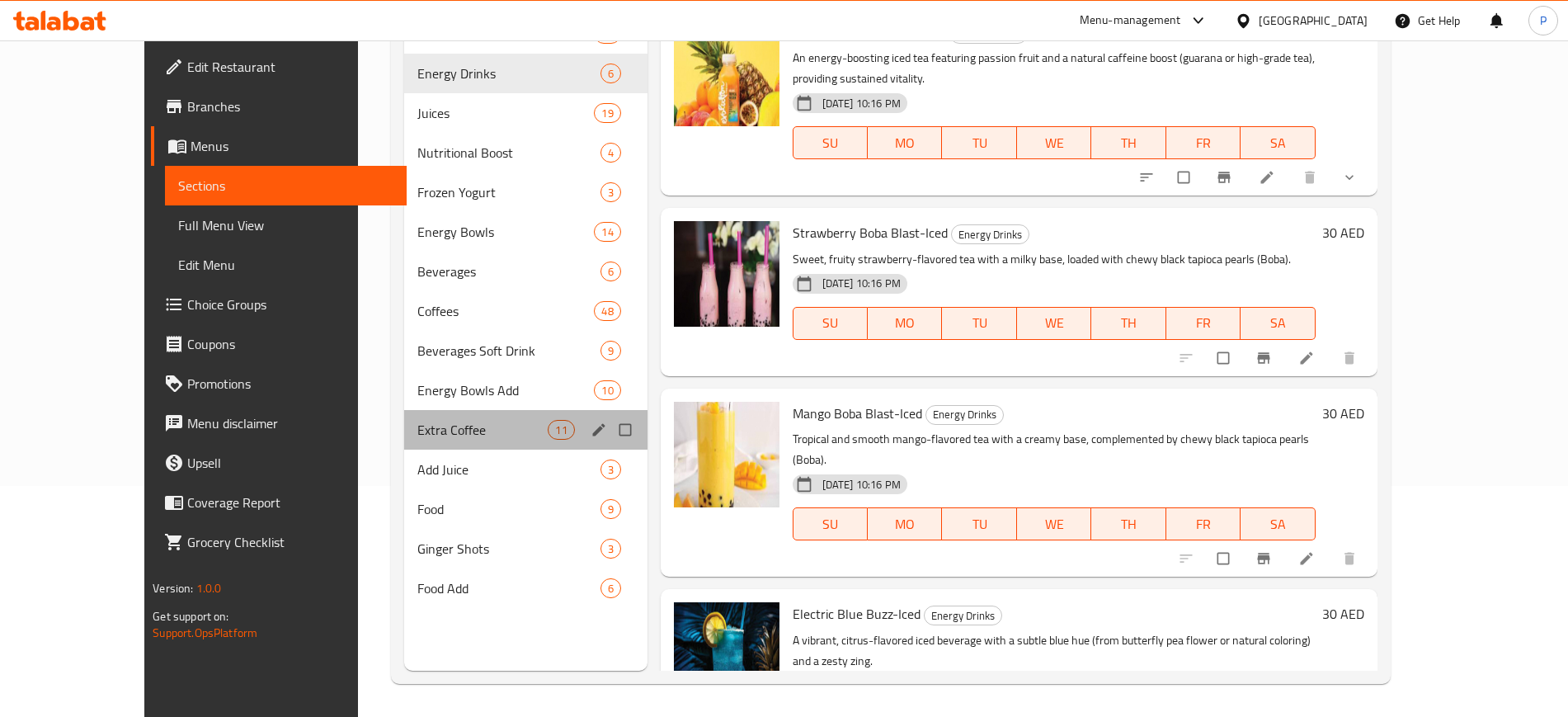
click at [418, 443] on div "Extra Coffee 11" at bounding box center [526, 430] width 243 height 40
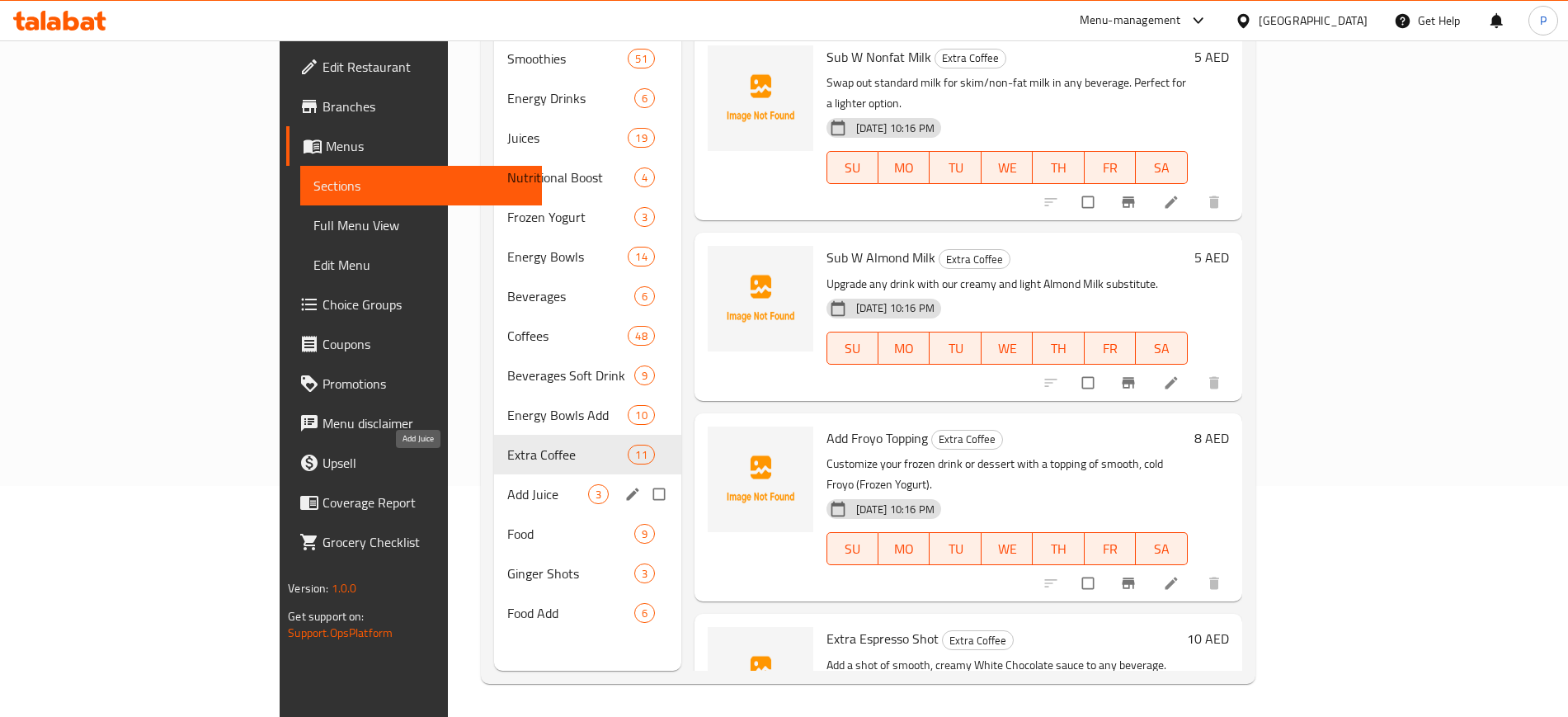
click at [507, 485] on span "Add Juice" at bounding box center [547, 494] width 80 height 20
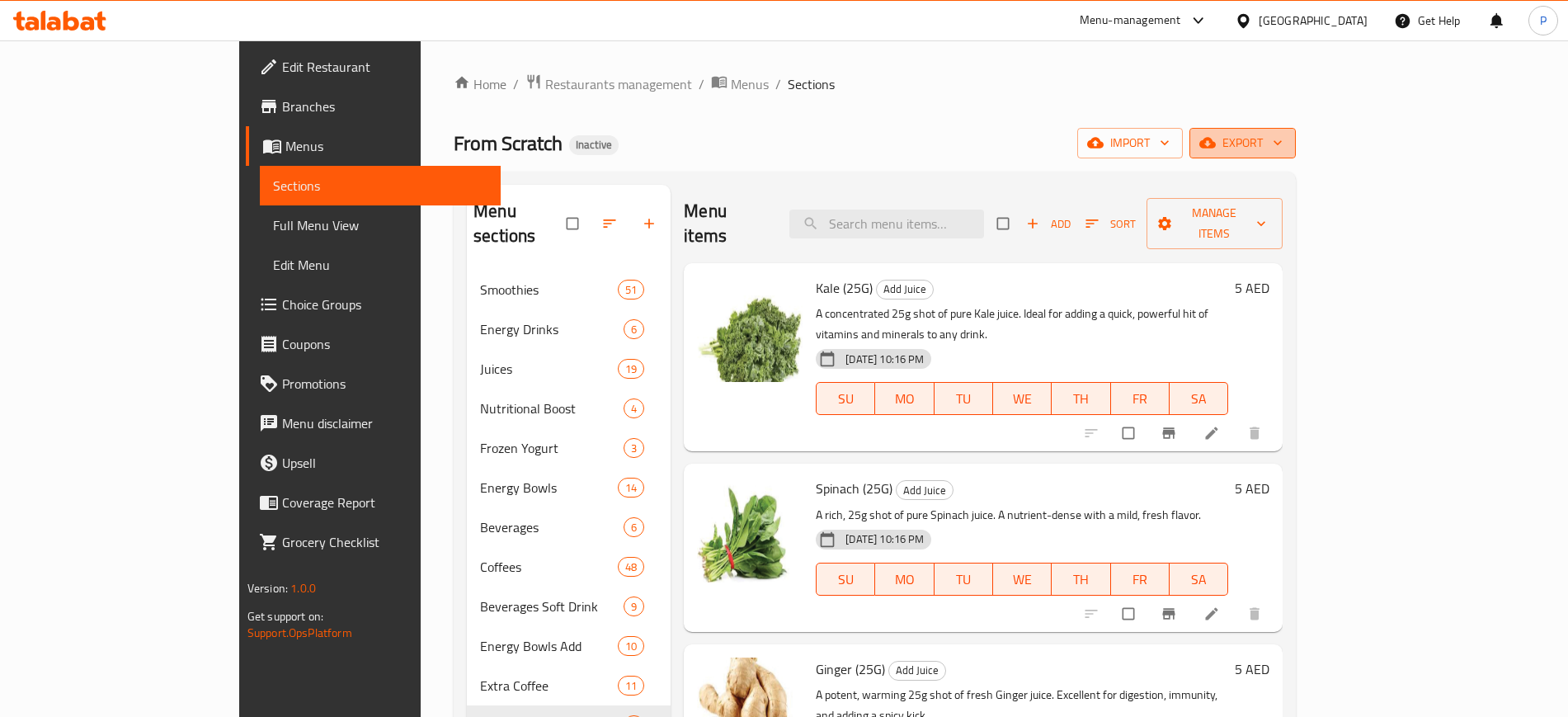
click at [1282, 152] on span "export" at bounding box center [1242, 142] width 80 height 21
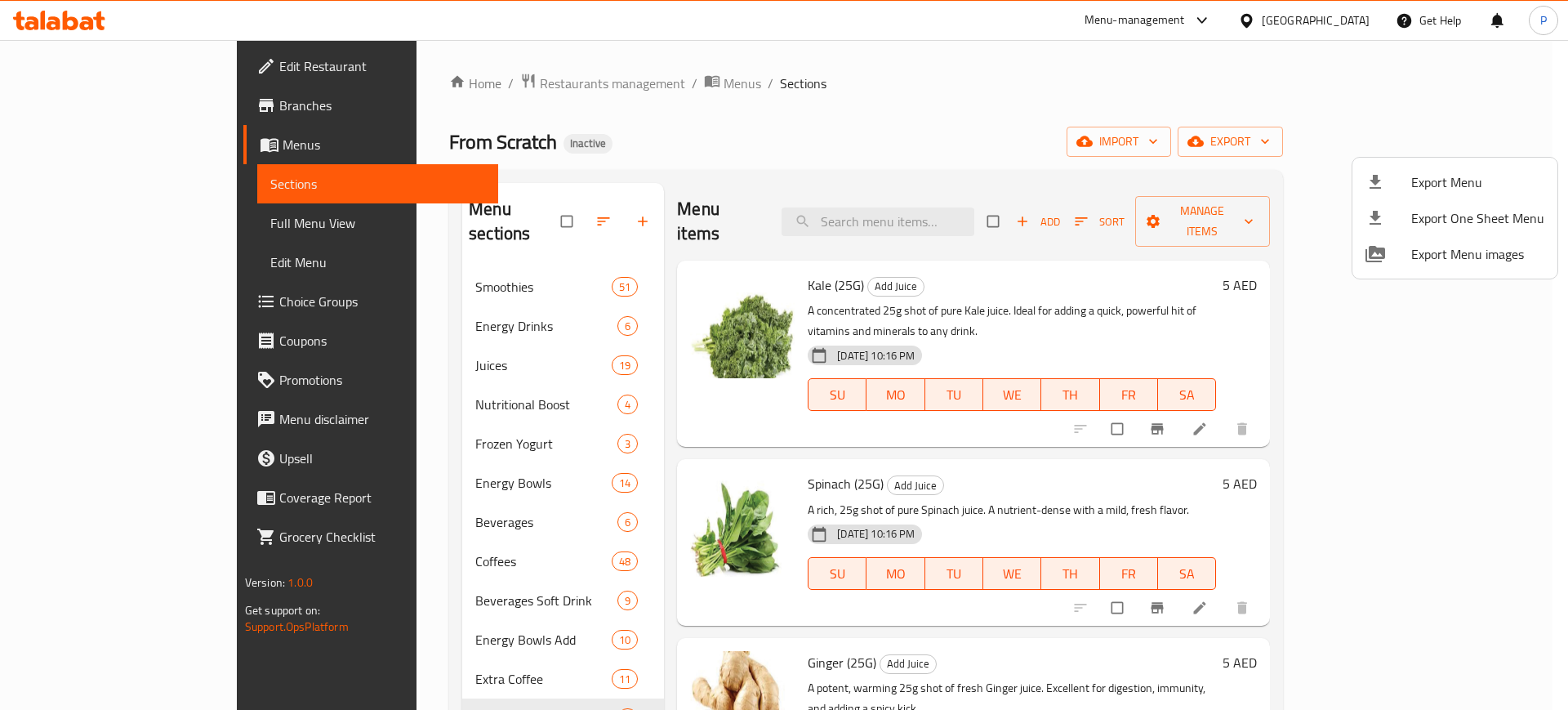
click at [706, 264] on div at bounding box center [784, 355] width 1568 height 710
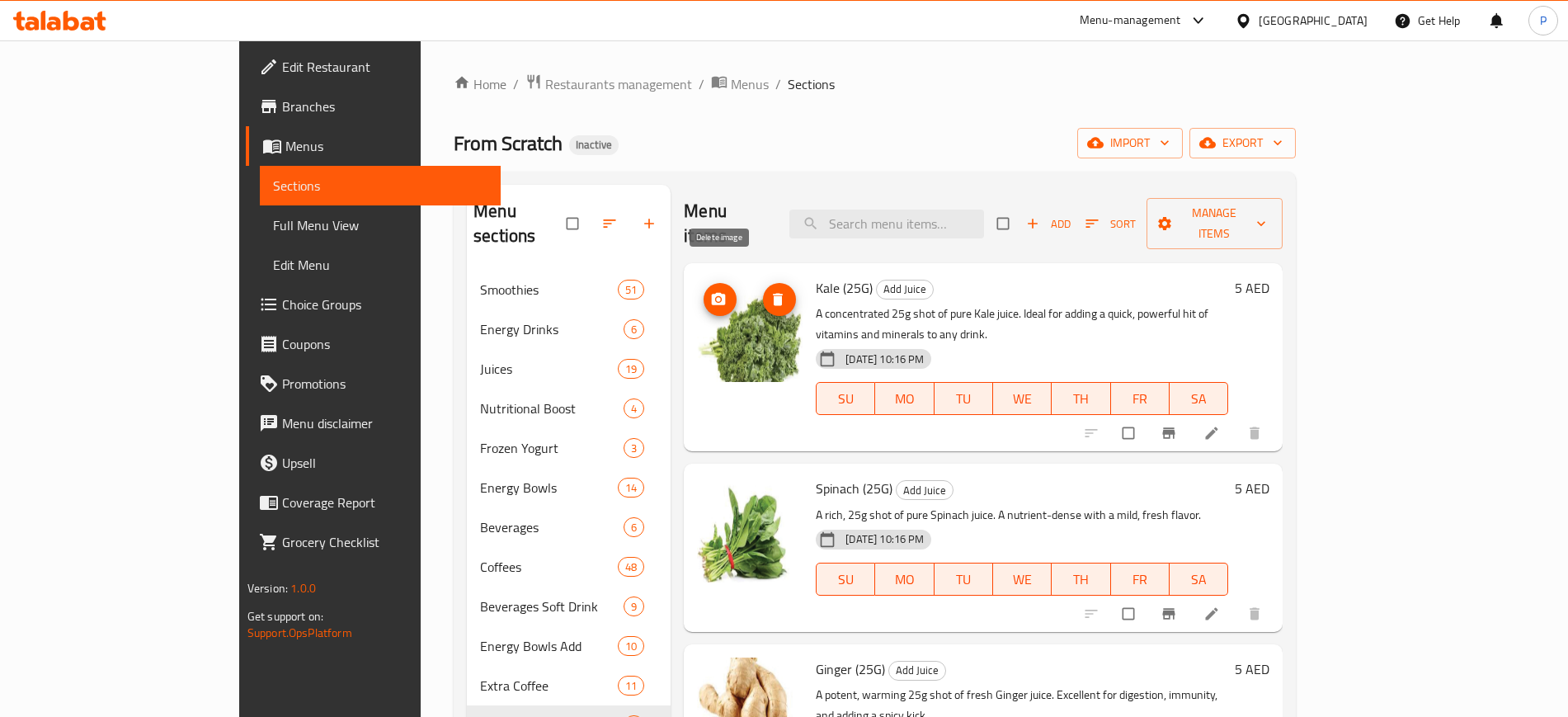
click at [773, 293] on icon "delete image" at bounding box center [778, 299] width 10 height 13
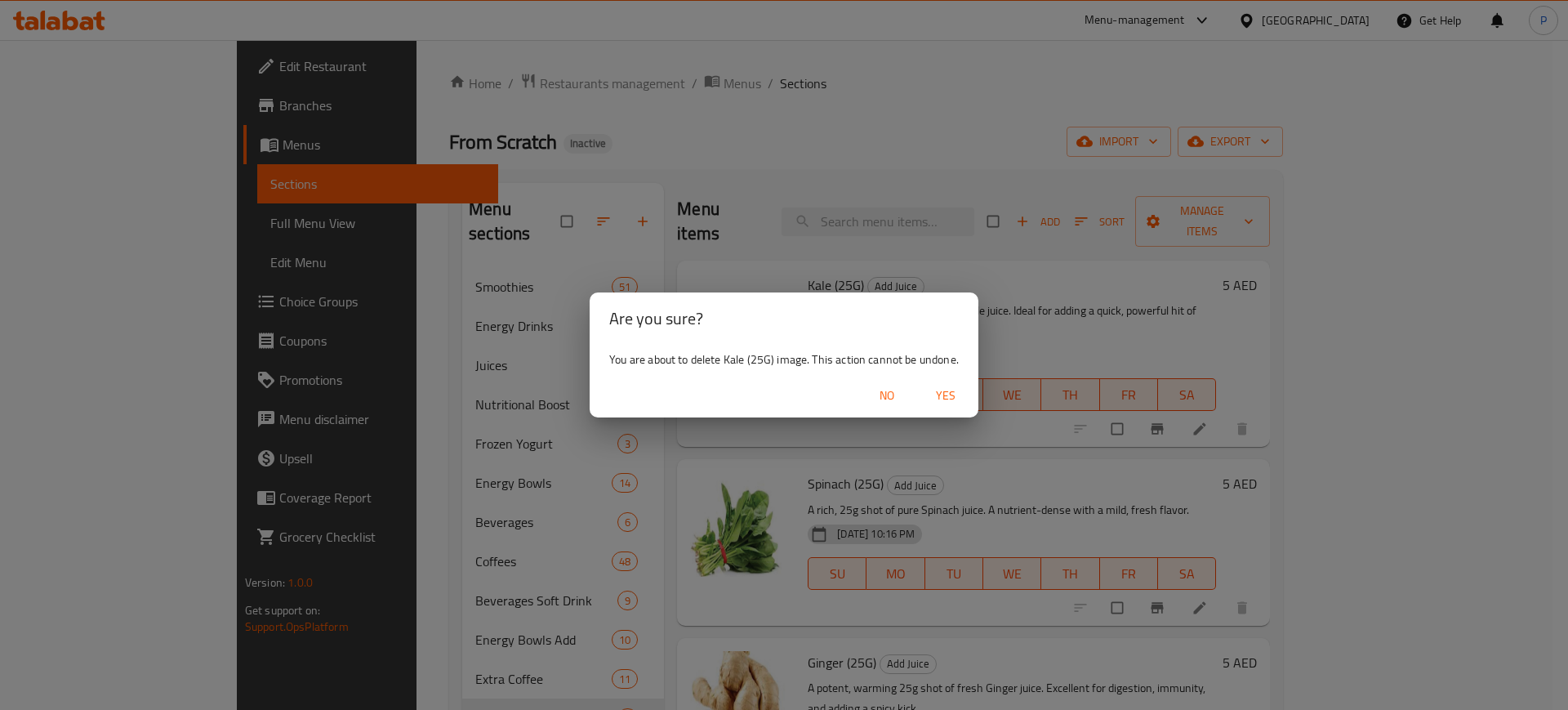
click at [955, 403] on span "Yes" at bounding box center [945, 396] width 39 height 21
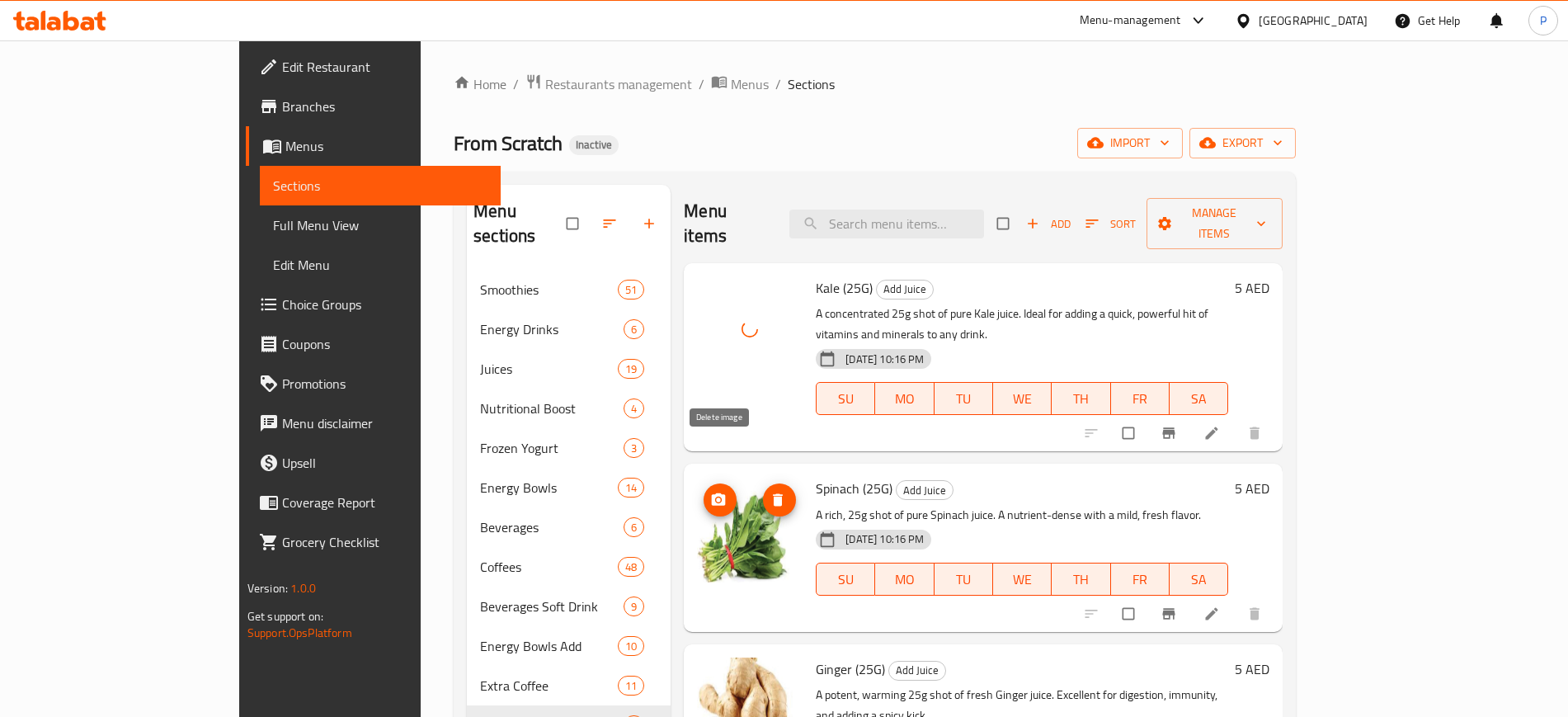
click at [773, 494] on icon "delete image" at bounding box center [778, 500] width 10 height 13
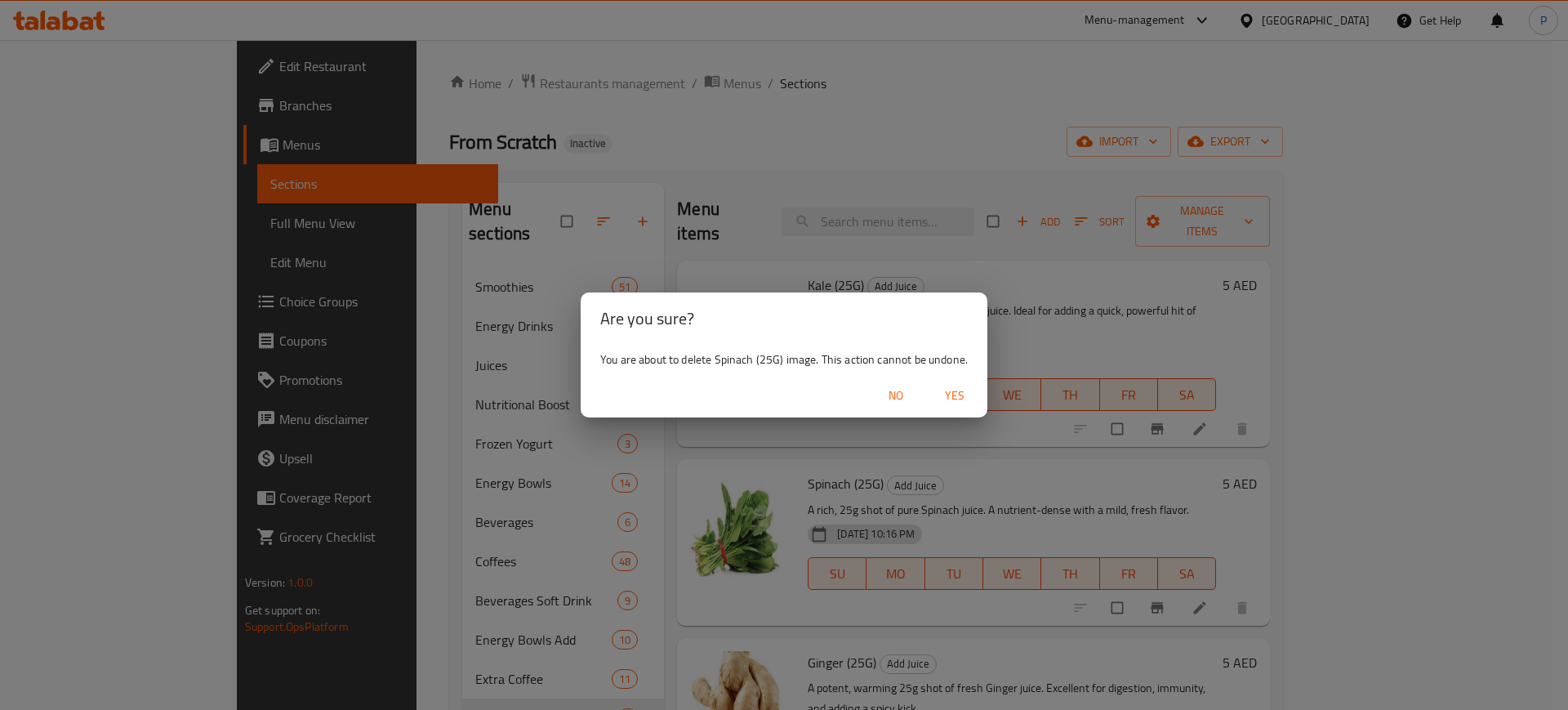
click at [953, 405] on span "Yes" at bounding box center [954, 396] width 39 height 21
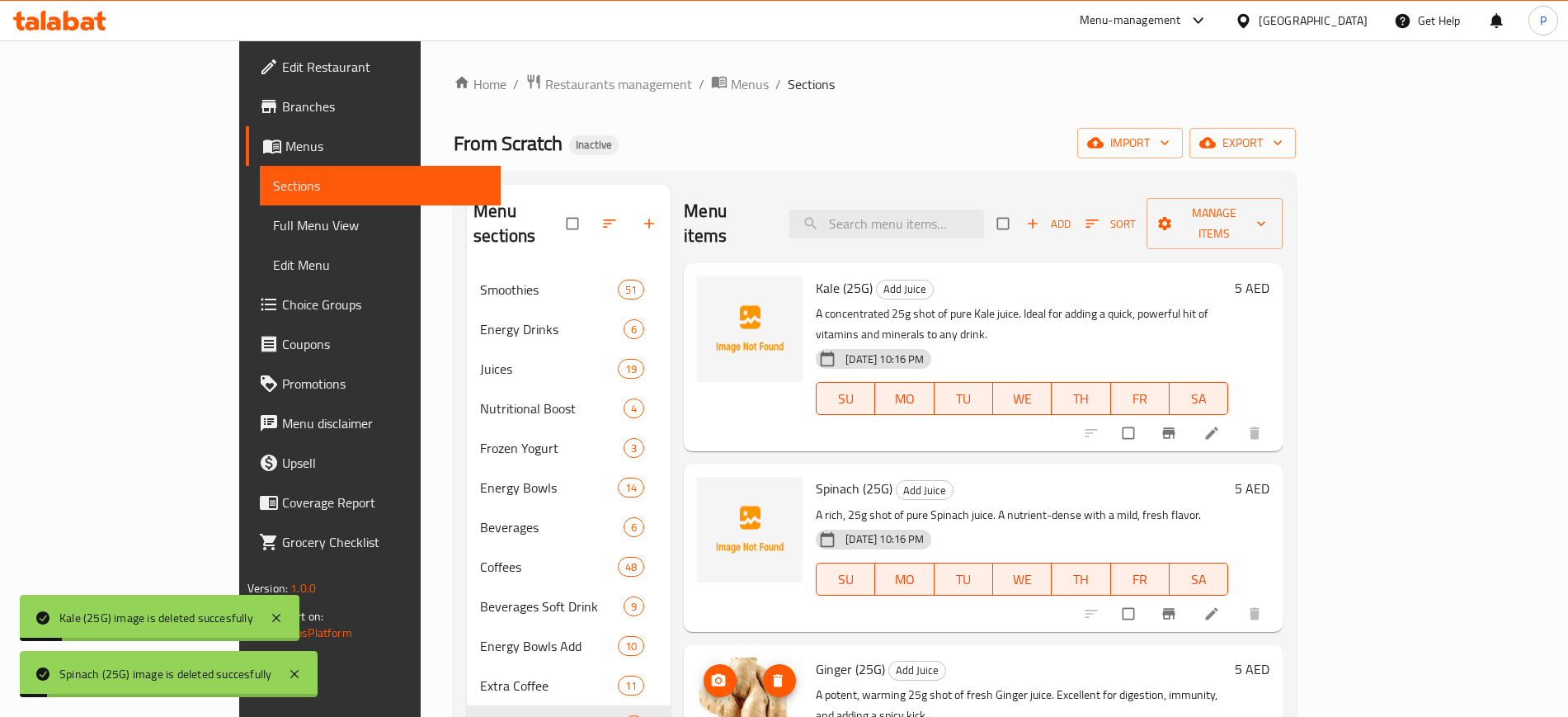
click at [769, 672] on icon "delete image" at bounding box center [777, 680] width 17 height 17
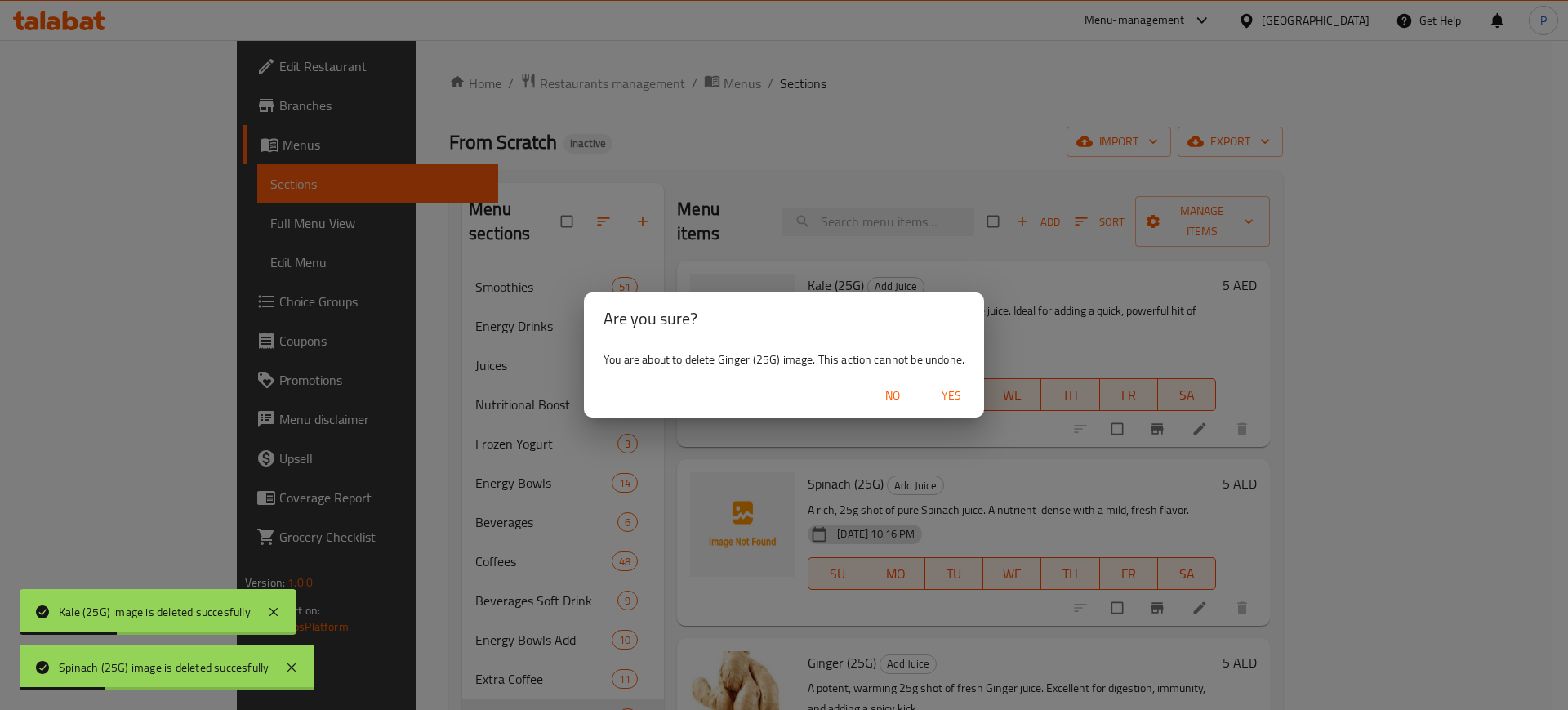
click at [947, 392] on span "Yes" at bounding box center [951, 396] width 39 height 21
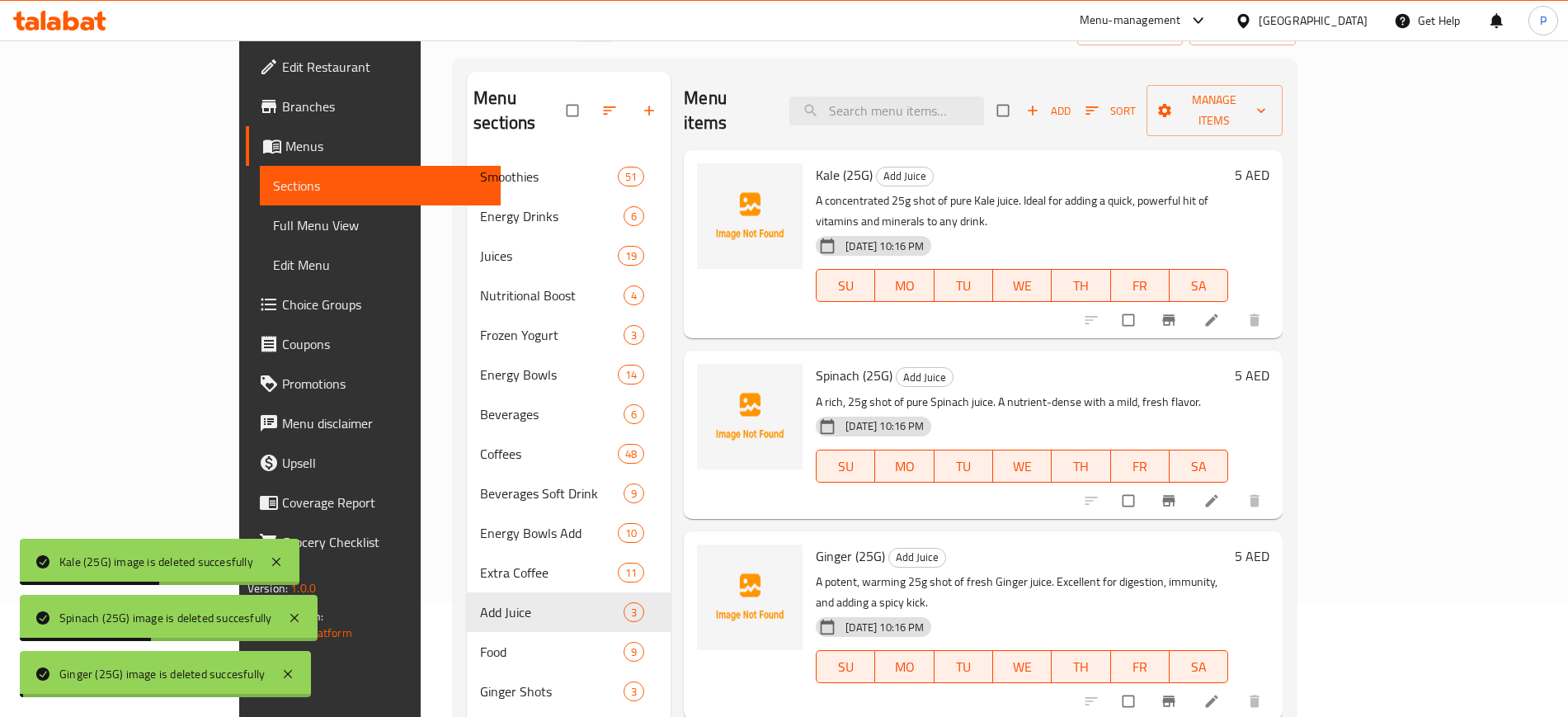
scroll to position [207, 0]
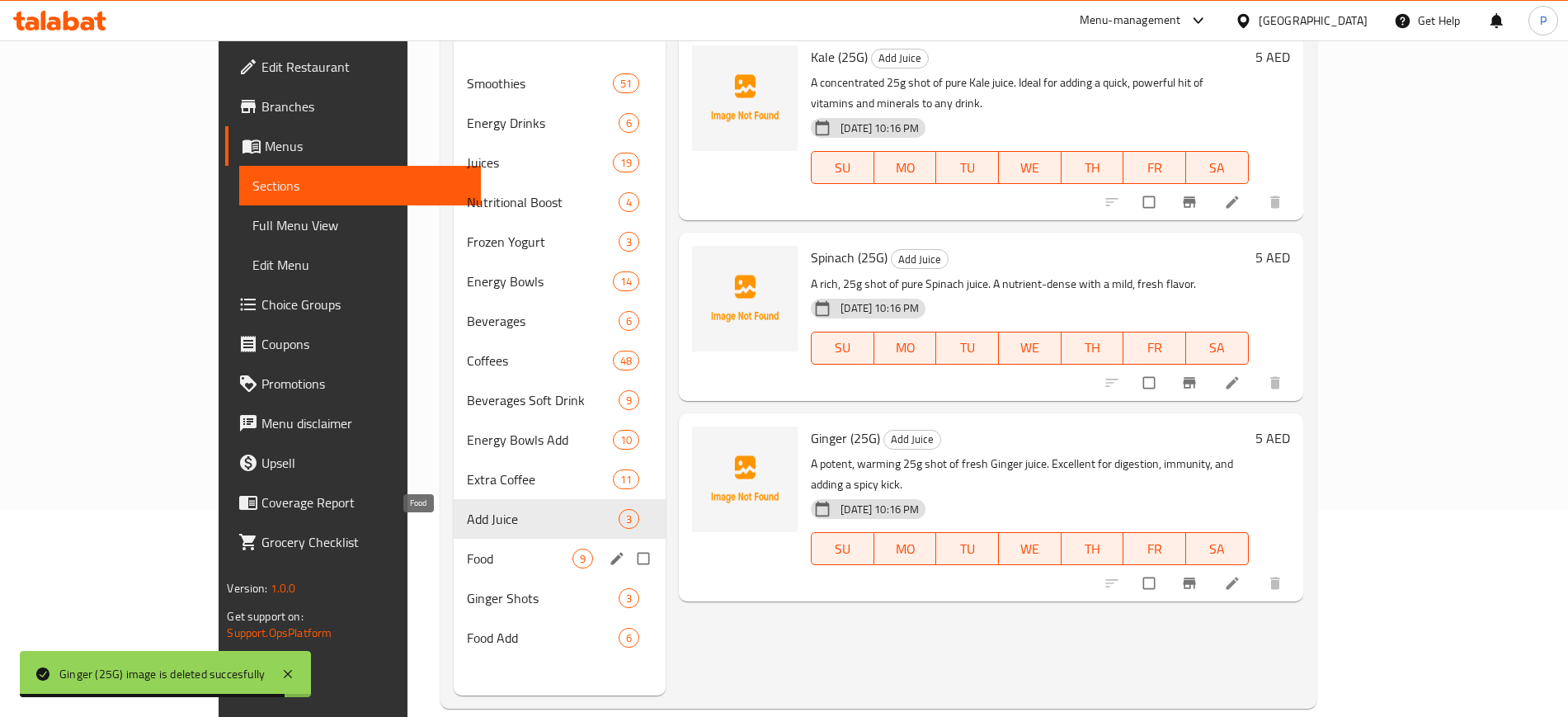
click at [467, 549] on span "Food" at bounding box center [519, 559] width 106 height 20
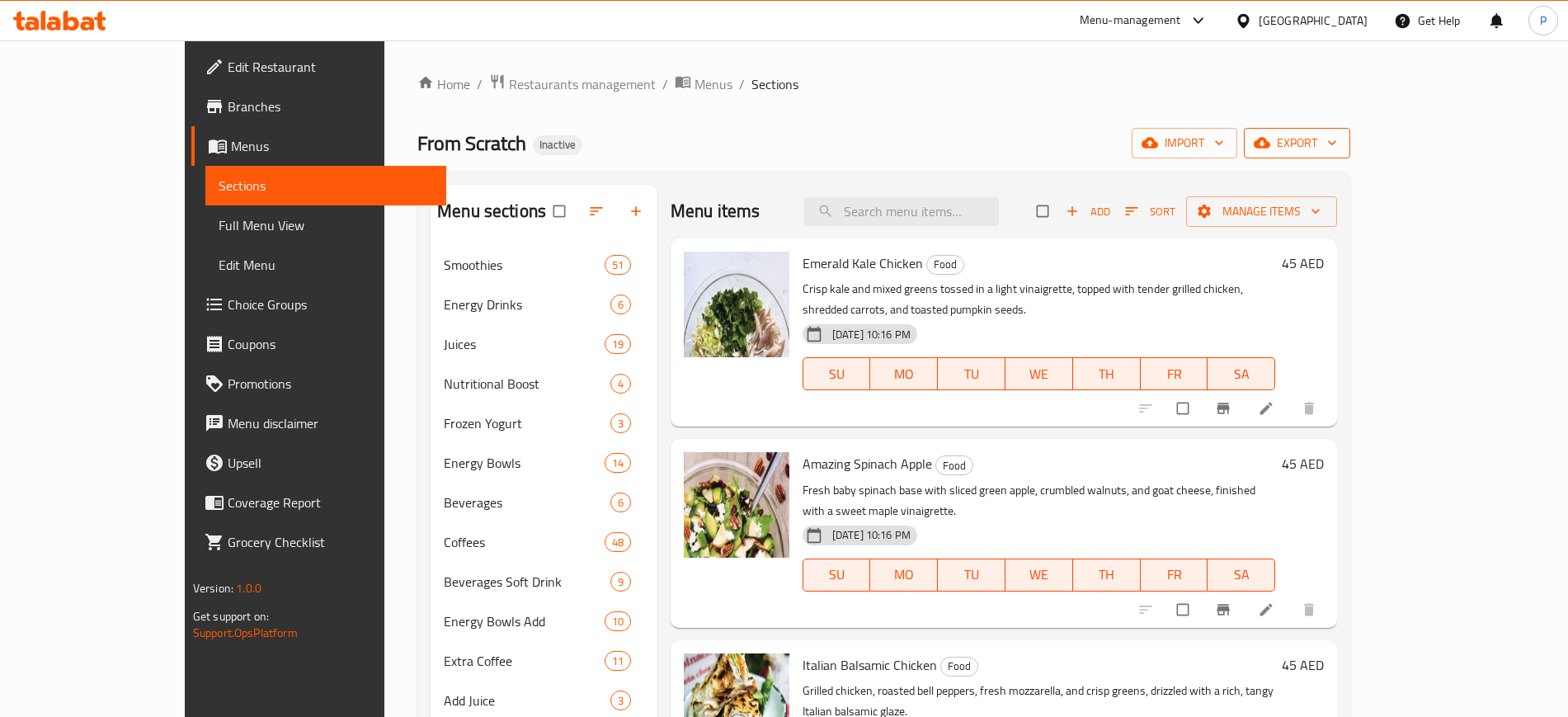
click at [1350, 132] on button "export" at bounding box center [1297, 142] width 107 height 31
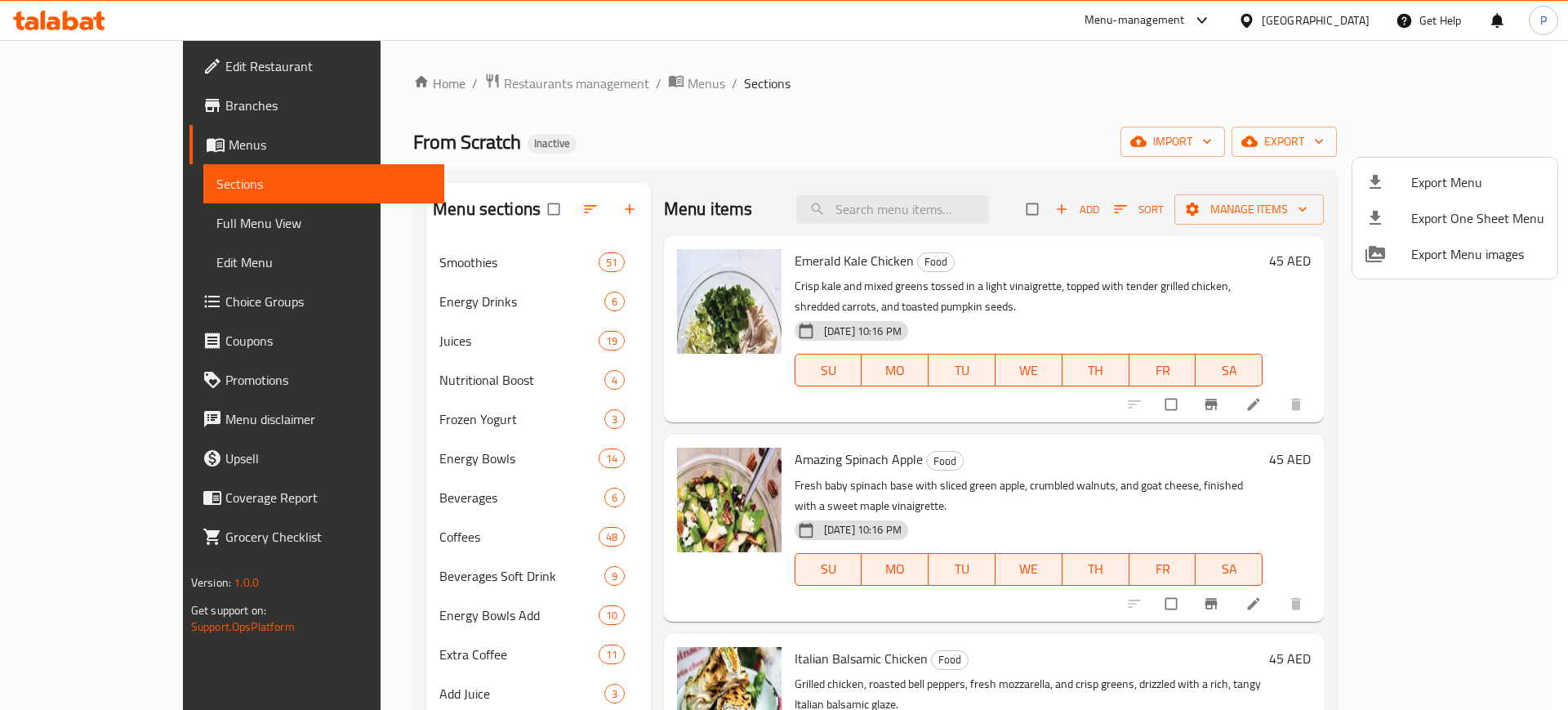
click at [1424, 177] on span "Export Menu" at bounding box center [1478, 182] width 133 height 20
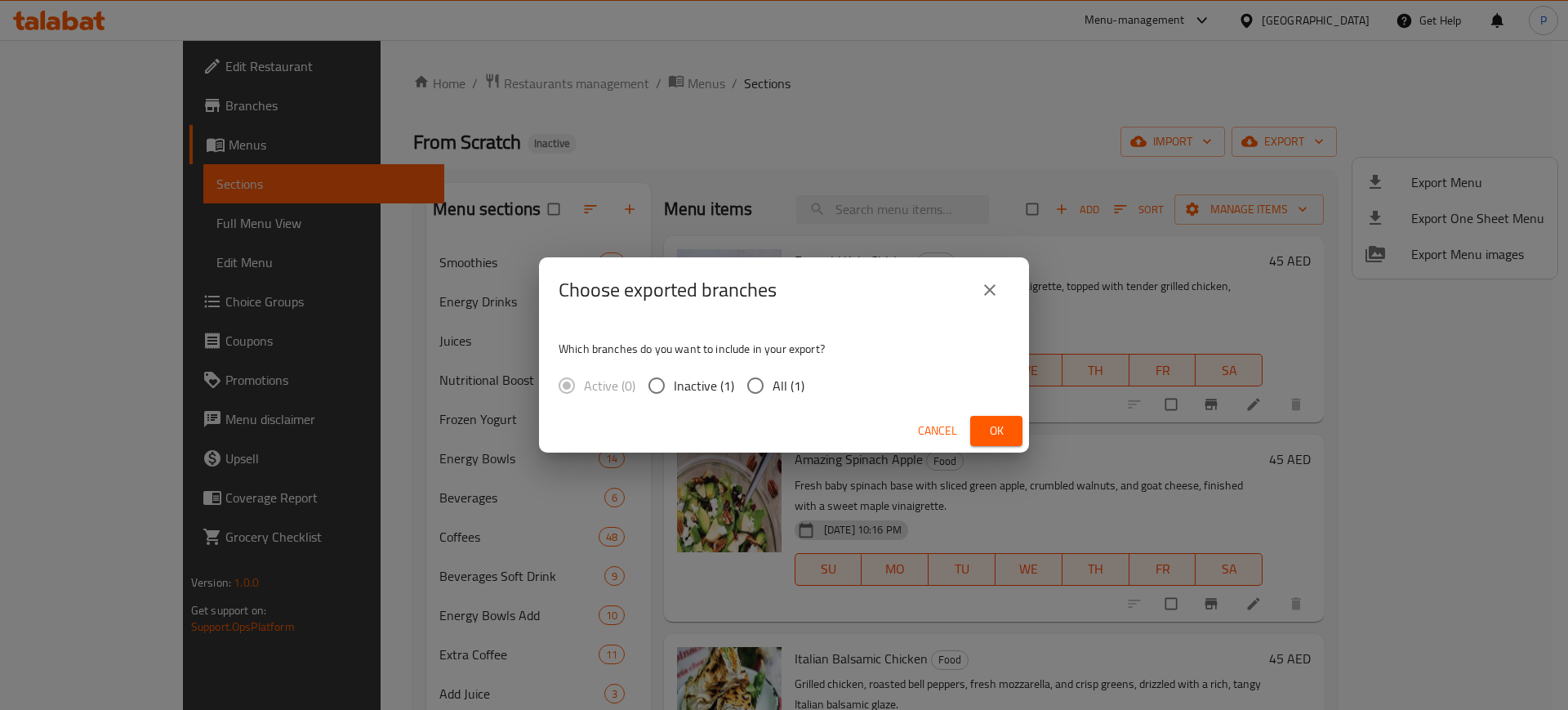
click at [776, 387] on span "All (1)" at bounding box center [788, 386] width 32 height 20
click at [772, 387] on input "All (1)" at bounding box center [755, 385] width 34 height 34
radio input "true"
click at [1015, 426] on button "Ok" at bounding box center [995, 431] width 52 height 30
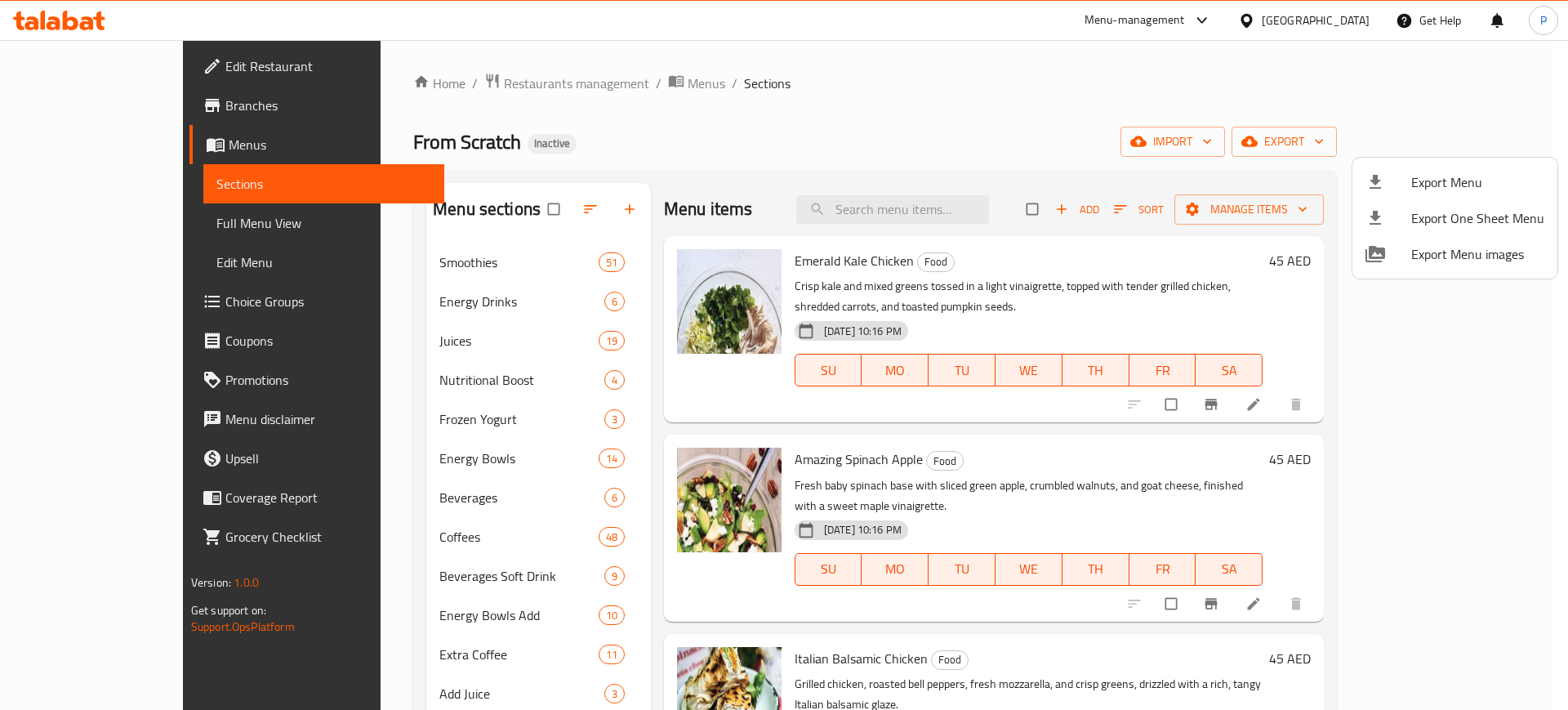
click at [1300, 24] on div at bounding box center [784, 355] width 1568 height 710
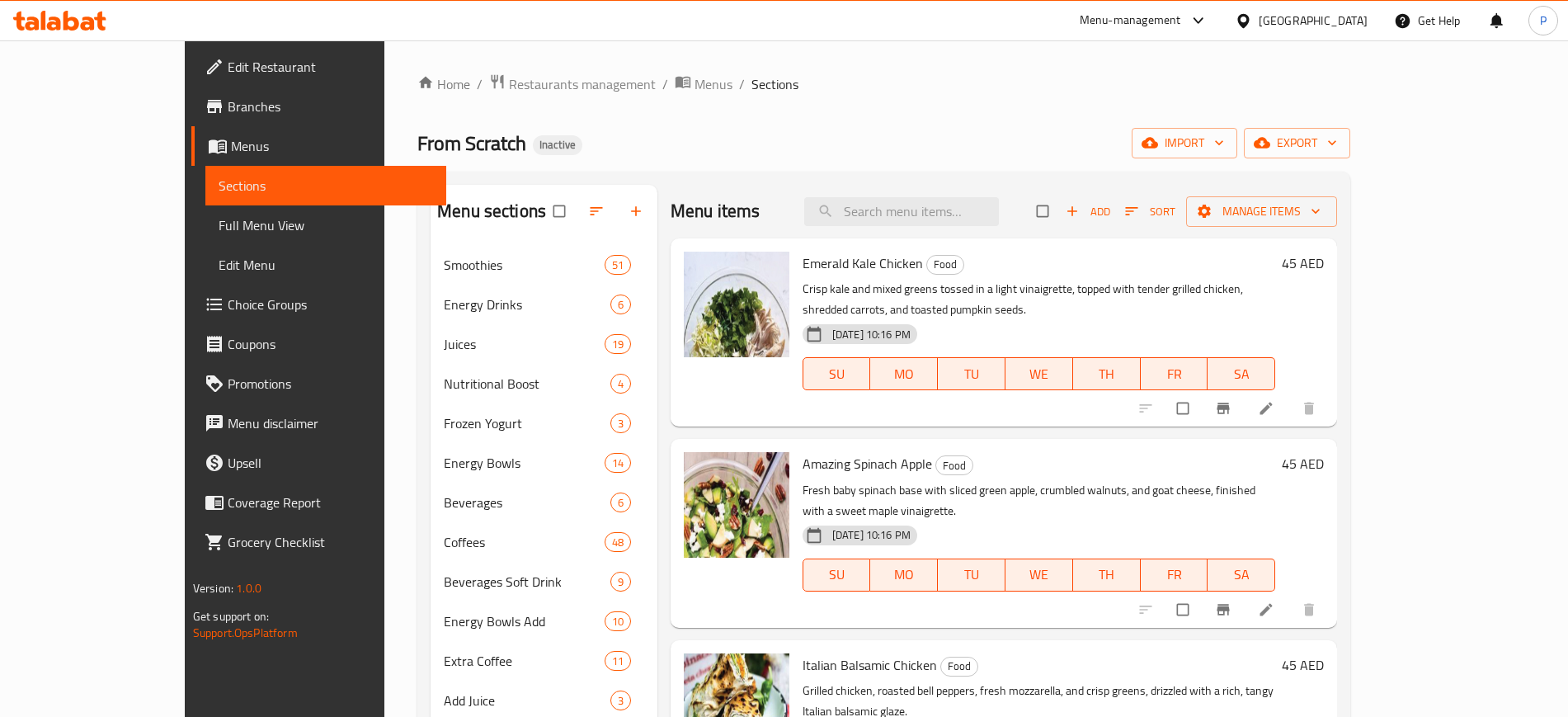
click at [1316, 20] on div "[GEOGRAPHIC_DATA]" at bounding box center [1313, 21] width 109 height 18
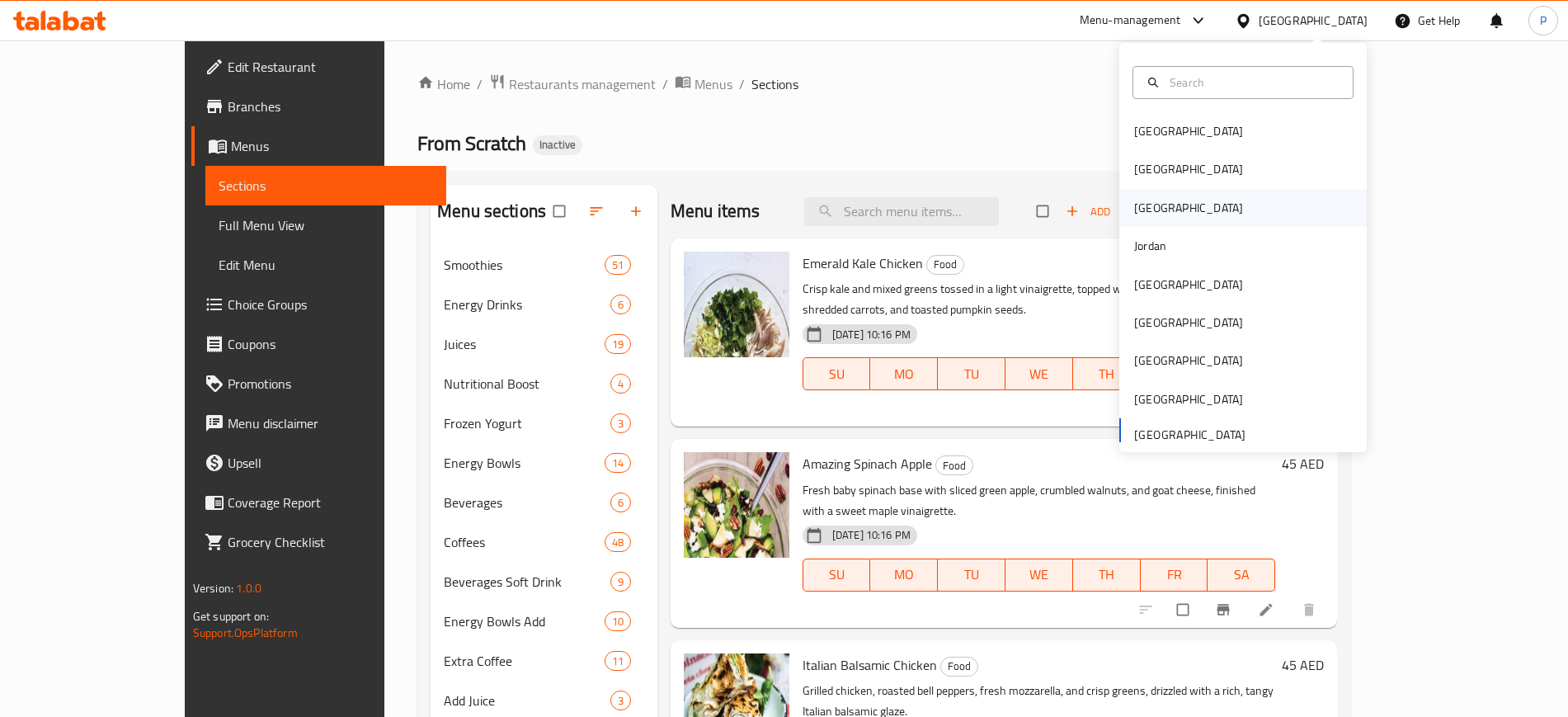
click at [1140, 207] on div "[GEOGRAPHIC_DATA]" at bounding box center [1188, 208] width 135 height 38
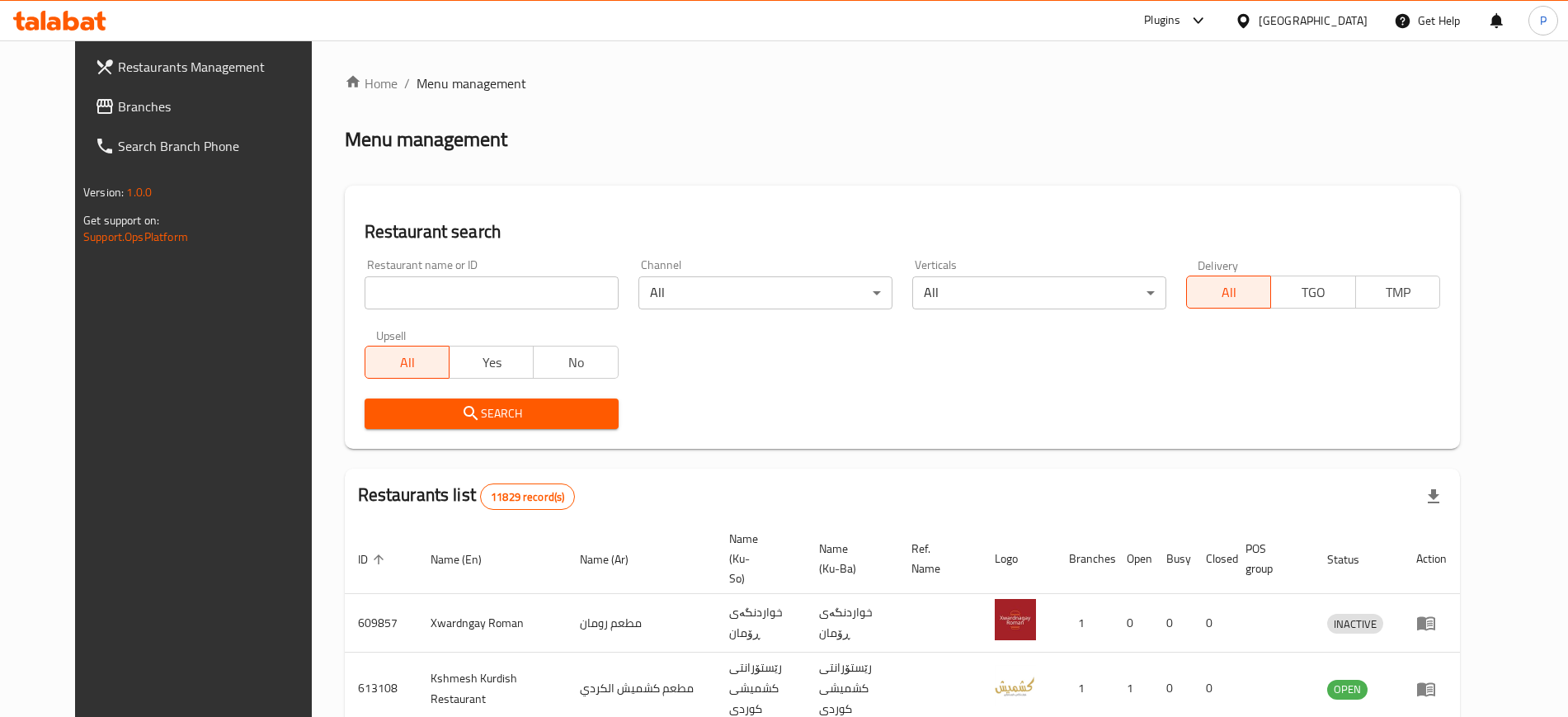
click at [498, 287] on input "search" at bounding box center [491, 292] width 254 height 33
paste input "Food Lovers"
type input "Food Lovers"
click button "Search" at bounding box center [491, 413] width 254 height 31
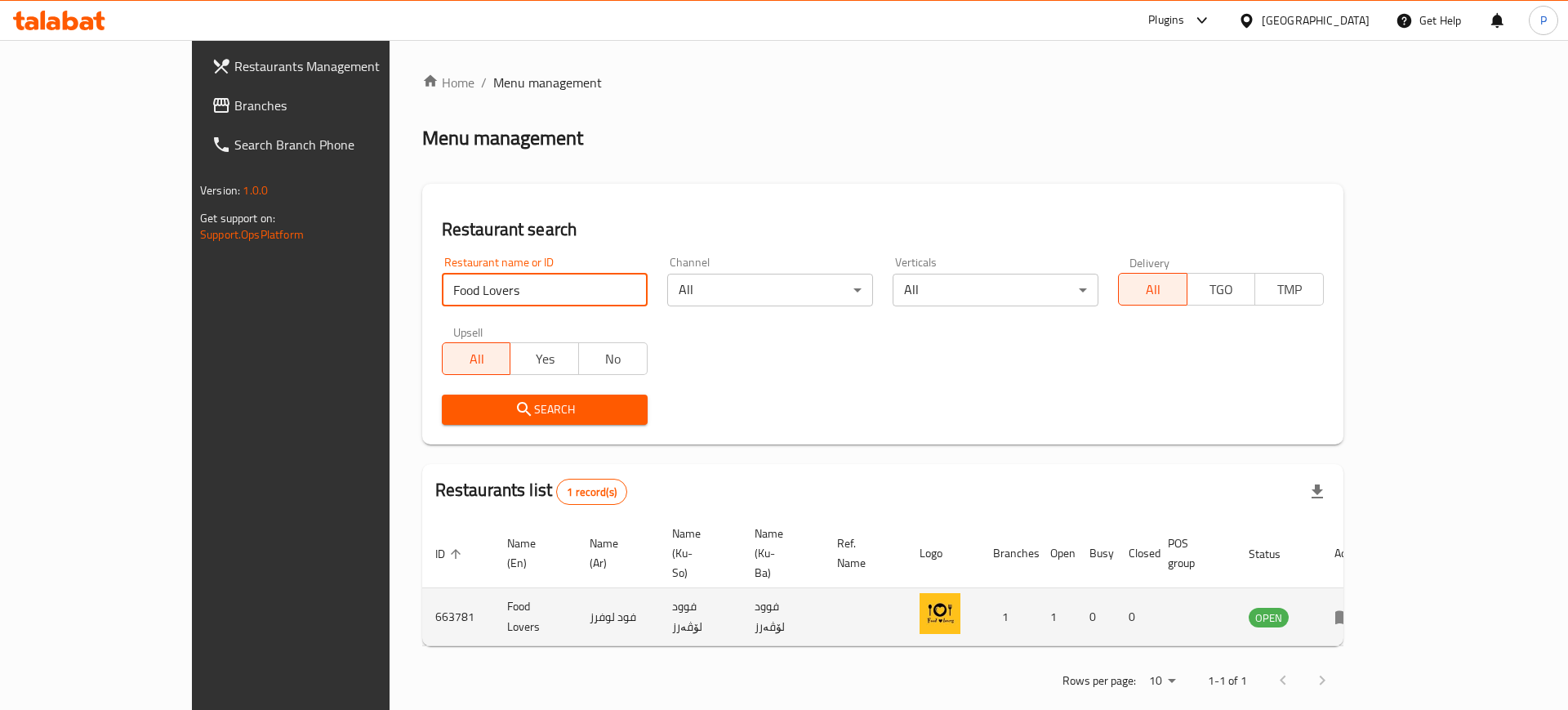
click at [1354, 607] on icon "enhanced table" at bounding box center [1344, 617] width 20 height 20
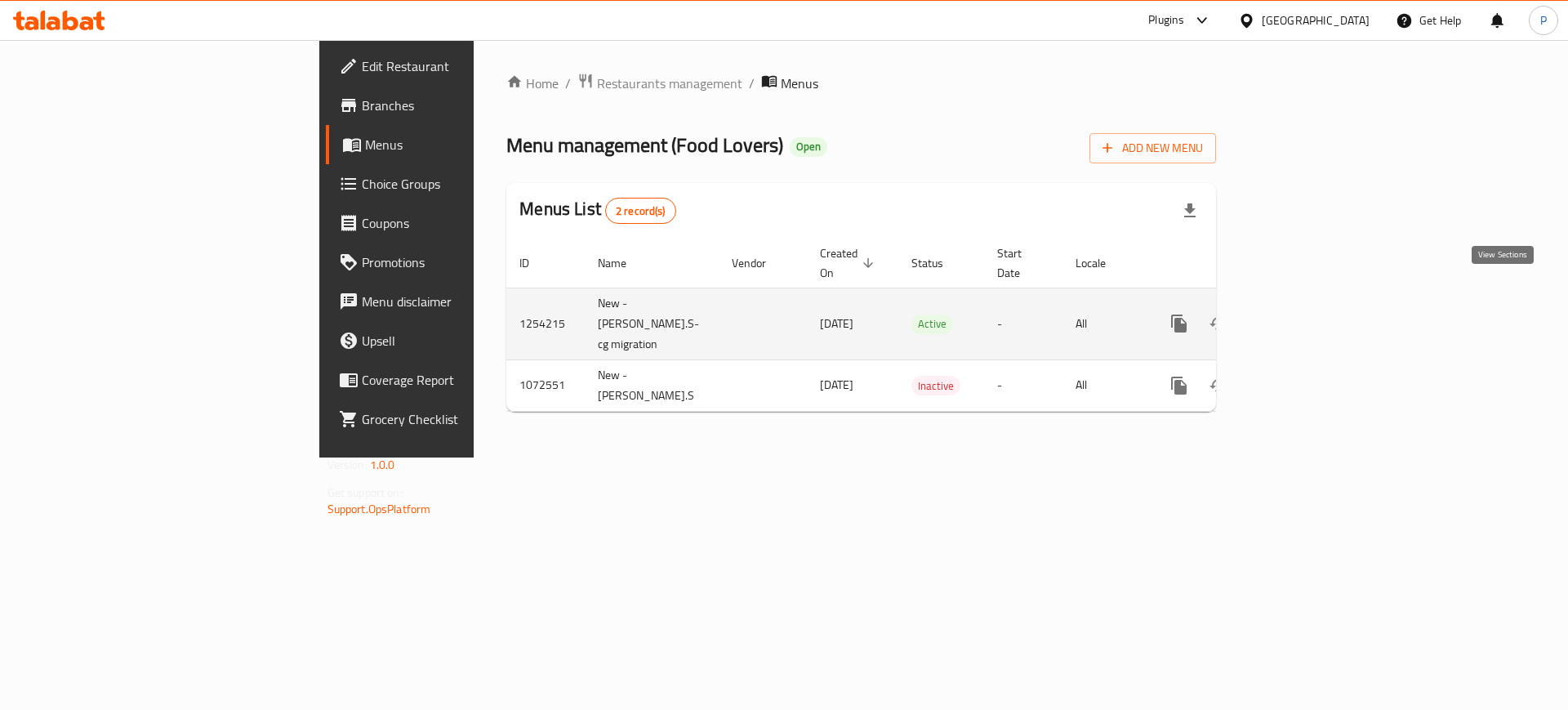
click at [1307, 313] on icon "enhanced table" at bounding box center [1297, 323] width 20 height 20
